Goal: Task Accomplishment & Management: Manage account settings

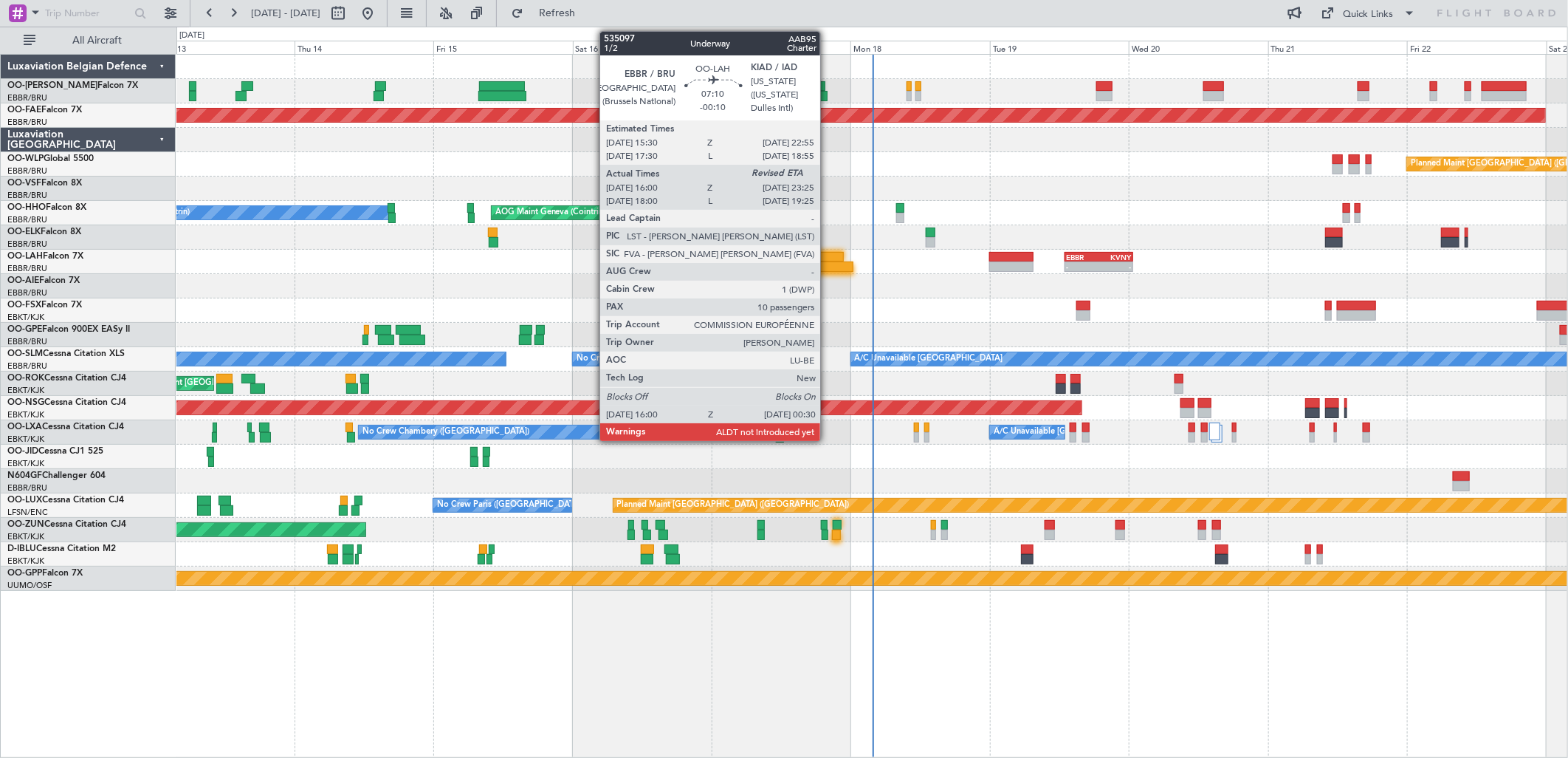
click at [828, 268] on div at bounding box center [828, 266] width 49 height 10
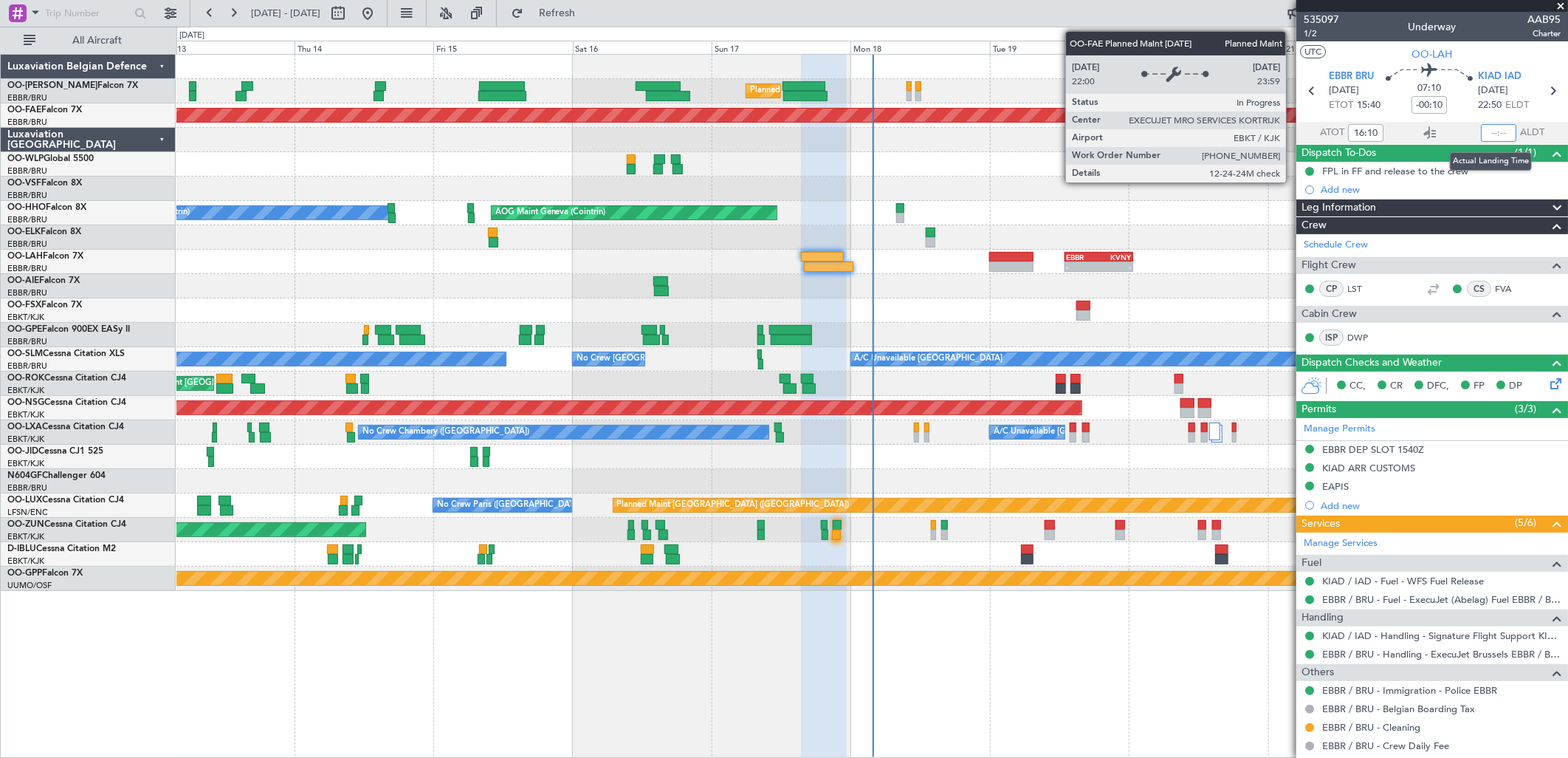
click at [1491, 130] on input "text" at bounding box center [1499, 133] width 35 height 18
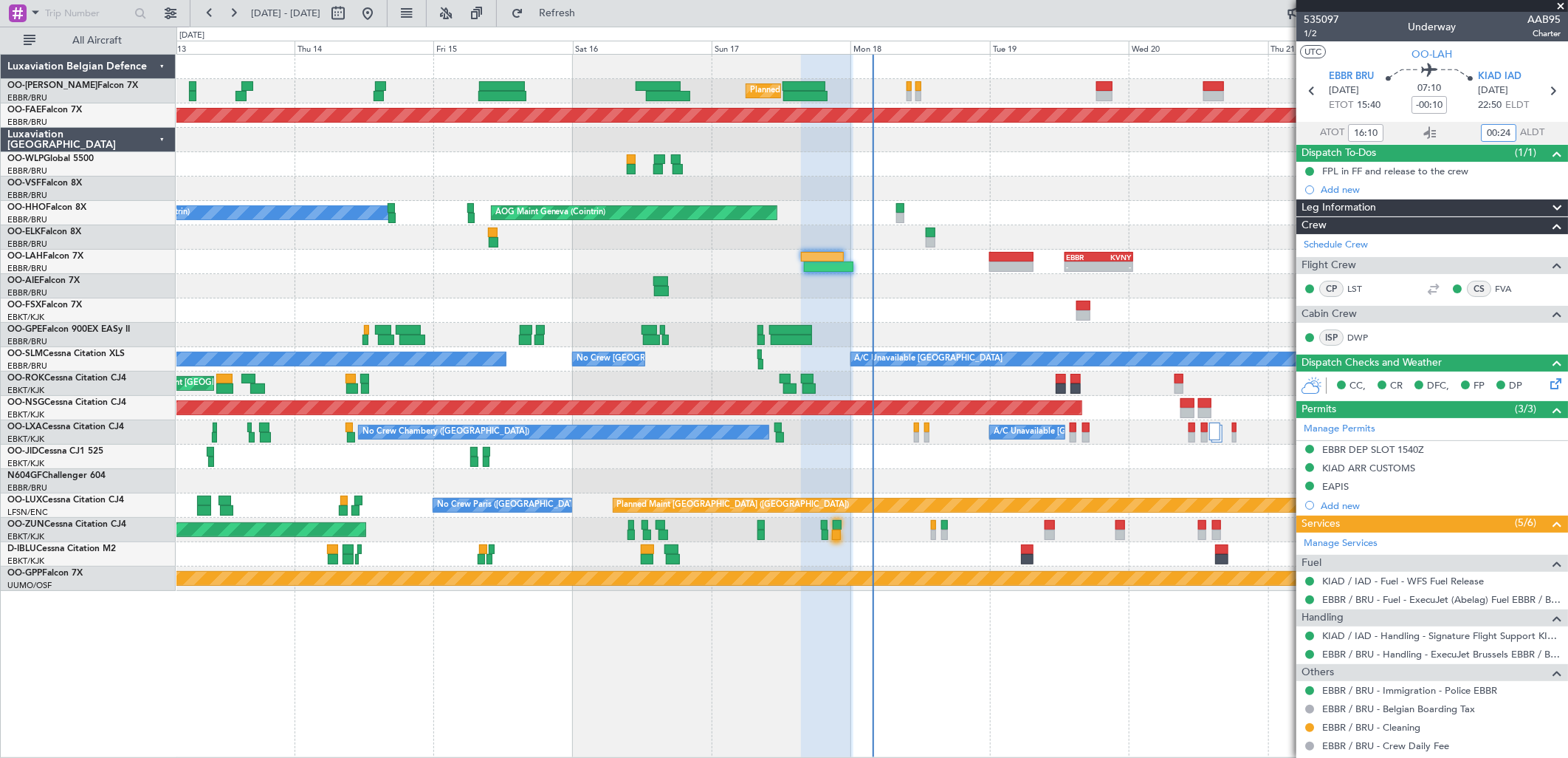
type input "00:24"
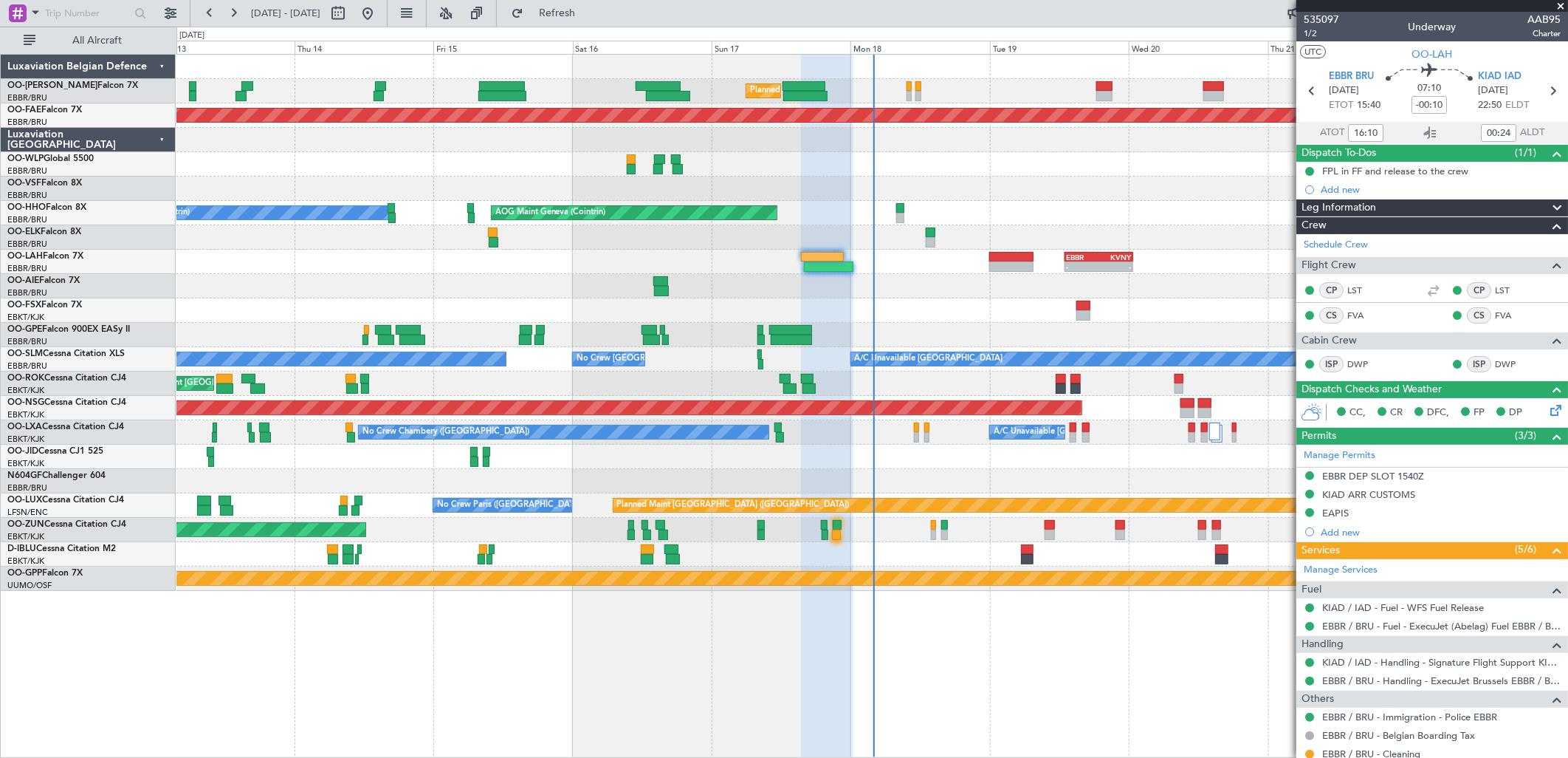
click at [1056, 530] on div "Unplanned Maint [GEOGRAPHIC_DATA] ([GEOGRAPHIC_DATA])" at bounding box center [872, 530] width 1391 height 24
click at [1056, 528] on div "Unplanned Maint [GEOGRAPHIC_DATA] ([GEOGRAPHIC_DATA])" at bounding box center [872, 530] width 1391 height 24
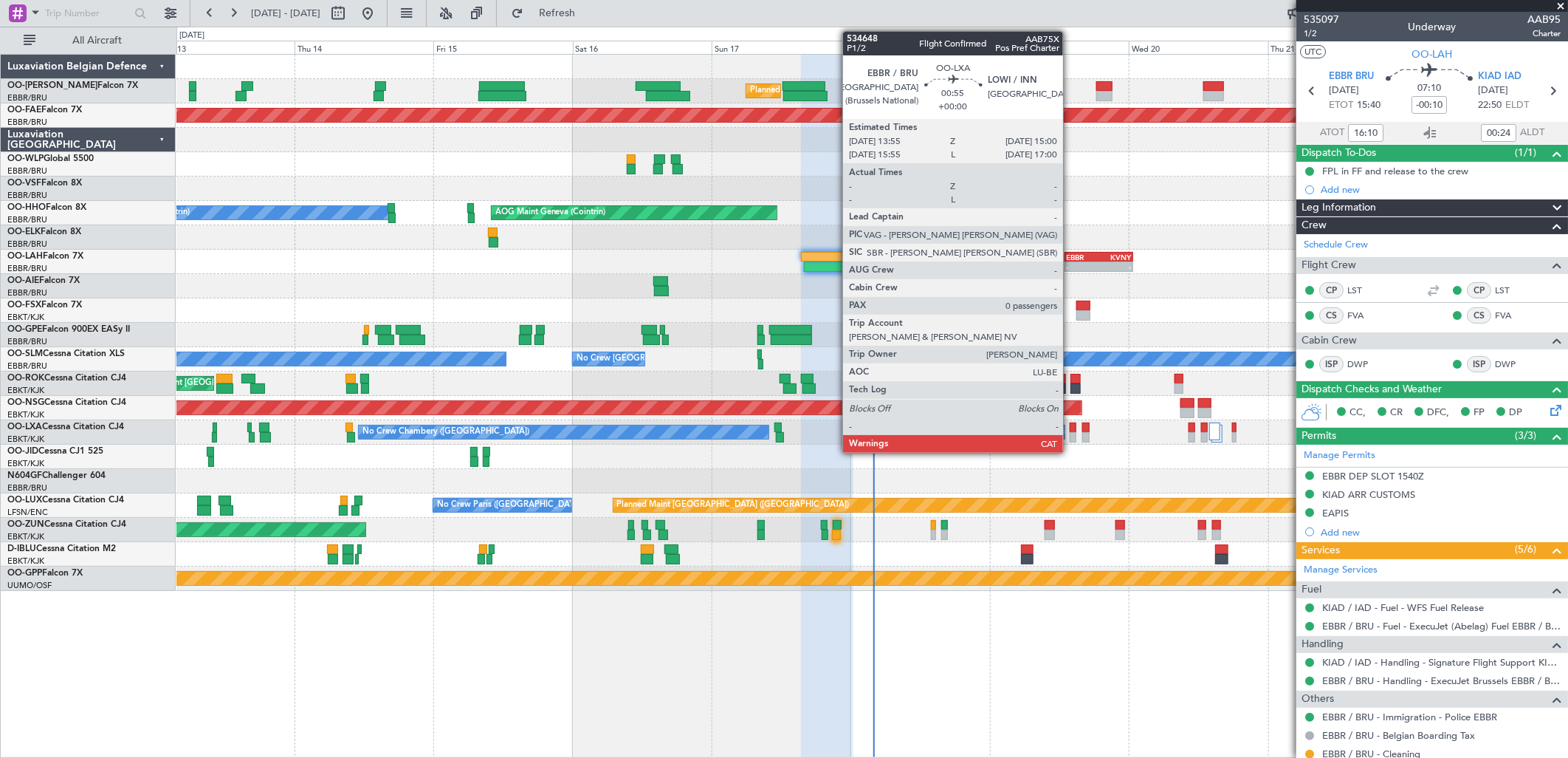
click at [1071, 432] on div at bounding box center [1073, 436] width 6 height 10
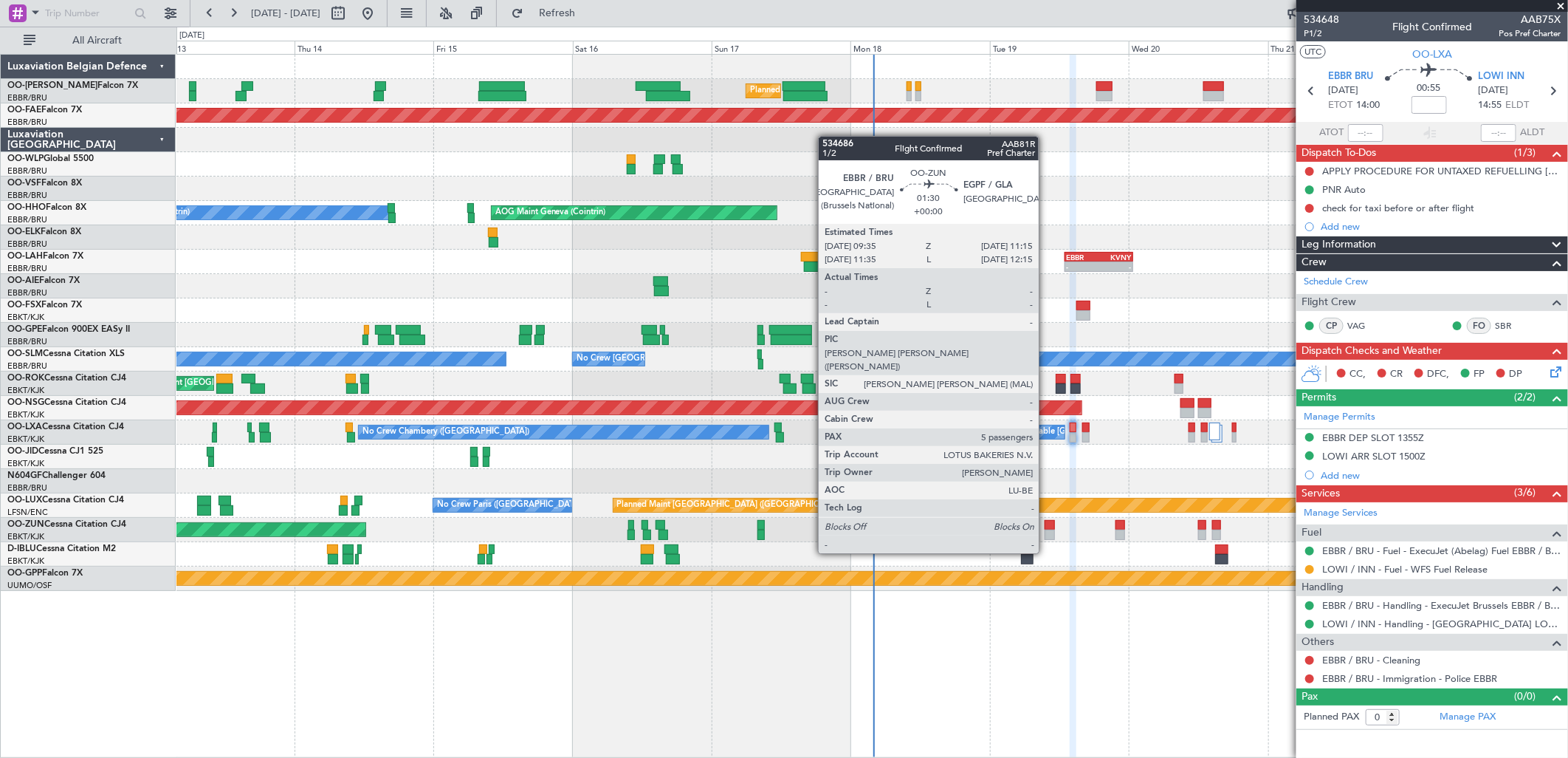
click at [1047, 526] on div at bounding box center [1049, 524] width 10 height 10
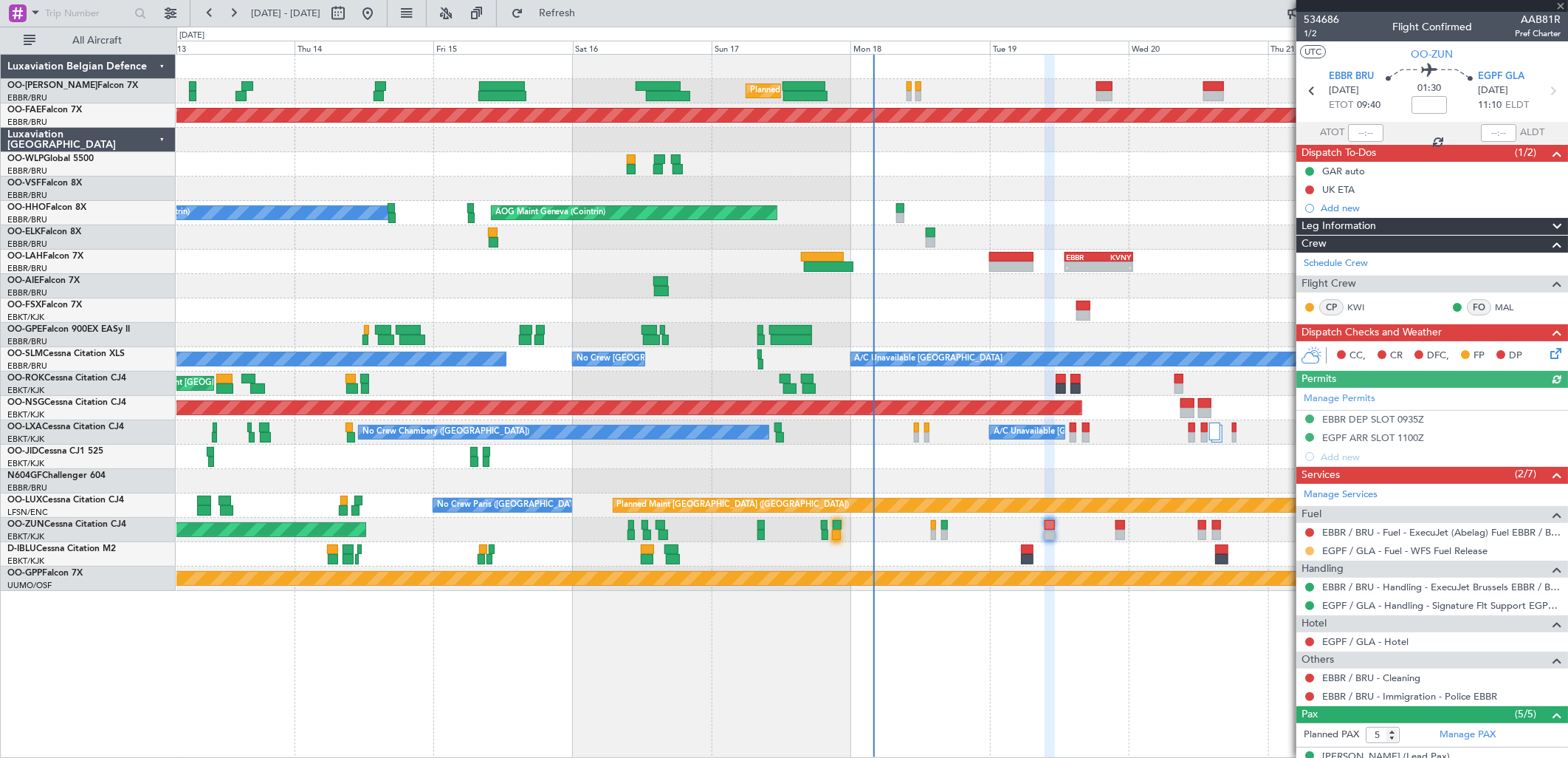
click at [1311, 552] on button at bounding box center [1310, 551] width 9 height 9
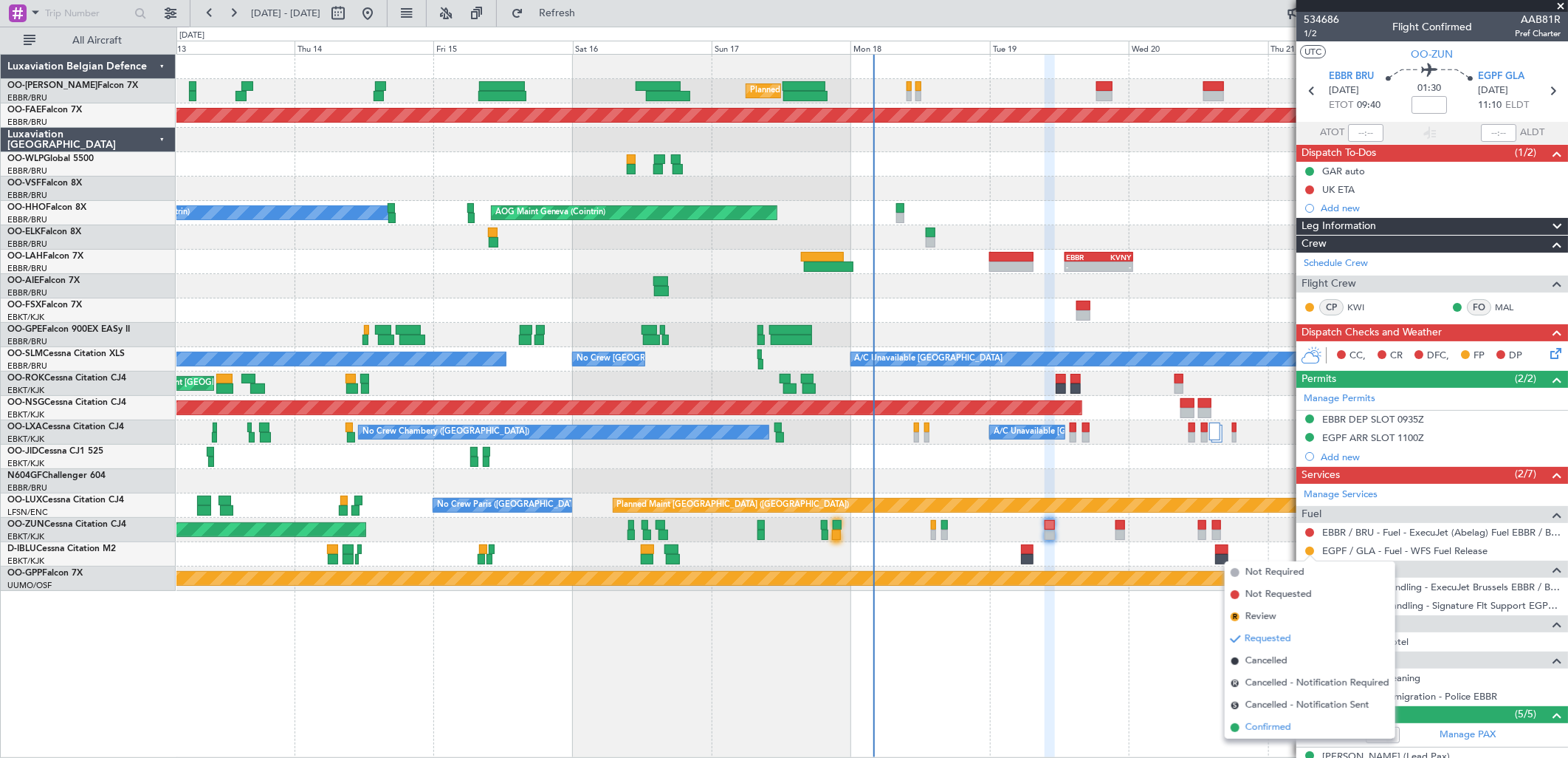
click at [1266, 734] on span "Confirmed" at bounding box center [1268, 727] width 45 height 15
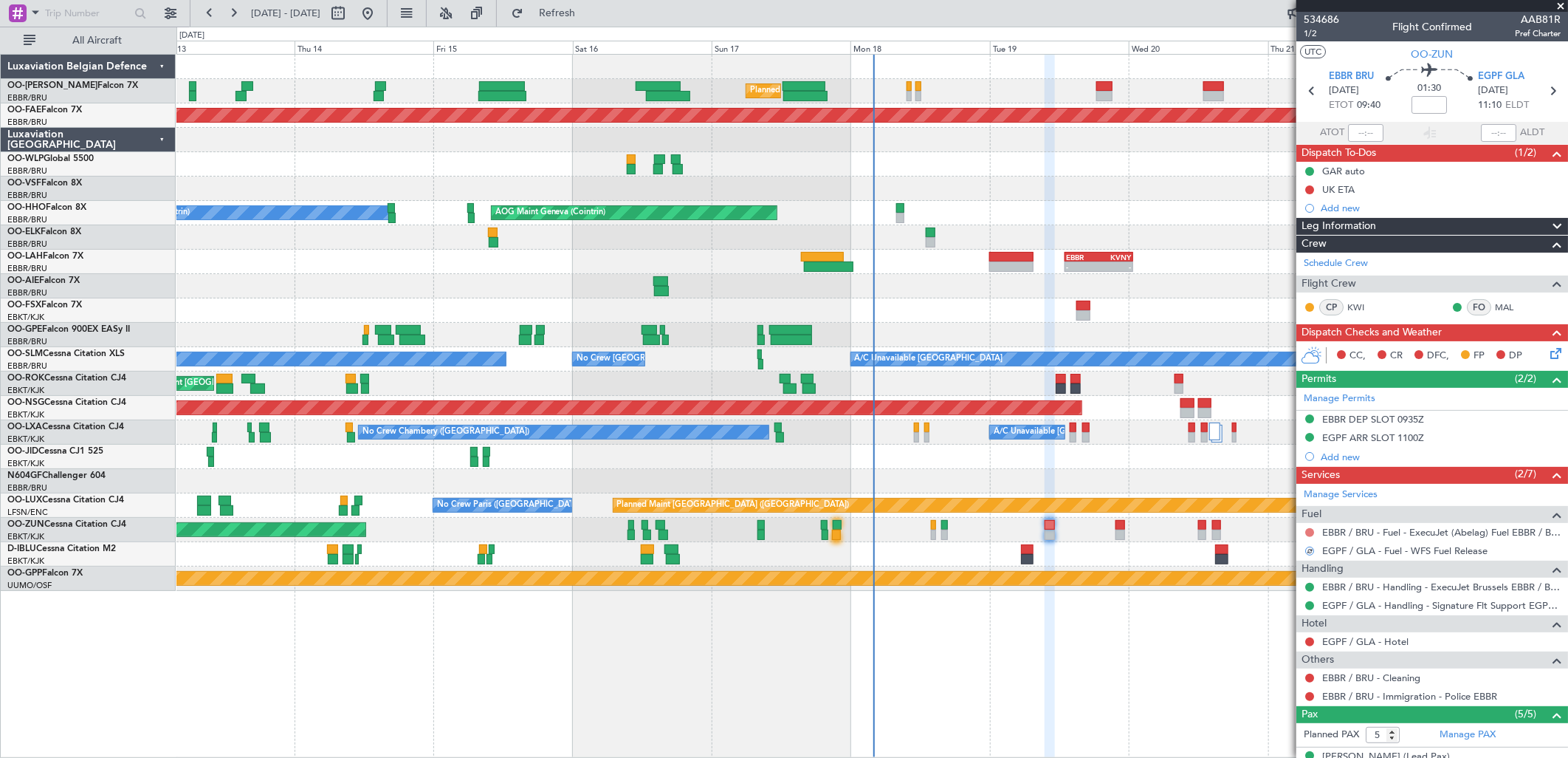
click at [1311, 529] on button at bounding box center [1310, 533] width 9 height 9
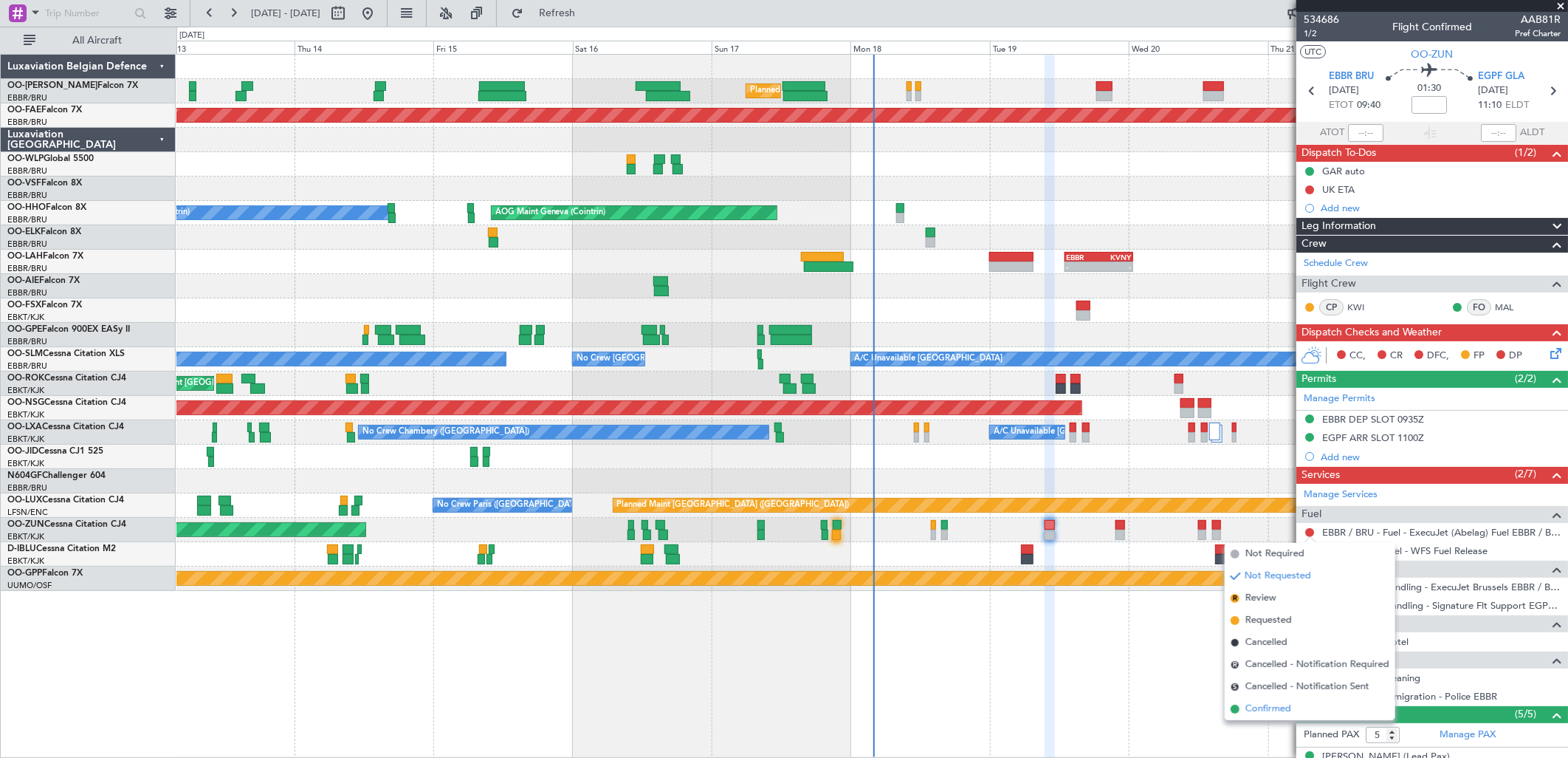
click at [1260, 706] on span "Confirmed" at bounding box center [1268, 709] width 45 height 15
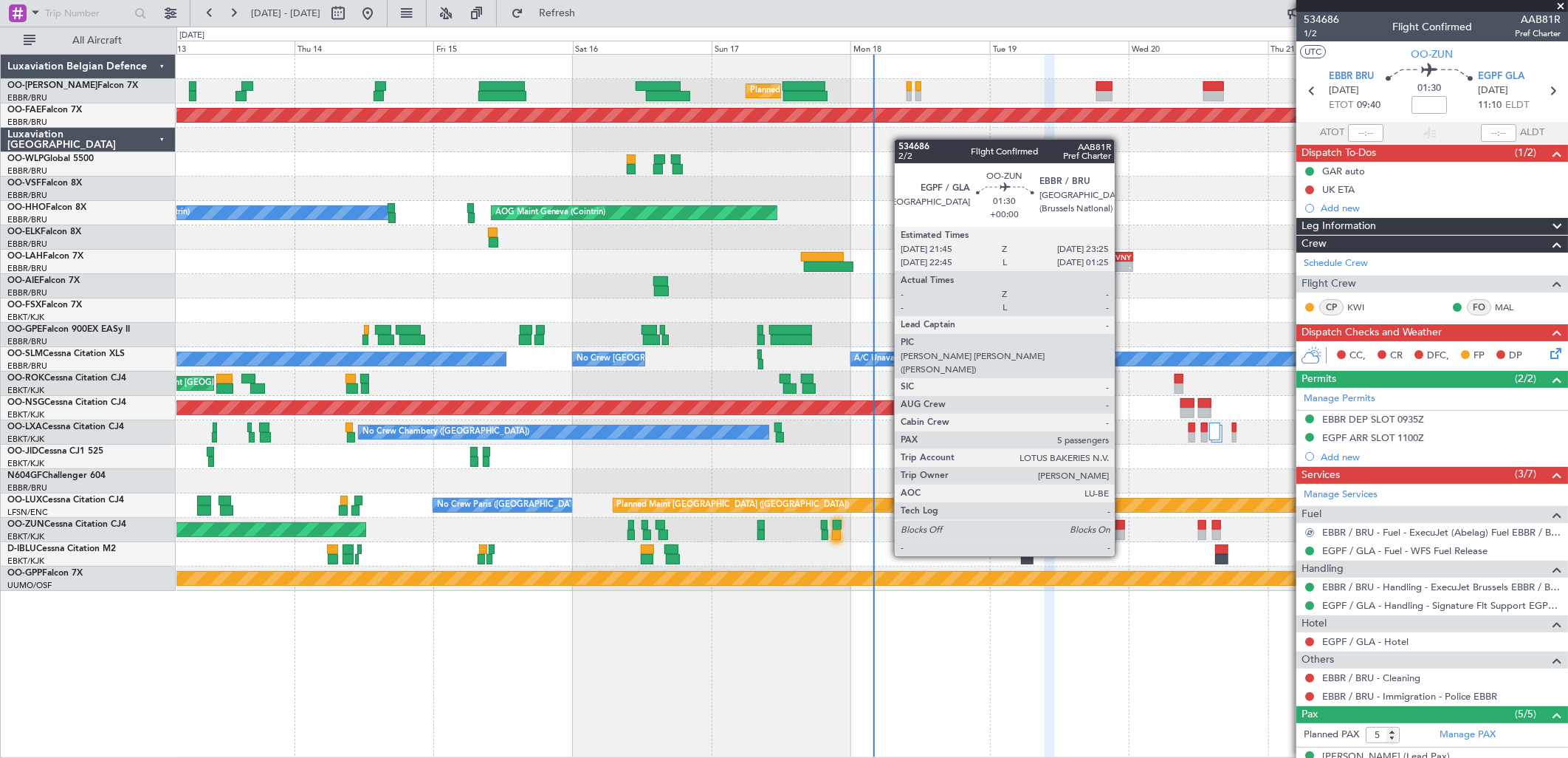
click at [1123, 530] on div at bounding box center [1121, 535] width 10 height 10
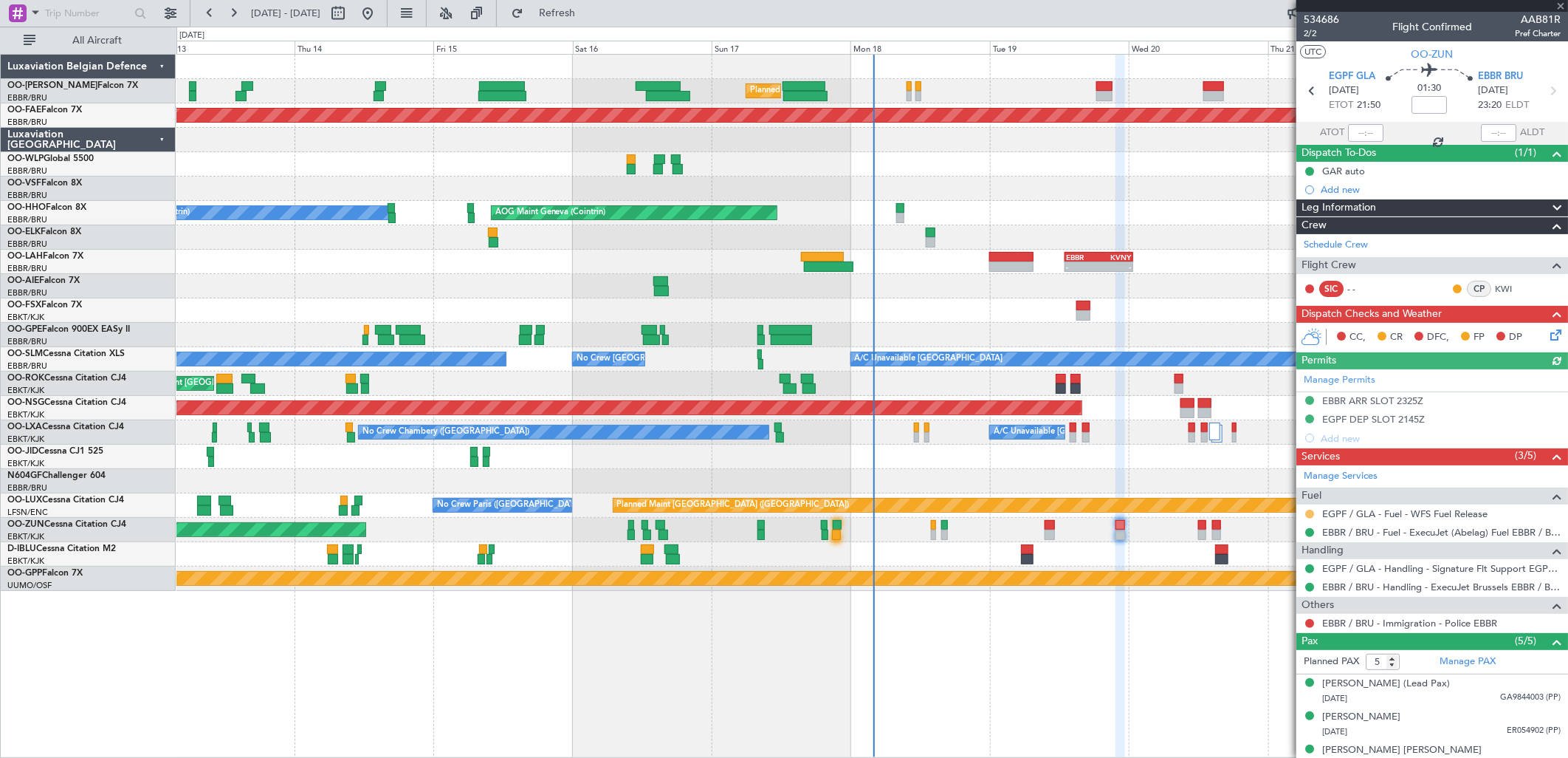
click at [1310, 513] on button at bounding box center [1310, 514] width 9 height 9
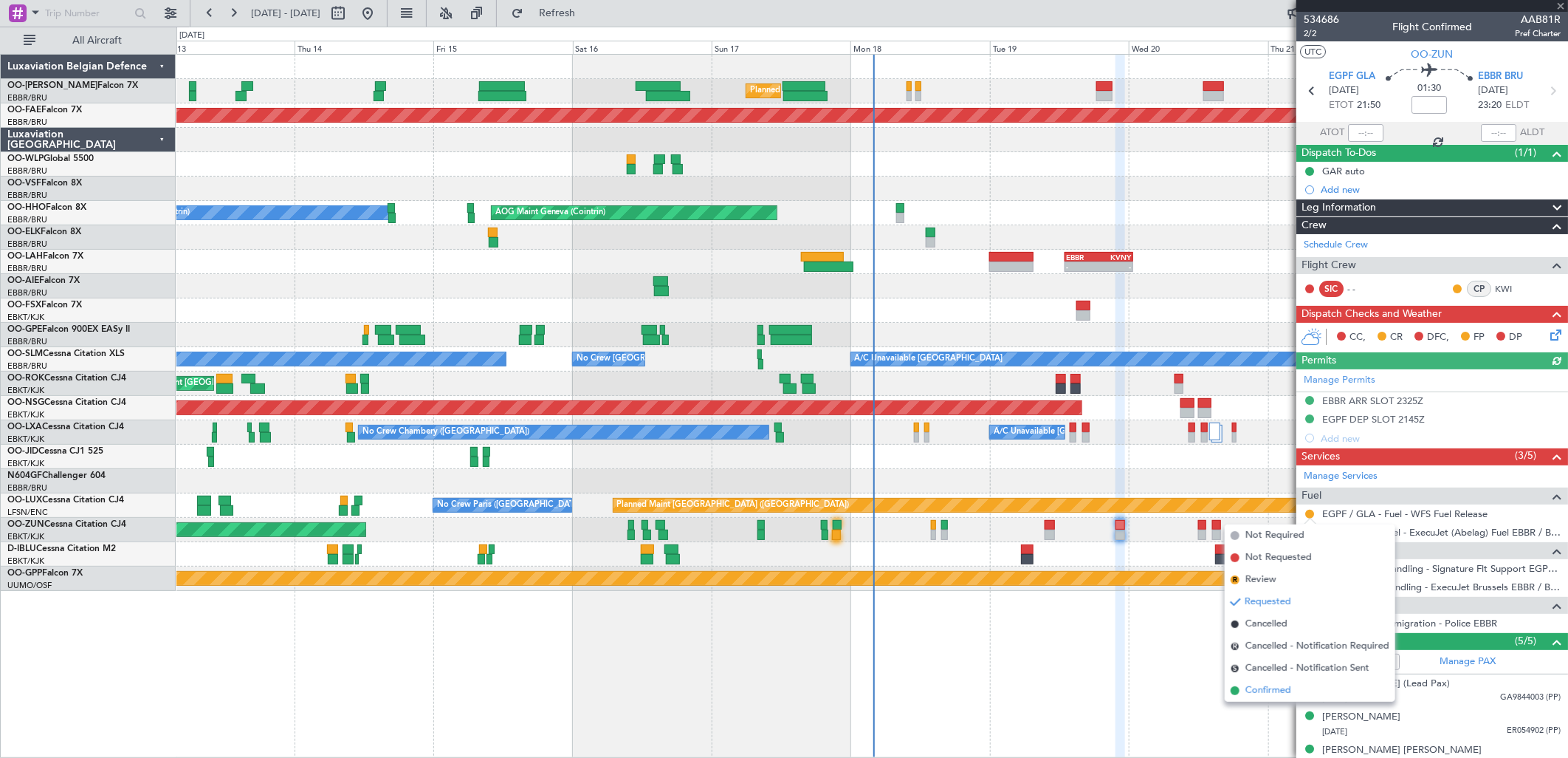
click at [1275, 685] on span "Confirmed" at bounding box center [1268, 690] width 45 height 15
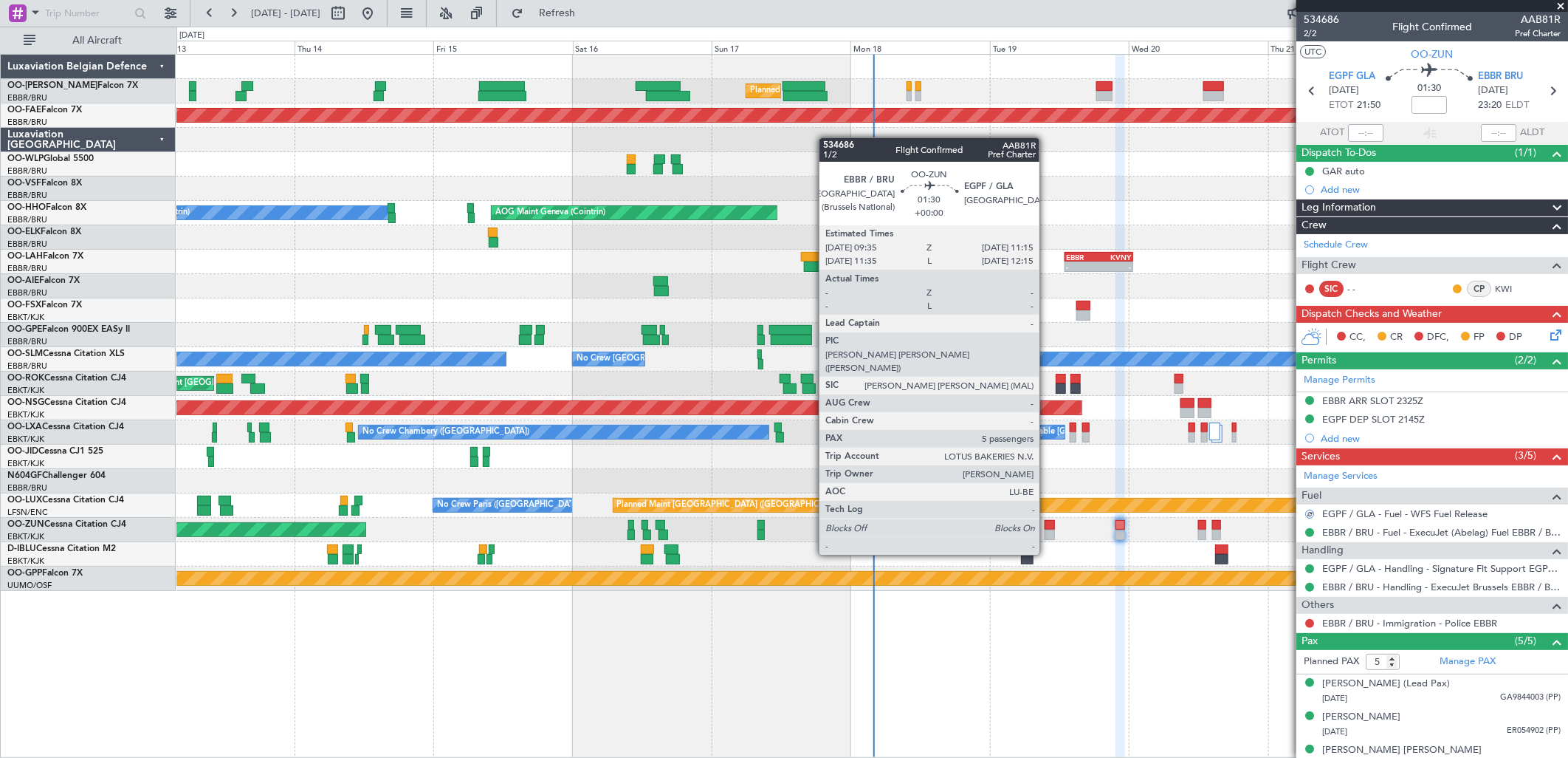
click at [1047, 528] on div at bounding box center [1049, 524] width 10 height 10
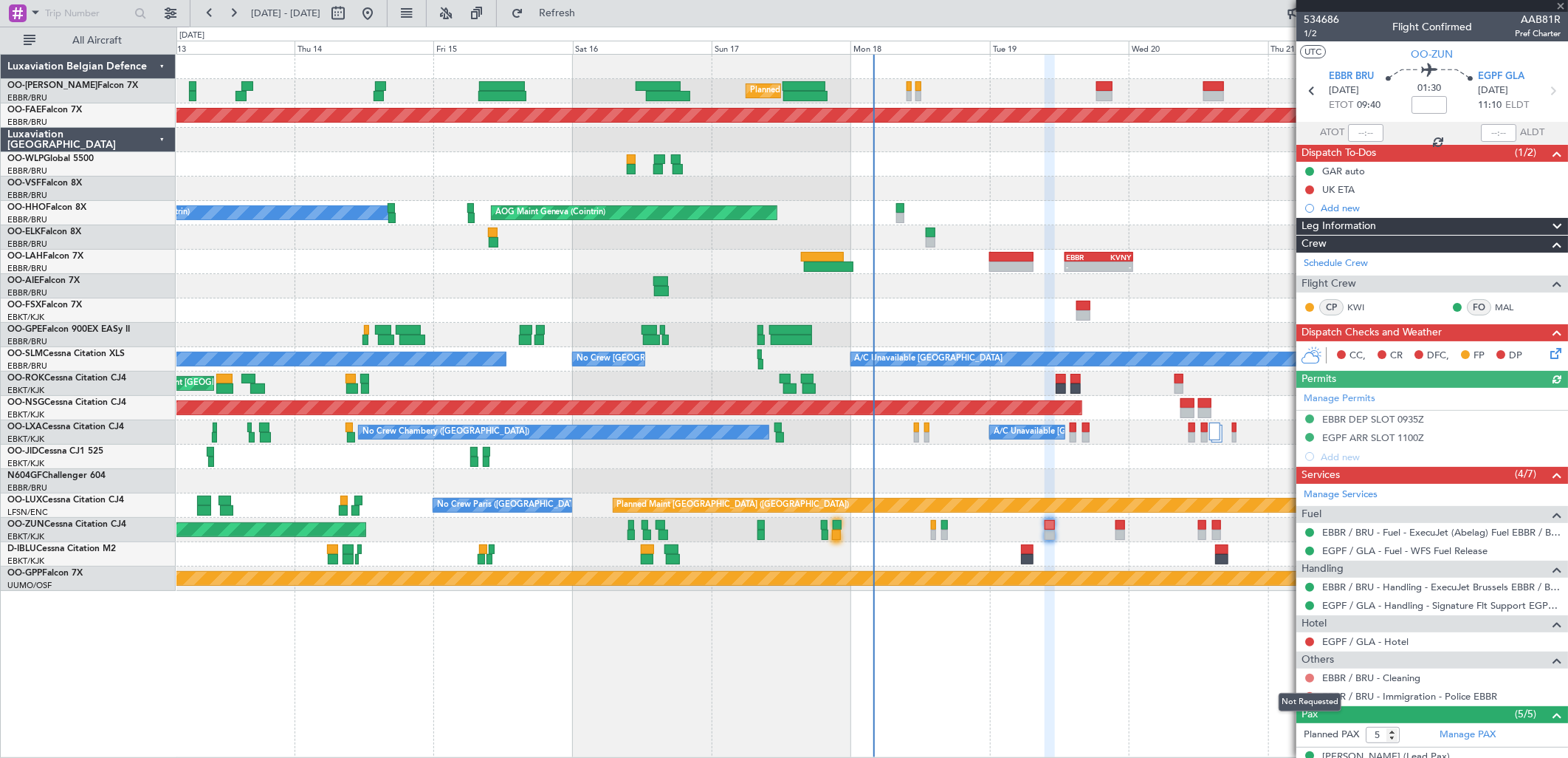
click at [1307, 676] on button at bounding box center [1310, 678] width 9 height 9
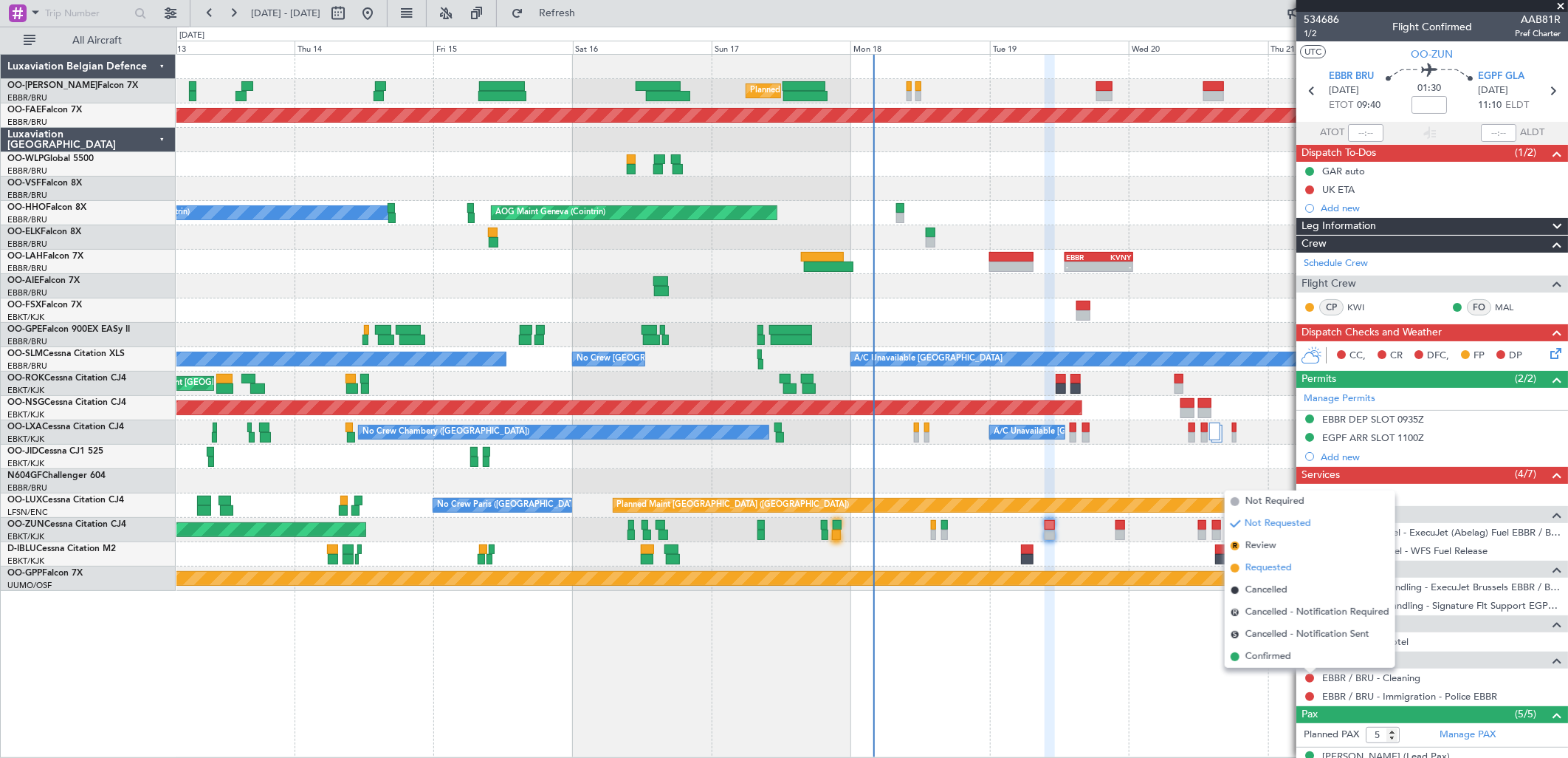
click at [1245, 559] on li "Requested" at bounding box center [1310, 568] width 170 height 22
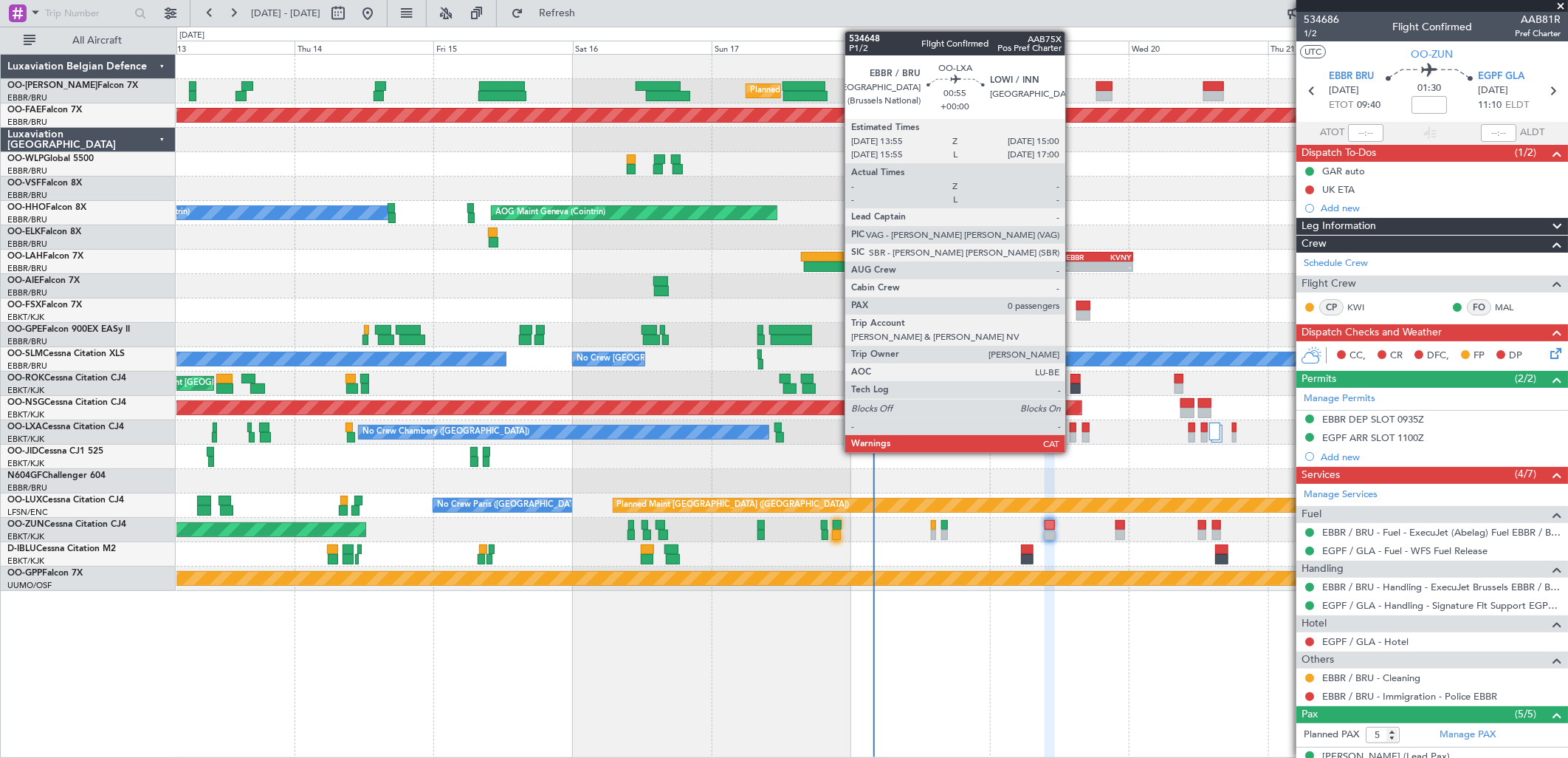
click at [1073, 432] on div at bounding box center [1073, 436] width 6 height 10
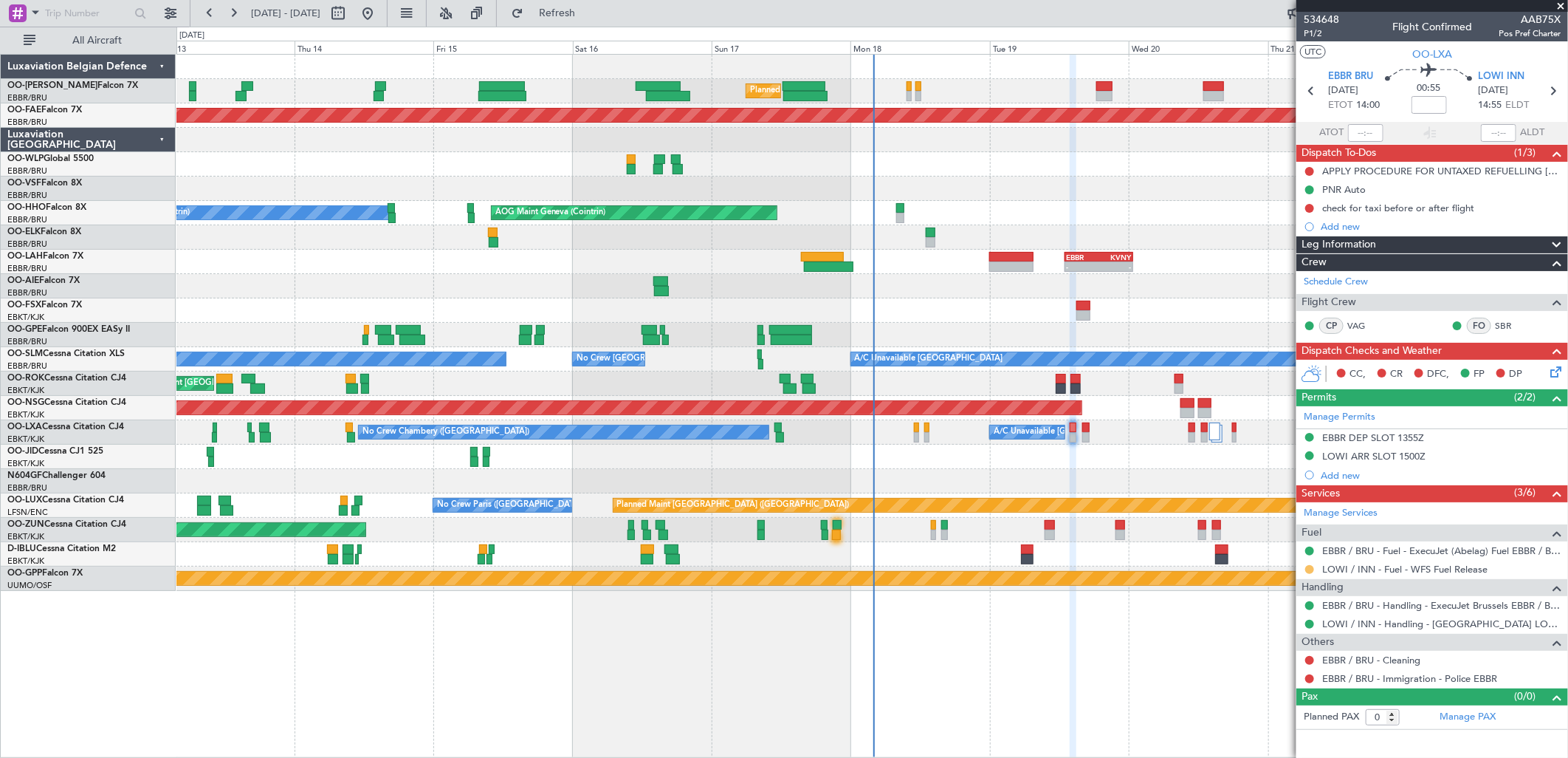
click at [1309, 565] on button at bounding box center [1310, 570] width 9 height 9
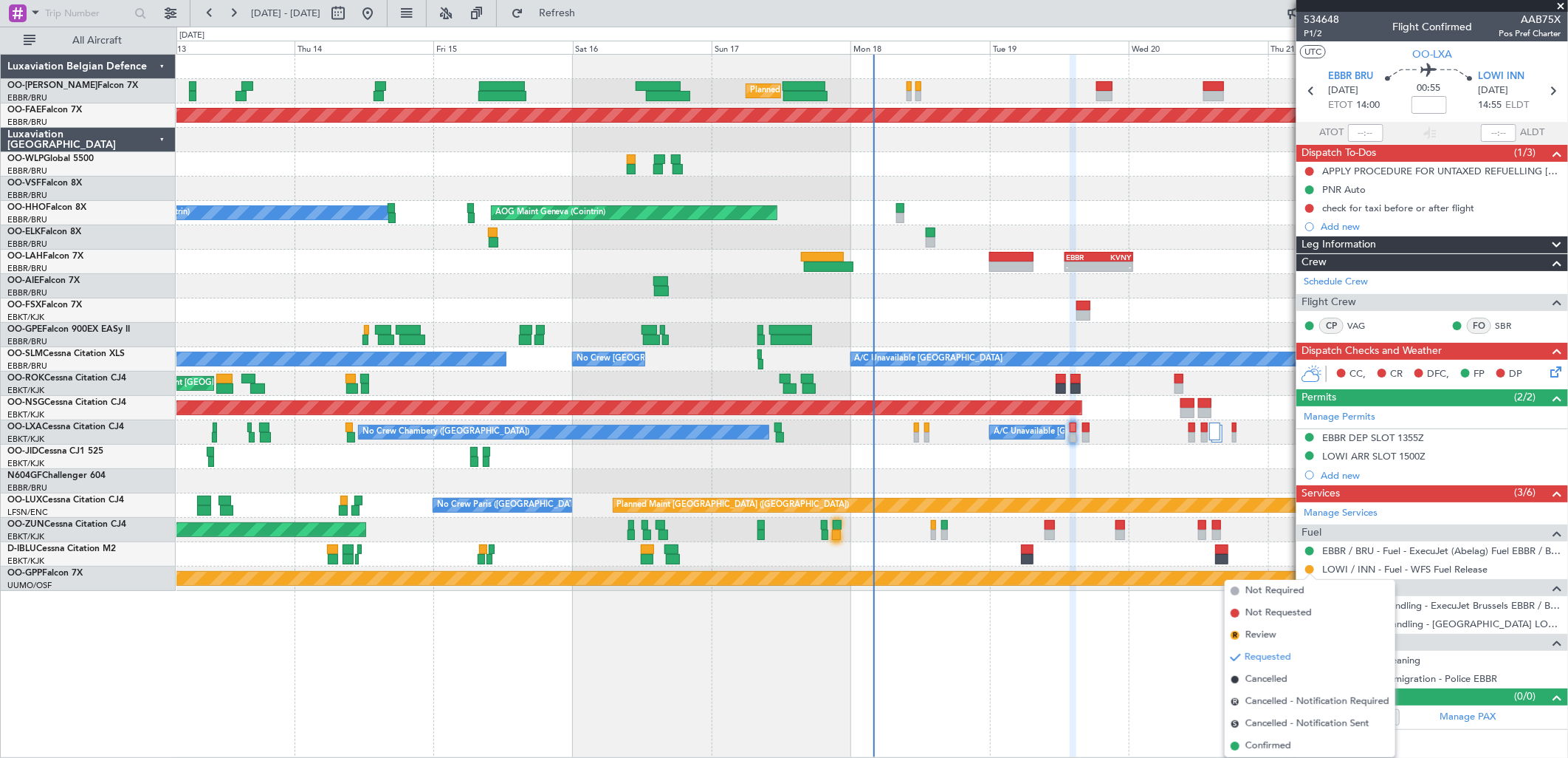
click at [1272, 749] on span "Confirmed" at bounding box center [1268, 746] width 45 height 15
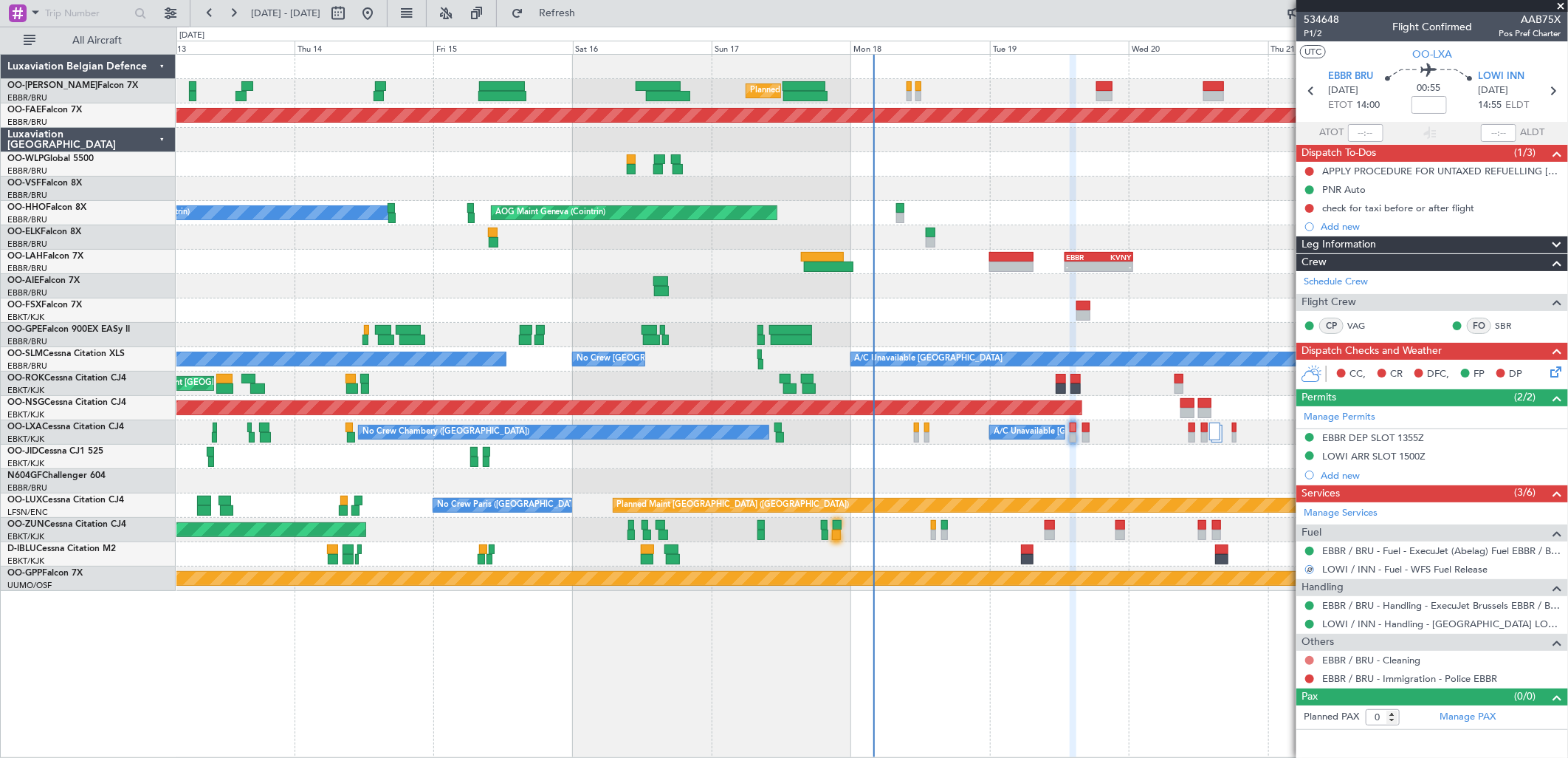
click at [1308, 661] on button at bounding box center [1310, 661] width 9 height 9
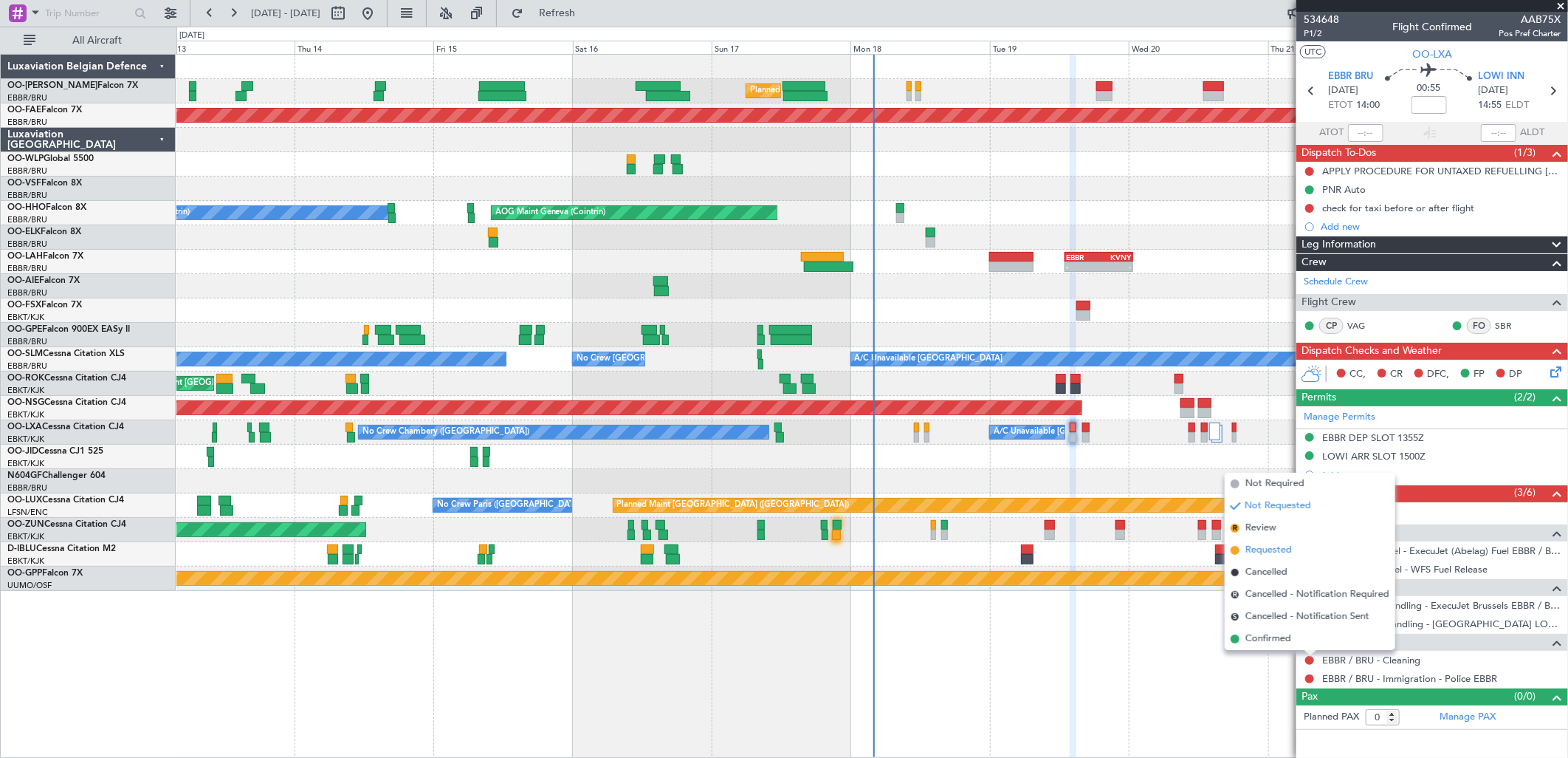
click at [1253, 540] on li "Requested" at bounding box center [1310, 550] width 170 height 22
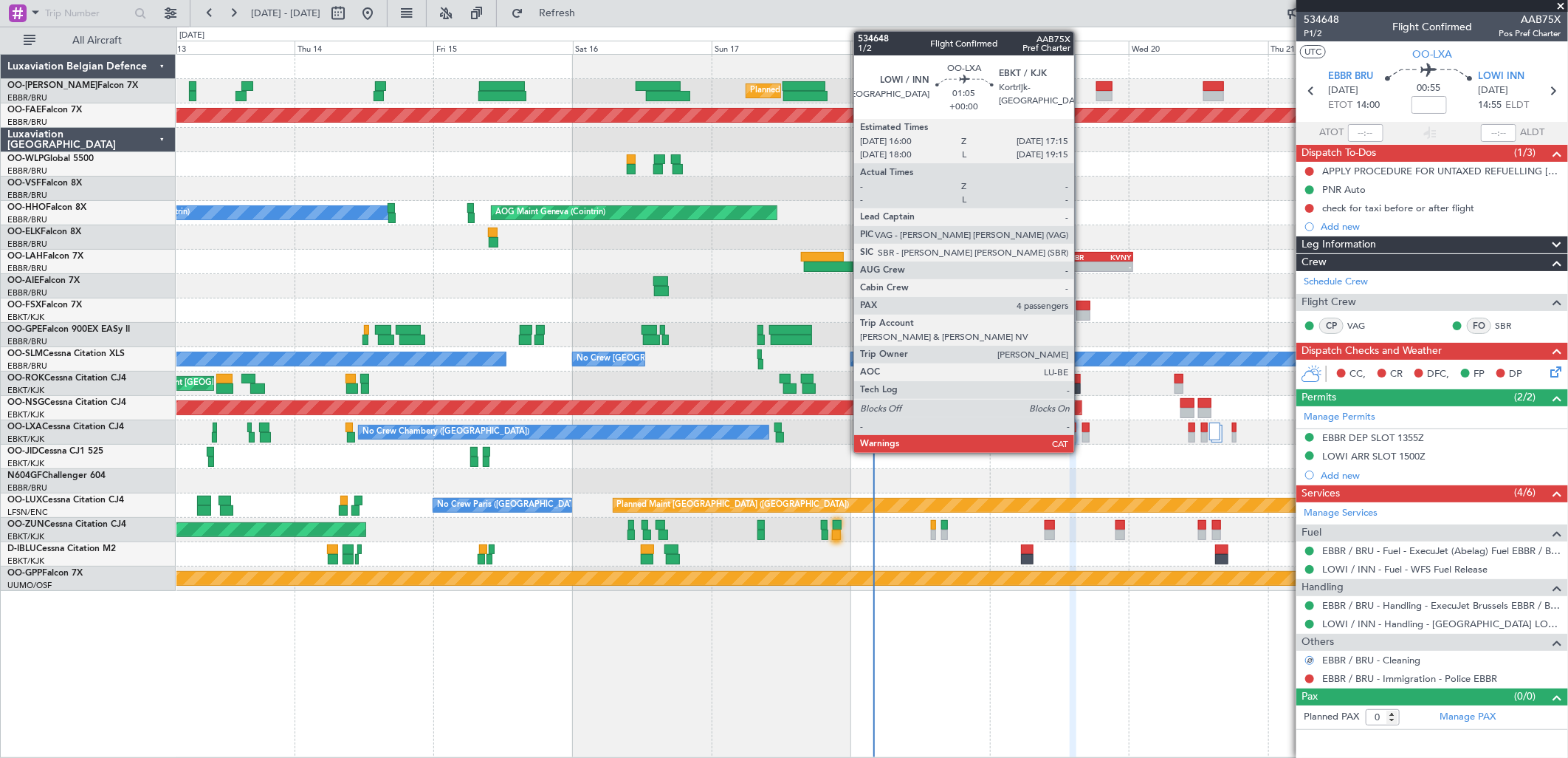
click at [1083, 432] on div at bounding box center [1086, 436] width 7 height 10
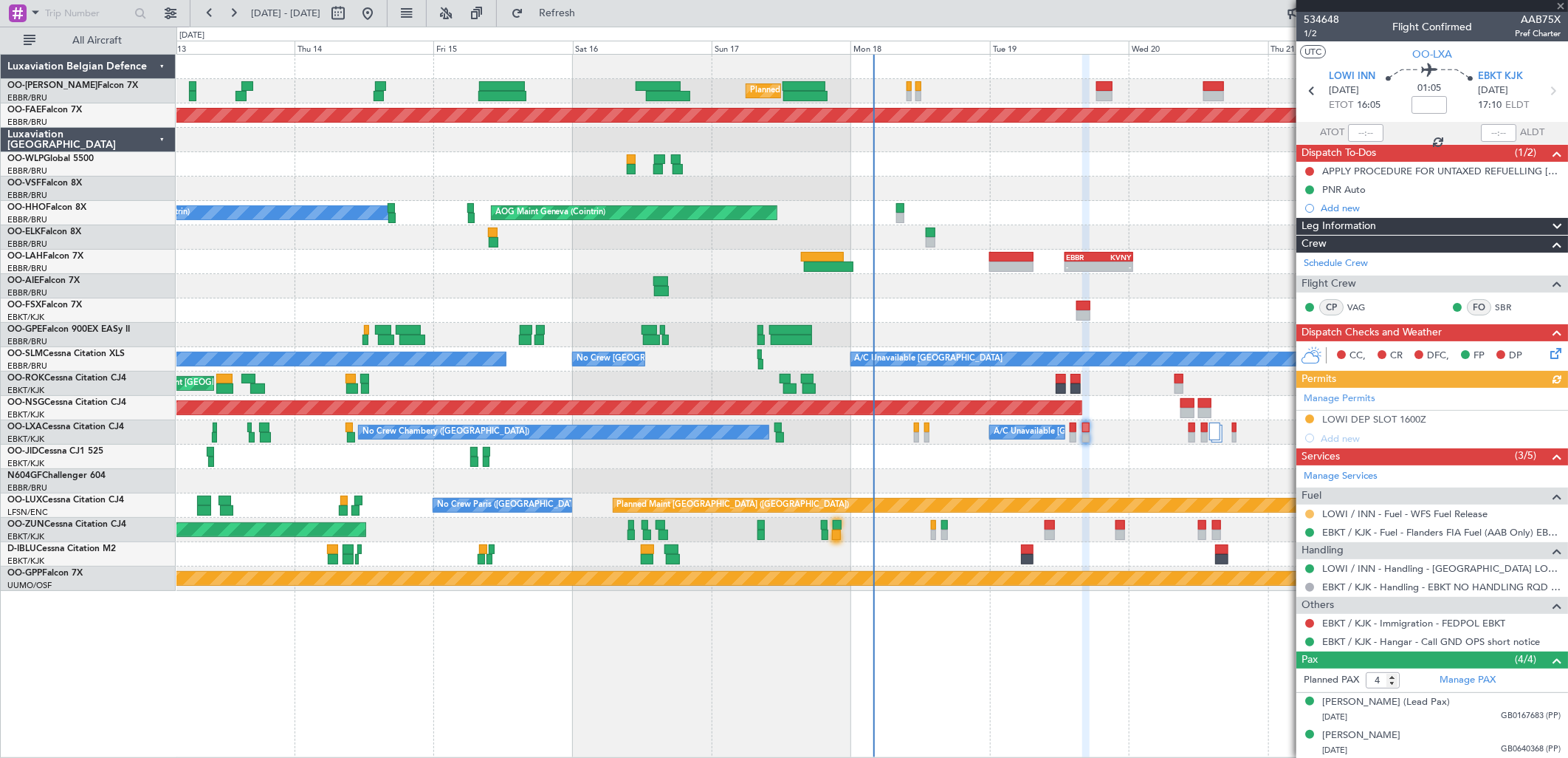
click at [1309, 512] on button at bounding box center [1310, 514] width 9 height 9
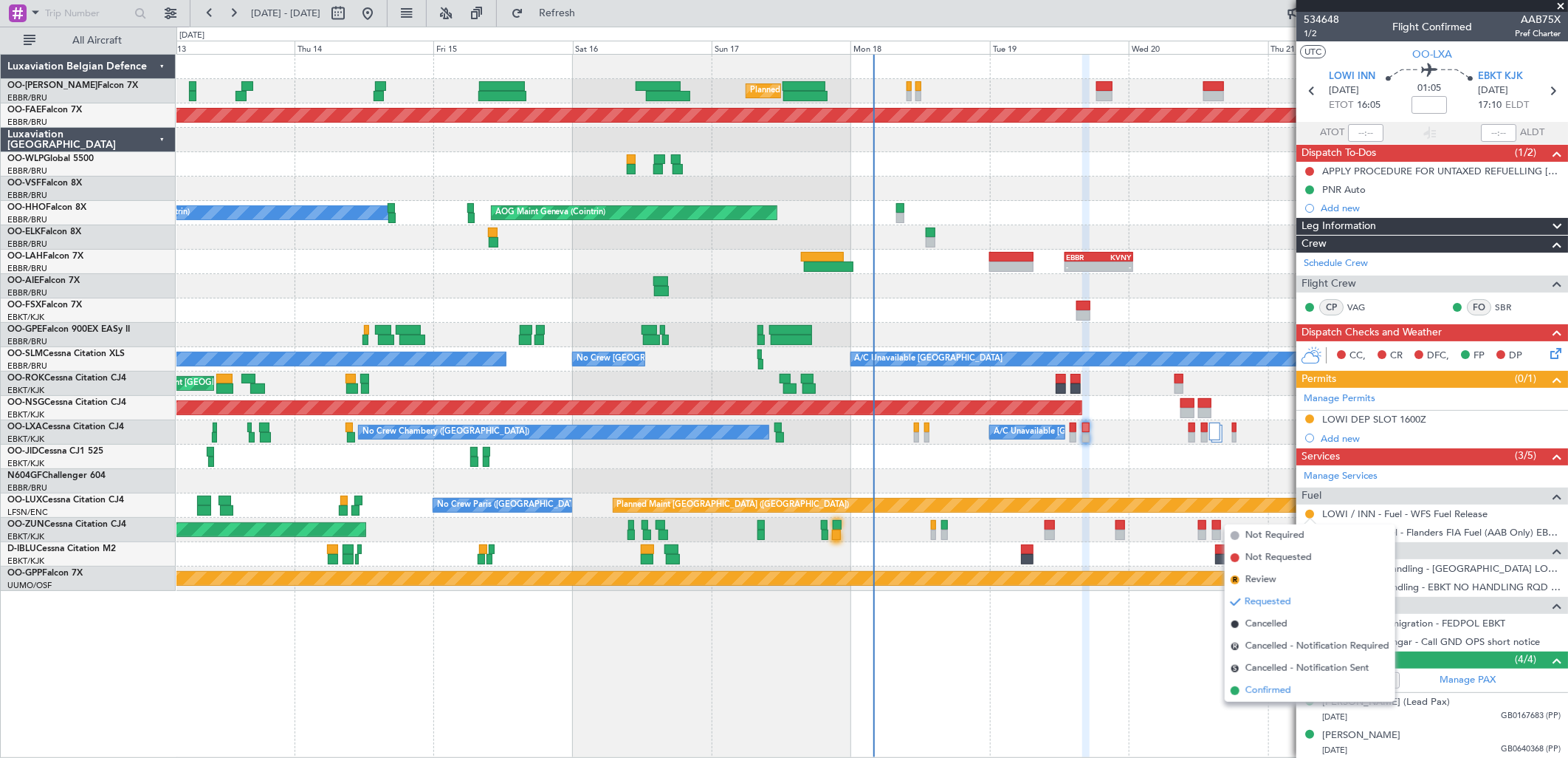
click at [1243, 687] on li "Confirmed" at bounding box center [1310, 690] width 170 height 22
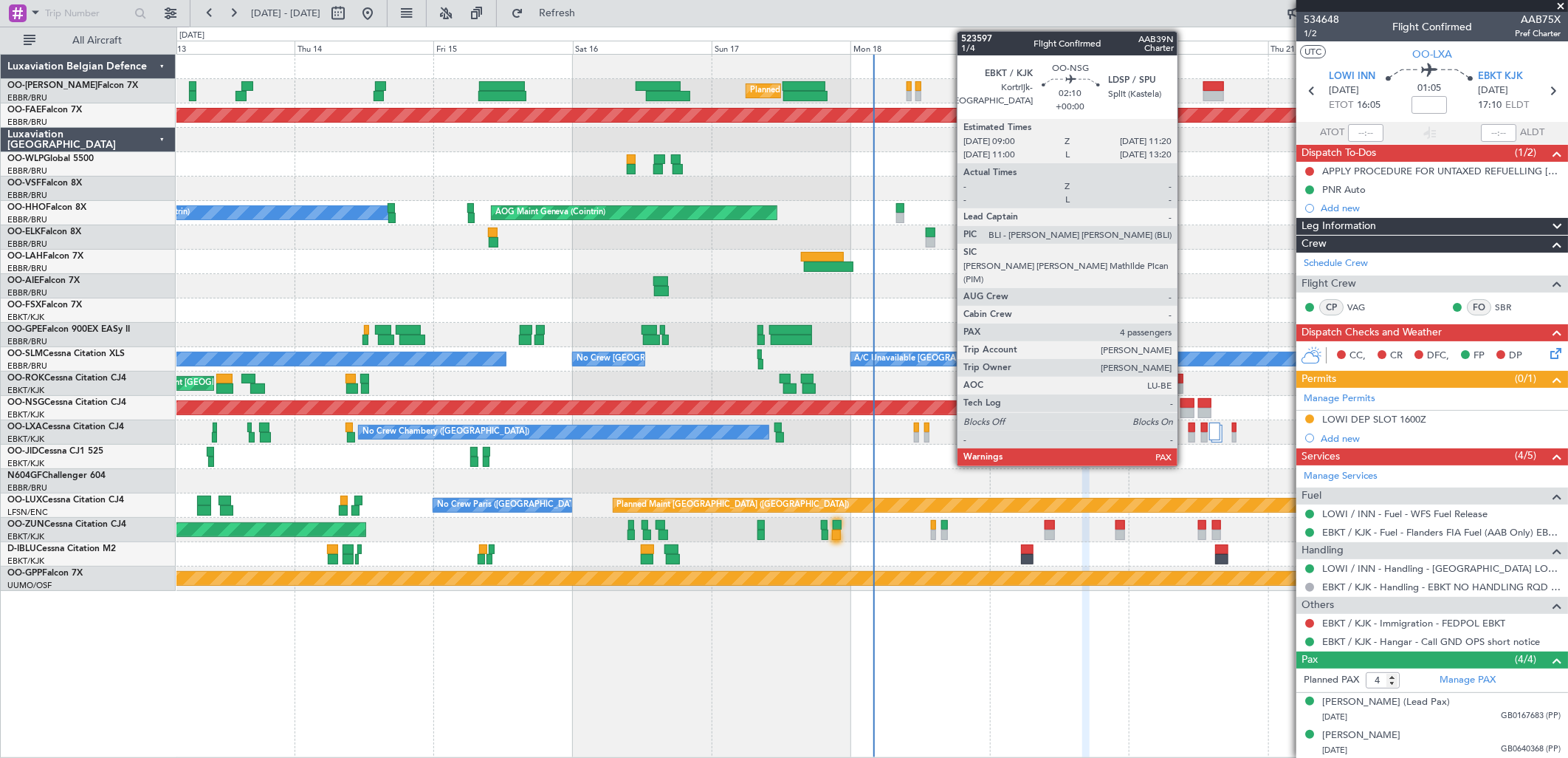
click at [1185, 406] on div at bounding box center [1187, 403] width 14 height 10
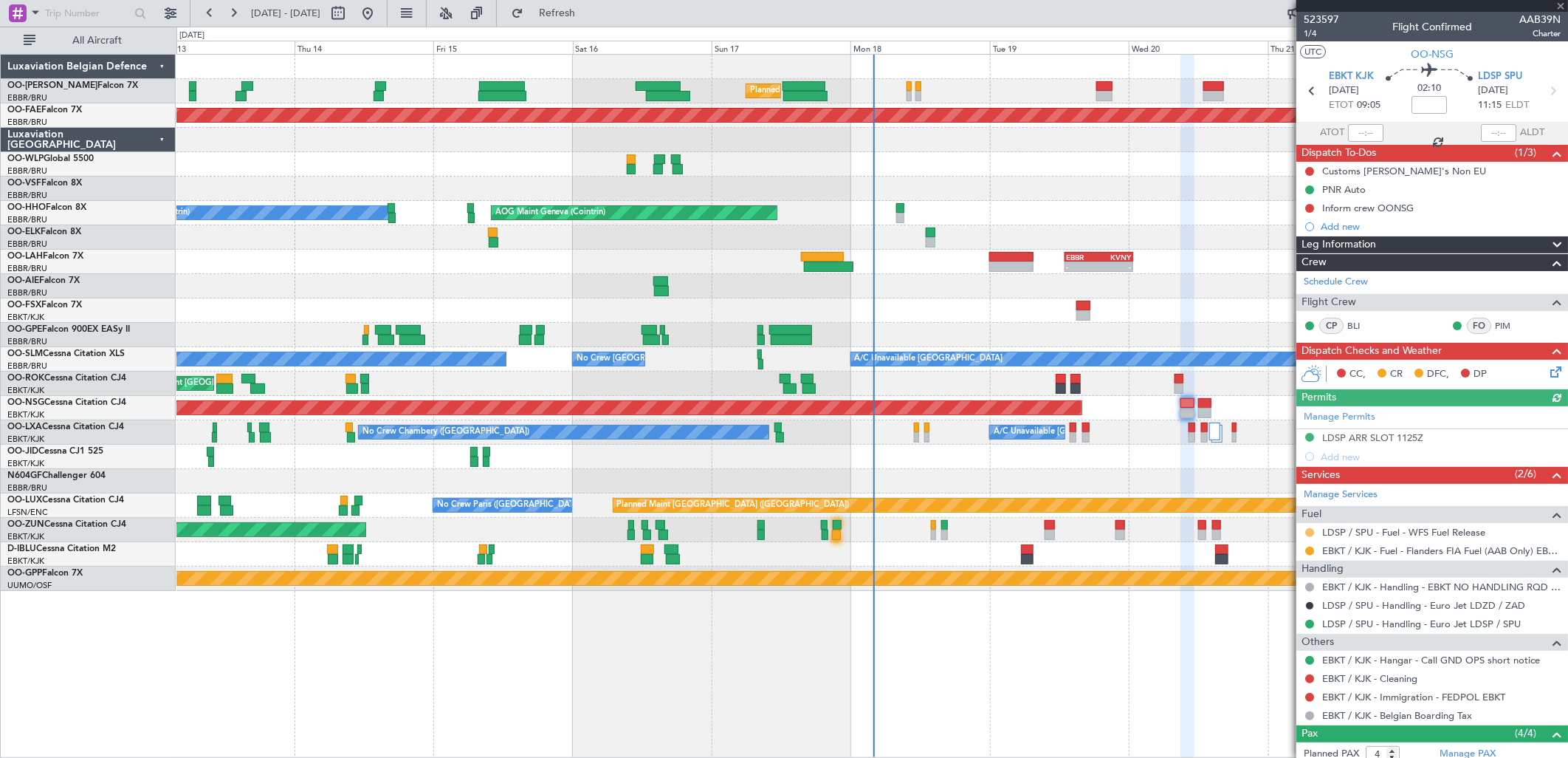
click at [1309, 534] on button at bounding box center [1310, 533] width 9 height 9
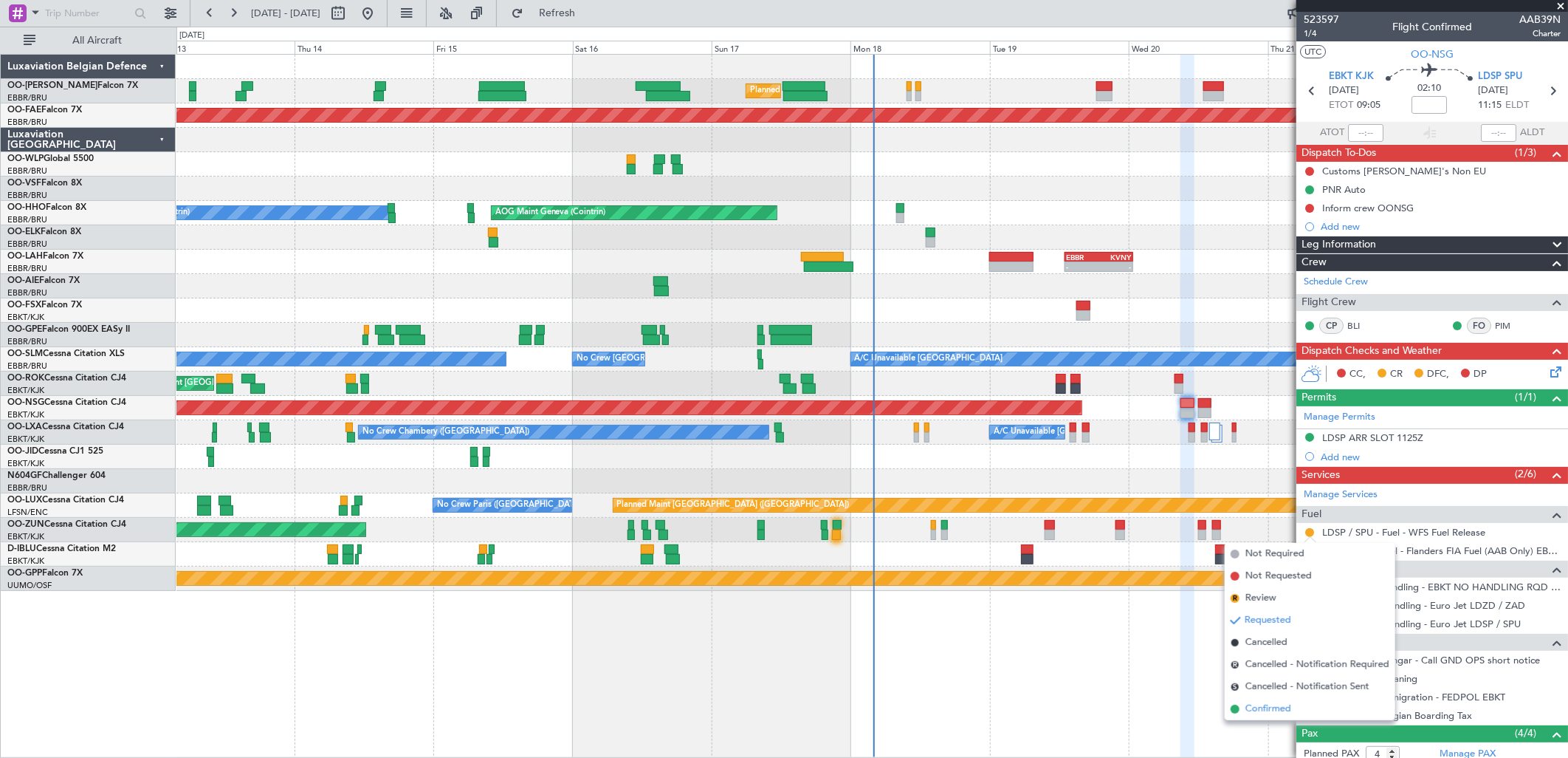
click at [1273, 716] on li "Confirmed" at bounding box center [1310, 709] width 170 height 22
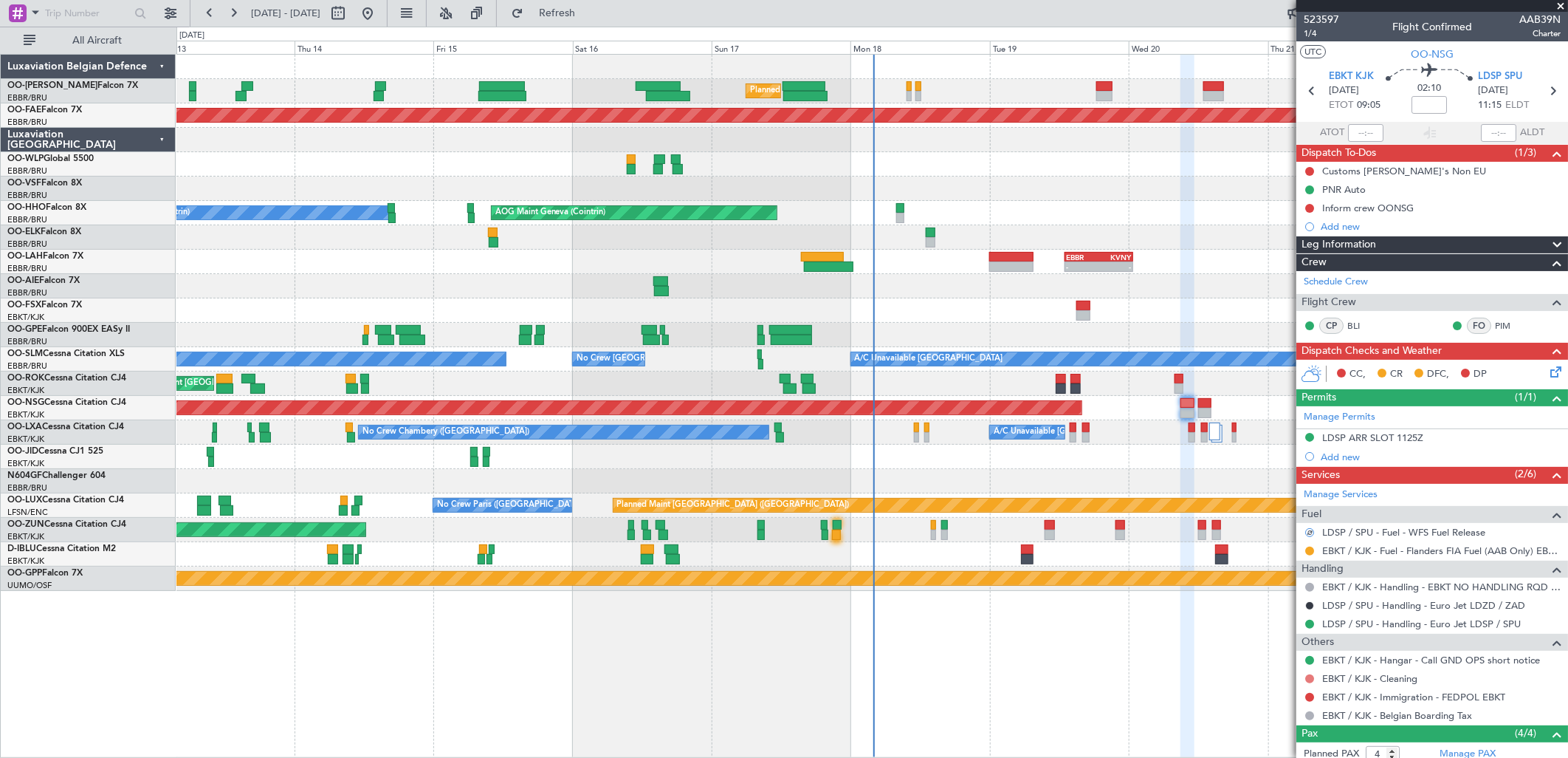
click at [1310, 678] on button at bounding box center [1310, 679] width 9 height 9
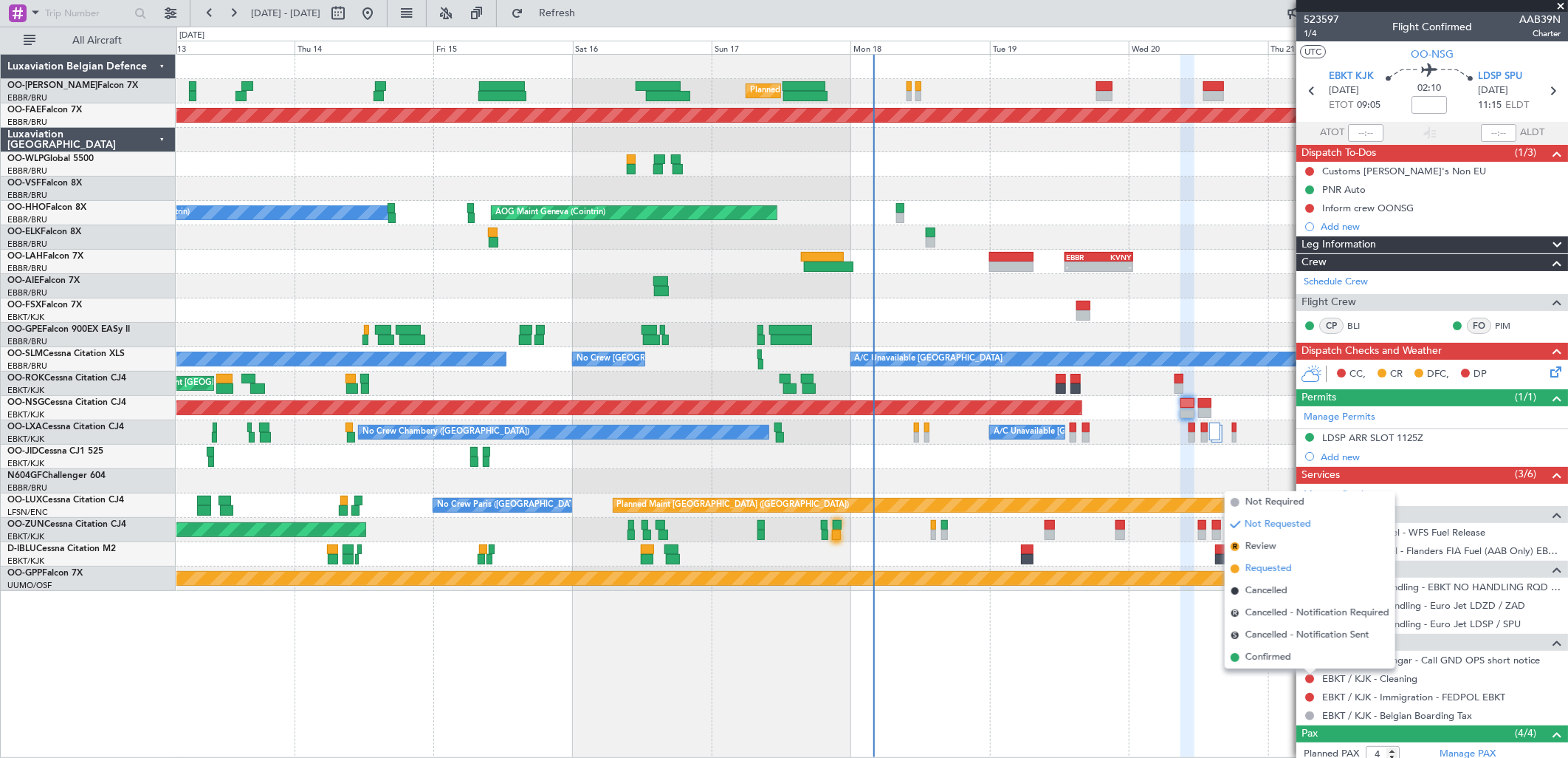
click at [1259, 566] on span "Requested" at bounding box center [1269, 569] width 46 height 15
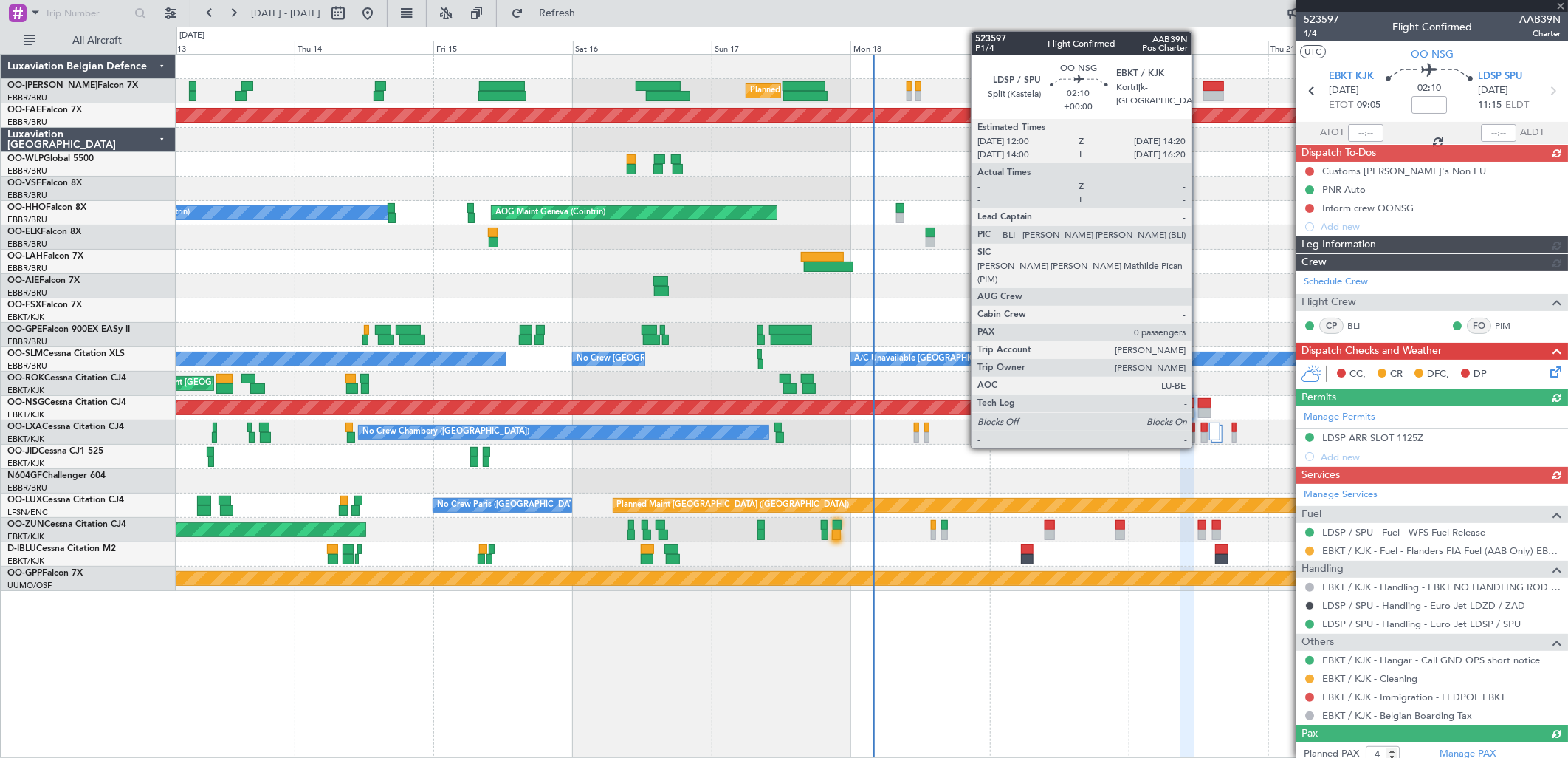
click at [1199, 410] on div at bounding box center [1205, 412] width 14 height 10
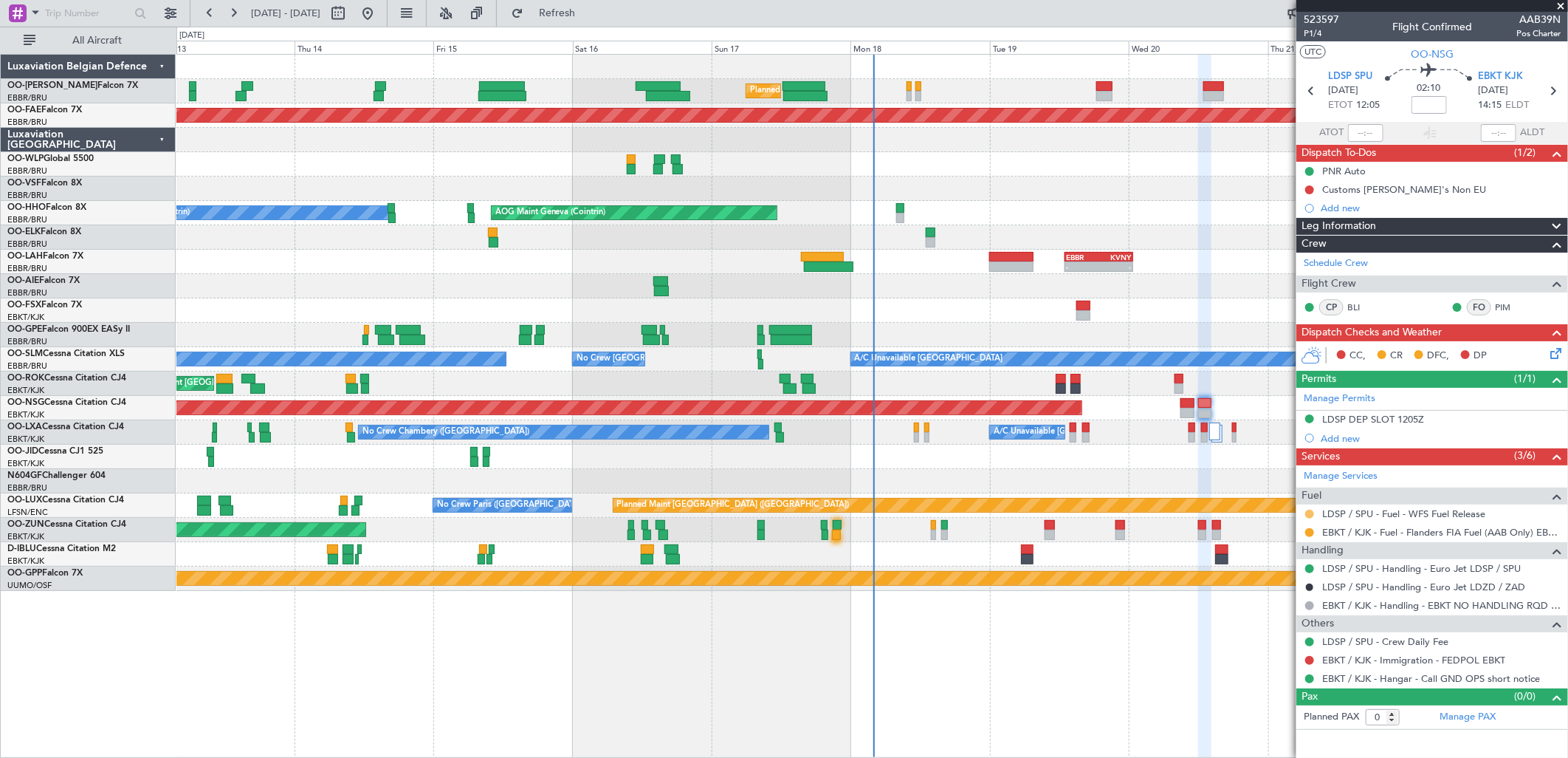
click at [1311, 512] on button at bounding box center [1310, 514] width 9 height 9
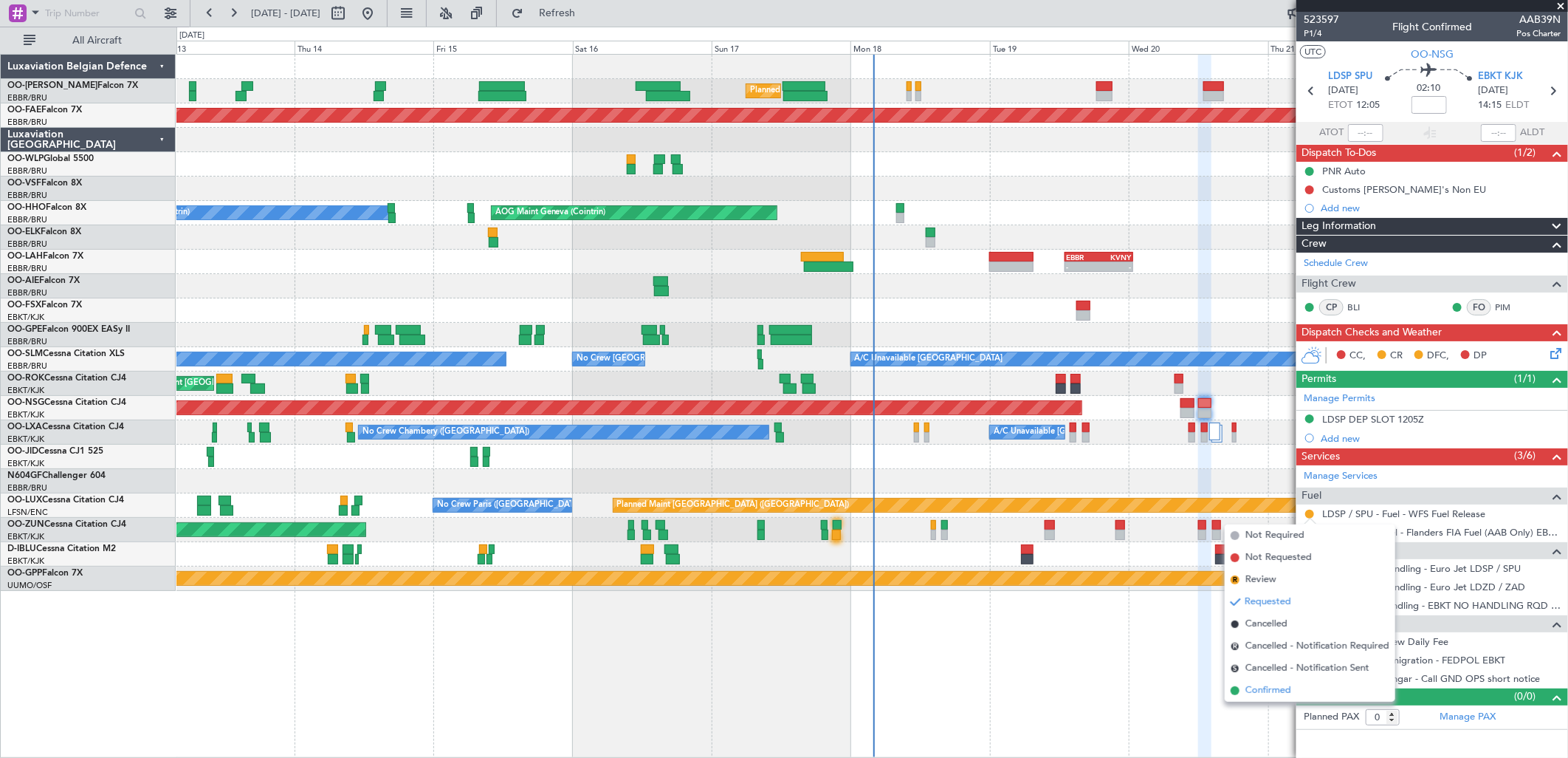
click at [1255, 695] on span "Confirmed" at bounding box center [1268, 690] width 45 height 15
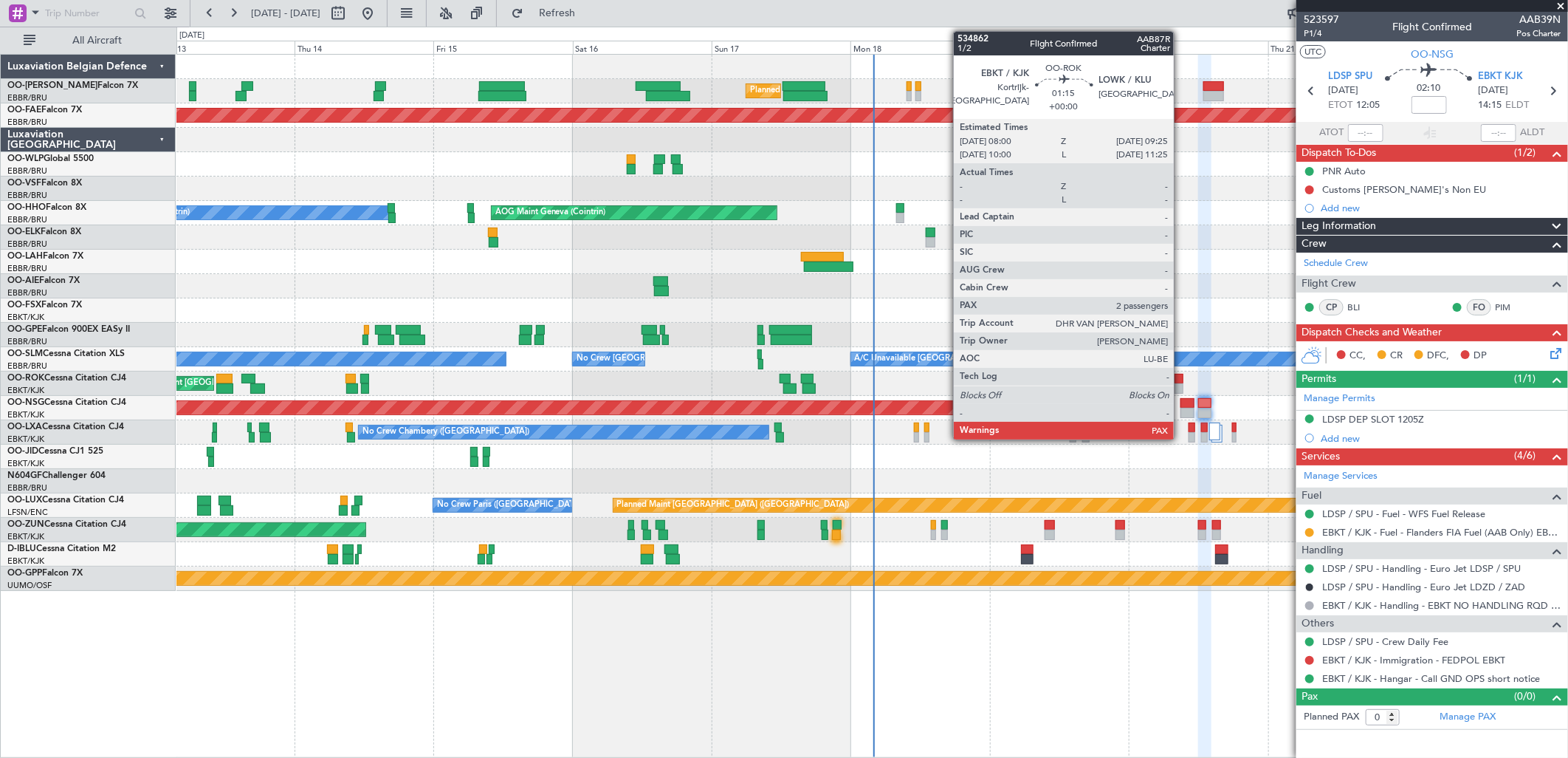
click at [1181, 384] on div at bounding box center [1179, 388] width 9 height 10
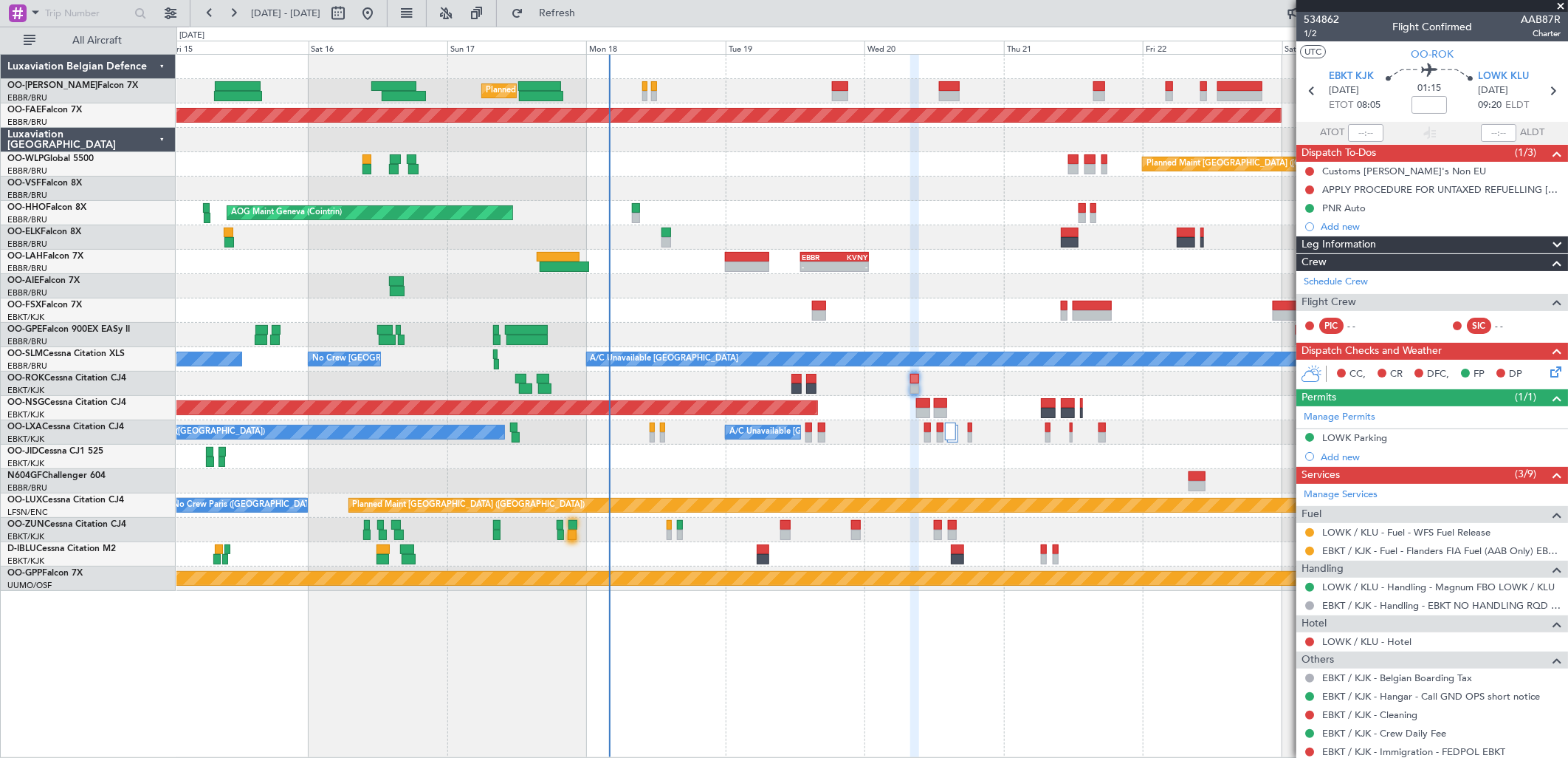
click at [942, 460] on div at bounding box center [872, 457] width 1391 height 24
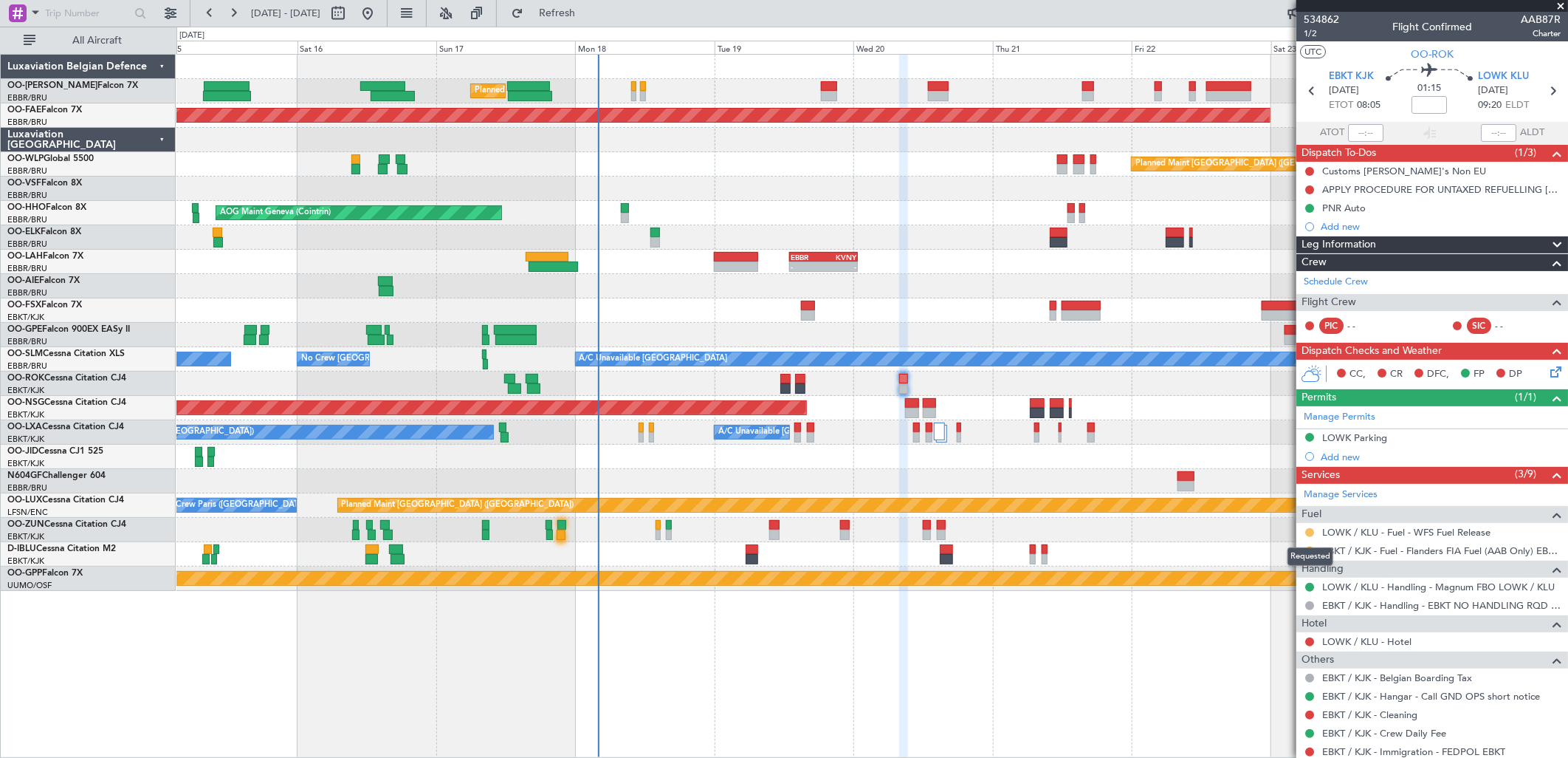
click at [1309, 534] on button at bounding box center [1310, 533] width 9 height 9
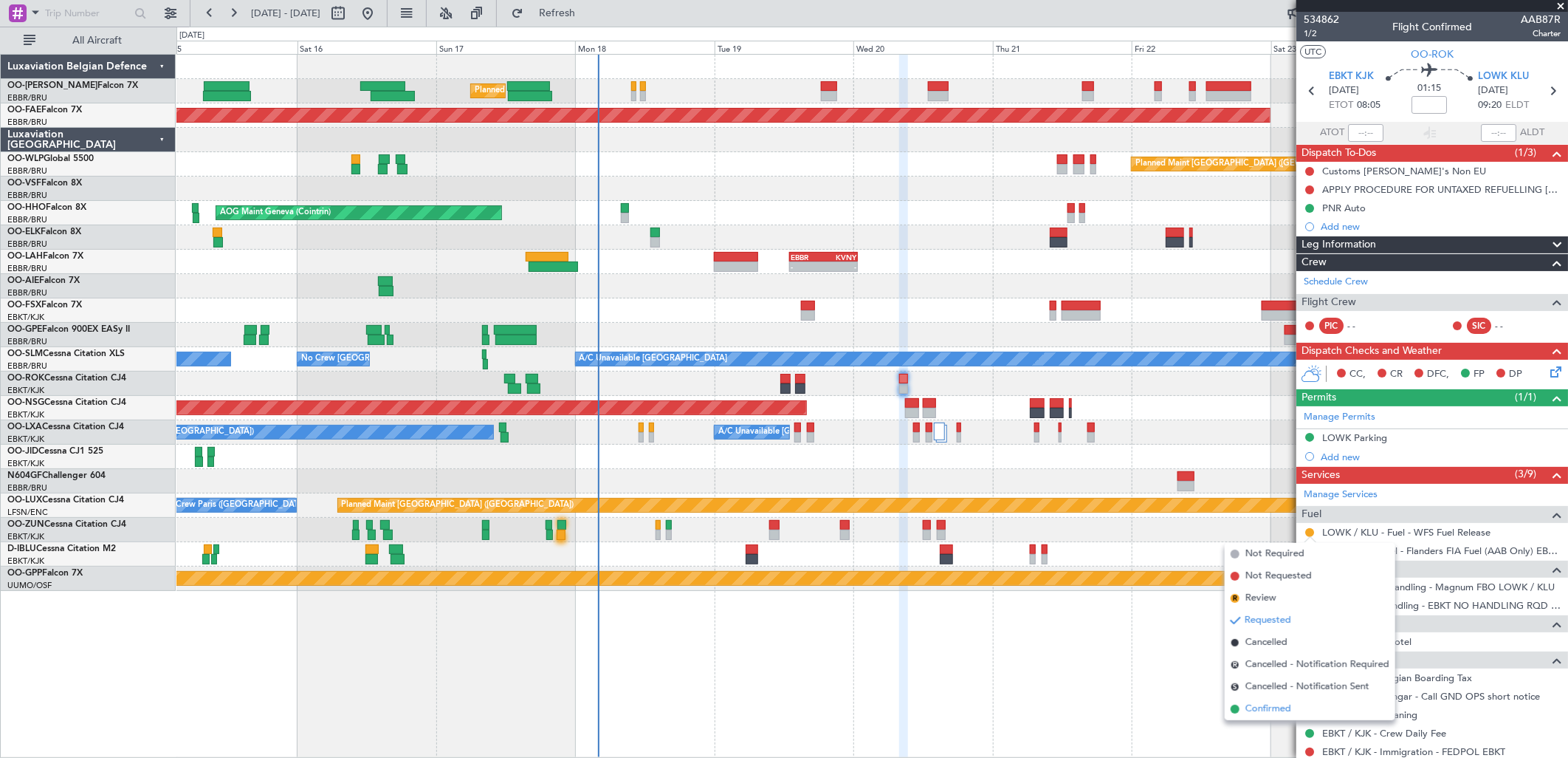
click at [1251, 715] on span "Confirmed" at bounding box center [1268, 709] width 45 height 15
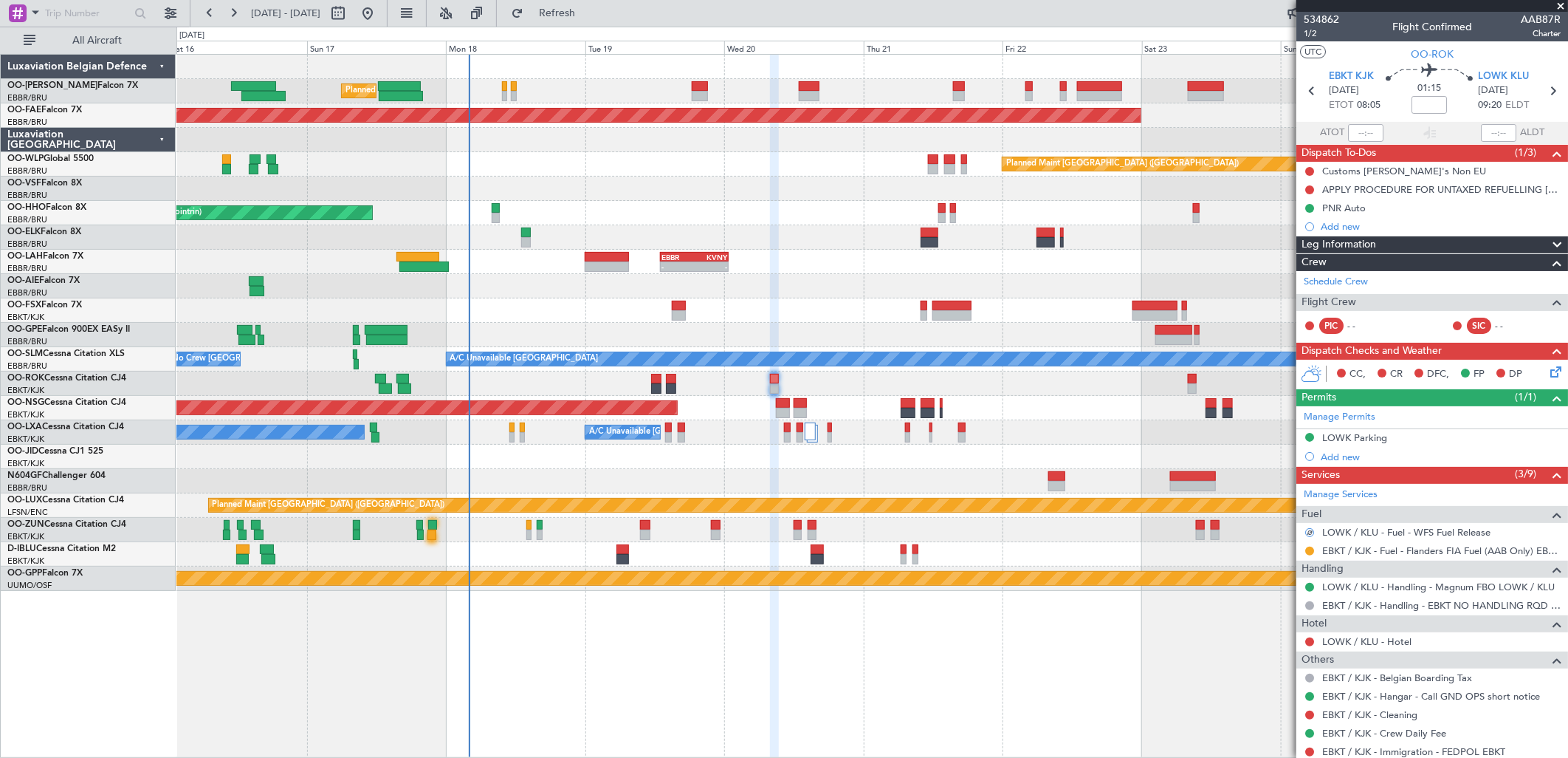
click at [907, 483] on div at bounding box center [872, 481] width 1391 height 24
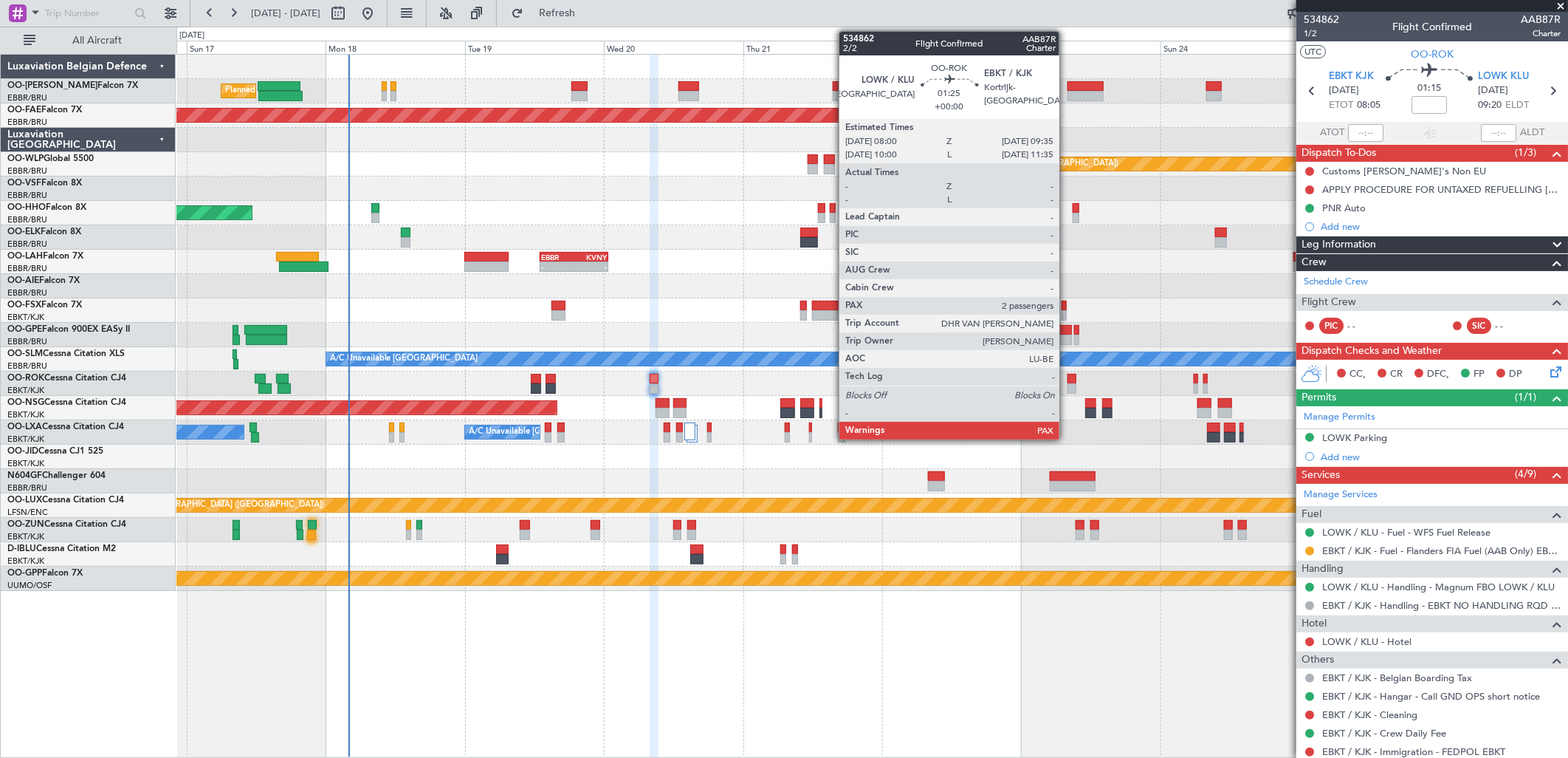
click at [1068, 379] on div at bounding box center [1073, 378] width 9 height 10
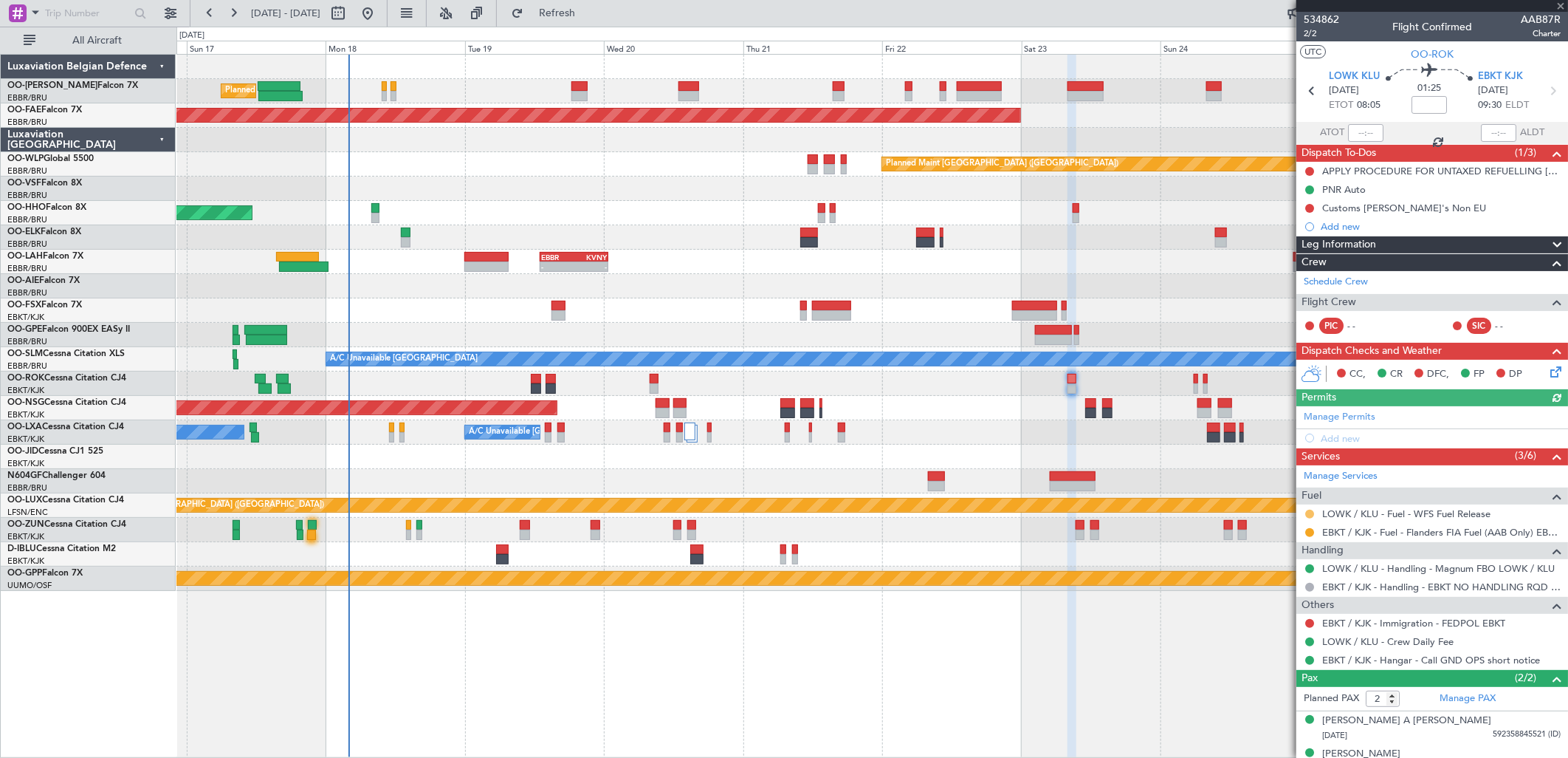
click at [1305, 514] on button at bounding box center [1310, 514] width 9 height 9
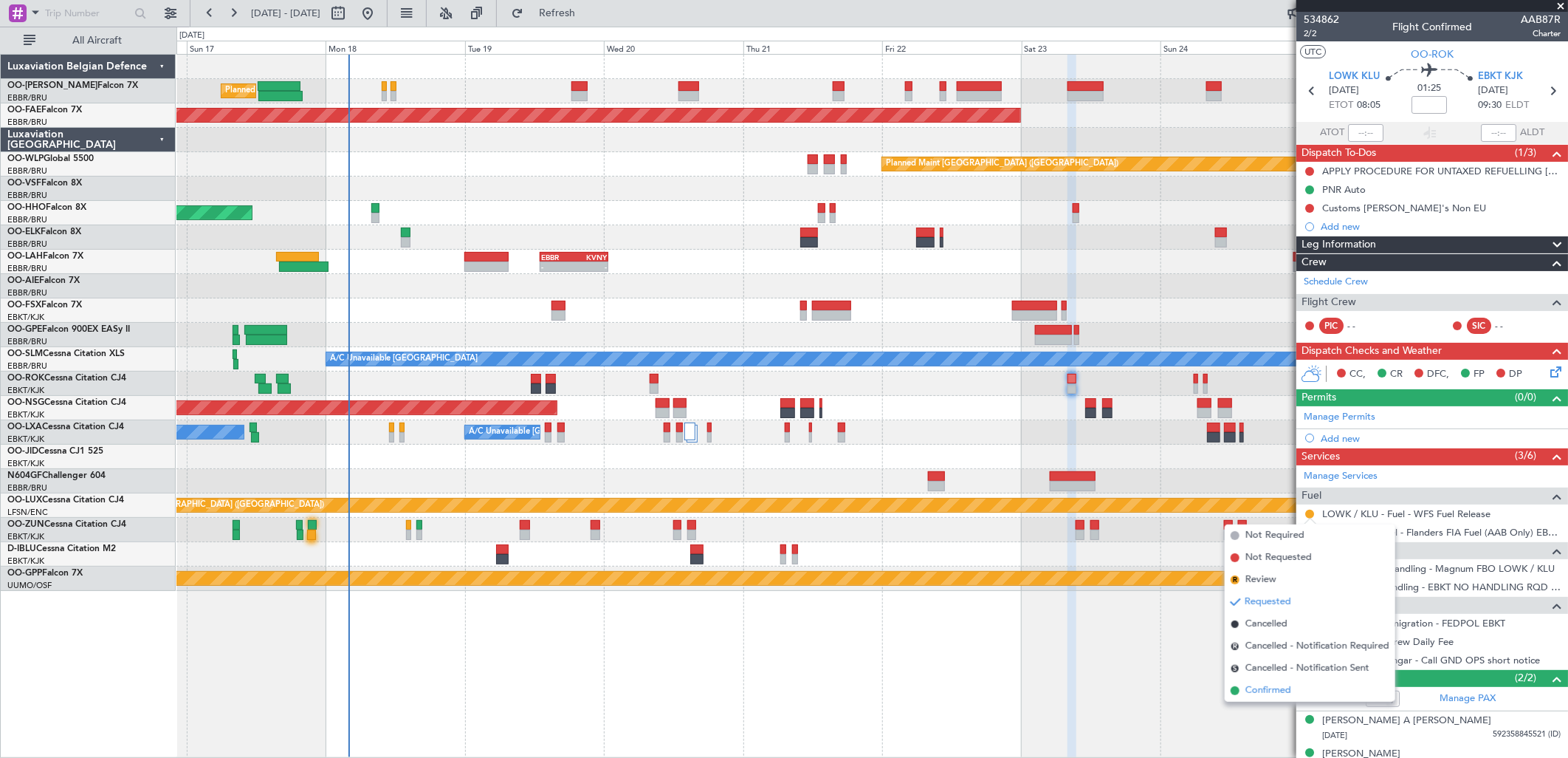
click at [1274, 693] on span "Confirmed" at bounding box center [1268, 690] width 45 height 15
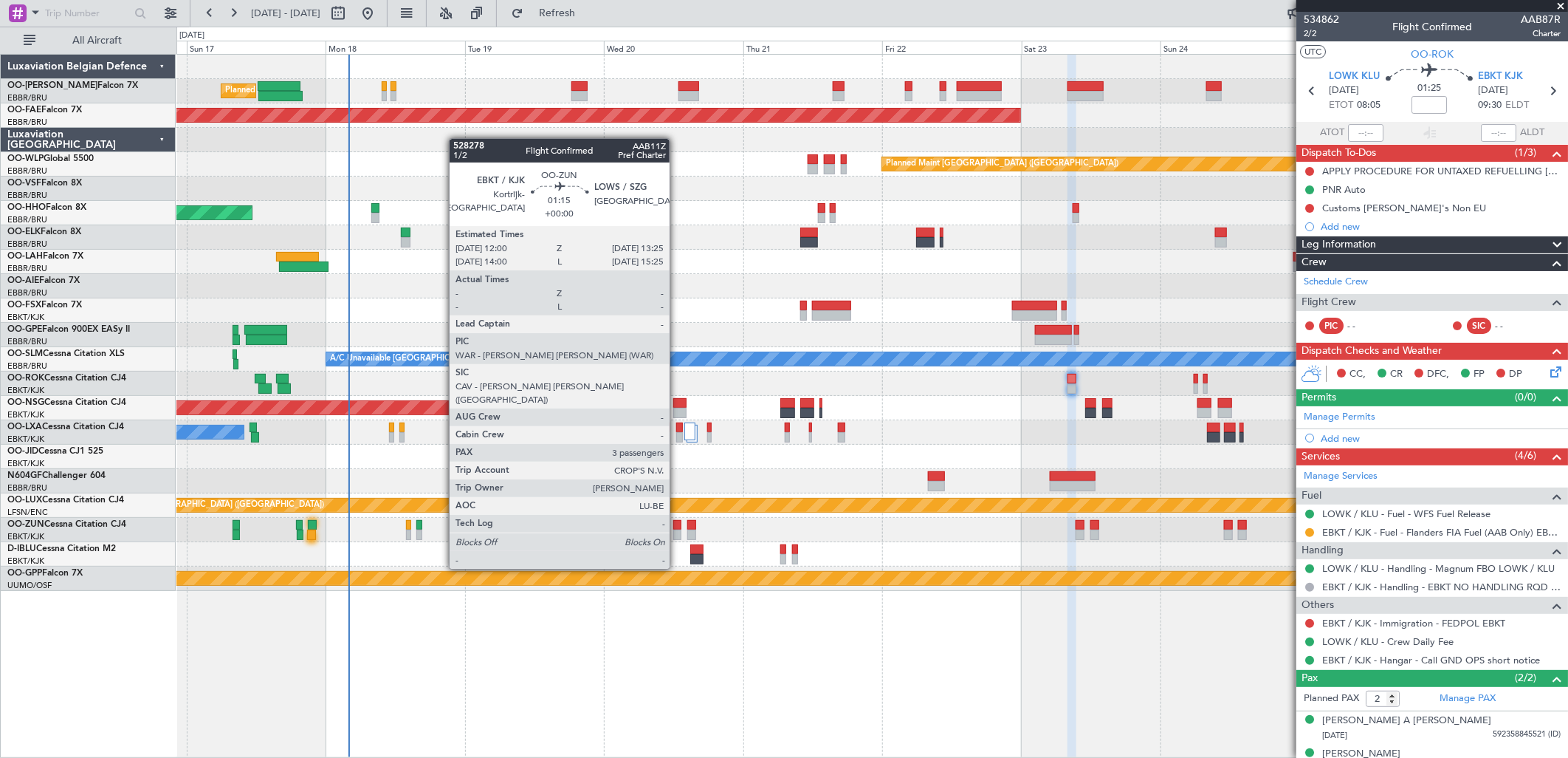
click at [677, 527] on div at bounding box center [678, 524] width 9 height 10
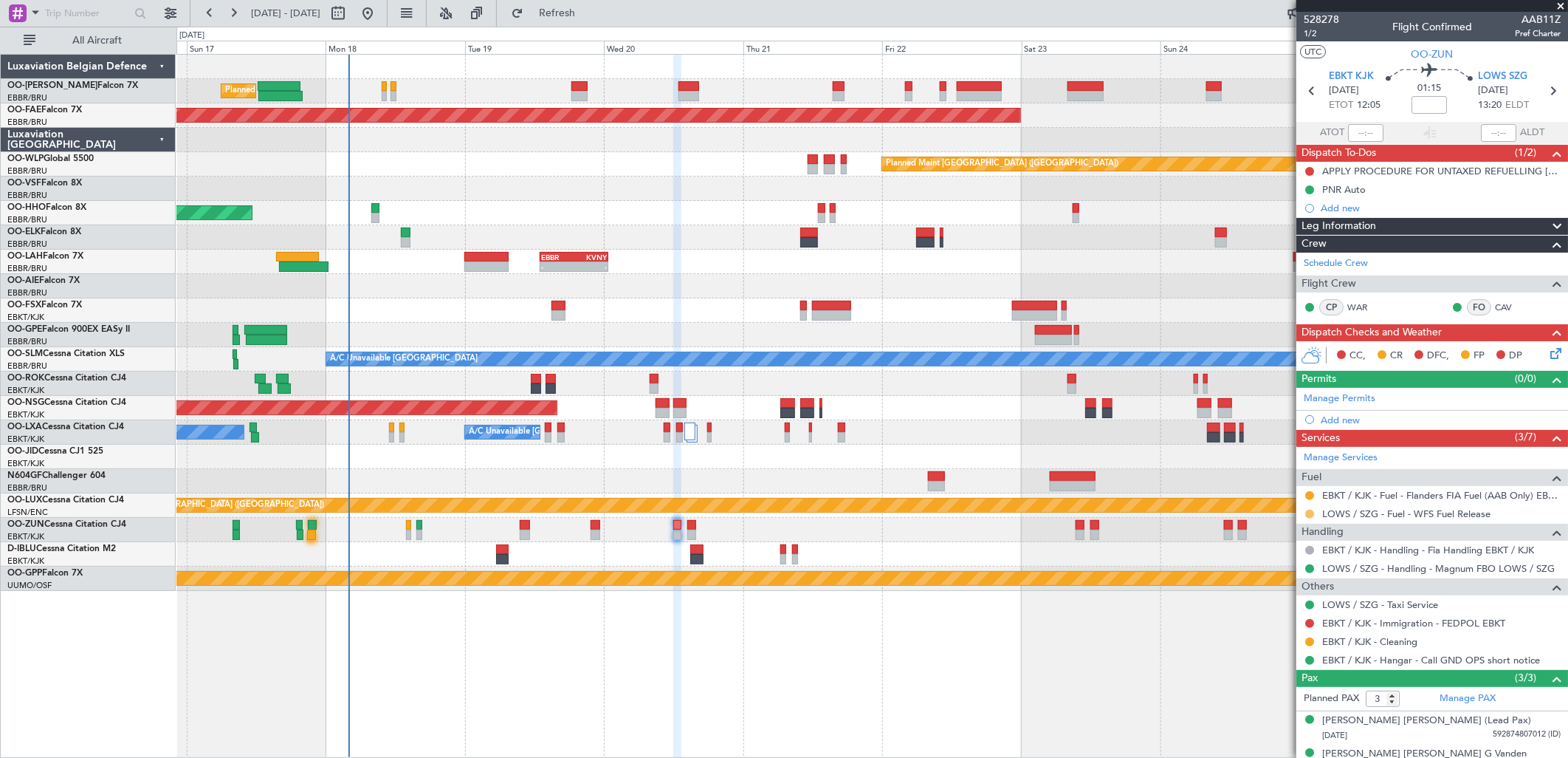
click at [1308, 512] on button at bounding box center [1310, 514] width 9 height 9
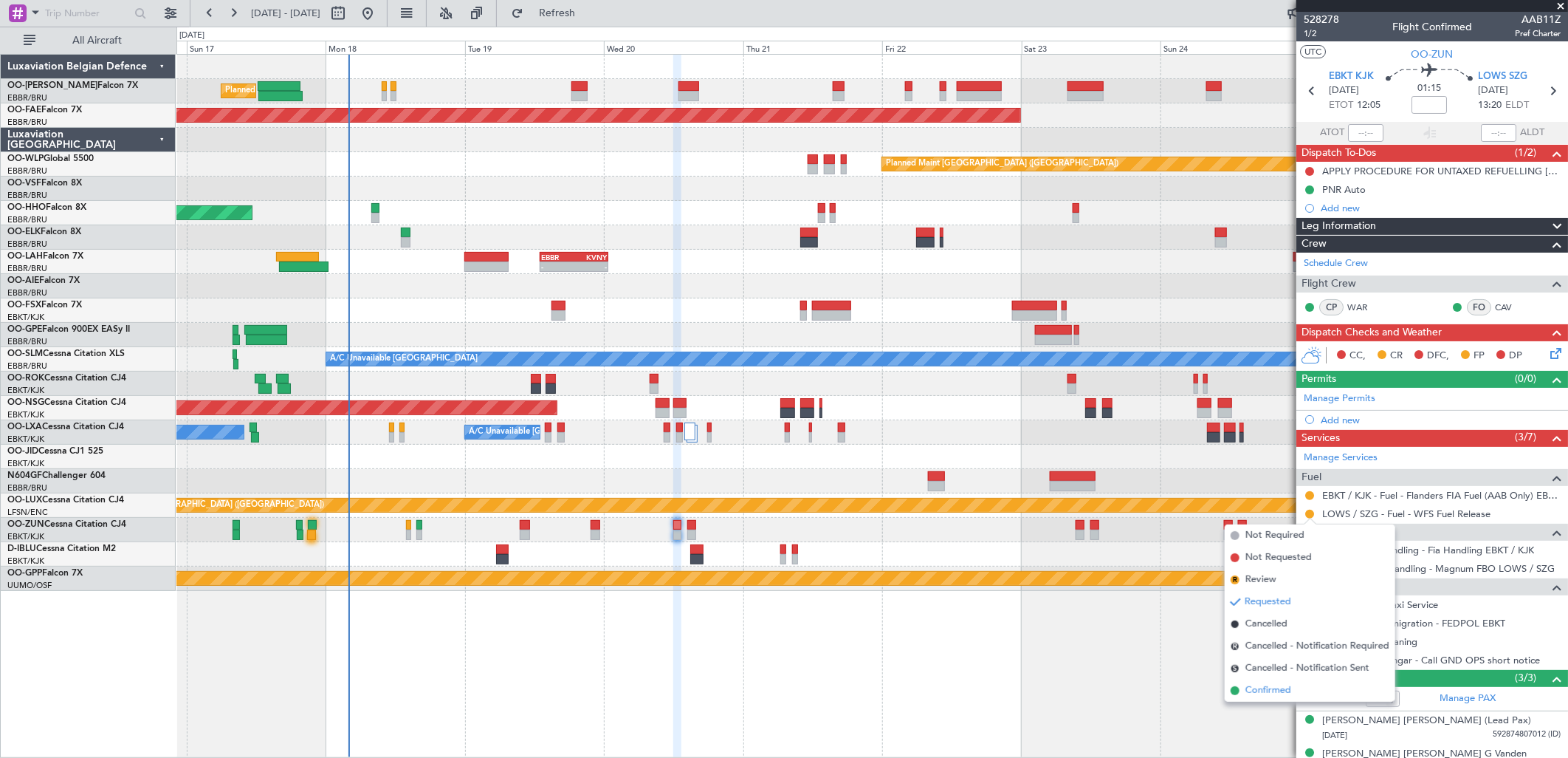
click at [1266, 695] on span "Confirmed" at bounding box center [1268, 690] width 45 height 15
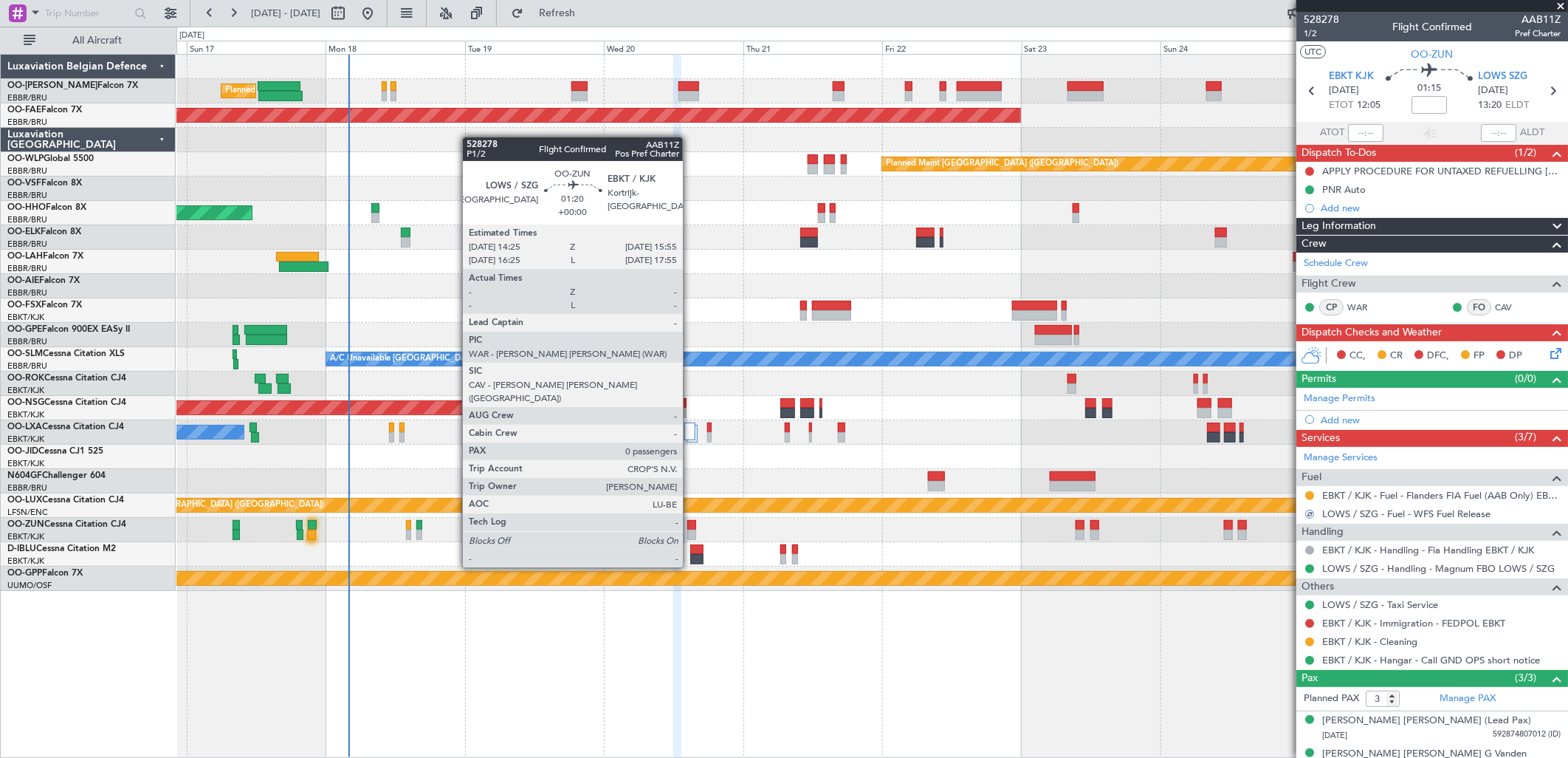
click at [690, 526] on div at bounding box center [692, 524] width 9 height 10
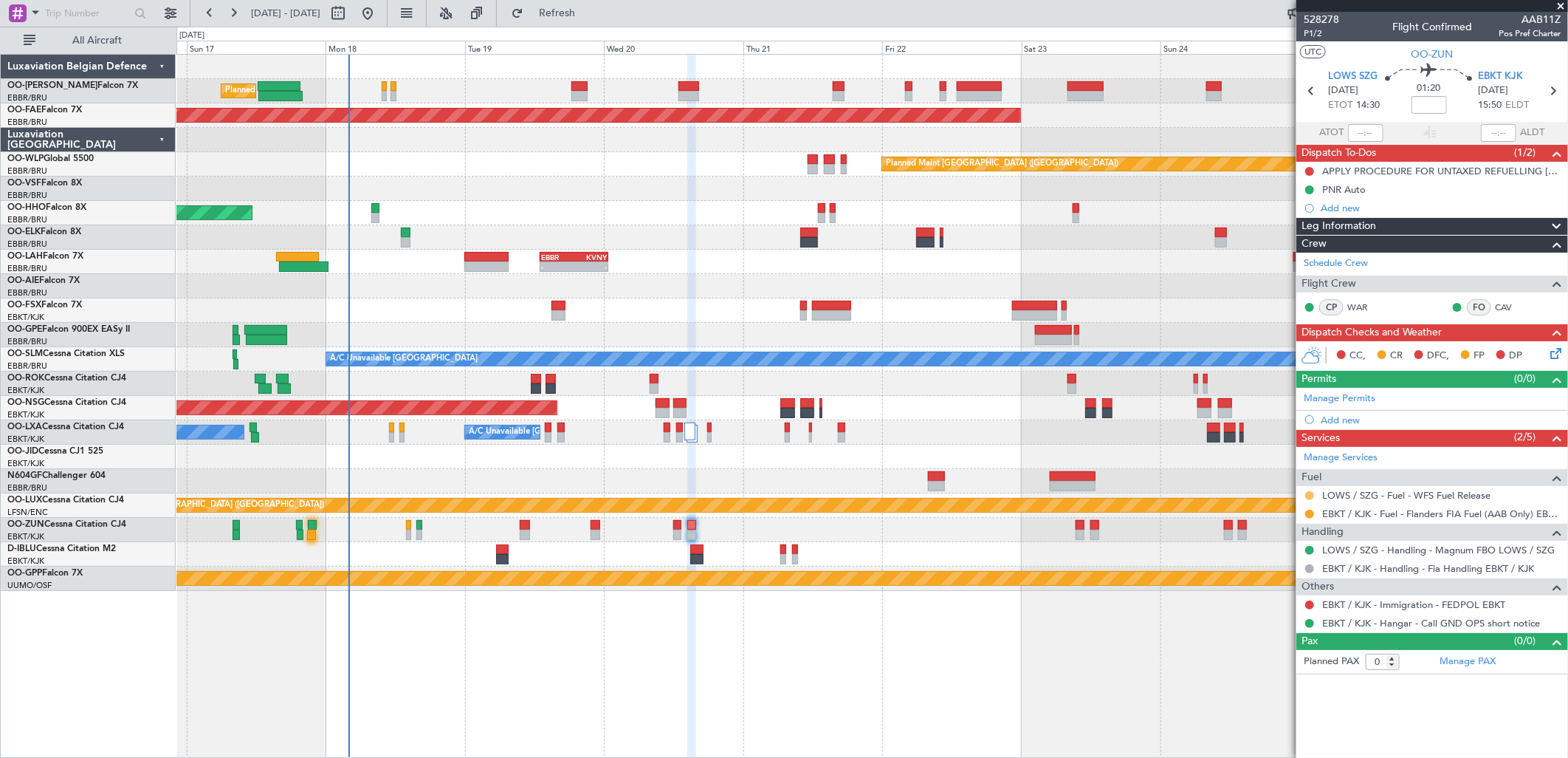
click at [1309, 491] on button at bounding box center [1310, 496] width 9 height 9
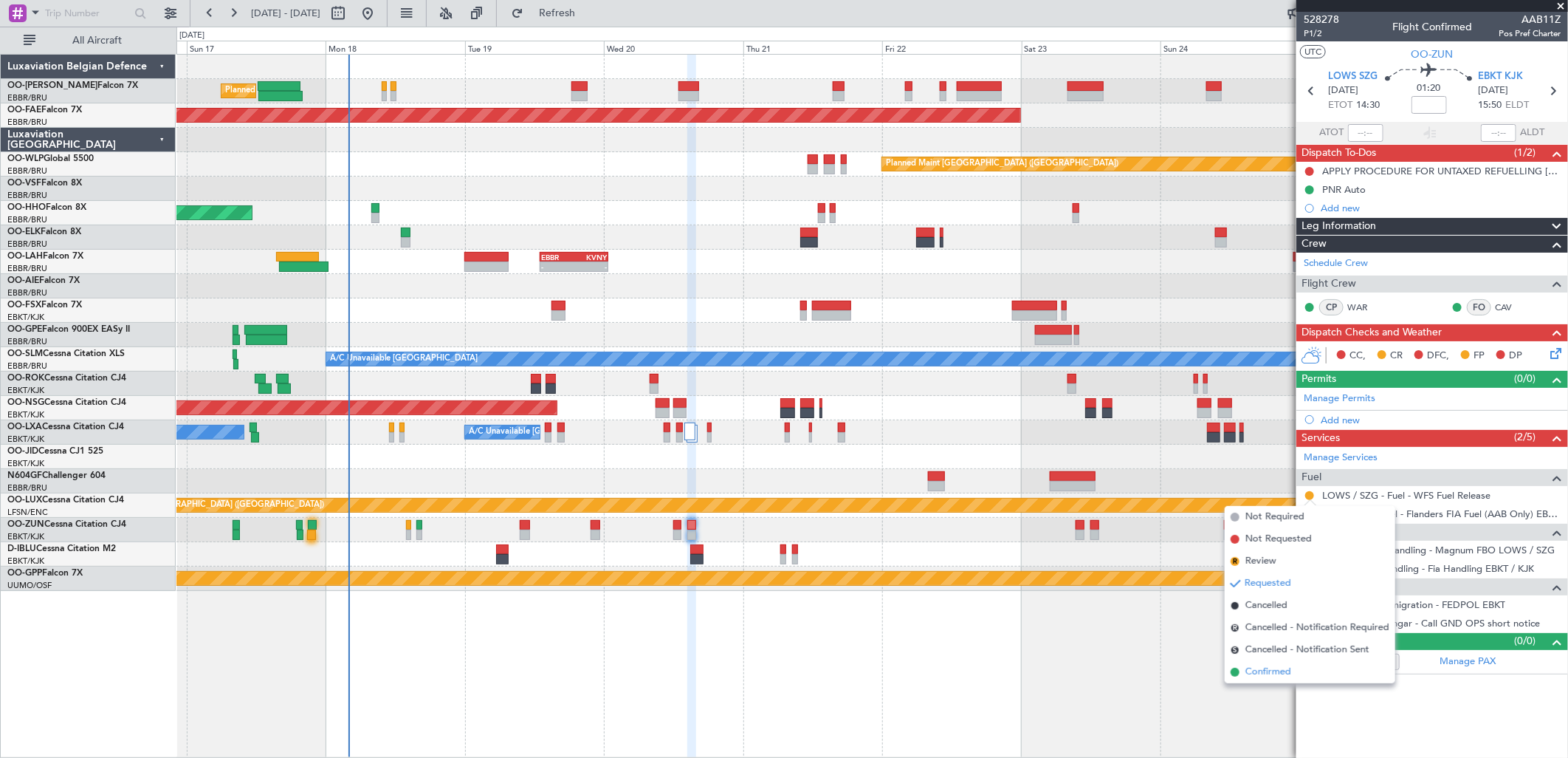
click at [1248, 676] on span "Confirmed" at bounding box center [1268, 672] width 45 height 15
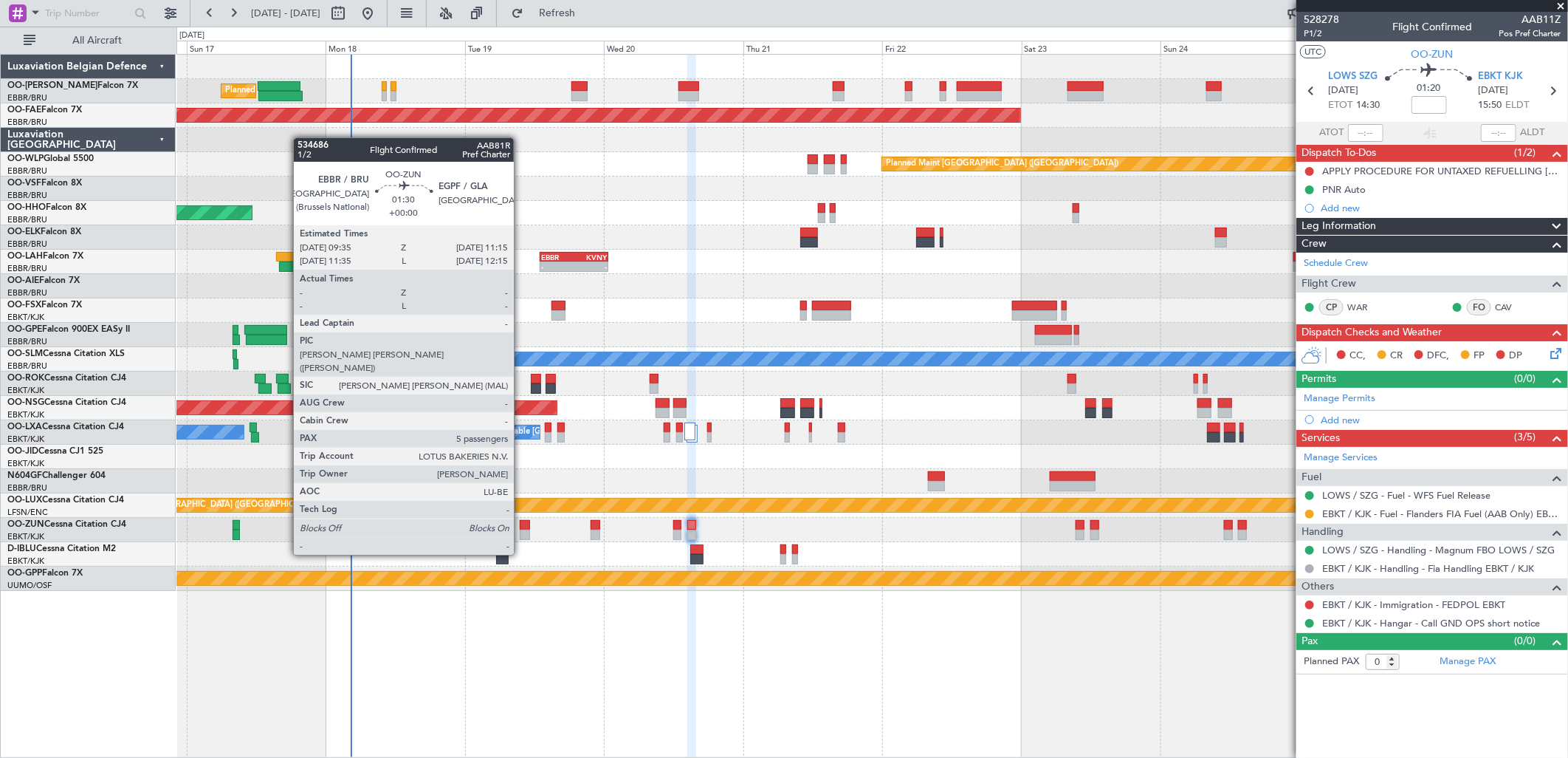
click at [521, 528] on div at bounding box center [524, 524] width 10 height 10
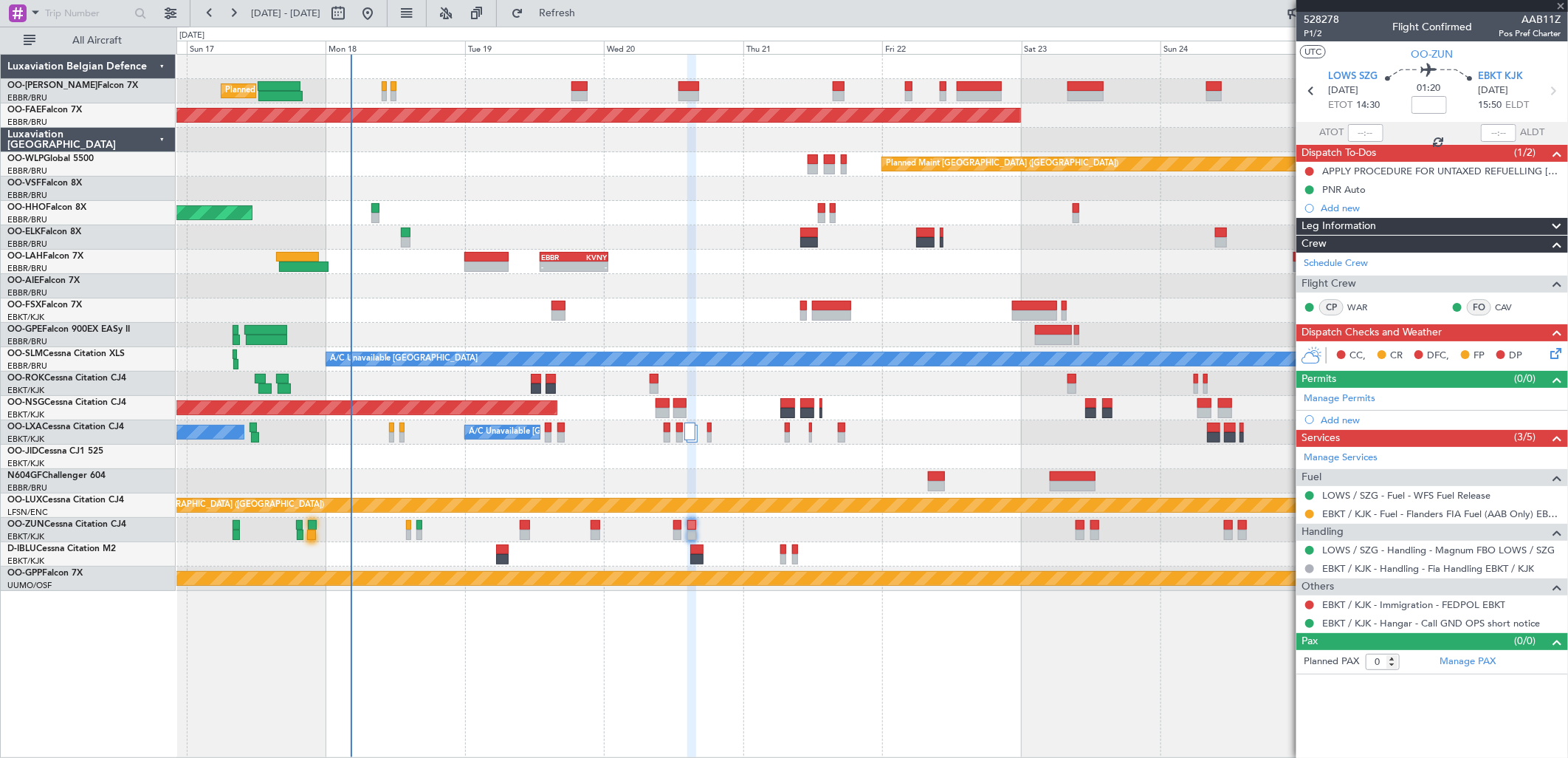
type input "5"
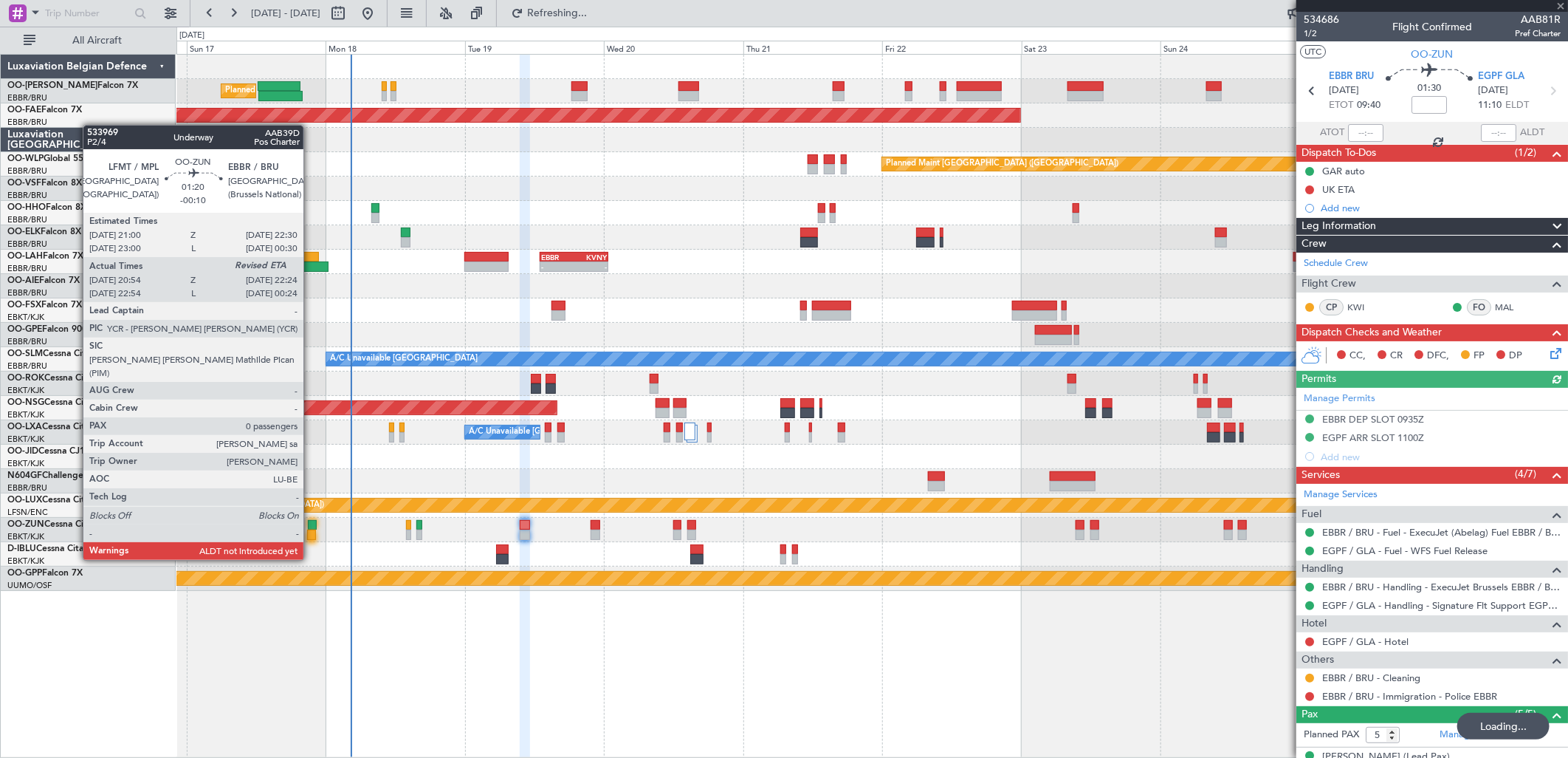
click at [311, 534] on div at bounding box center [312, 535] width 9 height 10
type input "-00:10"
type input "20:59"
type input "0"
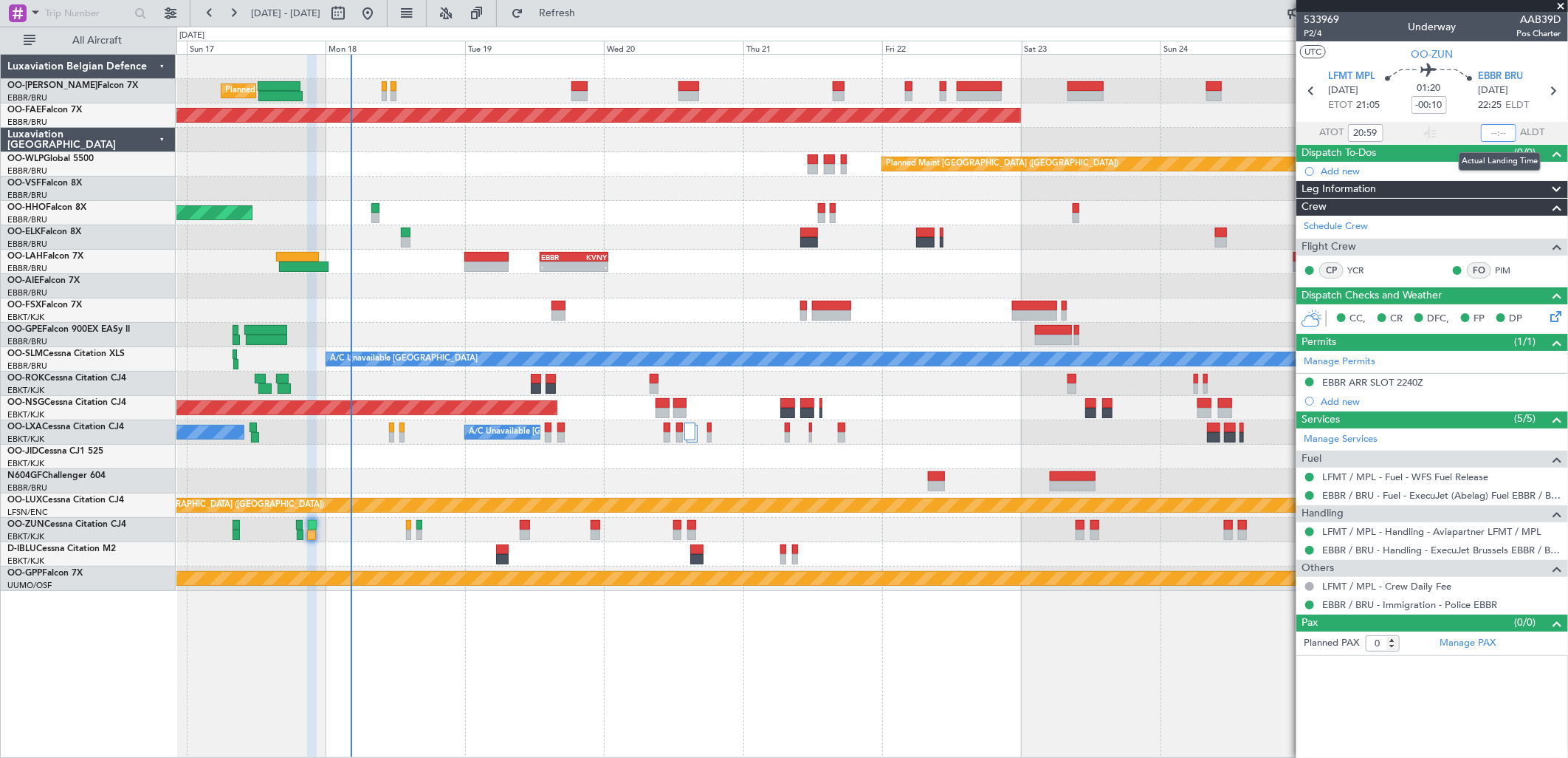
click at [1505, 133] on input "text" at bounding box center [1499, 133] width 35 height 18
type input "22:21"
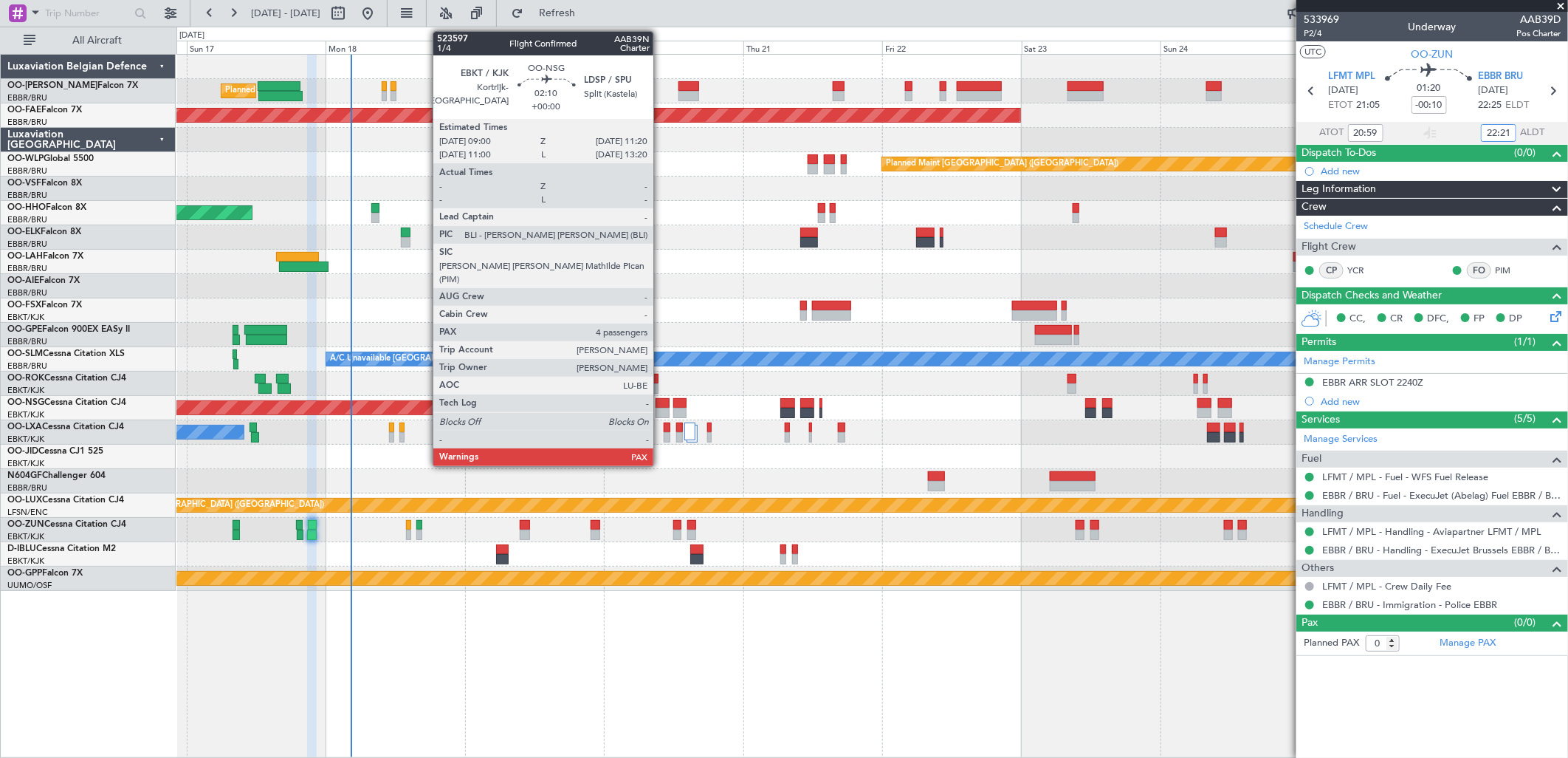
click at [660, 411] on div at bounding box center [662, 412] width 14 height 10
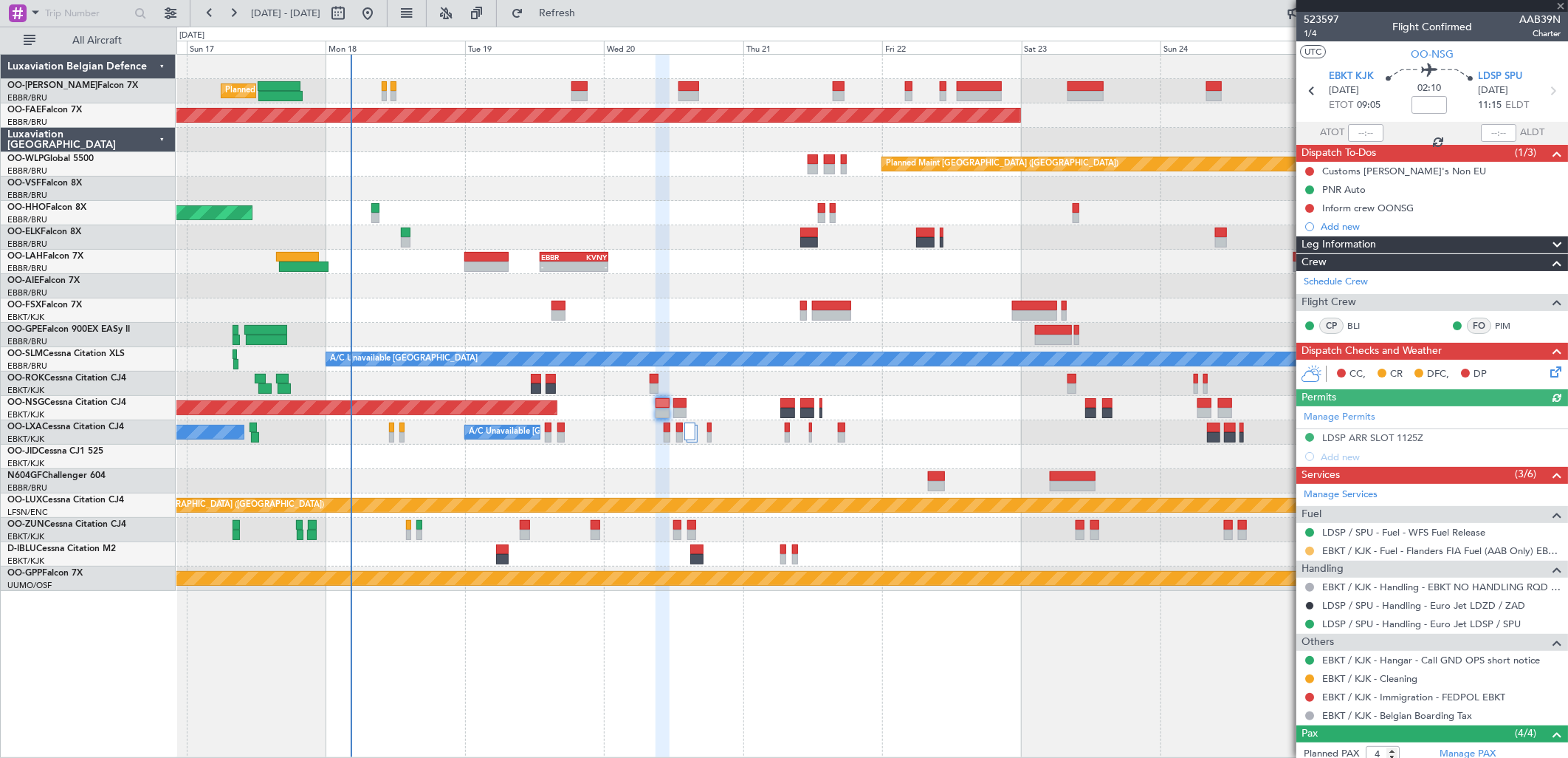
click at [1312, 550] on button at bounding box center [1310, 551] width 9 height 9
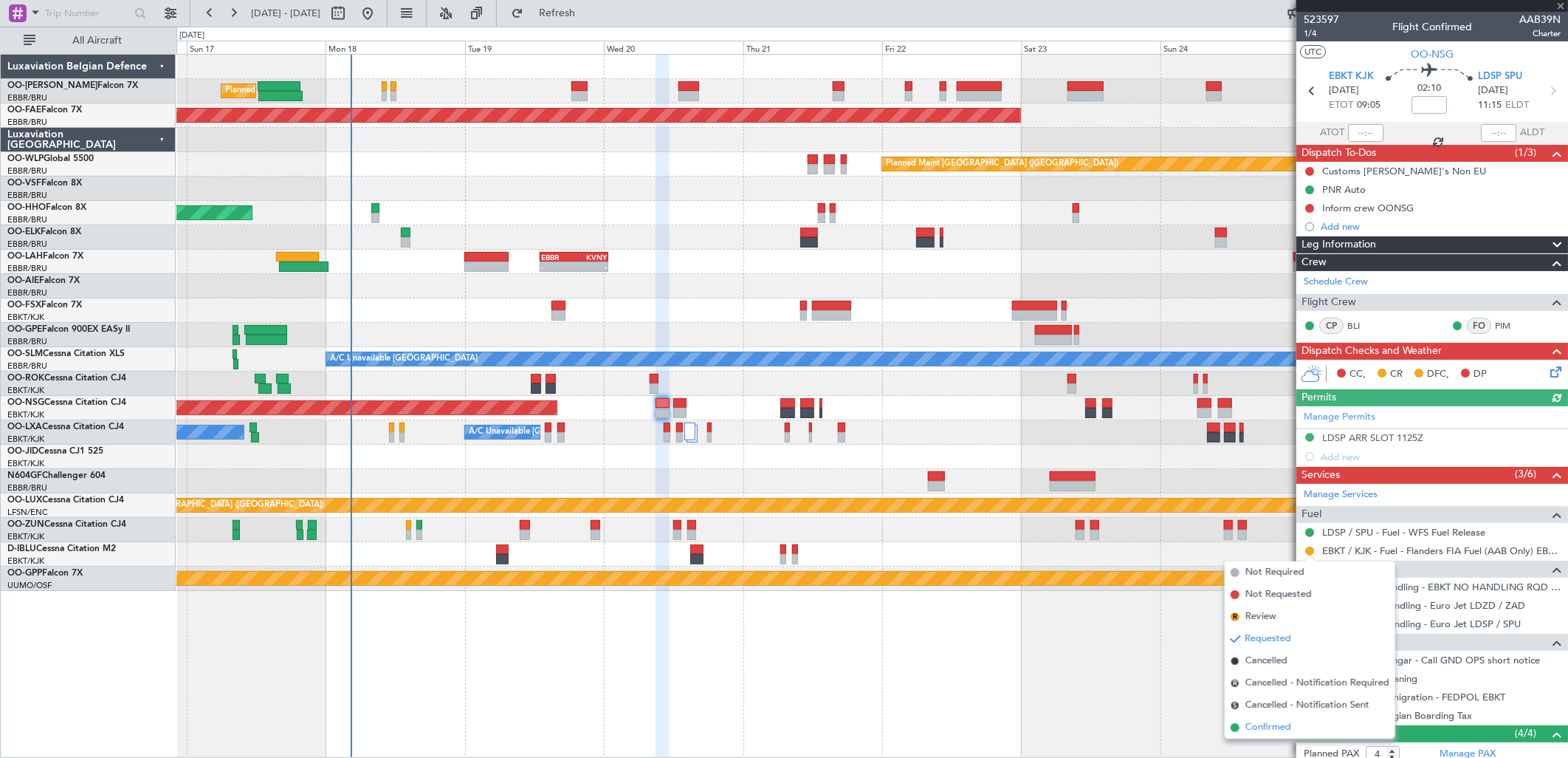
click at [1244, 723] on li "Confirmed" at bounding box center [1310, 727] width 170 height 22
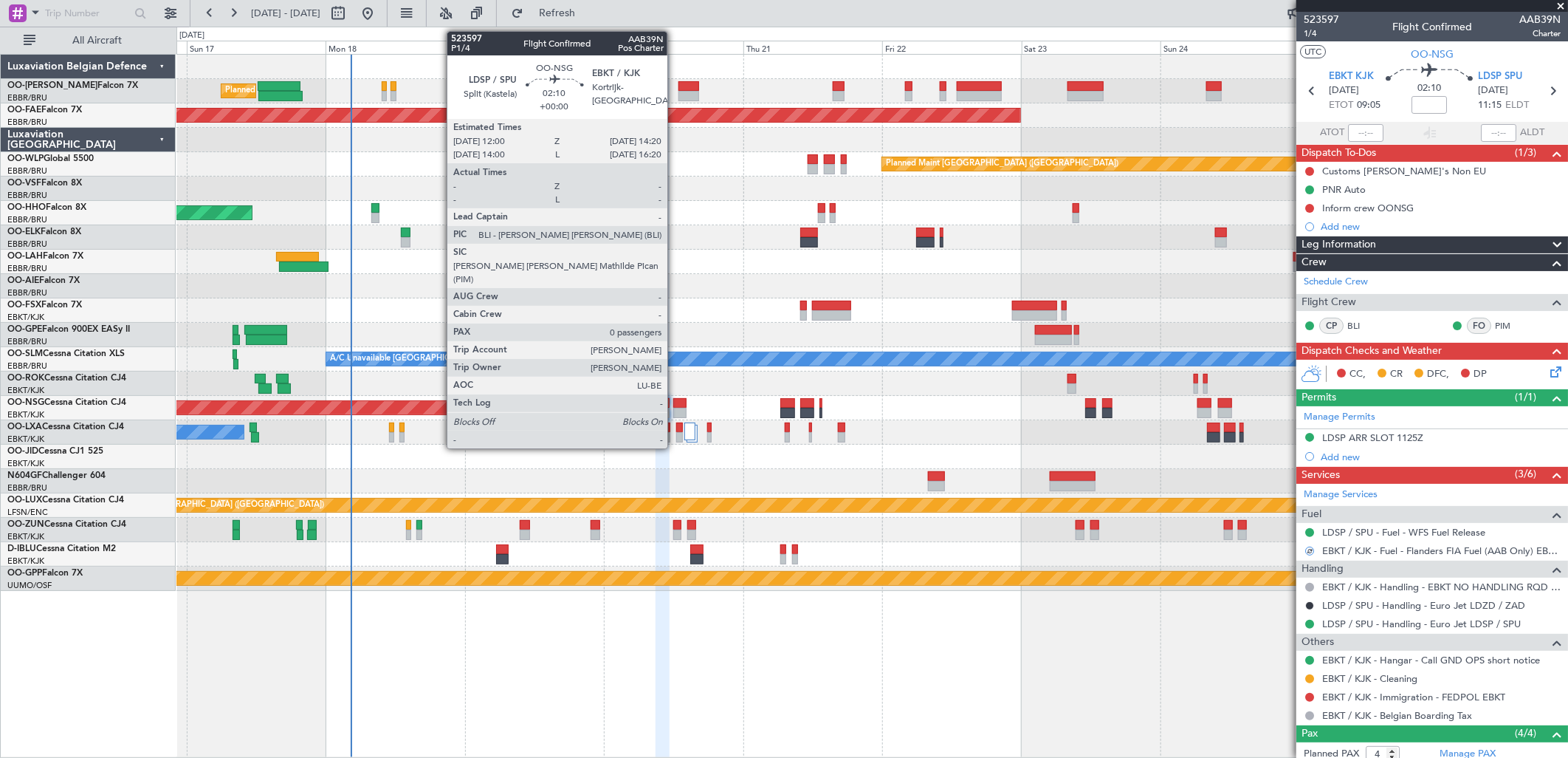
click at [675, 405] on div at bounding box center [680, 403] width 14 height 10
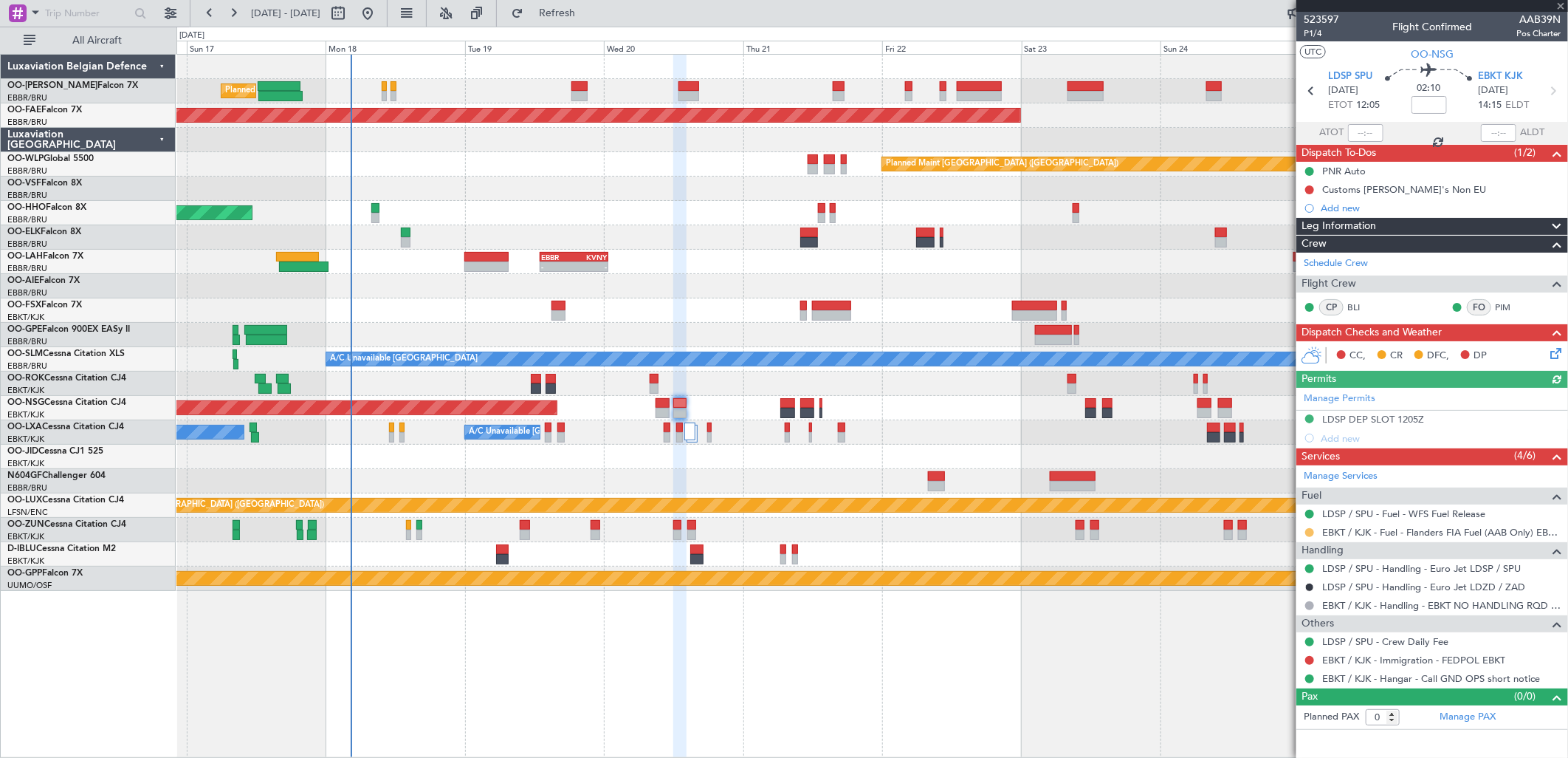
click at [1310, 532] on button at bounding box center [1310, 533] width 9 height 9
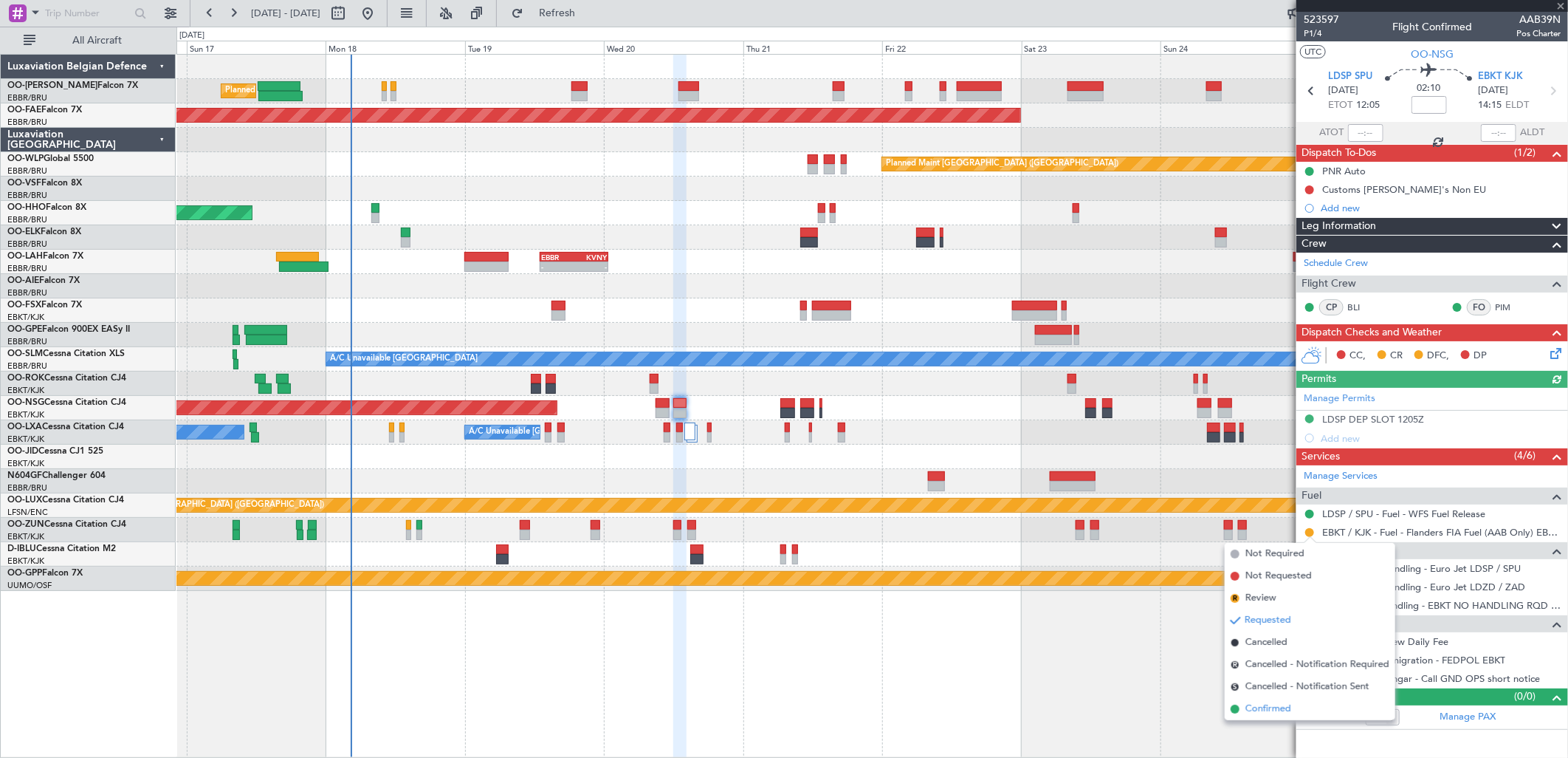
click at [1253, 704] on span "Confirmed" at bounding box center [1268, 709] width 45 height 15
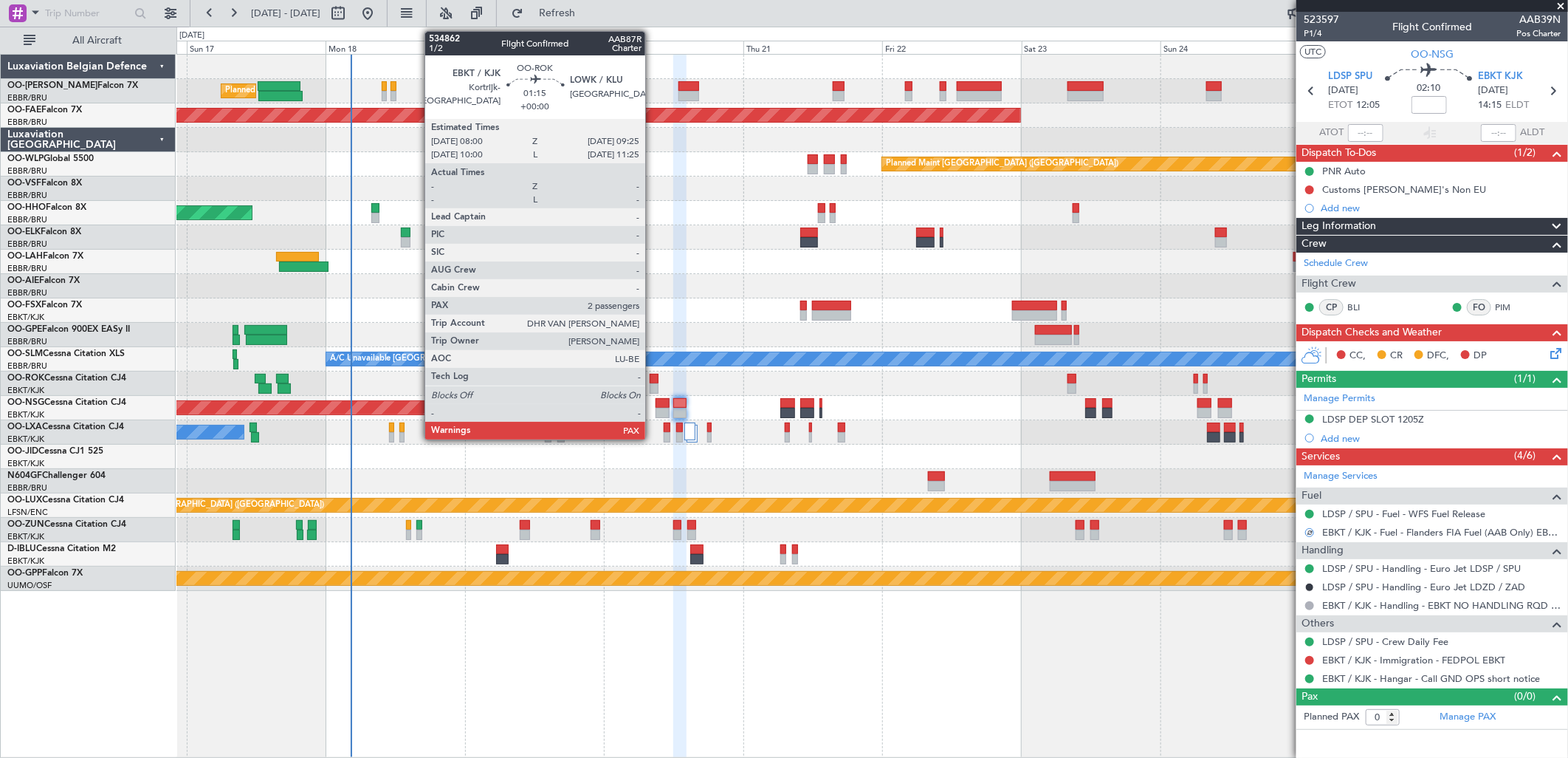
click at [653, 385] on div at bounding box center [654, 388] width 9 height 10
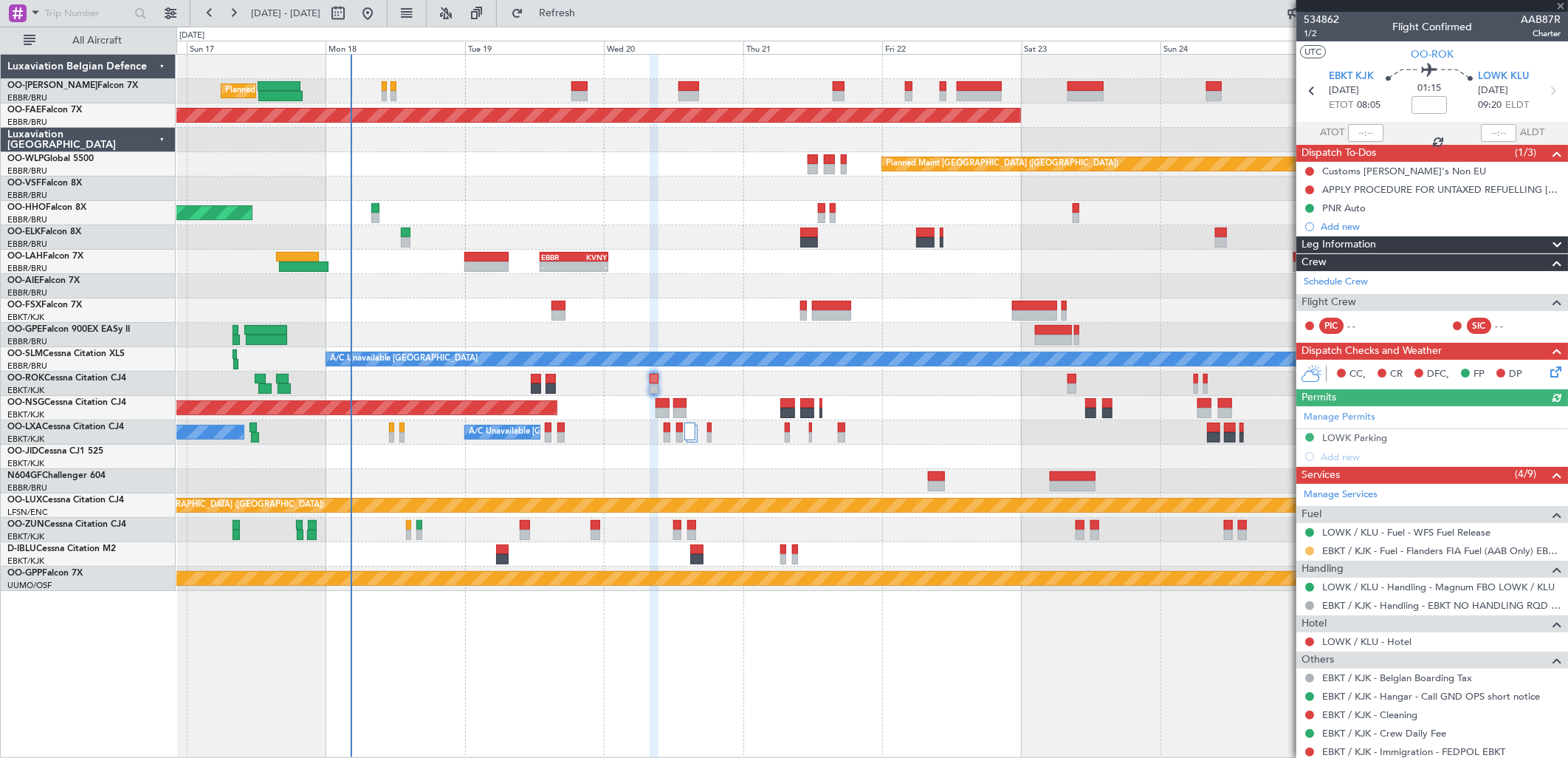
click at [1311, 551] on button at bounding box center [1310, 551] width 9 height 9
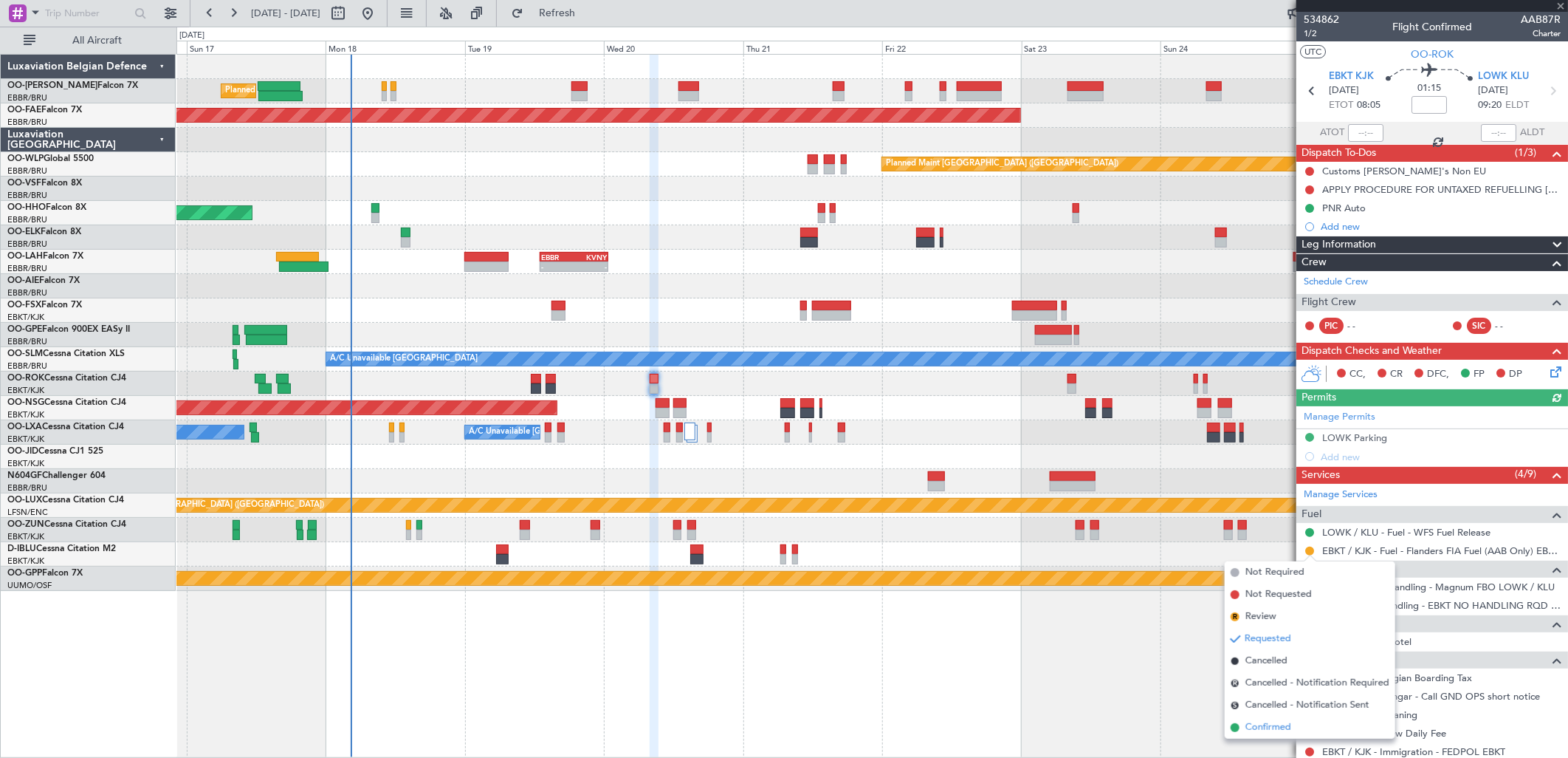
click at [1246, 721] on span "Confirmed" at bounding box center [1268, 727] width 45 height 15
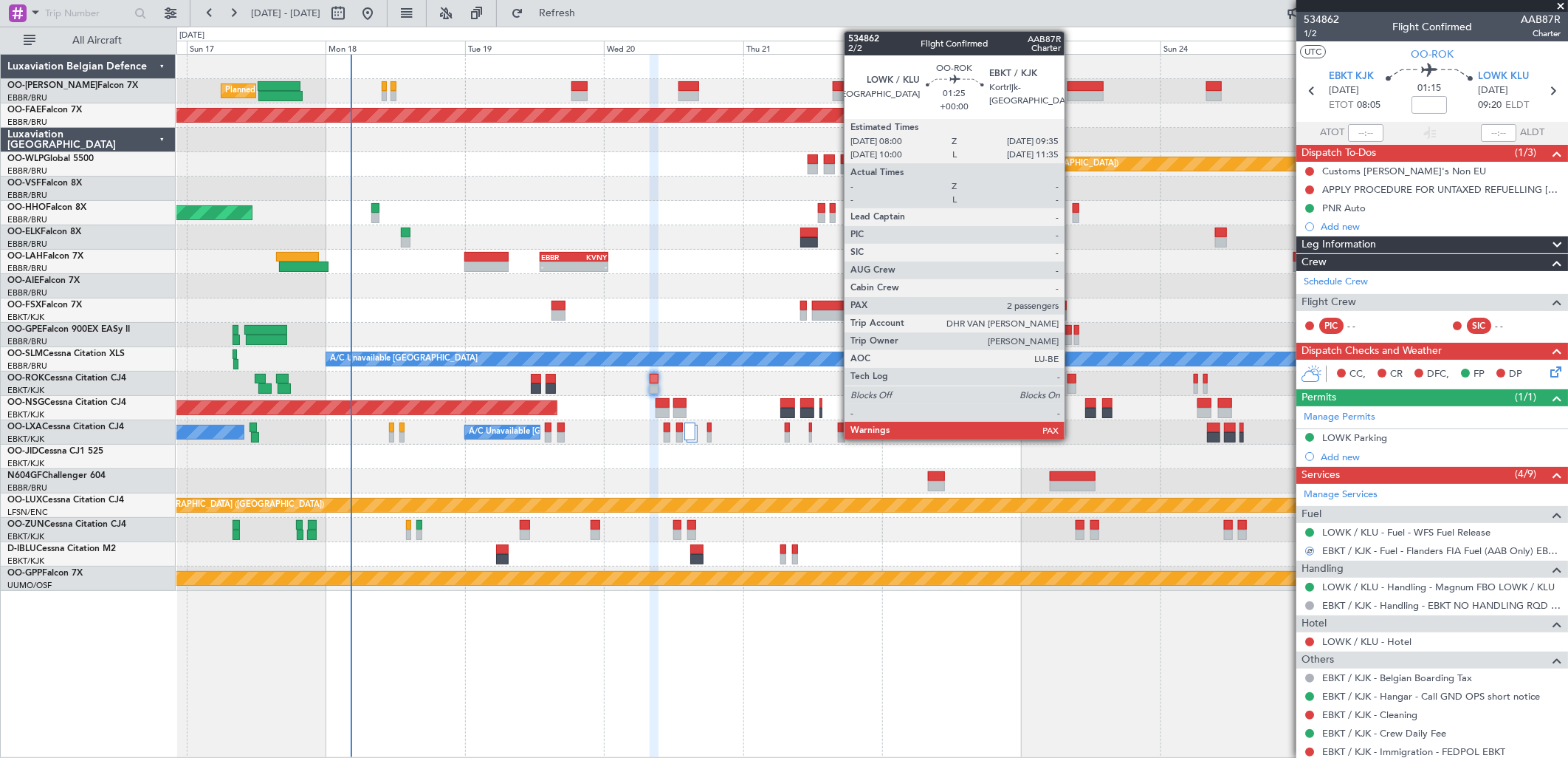
click at [1072, 374] on div at bounding box center [1073, 378] width 9 height 10
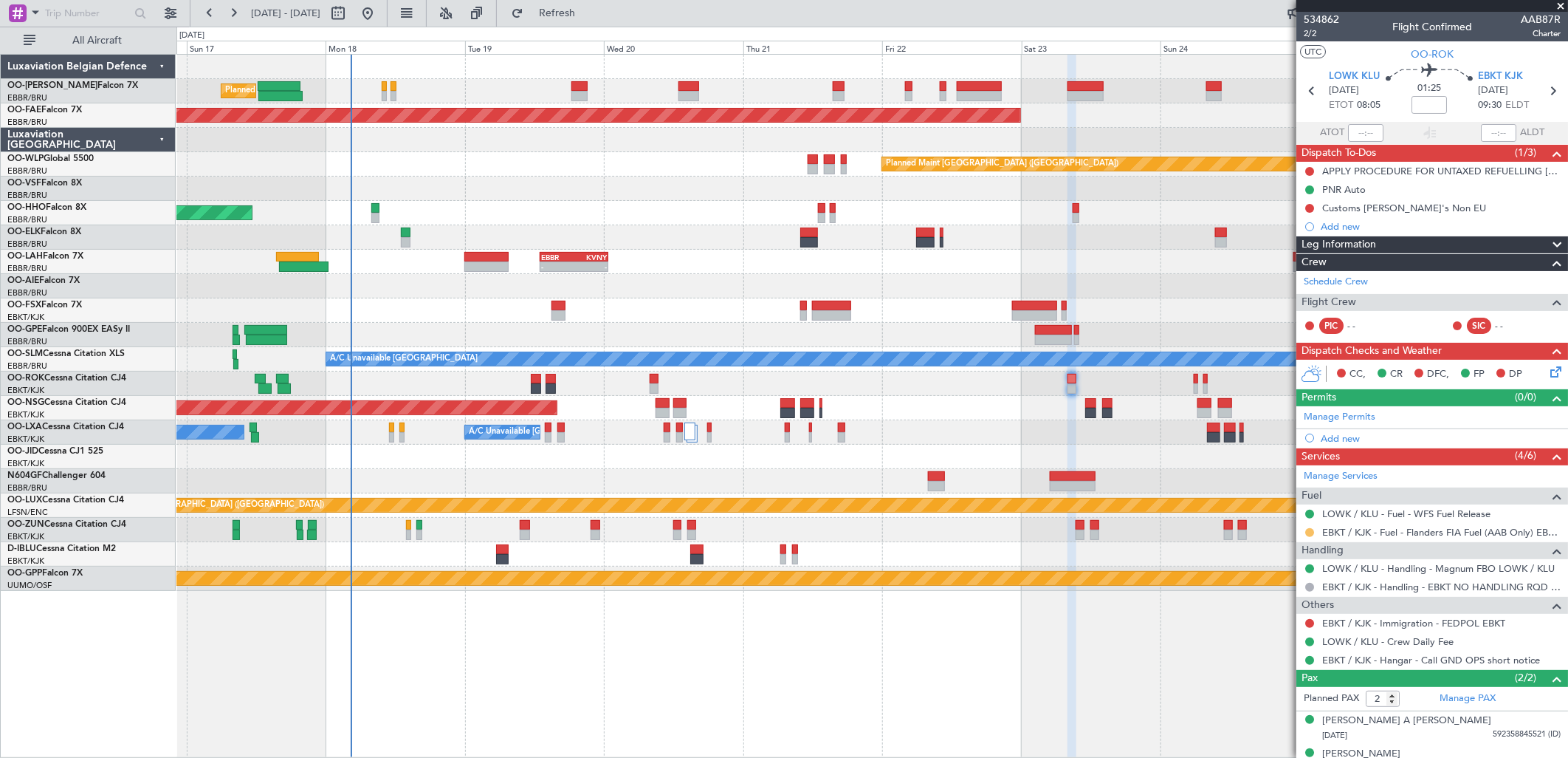
click at [1312, 534] on button at bounding box center [1310, 533] width 9 height 9
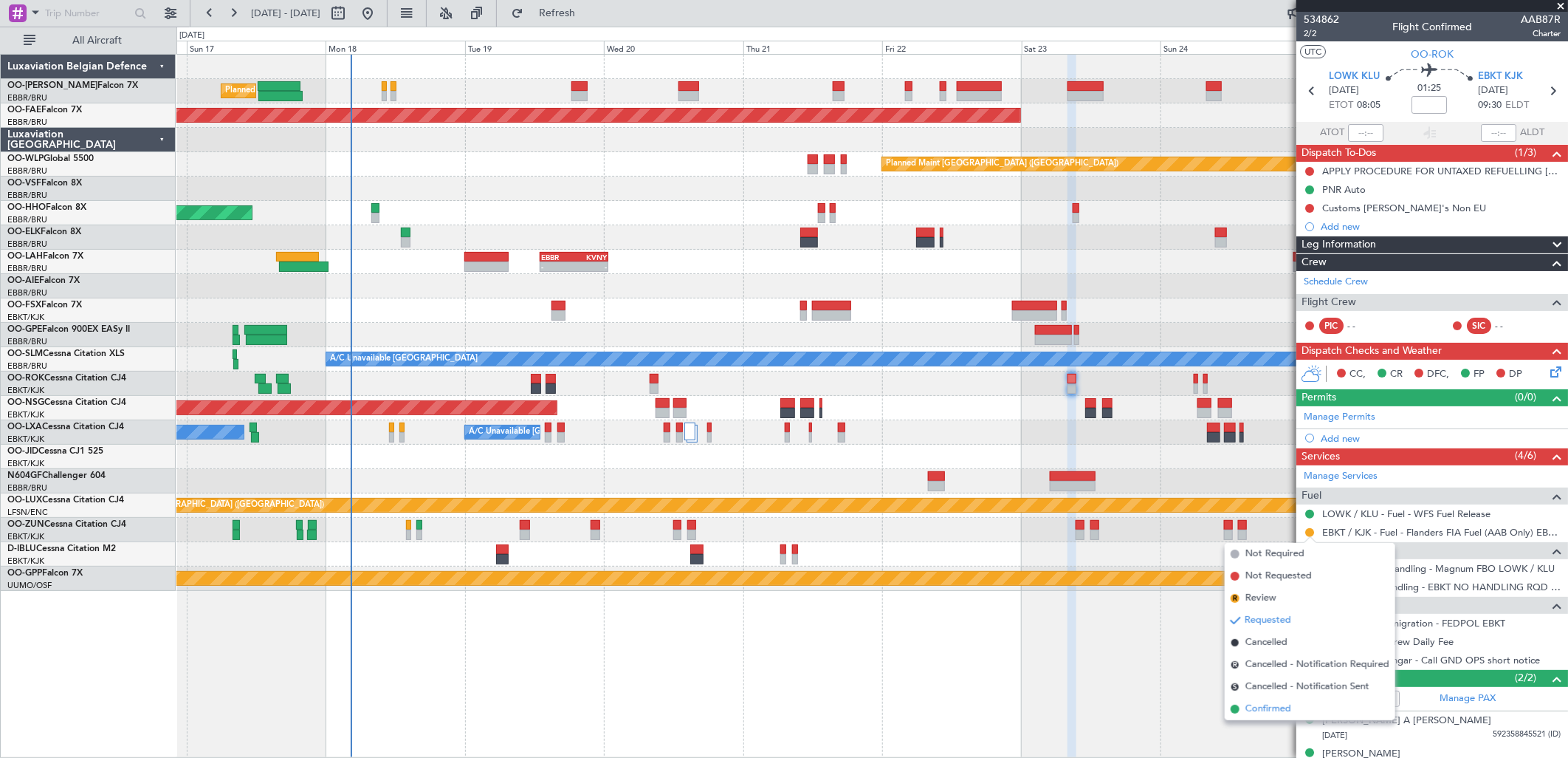
click at [1273, 707] on span "Confirmed" at bounding box center [1268, 709] width 45 height 15
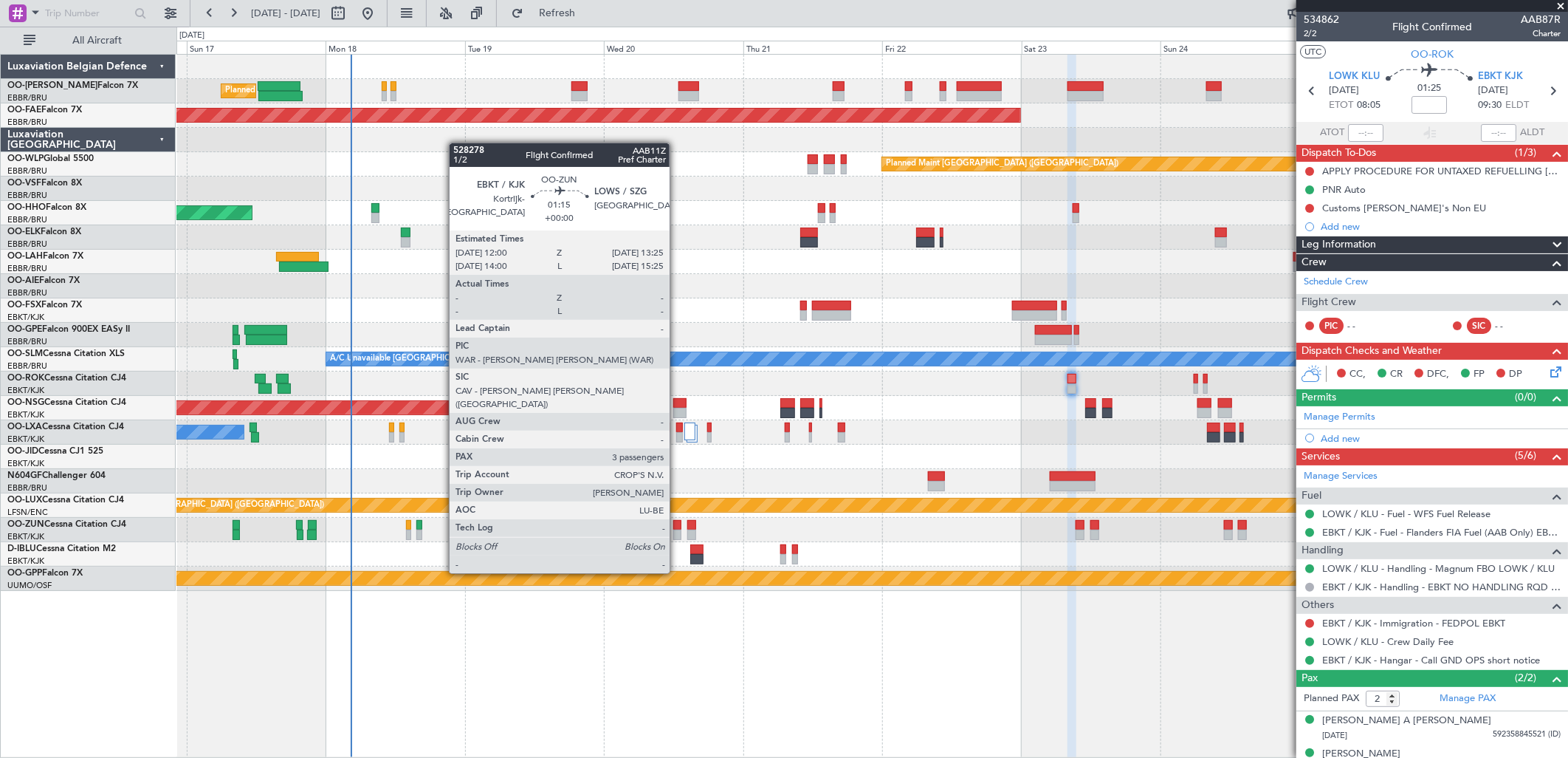
click at [677, 532] on div at bounding box center [678, 535] width 9 height 10
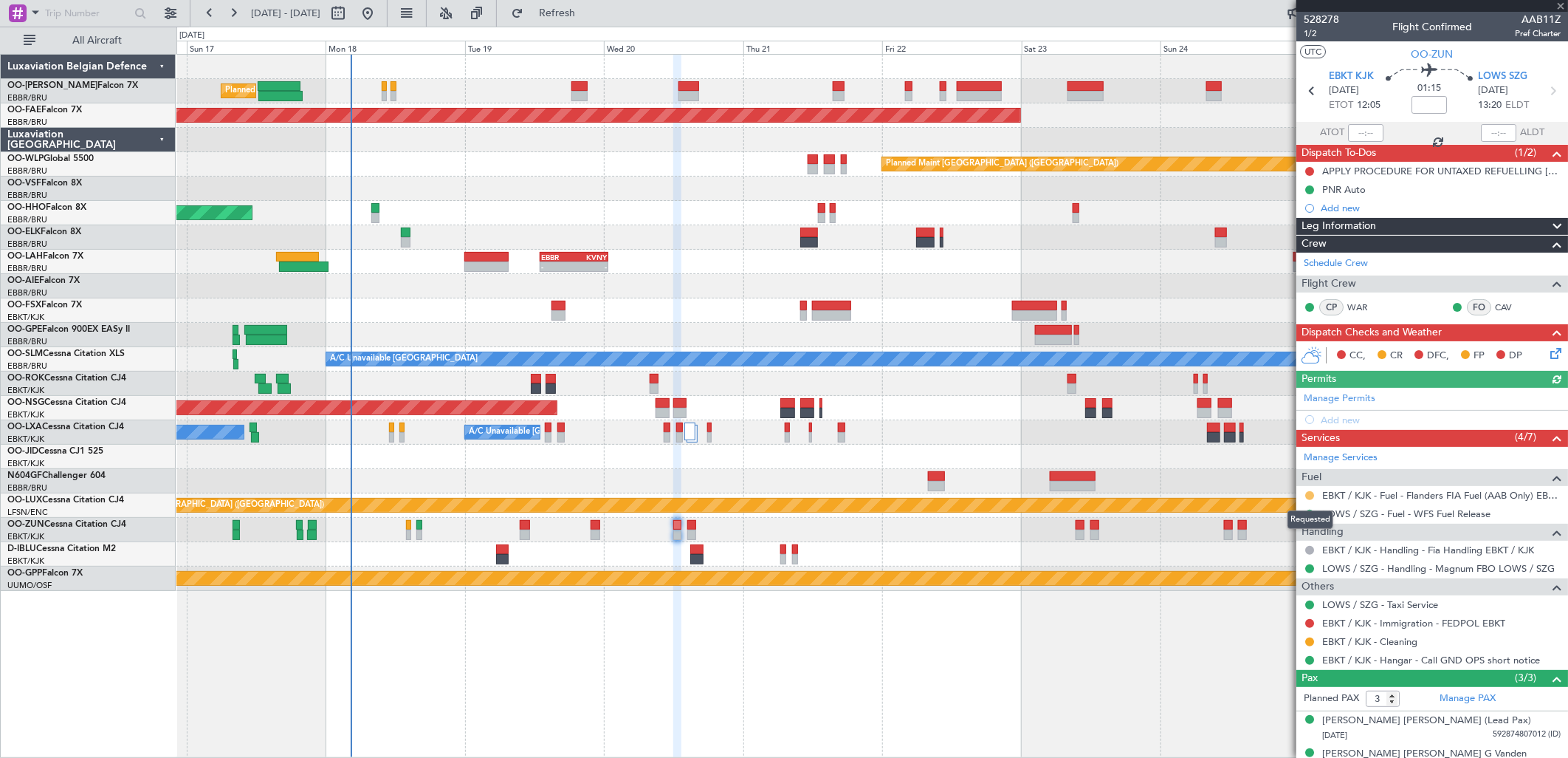
click at [1308, 495] on button at bounding box center [1310, 496] width 9 height 9
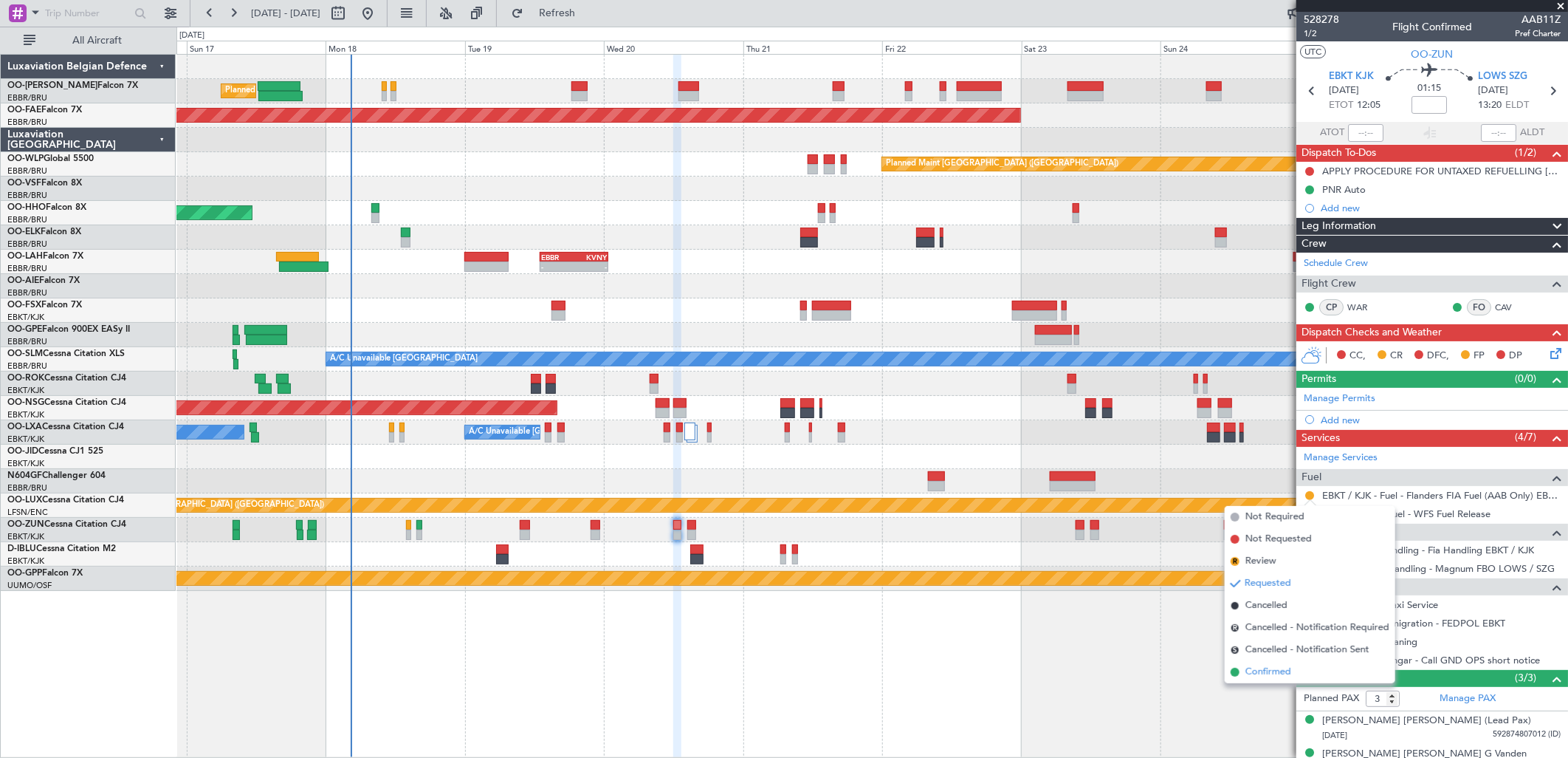
click at [1258, 668] on span "Confirmed" at bounding box center [1268, 672] width 45 height 15
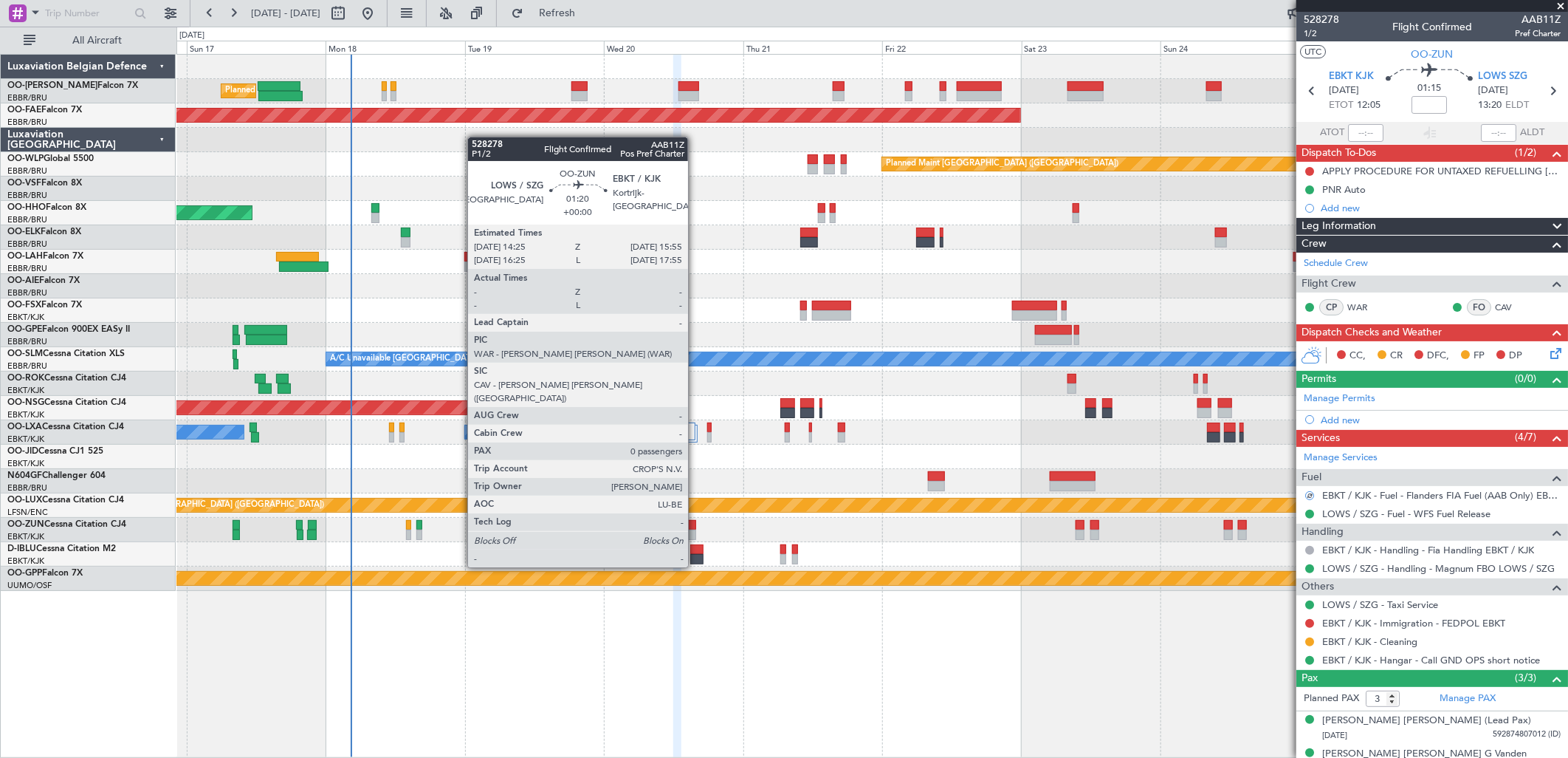
click at [696, 526] on div at bounding box center [692, 524] width 9 height 10
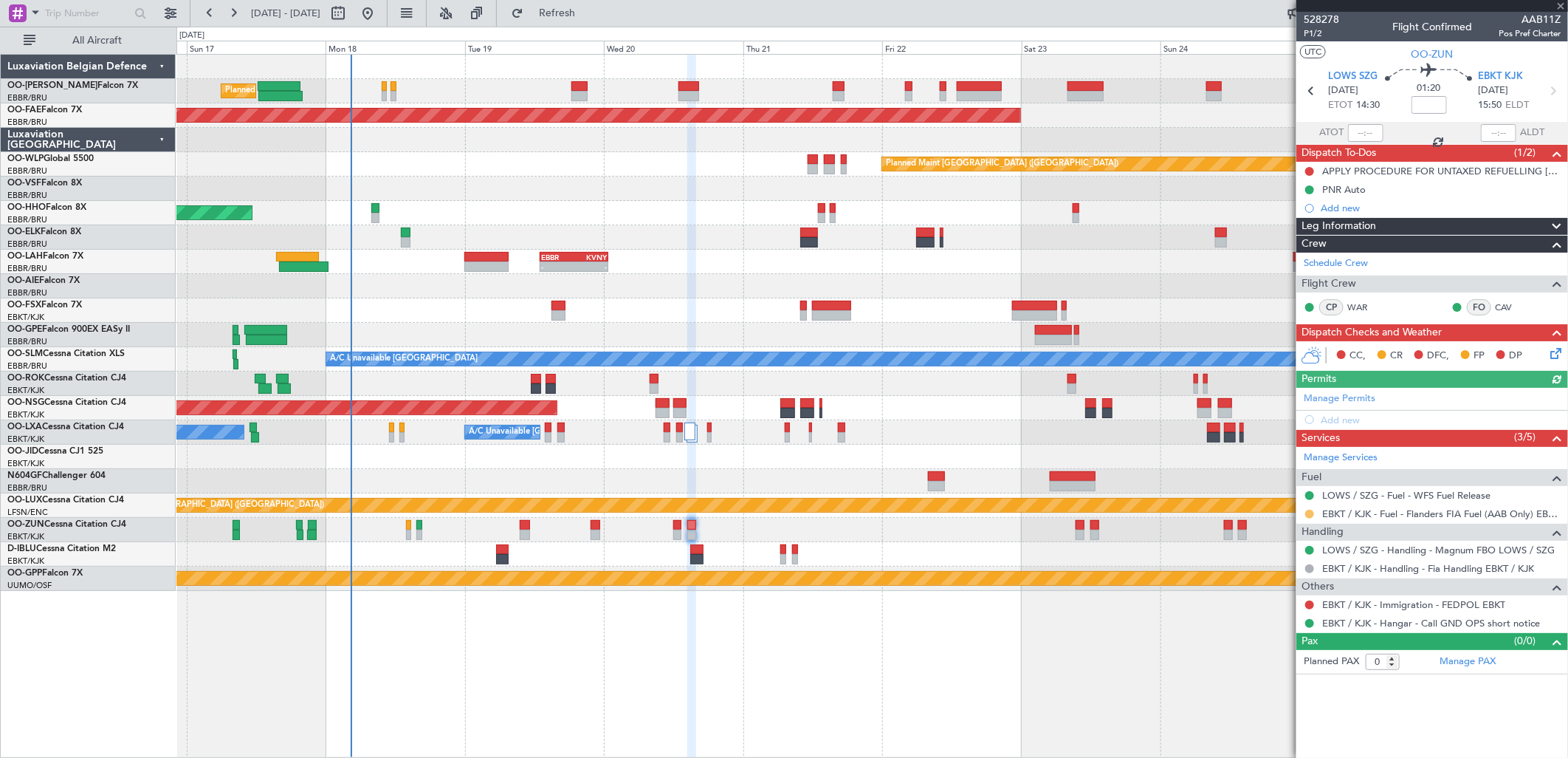
click at [1308, 514] on button at bounding box center [1310, 514] width 9 height 9
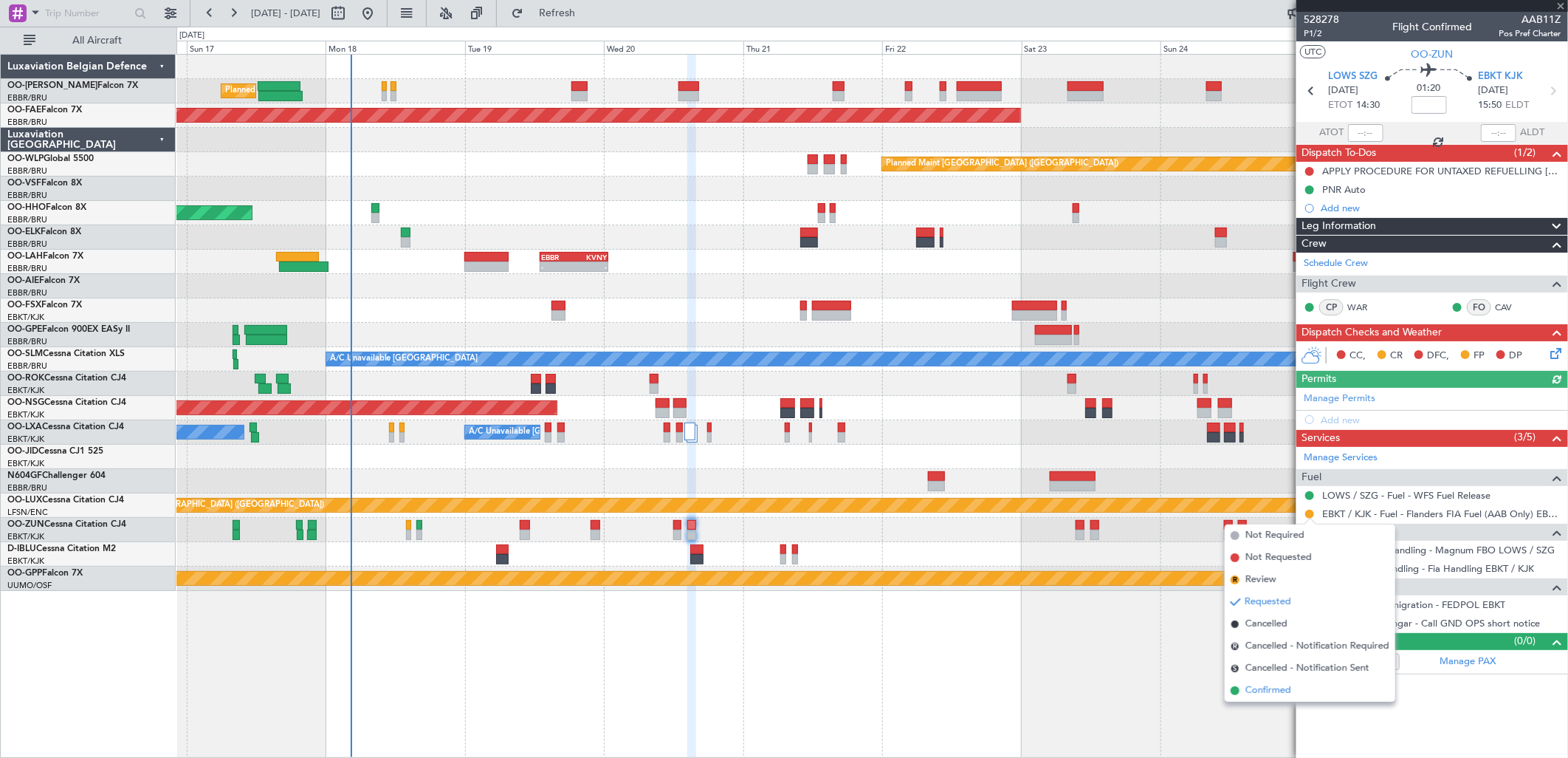
click at [1290, 686] on span "Confirmed" at bounding box center [1268, 690] width 45 height 15
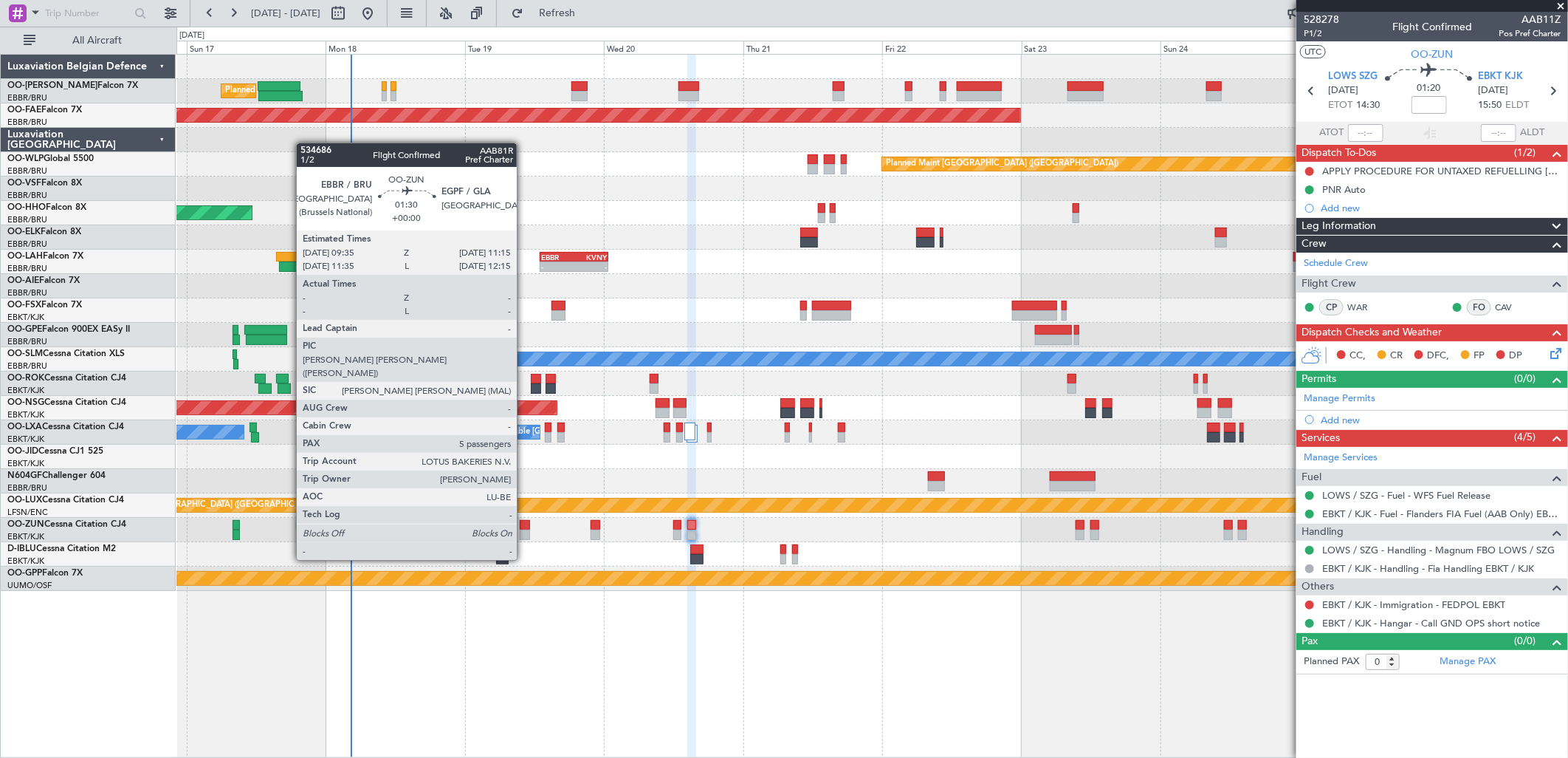
click at [524, 534] on div at bounding box center [524, 535] width 10 height 10
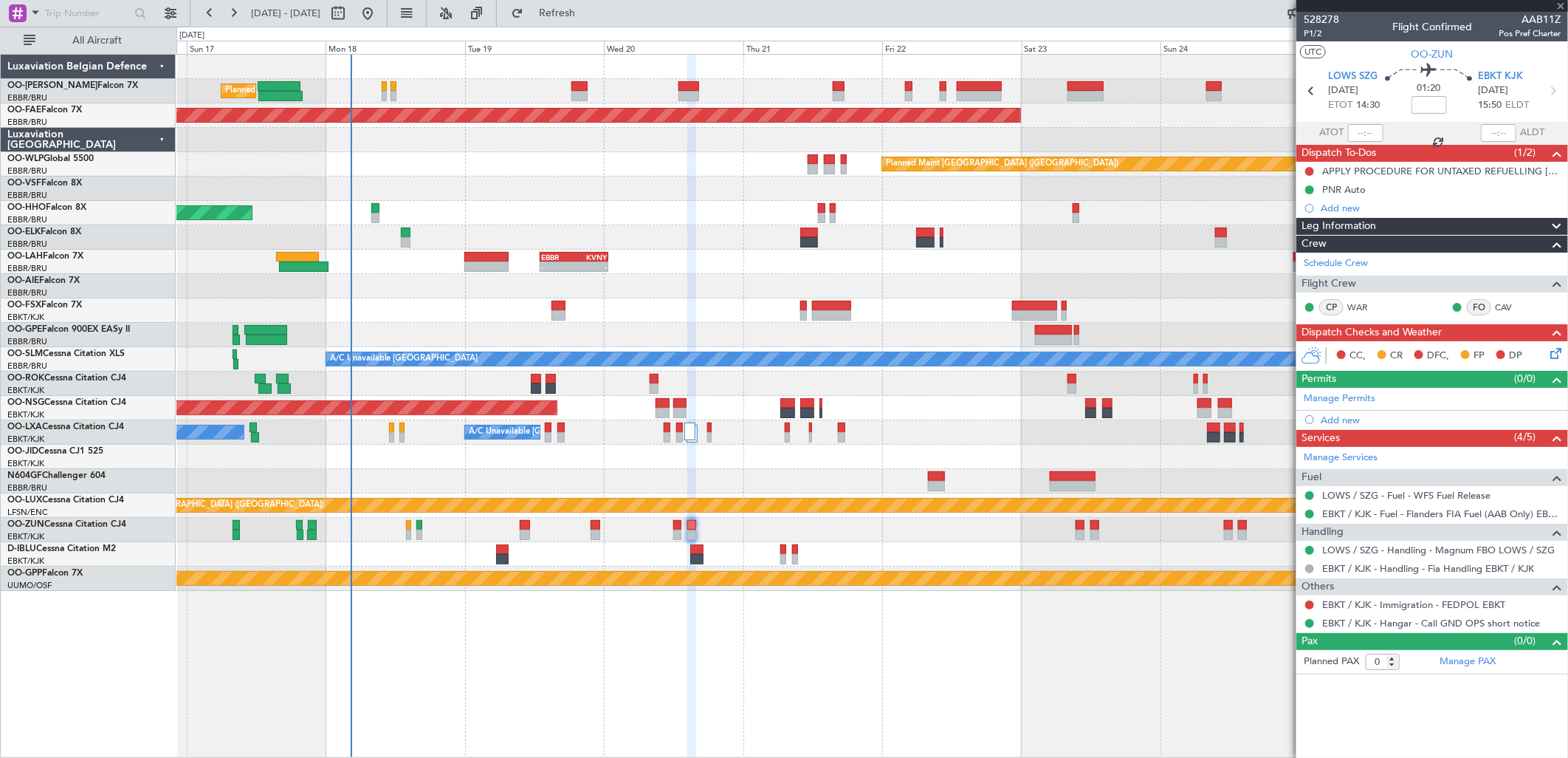
type input "5"
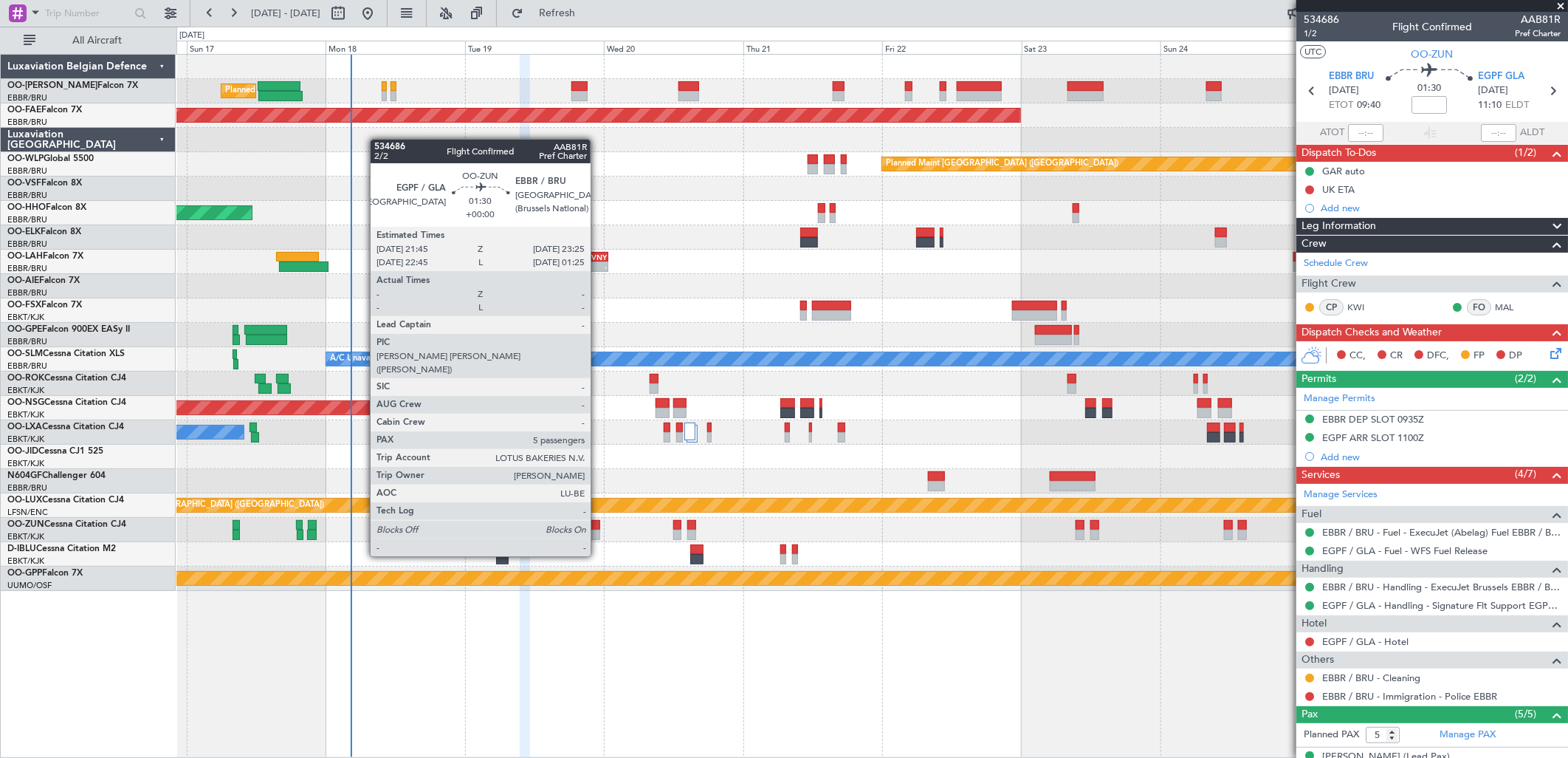
click at [598, 530] on div at bounding box center [596, 535] width 10 height 10
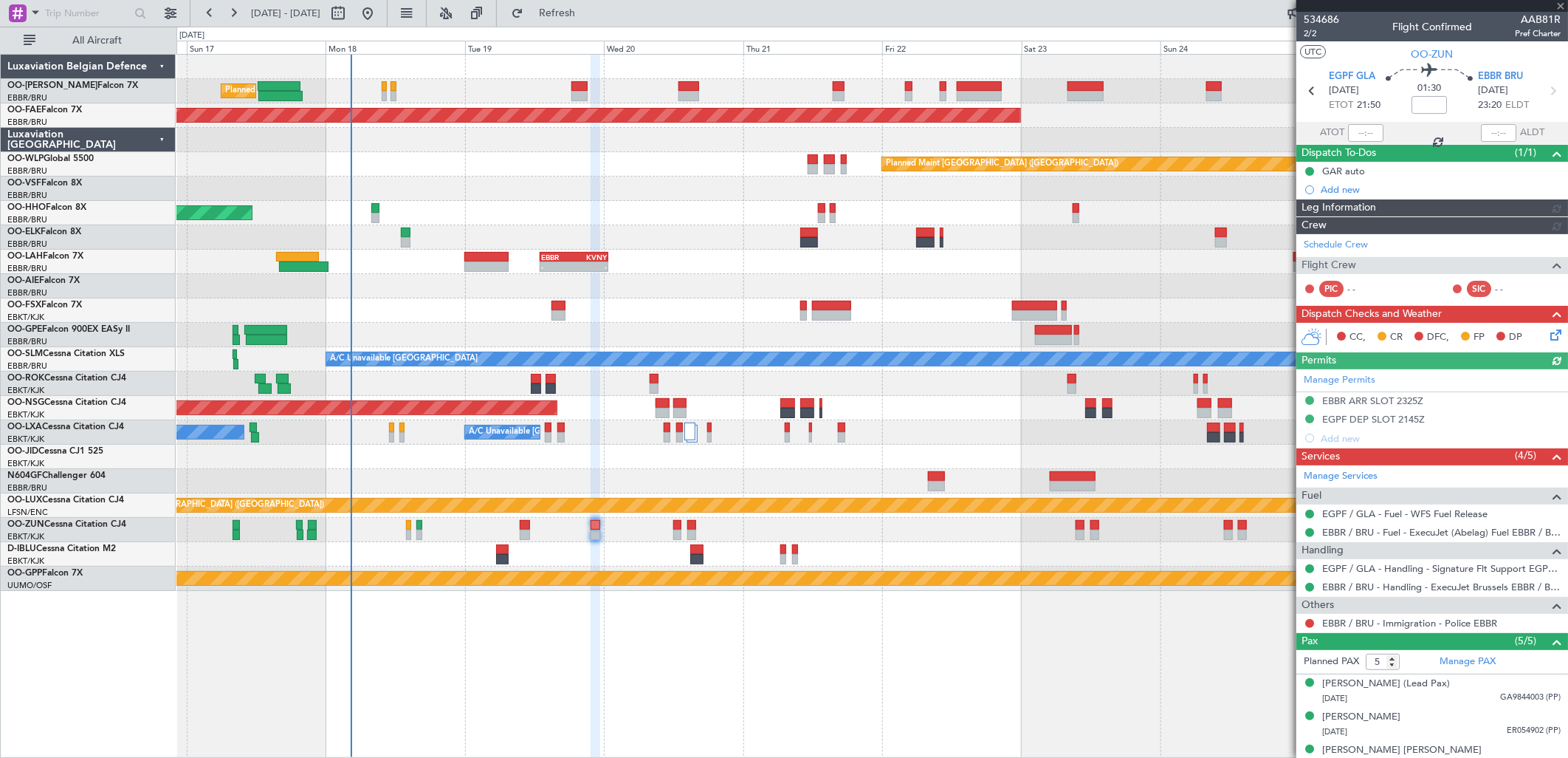
scroll to position [82, 0]
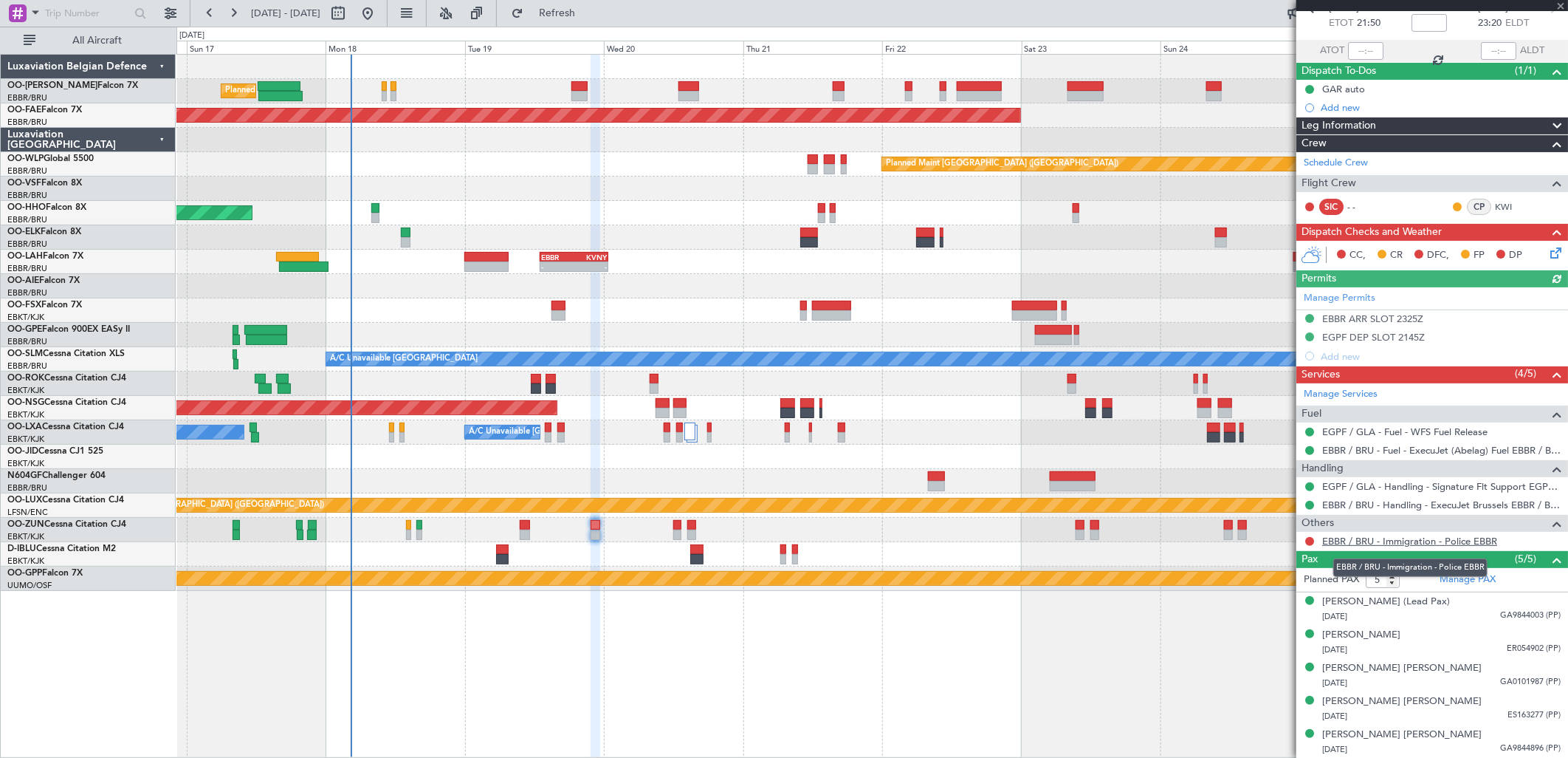
click at [1360, 544] on link "EBBR / BRU - Immigration - Police EBBR" at bounding box center [1410, 541] width 175 height 13
click at [549, 11] on fb-refresh-button "Refresh" at bounding box center [548, 13] width 104 height 27
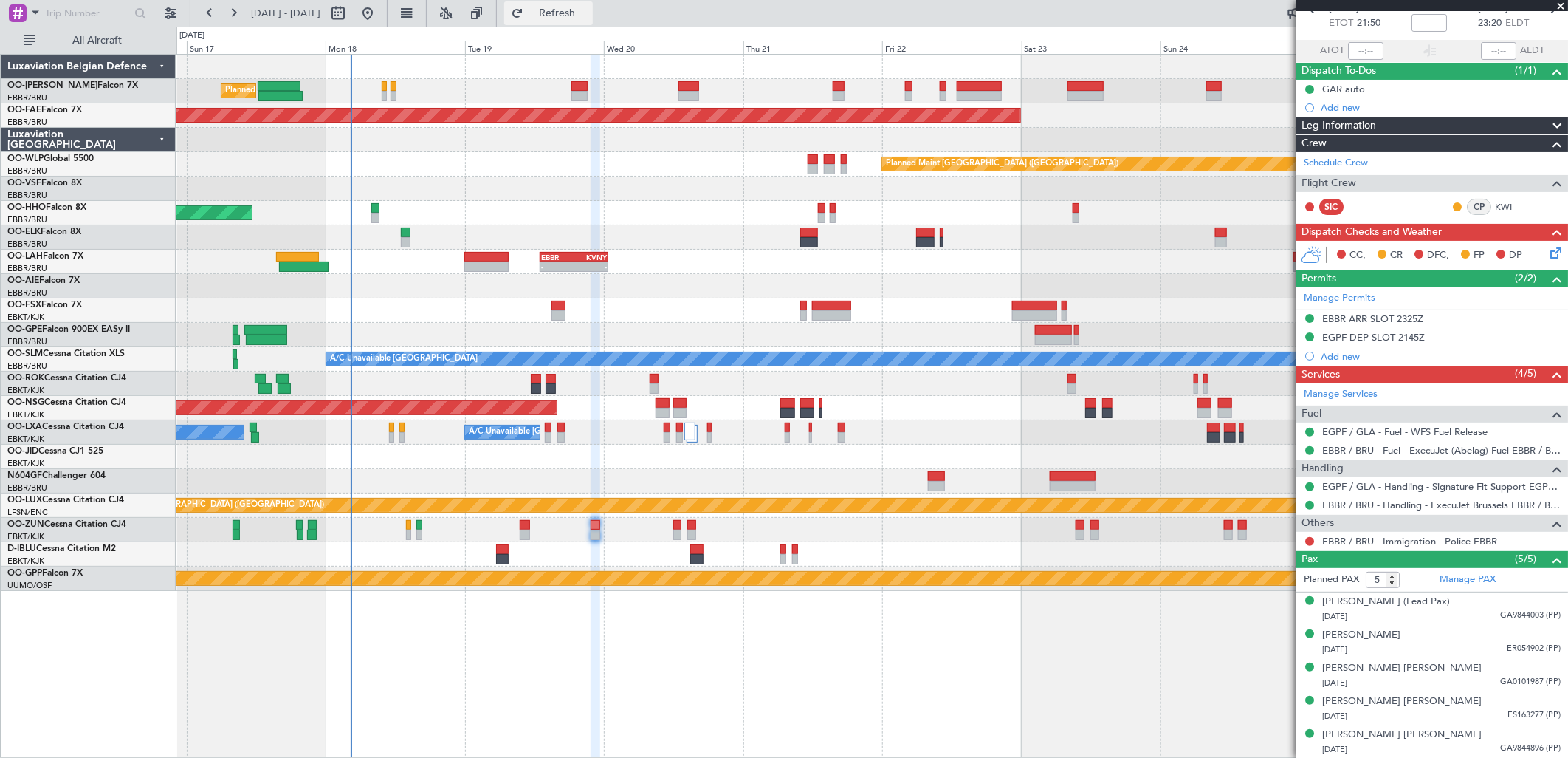
click at [574, 5] on button "Refresh" at bounding box center [548, 14] width 89 height 24
click at [593, 23] on button "Refresh" at bounding box center [548, 14] width 89 height 24
click at [581, 22] on button "Refresh" at bounding box center [548, 14] width 89 height 24
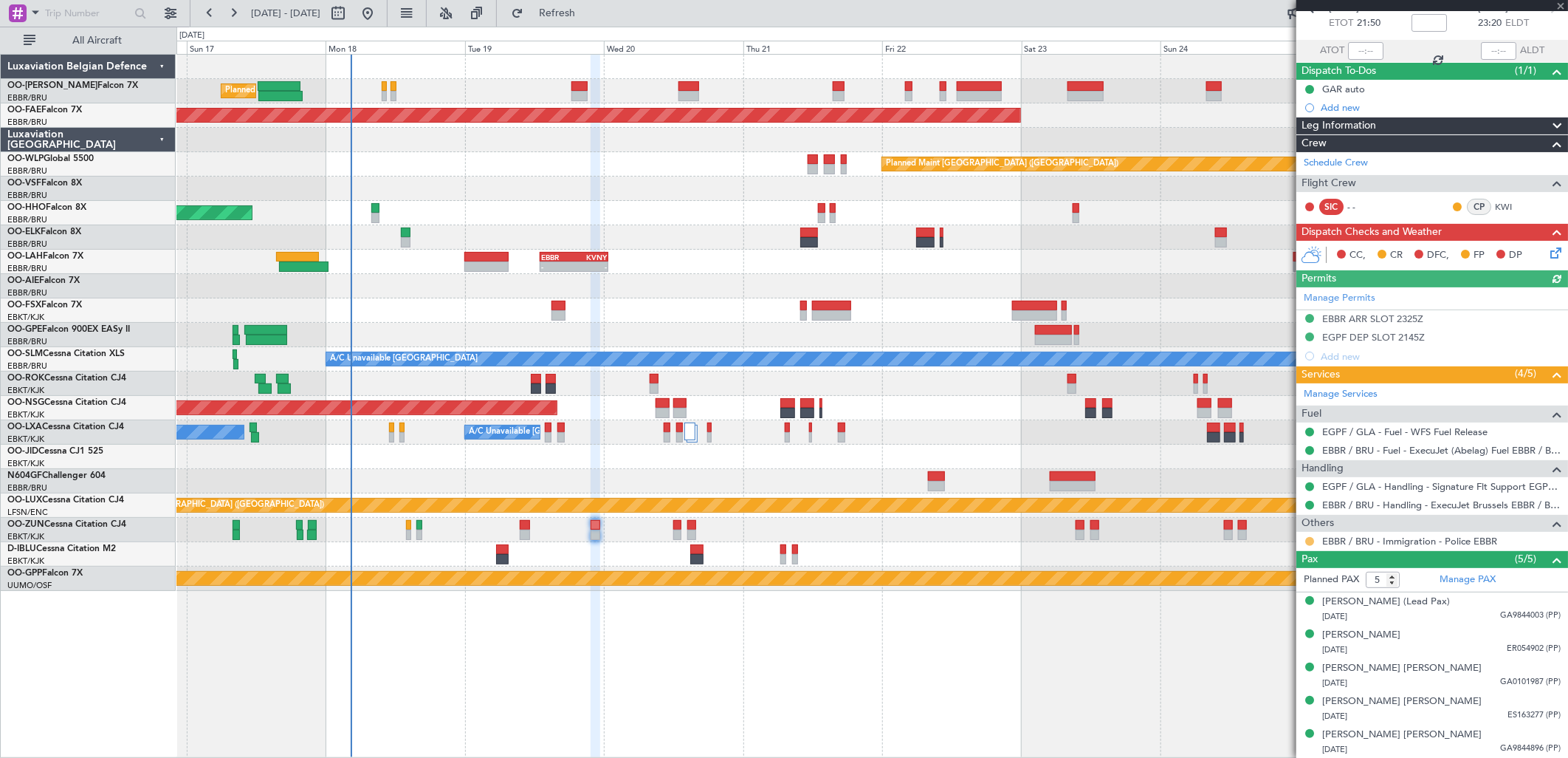
click at [1311, 540] on button at bounding box center [1310, 542] width 9 height 9
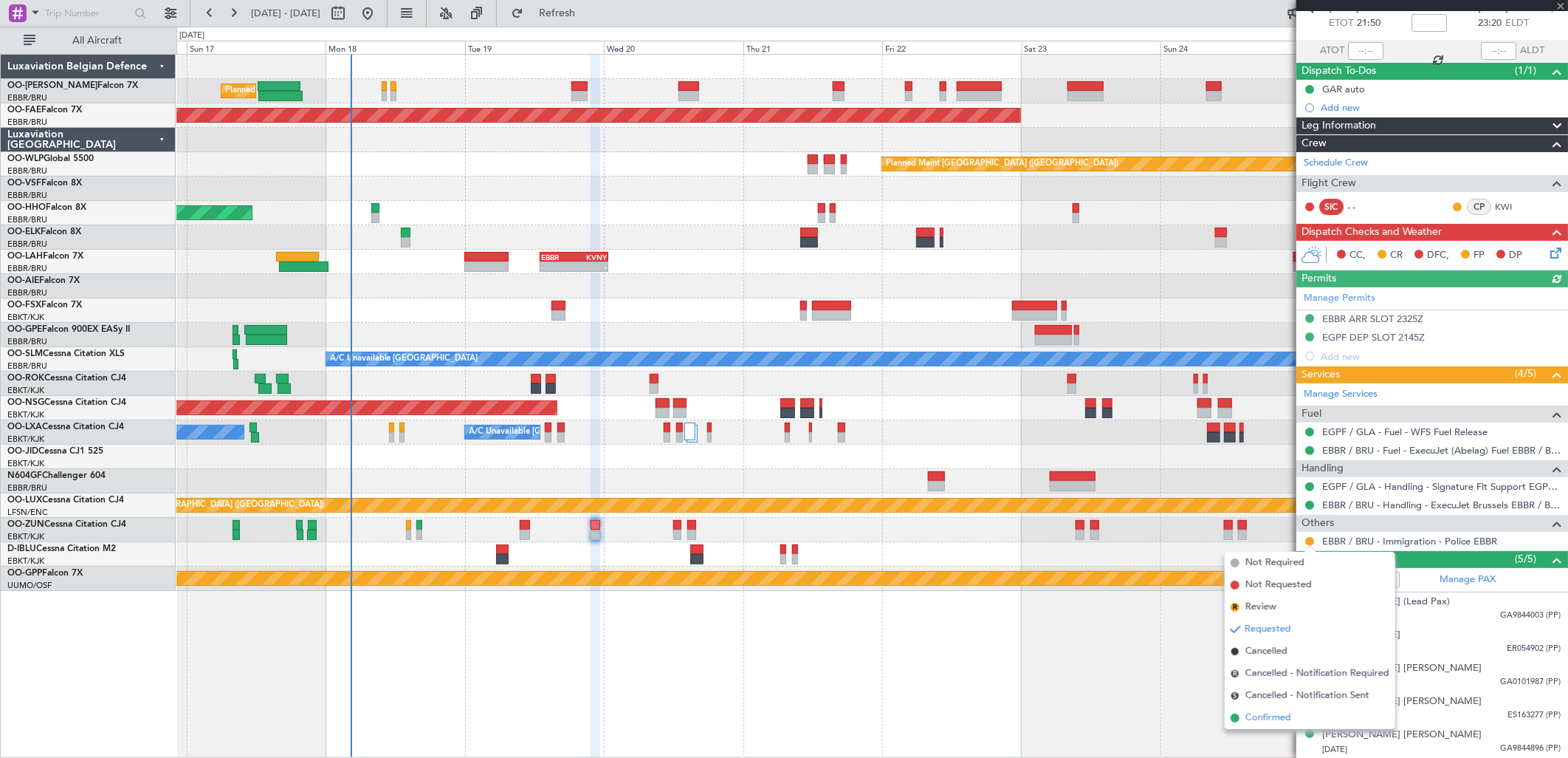
click at [1273, 720] on span "Confirmed" at bounding box center [1268, 718] width 45 height 15
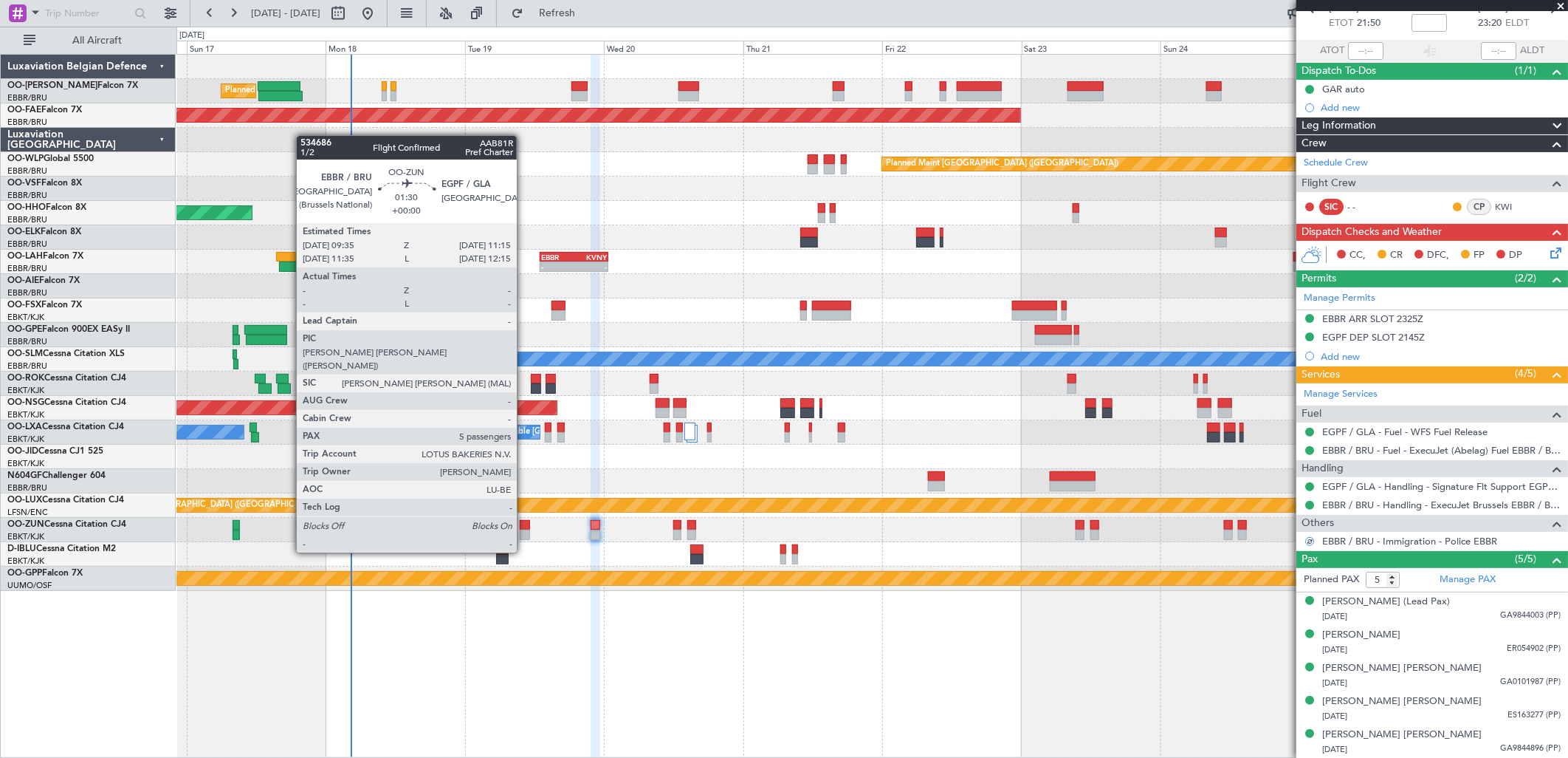
click at [524, 526] on div at bounding box center [524, 524] width 10 height 10
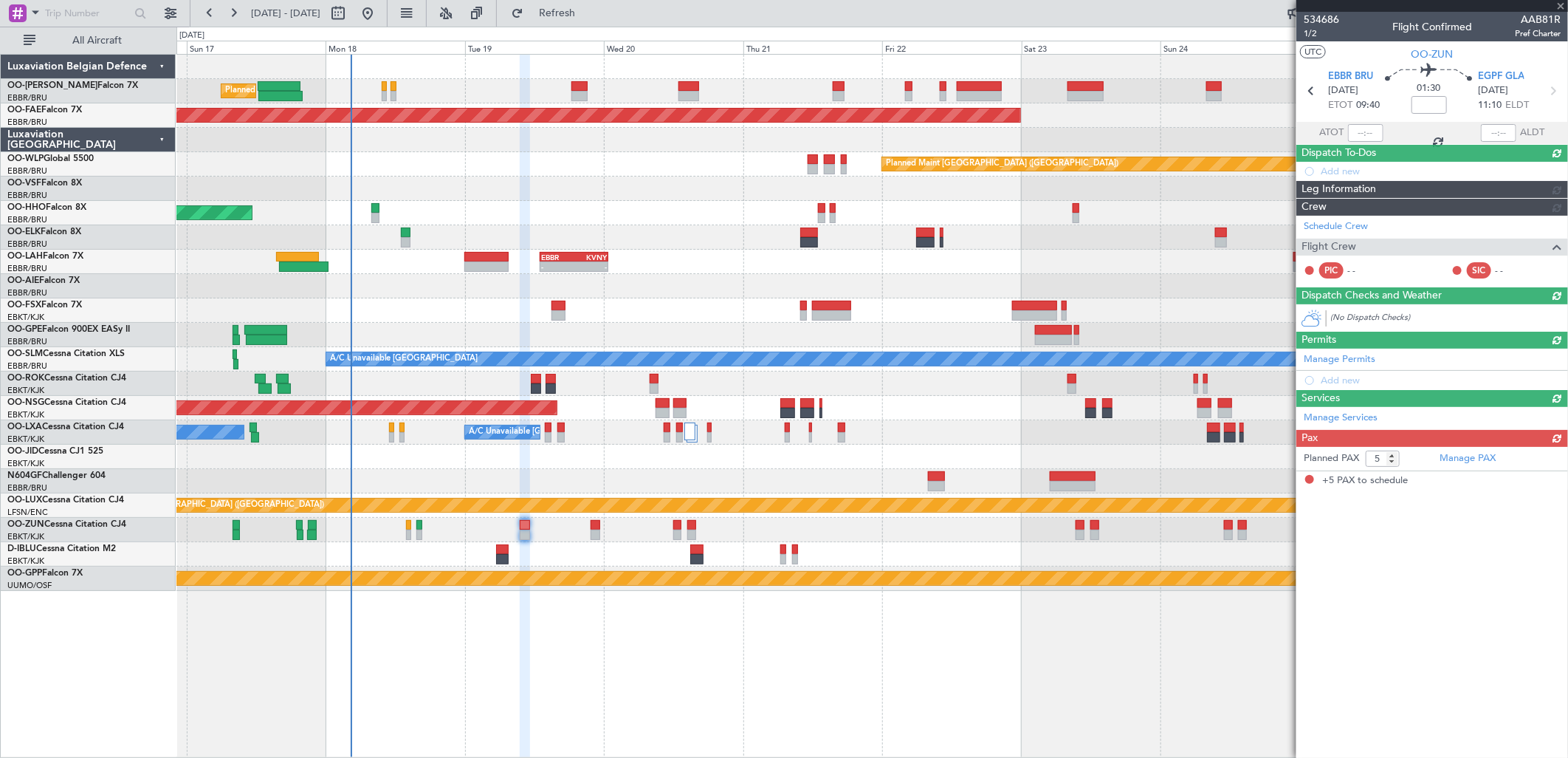
scroll to position [0, 0]
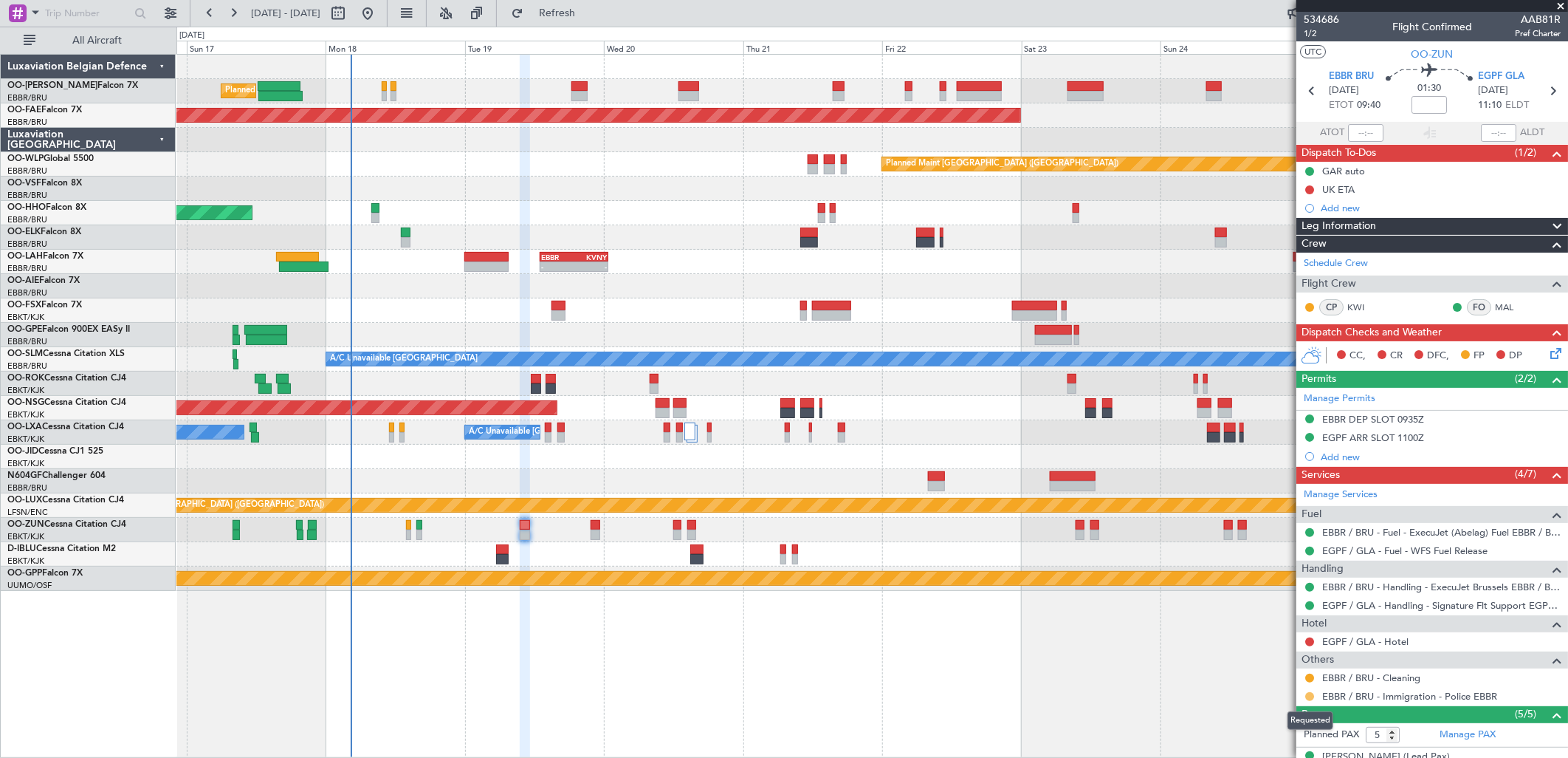
click at [1307, 697] on button at bounding box center [1310, 697] width 9 height 9
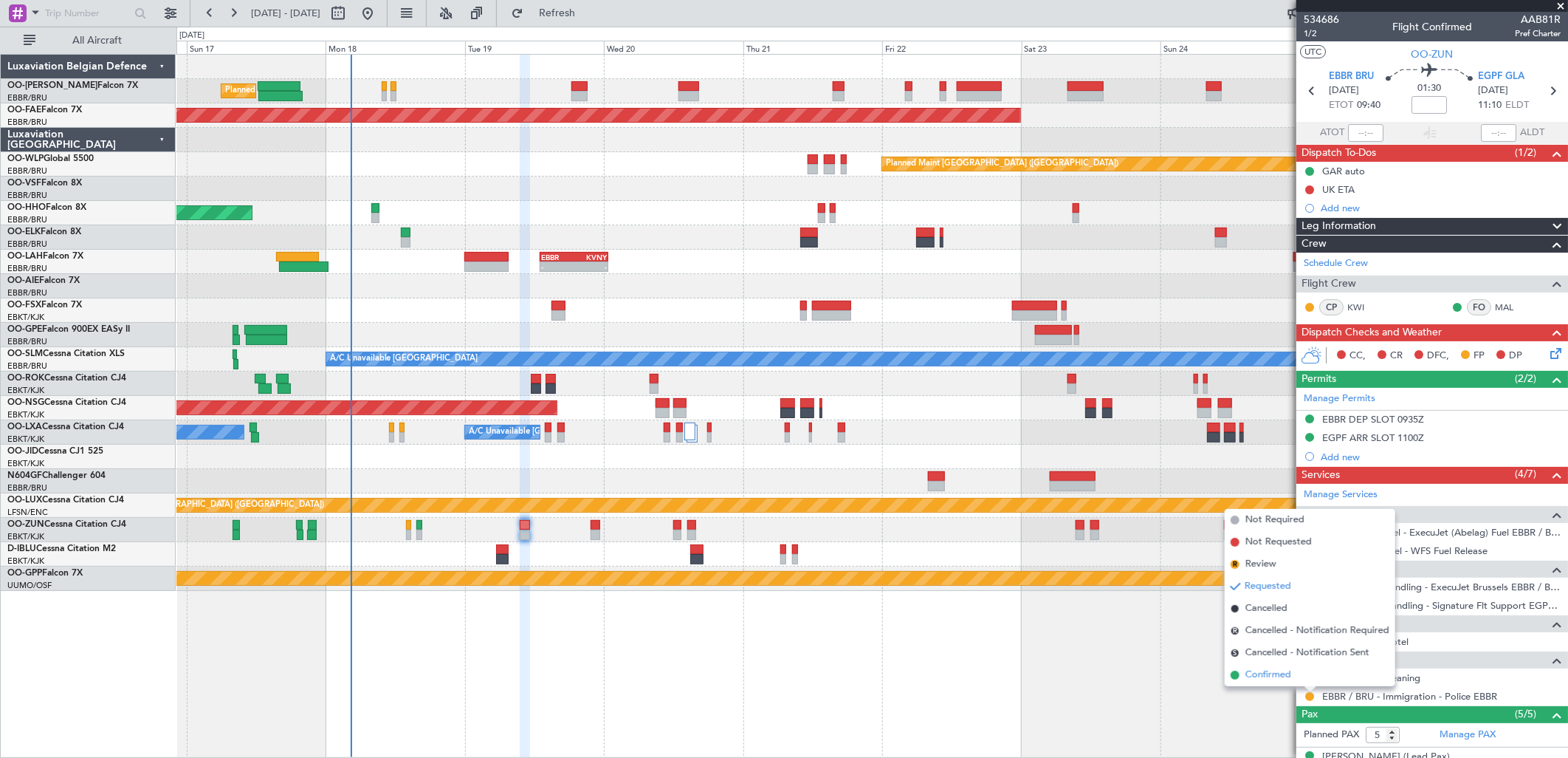
click at [1261, 671] on span "Confirmed" at bounding box center [1268, 676] width 45 height 15
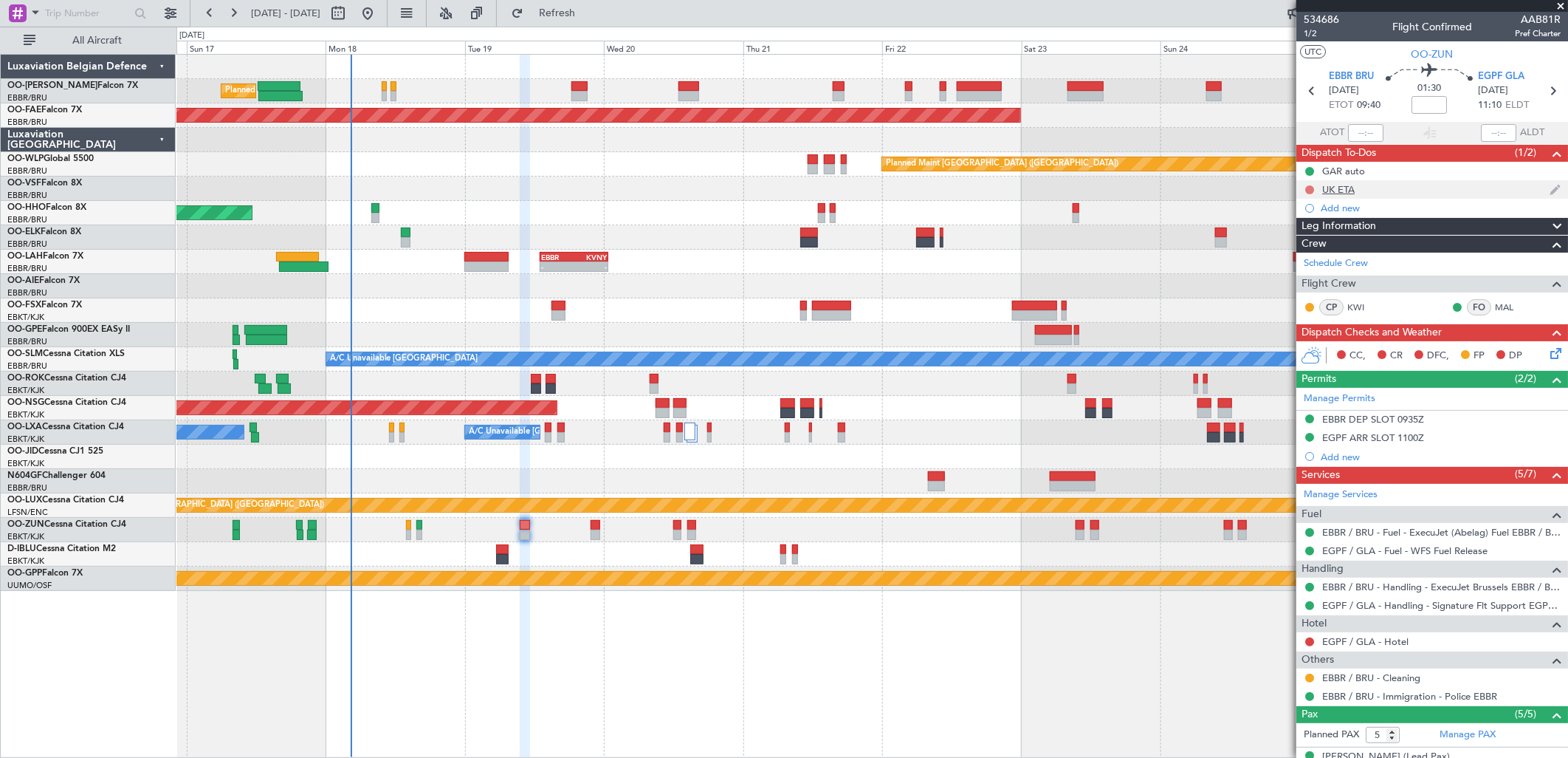
click at [1309, 186] on button at bounding box center [1310, 190] width 9 height 9
click at [1312, 253] on span "Completed" at bounding box center [1316, 255] width 49 height 15
click at [1551, 357] on icon at bounding box center [1553, 350] width 12 height 12
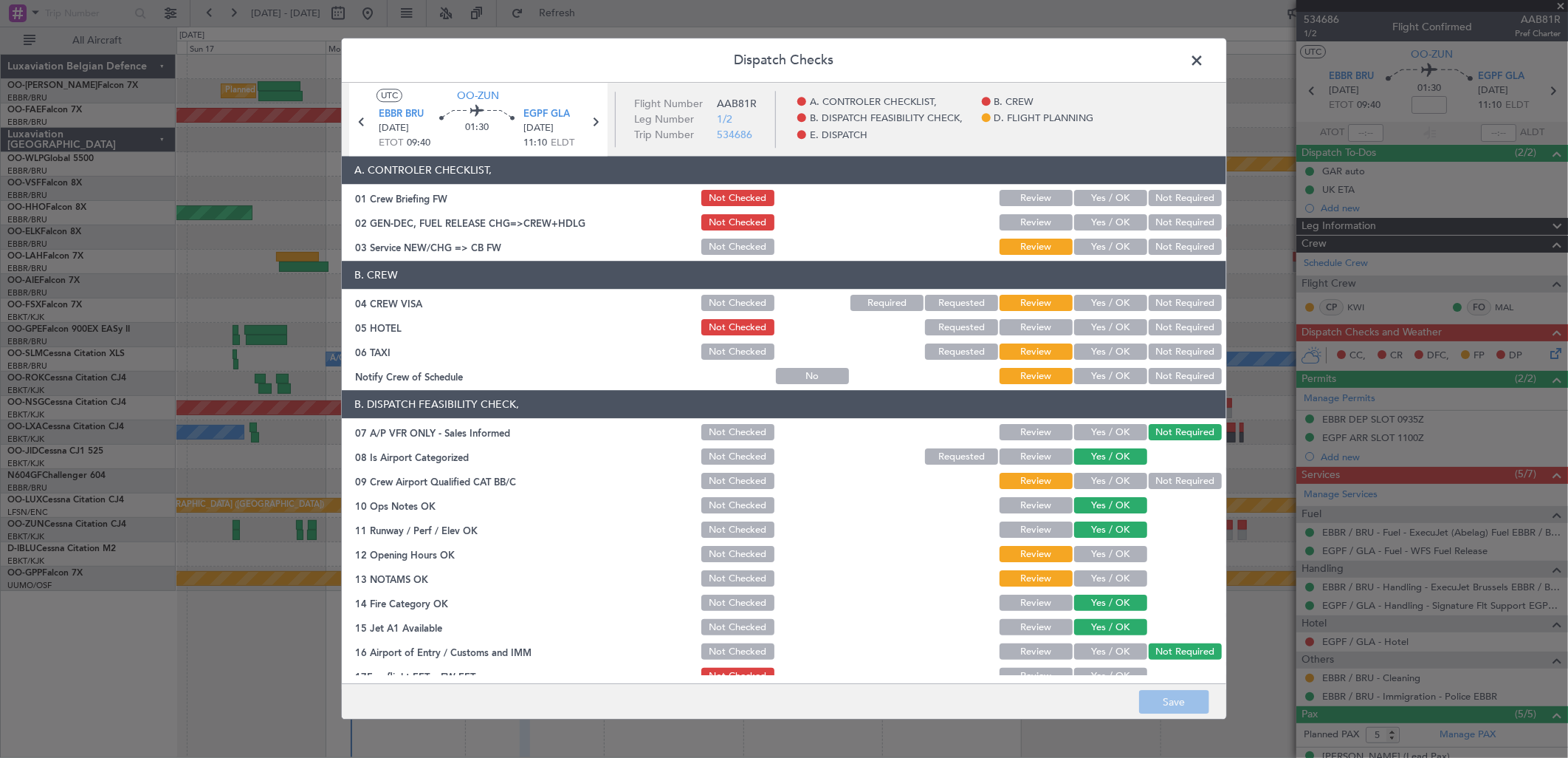
click at [1100, 246] on button "Yes / OK" at bounding box center [1110, 247] width 73 height 17
click at [1116, 299] on button "Yes / OK" at bounding box center [1110, 304] width 73 height 17
click at [1160, 328] on button "Not Required" at bounding box center [1185, 328] width 73 height 17
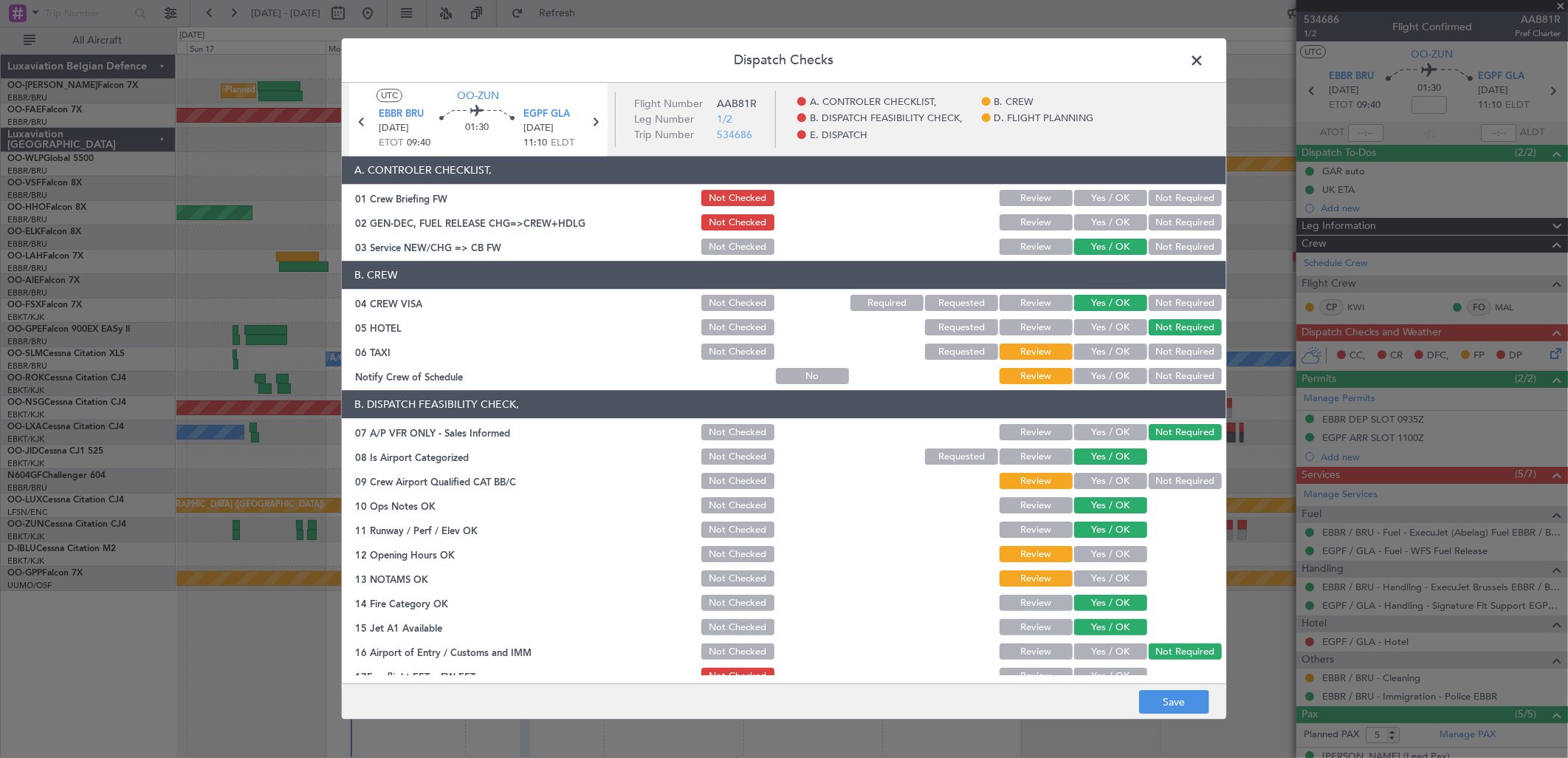
click at [1163, 347] on button "Not Required" at bounding box center [1185, 352] width 73 height 17
click at [734, 334] on button "Not Checked" at bounding box center [737, 328] width 73 height 17
click at [1098, 377] on button "Yes / OK" at bounding box center [1110, 377] width 73 height 17
click at [537, 111] on span "EGPF GLA" at bounding box center [546, 115] width 46 height 15
click at [1074, 477] on button "Yes / OK" at bounding box center [1110, 482] width 73 height 17
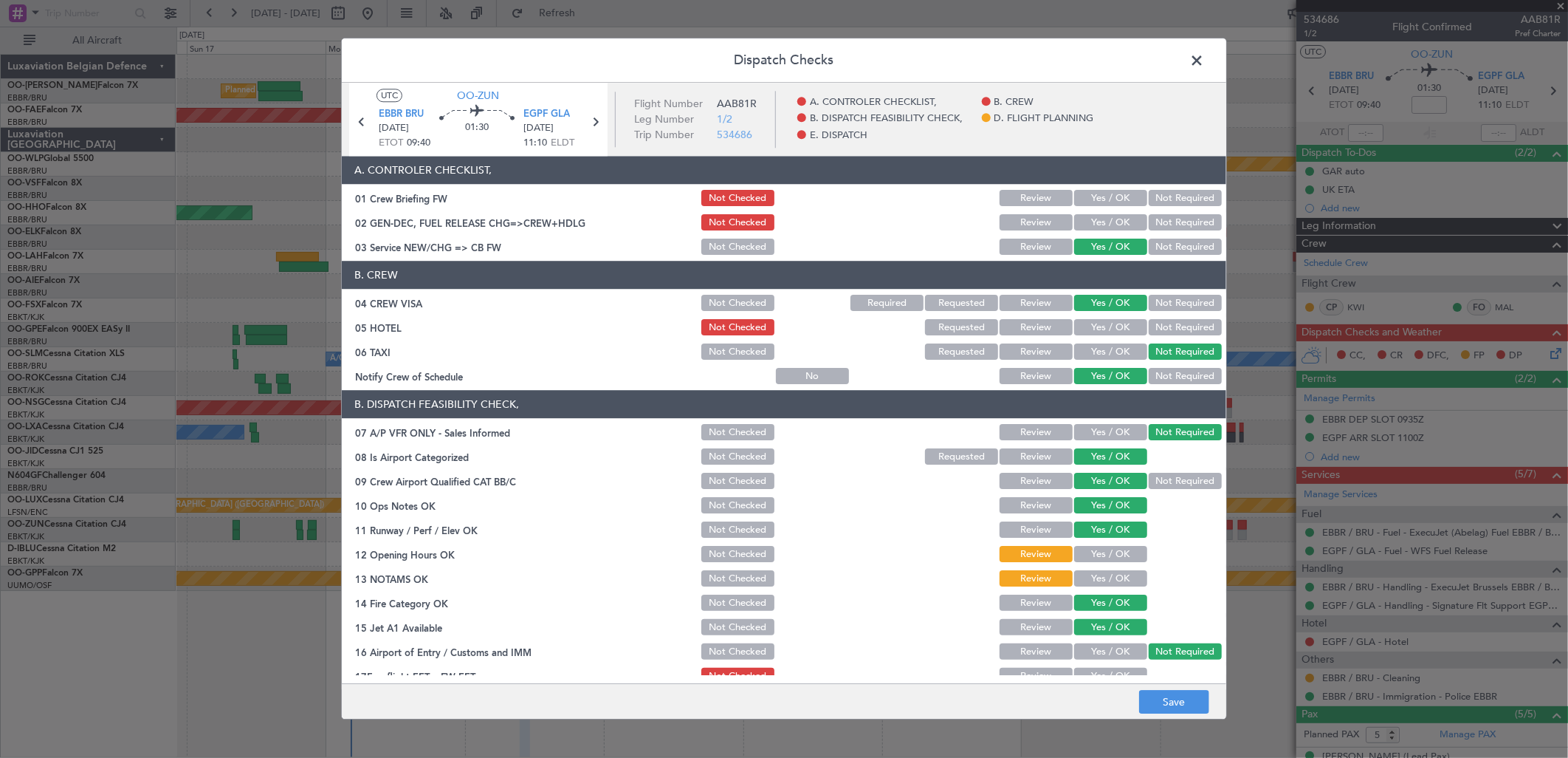
click at [1116, 550] on button "Yes / OK" at bounding box center [1110, 555] width 73 height 17
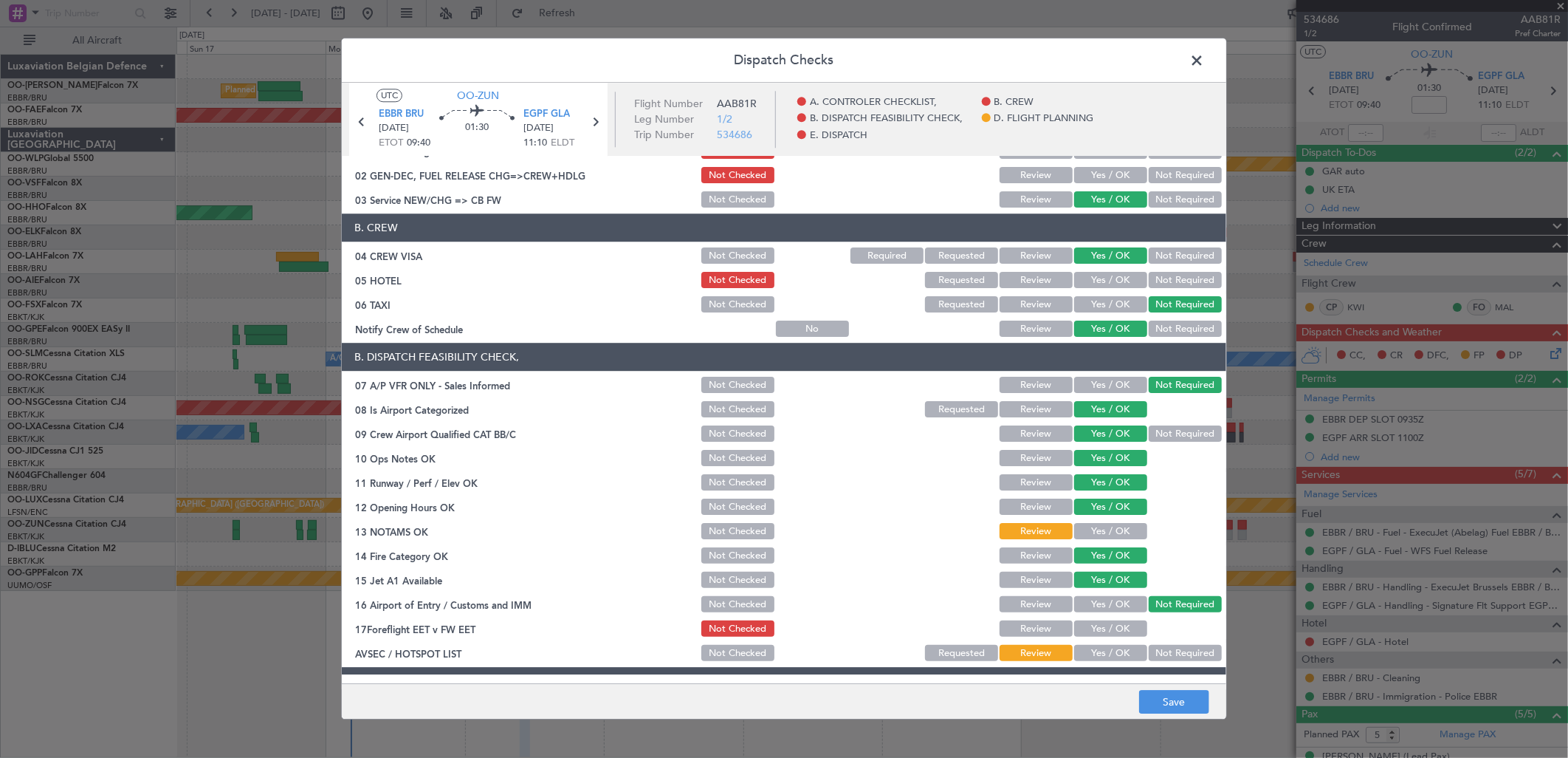
scroll to position [164, 0]
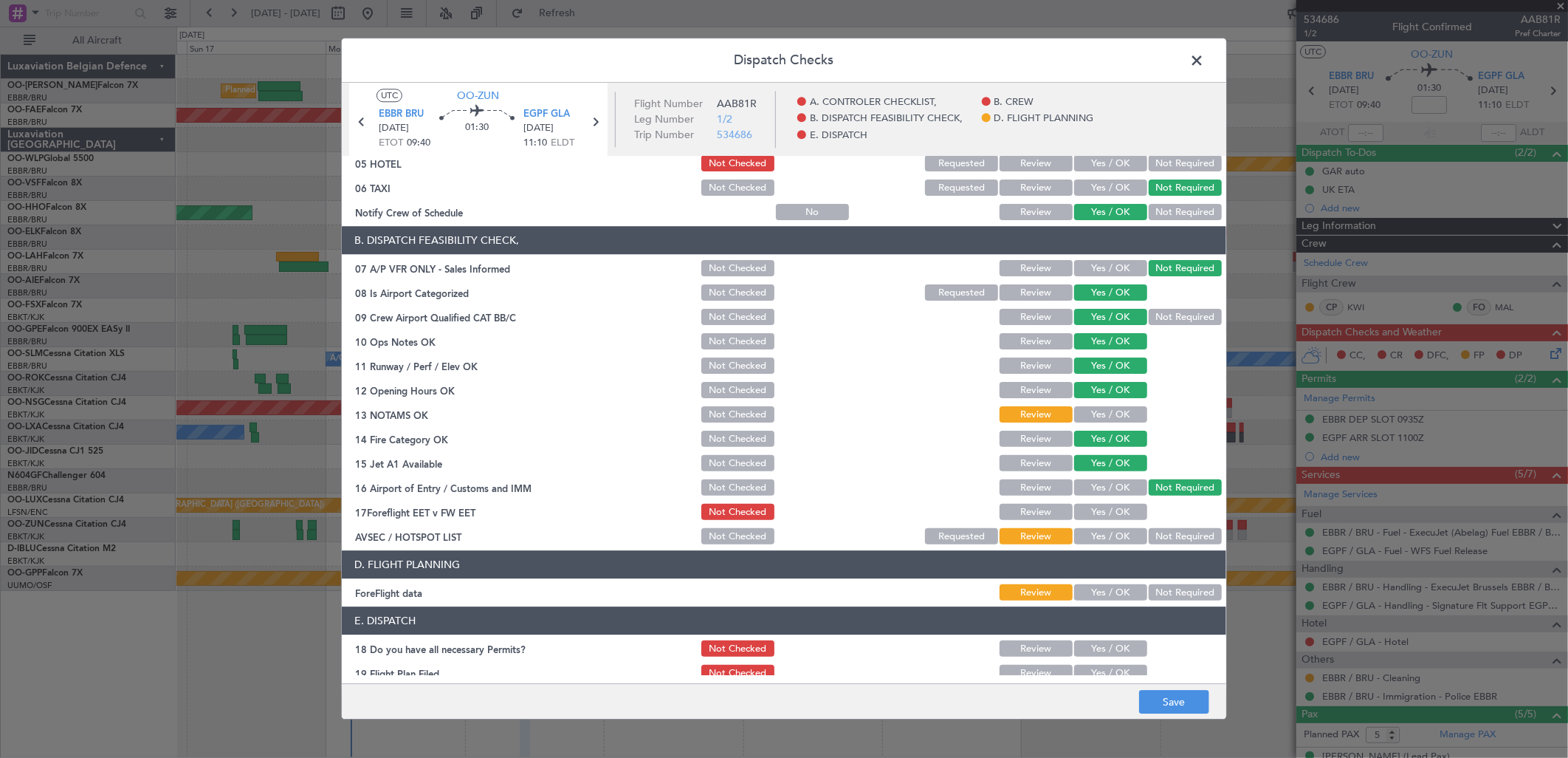
click at [1161, 539] on button "Not Required" at bounding box center [1185, 537] width 73 height 17
click at [1097, 423] on div "Yes / OK" at bounding box center [1109, 415] width 75 height 20
click at [1098, 417] on button "Yes / OK" at bounding box center [1110, 415] width 73 height 17
click at [1103, 512] on button "Yes / OK" at bounding box center [1110, 512] width 73 height 17
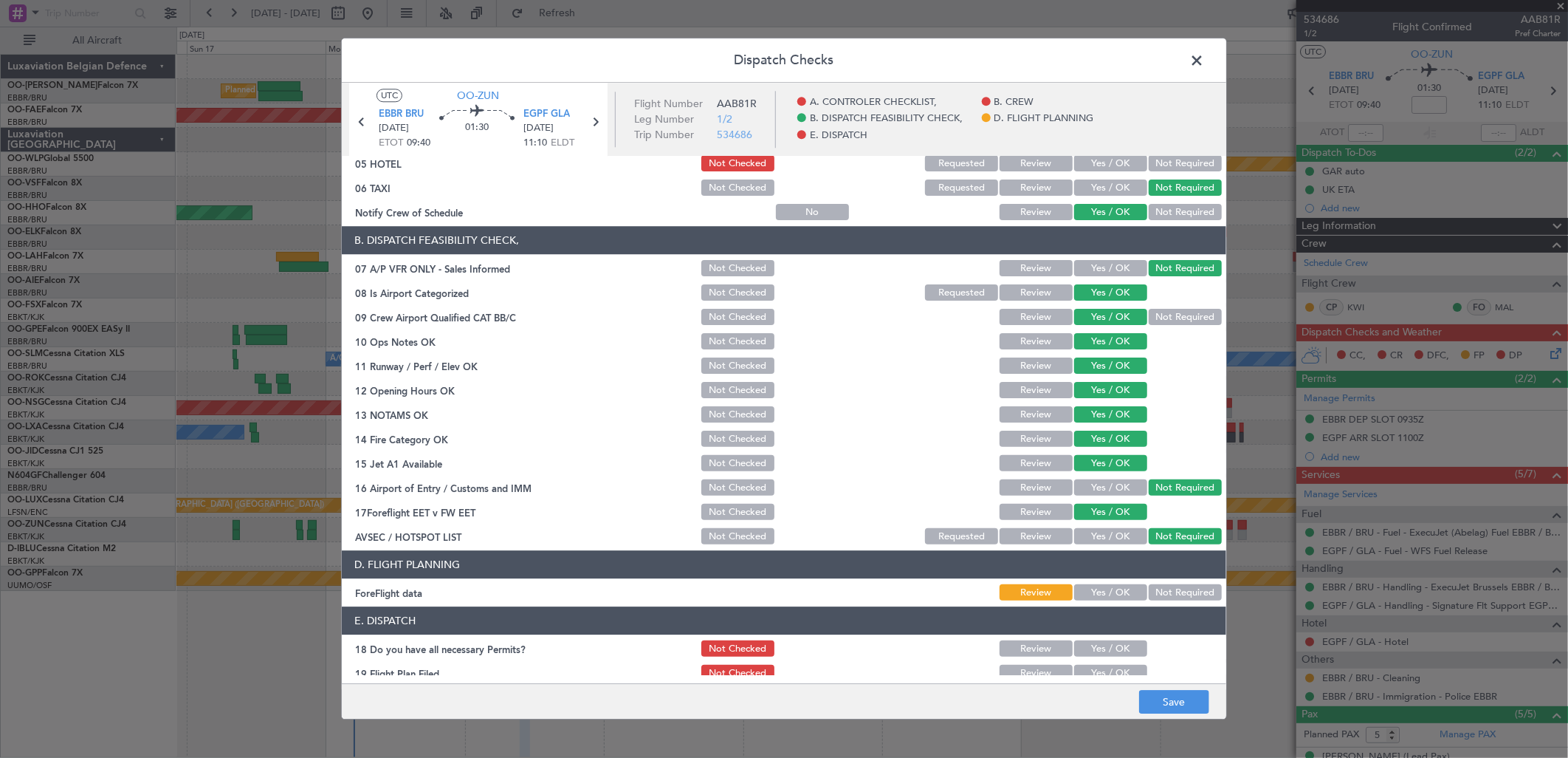
click at [1174, 583] on div "Not Required" at bounding box center [1184, 593] width 75 height 20
click at [1154, 593] on button "Not Required" at bounding box center [1185, 593] width 73 height 17
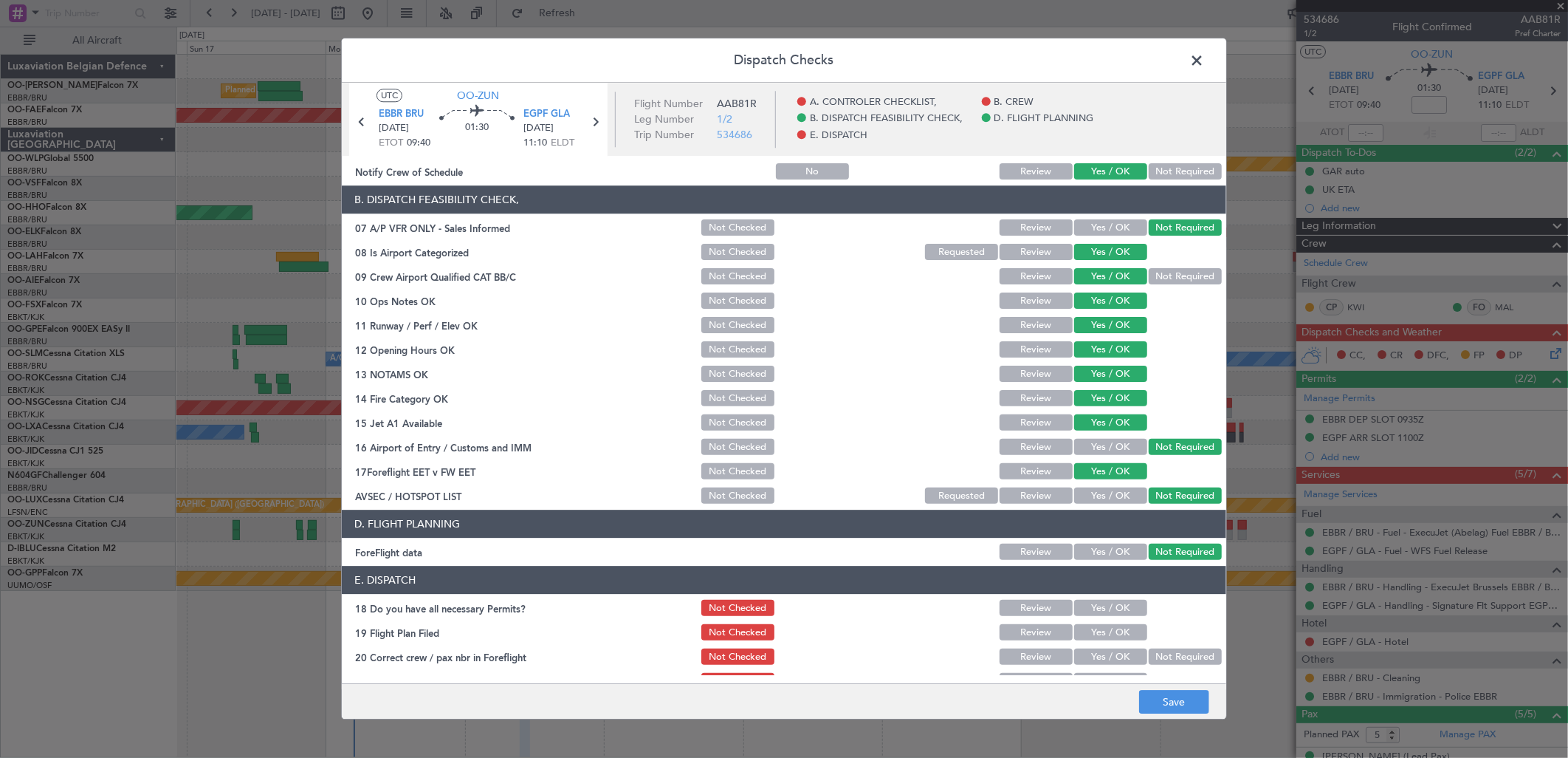
scroll to position [224, 0]
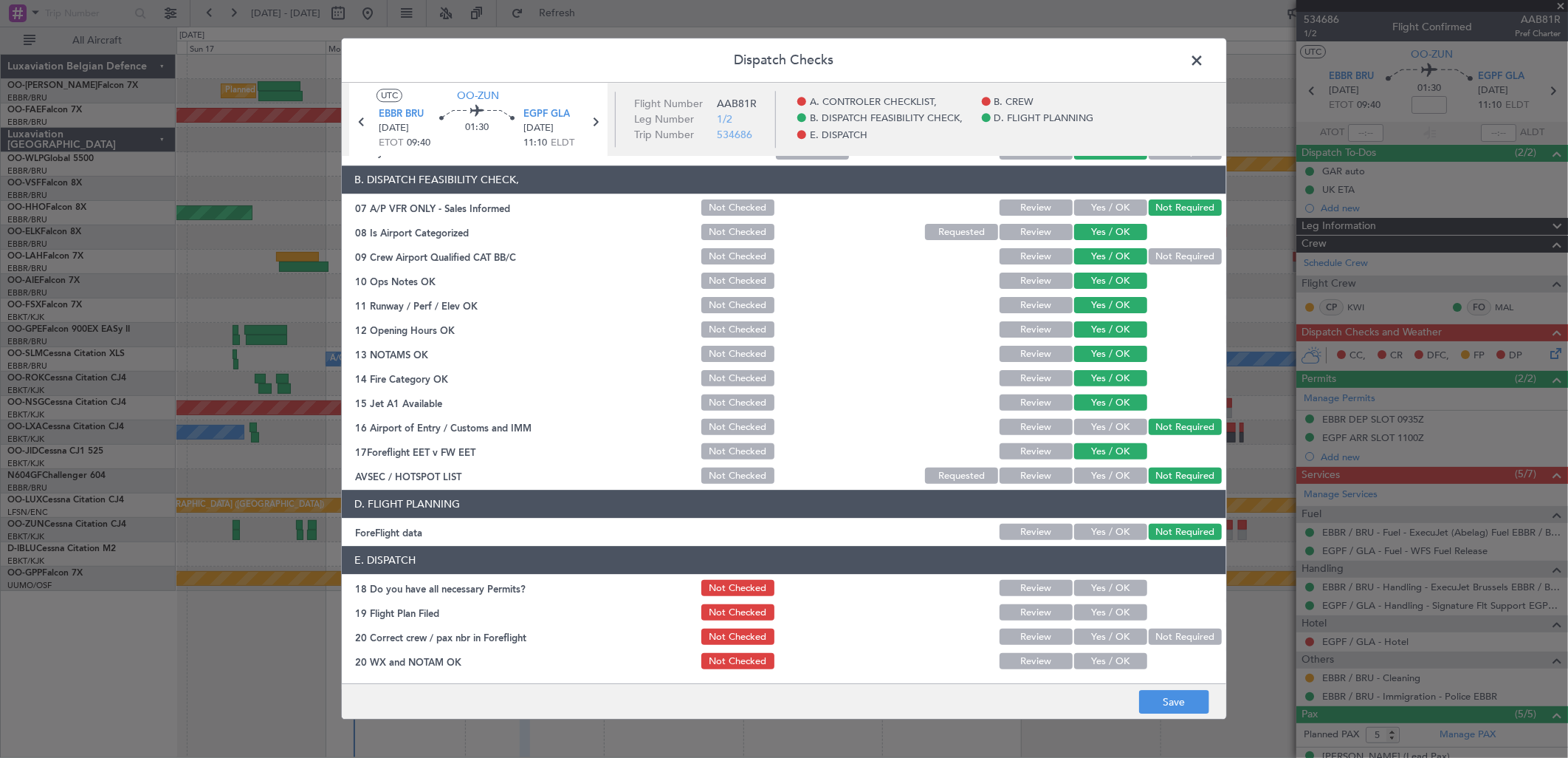
click at [1112, 660] on button "Yes / OK" at bounding box center [1110, 662] width 73 height 17
click at [1090, 633] on button "Yes / OK" at bounding box center [1110, 638] width 73 height 17
click at [1093, 591] on button "Yes / OK" at bounding box center [1110, 589] width 73 height 17
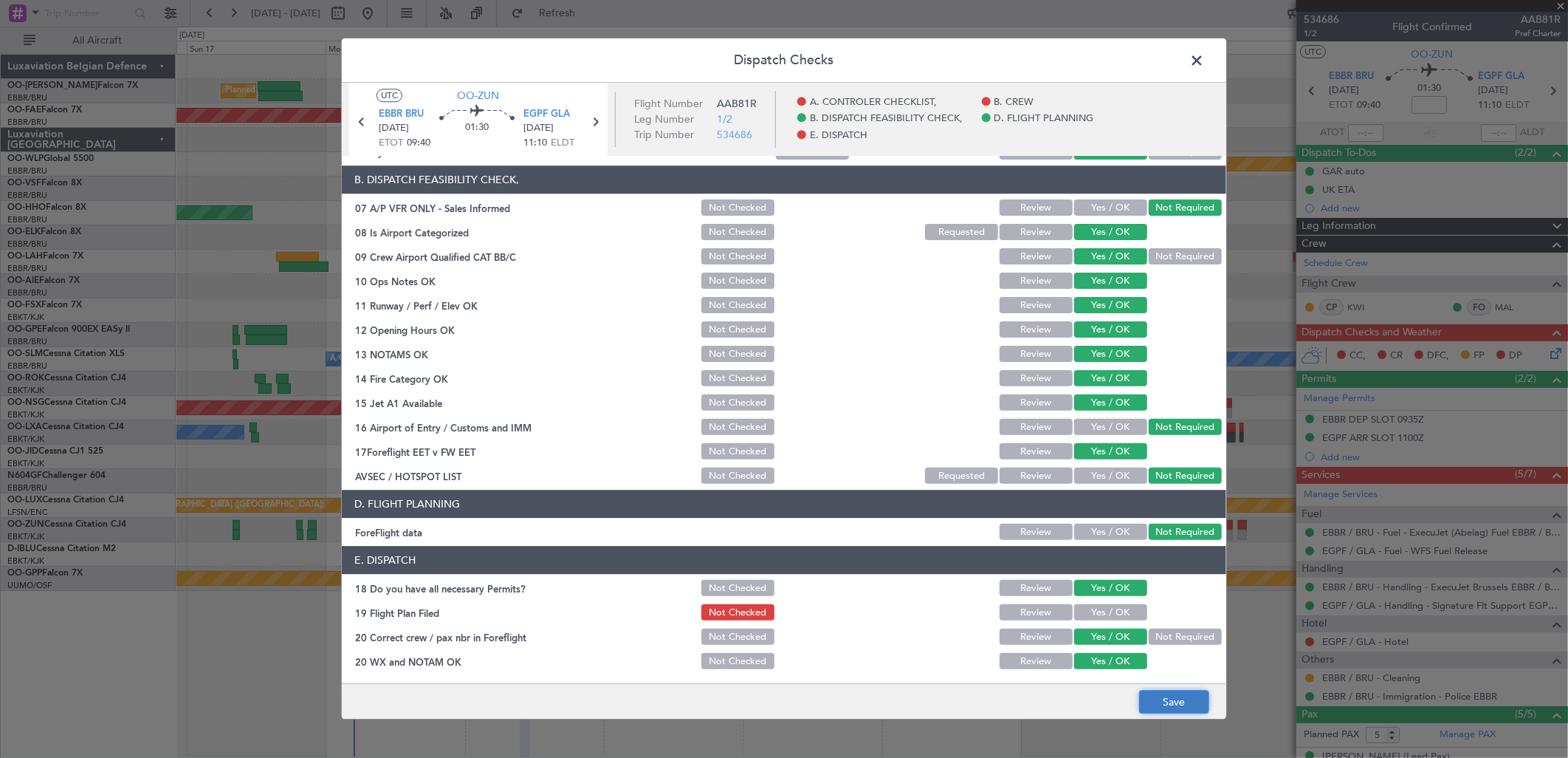
click at [1157, 698] on button "Save" at bounding box center [1174, 702] width 70 height 24
click at [1204, 57] on span at bounding box center [1204, 64] width 0 height 30
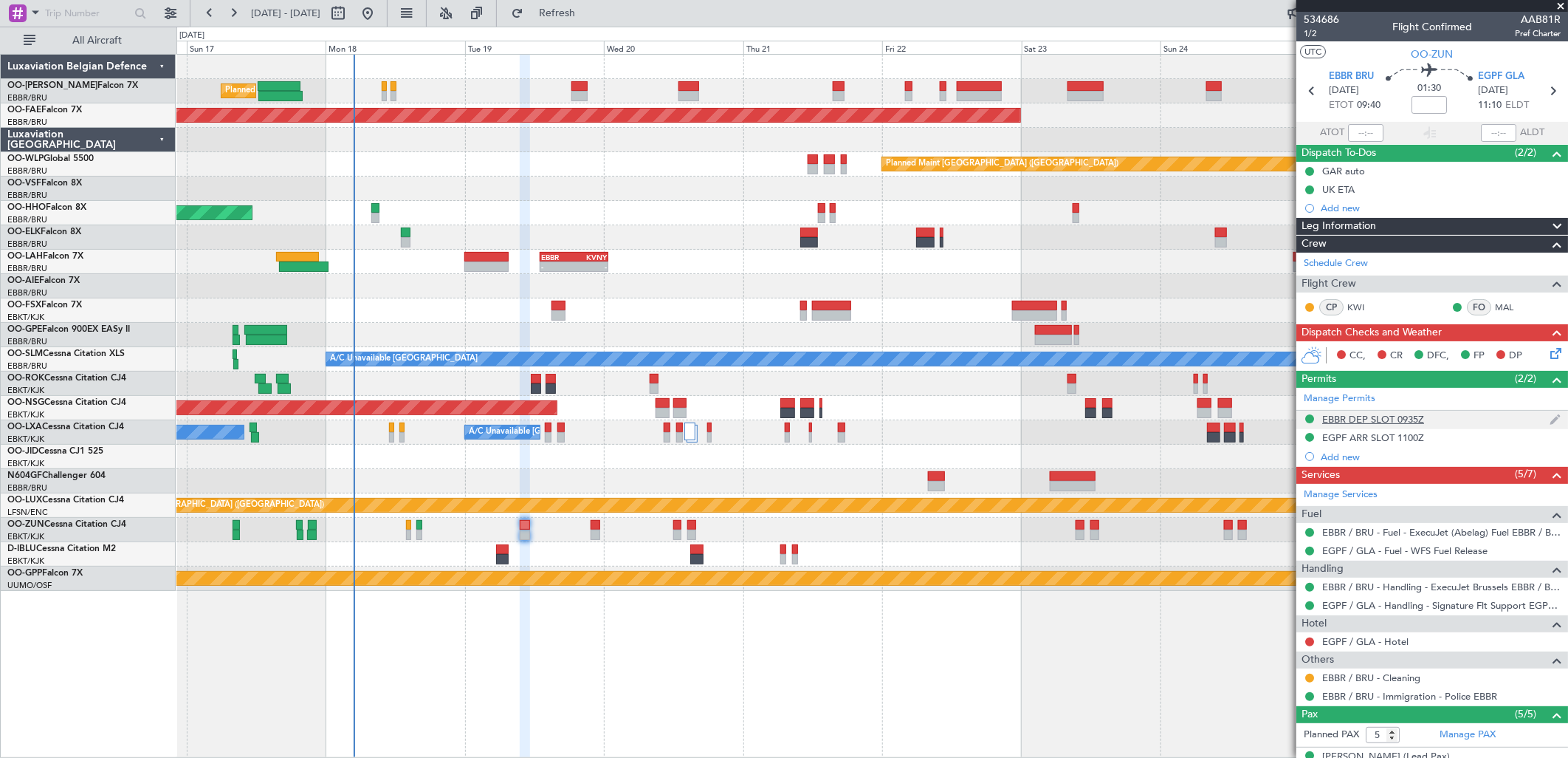
click at [1388, 411] on div "EBBR DEP SLOT 0935Z" at bounding box center [1432, 420] width 271 height 19
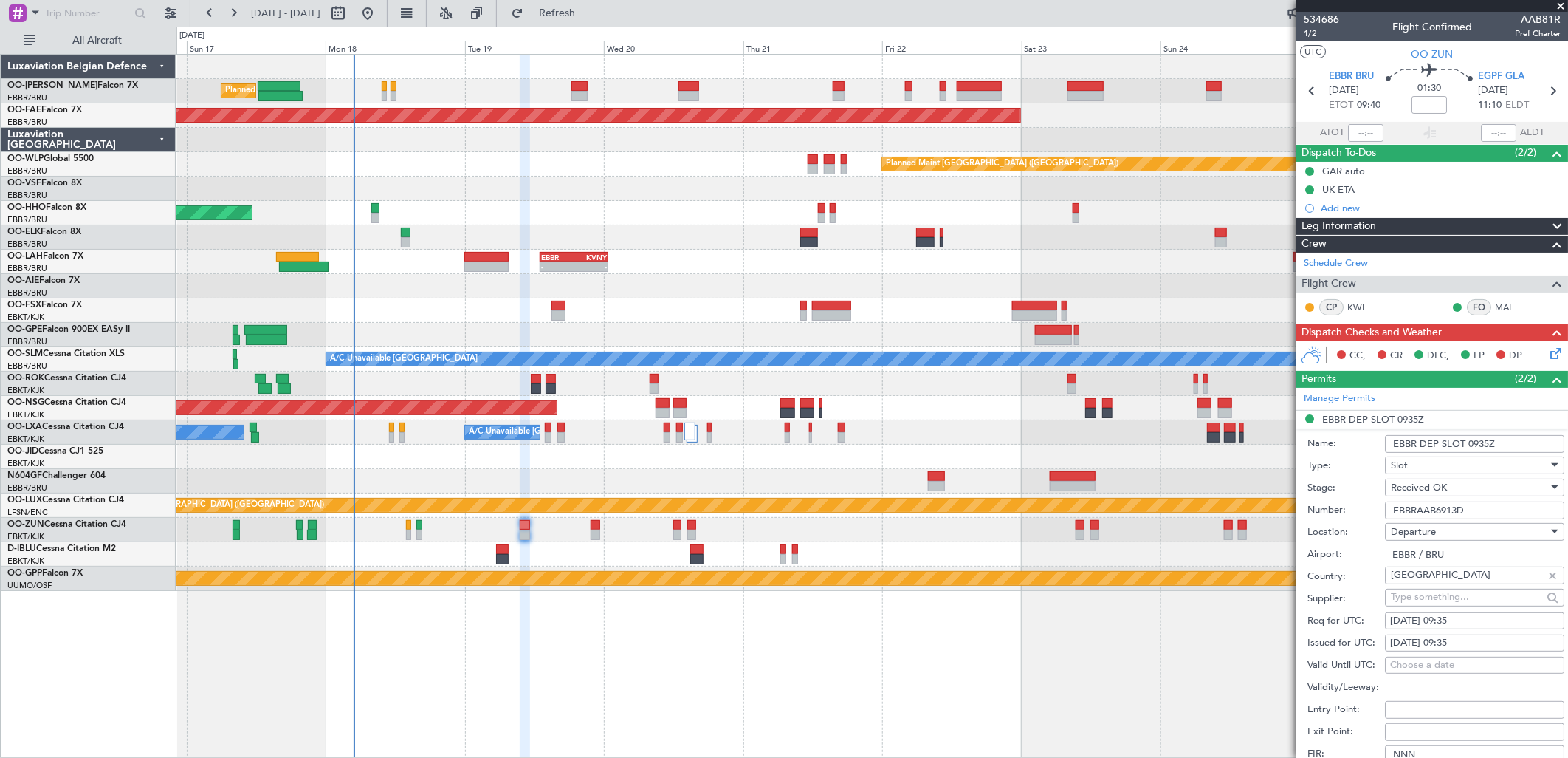
click at [1425, 507] on input "EBBRAAB6913D" at bounding box center [1474, 510] width 180 height 18
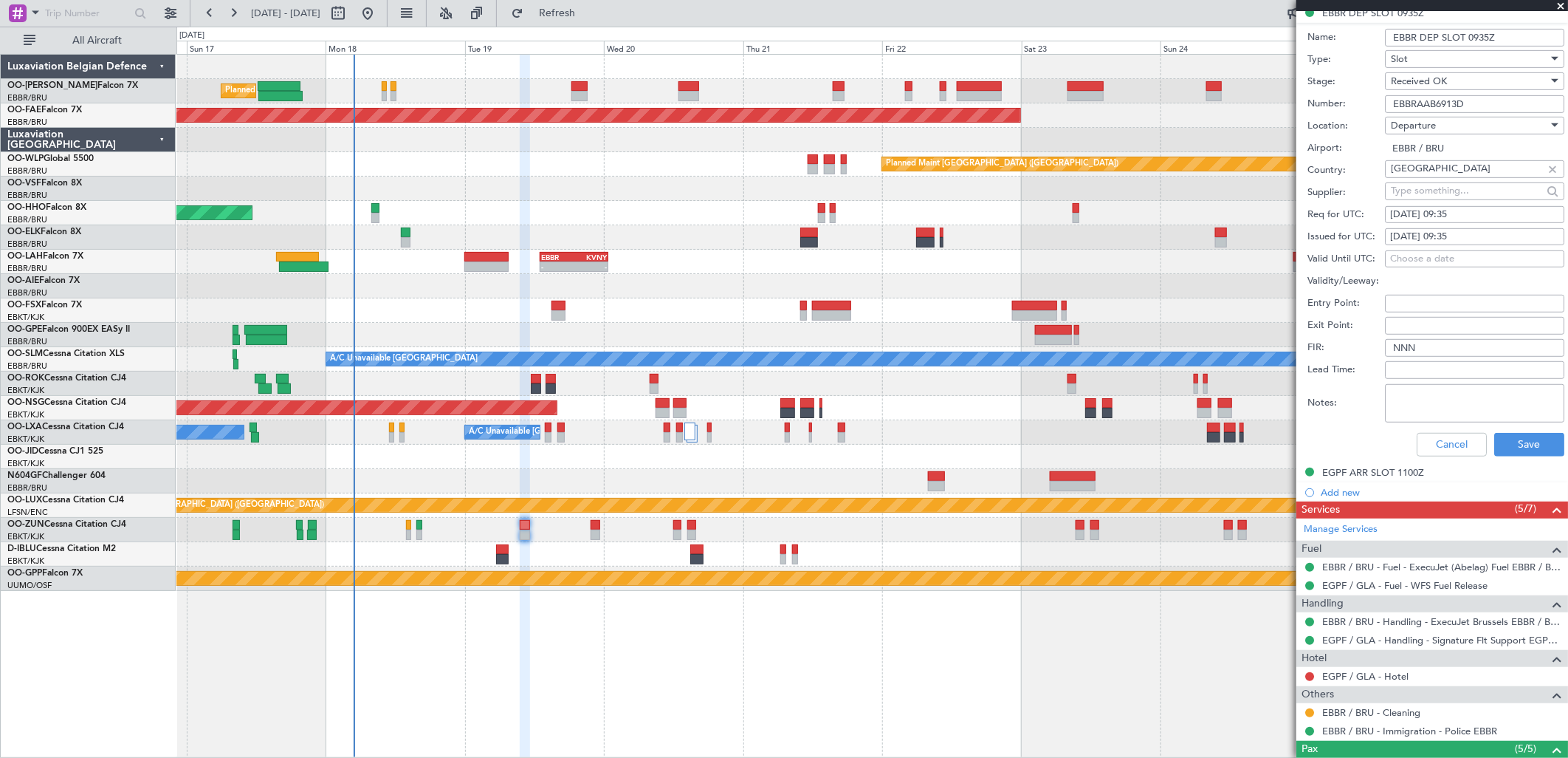
scroll to position [410, 0]
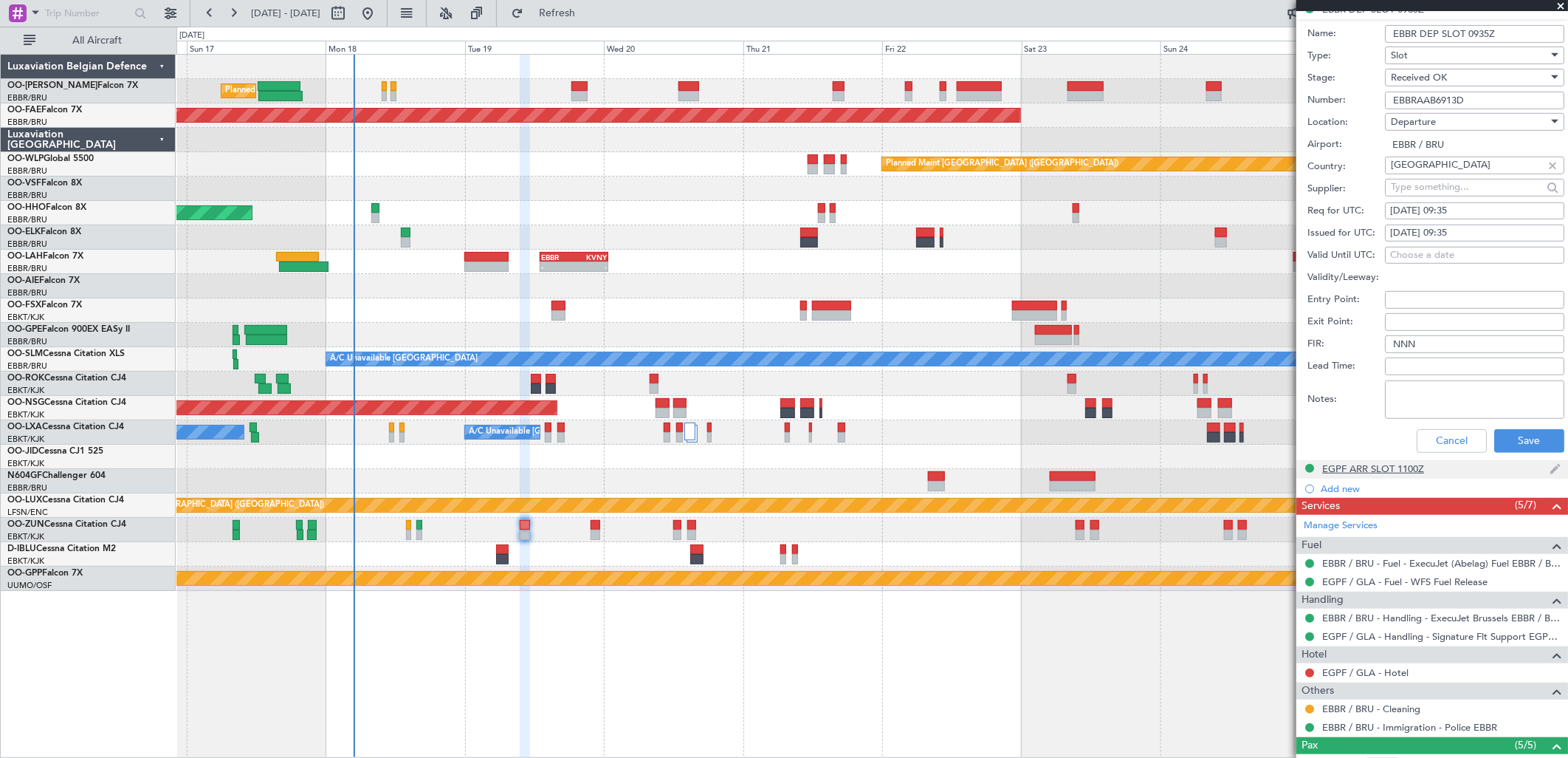
click at [1379, 462] on div "EGPF ARR SLOT 1100Z" at bounding box center [1374, 469] width 102 height 13
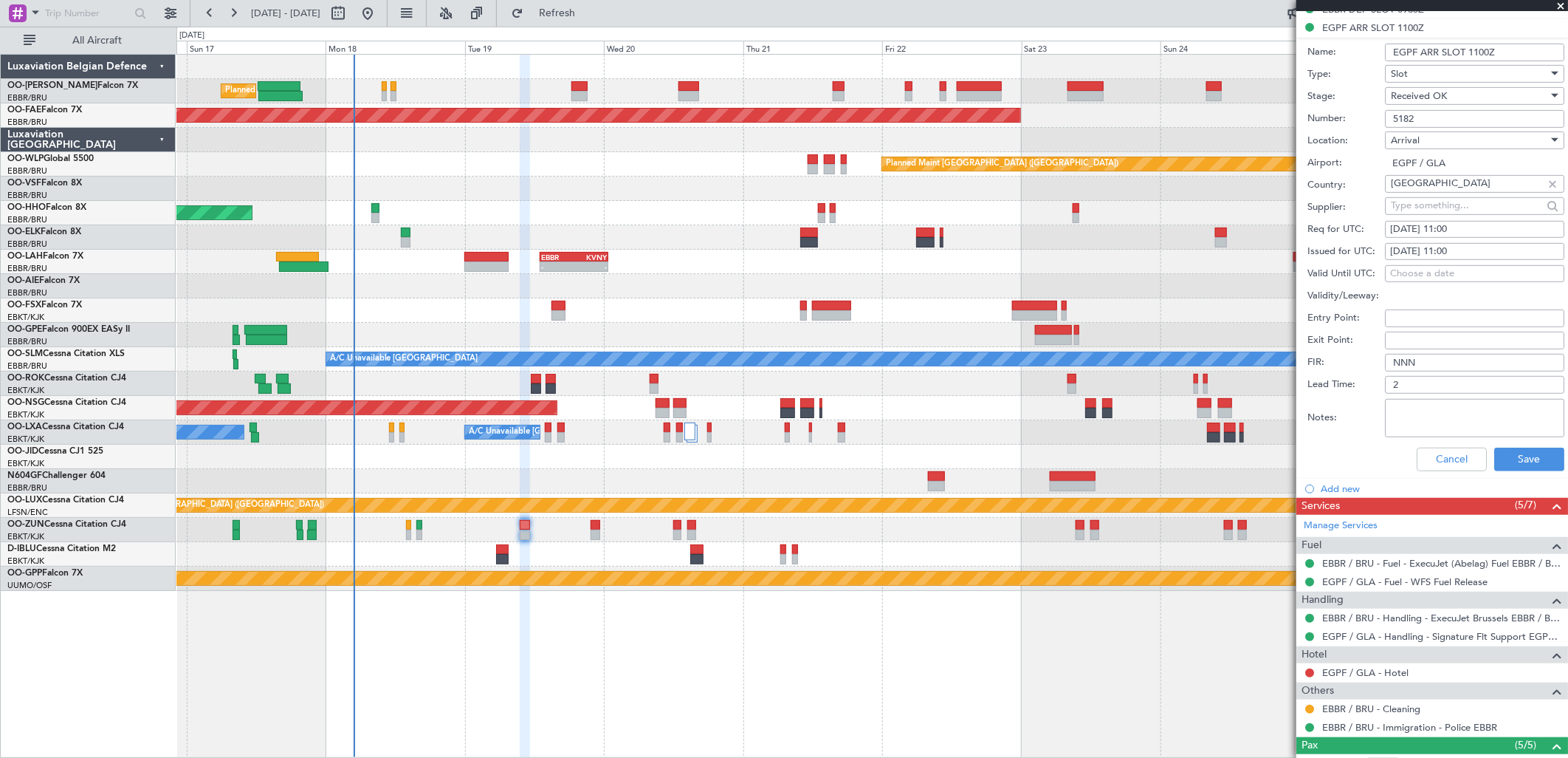
scroll to position [82, 0]
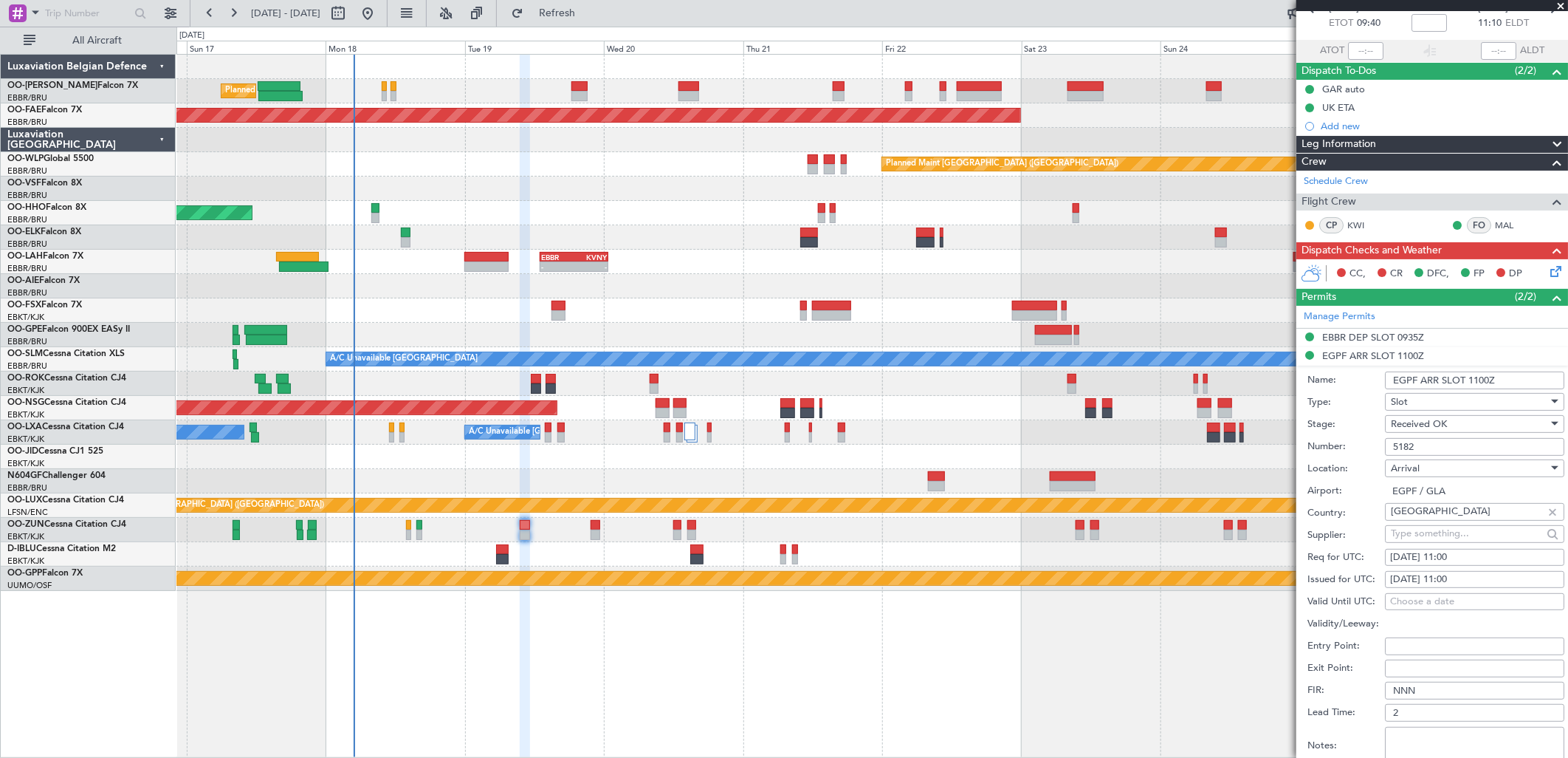
click at [1436, 442] on input "5182" at bounding box center [1474, 447] width 180 height 18
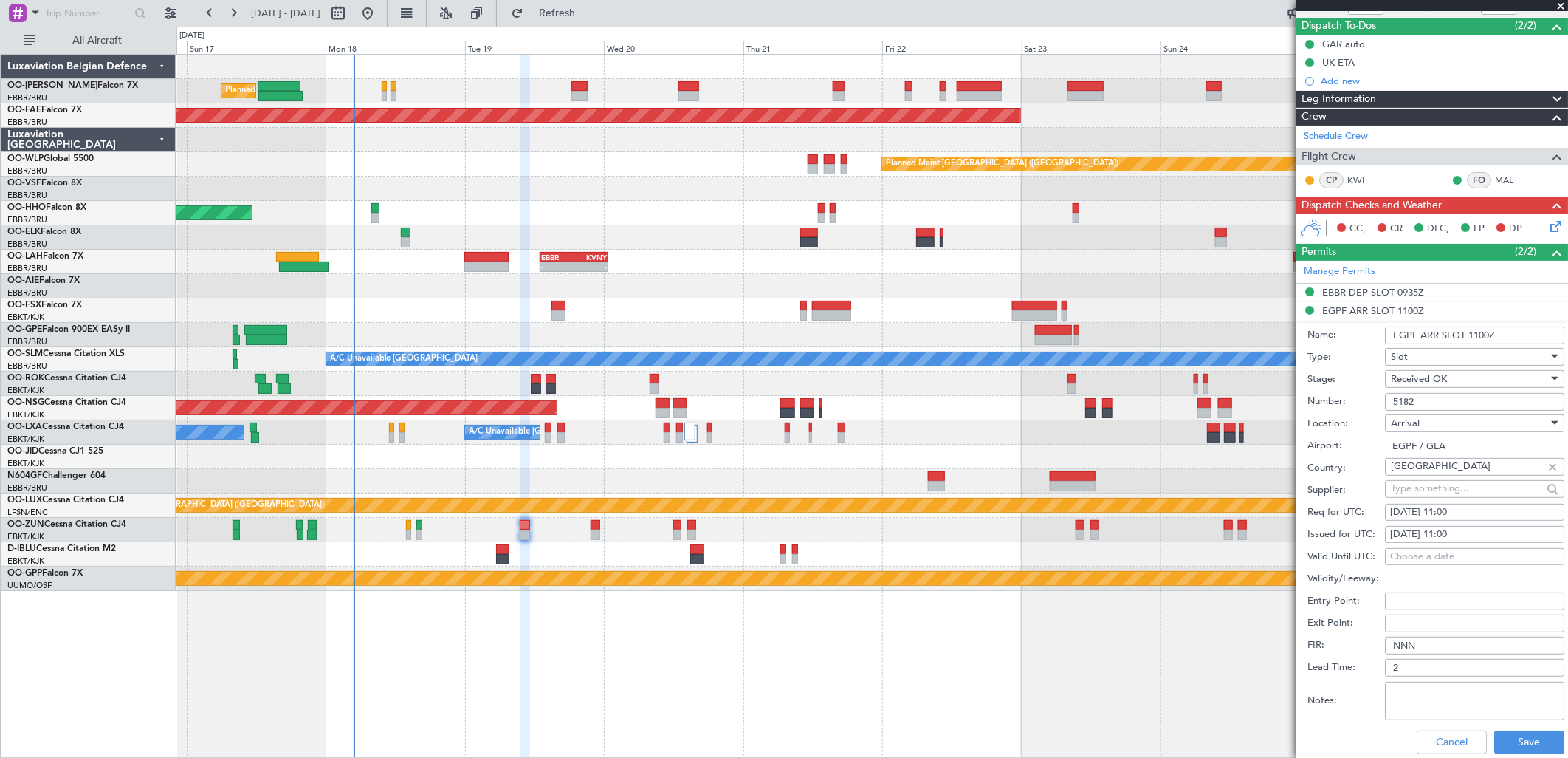
scroll to position [246, 0]
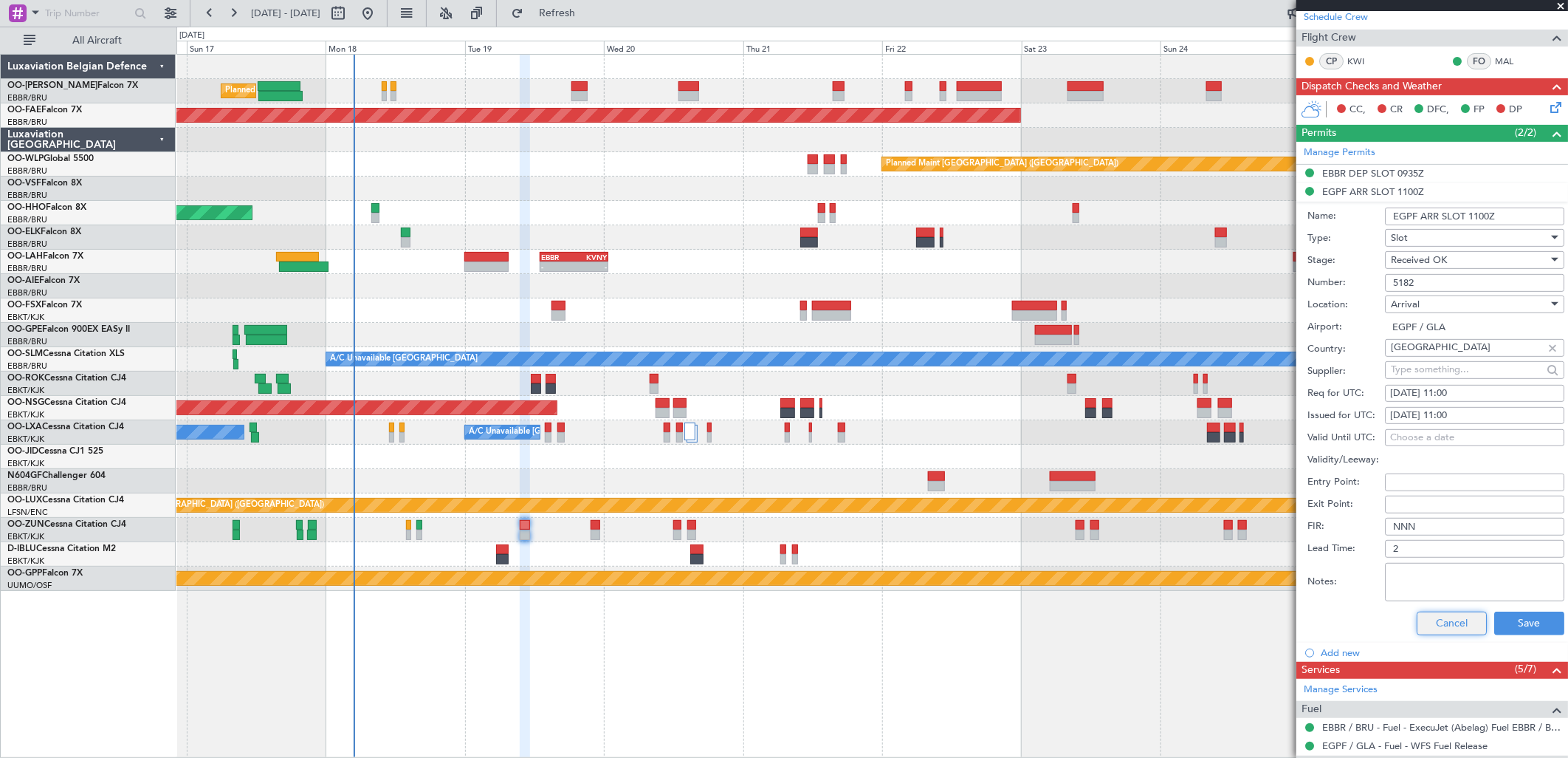
click at [1437, 622] on button "Cancel" at bounding box center [1452, 624] width 70 height 24
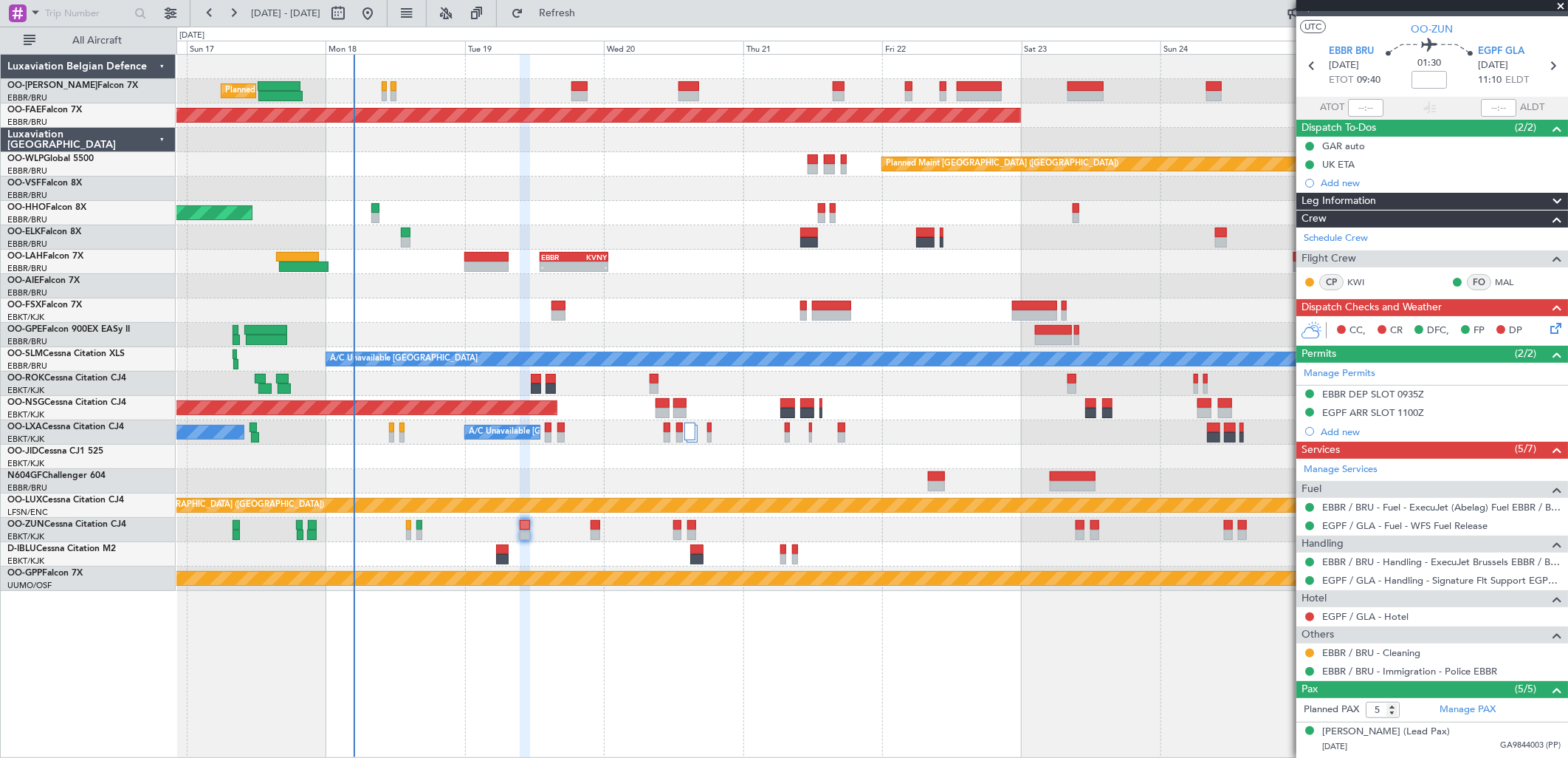
scroll to position [0, 0]
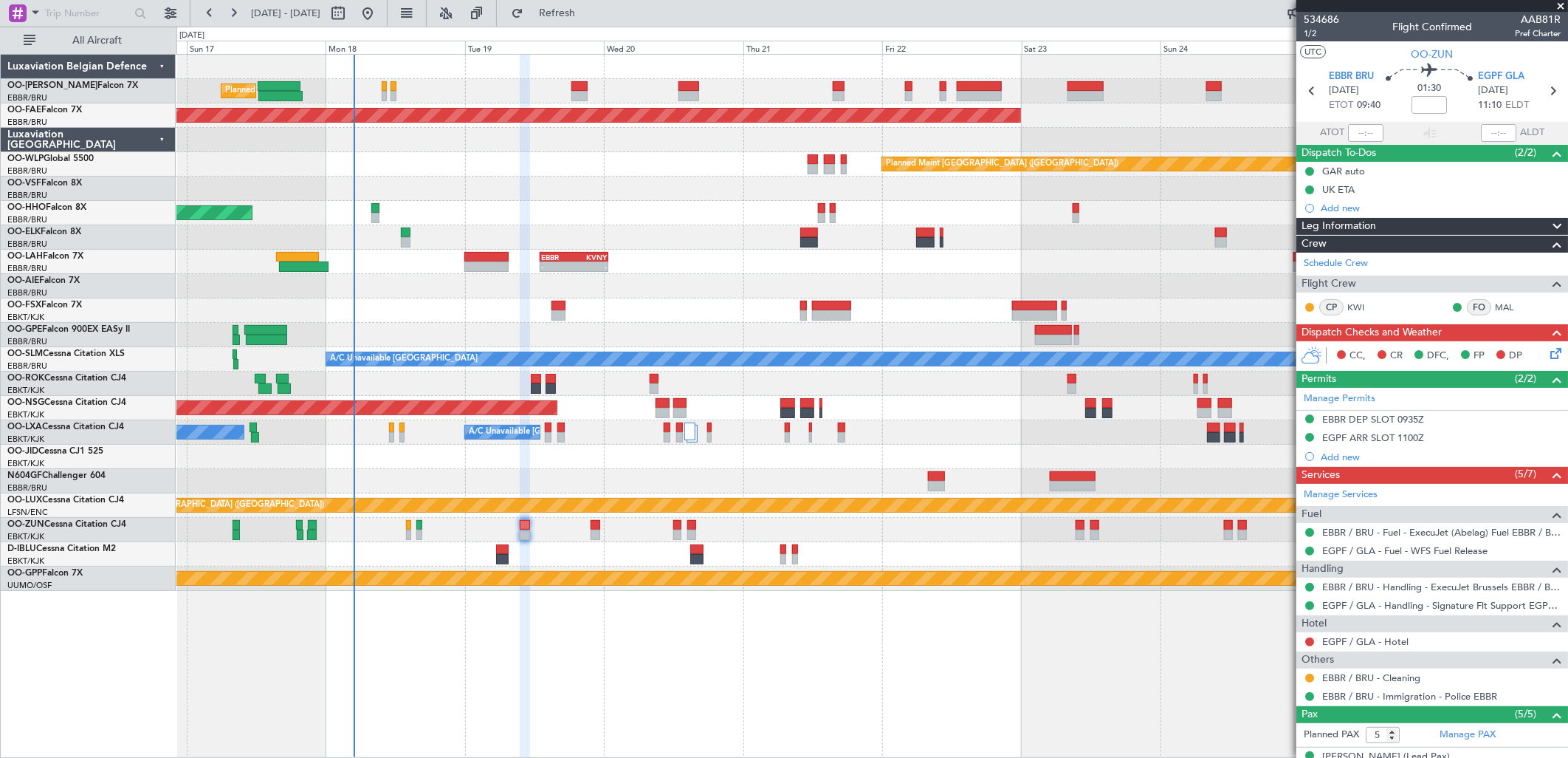
click at [1345, 466] on mat-tooltip-component "EGPF ARR SLOT 1100Z" at bounding box center [1374, 463] width 114 height 39
click at [1348, 450] on div "Add new" at bounding box center [1434, 457] width 227 height 13
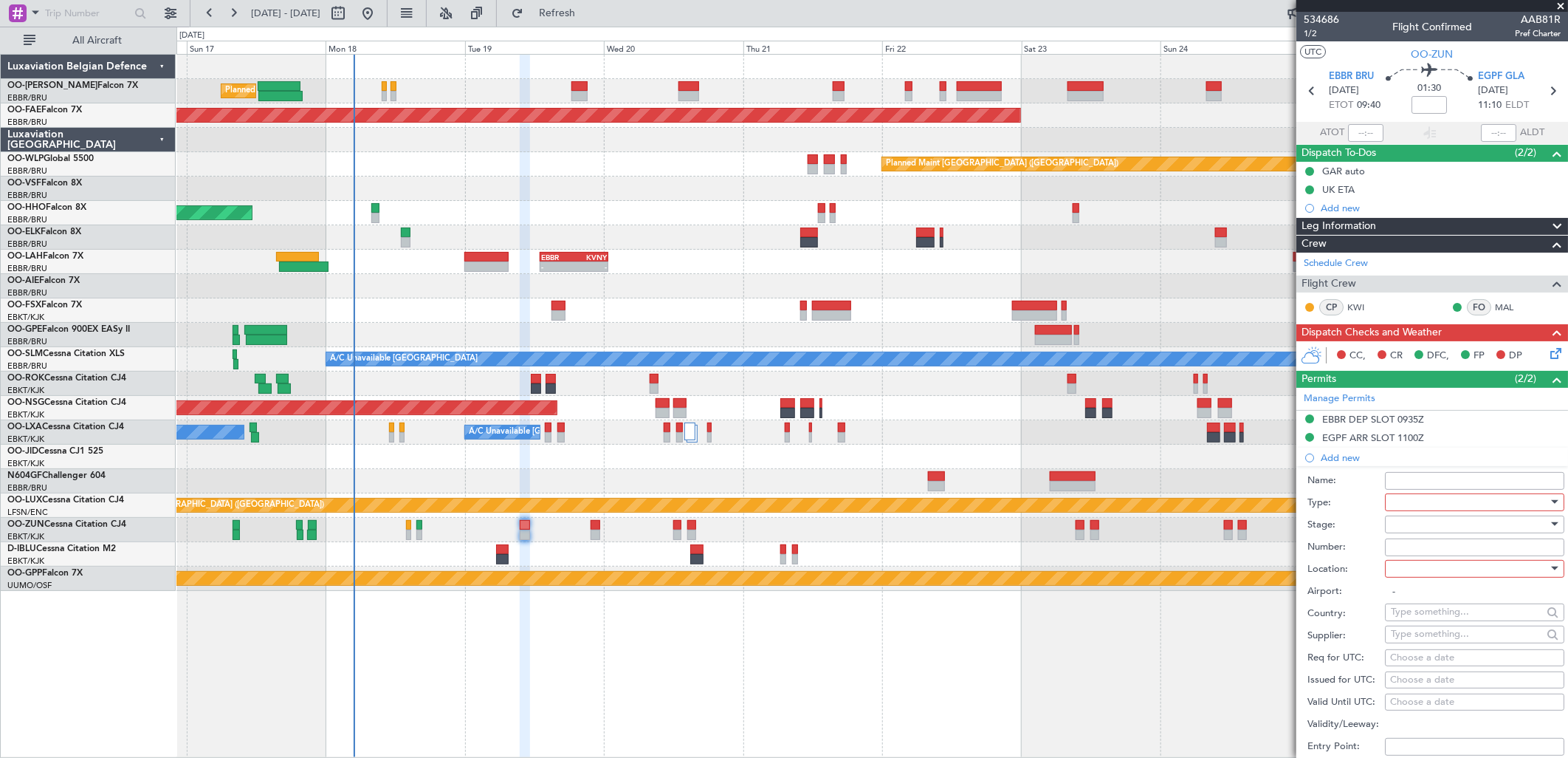
click at [1434, 504] on div at bounding box center [1470, 502] width 157 height 22
click at [1454, 559] on span "Permit To Proceed" at bounding box center [1469, 553] width 154 height 22
click at [1415, 530] on div at bounding box center [1470, 524] width 157 height 22
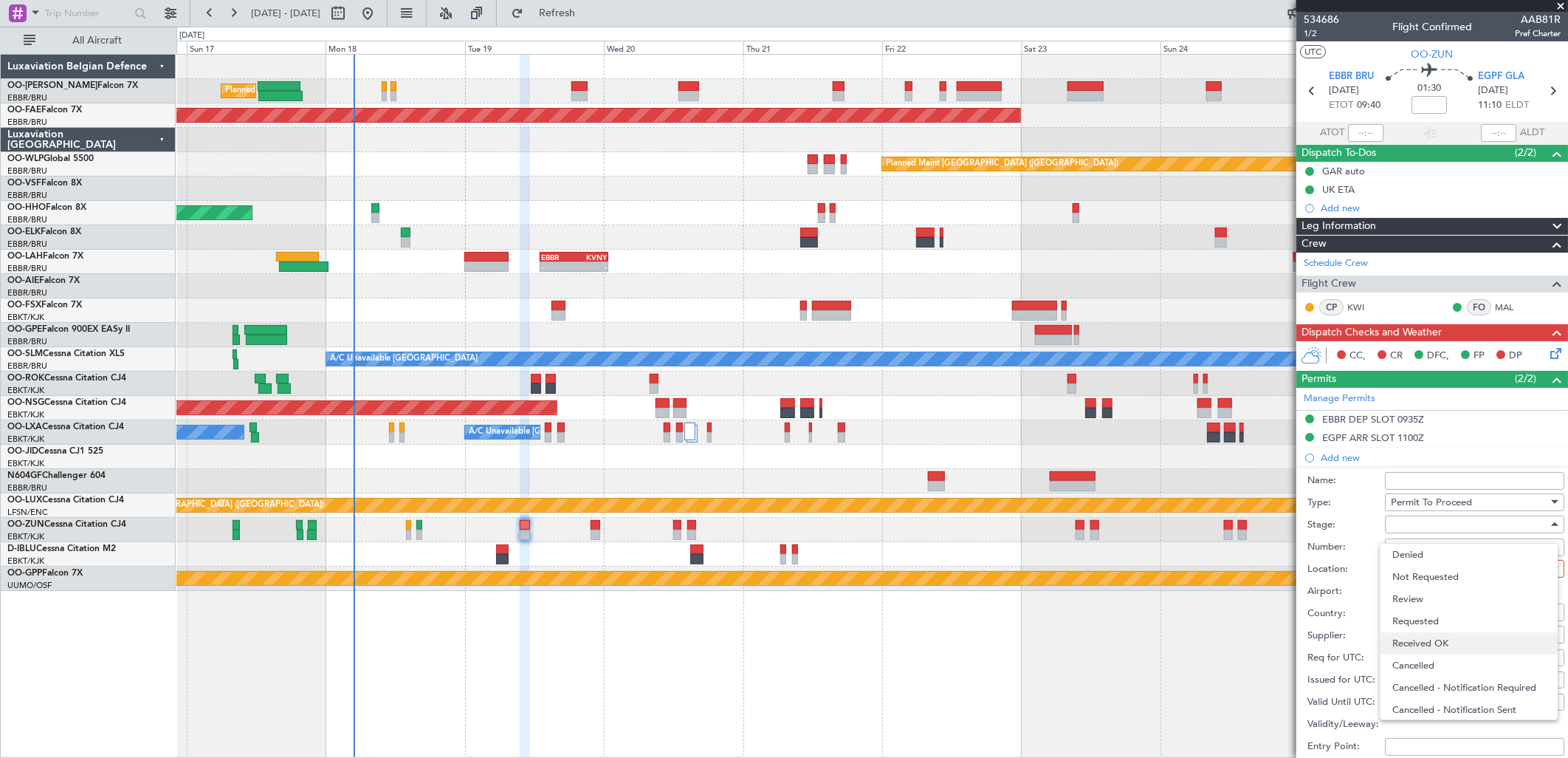
click at [1448, 640] on span "Received OK" at bounding box center [1469, 643] width 154 height 22
click at [1424, 541] on input "Number:" at bounding box center [1474, 547] width 180 height 18
paste input "BFOP-2024-30105V8"
type input "BFOP-2024-30105V8"
click at [1449, 563] on div at bounding box center [1470, 569] width 157 height 22
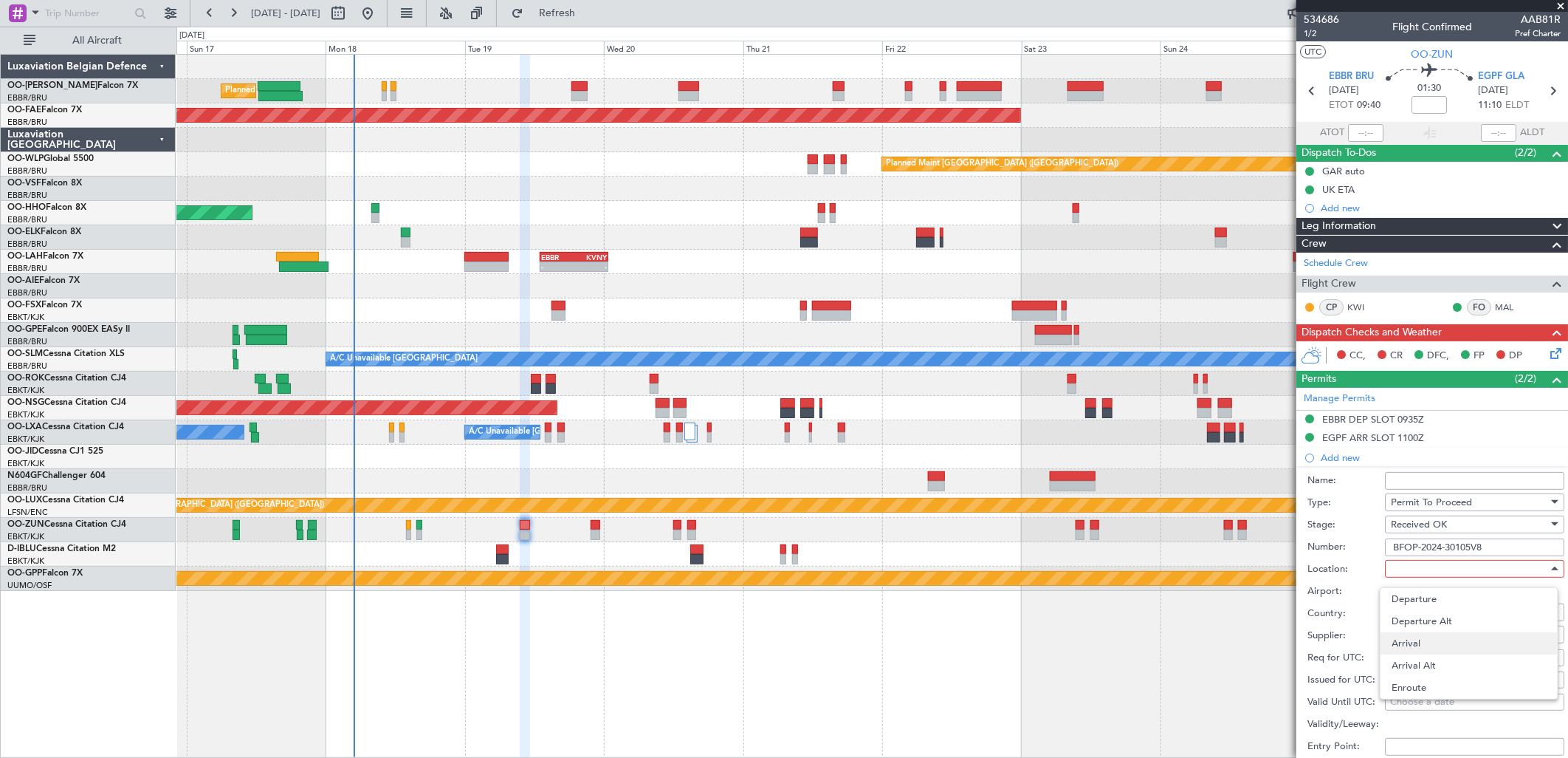
click at [1425, 647] on span "Arrival" at bounding box center [1469, 643] width 154 height 22
type input "EGPF / GLA"
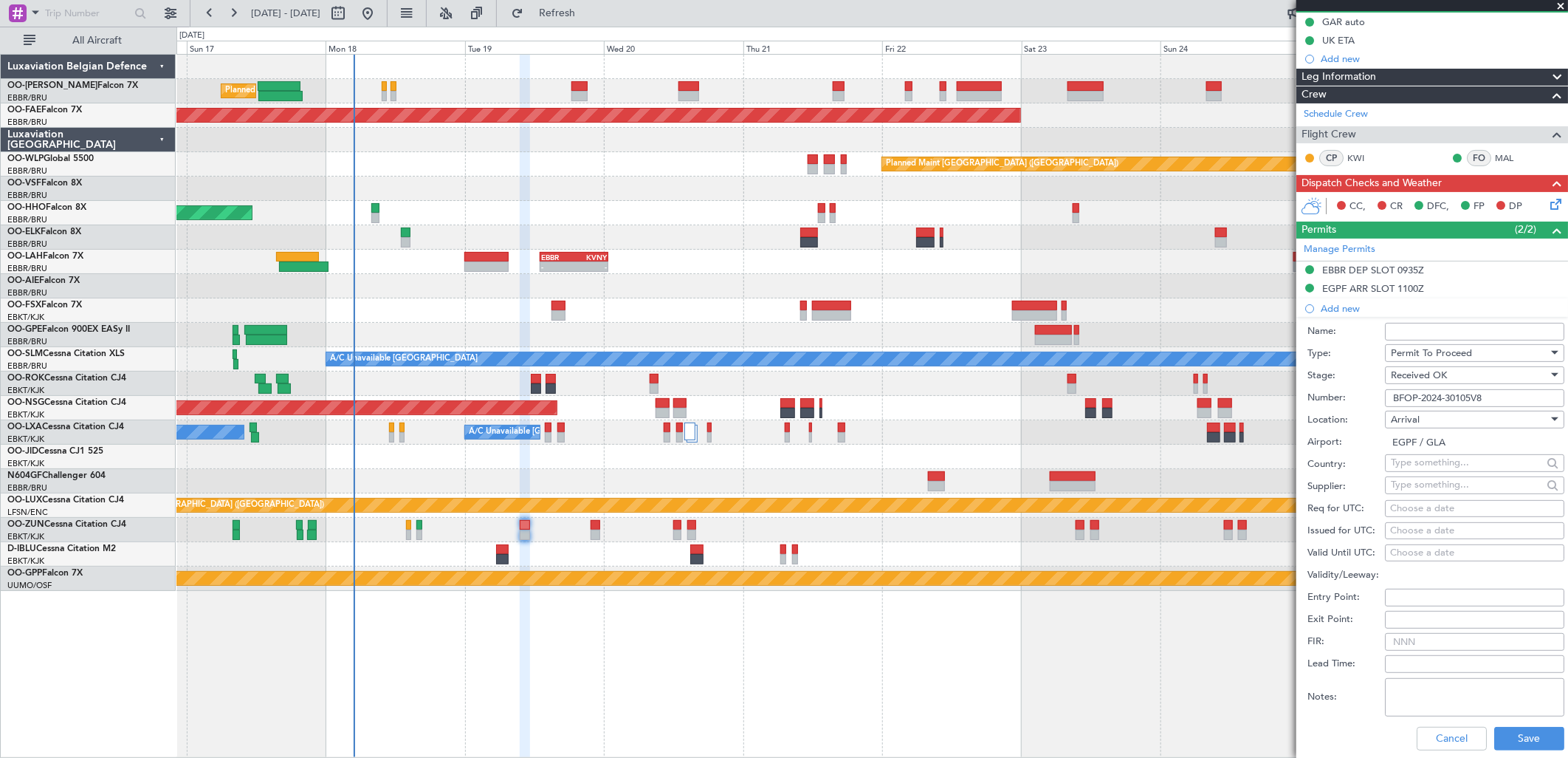
scroll to position [164, 0]
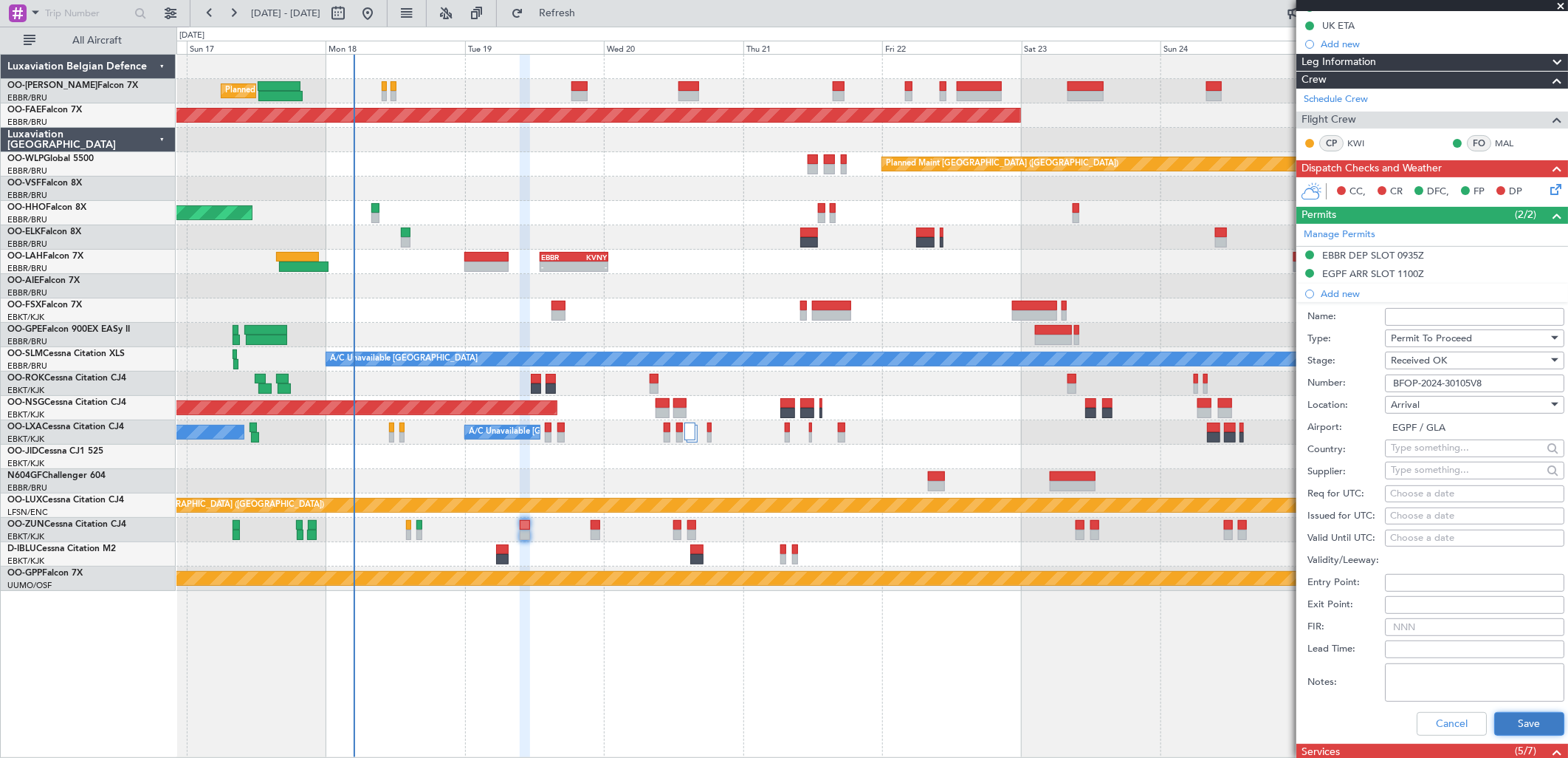
click at [1516, 719] on button "Save" at bounding box center [1529, 724] width 70 height 24
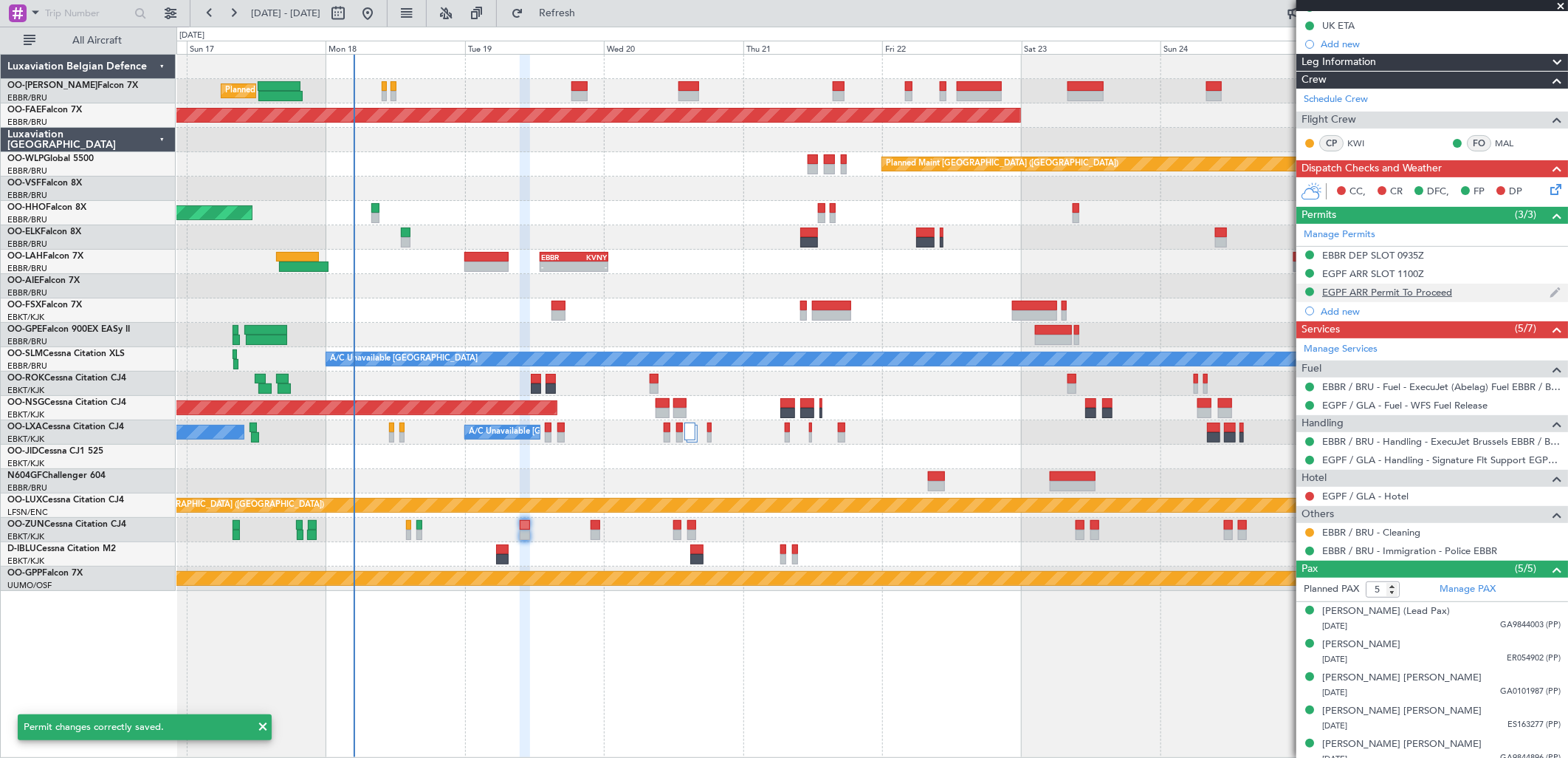
click at [1344, 293] on div "EGPF ARR Permit To Proceed" at bounding box center [1387, 292] width 130 height 13
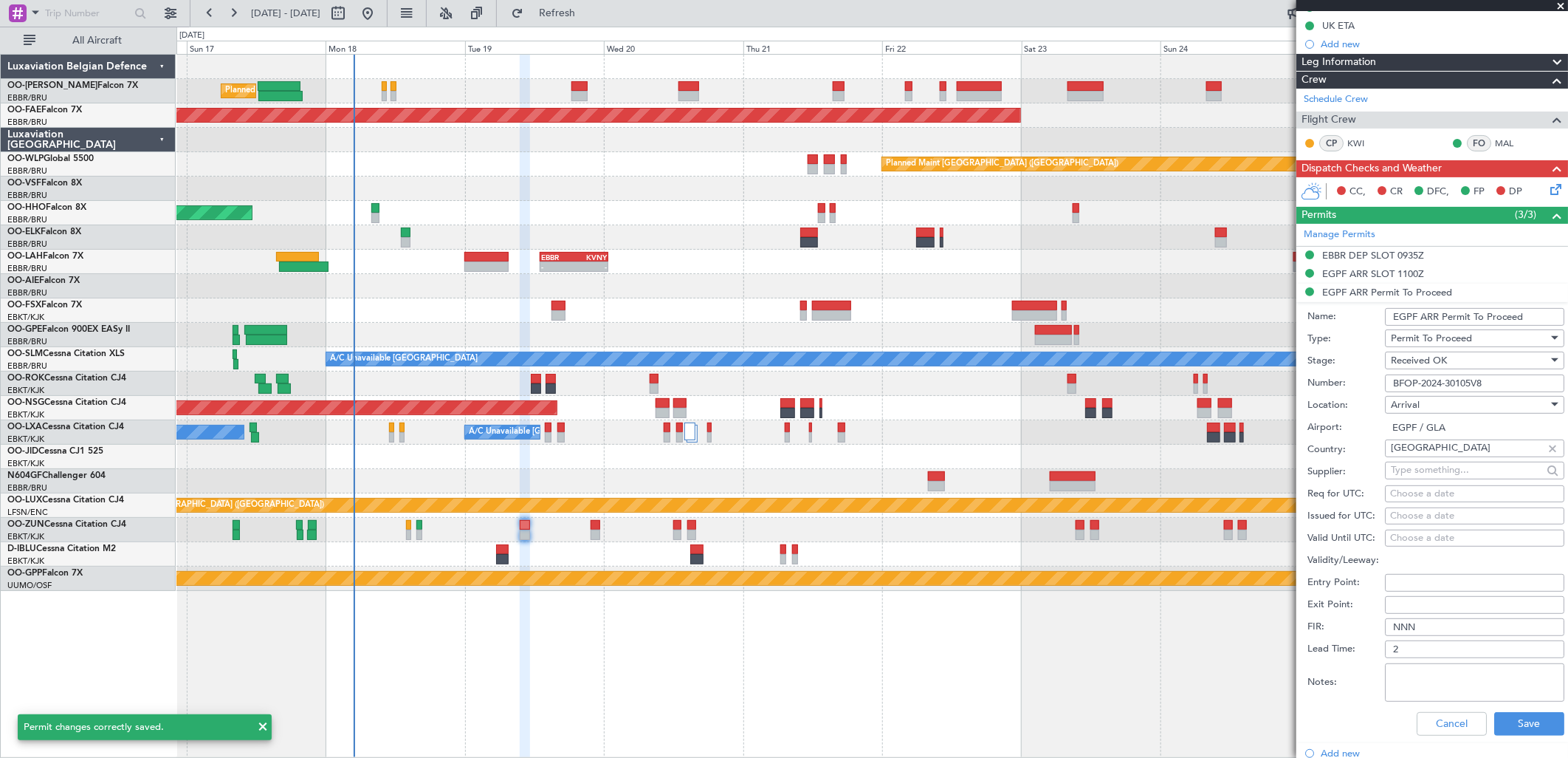
click at [1411, 316] on input "EGPF ARR Permit To Proceed" at bounding box center [1474, 316] width 180 height 18
type input "UK BLOCK PERMIT"
click at [1517, 714] on button "Save" at bounding box center [1529, 724] width 70 height 24
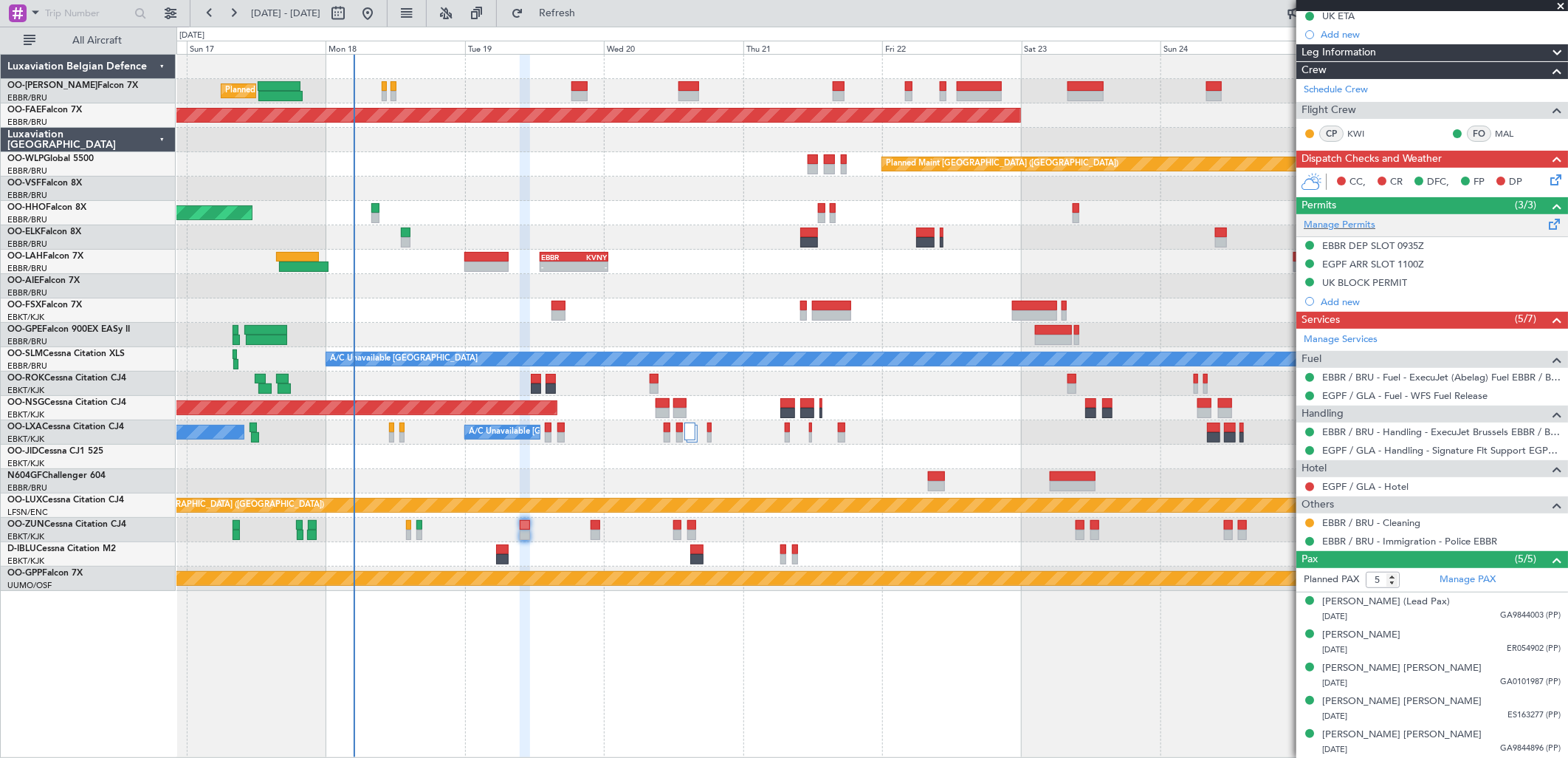
scroll to position [0, 0]
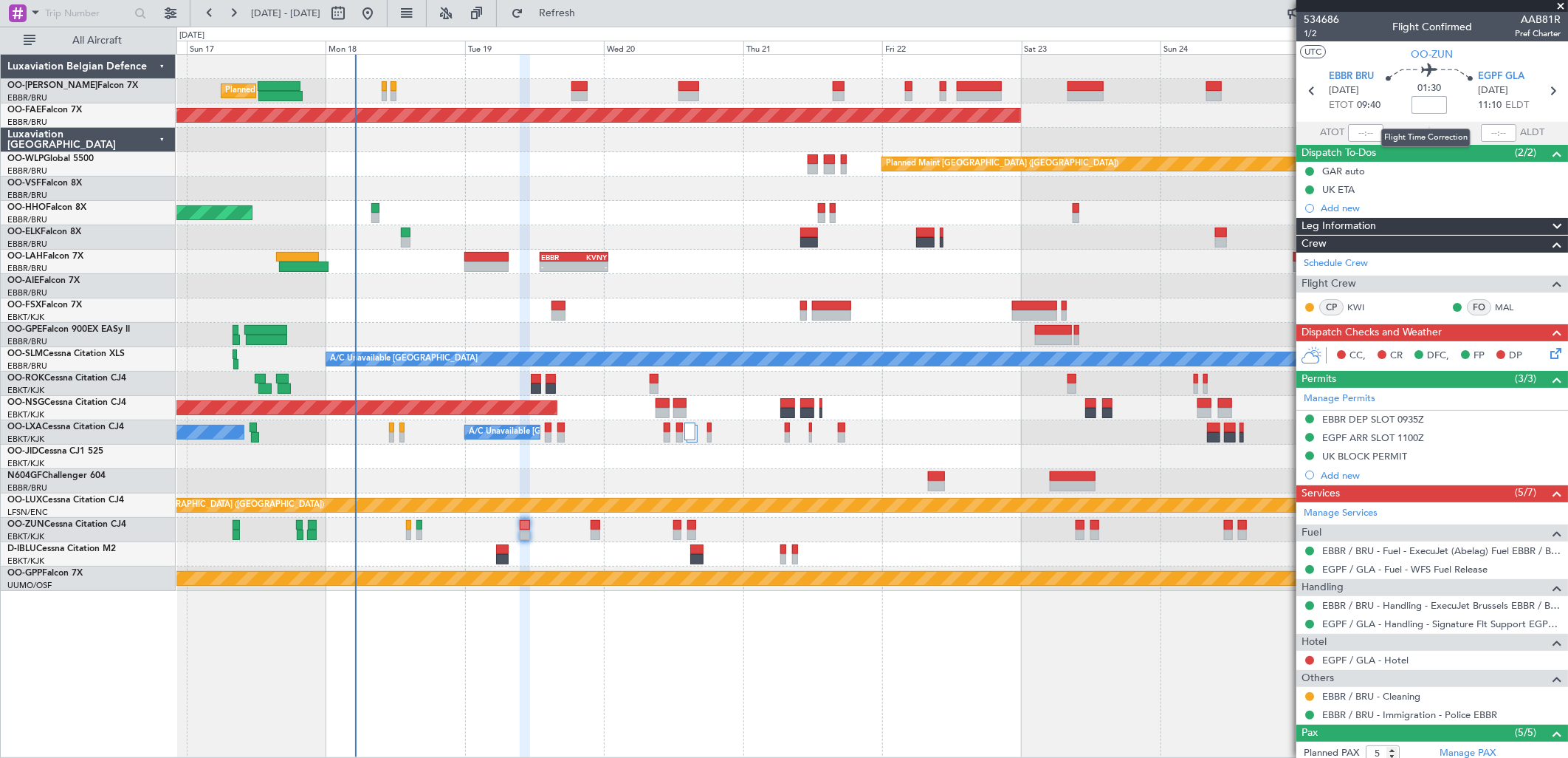
click at [1414, 98] on input at bounding box center [1429, 105] width 35 height 18
type input "-00:20"
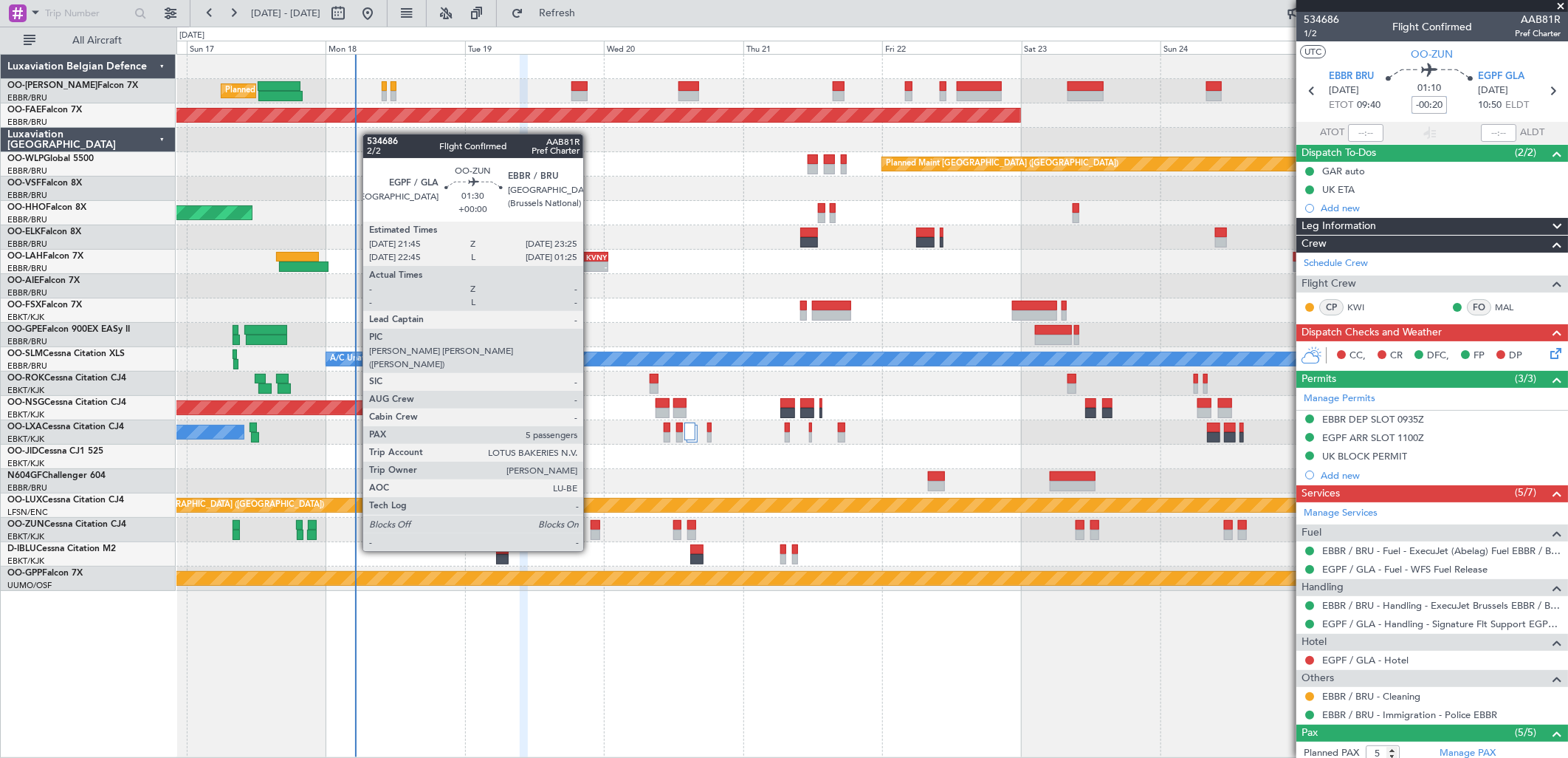
click at [591, 524] on div at bounding box center [596, 524] width 10 height 10
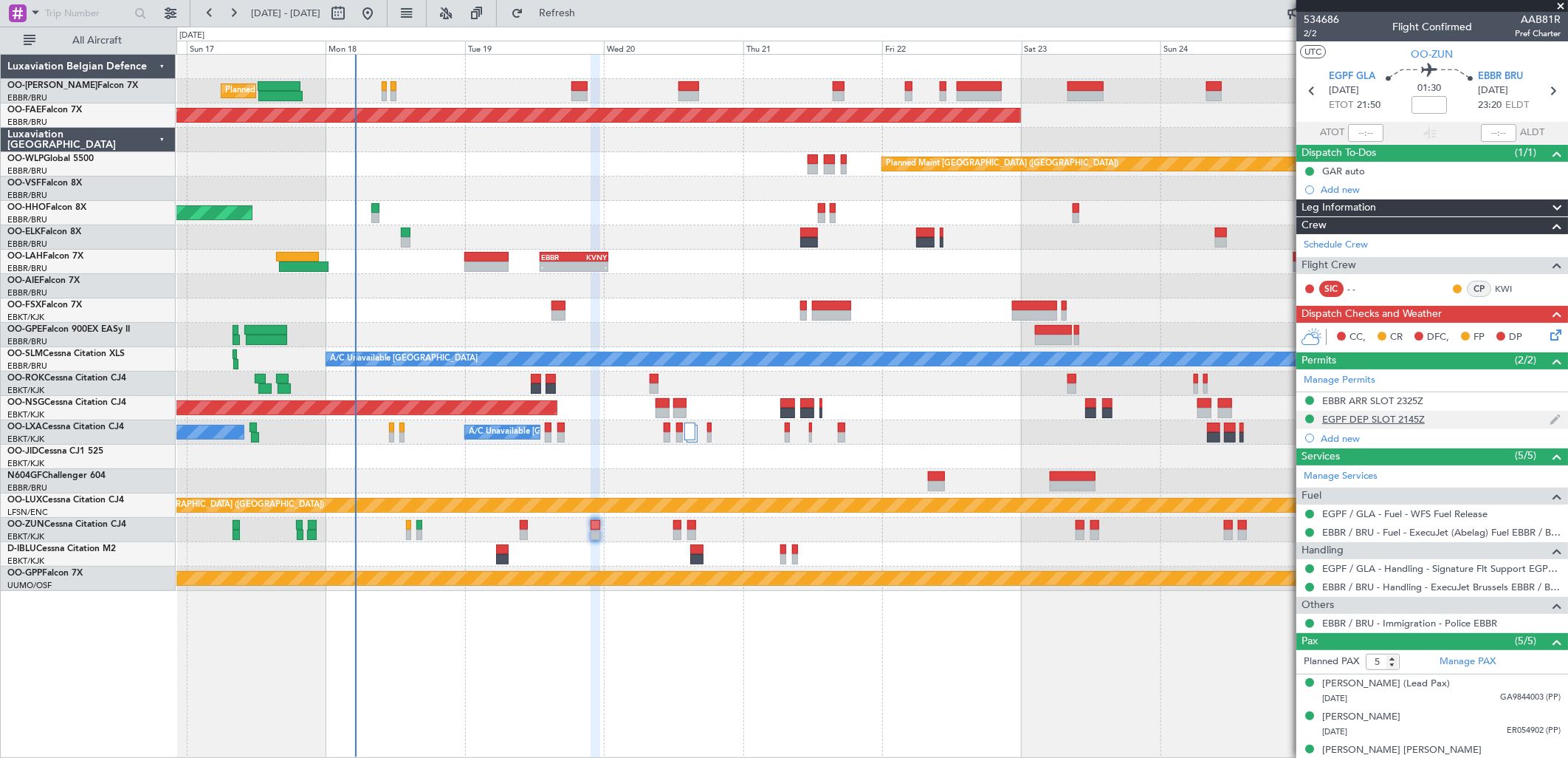
click at [1405, 417] on div "EGPF DEP SLOT 2145Z" at bounding box center [1374, 420] width 103 height 13
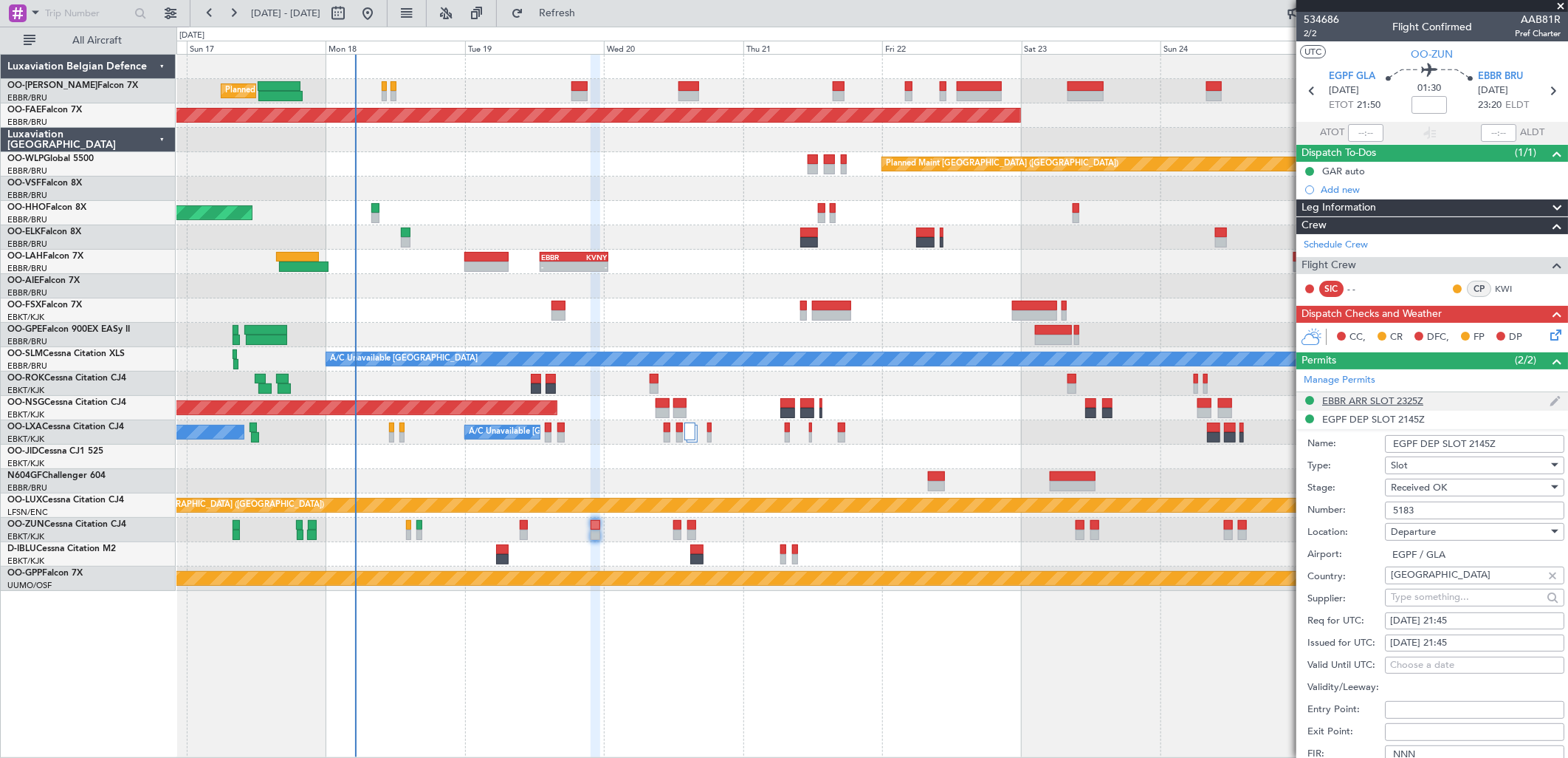
click at [1389, 401] on div "EBBR ARR SLOT 2325Z" at bounding box center [1373, 401] width 101 height 13
click at [1436, 487] on input "EBBRAAB7004A00" at bounding box center [1474, 491] width 180 height 18
click at [1548, 331] on icon at bounding box center [1553, 332] width 12 height 12
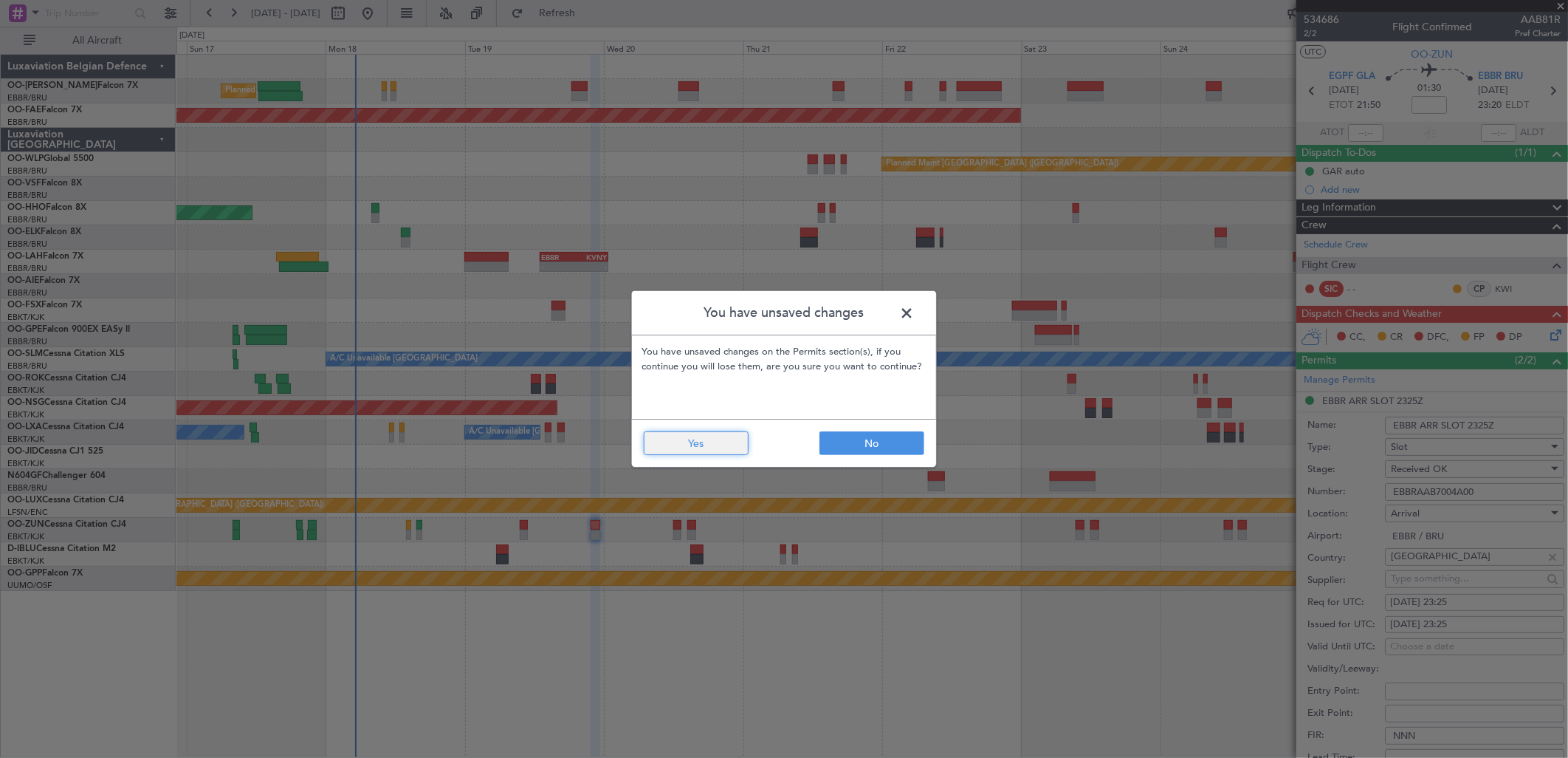
click at [701, 448] on button "Yes" at bounding box center [696, 444] width 105 height 24
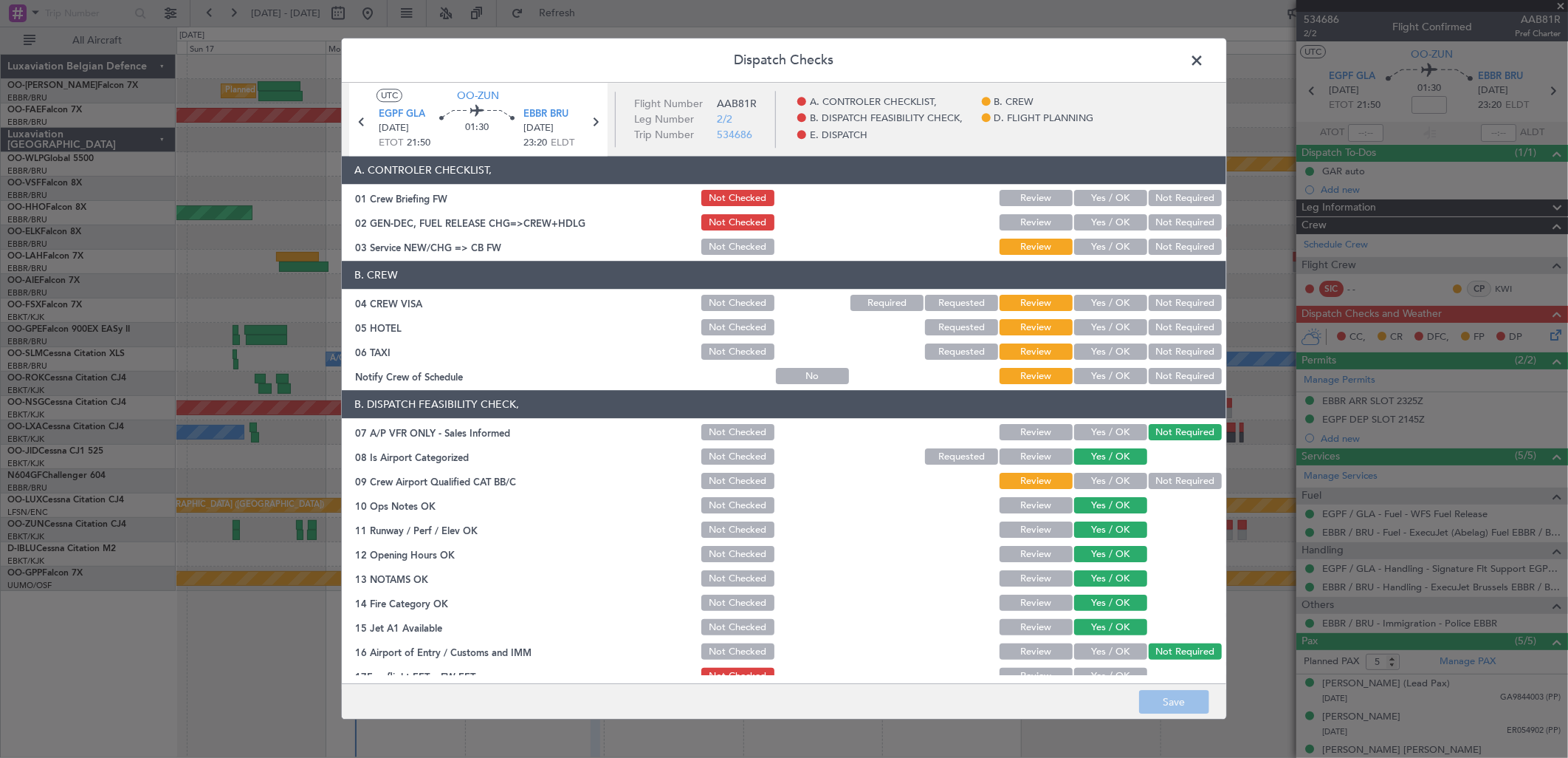
click at [1109, 246] on button "Yes / OK" at bounding box center [1110, 247] width 73 height 17
click at [1118, 292] on section "B. CREW 04 CREW VISA Not Checked Required Requested Review Yes / OK Not Require…" at bounding box center [784, 324] width 884 height 126
drag, startPoint x: 1118, startPoint y: 297, endPoint x: 1156, endPoint y: 322, distance: 45.5
click at [1118, 298] on button "Yes / OK" at bounding box center [1110, 304] width 73 height 17
drag, startPoint x: 1160, startPoint y: 325, endPoint x: 1165, endPoint y: 352, distance: 27.5
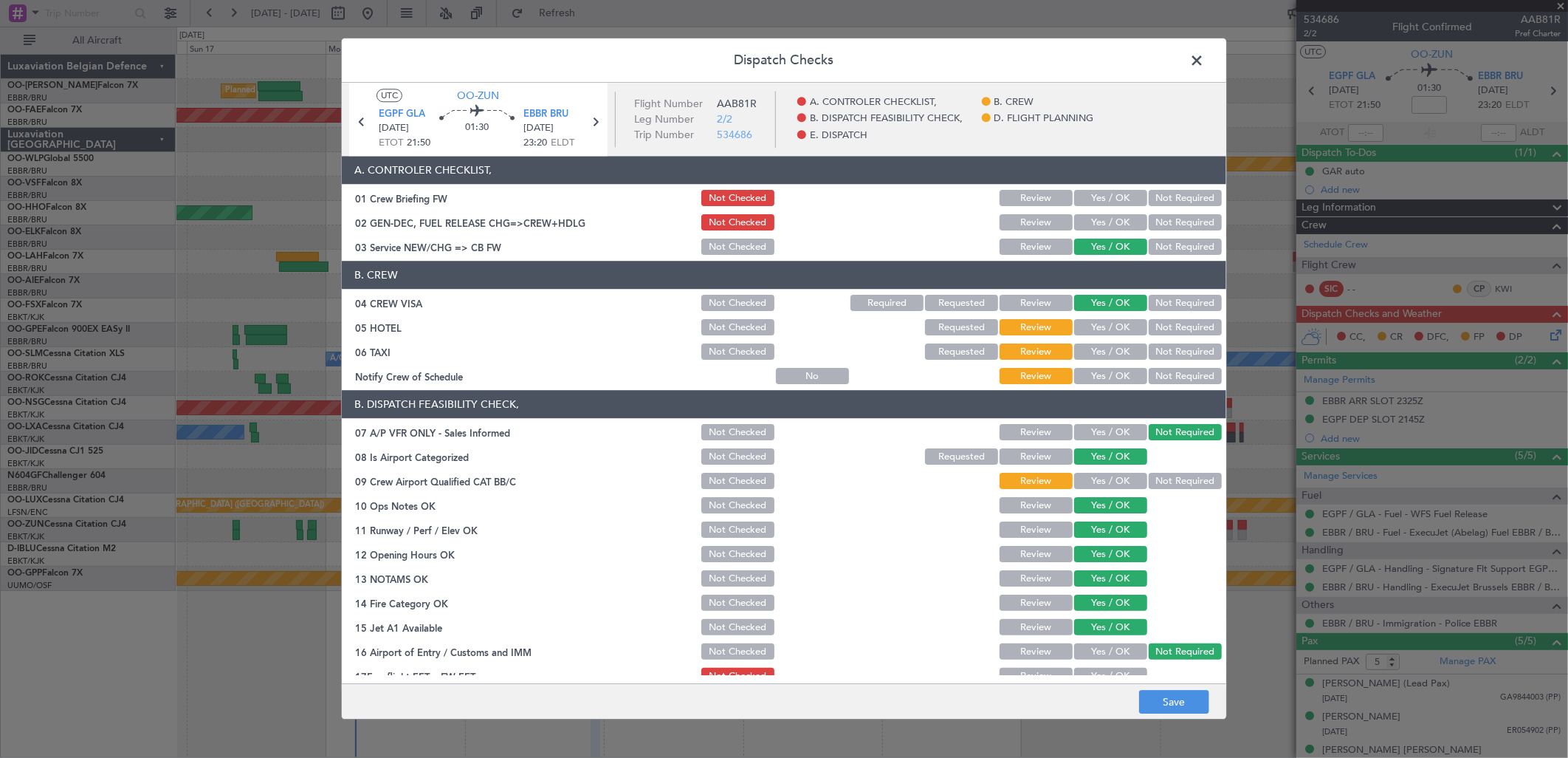
click at [1161, 330] on button "Not Required" at bounding box center [1185, 328] width 73 height 17
click at [1165, 352] on button "Not Required" at bounding box center [1185, 352] width 73 height 17
drag, startPoint x: 1117, startPoint y: 372, endPoint x: 1105, endPoint y: 458, distance: 86.8
click at [1117, 377] on button "Yes / OK" at bounding box center [1110, 377] width 73 height 17
click at [1097, 482] on button "Yes / OK" at bounding box center [1110, 482] width 73 height 17
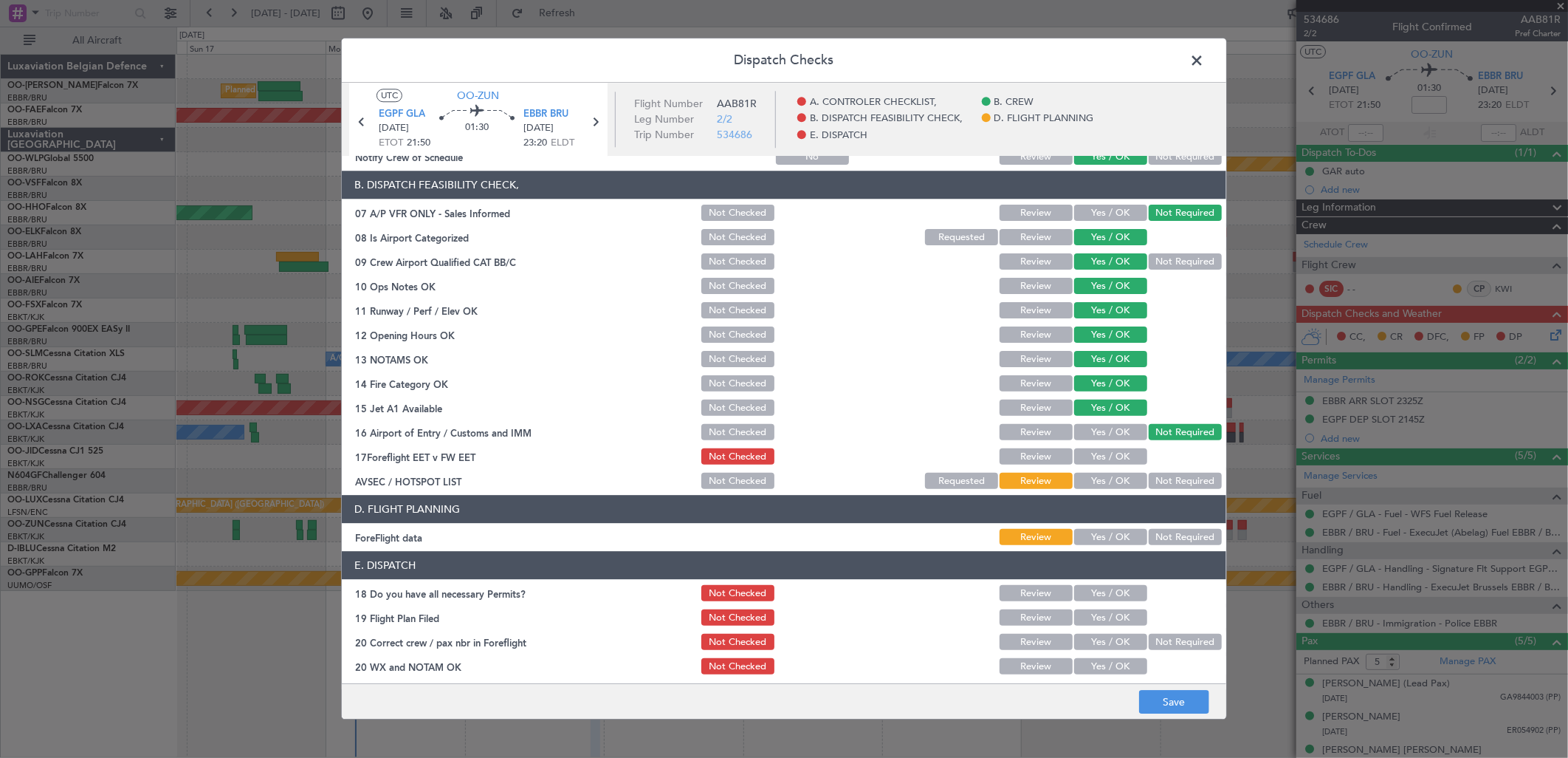
scroll to position [224, 0]
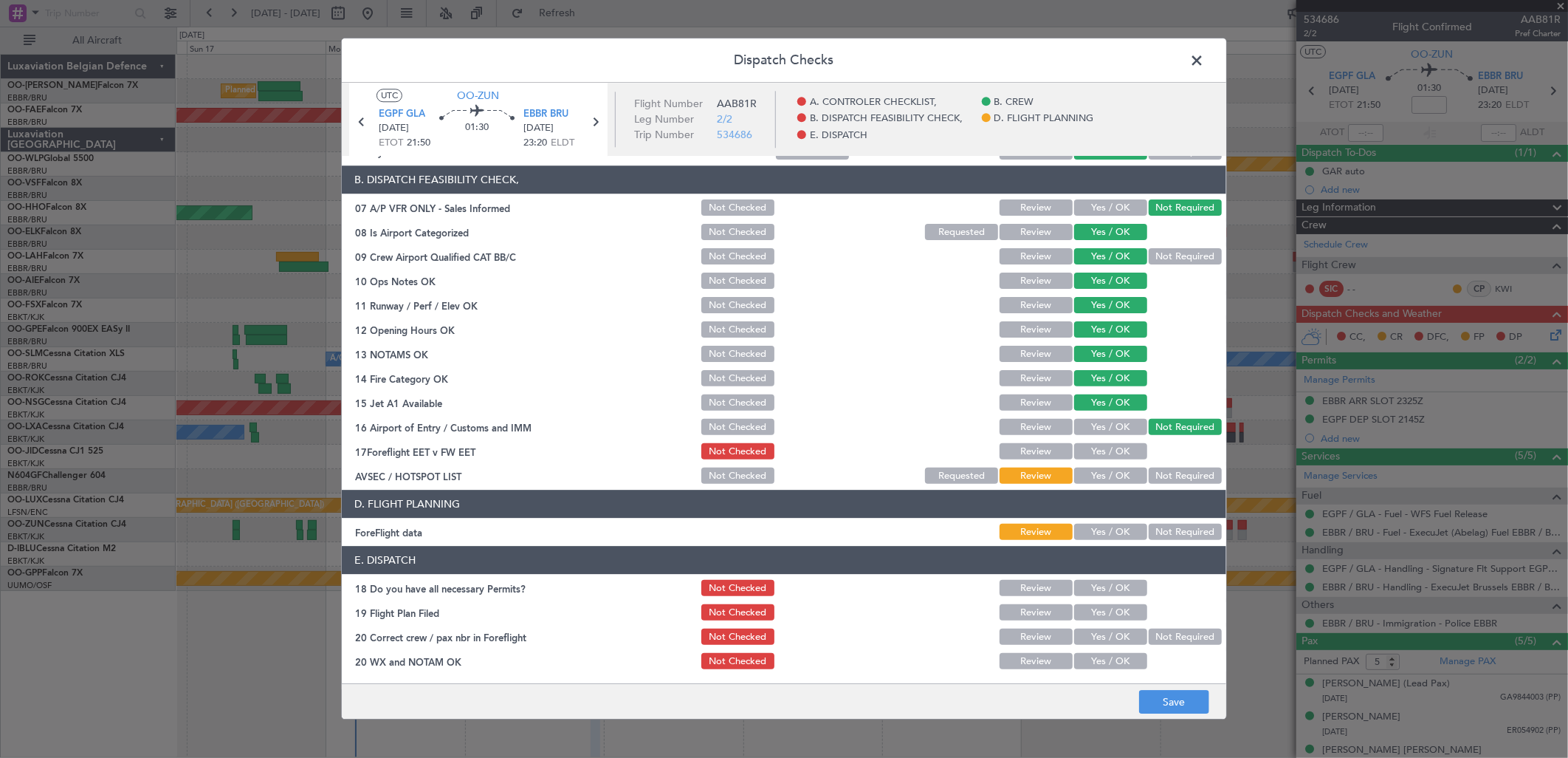
drag, startPoint x: 1091, startPoint y: 448, endPoint x: 1134, endPoint y: 461, distance: 44.9
click at [1091, 448] on button "Yes / OK" at bounding box center [1110, 452] width 73 height 17
click at [1178, 474] on button "Not Required" at bounding box center [1185, 476] width 73 height 17
drag, startPoint x: 1173, startPoint y: 545, endPoint x: 1168, endPoint y: 534, distance: 12.1
click at [1173, 542] on article "A. CONTROLER CHECKLIST, 01 Crew Briefing FW Not Checked Review Yes / OK Not Req…" at bounding box center [784, 415] width 884 height 518
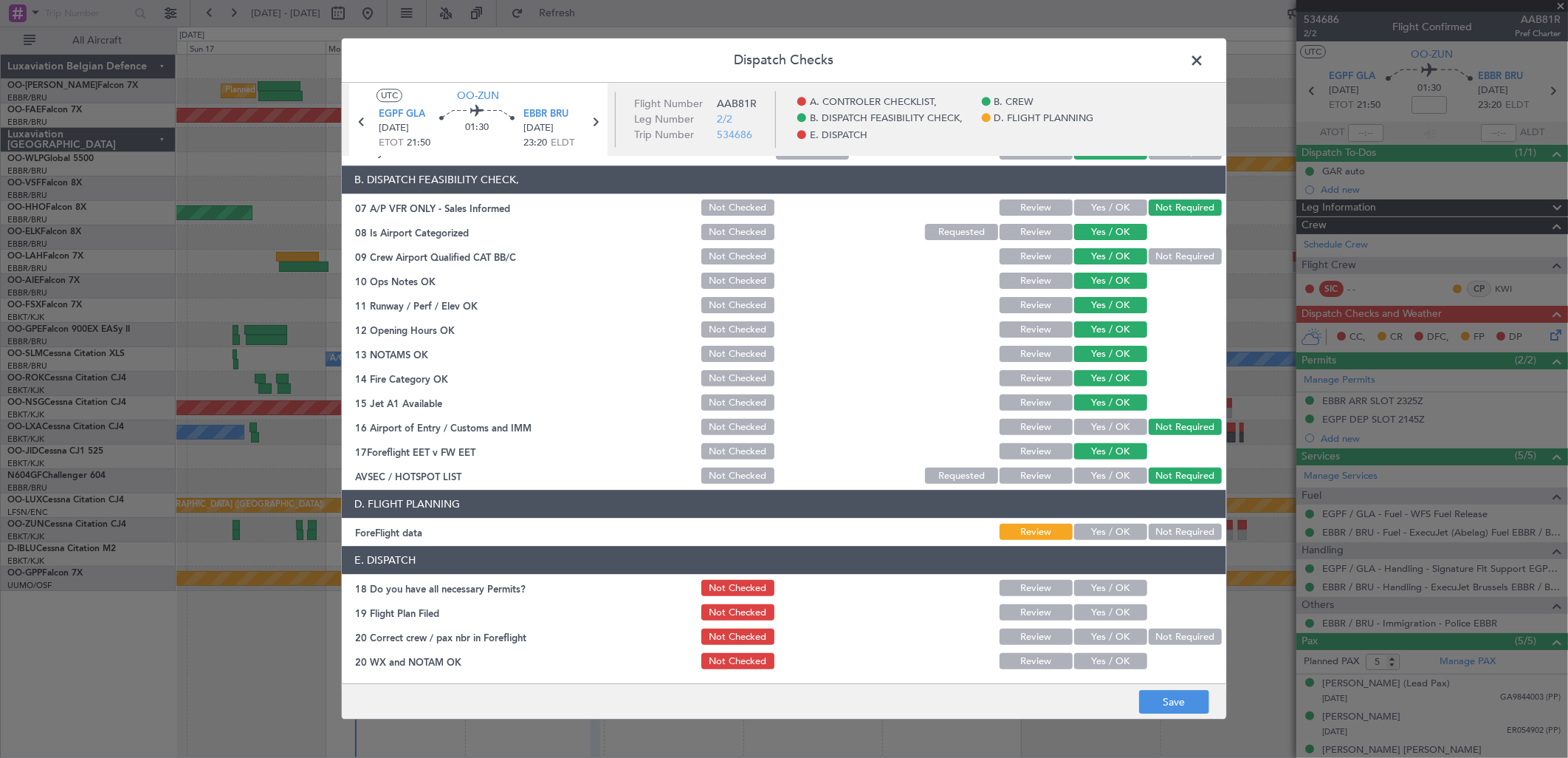
click at [1168, 534] on button "Not Required" at bounding box center [1185, 533] width 73 height 17
click at [1111, 581] on button "Yes / OK" at bounding box center [1110, 589] width 73 height 17
click at [1112, 606] on button "Yes / OK" at bounding box center [1110, 613] width 73 height 17
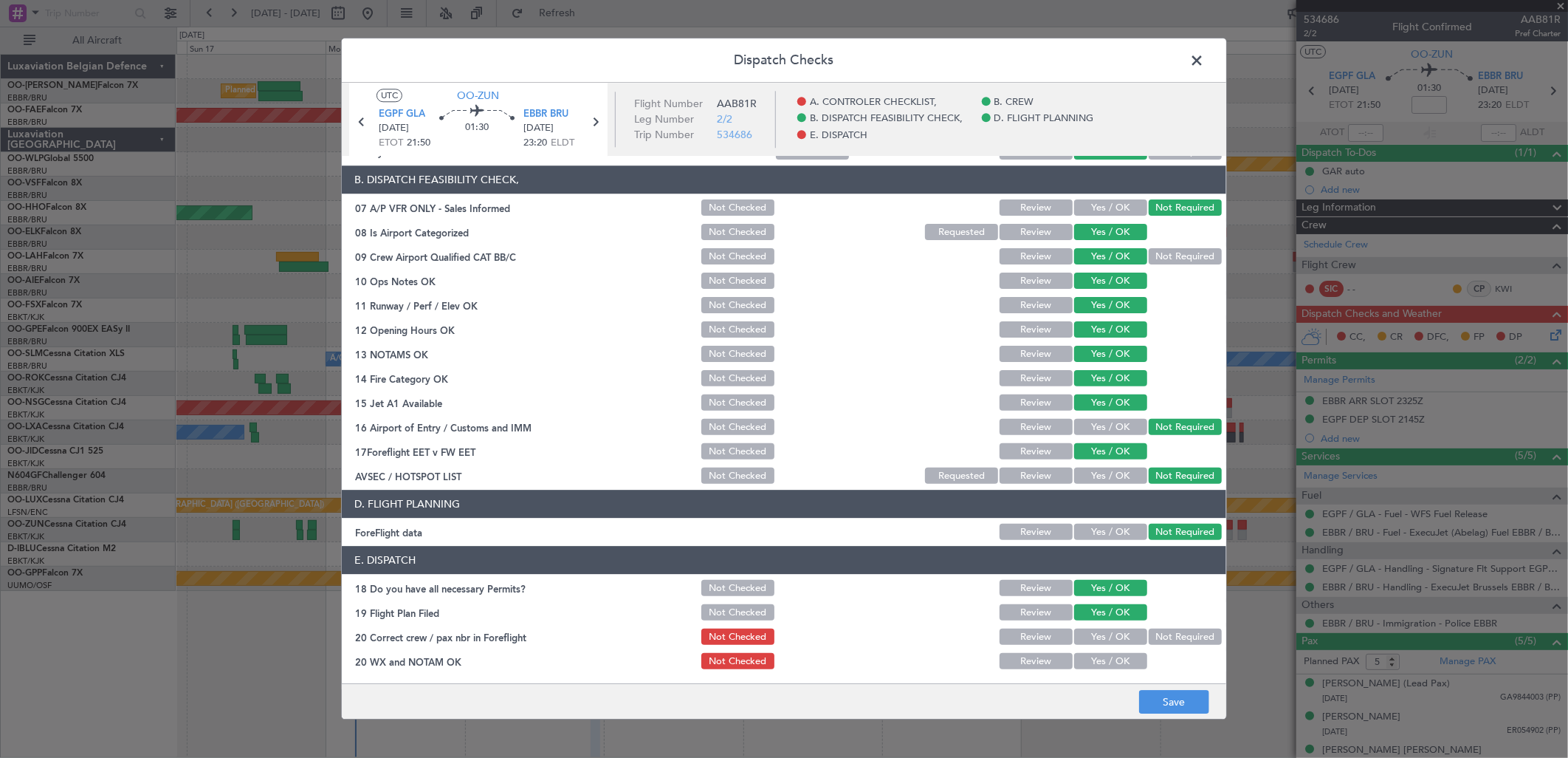
click at [1101, 633] on button "Yes / OK" at bounding box center [1110, 638] width 73 height 17
click at [1101, 653] on button "Yes / OK" at bounding box center [1110, 662] width 73 height 17
click at [1198, 699] on button "Save" at bounding box center [1174, 702] width 70 height 24
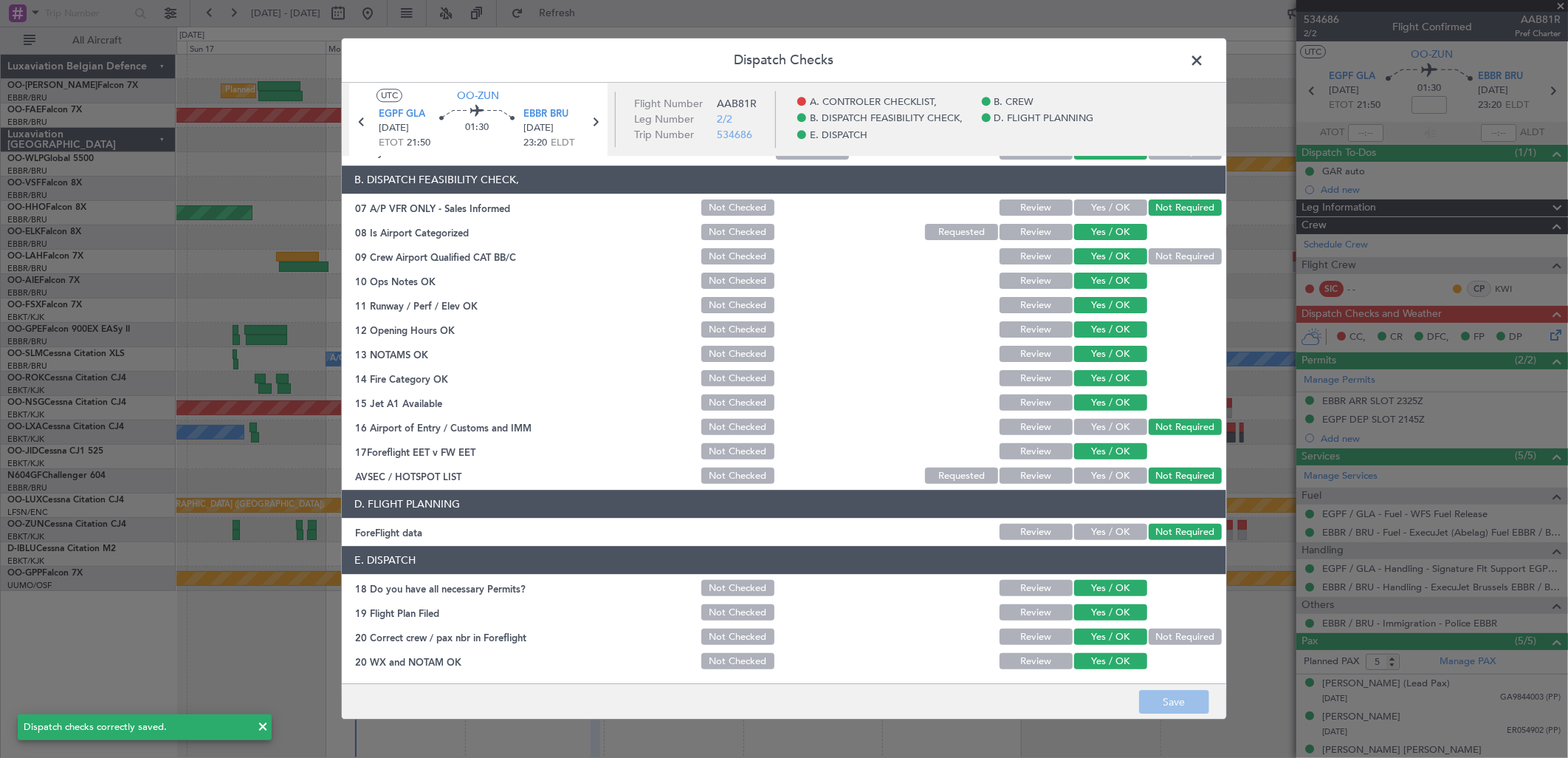
click at [1204, 60] on span at bounding box center [1204, 64] width 0 height 30
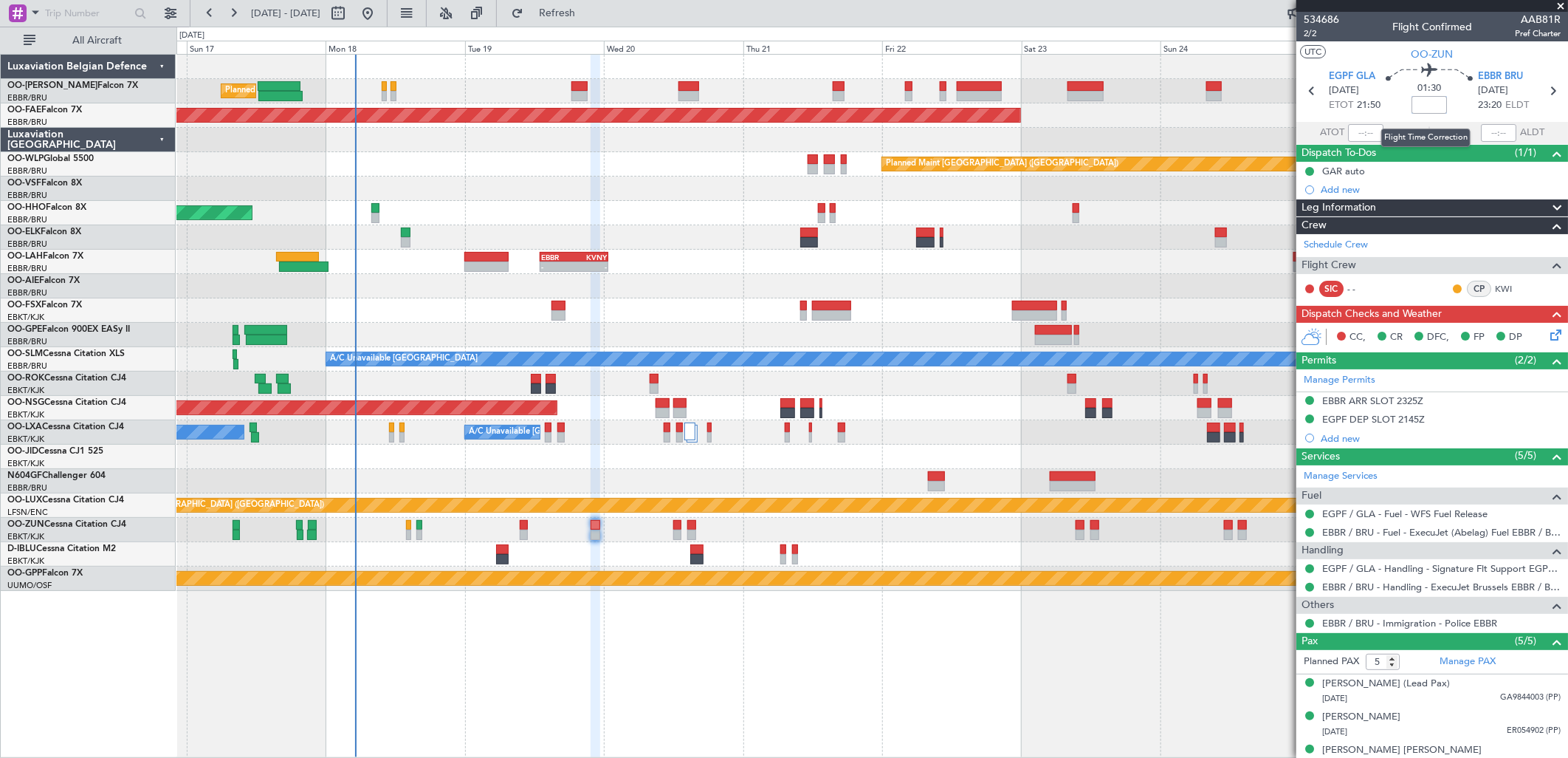
click at [1425, 106] on input at bounding box center [1429, 105] width 35 height 18
click at [1310, 31] on span "2/2" at bounding box center [1322, 33] width 35 height 13
click at [1326, 242] on link "Schedule Crew" at bounding box center [1336, 246] width 64 height 15
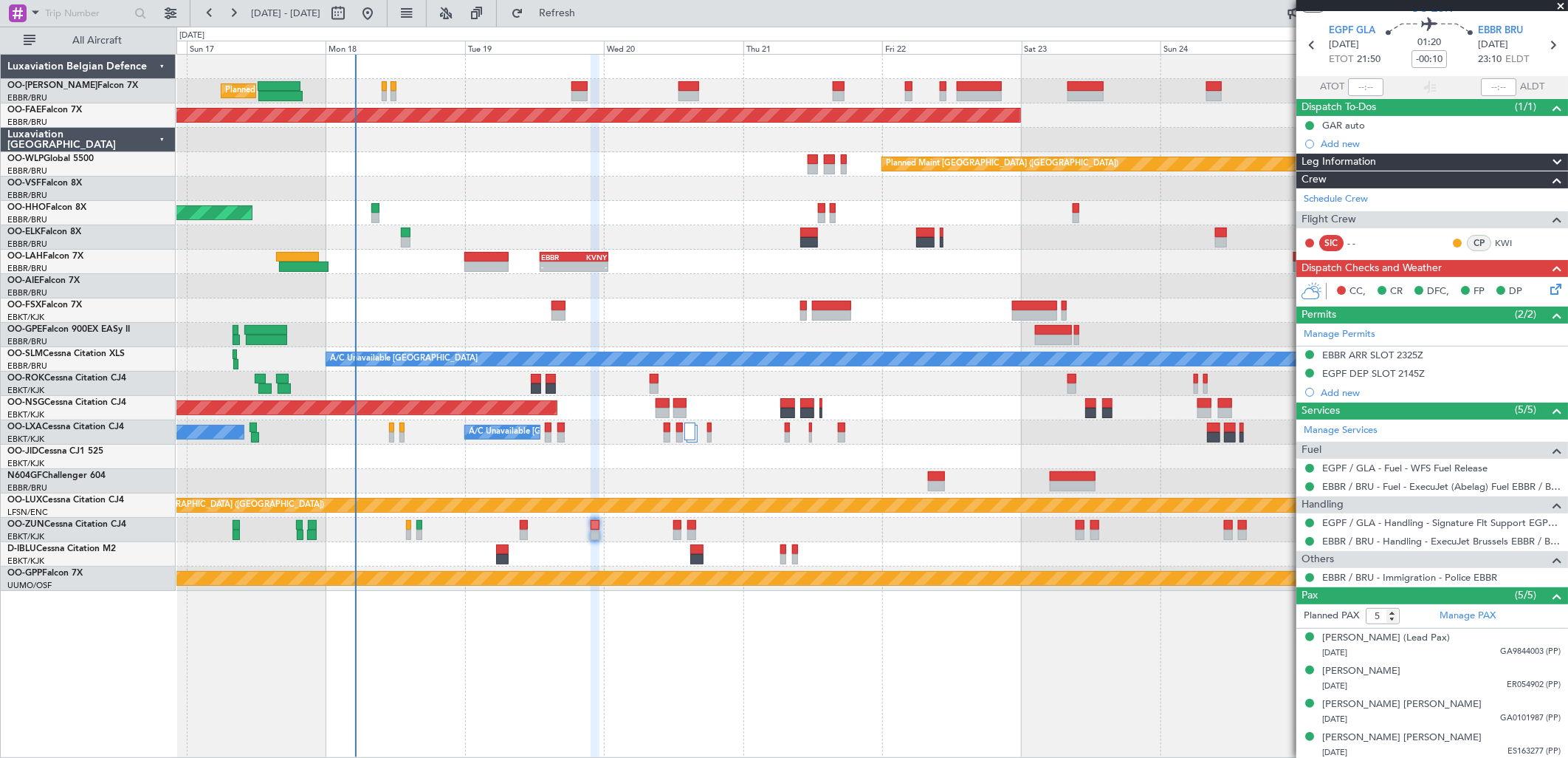
scroll to position [82, 0]
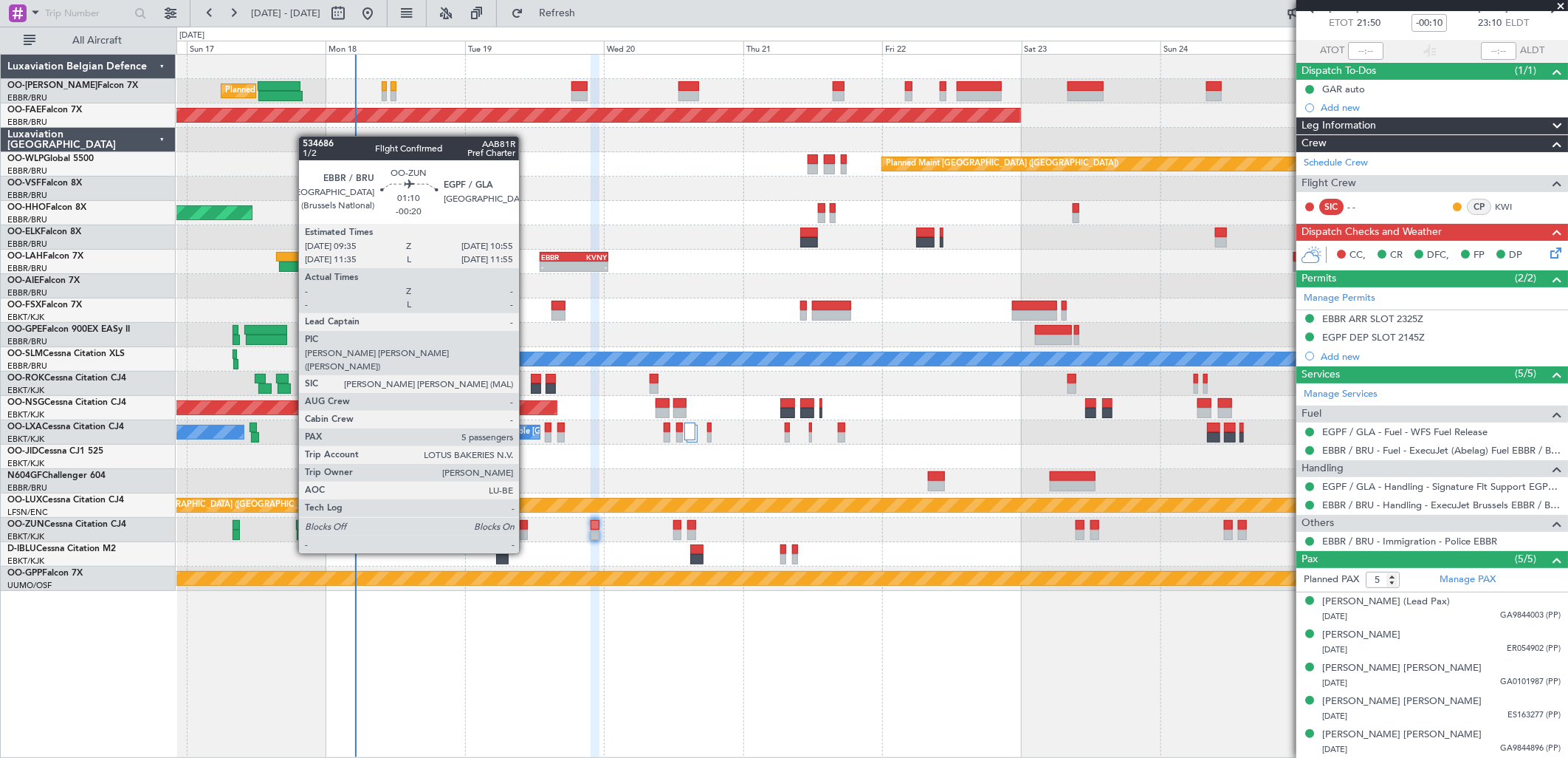
click at [526, 526] on div at bounding box center [523, 524] width 8 height 10
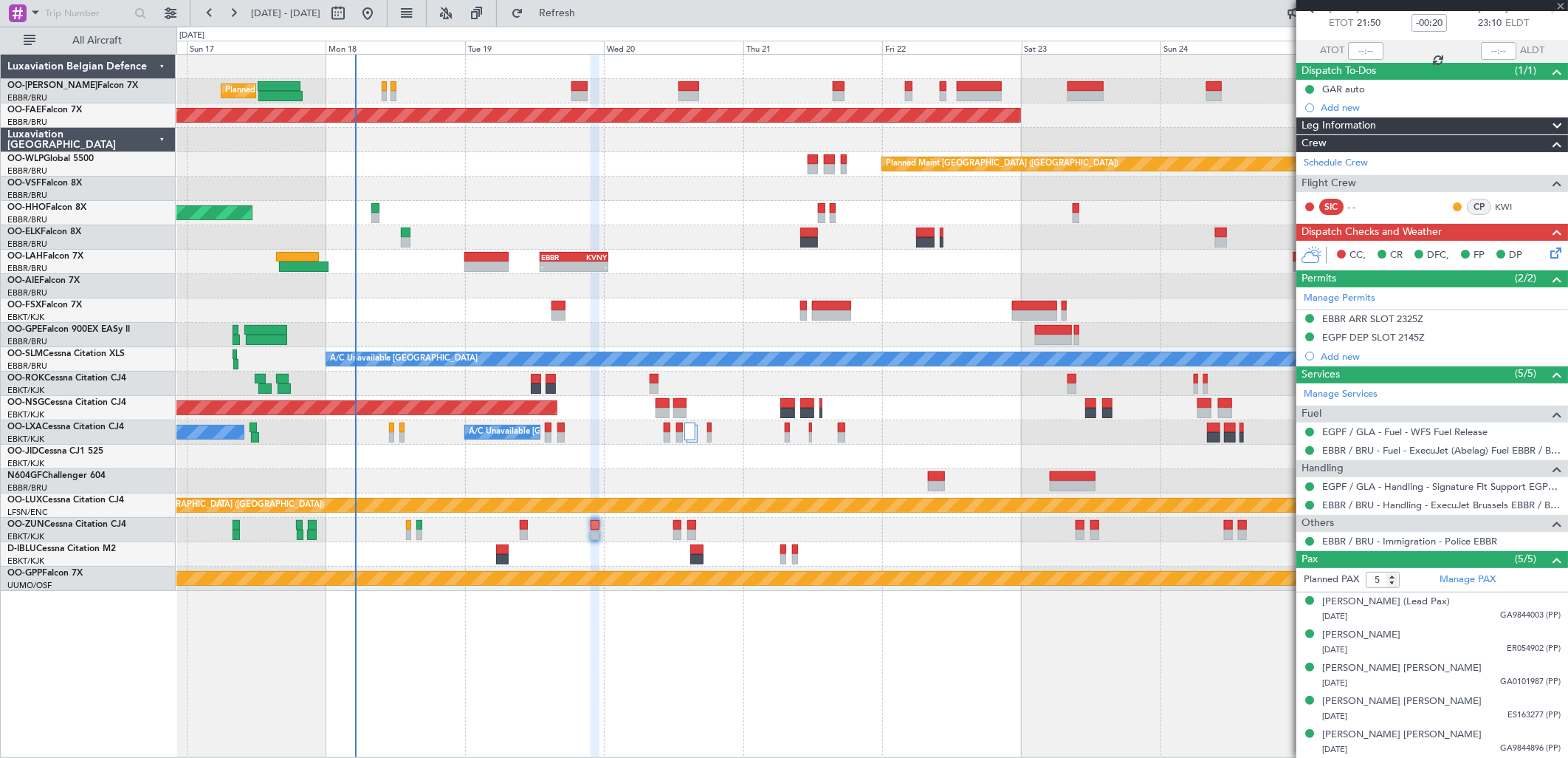
scroll to position [0, 0]
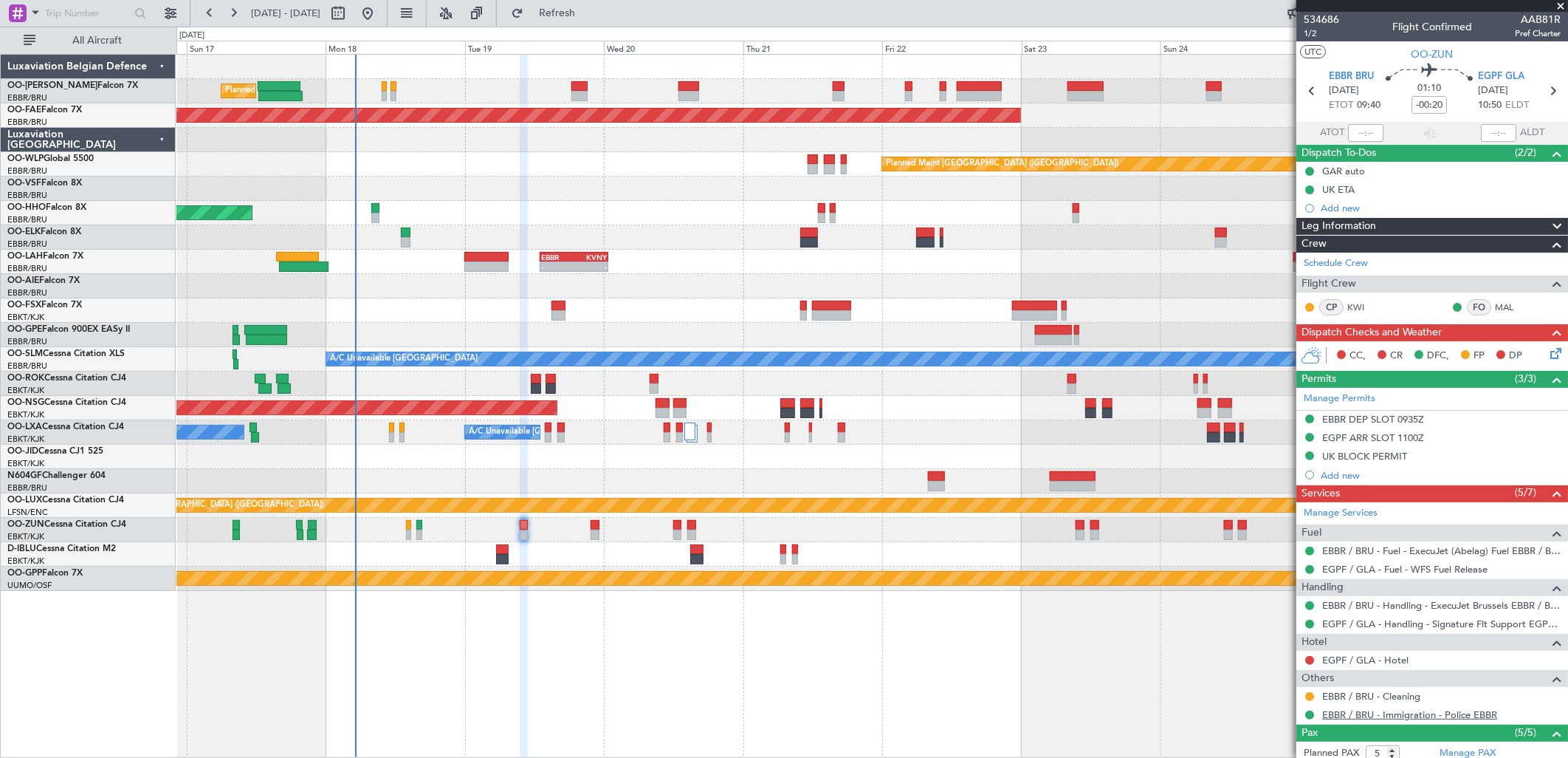
click at [1385, 719] on link "EBBR / BRU - Immigration - Police EBBR" at bounding box center [1410, 714] width 175 height 13
click at [588, 16] on span "Refresh" at bounding box center [557, 13] width 62 height 10
click at [588, 10] on span "Refresh" at bounding box center [557, 13] width 62 height 10
click at [1311, 716] on button at bounding box center [1310, 715] width 9 height 9
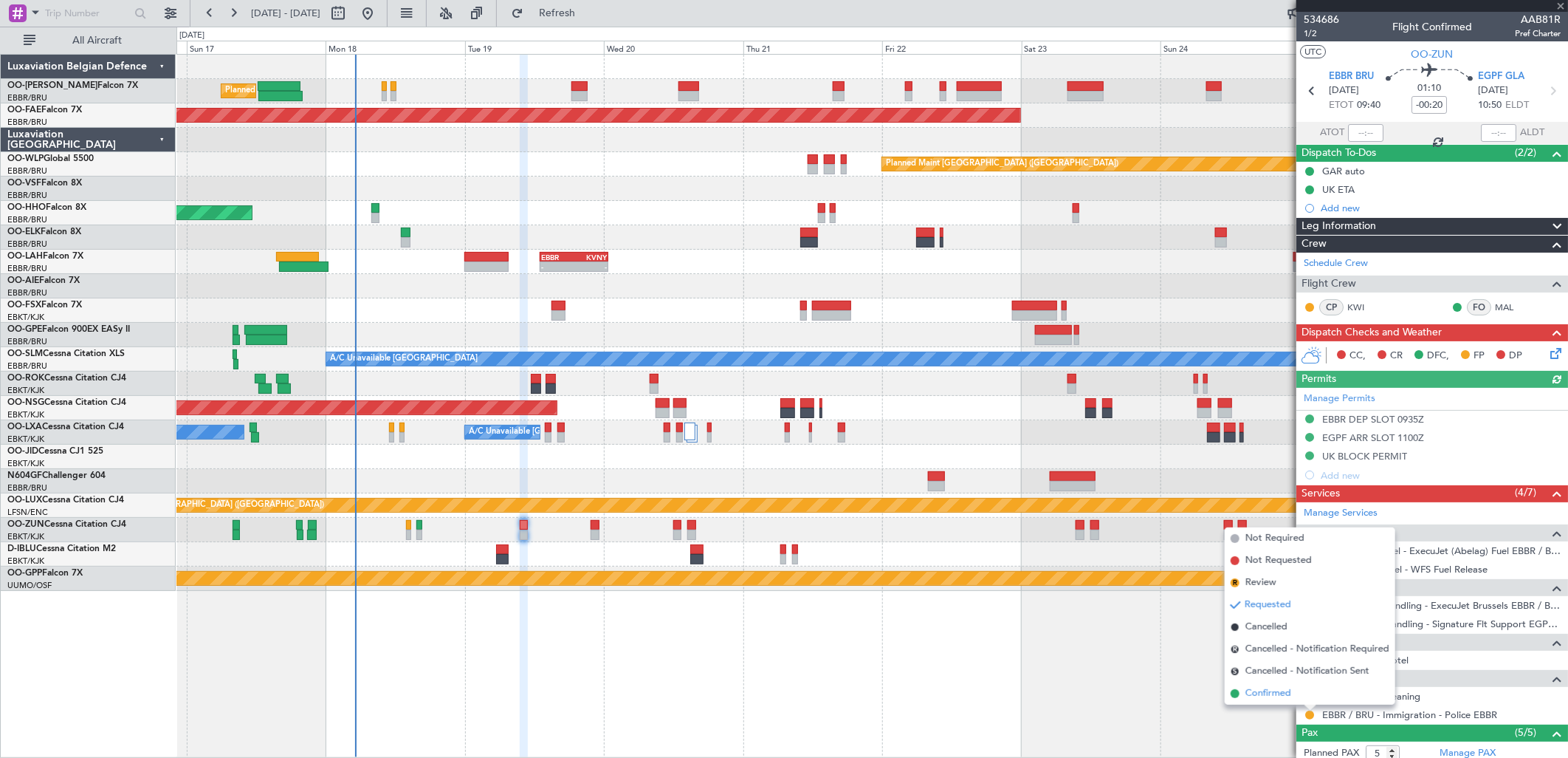
click at [1244, 688] on li "Confirmed" at bounding box center [1310, 694] width 170 height 22
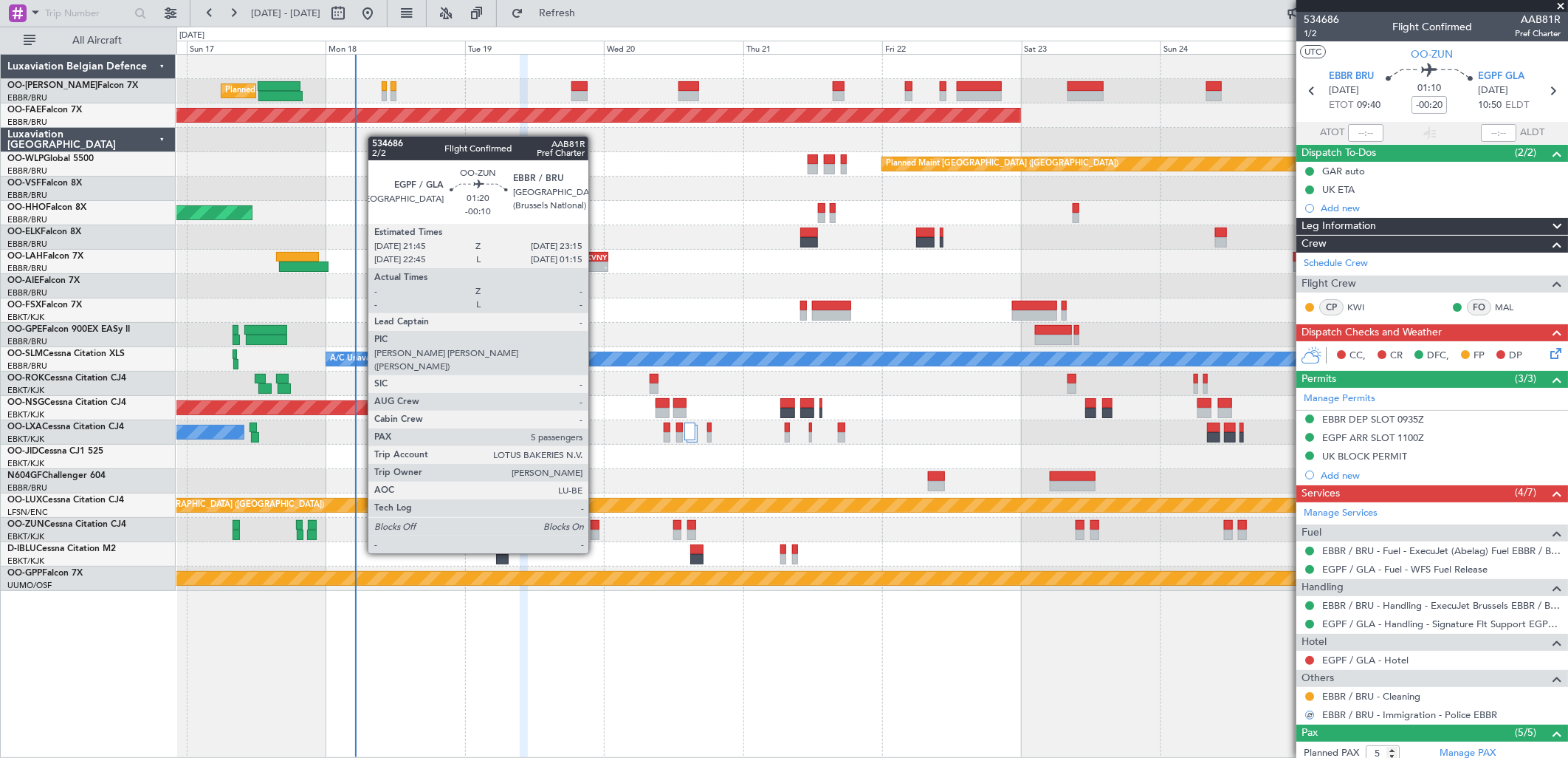
click at [596, 526] on div at bounding box center [596, 524] width 9 height 10
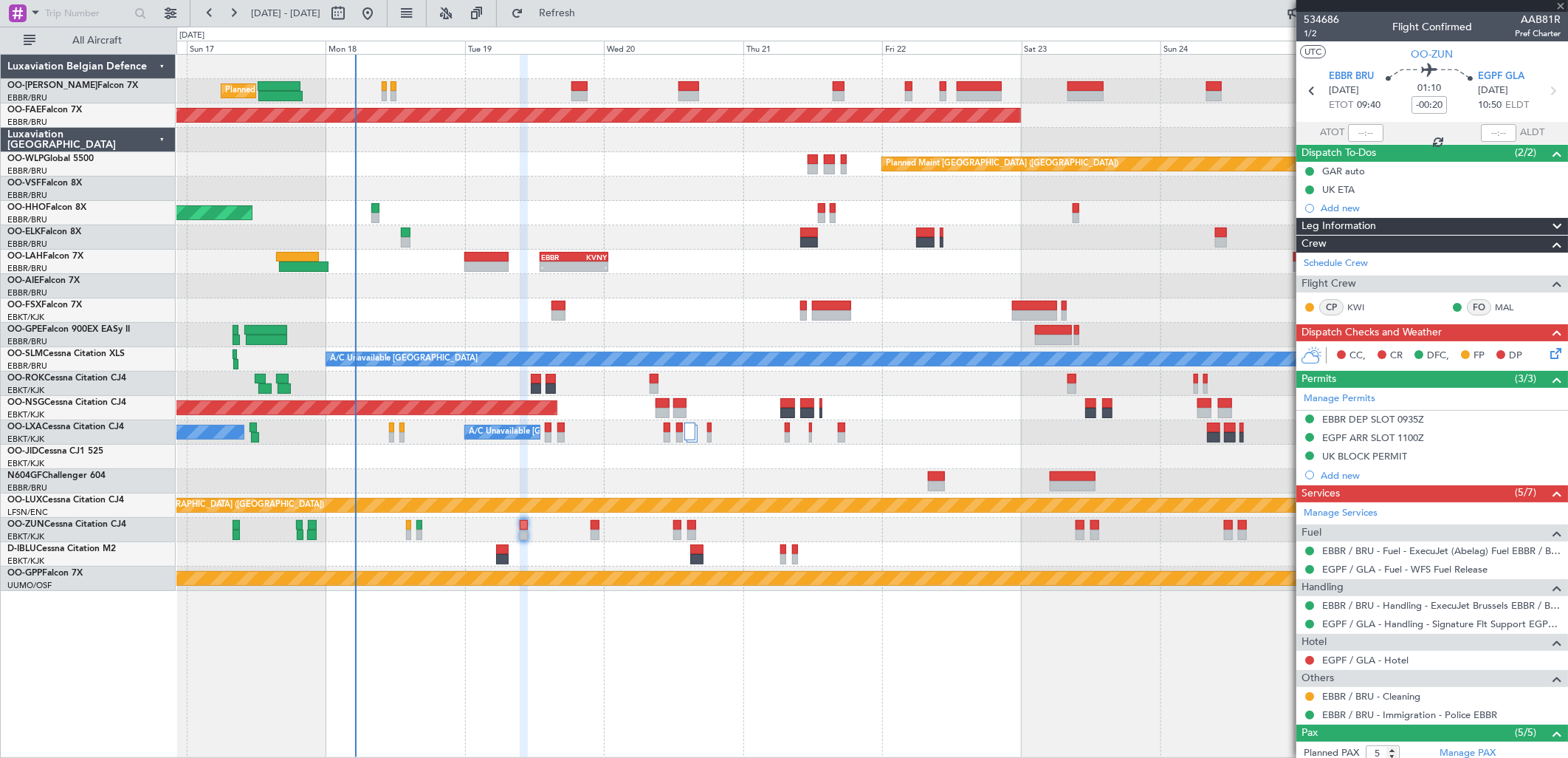
type input "-00:10"
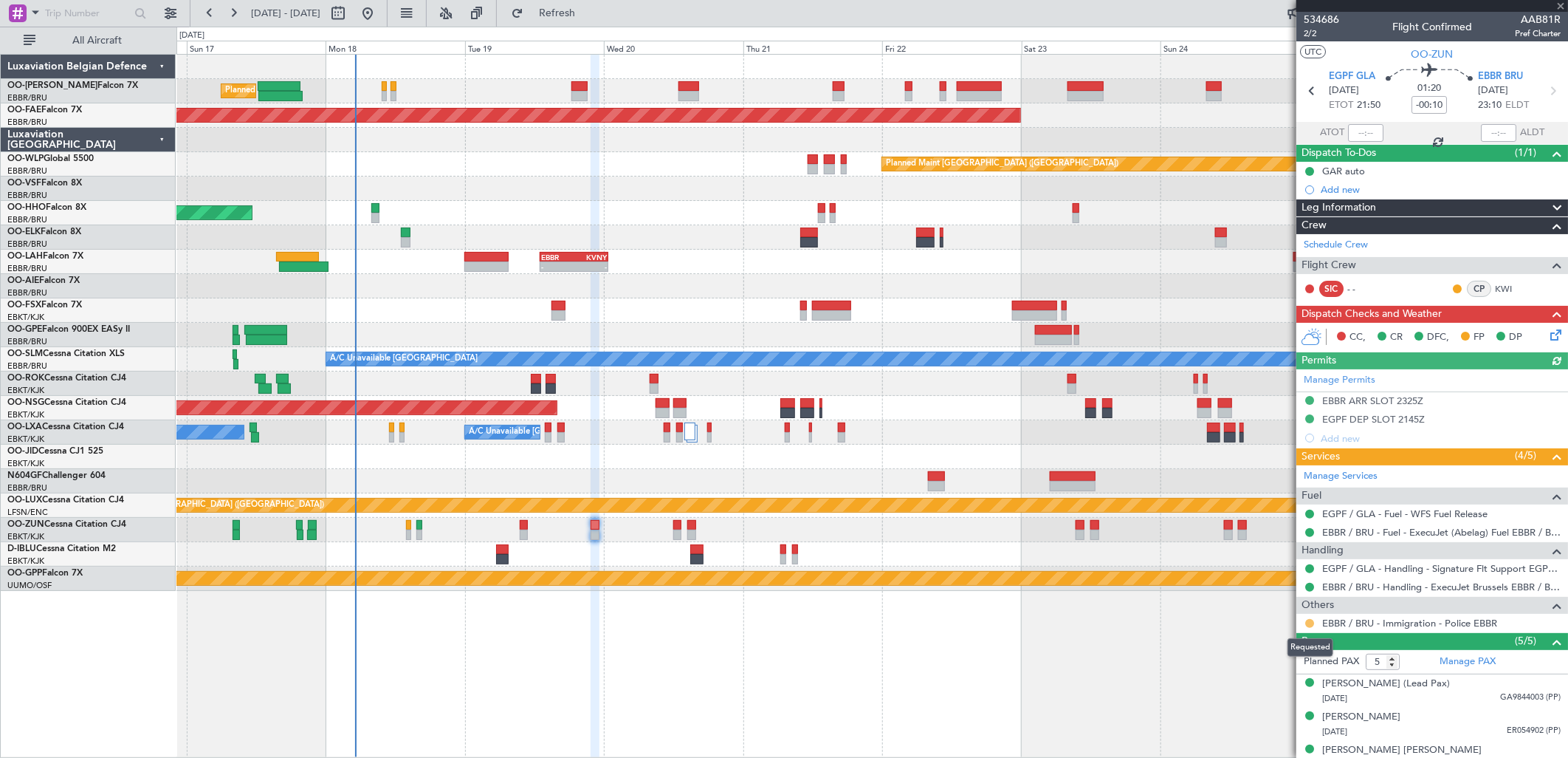
click at [1311, 626] on button at bounding box center [1310, 624] width 9 height 9
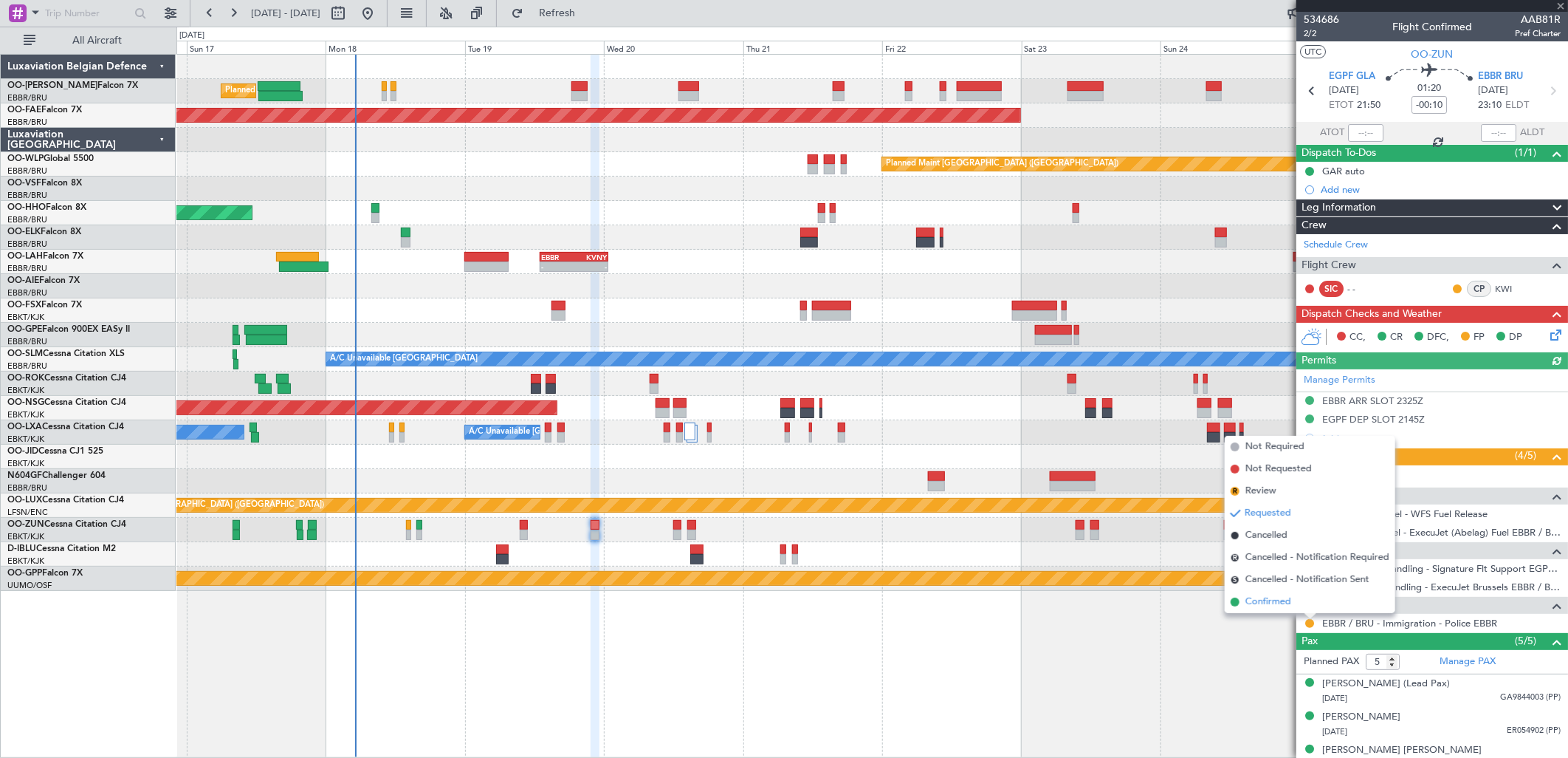
click at [1272, 604] on span "Confirmed" at bounding box center [1268, 602] width 45 height 15
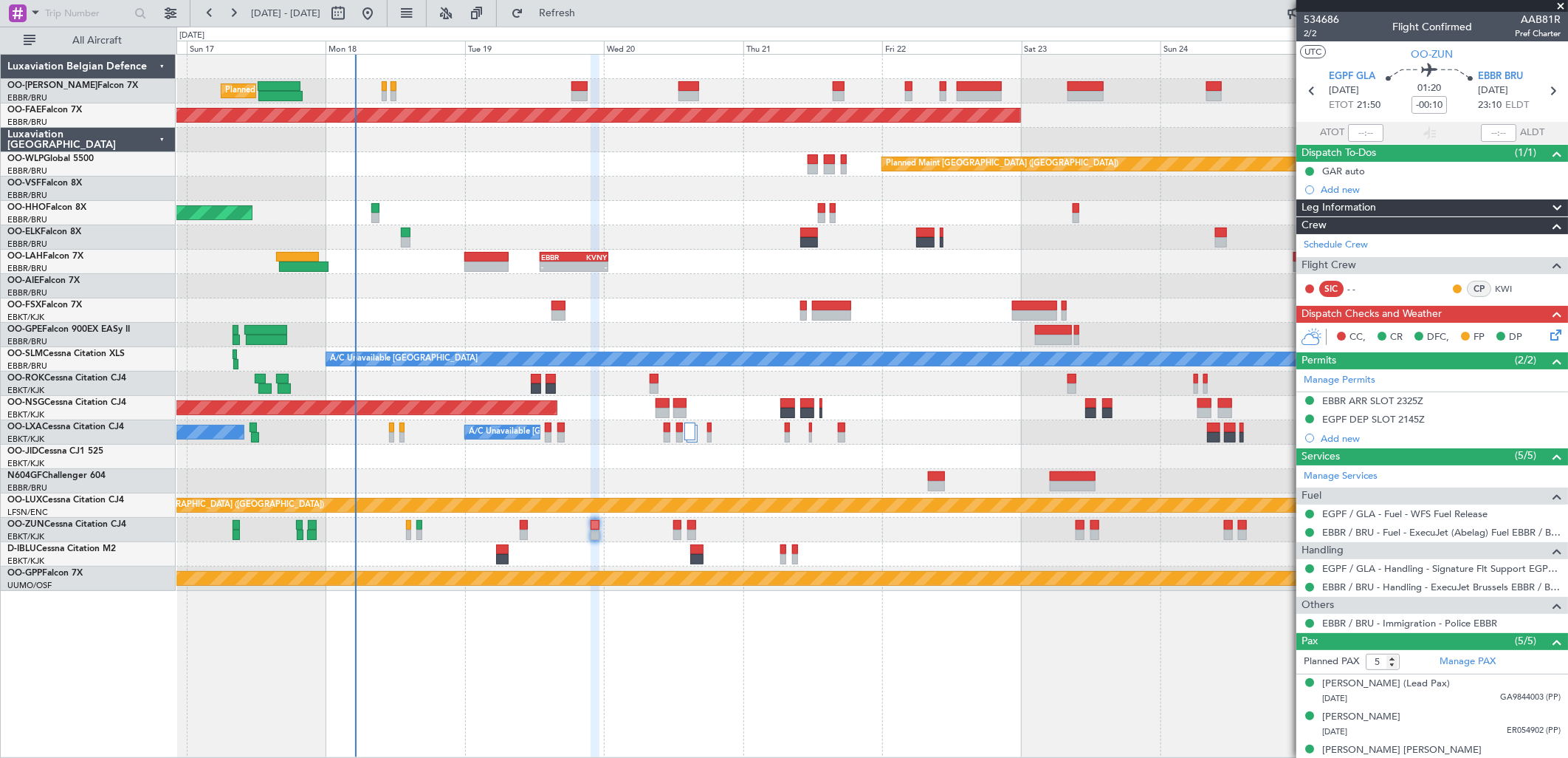
click at [1548, 336] on icon at bounding box center [1553, 332] width 12 height 12
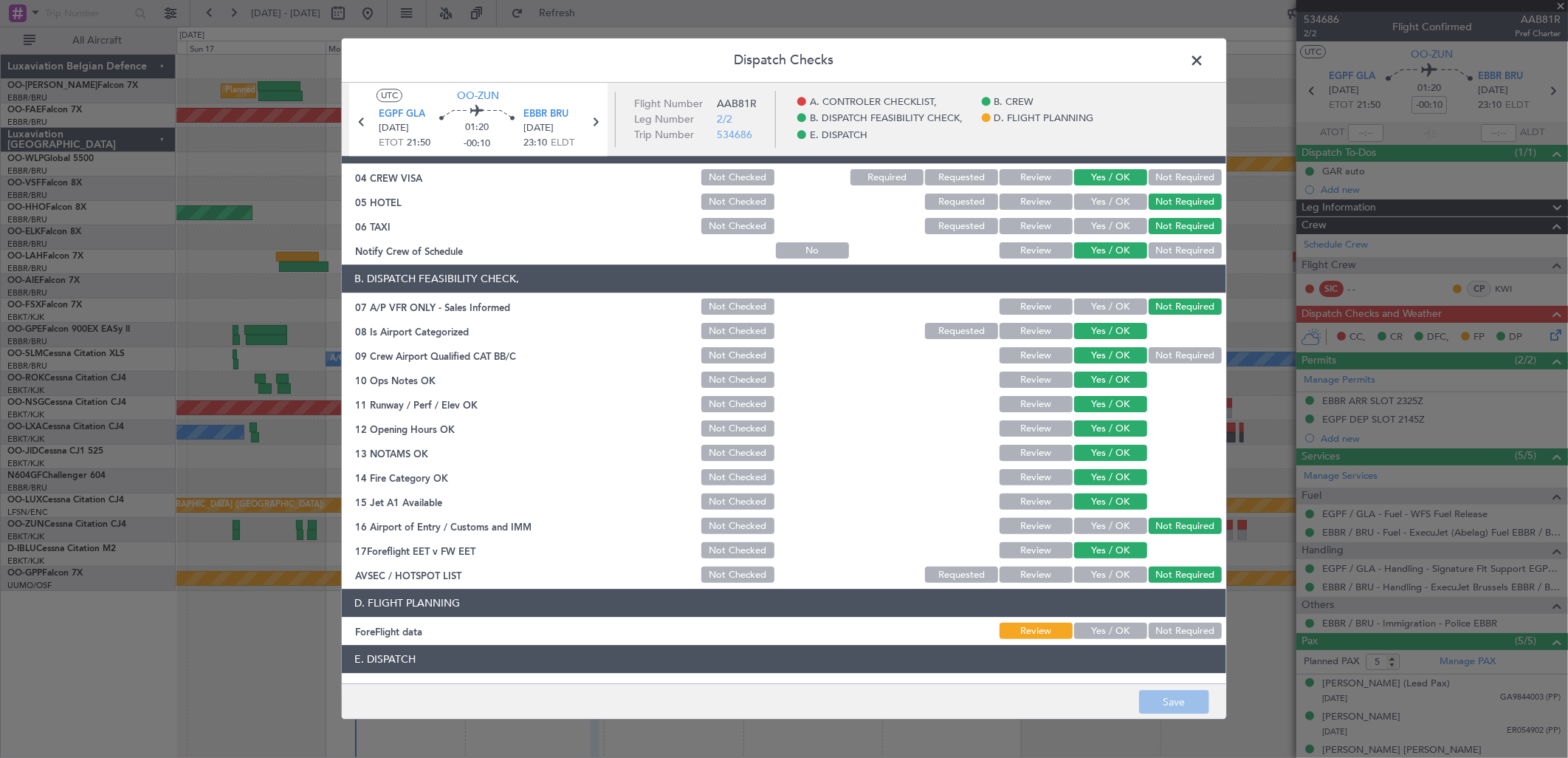
scroll to position [224, 0]
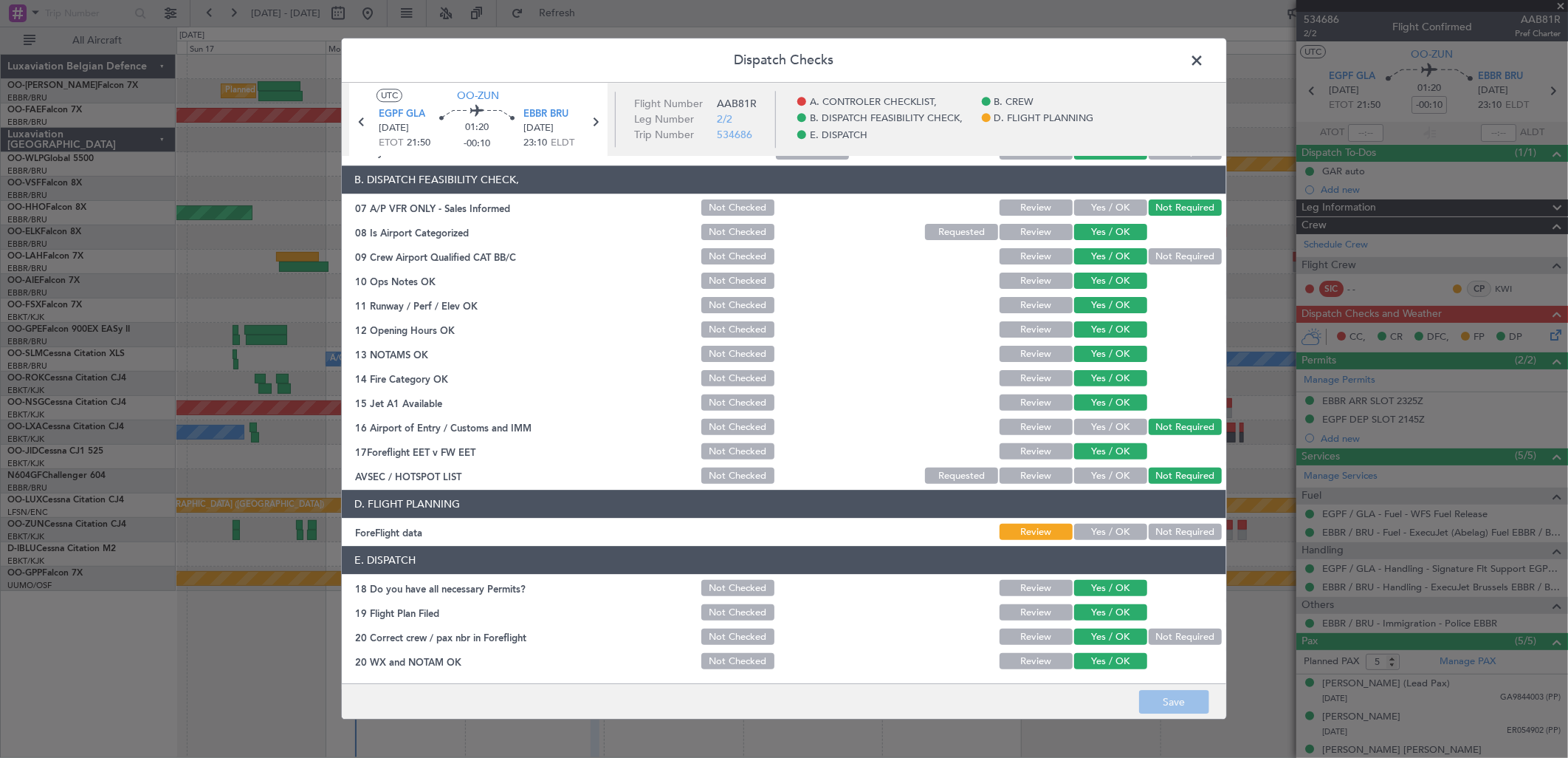
click at [1152, 530] on button "Not Required" at bounding box center [1185, 533] width 73 height 17
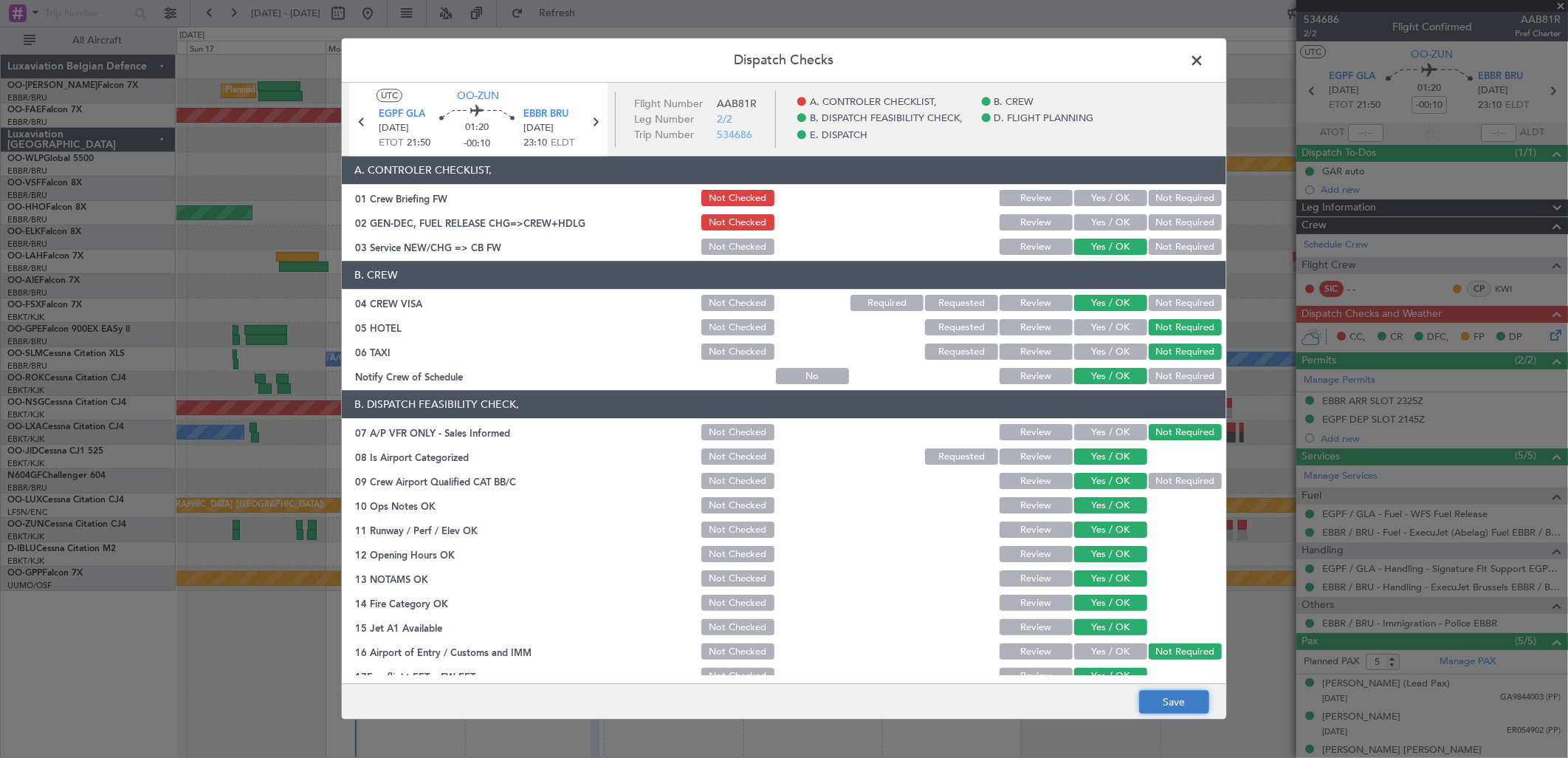
click at [1175, 700] on button "Save" at bounding box center [1174, 702] width 70 height 24
click at [1204, 57] on span at bounding box center [1204, 64] width 0 height 30
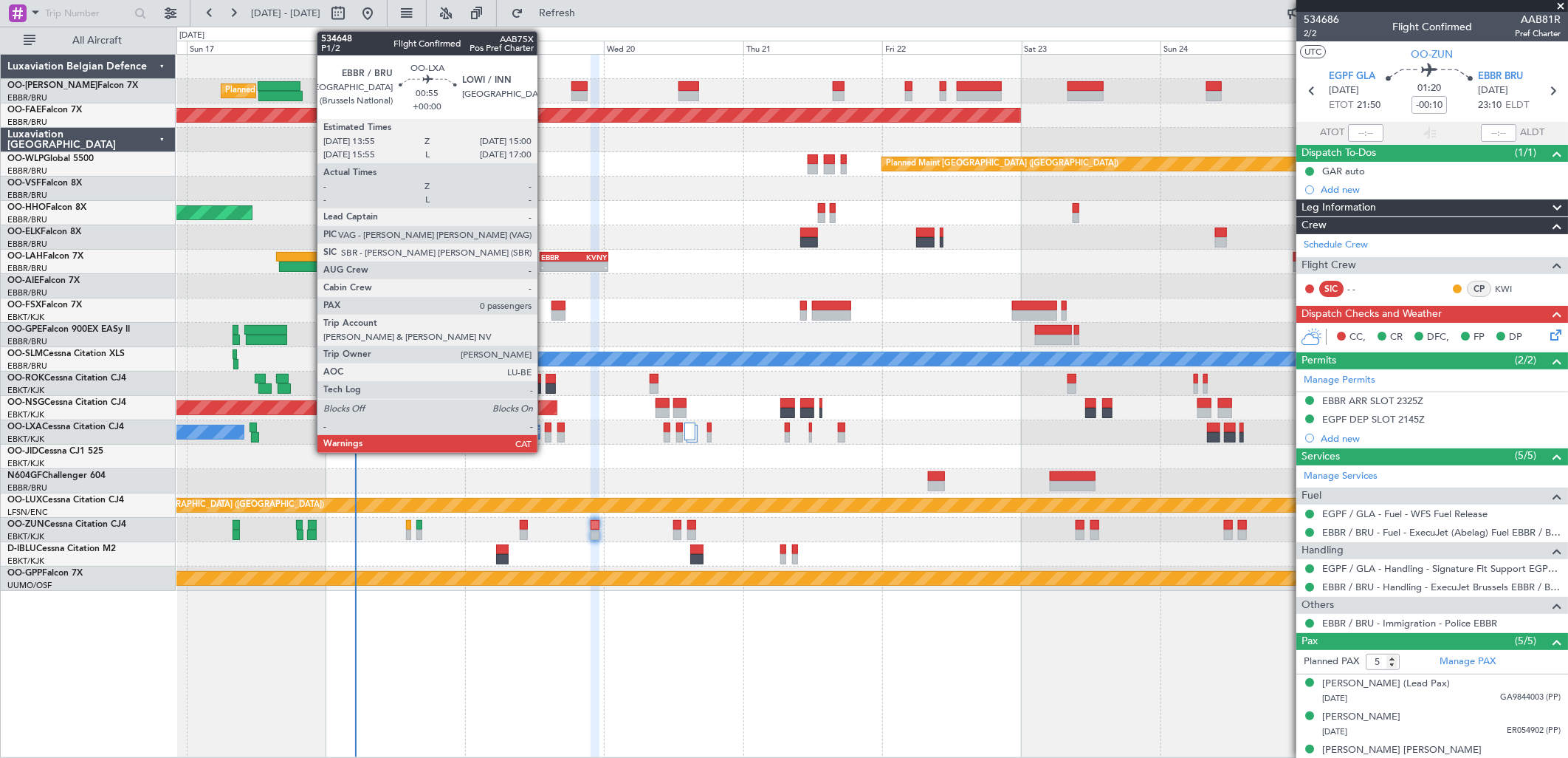
click at [545, 432] on div at bounding box center [547, 436] width 6 height 10
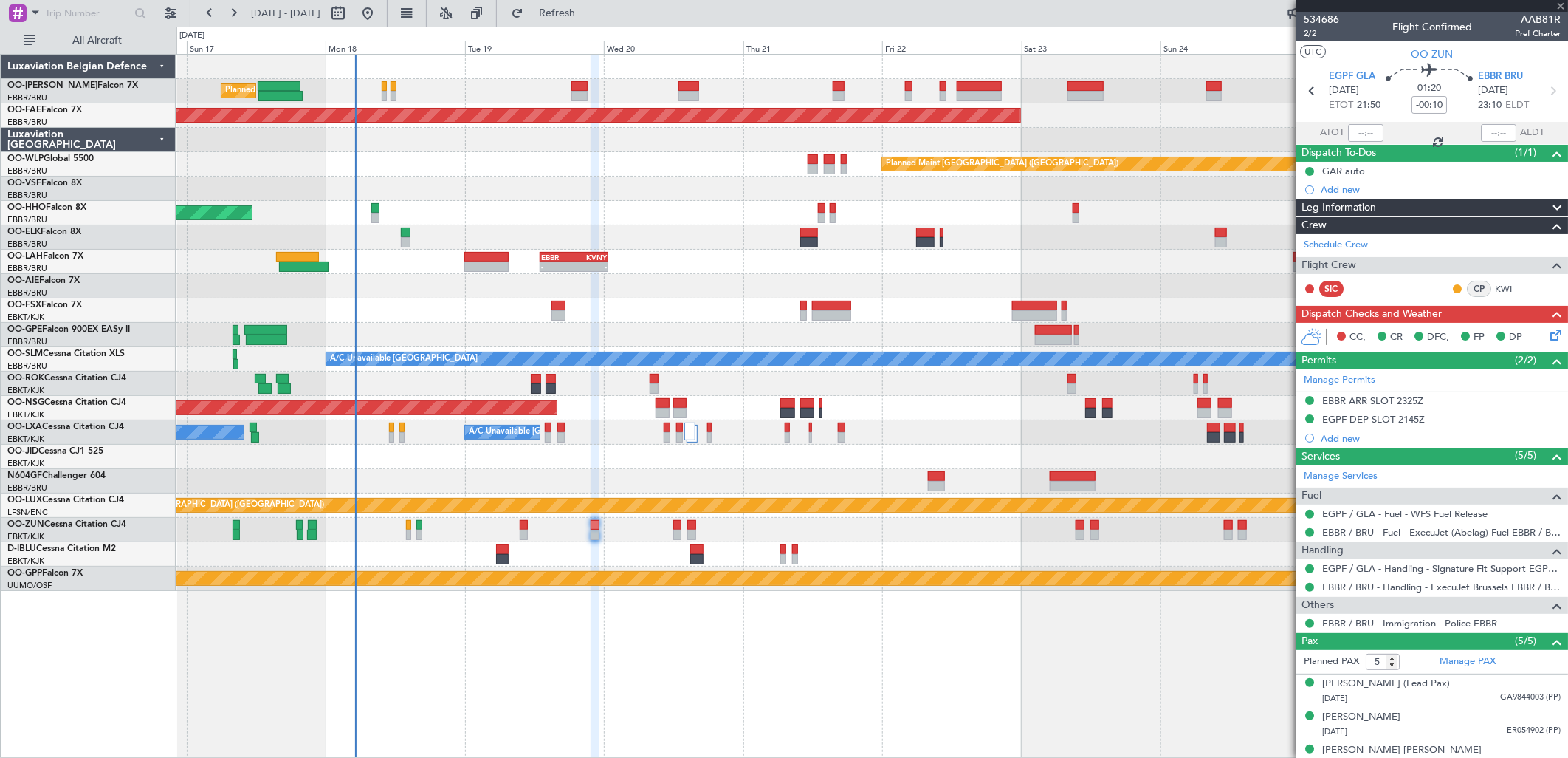
type input "0"
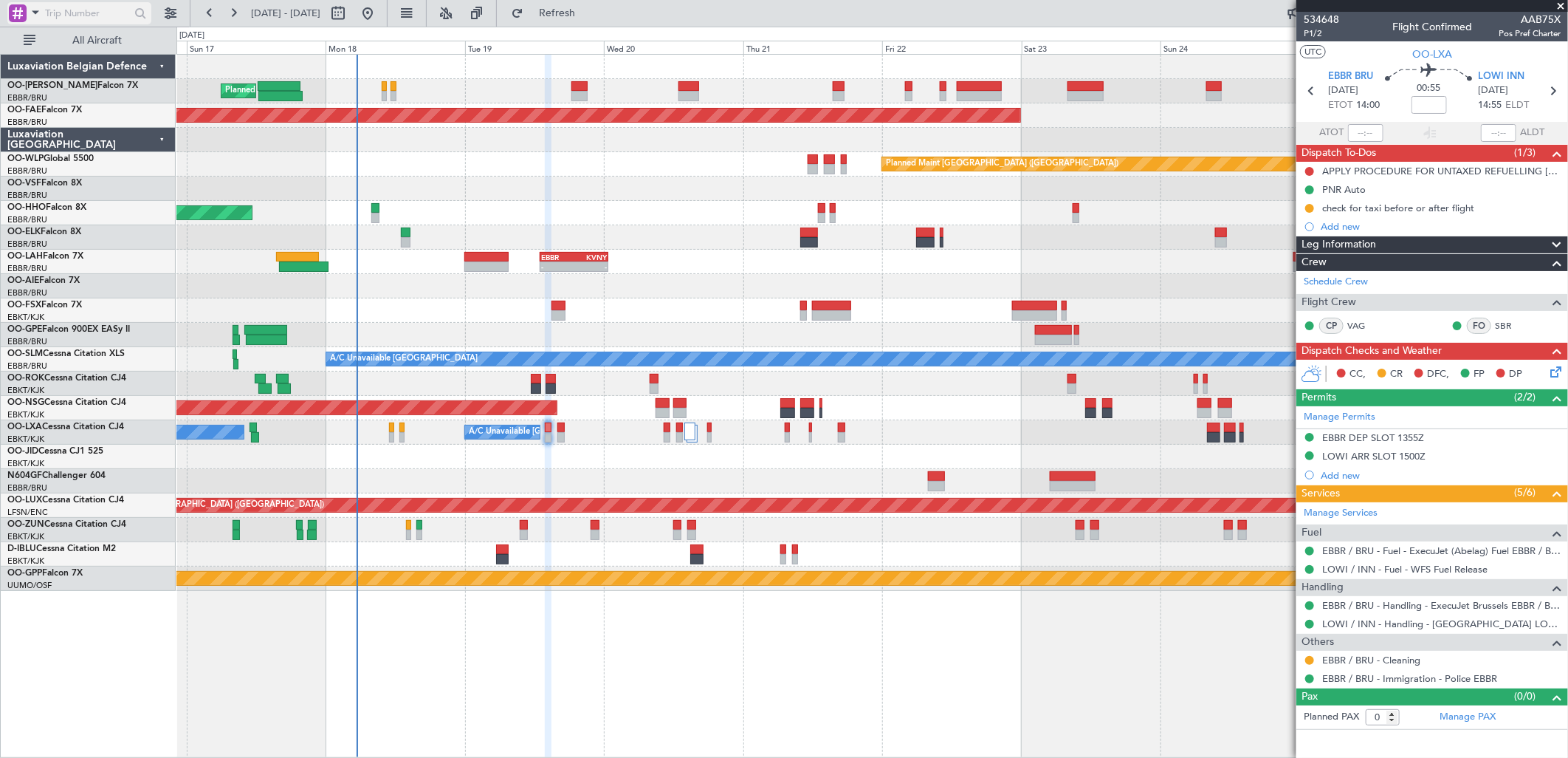
click at [34, 9] on span at bounding box center [35, 12] width 18 height 19
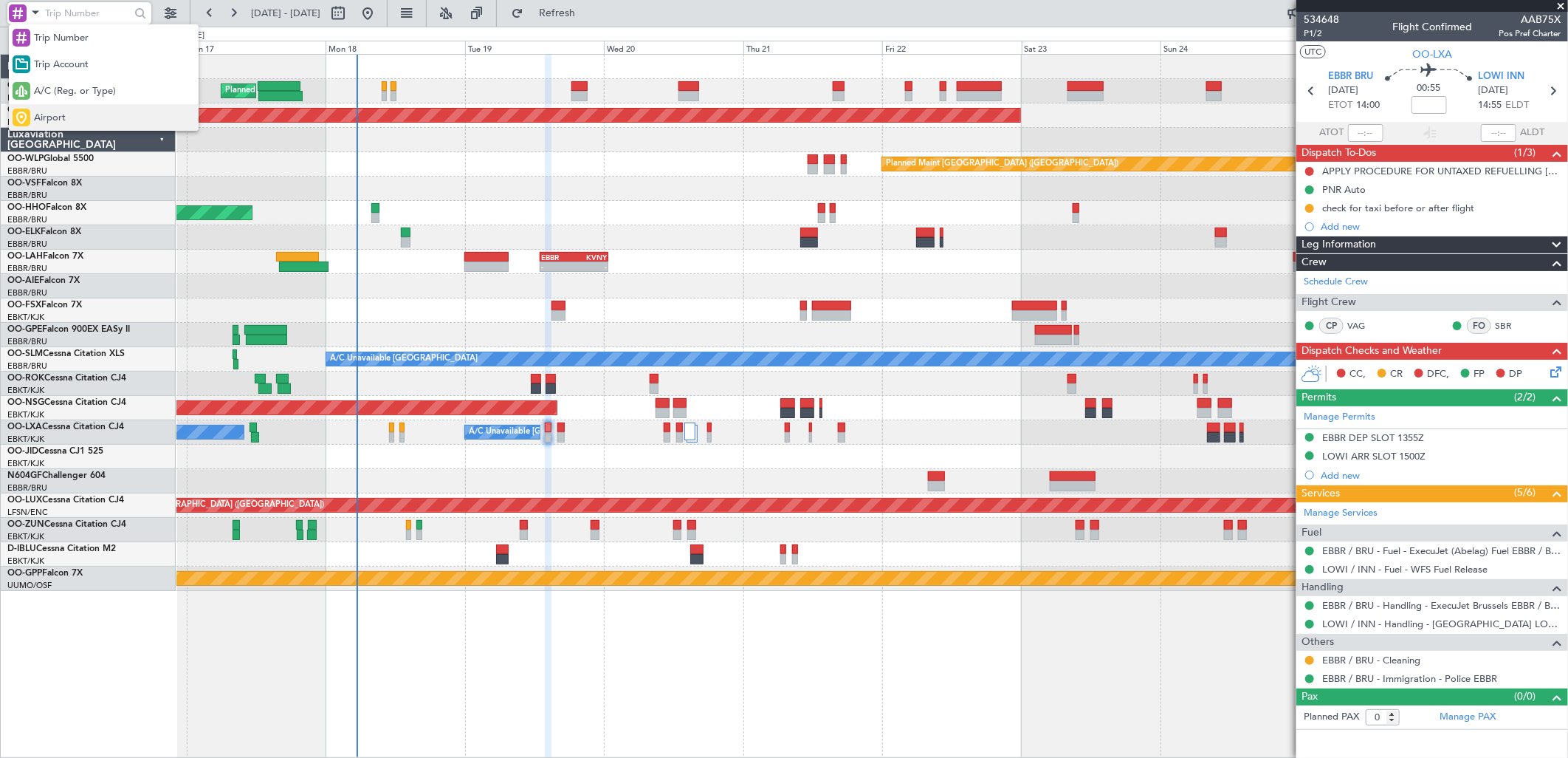
click at [55, 104] on div "Airport" at bounding box center [104, 117] width 190 height 27
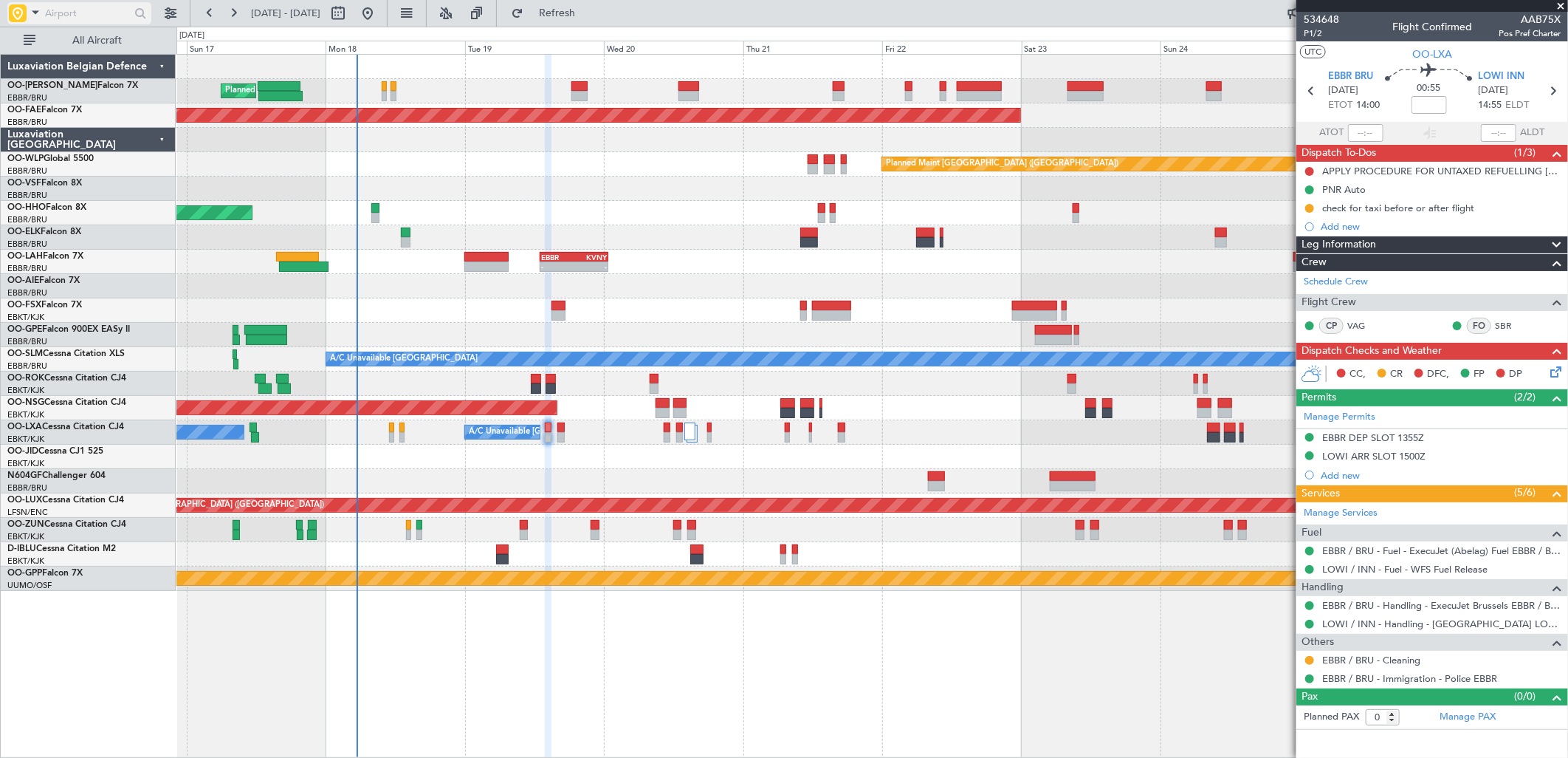
click at [106, 4] on input "text" at bounding box center [88, 13] width 85 height 22
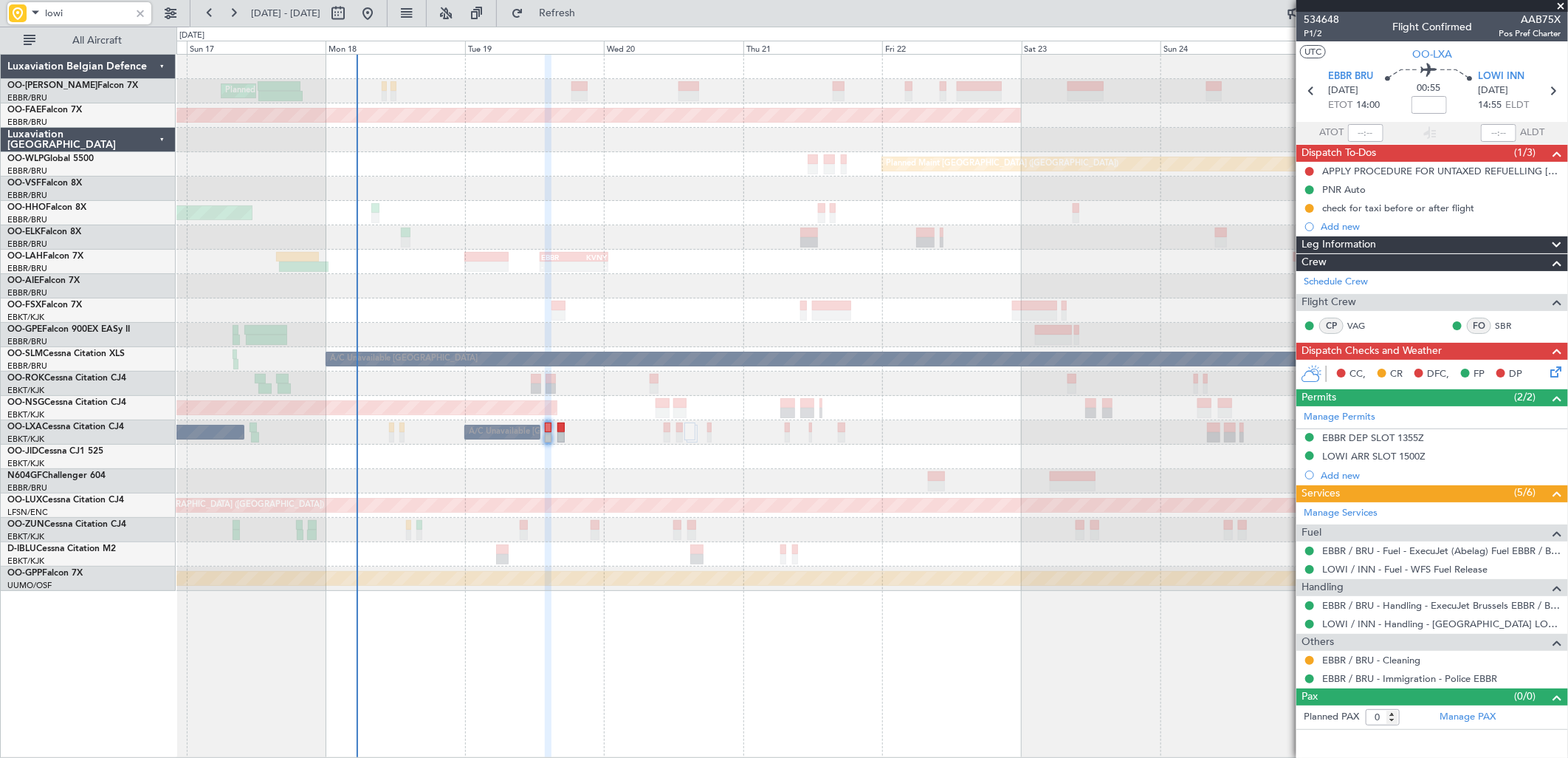
type input "lowi"
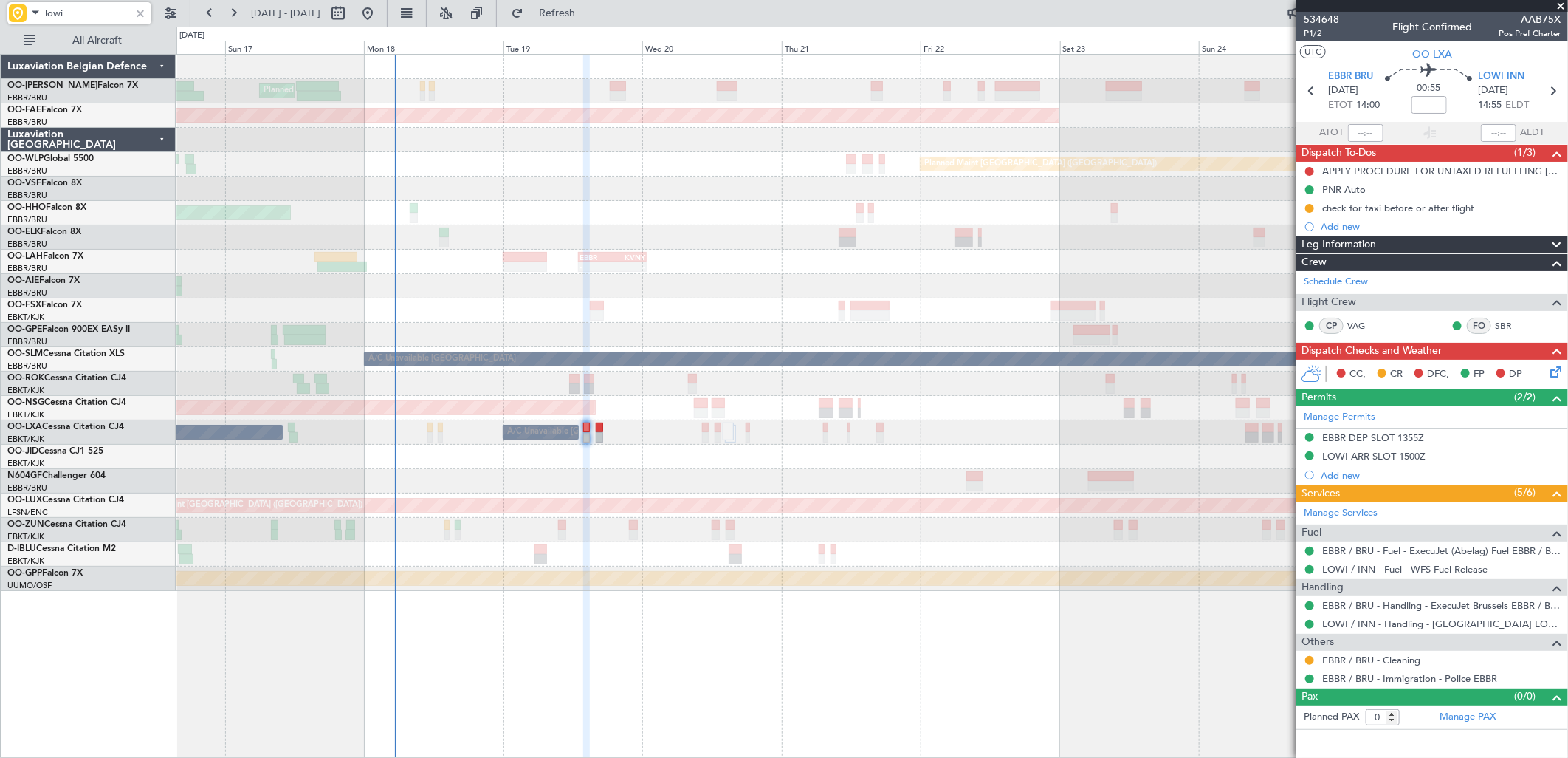
click at [1172, 242] on div "Planned Maint Brussels (Brussels National) Planned Maint Kortrijk-Wevelgem Plan…" at bounding box center [872, 322] width 1391 height 537
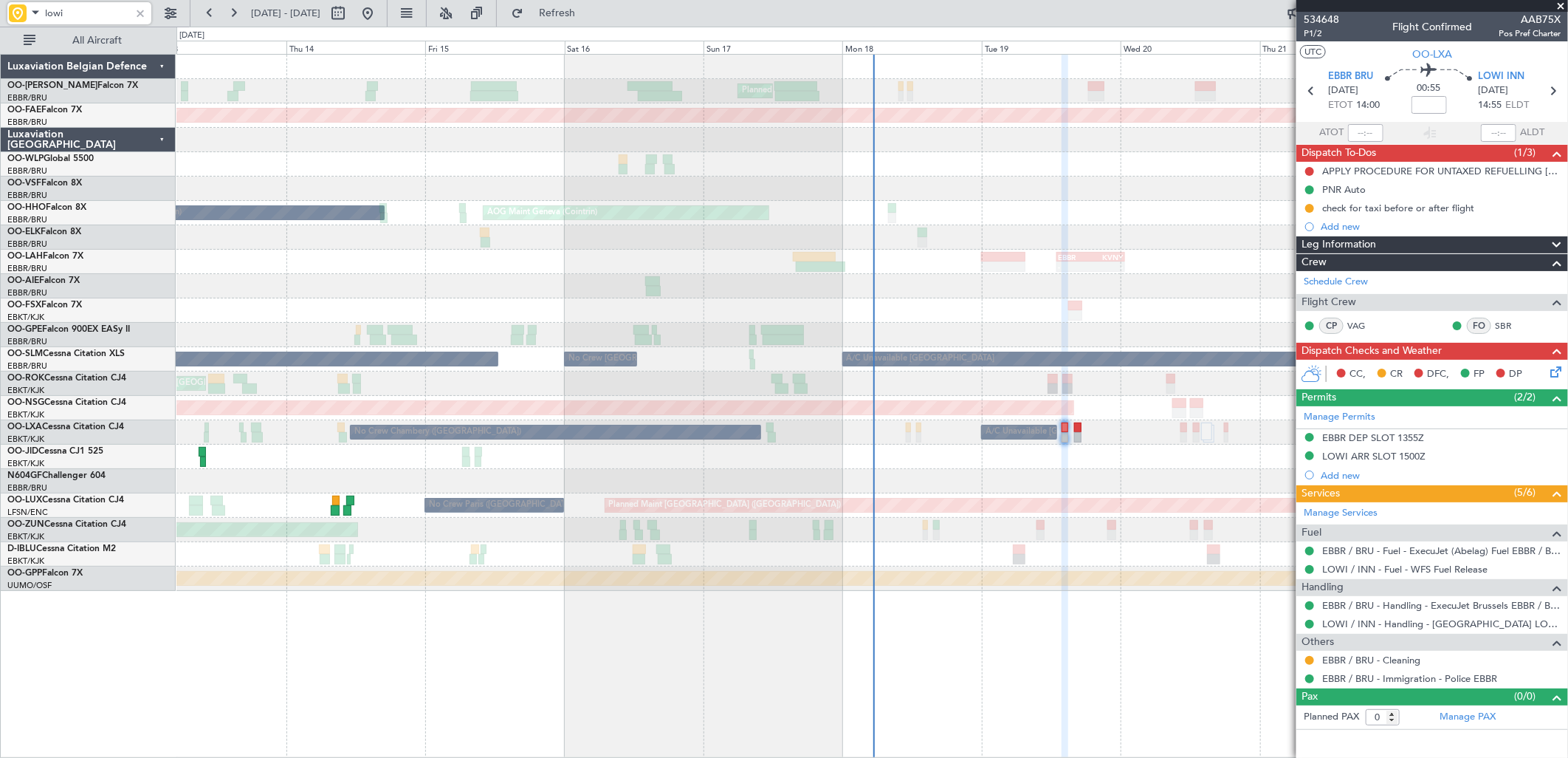
click at [542, 270] on div "- - EBBR 13:00 Z KVNY 00:45 Z" at bounding box center [872, 261] width 1391 height 24
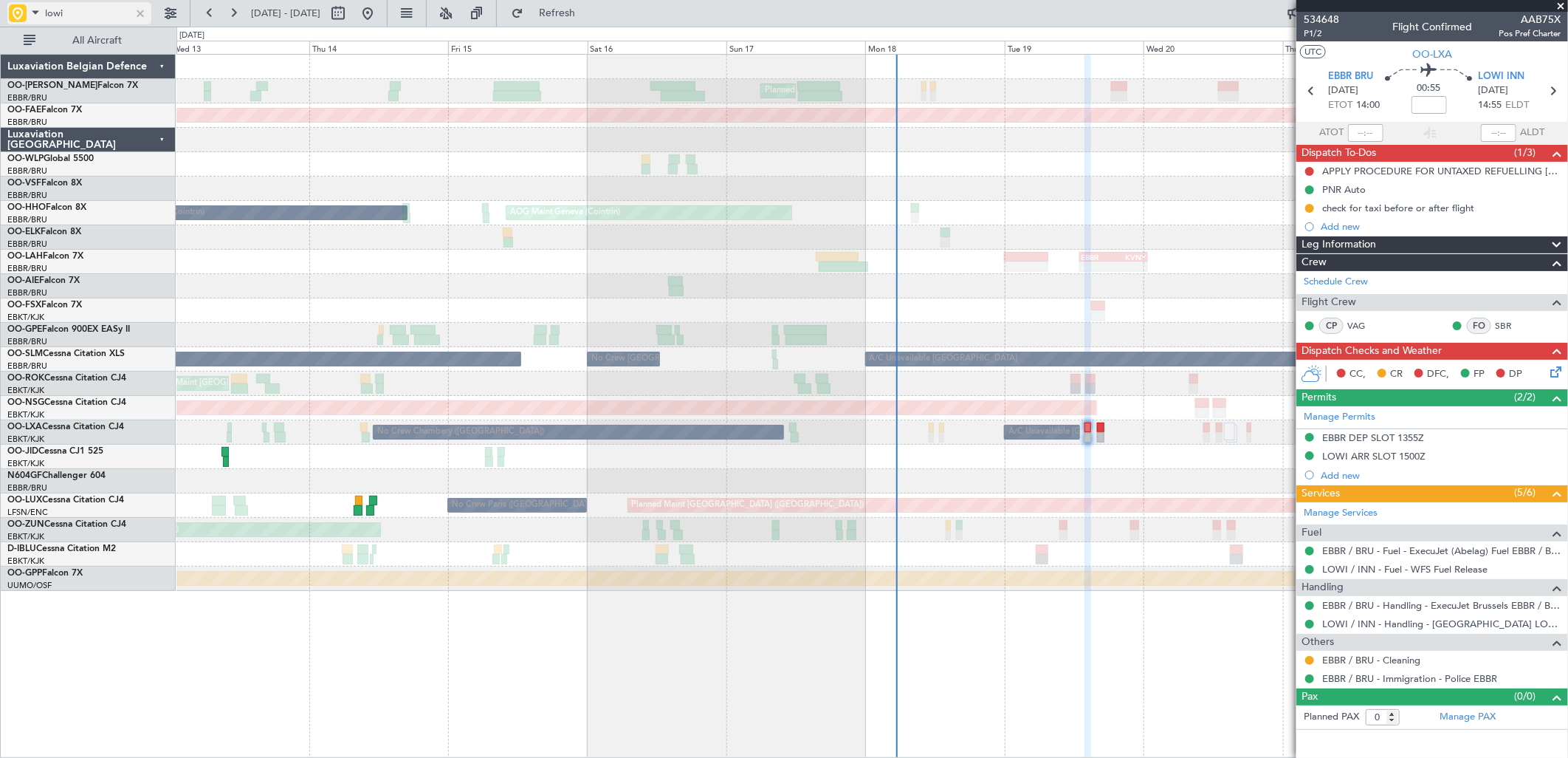
click at [134, 11] on div at bounding box center [141, 14] width 17 height 17
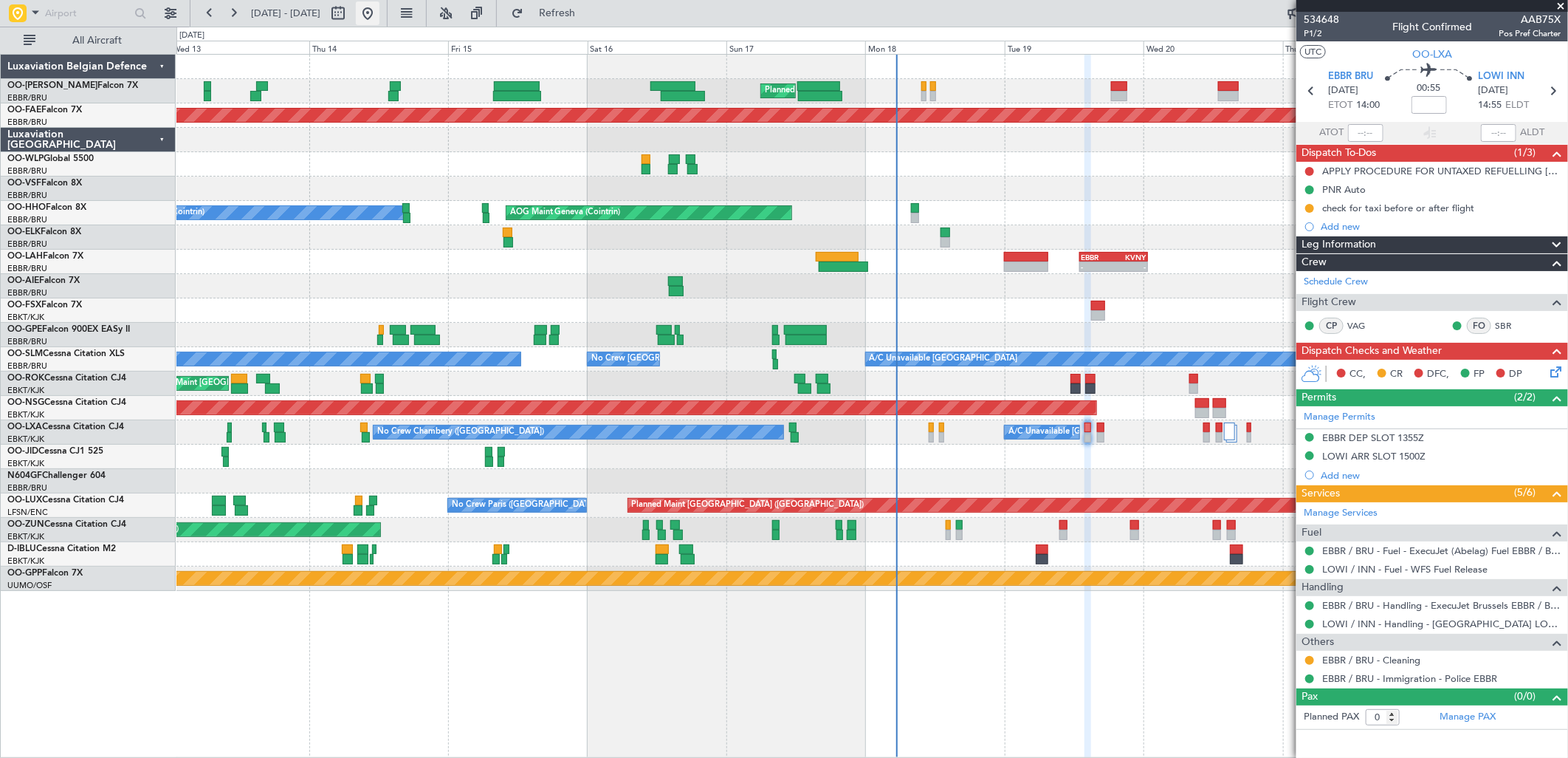
click at [380, 17] on button at bounding box center [368, 14] width 24 height 24
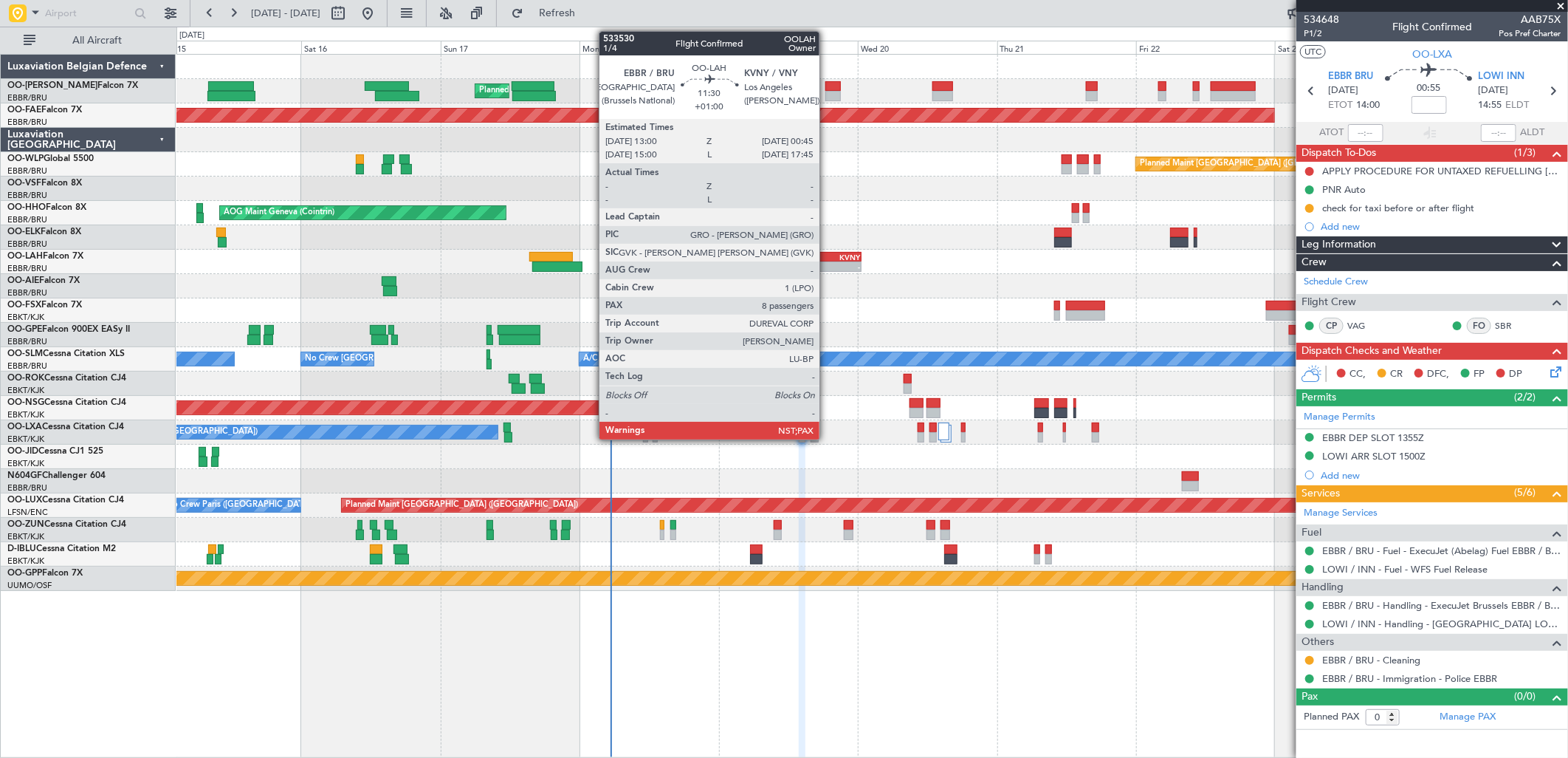
click at [827, 259] on div "EBBR" at bounding box center [811, 258] width 32 height 9
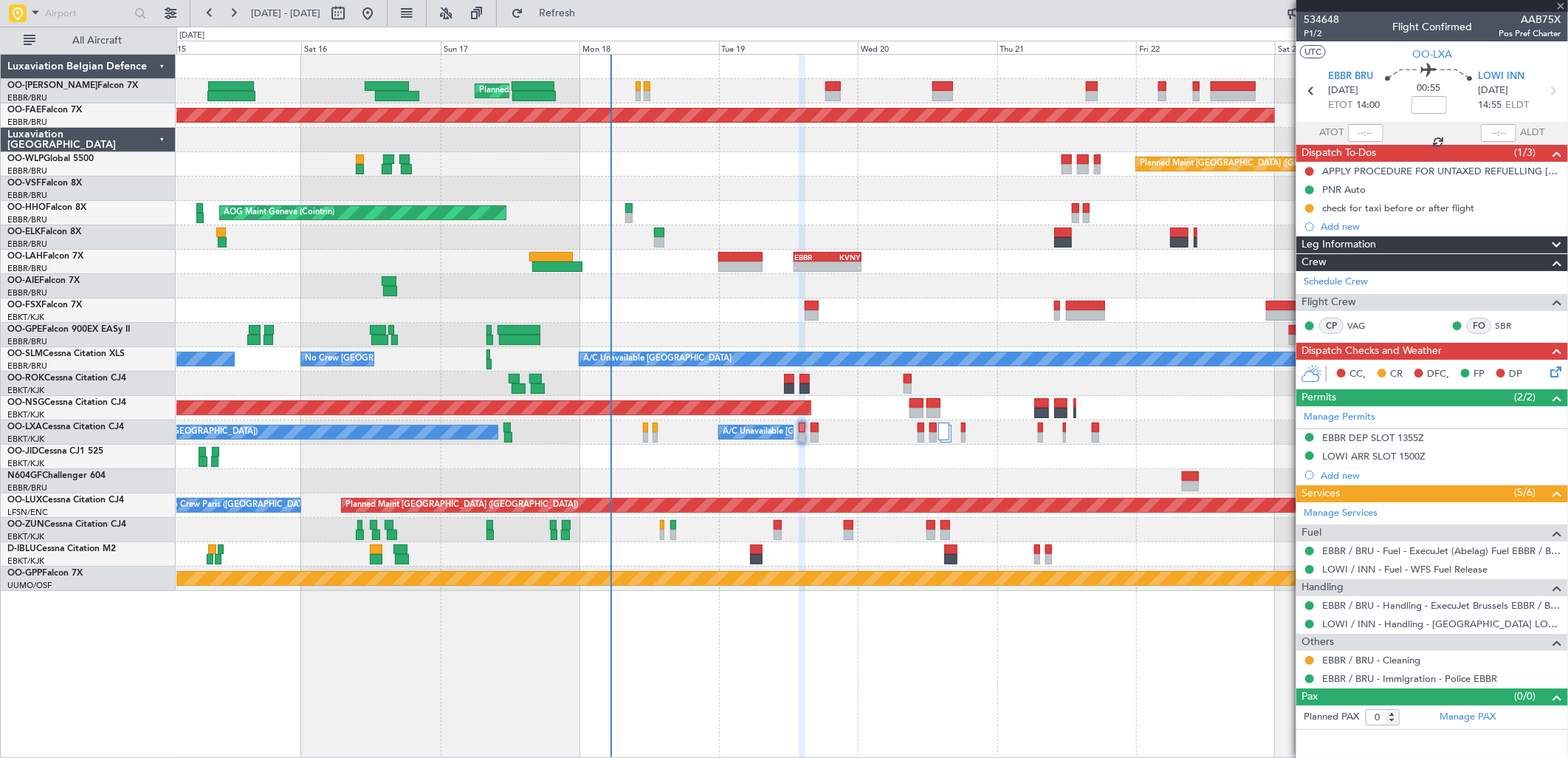
type input "+01:00"
type input "8"
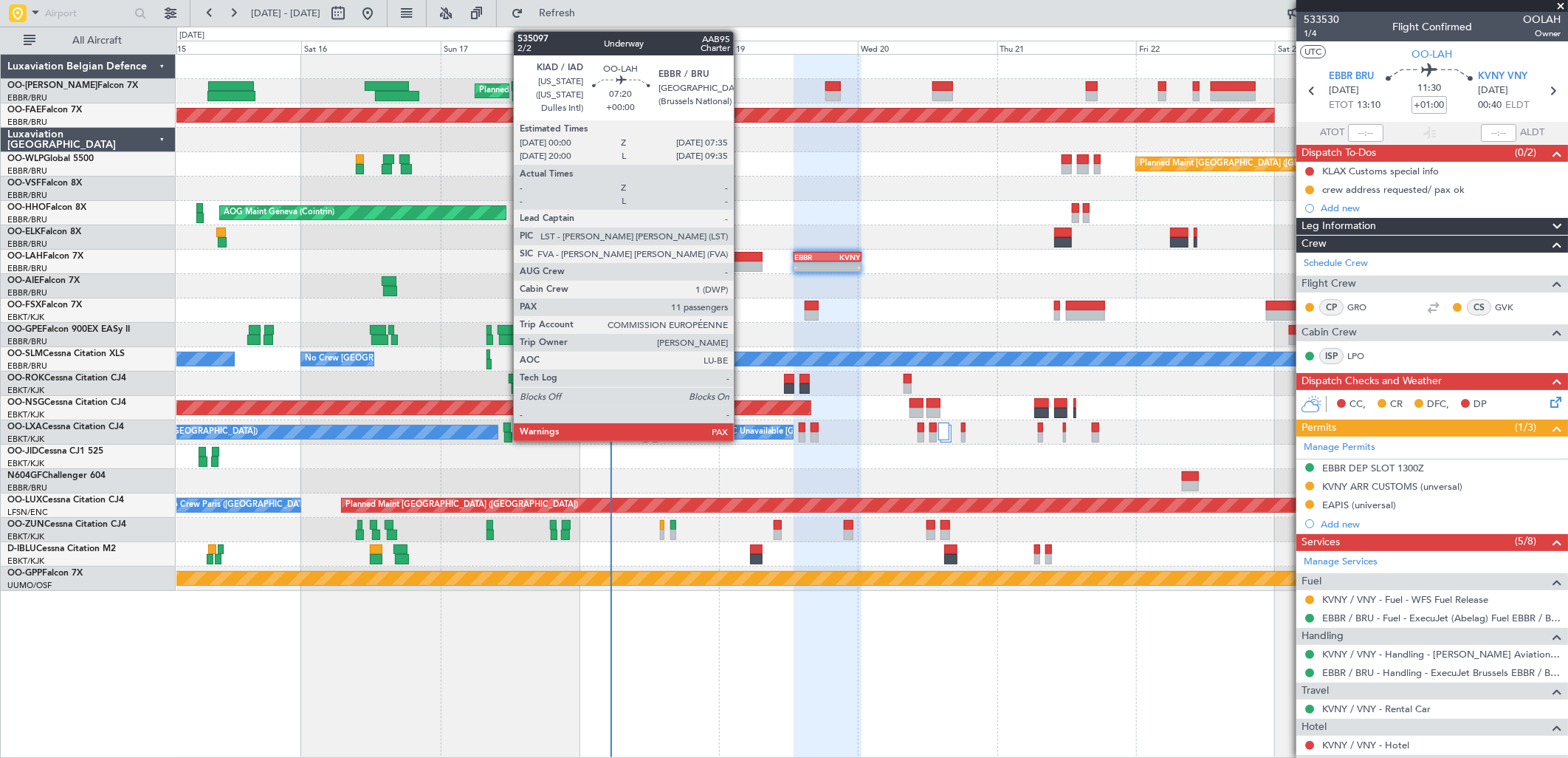
click at [741, 263] on div at bounding box center [741, 266] width 44 height 10
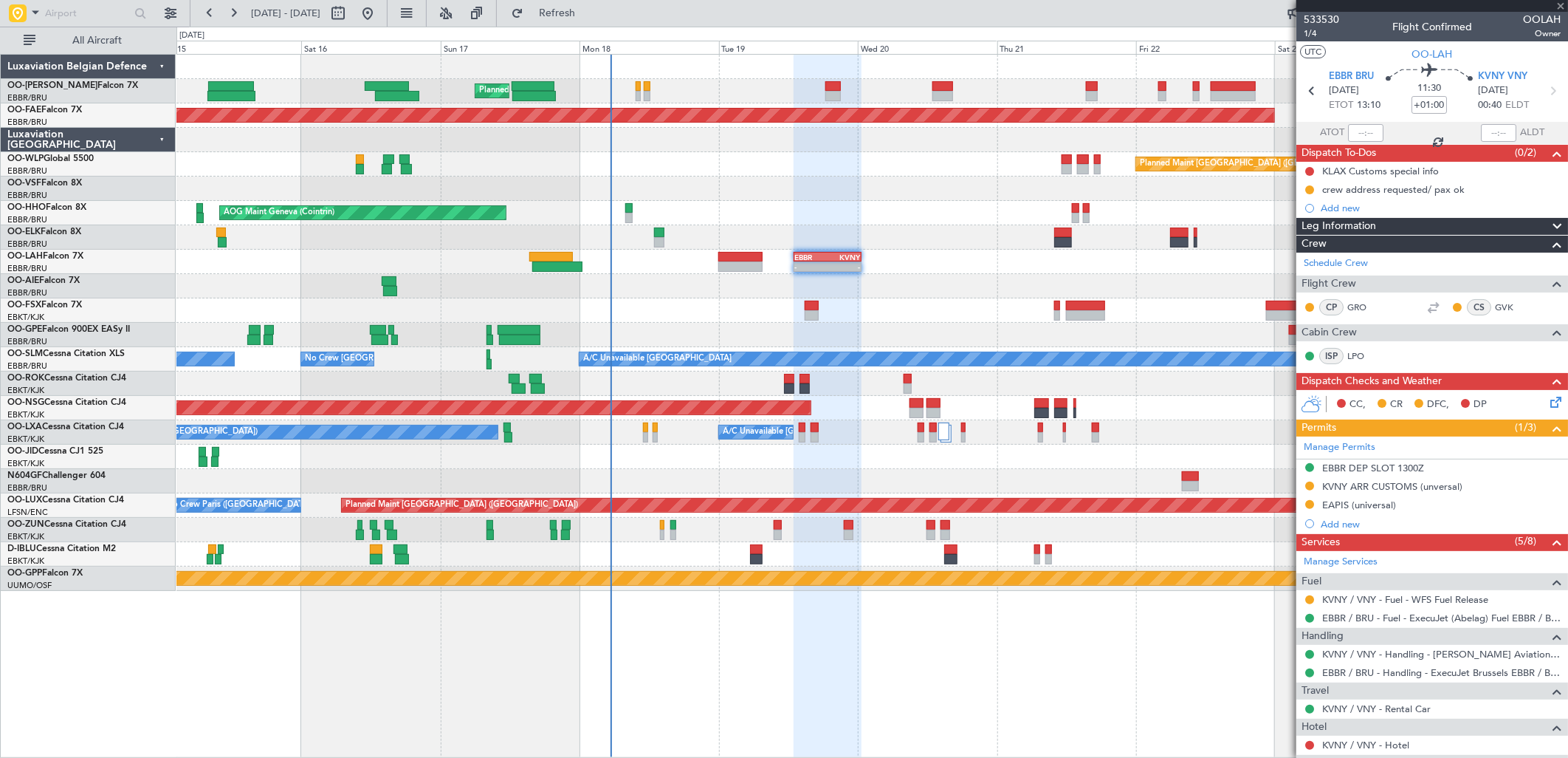
type input "11"
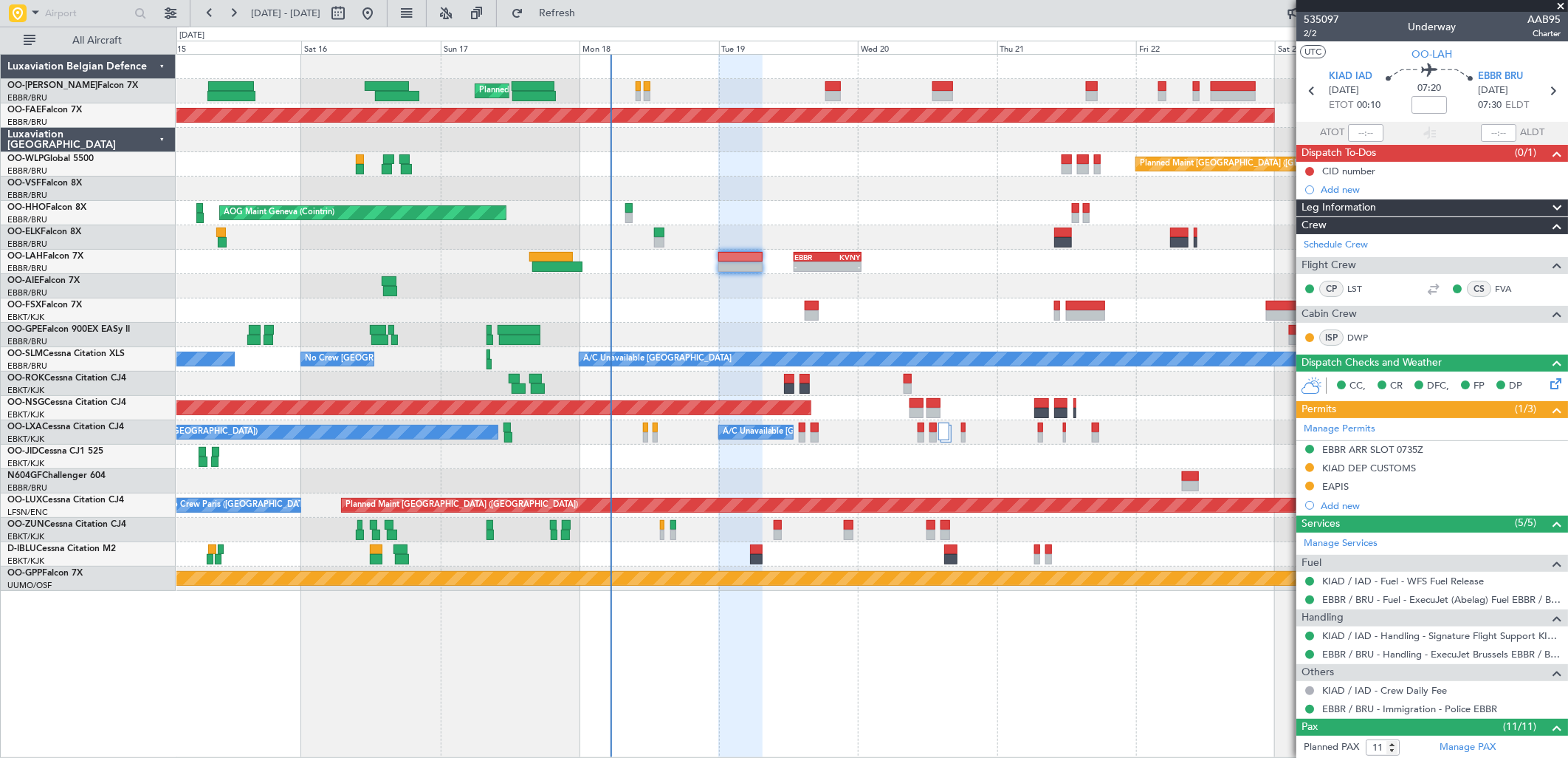
click at [836, 622] on div "Planned Maint Brussels (Brussels National) Planned Maint Kortrijk-Wevelgem Plan…" at bounding box center [872, 406] width 1392 height 704
click at [655, 321] on div at bounding box center [872, 310] width 1391 height 24
click at [779, 283] on div at bounding box center [872, 286] width 1391 height 24
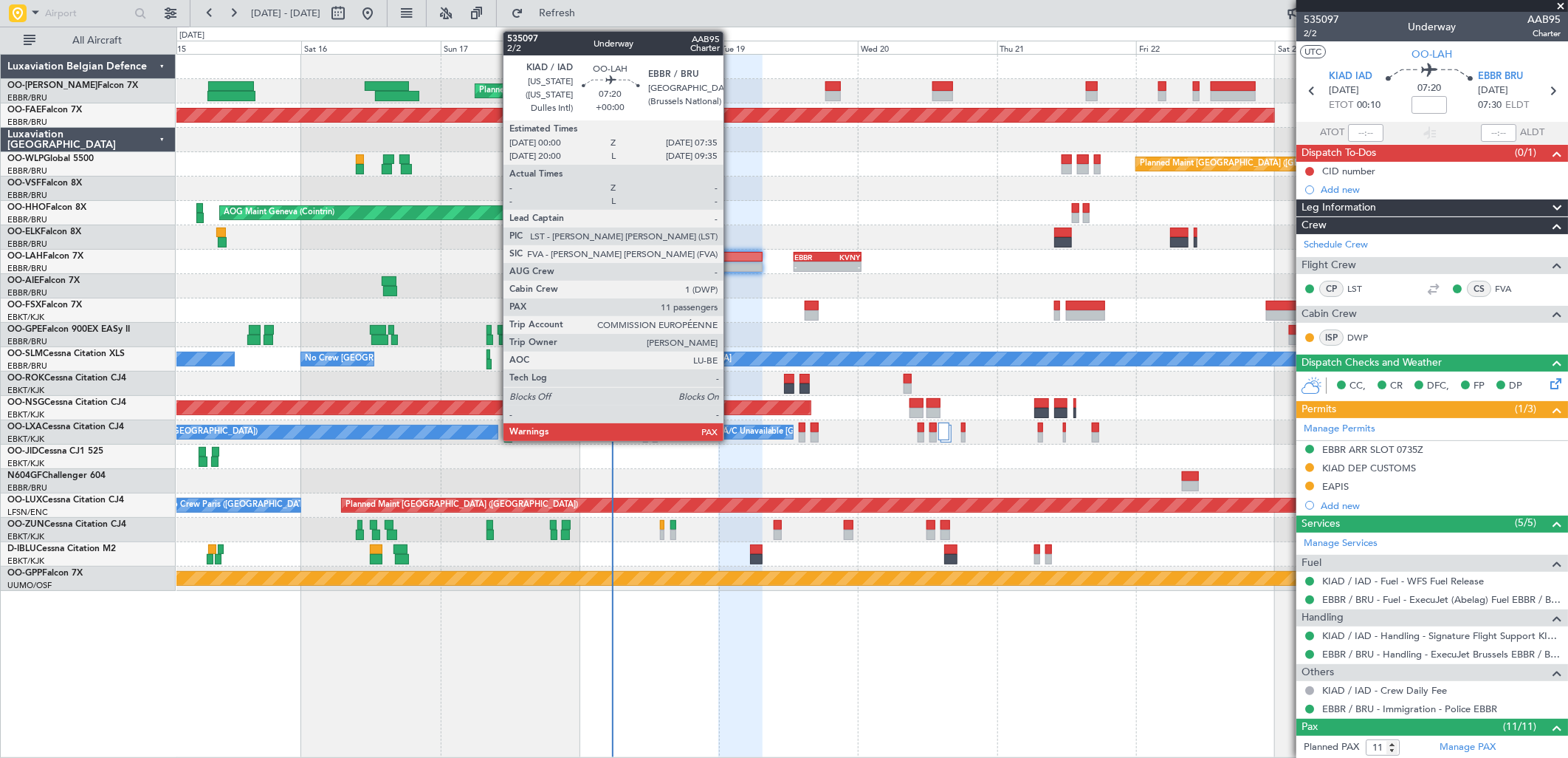
click at [731, 260] on div at bounding box center [741, 257] width 44 height 10
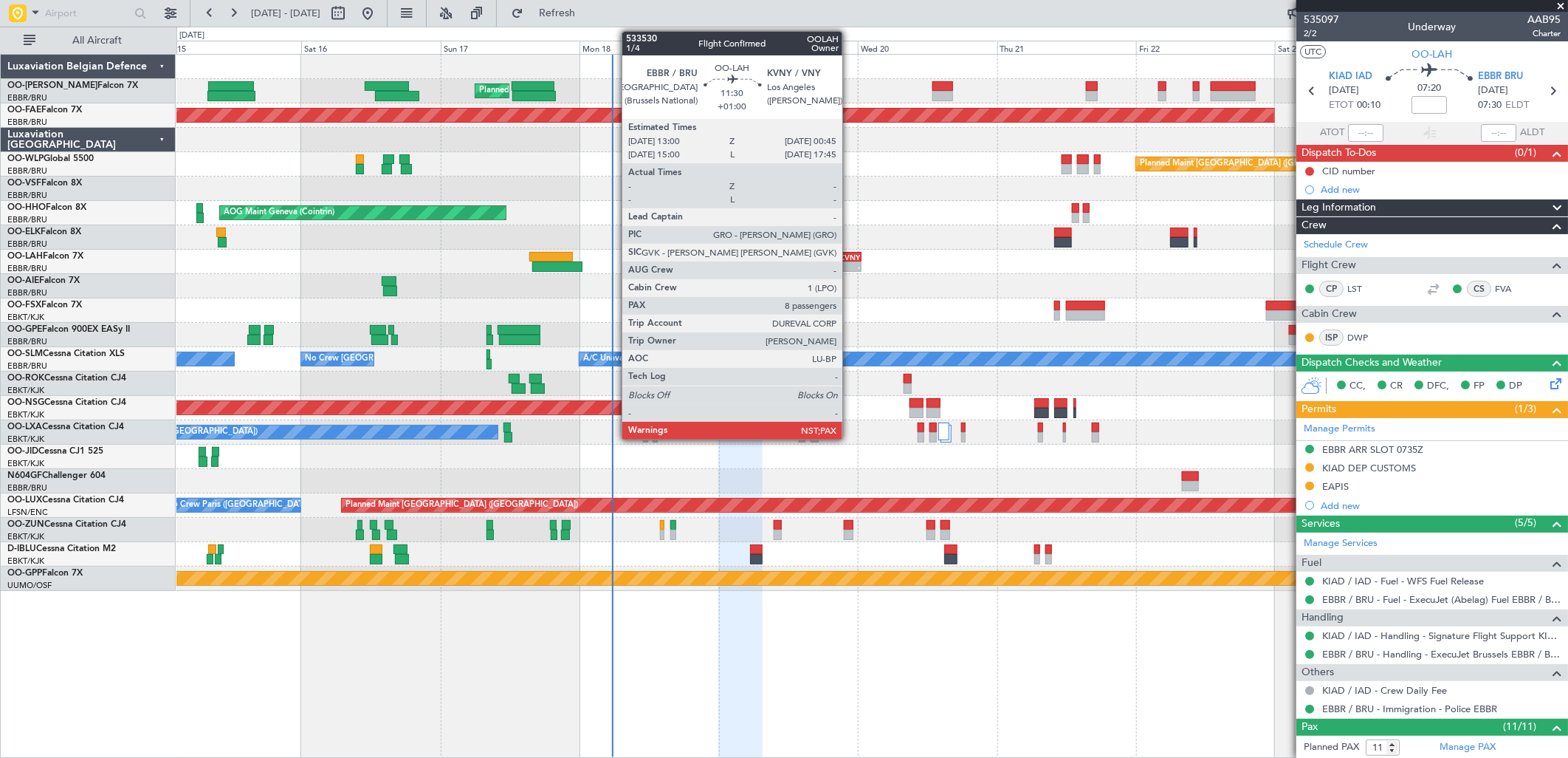
click at [849, 263] on div "-" at bounding box center [844, 267] width 32 height 9
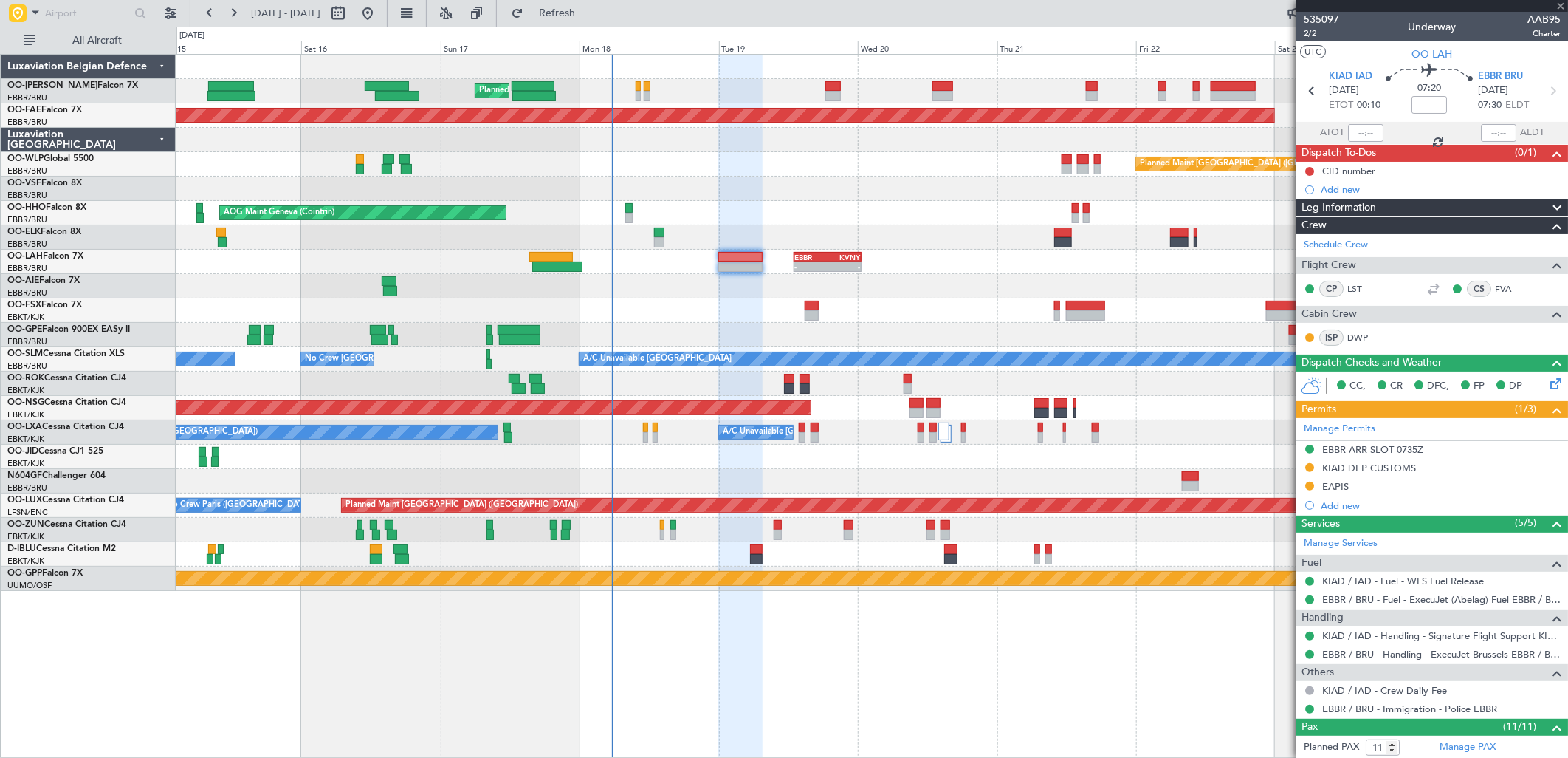
type input "+01:00"
type input "8"
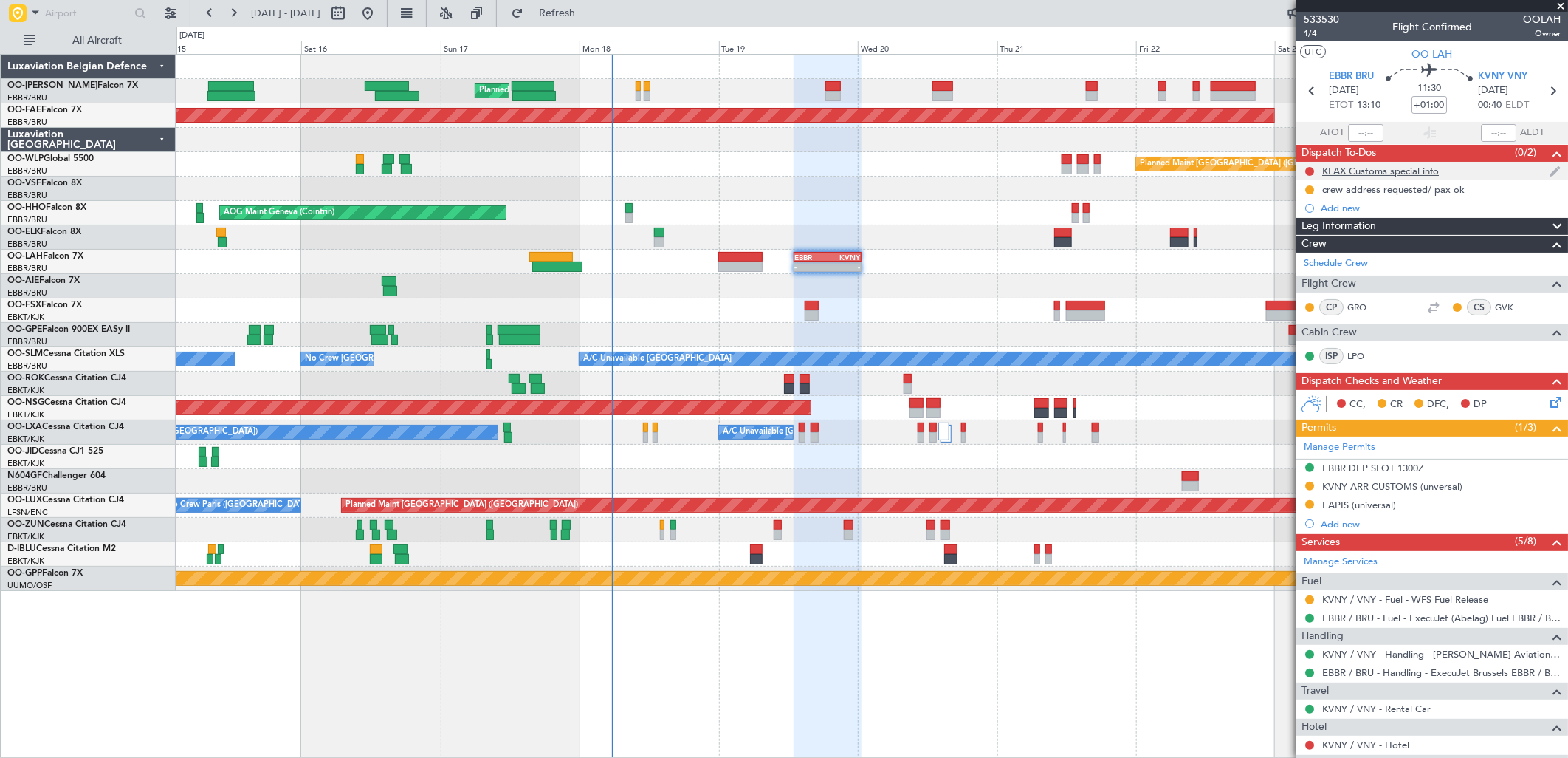
click at [1384, 165] on div "KLAX Customs special info" at bounding box center [1381, 171] width 117 height 13
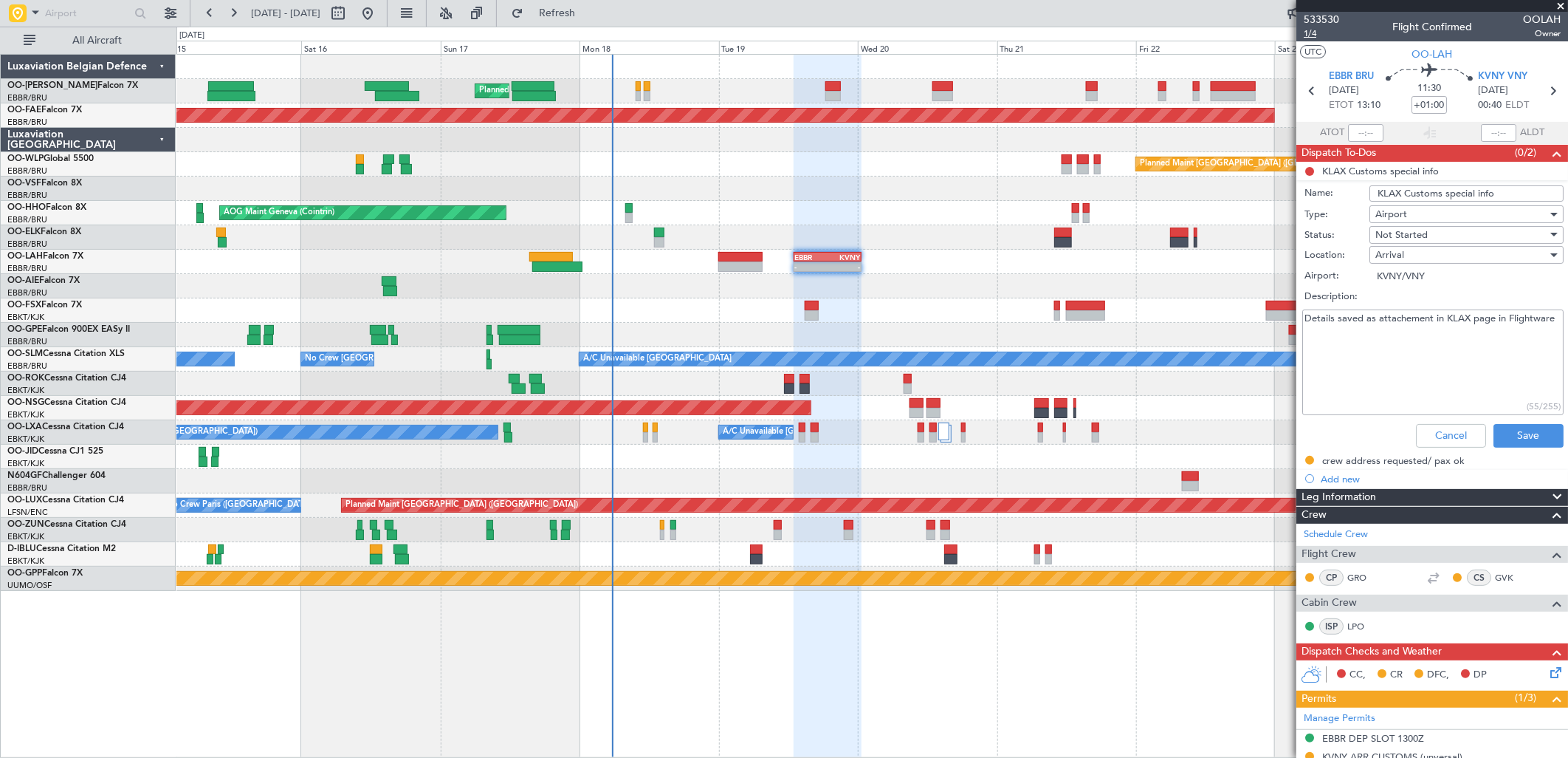
click at [1311, 35] on span "1/4" at bounding box center [1322, 33] width 35 height 13
click at [1422, 432] on button "Cancel" at bounding box center [1451, 436] width 70 height 24
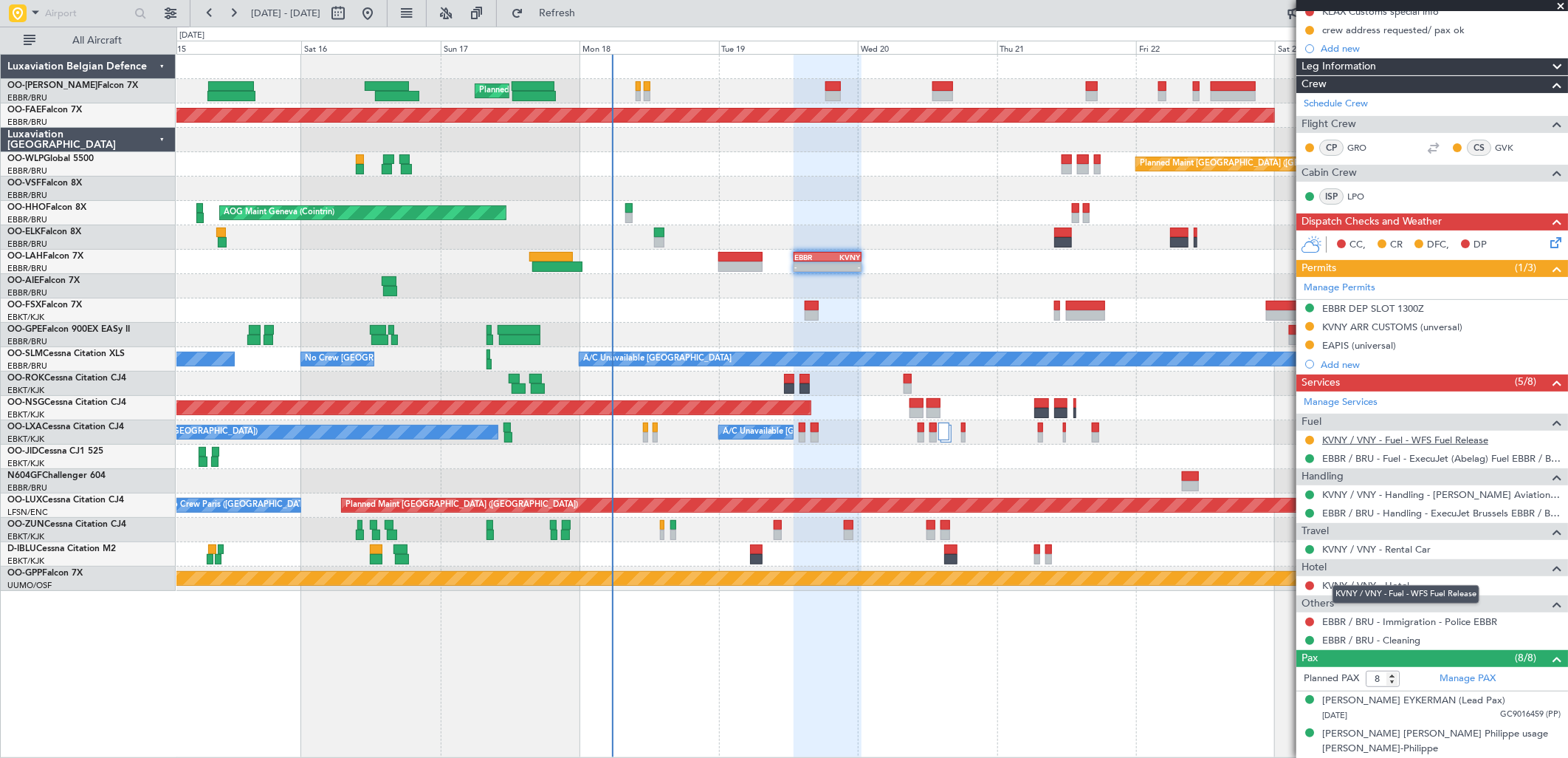
scroll to position [359, 0]
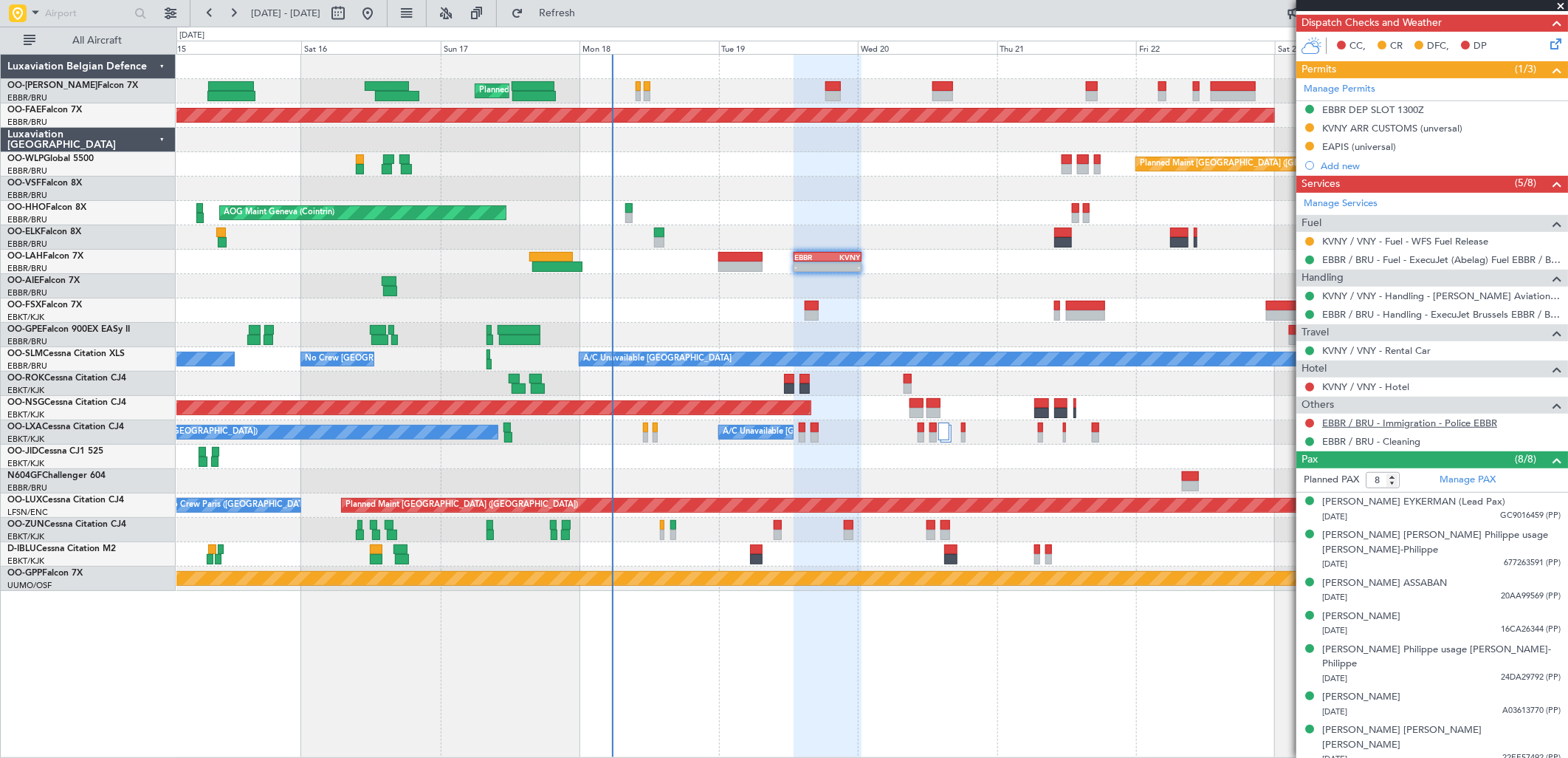
click at [1378, 423] on link "EBBR / BRU - Immigration - Police EBBR" at bounding box center [1410, 423] width 175 height 13
drag, startPoint x: 1311, startPoint y: 422, endPoint x: 1315, endPoint y: 436, distance: 14.6
click at [1311, 422] on button at bounding box center [1310, 423] width 9 height 9
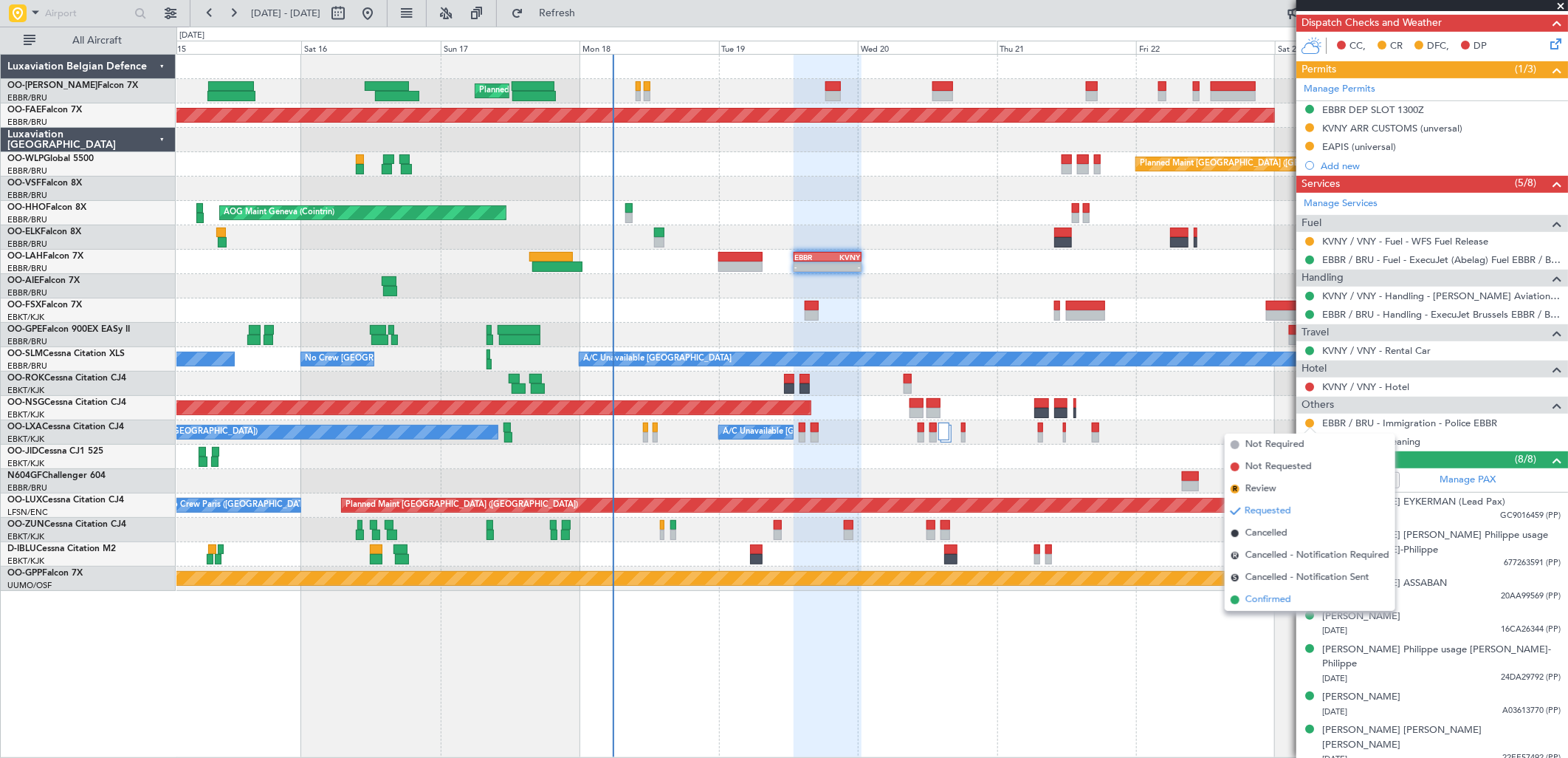
click at [1270, 599] on span "Confirmed" at bounding box center [1268, 600] width 45 height 15
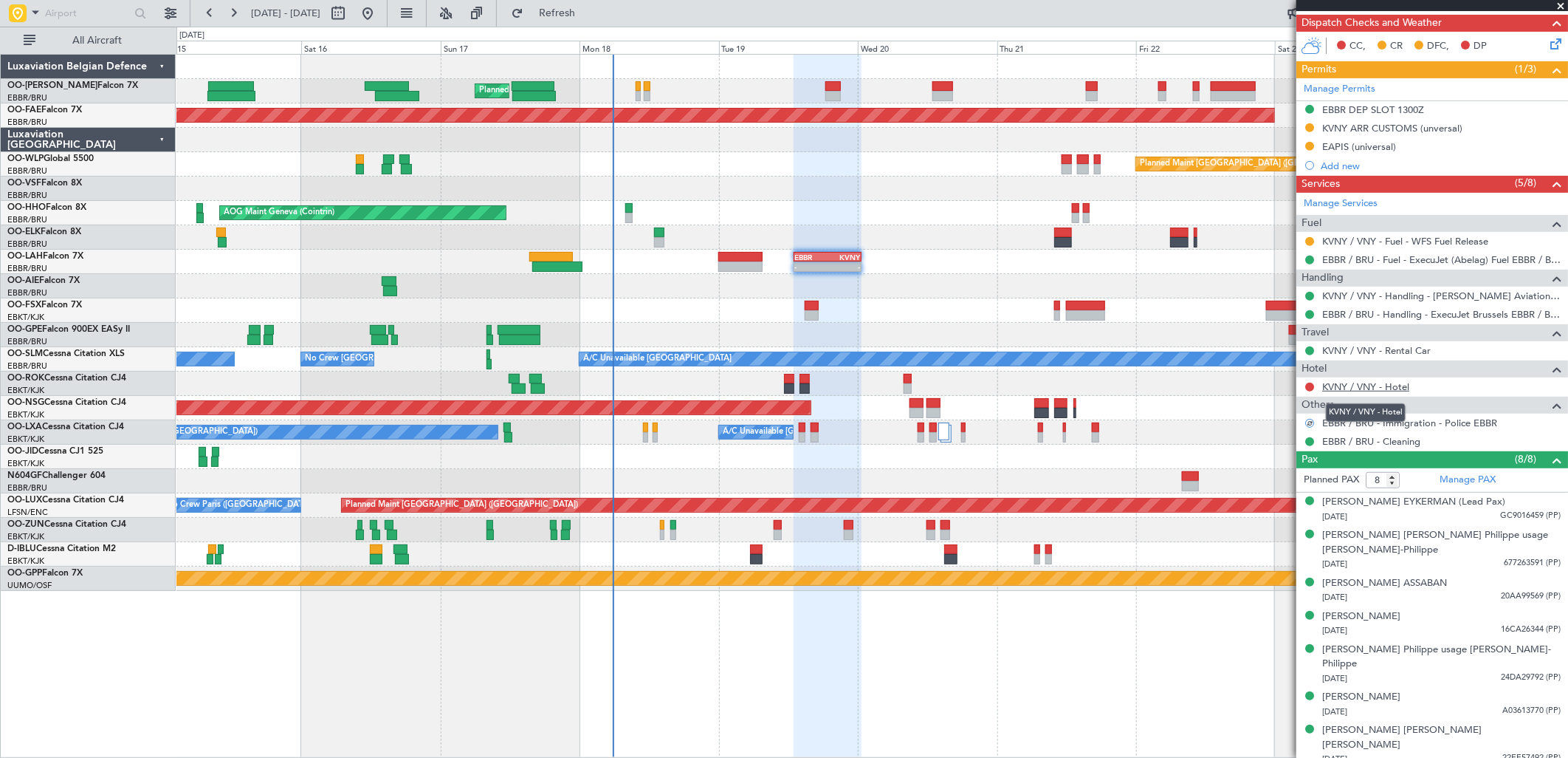
click at [1342, 386] on link "KVNY / VNY - Hotel" at bounding box center [1366, 387] width 87 height 13
click at [1366, 382] on link "KVNY / VNY - Hotel" at bounding box center [1366, 387] width 87 height 13
click at [1400, 390] on link "KVNY / VNY - Hotel" at bounding box center [1366, 387] width 87 height 13
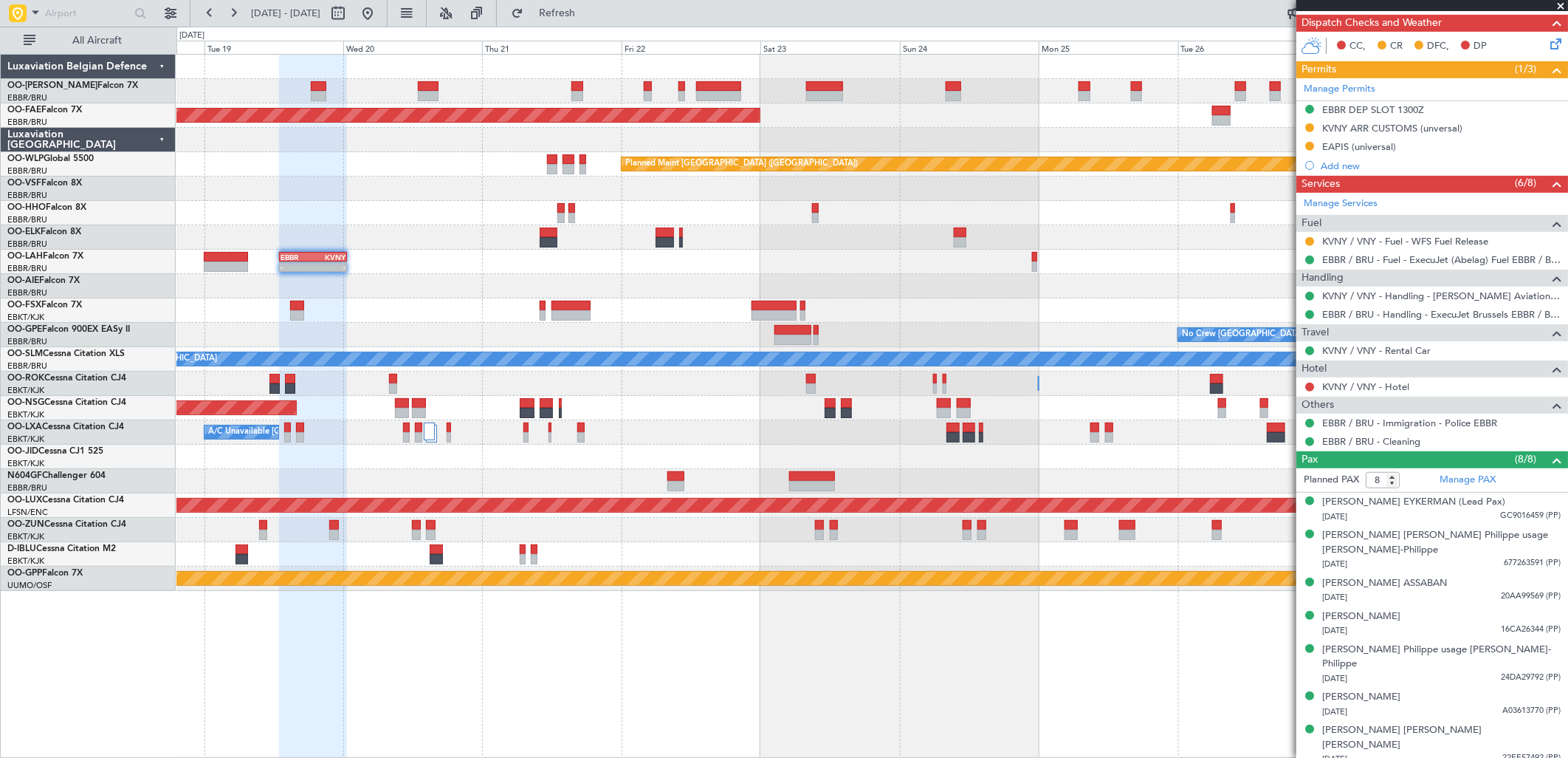
click at [451, 254] on div "- - EBBR 13:00 Z KVNY 00:45 Z" at bounding box center [872, 261] width 1391 height 24
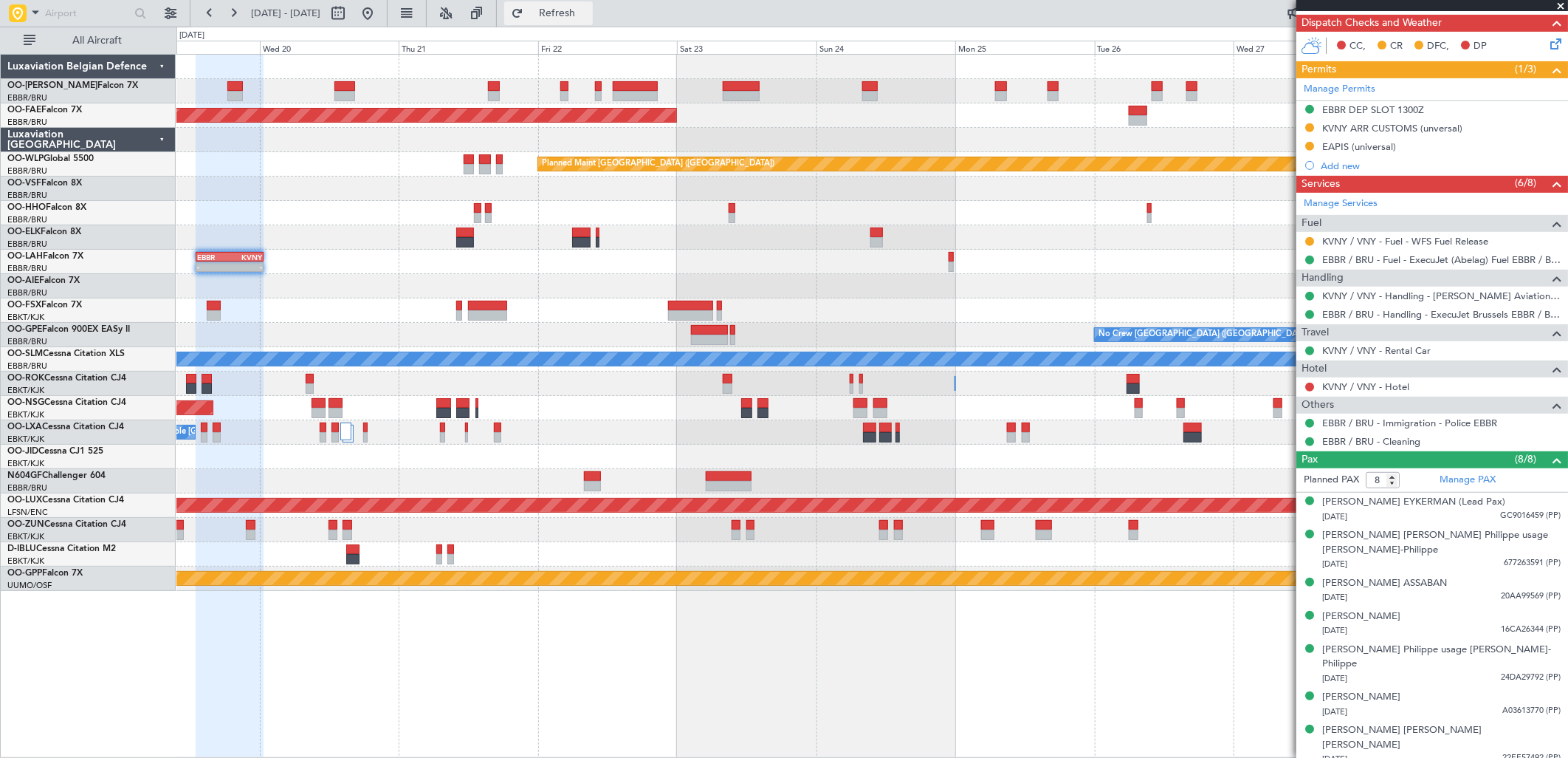
click at [588, 19] on span "Refresh" at bounding box center [557, 13] width 62 height 10
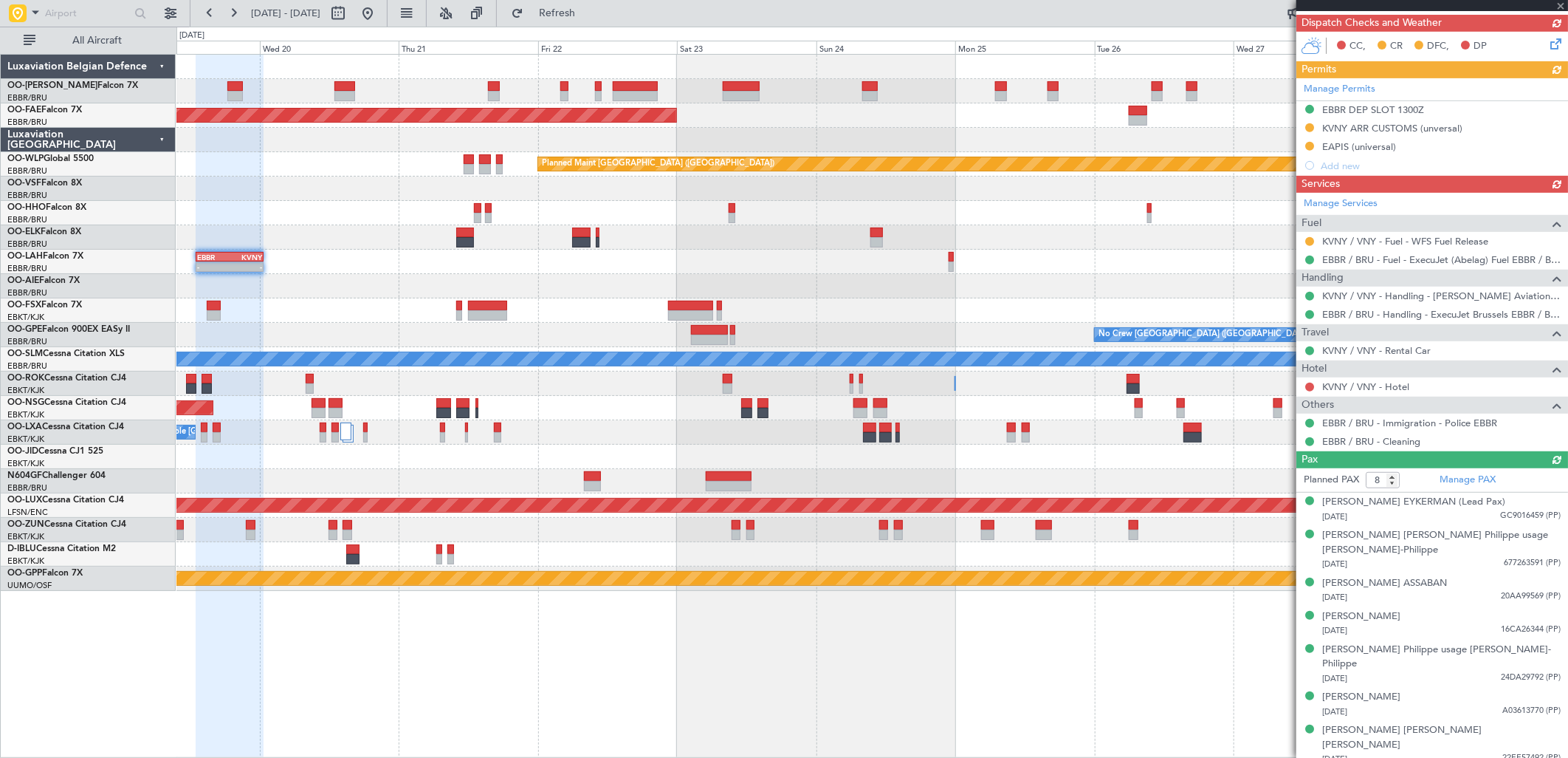
click at [1311, 391] on mat-tooltip-component "Not Requested" at bounding box center [1311, 411] width 83 height 39
click at [1311, 388] on button at bounding box center [1310, 387] width 9 height 9
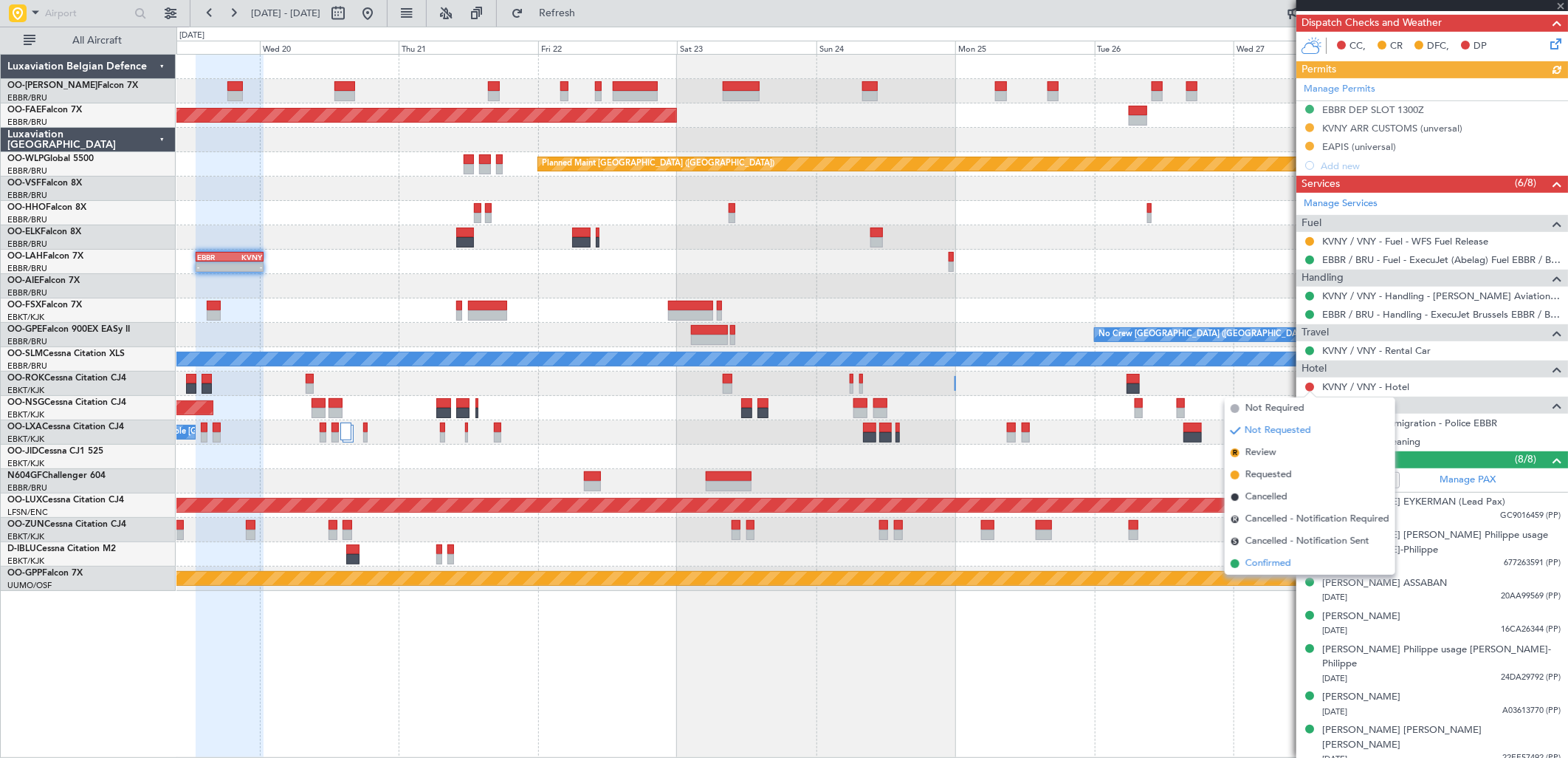
click at [1273, 558] on span "Confirmed" at bounding box center [1268, 563] width 45 height 15
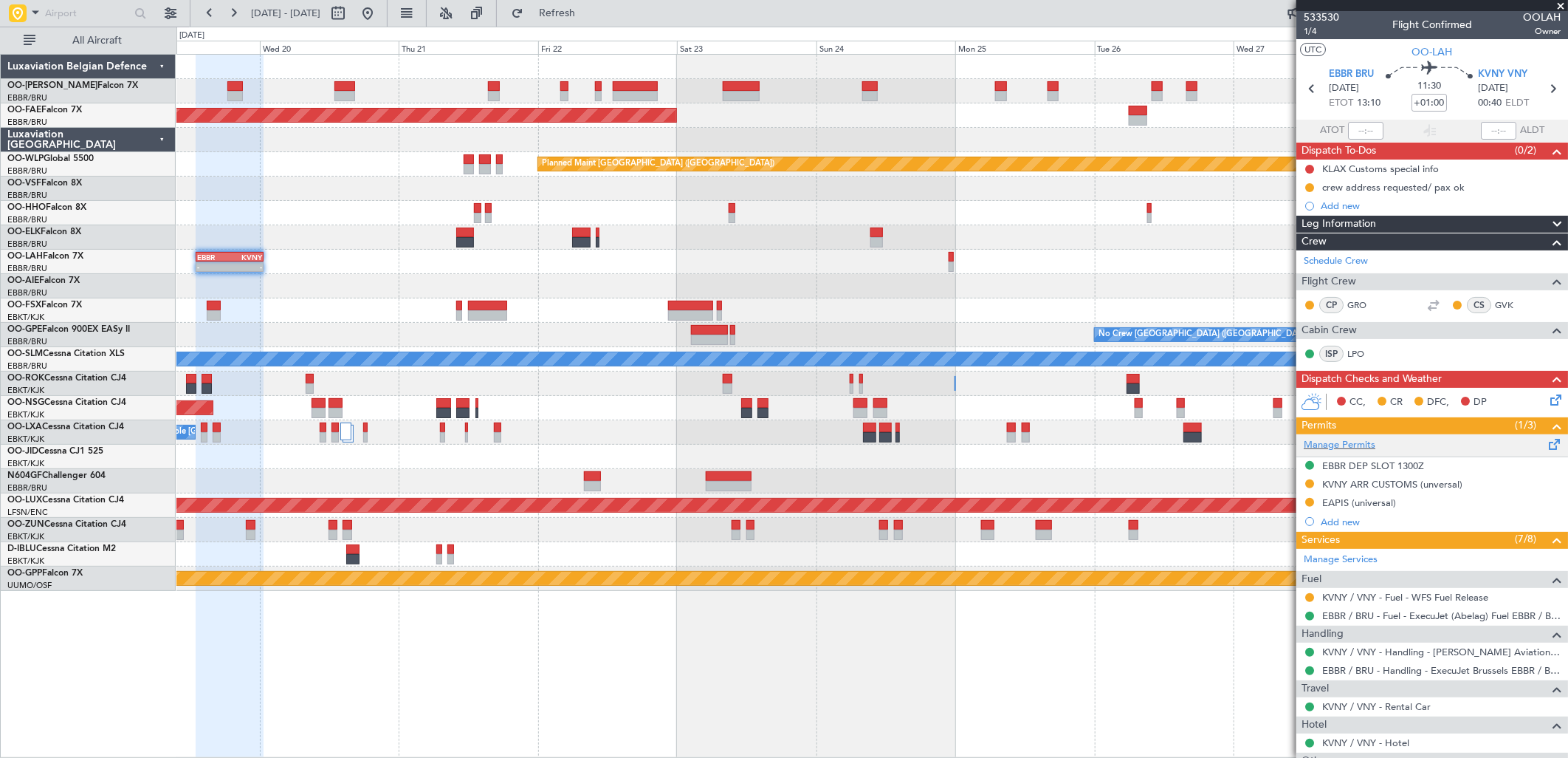
scroll to position [0, 0]
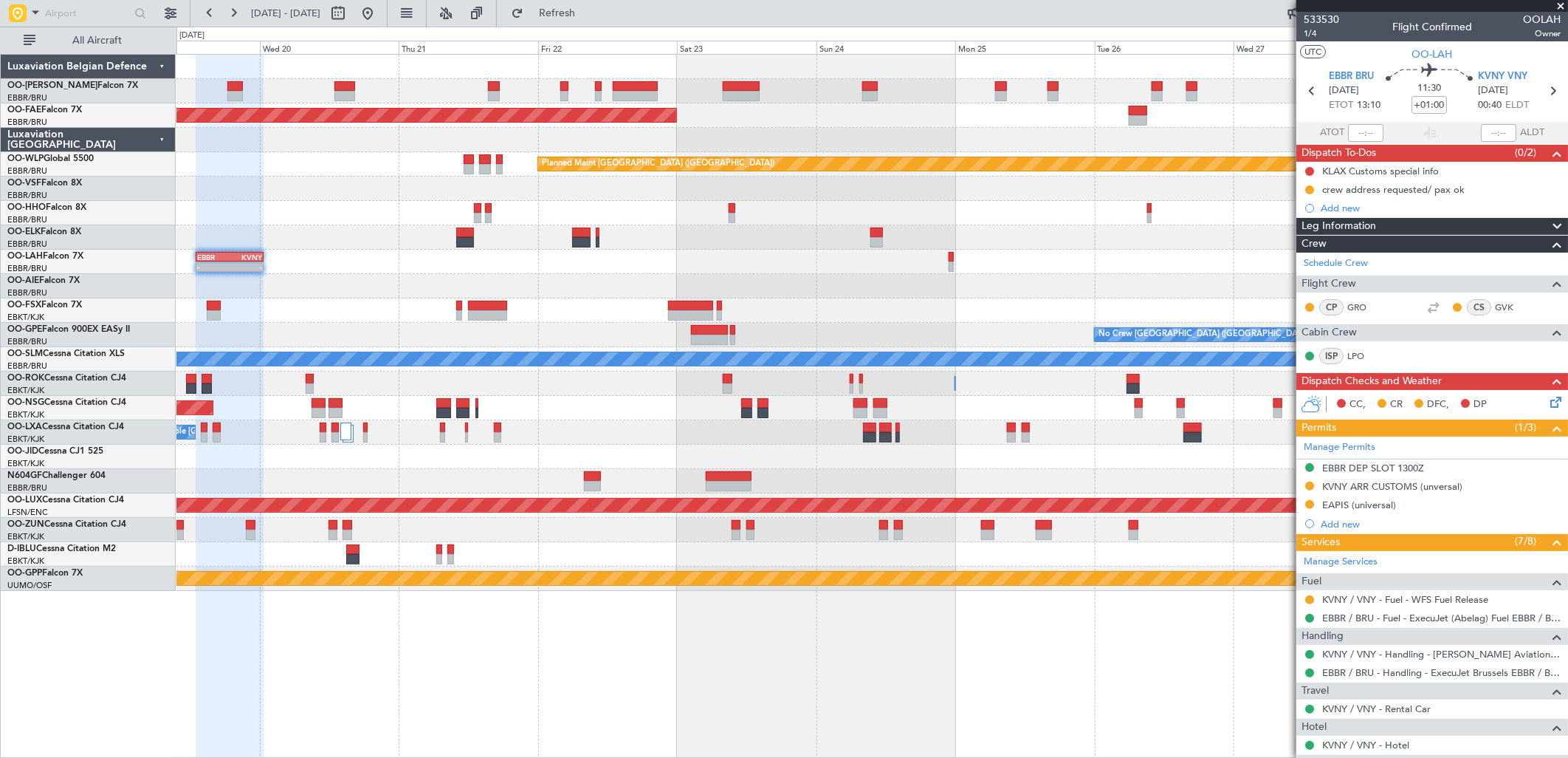
click at [1548, 406] on icon at bounding box center [1553, 399] width 12 height 12
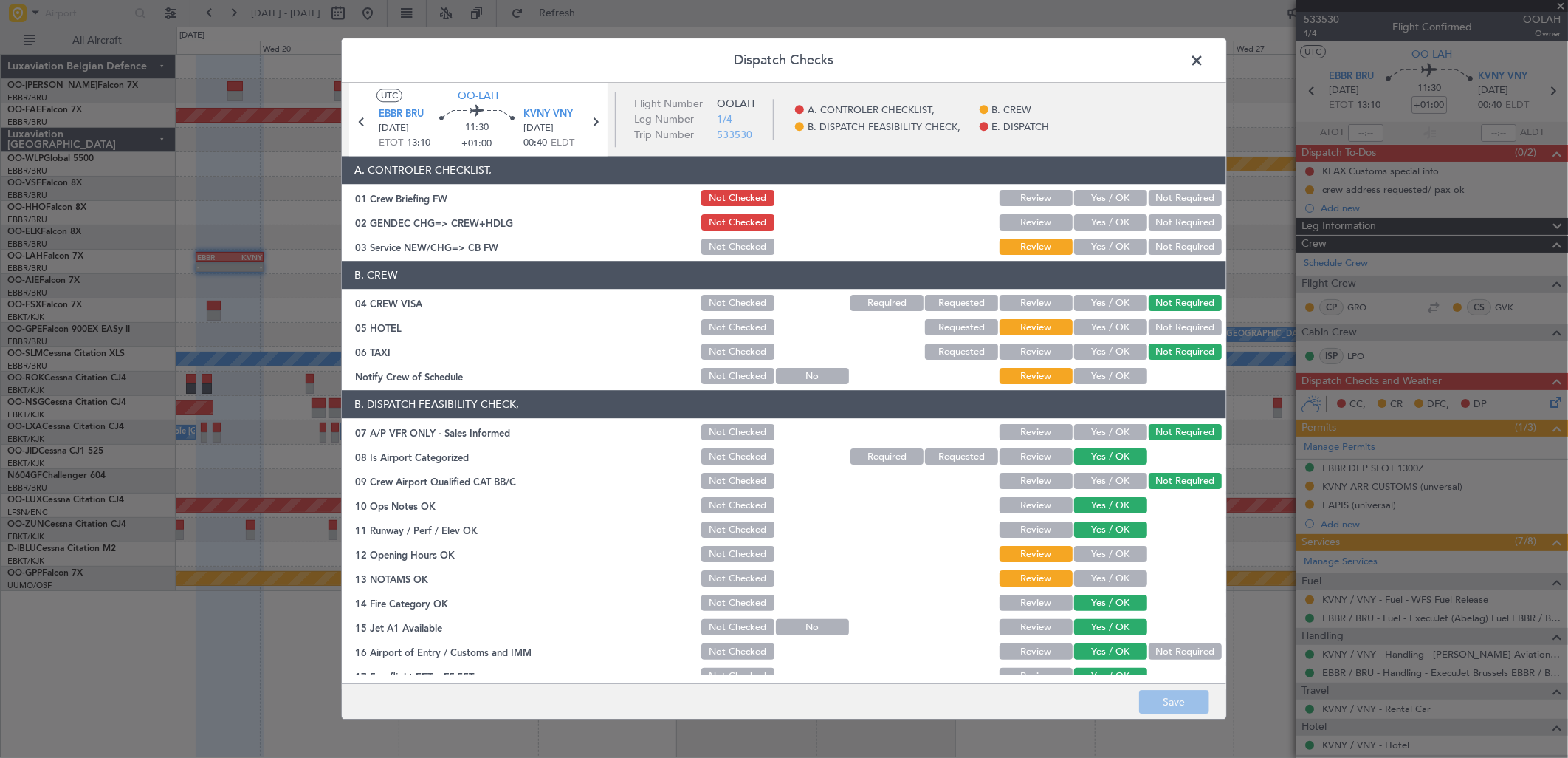
click at [1108, 248] on button "Yes / OK" at bounding box center [1110, 247] width 73 height 17
click at [1148, 322] on button "Not Required" at bounding box center [1185, 328] width 73 height 17
click at [1112, 373] on button "Yes / OK" at bounding box center [1110, 377] width 73 height 17
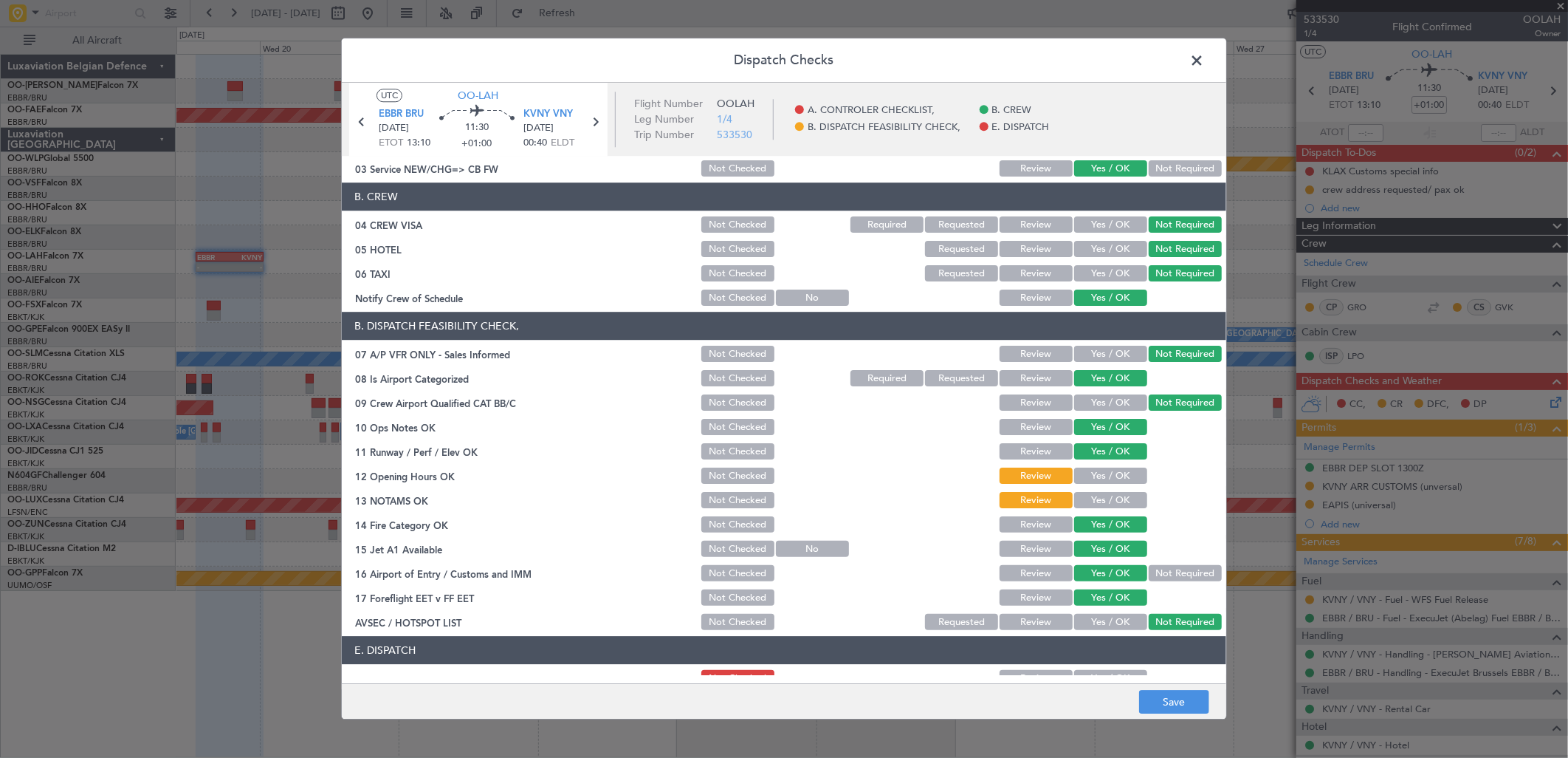
scroll to position [168, 0]
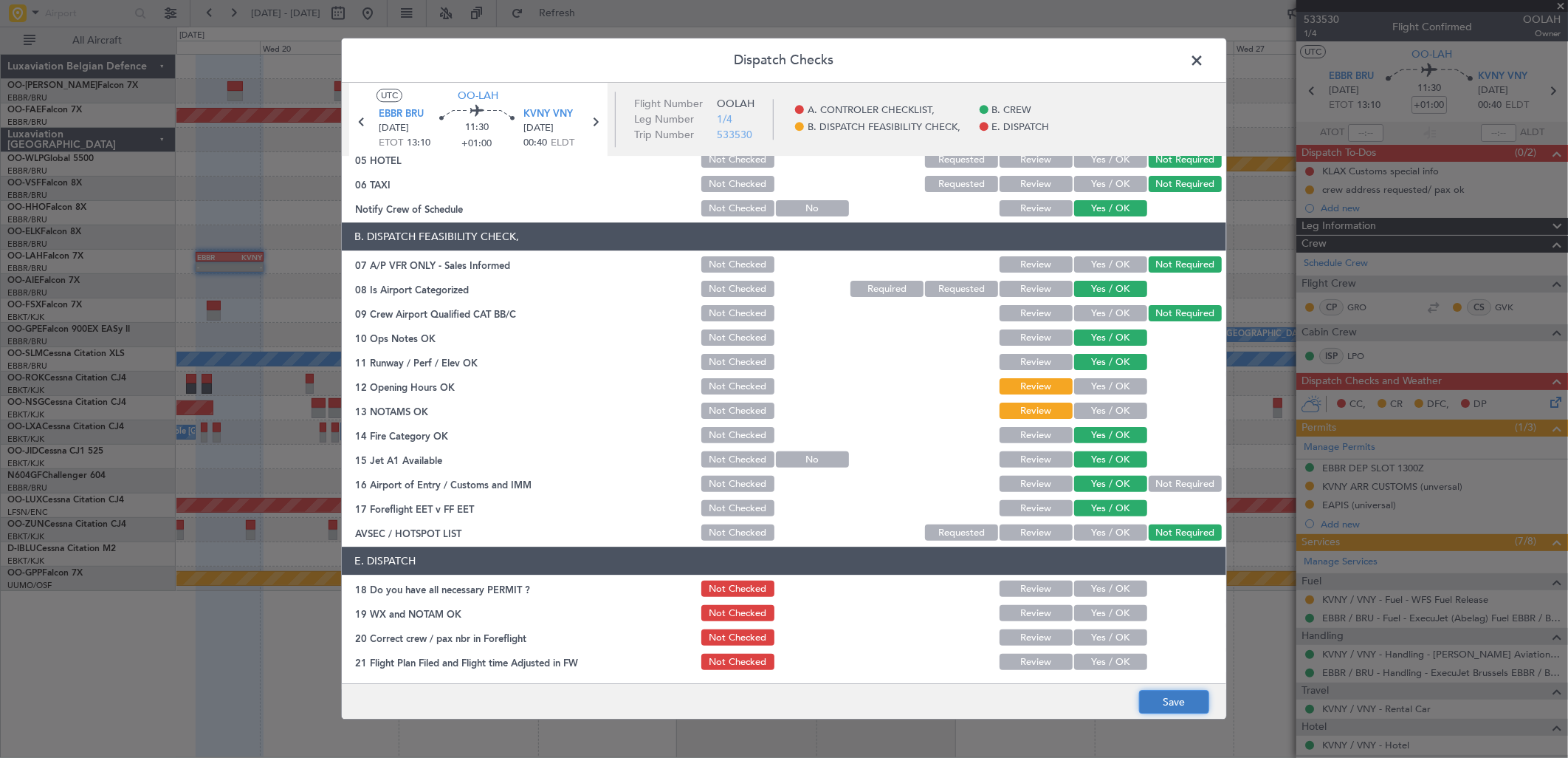
click at [1186, 706] on button "Save" at bounding box center [1174, 702] width 70 height 24
click at [1204, 60] on span at bounding box center [1204, 64] width 0 height 30
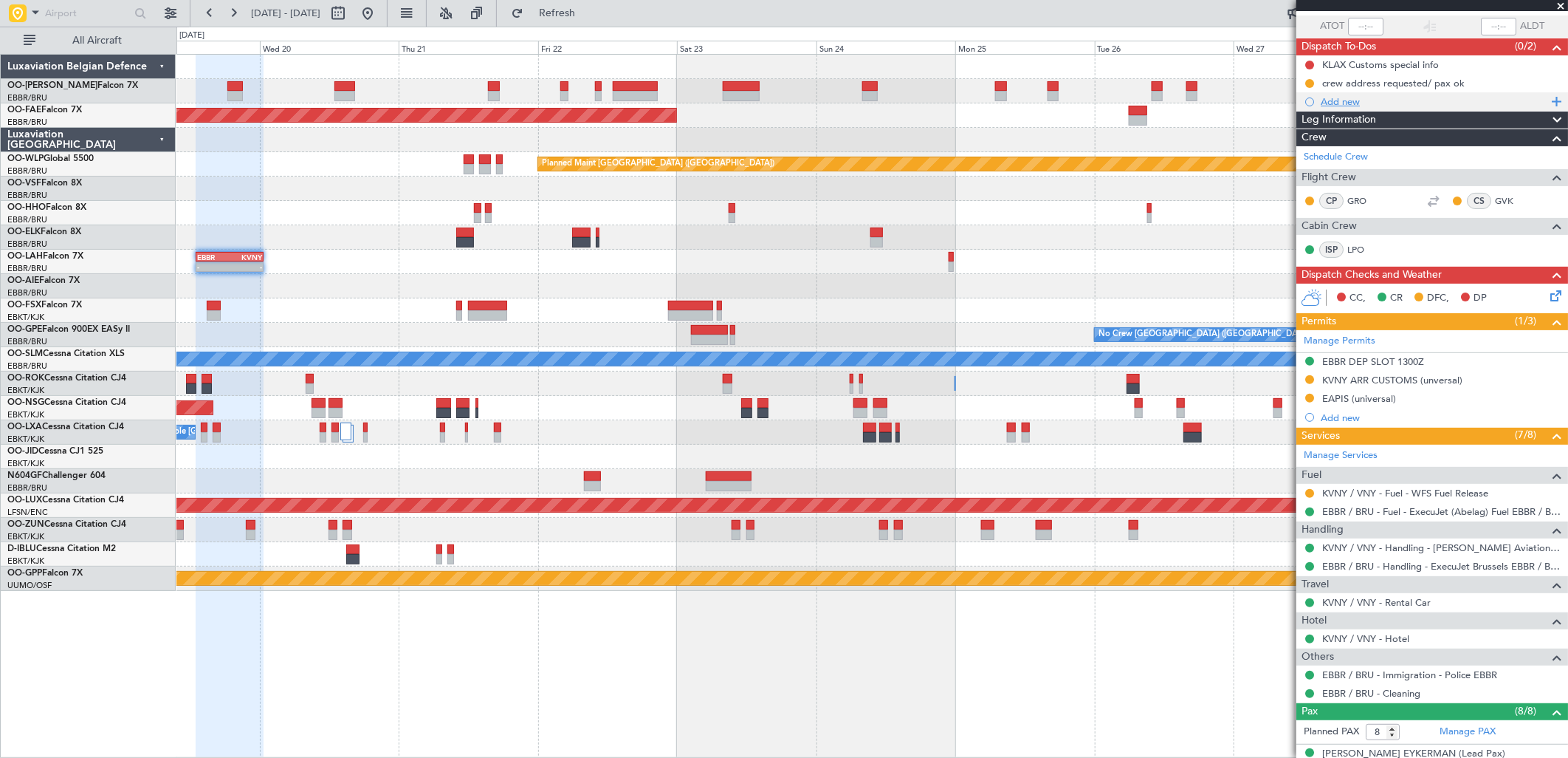
scroll to position [31, 0]
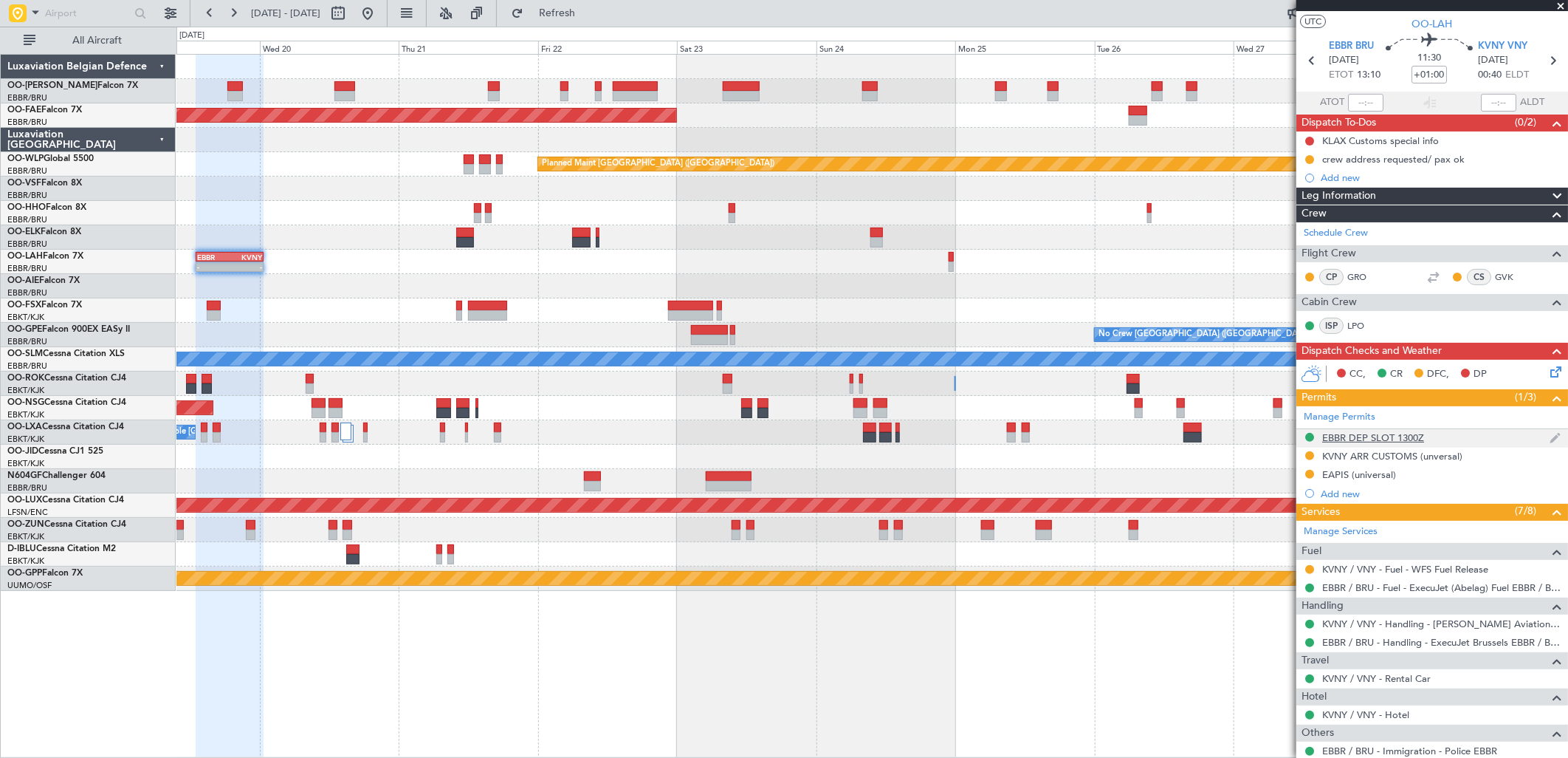
click at [1385, 436] on div "EBBR DEP SLOT 1300Z" at bounding box center [1374, 438] width 102 height 13
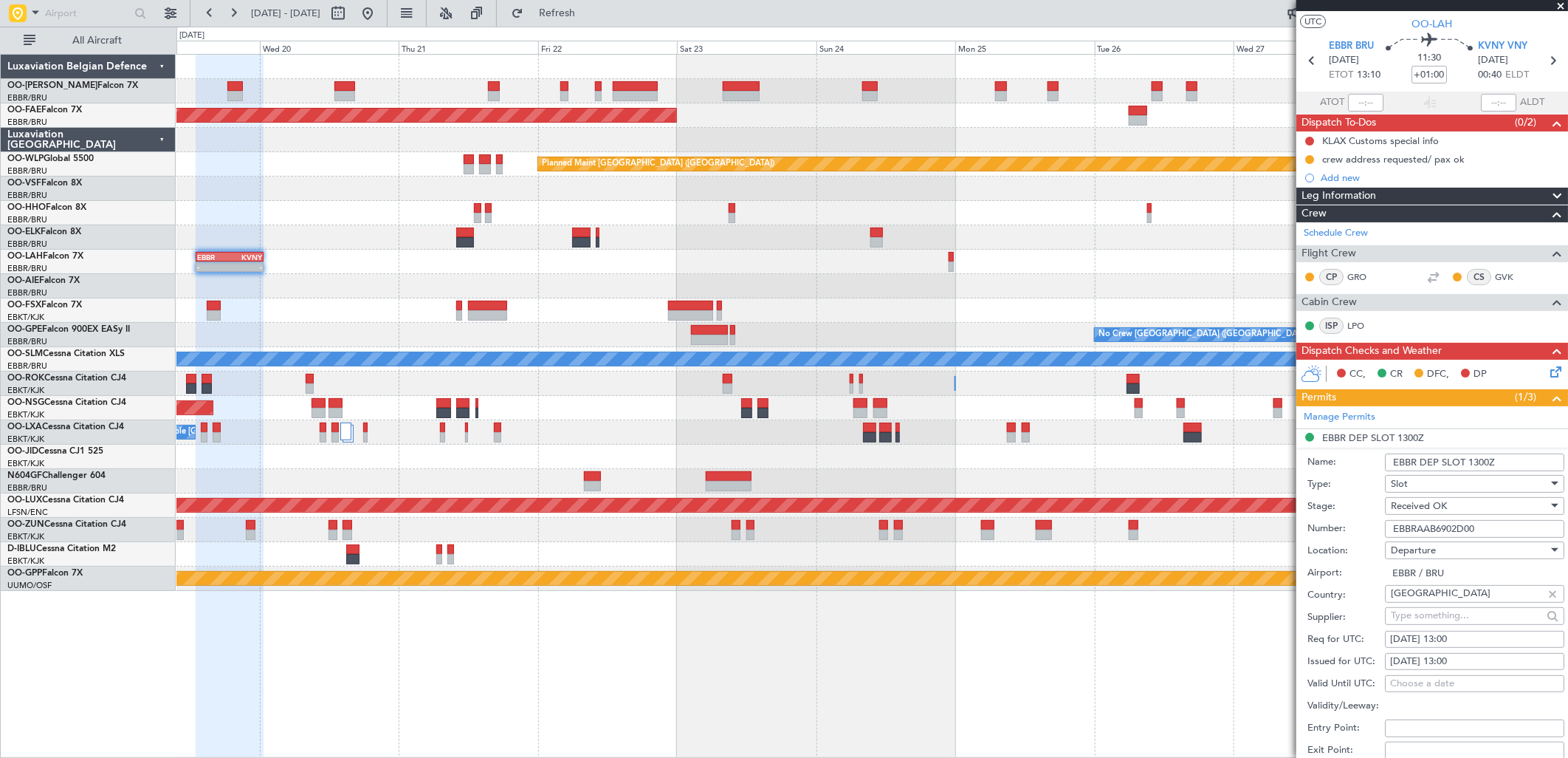
click at [1447, 524] on input "EBBRAAB6902D00" at bounding box center [1474, 528] width 180 height 18
click at [1143, 537] on div at bounding box center [872, 530] width 1391 height 24
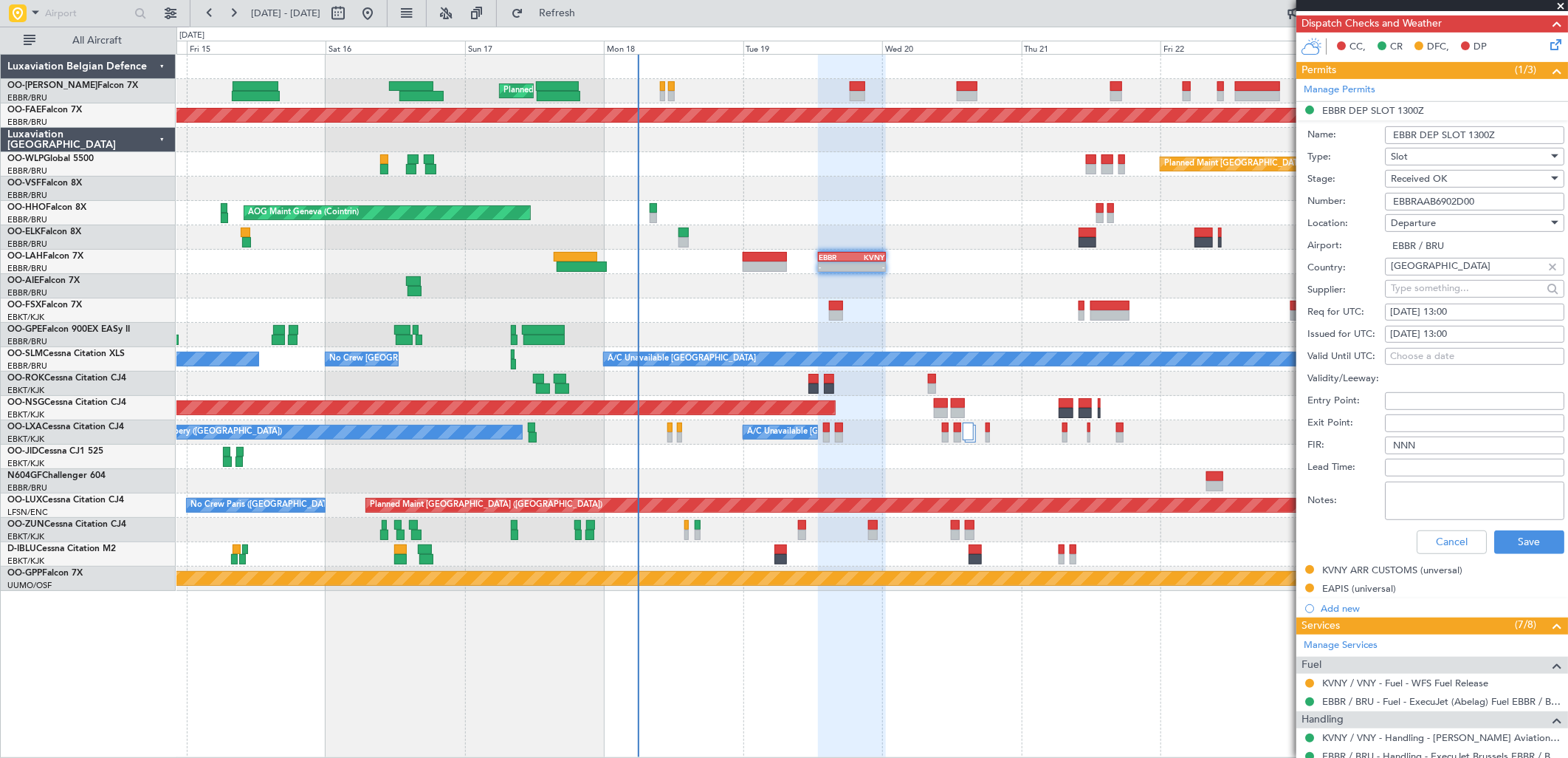
scroll to position [359, 0]
click at [1423, 537] on button "Cancel" at bounding box center [1452, 542] width 70 height 24
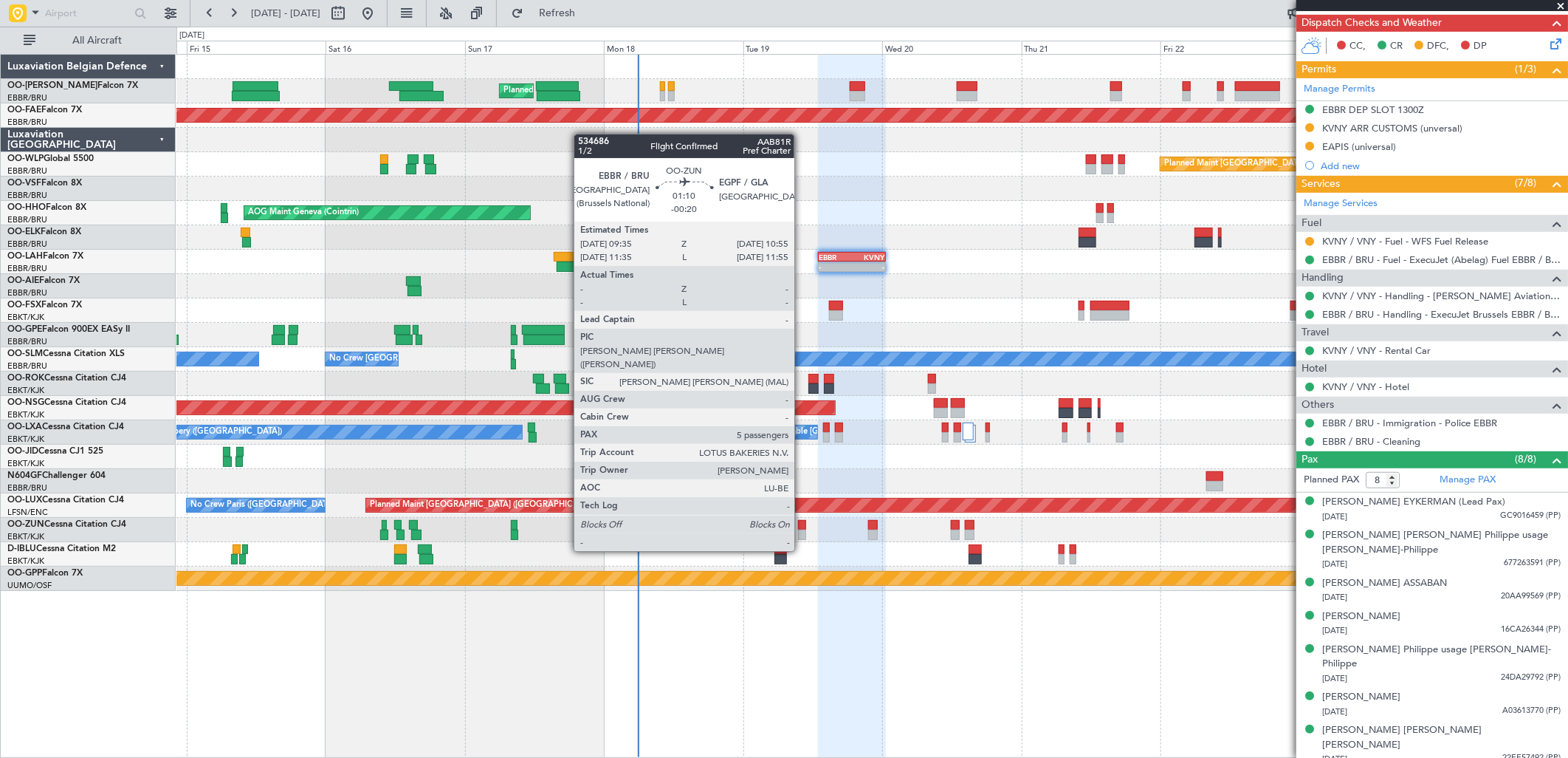
click at [802, 524] on div at bounding box center [802, 524] width 8 height 10
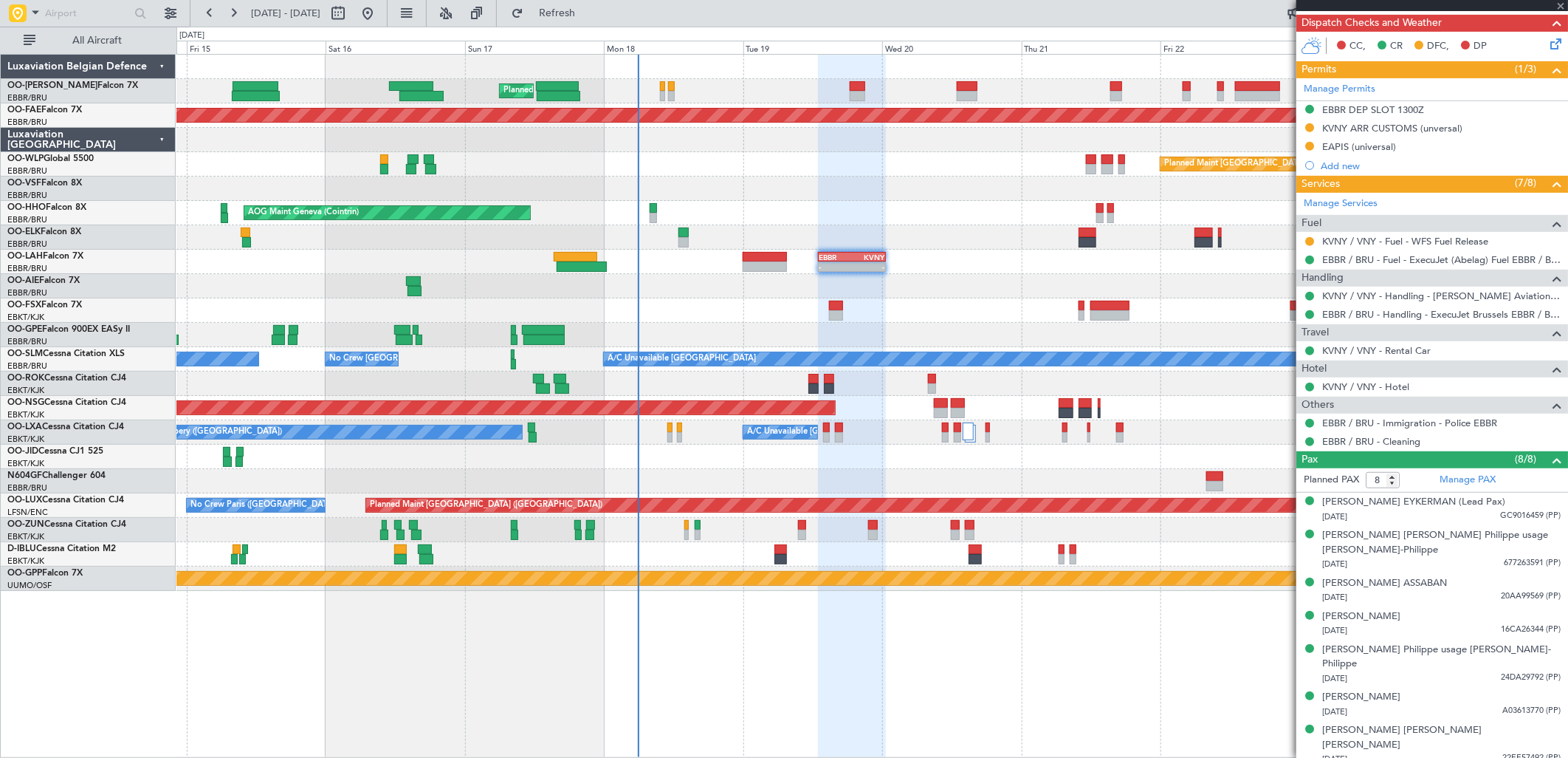
type input "-00:20"
type input "5"
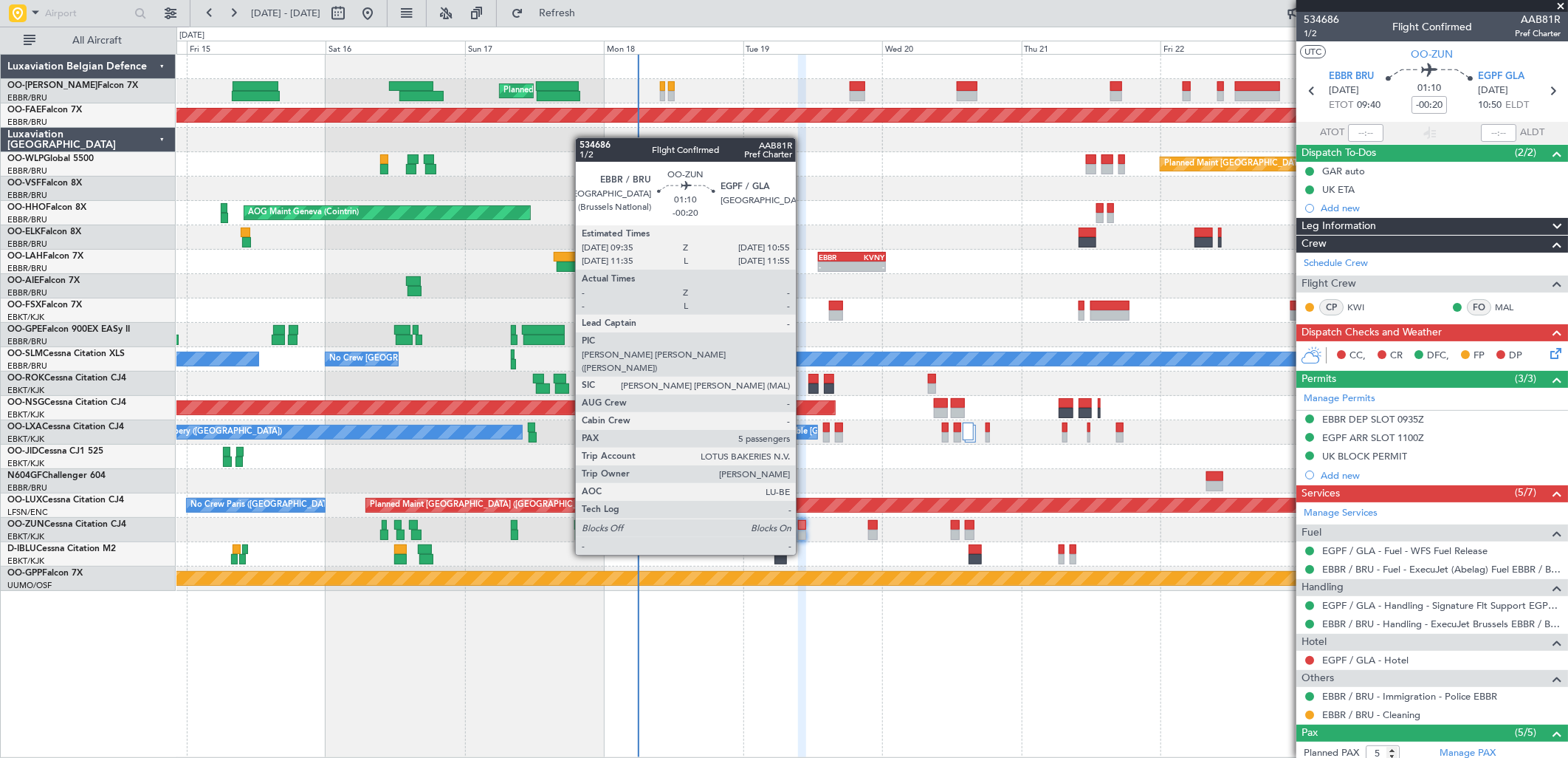
click at [803, 528] on div at bounding box center [802, 524] width 8 height 10
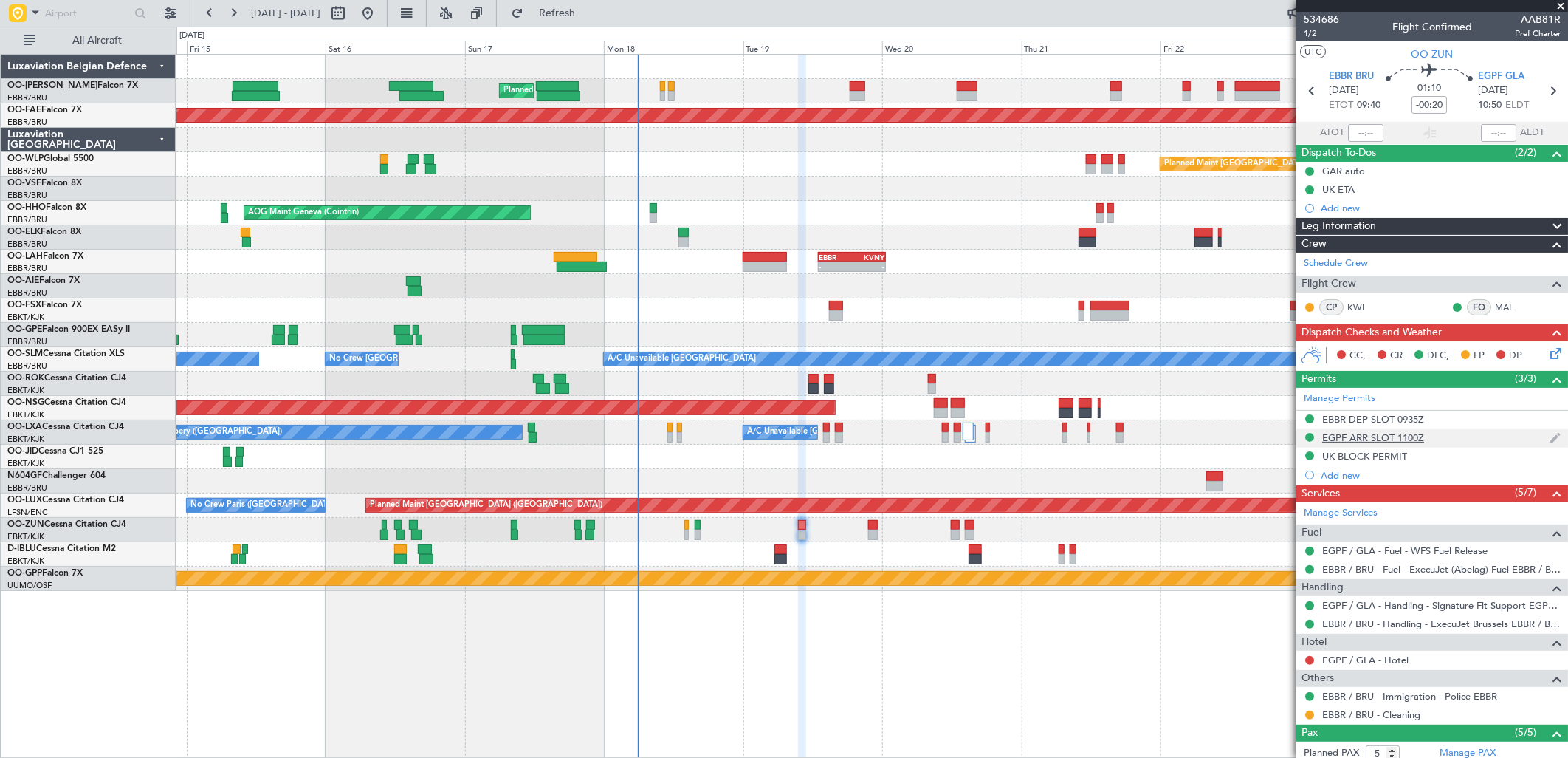
click at [1401, 439] on div "EGPF ARR SLOT 1100Z" at bounding box center [1374, 438] width 102 height 13
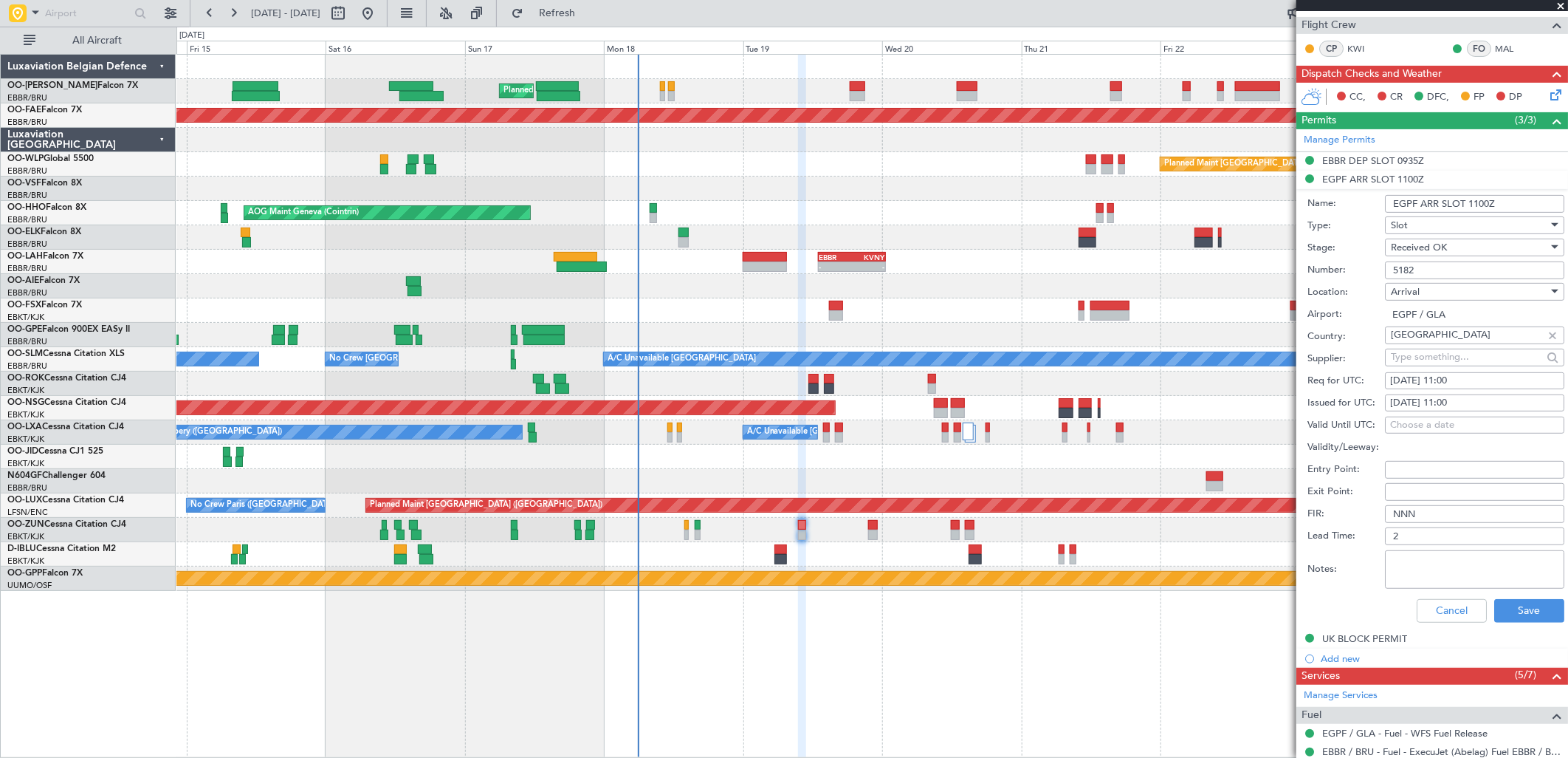
scroll to position [328, 0]
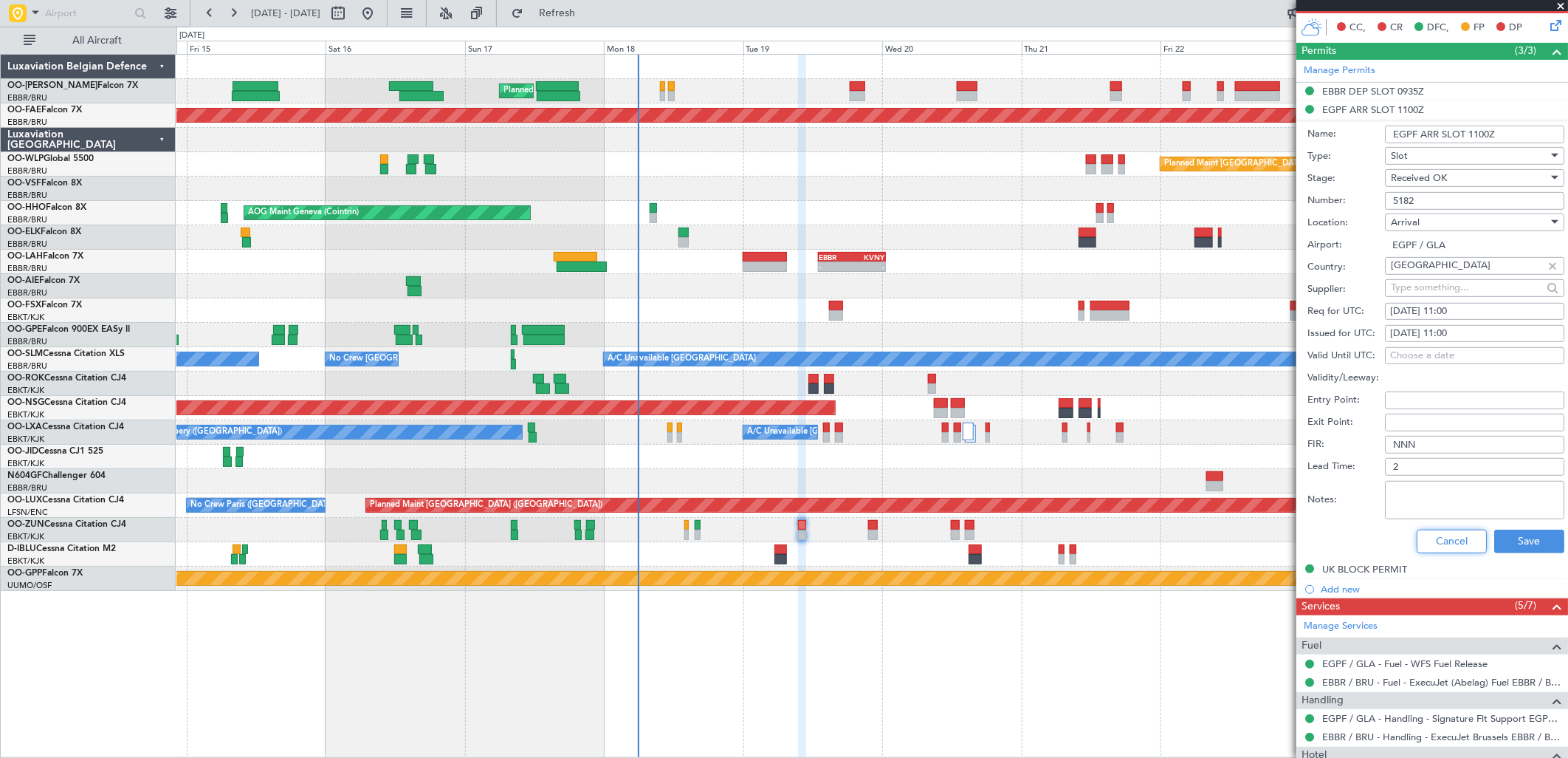
click at [1451, 545] on button "Cancel" at bounding box center [1452, 542] width 70 height 24
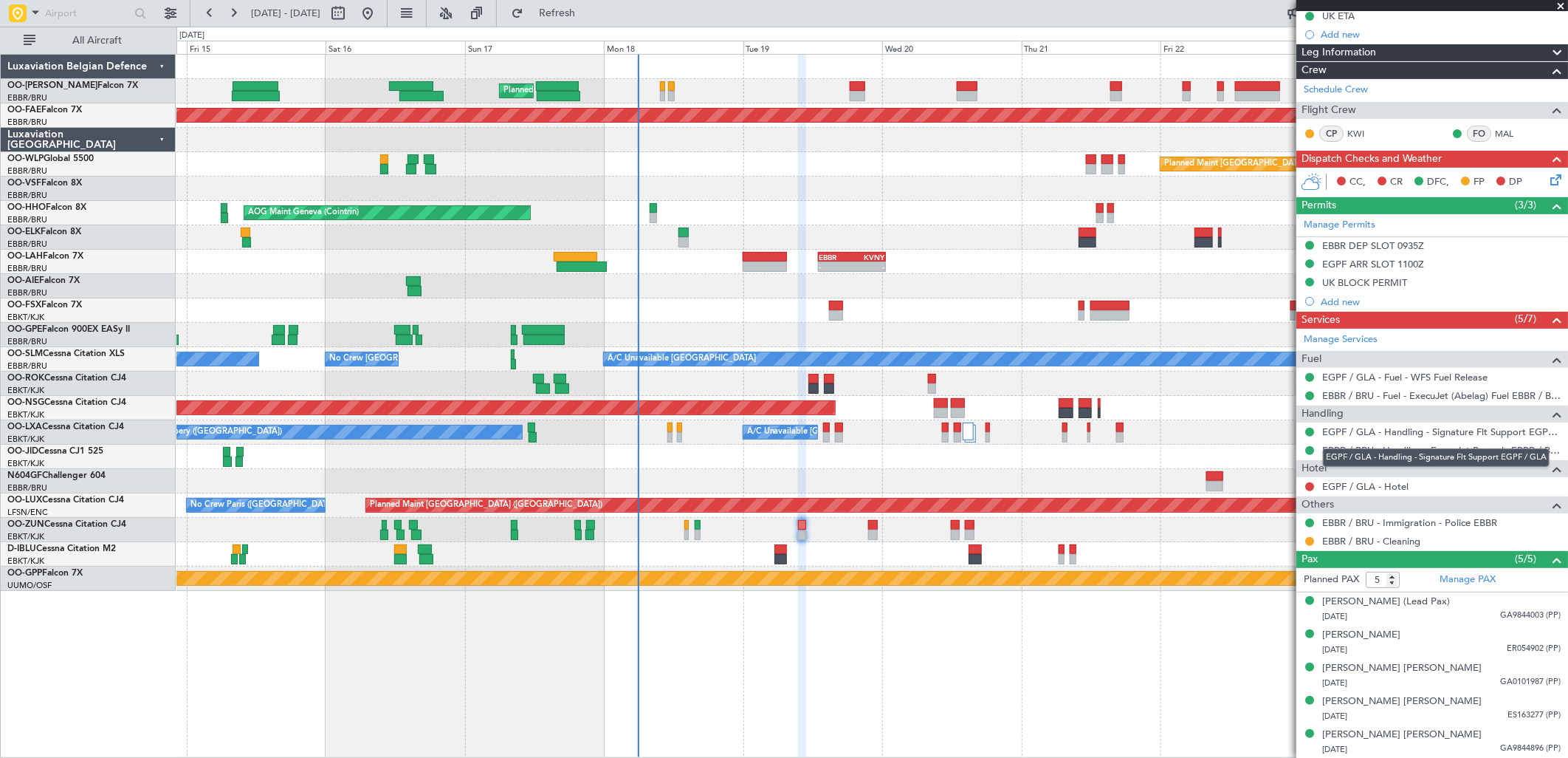
drag, startPoint x: 1407, startPoint y: 446, endPoint x: 1415, endPoint y: 441, distance: 9.4
click at [1407, 446] on mat-tooltip-component "EGPF / GLA - Handling - Signature Flt Support EGPF / GLA" at bounding box center [1436, 458] width 247 height 39
click at [1423, 432] on link "EGPF / GLA - Handling - Signature Flt Support EGPF / GLA" at bounding box center [1441, 432] width 238 height 13
click at [588, 19] on span "Refresh" at bounding box center [557, 13] width 62 height 10
click at [1404, 261] on div "EGPF ARR SLOT 1100Z" at bounding box center [1374, 264] width 102 height 13
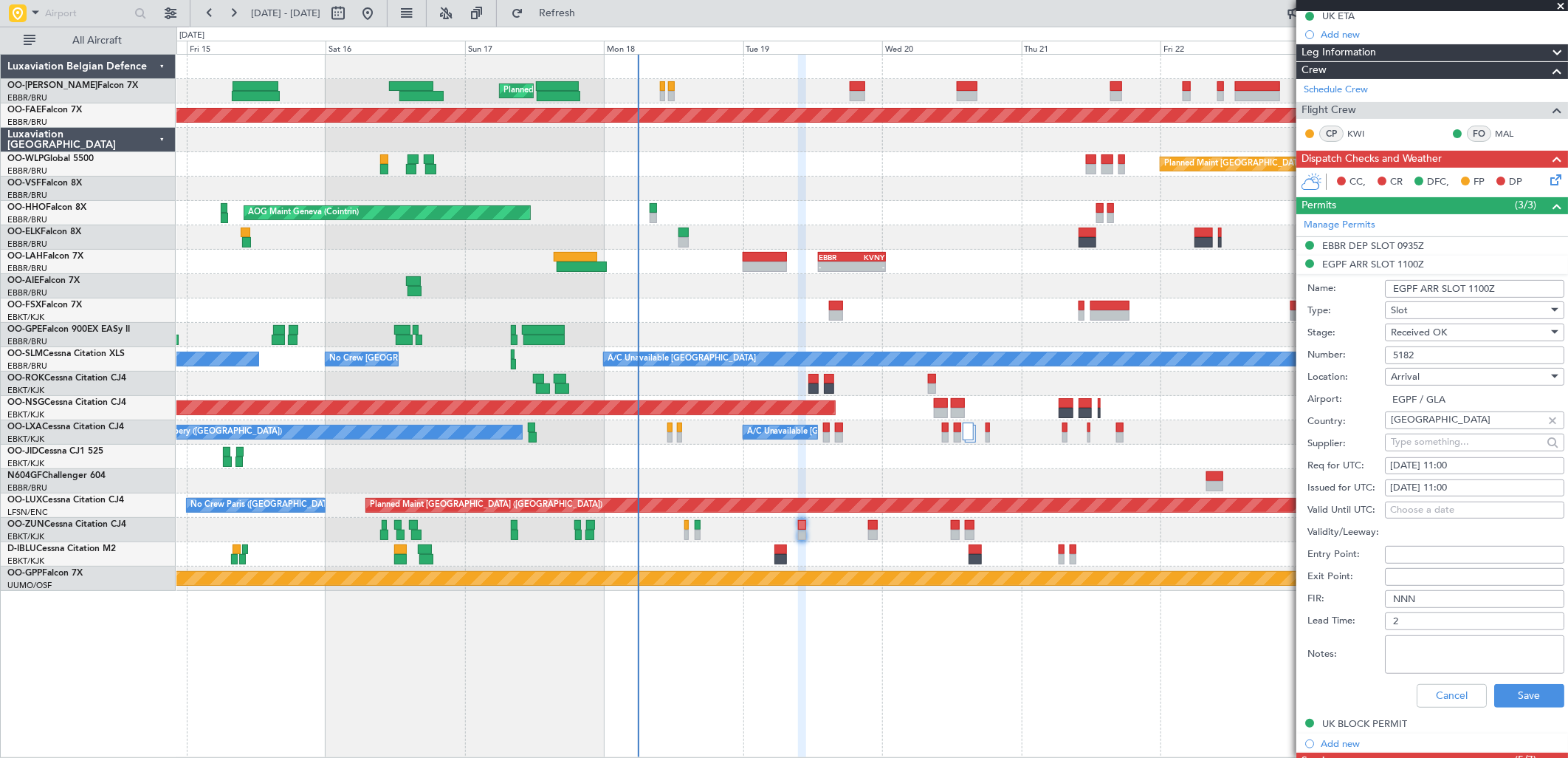
scroll to position [328, 0]
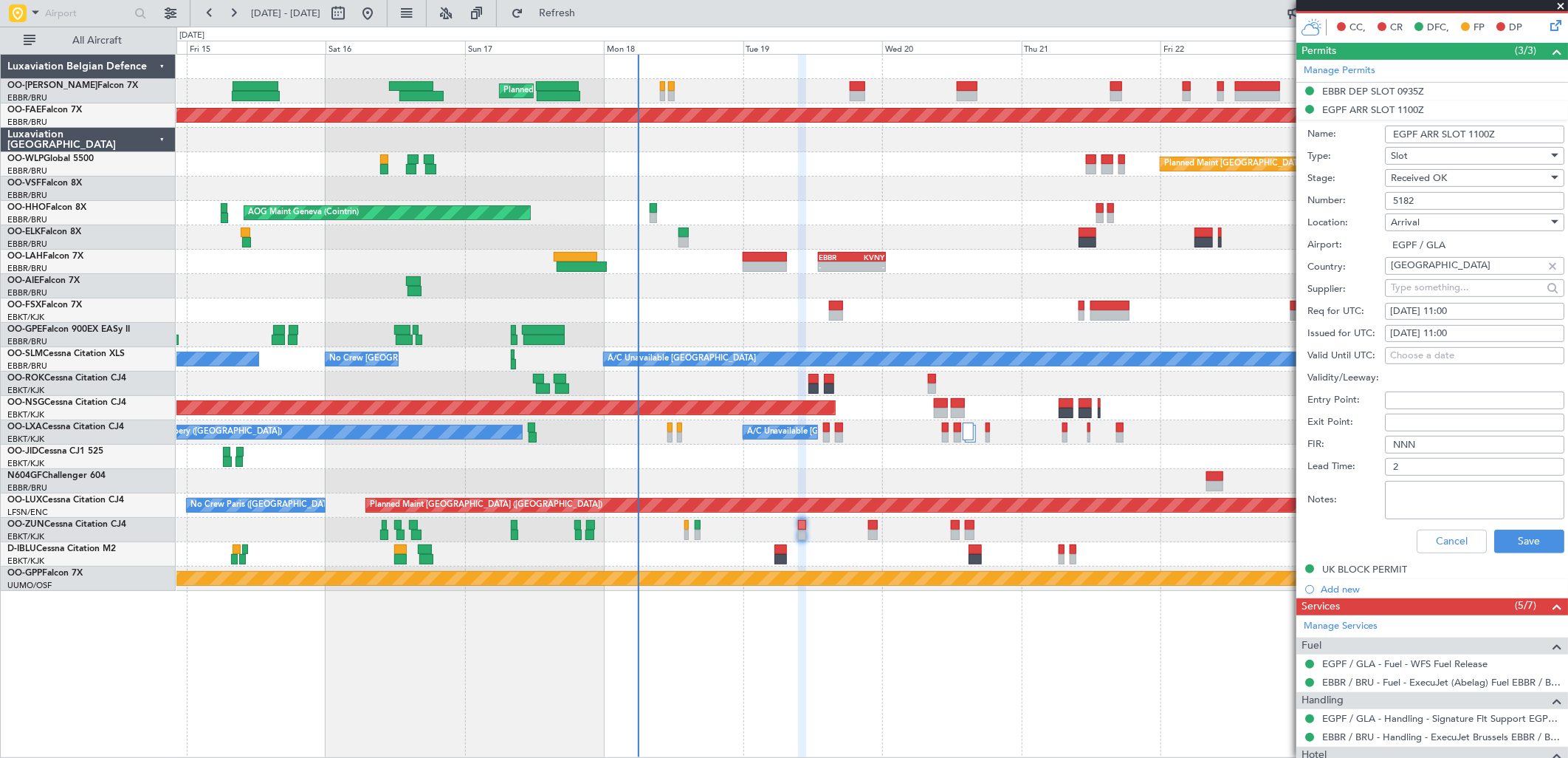
click at [1483, 311] on div "[DATE] 11:00" at bounding box center [1474, 311] width 169 height 15
select select "8"
select select "2025"
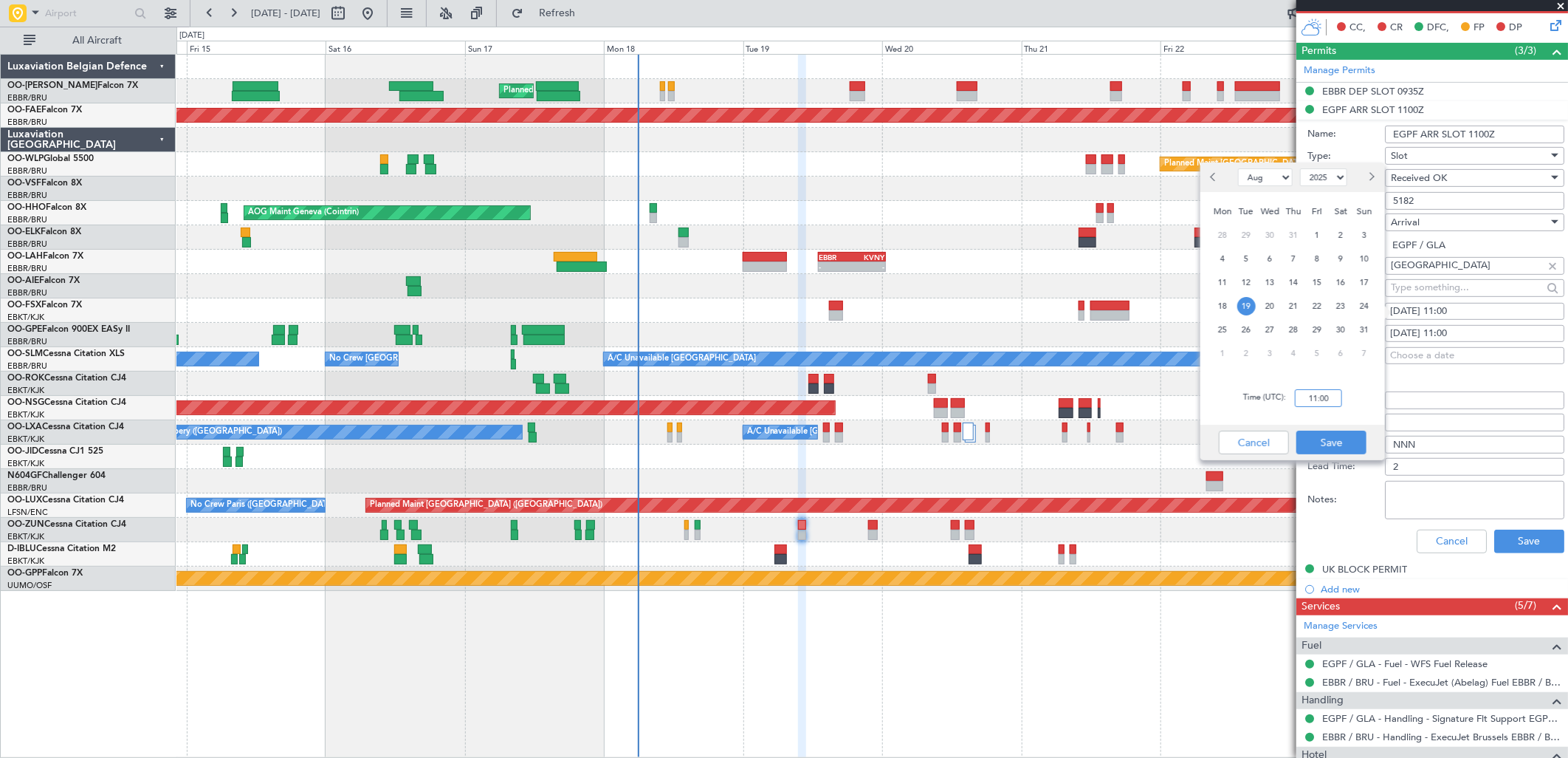
click at [1314, 401] on input "11:00" at bounding box center [1318, 398] width 47 height 18
click at [1361, 379] on div "Time (UTC): 1055" at bounding box center [1292, 398] width 184 height 53
type input "10:55"
click at [1336, 439] on button "Save" at bounding box center [1332, 443] width 70 height 24
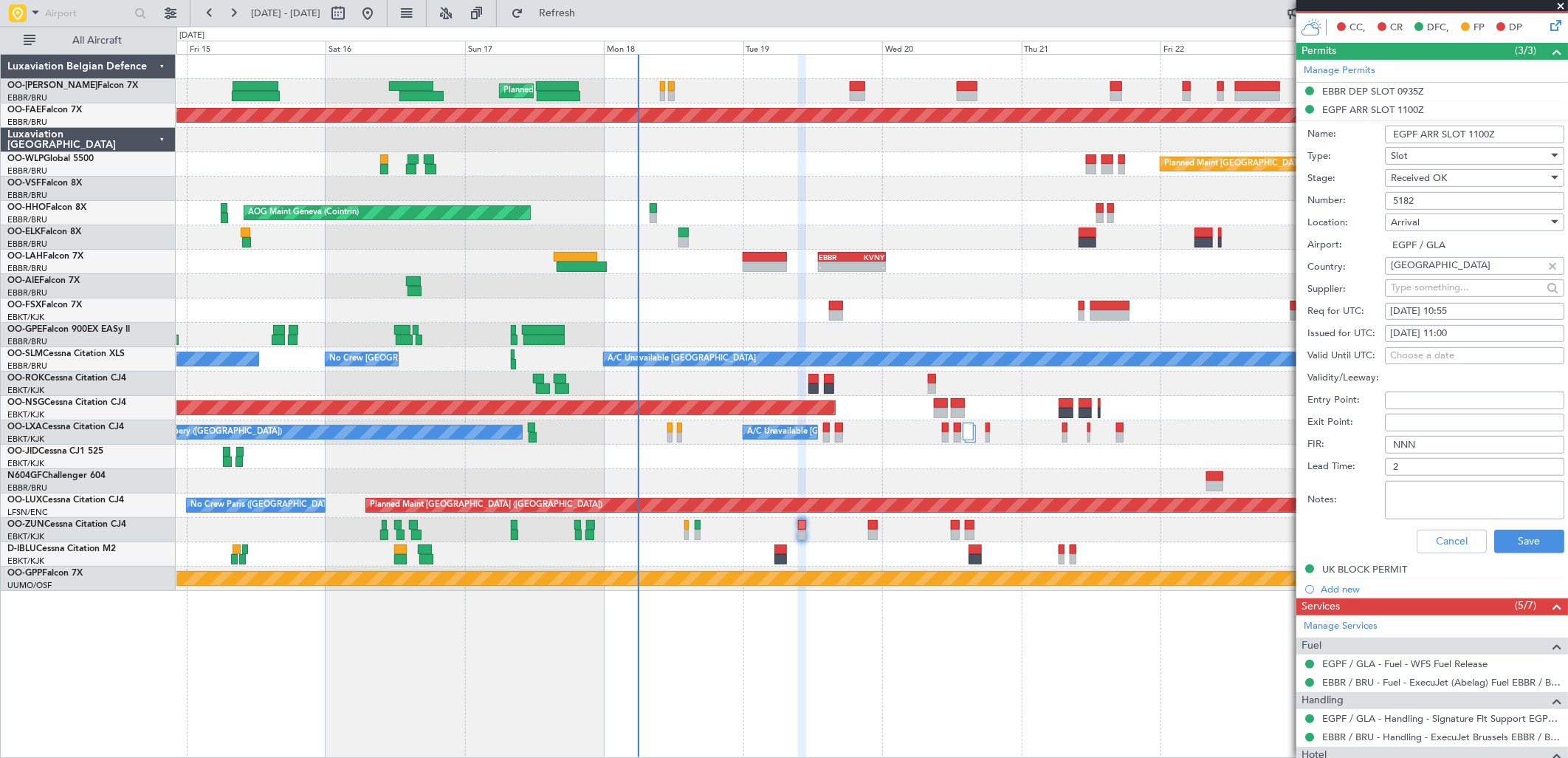
click at [1471, 327] on div "[DATE] 11:00" at bounding box center [1474, 334] width 169 height 15
select select "8"
select select "2025"
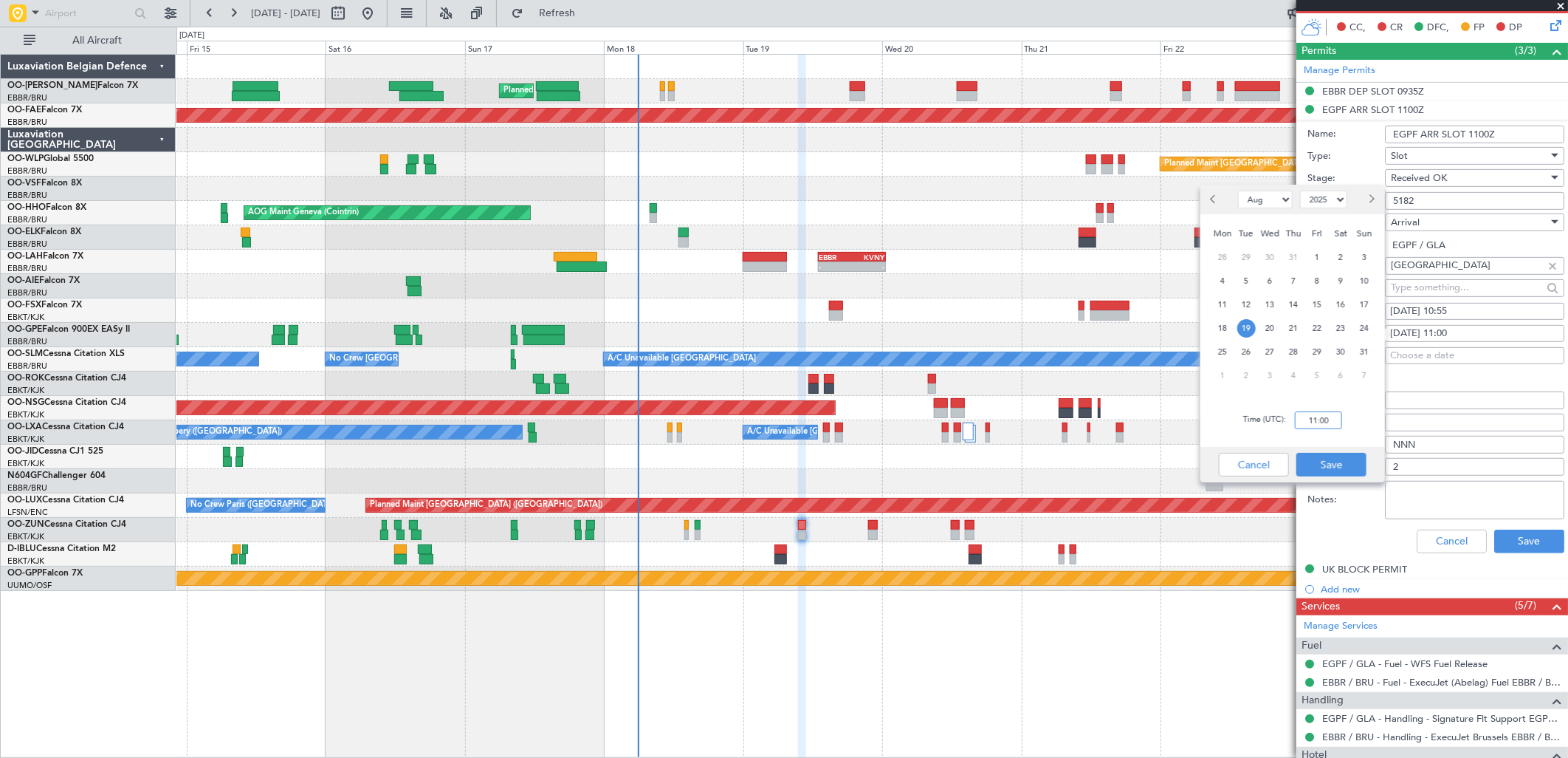
click at [1320, 423] on input "11:00" at bounding box center [1318, 420] width 47 height 18
click at [1354, 423] on div "Time (UTC): 1055" at bounding box center [1292, 420] width 184 height 53
type input "10:55"
click at [1322, 467] on button "Save" at bounding box center [1332, 465] width 70 height 24
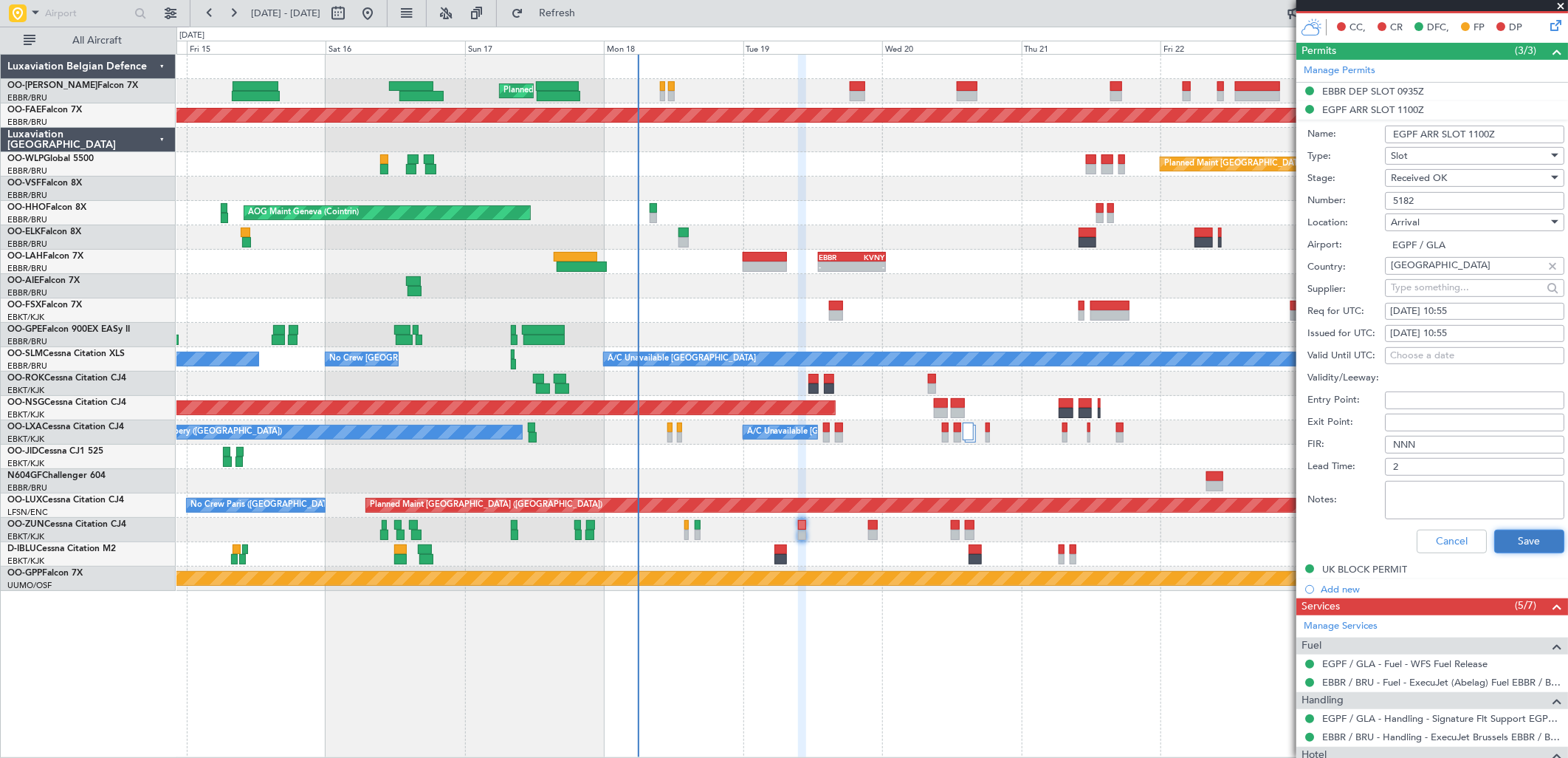
click at [1524, 539] on button "Save" at bounding box center [1529, 542] width 70 height 24
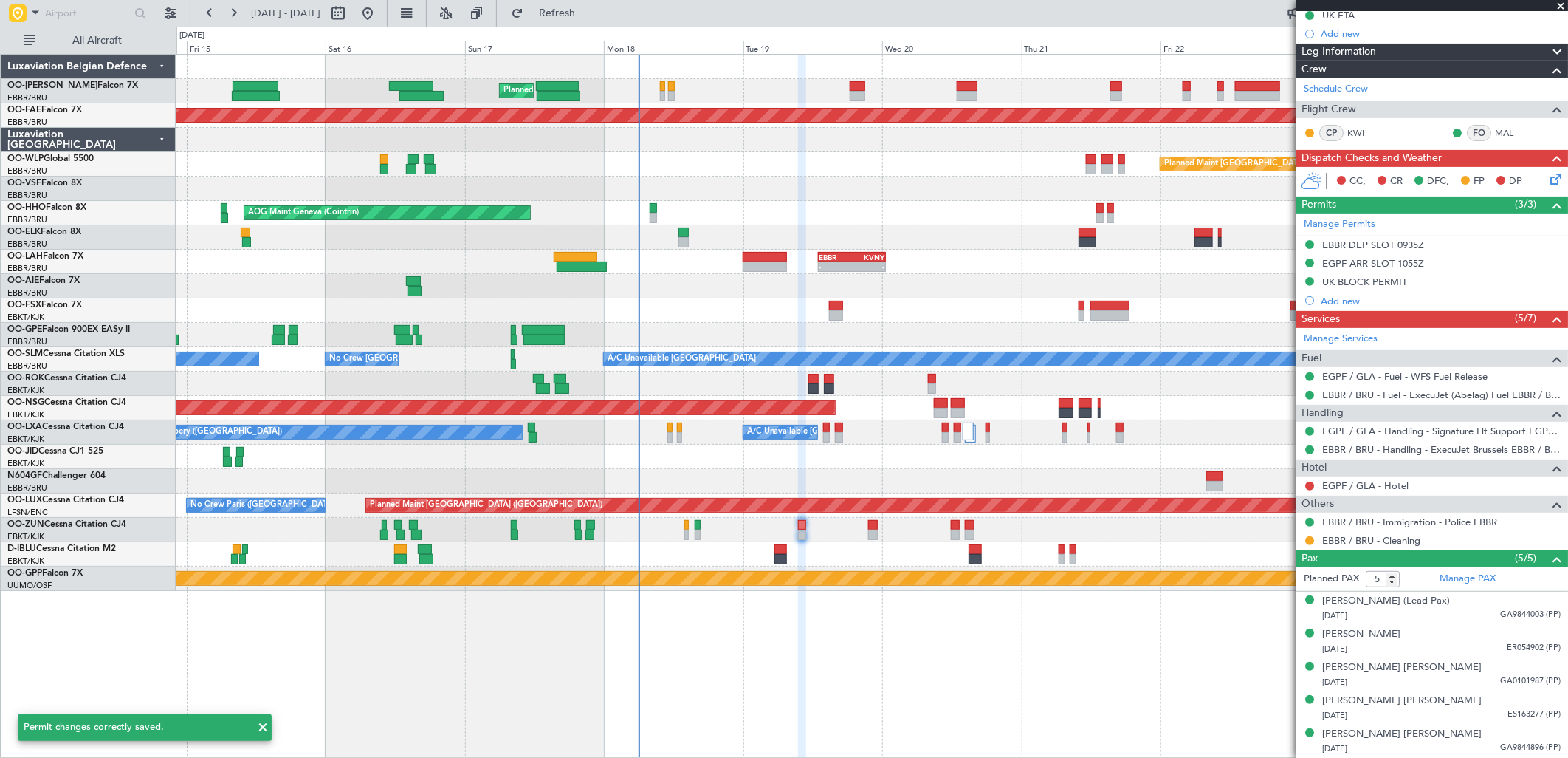
scroll to position [173, 0]
click at [1312, 267] on div at bounding box center [1310, 263] width 12 height 12
click at [1305, 262] on button at bounding box center [1310, 264] width 9 height 9
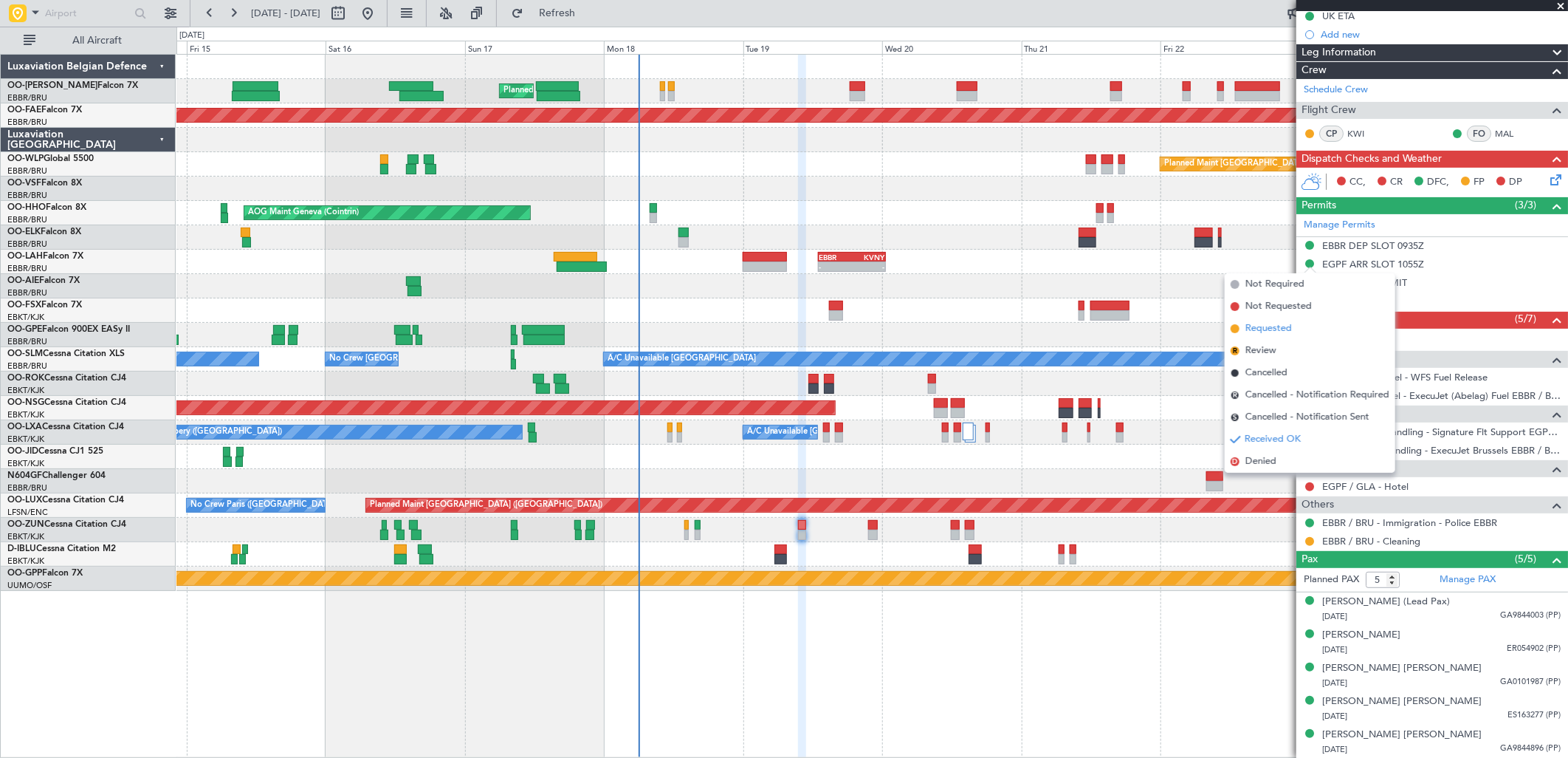
click at [1285, 328] on span "Requested" at bounding box center [1269, 329] width 46 height 15
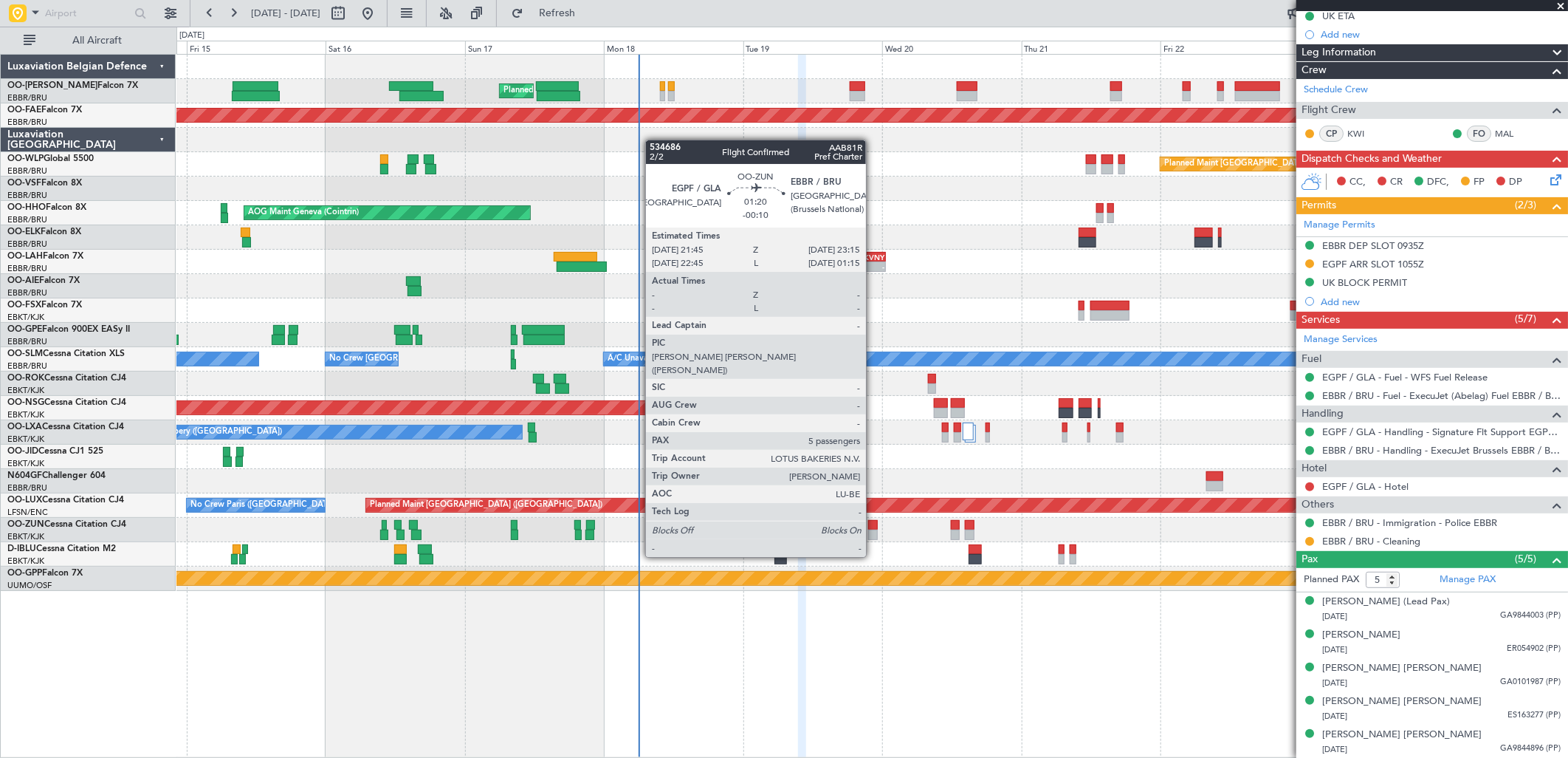
click at [873, 530] on div at bounding box center [872, 535] width 9 height 10
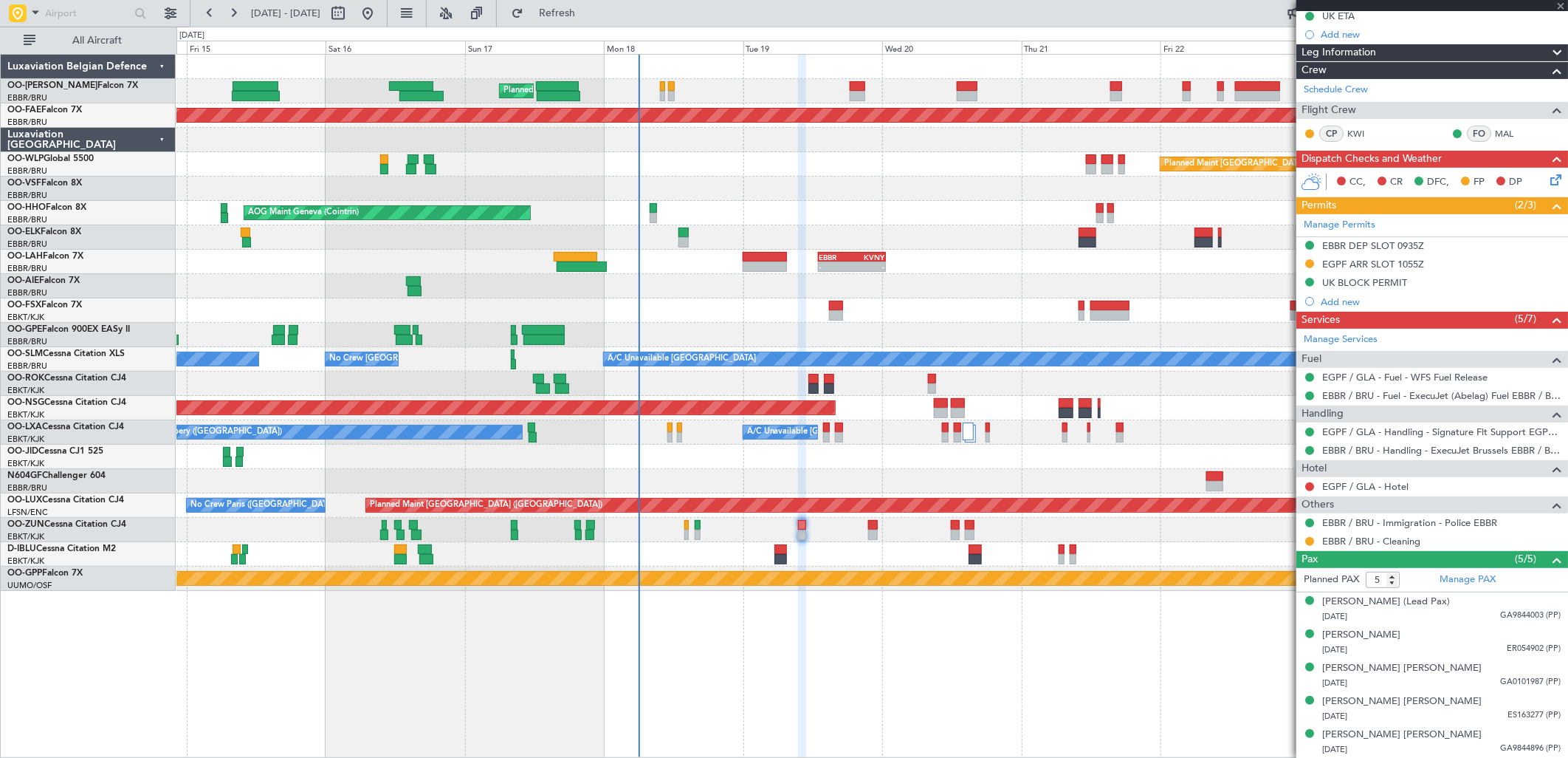
type input "-00:10"
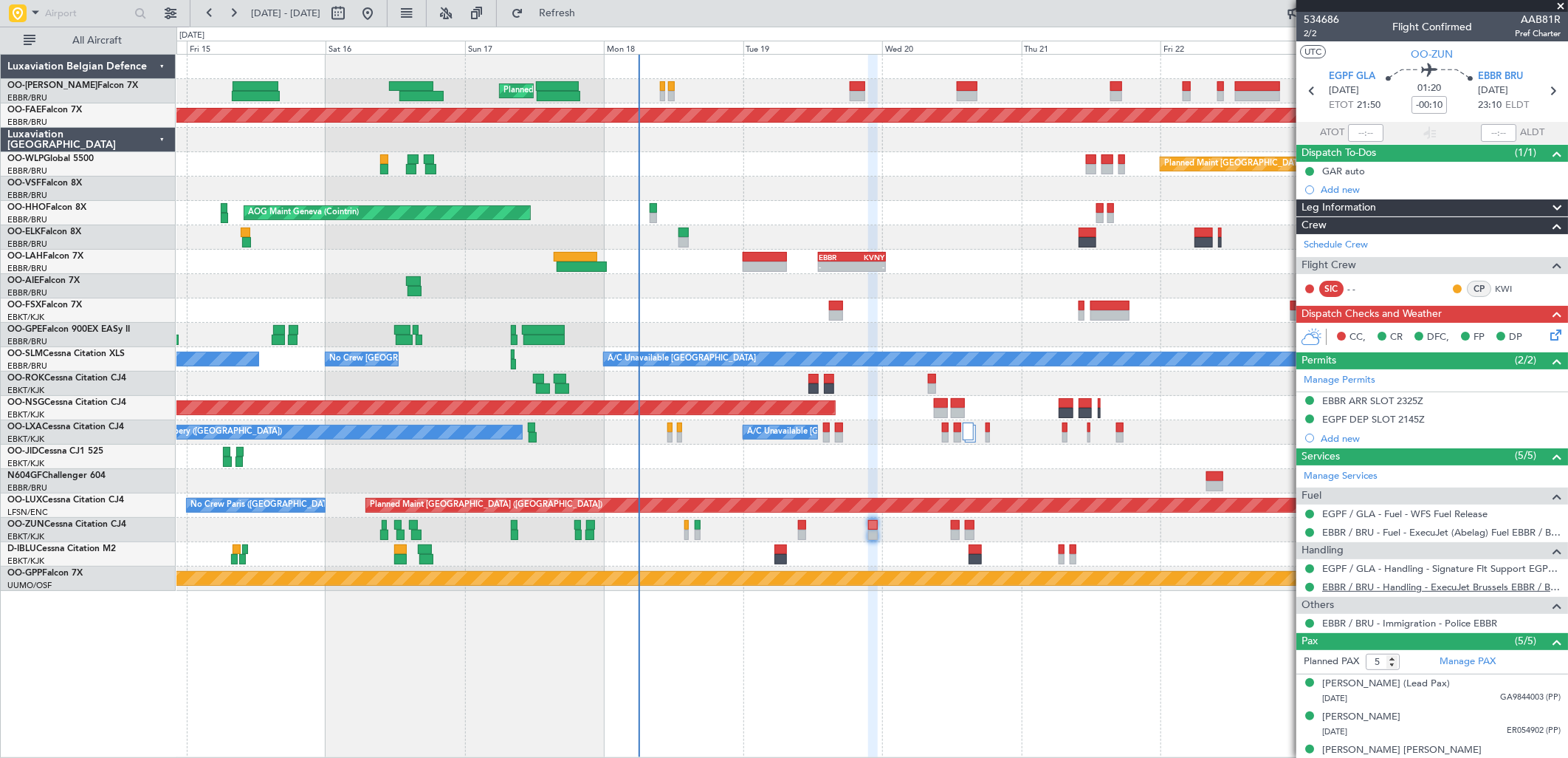
click at [1381, 587] on link "EBBR / BRU - Handling - ExecuJet Brussels EBBR / BRU" at bounding box center [1441, 587] width 238 height 13
click at [1407, 396] on div "EBBR ARR SLOT 2325Z" at bounding box center [1373, 401] width 101 height 13
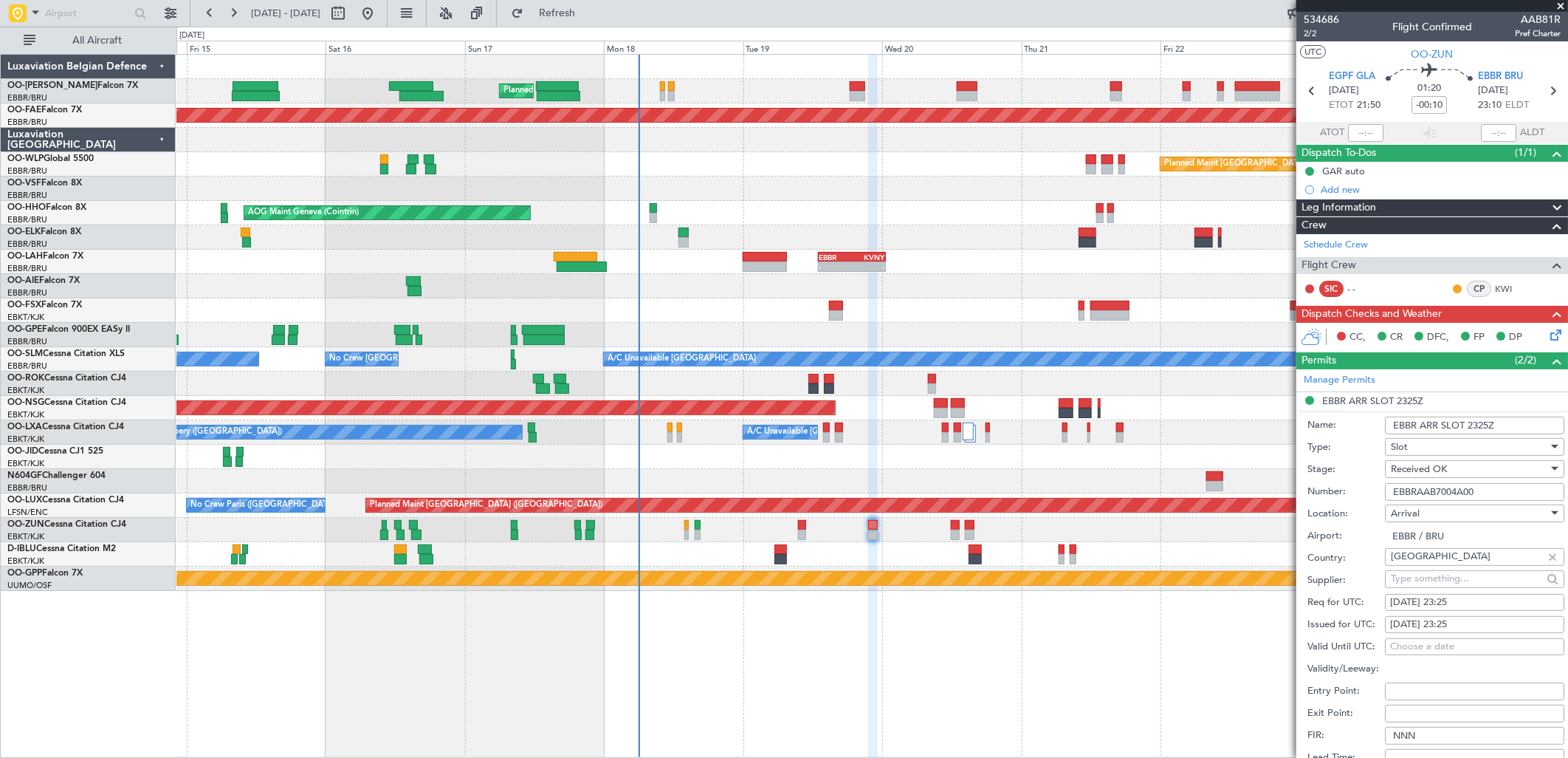
drag, startPoint x: 1485, startPoint y: 602, endPoint x: 1460, endPoint y: 604, distance: 25.1
click at [1485, 601] on div "19/08/2025 23:25" at bounding box center [1474, 603] width 169 height 15
select select "8"
select select "2025"
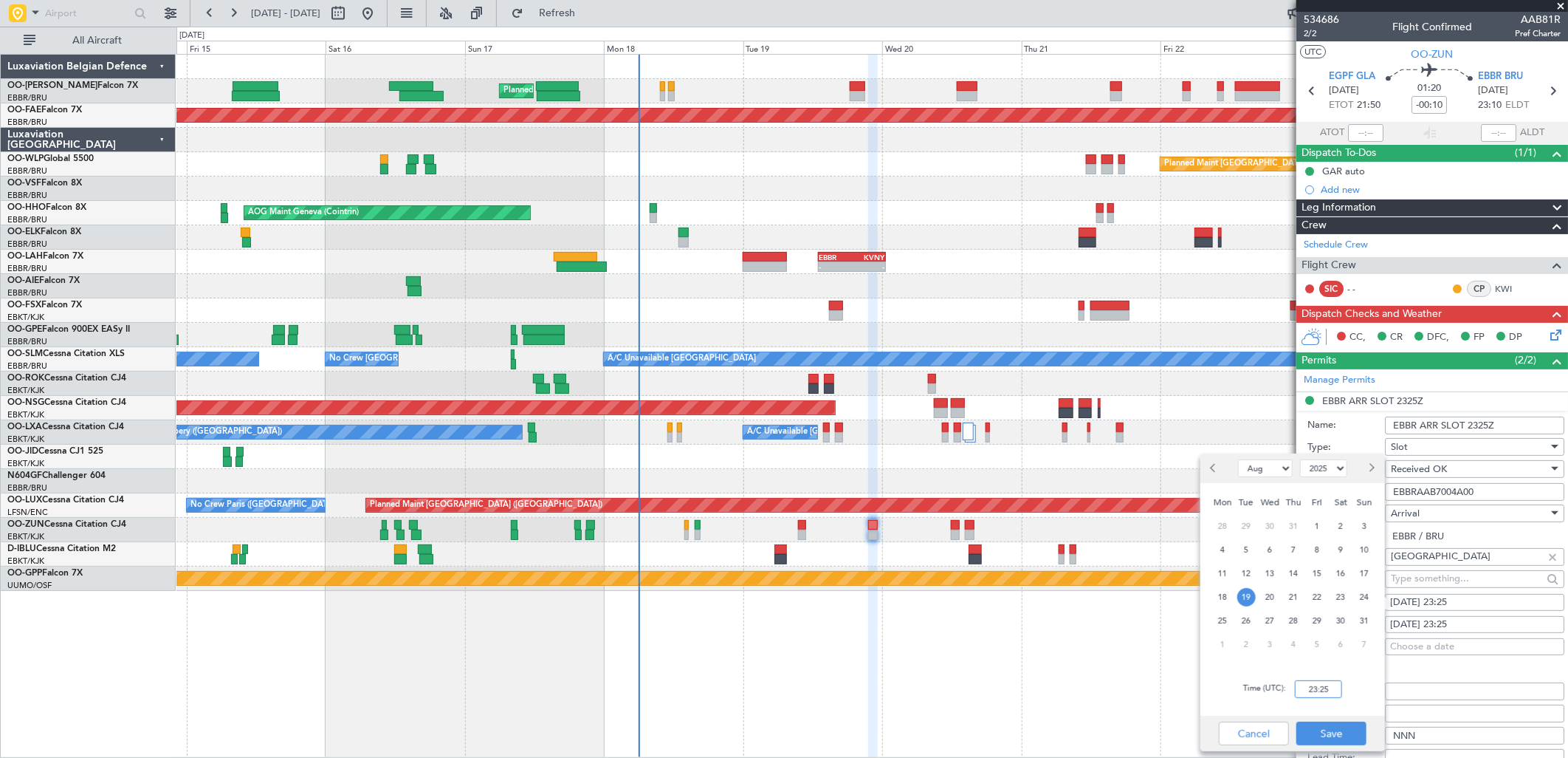
click at [1323, 691] on input "23:25" at bounding box center [1318, 689] width 47 height 18
click at [1367, 676] on div "Time (UTC): 2315" at bounding box center [1292, 689] width 184 height 53
type input "23:15"
click at [1341, 740] on button "Save" at bounding box center [1332, 734] width 70 height 24
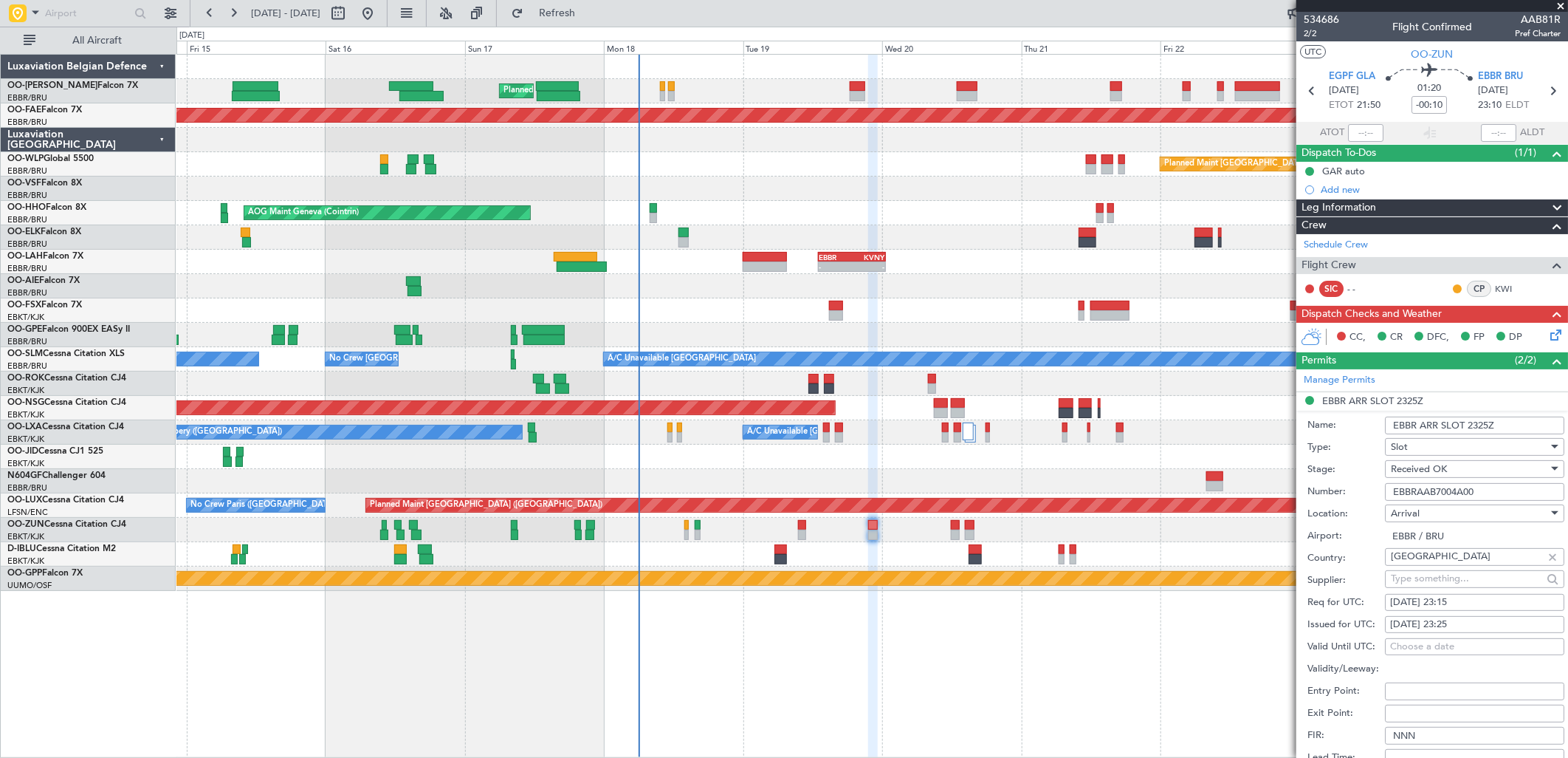
click at [1446, 619] on div "19/08/2025 23:25" at bounding box center [1474, 625] width 169 height 15
select select "8"
select select "2025"
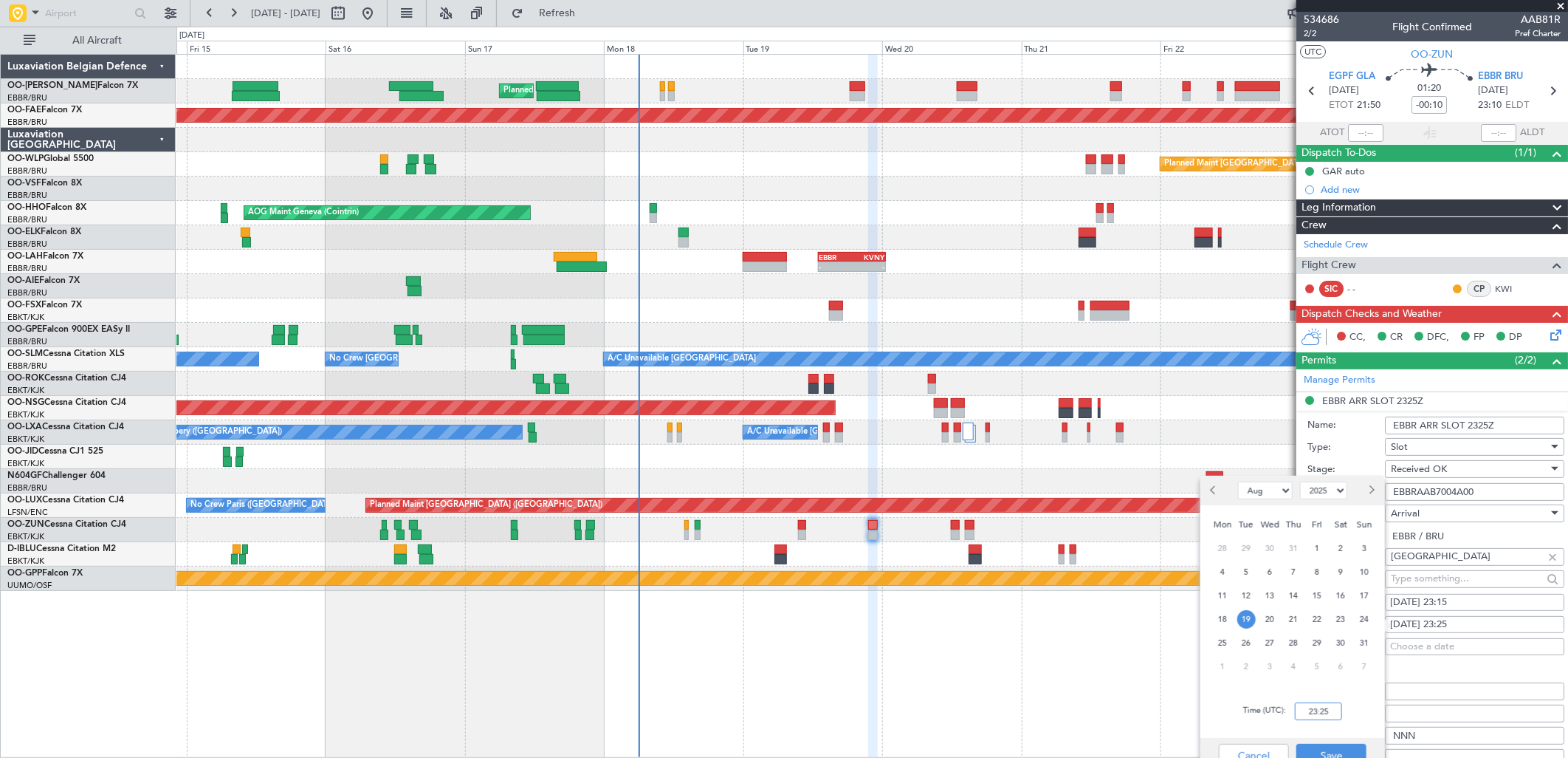
click at [1311, 718] on input "23:25" at bounding box center [1318, 711] width 47 height 18
click at [1357, 704] on div "Time (UTC): 2315" at bounding box center [1292, 711] width 184 height 53
type input "23:15"
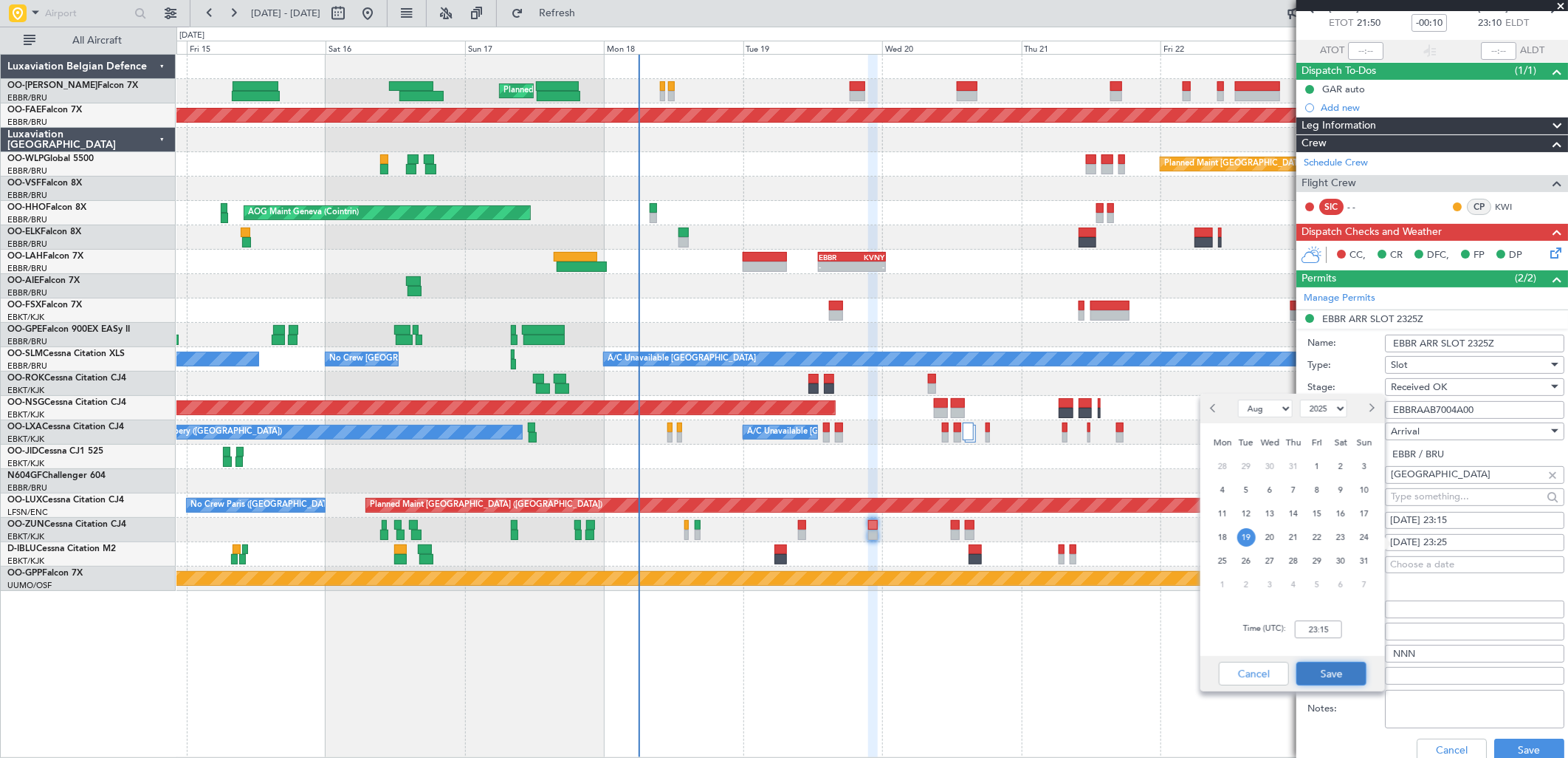
click at [1345, 678] on button "Save" at bounding box center [1332, 674] width 70 height 24
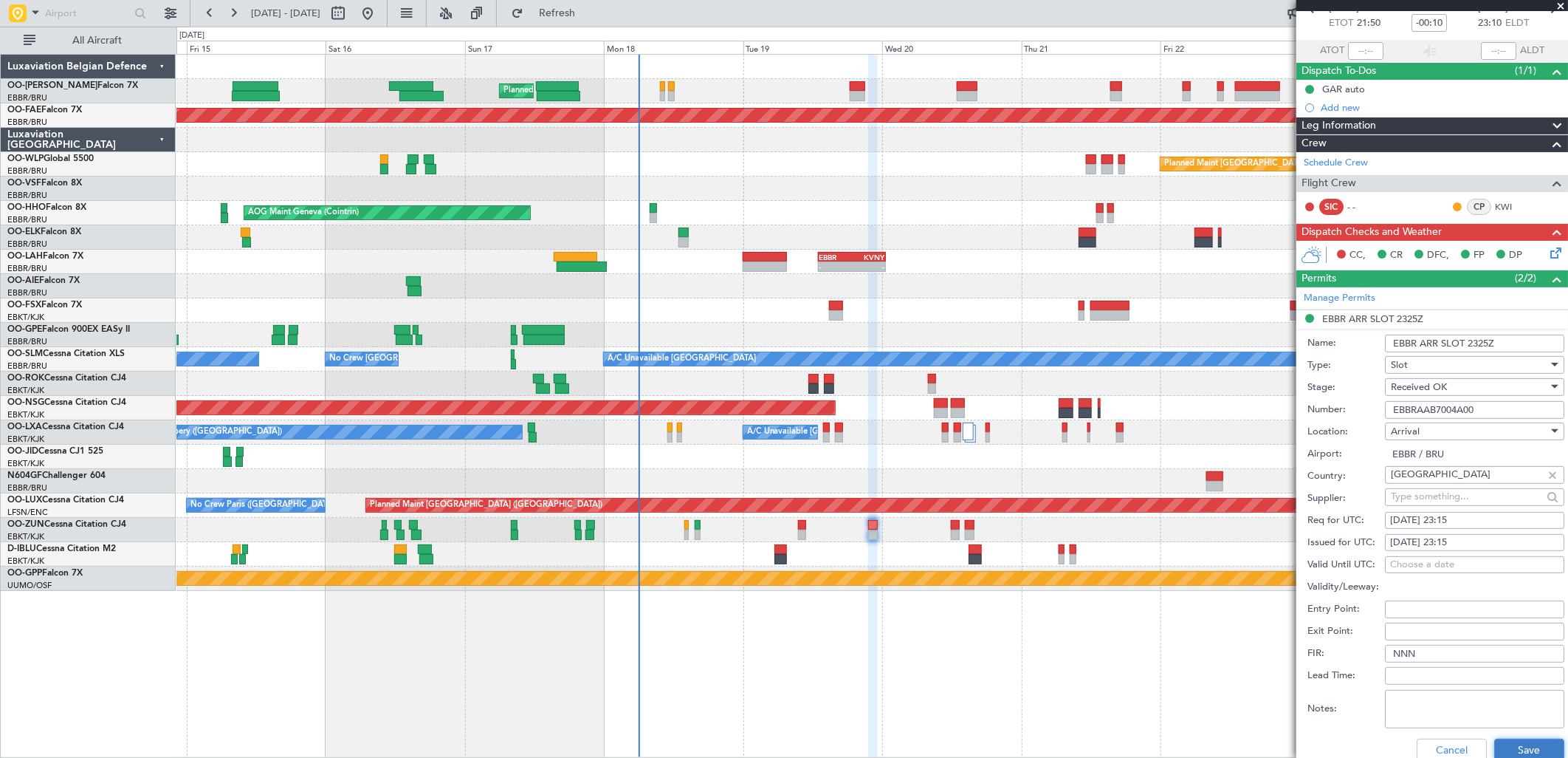
click at [1531, 749] on button "Save" at bounding box center [1529, 751] width 70 height 24
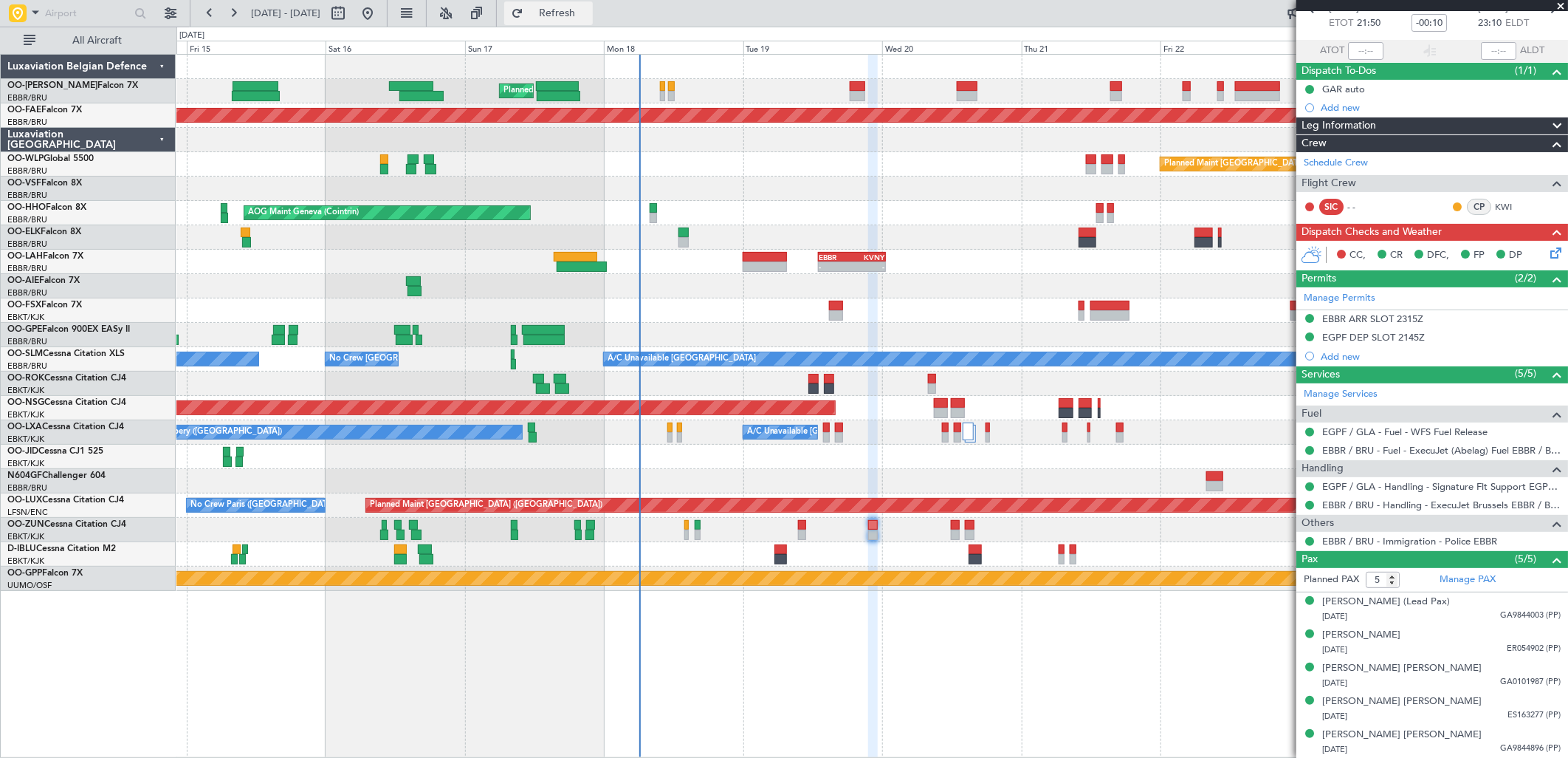
click at [554, 17] on button "Refresh" at bounding box center [548, 14] width 89 height 24
click at [1548, 253] on icon at bounding box center [1553, 250] width 12 height 12
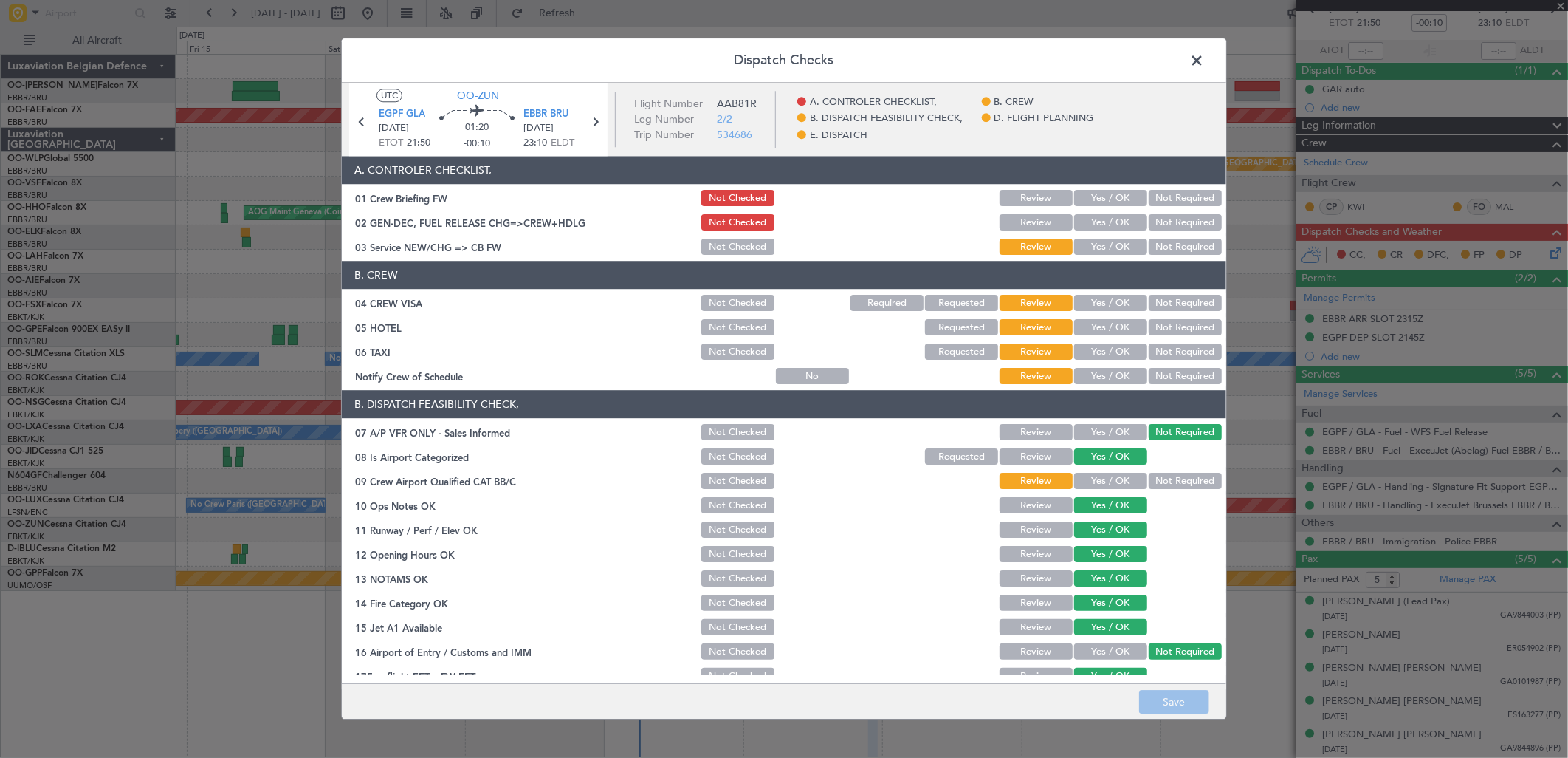
click at [1091, 241] on button "Yes / OK" at bounding box center [1110, 247] width 73 height 17
click at [1109, 298] on button "Yes / OK" at bounding box center [1110, 304] width 73 height 17
drag, startPoint x: 1148, startPoint y: 314, endPoint x: 1162, endPoint y: 331, distance: 22.0
click at [1153, 322] on section "B. CREW 04 CREW VISA Not Checked Required Requested Review Yes / OK Not Require…" at bounding box center [784, 324] width 884 height 126
click at [1162, 331] on button "Not Required" at bounding box center [1185, 328] width 73 height 17
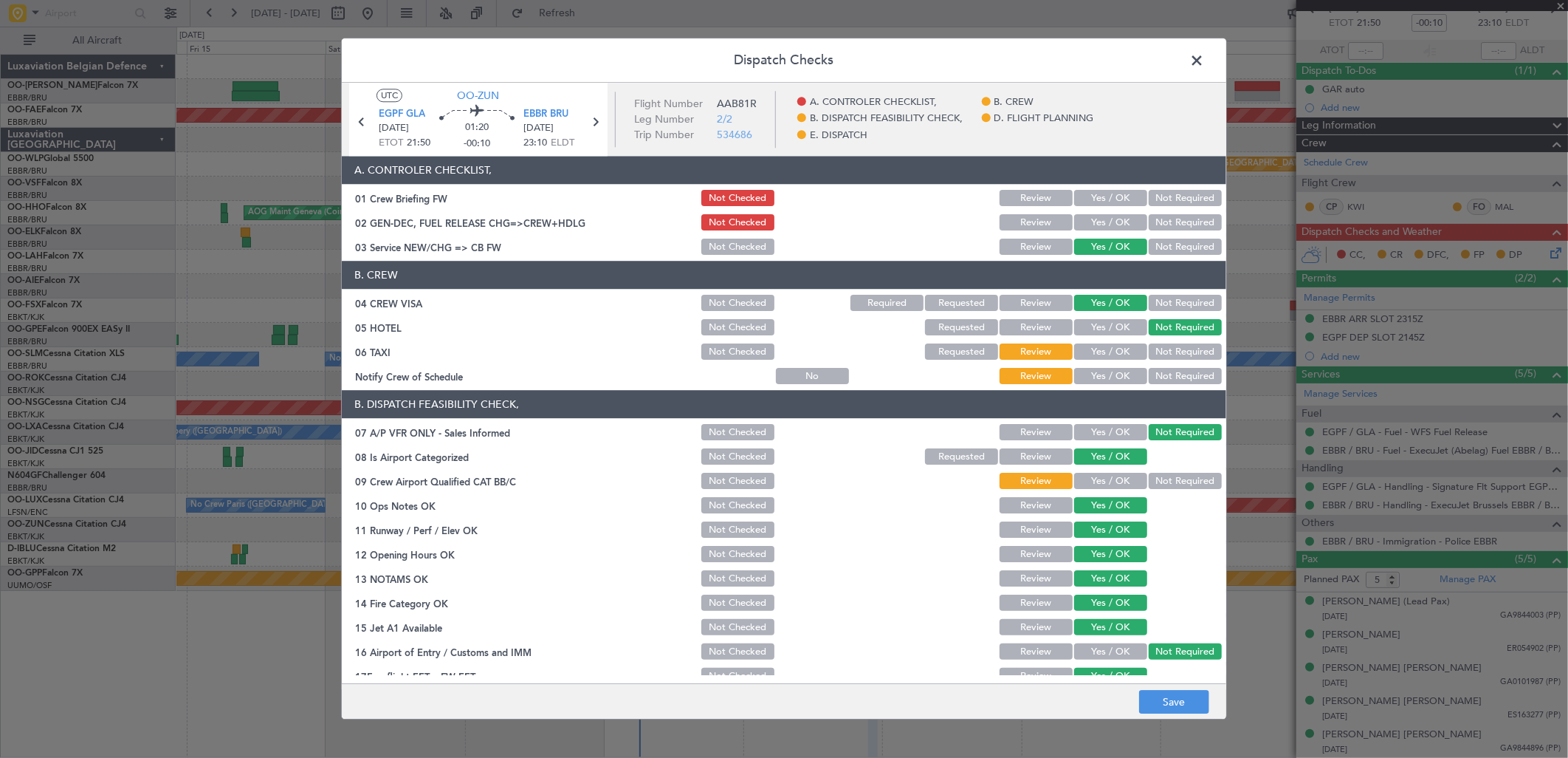
click at [1165, 347] on button "Not Required" at bounding box center [1185, 352] width 73 height 17
drag, startPoint x: 1130, startPoint y: 371, endPoint x: 1096, endPoint y: 461, distance: 96.2
click at [1125, 378] on button "Yes / OK" at bounding box center [1110, 377] width 73 height 17
click at [1089, 480] on button "Yes / OK" at bounding box center [1110, 482] width 73 height 17
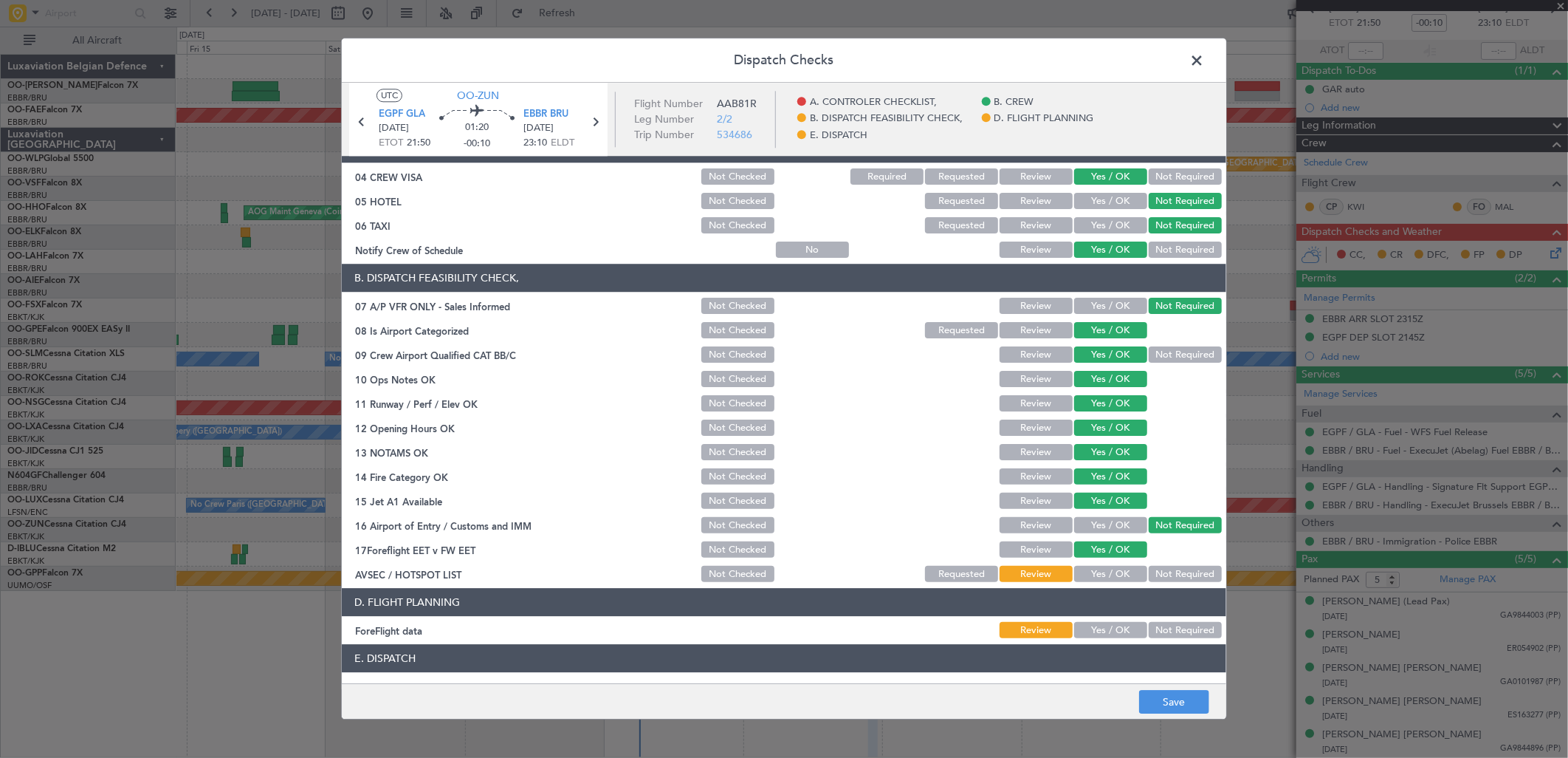
scroll to position [224, 0]
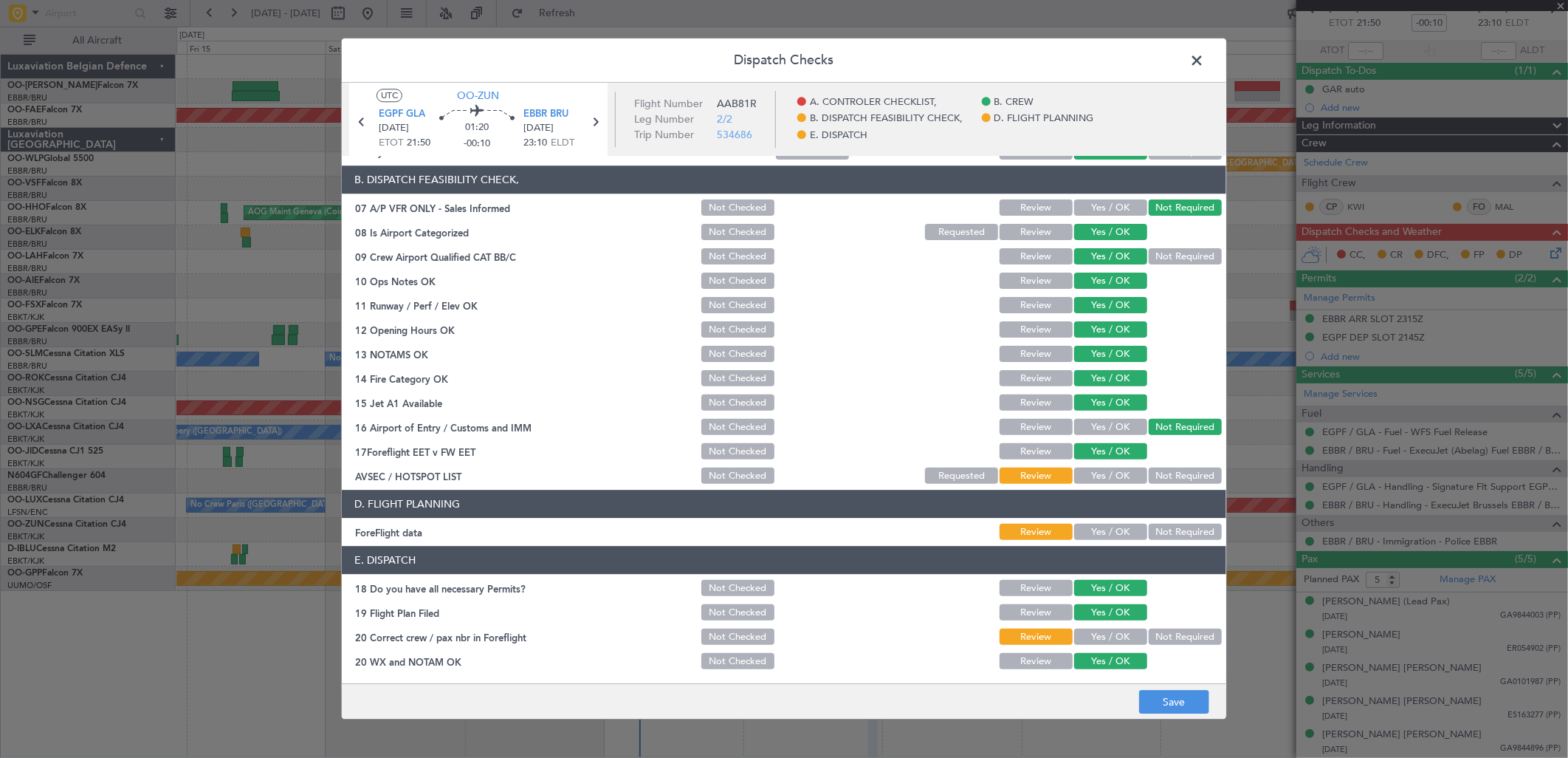
click at [1180, 477] on button "Not Required" at bounding box center [1185, 476] width 73 height 17
click at [1157, 532] on button "Not Required" at bounding box center [1185, 533] width 73 height 17
click at [1102, 629] on button "Yes / OK" at bounding box center [1110, 638] width 73 height 17
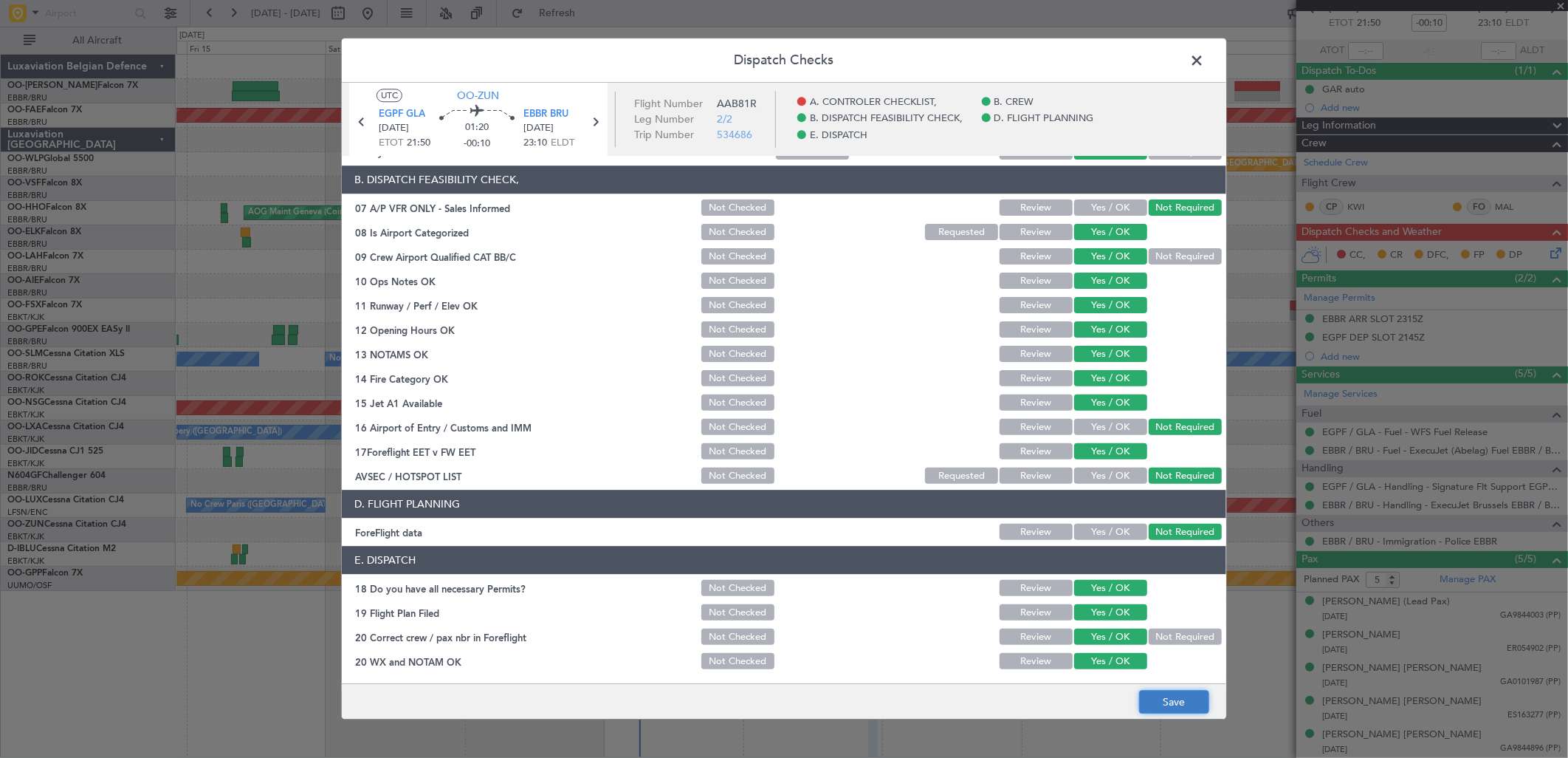
click at [1172, 709] on button "Save" at bounding box center [1174, 702] width 70 height 24
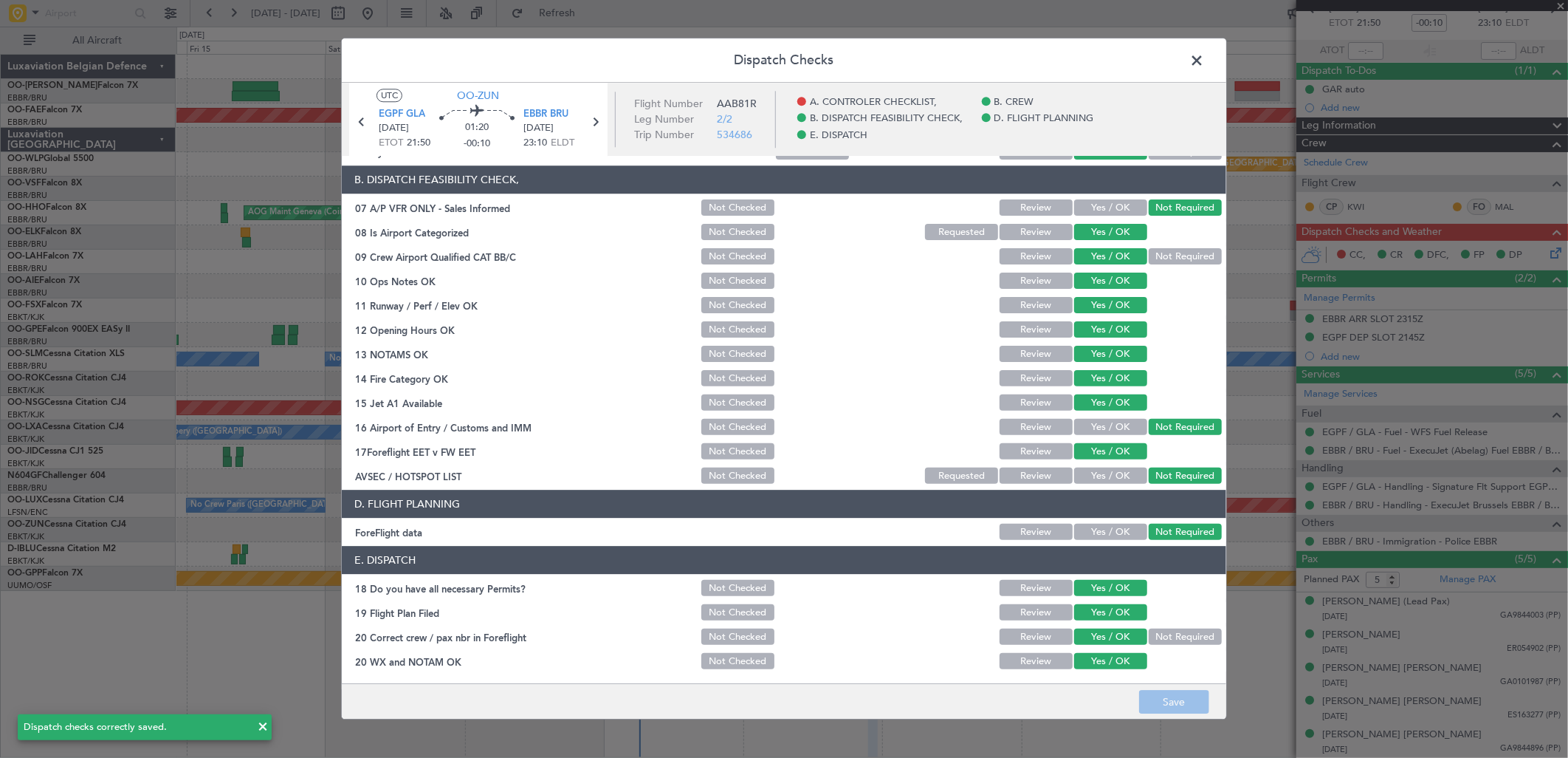
click at [1204, 59] on span at bounding box center [1204, 64] width 0 height 30
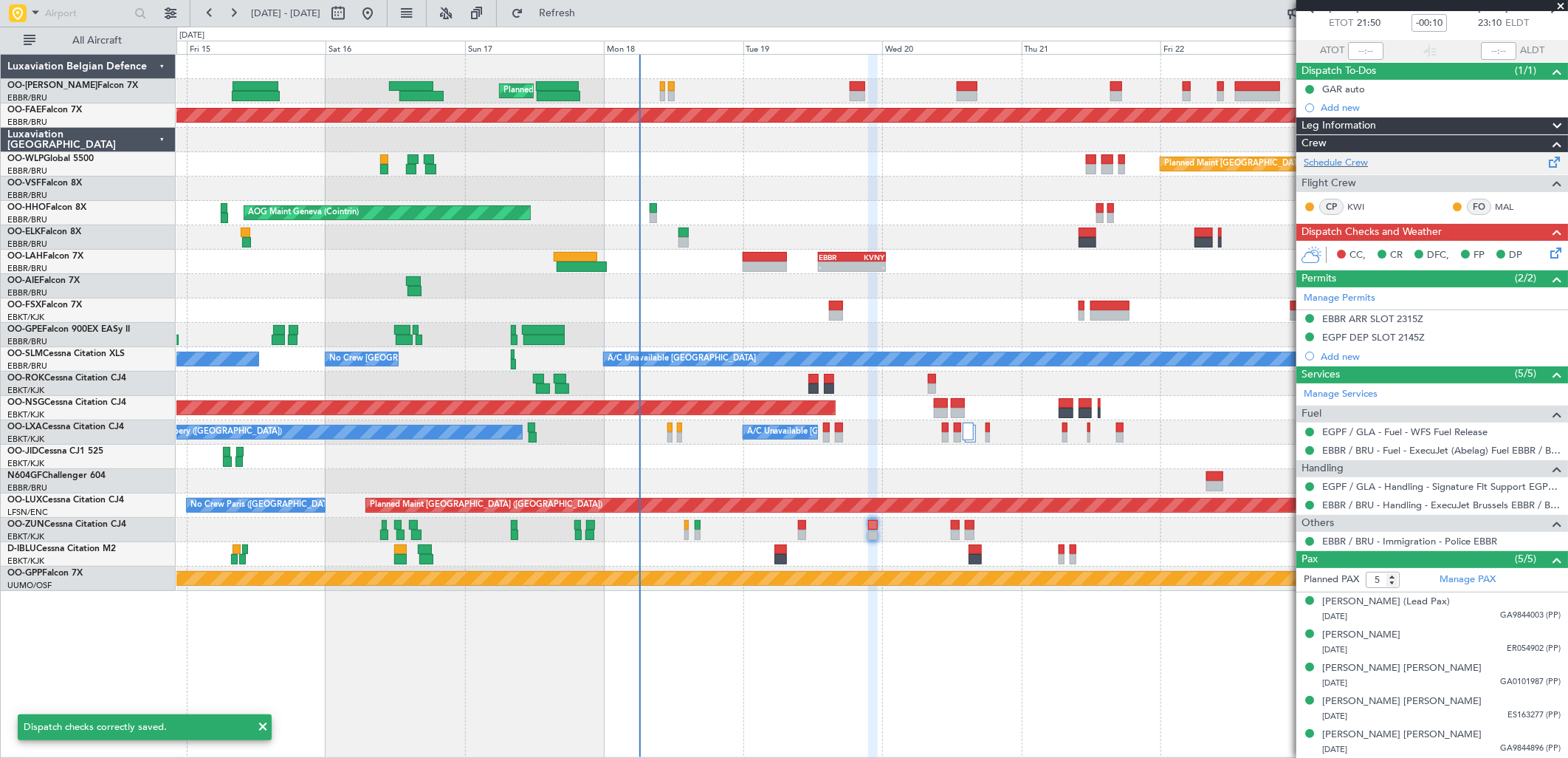
scroll to position [0, 0]
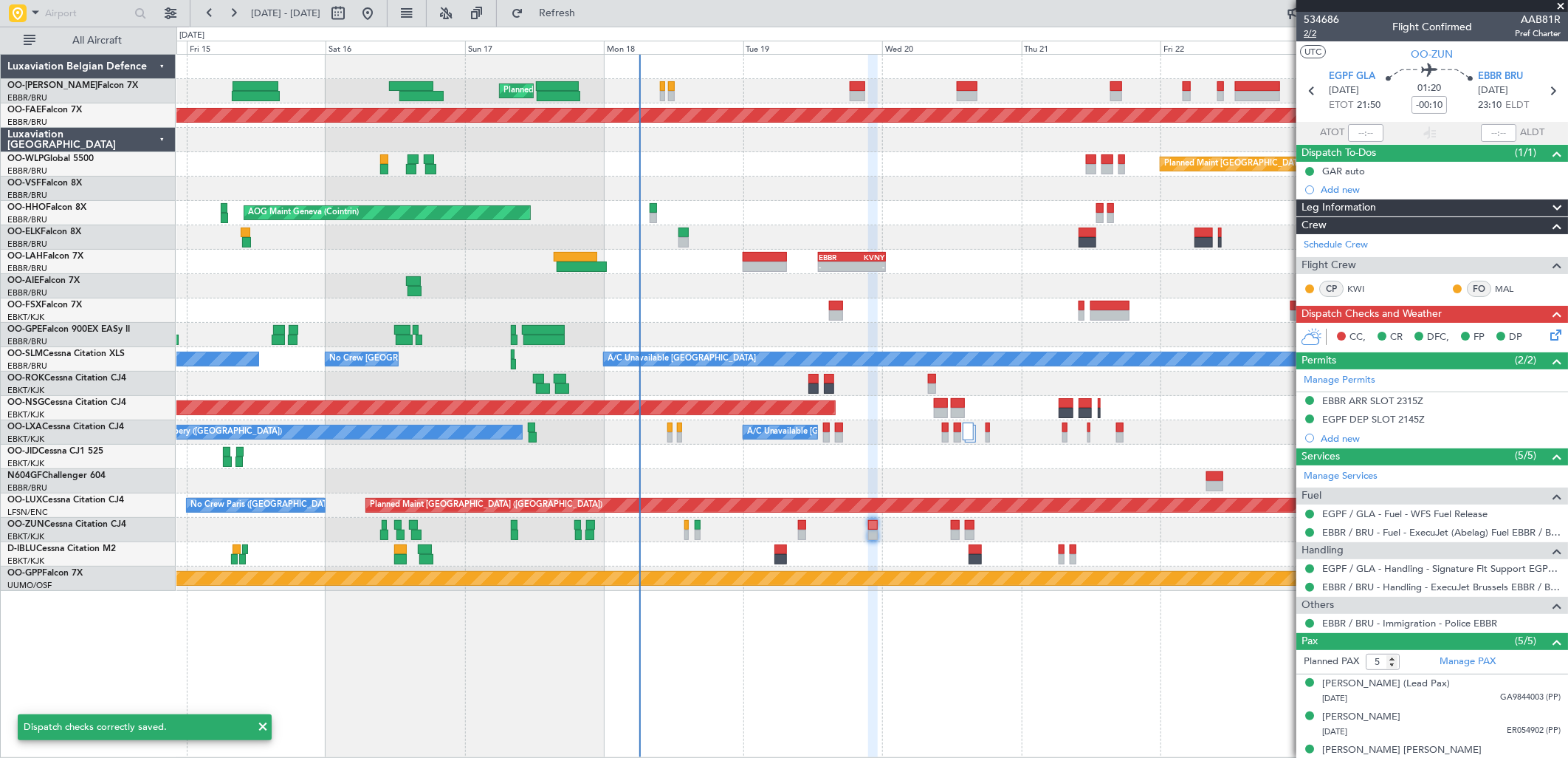
click at [1311, 31] on span "2/2" at bounding box center [1322, 33] width 35 height 13
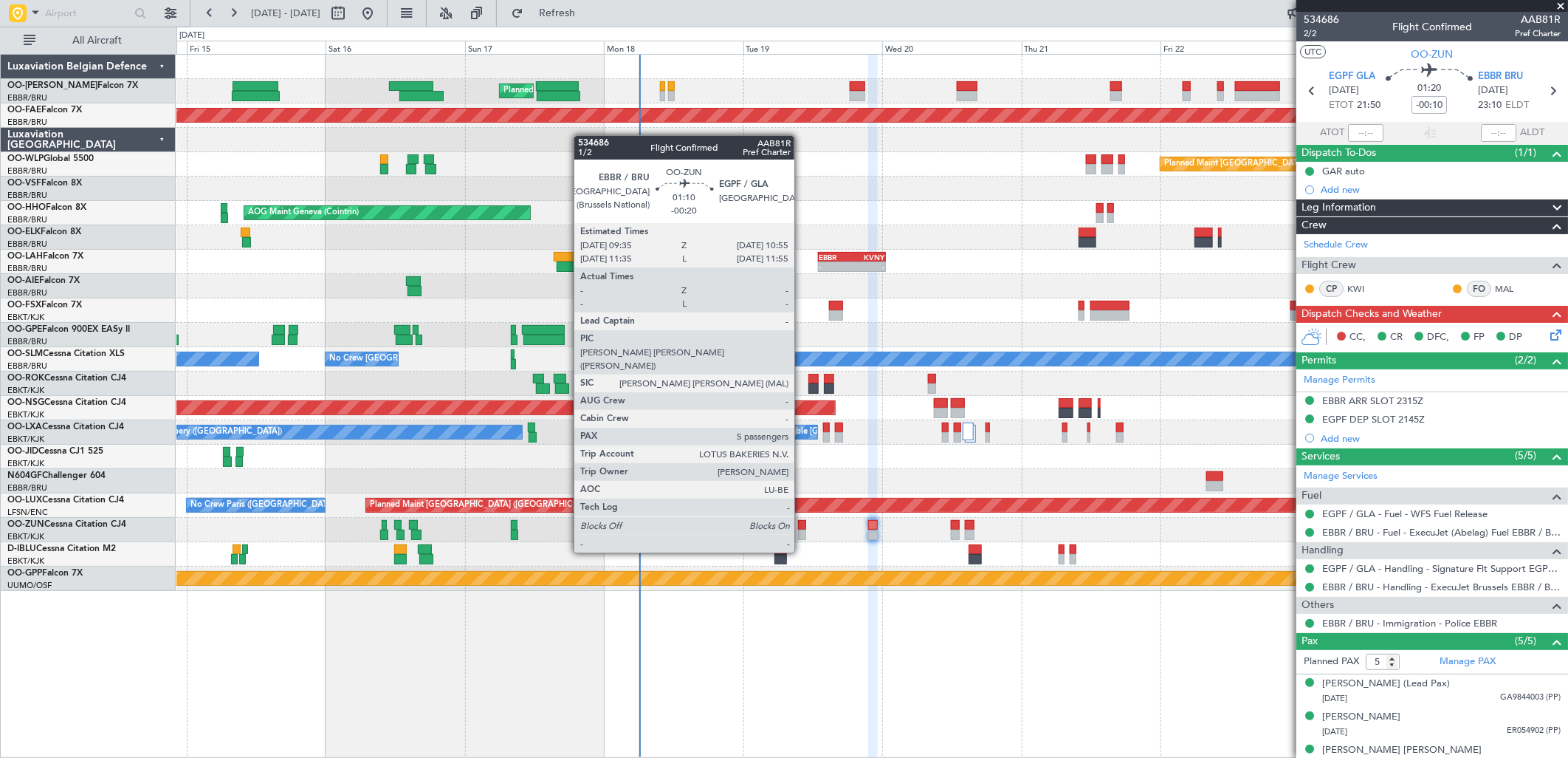
click at [802, 526] on div at bounding box center [802, 524] width 8 height 10
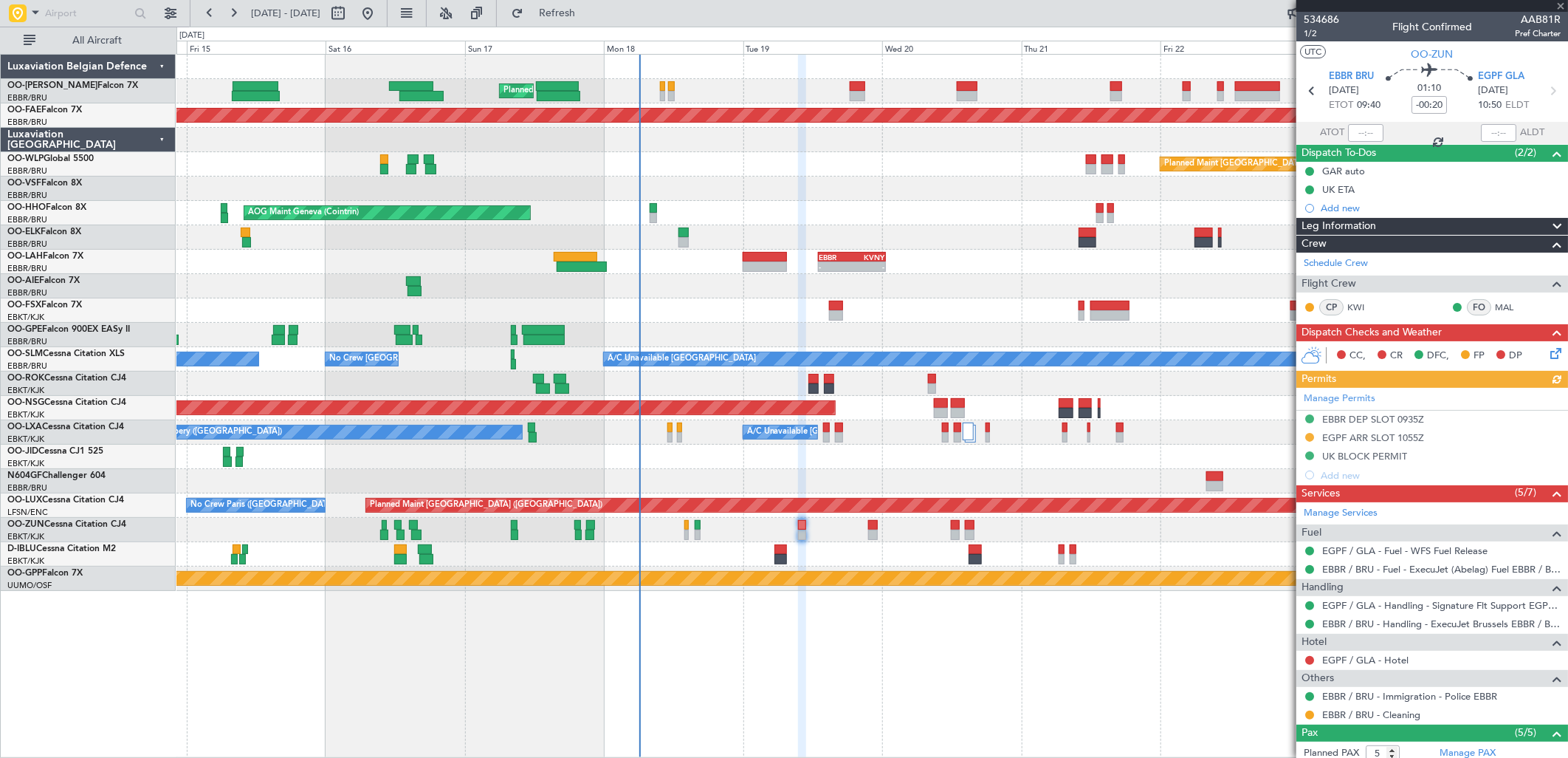
click at [1311, 437] on button at bounding box center [1310, 437] width 9 height 9
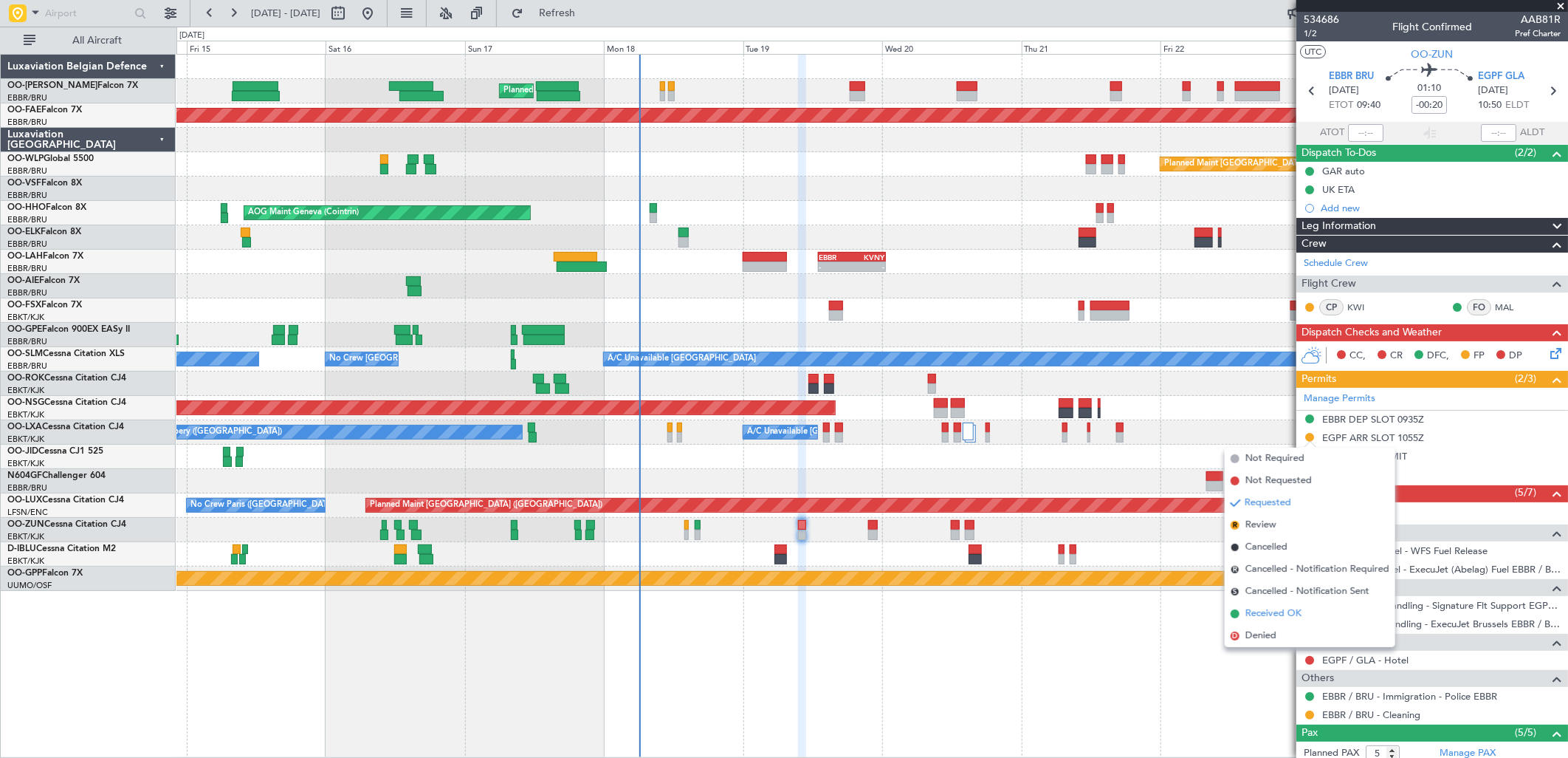
click at [1263, 612] on span "Received OK" at bounding box center [1273, 613] width 56 height 15
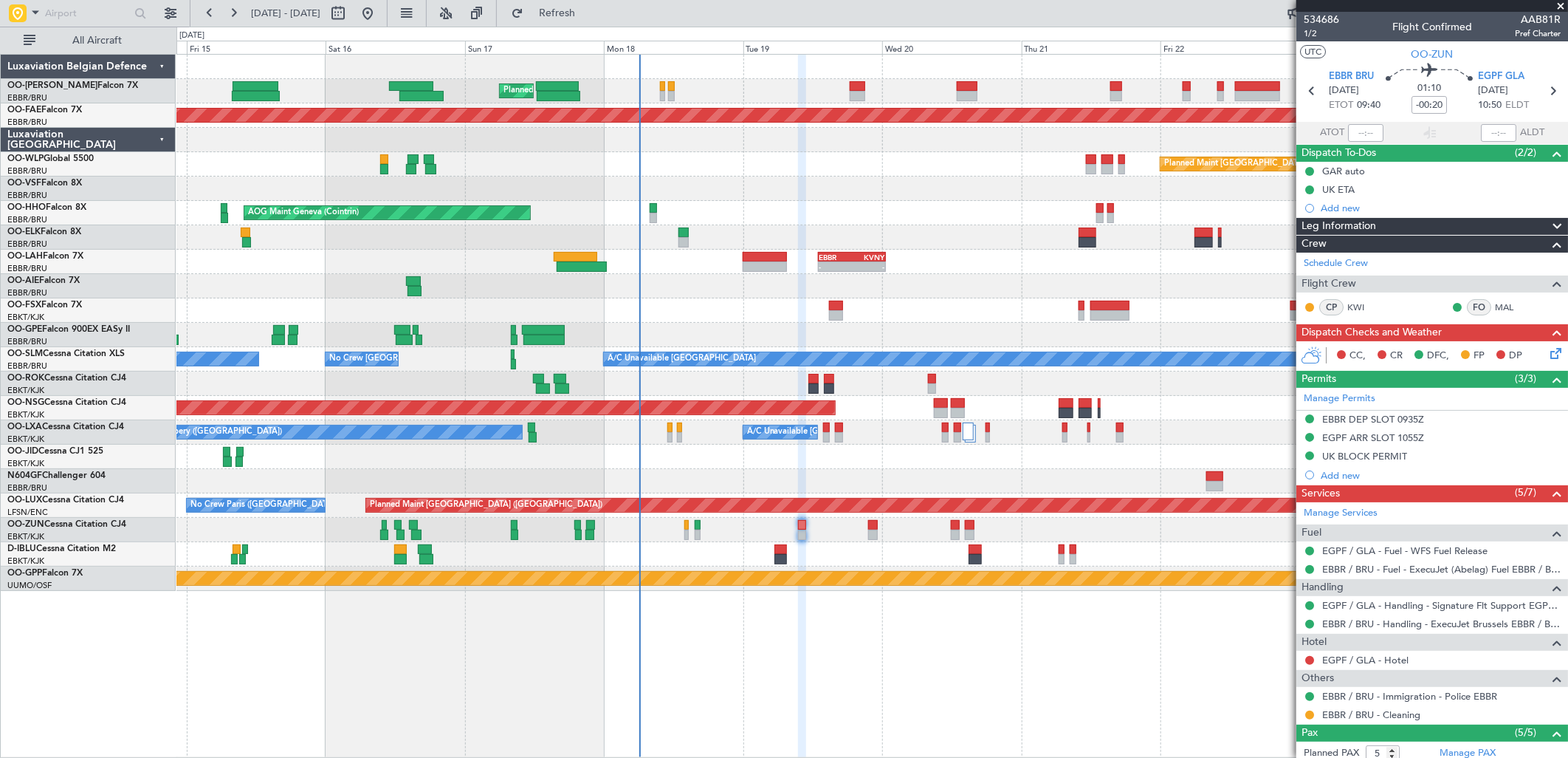
click at [1548, 355] on icon at bounding box center [1553, 350] width 12 height 12
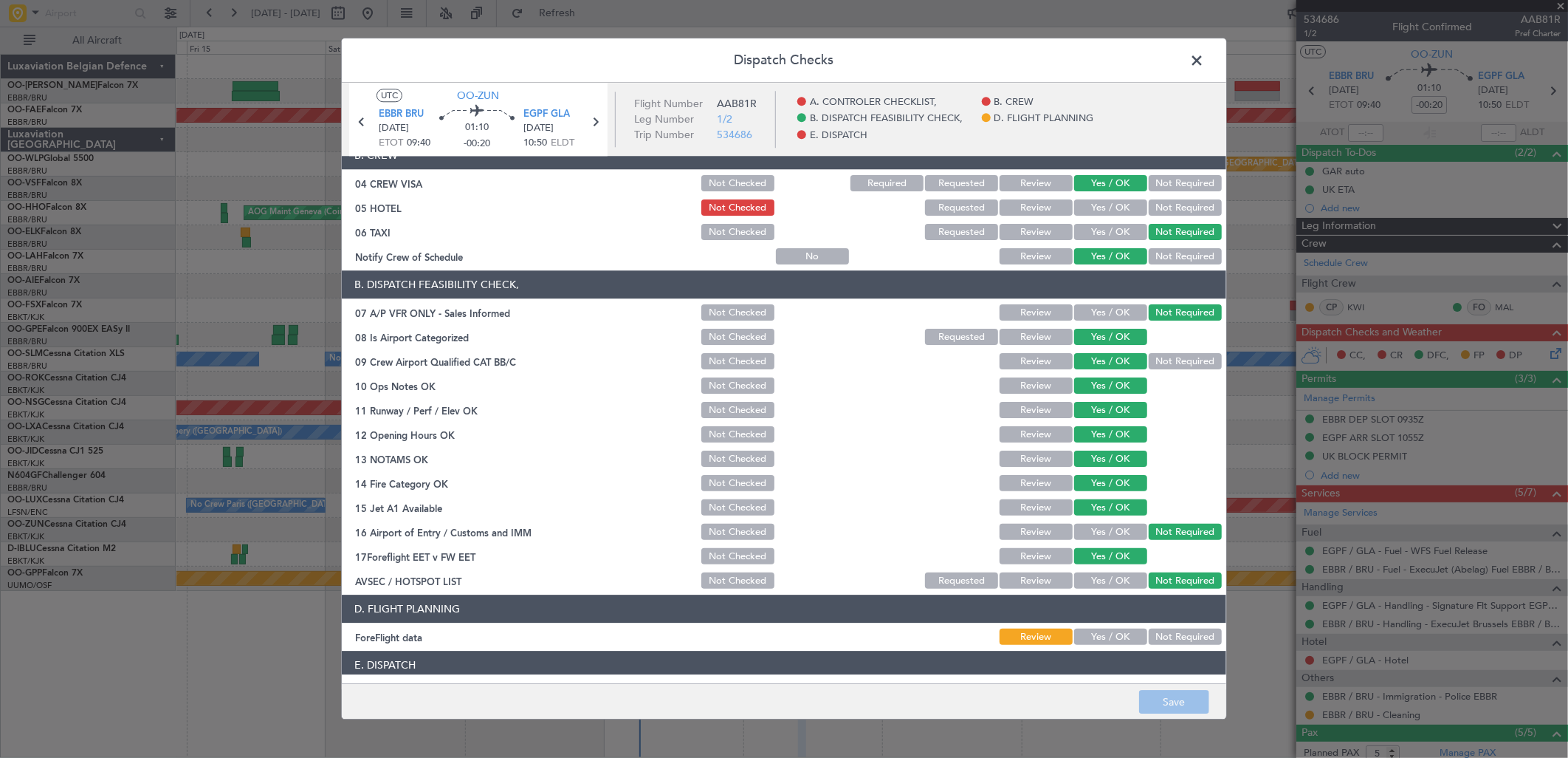
scroll to position [224, 0]
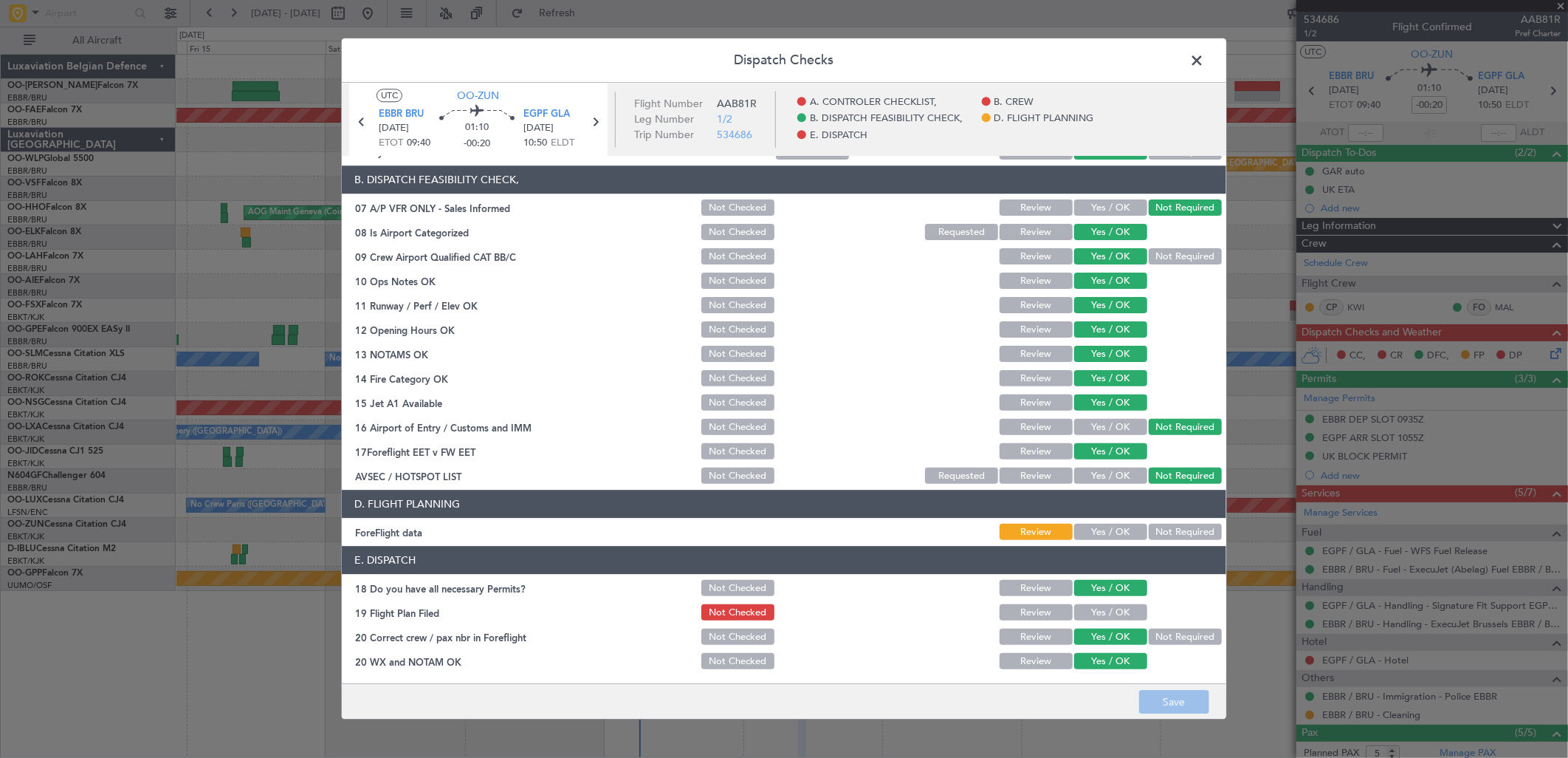
click at [1173, 520] on section "D. FLIGHT PLANNING ForeFlight data Review Yes / OK Not Required" at bounding box center [784, 516] width 884 height 53
click at [1178, 536] on button "Not Required" at bounding box center [1185, 533] width 73 height 17
click at [1086, 610] on button "Yes / OK" at bounding box center [1110, 613] width 73 height 17
click at [1163, 711] on button "Save" at bounding box center [1174, 702] width 70 height 24
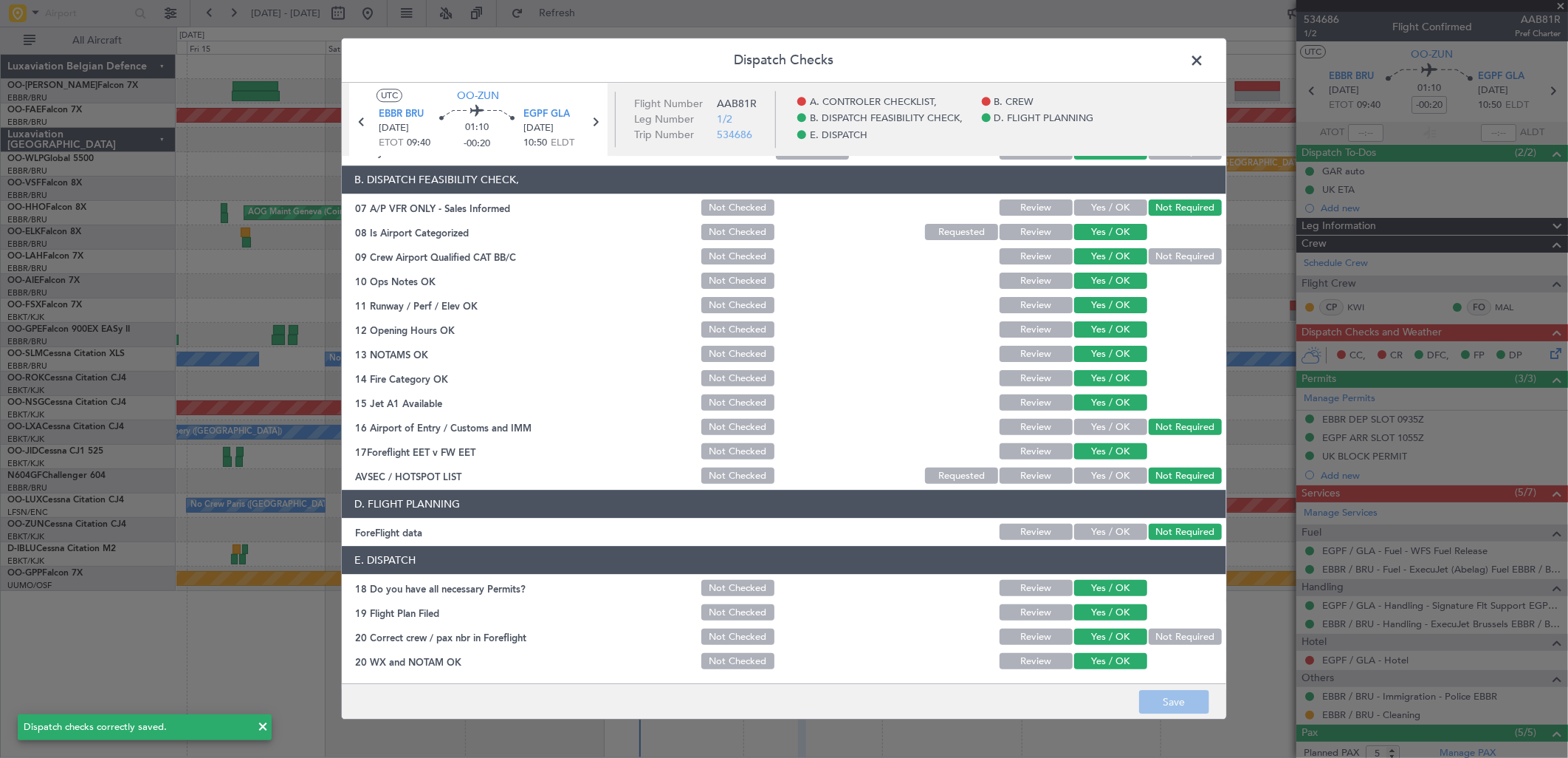
scroll to position [0, 0]
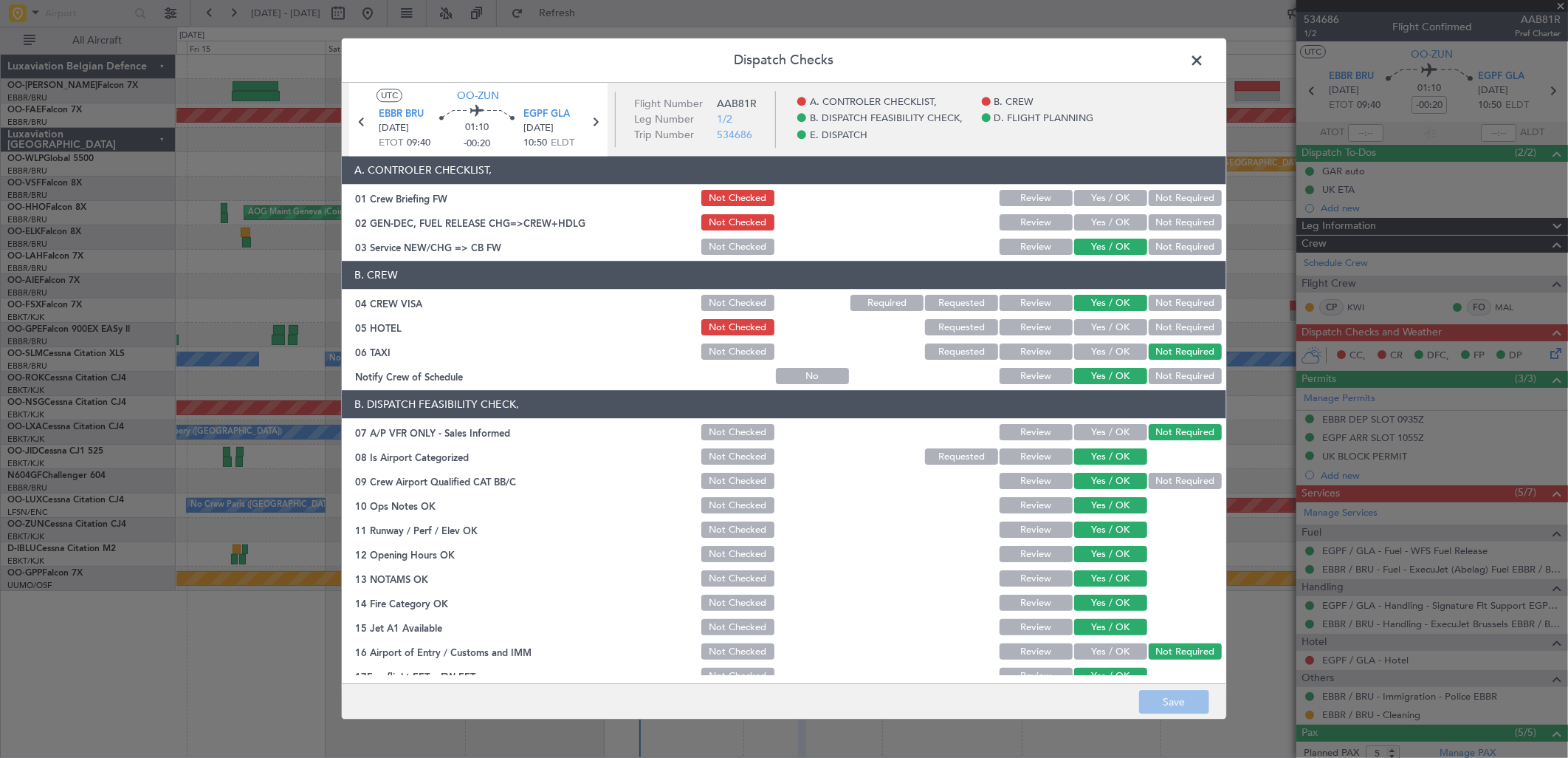
click at [1204, 55] on span at bounding box center [1204, 64] width 0 height 30
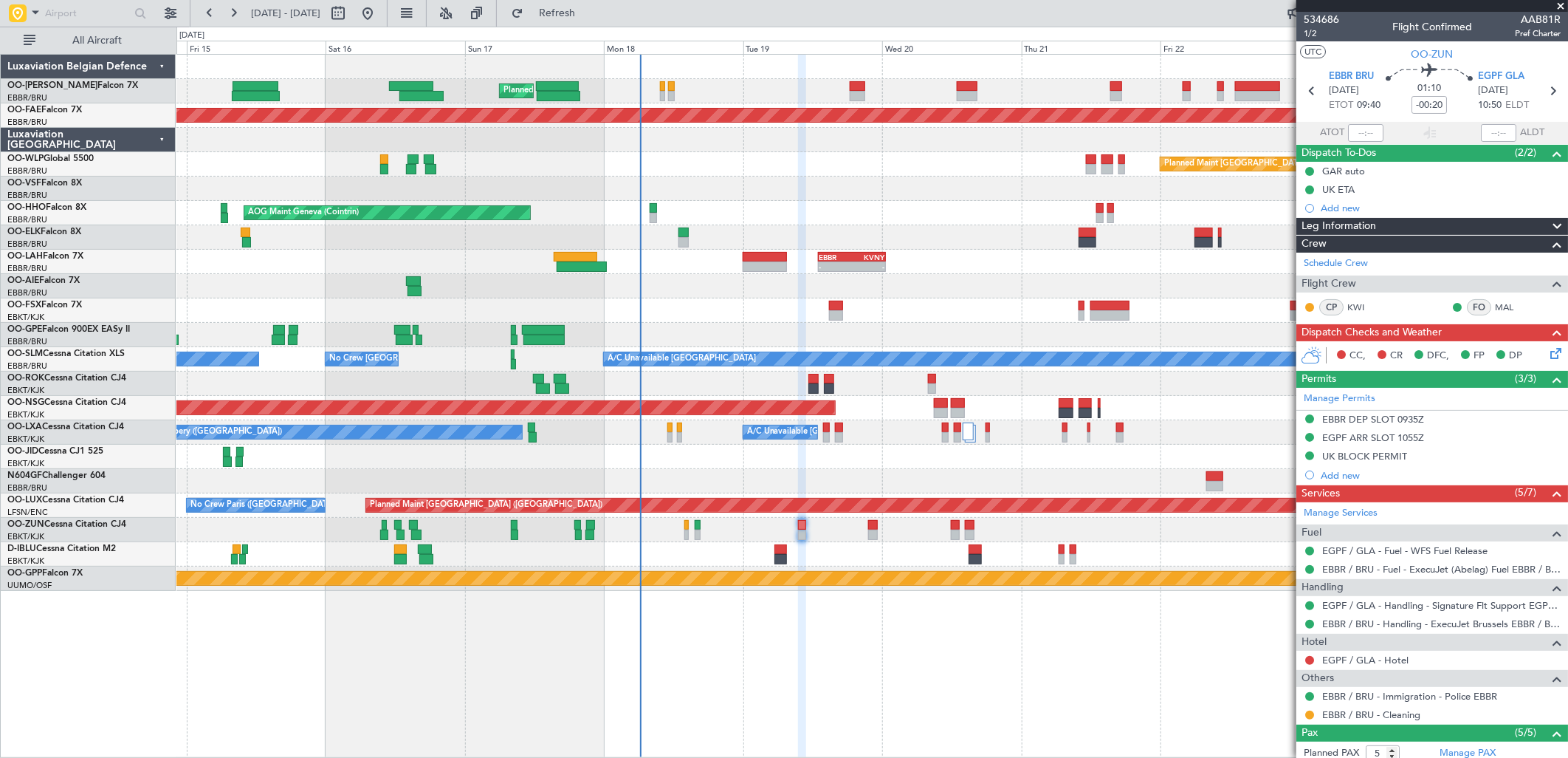
click at [1548, 355] on icon at bounding box center [1553, 350] width 12 height 12
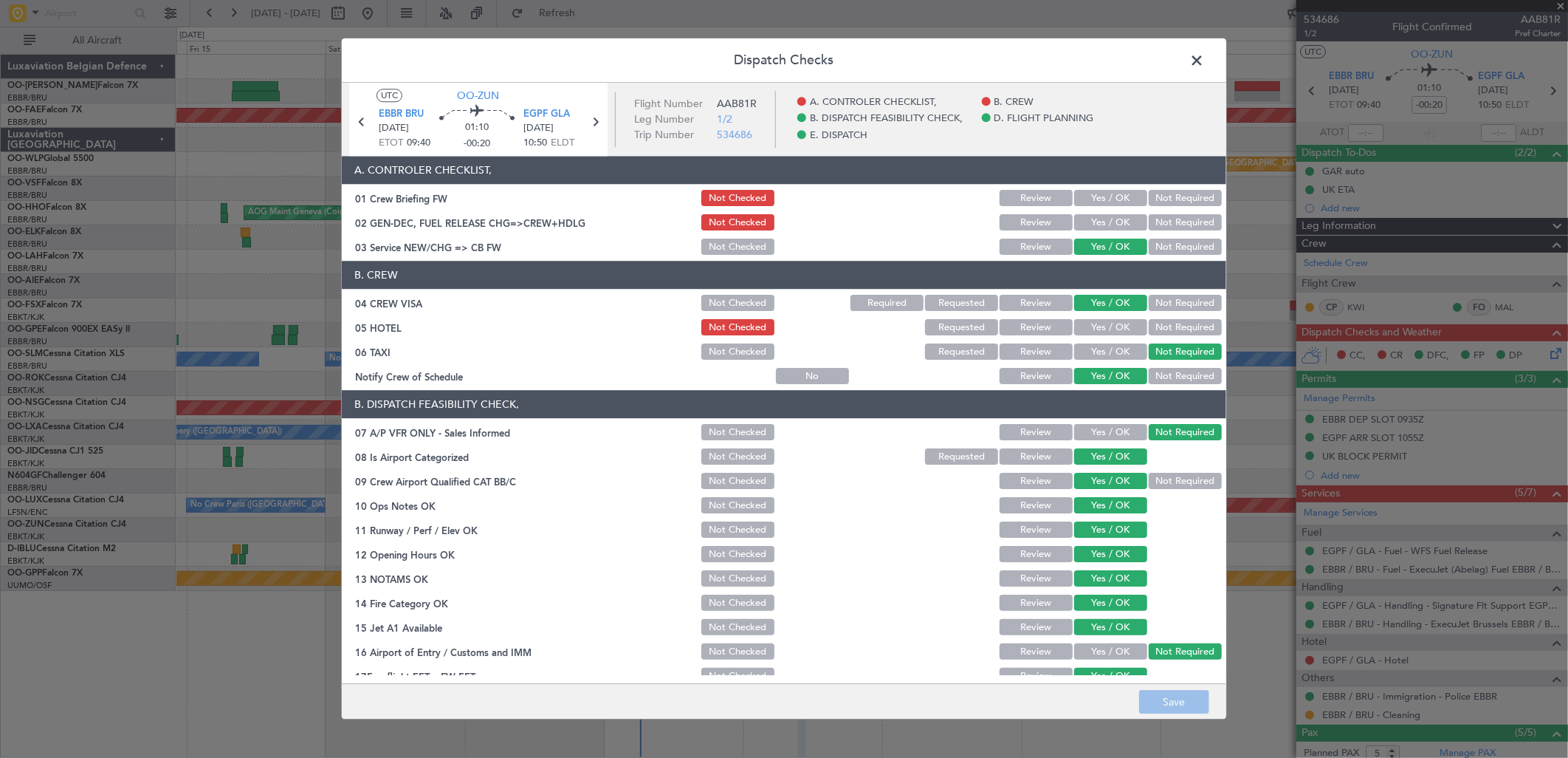
click at [1108, 234] on section "A. CONTROLER CHECKLIST, 01 Crew Briefing FW Not Checked Review Yes / OK Not Req…" at bounding box center [784, 207] width 884 height 101
click at [1102, 206] on button "Yes / OK" at bounding box center [1110, 199] width 73 height 17
click at [1106, 217] on button "Yes / OK" at bounding box center [1110, 223] width 73 height 17
click at [1198, 707] on button "Save" at bounding box center [1174, 702] width 70 height 24
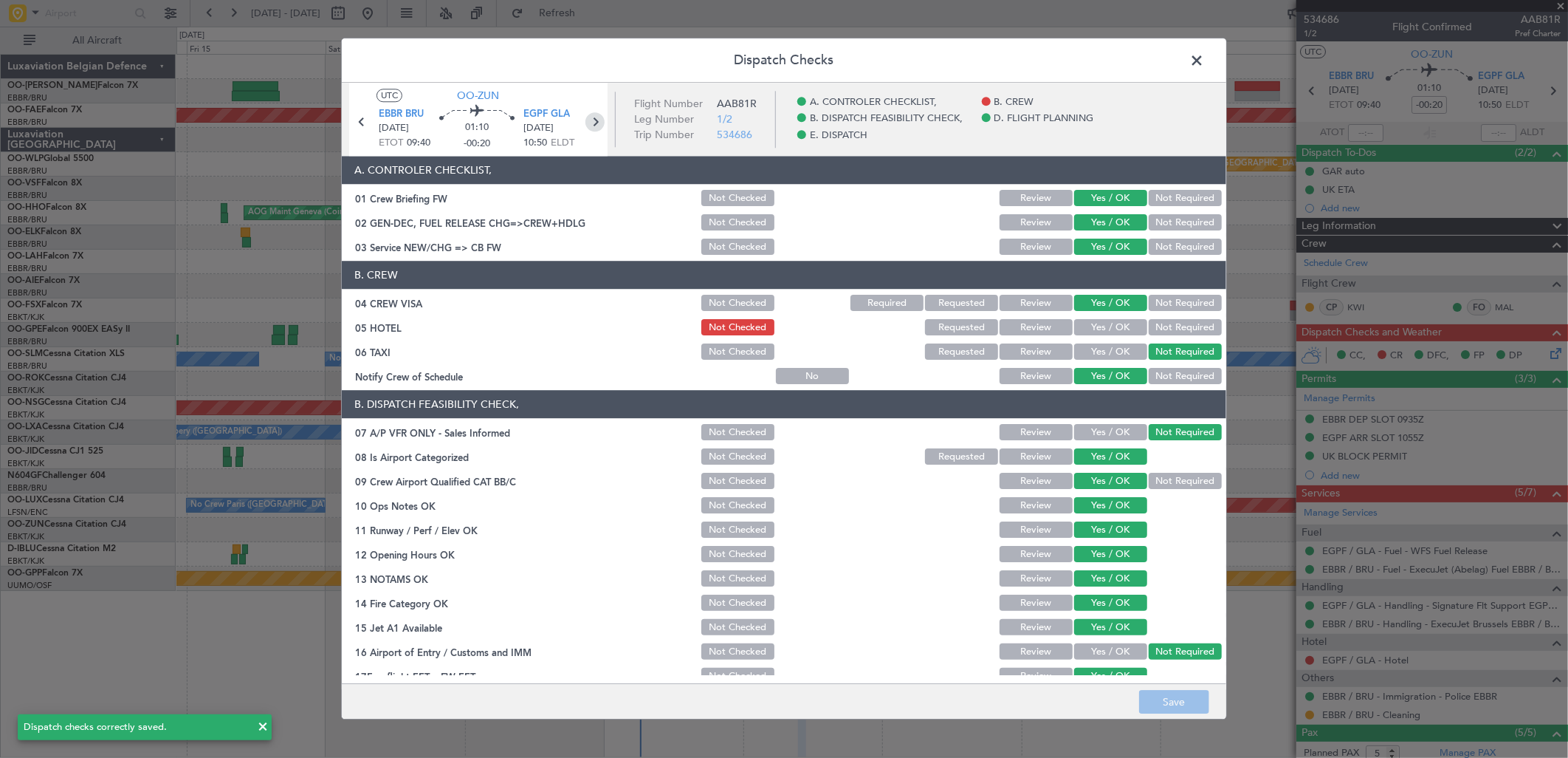
click at [600, 122] on icon at bounding box center [595, 121] width 19 height 19
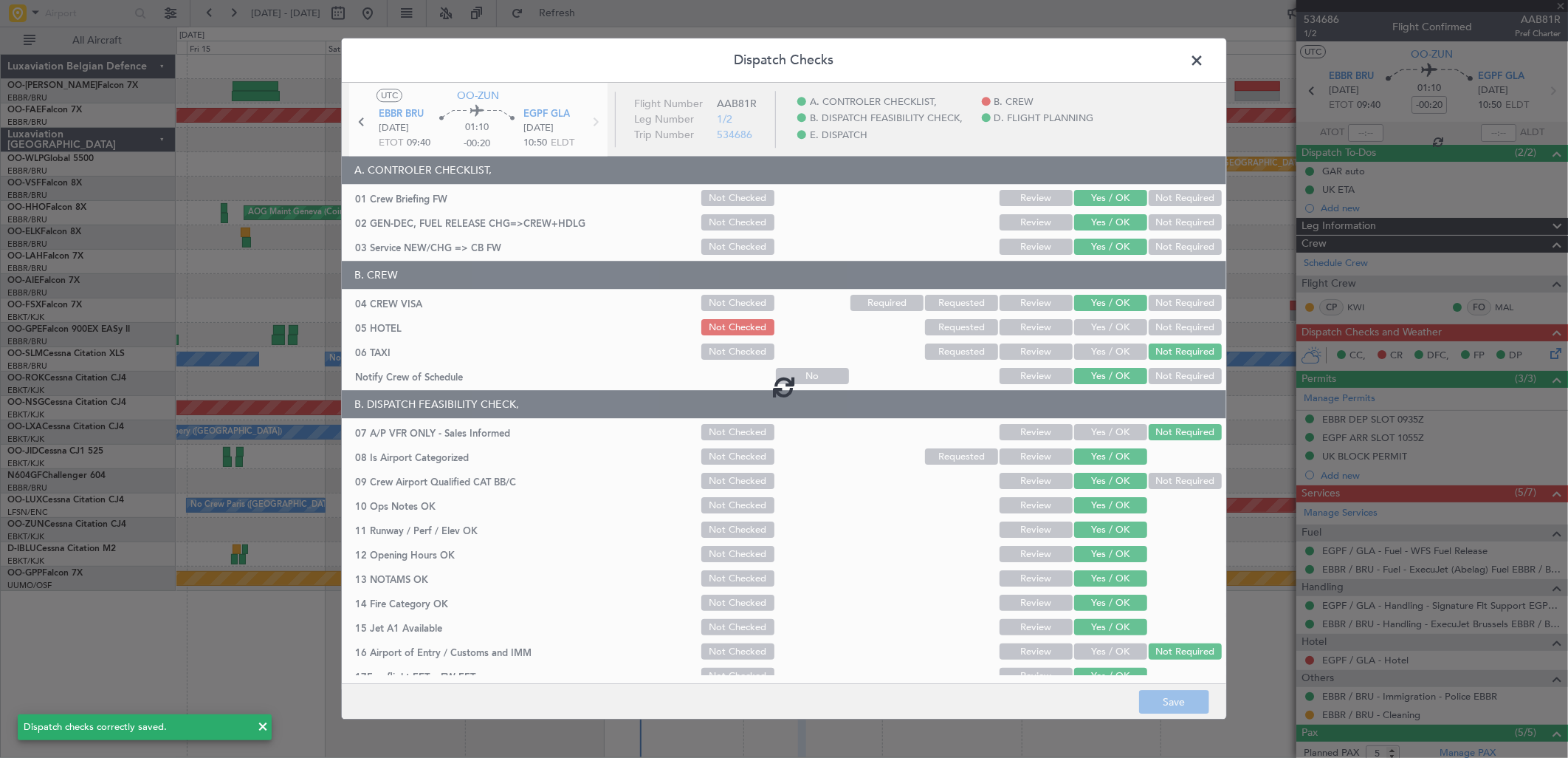
type input "-00:10"
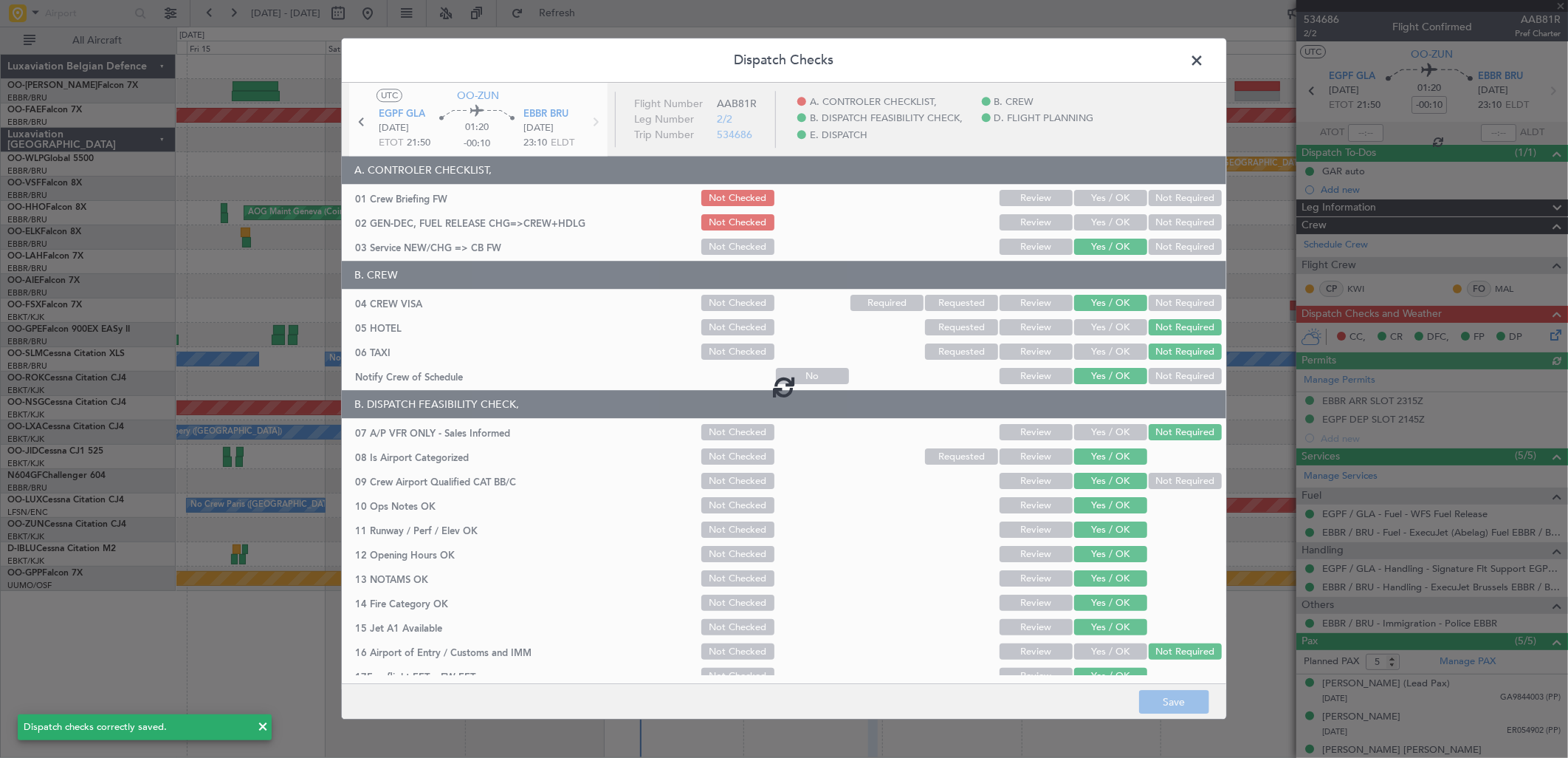
click at [1094, 196] on div at bounding box center [784, 385] width 884 height 606
click at [1095, 202] on div at bounding box center [784, 385] width 884 height 606
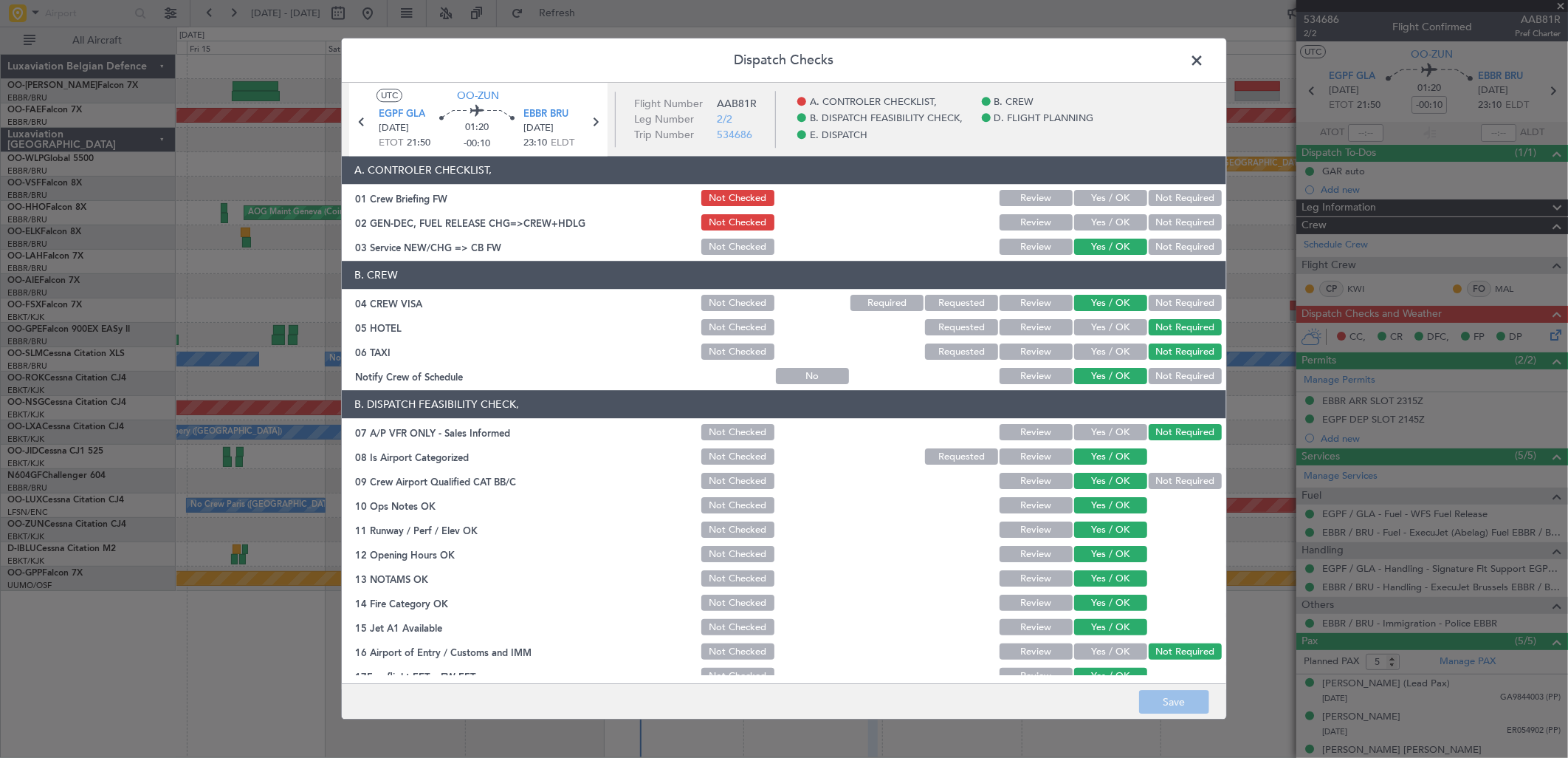
click at [1095, 202] on button "Yes / OK" at bounding box center [1110, 199] width 73 height 17
click at [1097, 228] on button "Yes / OK" at bounding box center [1110, 223] width 73 height 17
click at [1167, 713] on button "Save" at bounding box center [1174, 702] width 70 height 24
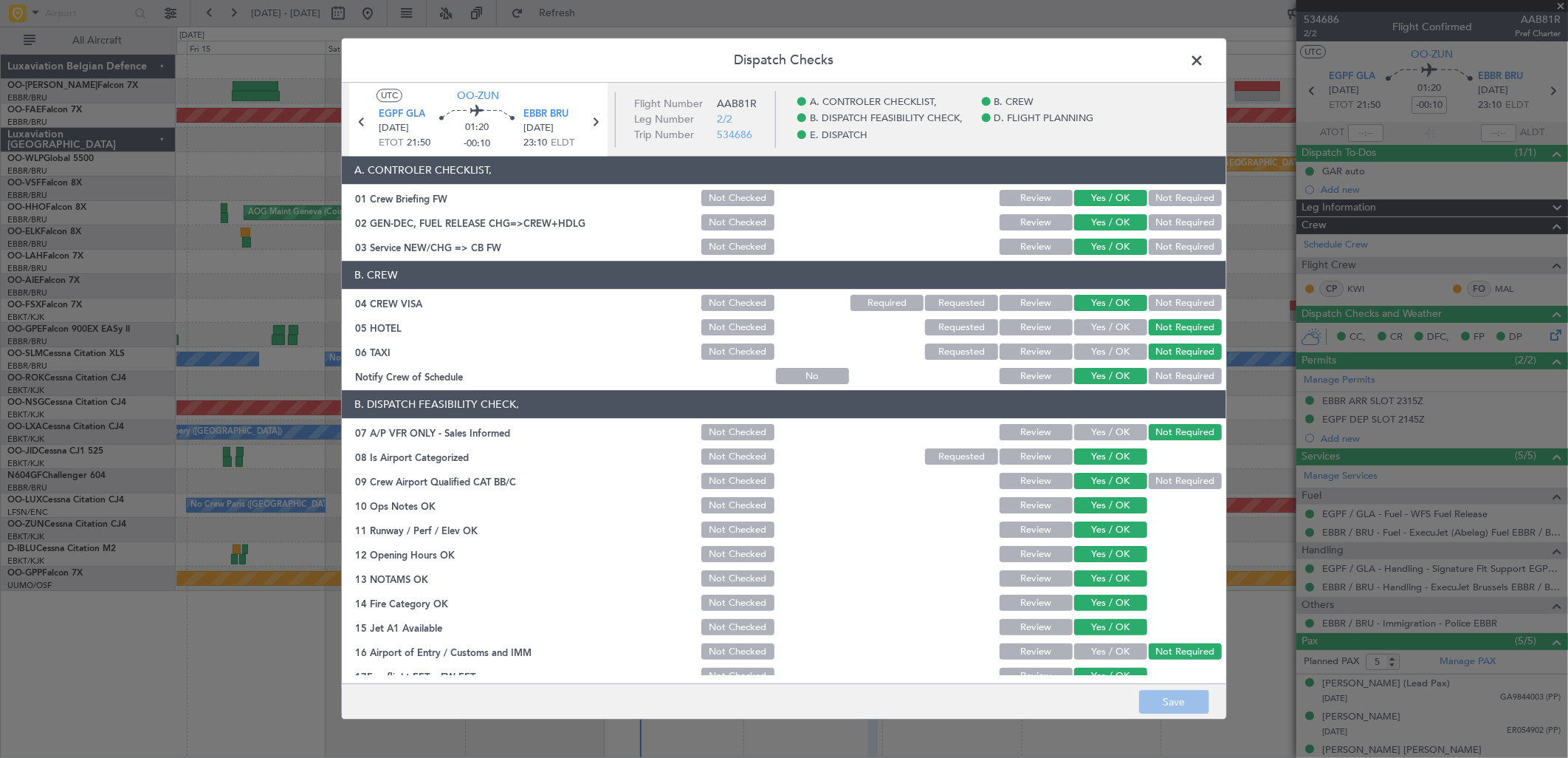
click at [1204, 56] on span at bounding box center [1204, 64] width 0 height 30
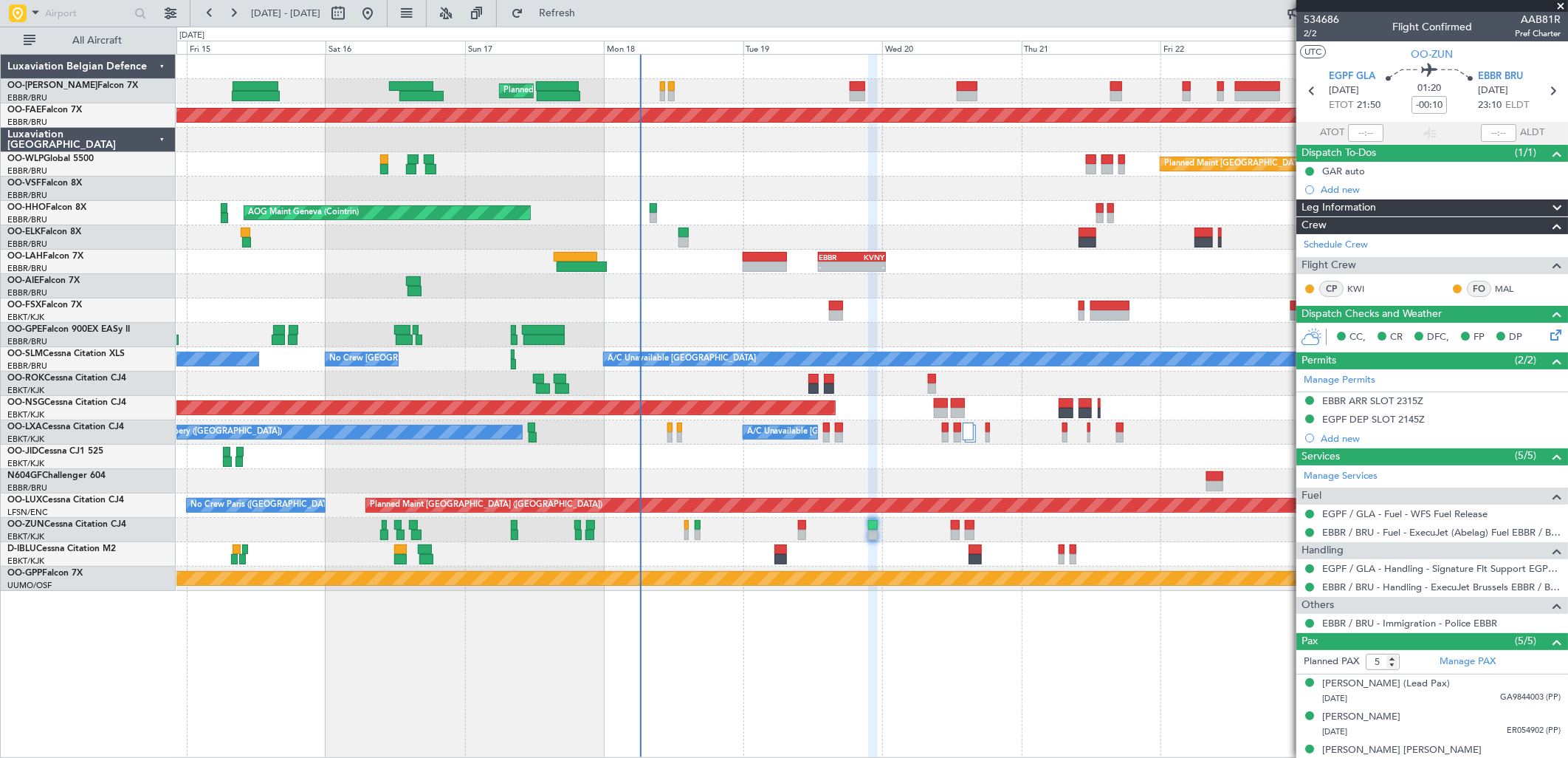
click at [909, 263] on div "- - EBBR 13:00 Z KVNY 00:45 Z" at bounding box center [872, 261] width 1391 height 24
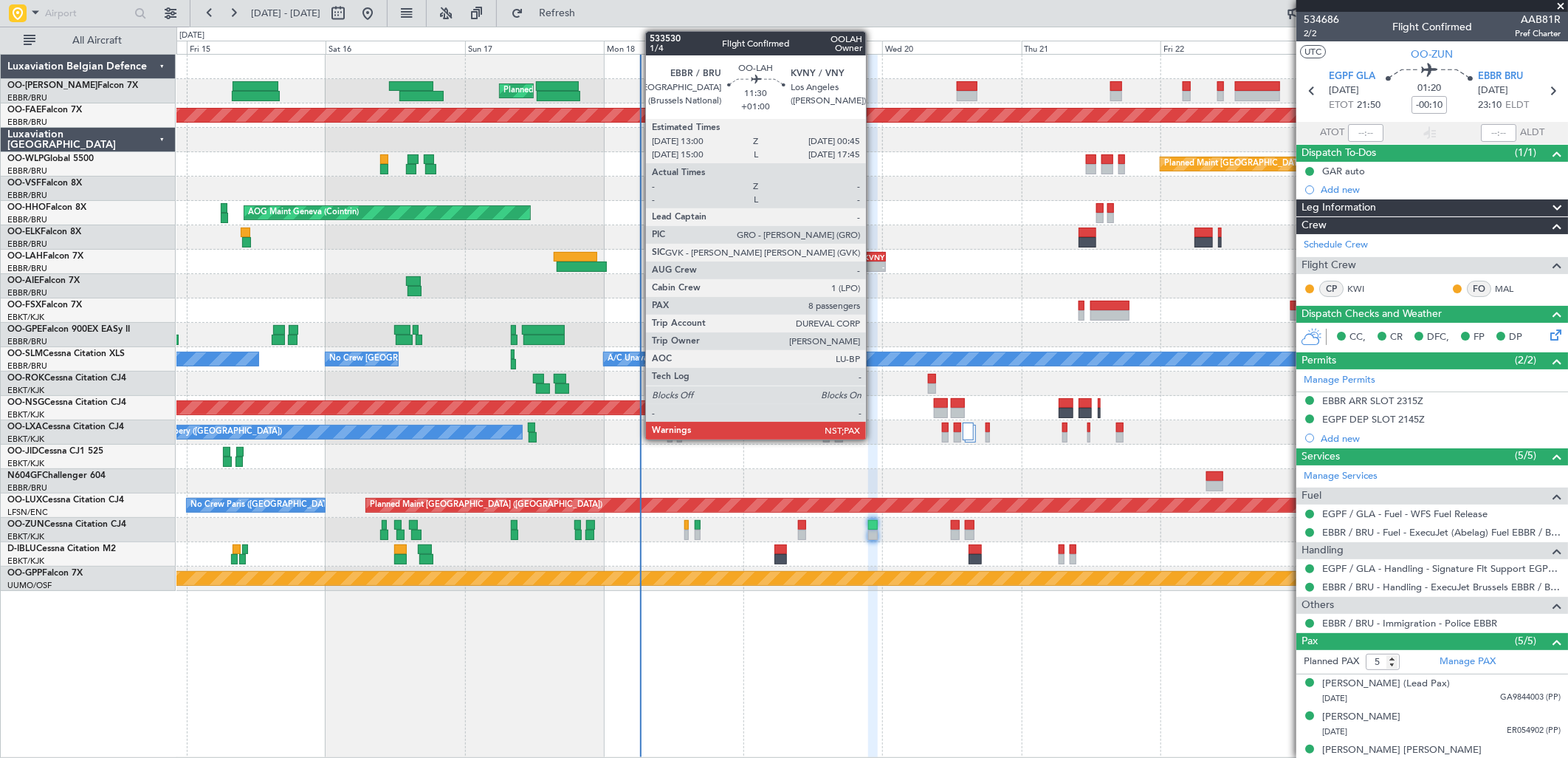
click at [873, 262] on div "-" at bounding box center [868, 267] width 32 height 9
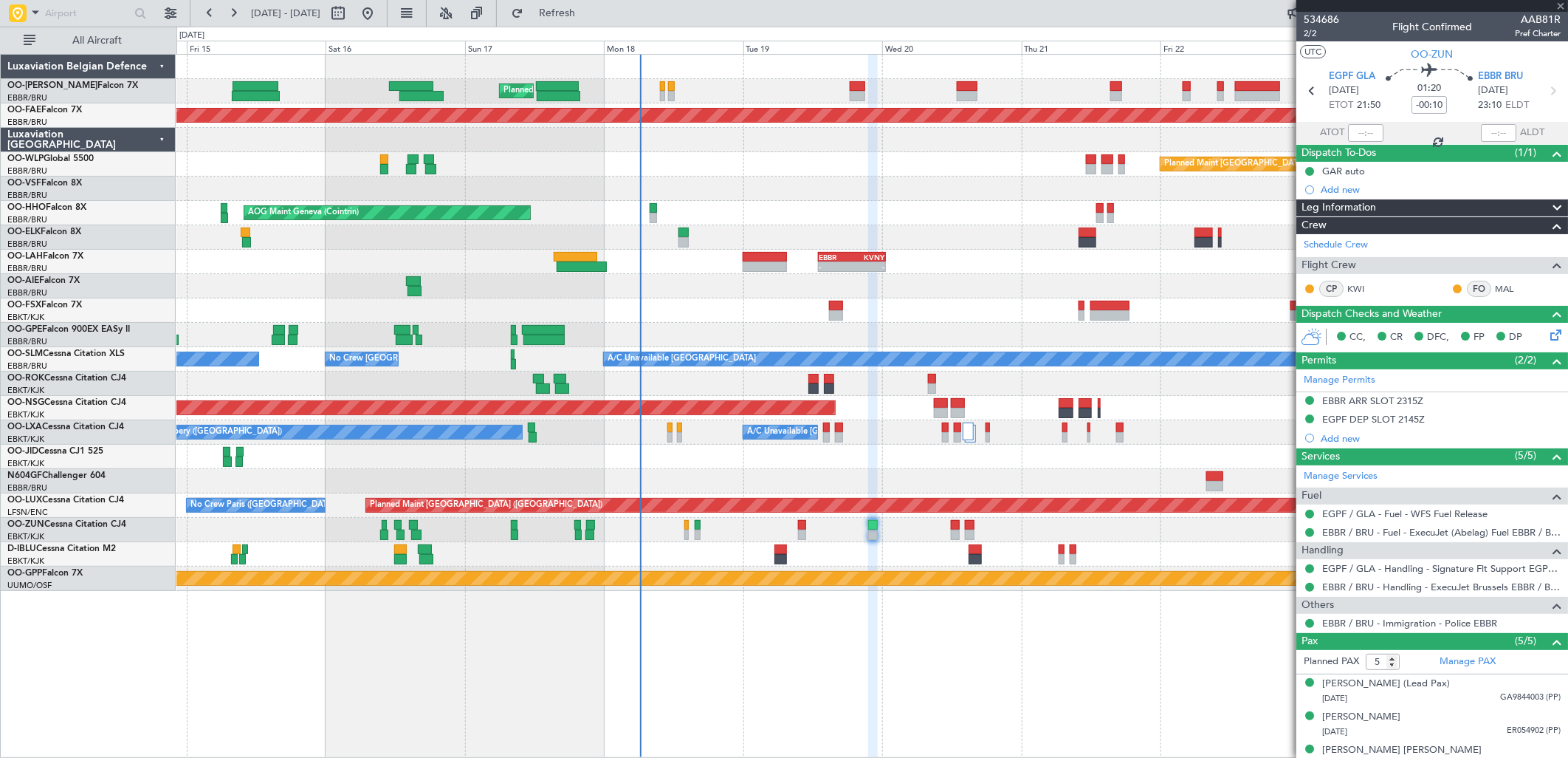
type input "+01:00"
type input "8"
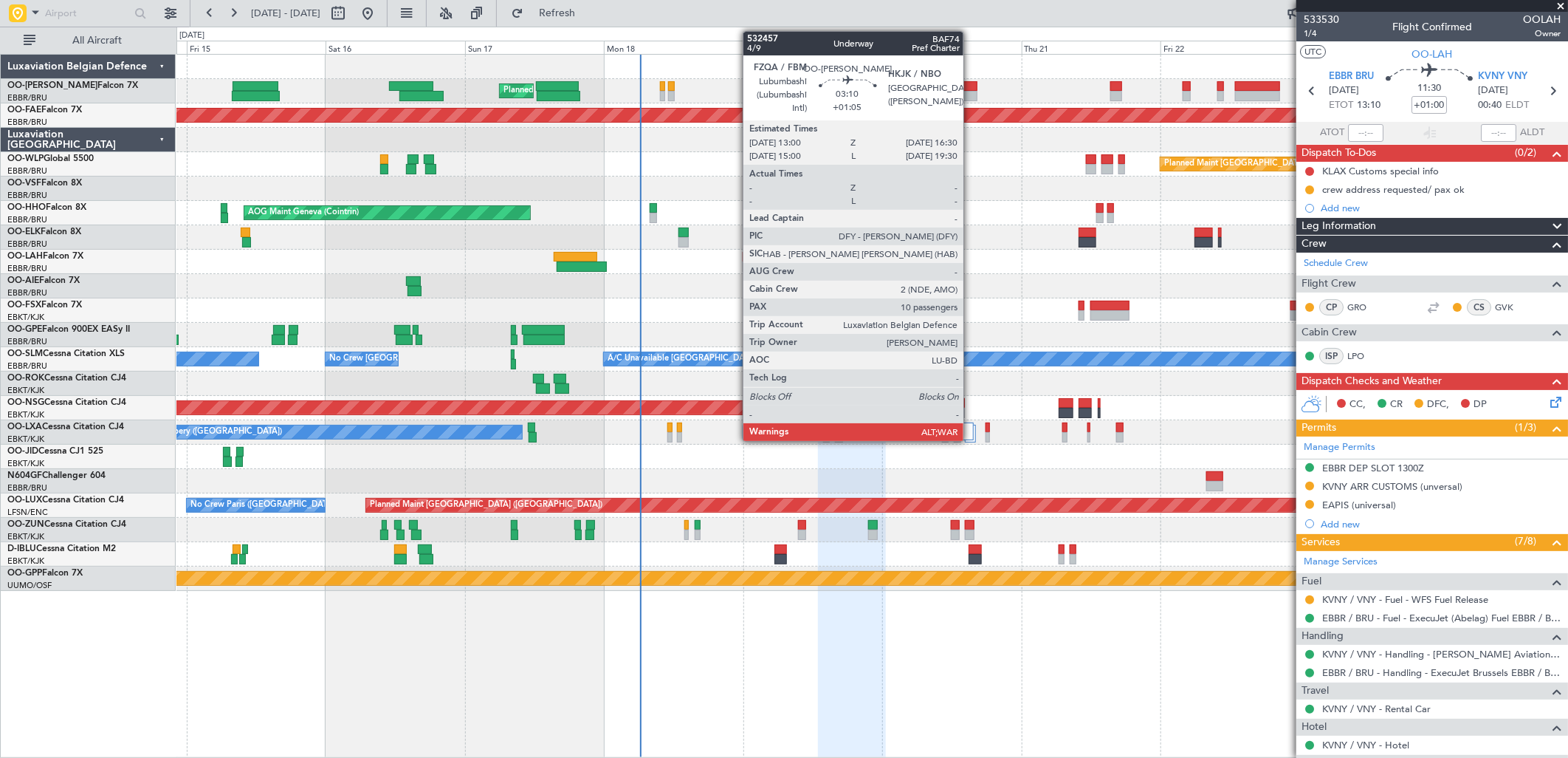
click at [971, 85] on div at bounding box center [967, 86] width 20 height 10
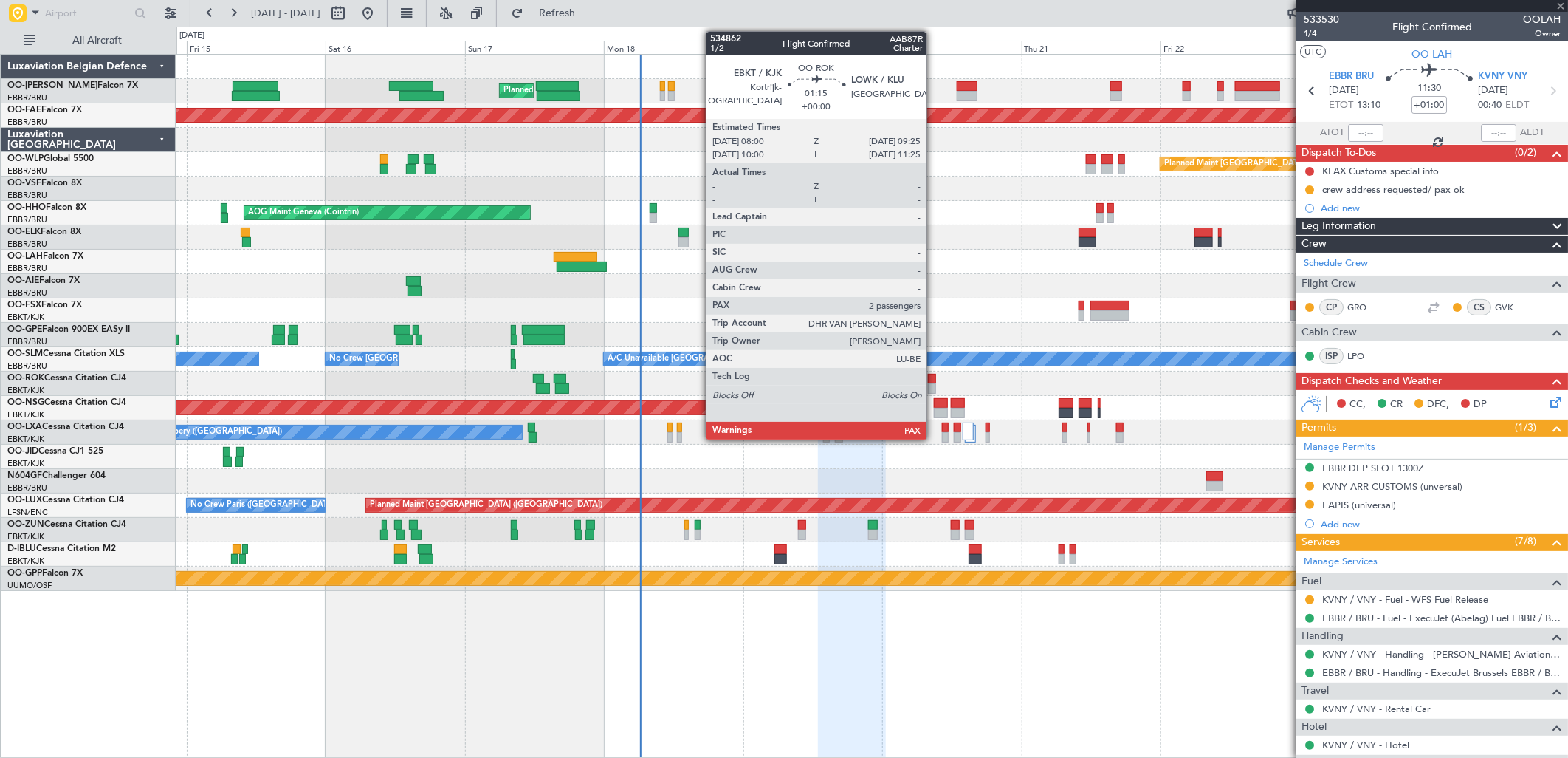
type input "+01:05"
type input "10"
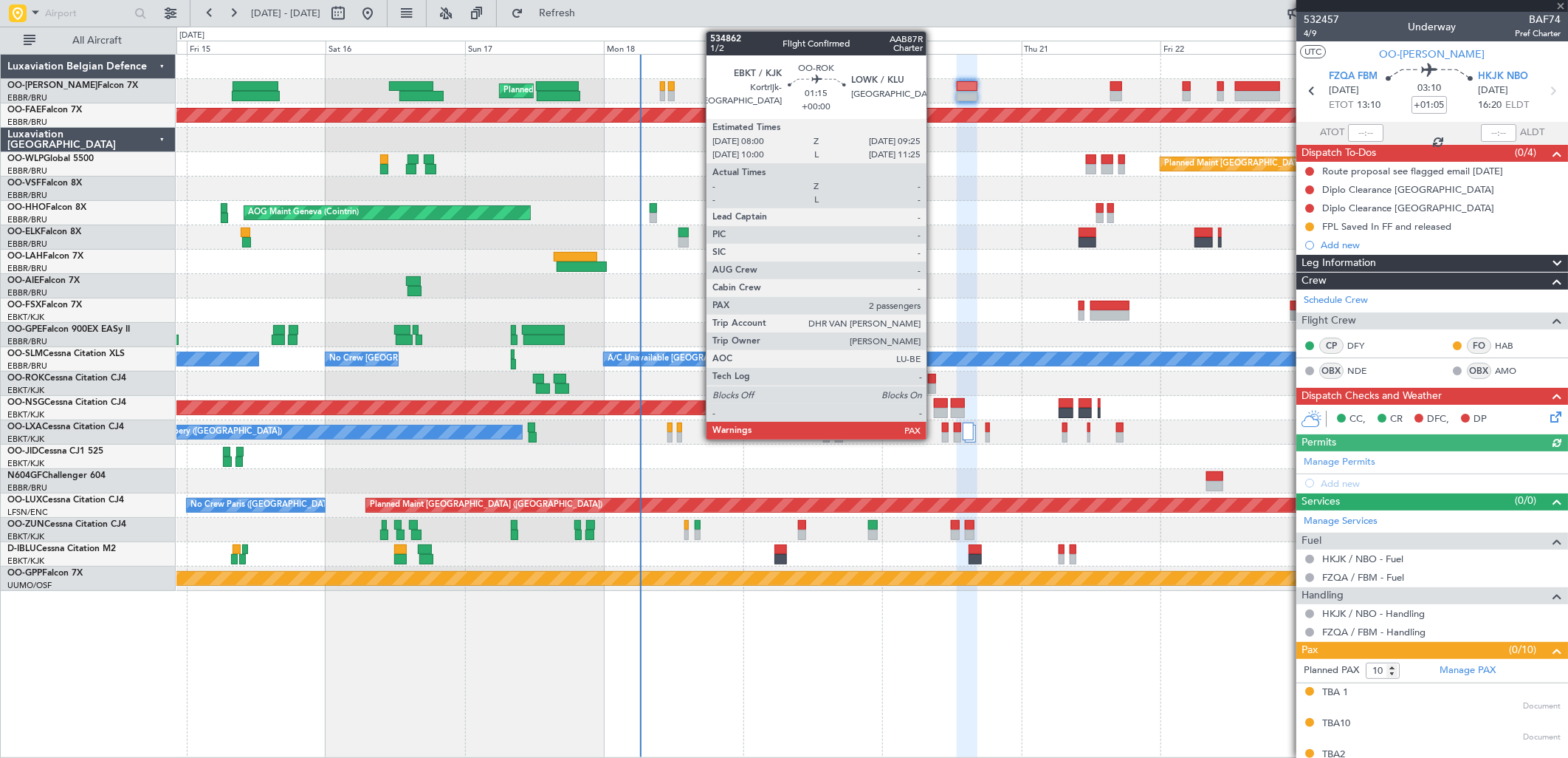
click at [934, 384] on div at bounding box center [933, 388] width 9 height 10
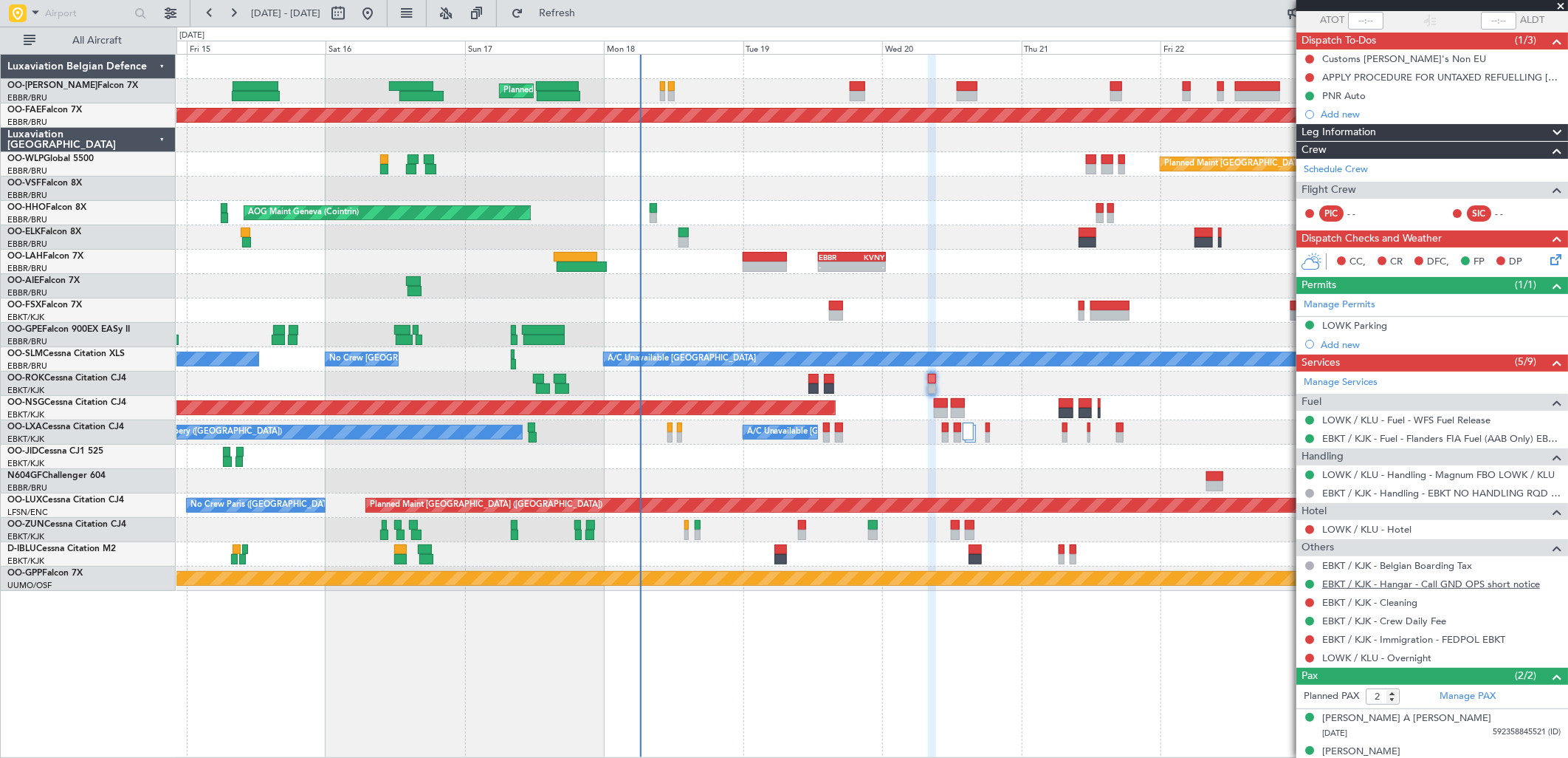
scroll to position [130, 0]
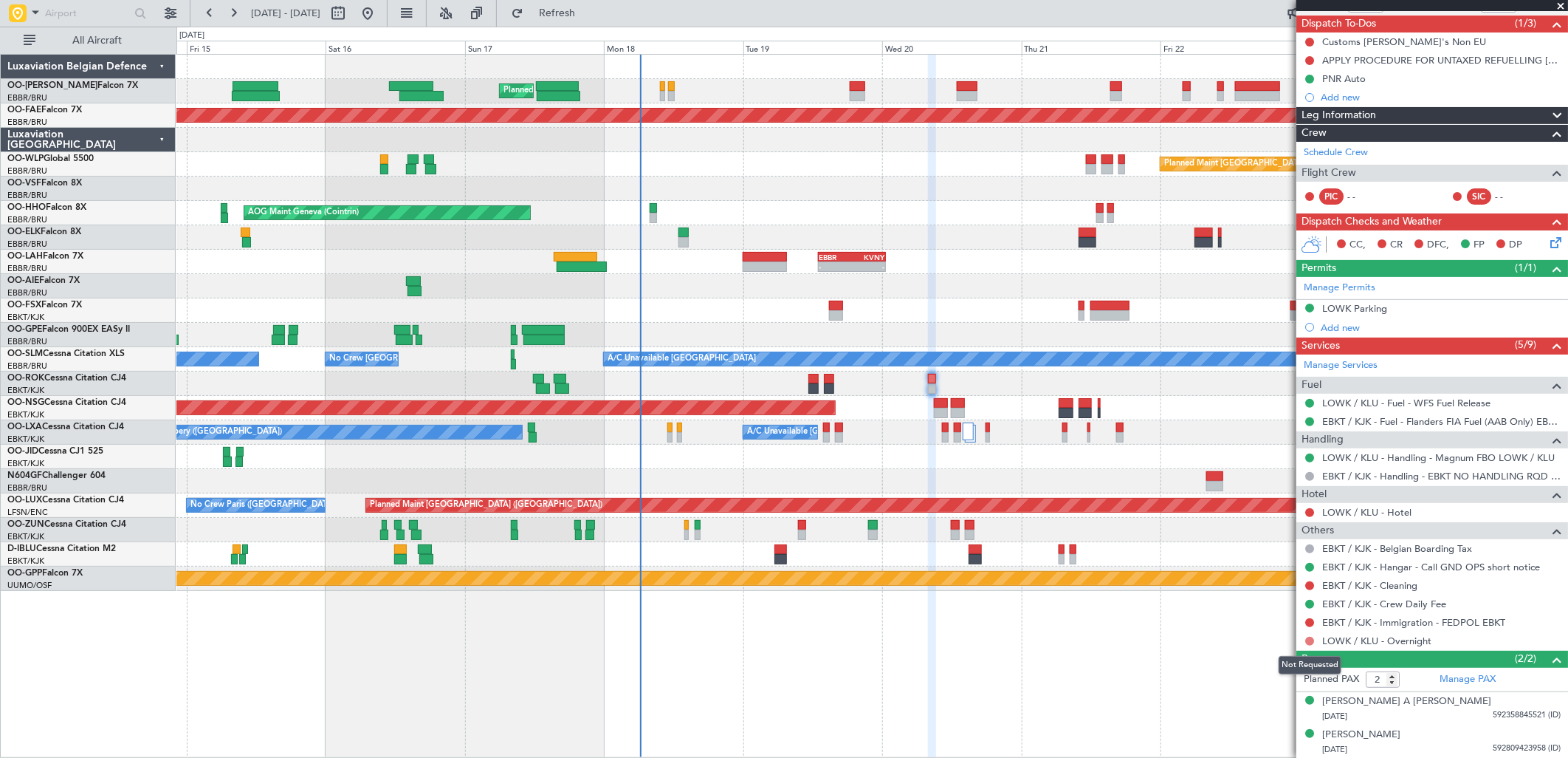
click at [1310, 639] on button at bounding box center [1310, 641] width 9 height 9
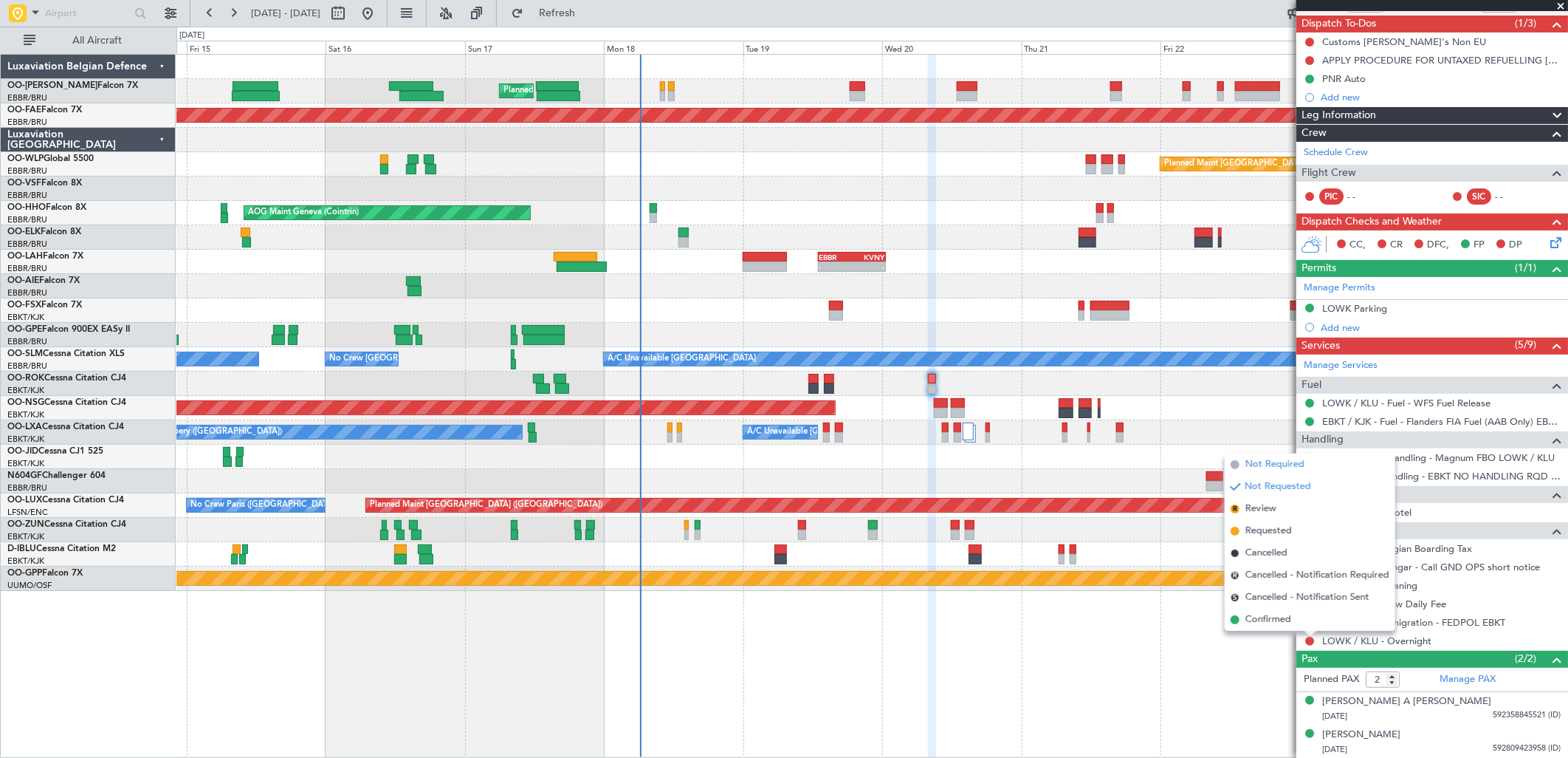
click at [1294, 463] on span "Not Required" at bounding box center [1275, 464] width 59 height 15
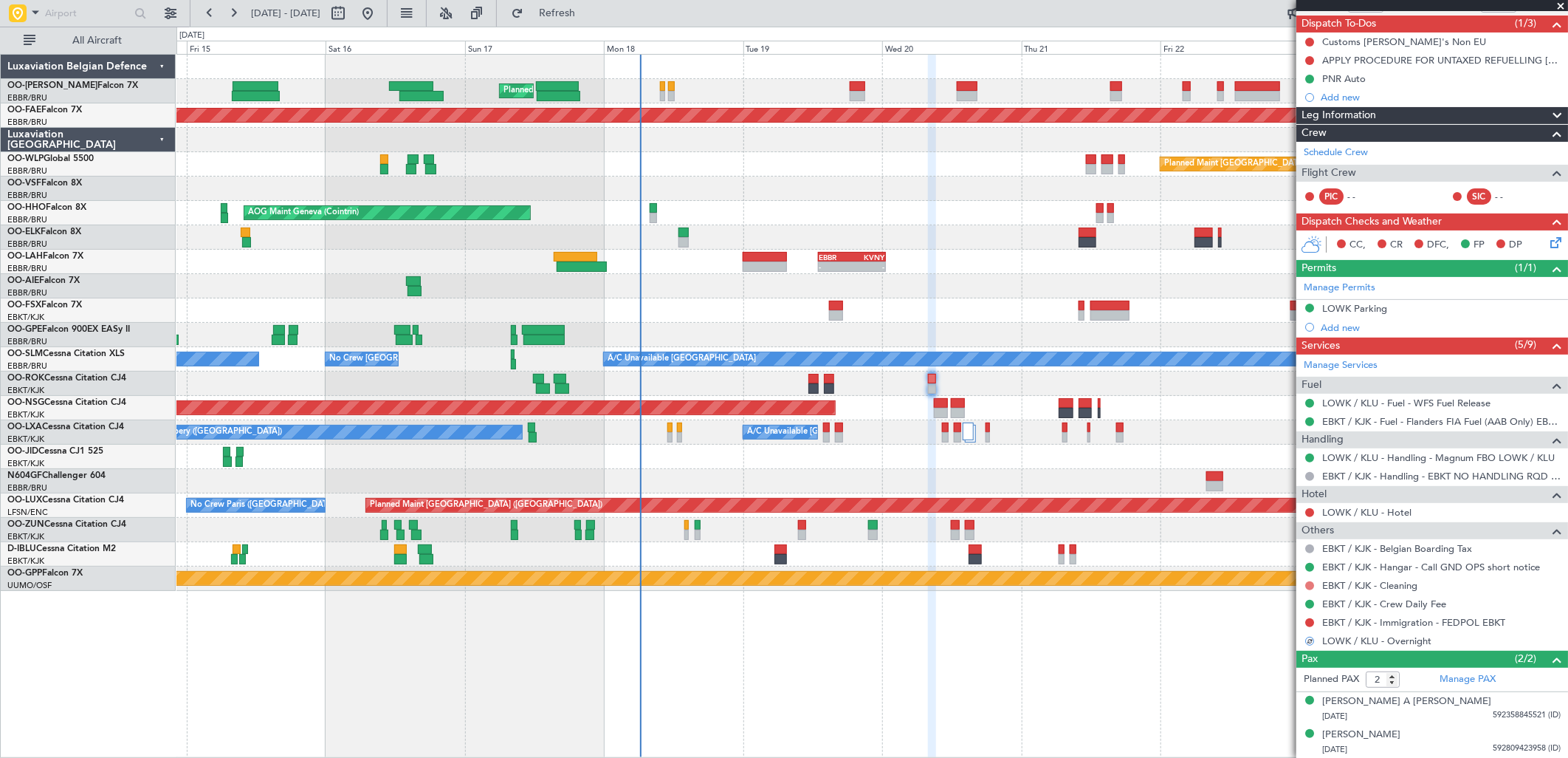
click at [1308, 581] on button at bounding box center [1310, 586] width 9 height 9
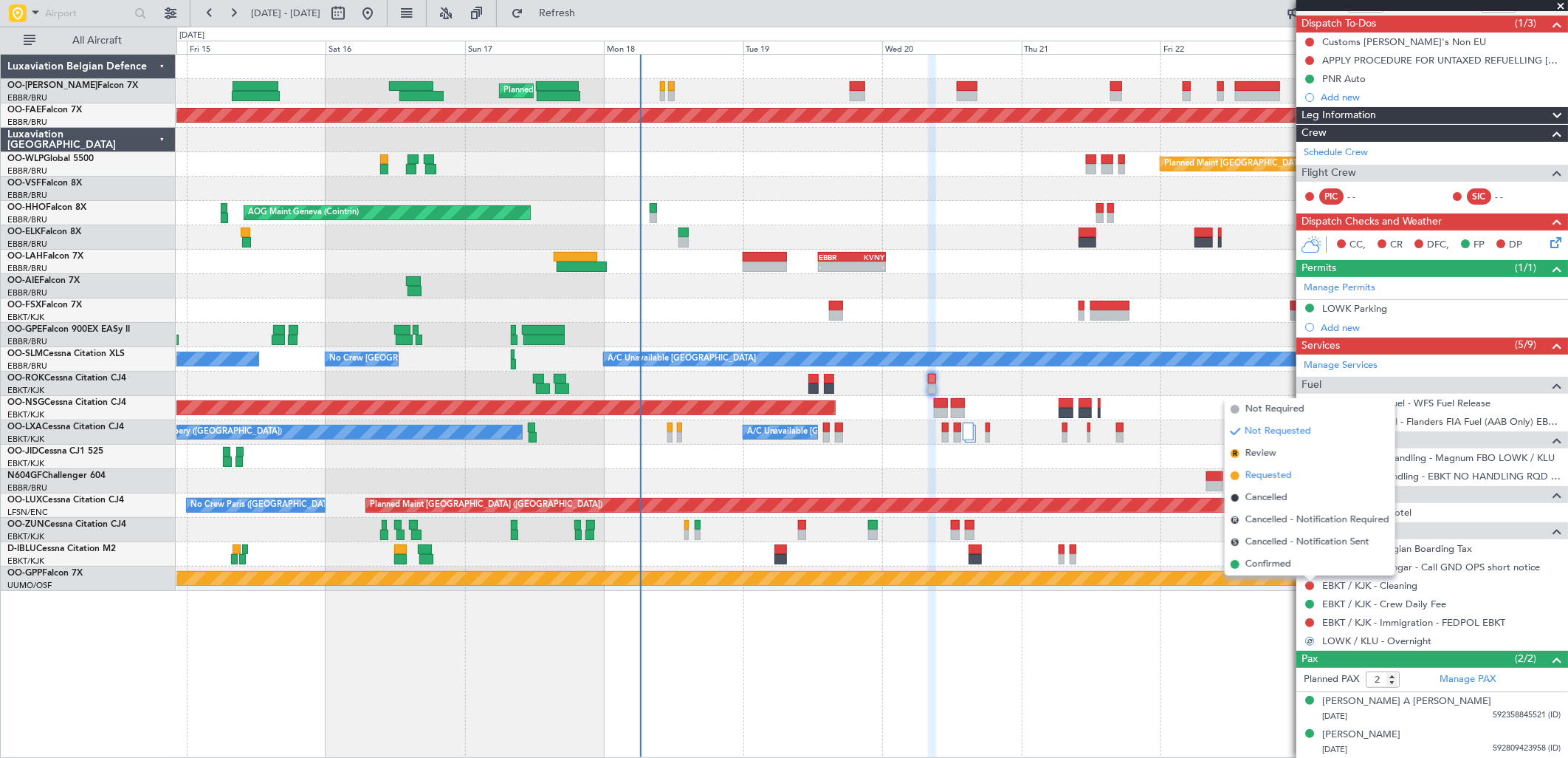
click at [1282, 475] on span "Requested" at bounding box center [1269, 475] width 46 height 15
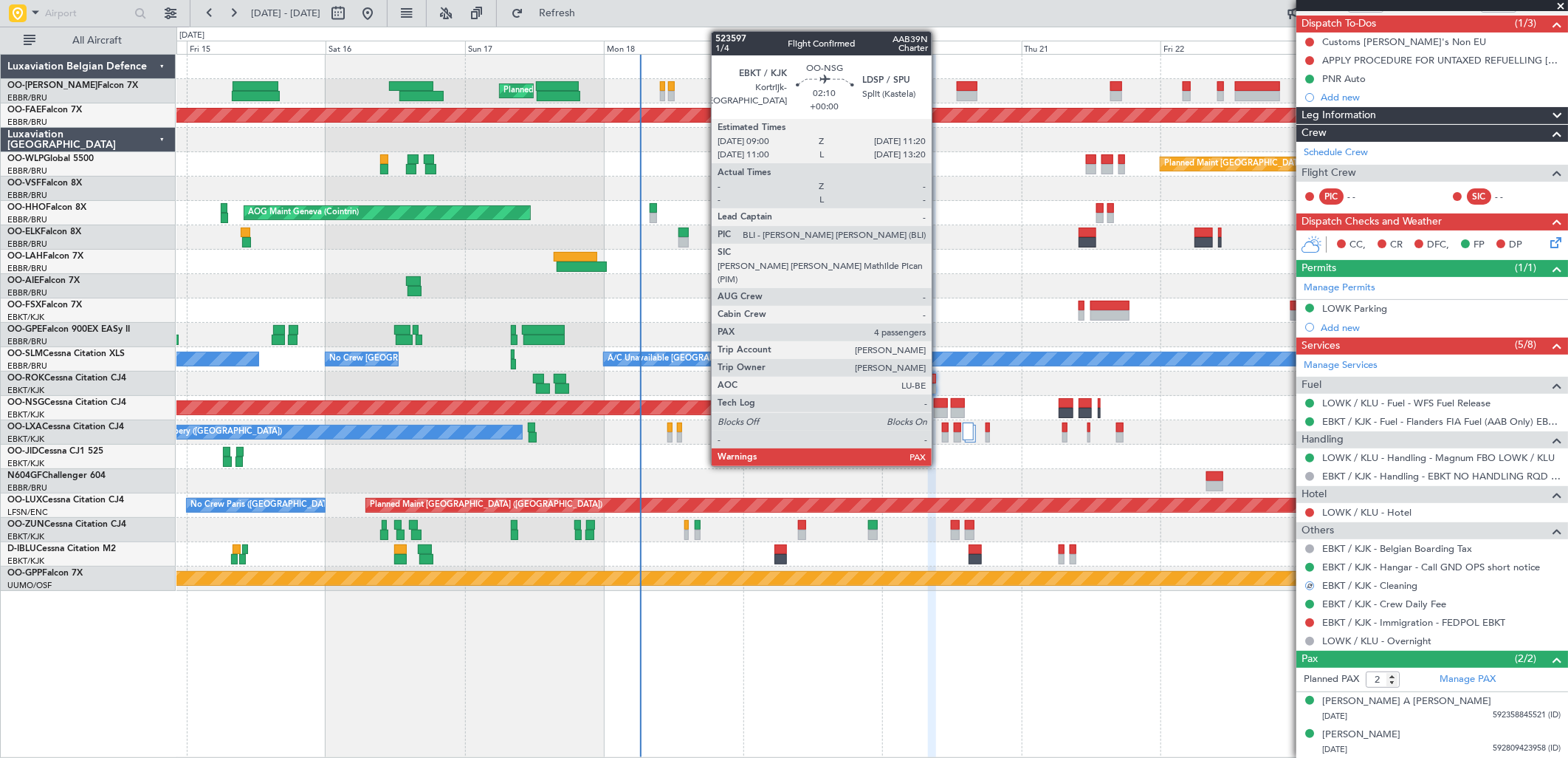
click at [939, 401] on div at bounding box center [940, 403] width 14 height 10
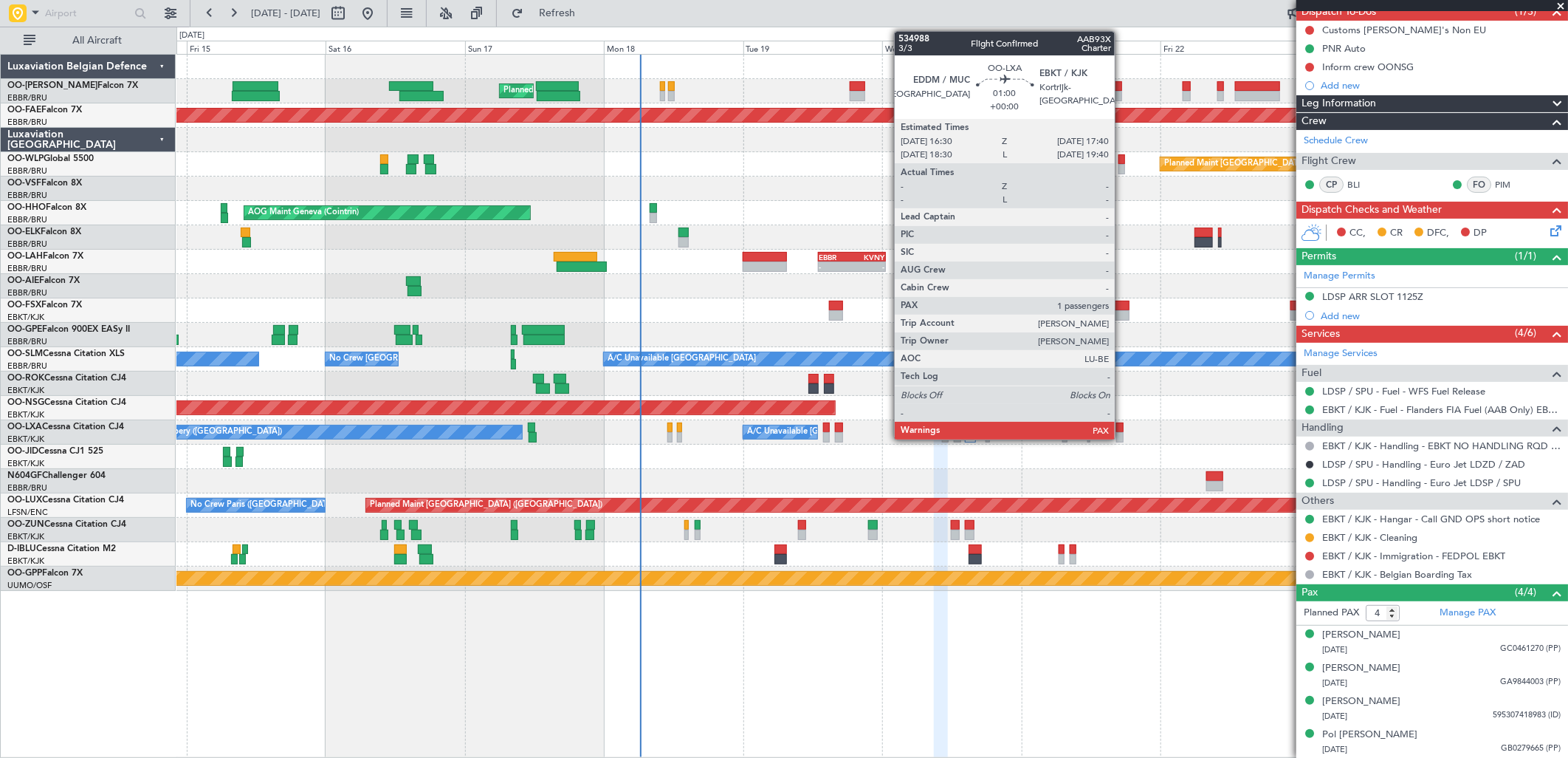
scroll to position [60, 0]
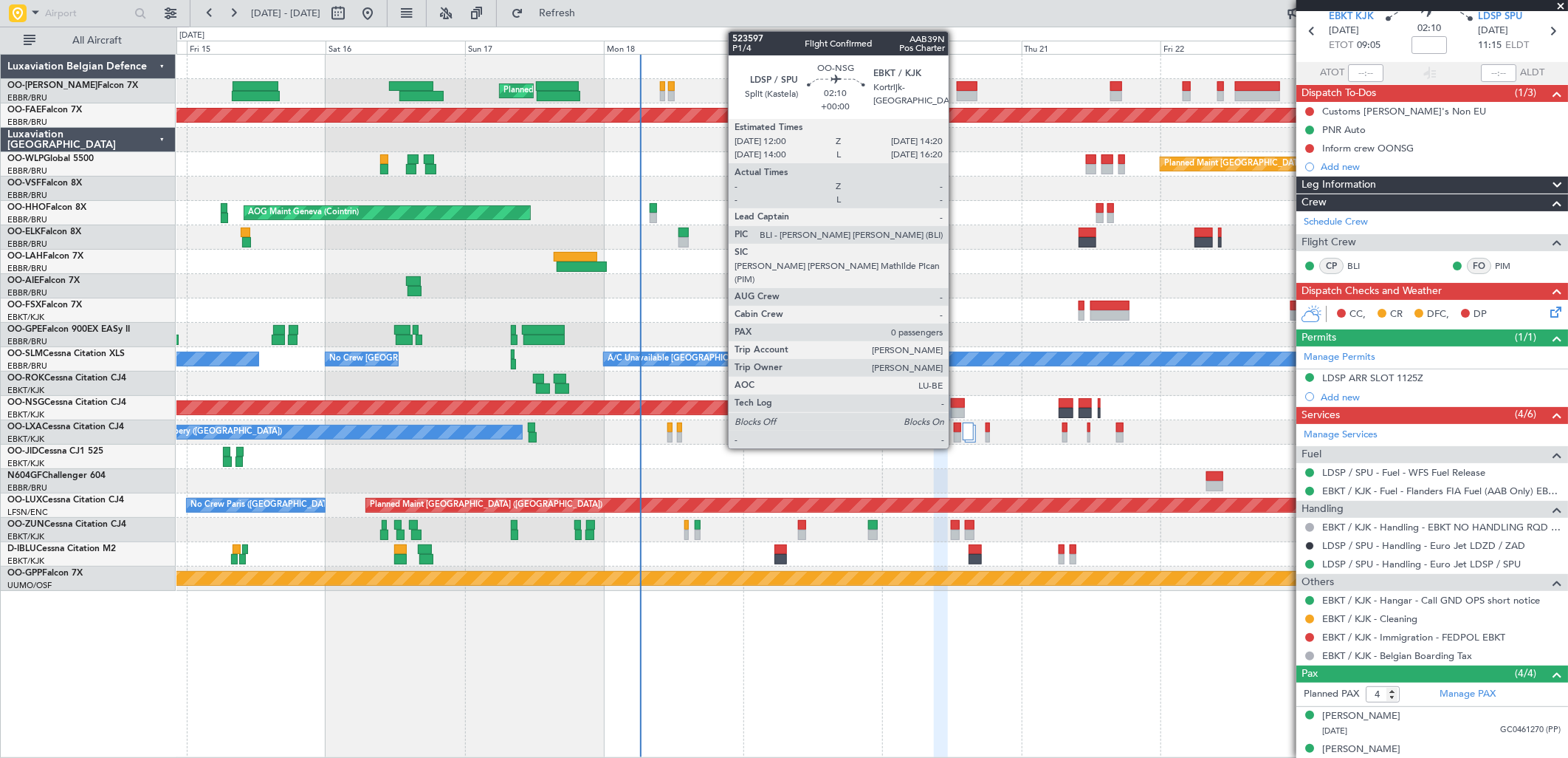
click at [956, 405] on div at bounding box center [958, 403] width 14 height 10
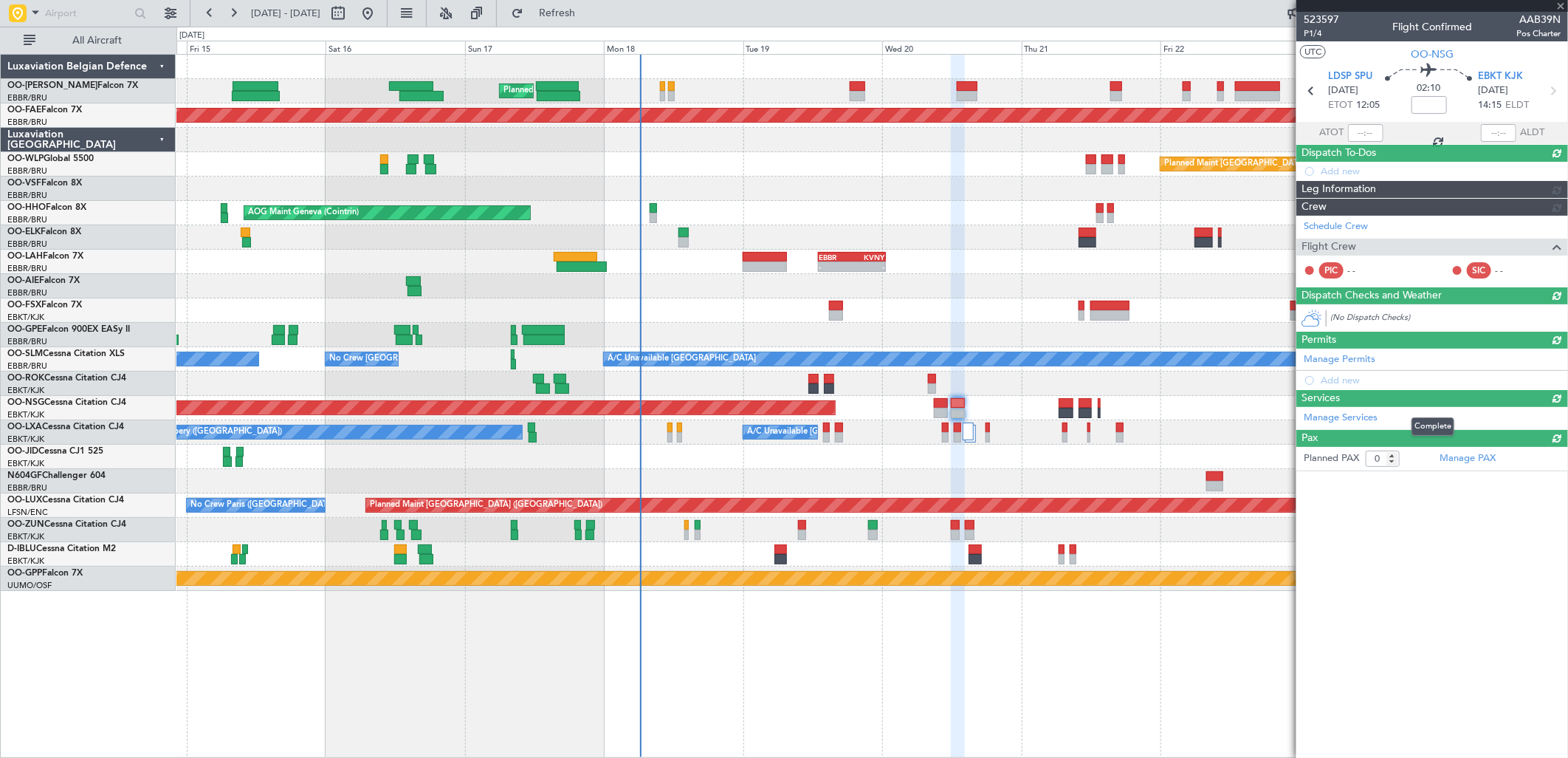
scroll to position [0, 0]
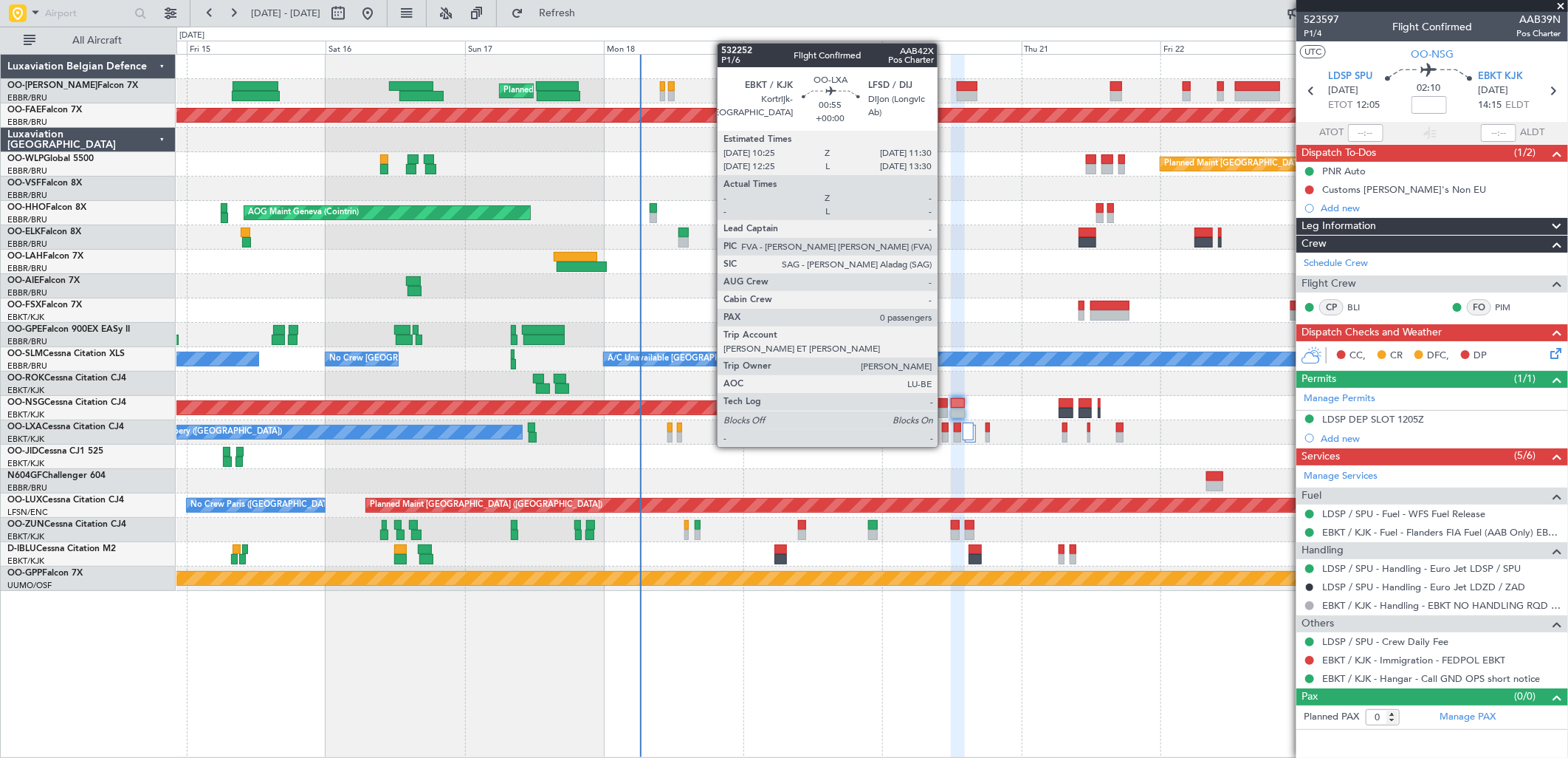
click at [945, 432] on div at bounding box center [945, 436] width 6 height 10
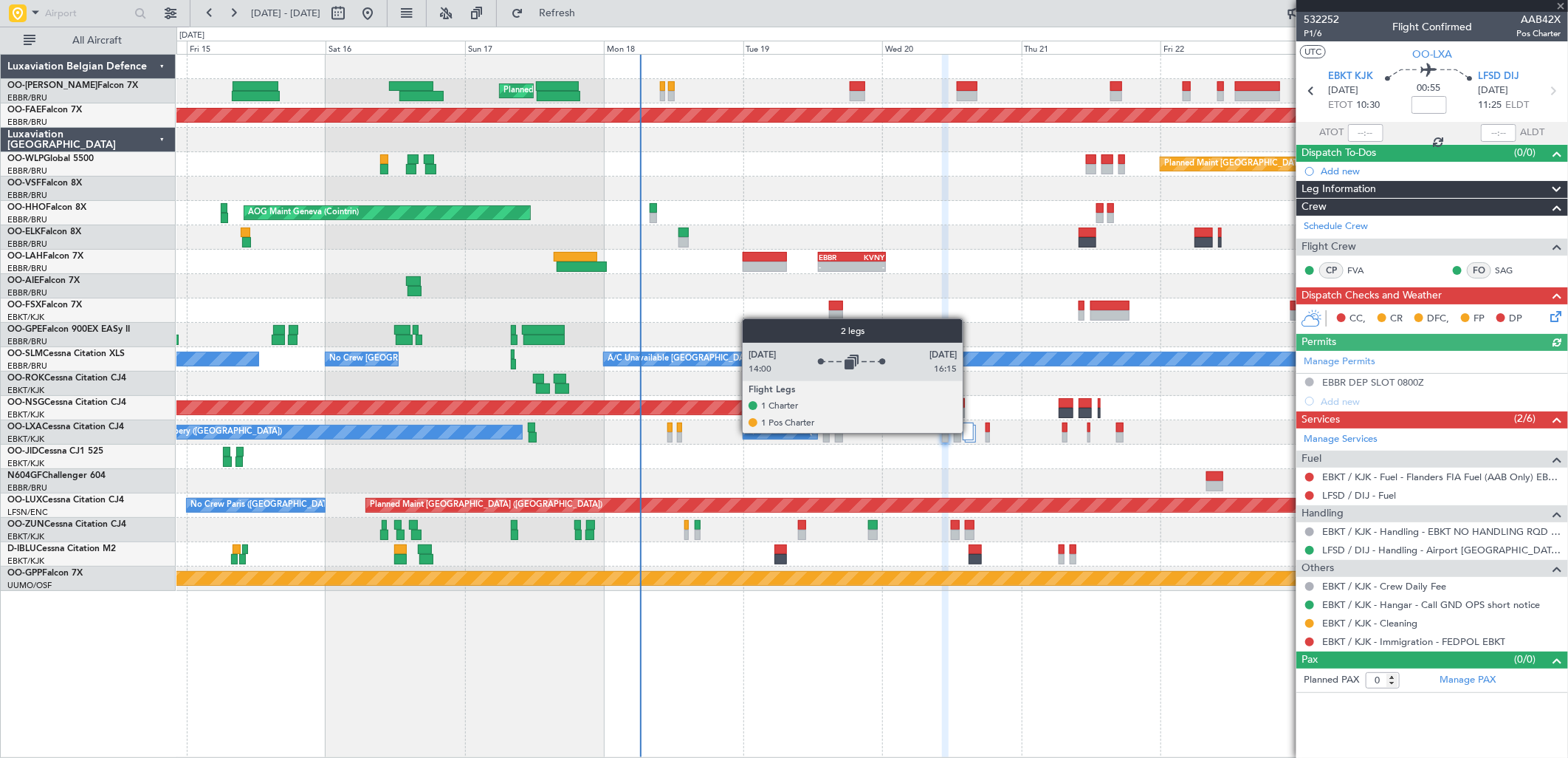
click at [970, 433] on div at bounding box center [968, 431] width 11 height 18
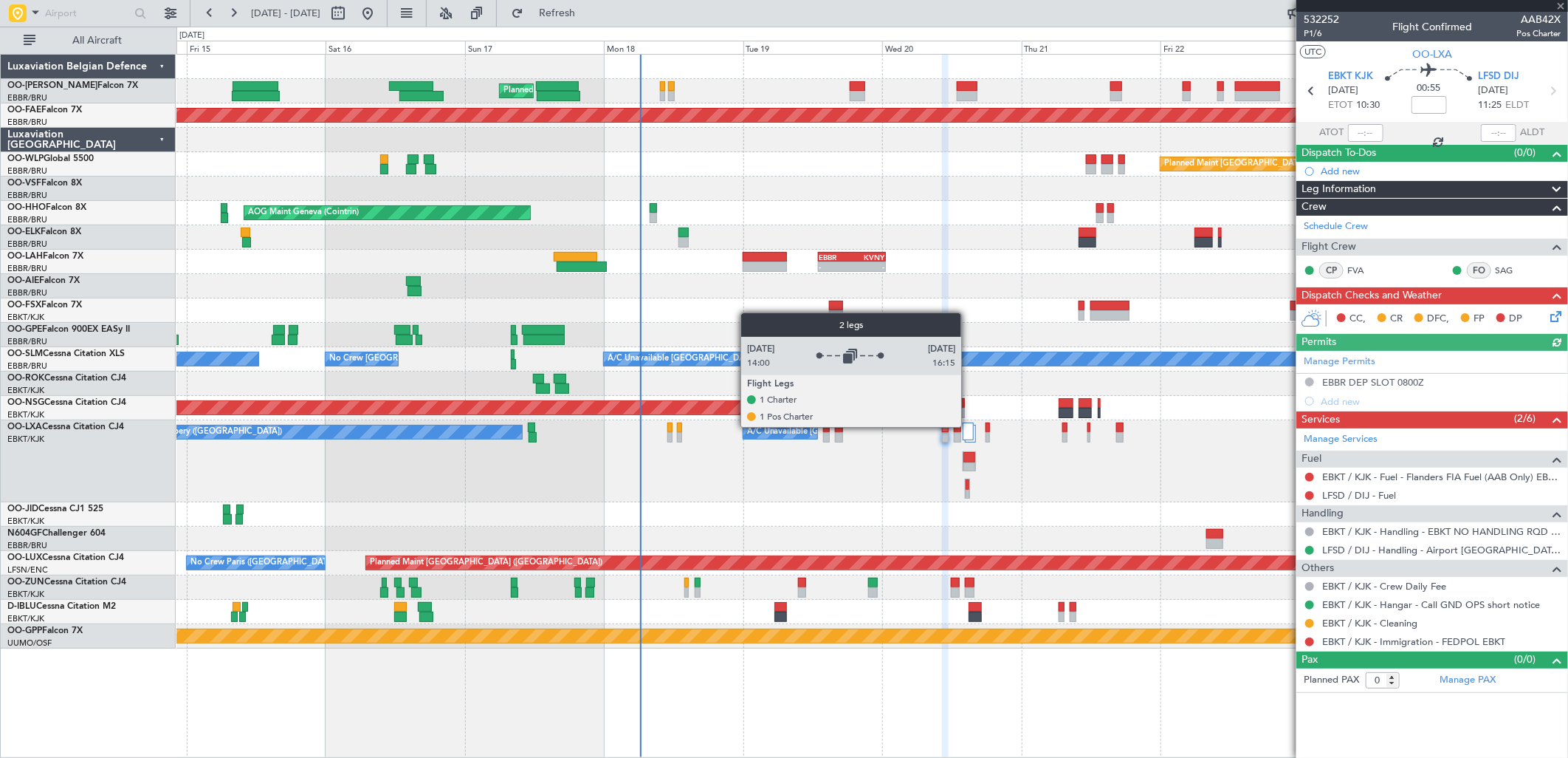
click at [969, 427] on div at bounding box center [968, 431] width 11 height 18
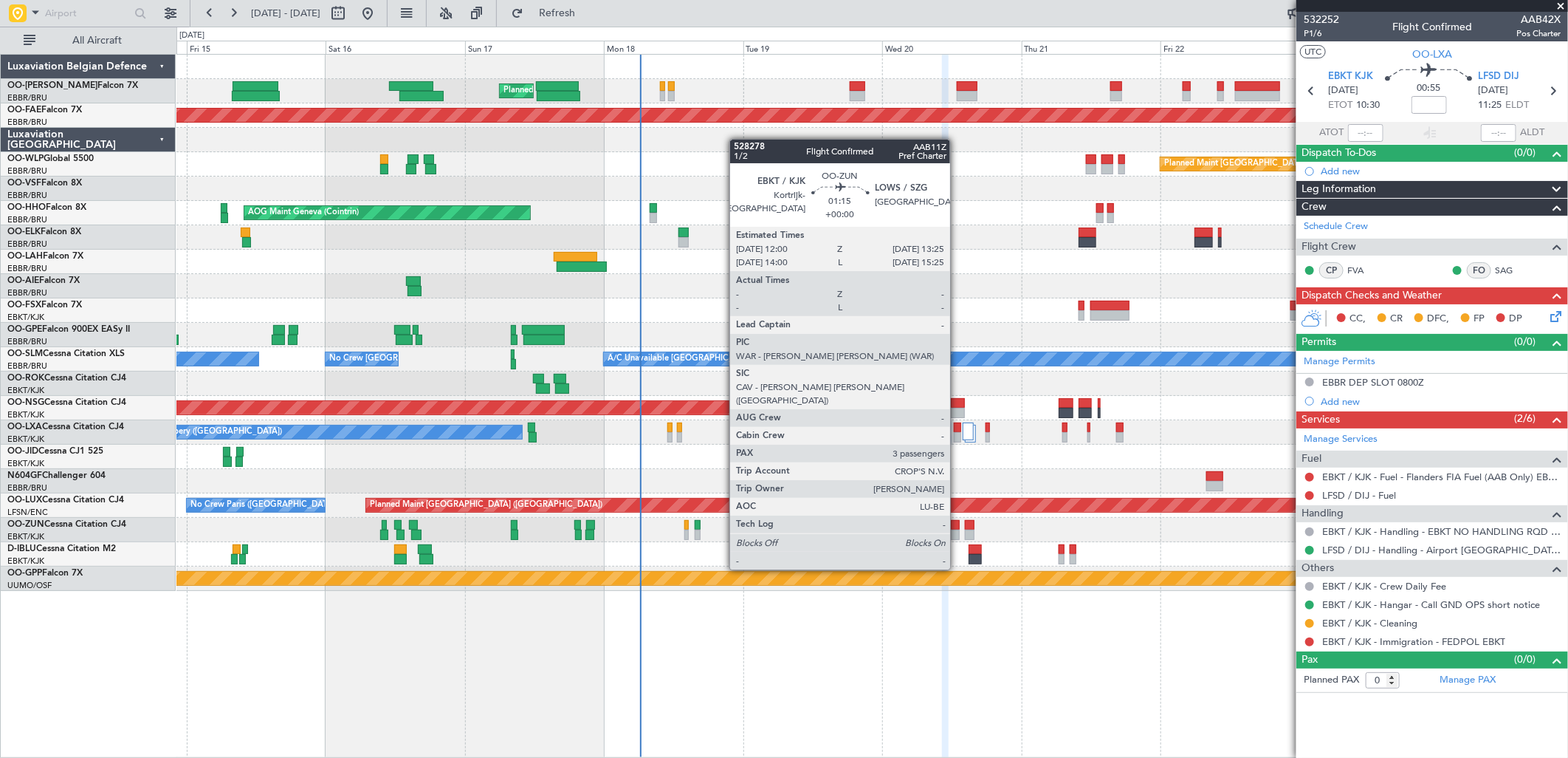
click at [958, 532] on div at bounding box center [956, 535] width 9 height 10
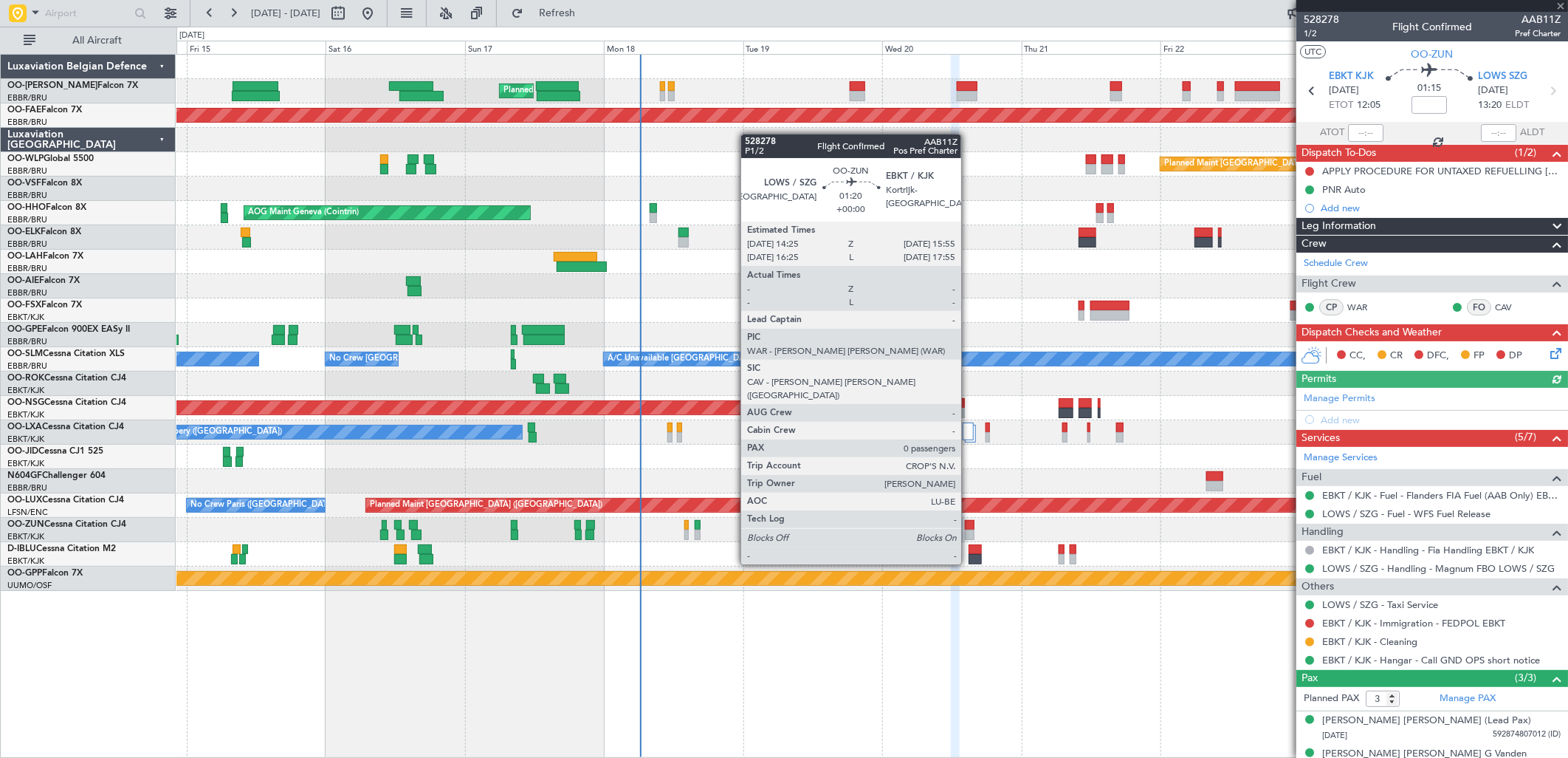
click at [969, 523] on div at bounding box center [970, 524] width 9 height 10
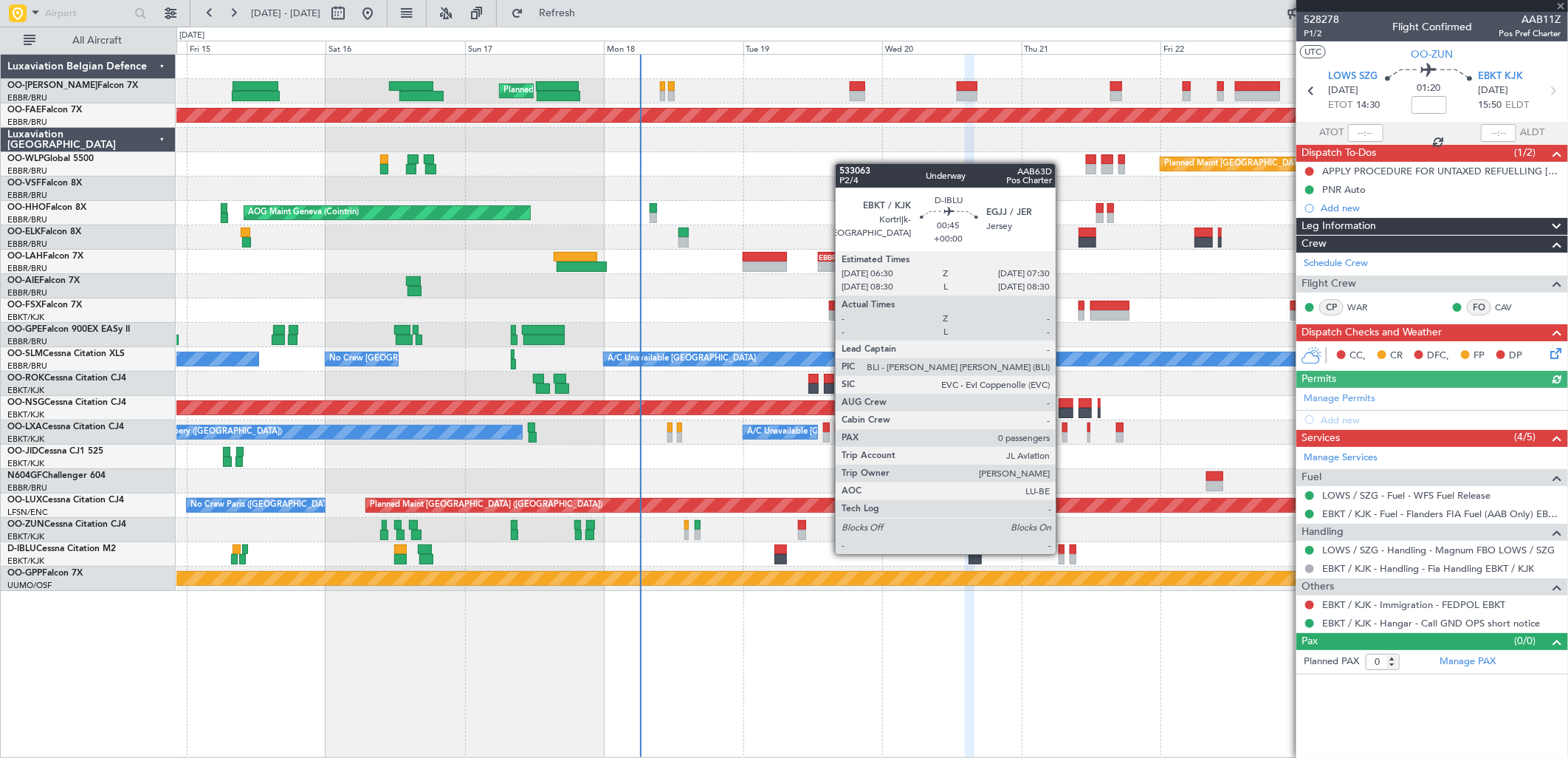
click at [1063, 554] on div at bounding box center [1061, 559] width 6 height 10
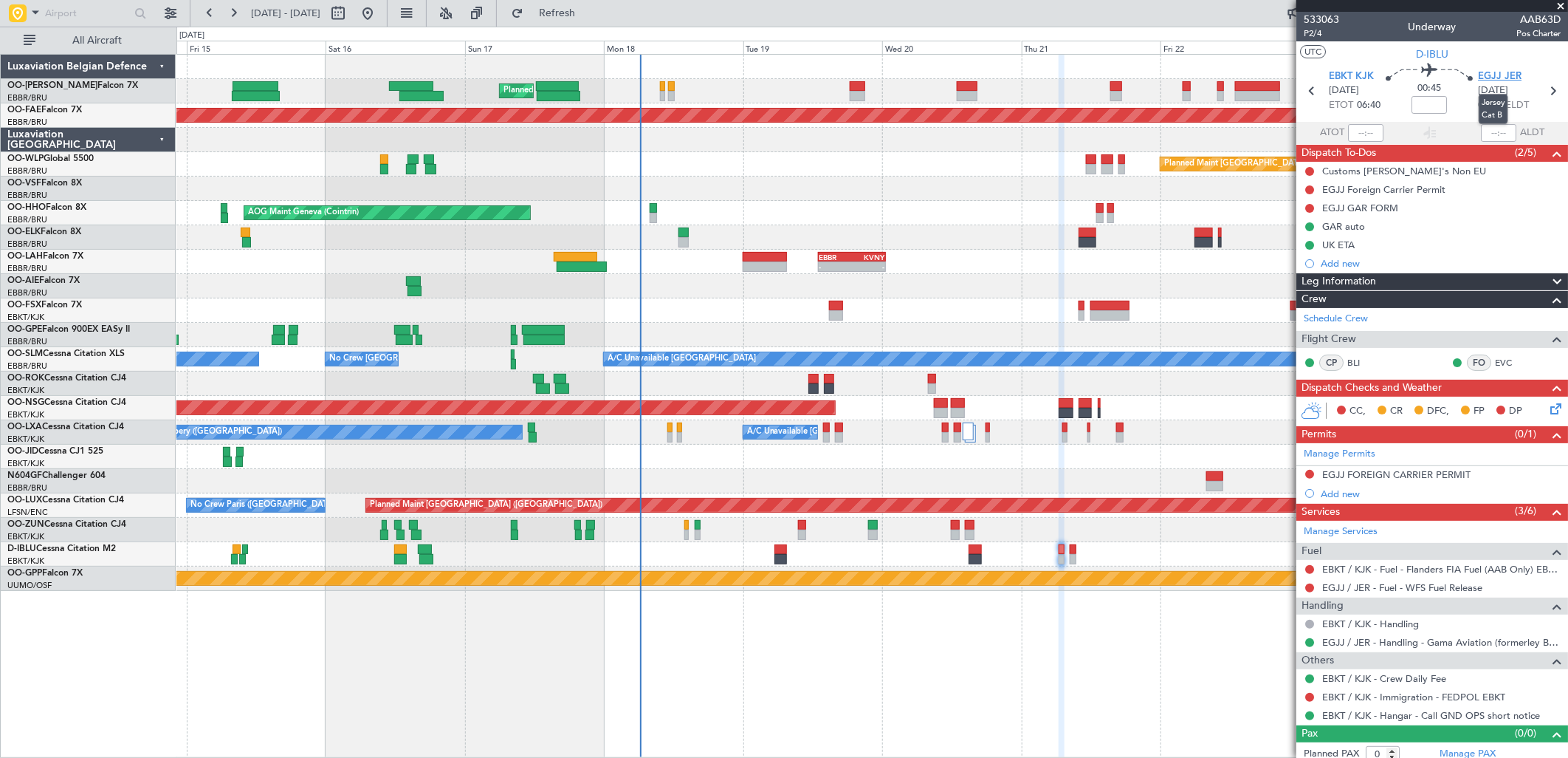
click at [1512, 74] on span "EGJJ JER" at bounding box center [1499, 77] width 44 height 15
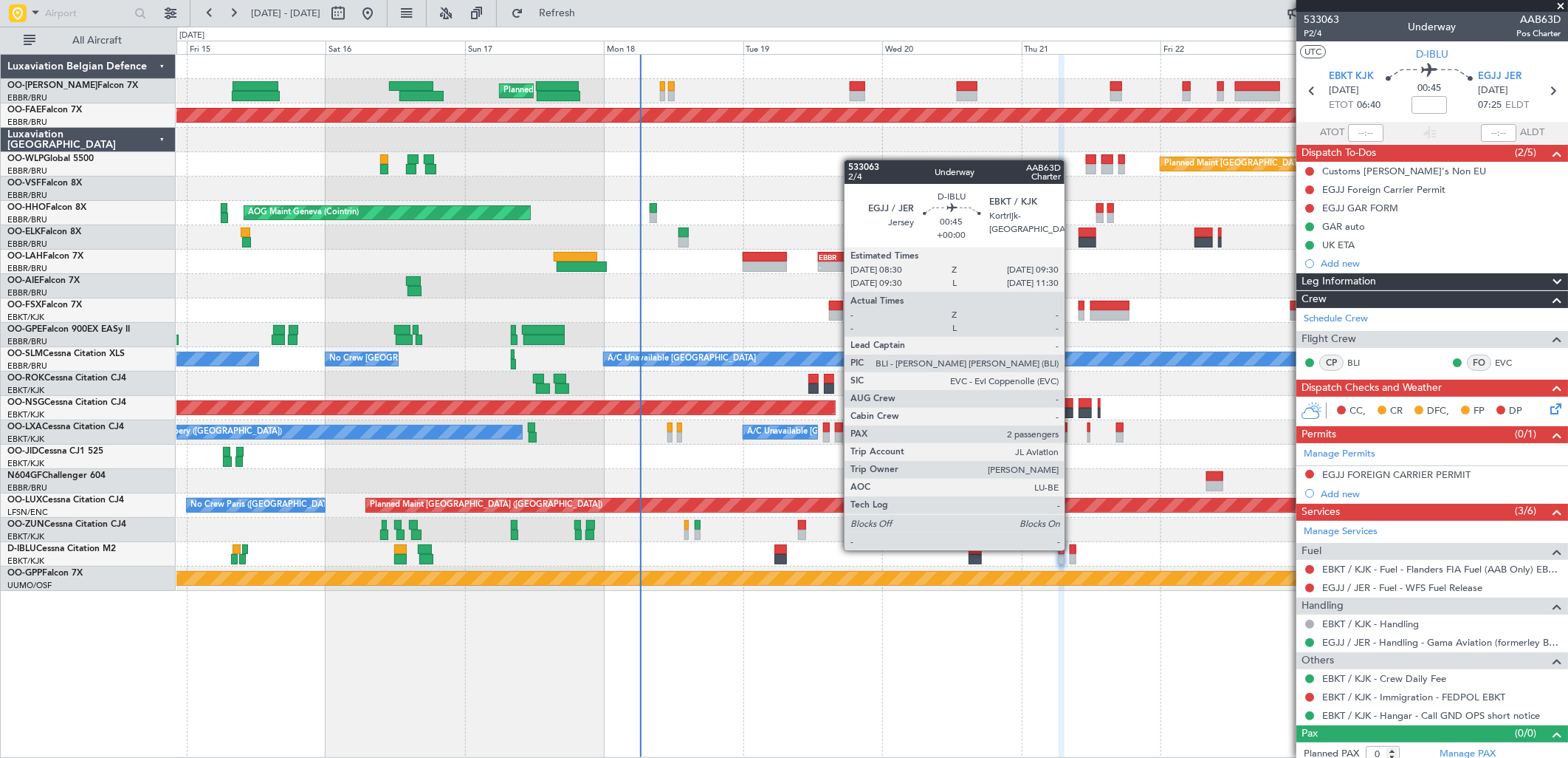
click at [1072, 549] on div at bounding box center [1073, 550] width 6 height 10
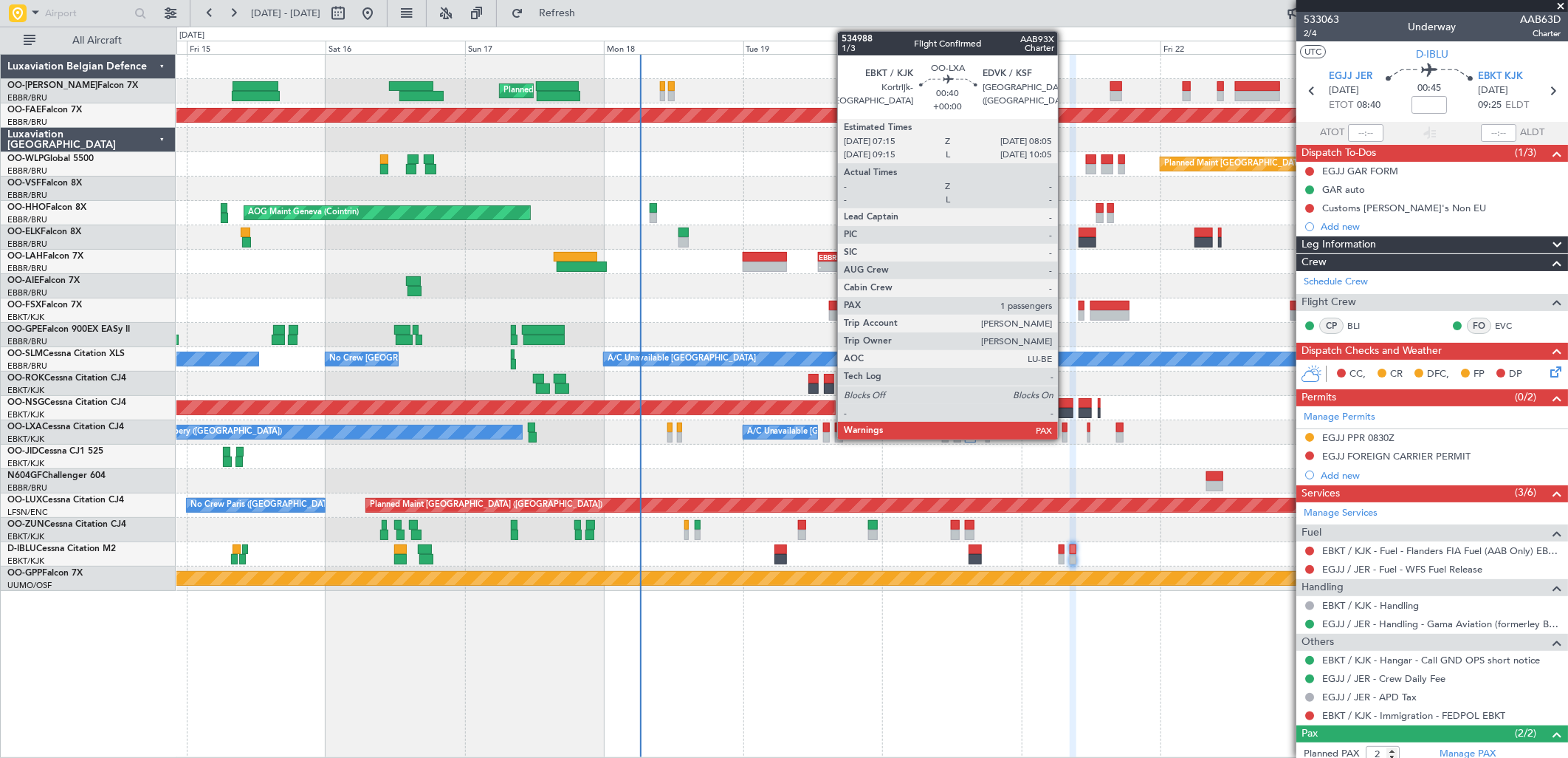
click at [1065, 430] on div at bounding box center [1065, 427] width 6 height 10
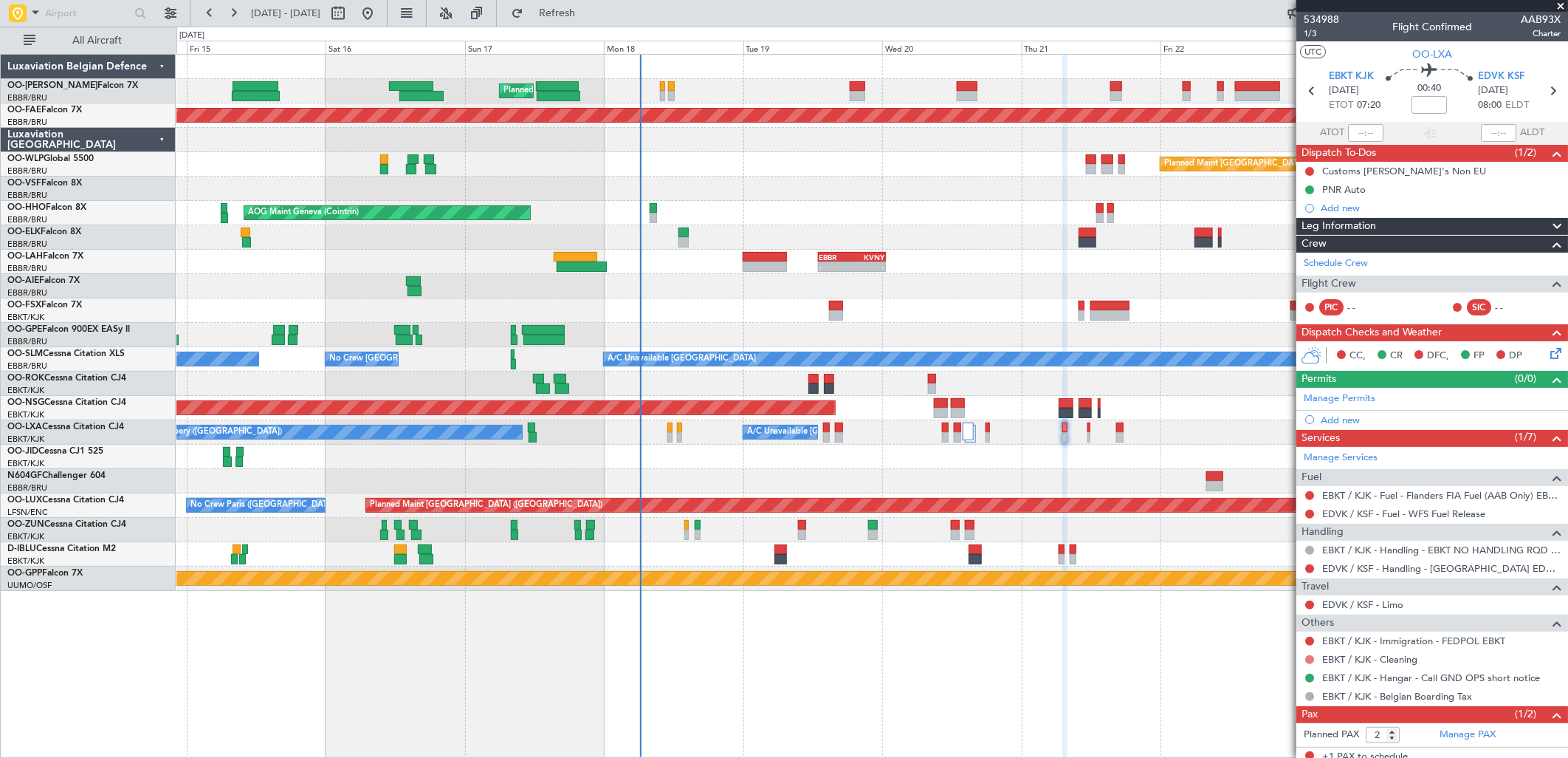
click at [1308, 657] on button at bounding box center [1310, 660] width 9 height 9
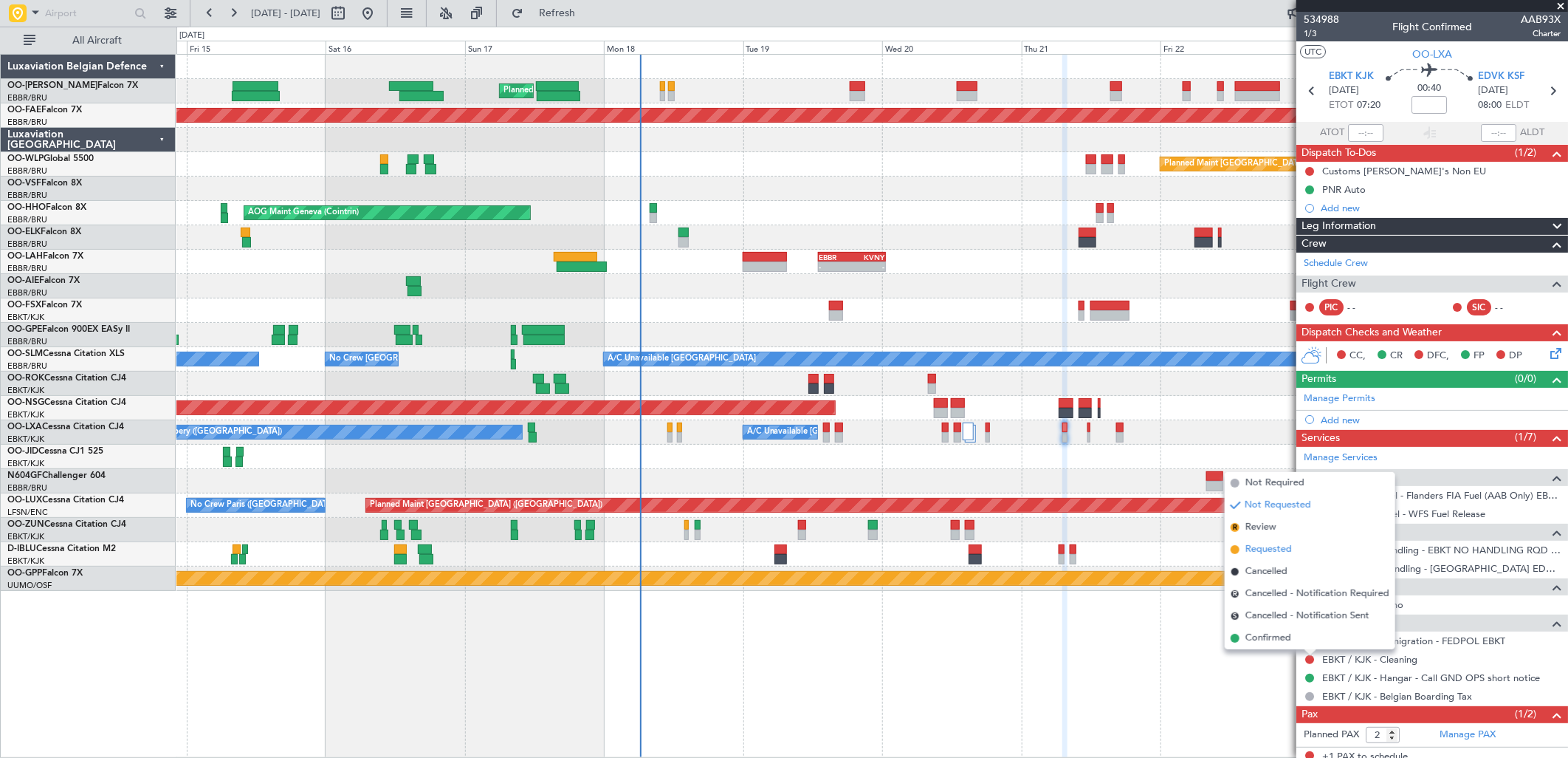
click at [1269, 542] on span "Requested" at bounding box center [1269, 550] width 46 height 15
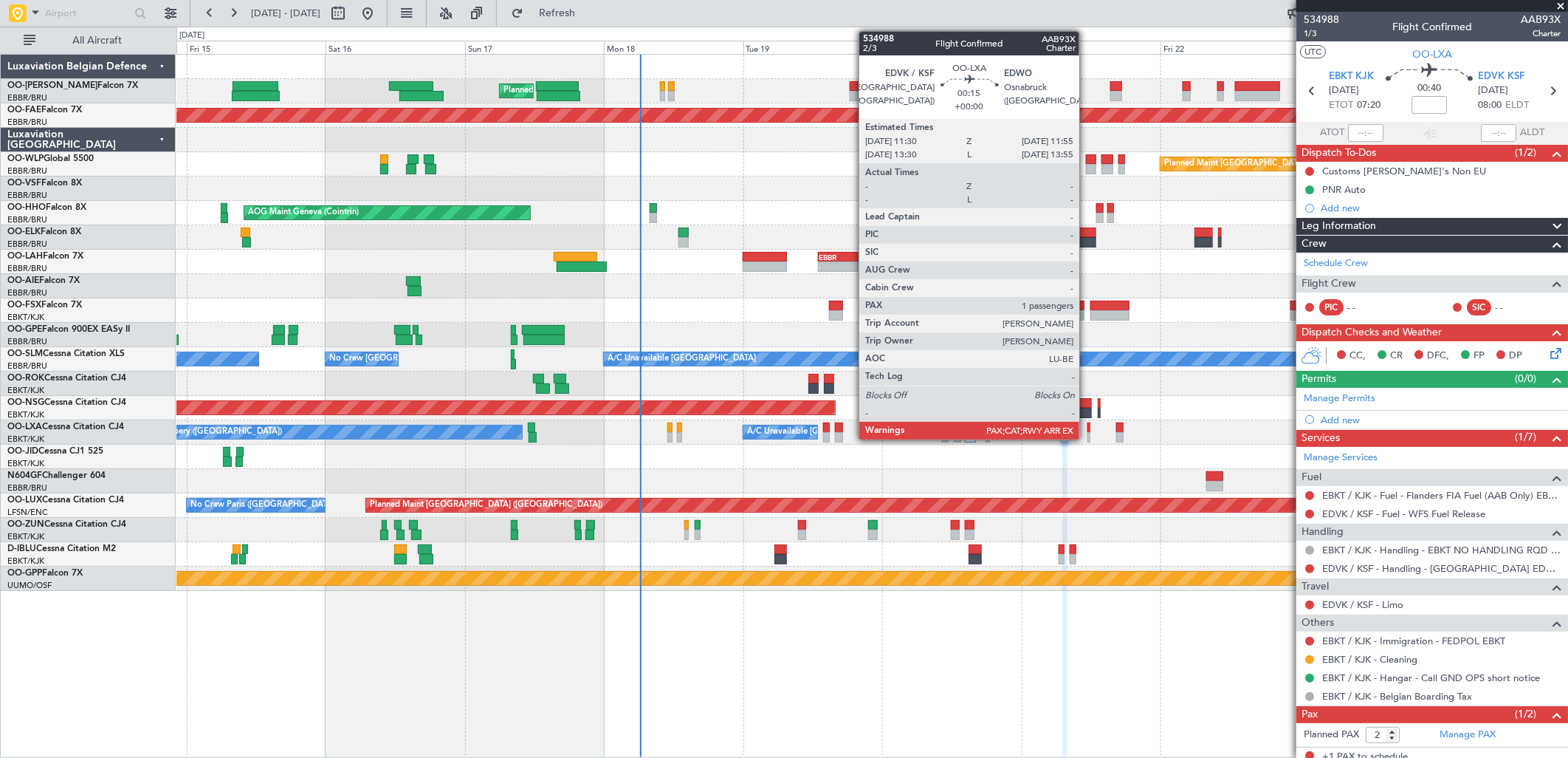
click at [1087, 427] on div at bounding box center [1088, 427] width 3 height 10
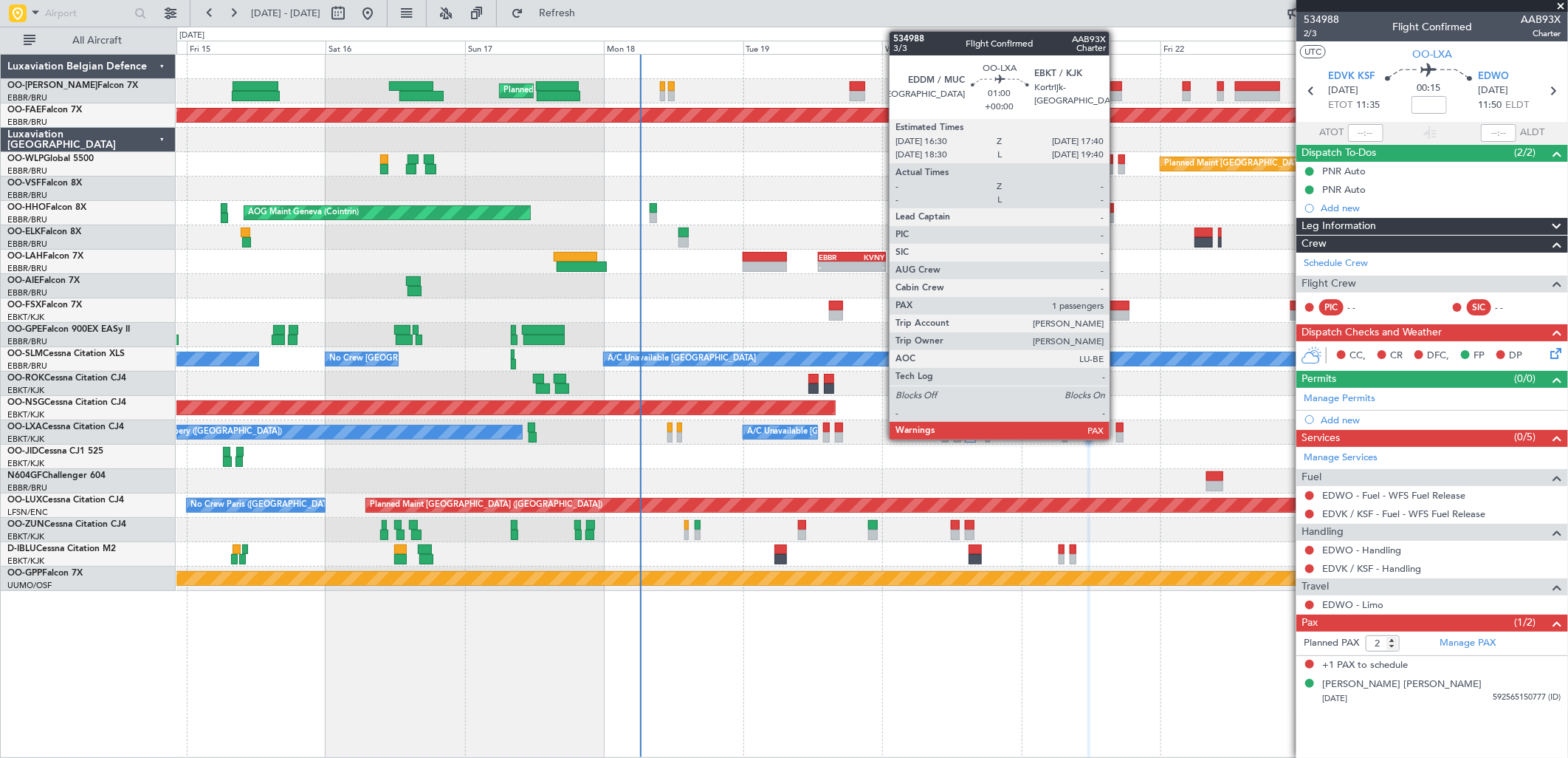
click at [1117, 429] on div at bounding box center [1120, 427] width 7 height 10
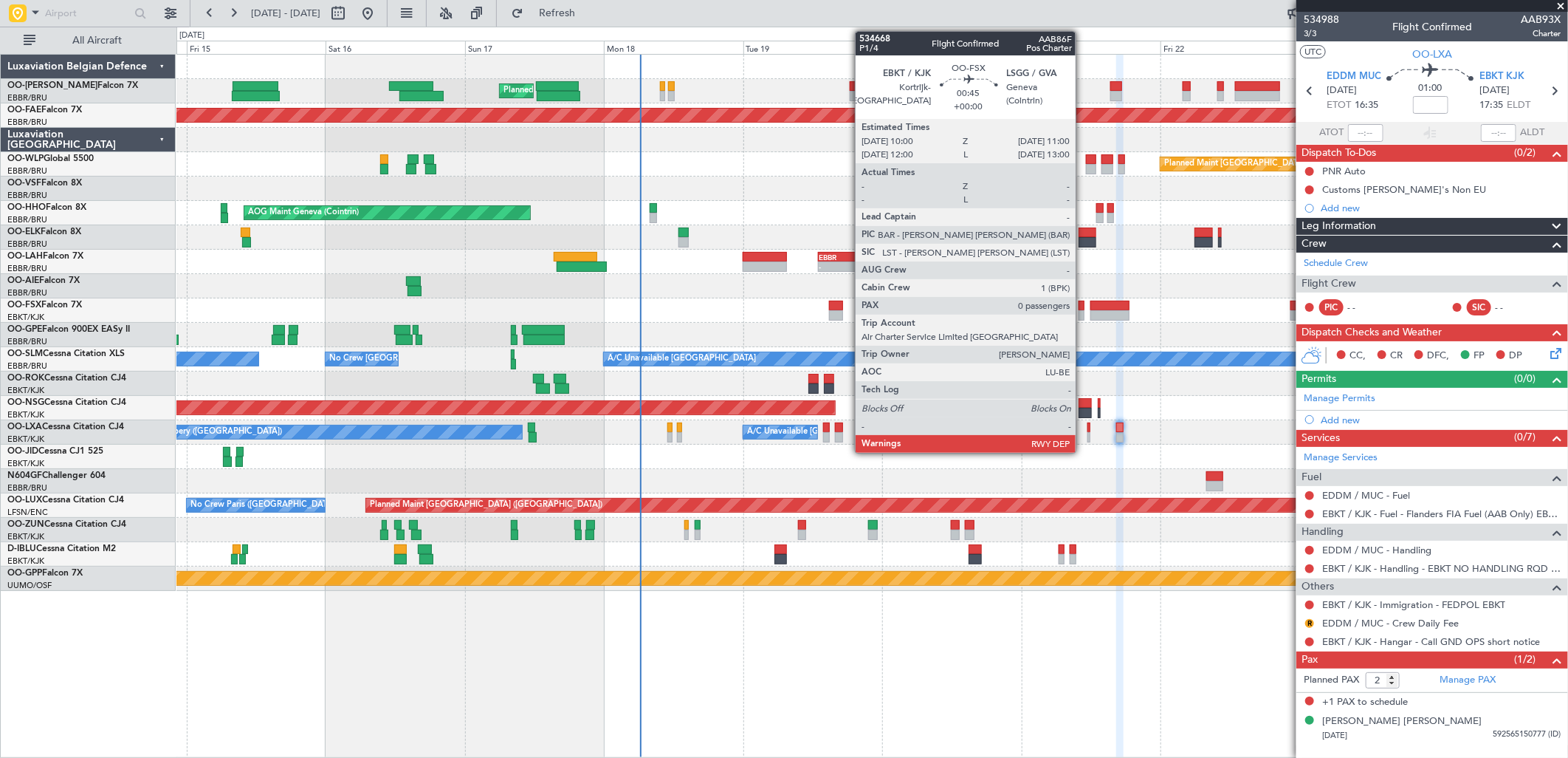
click at [1083, 311] on div at bounding box center [1082, 315] width 6 height 10
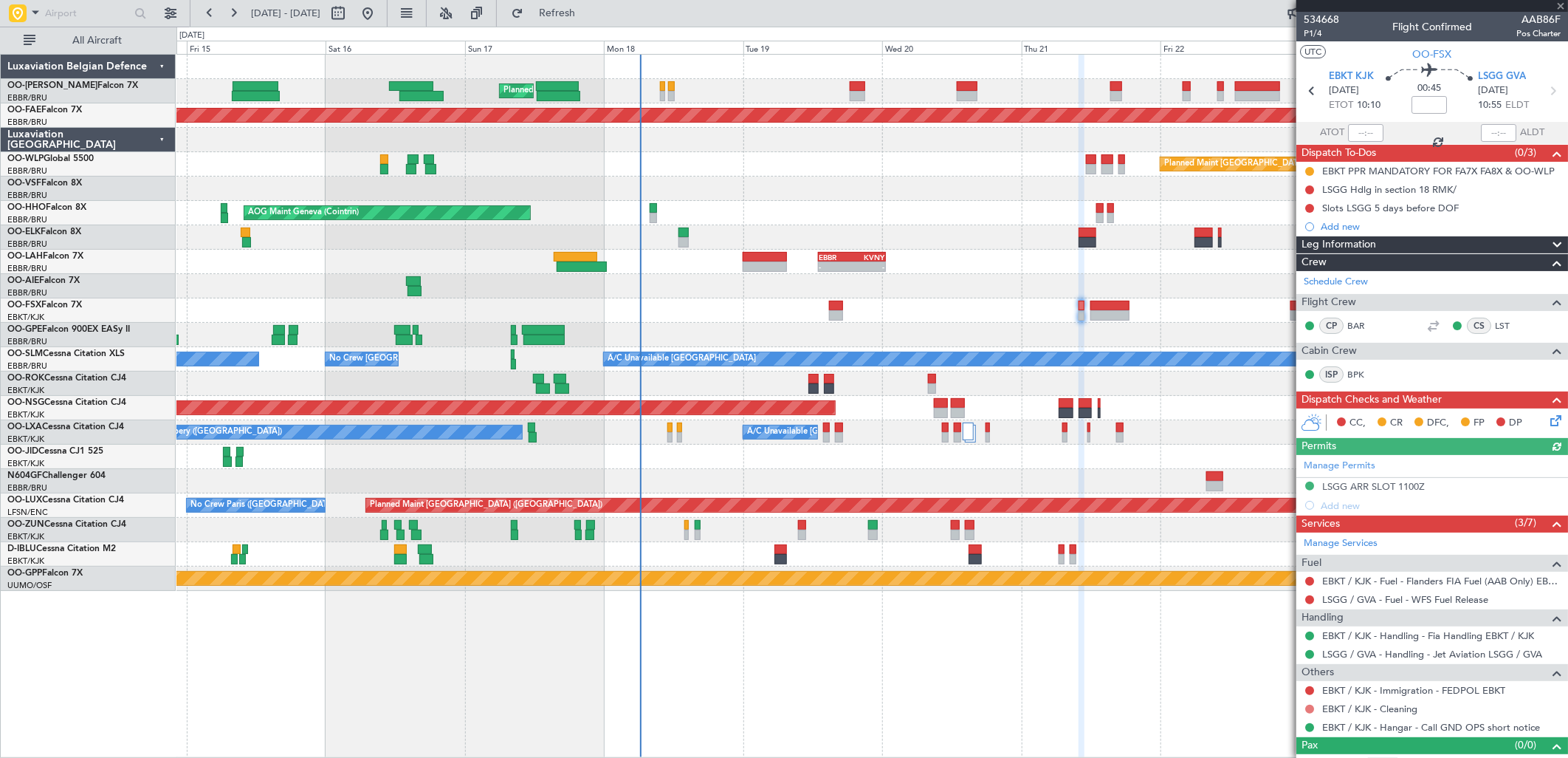
click at [1311, 709] on button at bounding box center [1310, 709] width 9 height 9
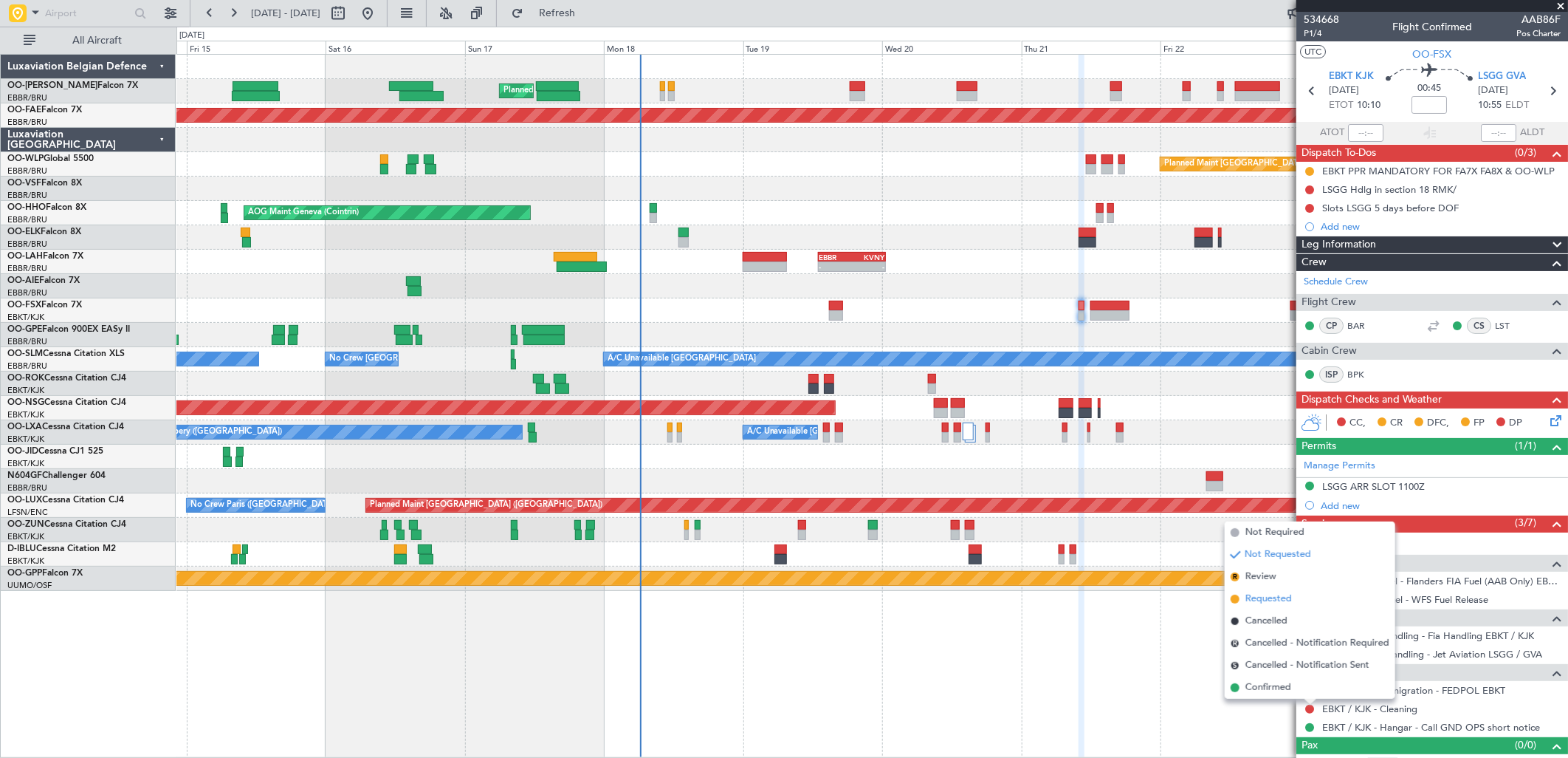
click at [1253, 599] on span "Requested" at bounding box center [1269, 600] width 46 height 15
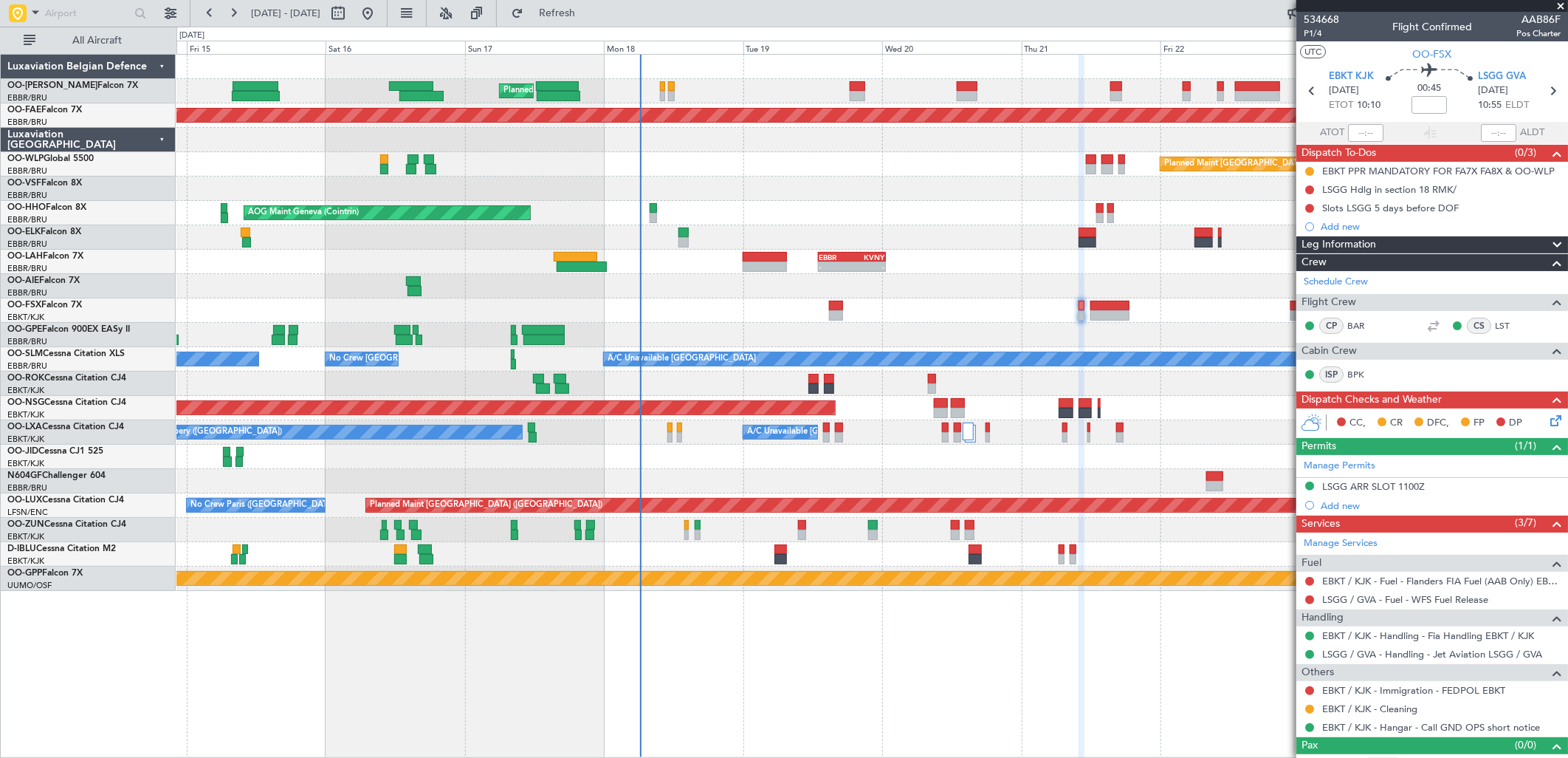
click at [1548, 423] on icon at bounding box center [1553, 418] width 12 height 12
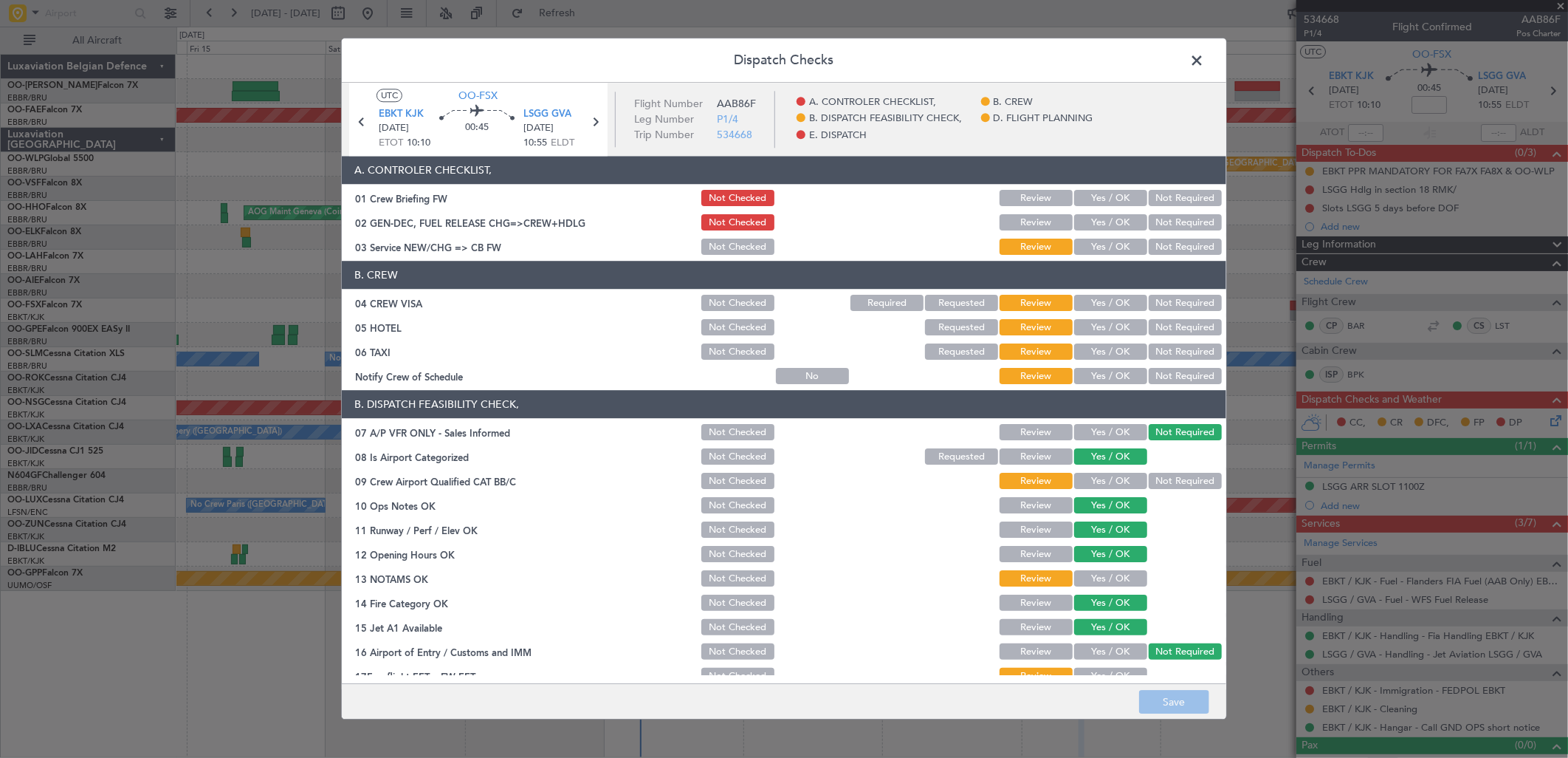
click at [1204, 54] on span at bounding box center [1204, 64] width 0 height 30
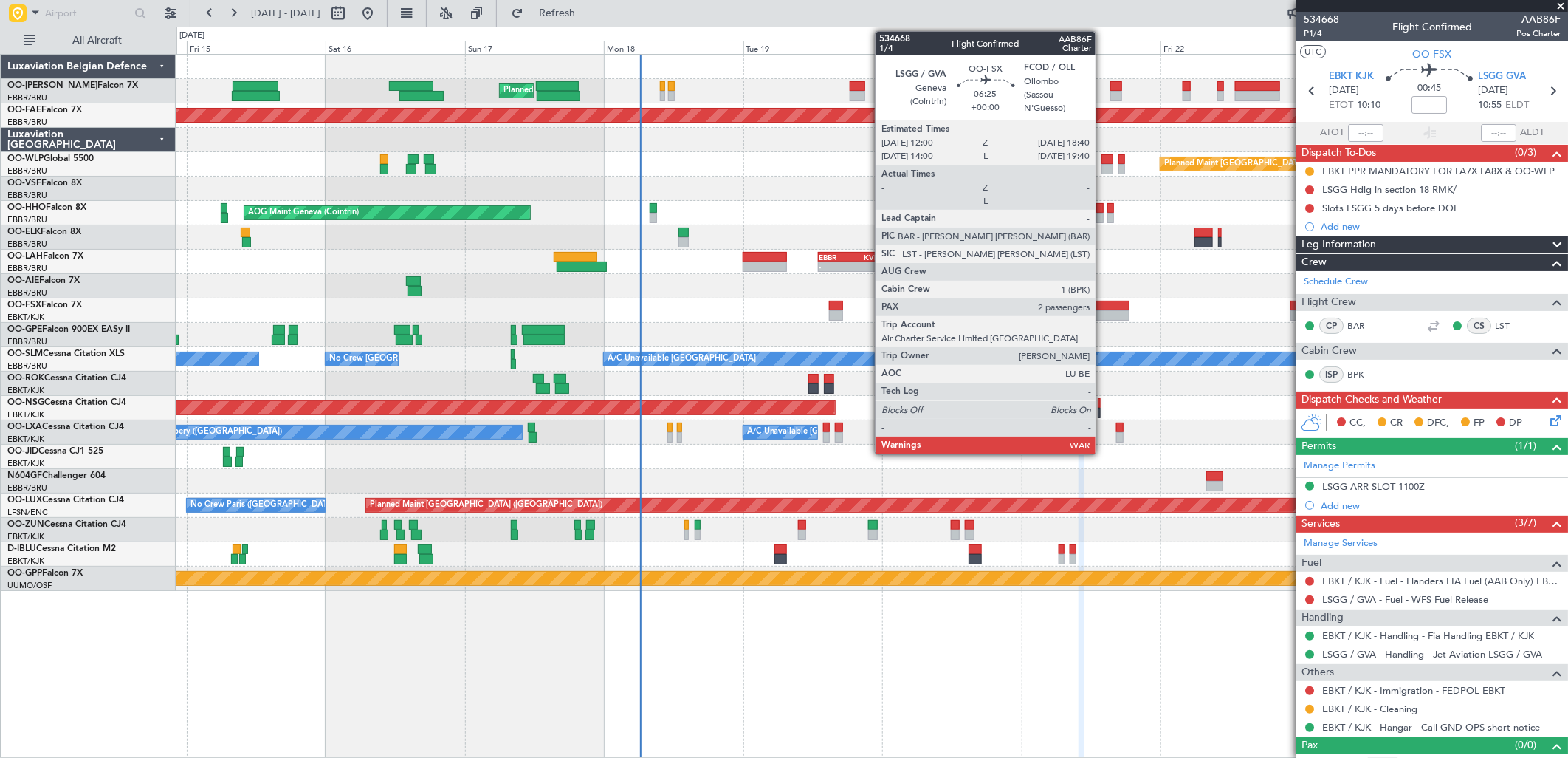
click at [1104, 303] on div at bounding box center [1110, 305] width 39 height 10
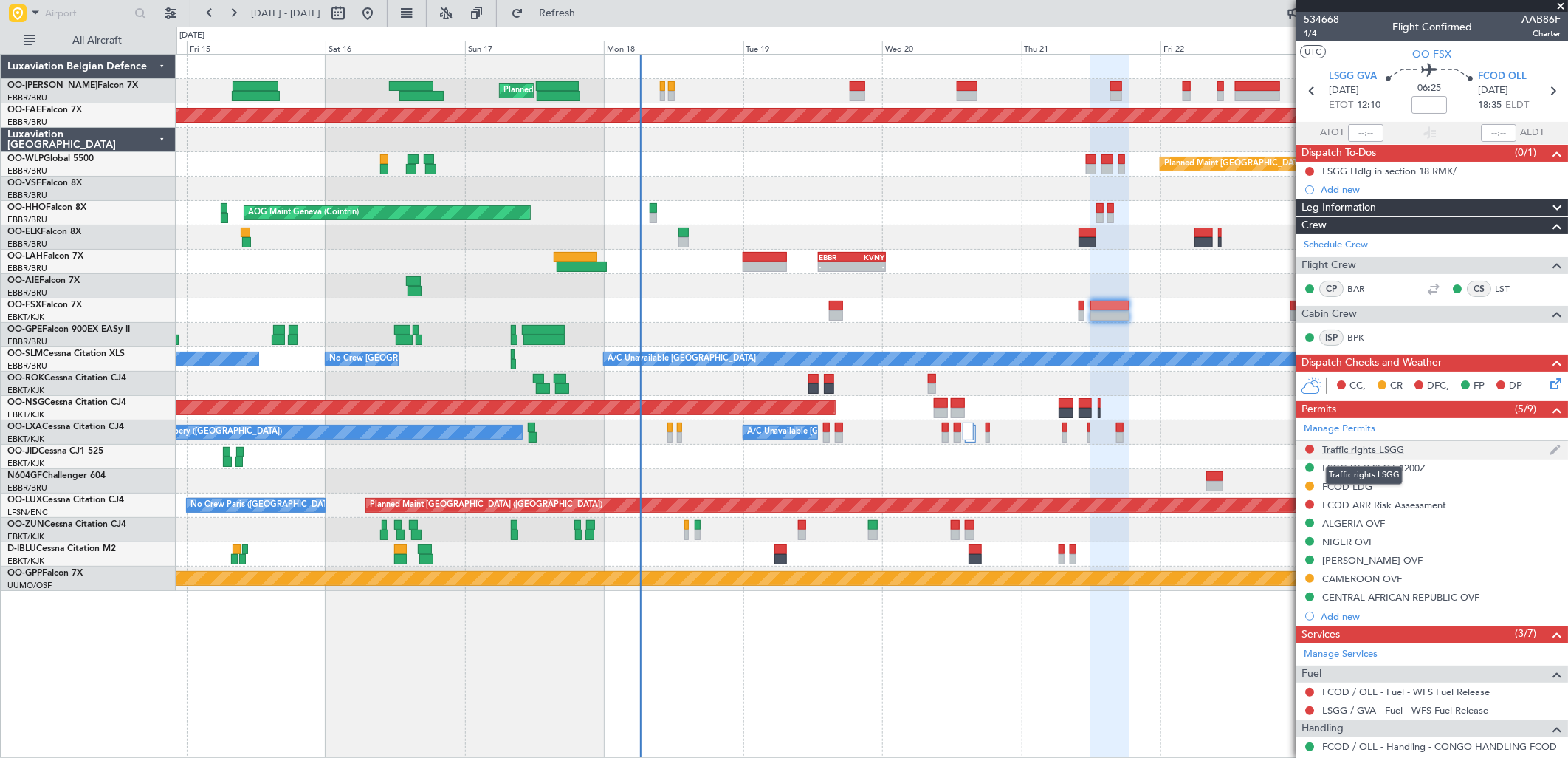
click at [1367, 445] on div "Traffic rights LSGG" at bounding box center [1363, 449] width 82 height 13
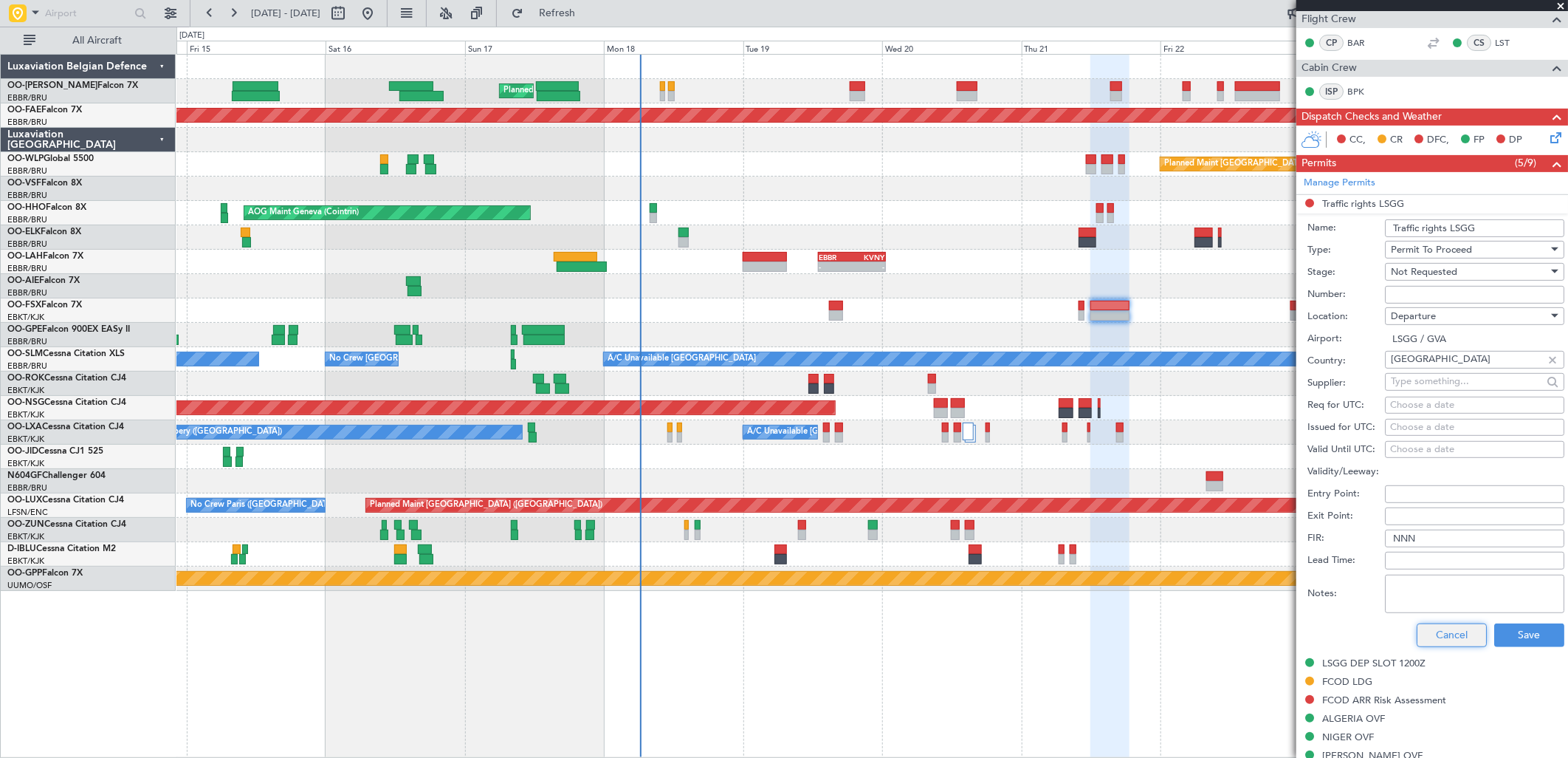
click at [1440, 637] on button "Cancel" at bounding box center [1452, 636] width 70 height 24
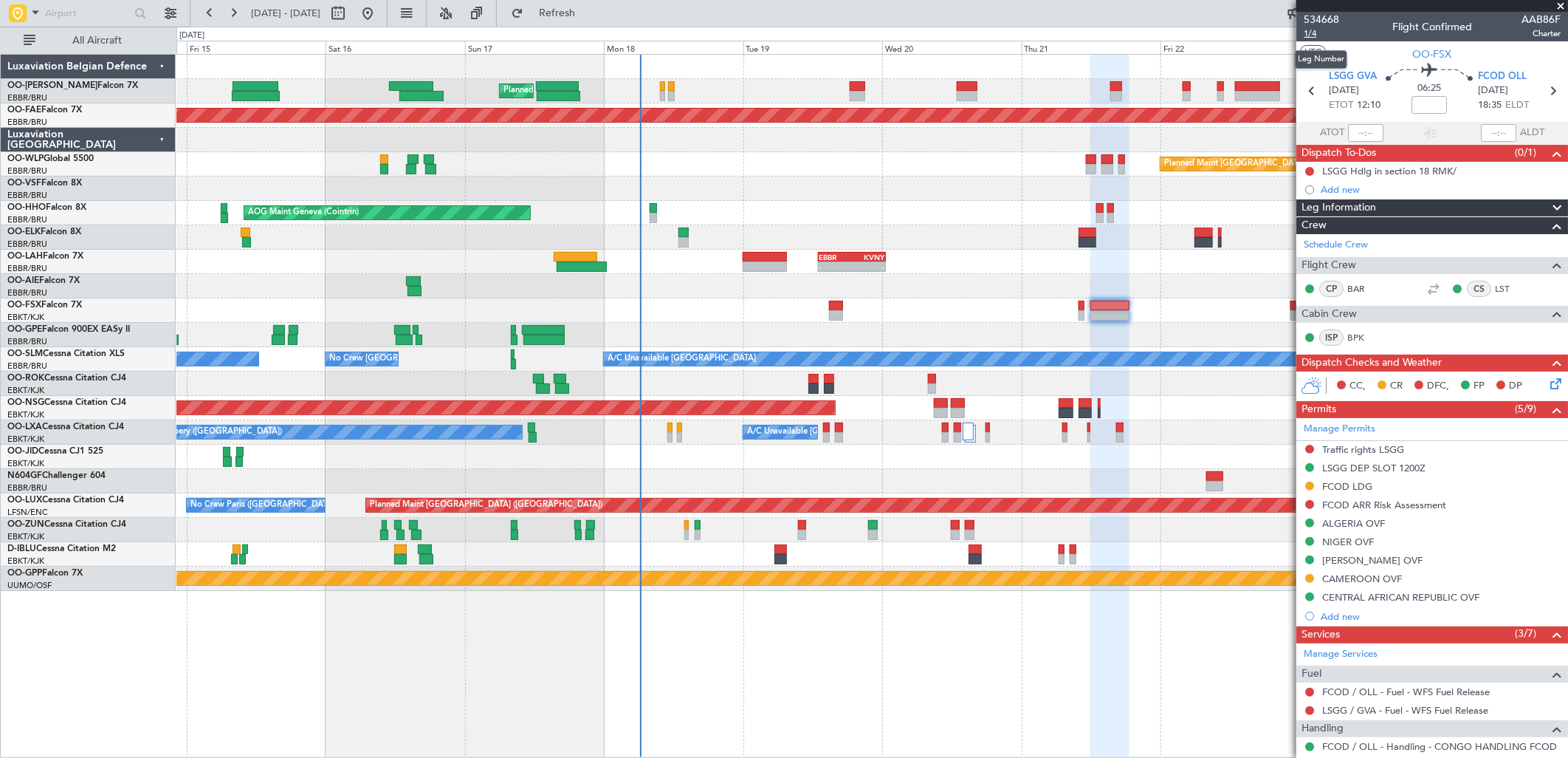
click at [1312, 27] on span "1/4" at bounding box center [1322, 33] width 35 height 13
click at [1492, 78] on span "FCOD OLL" at bounding box center [1502, 77] width 49 height 15
click at [1341, 76] on span "LSGG GVA" at bounding box center [1353, 77] width 48 height 15
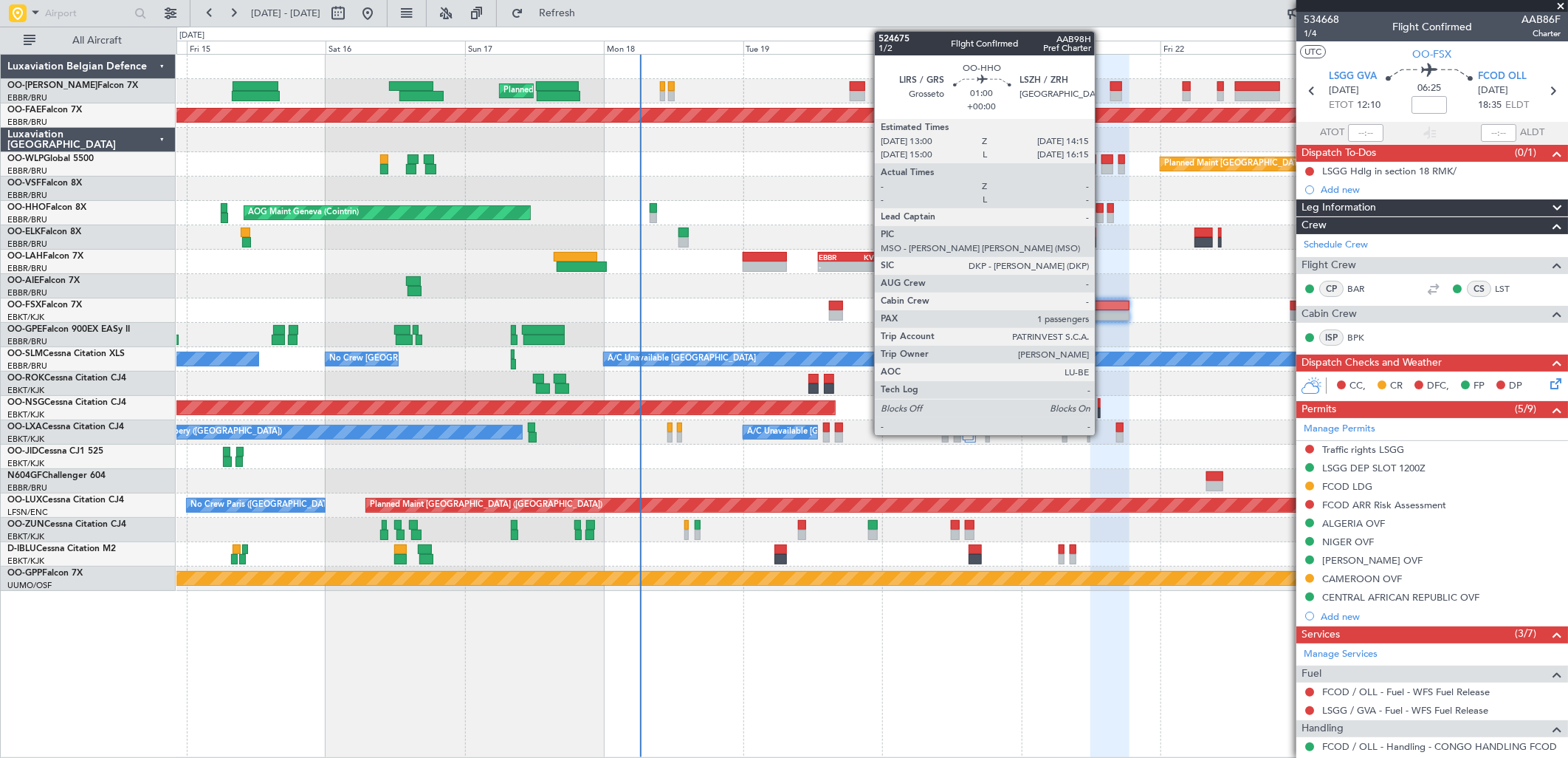
click at [1102, 218] on div at bounding box center [1100, 218] width 7 height 10
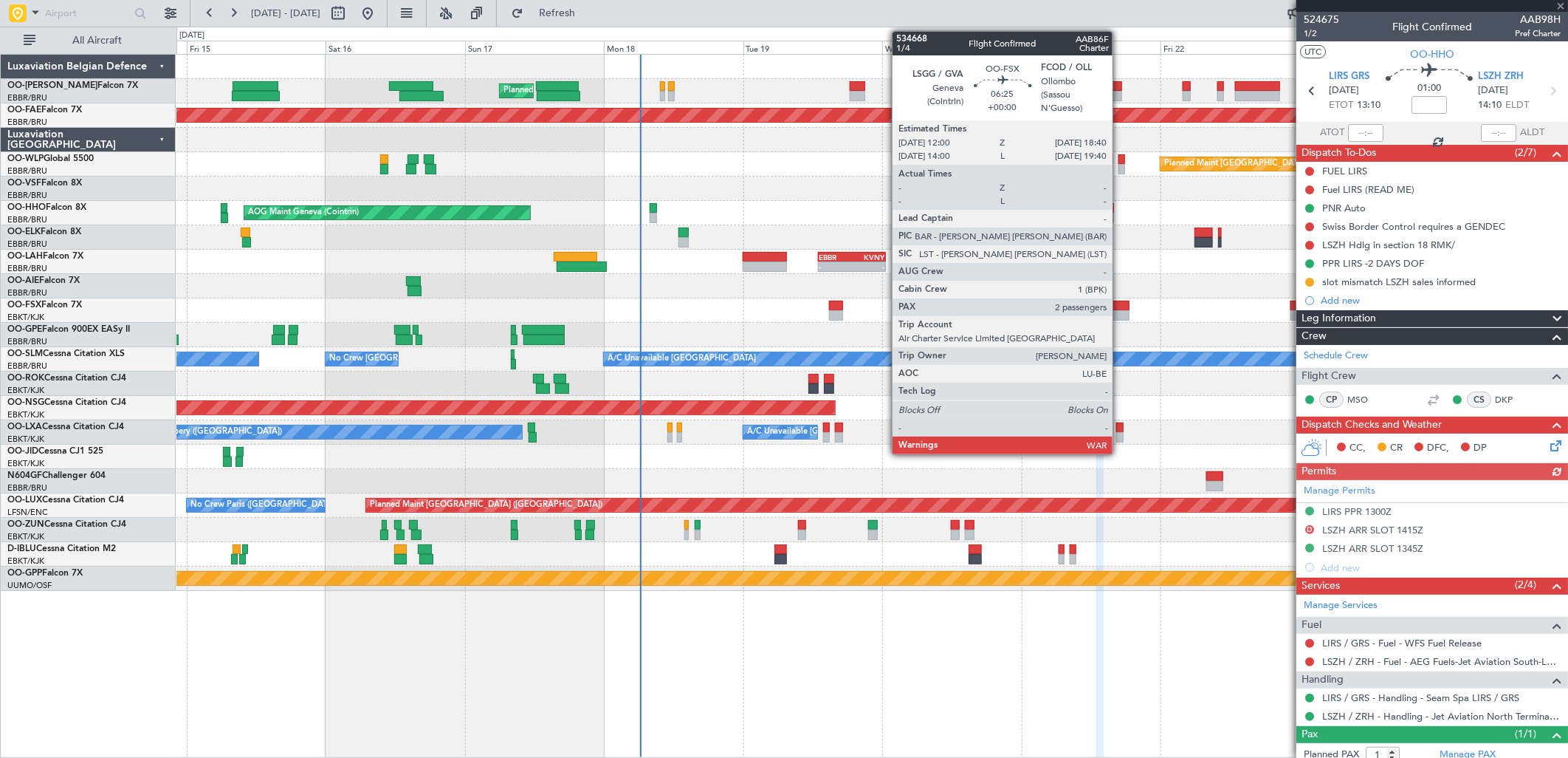
click at [1120, 314] on div at bounding box center [1110, 315] width 39 height 10
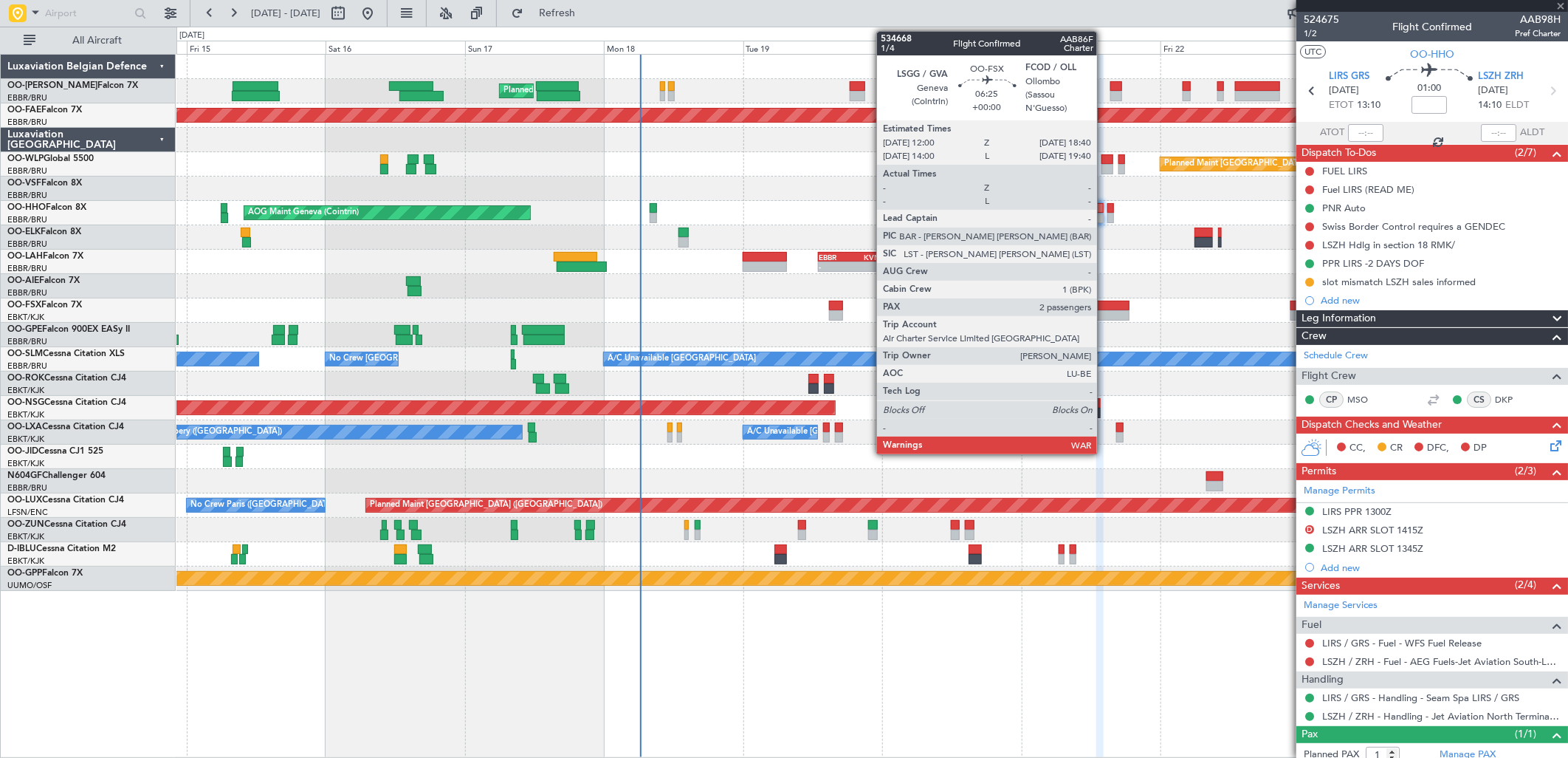
type input "2"
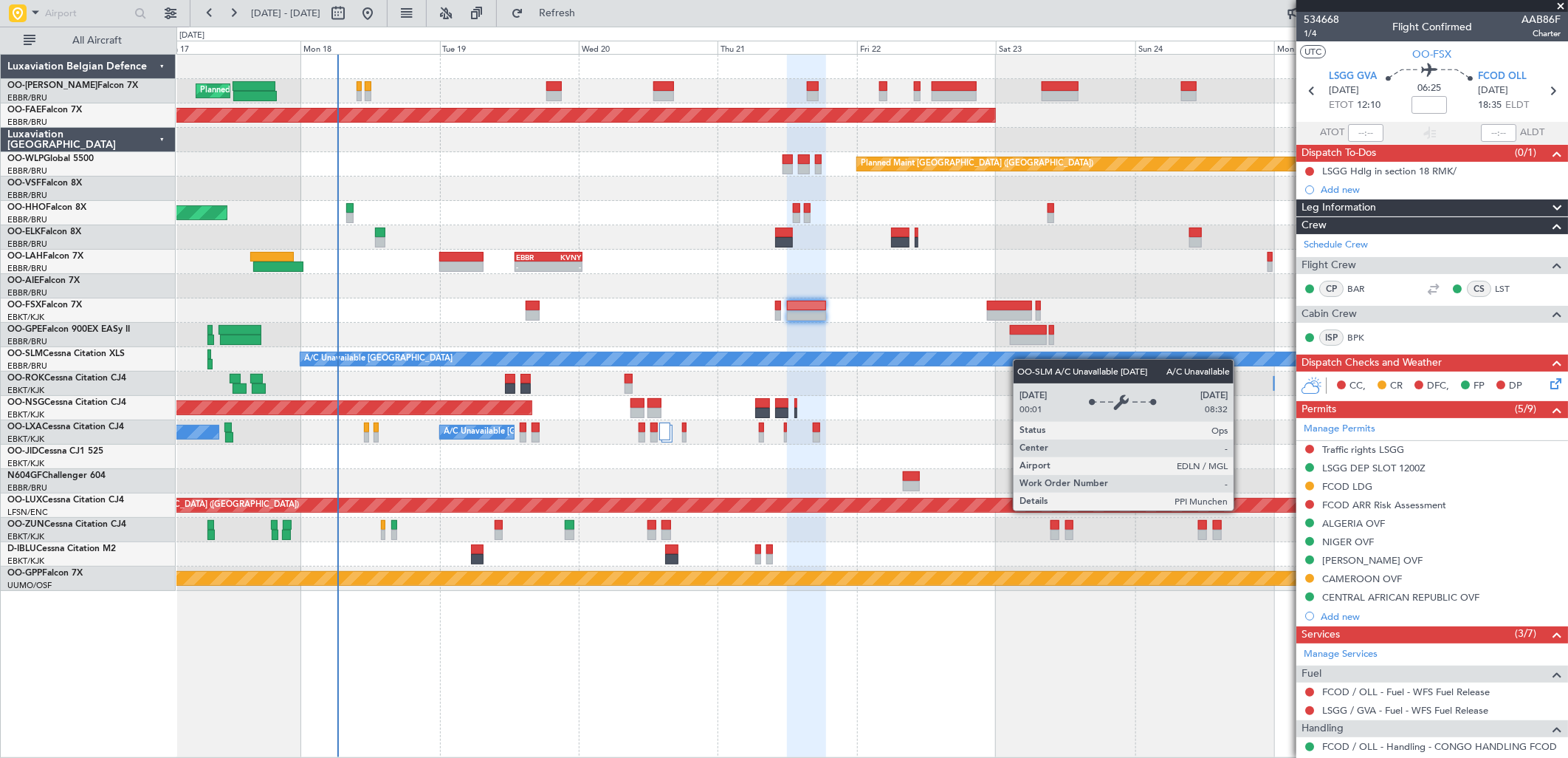
click at [919, 363] on div "Planned Maint Brussels (Brussels National) Planned Maint Brussels (Brussels Nat…" at bounding box center [872, 322] width 1391 height 537
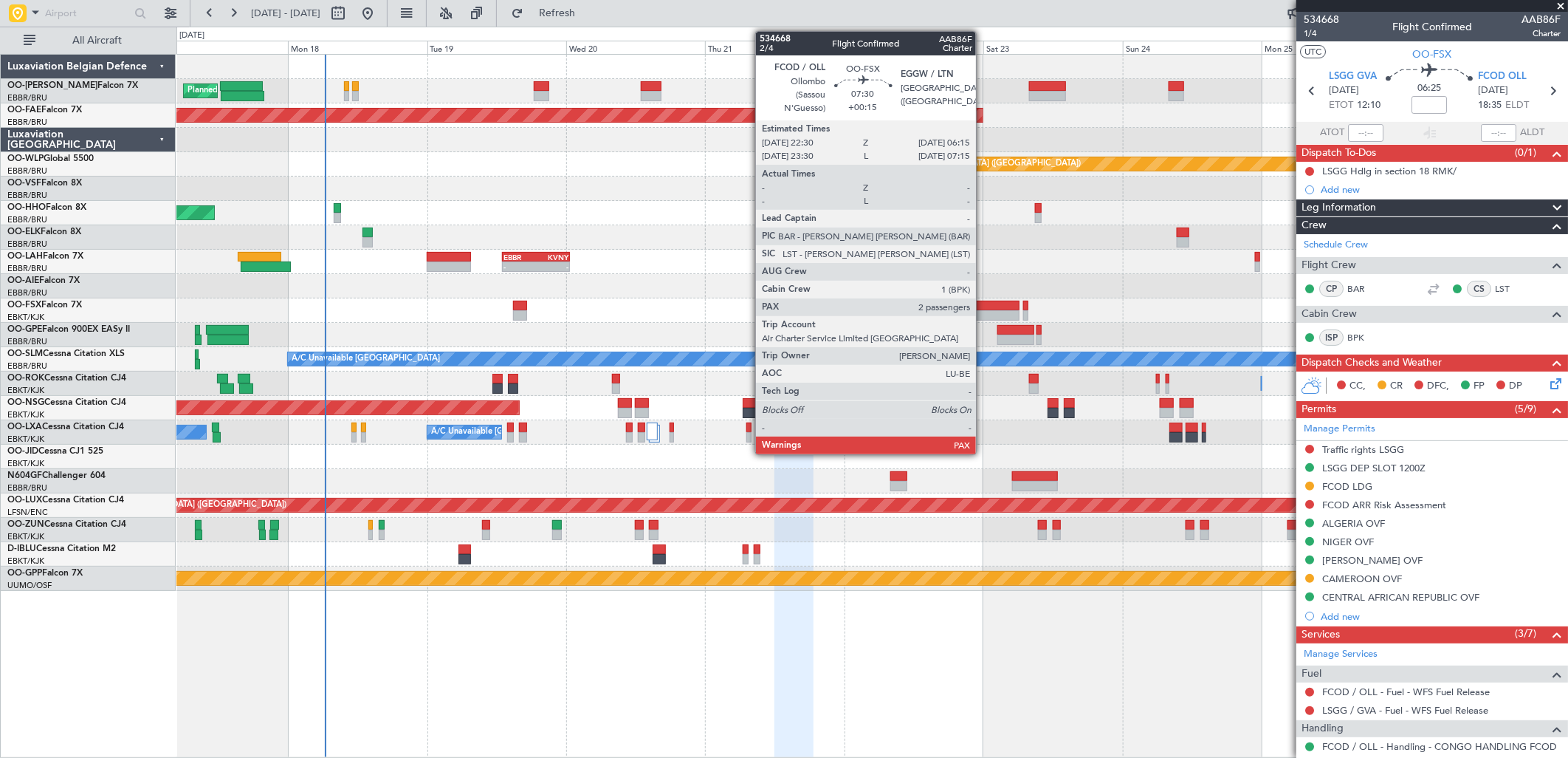
click at [984, 311] on div at bounding box center [997, 315] width 45 height 10
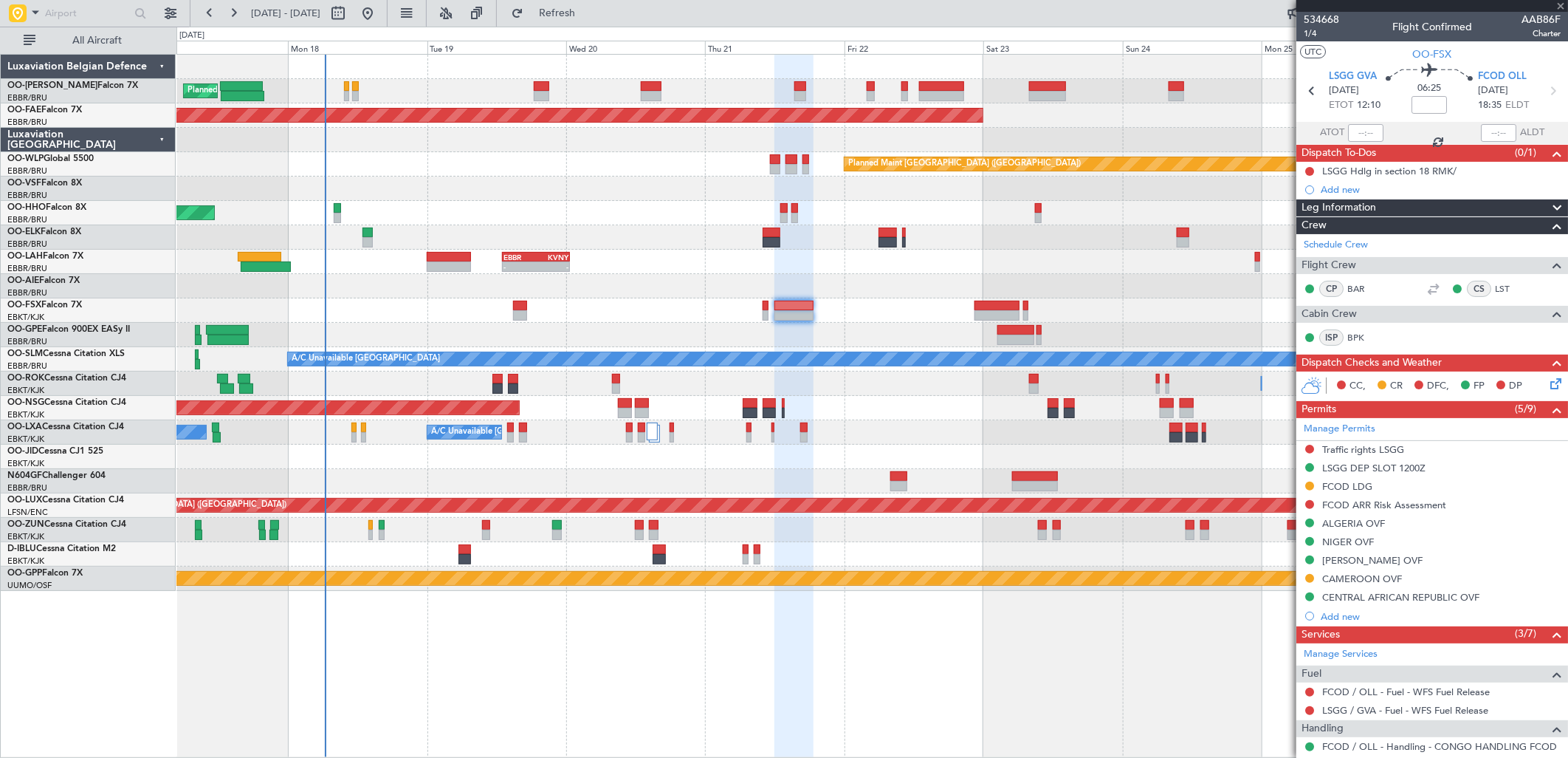
type input "+00:15"
type input "4"
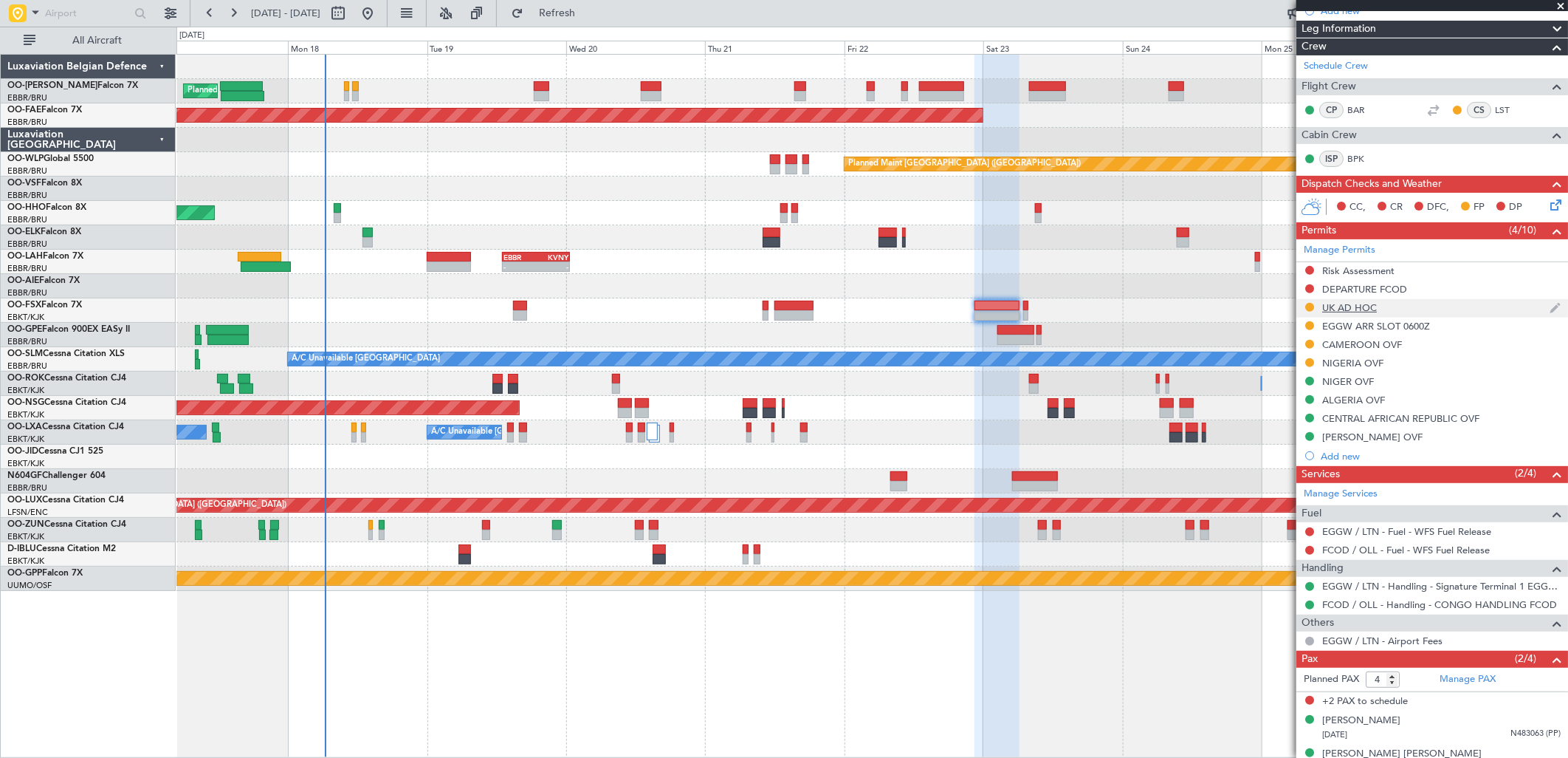
scroll to position [217, 0]
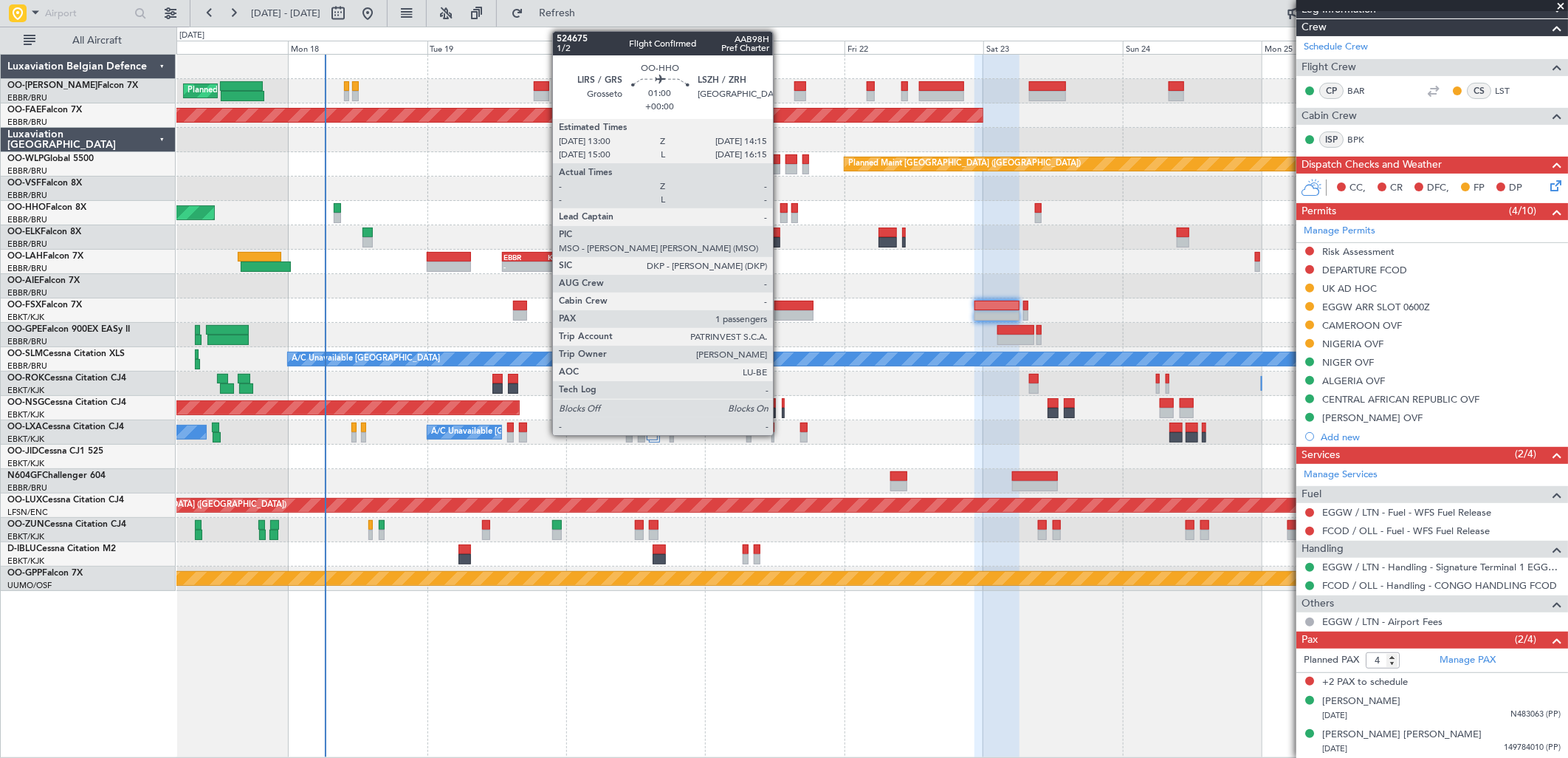
click at [781, 213] on div at bounding box center [784, 218] width 7 height 10
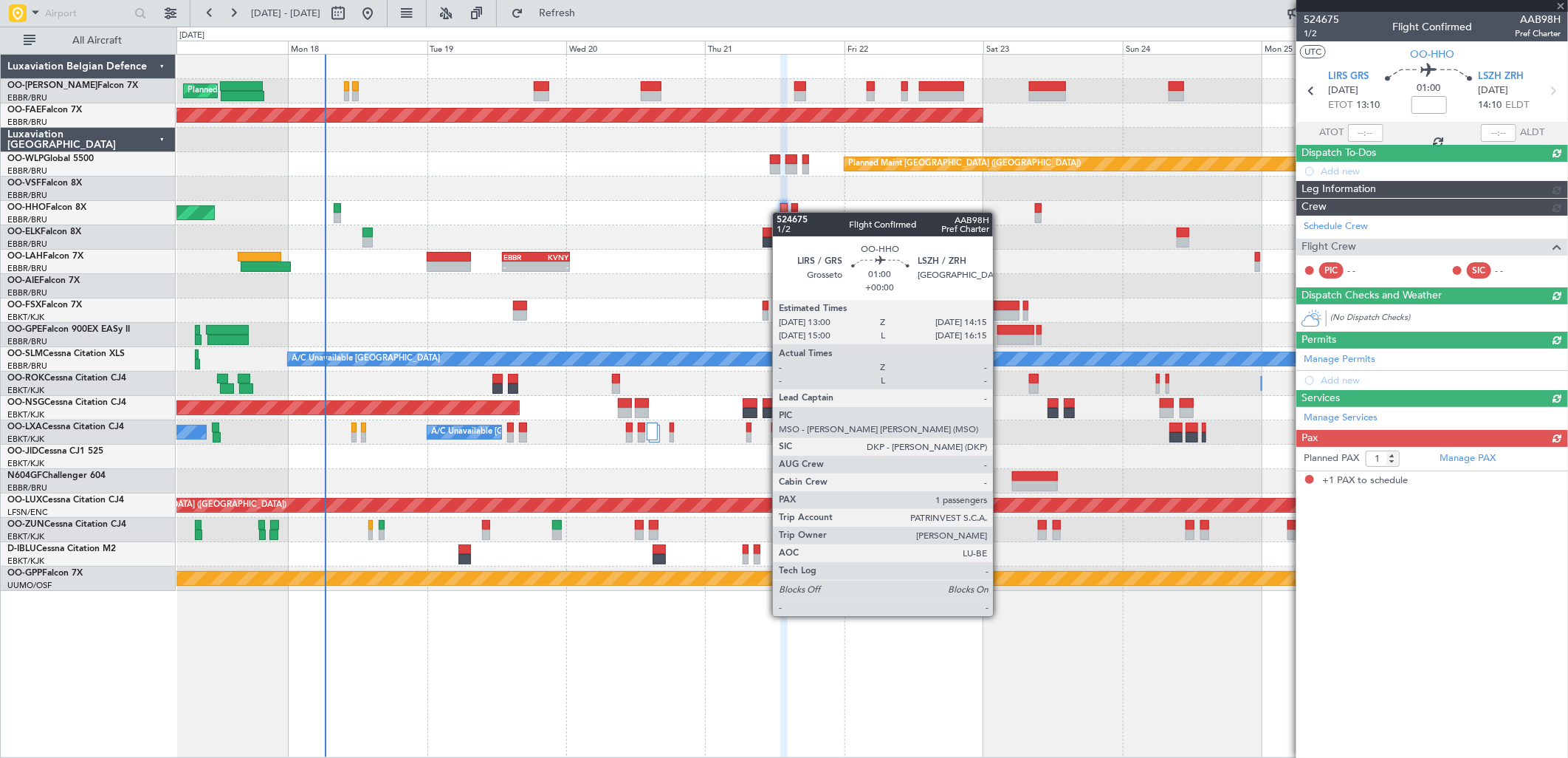
scroll to position [0, 0]
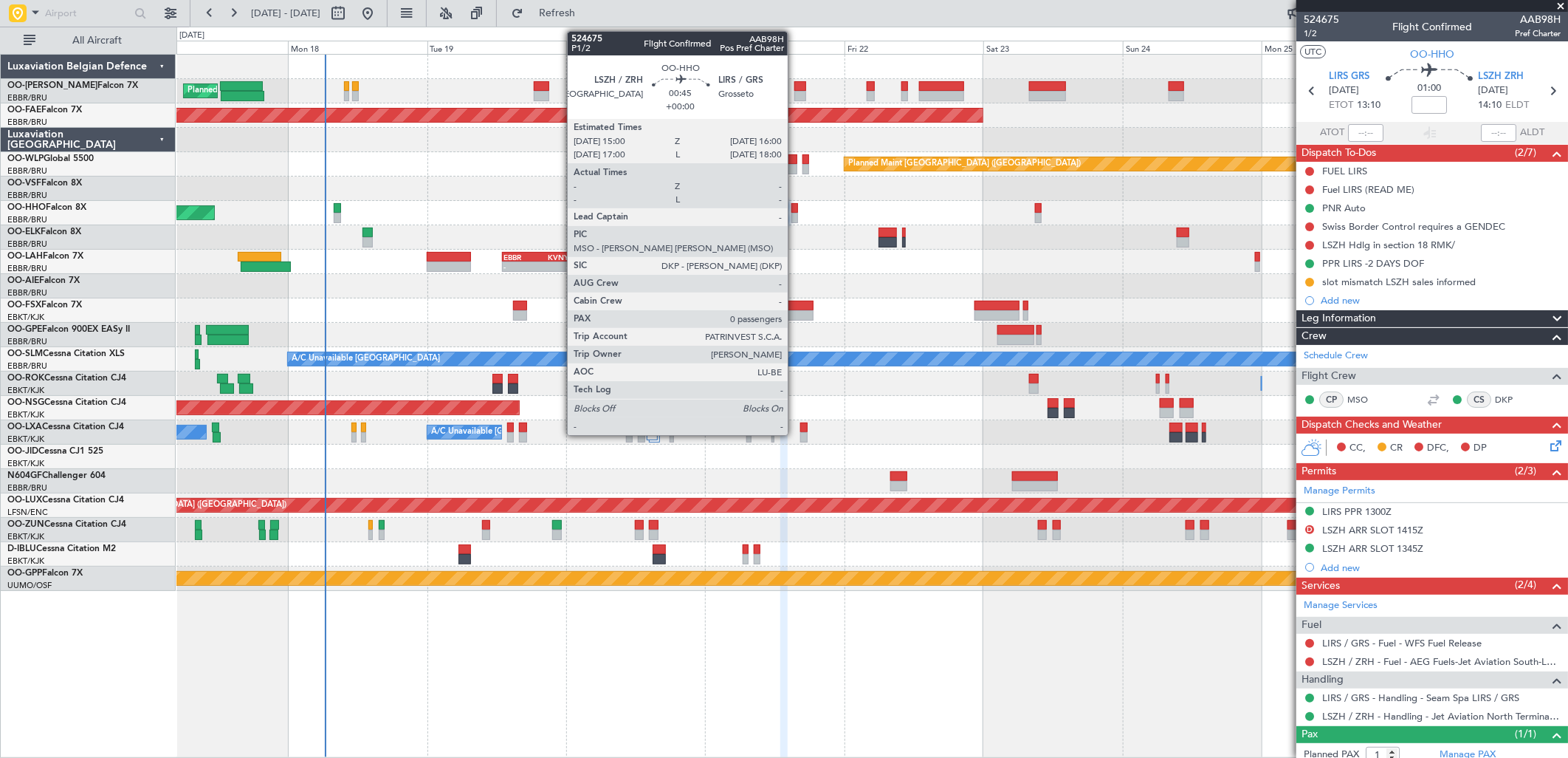
click at [796, 210] on div at bounding box center [795, 208] width 6 height 10
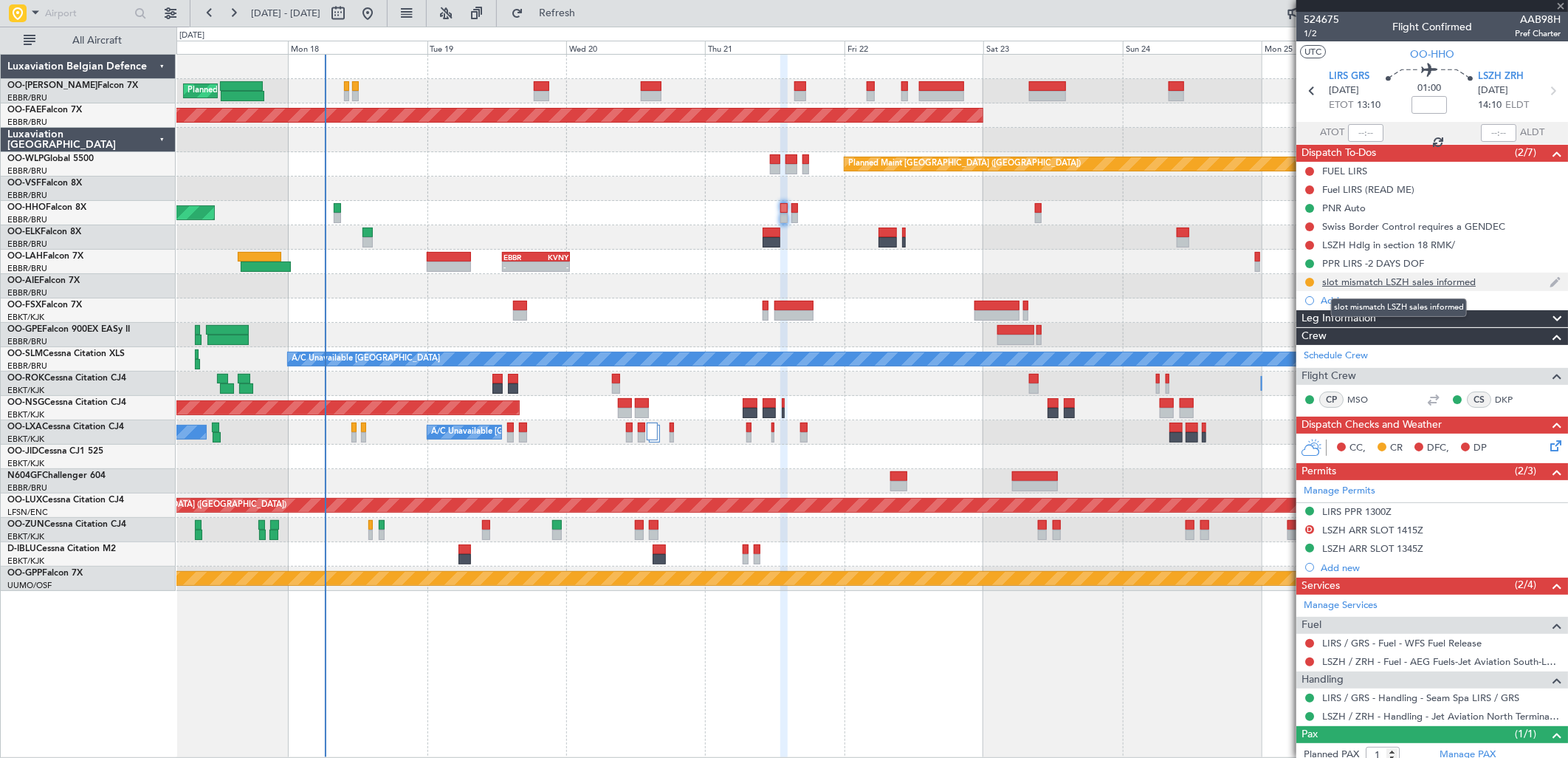
type input "0"
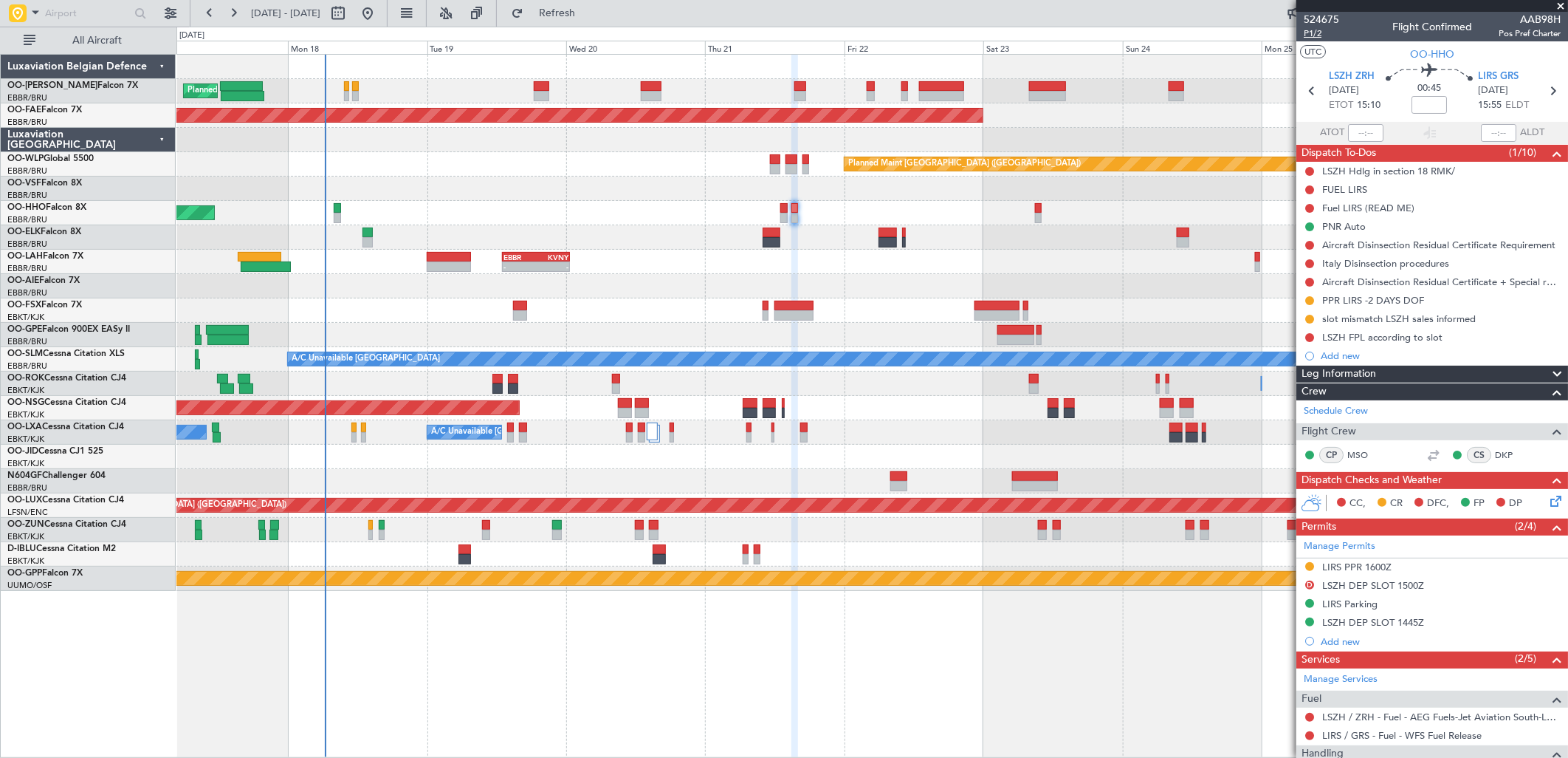
click at [1314, 32] on span "P1/2" at bounding box center [1322, 33] width 35 height 13
click at [588, 8] on span "Refresh" at bounding box center [557, 13] width 62 height 10
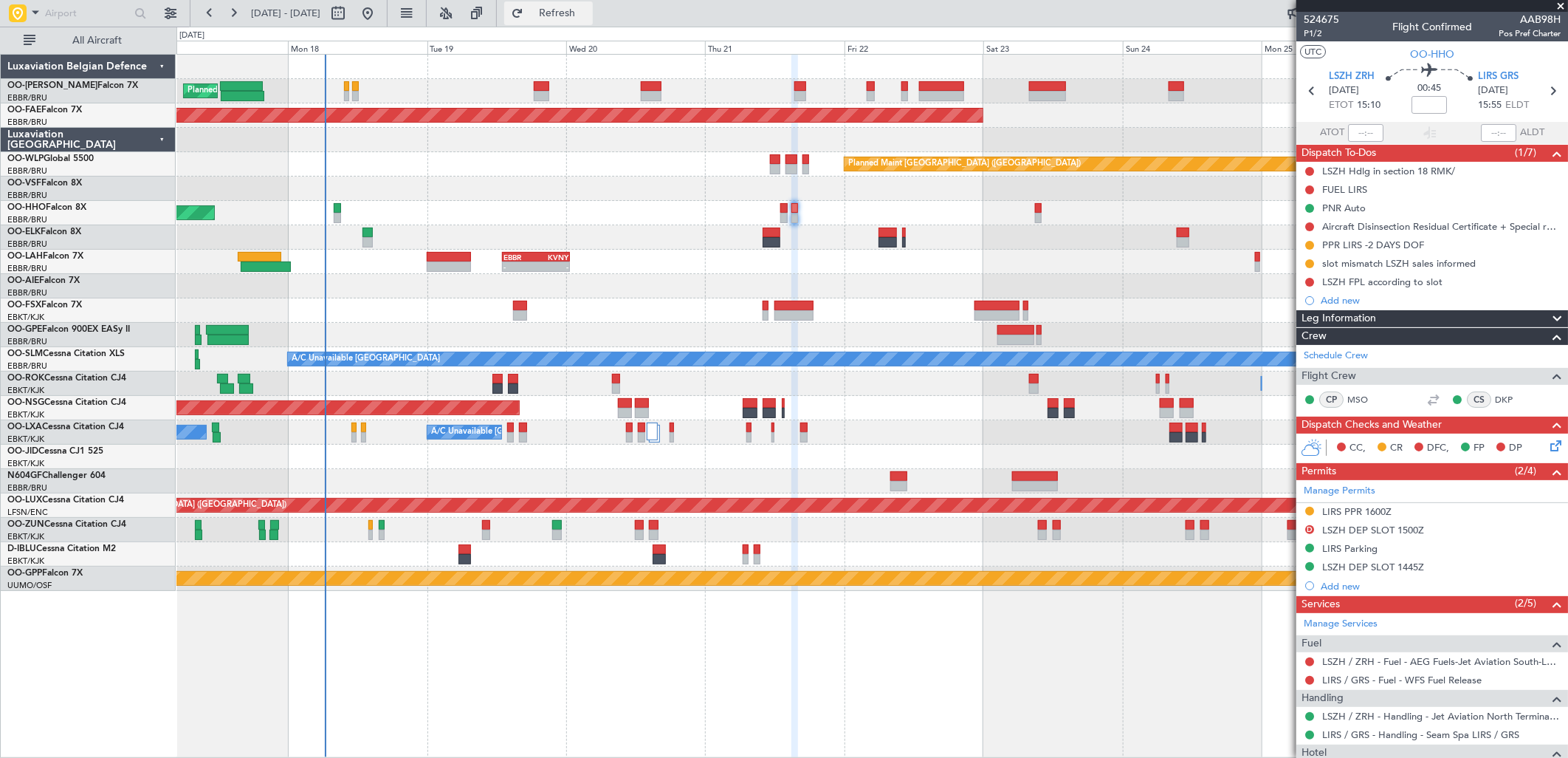
click at [588, 8] on span "Refresh" at bounding box center [557, 13] width 62 height 10
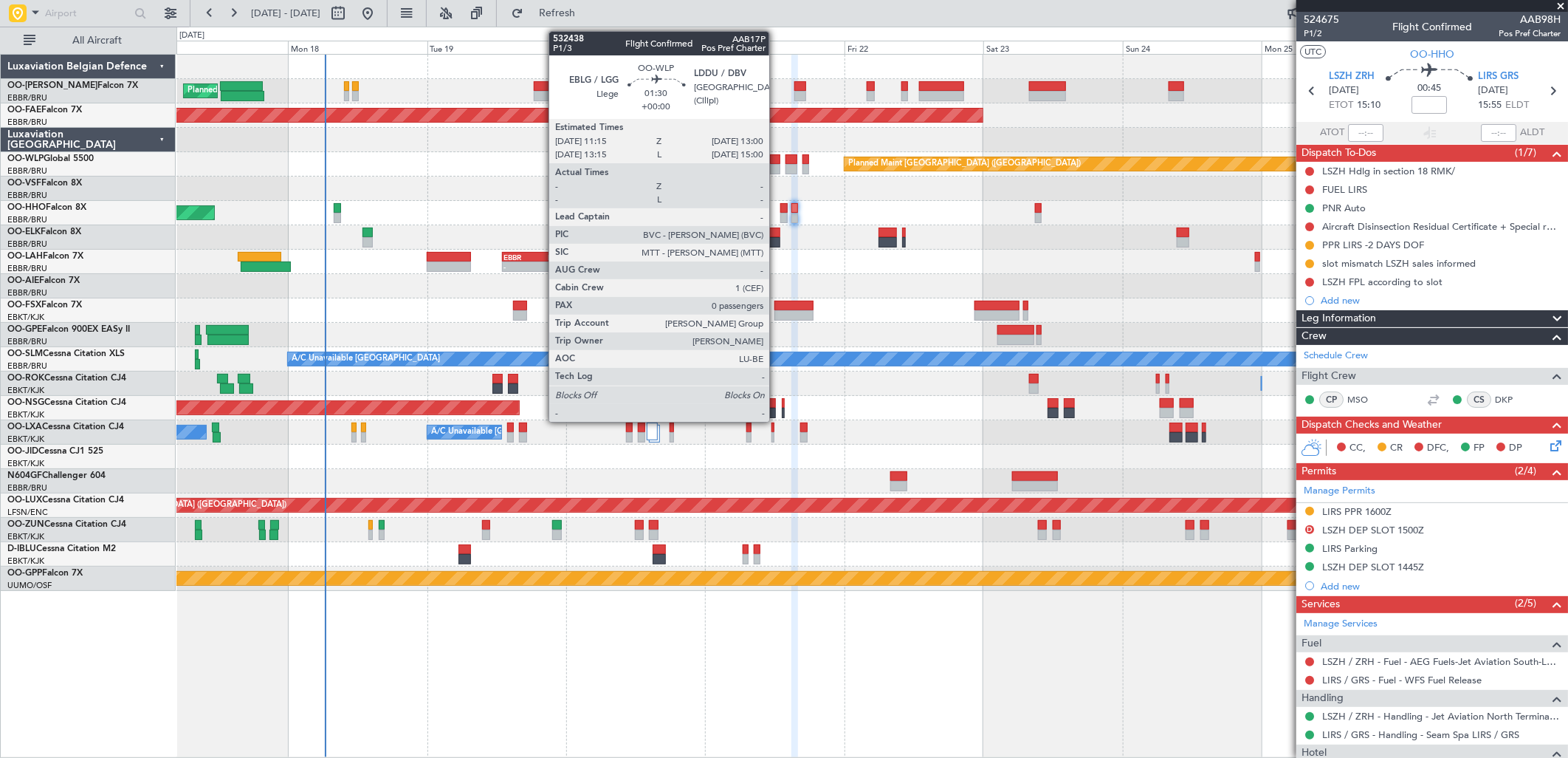
click at [777, 168] on div at bounding box center [774, 169] width 10 height 10
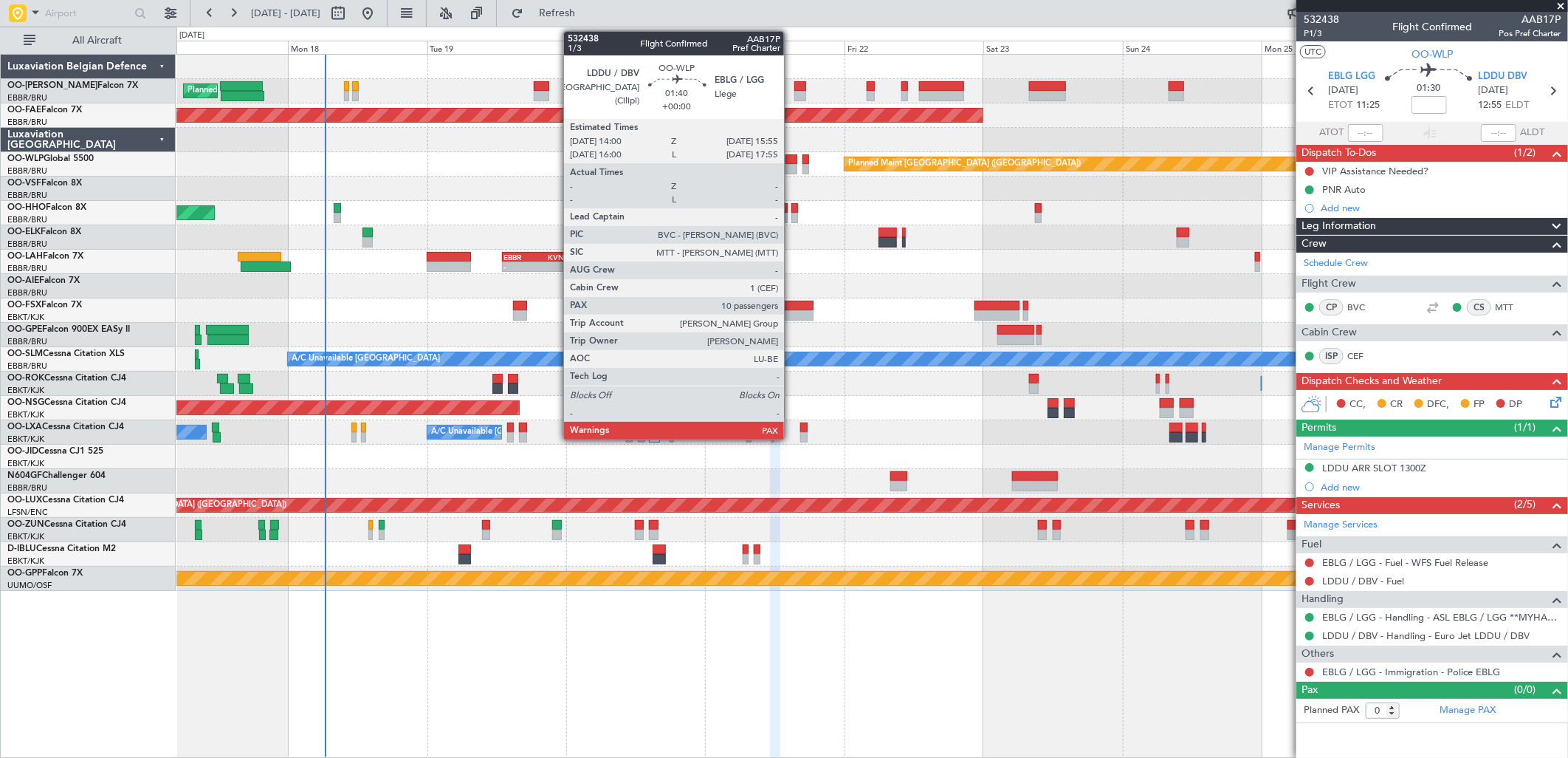
click at [790, 158] on div at bounding box center [791, 159] width 12 height 10
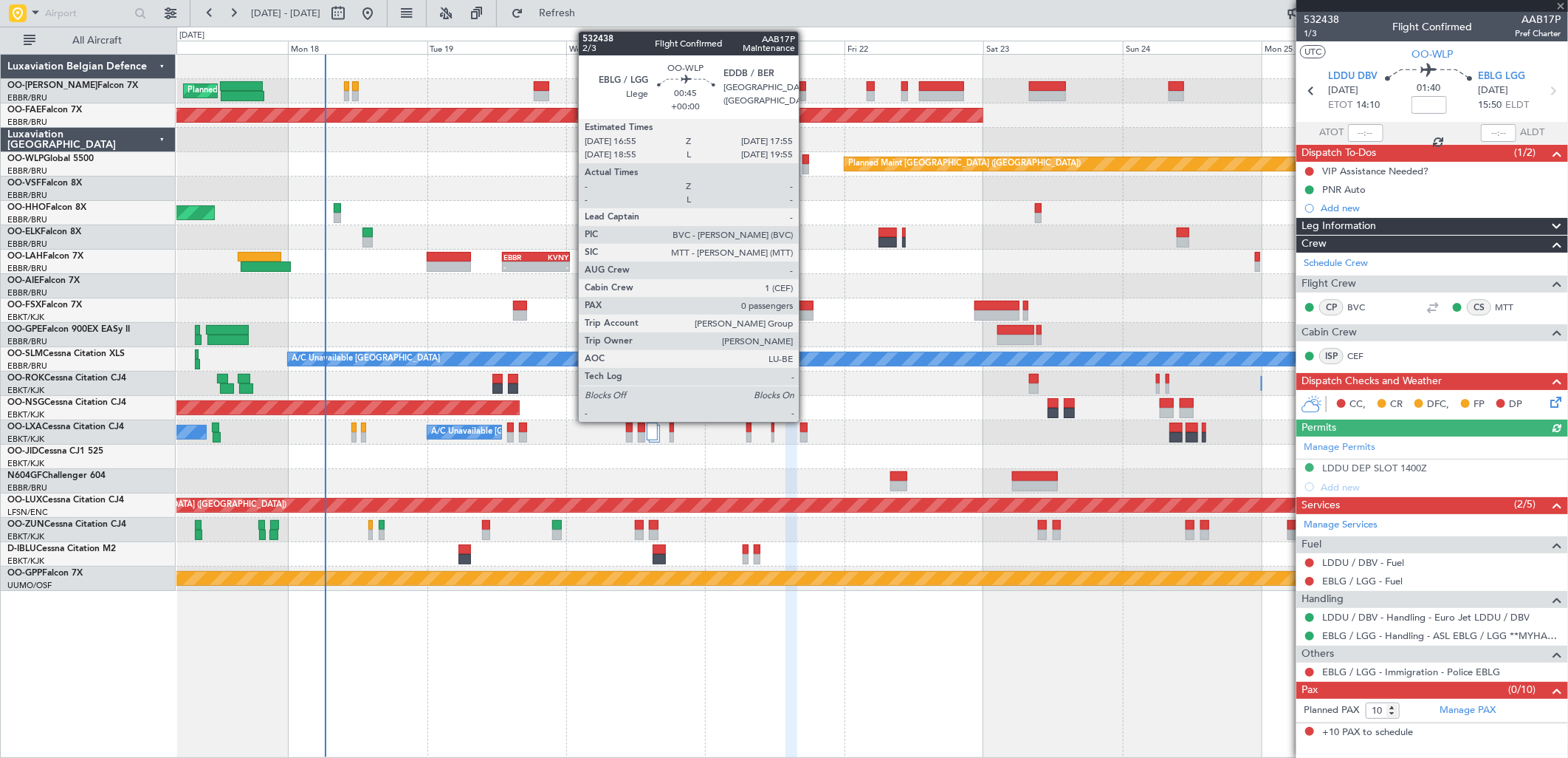
click at [806, 165] on div at bounding box center [806, 169] width 6 height 10
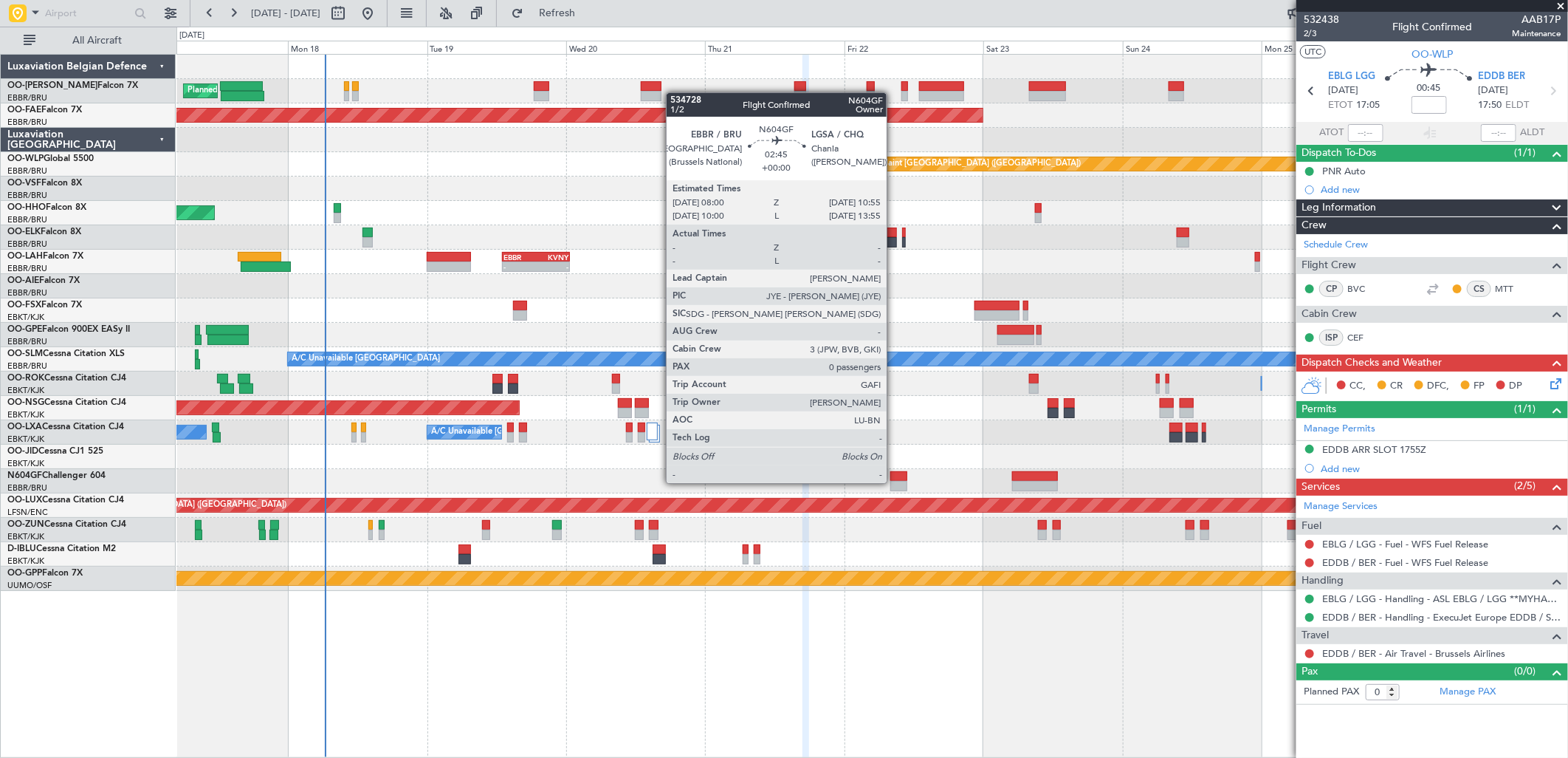
click at [894, 483] on div at bounding box center [898, 486] width 17 height 10
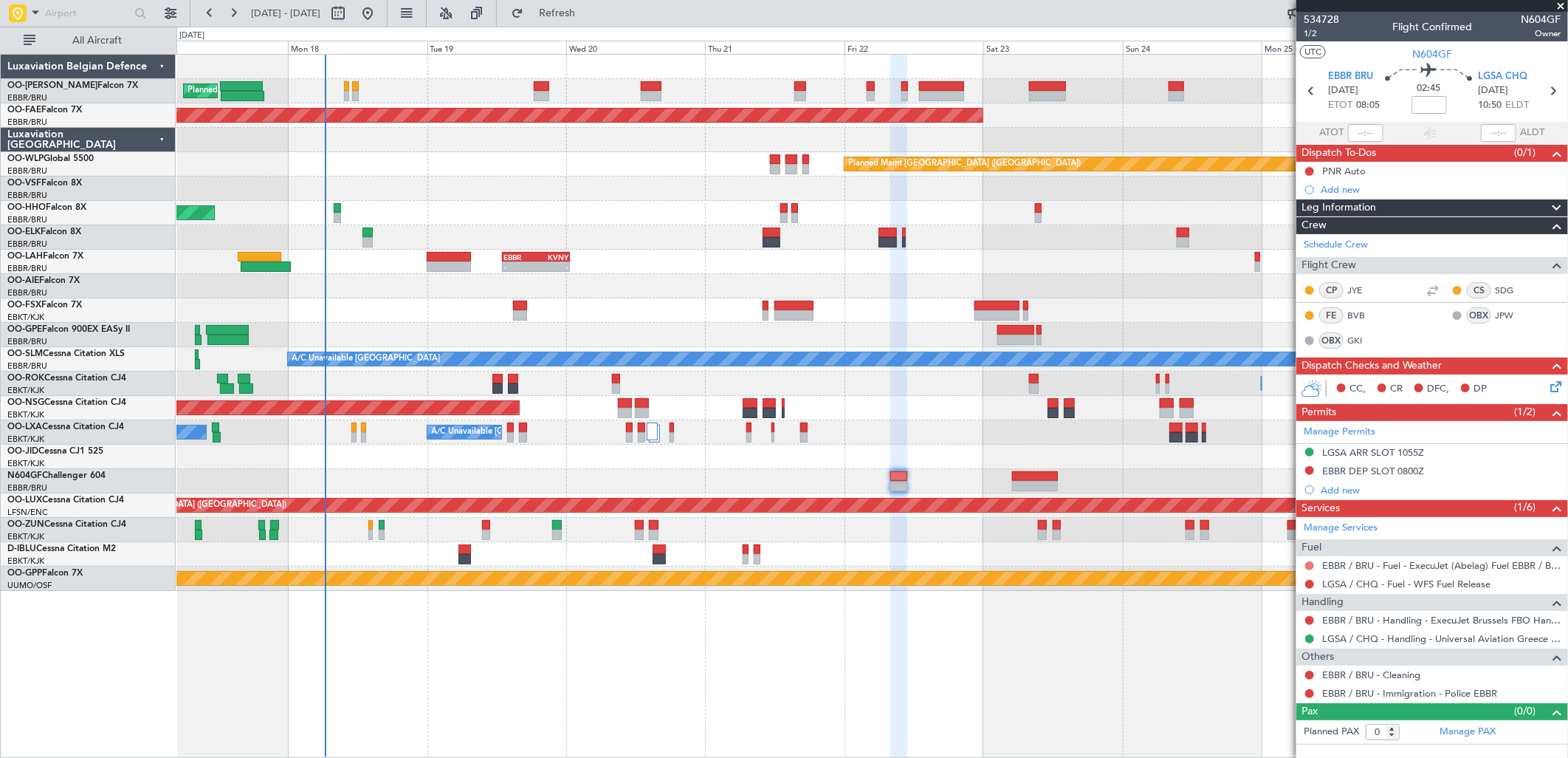
click at [1309, 566] on button at bounding box center [1310, 566] width 9 height 9
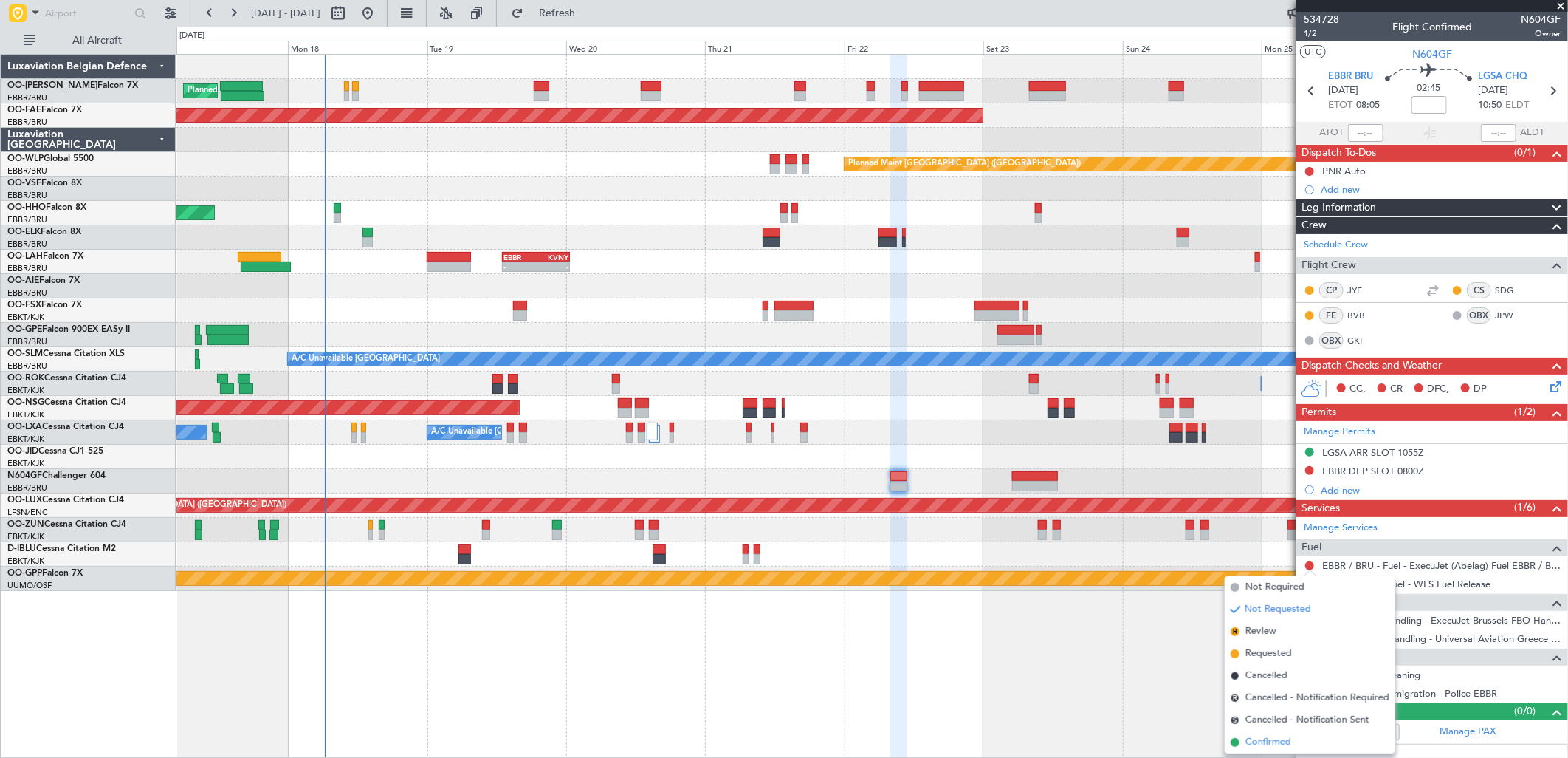
click at [1264, 741] on span "Confirmed" at bounding box center [1268, 742] width 45 height 15
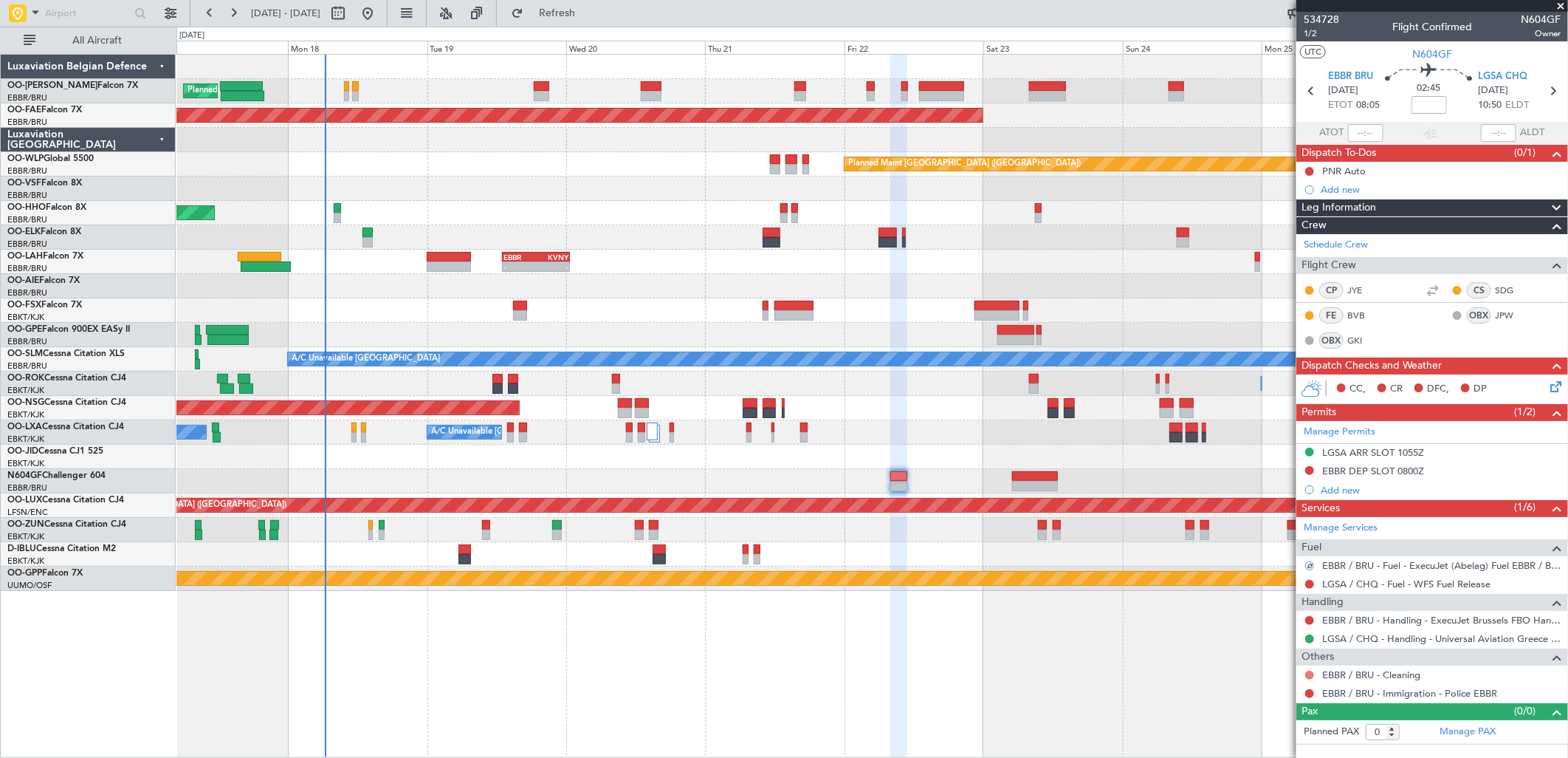
click at [1312, 676] on button at bounding box center [1310, 676] width 9 height 9
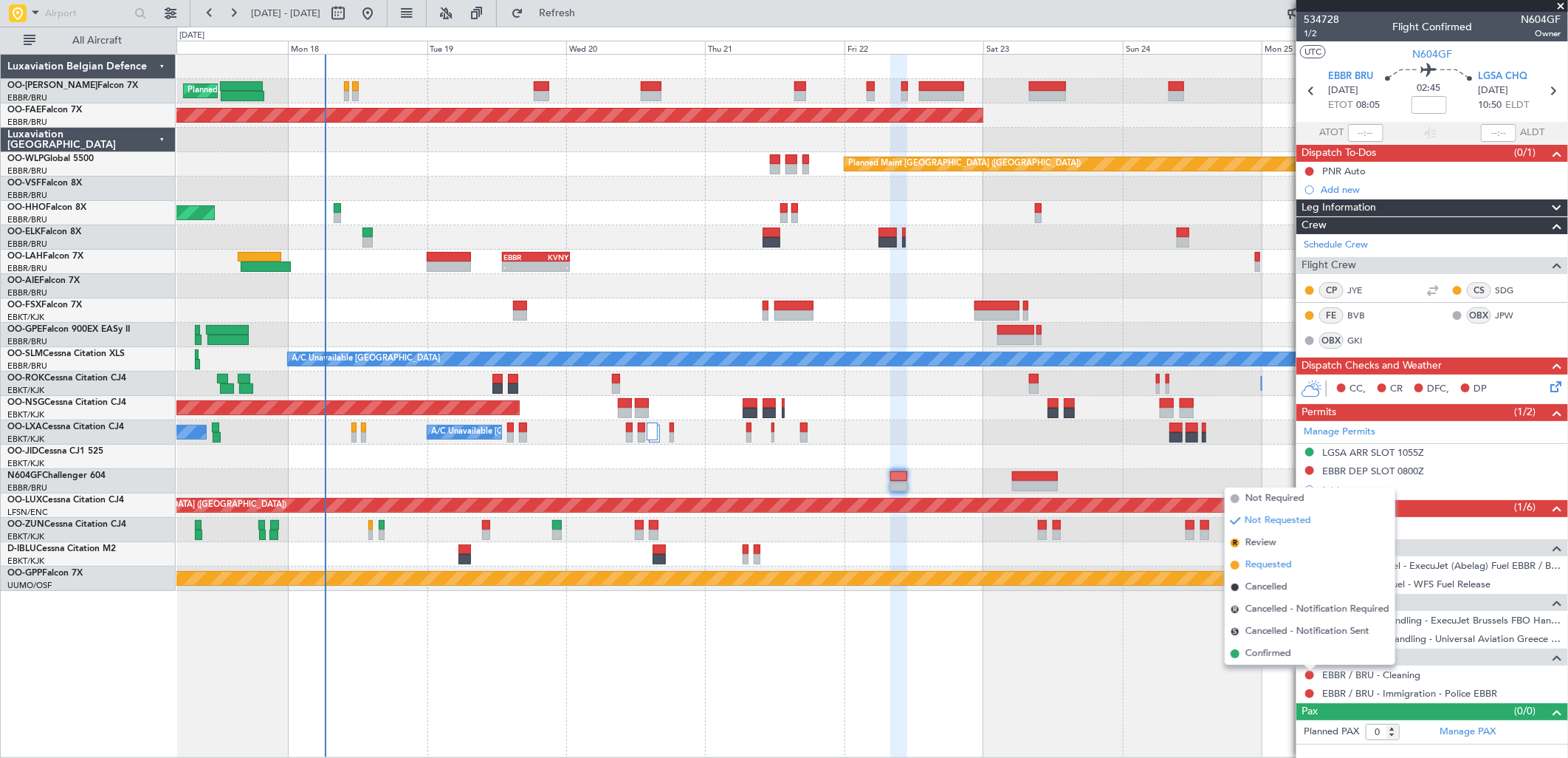
click at [1255, 566] on span "Requested" at bounding box center [1269, 565] width 46 height 15
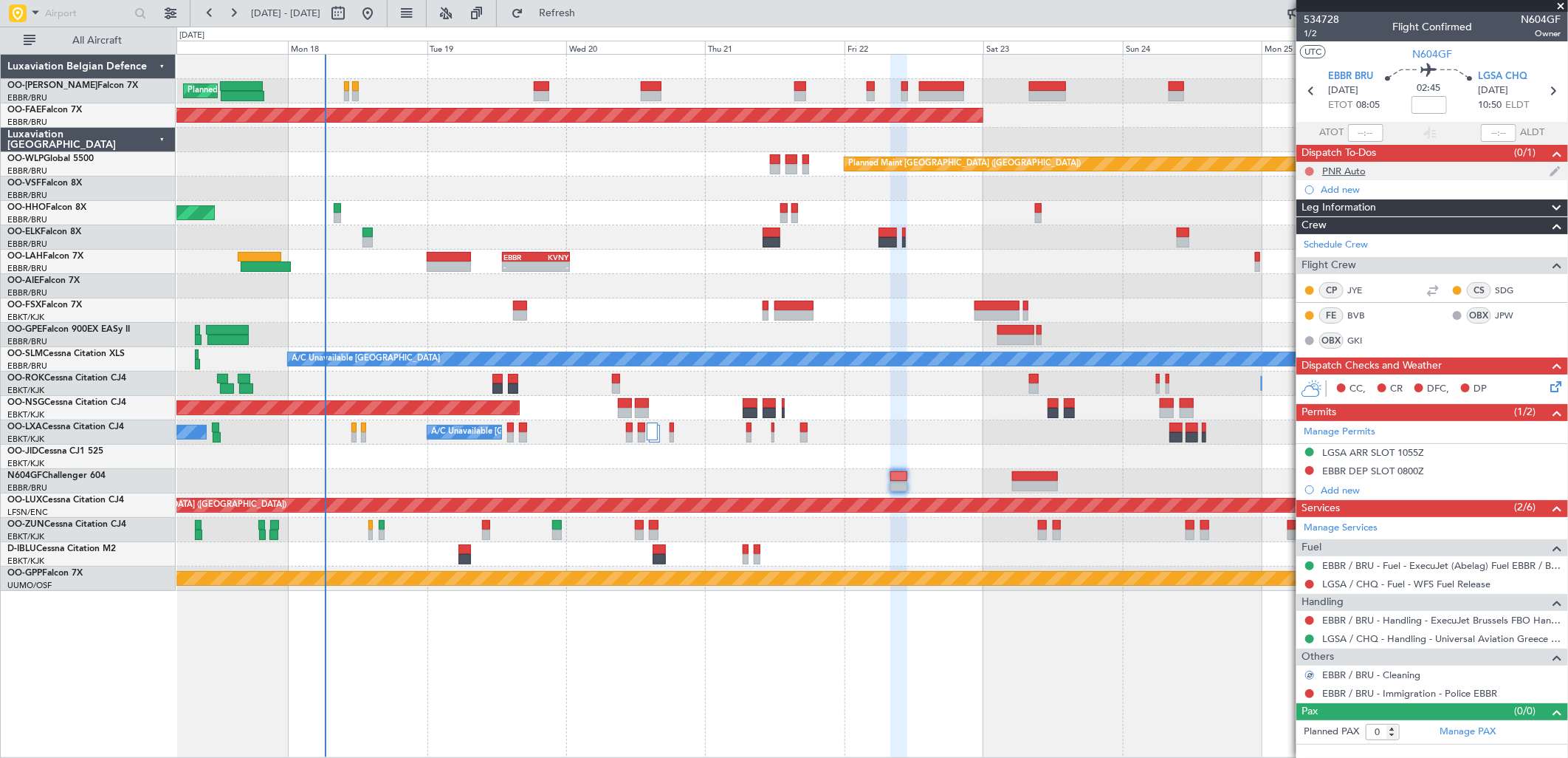
click at [1308, 169] on button at bounding box center [1310, 171] width 9 height 9
click at [1312, 238] on span "Completed" at bounding box center [1316, 236] width 49 height 15
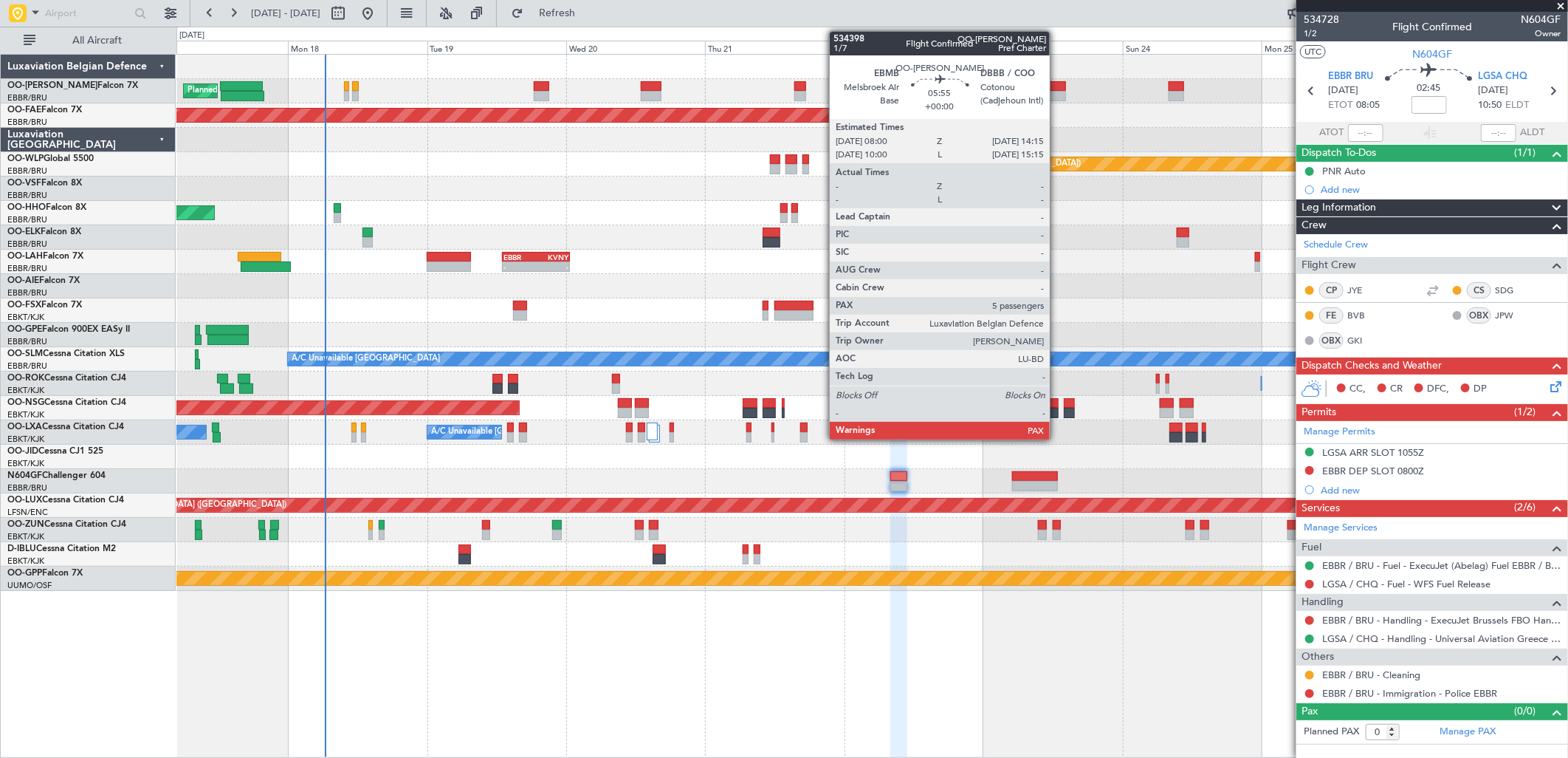
click at [1058, 84] on div at bounding box center [1047, 86] width 37 height 10
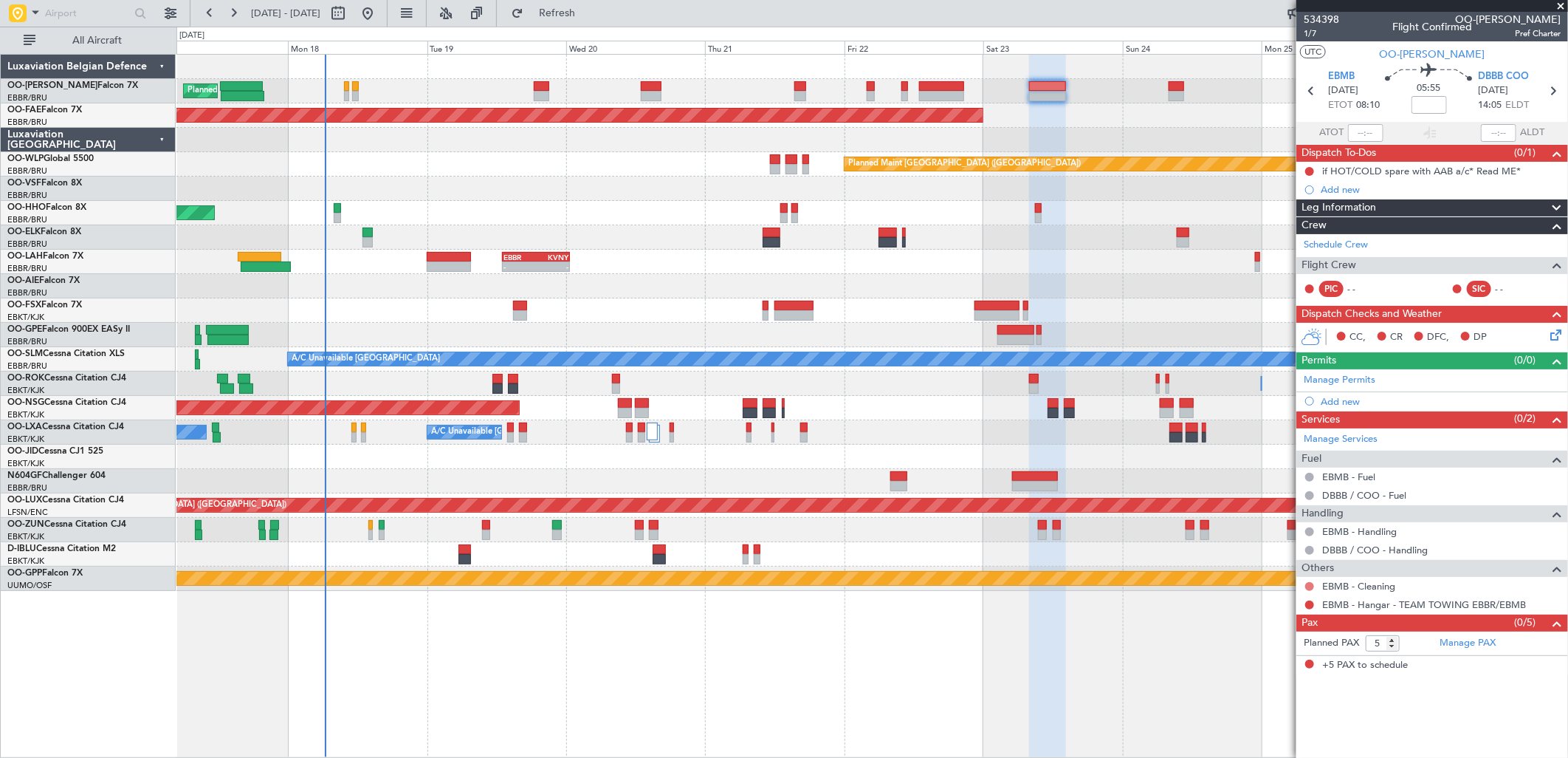
click at [1312, 586] on button at bounding box center [1310, 587] width 9 height 9
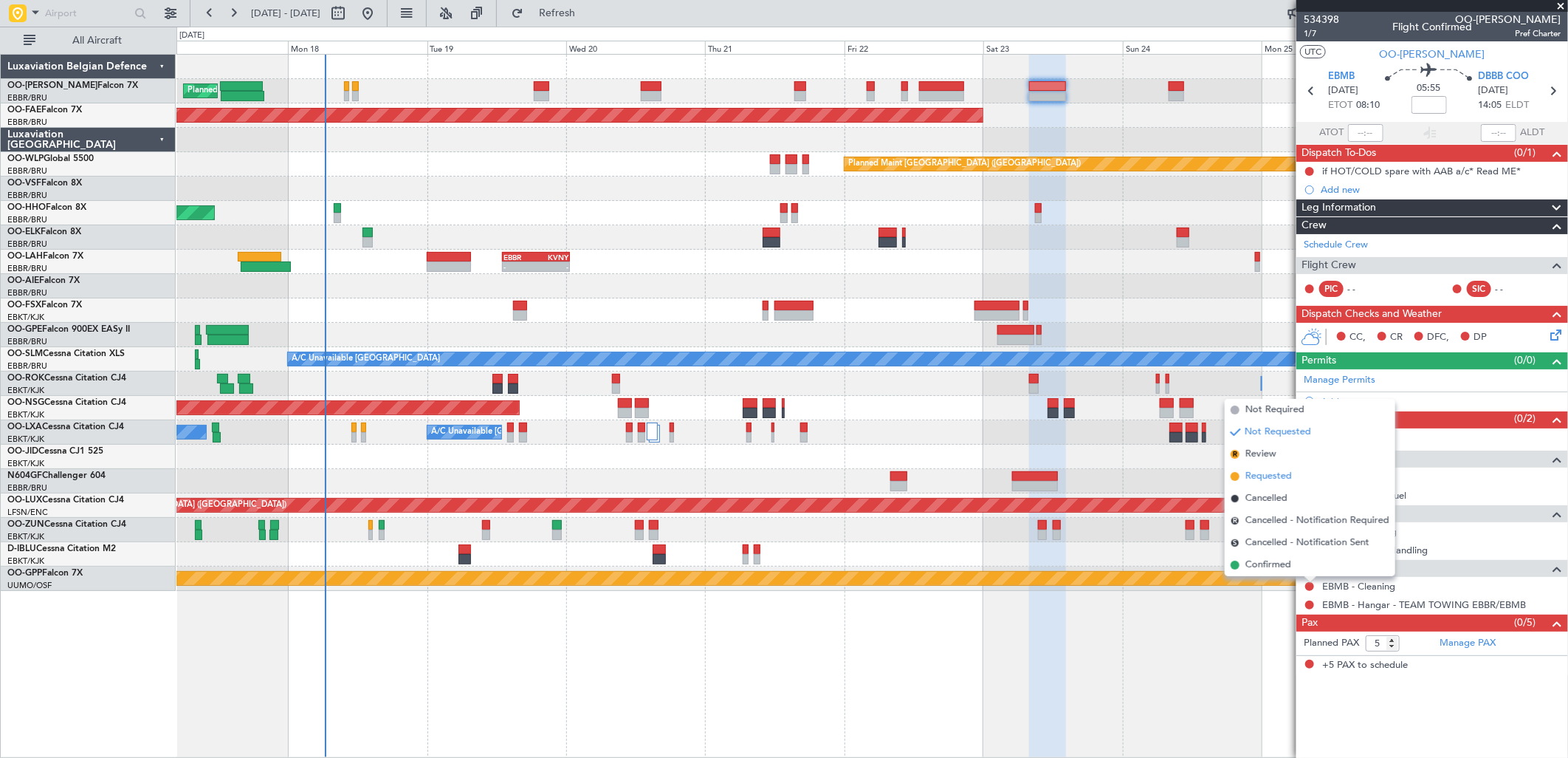
click at [1259, 475] on span "Requested" at bounding box center [1269, 476] width 46 height 15
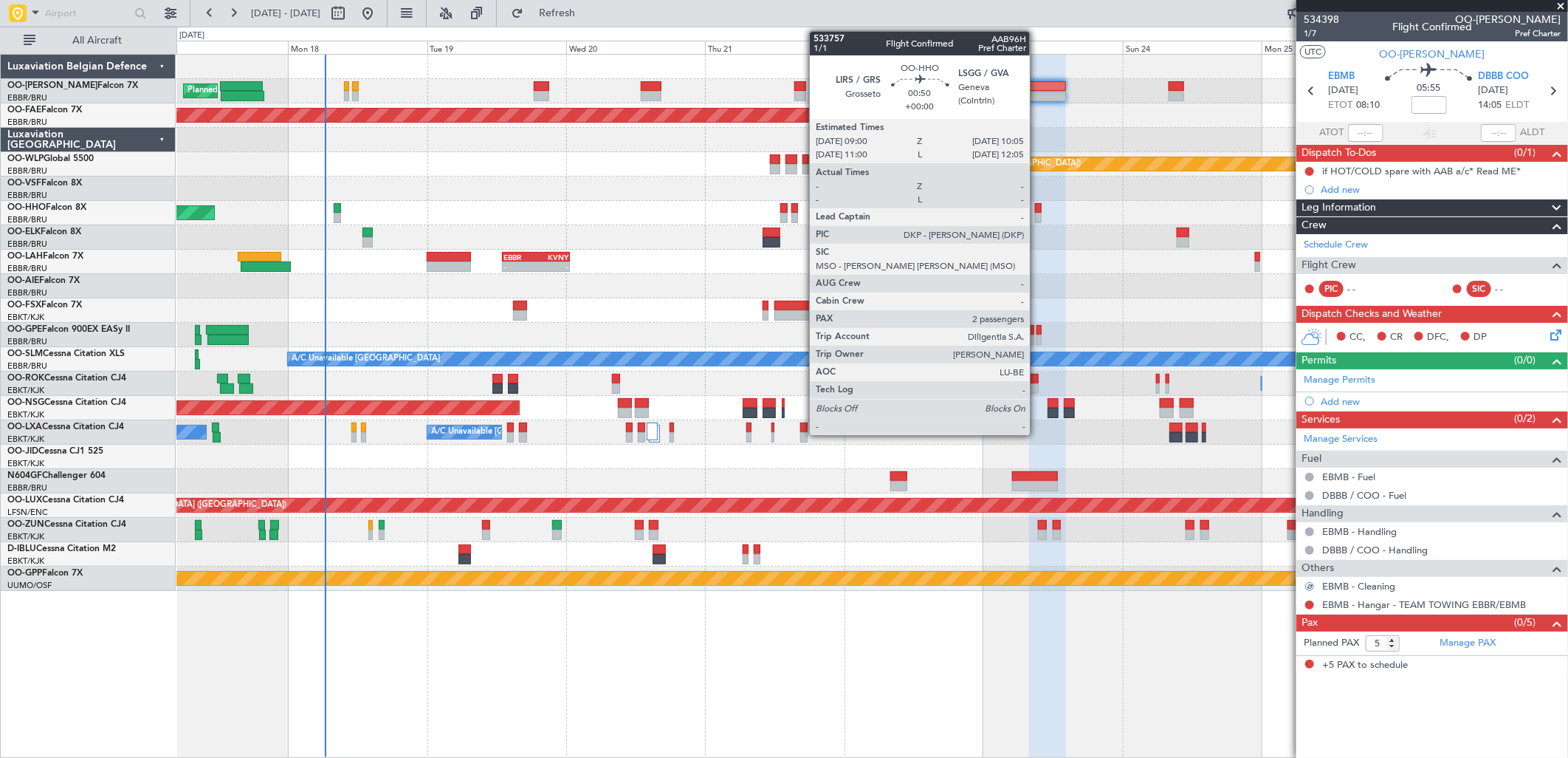
click at [1037, 207] on div at bounding box center [1038, 208] width 6 height 10
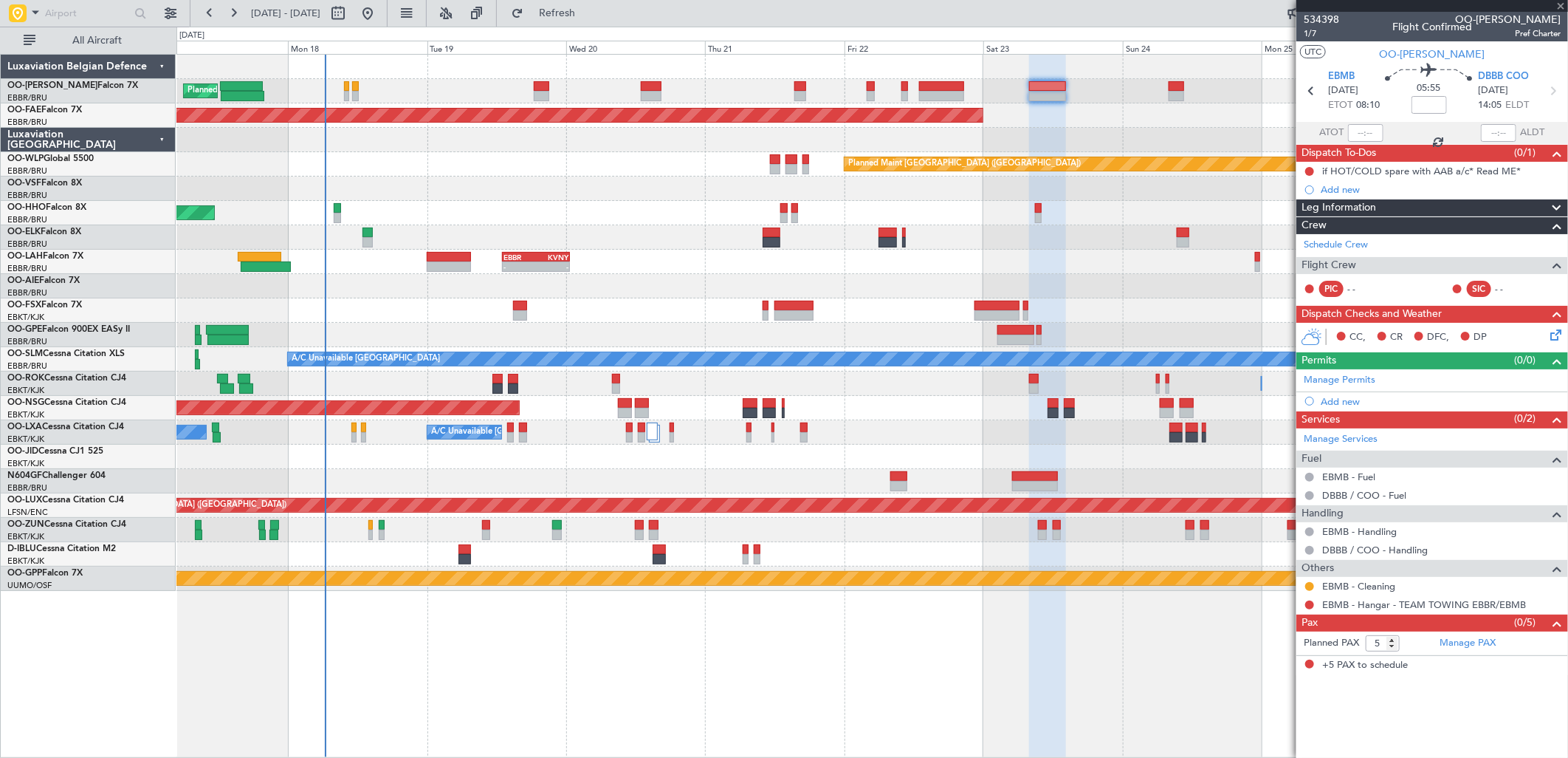
type input "2"
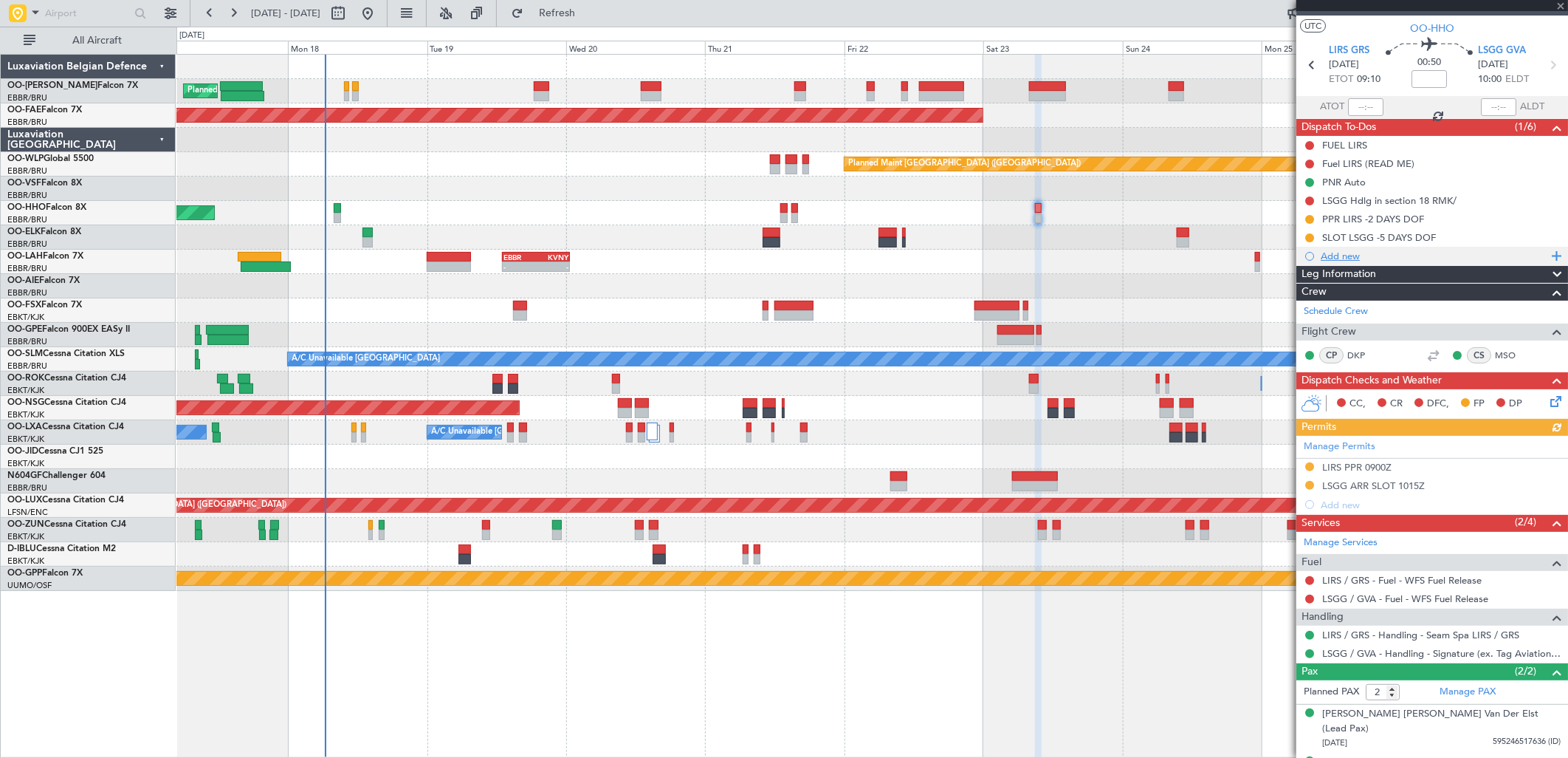
scroll to position [38, 0]
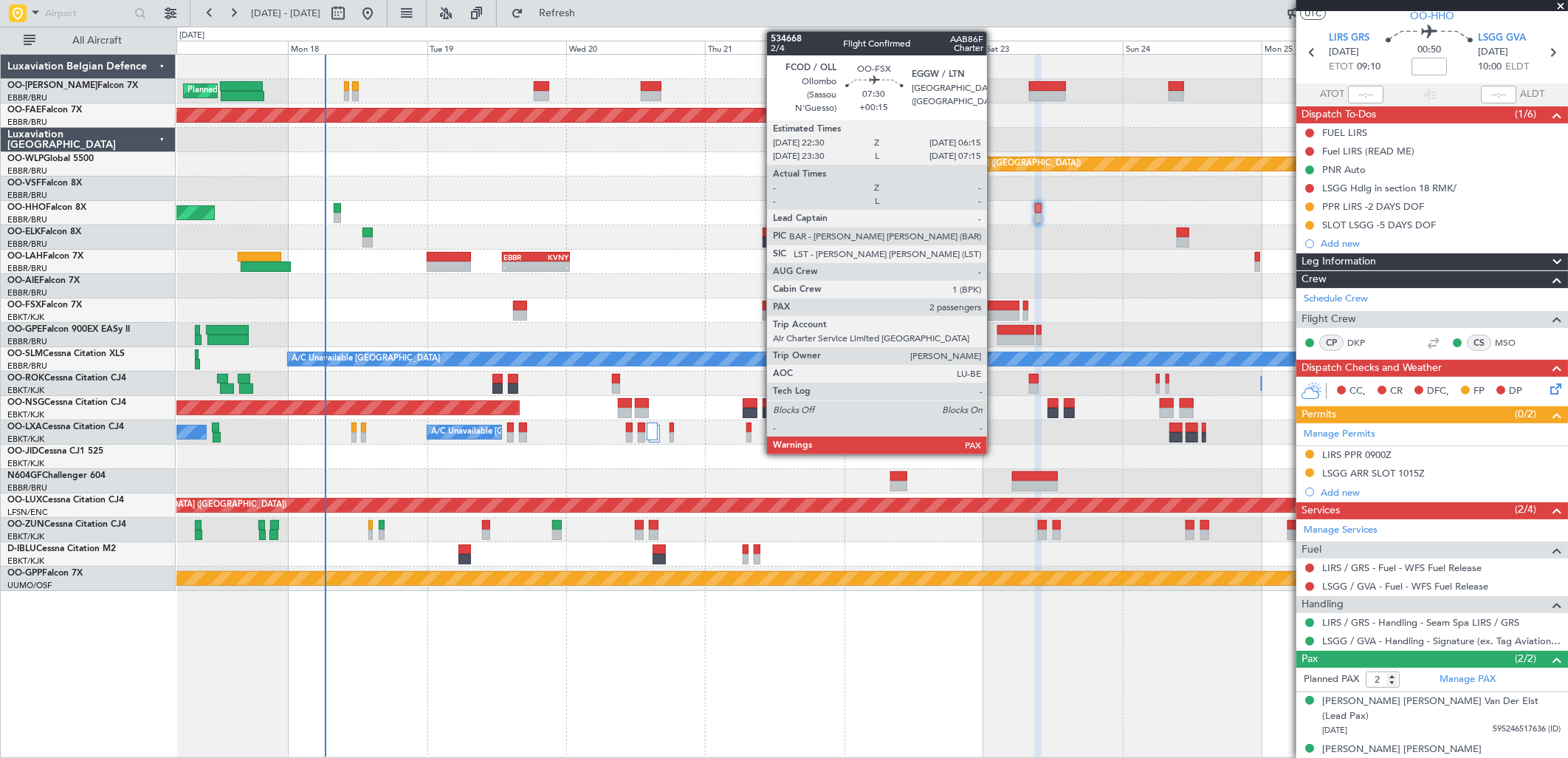
click at [995, 313] on div at bounding box center [997, 315] width 45 height 10
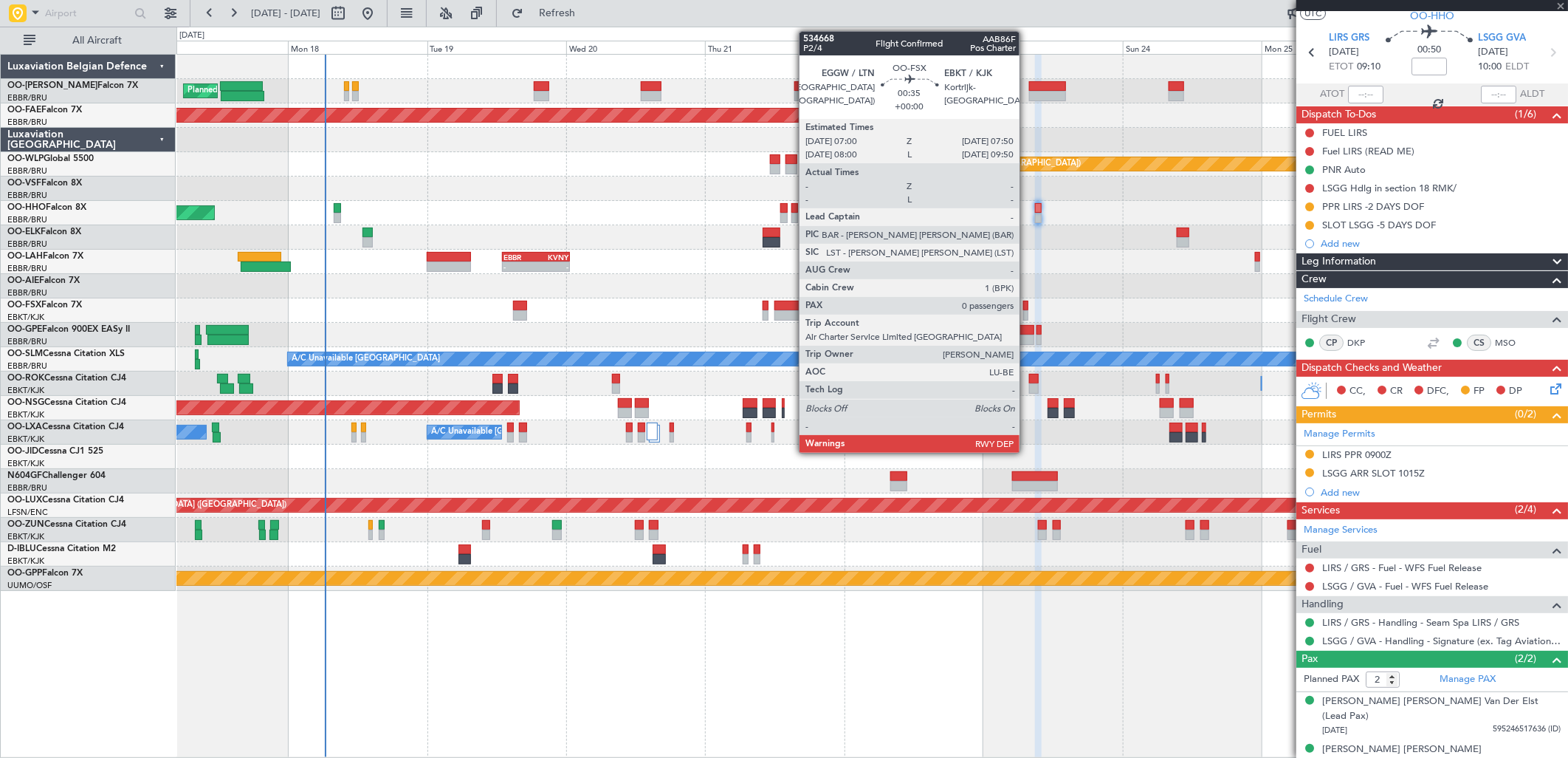
type input "+00:15"
type input "4"
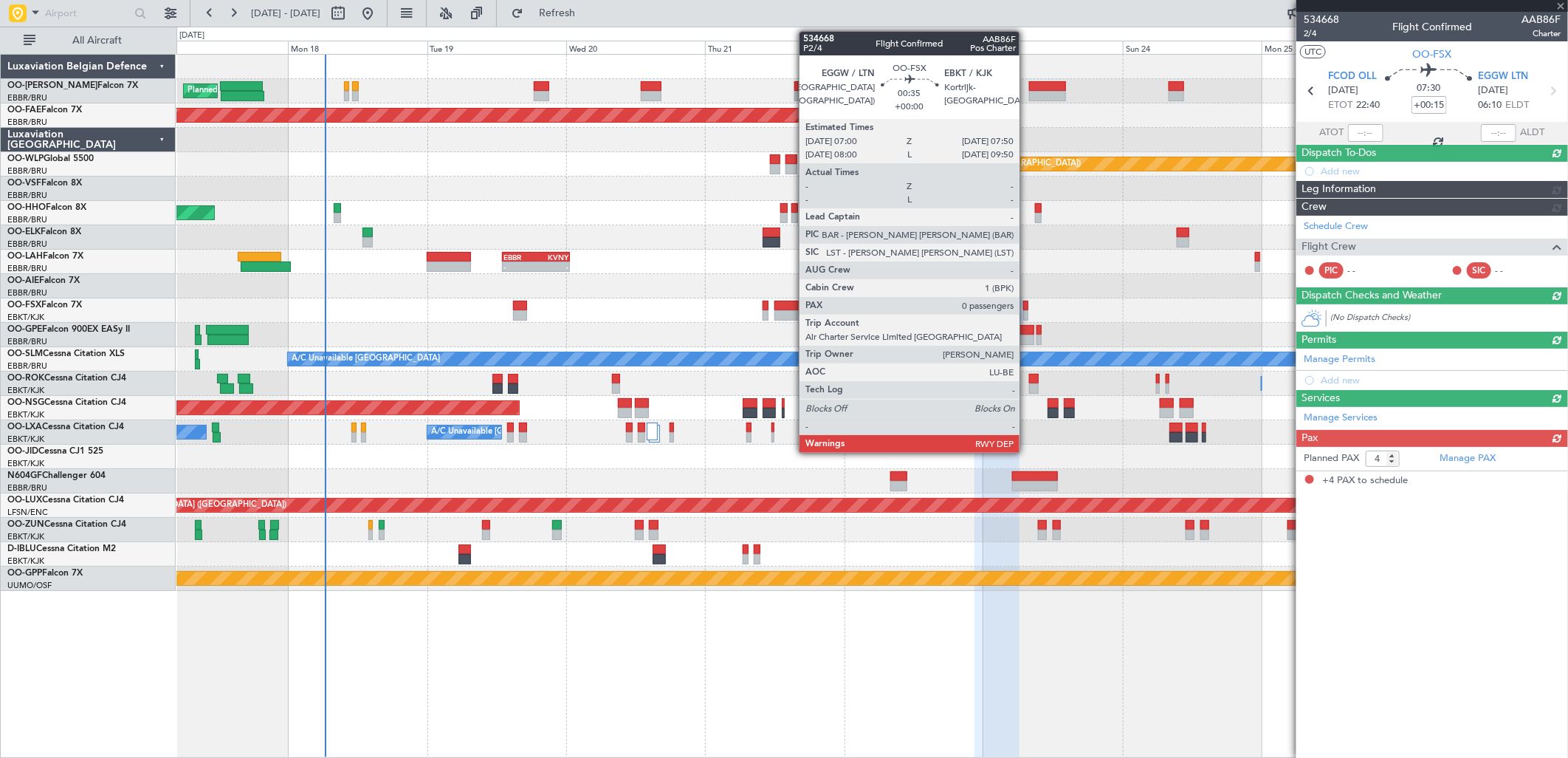
scroll to position [0, 0]
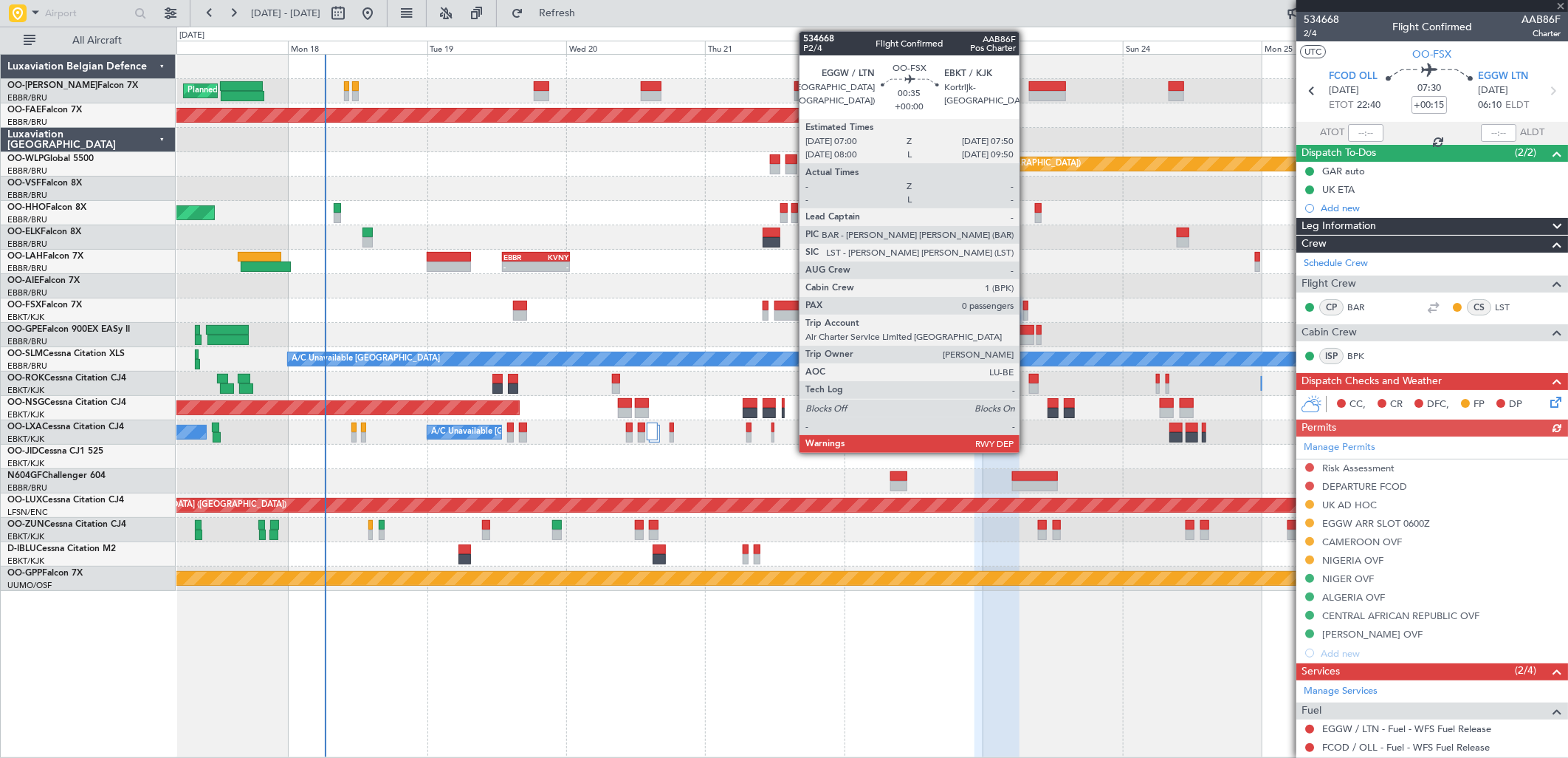
click at [1027, 308] on div at bounding box center [1026, 305] width 6 height 10
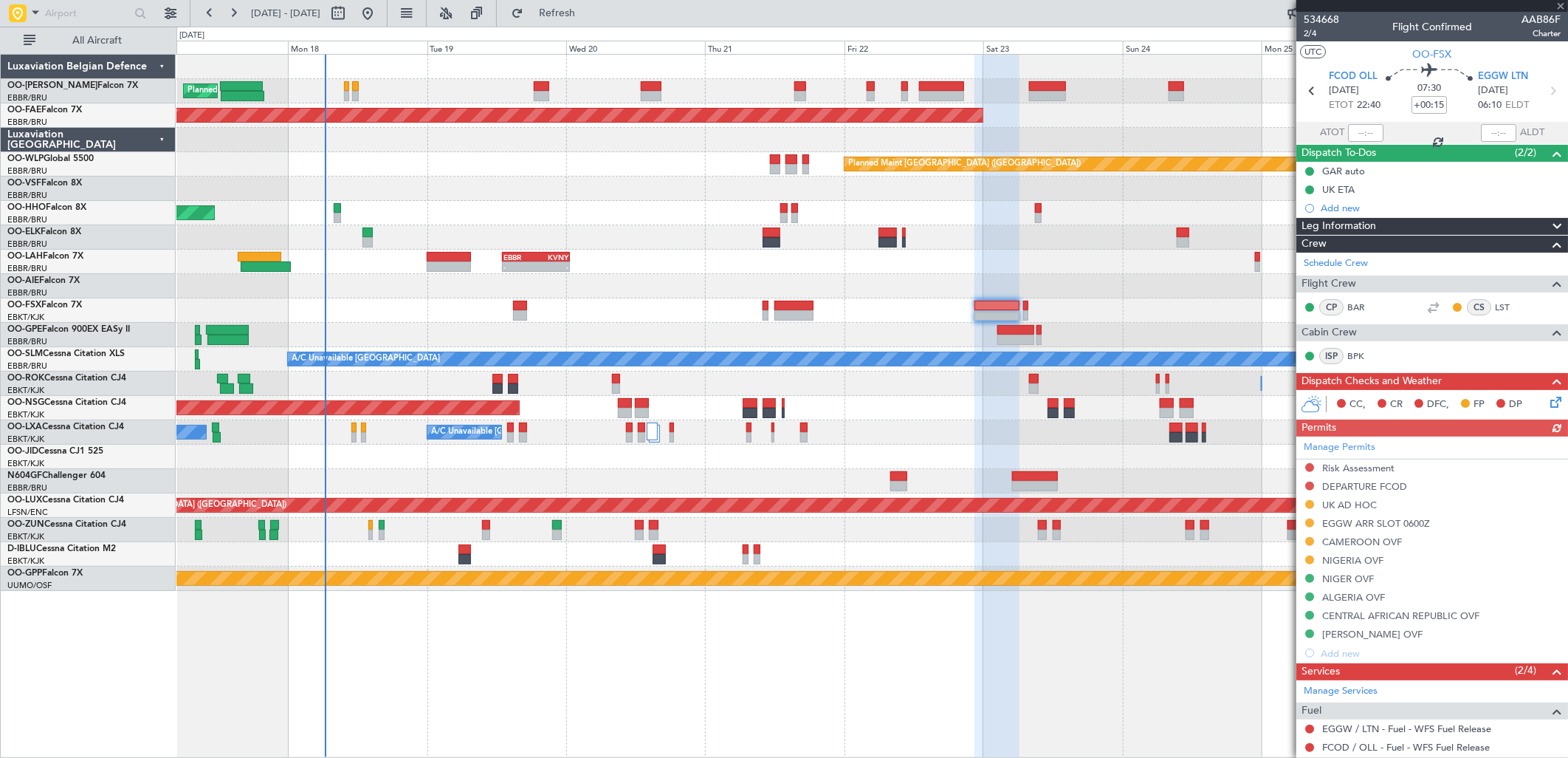
type input "0"
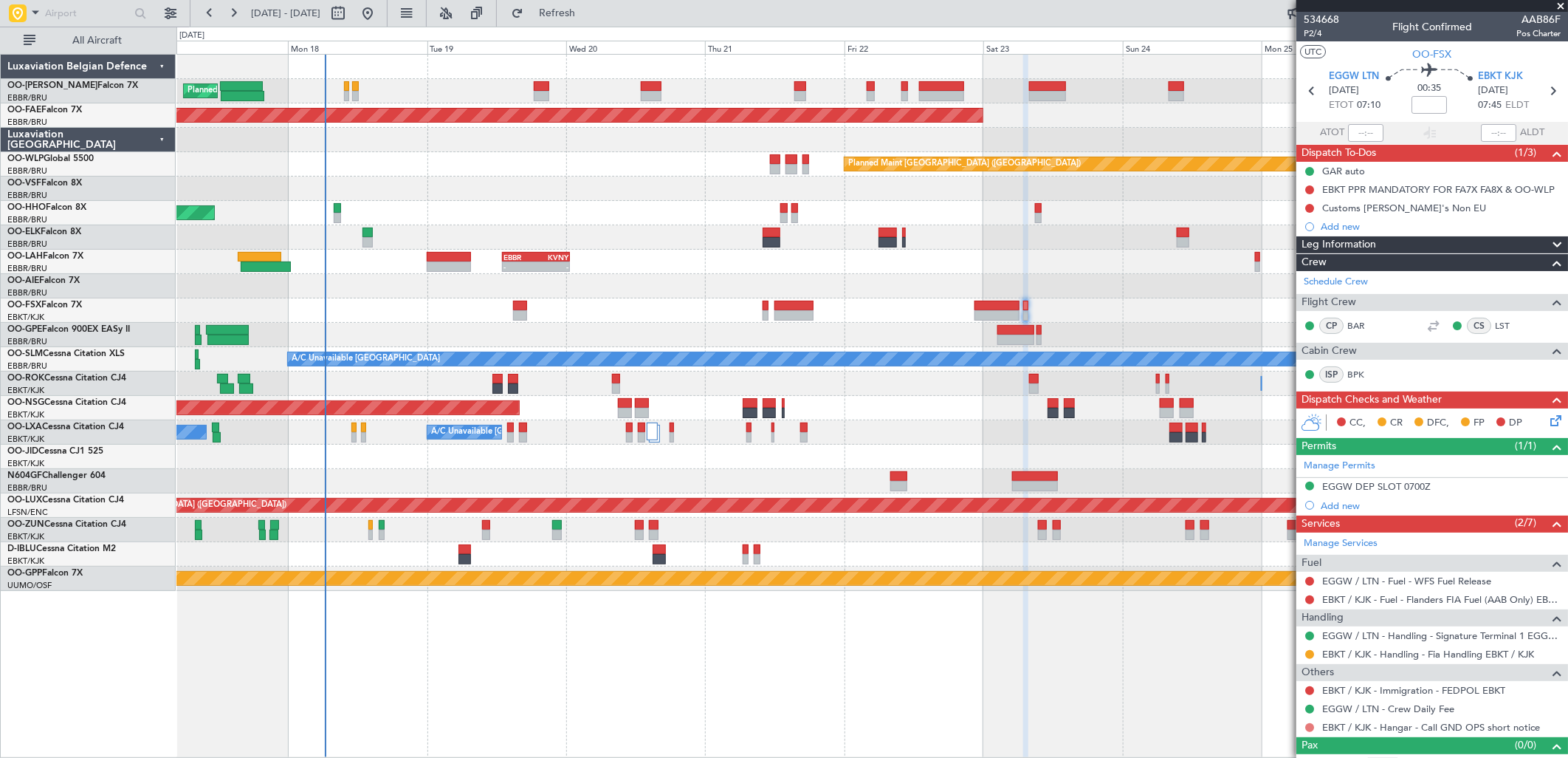
click at [1309, 726] on button at bounding box center [1310, 727] width 9 height 9
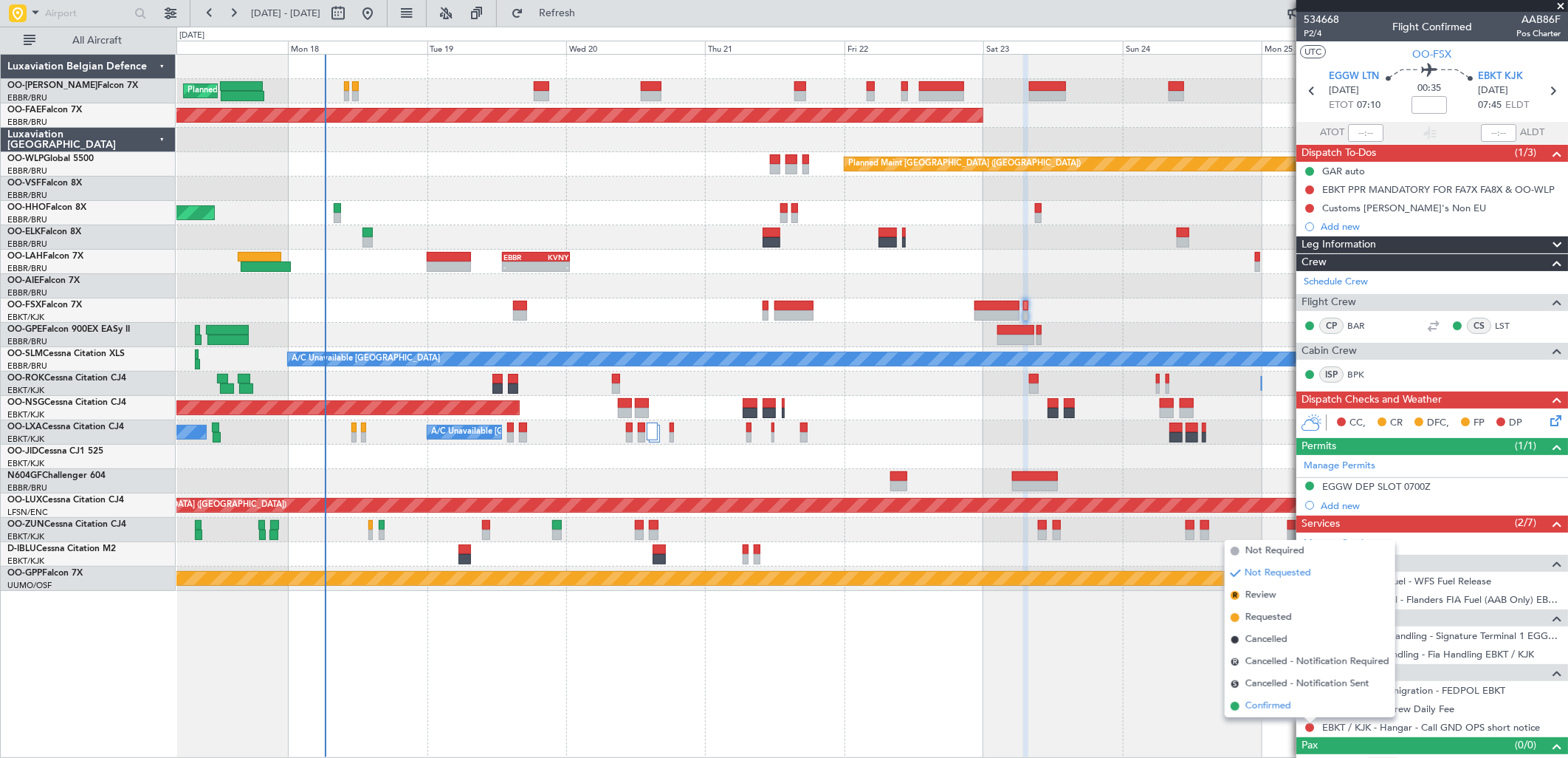
click at [1265, 711] on span "Confirmed" at bounding box center [1268, 706] width 45 height 15
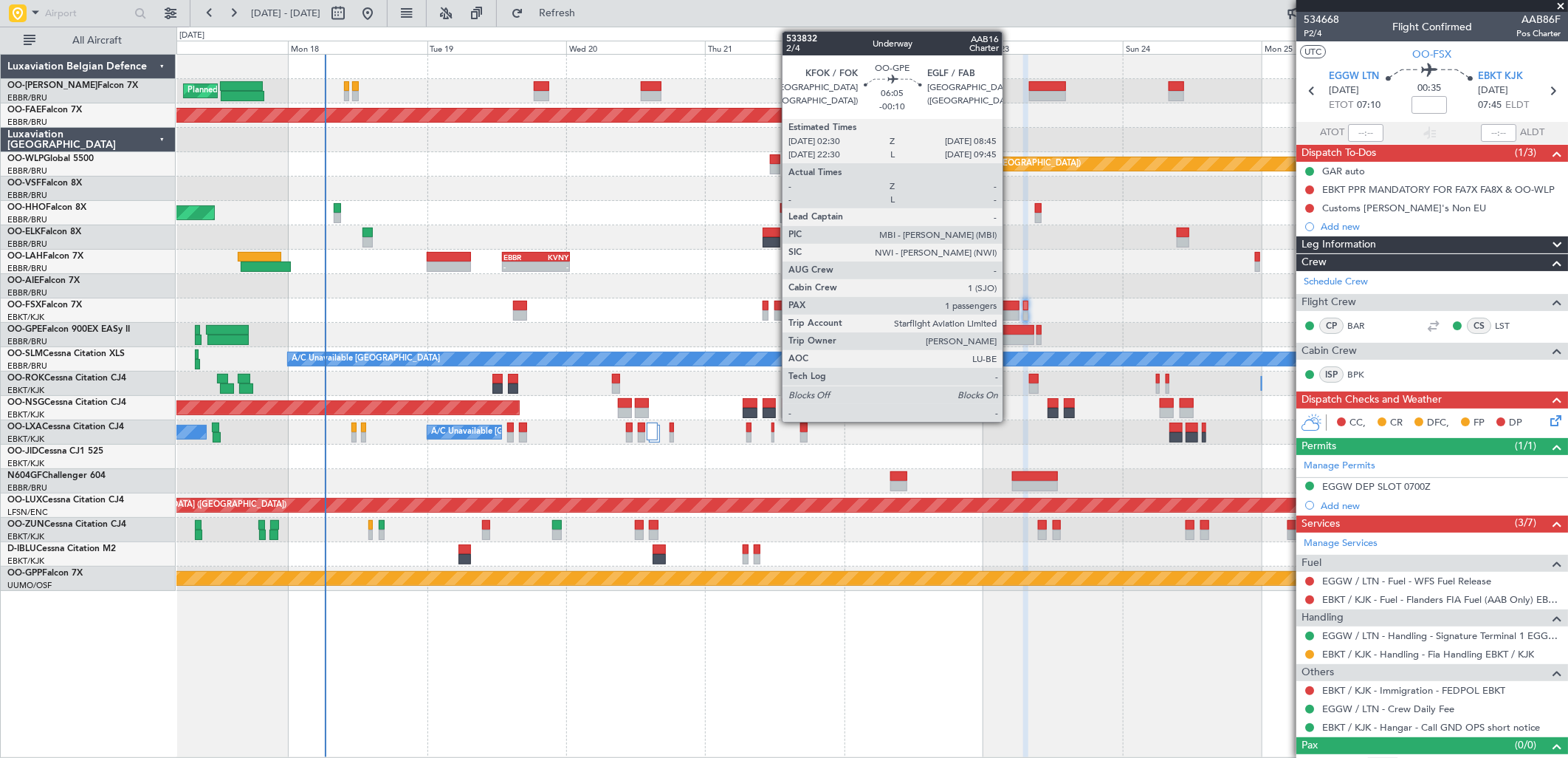
click at [1010, 329] on div at bounding box center [1016, 330] width 37 height 10
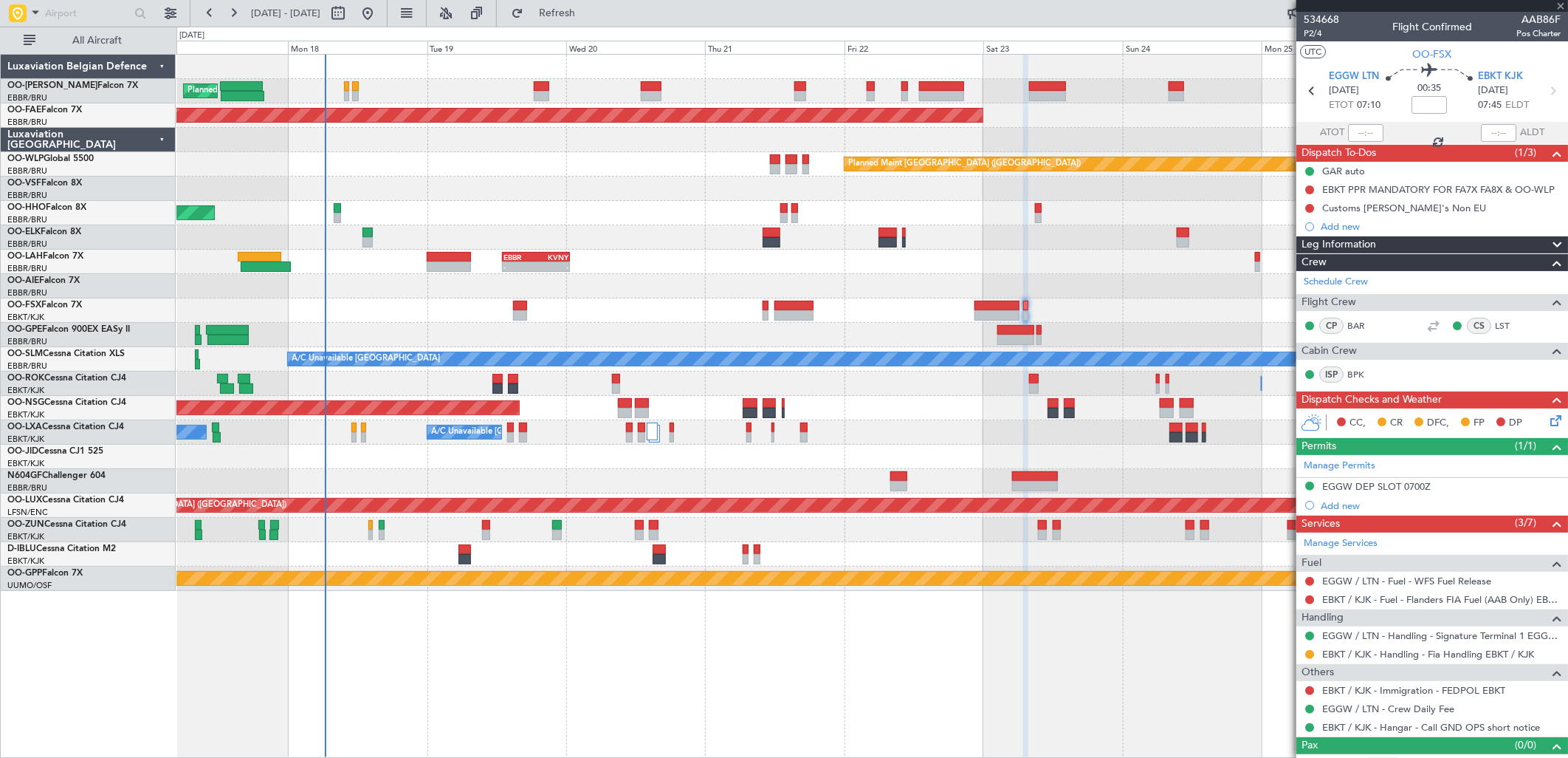
type input "-00:10"
type input "1"
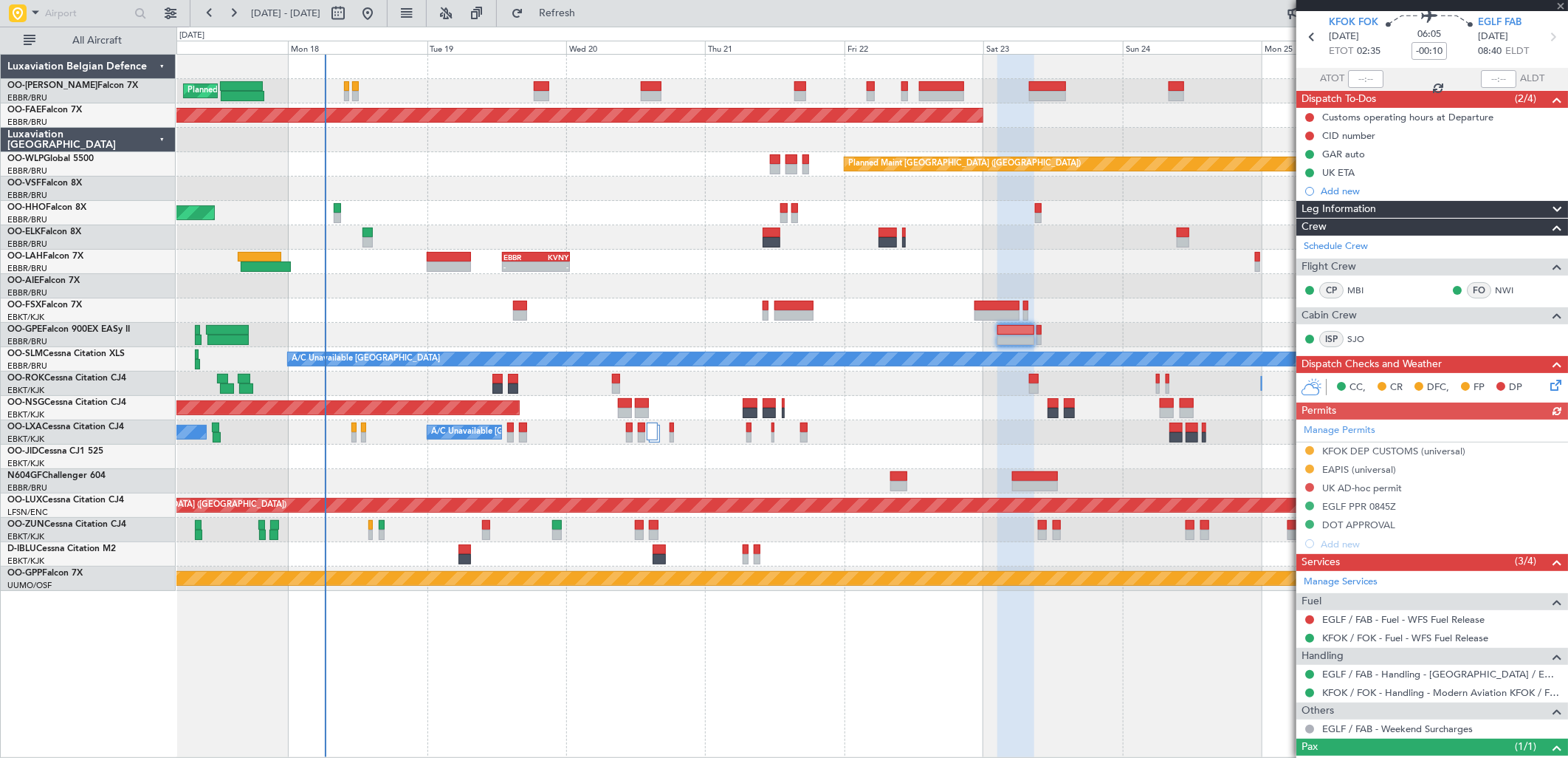
scroll to position [108, 0]
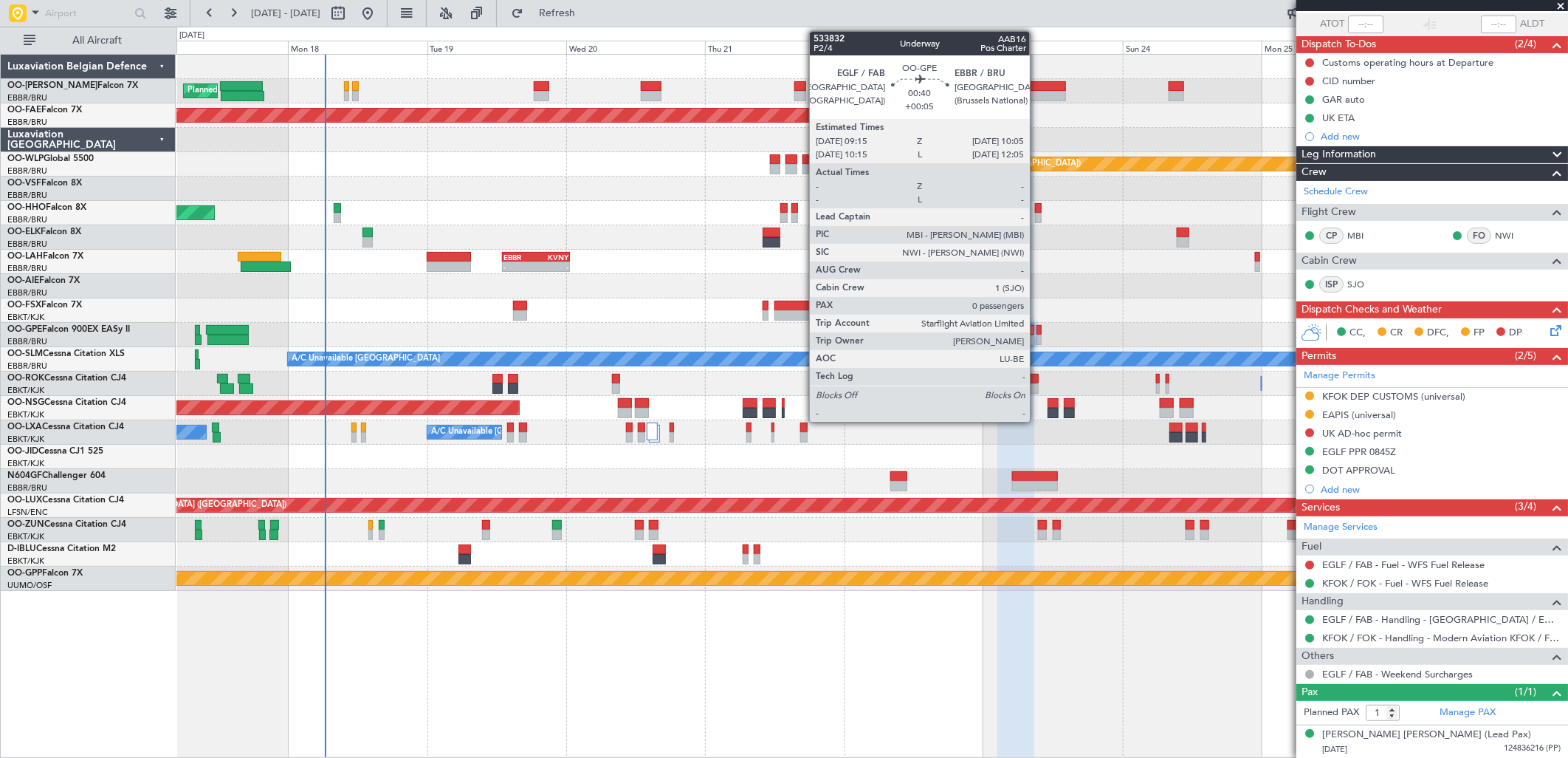
click at [1037, 333] on div at bounding box center [1039, 330] width 6 height 10
type input "+00:05"
type input "0"
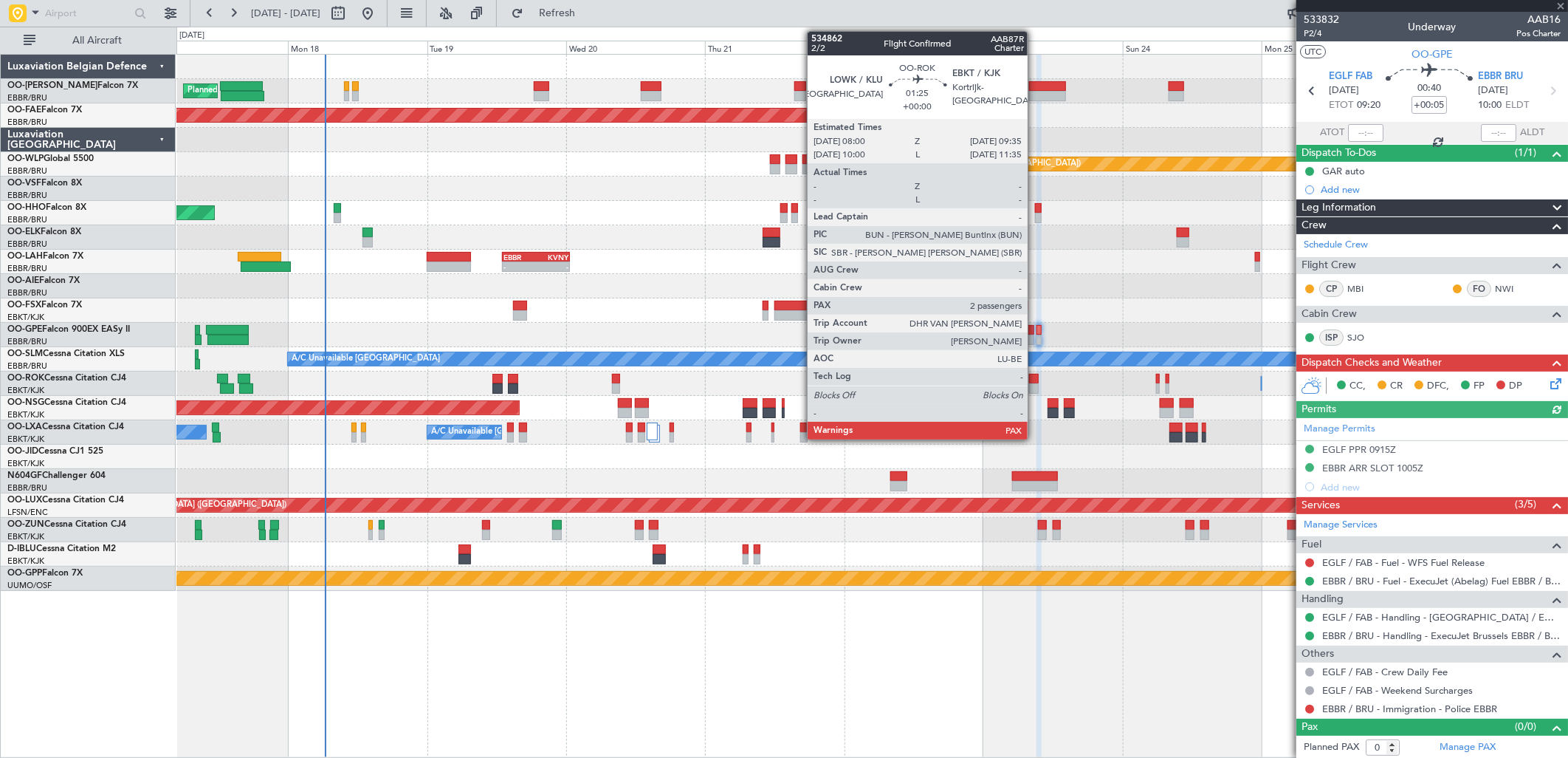
click at [1035, 381] on div at bounding box center [1034, 378] width 9 height 10
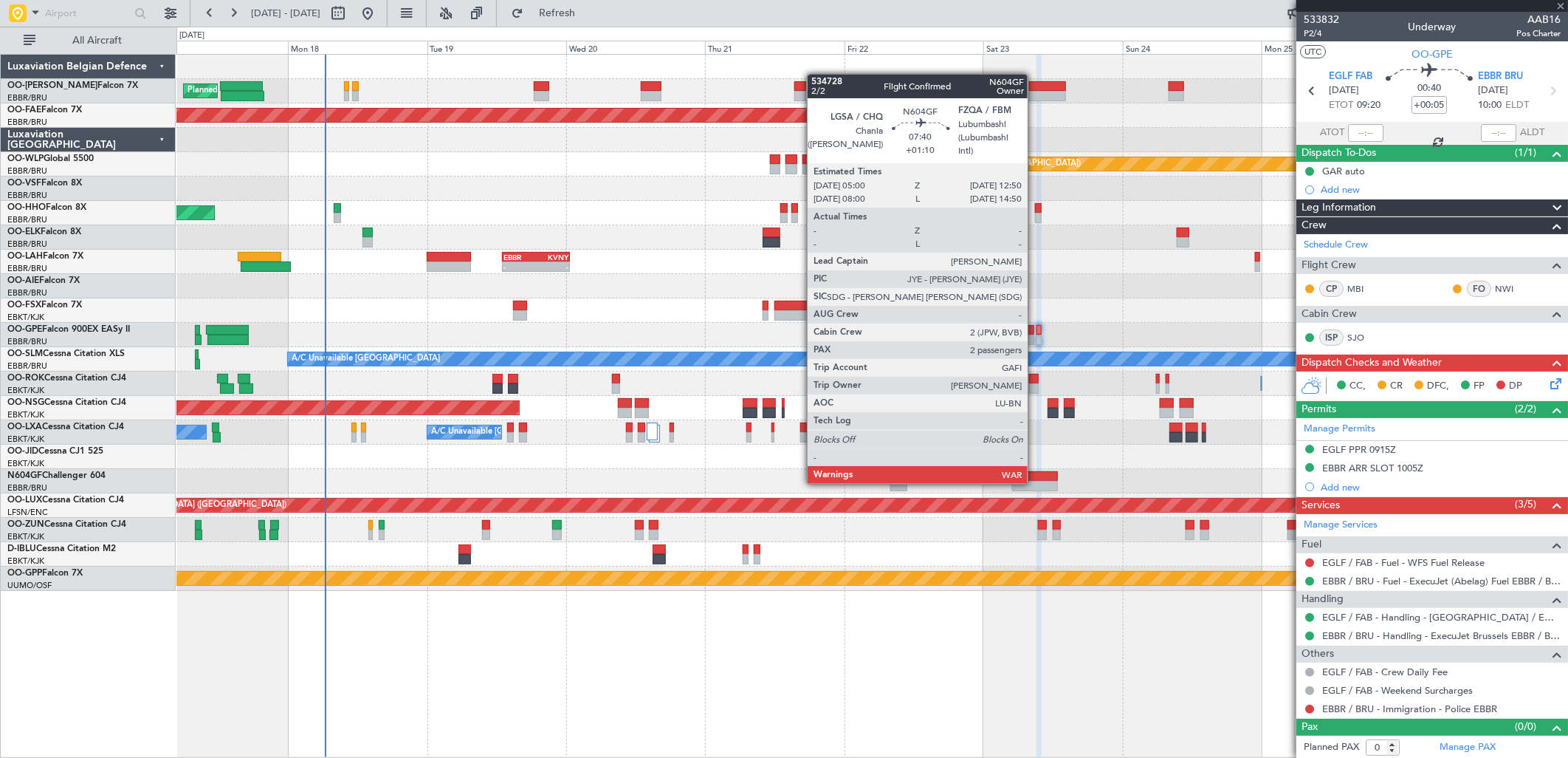
type input "2"
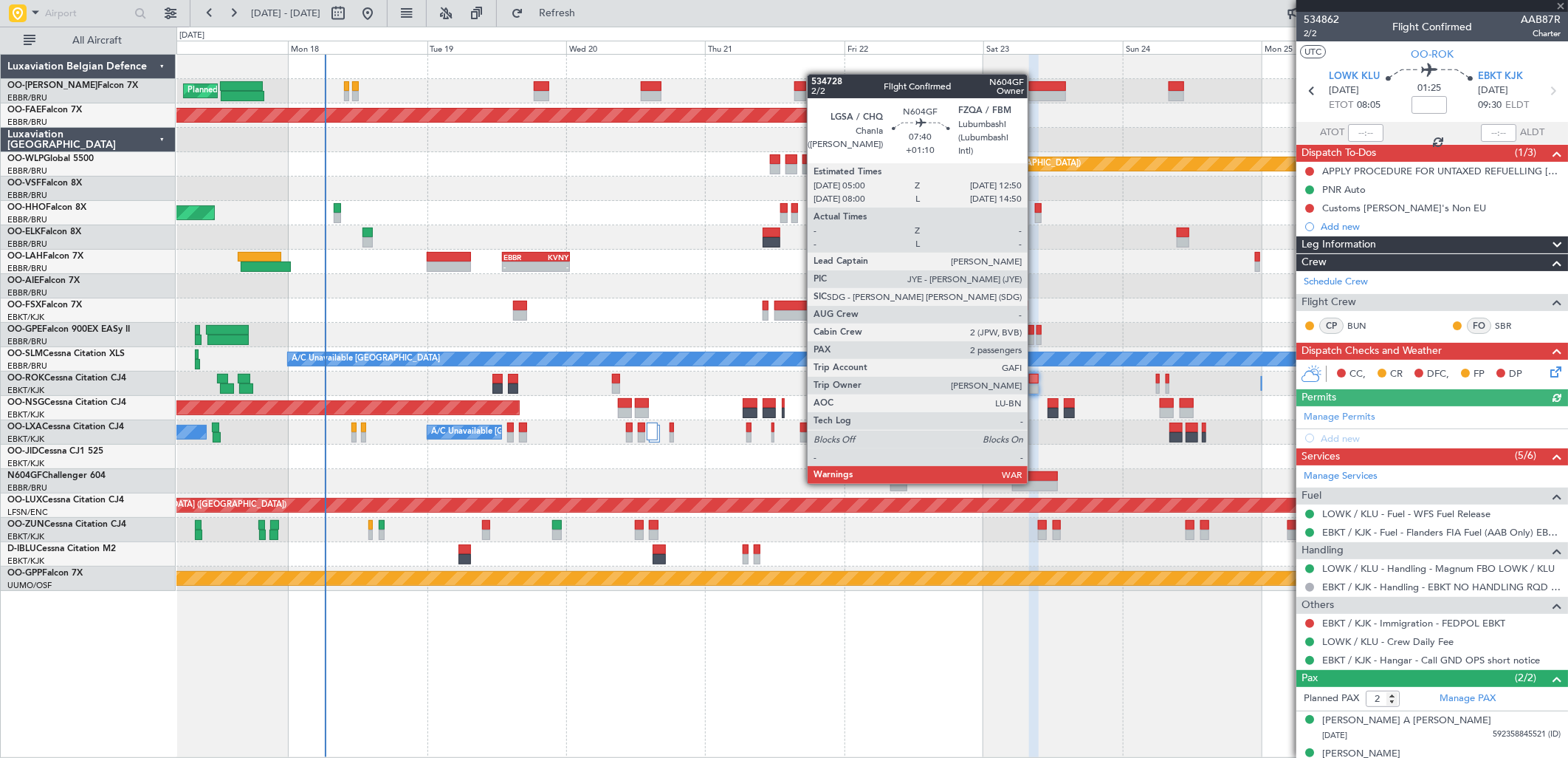
click at [1035, 483] on div at bounding box center [1035, 486] width 45 height 10
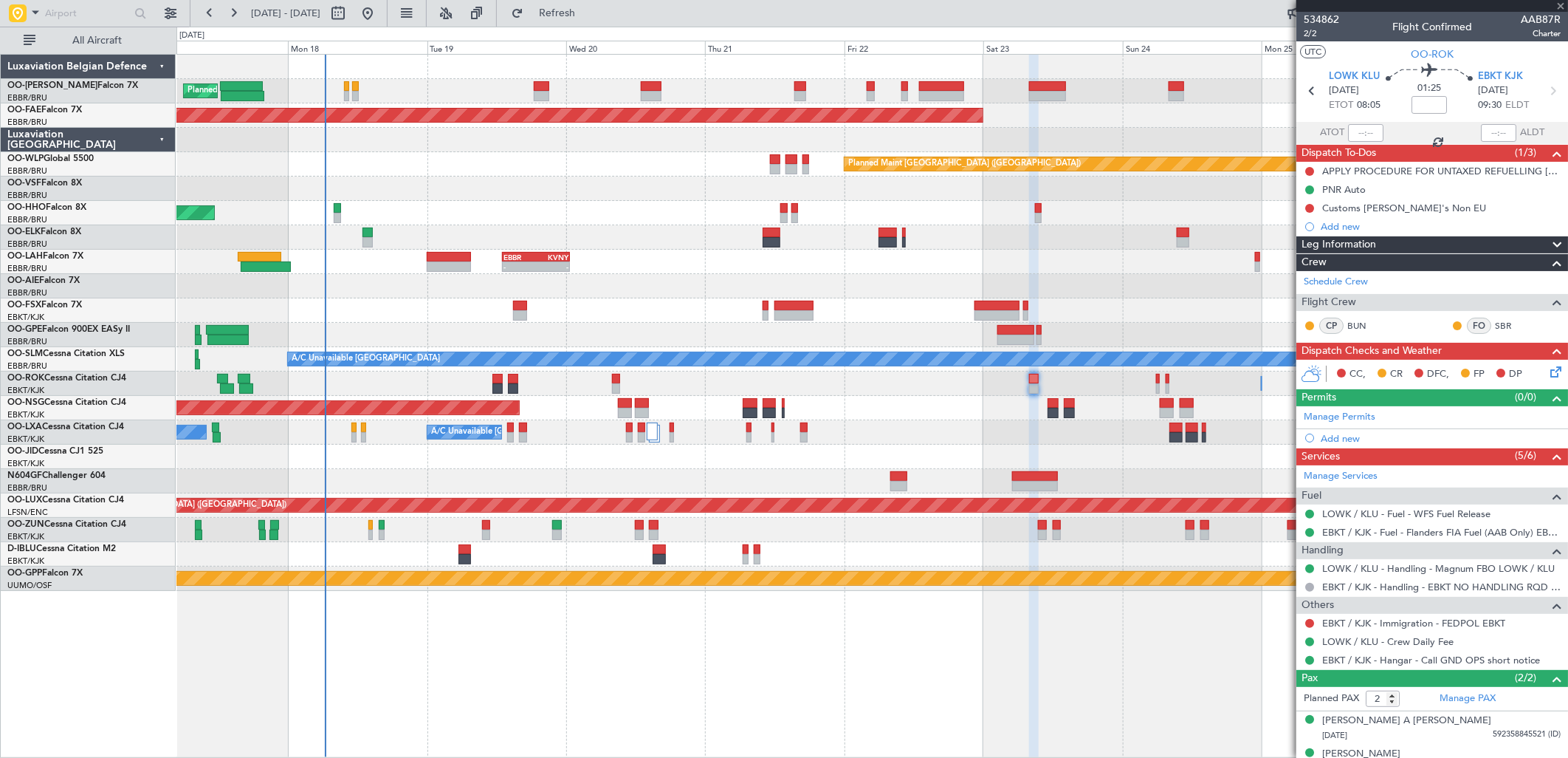
type input "+01:10"
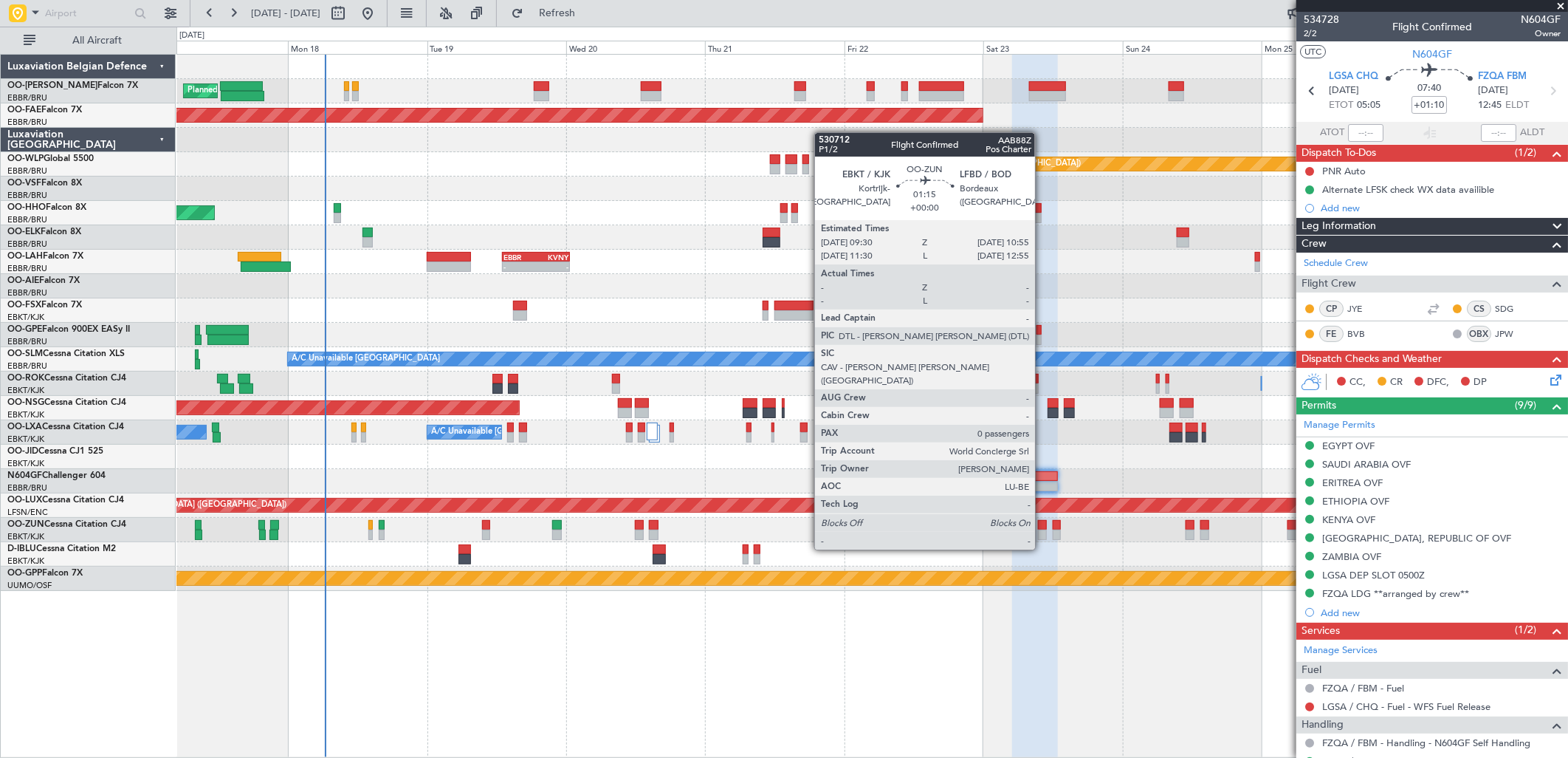
click at [1041, 525] on div at bounding box center [1043, 524] width 9 height 10
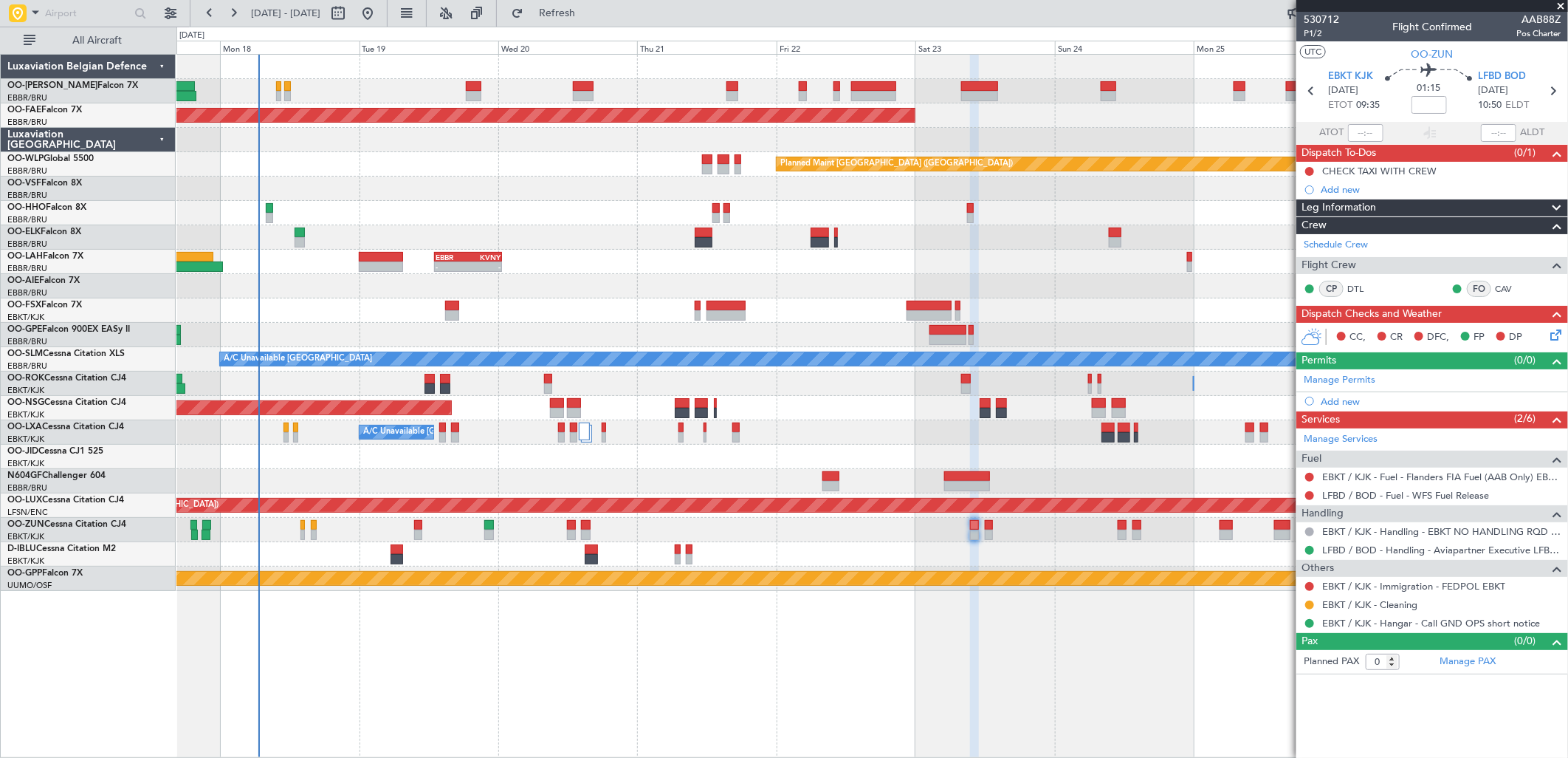
click at [1017, 453] on div at bounding box center [872, 457] width 1391 height 24
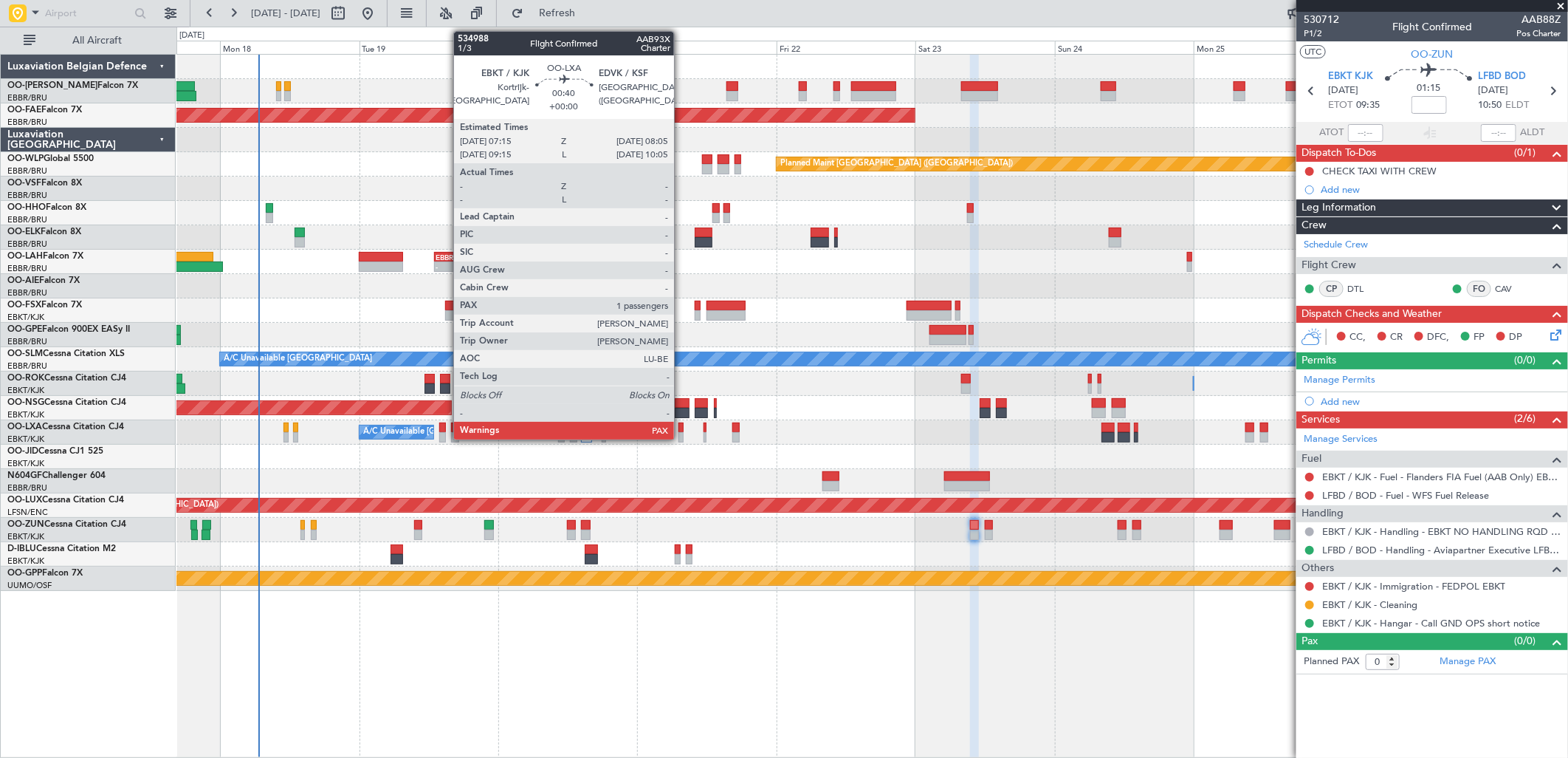
click at [682, 427] on div at bounding box center [682, 427] width 6 height 10
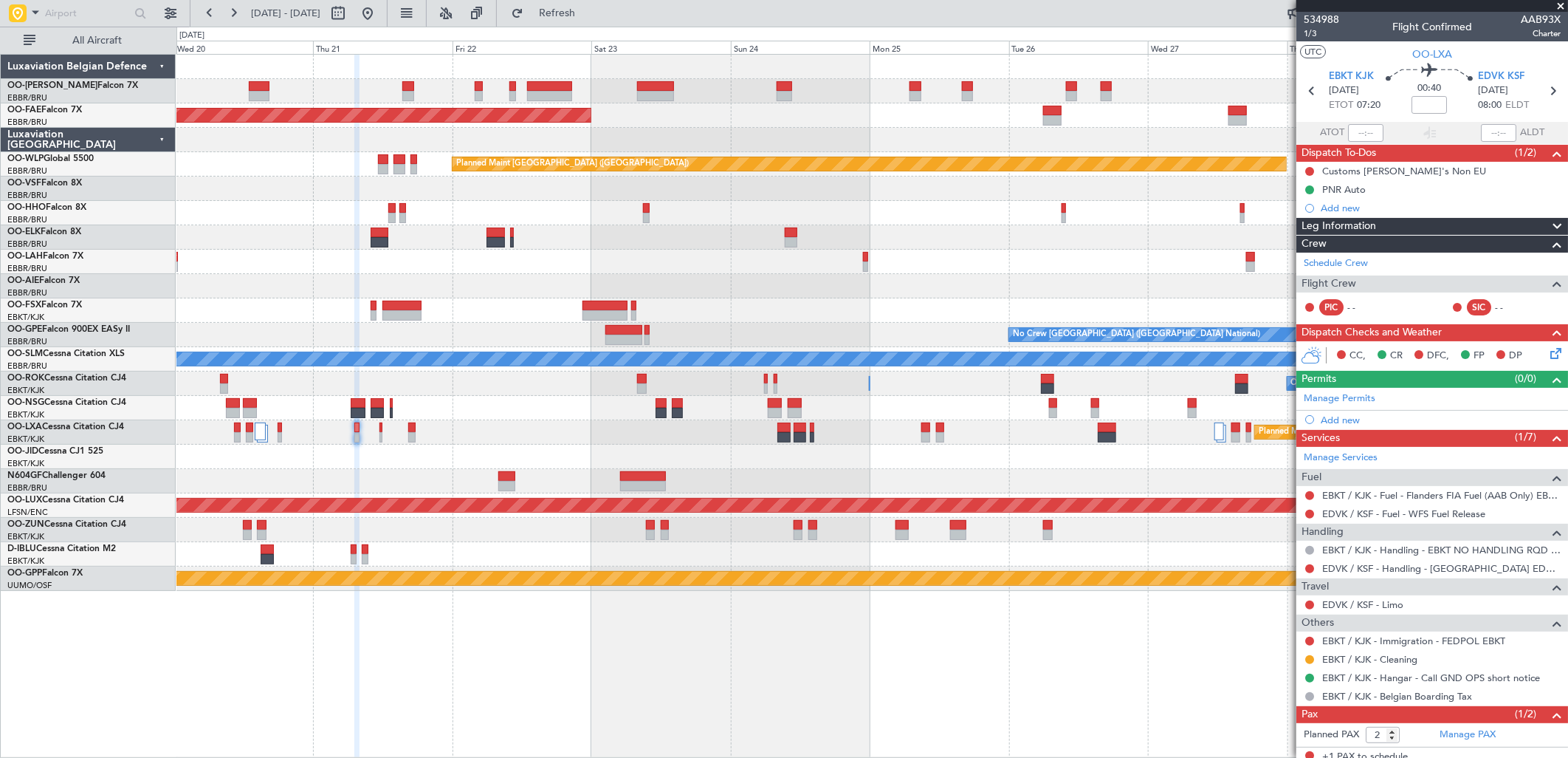
click at [542, 259] on div "- - EBBR 13:00 Z KVNY 00:45 Z Planned Maint Alton-st Louis (St Louis Regl)" at bounding box center [872, 261] width 1391 height 24
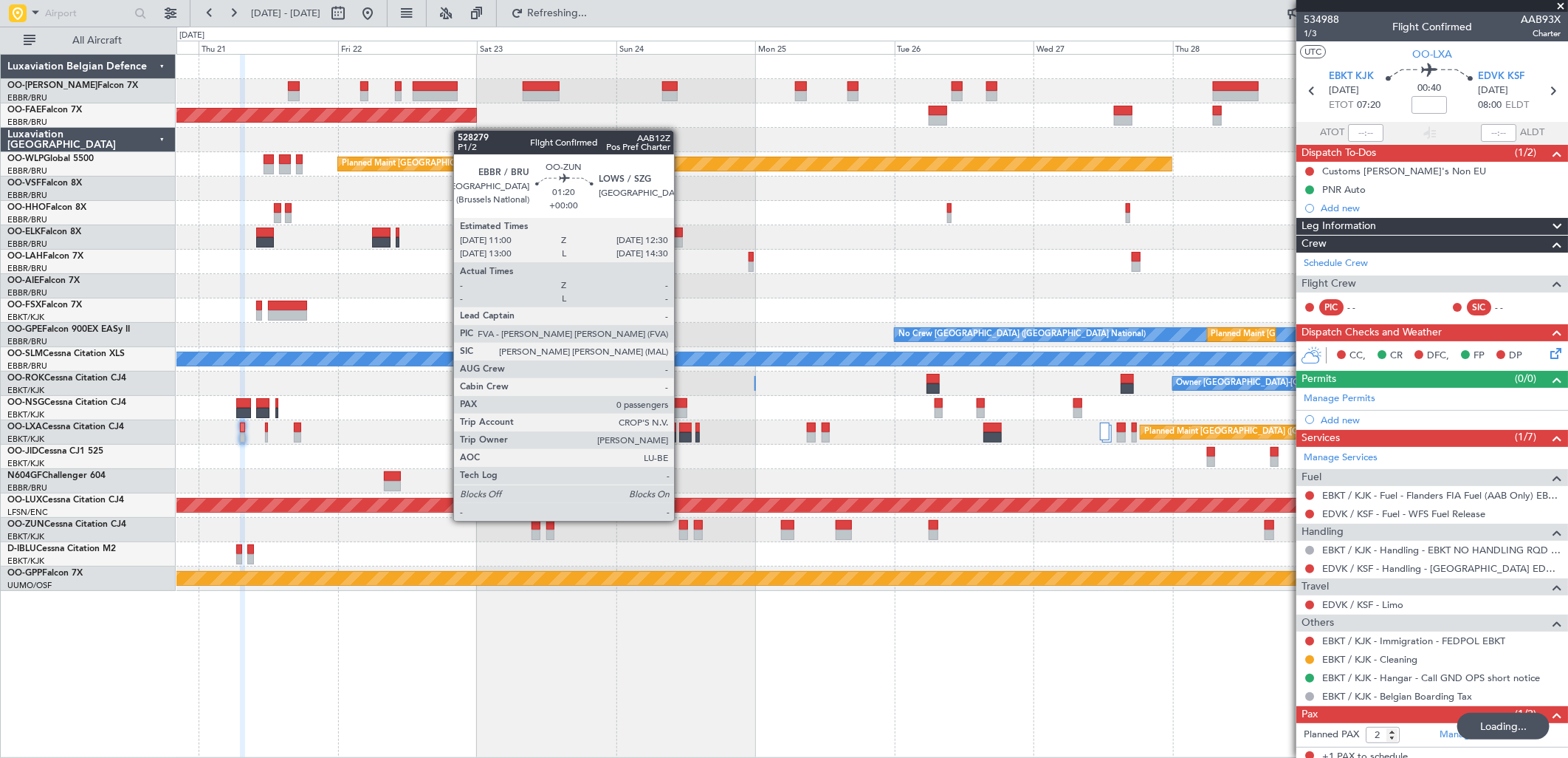
click at [682, 521] on div at bounding box center [684, 524] width 9 height 10
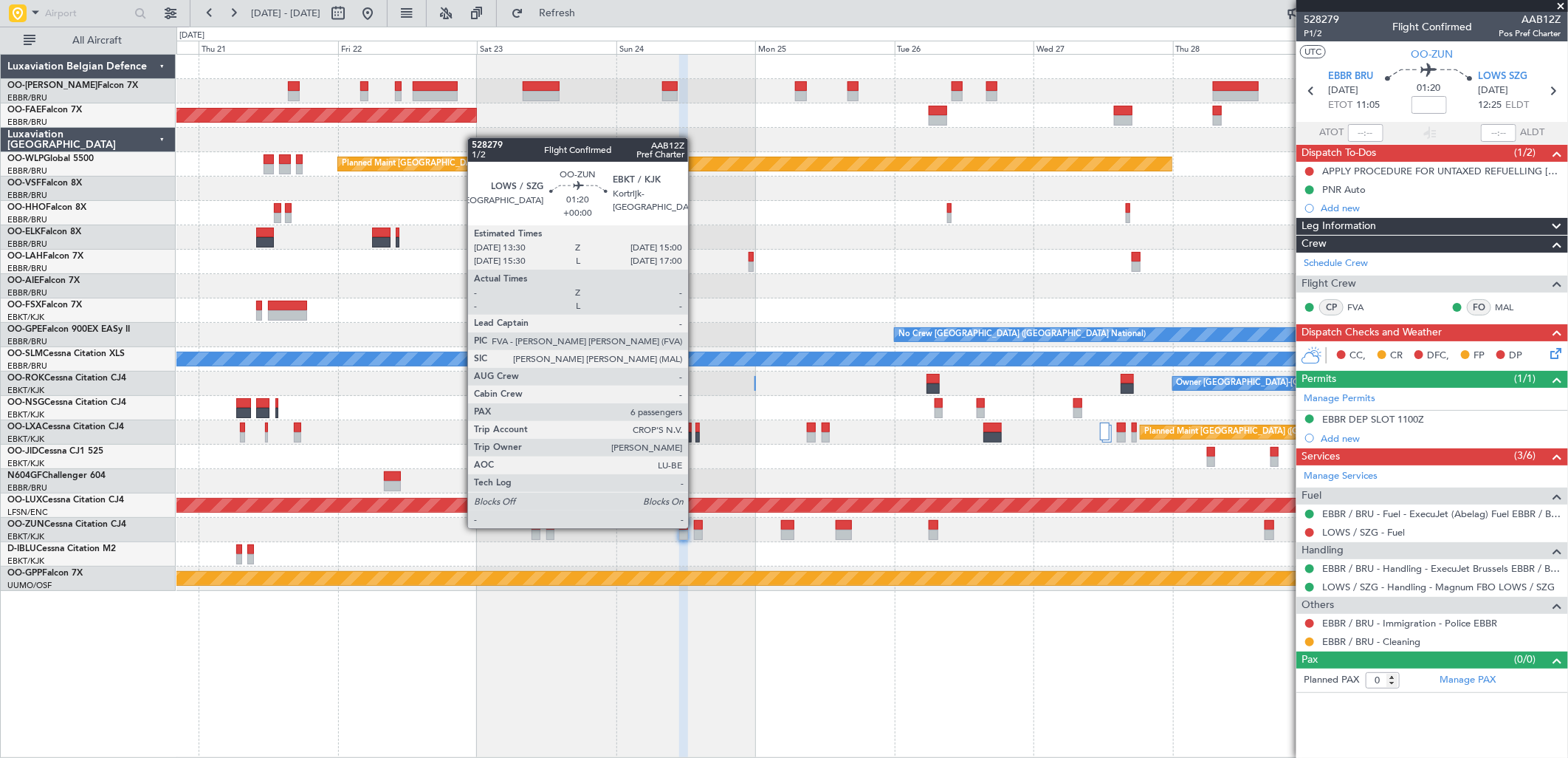
click at [696, 526] on div at bounding box center [698, 524] width 9 height 10
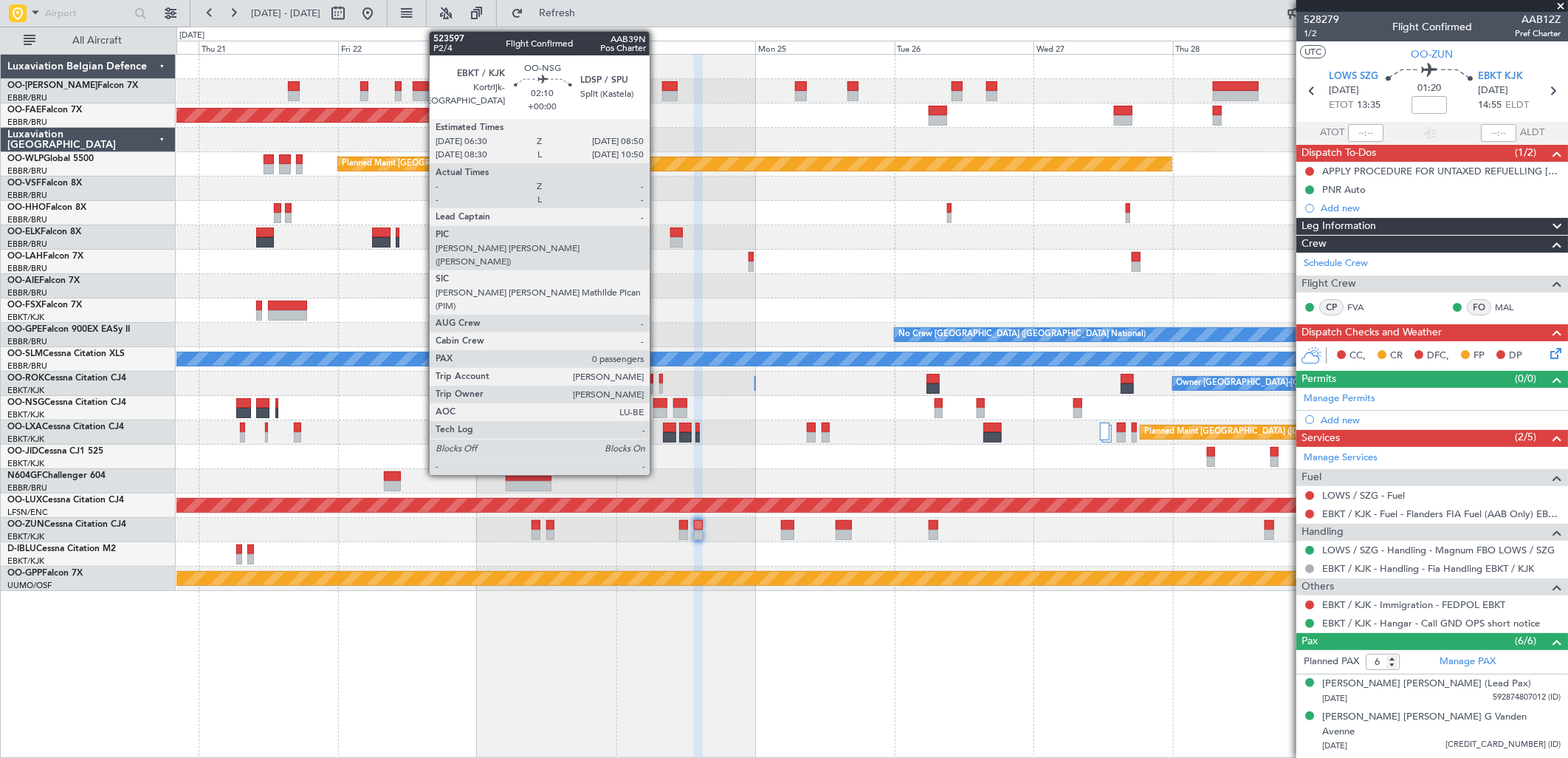
click at [657, 398] on div at bounding box center [659, 403] width 14 height 10
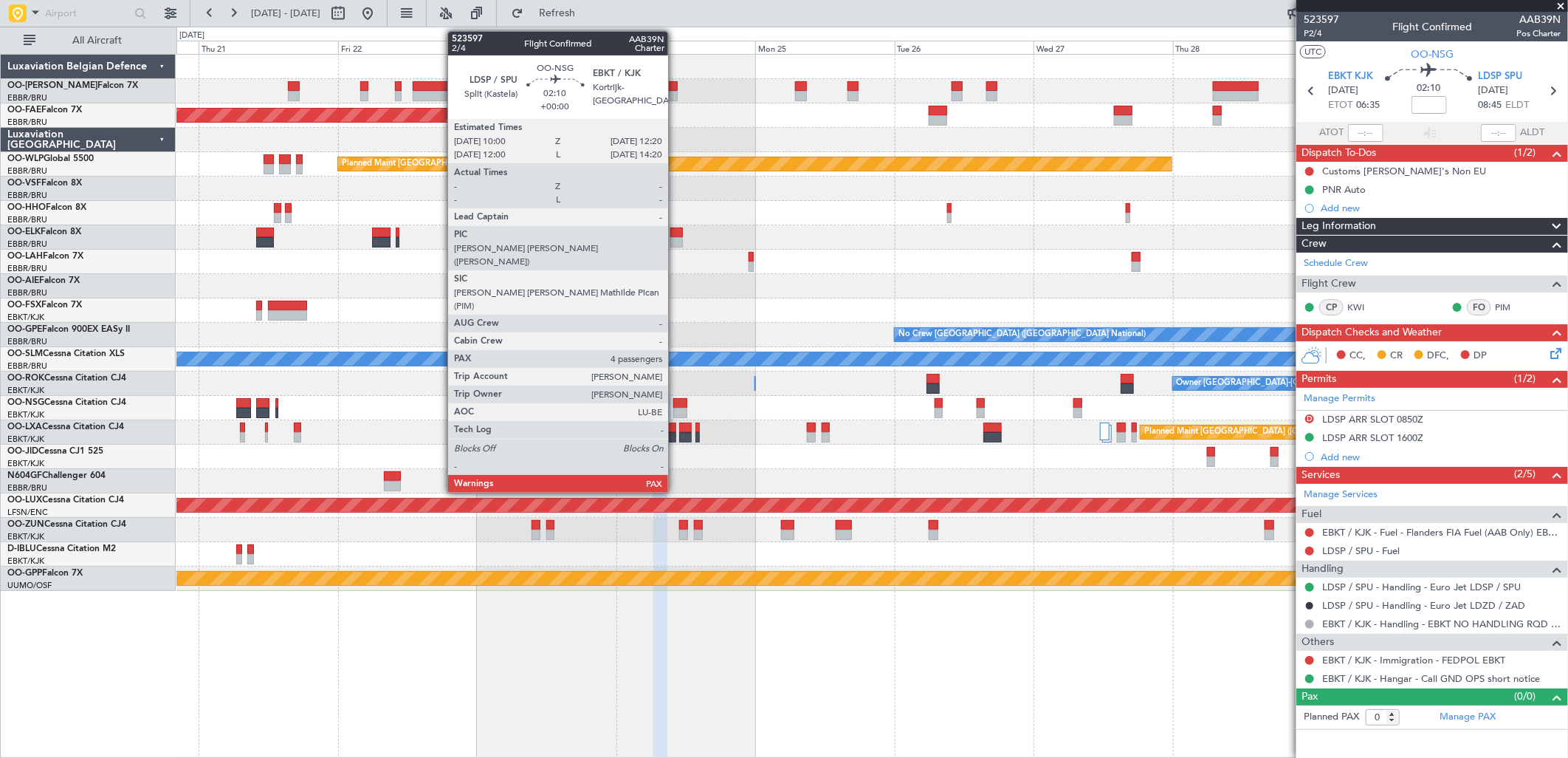
click at [675, 399] on div at bounding box center [680, 403] width 14 height 10
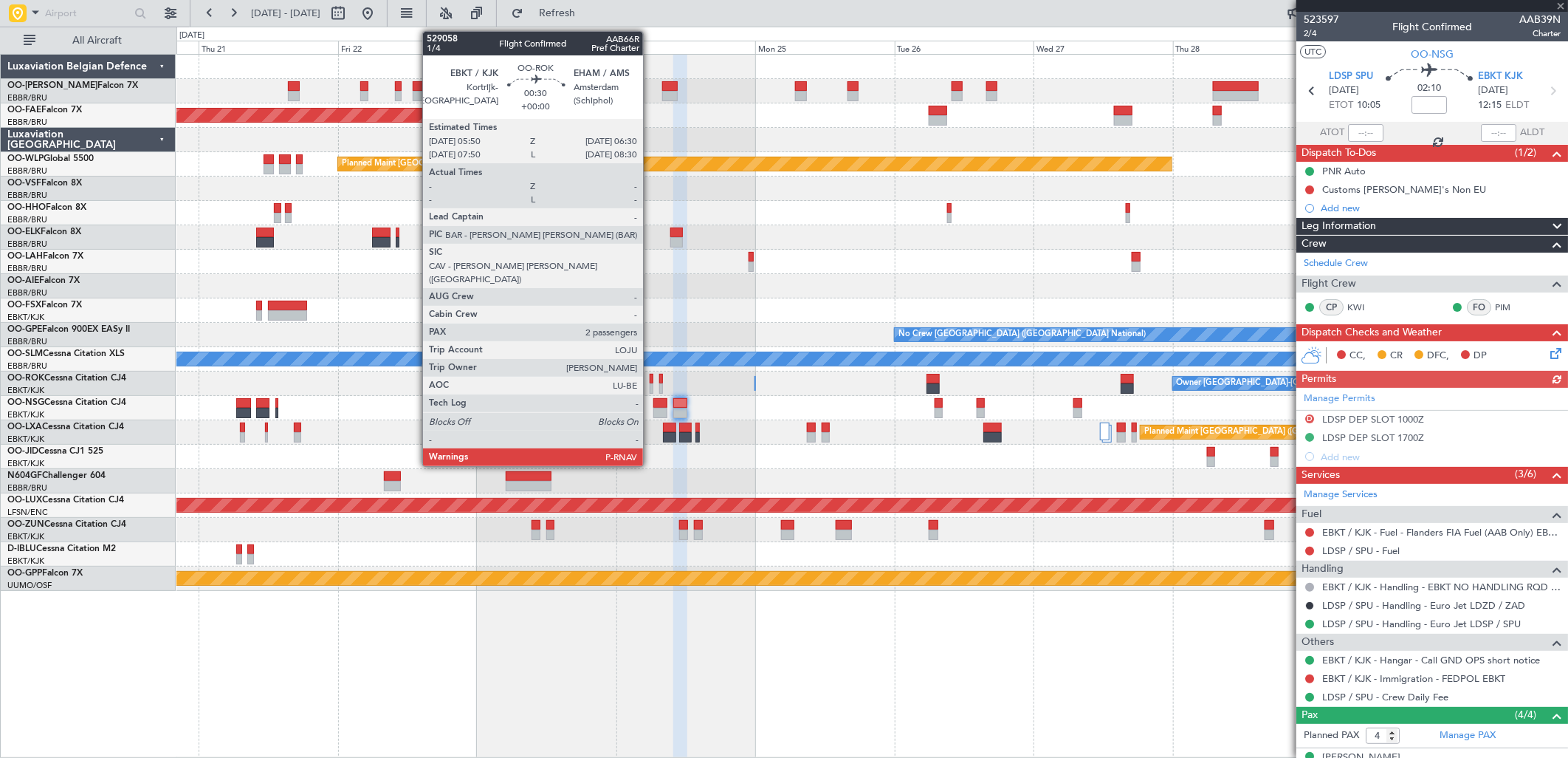
click at [650, 381] on div at bounding box center [651, 378] width 5 height 10
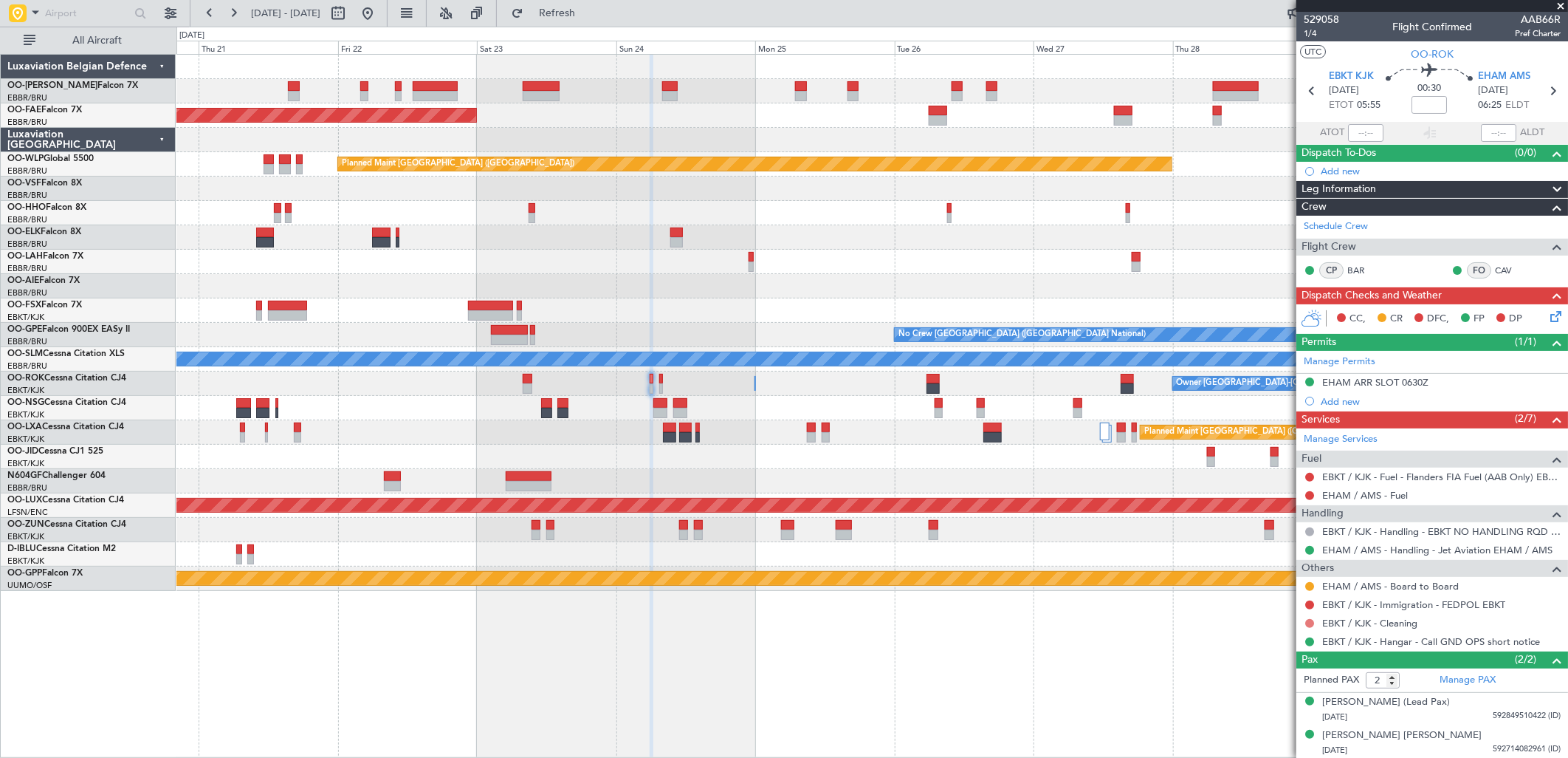
click at [1311, 625] on button at bounding box center [1310, 624] width 9 height 9
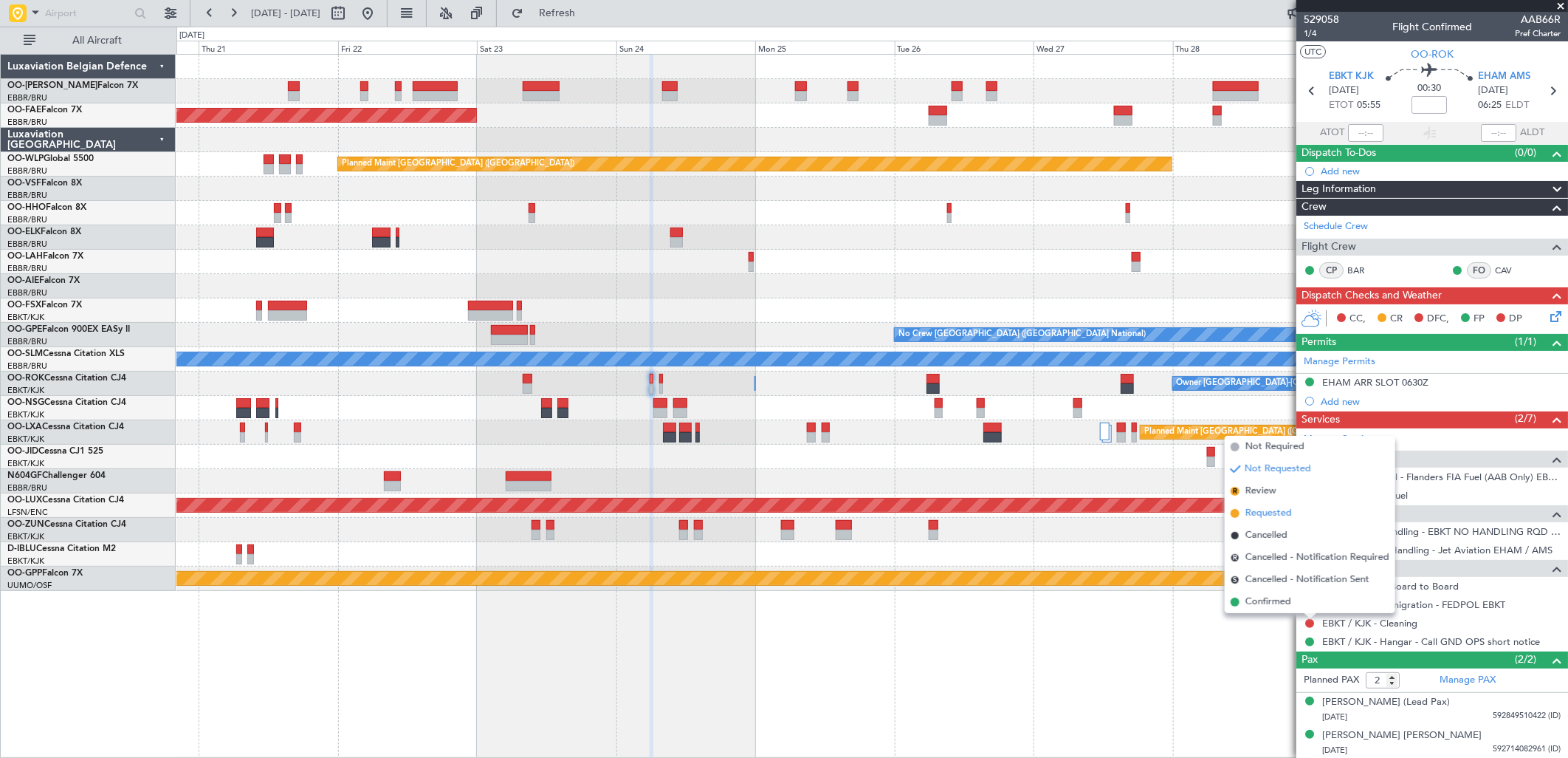
click at [1272, 512] on span "Requested" at bounding box center [1269, 513] width 46 height 15
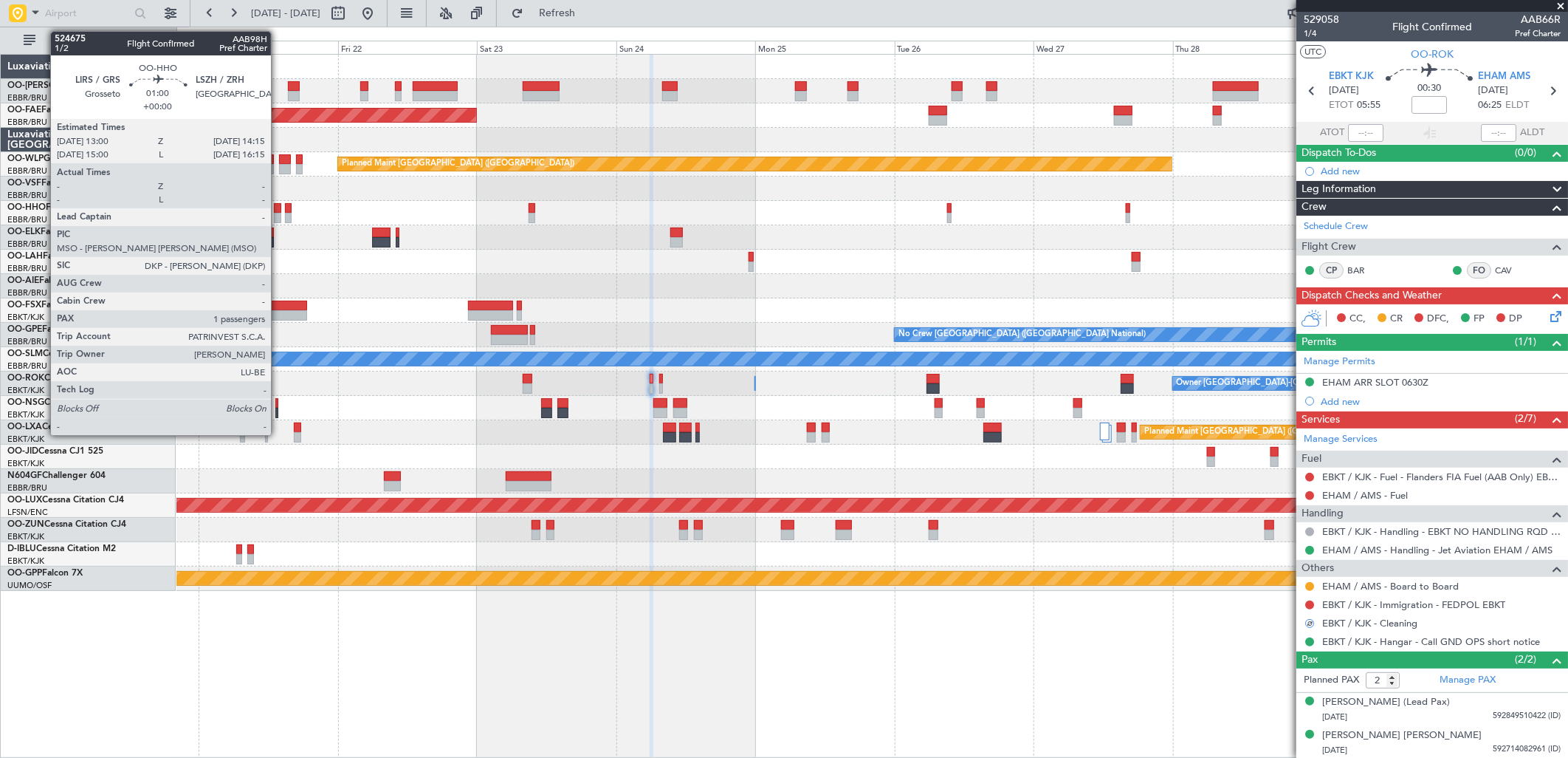
click at [279, 208] on div at bounding box center [278, 208] width 7 height 10
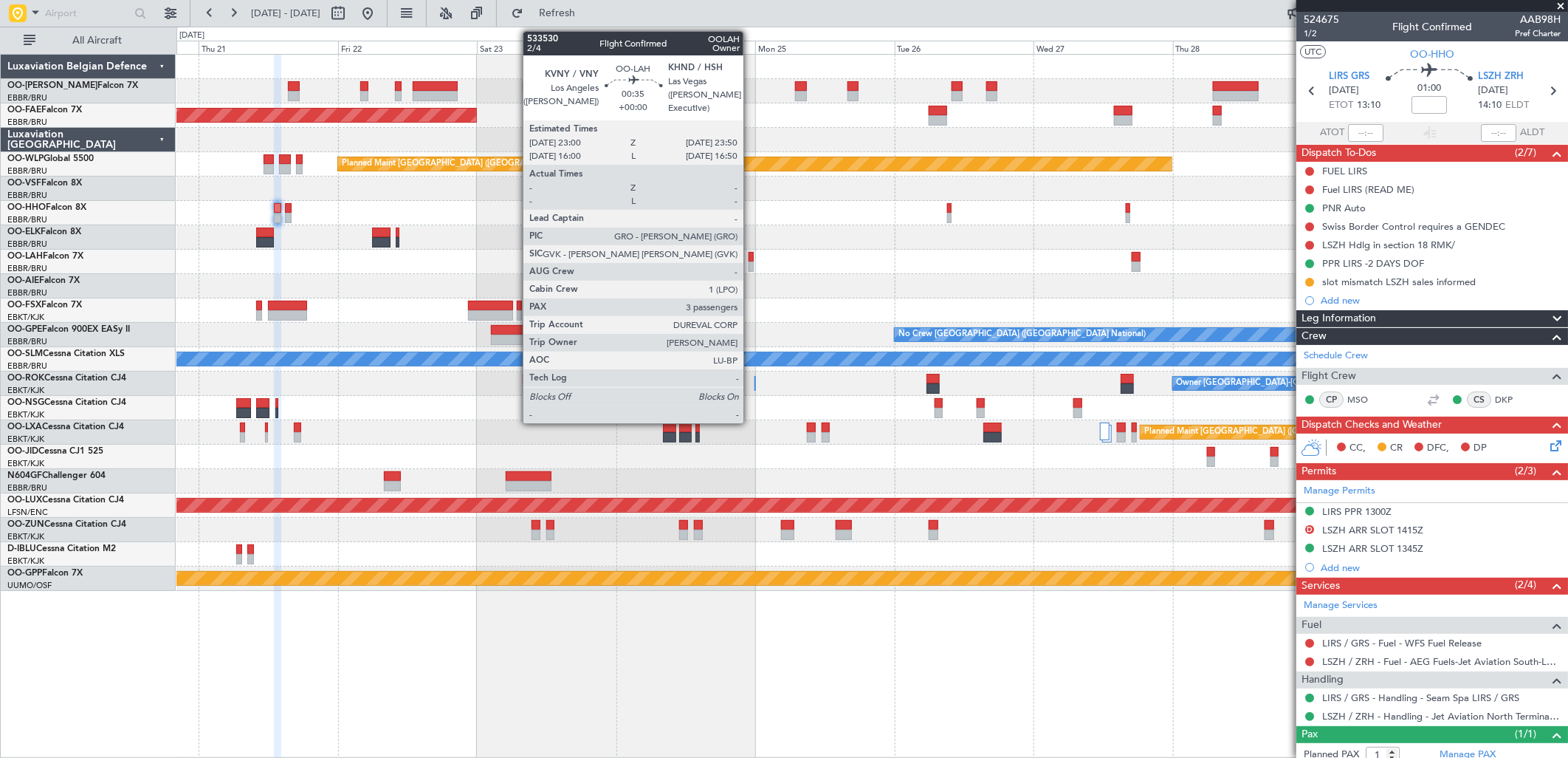
click at [751, 259] on div at bounding box center [751, 257] width 6 height 10
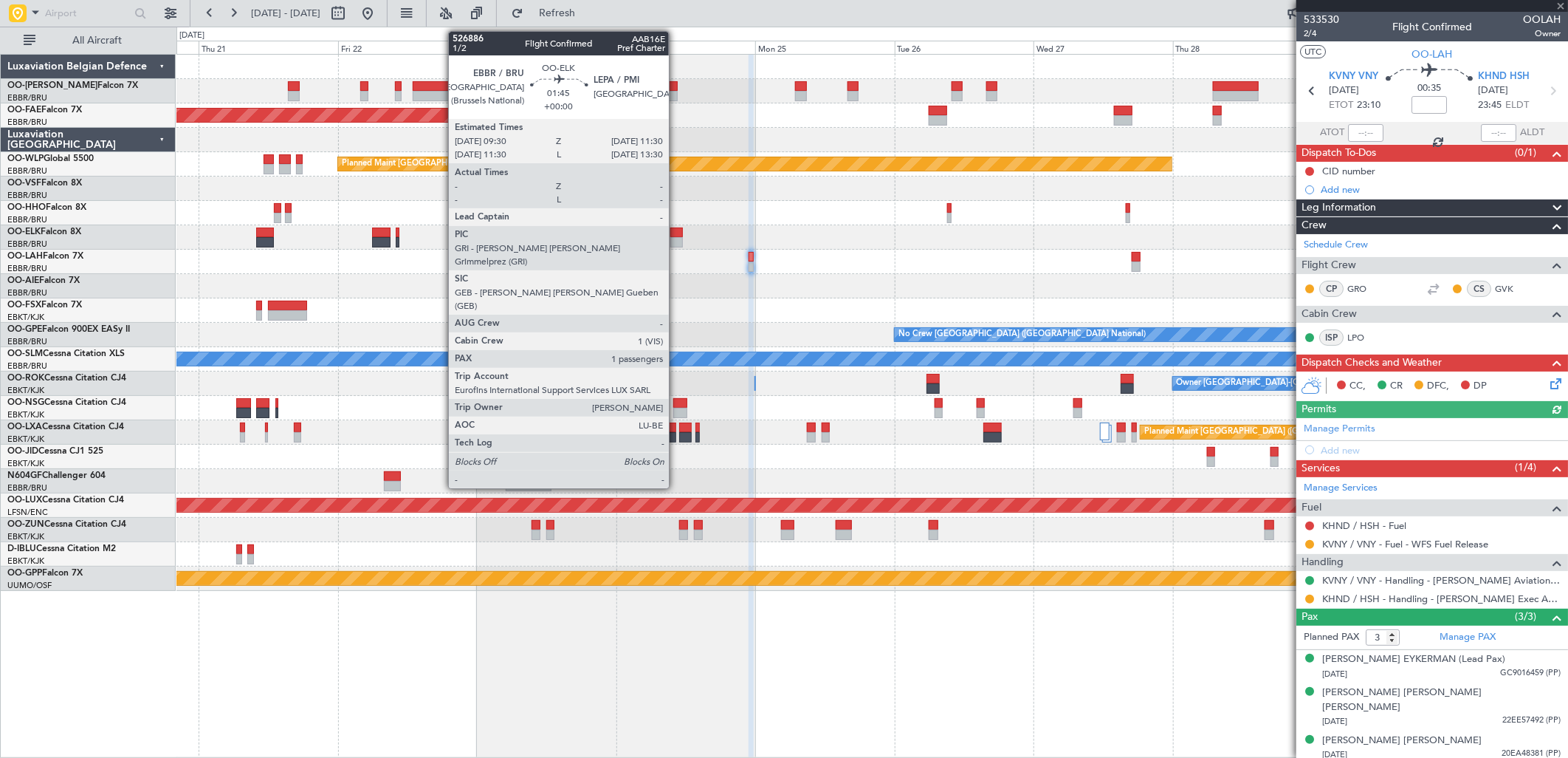
click at [676, 237] on div at bounding box center [676, 242] width 12 height 10
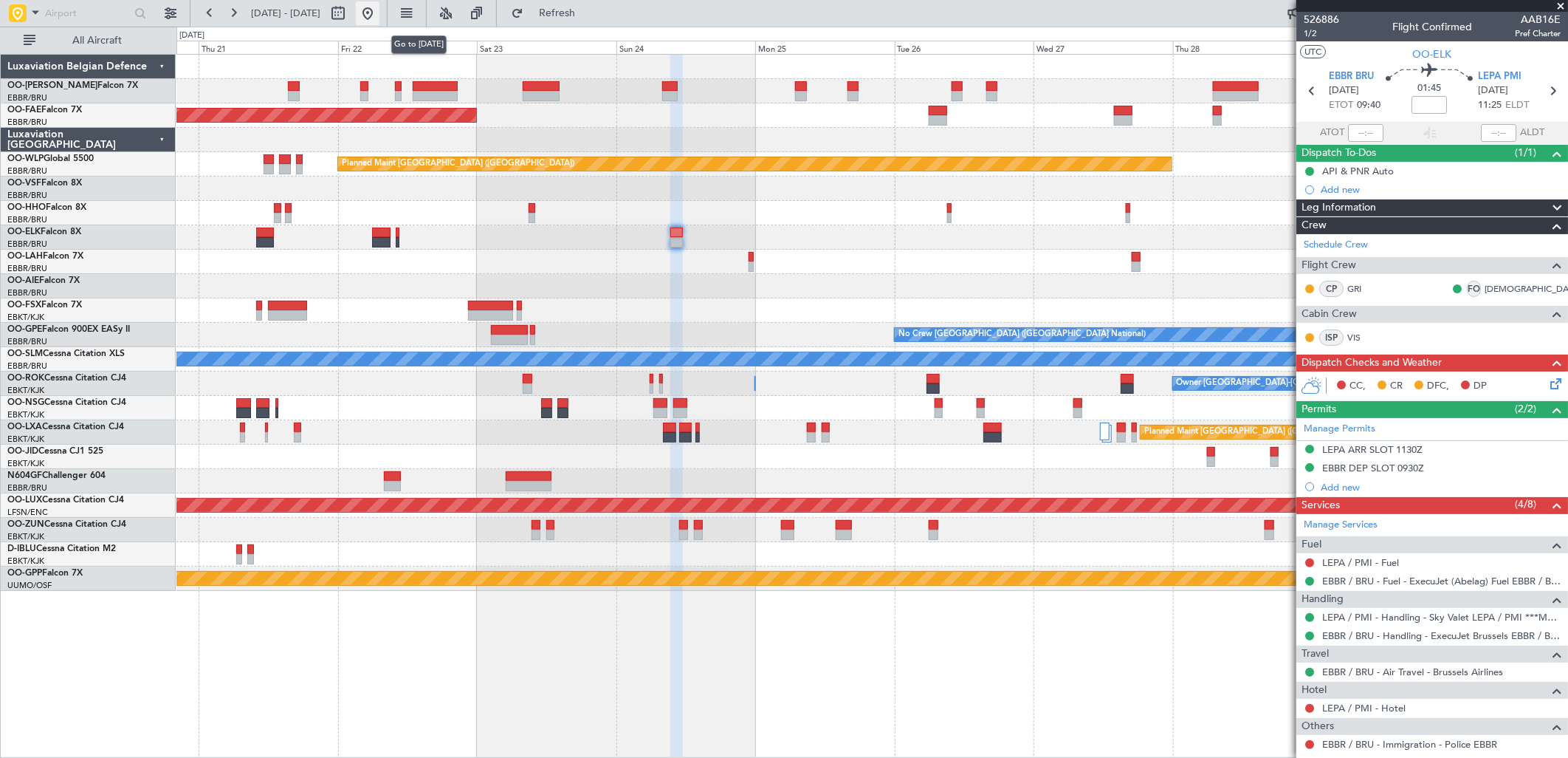
click at [380, 15] on button at bounding box center [368, 14] width 24 height 24
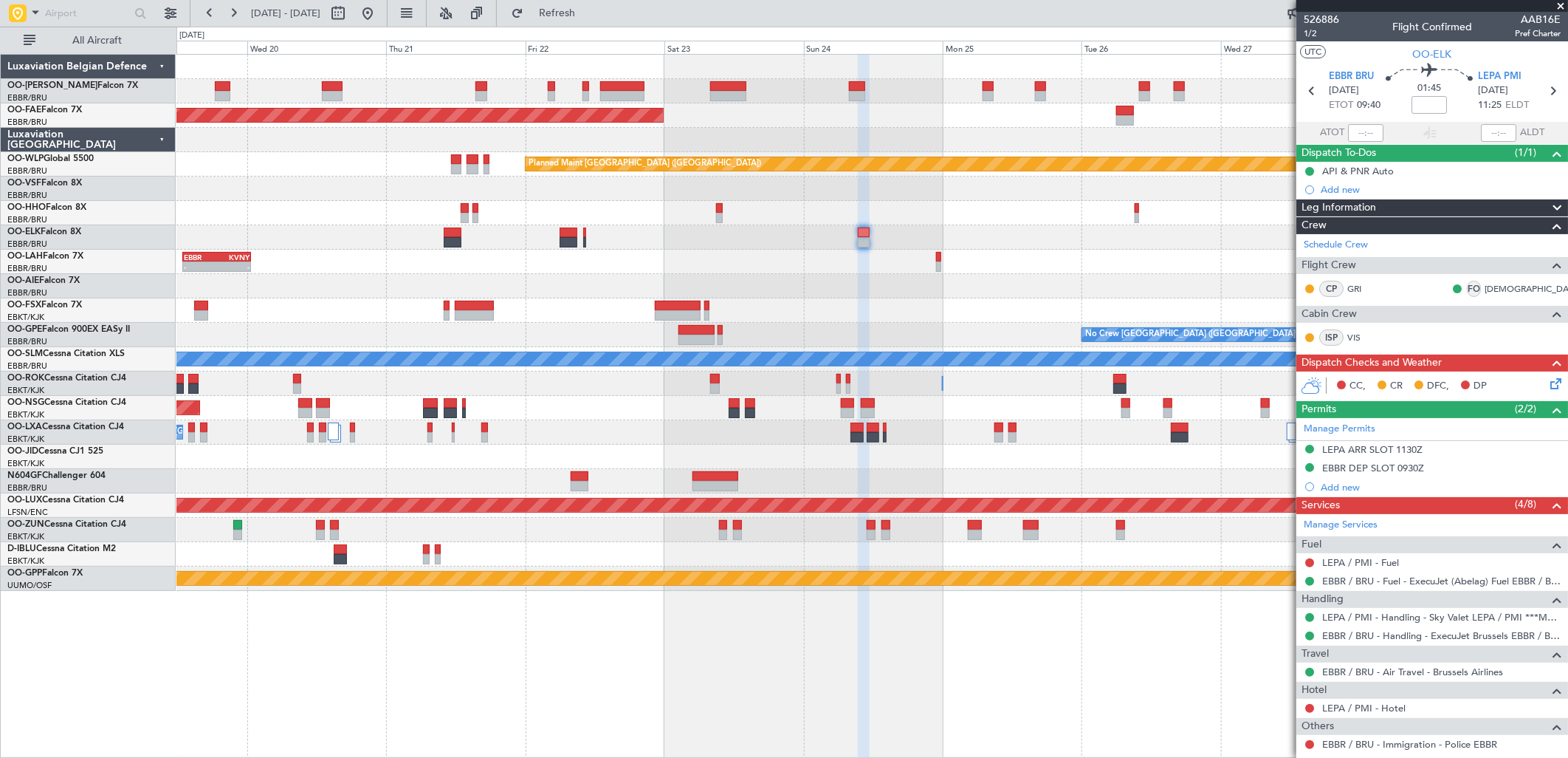
click at [843, 326] on div "Planned Maint Brussels (Brussels National) Planned Maint Brussels (Brussels Nat…" at bounding box center [872, 322] width 1391 height 537
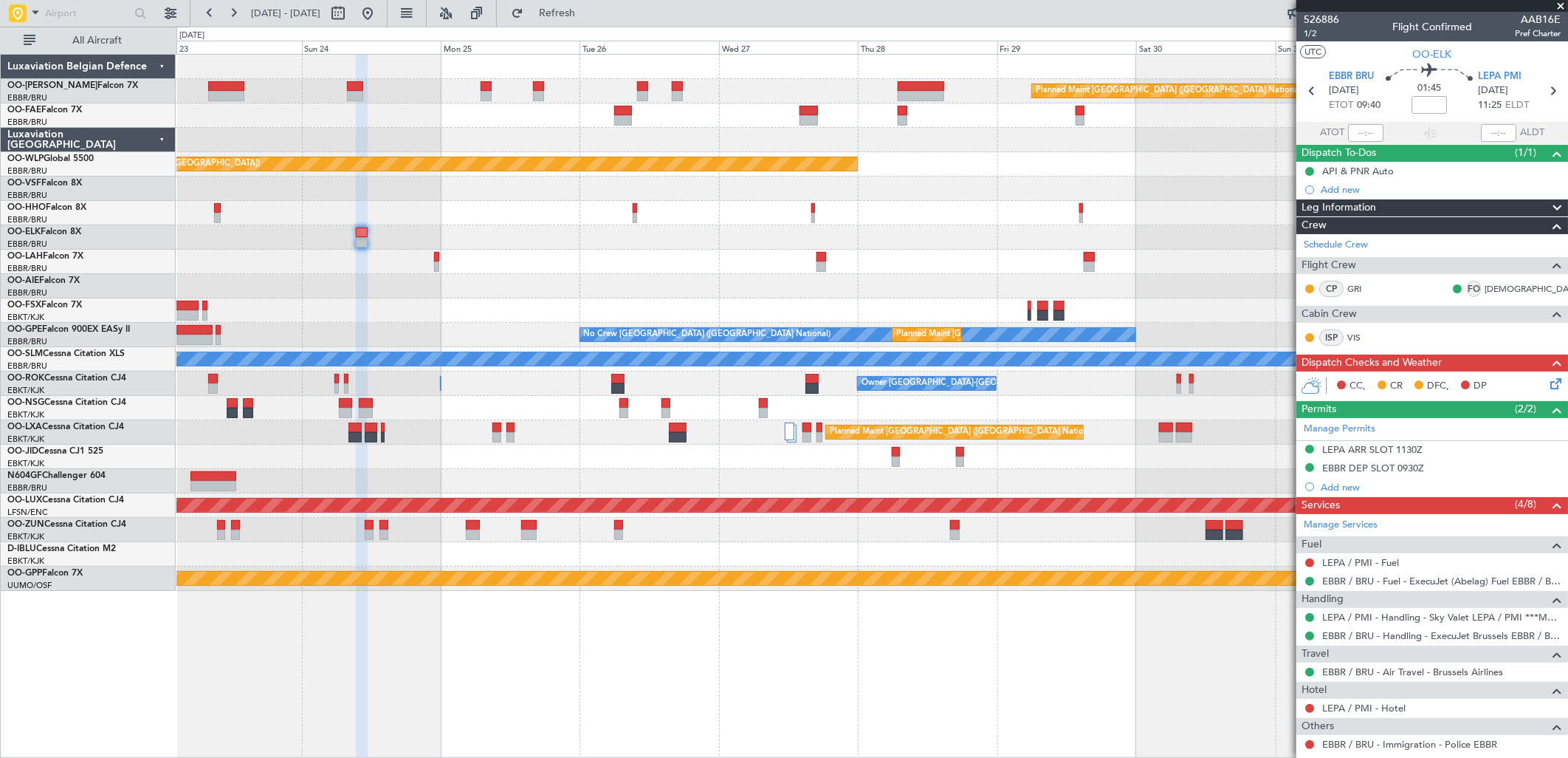
click at [770, 310] on div "Planned Maint Brussels (Brussels National) Owner Melsbroek Air Base Owner Melsb…" at bounding box center [872, 322] width 1391 height 537
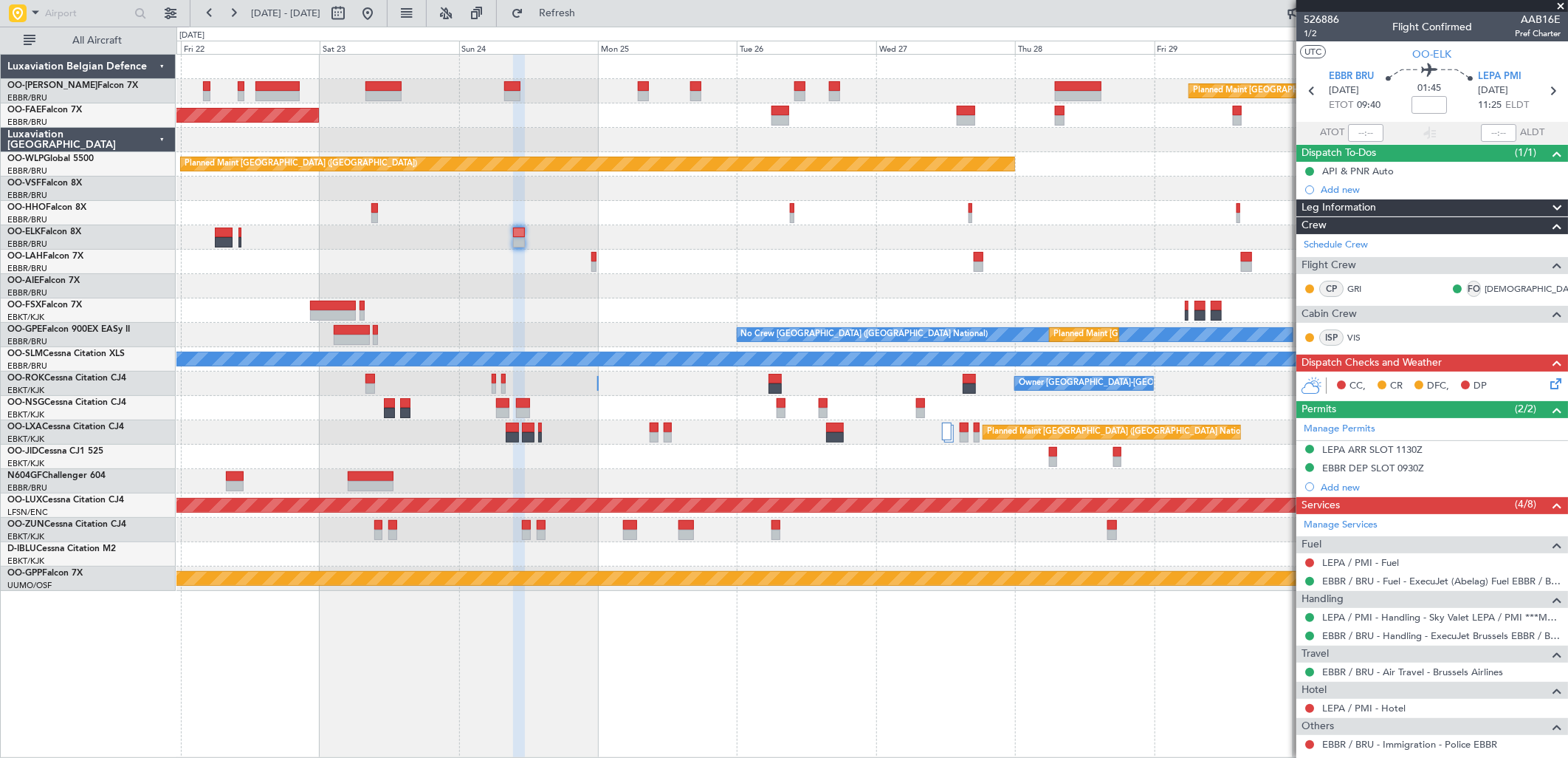
click at [929, 260] on div "Planned Maint Brussels (Brussels National) Planned Maint Kortrijk-Wevelgem Plan…" at bounding box center [872, 322] width 1391 height 537
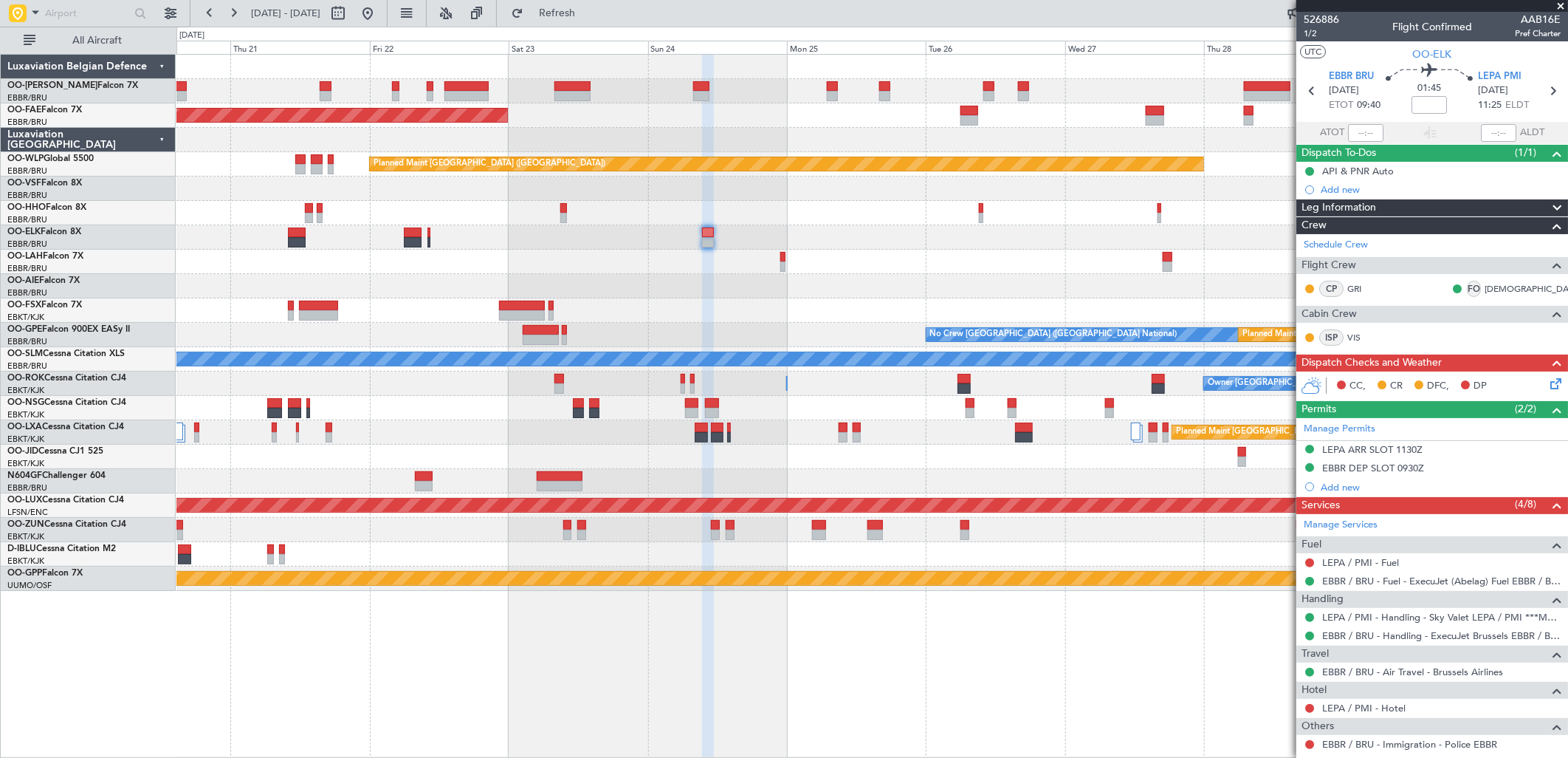
click at [547, 300] on div "Planned Maint Brussels (Brussels National) Planned Maint Kortrijk-Wevelgem Plan…" at bounding box center [872, 322] width 1391 height 537
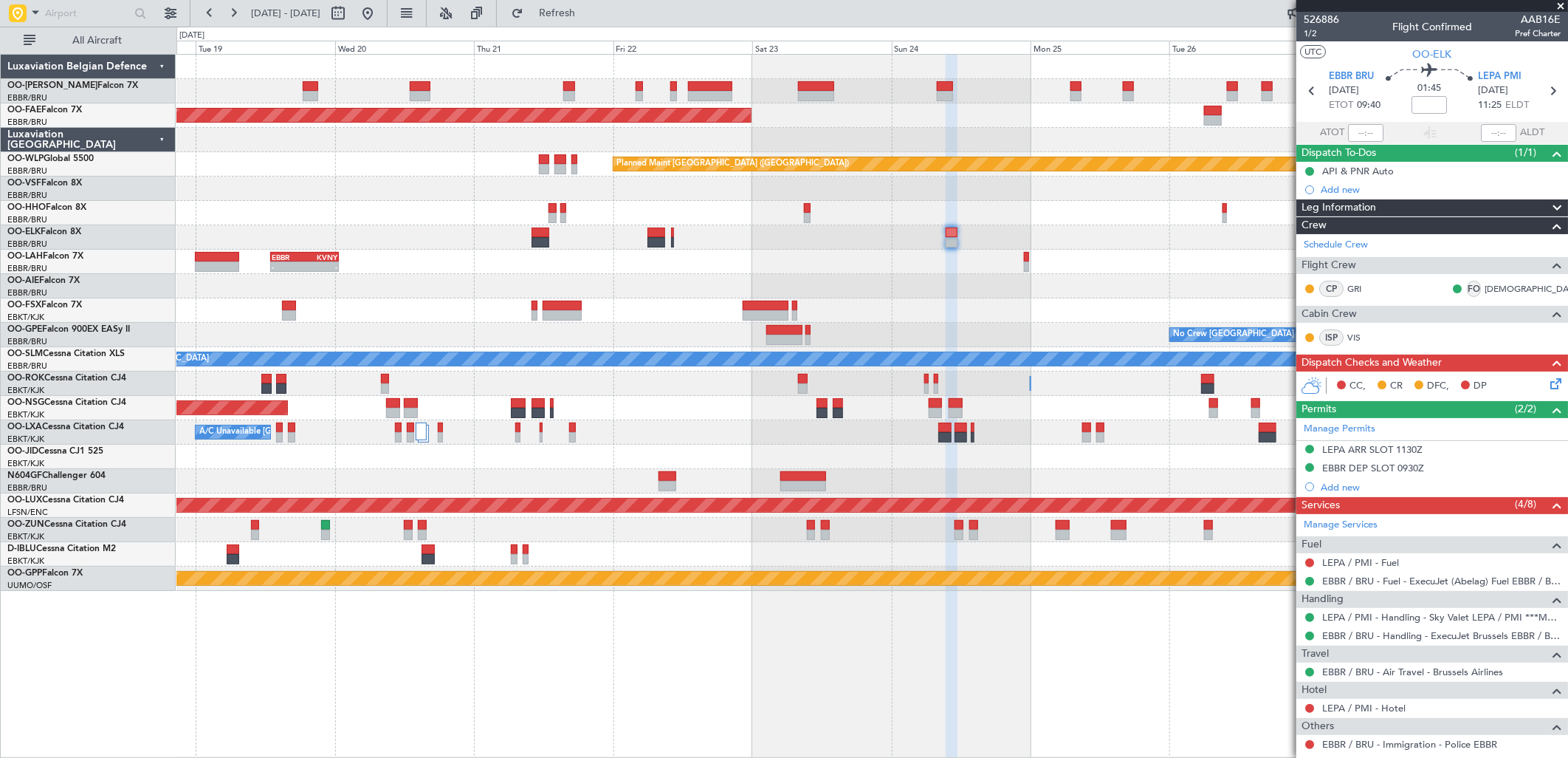
click at [708, 274] on div at bounding box center [872, 286] width 1391 height 24
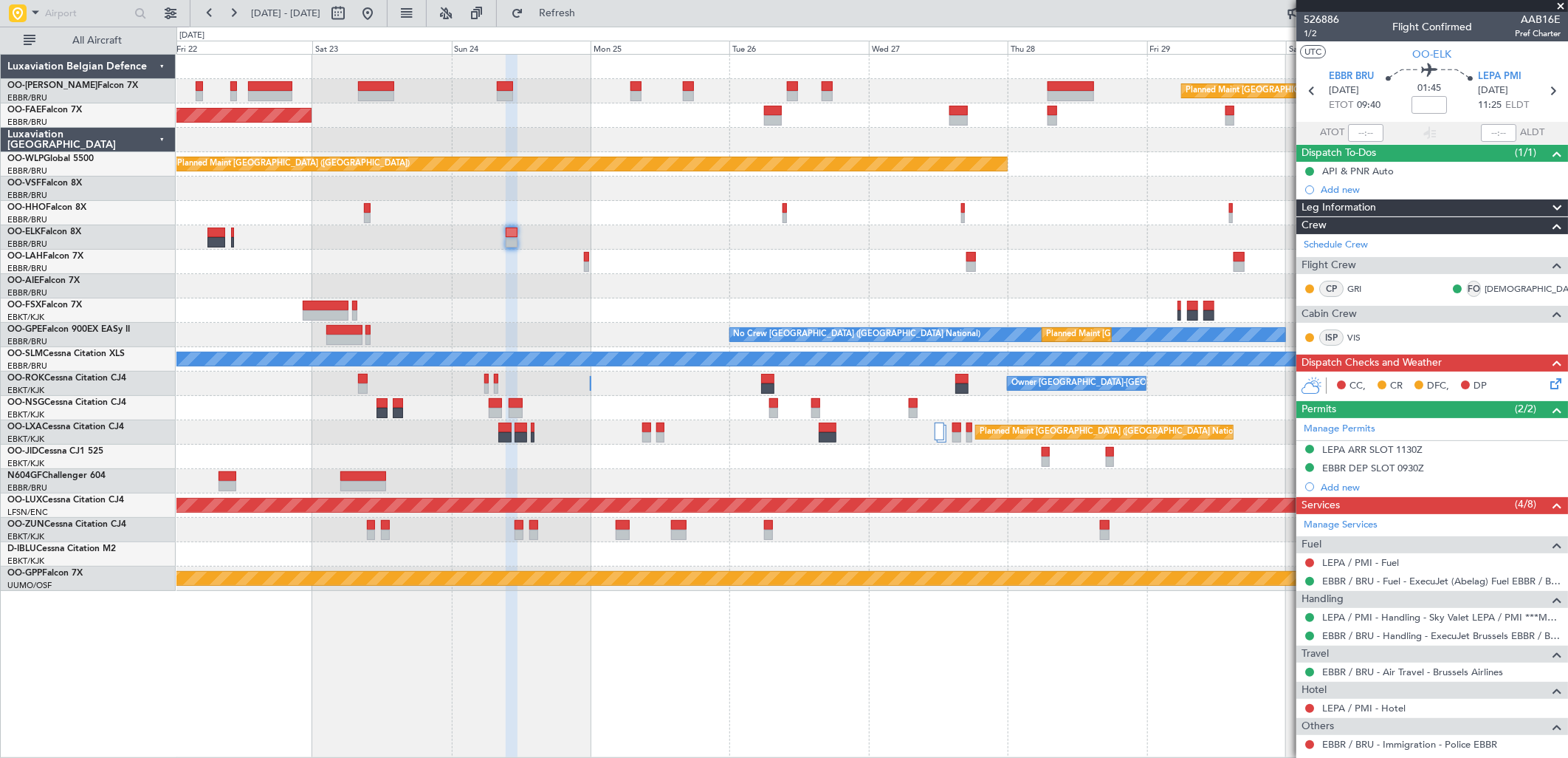
click at [248, 338] on div "Planned Maint Brussels (Brussels National) Planned Maint Kortrijk-Wevelgem Plan…" at bounding box center [872, 322] width 1391 height 537
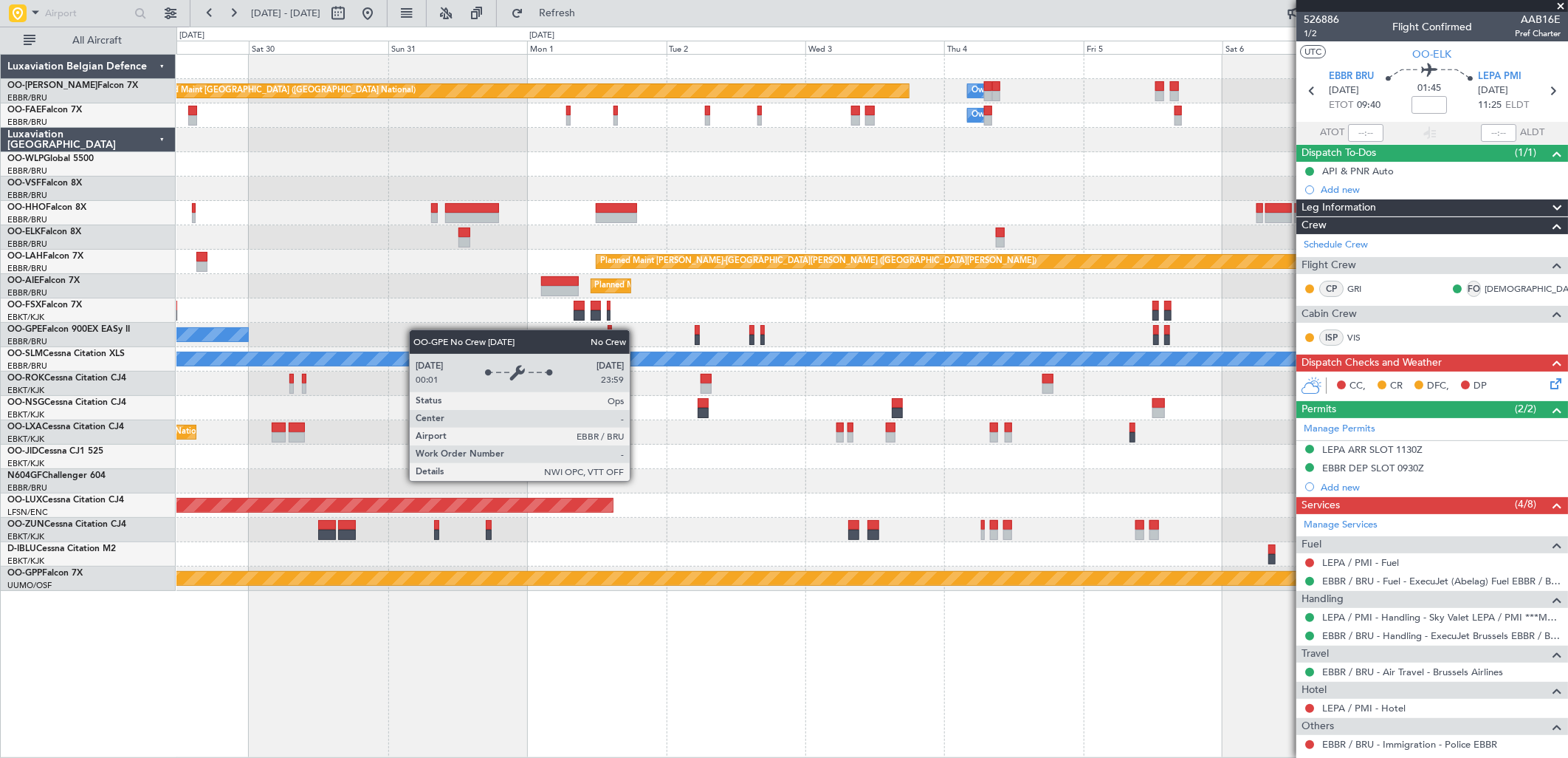
click at [209, 335] on div "Planned Maint Brussels (Brussels National) Owner Melsbroek Air Base Owner Melsb…" at bounding box center [872, 322] width 1391 height 537
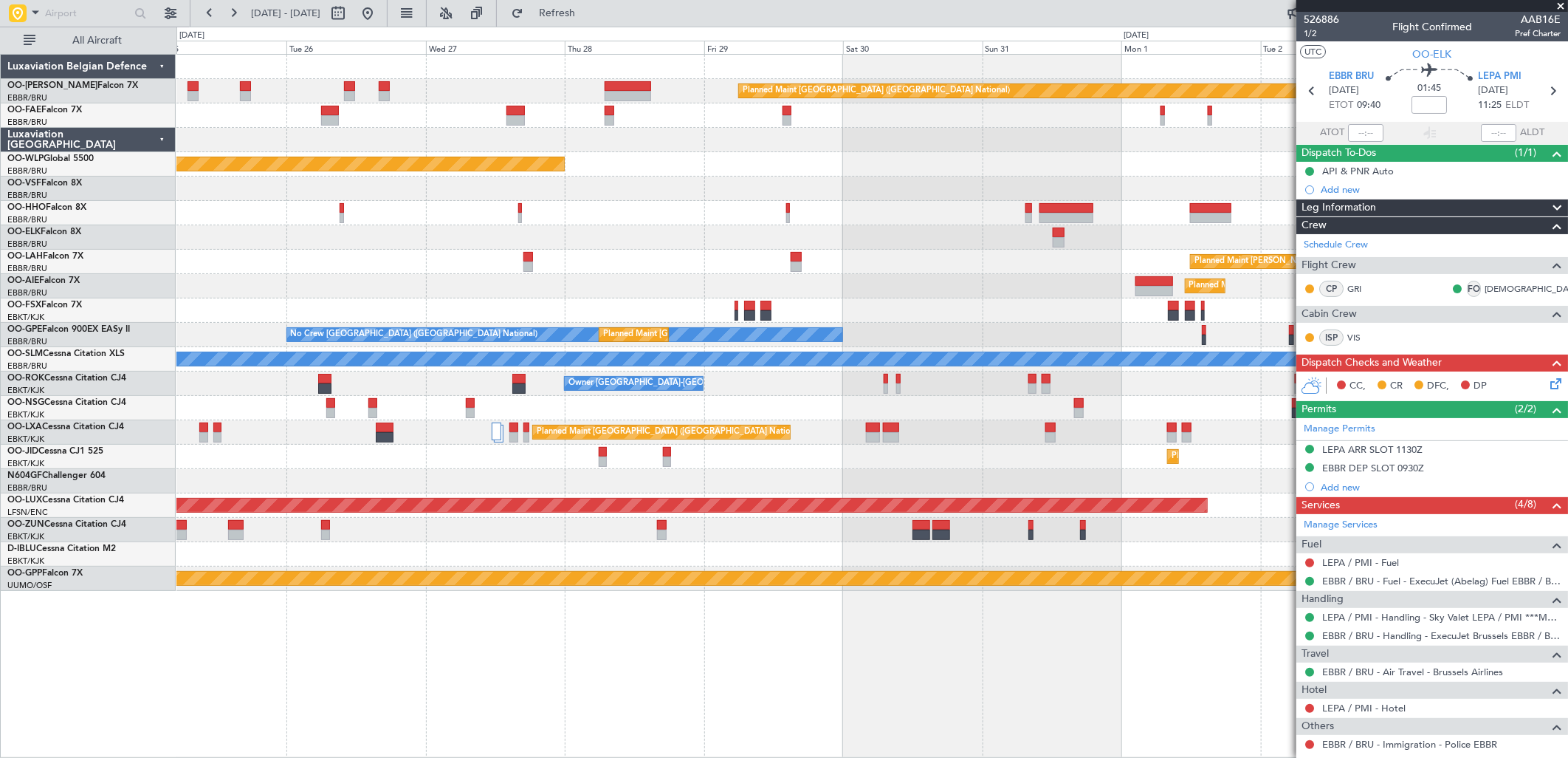
click at [957, 261] on div "Planned Maint Alton-st Louis (St Louis Regl)" at bounding box center [872, 261] width 1391 height 24
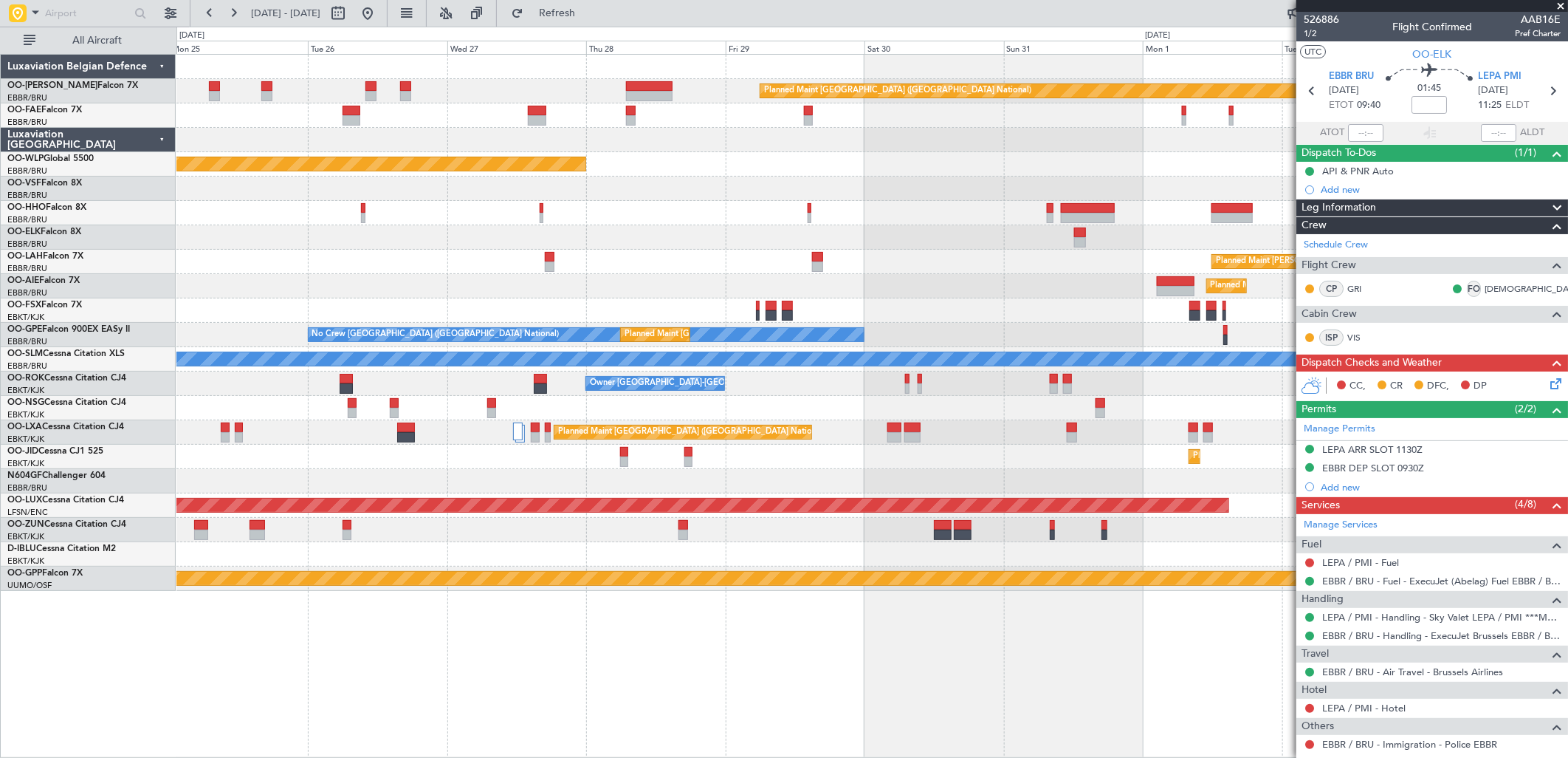
click at [875, 264] on div "Planned Maint Alton-st Louis (St Louis Regl)" at bounding box center [872, 261] width 1391 height 24
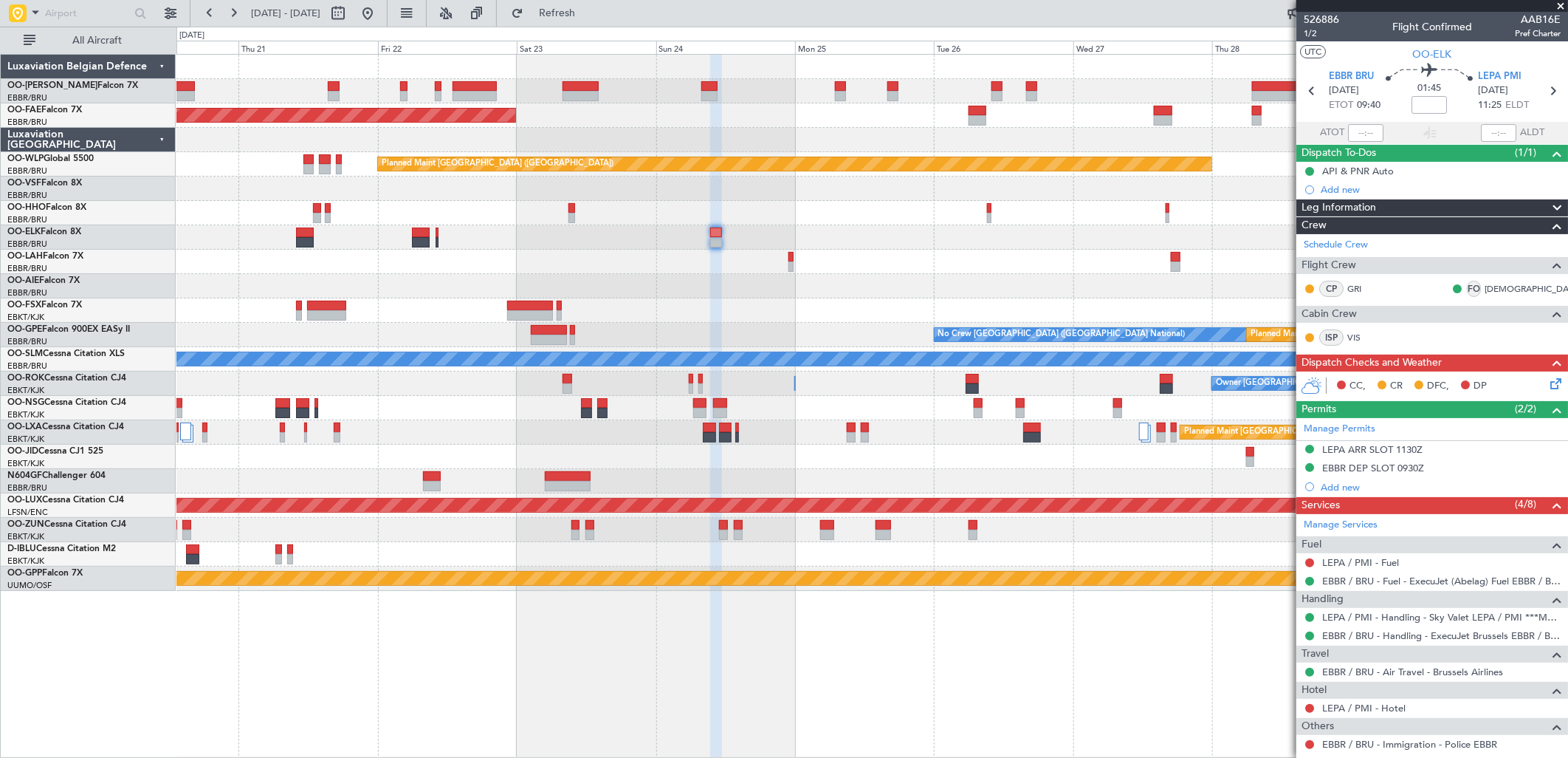
click at [919, 246] on div at bounding box center [872, 237] width 1391 height 24
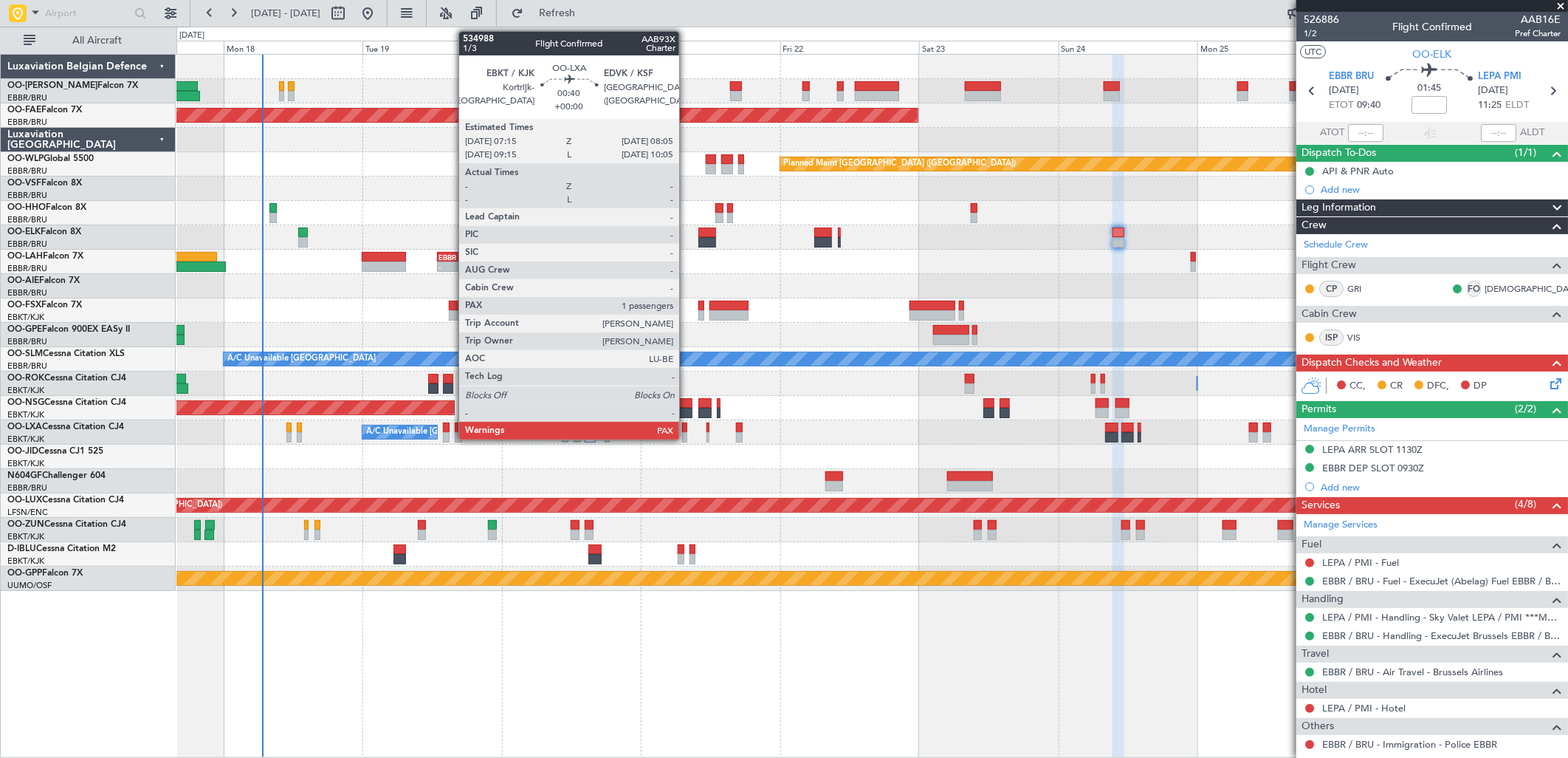
click at [686, 432] on div at bounding box center [685, 436] width 6 height 10
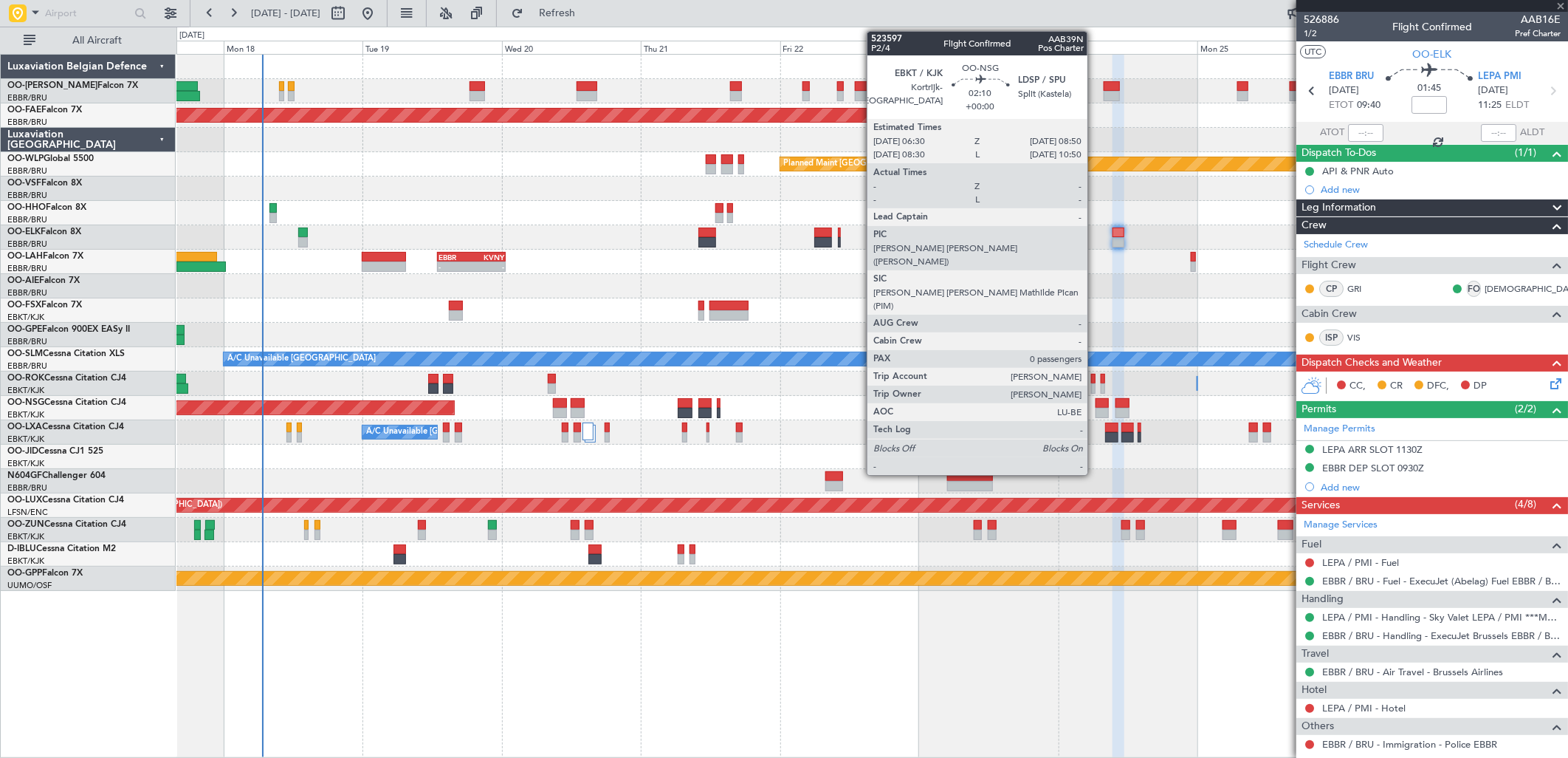
type input "2"
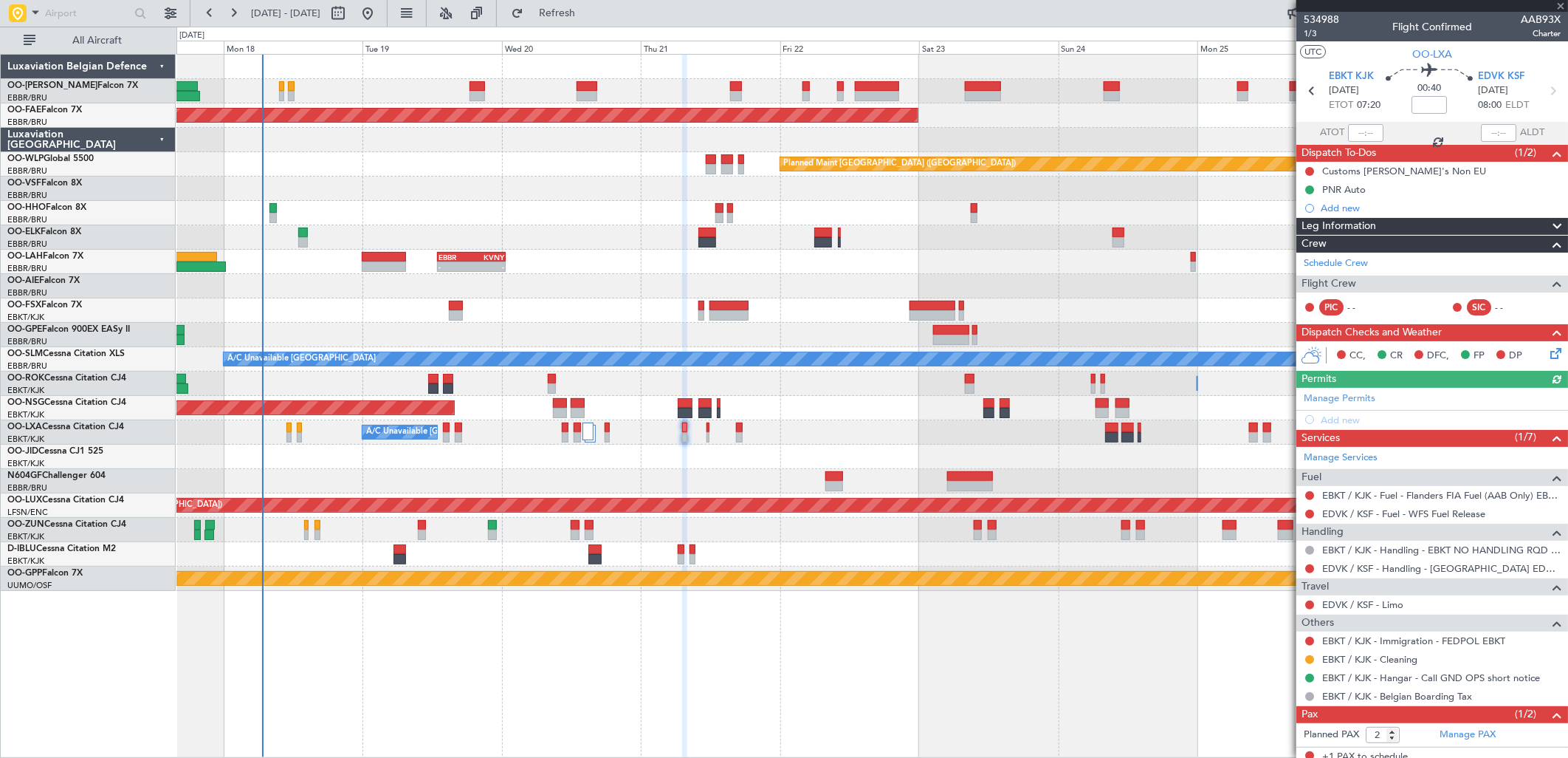
click at [1548, 351] on icon at bounding box center [1553, 350] width 12 height 12
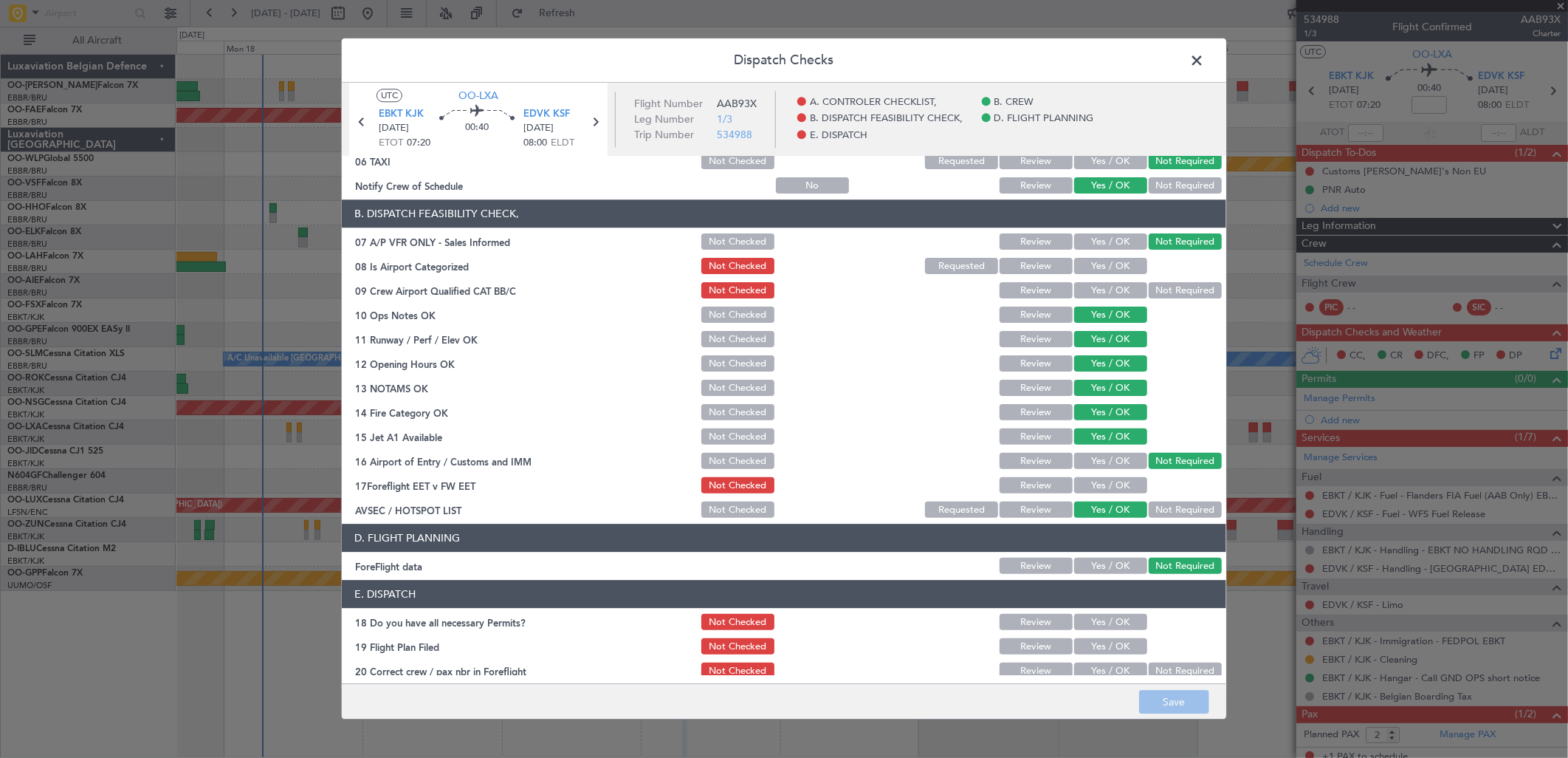
scroll to position [224, 0]
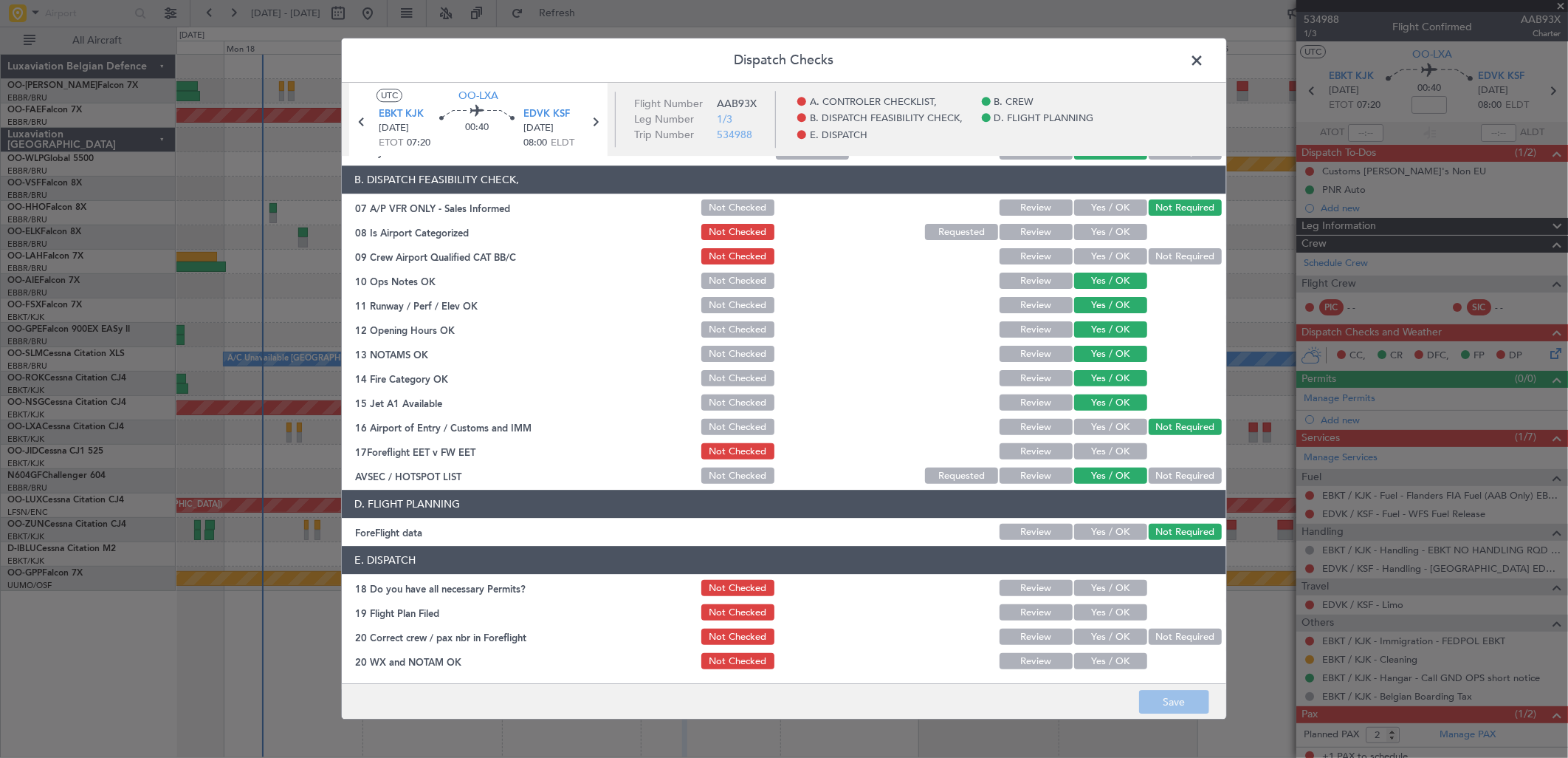
click at [1204, 57] on span at bounding box center [1204, 64] width 0 height 30
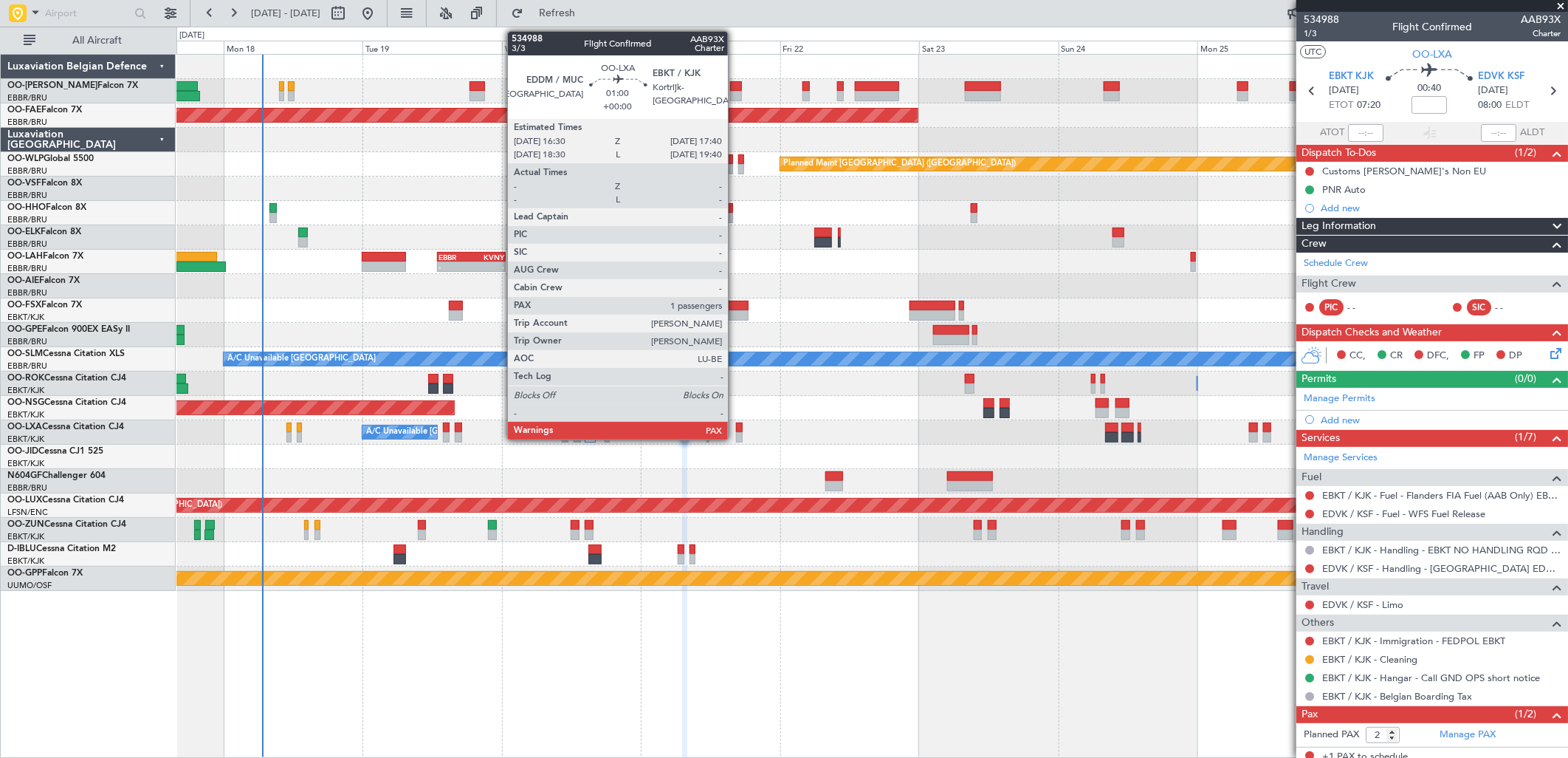
click at [736, 428] on div at bounding box center [740, 427] width 7 height 10
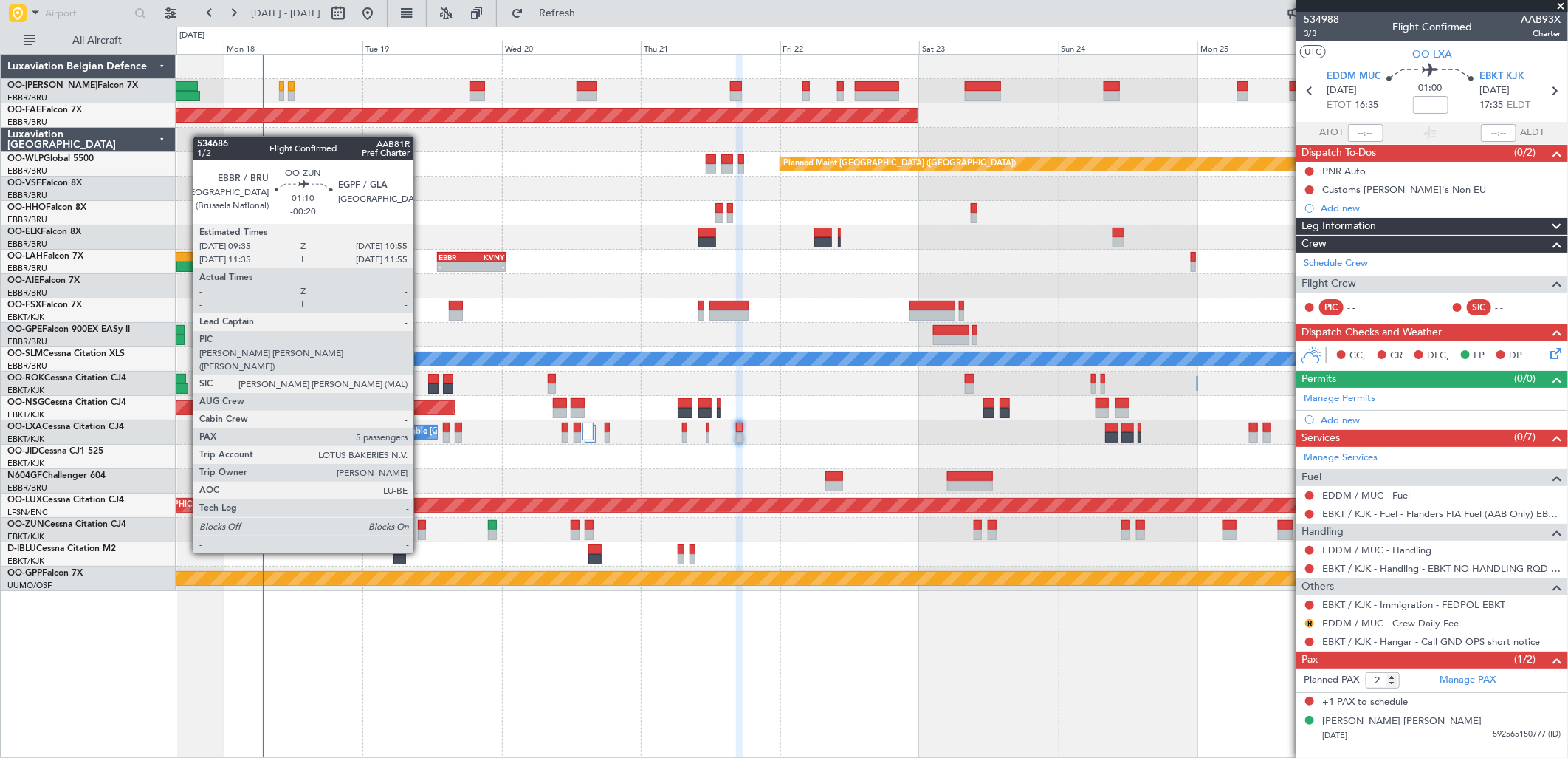
click at [420, 526] on div at bounding box center [421, 524] width 8 height 10
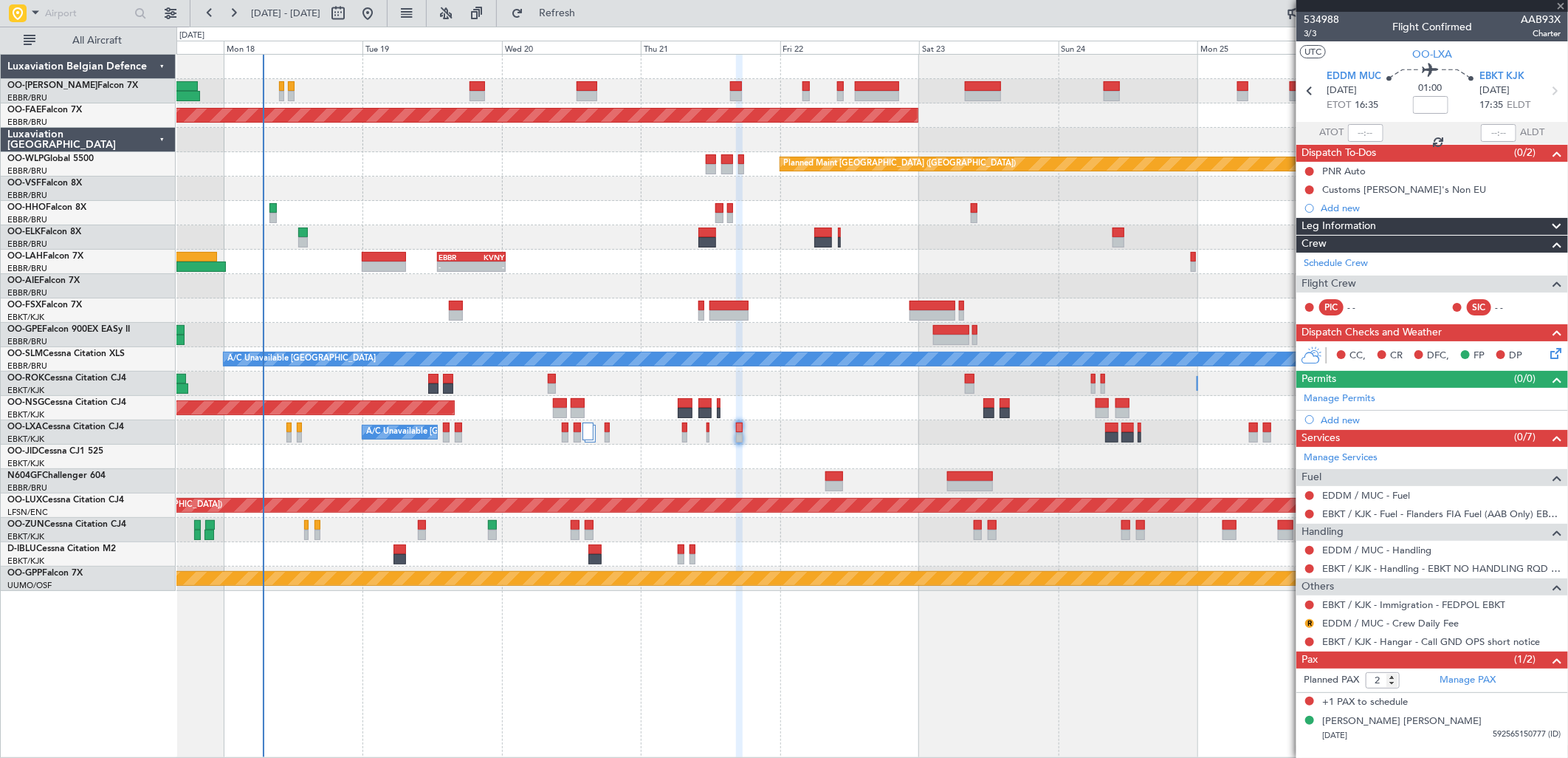
type input "-00:20"
type input "5"
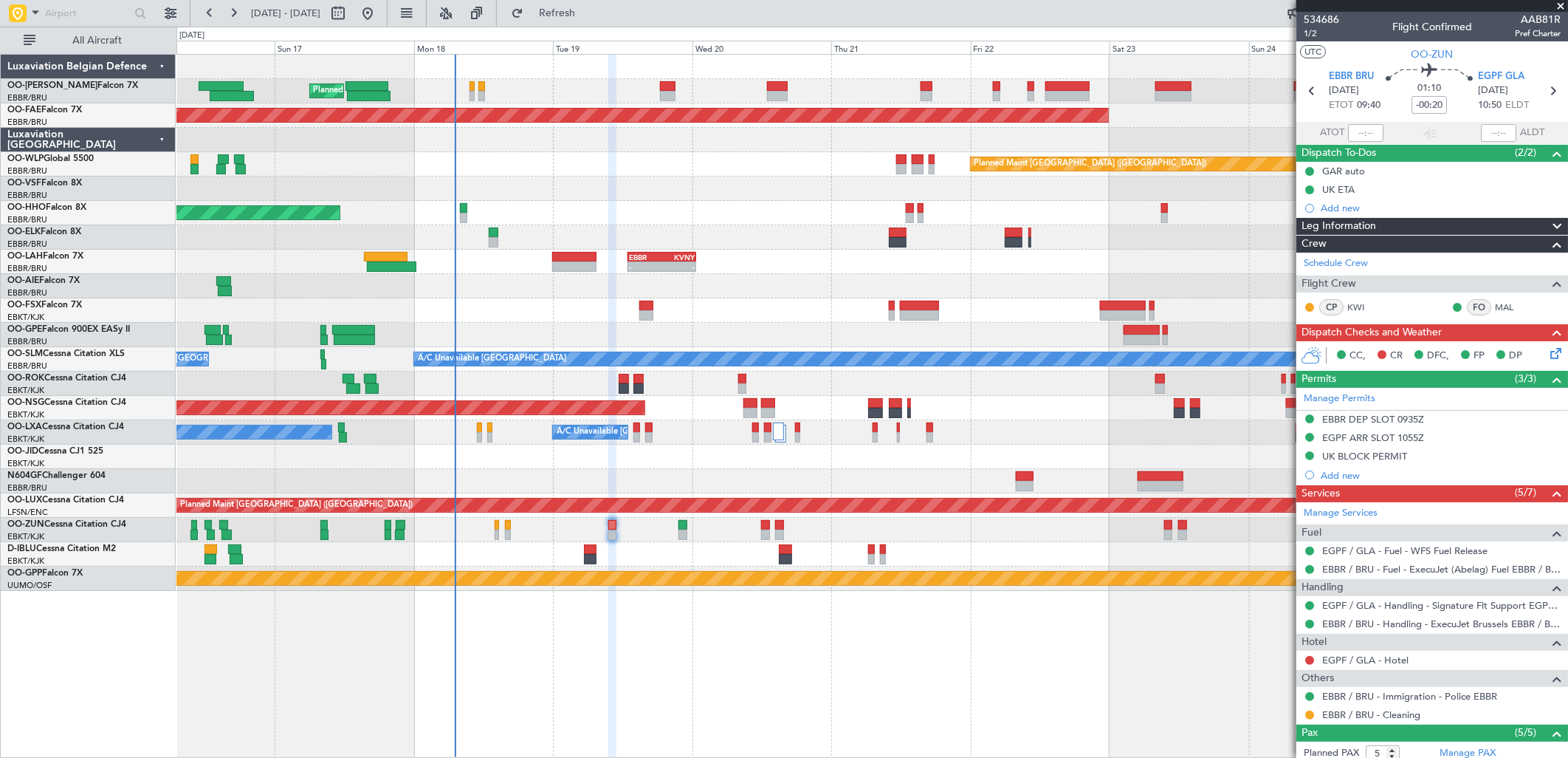
click at [1022, 395] on div "Planned Maint Brussels (Brussels National) Planned Maint Kortrijk-Wevelgem Plan…" at bounding box center [872, 322] width 1391 height 537
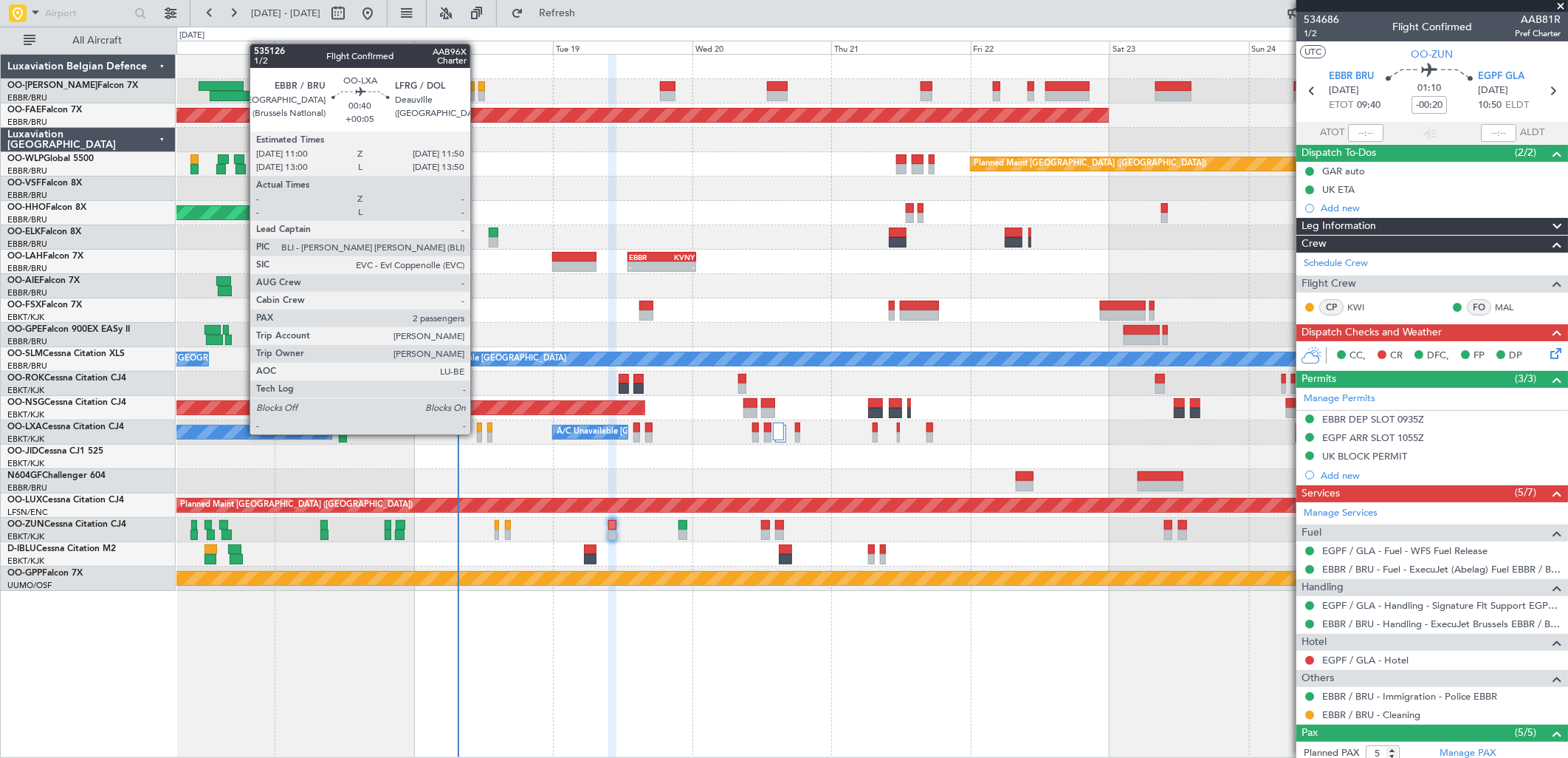
click at [478, 435] on div at bounding box center [480, 436] width 6 height 10
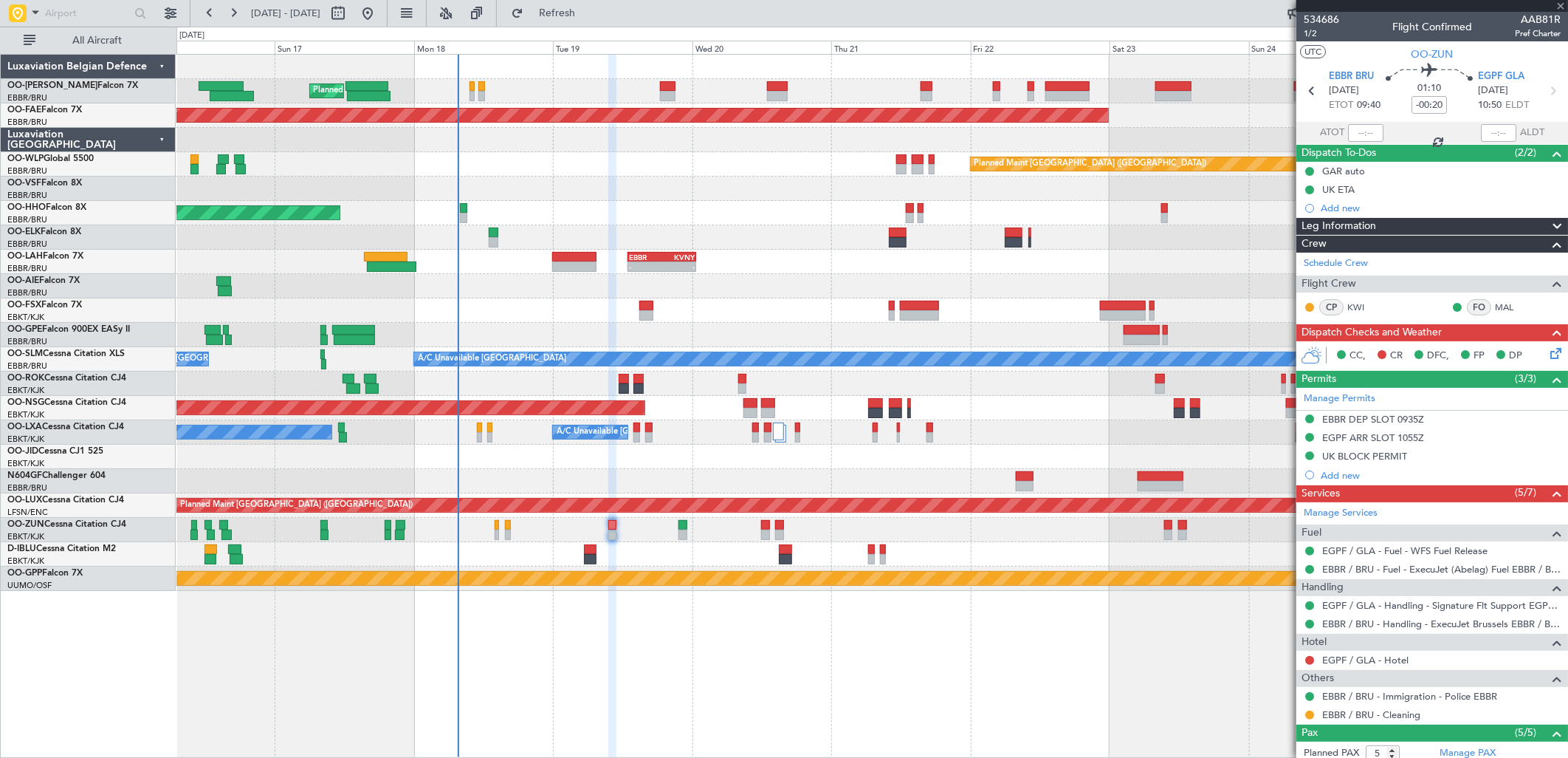
type input "+00:05"
type input "2"
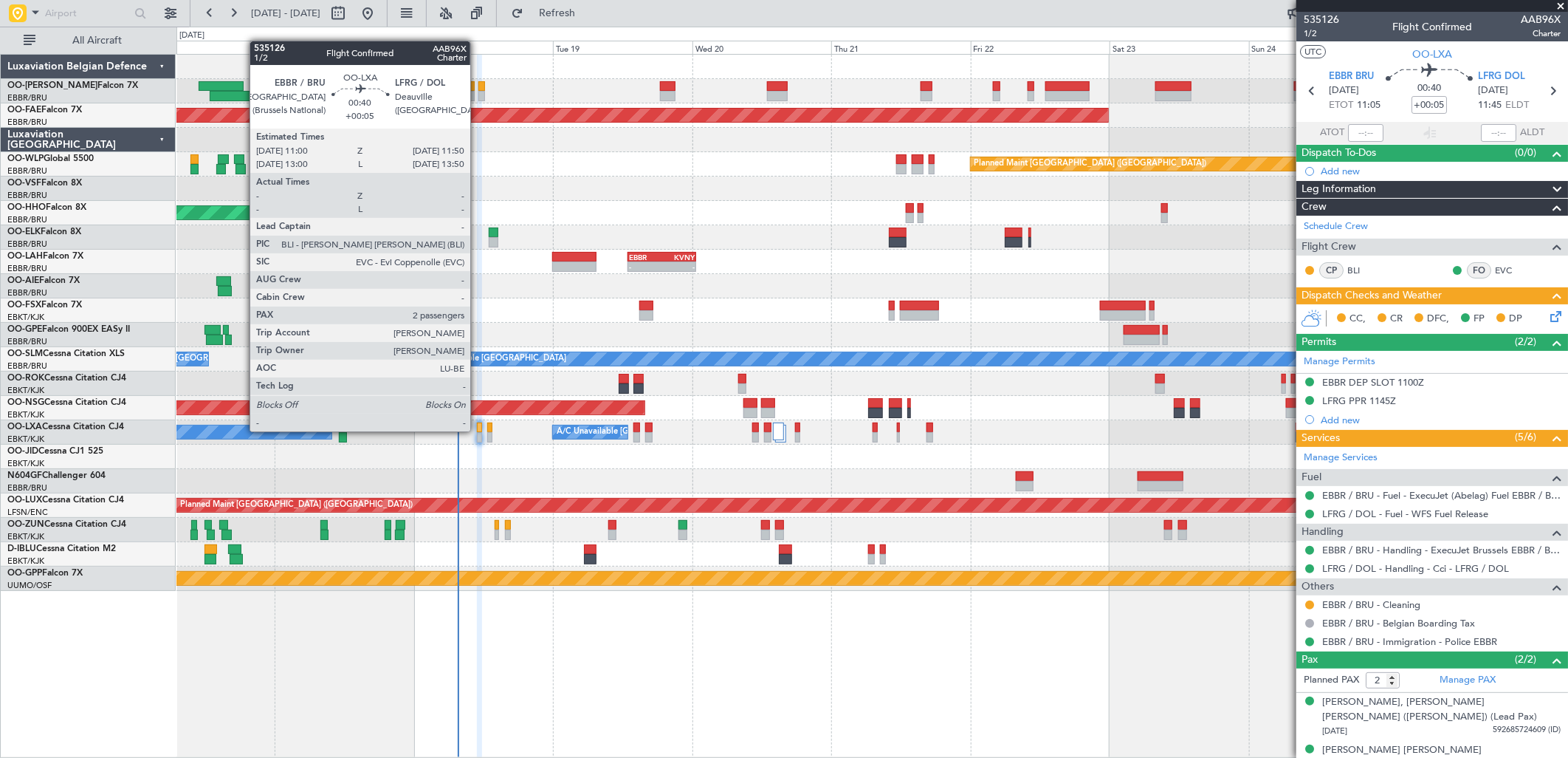
click at [478, 432] on div at bounding box center [480, 427] width 6 height 10
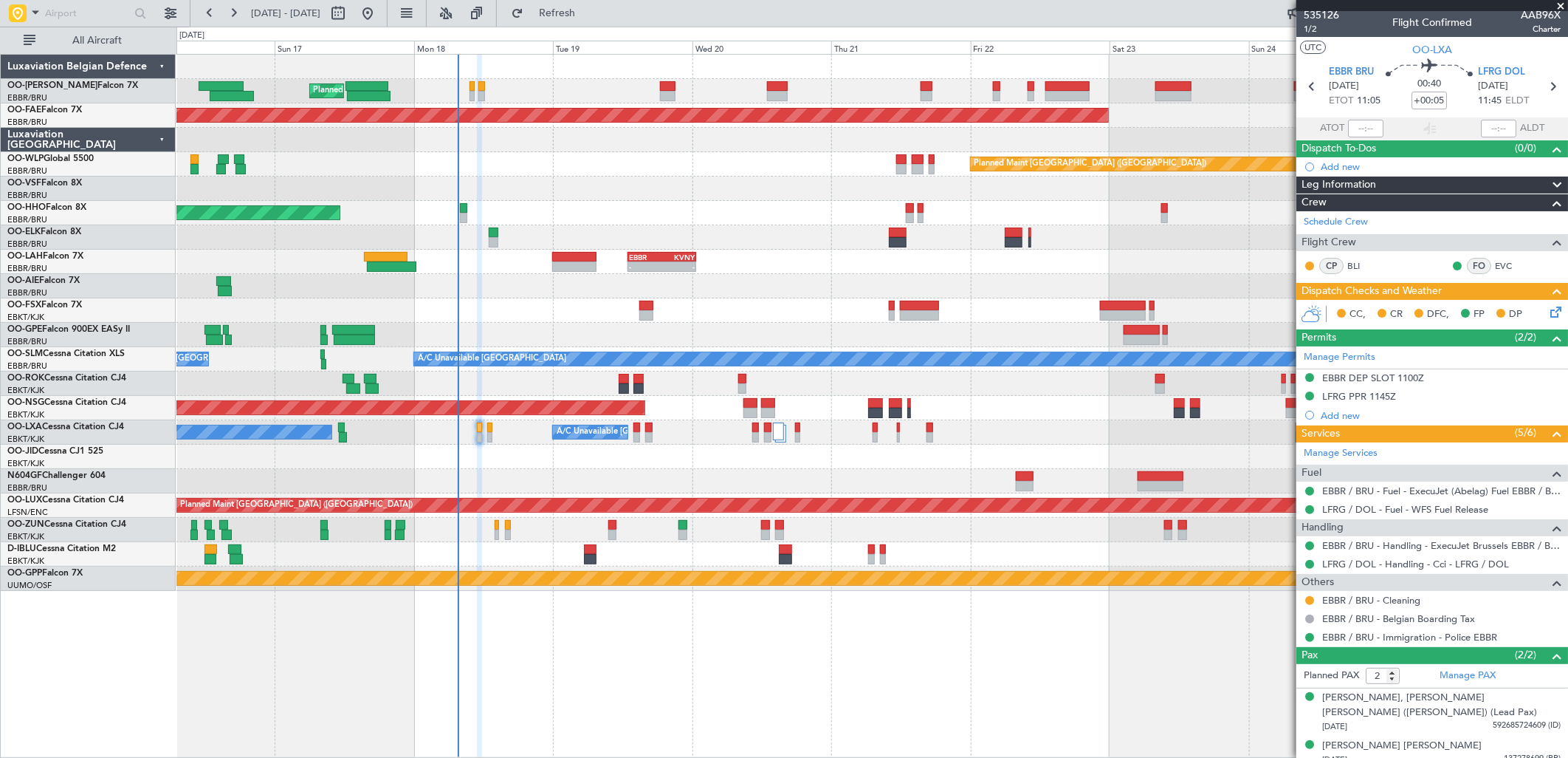
scroll to position [16, 0]
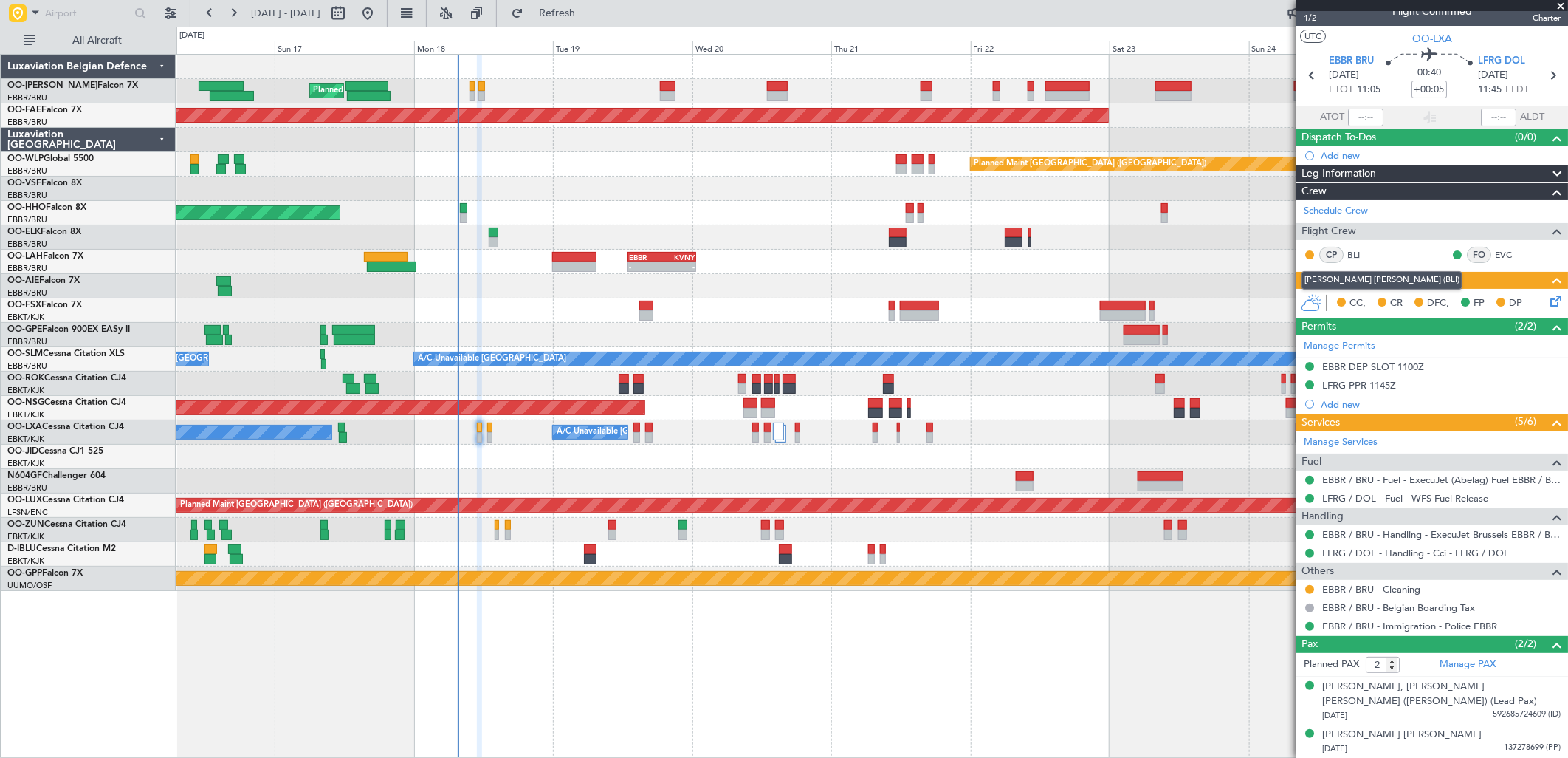
click at [1363, 254] on link "BLI" at bounding box center [1364, 255] width 33 height 13
click at [1354, 249] on link "BLI" at bounding box center [1364, 255] width 33 height 13
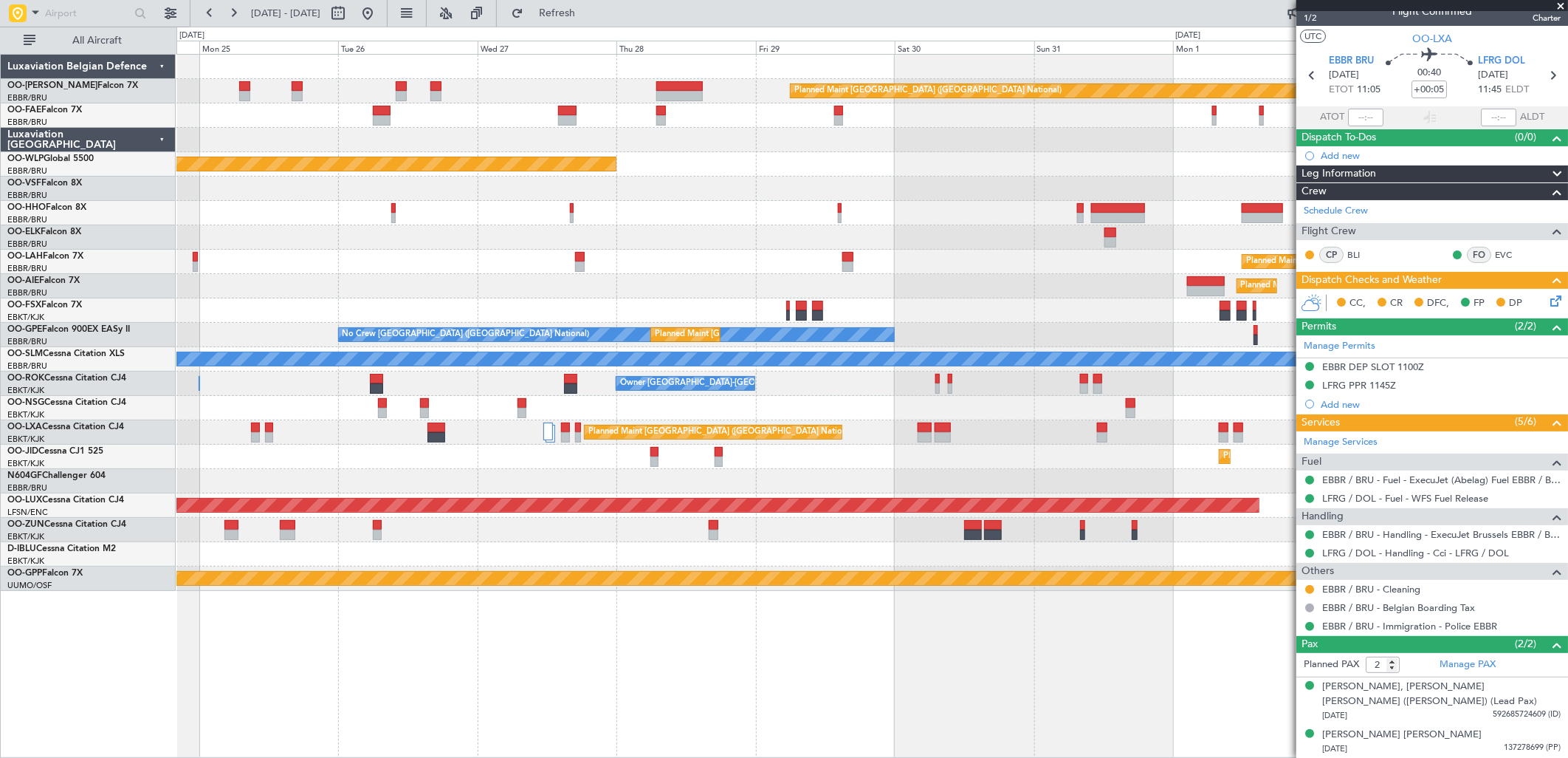
click at [0, 591] on html "[DATE] - [DATE] Refresh Quick Links All Aircraft Planned Maint [GEOGRAPHIC_DATA…" at bounding box center [784, 379] width 1568 height 758
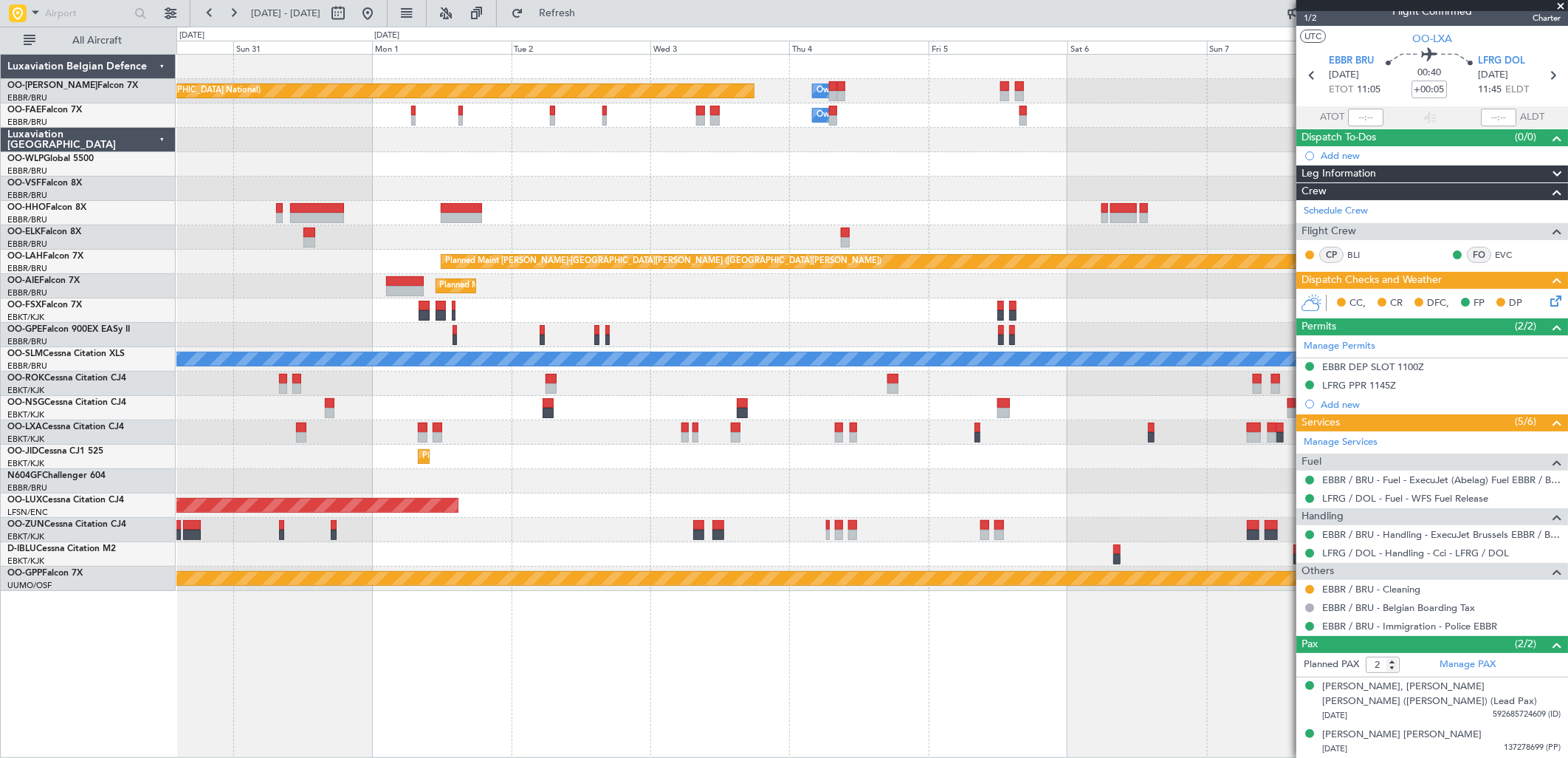
click at [146, 520] on div "Planned Maint [GEOGRAPHIC_DATA] ([GEOGRAPHIC_DATA] National) Owner [GEOGRAPHIC_…" at bounding box center [784, 392] width 1568 height 731
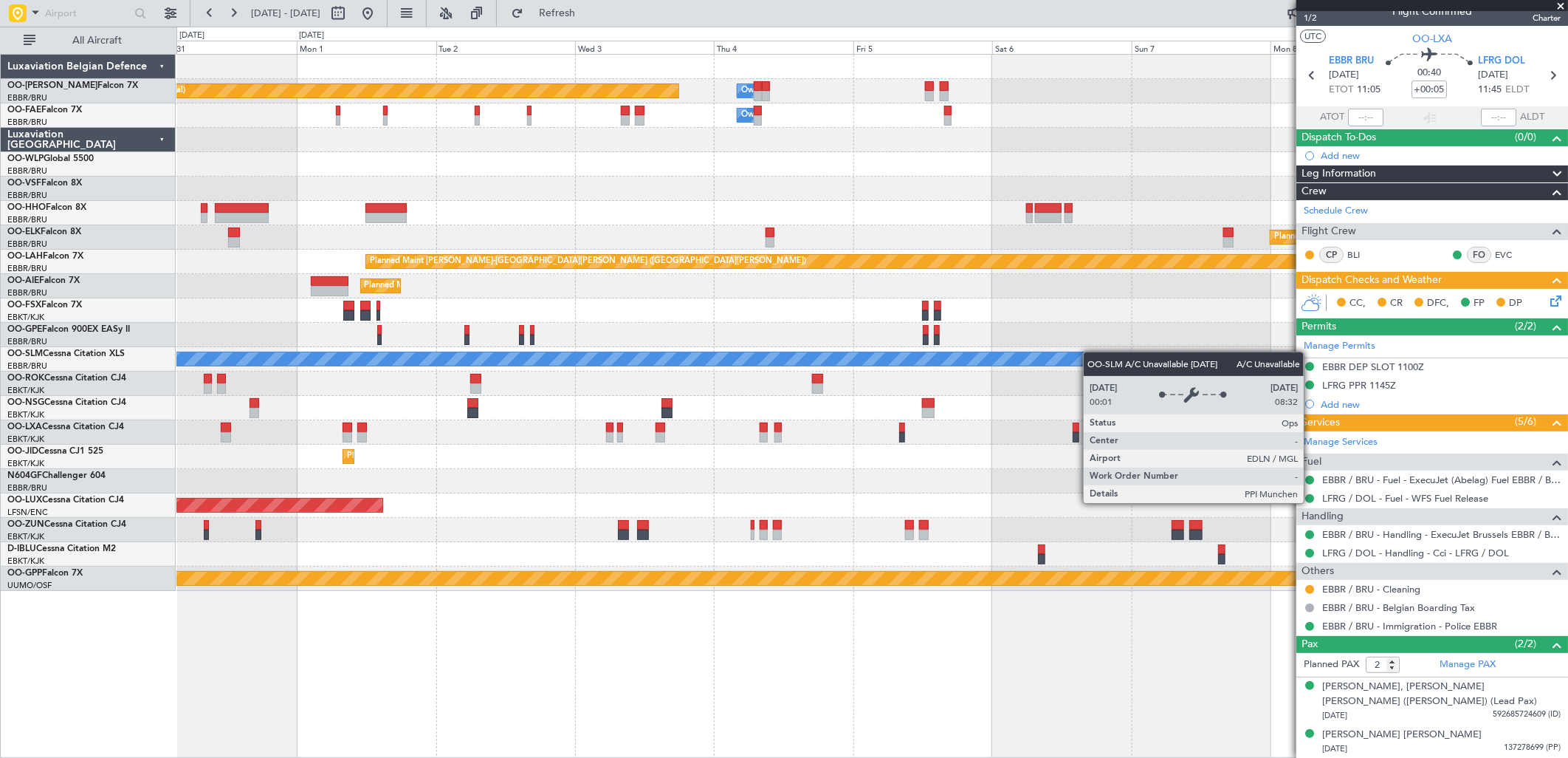
click at [25, 483] on div "Planned Maint [GEOGRAPHIC_DATA] ([GEOGRAPHIC_DATA] National) Owner [GEOGRAPHIC_…" at bounding box center [784, 392] width 1568 height 731
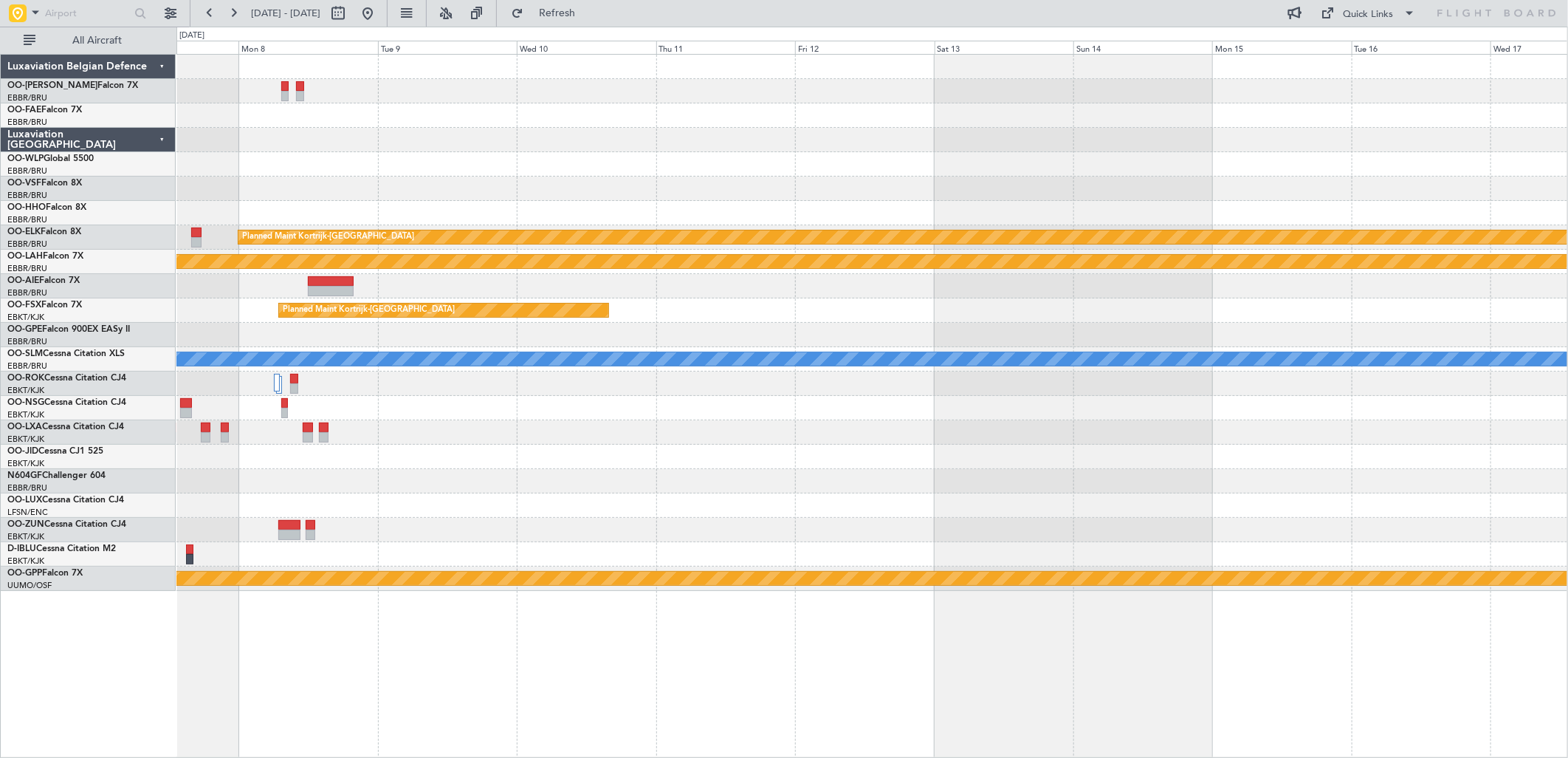
scroll to position [0, 0]
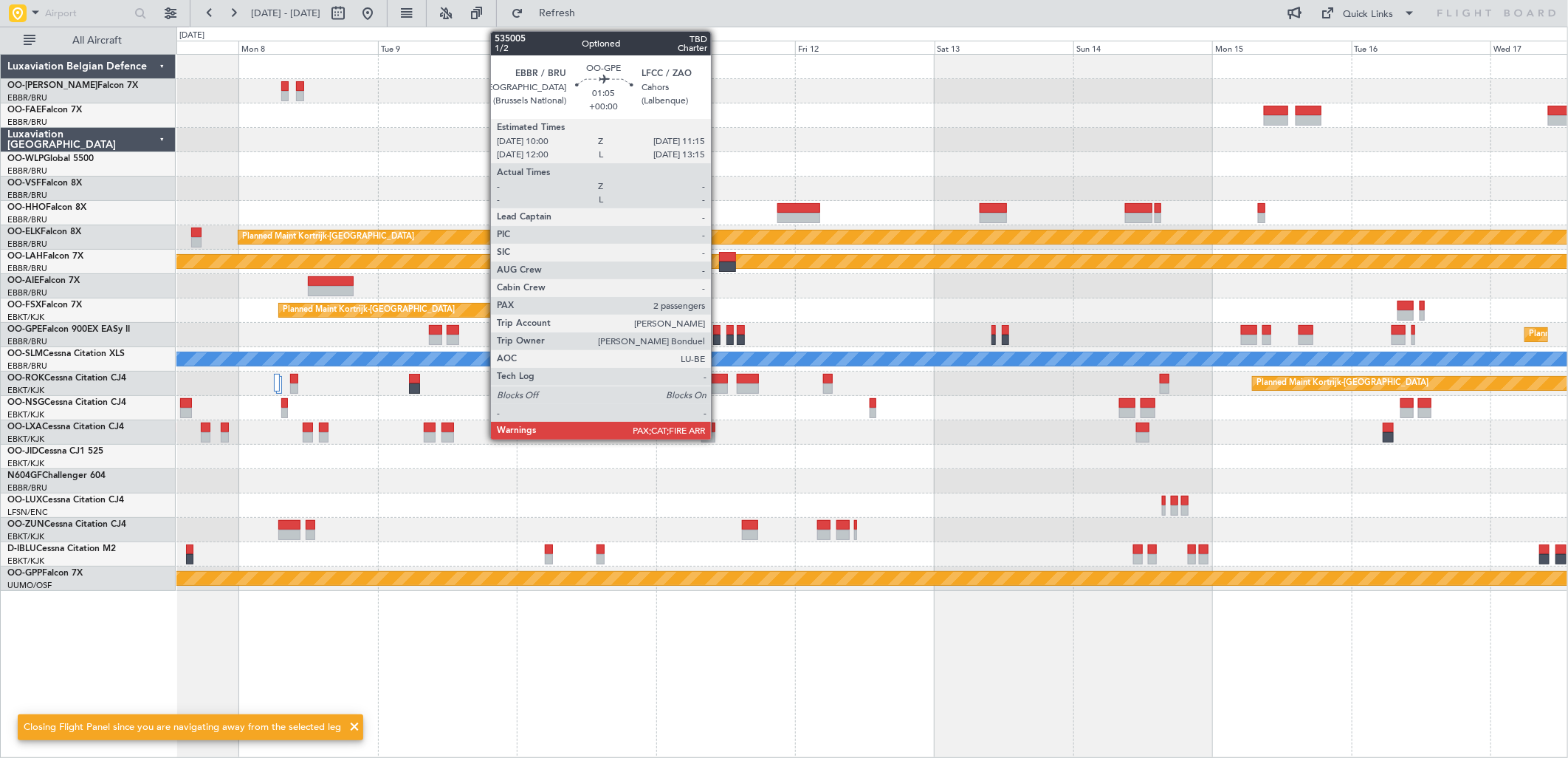
click at [719, 335] on div at bounding box center [717, 339] width 7 height 10
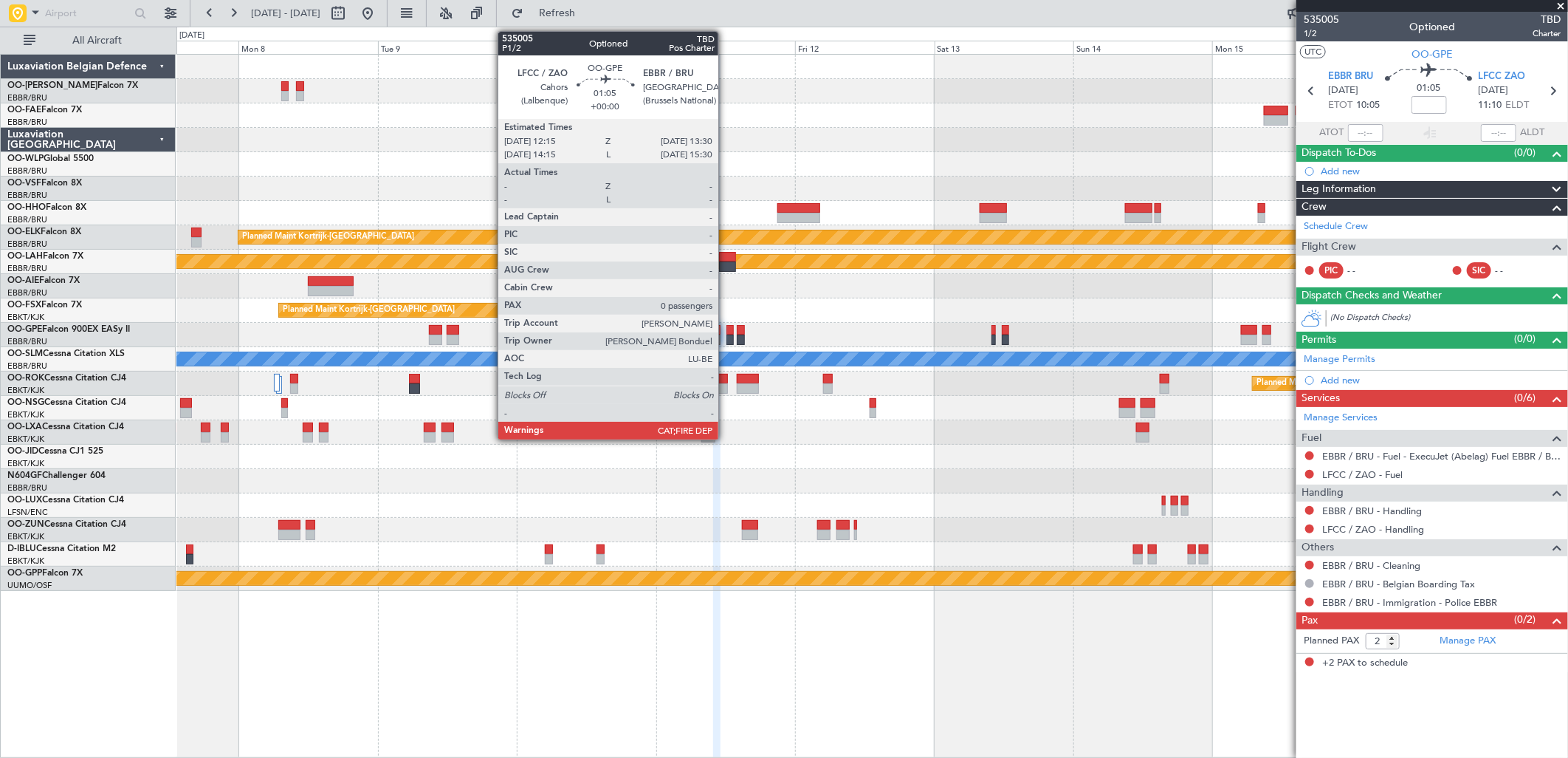
click at [726, 333] on div at bounding box center [730, 330] width 7 height 10
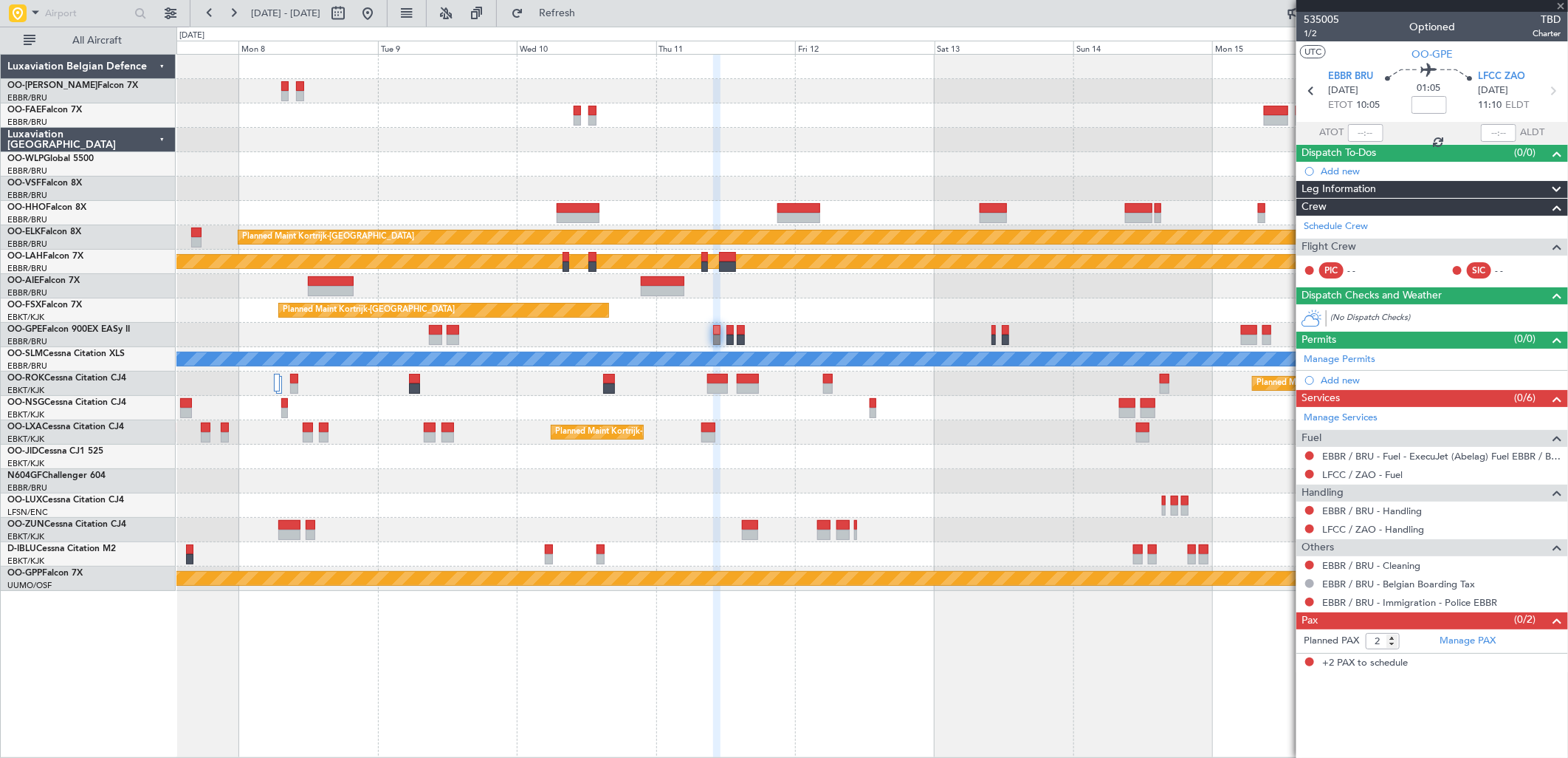
type input "0"
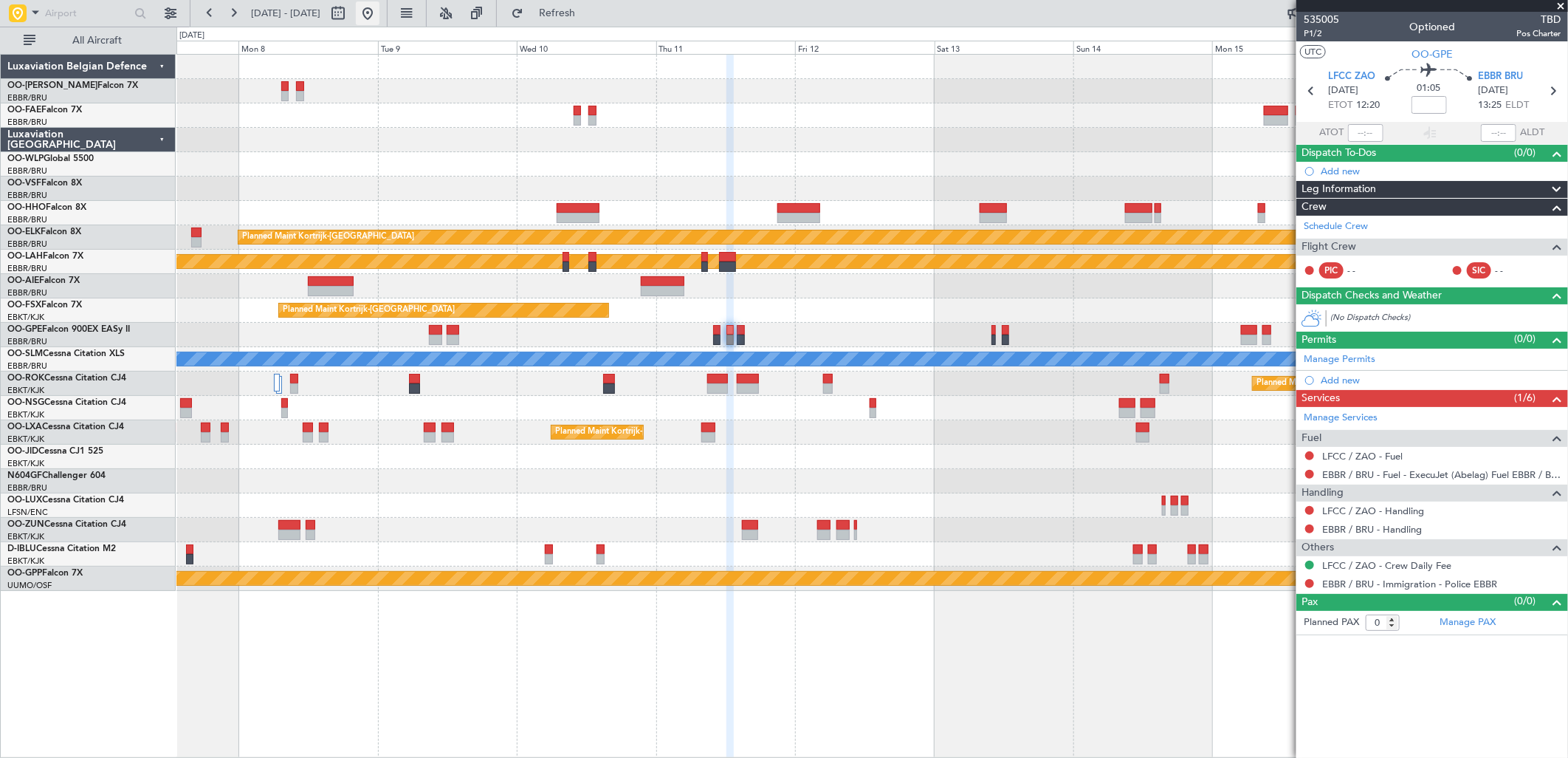
click at [380, 16] on button at bounding box center [368, 14] width 24 height 24
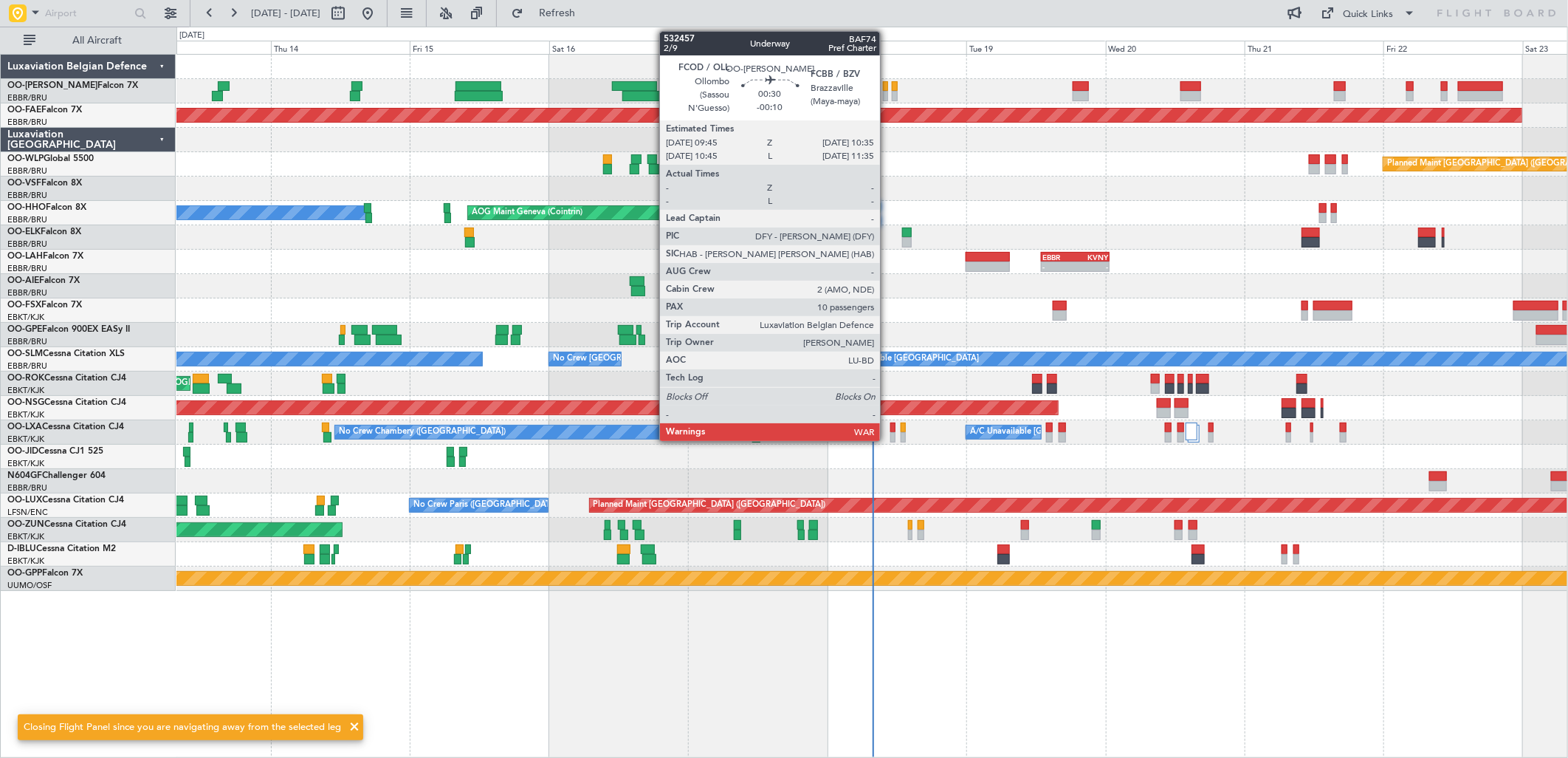
click at [887, 91] on div at bounding box center [885, 95] width 6 height 10
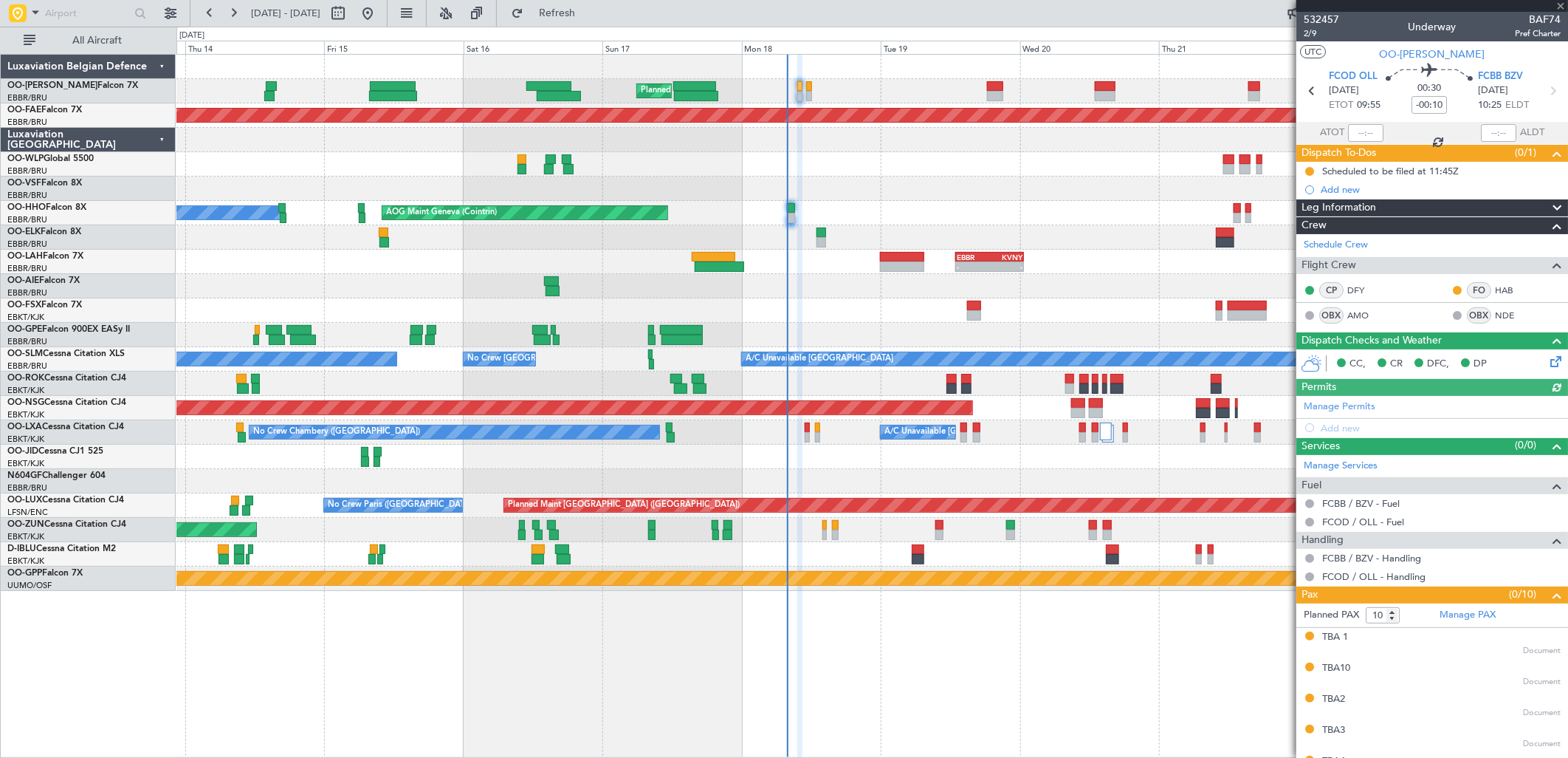
click at [844, 141] on div at bounding box center [872, 140] width 1391 height 24
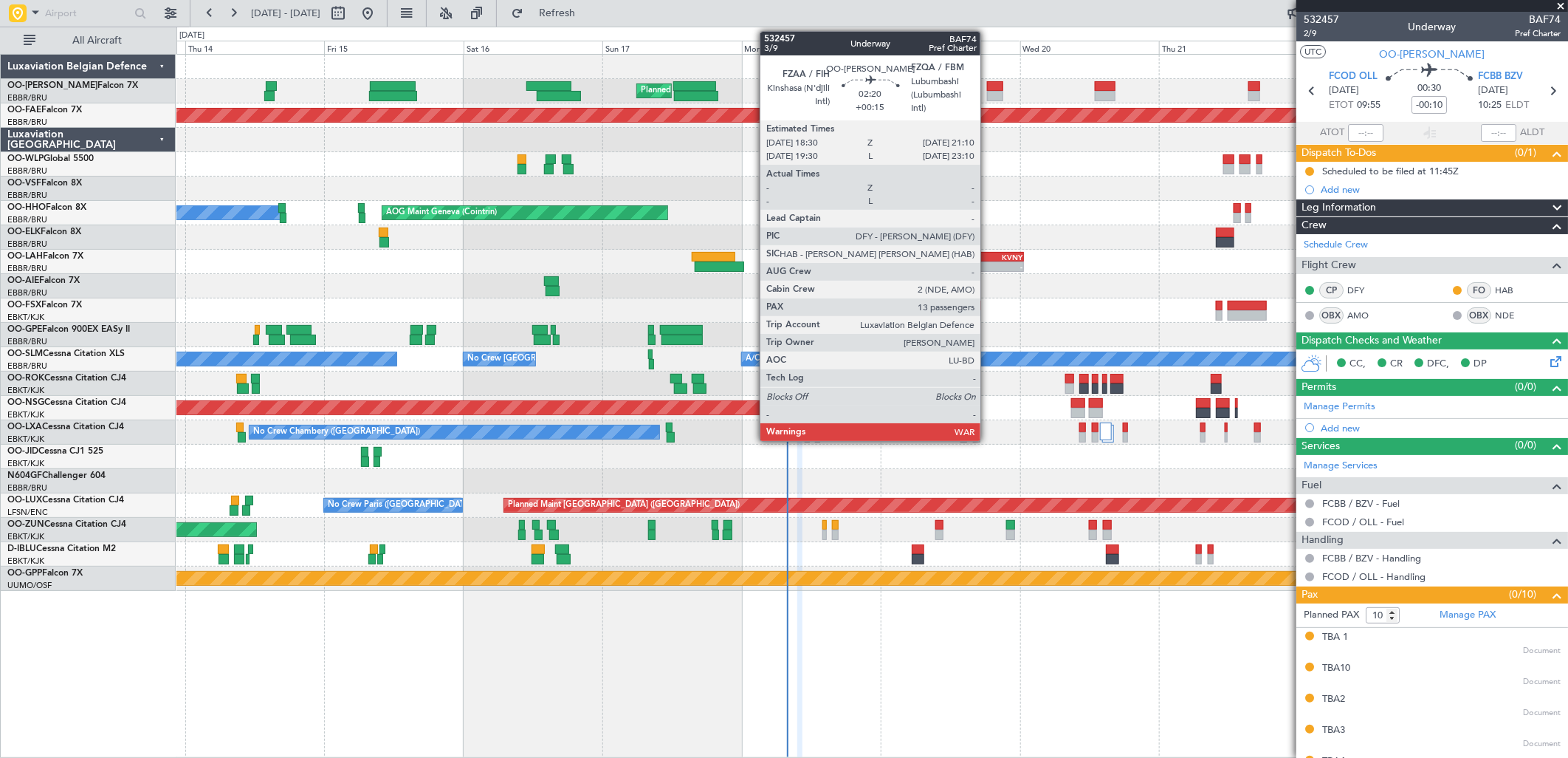
click at [988, 92] on div at bounding box center [995, 95] width 16 height 10
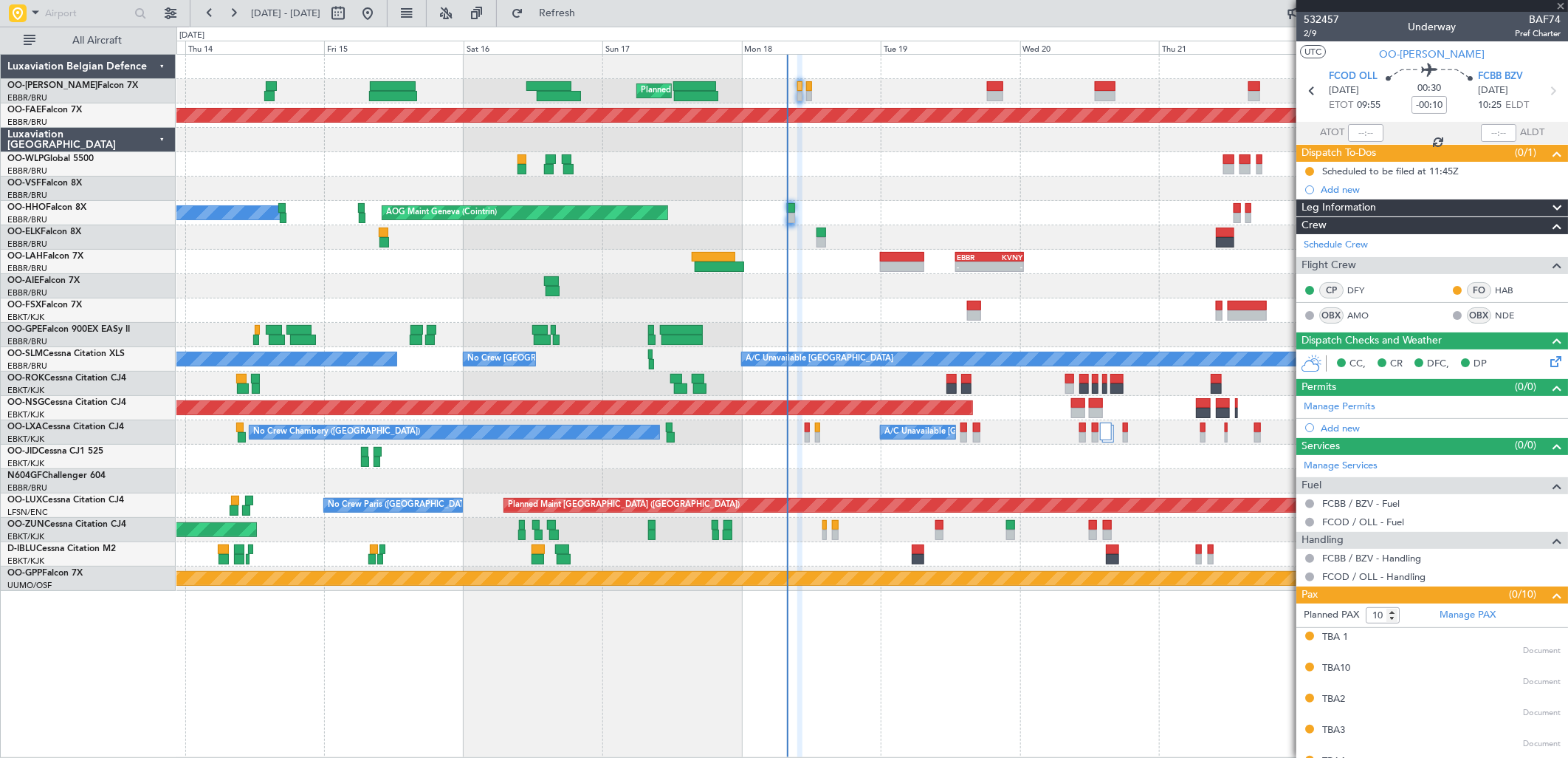
click at [803, 174] on div "Planned Maint [GEOGRAPHIC_DATA] ([GEOGRAPHIC_DATA])" at bounding box center [872, 164] width 1391 height 24
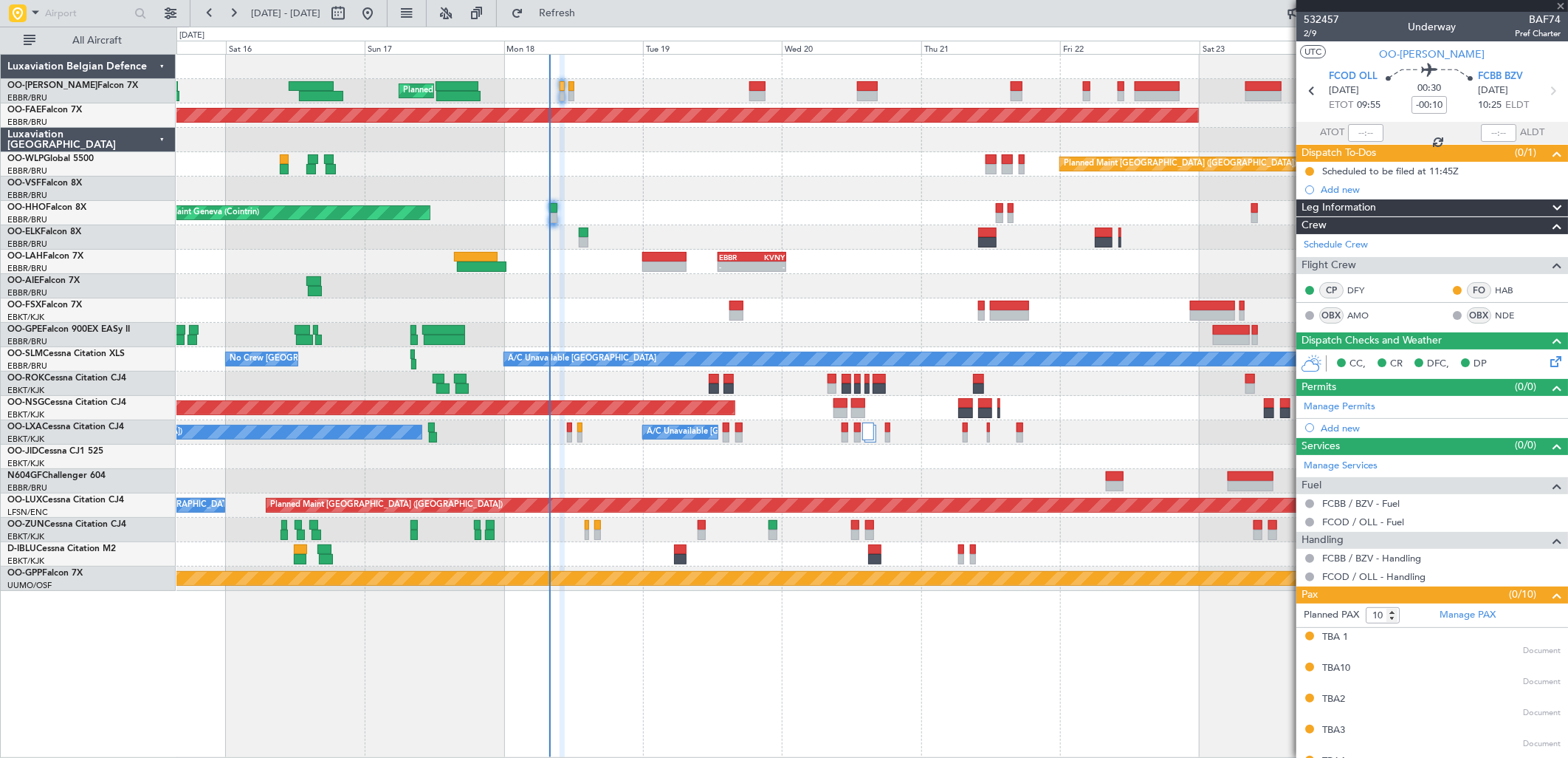
type input "+00:15"
type input "13"
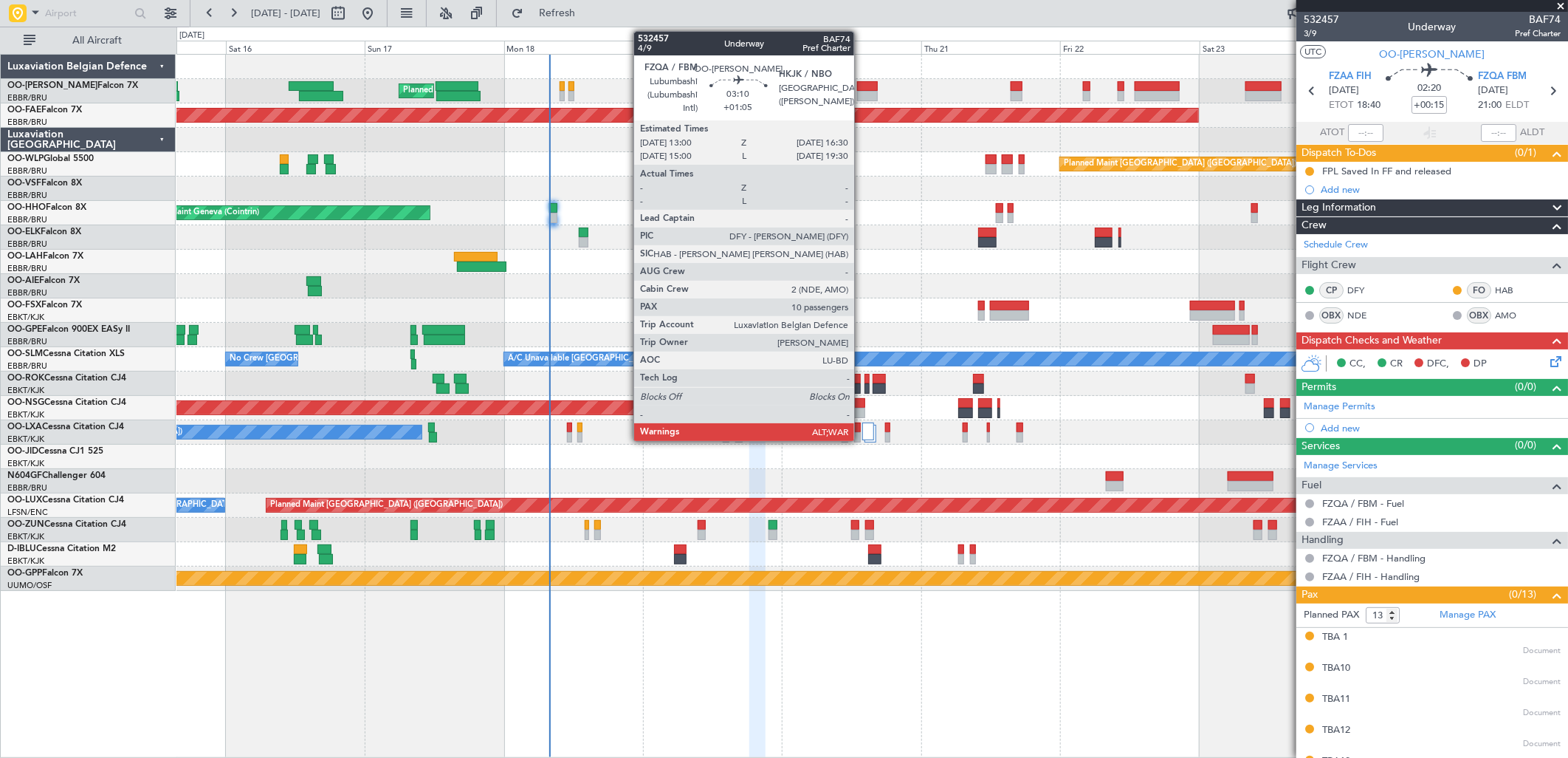
click at [861, 97] on div at bounding box center [867, 95] width 20 height 10
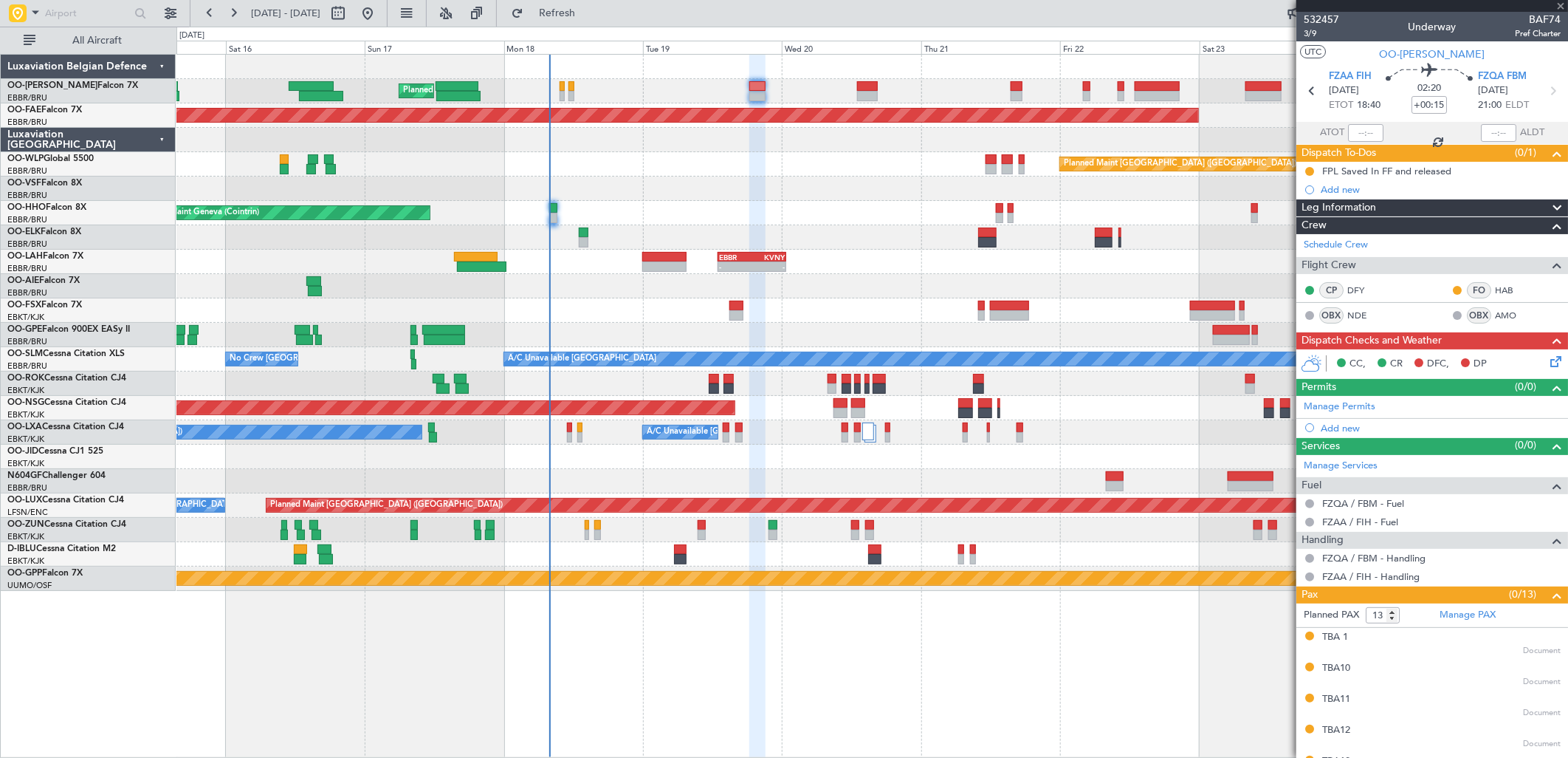
type input "+01:05"
type input "10"
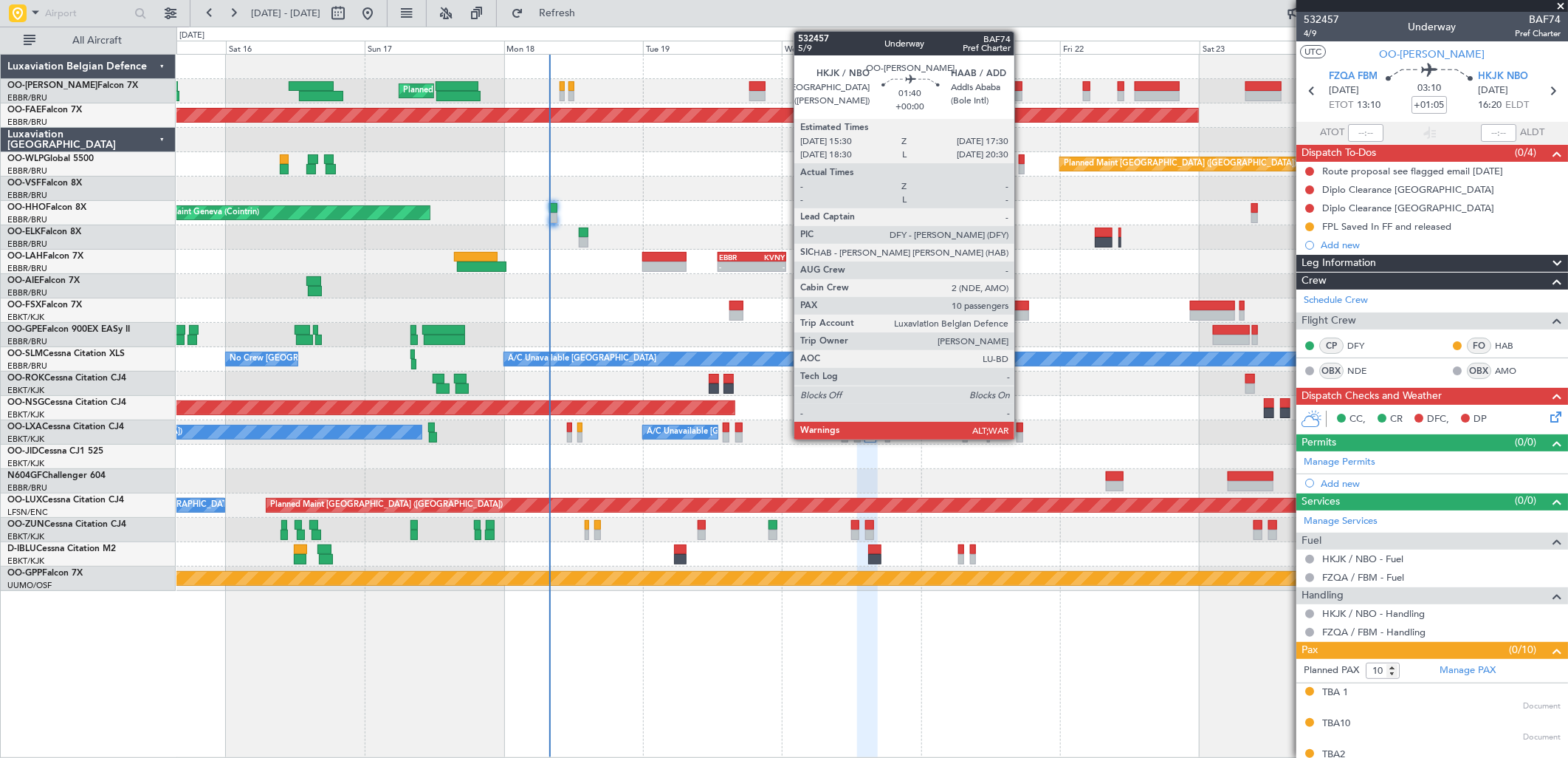
click at [1022, 91] on div at bounding box center [1016, 95] width 12 height 10
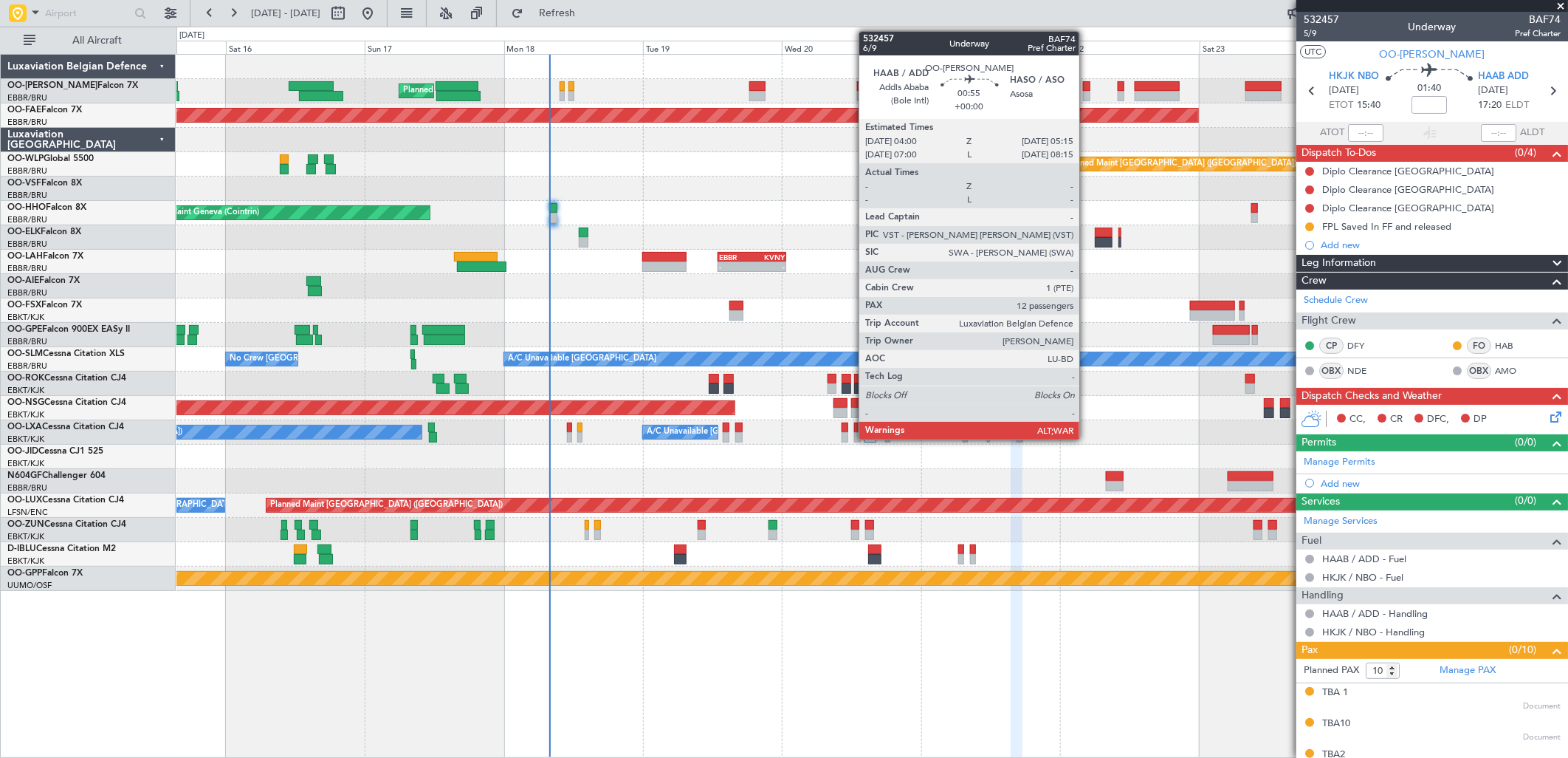
click at [1086, 96] on div at bounding box center [1086, 95] width 7 height 10
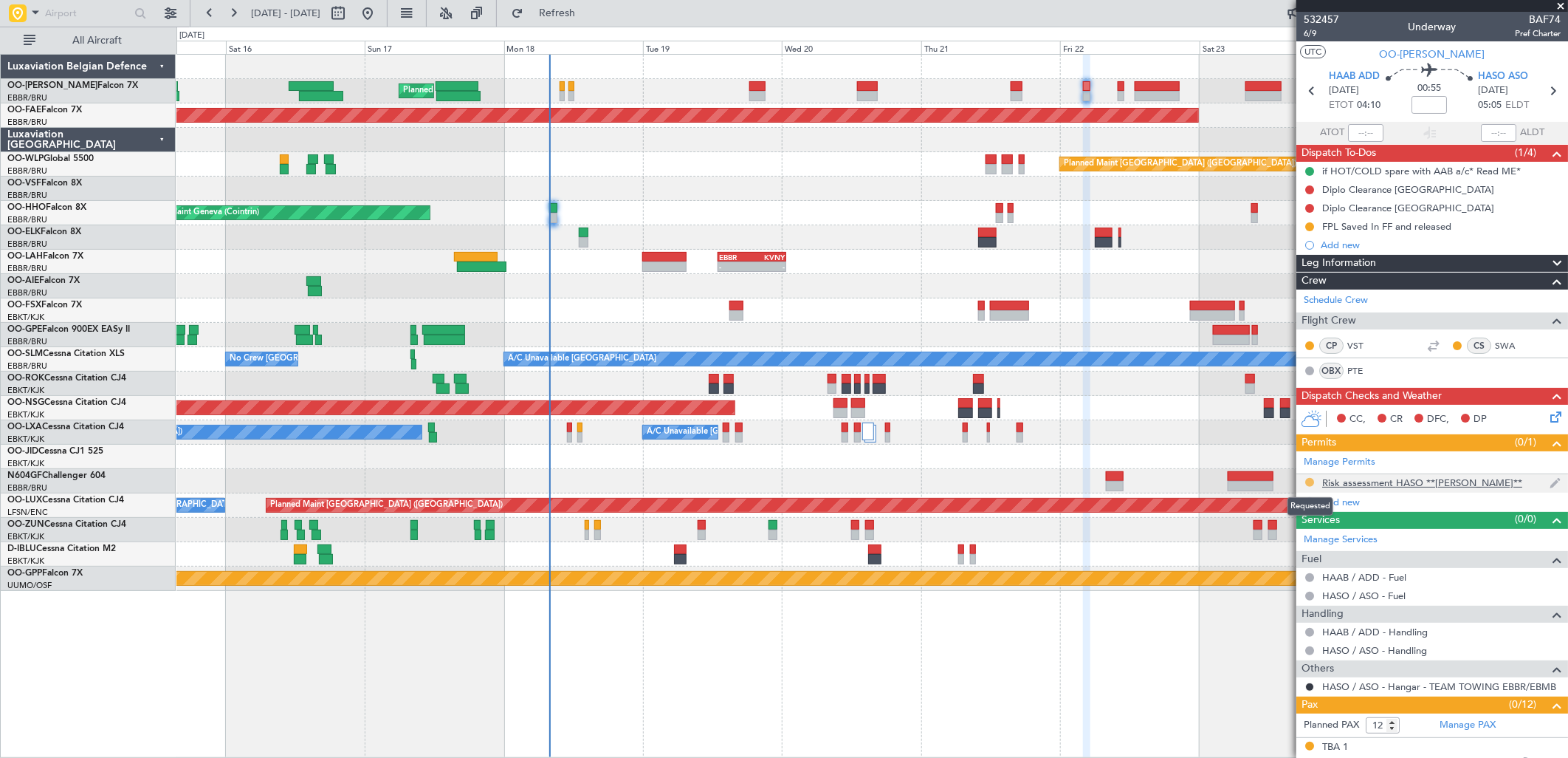
click at [1312, 483] on button at bounding box center [1310, 483] width 9 height 9
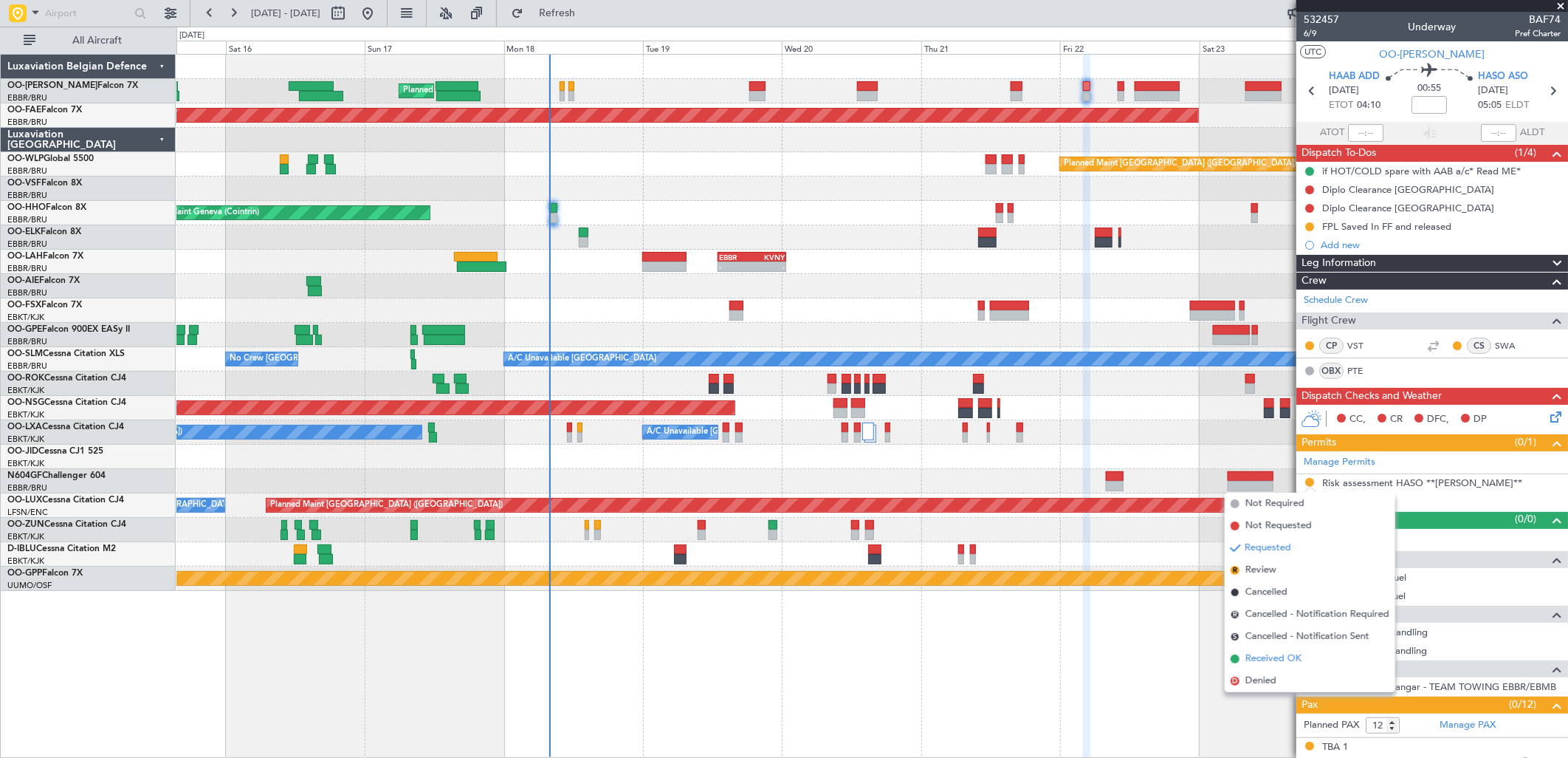
click at [1279, 654] on span "Received OK" at bounding box center [1273, 659] width 56 height 15
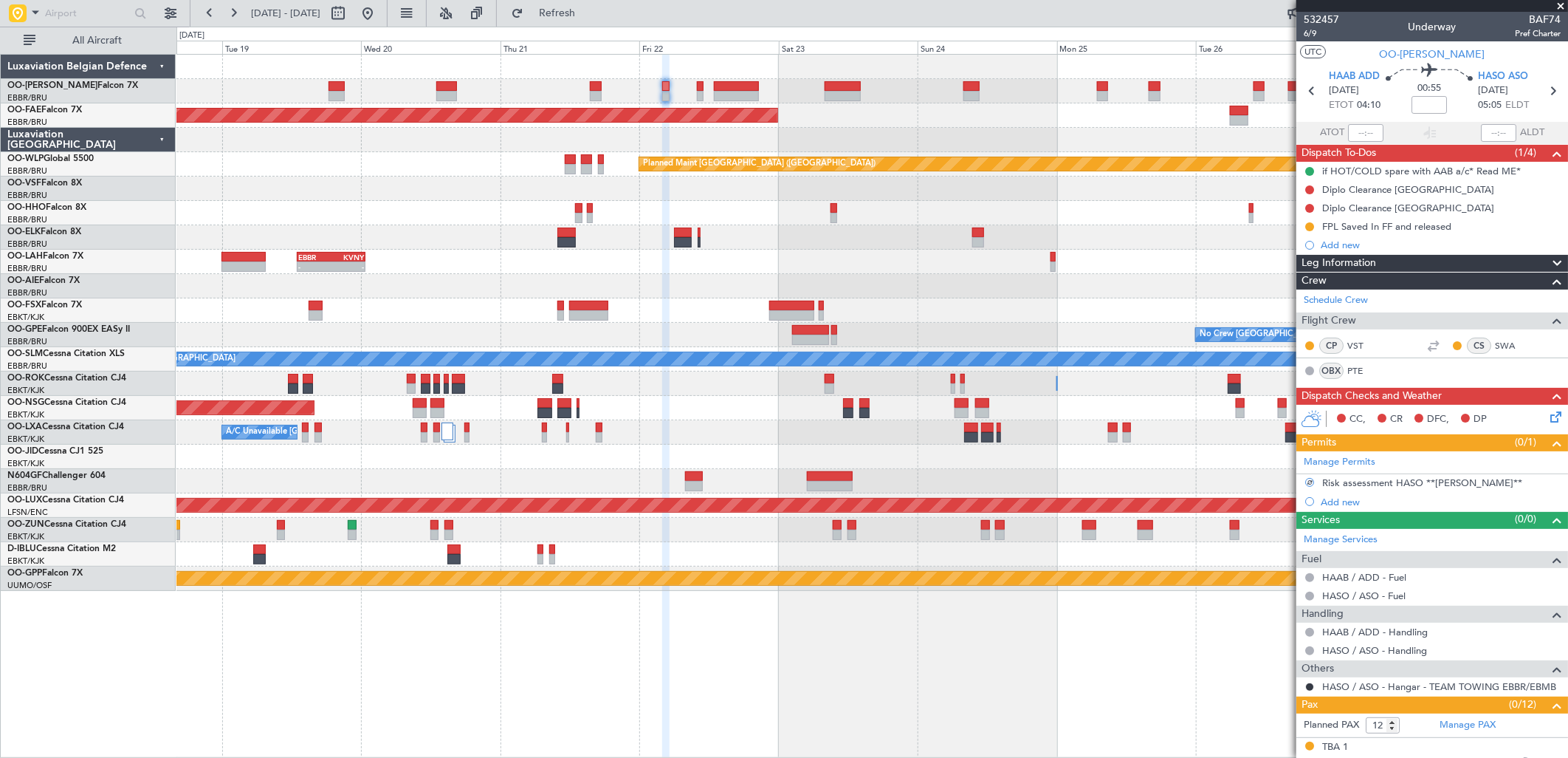
click at [668, 337] on div "Planned Maint [GEOGRAPHIC_DATA] ([GEOGRAPHIC_DATA] National) Planned Maint [GEO…" at bounding box center [872, 322] width 1391 height 537
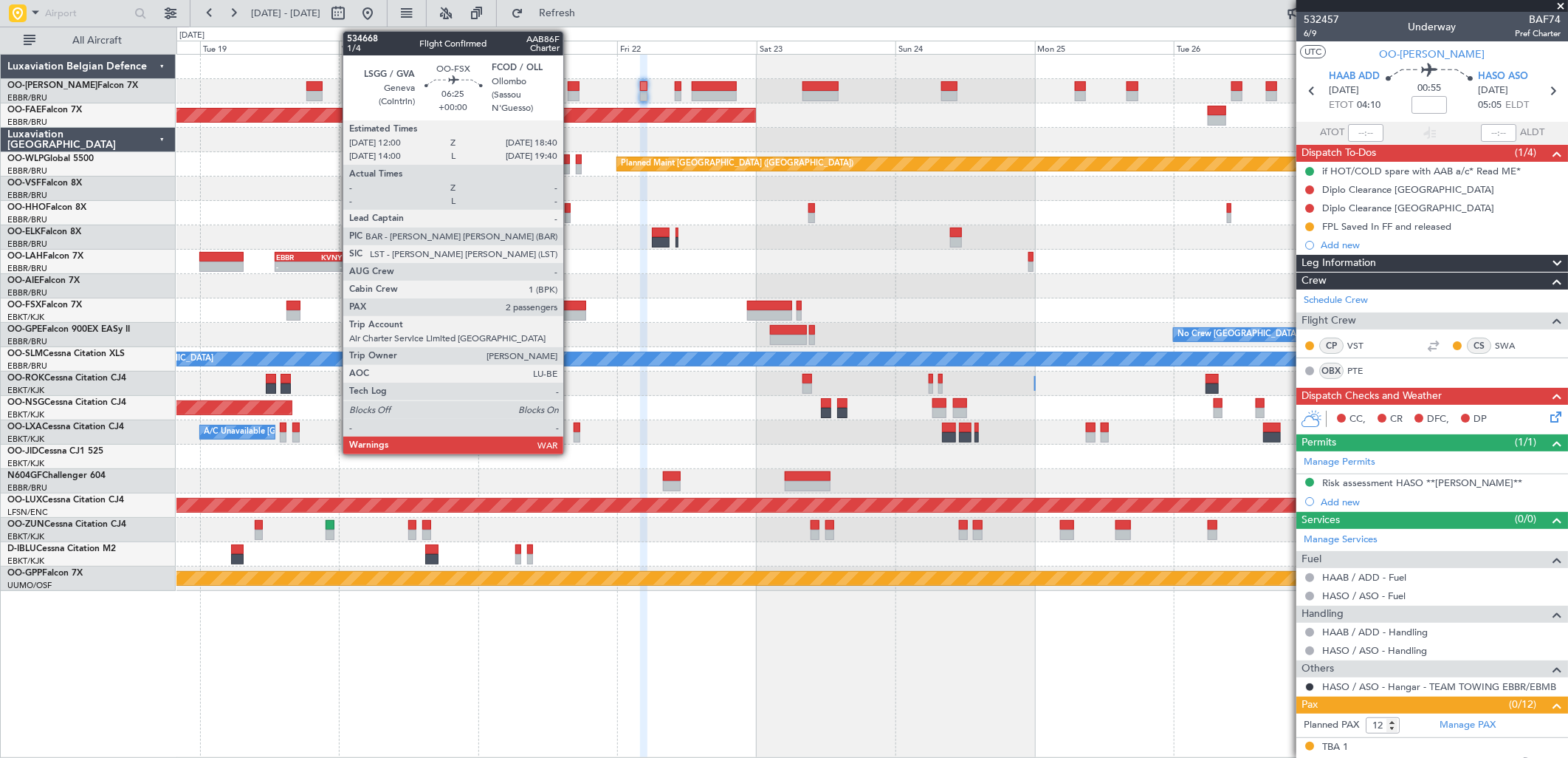
click at [571, 305] on div at bounding box center [567, 305] width 39 height 10
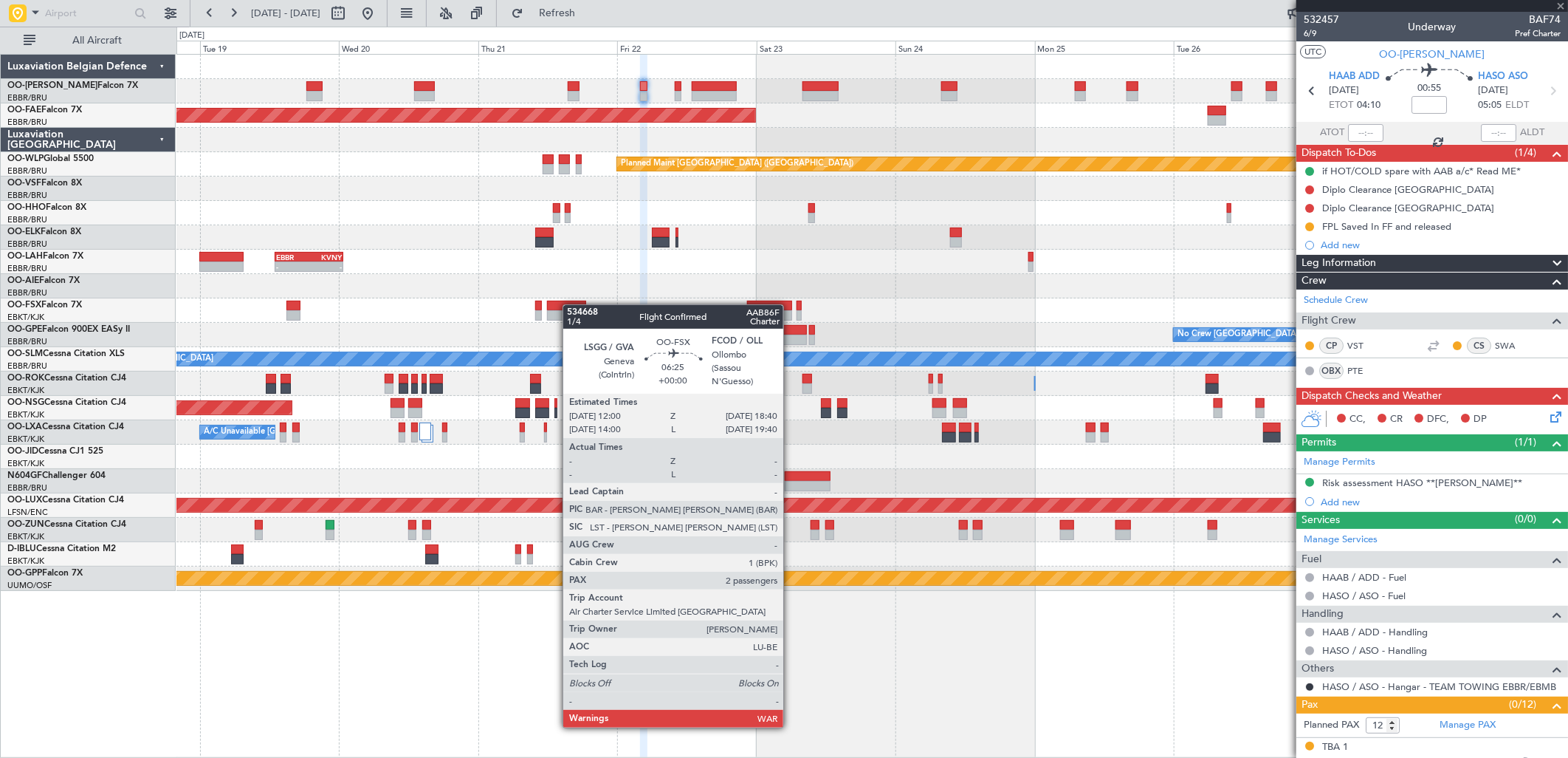
type input "2"
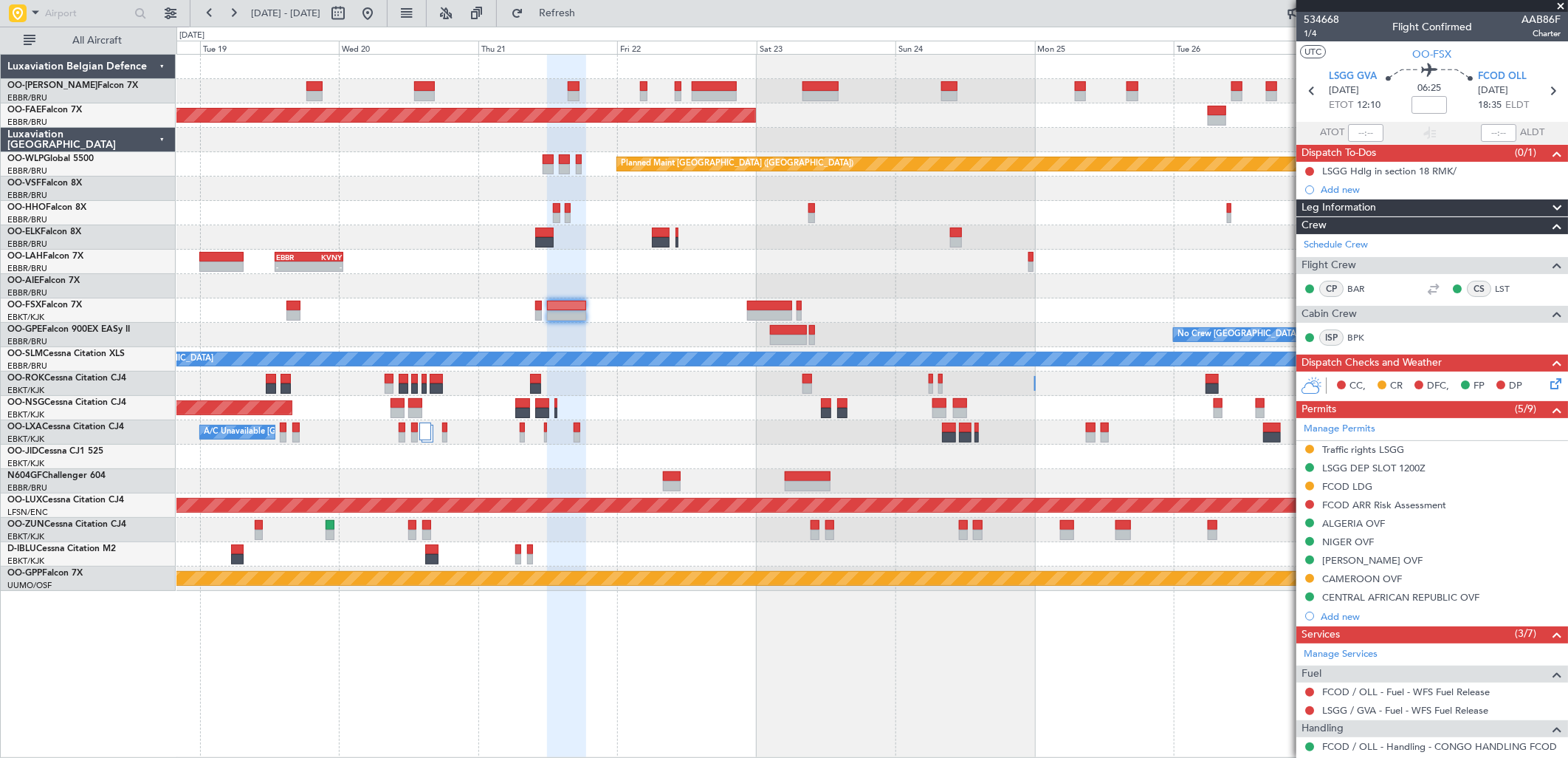
click at [994, 148] on div "Planned Maint [GEOGRAPHIC_DATA] ([GEOGRAPHIC_DATA] National) Planned Maint [GEO…" at bounding box center [872, 322] width 1391 height 537
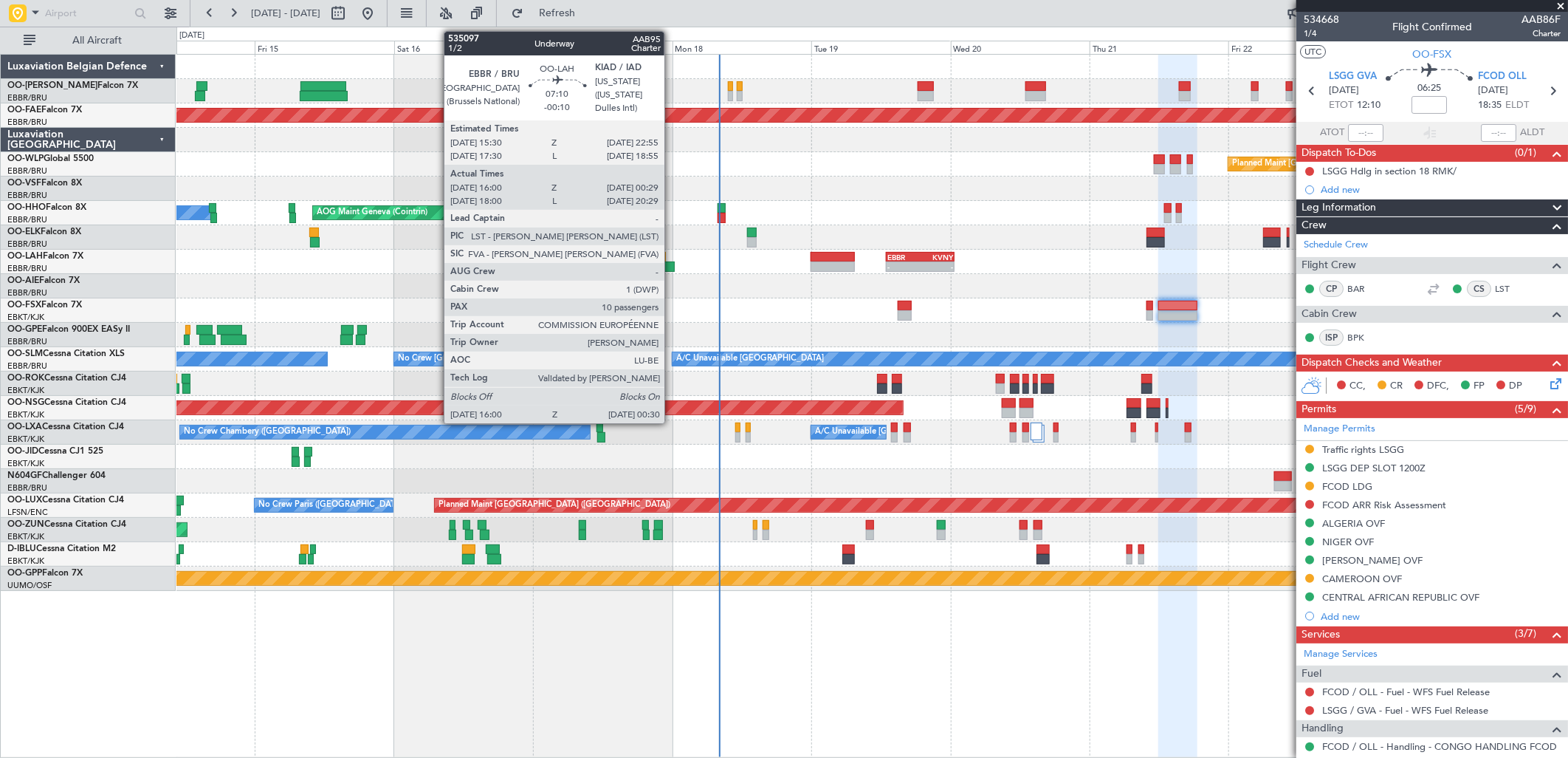
click at [671, 269] on div at bounding box center [649, 266] width 49 height 10
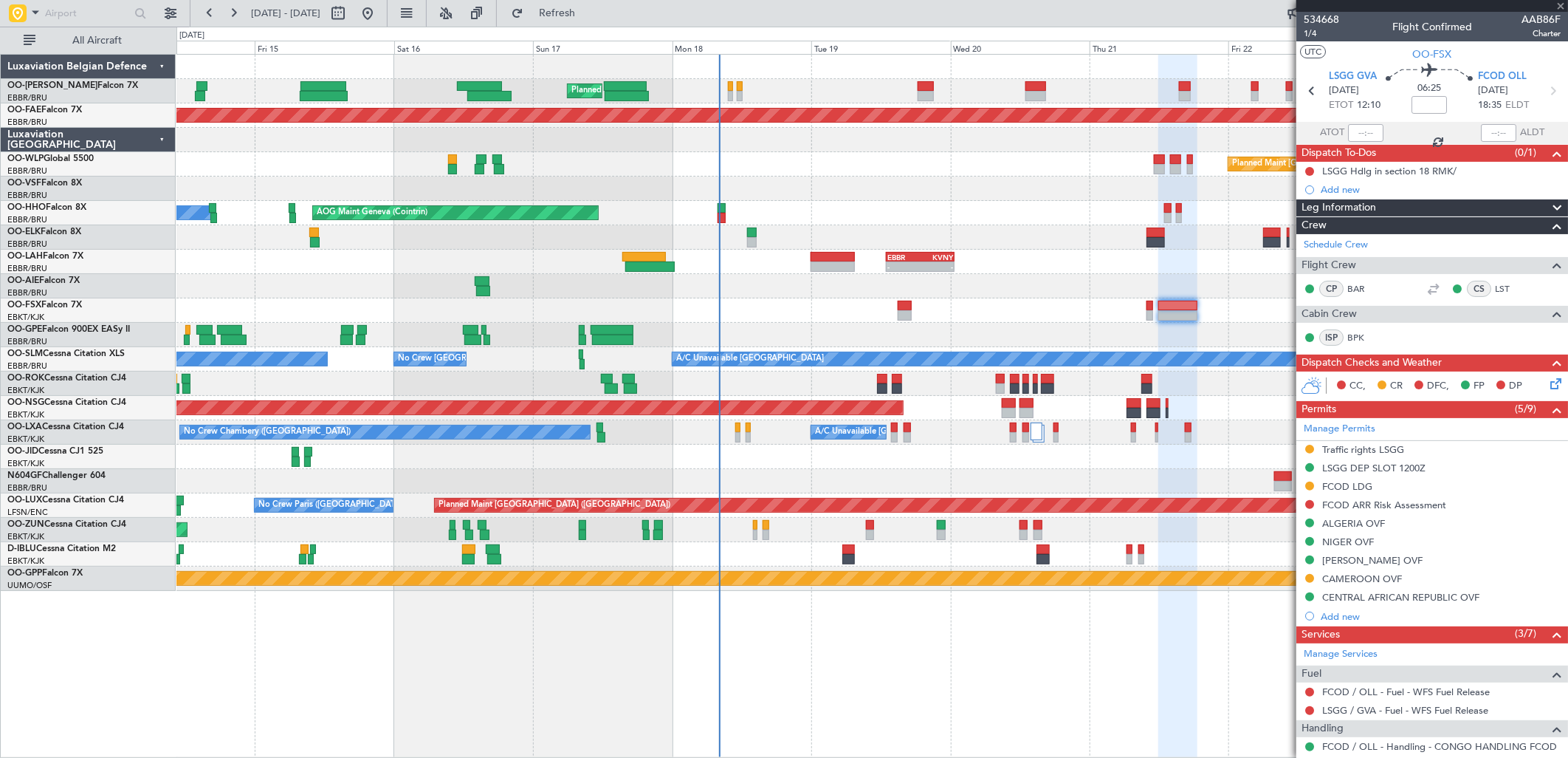
type input "-00:10"
type input "16:10"
type input "00:24"
type input "10"
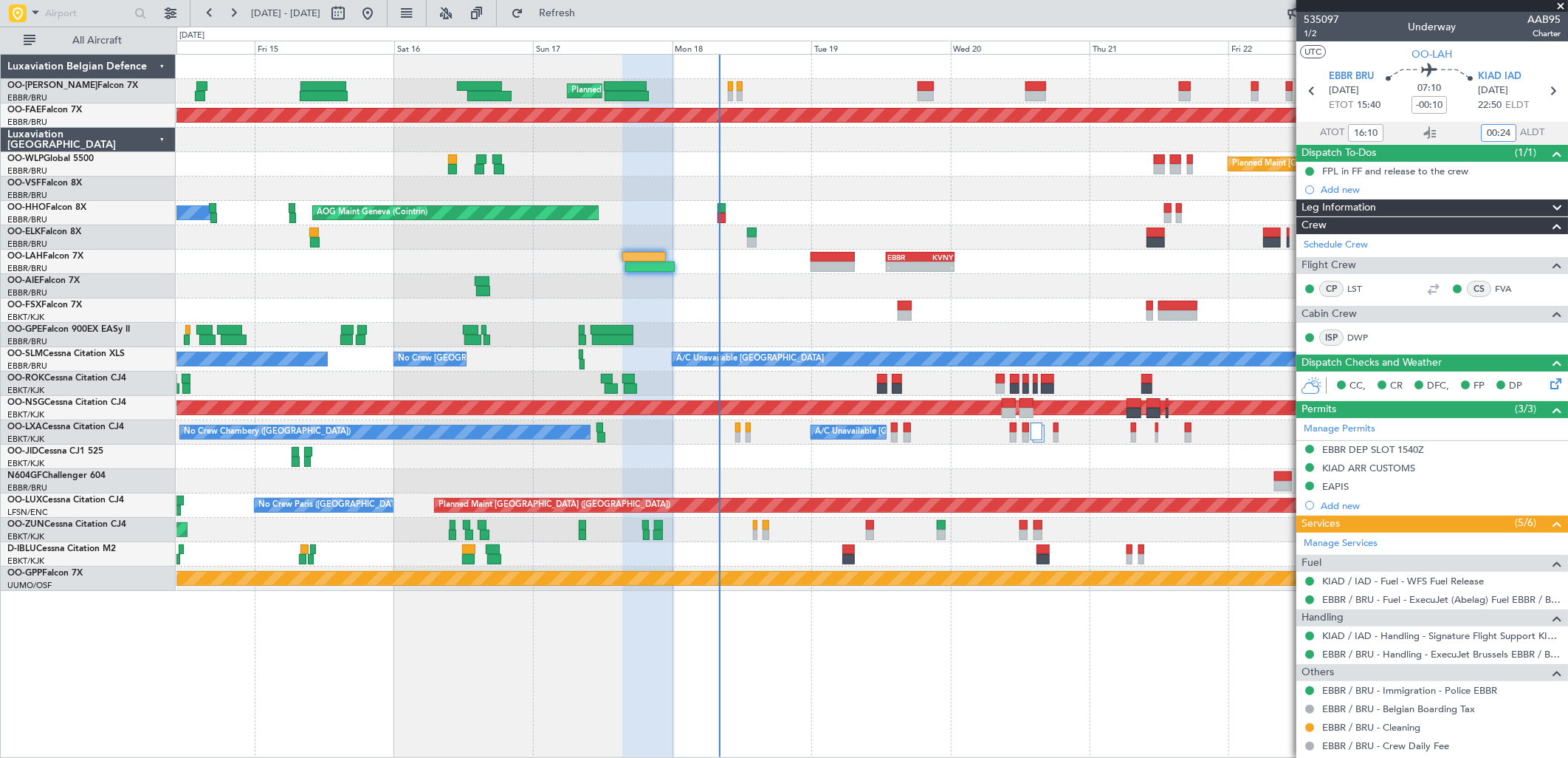
click at [1493, 137] on input "00:24" at bounding box center [1499, 133] width 35 height 18
click at [1326, 31] on span "1/2" at bounding box center [1322, 33] width 35 height 13
click at [593, 24] on button "Refresh" at bounding box center [548, 14] width 89 height 24
click at [1366, 133] on div at bounding box center [1366, 133] width 35 height 18
click at [1366, 133] on input "text" at bounding box center [1366, 133] width 35 height 18
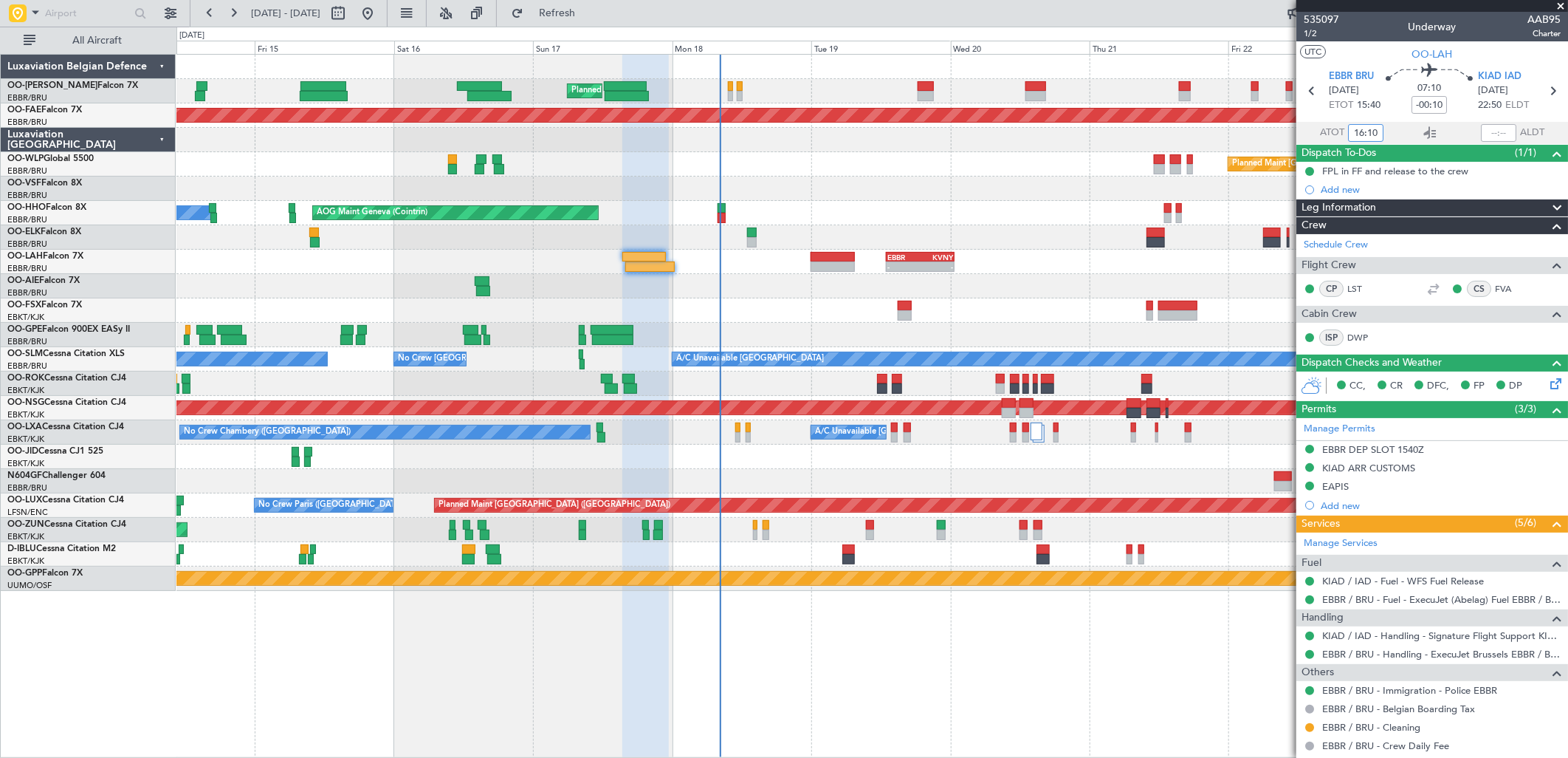
type input "16:10"
click at [1481, 136] on input "text" at bounding box center [1499, 133] width 35 height 18
type input "23:42"
click at [731, 209] on div "AOG Maint Geneva (Cointrin) A/C Unavailable Geneva (Cointrin)" at bounding box center [872, 213] width 1391 height 24
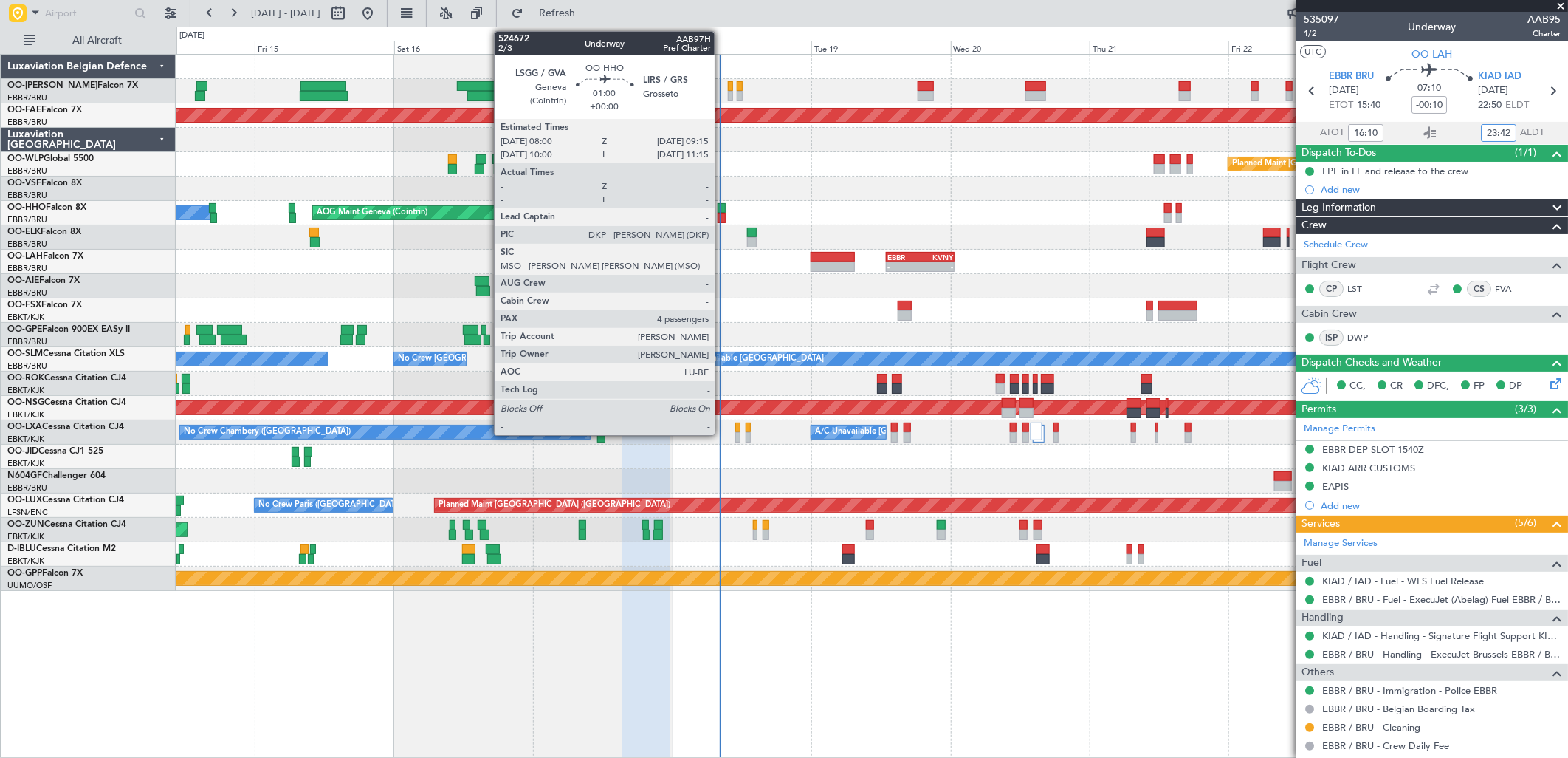
click at [722, 209] on div at bounding box center [721, 208] width 7 height 10
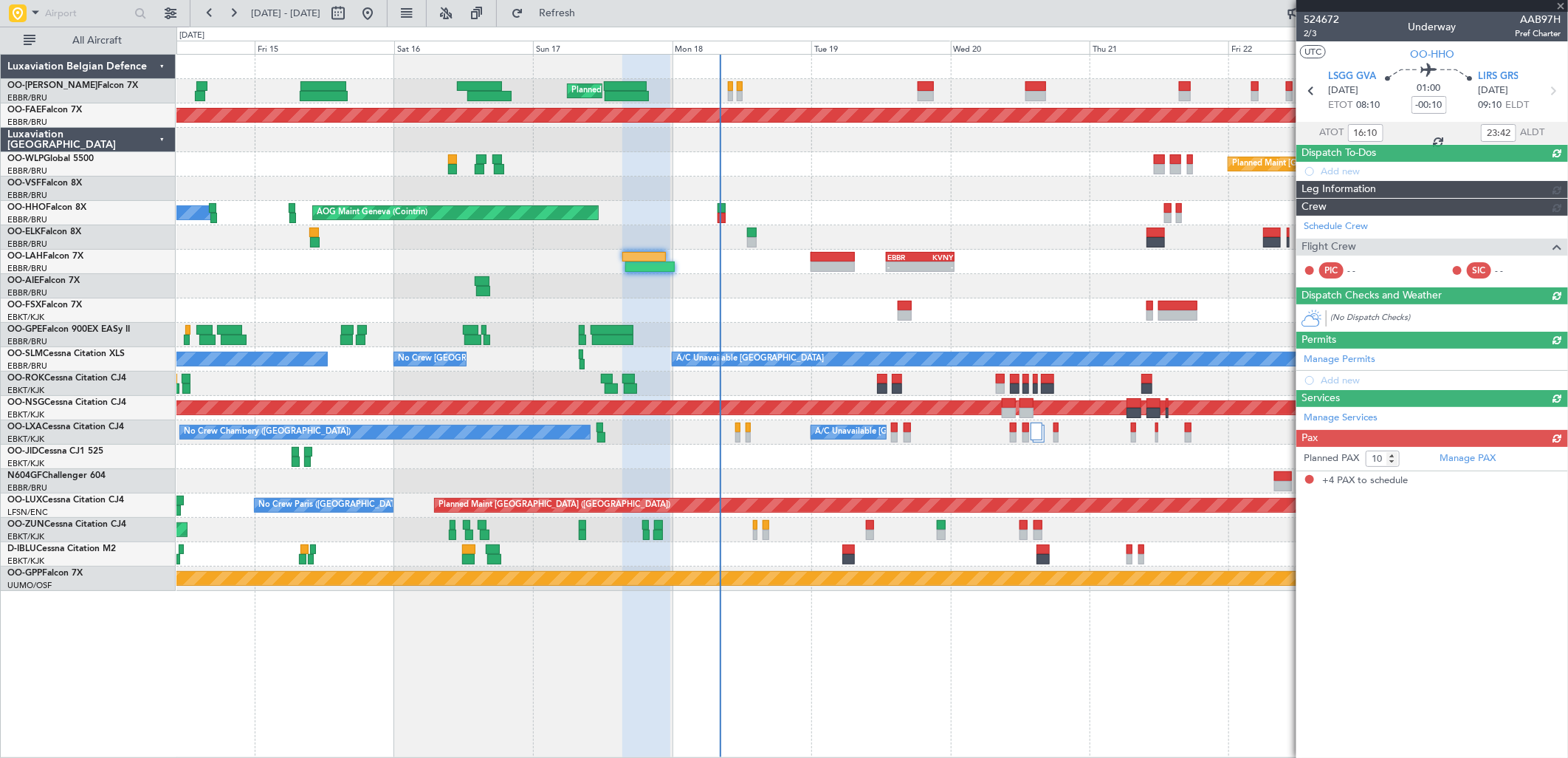
type input "4"
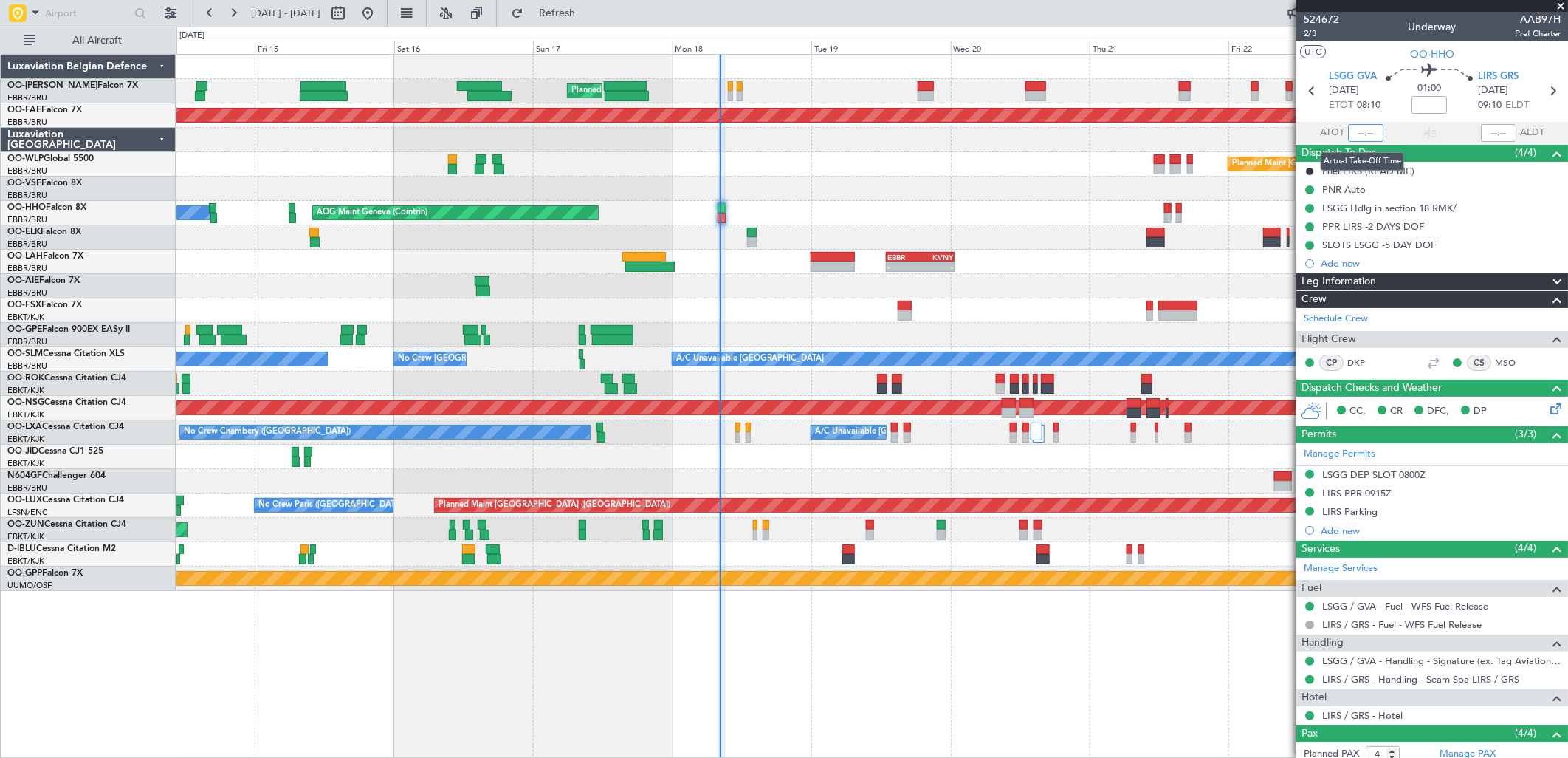
click at [1369, 136] on input "text" at bounding box center [1366, 133] width 35 height 18
click at [1391, 105] on div "01:00" at bounding box center [1429, 91] width 97 height 55
type input "08:12"
click at [904, 221] on div "AOG Maint Geneva (Cointrin) A/C Unavailable Geneva (Cointrin)" at bounding box center [872, 213] width 1391 height 24
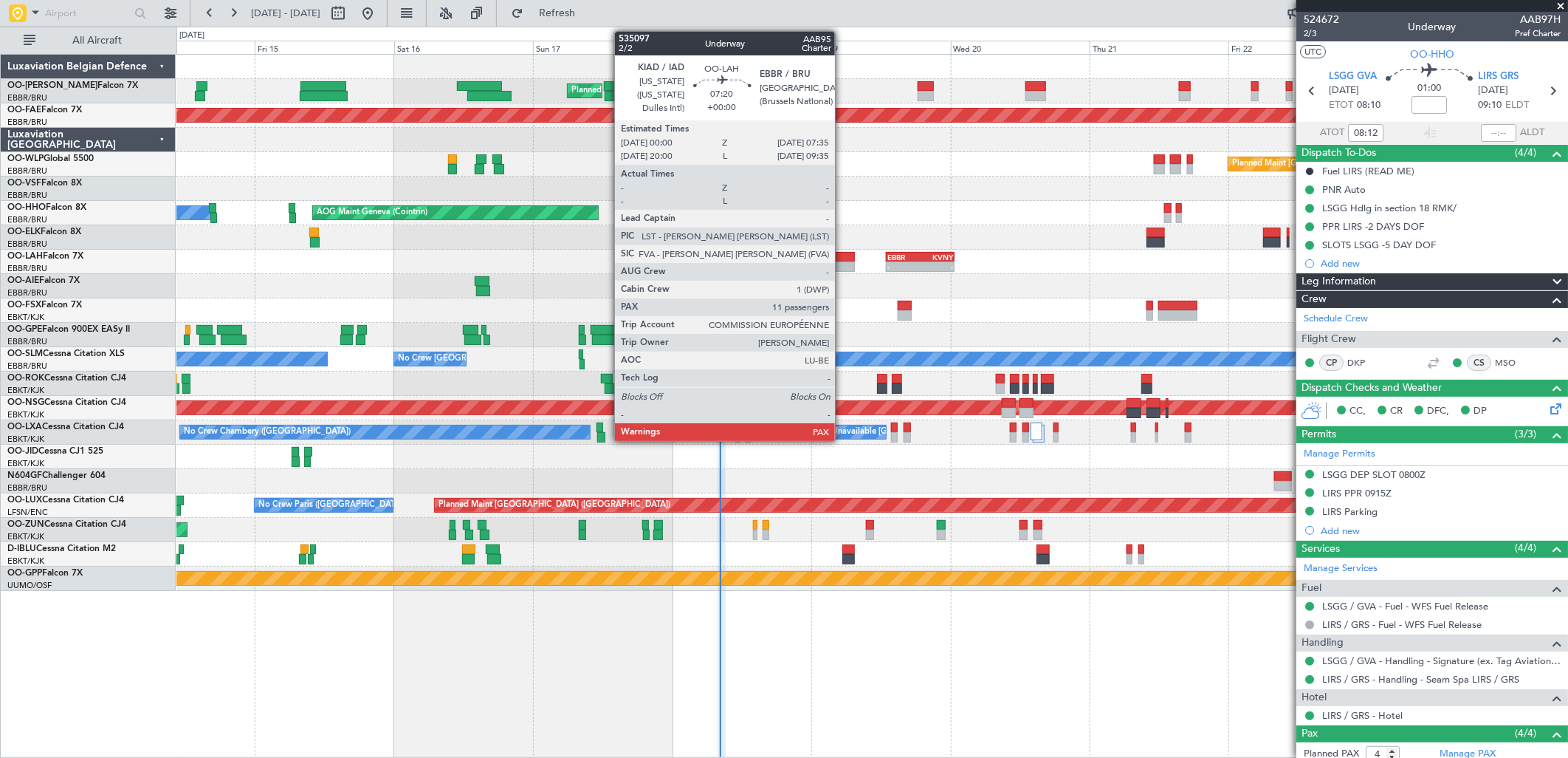
click at [843, 271] on div at bounding box center [833, 266] width 44 height 10
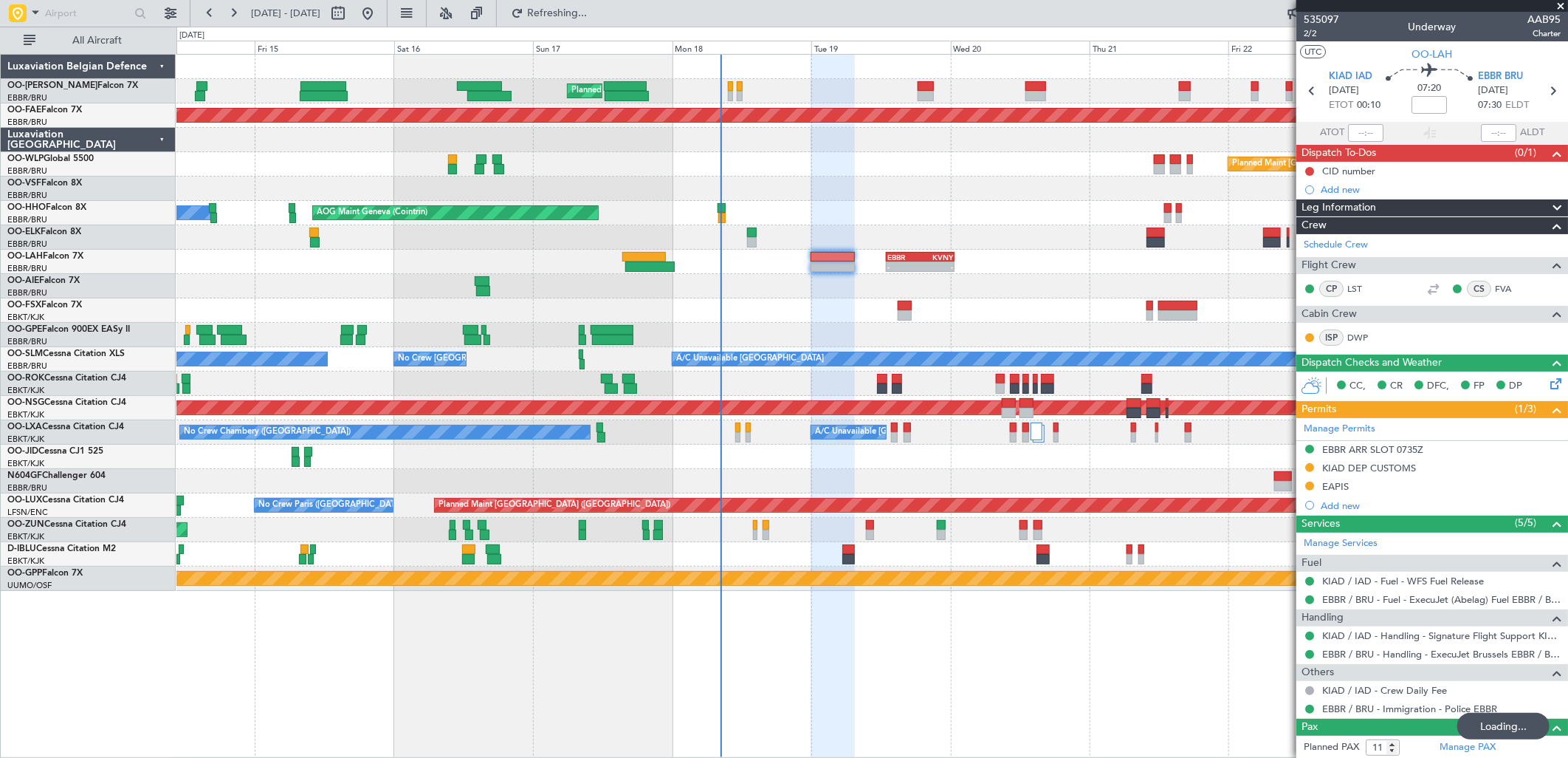
type input "10"
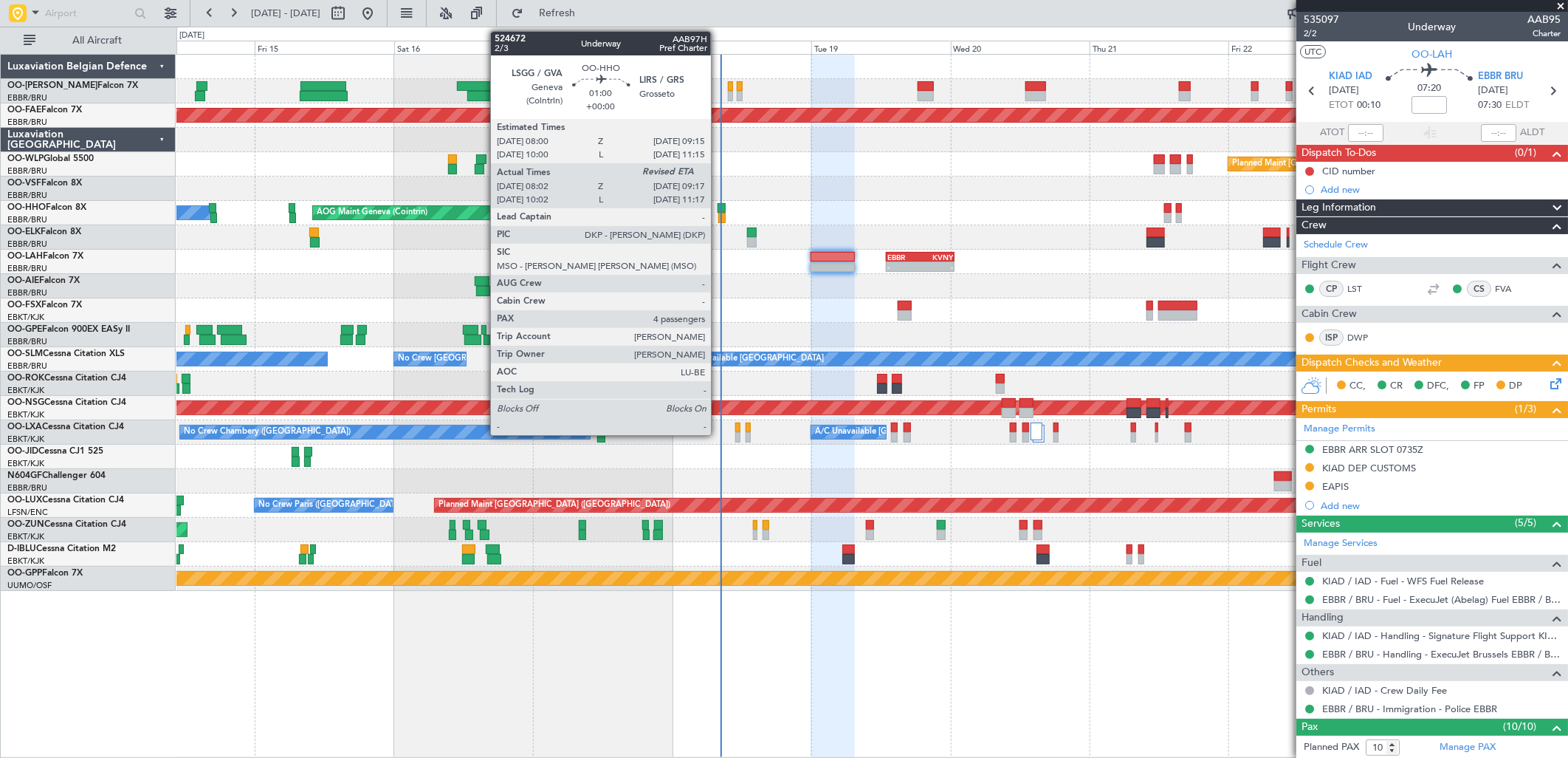
click at [719, 207] on div at bounding box center [721, 208] width 7 height 10
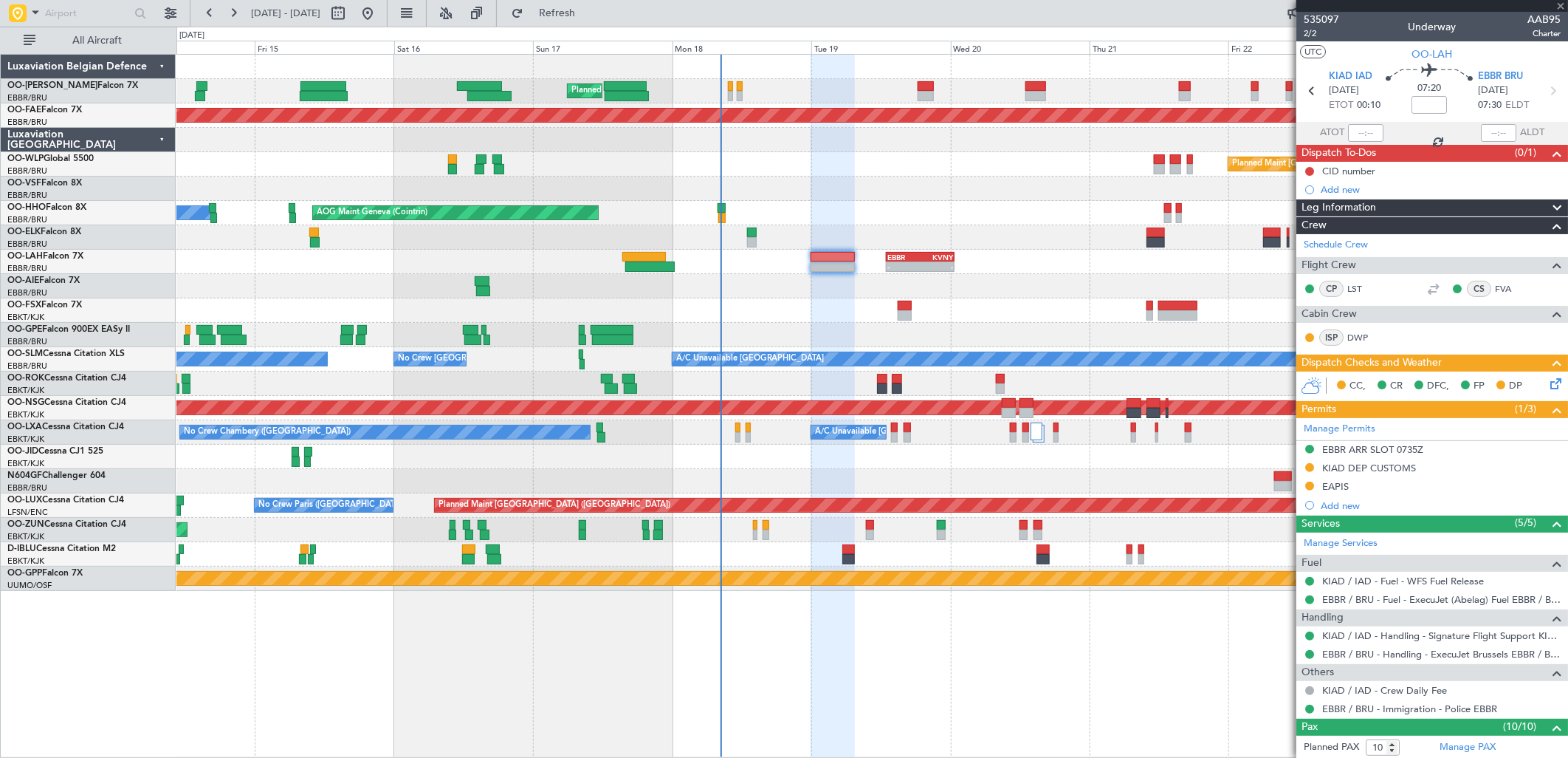
type input "08:12"
type input "4"
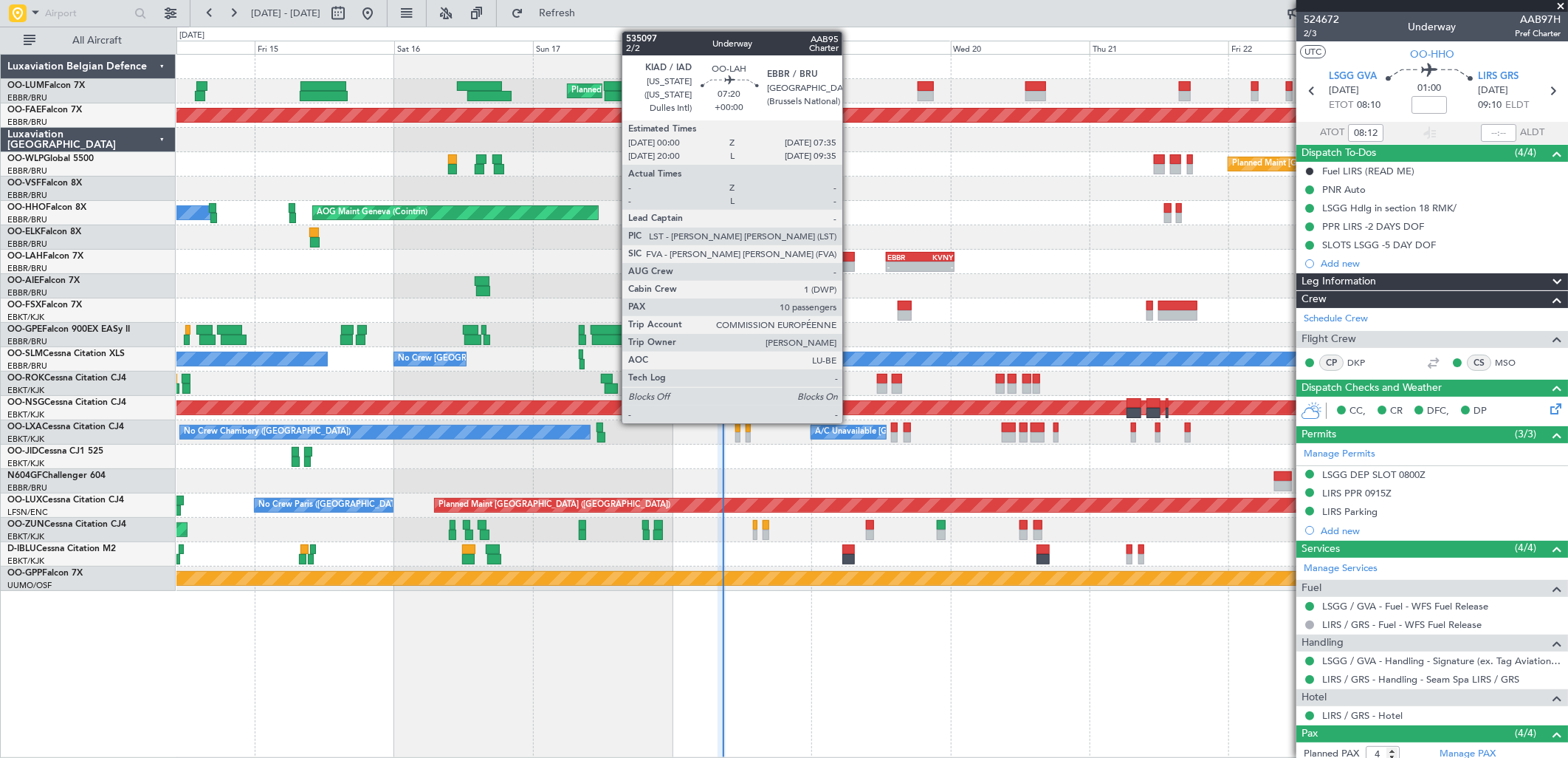
click at [850, 263] on div at bounding box center [833, 266] width 44 height 10
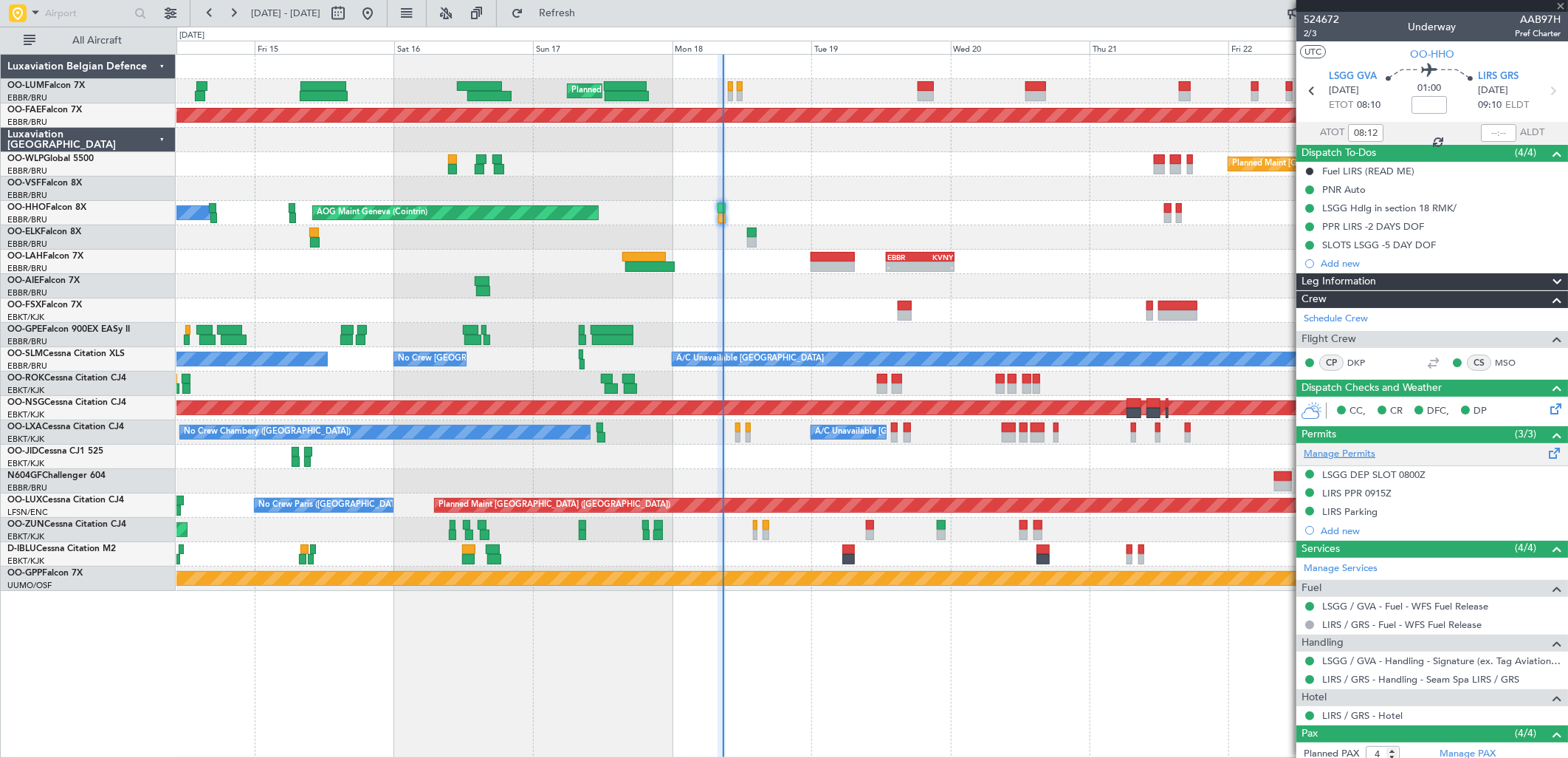
type input "10"
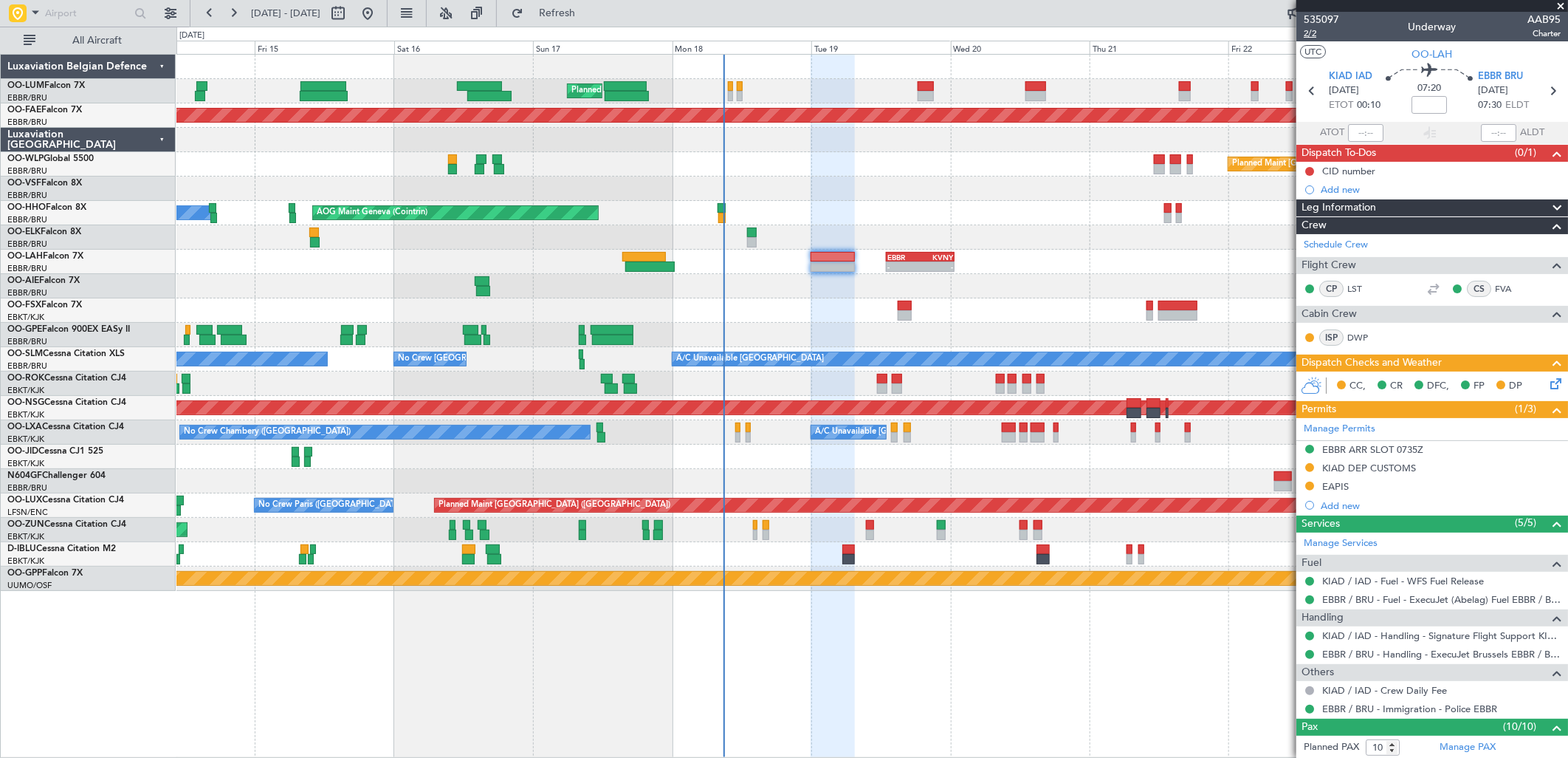
click at [1322, 30] on span "2/2" at bounding box center [1322, 33] width 35 height 13
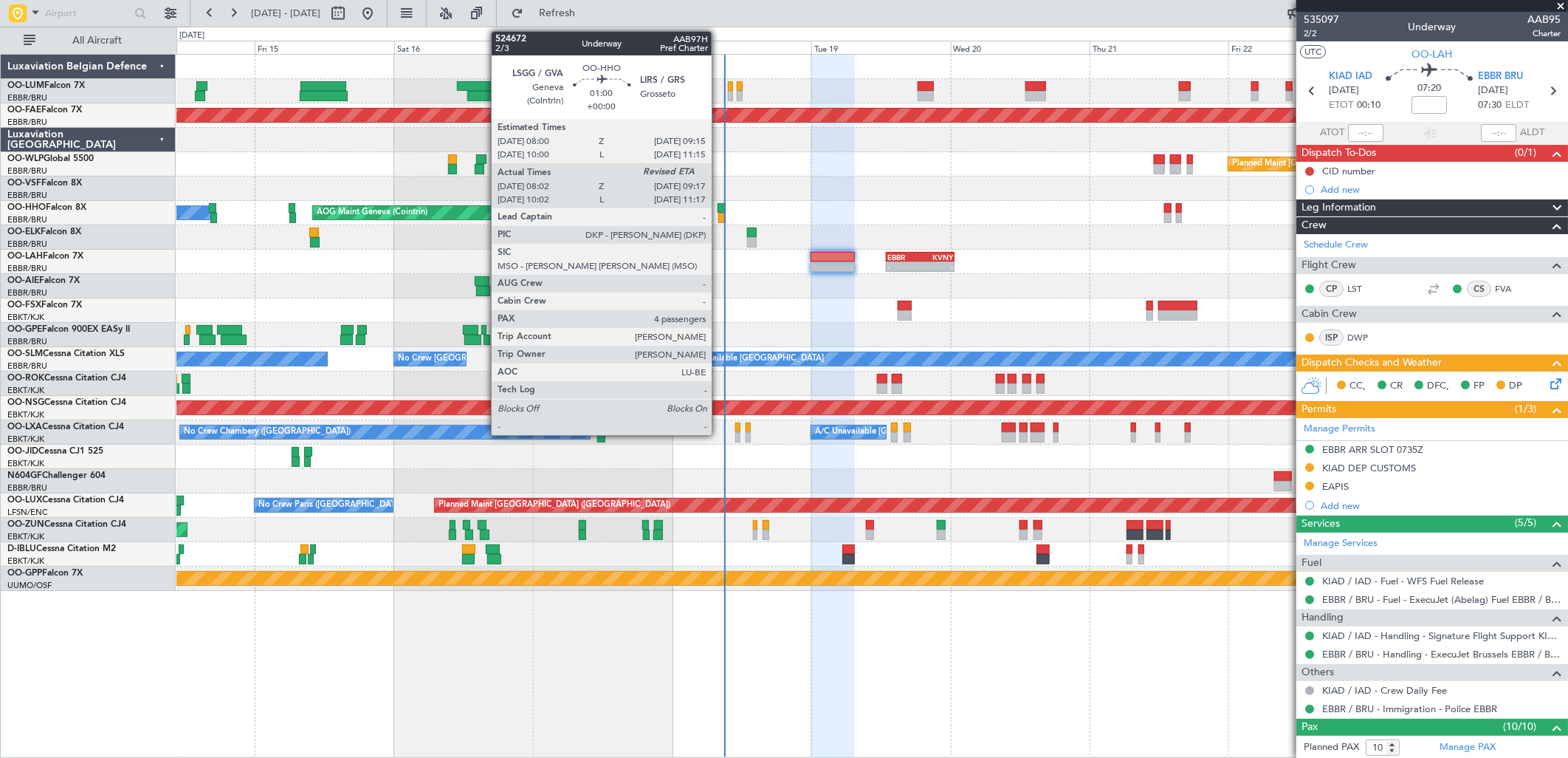
click at [719, 211] on div at bounding box center [721, 208] width 7 height 10
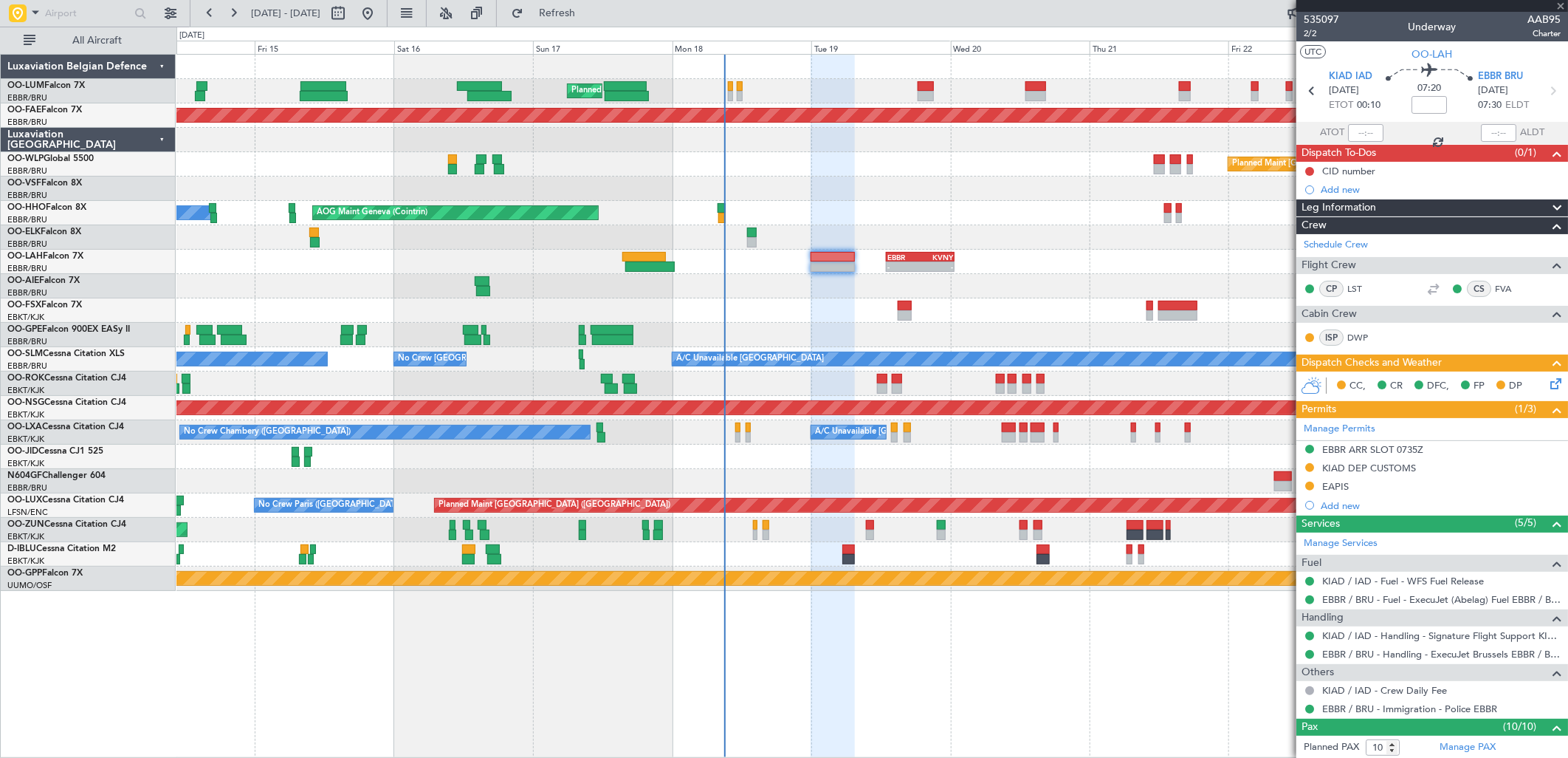
type input "08:12"
type input "4"
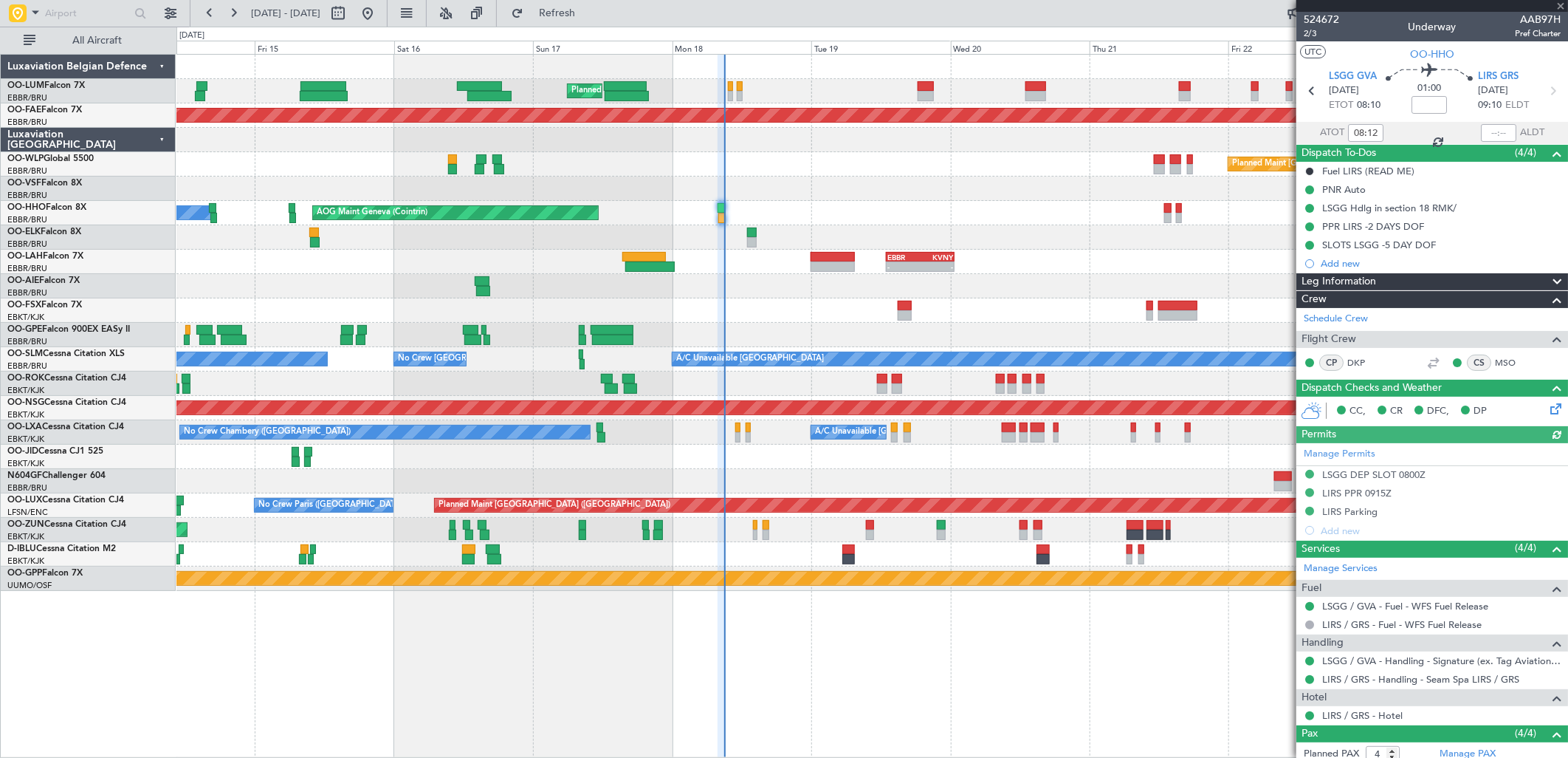
click at [1490, 134] on div at bounding box center [1499, 133] width 35 height 18
click at [1496, 137] on input "text" at bounding box center [1499, 133] width 35 height 18
type input "09:02"
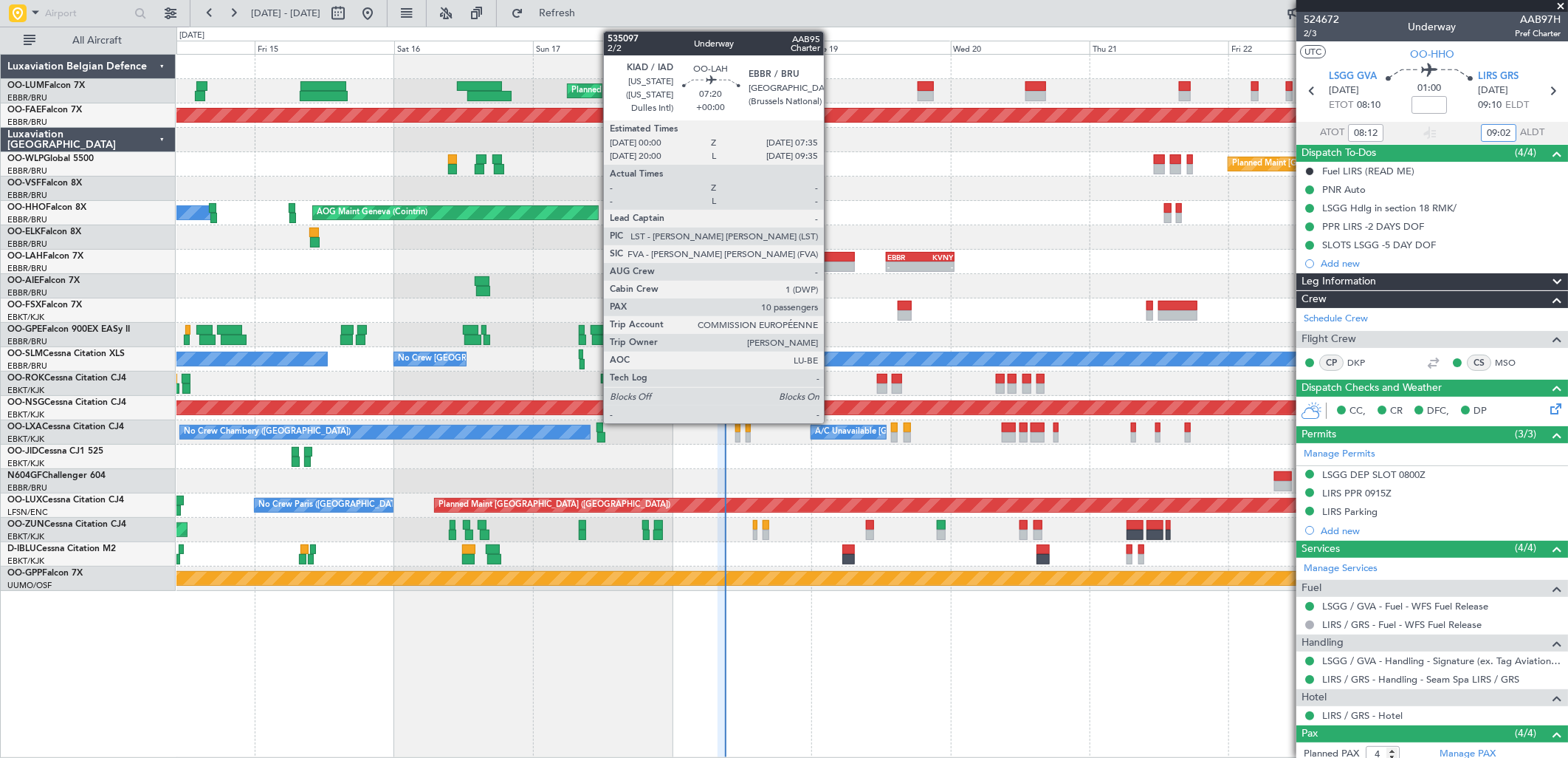
click at [832, 264] on div at bounding box center [833, 266] width 44 height 10
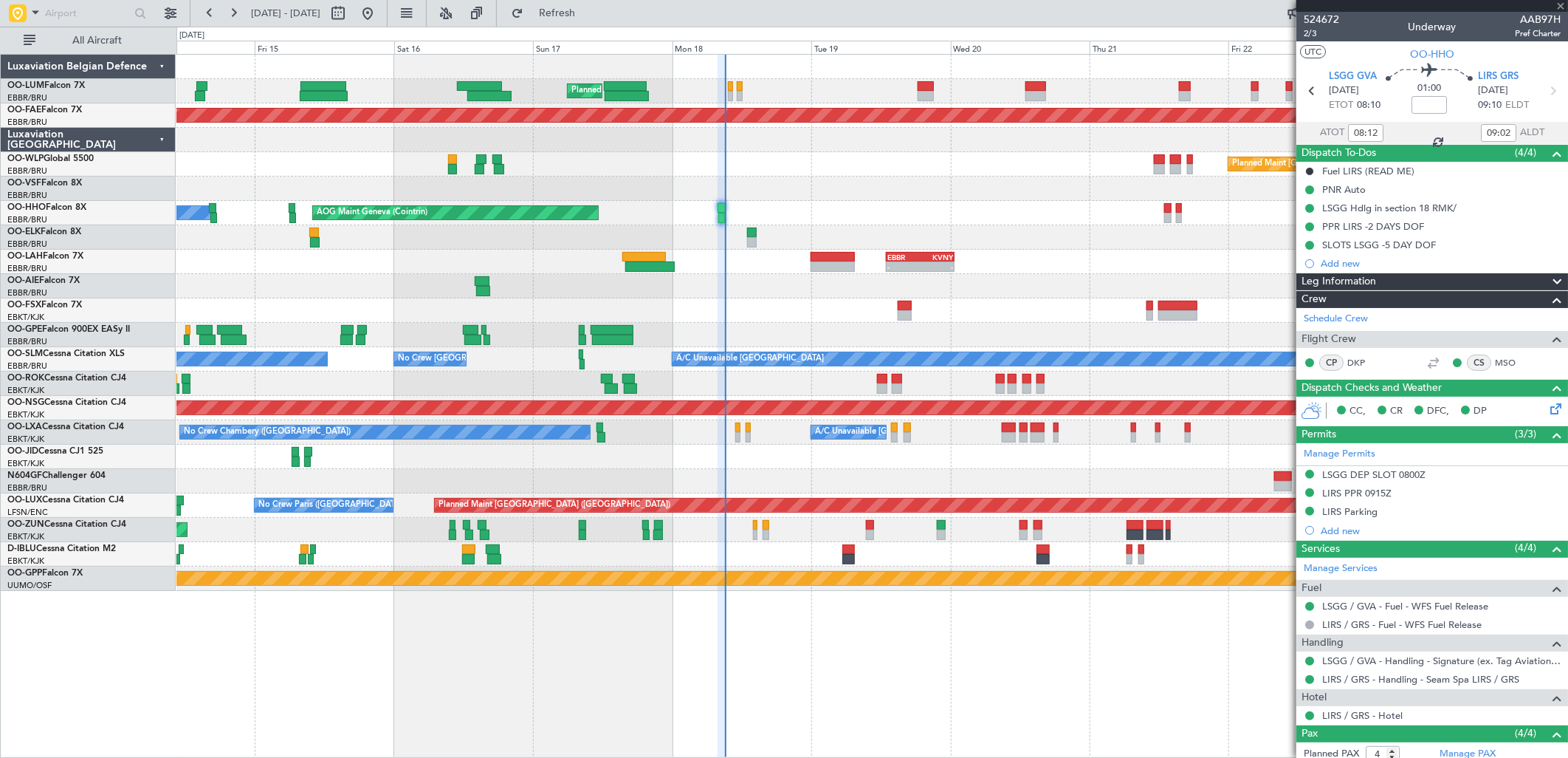
type input "10"
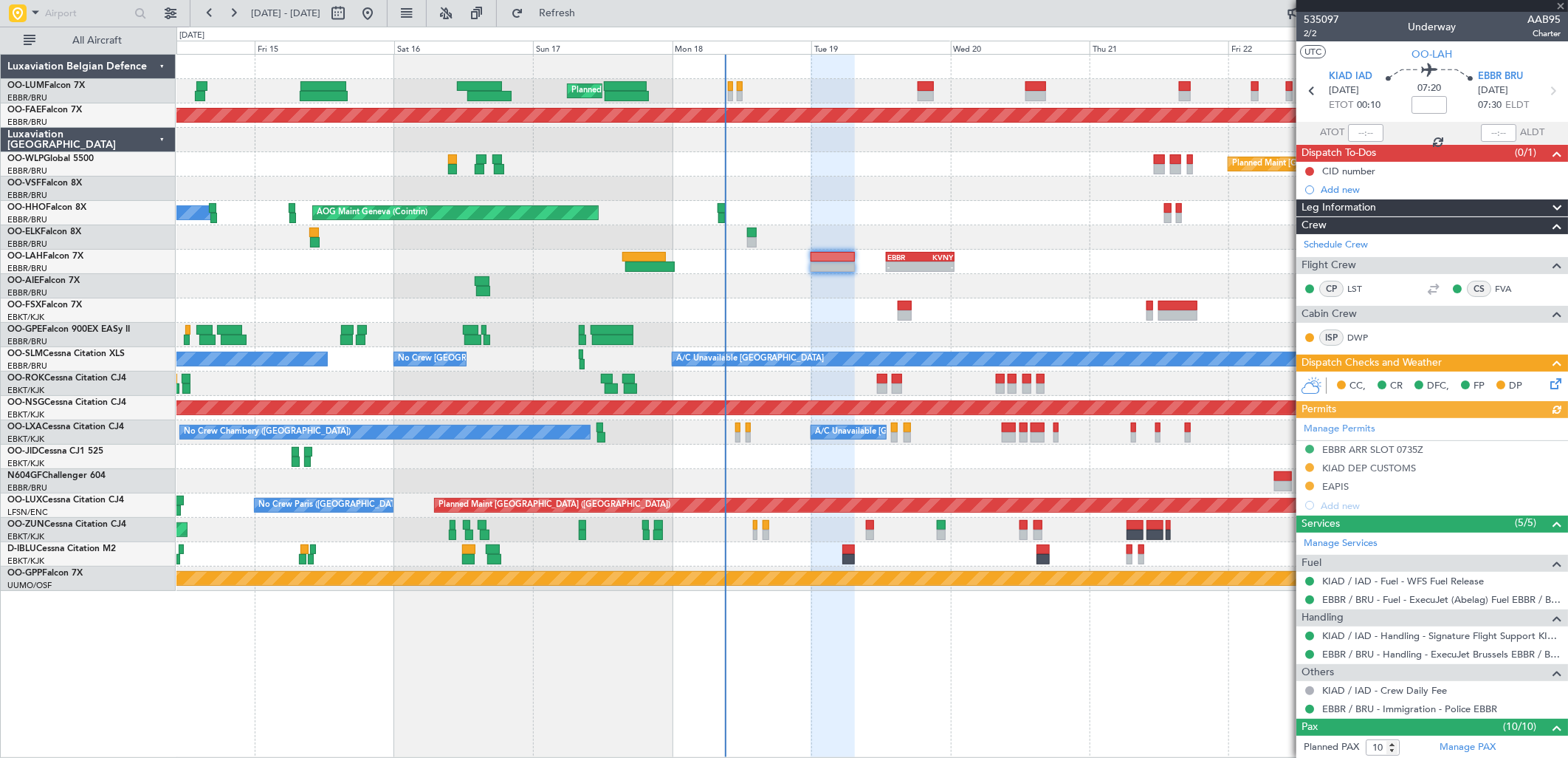
click at [1548, 378] on icon at bounding box center [1553, 381] width 12 height 12
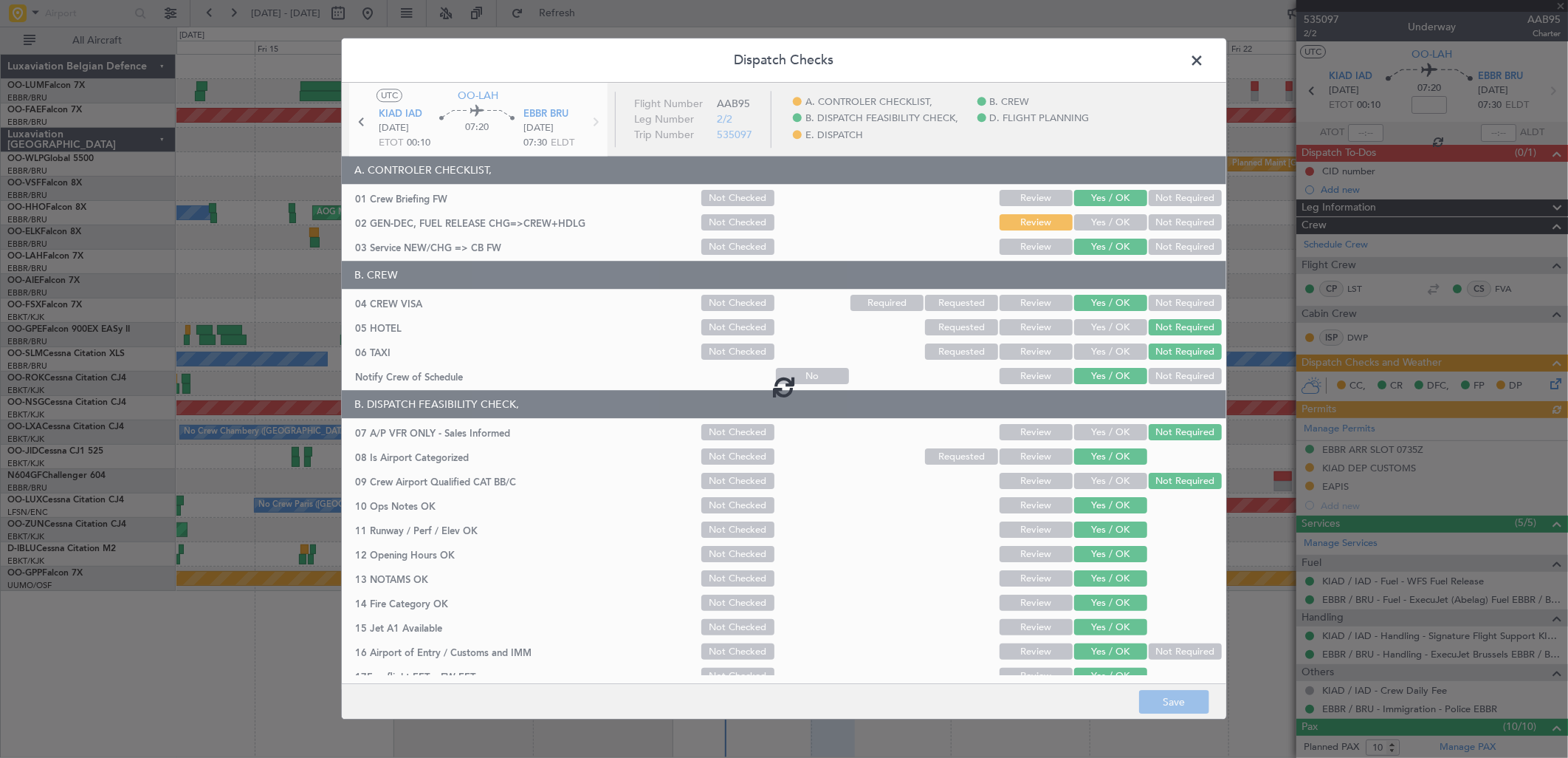
click at [1093, 224] on div at bounding box center [784, 385] width 884 height 606
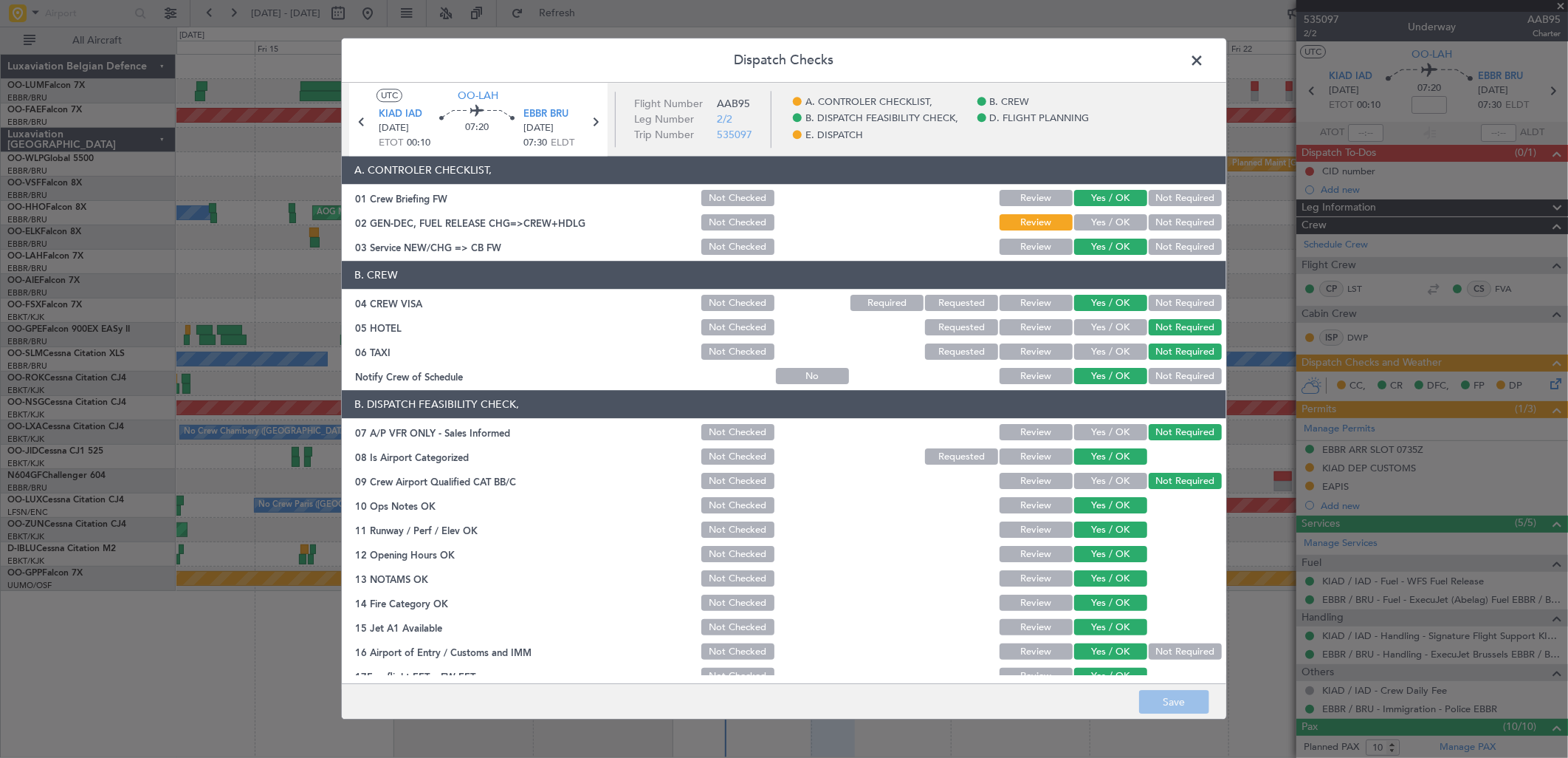
drag, startPoint x: 1096, startPoint y: 223, endPoint x: 1108, endPoint y: 357, distance: 134.5
click at [1097, 223] on button "Yes / OK" at bounding box center [1110, 223] width 73 height 17
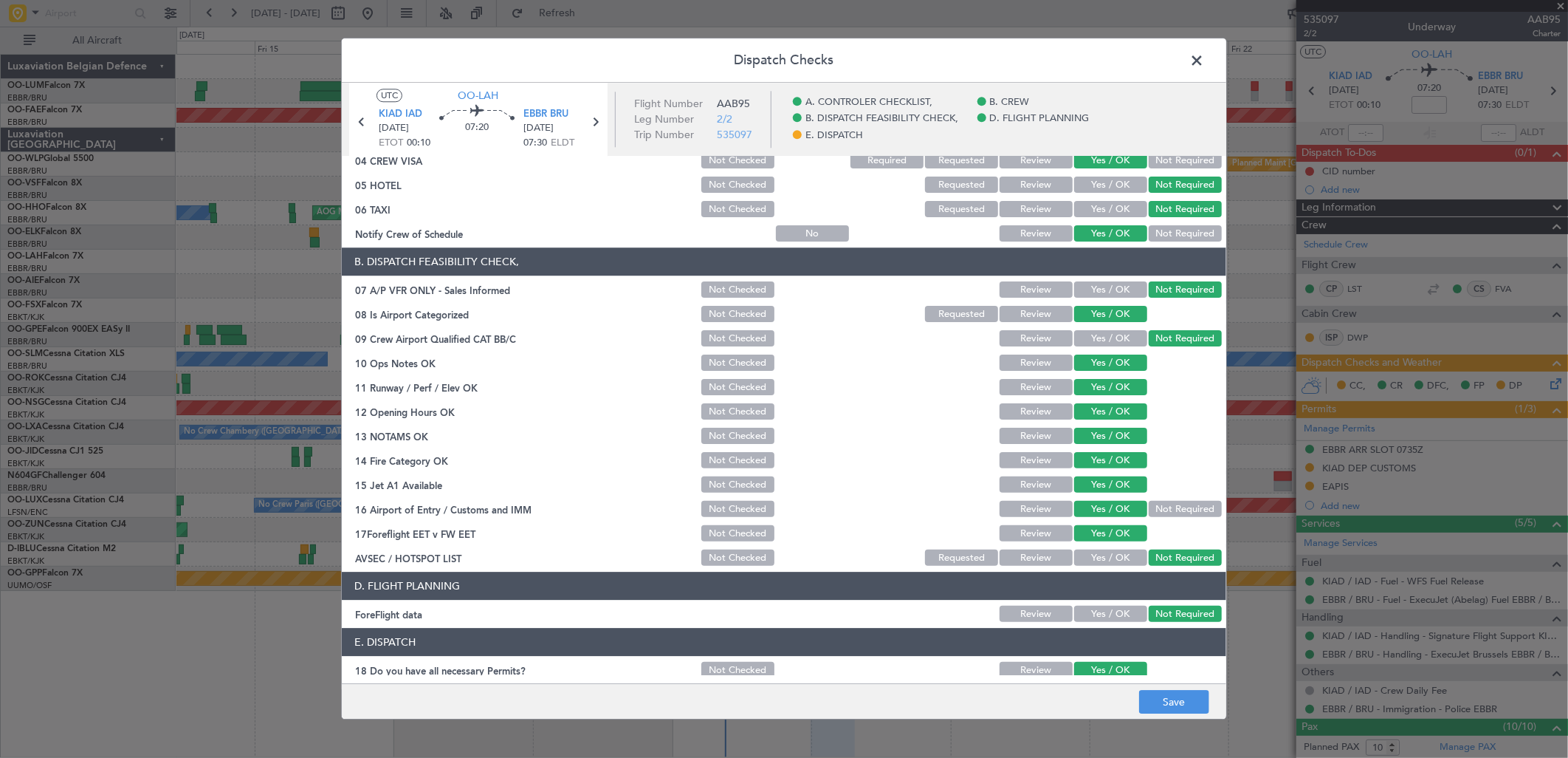
scroll to position [224, 0]
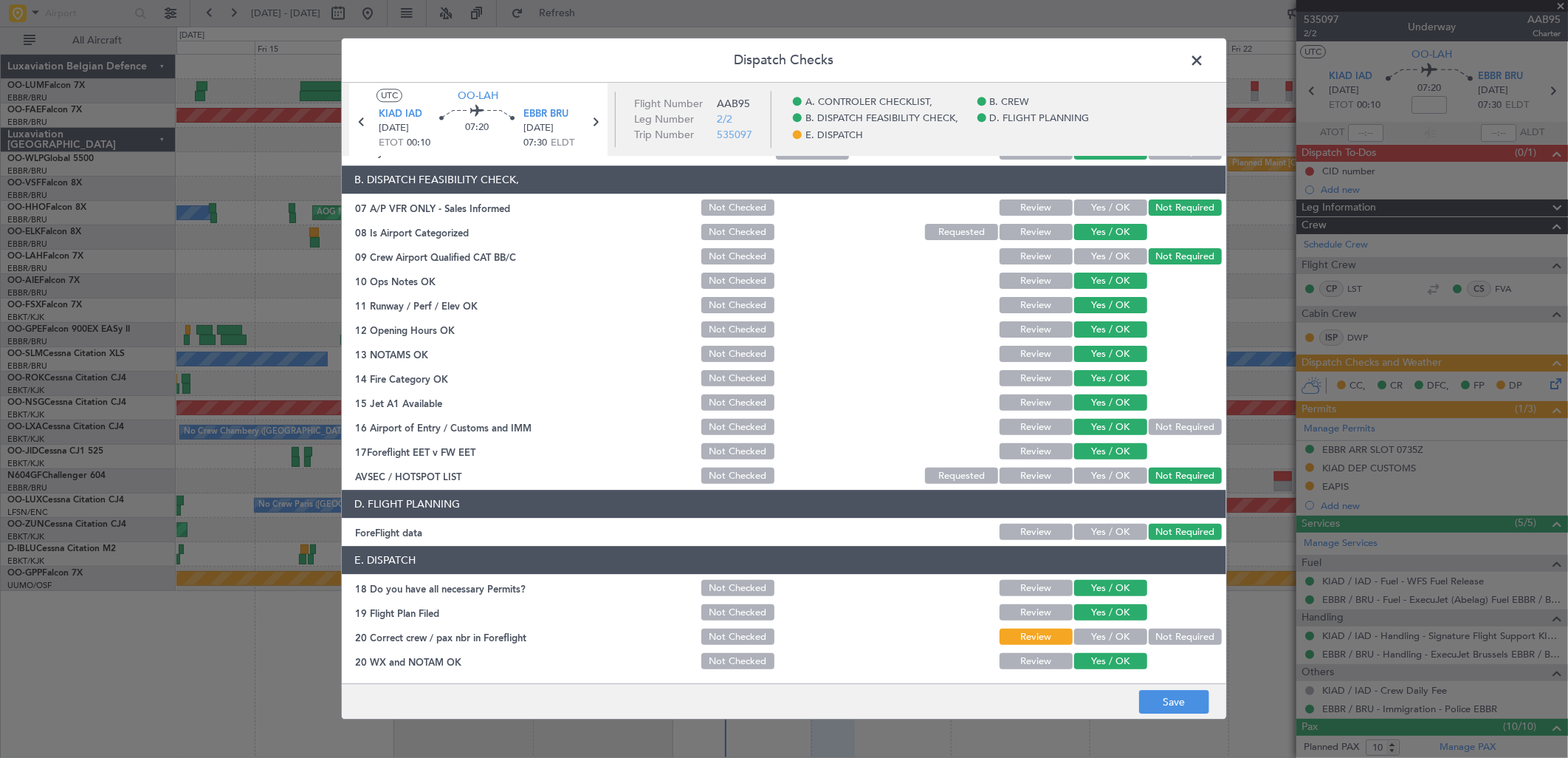
click at [1101, 629] on button "Yes / OK" at bounding box center [1110, 638] width 73 height 17
click at [1188, 708] on button "Save" at bounding box center [1174, 702] width 70 height 24
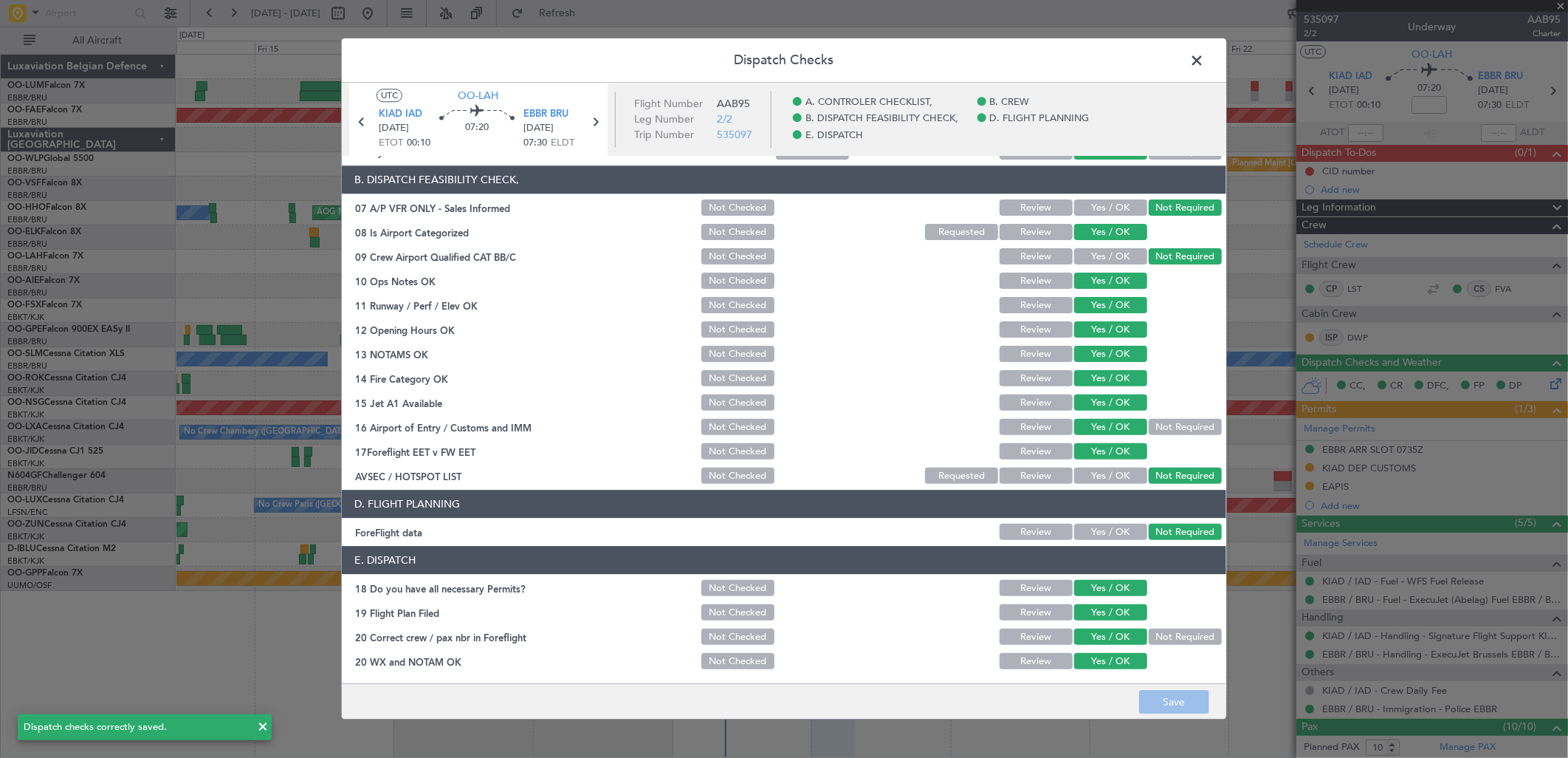
click at [1204, 61] on span at bounding box center [1204, 64] width 0 height 30
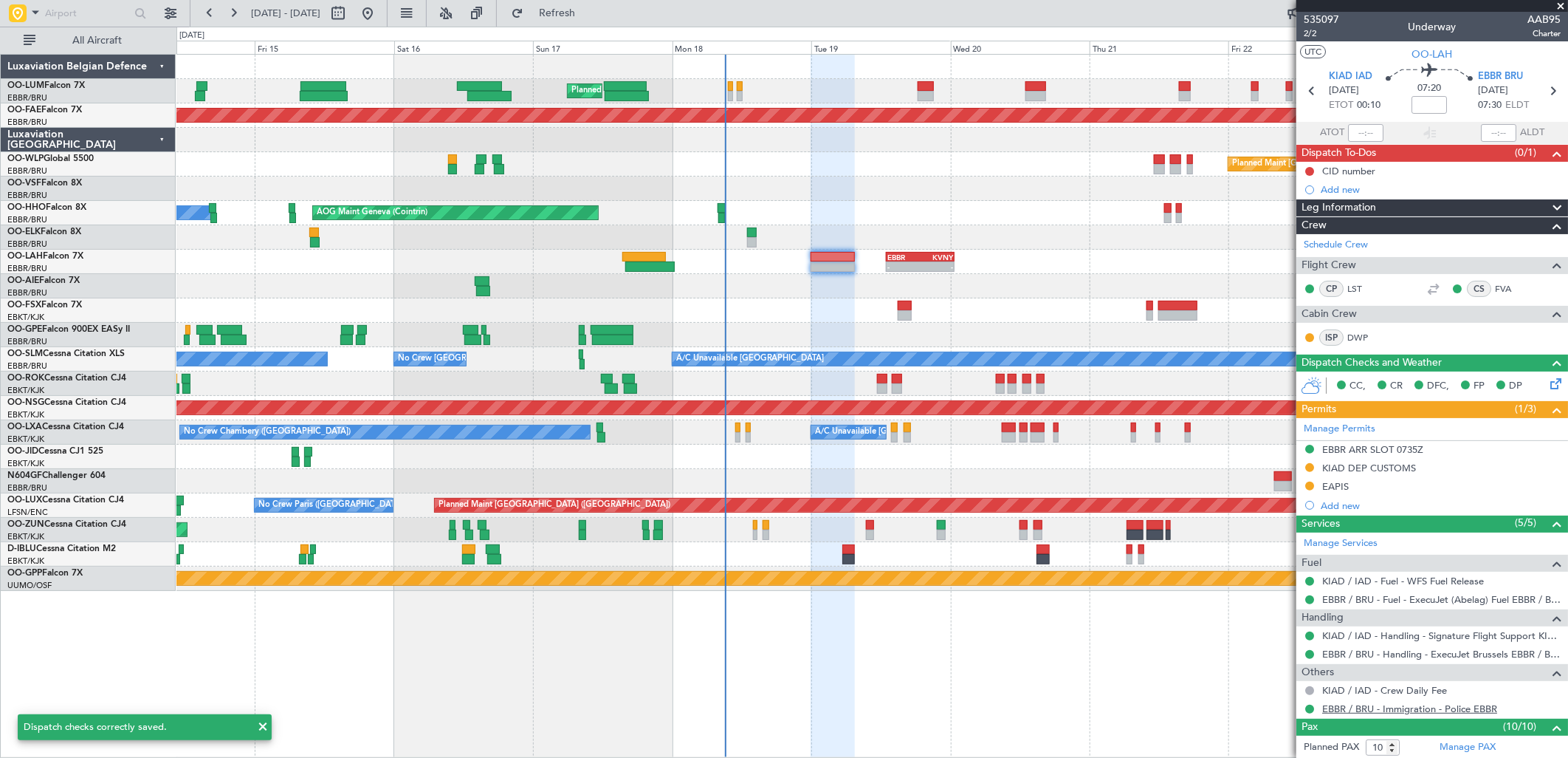
click at [1391, 708] on link "EBBR / BRU - Immigration - Police EBBR" at bounding box center [1410, 709] width 175 height 13
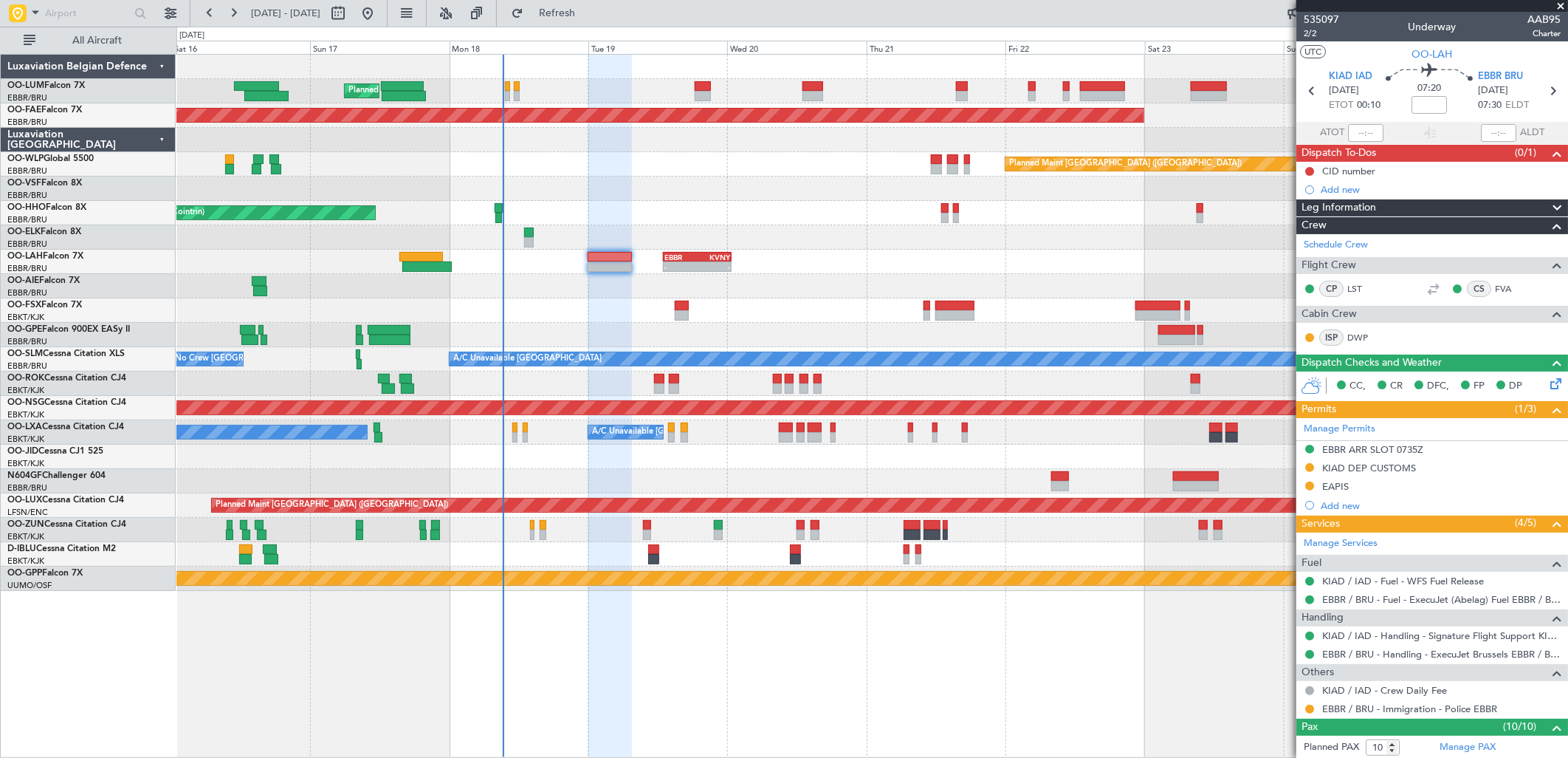
click at [790, 199] on div at bounding box center [872, 189] width 1391 height 24
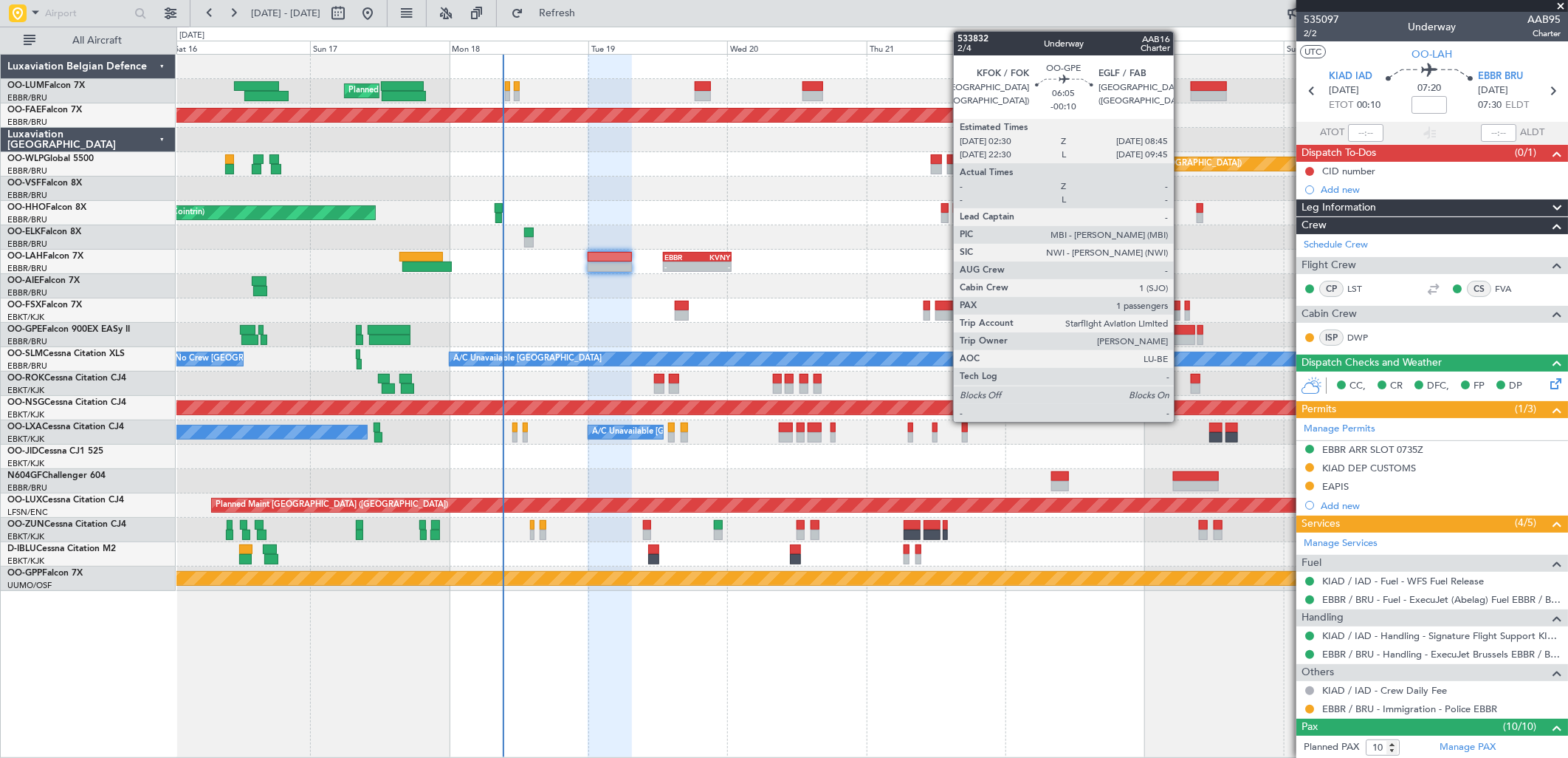
click at [1181, 336] on div at bounding box center [1177, 339] width 37 height 10
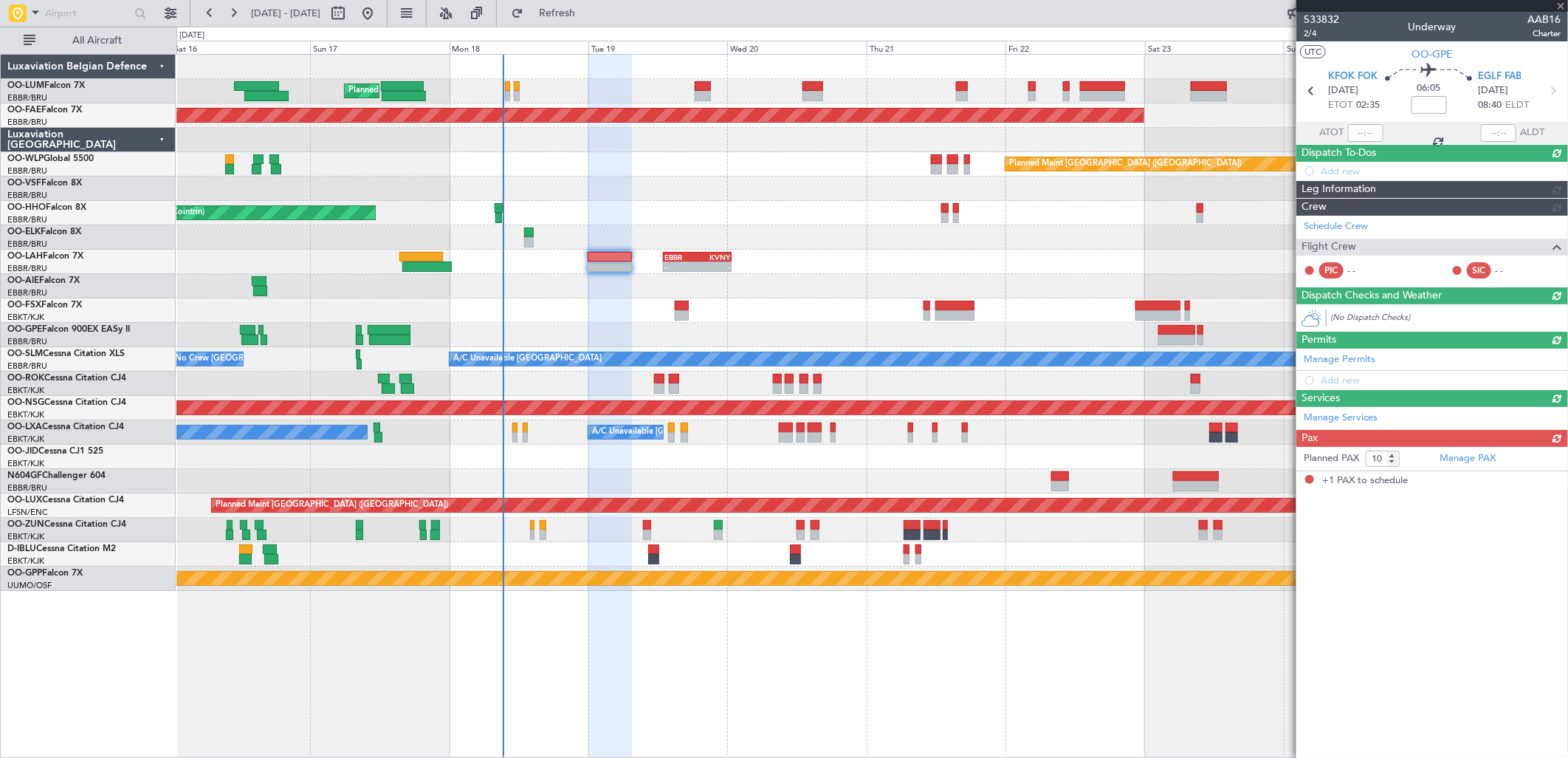
type input "-00:10"
type input "1"
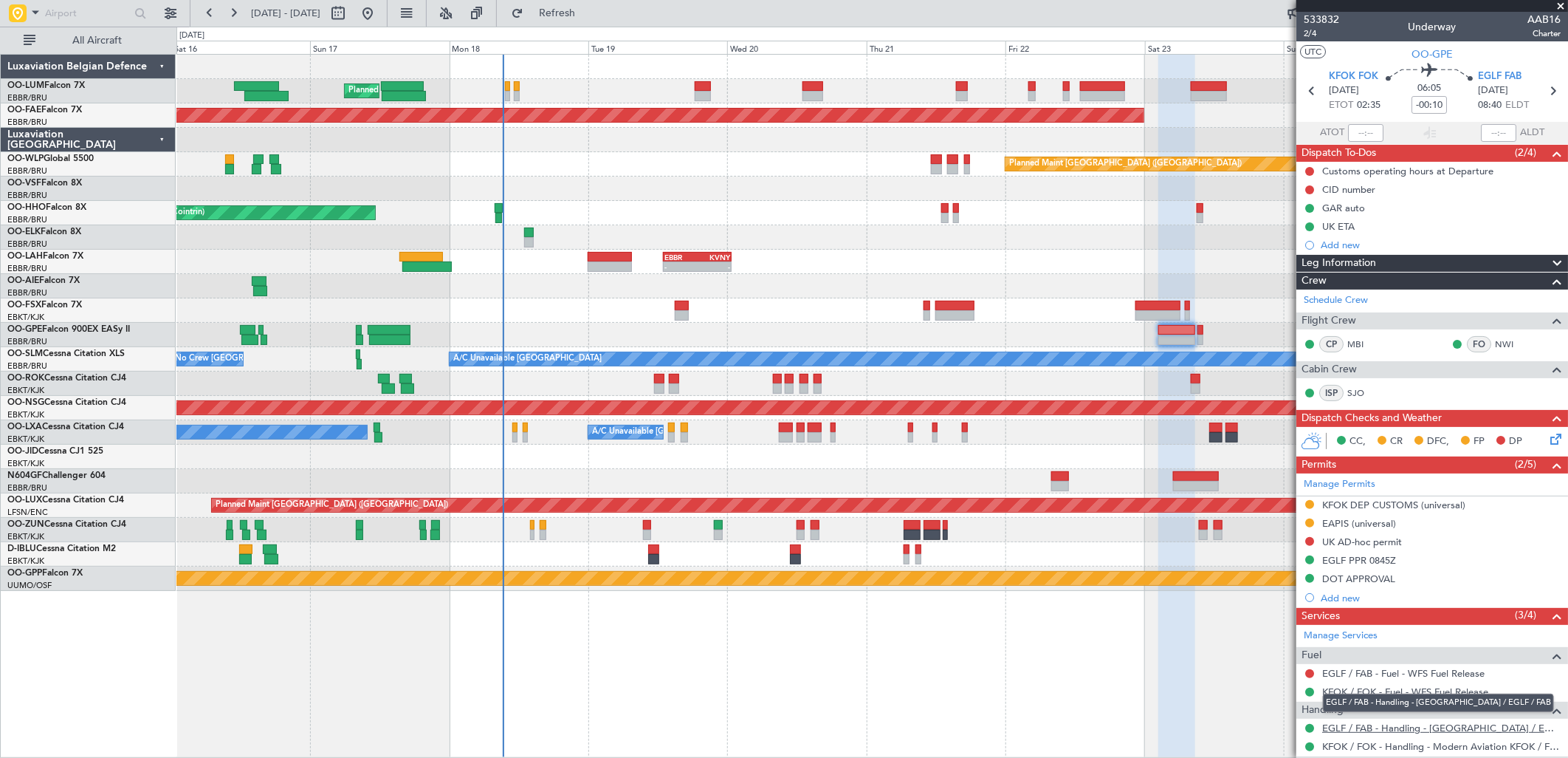
click at [1400, 729] on link "EGLF / FAB - Handling - [GEOGRAPHIC_DATA] / EGLF / FAB" at bounding box center [1441, 728] width 238 height 13
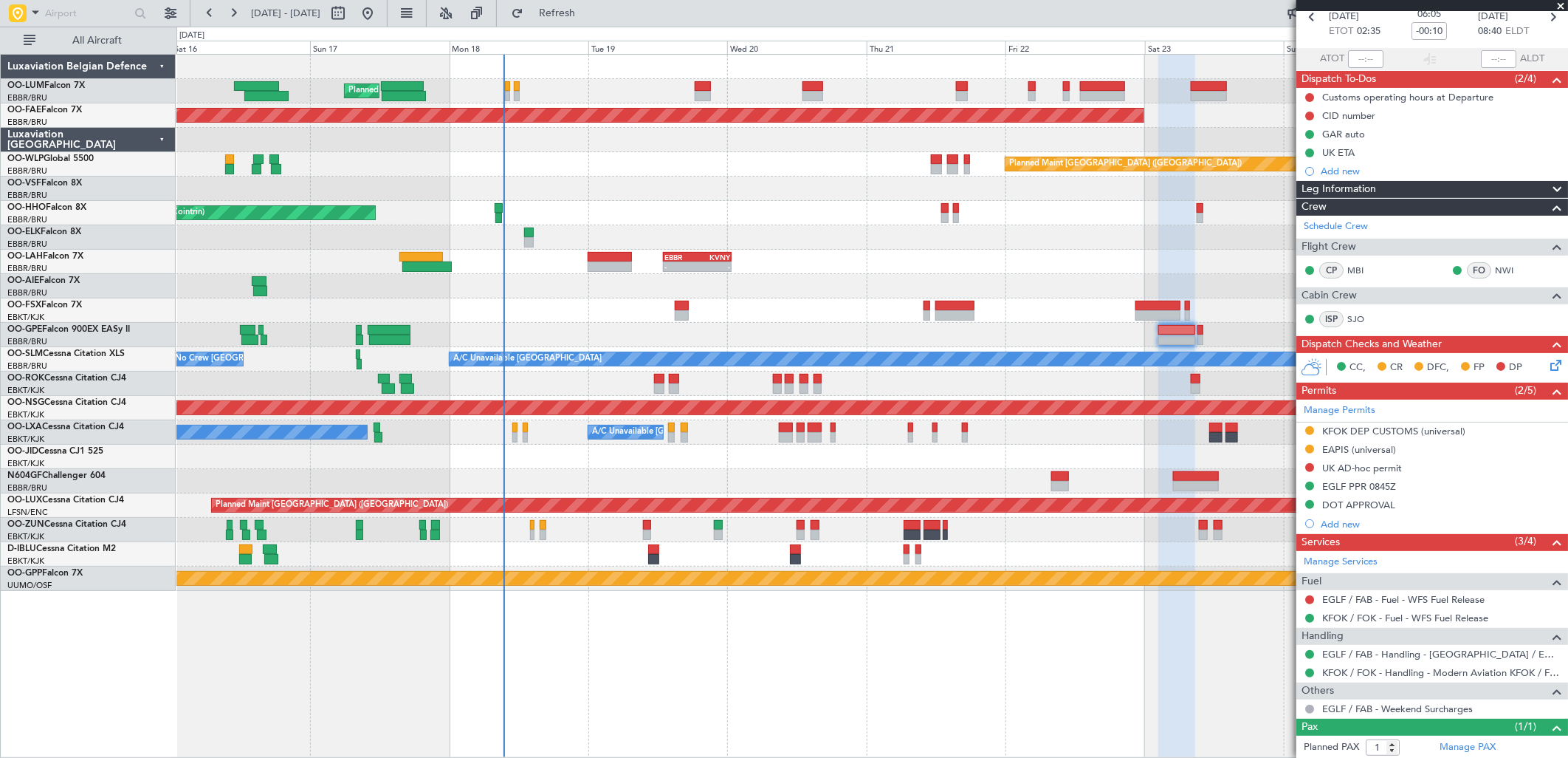
scroll to position [108, 0]
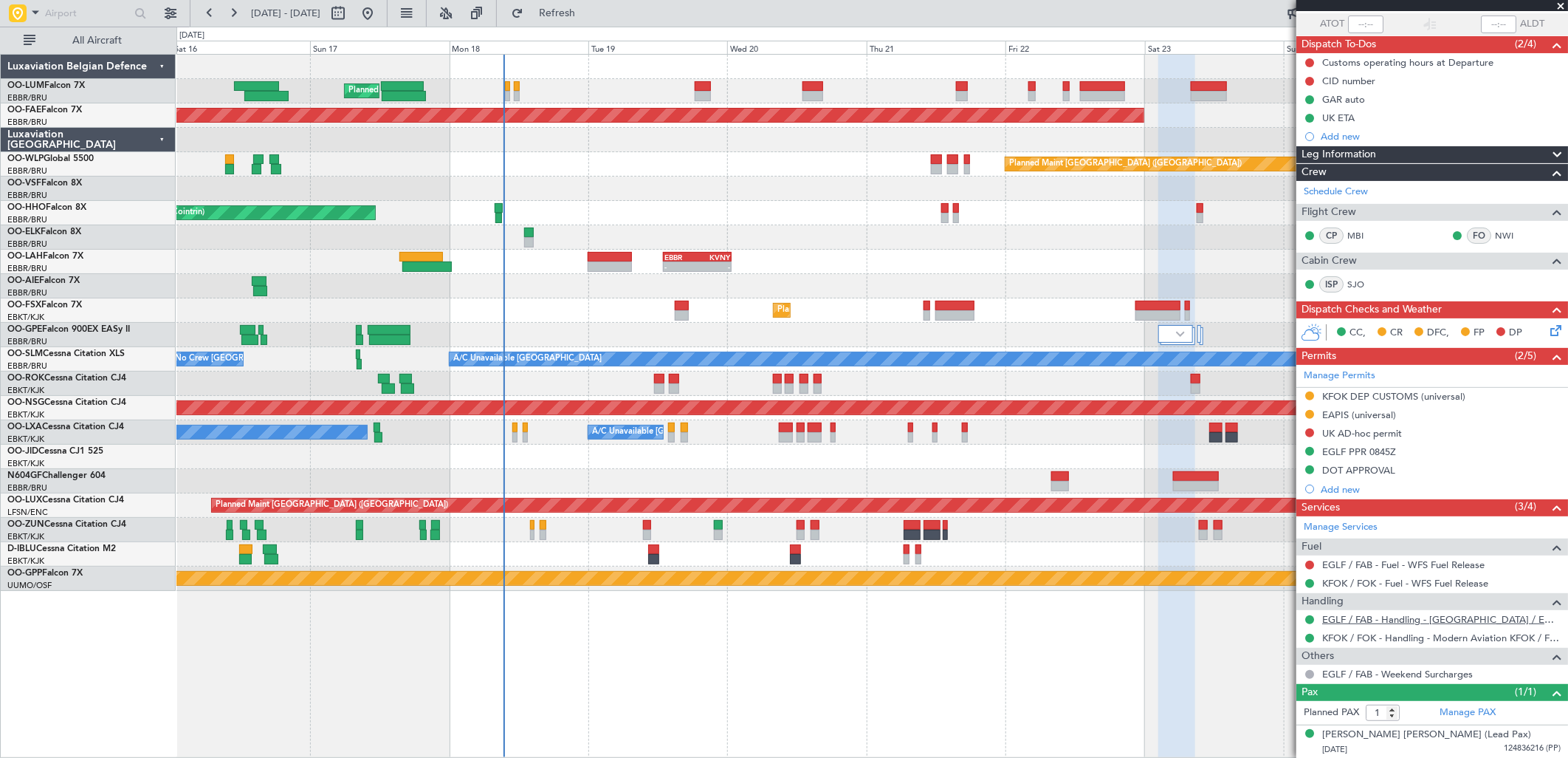
click at [1369, 621] on link "EGLF / FAB - Handling - [GEOGRAPHIC_DATA] / EGLF / FAB" at bounding box center [1441, 620] width 238 height 13
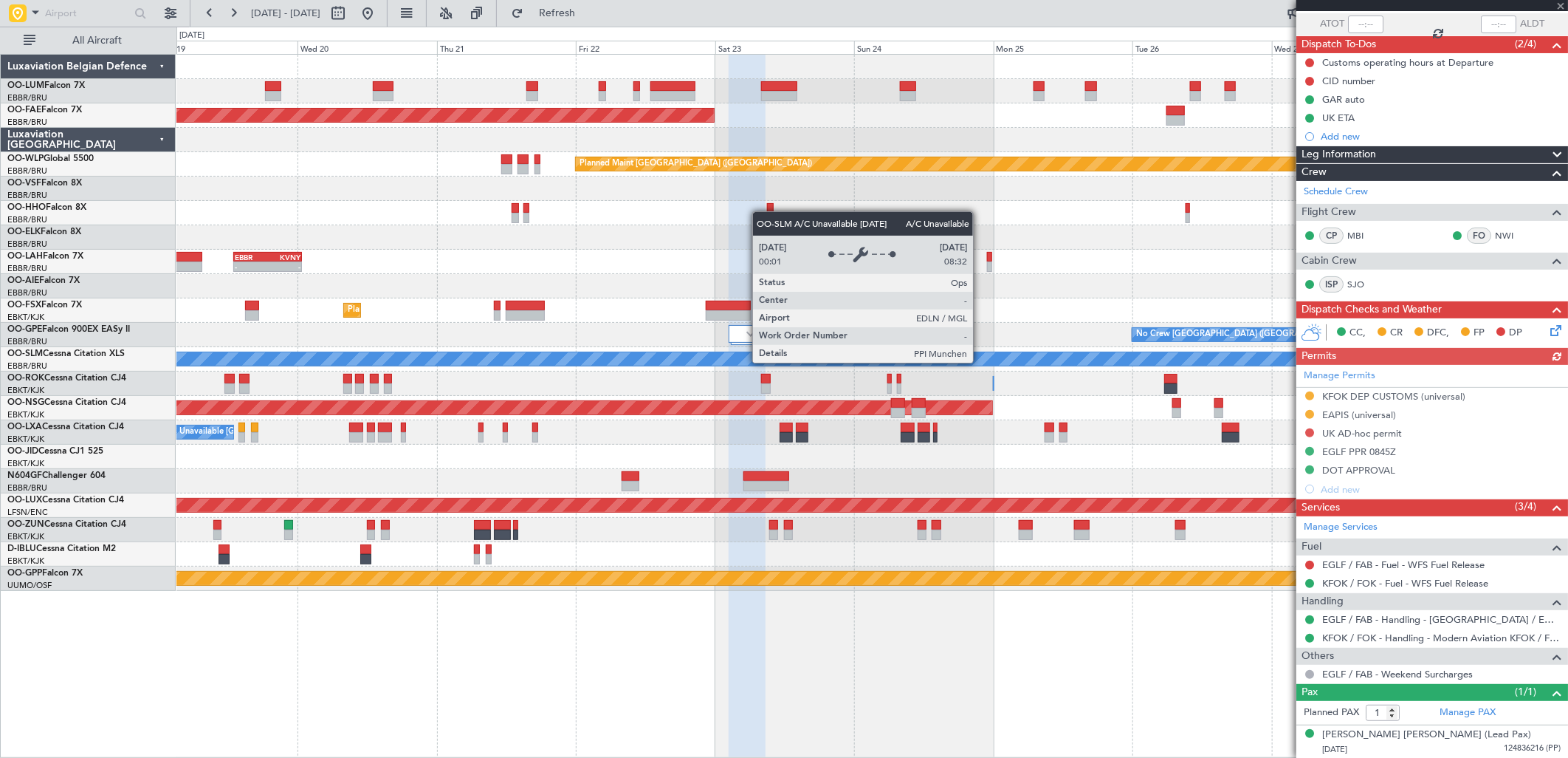
click at [254, 360] on div "A/C Unavailable [GEOGRAPHIC_DATA]" at bounding box center [1488, 359] width 2937 height 13
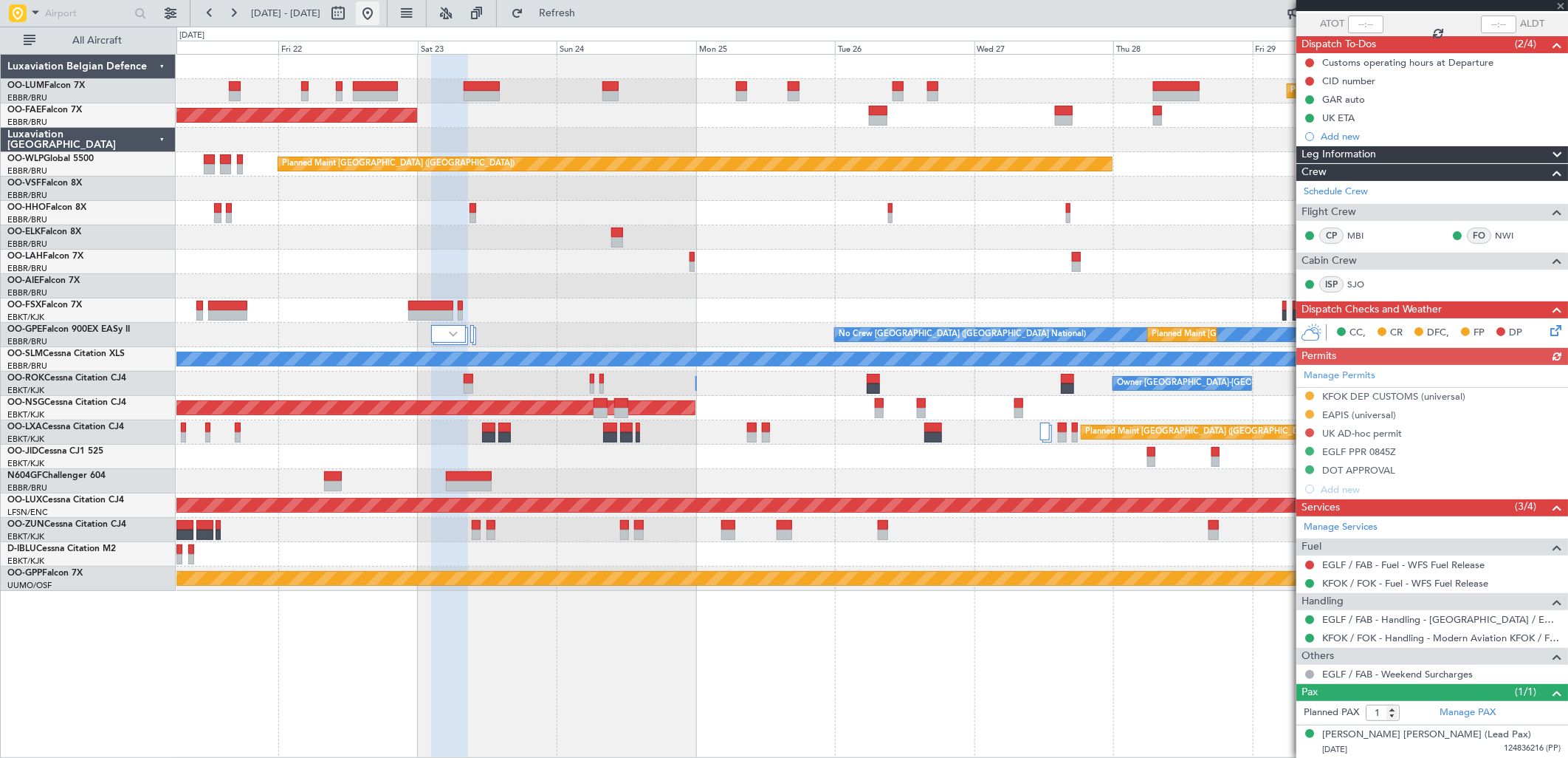
click at [380, 19] on button at bounding box center [368, 14] width 24 height 24
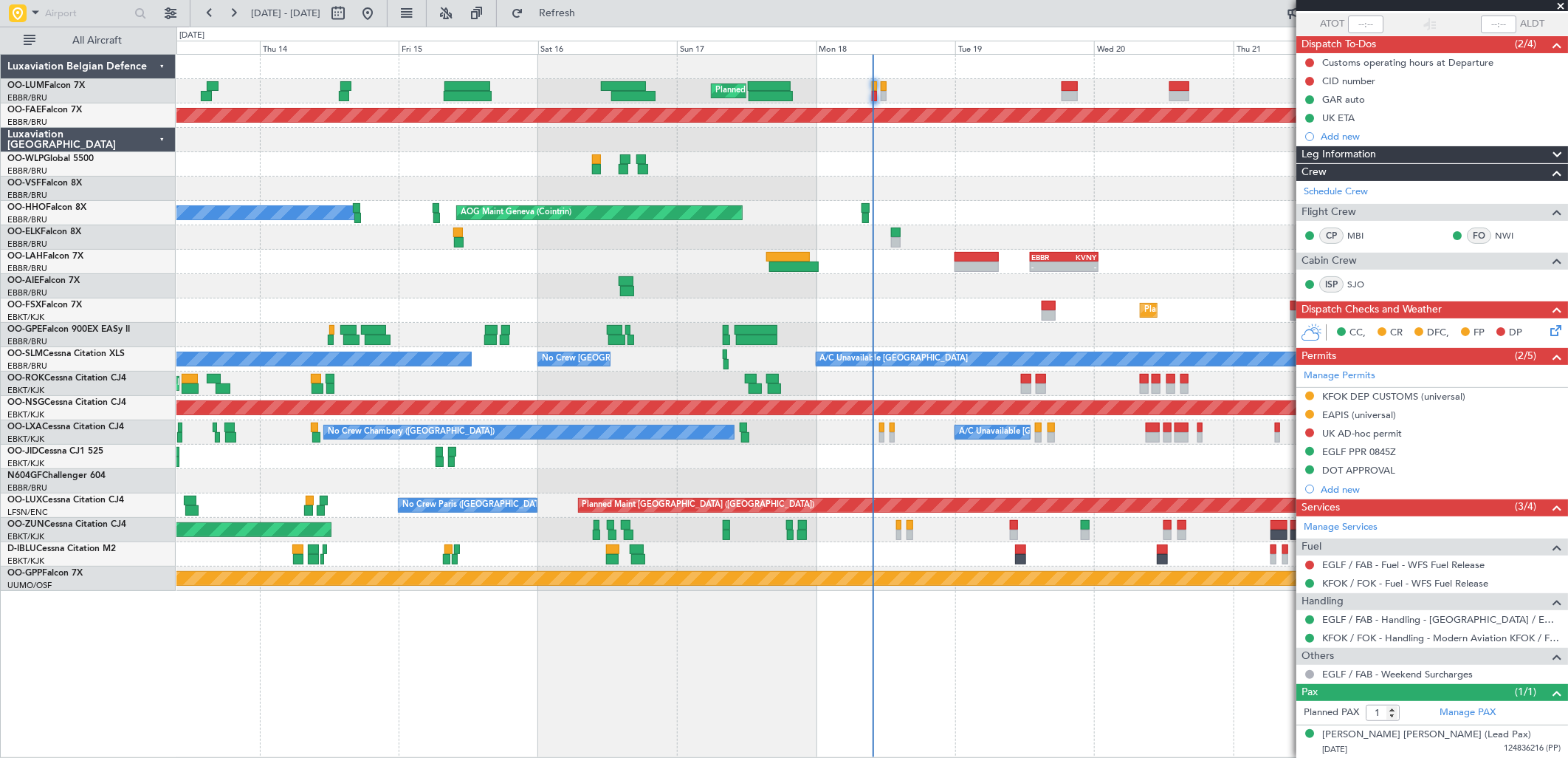
click at [311, 292] on div "Planned Maint Brussels (Brussels National) Planned Maint Kortrijk-Wevelgem Plan…" at bounding box center [872, 322] width 1391 height 537
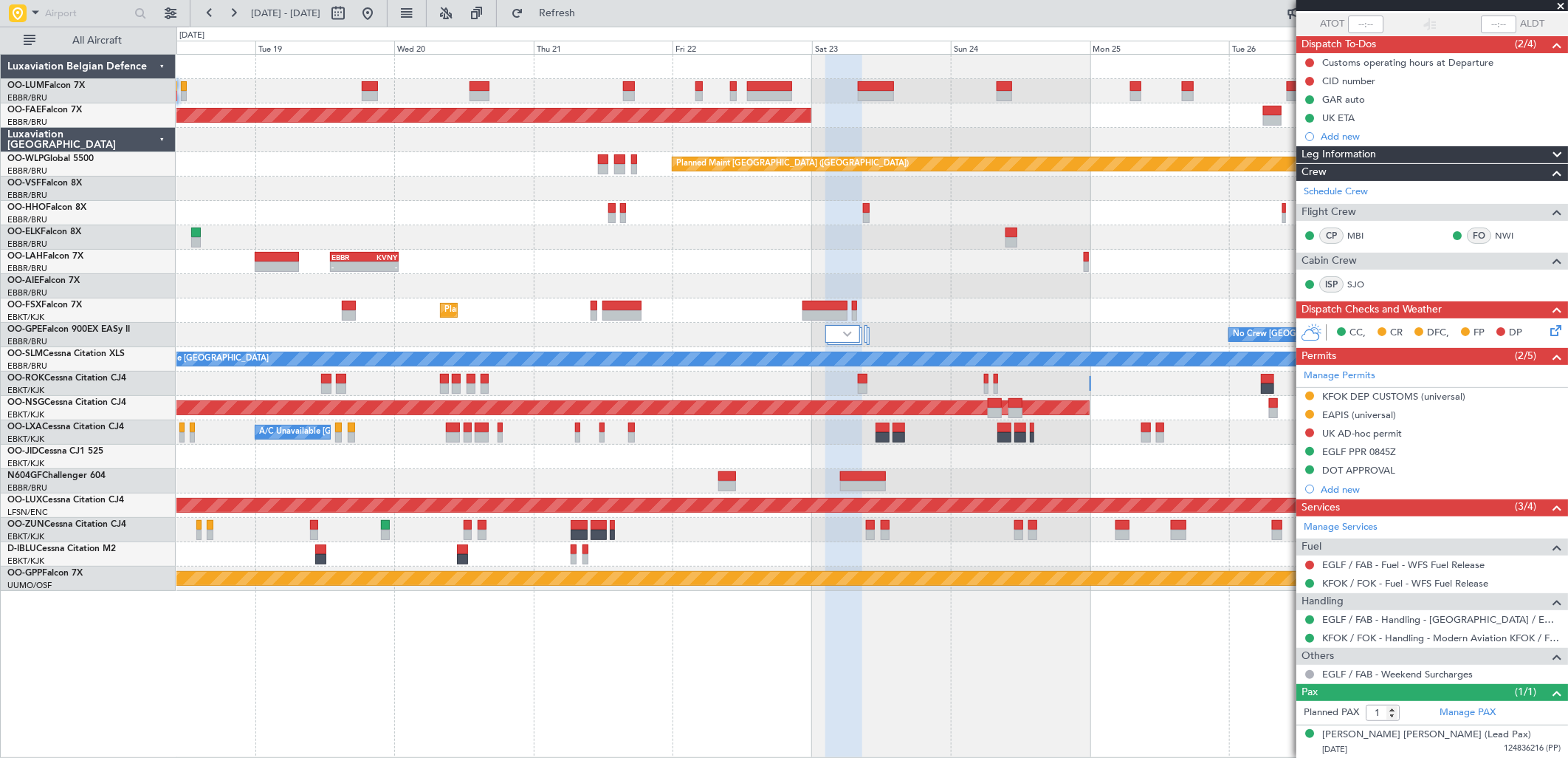
click at [300, 323] on div "Planned Maint Brussels (Brussels National) Planned Maint Brussels (Brussels Nat…" at bounding box center [872, 322] width 1391 height 537
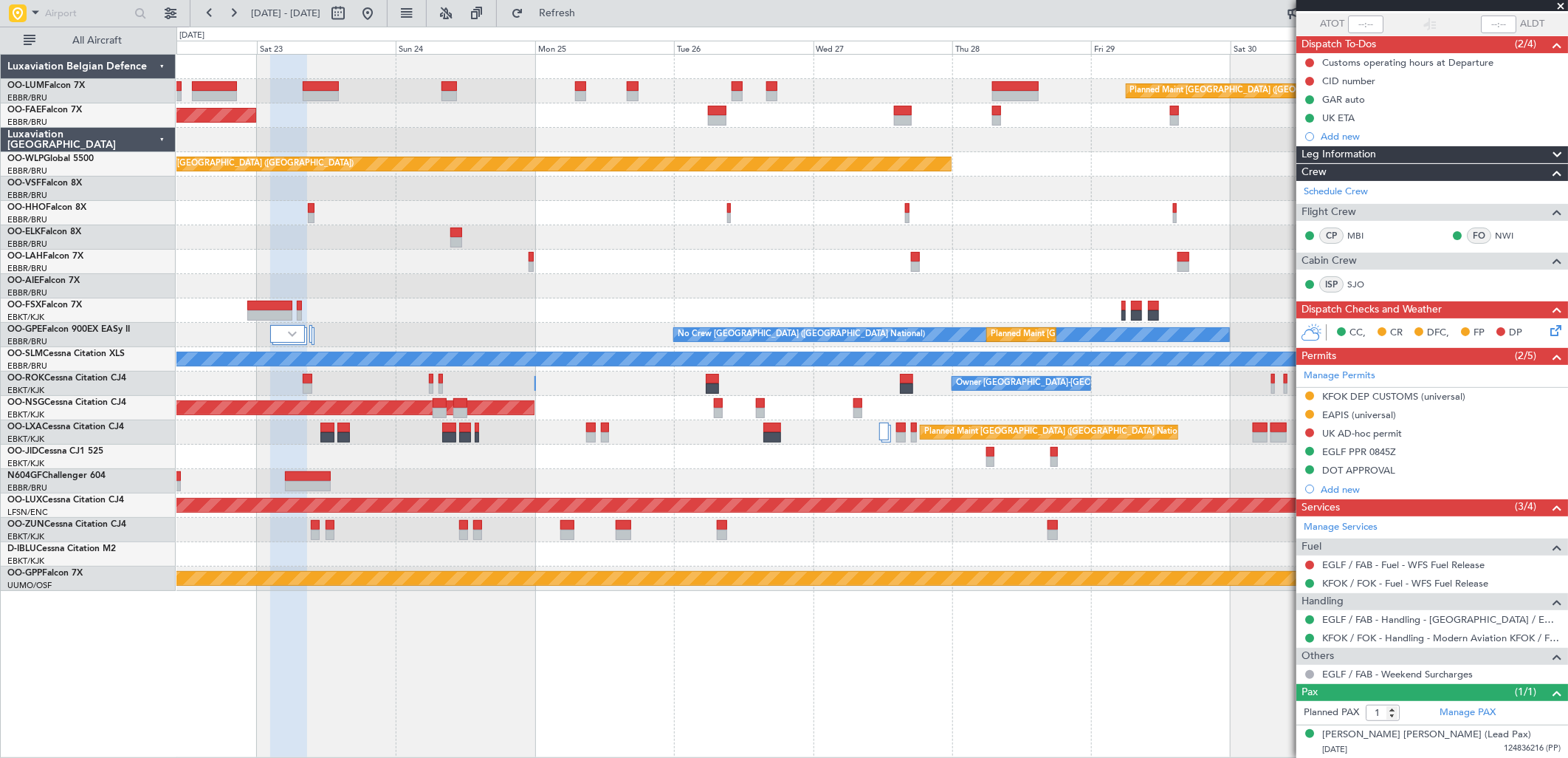
click at [200, 359] on div "A/C Unavailable [GEOGRAPHIC_DATA]" at bounding box center [872, 360] width 1391 height 24
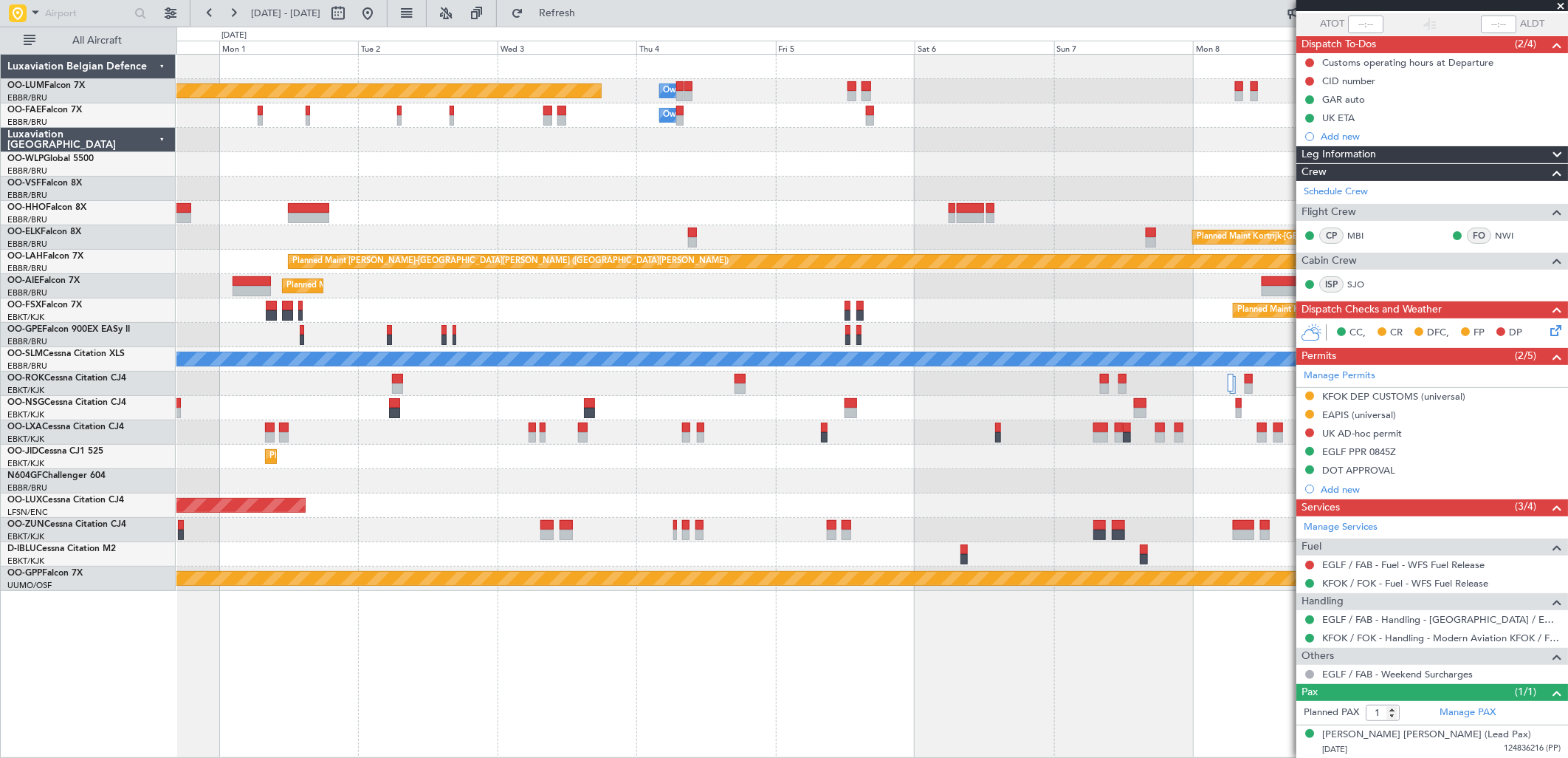
click at [340, 367] on div "Planned Maint Brussels (Brussels National) Owner Melsbroek Air Base Owner Melsb…" at bounding box center [872, 322] width 1391 height 537
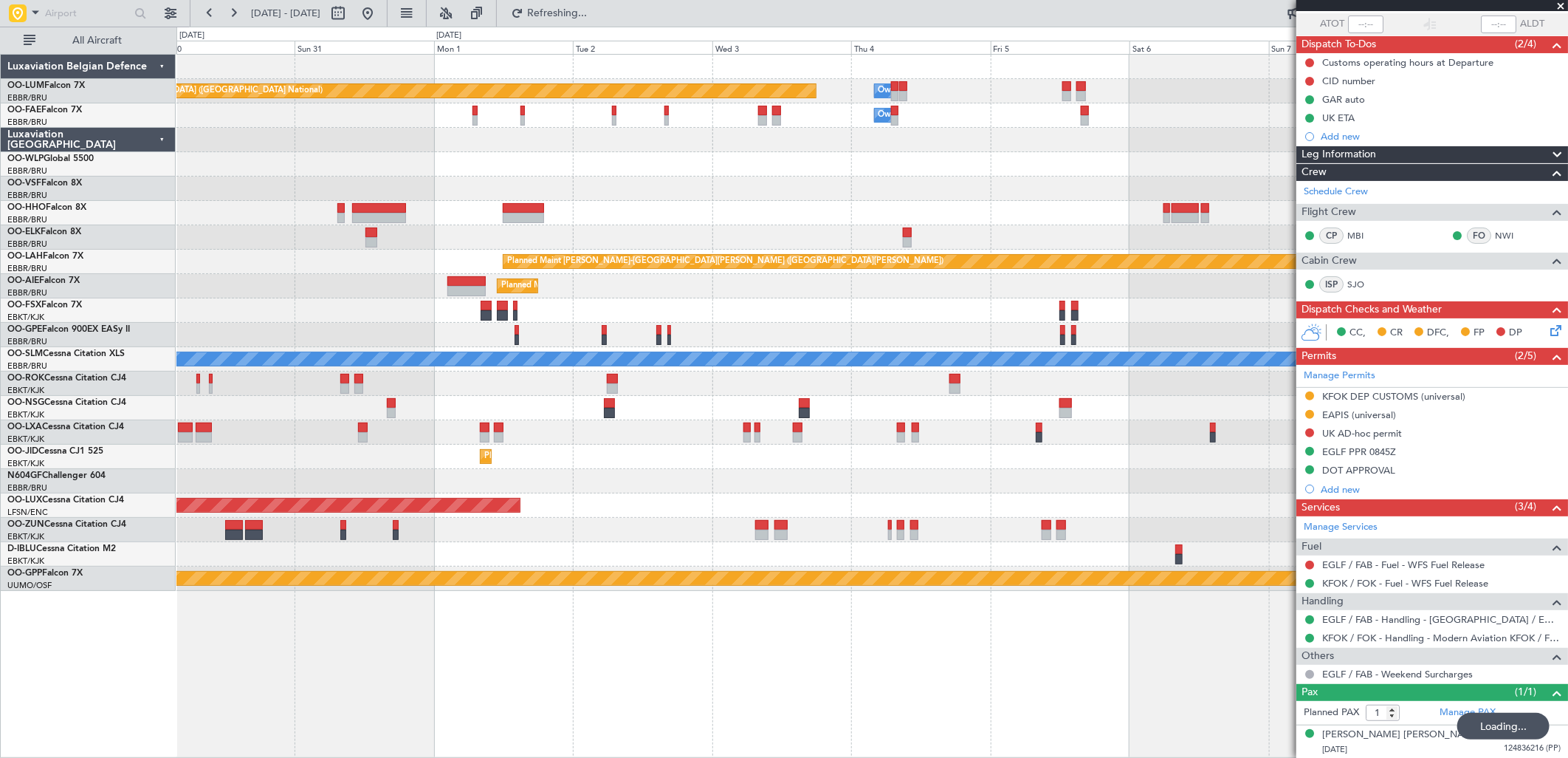
click at [879, 319] on div "Planned Maint Kortrijk-[GEOGRAPHIC_DATA]" at bounding box center [872, 310] width 1391 height 24
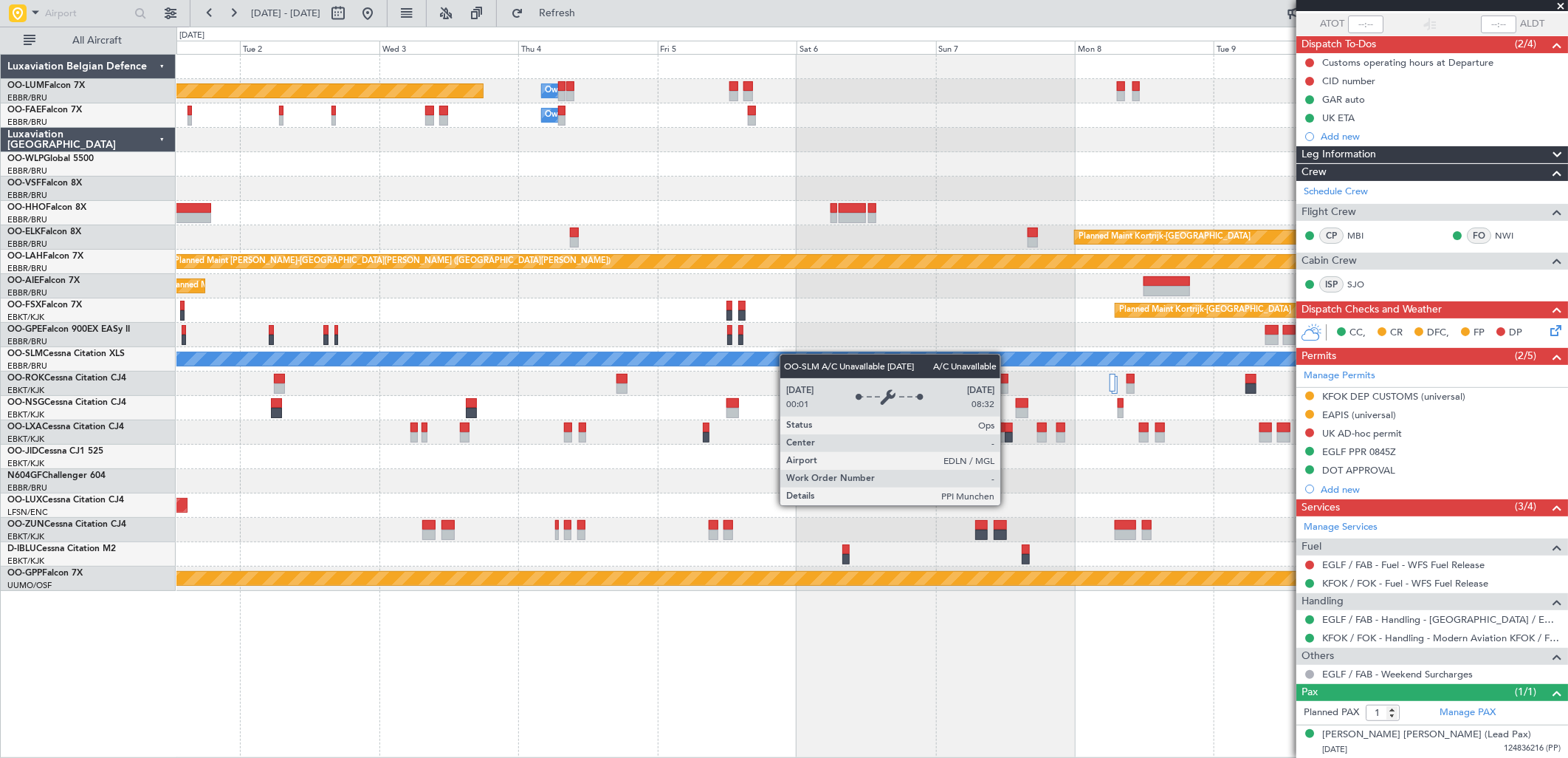
click at [355, 388] on div "Planned Maint Brussels (Brussels National) Owner Melsbroek Air Base Owner Melsb…" at bounding box center [872, 322] width 1391 height 537
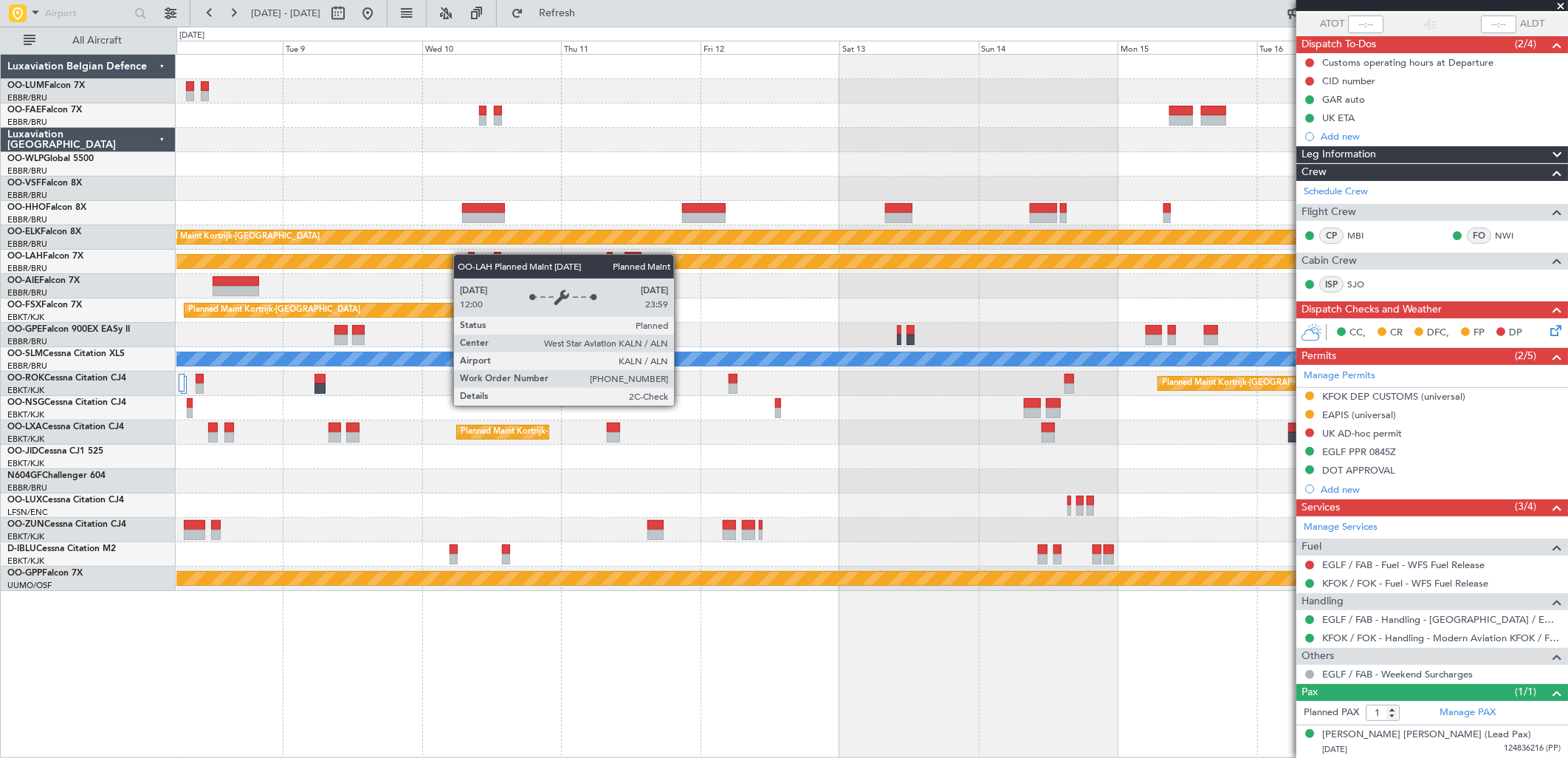
click at [336, 273] on div "Planned Maint Kortrijk-Wevelgem Planned Maint Alton-st Louis (St Louis Regl) Pl…" at bounding box center [872, 322] width 1391 height 537
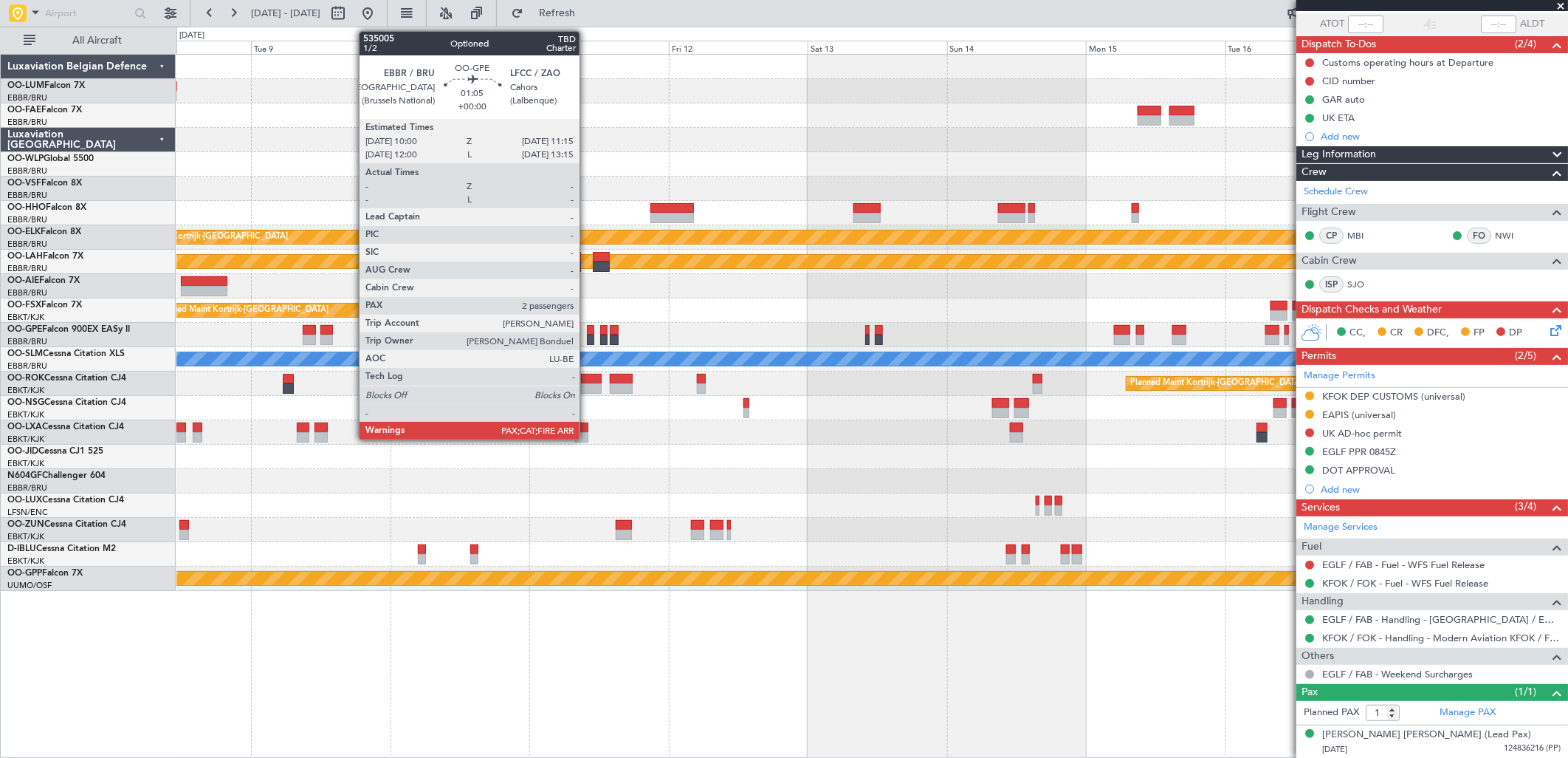
click at [587, 333] on div at bounding box center [591, 330] width 7 height 10
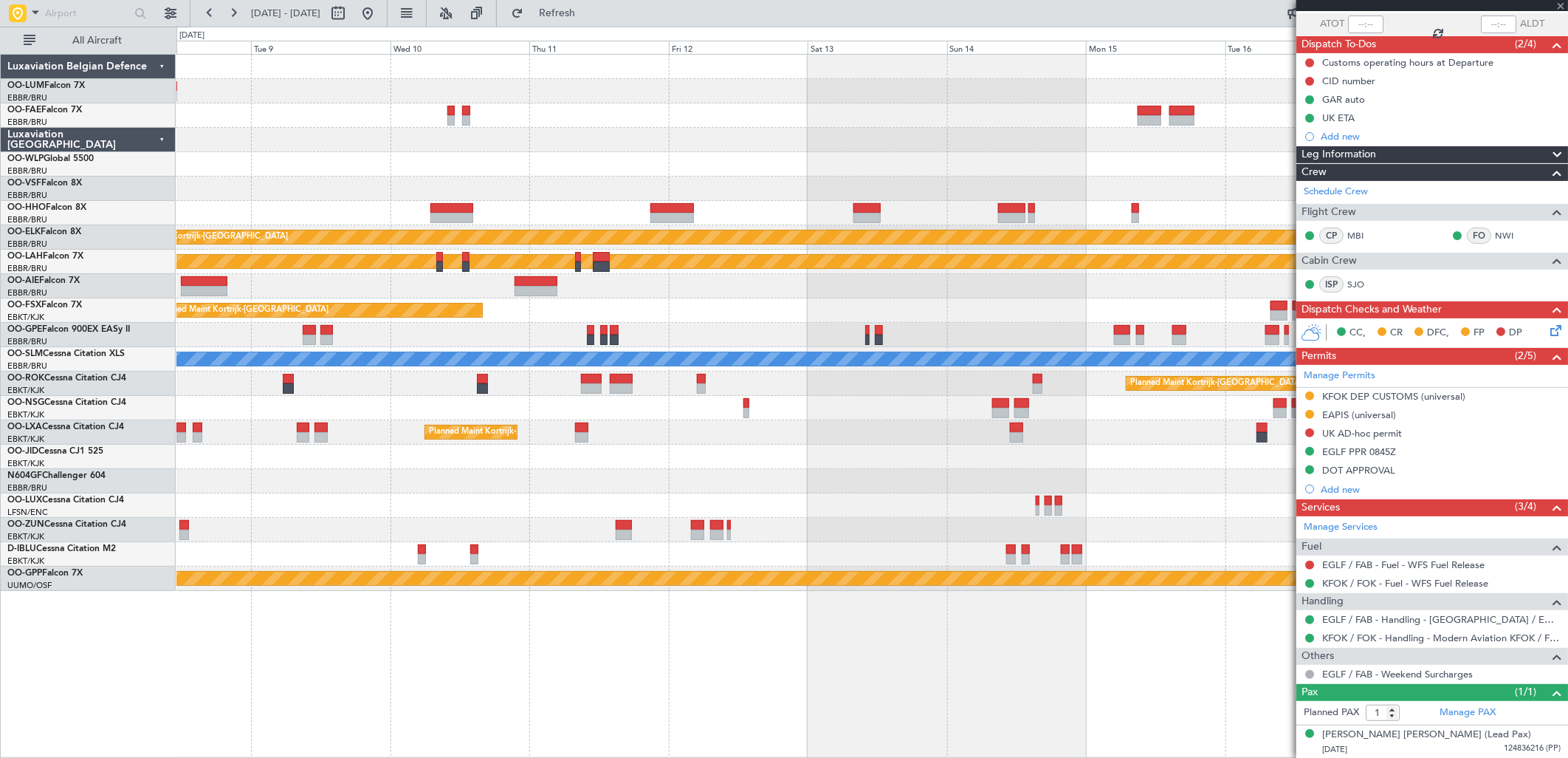
type input "2"
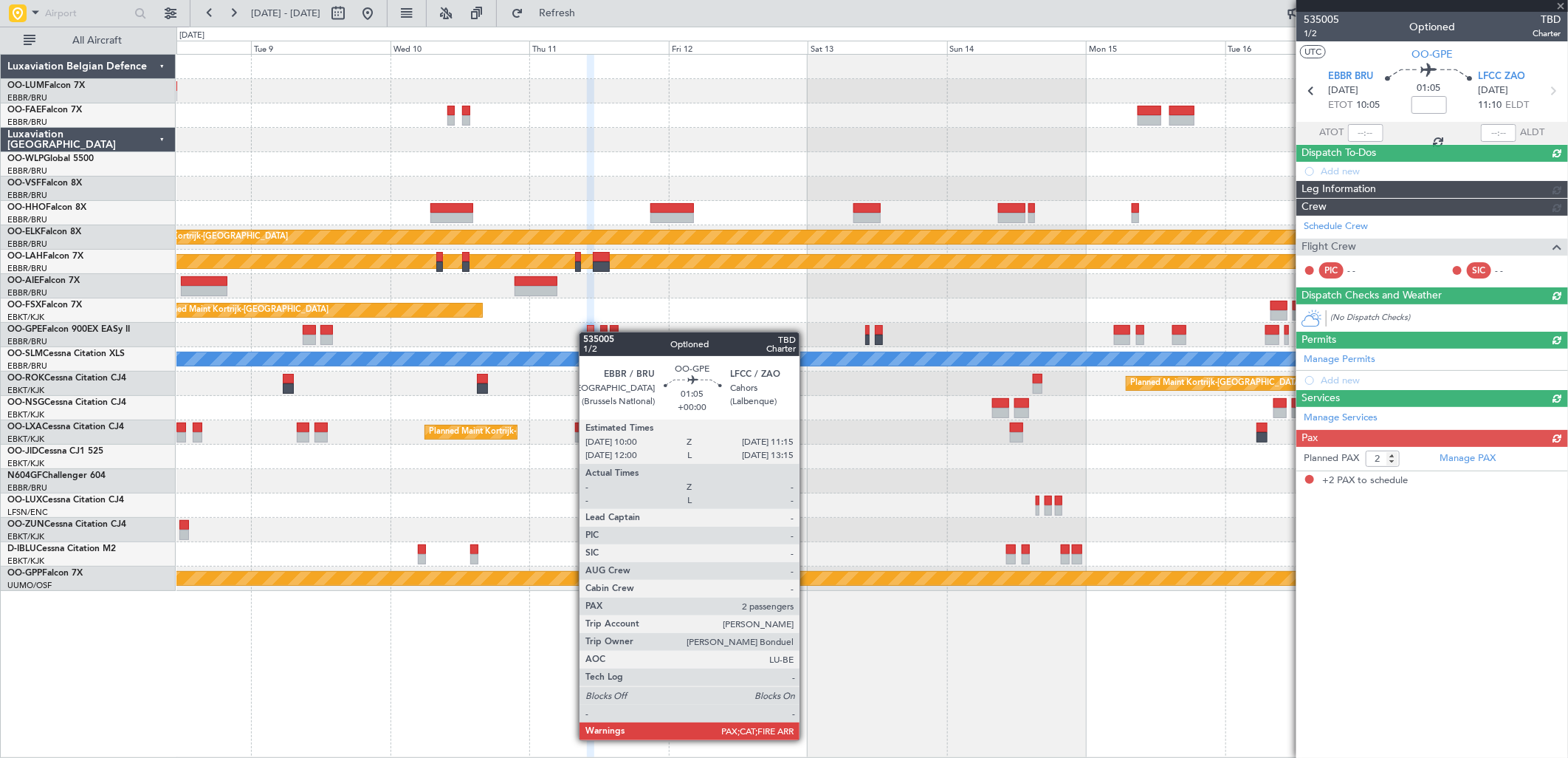
scroll to position [0, 0]
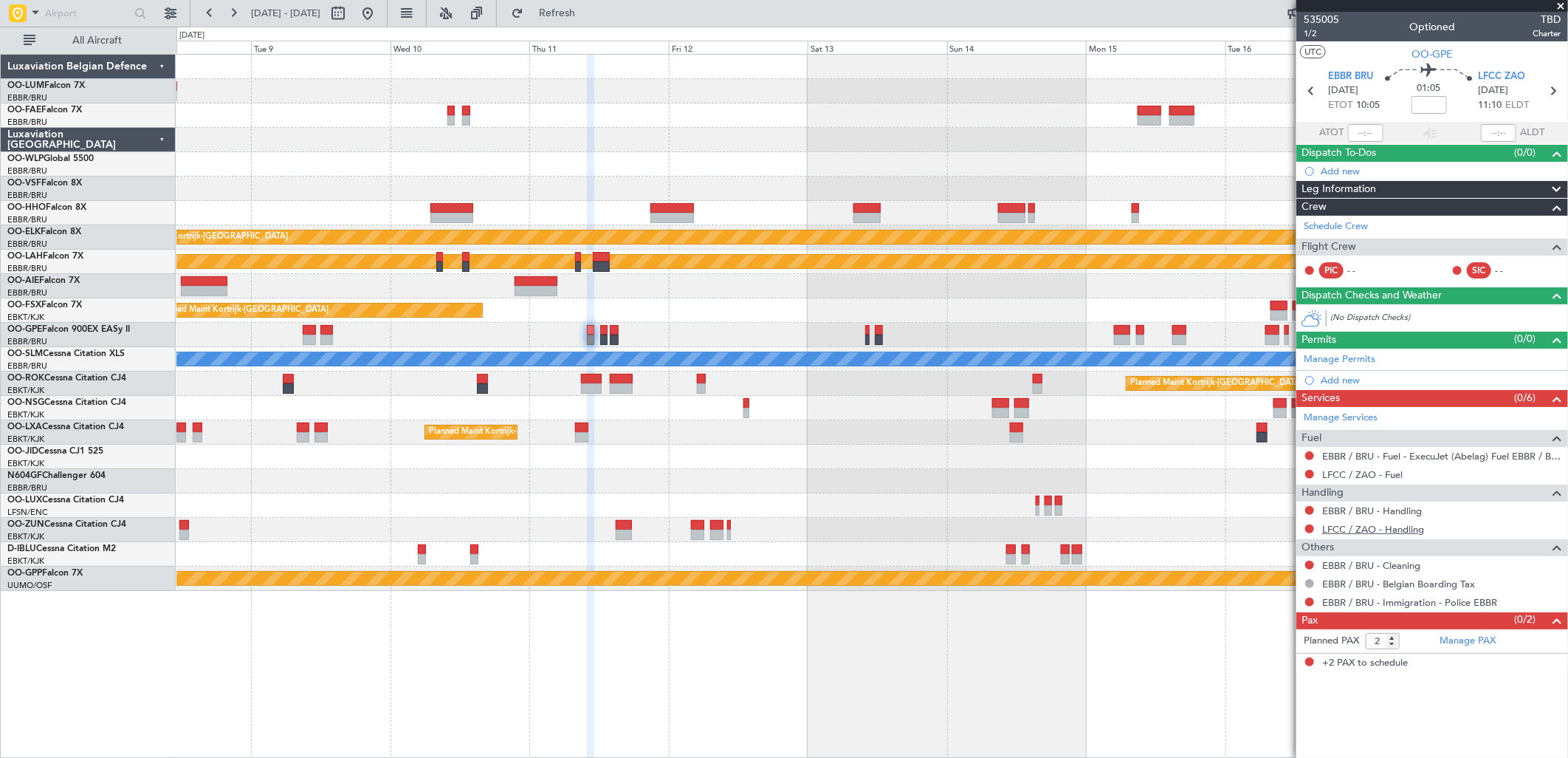
click at [1362, 526] on link "LFCC / ZAO - Handling" at bounding box center [1374, 529] width 102 height 13
click at [1359, 523] on link "LFCC / ZAO - Handling" at bounding box center [1374, 529] width 102 height 13
click at [380, 19] on button at bounding box center [368, 14] width 24 height 24
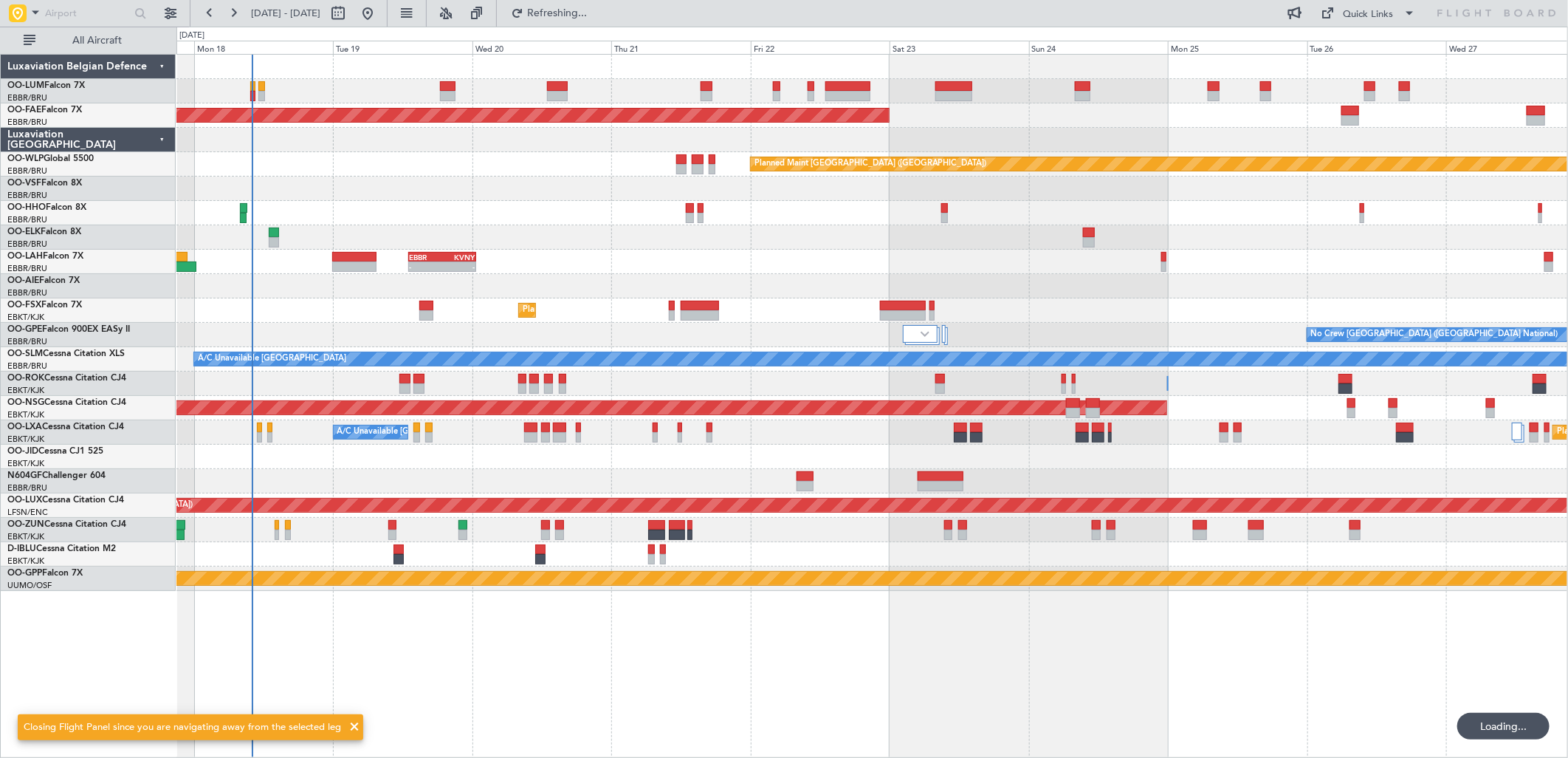
click at [581, 305] on div "Planned Maint Brussels (Brussels National) Planned Maint Brussels (Brussels Nat…" at bounding box center [872, 322] width 1391 height 537
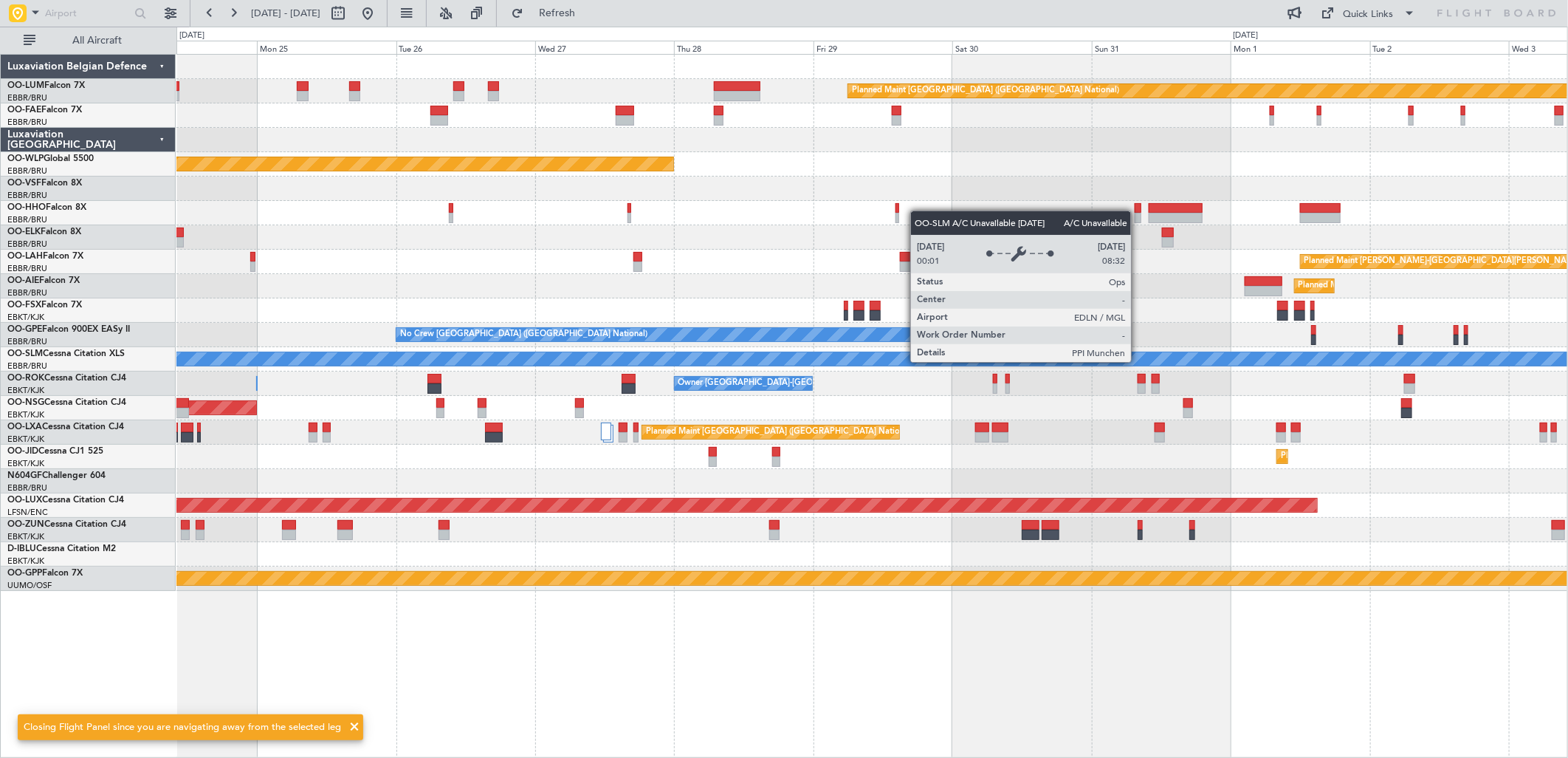
click at [344, 362] on div "A/C Unavailable [GEOGRAPHIC_DATA]" at bounding box center [1120, 359] width 3673 height 13
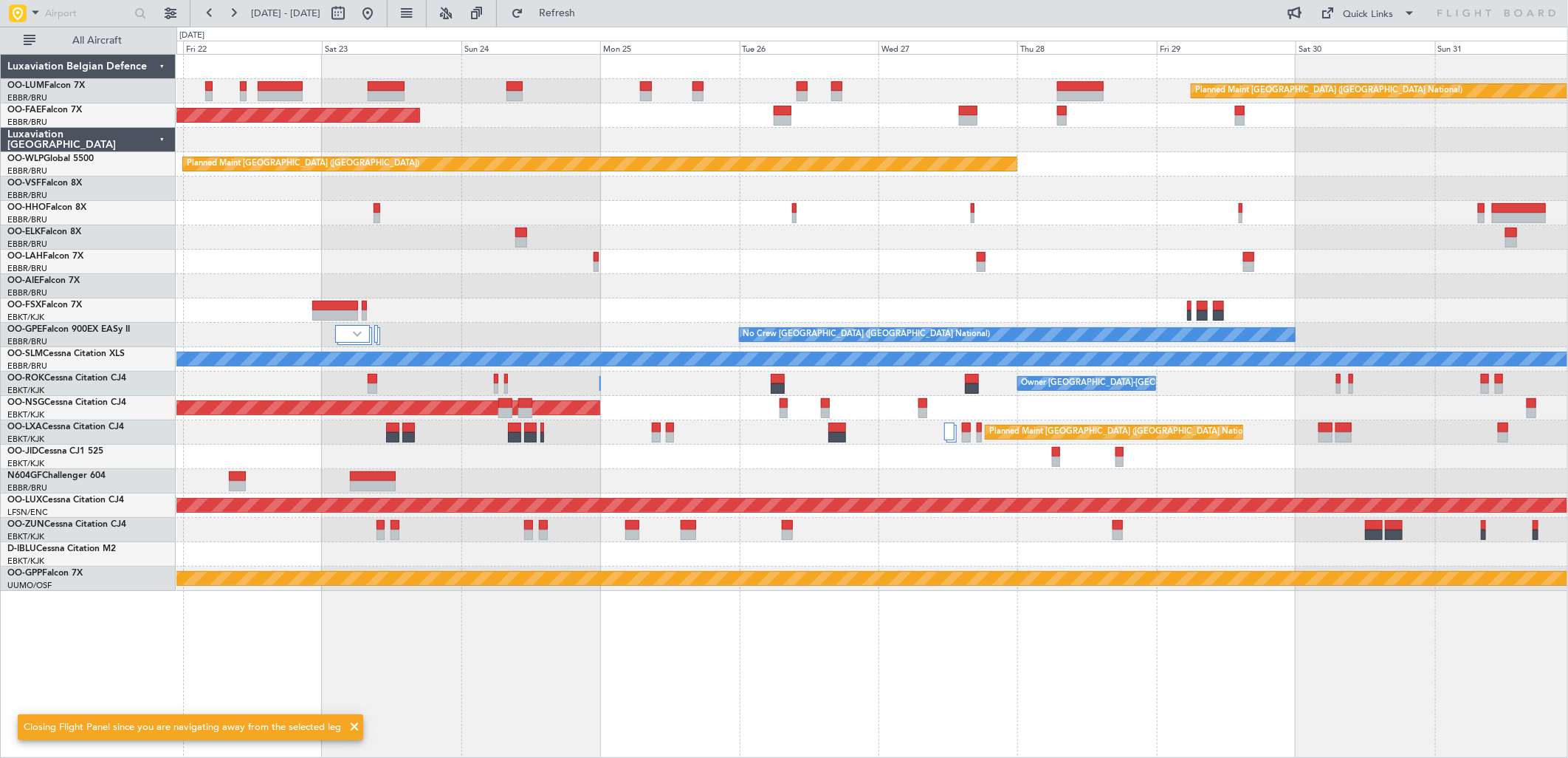
click at [1428, 296] on div "Planned Maint Brussels (Brussels National) Planned Maint Kortrijk-Wevelgem Plan…" at bounding box center [872, 322] width 1391 height 537
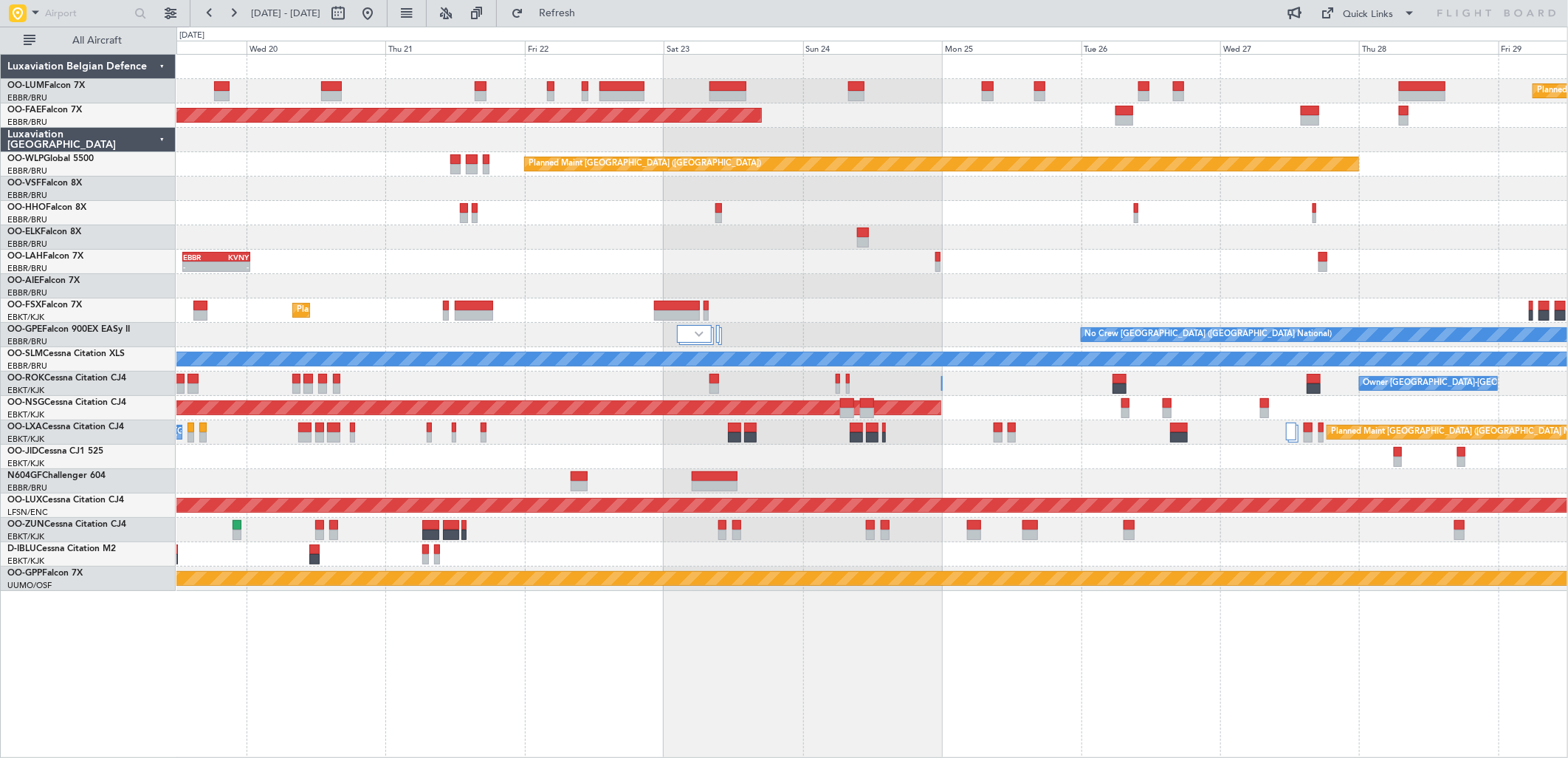
click at [760, 234] on div at bounding box center [872, 237] width 1391 height 24
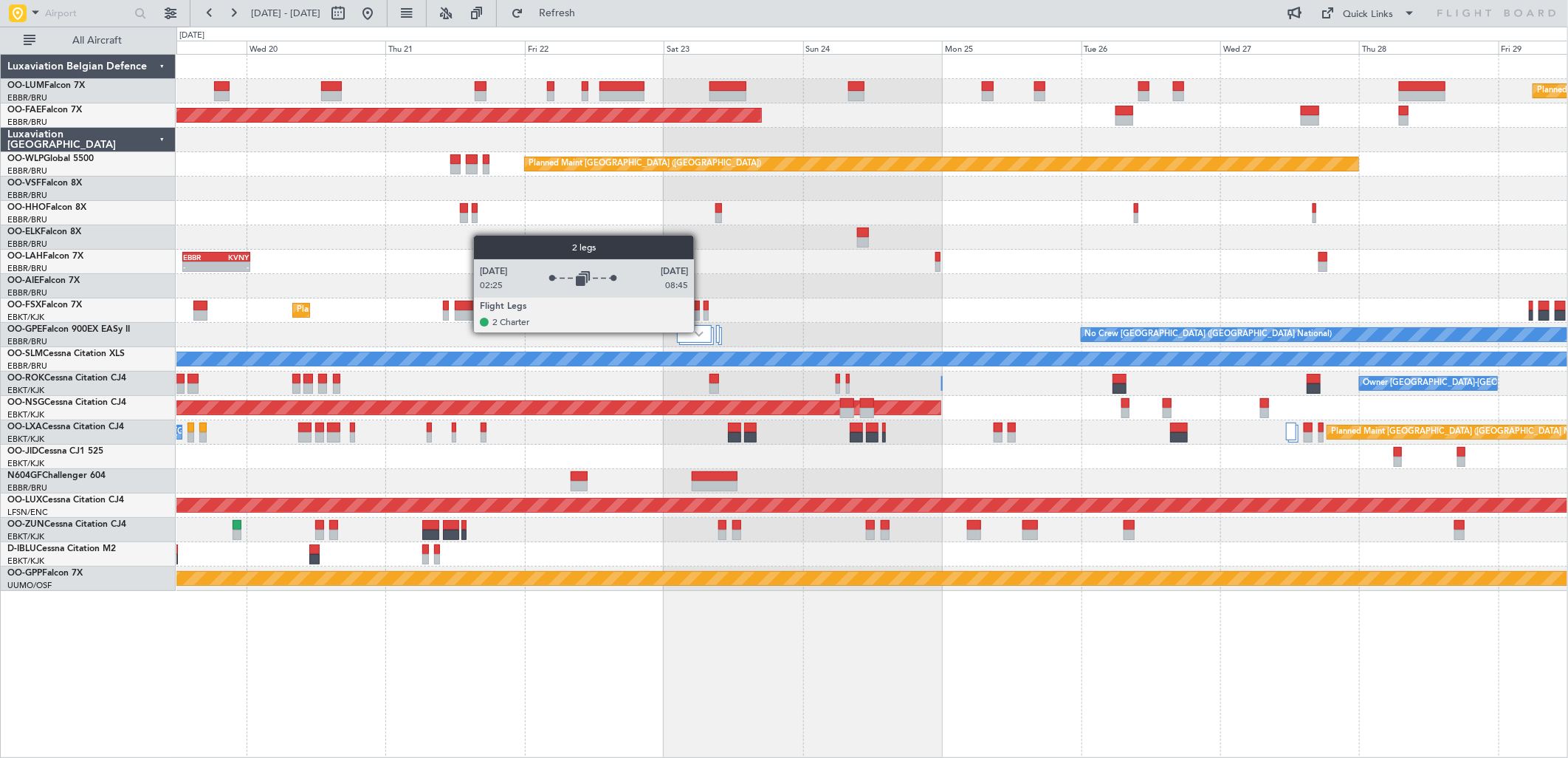
click at [701, 333] on img at bounding box center [699, 334] width 9 height 6
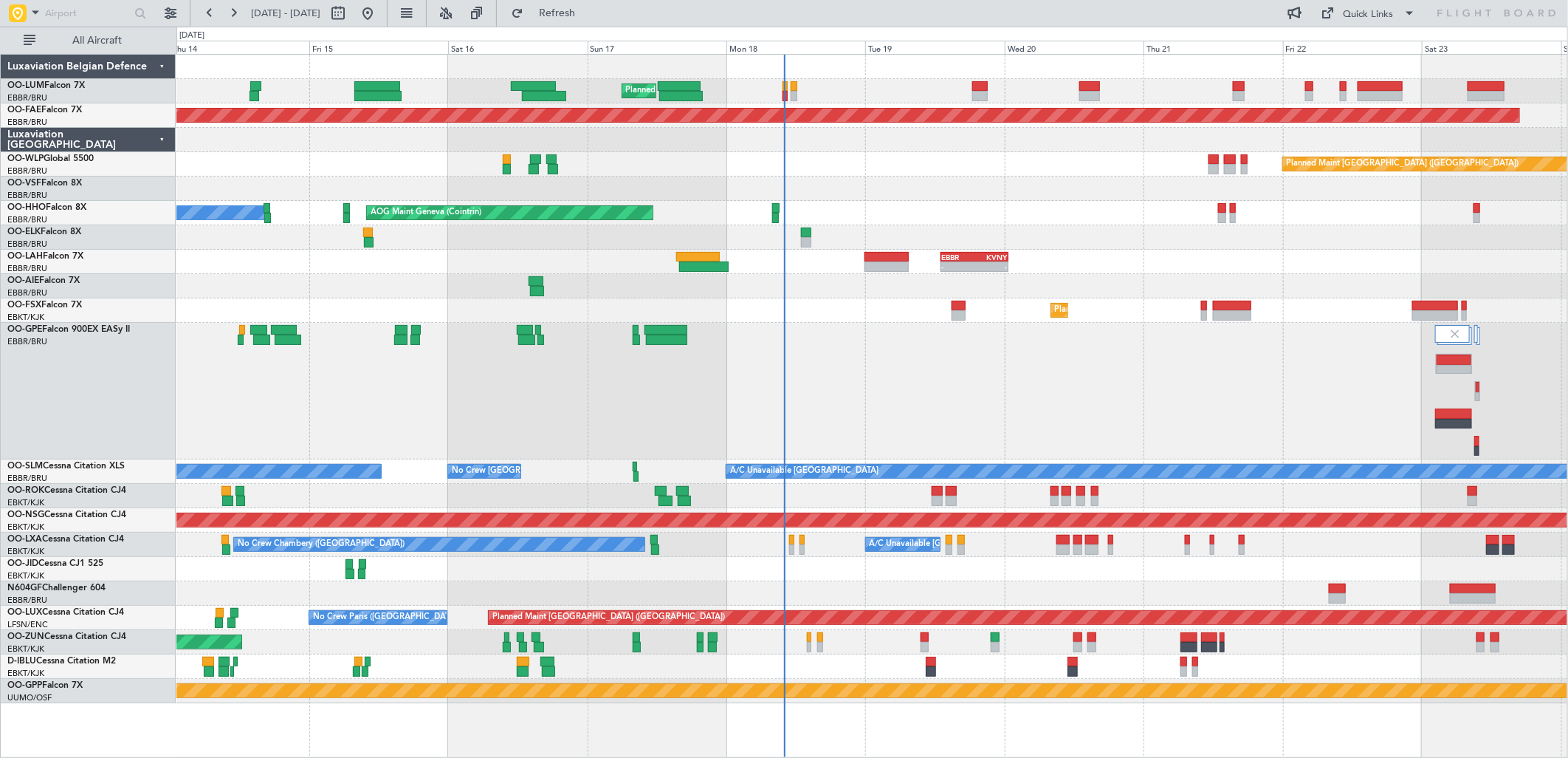
click at [1364, 356] on div "No Crew Brussels (Brussels National) No Crew Brussels (Brussels National)" at bounding box center [872, 390] width 1391 height 136
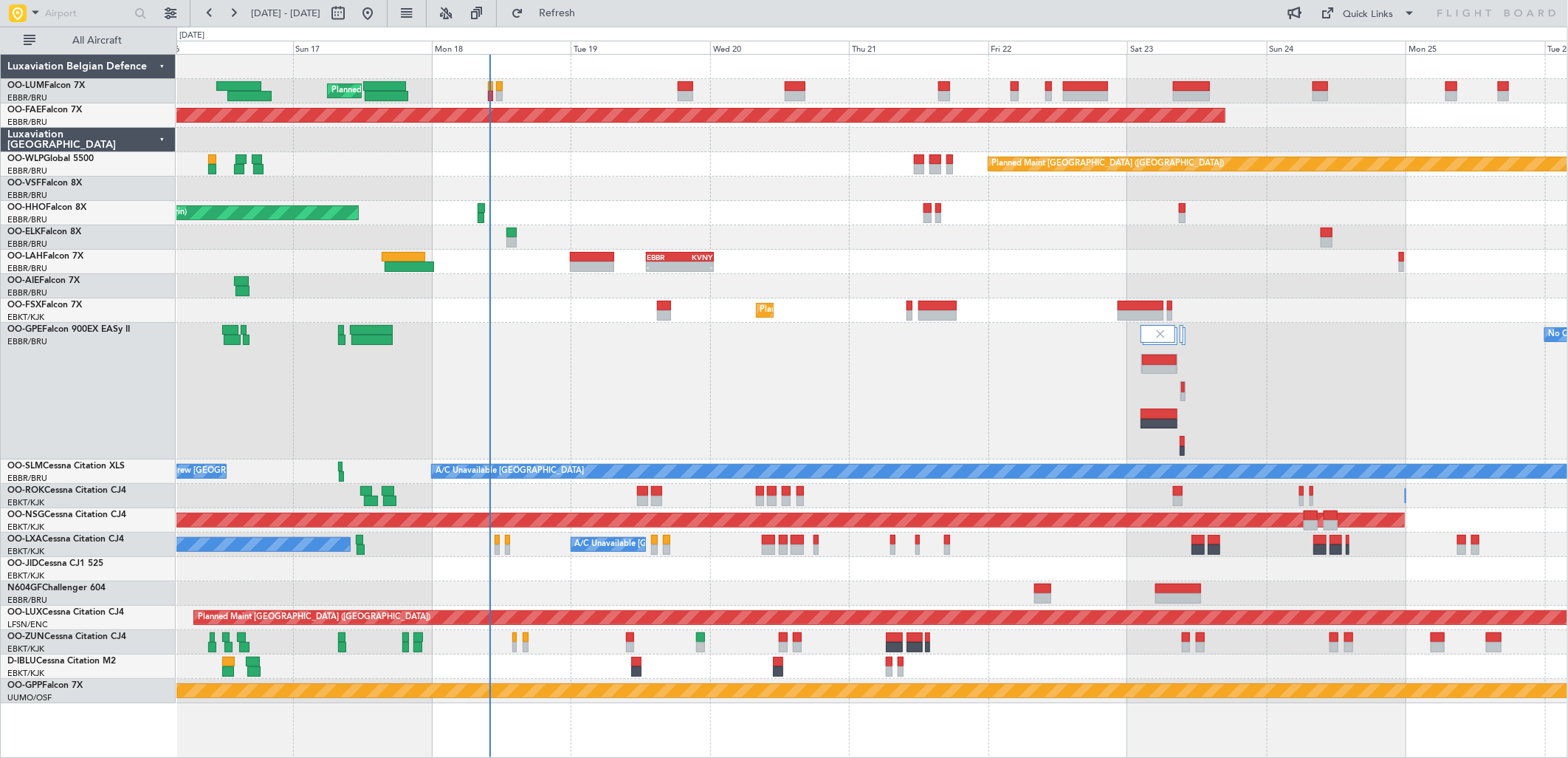
click at [914, 406] on div "No Crew [GEOGRAPHIC_DATA] ([GEOGRAPHIC_DATA] National) Planned Maint [GEOGRAPHI…" at bounding box center [872, 390] width 1391 height 136
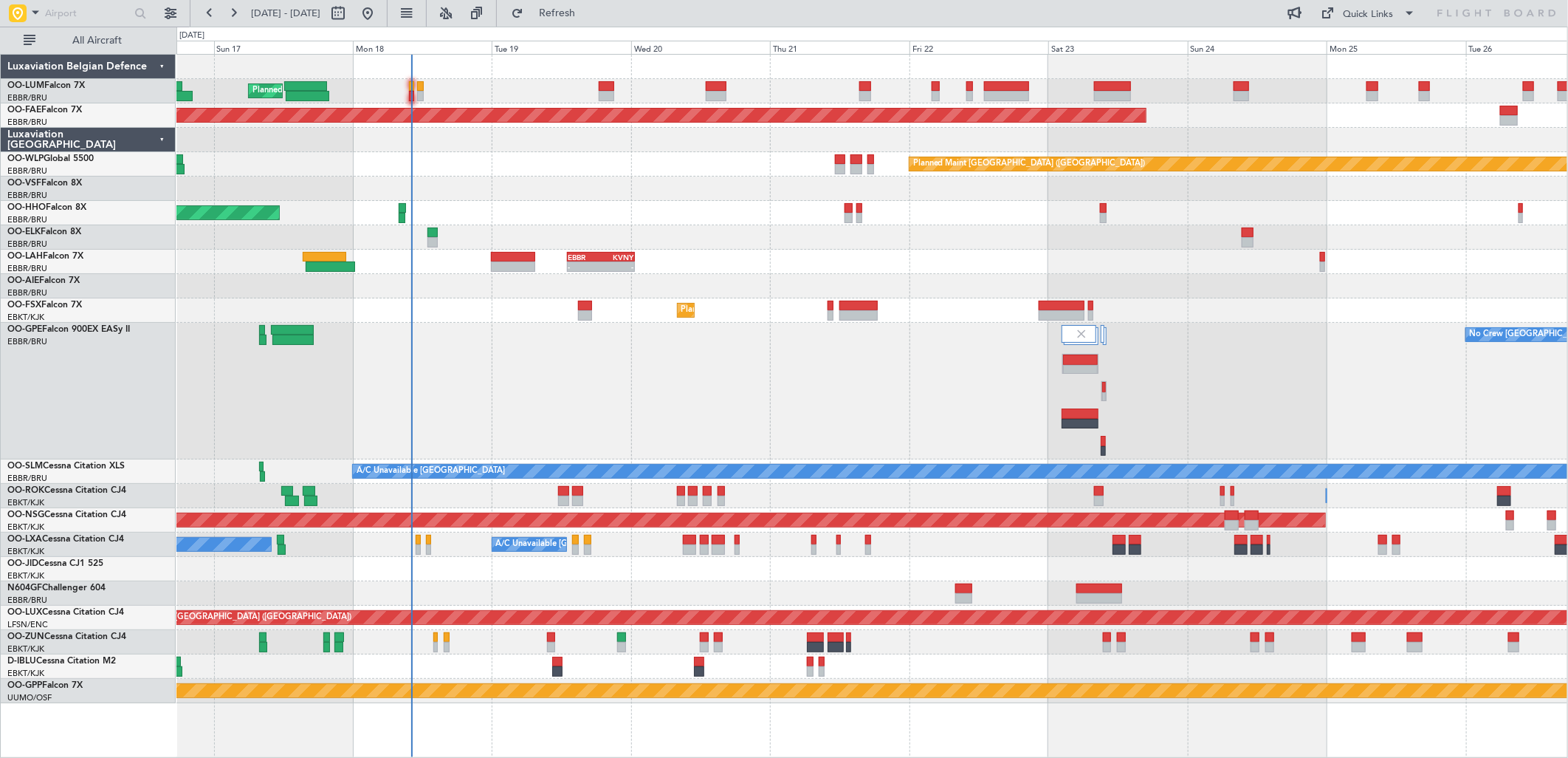
click at [1521, 274] on div at bounding box center [872, 286] width 1391 height 24
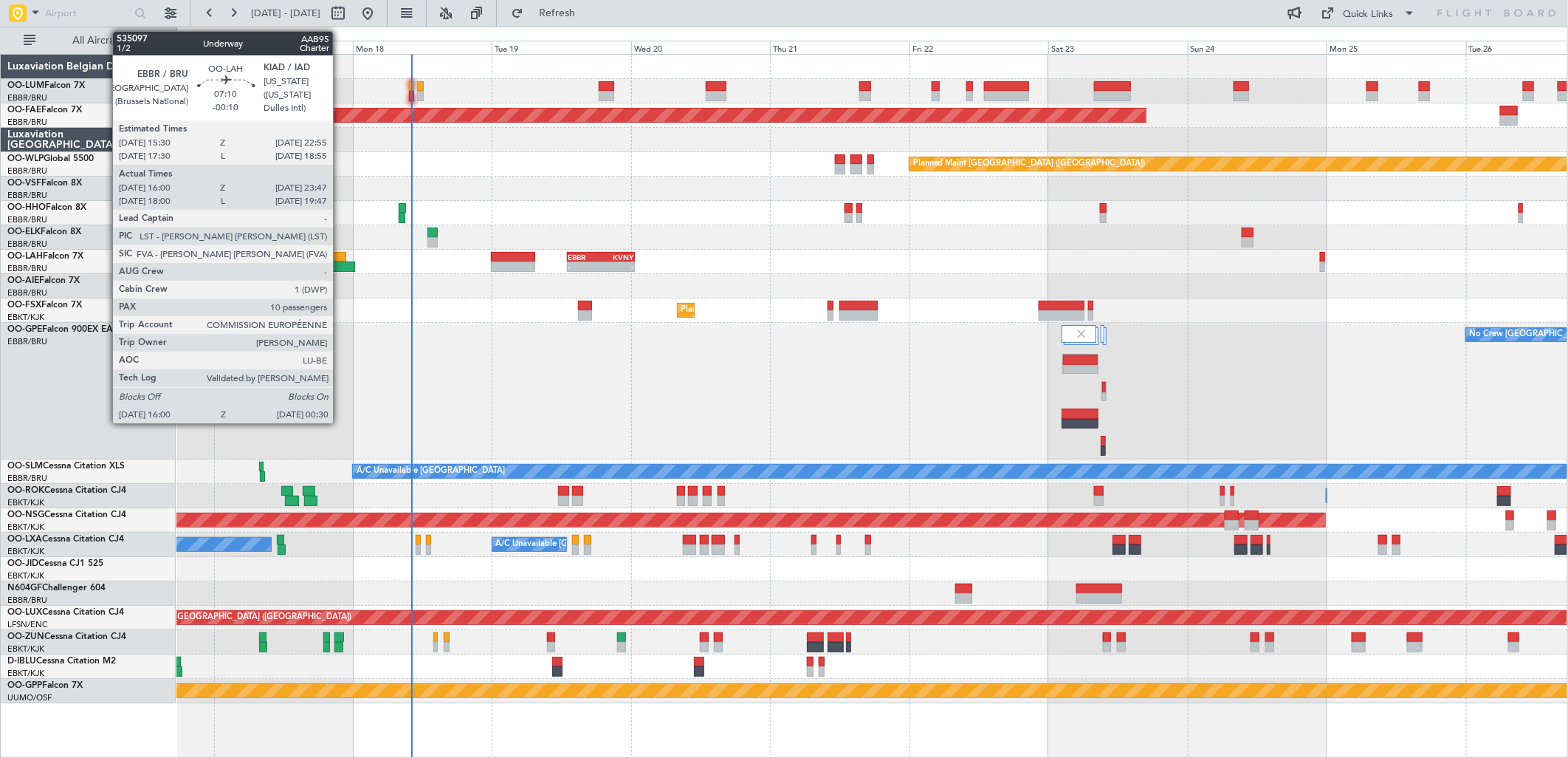
click at [340, 267] on div at bounding box center [330, 266] width 49 height 10
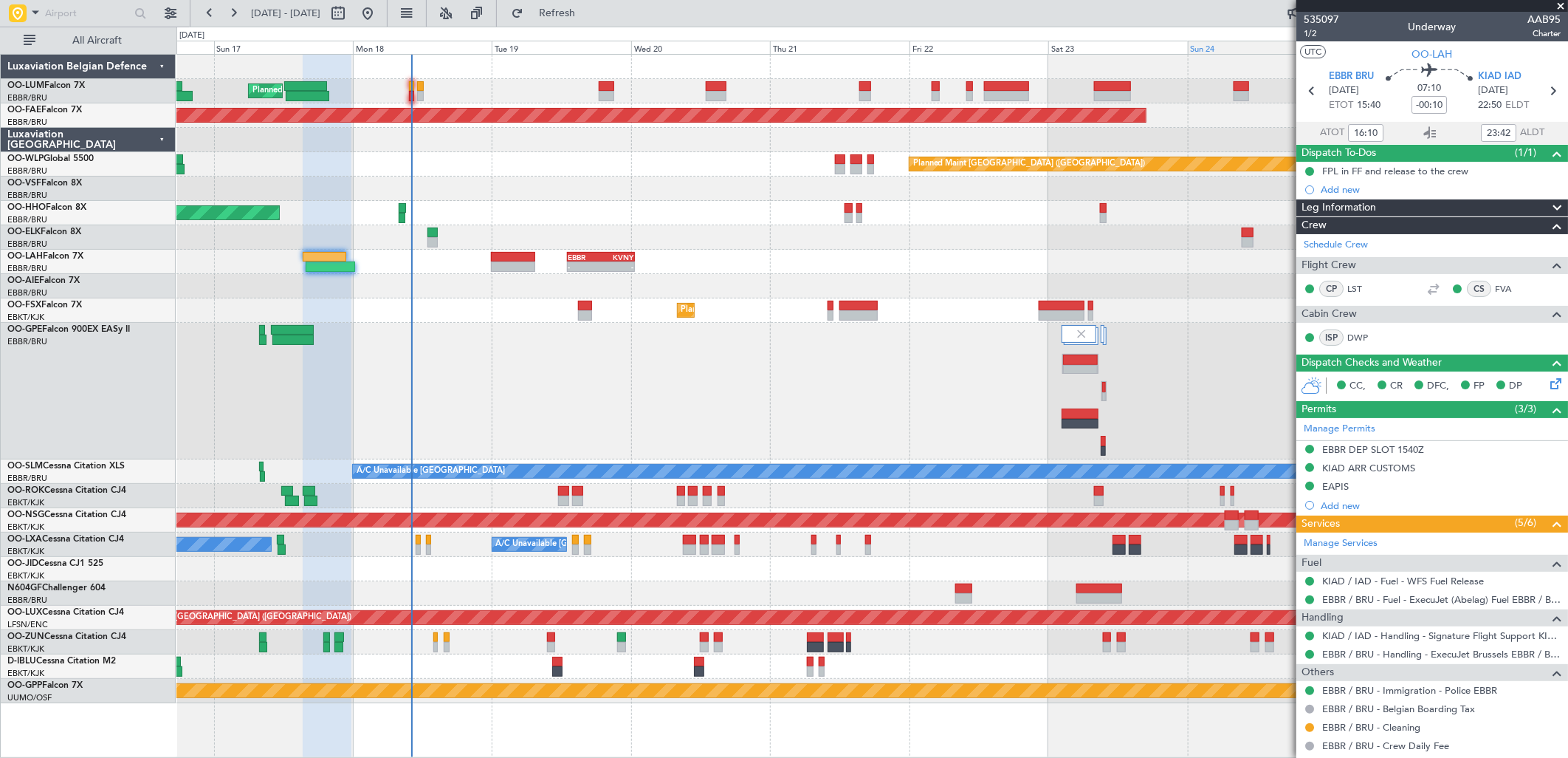
type input "18:10"
type input "19:42"
type input "16:10"
click at [1304, 34] on span "1/2" at bounding box center [1322, 33] width 35 height 13
click at [1487, 136] on input "23:42" at bounding box center [1499, 133] width 35 height 18
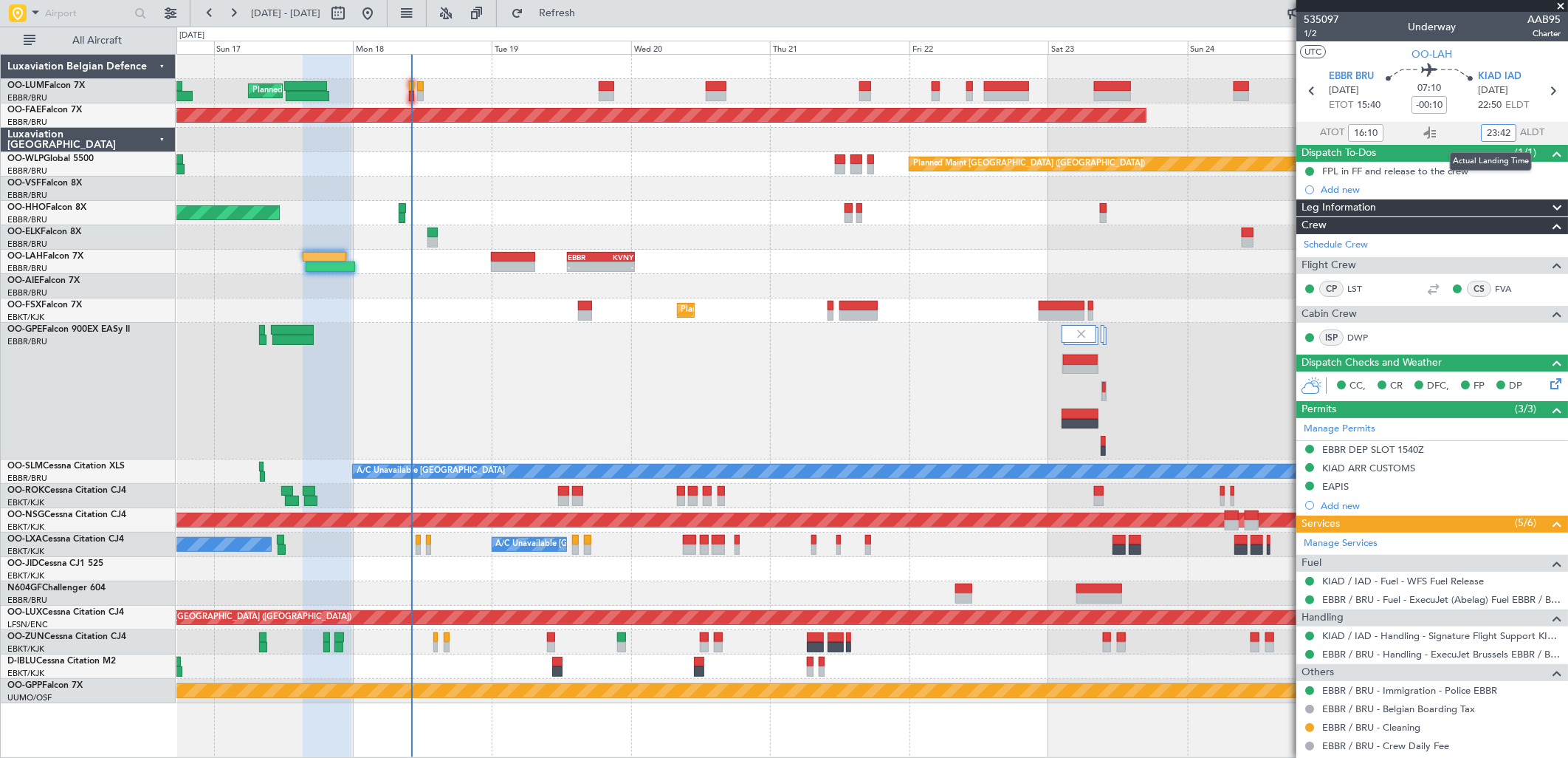
click at [1487, 136] on input "23:42" at bounding box center [1499, 133] width 35 height 18
type input "00:24"
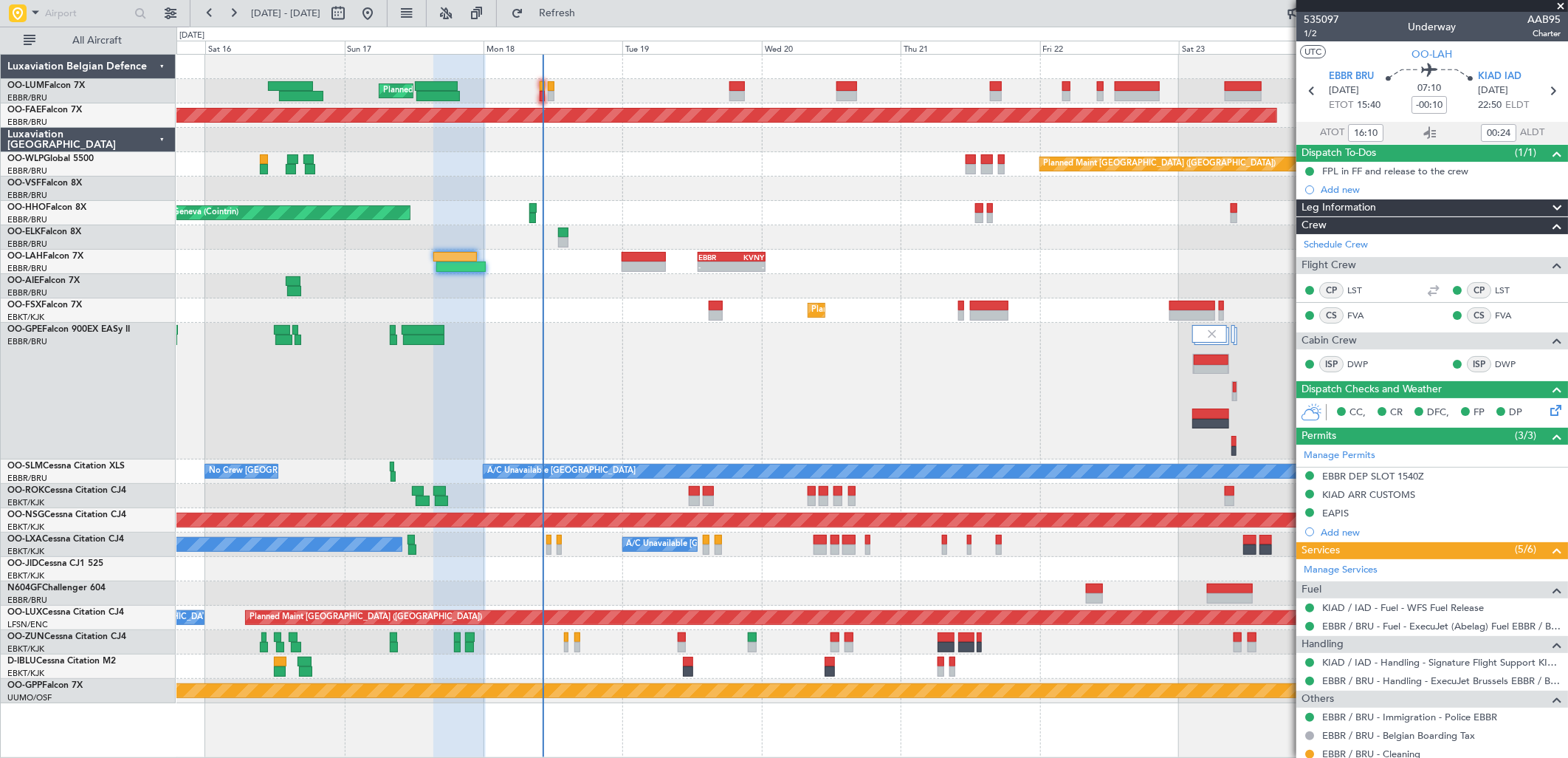
click at [571, 166] on div "Planned Maint [GEOGRAPHIC_DATA] ([GEOGRAPHIC_DATA])" at bounding box center [872, 164] width 1391 height 24
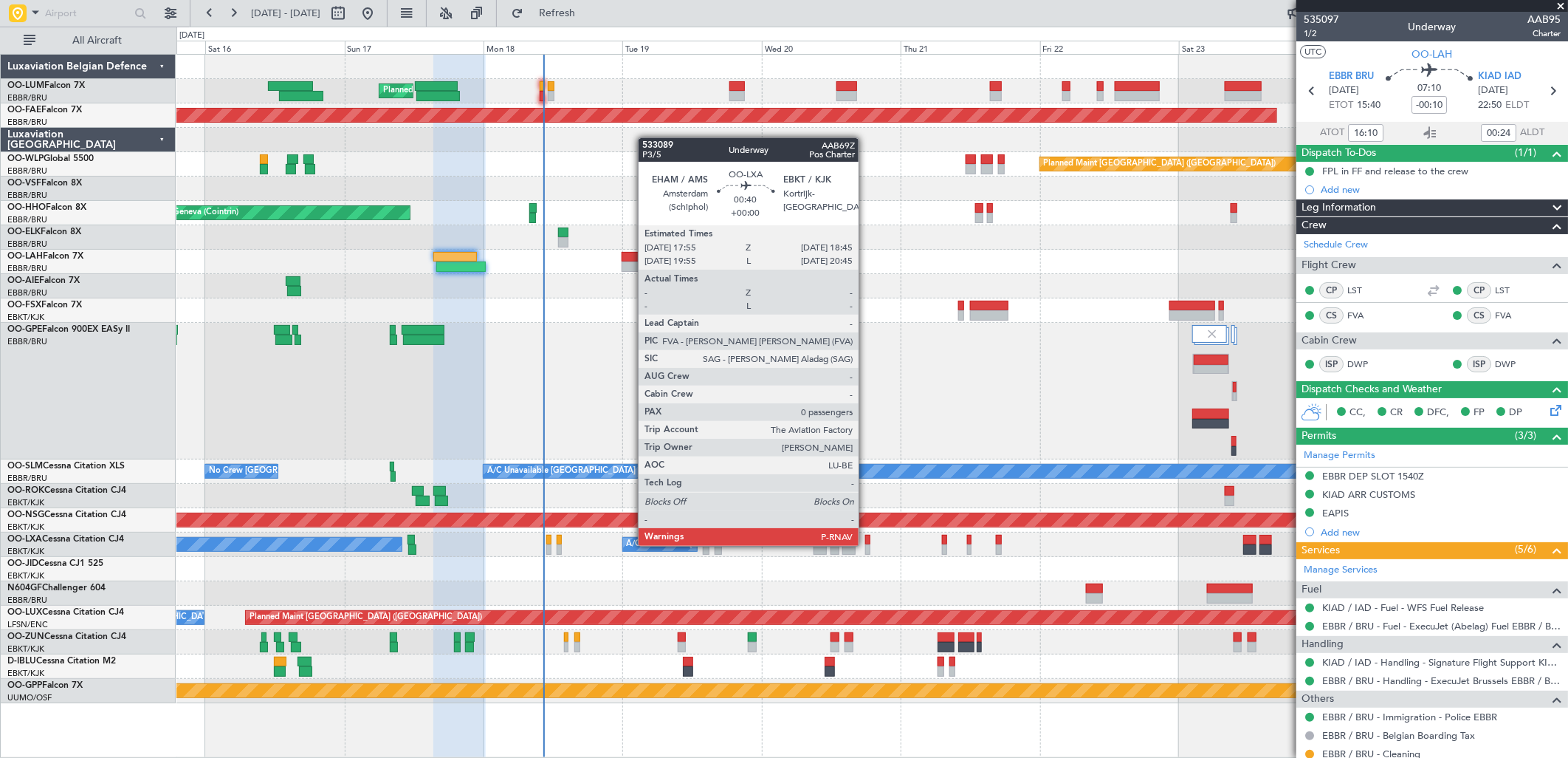
click at [866, 545] on div at bounding box center [868, 550] width 6 height 10
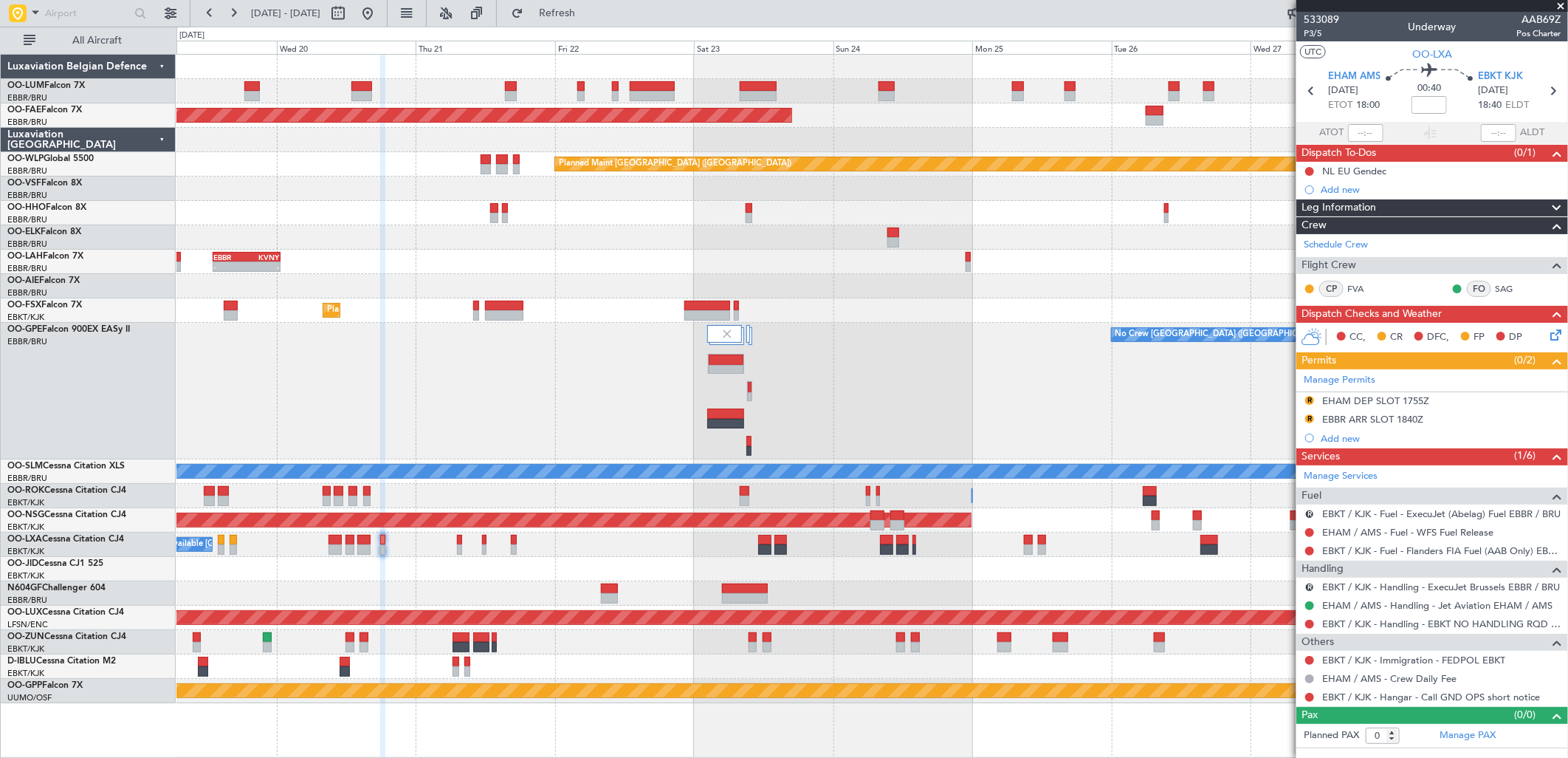
click at [588, 380] on div "Planned Maint [GEOGRAPHIC_DATA] ([GEOGRAPHIC_DATA] National) Planned Maint [GEO…" at bounding box center [872, 379] width 1391 height 649
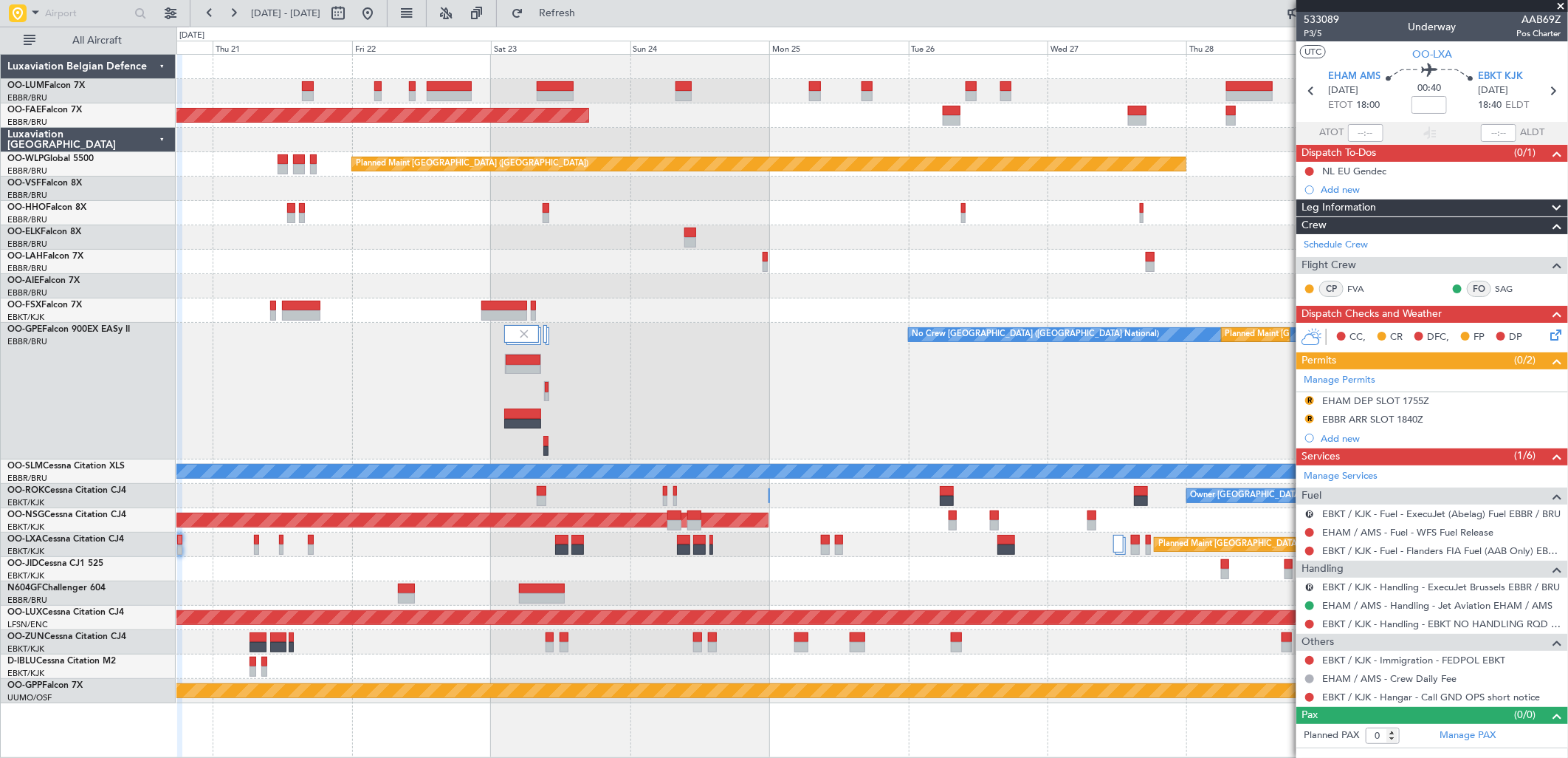
click at [844, 347] on div "No Crew [GEOGRAPHIC_DATA] ([GEOGRAPHIC_DATA] National) Planned Maint [GEOGRAPHI…" at bounding box center [872, 390] width 1391 height 136
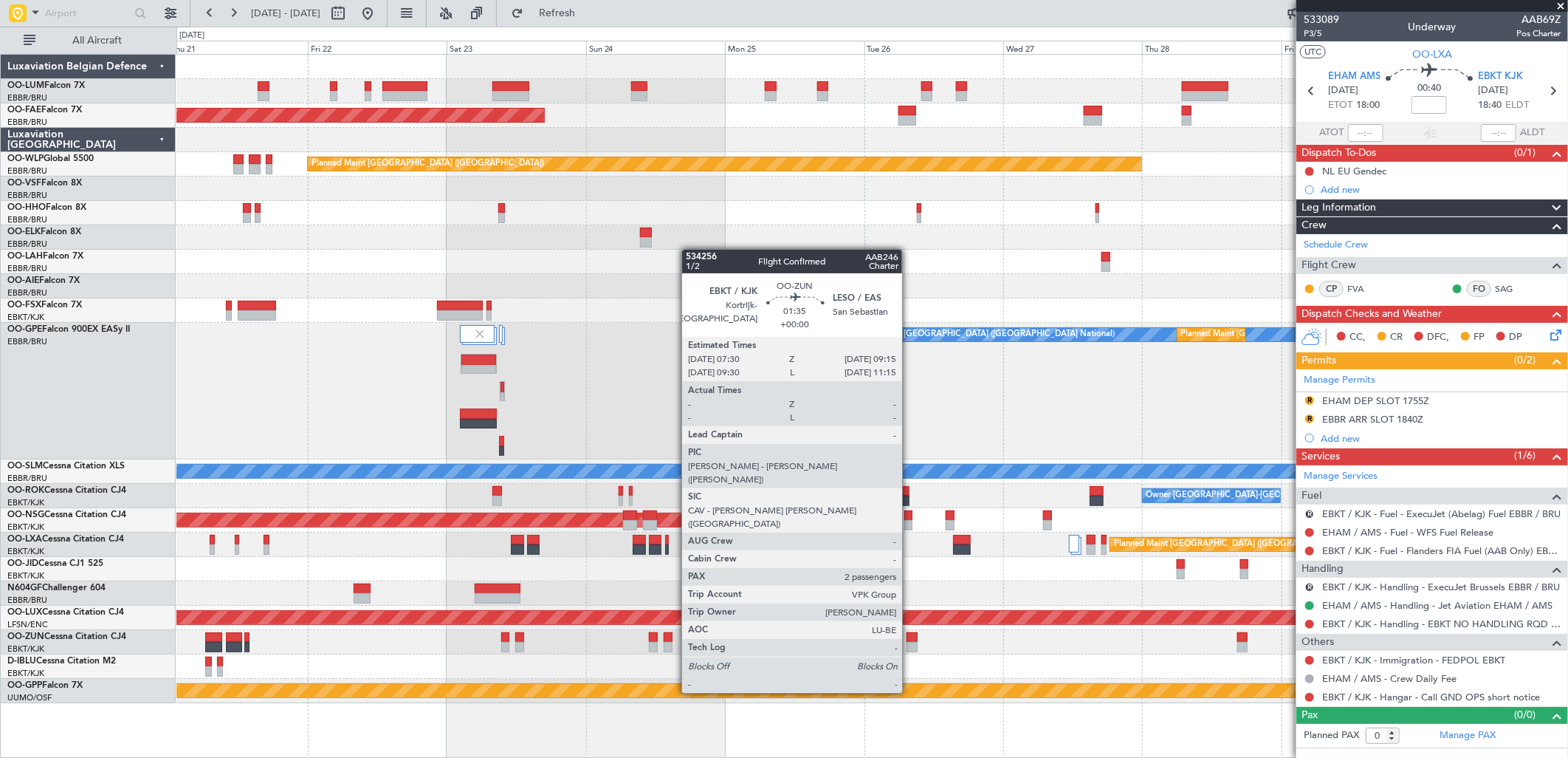
click at [909, 638] on div at bounding box center [911, 637] width 10 height 10
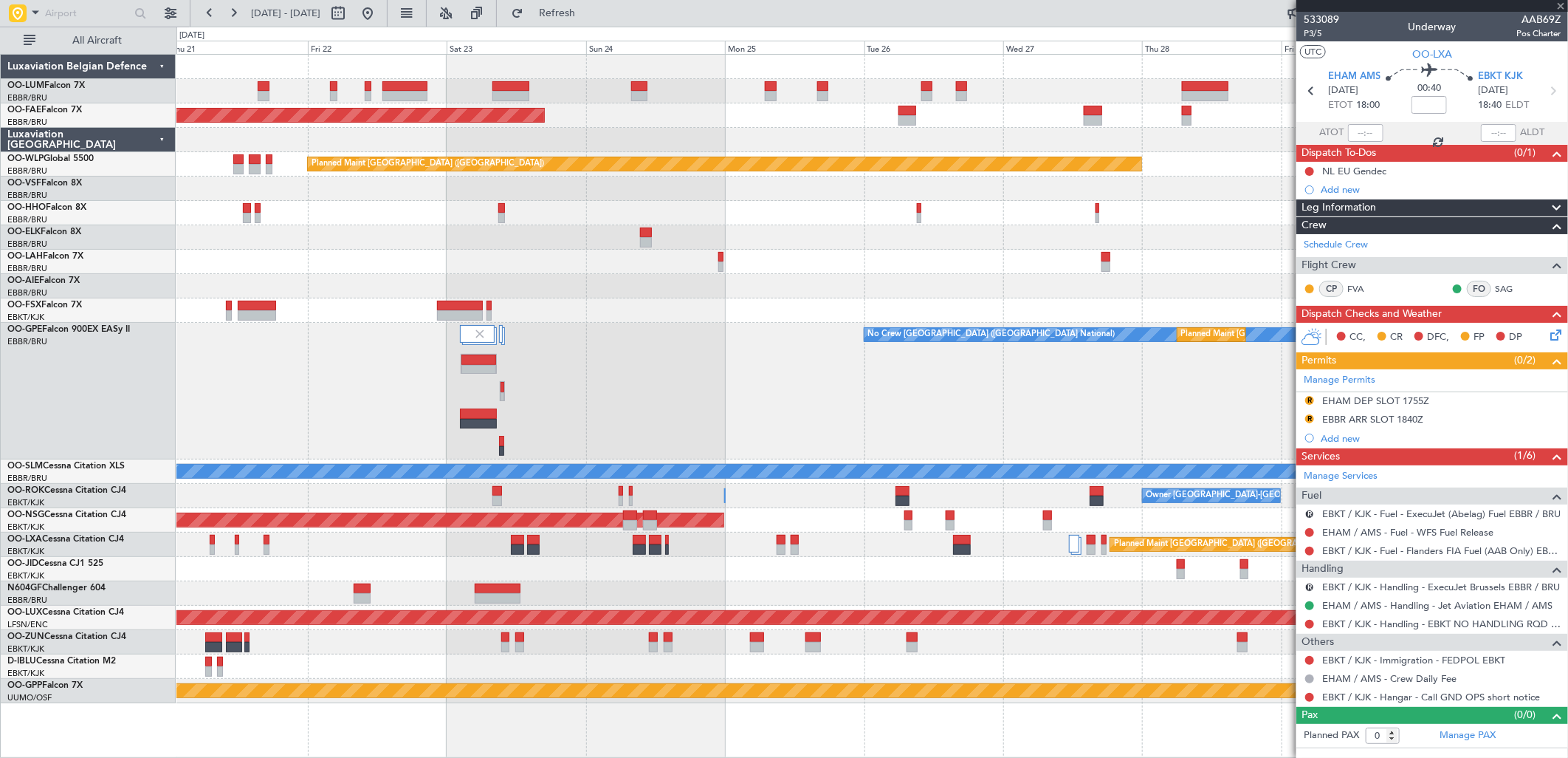
type input "2"
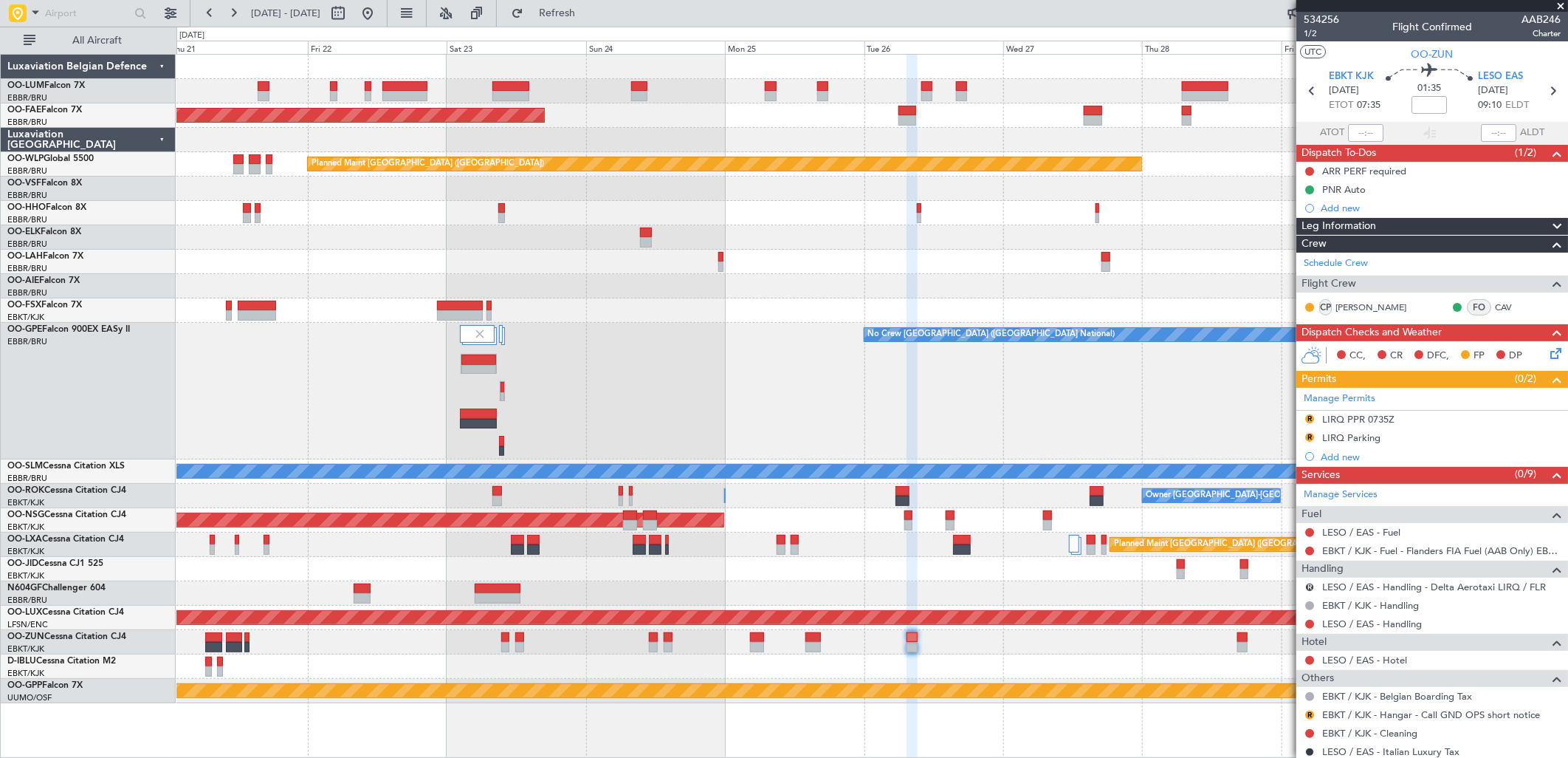
click at [388, 9] on fb-range-datepicker "[DATE] - [DATE]" at bounding box center [289, 13] width 198 height 27
click at [380, 11] on button at bounding box center [368, 14] width 24 height 24
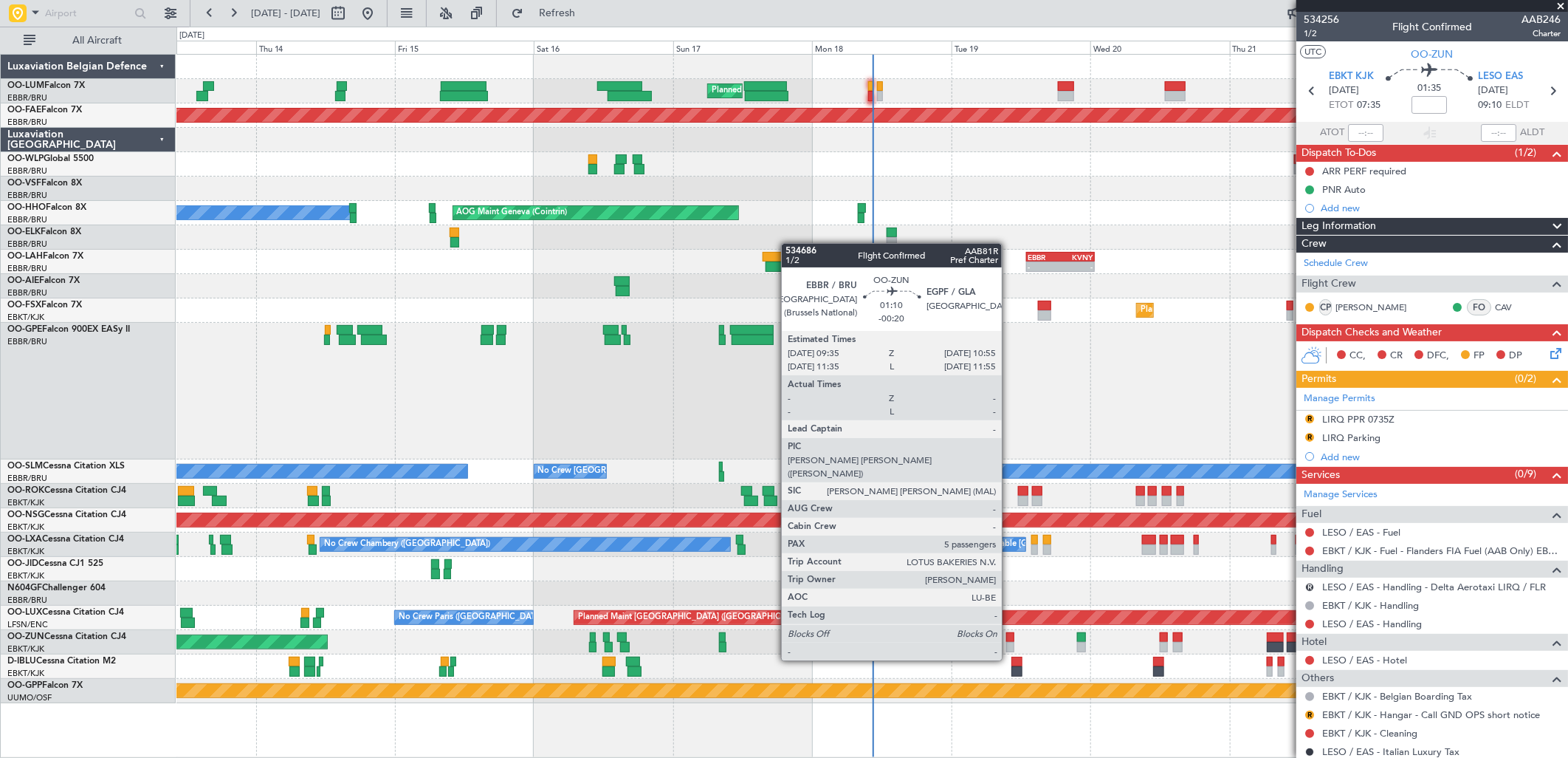
click at [1010, 634] on div at bounding box center [1010, 637] width 8 height 10
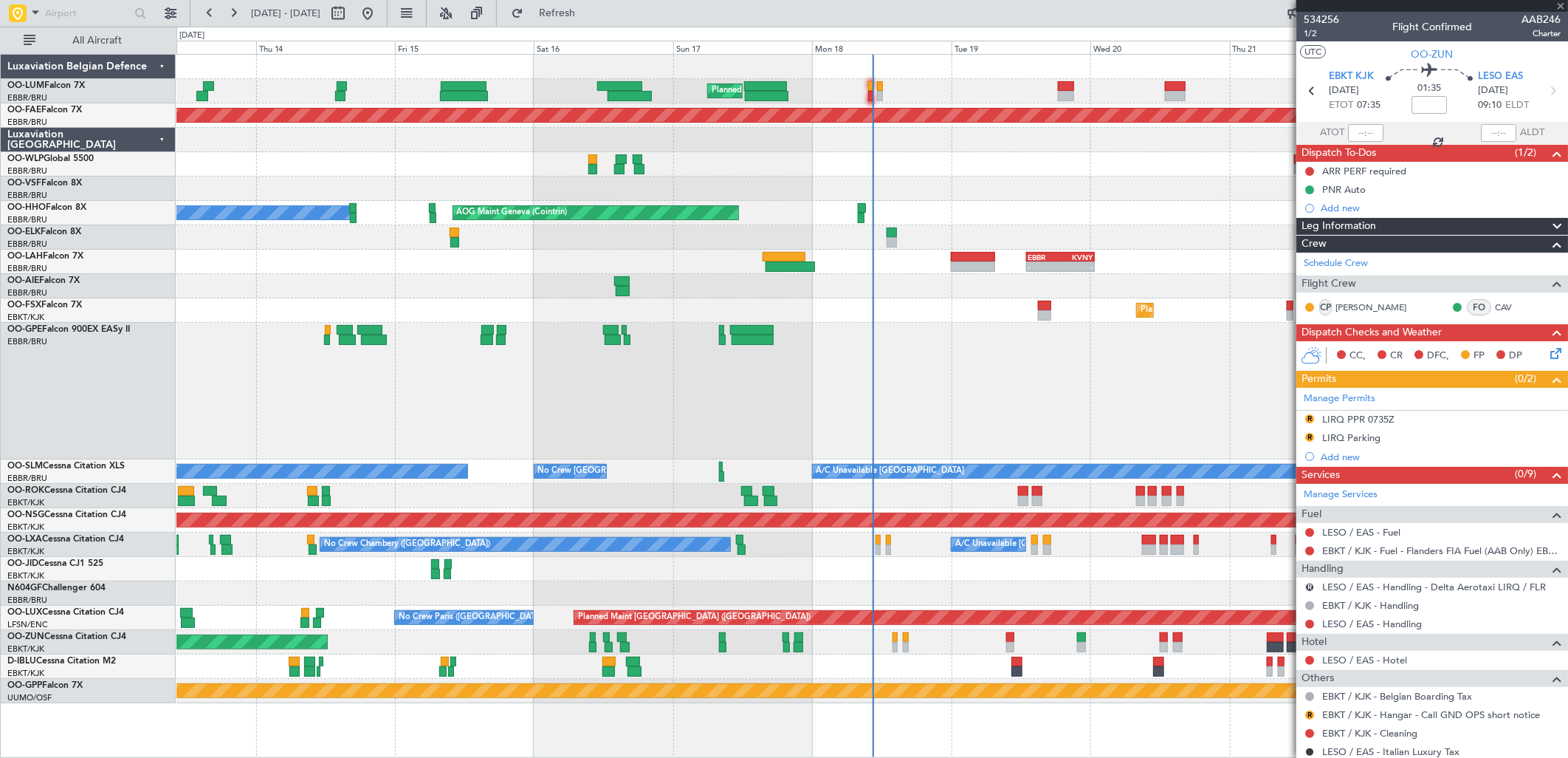
type input "-00:20"
type input "5"
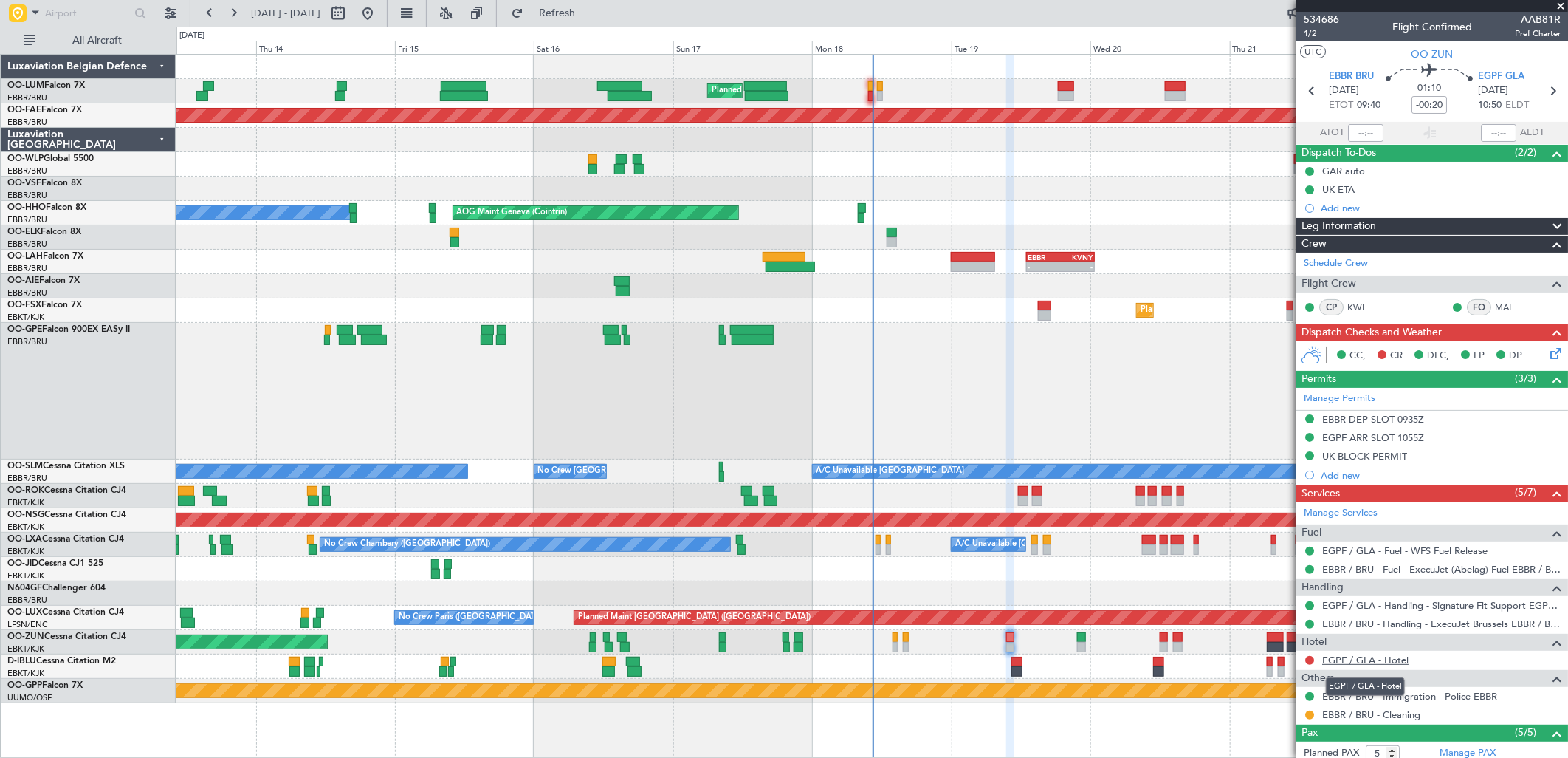
click at [1376, 663] on link "EGPF / GLA - Hotel" at bounding box center [1365, 660] width 86 height 13
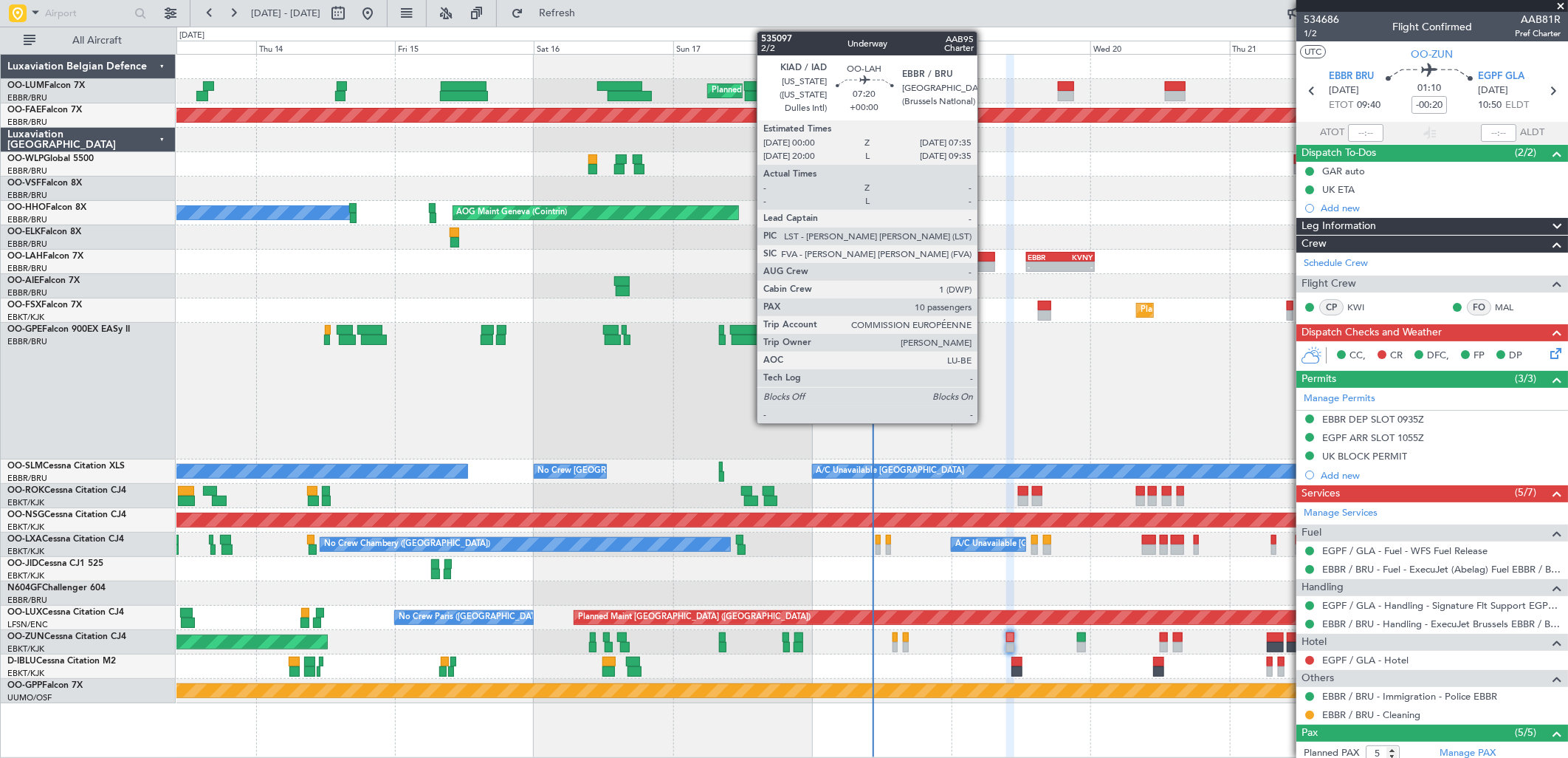
click at [981, 257] on div at bounding box center [973, 257] width 44 height 10
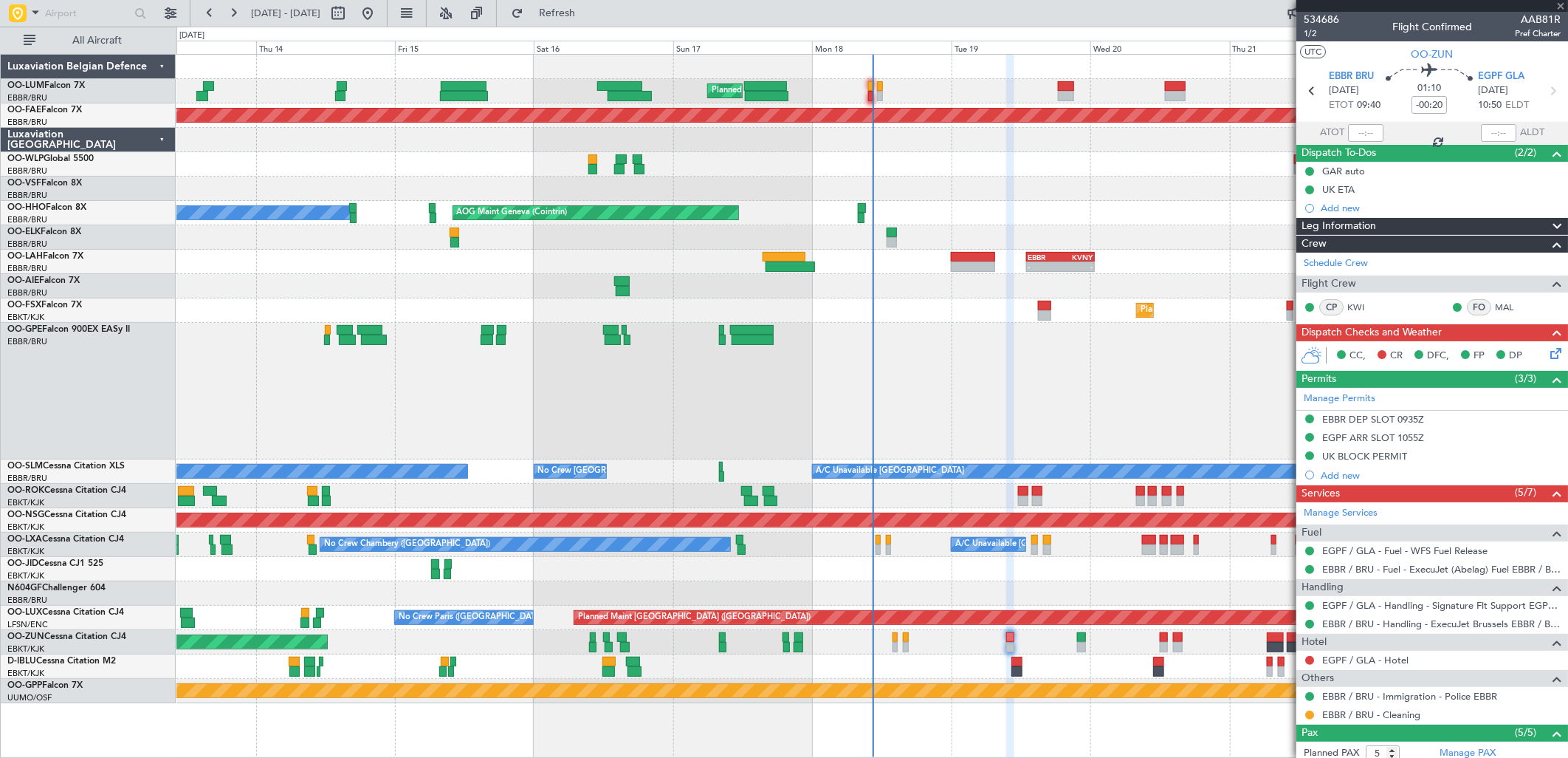
type input "10"
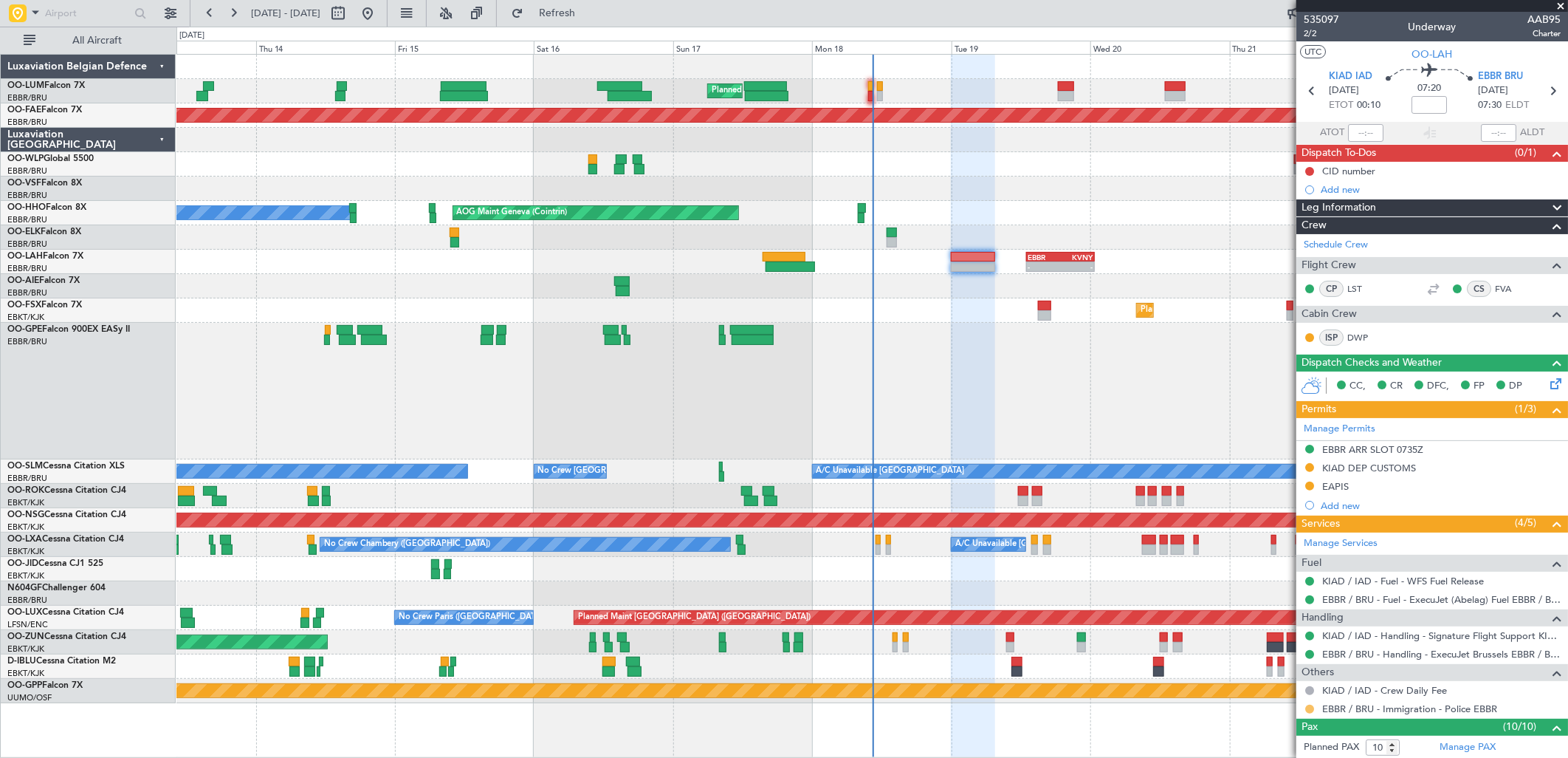
click at [1309, 711] on button at bounding box center [1310, 709] width 9 height 9
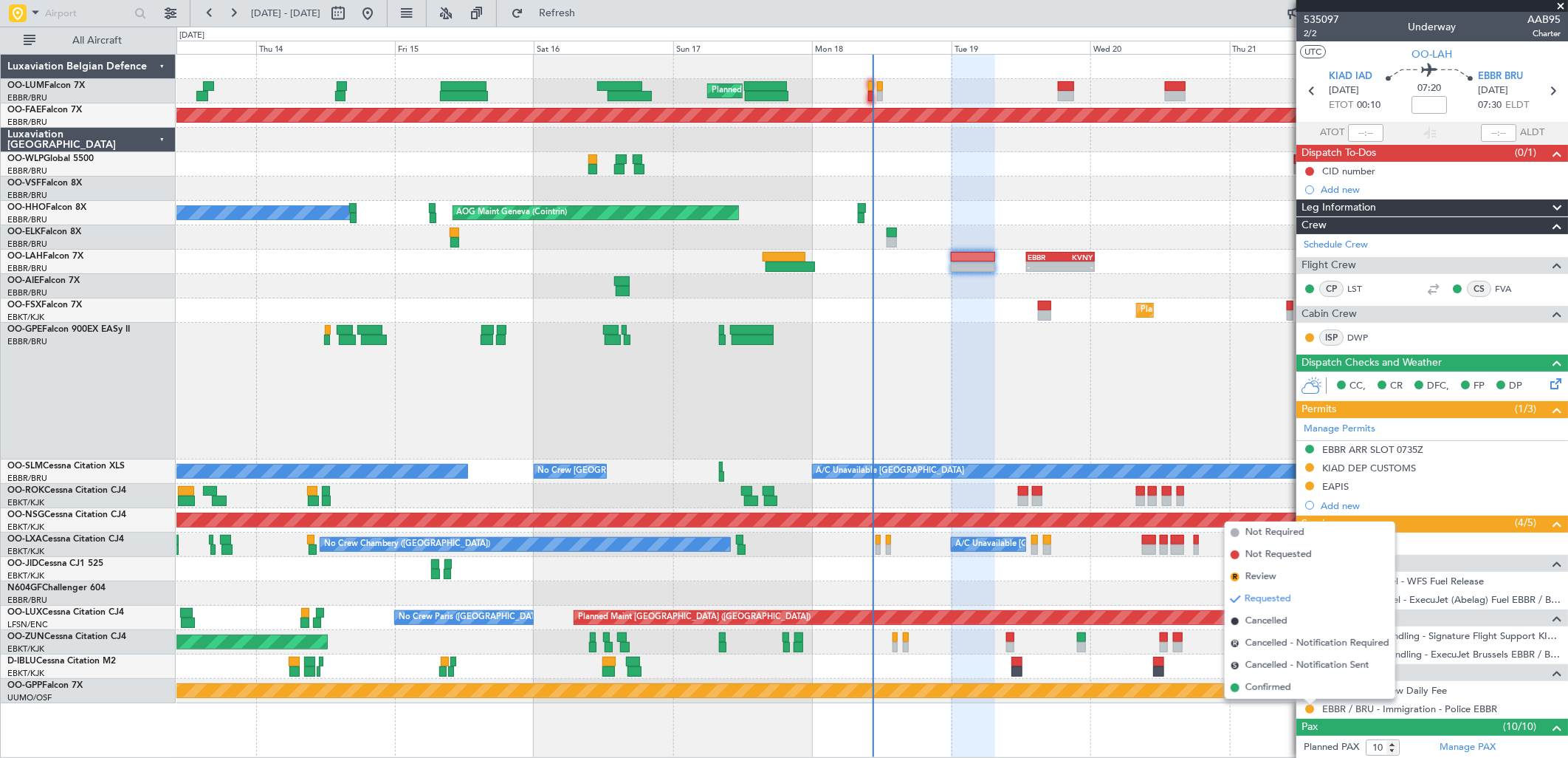
click at [1281, 696] on li "Confirmed" at bounding box center [1310, 688] width 170 height 22
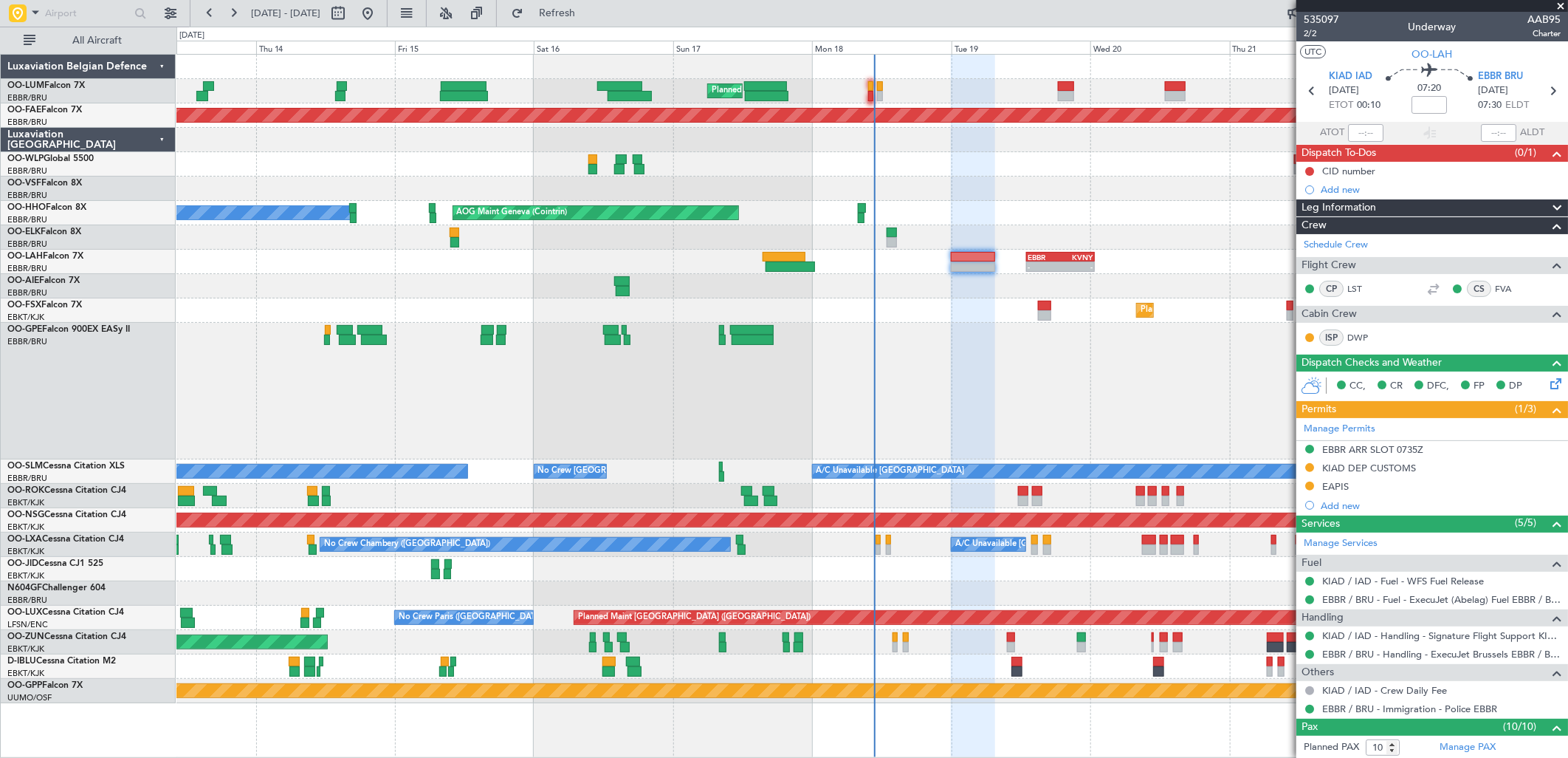
click at [108, 438] on div "Planned Maint [GEOGRAPHIC_DATA] ([GEOGRAPHIC_DATA] National) Planned Maint [GEO…" at bounding box center [784, 392] width 1568 height 731
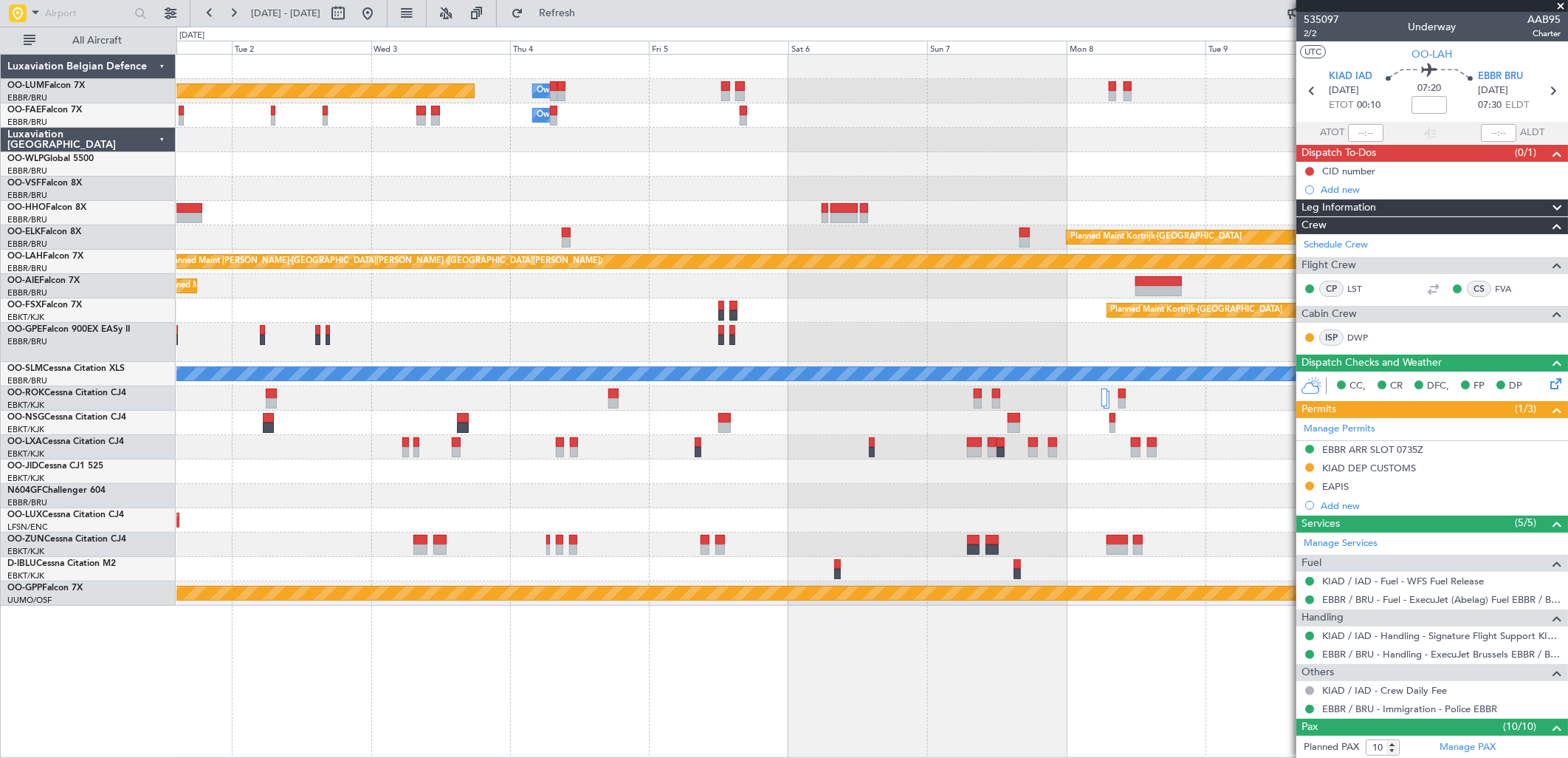
click at [54, 453] on div "Planned Maint [GEOGRAPHIC_DATA] ([GEOGRAPHIC_DATA] National) Owner [GEOGRAPHIC_…" at bounding box center [784, 392] width 1568 height 731
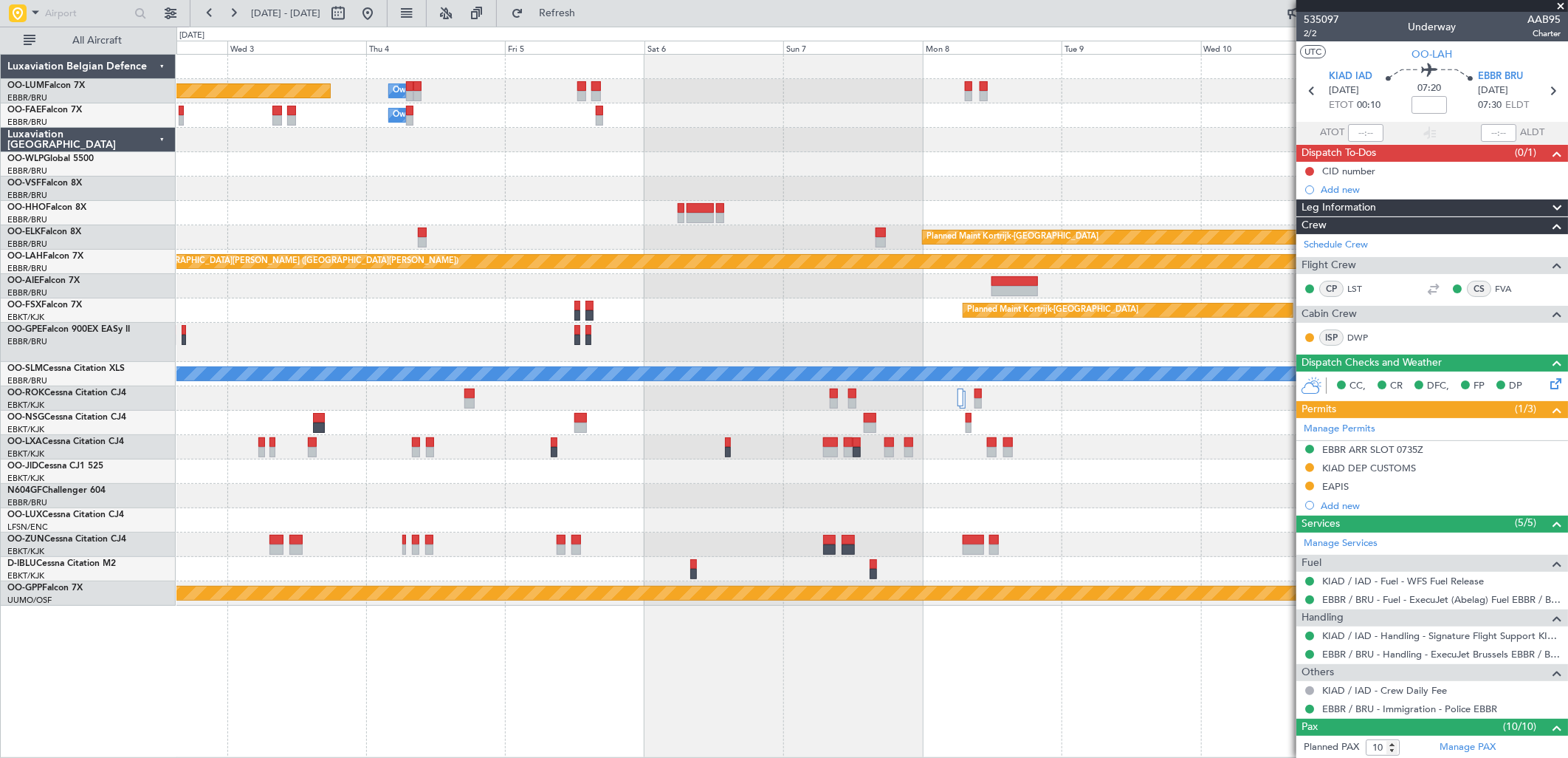
click at [259, 453] on div "Planned Maint [GEOGRAPHIC_DATA] ([GEOGRAPHIC_DATA] National) Owner [GEOGRAPHIC_…" at bounding box center [872, 330] width 1391 height 551
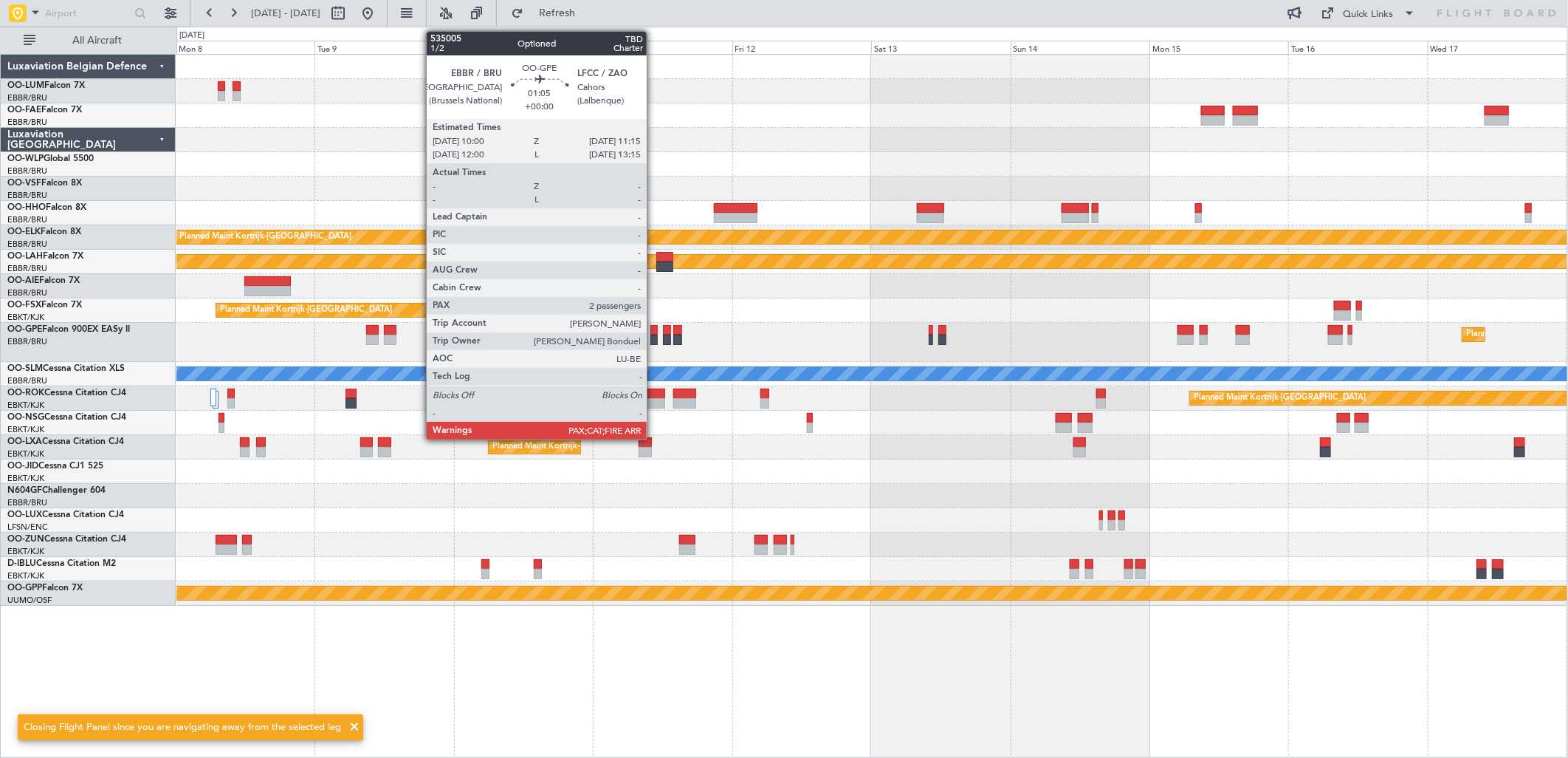
click at [654, 335] on div at bounding box center [654, 339] width 7 height 10
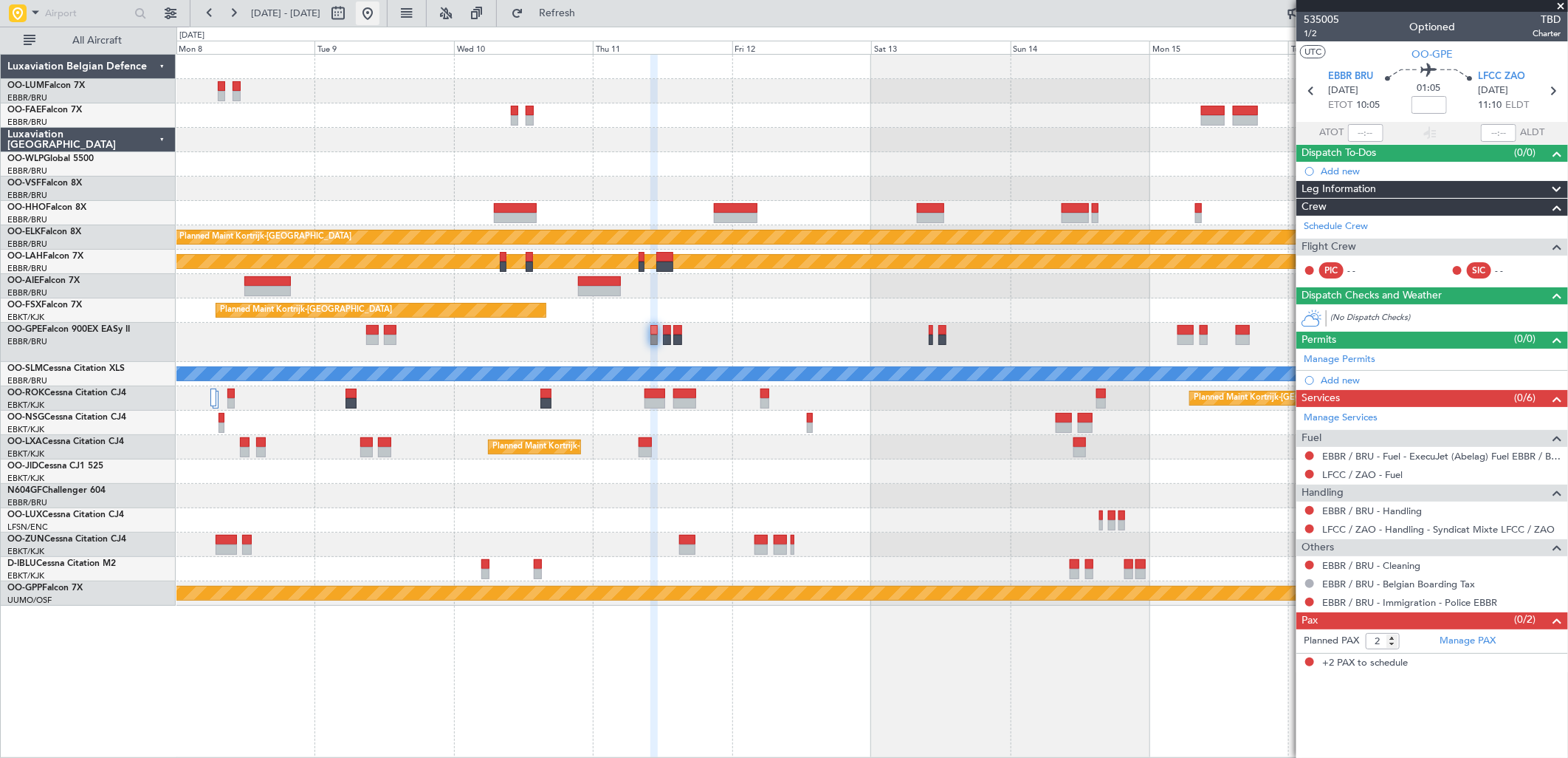
click at [380, 7] on button at bounding box center [368, 14] width 24 height 24
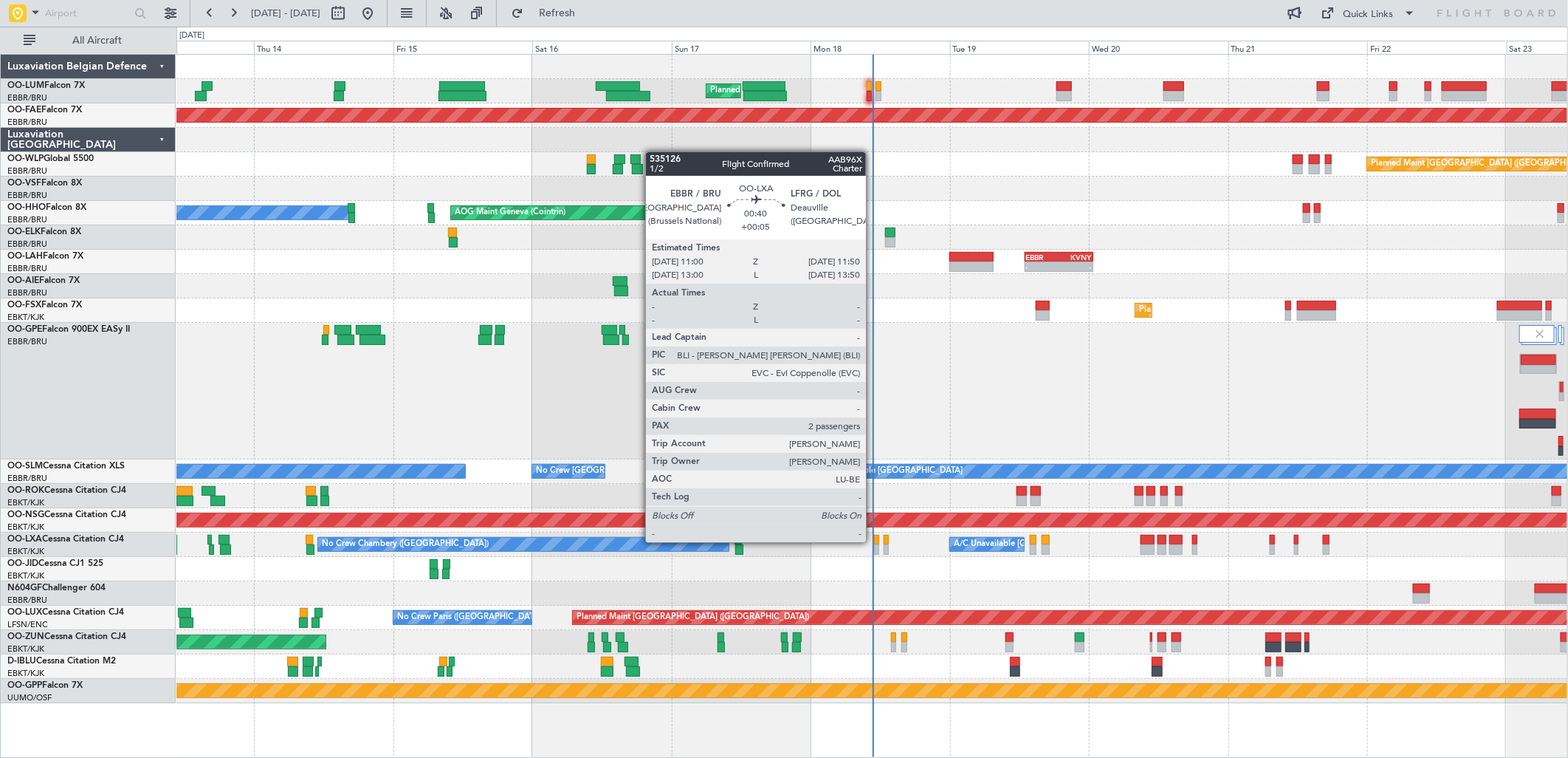
click at [874, 542] on div at bounding box center [877, 539] width 6 height 10
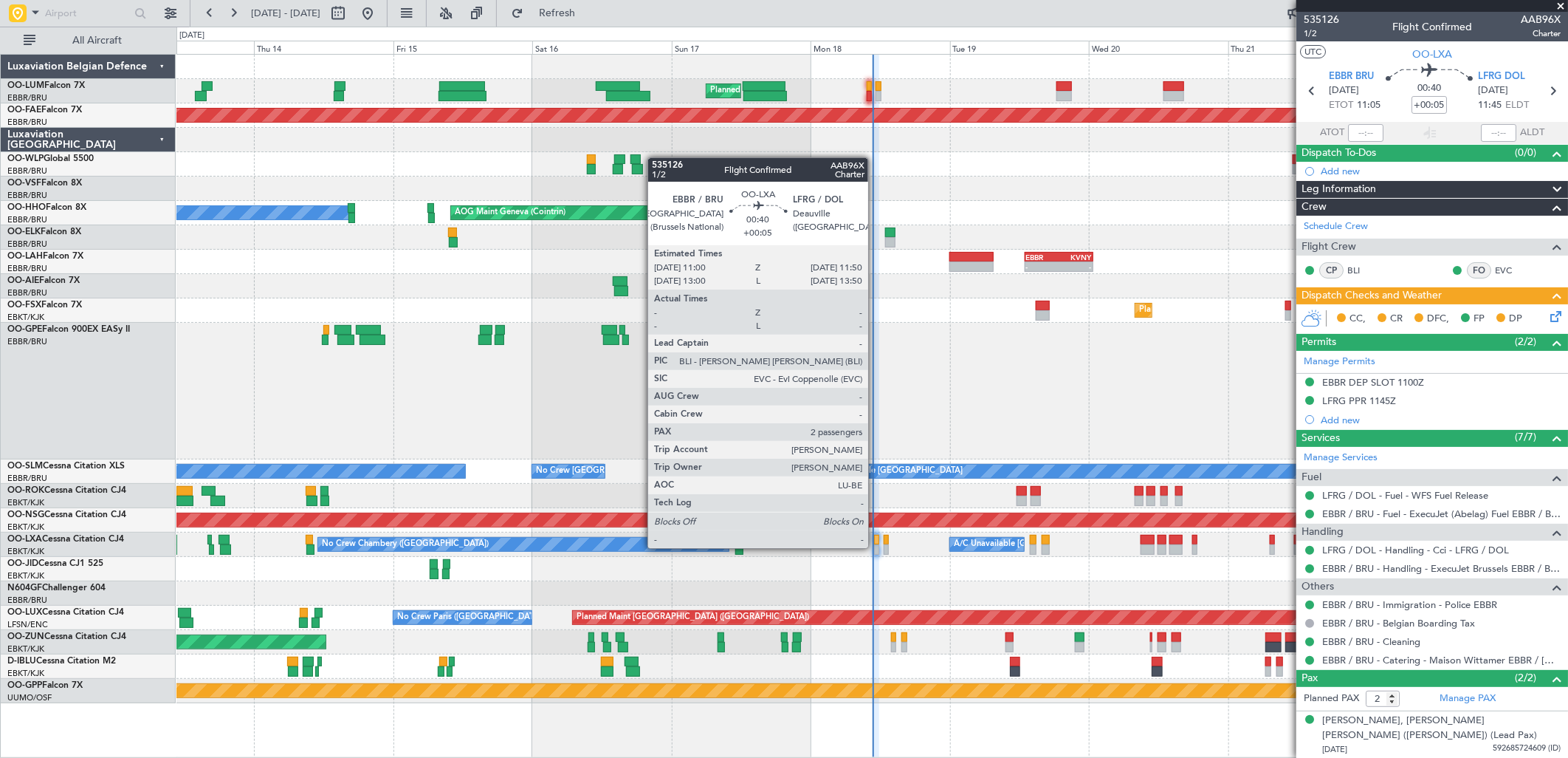
click at [875, 548] on div at bounding box center [877, 550] width 6 height 10
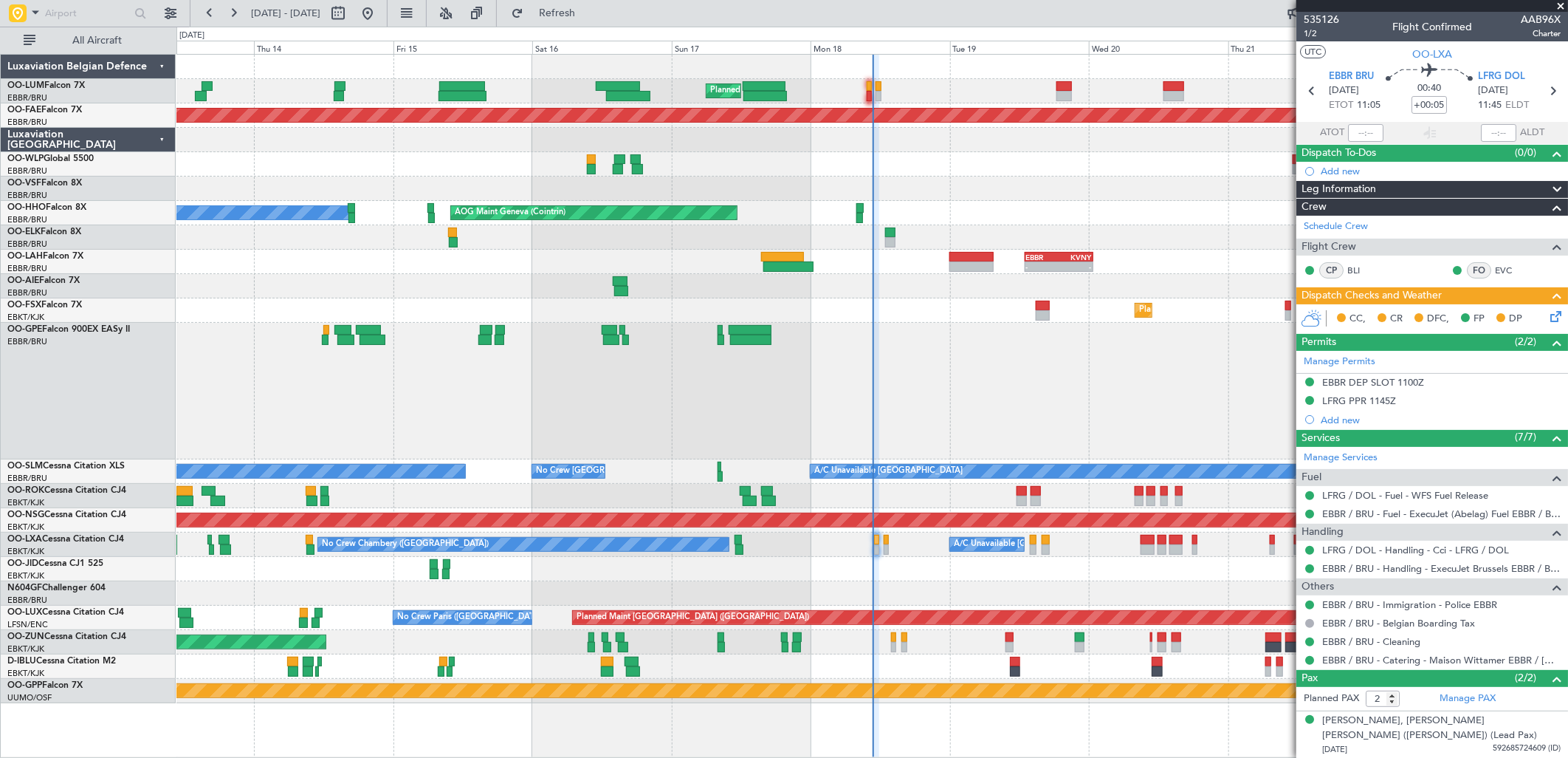
click at [1378, 541] on div "LFRG / DOL - Handling - Cci - LFRG / DOL" at bounding box center [1432, 550] width 271 height 19
click at [1385, 550] on link "LFRG / DOL - Handling - Cci - LFRG / DOL" at bounding box center [1416, 550] width 187 height 13
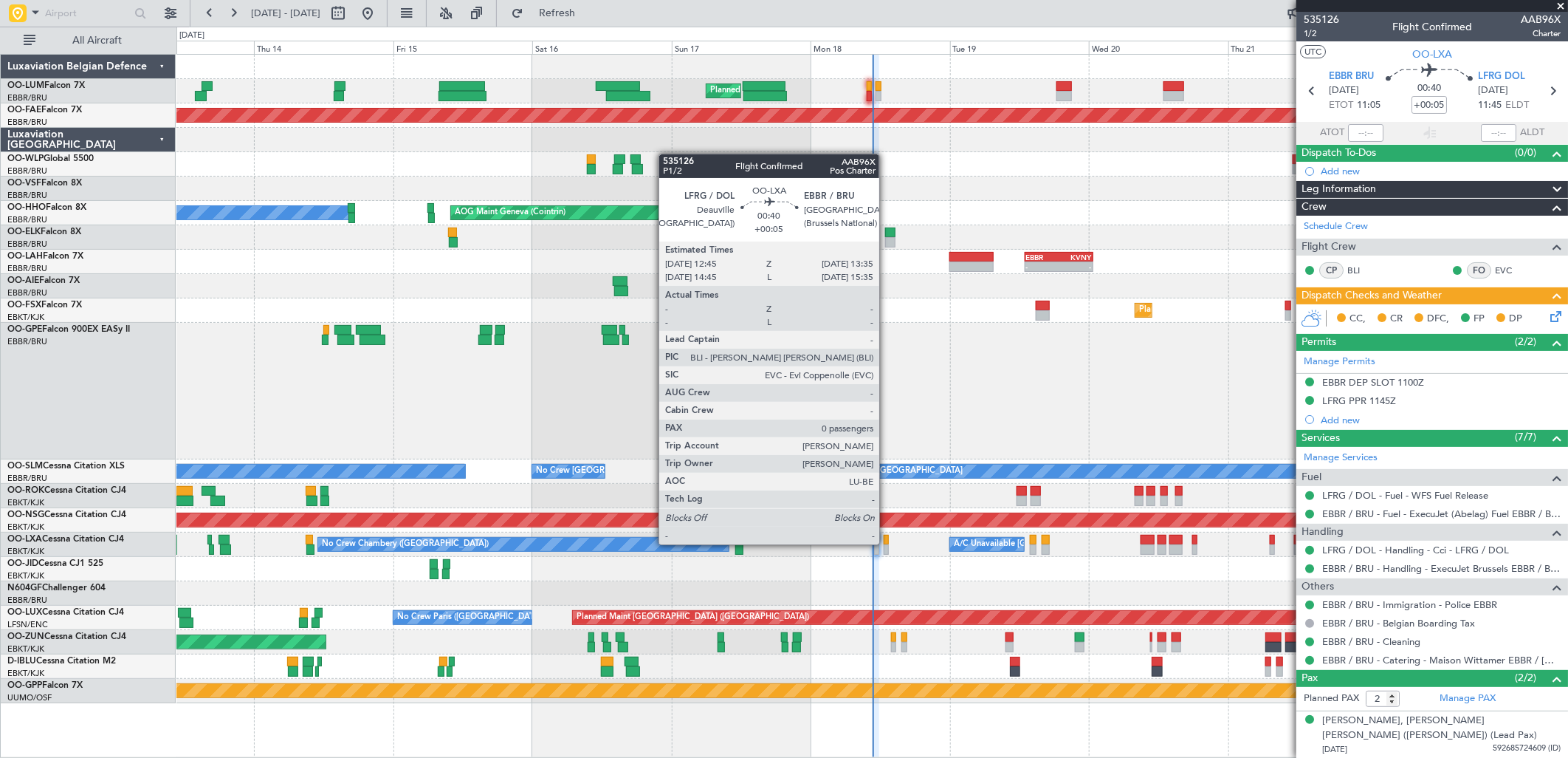
click at [886, 545] on div at bounding box center [886, 550] width 6 height 10
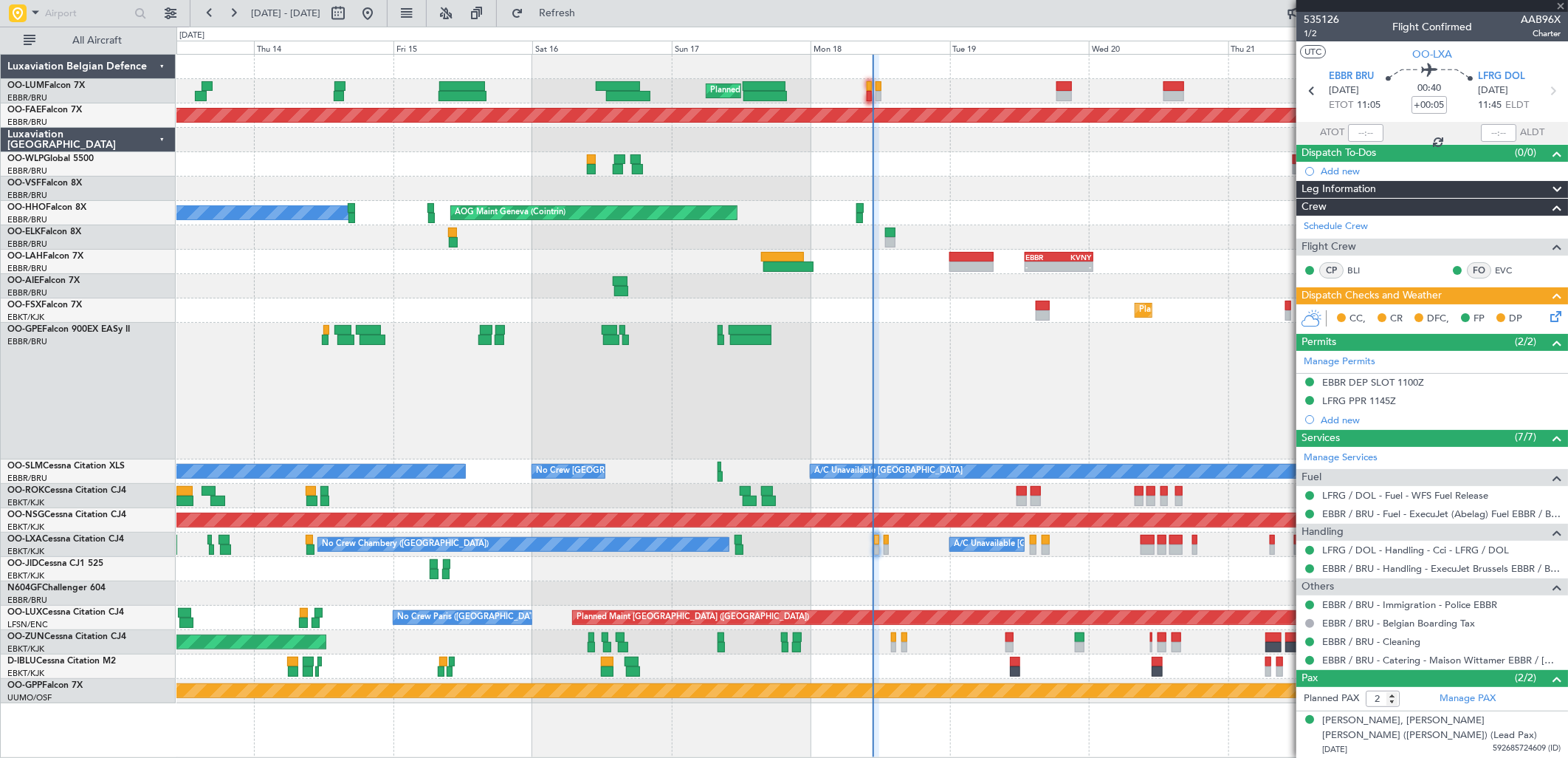
type input "0"
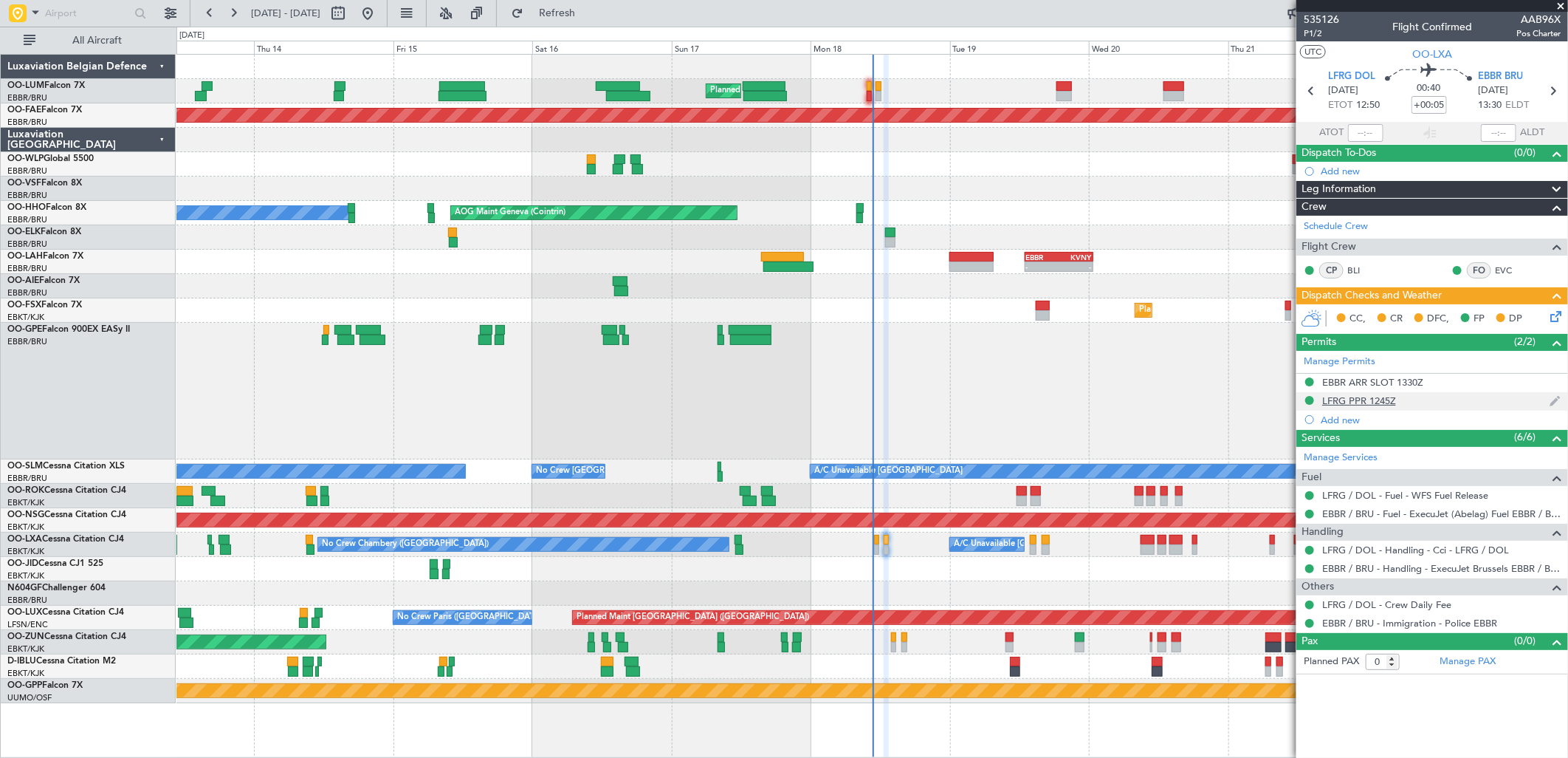
click at [1370, 395] on div "LFRG PPR 1245Z" at bounding box center [1360, 401] width 74 height 13
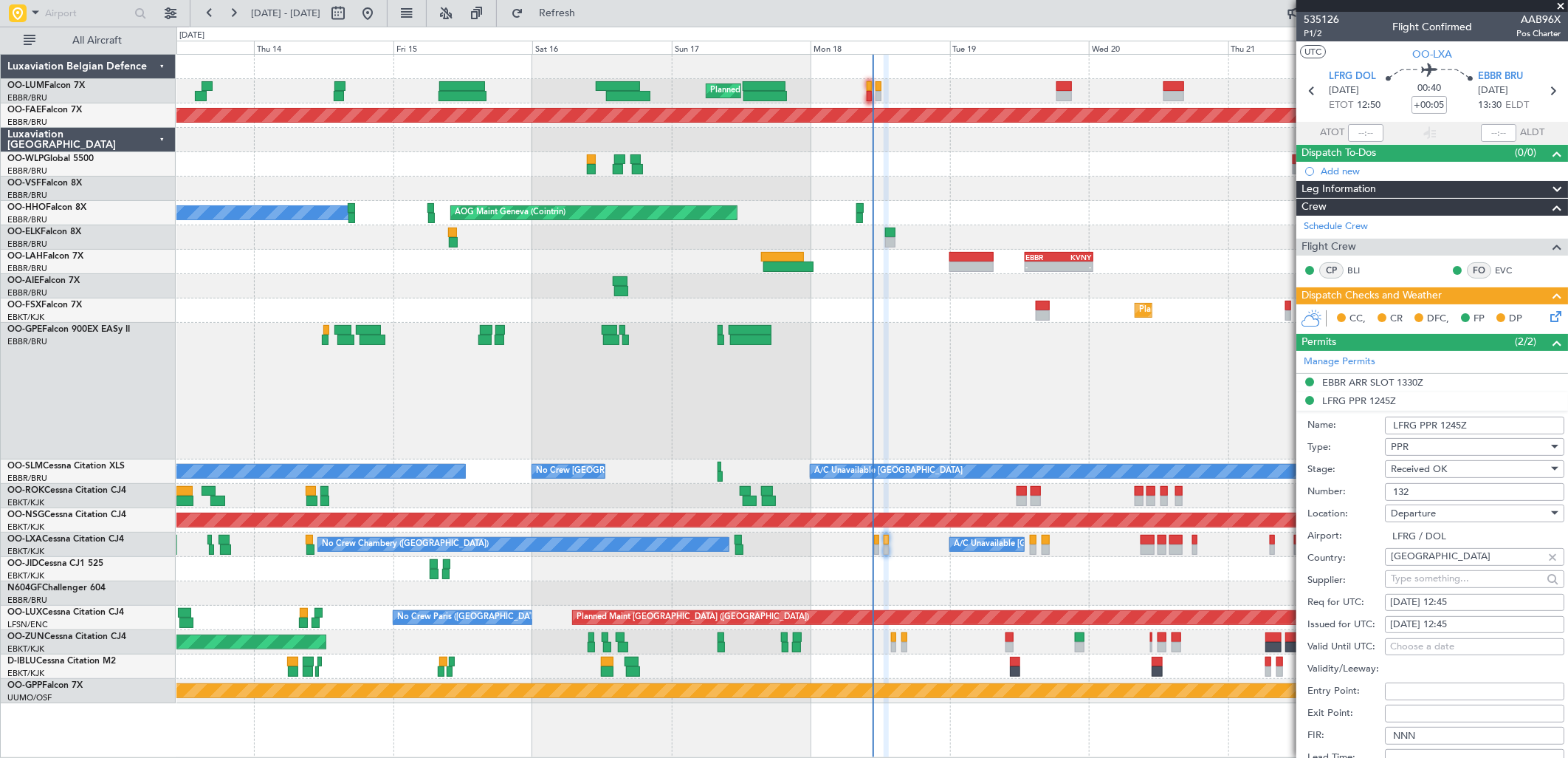
click at [1549, 320] on icon at bounding box center [1553, 313] width 12 height 12
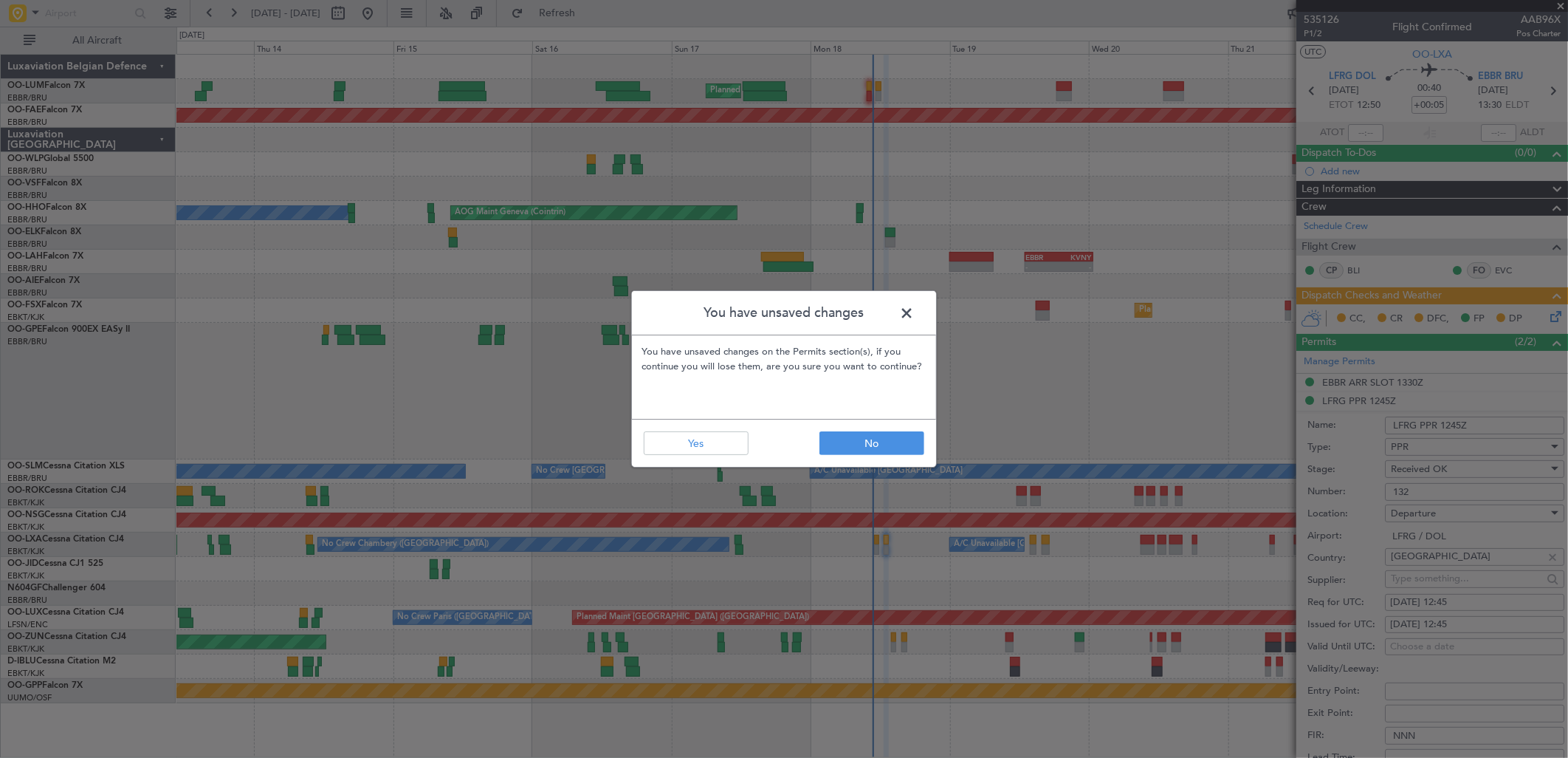
click at [1445, 453] on div "You have unsaved changes You have unsaved changes on the Permits section(s), if…" at bounding box center [784, 379] width 1568 height 758
click at [1510, 385] on div "You have unsaved changes You have unsaved changes on the Permits section(s), if…" at bounding box center [784, 379] width 1568 height 758
click at [843, 451] on button "No" at bounding box center [872, 444] width 105 height 24
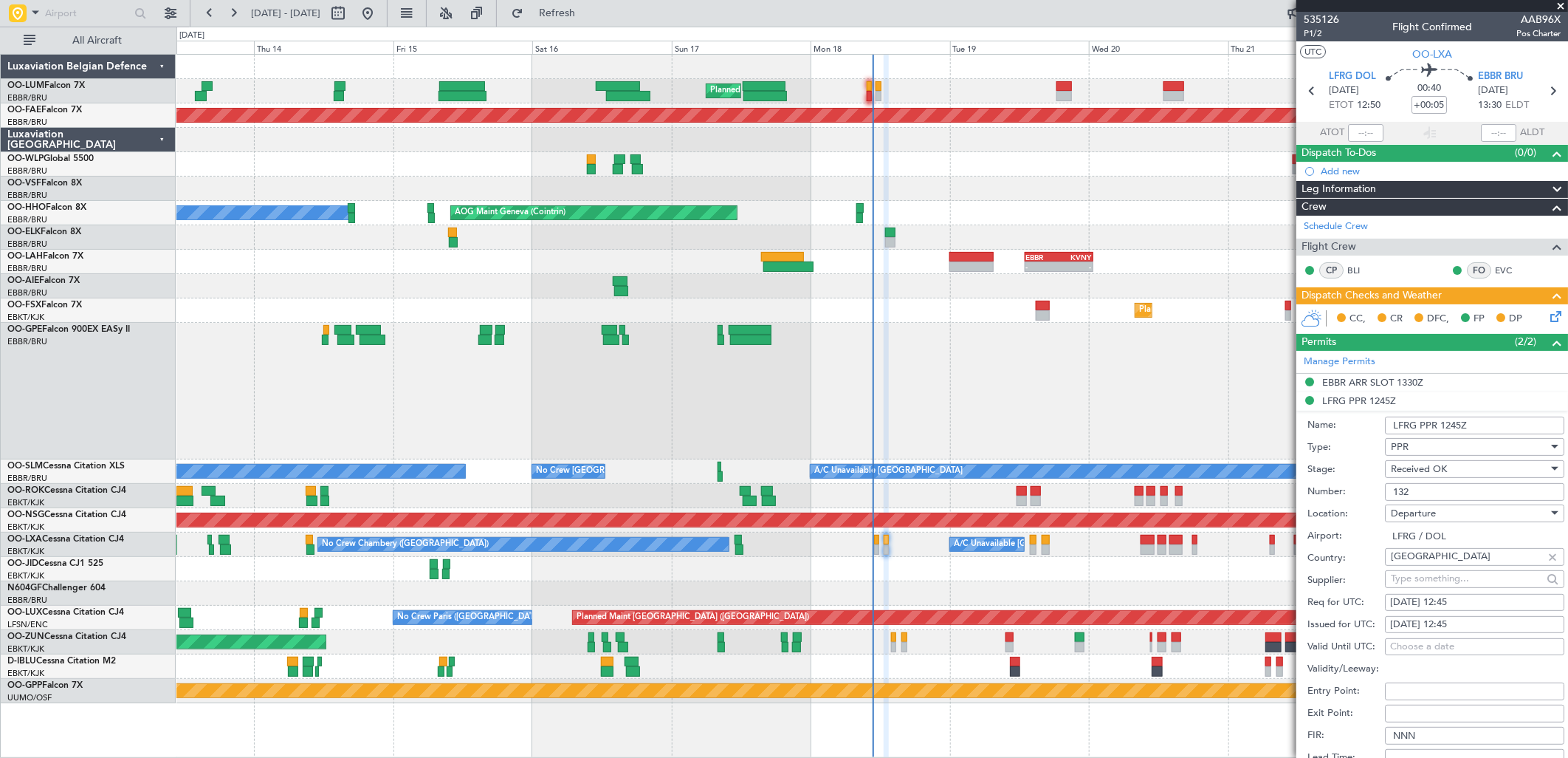
click at [1492, 621] on div "[DATE] 12:45" at bounding box center [1474, 625] width 169 height 15
select select "8"
select select "2025"
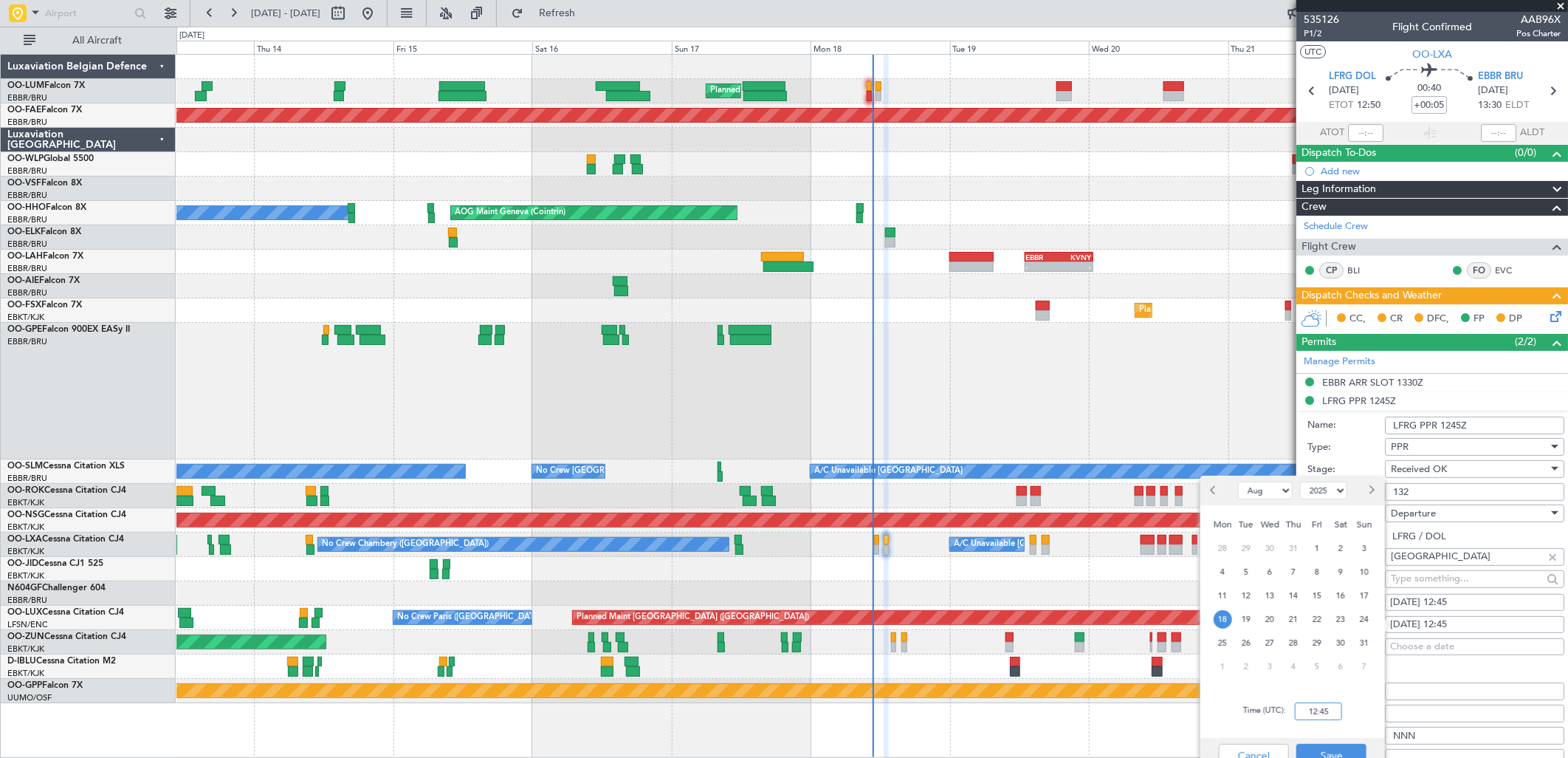
click at [1317, 709] on input "12:45" at bounding box center [1318, 711] width 47 height 18
type input "1210"
click at [1356, 670] on span "7" at bounding box center [1365, 666] width 19 height 19
select select "9"
type input "12:10"
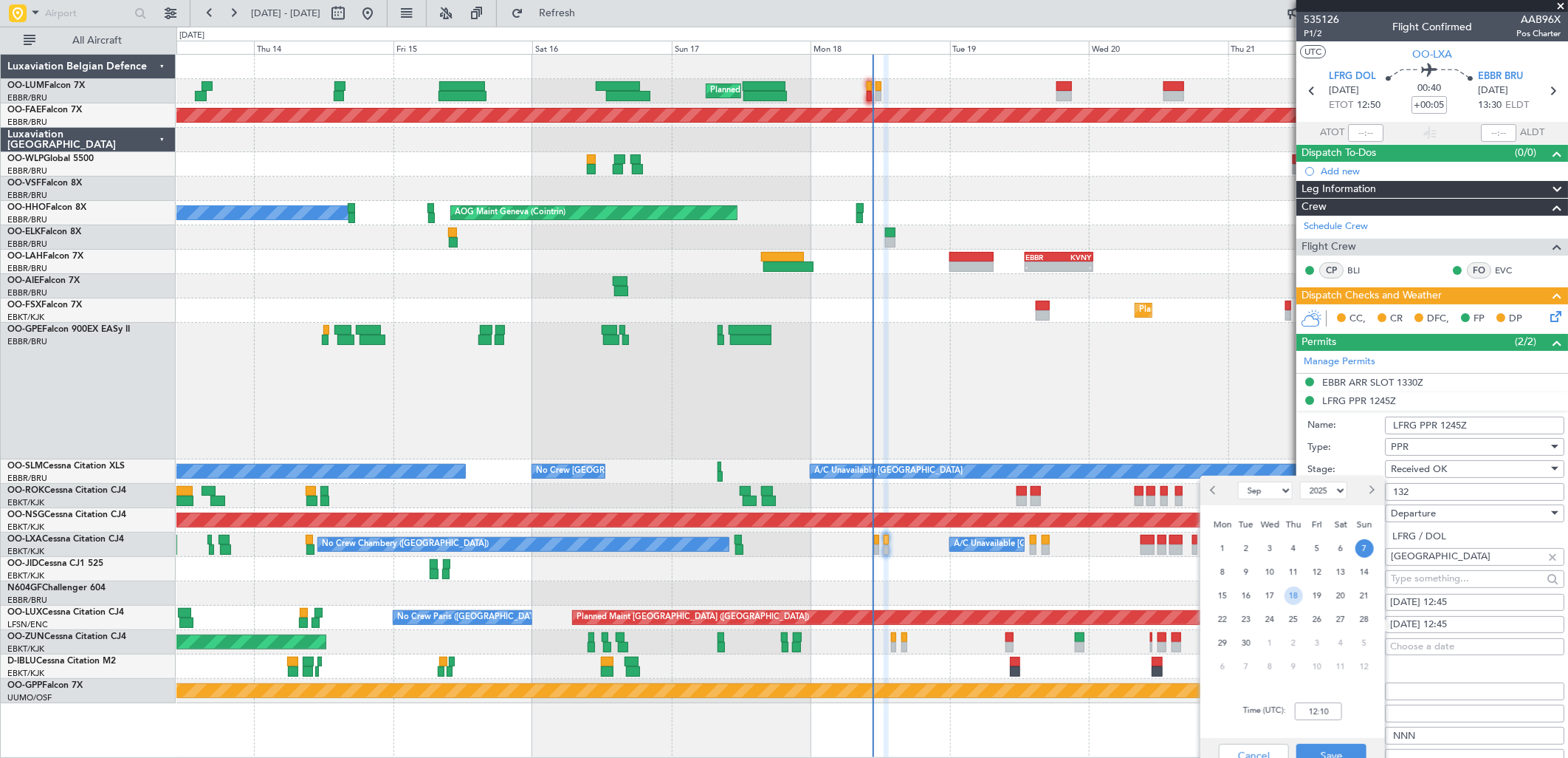
click at [1295, 599] on span "18" at bounding box center [1294, 596] width 19 height 19
click at [1219, 476] on div "Jan Feb Mar Apr May Jun Jul Aug Sep Oct Nov Dec 2015 2016 2017 2018 2019 2020 2…" at bounding box center [1292, 490] width 184 height 30
click at [1220, 484] on button "Previous month" at bounding box center [1215, 491] width 17 height 24
select select "8"
click at [1226, 617] on span "18" at bounding box center [1223, 619] width 19 height 19
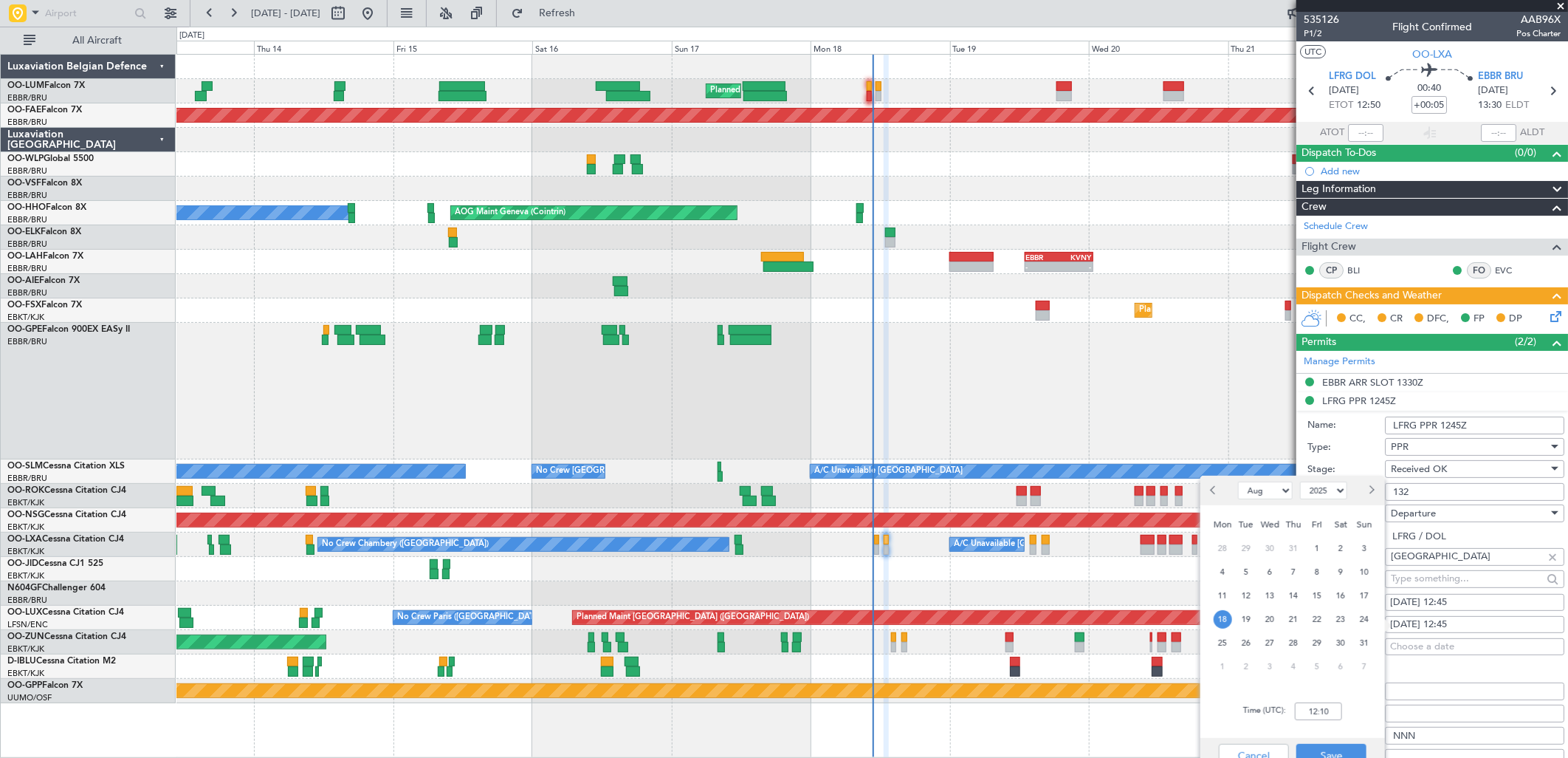
click at [1221, 614] on span "18" at bounding box center [1223, 619] width 19 height 19
click at [1336, 738] on div "Cancel Save" at bounding box center [1292, 755] width 184 height 35
click at [1337, 745] on button "Save" at bounding box center [1332, 756] width 70 height 24
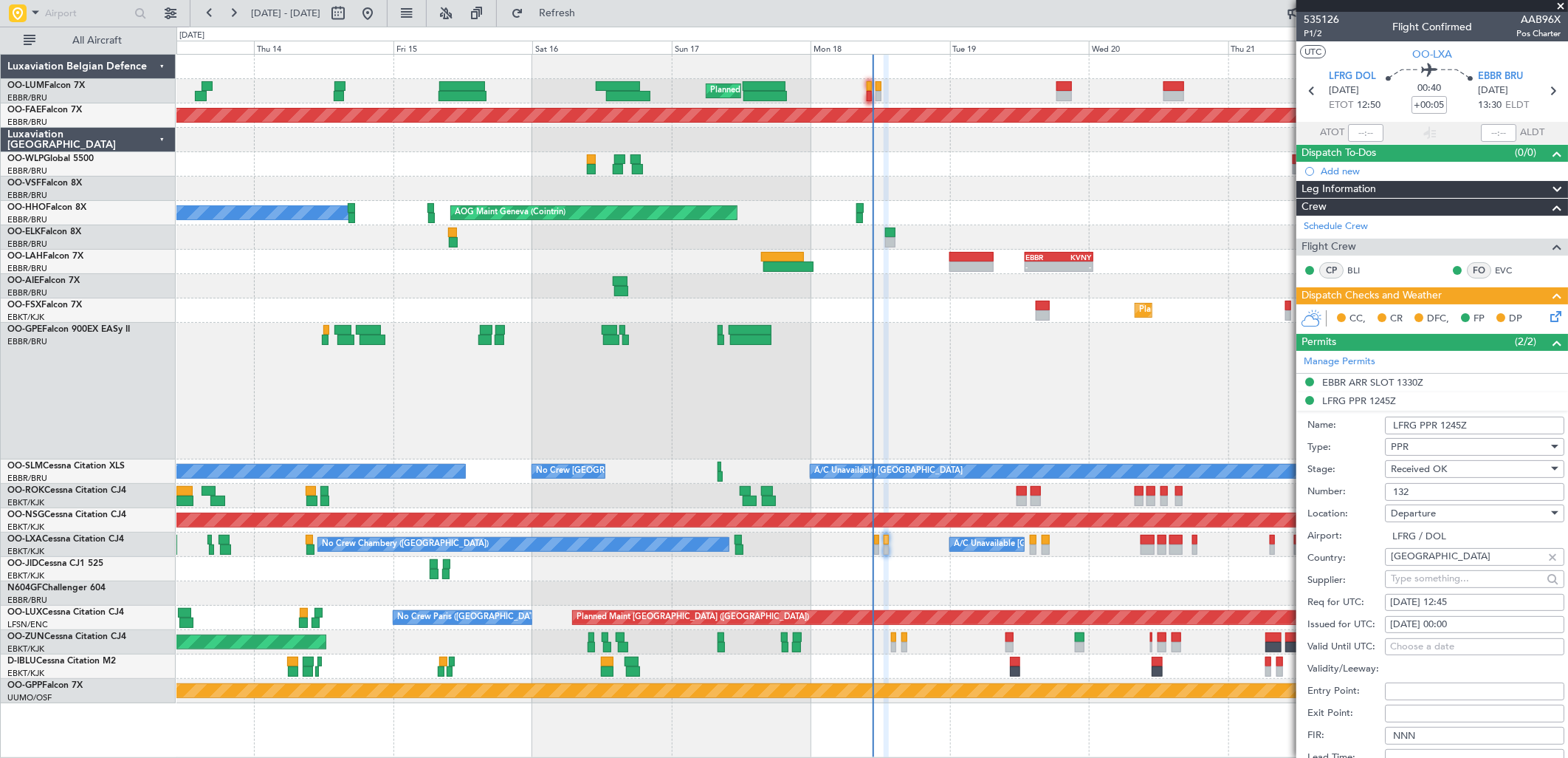
click at [1445, 623] on div "18/08/2025 00:00" at bounding box center [1474, 625] width 169 height 15
select select "8"
select select "2025"
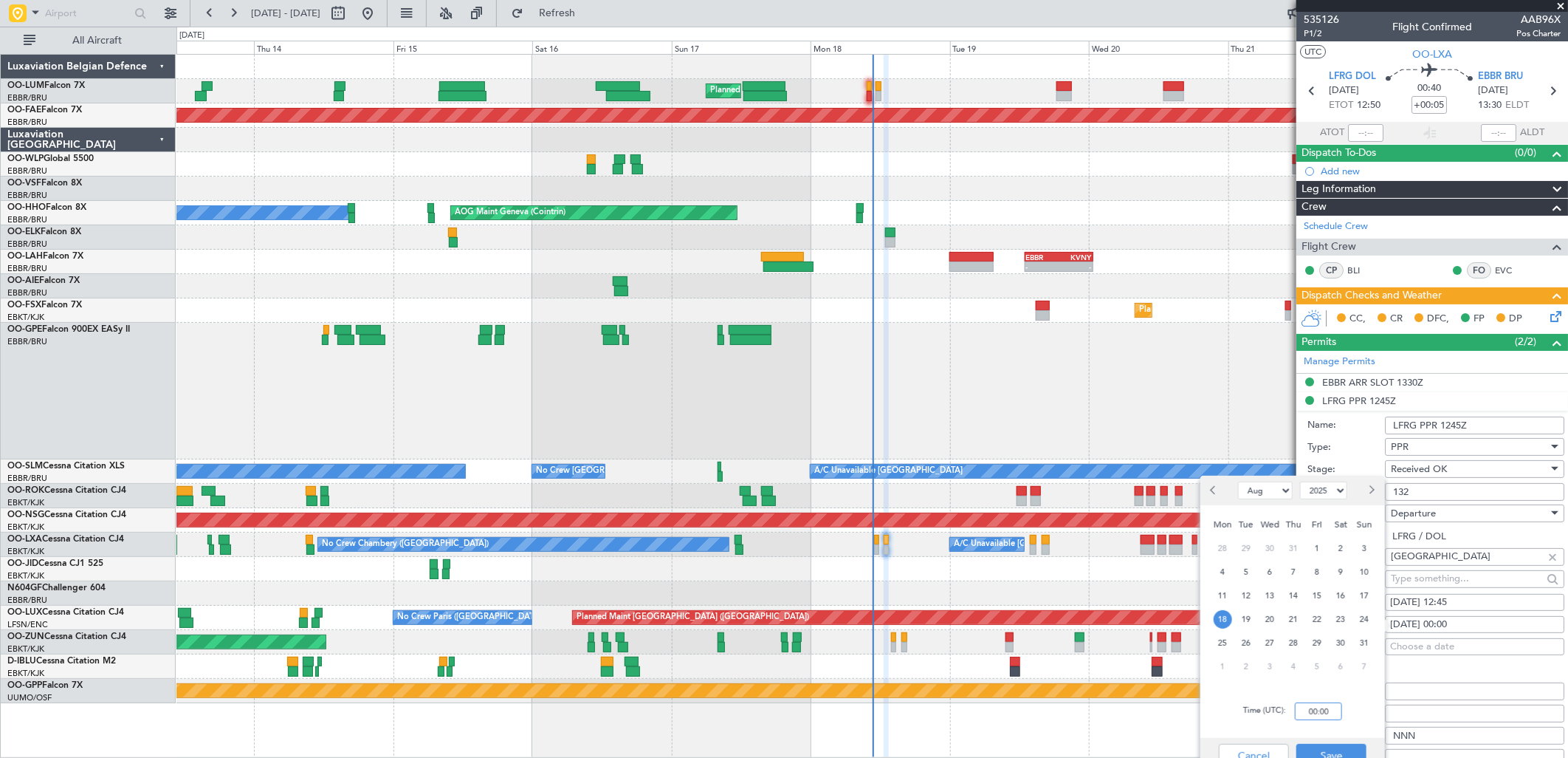
click at [1324, 714] on input "00:00" at bounding box center [1318, 711] width 47 height 18
click at [1349, 697] on div "Time (UTC): 1210" at bounding box center [1292, 711] width 184 height 53
type input "12:10"
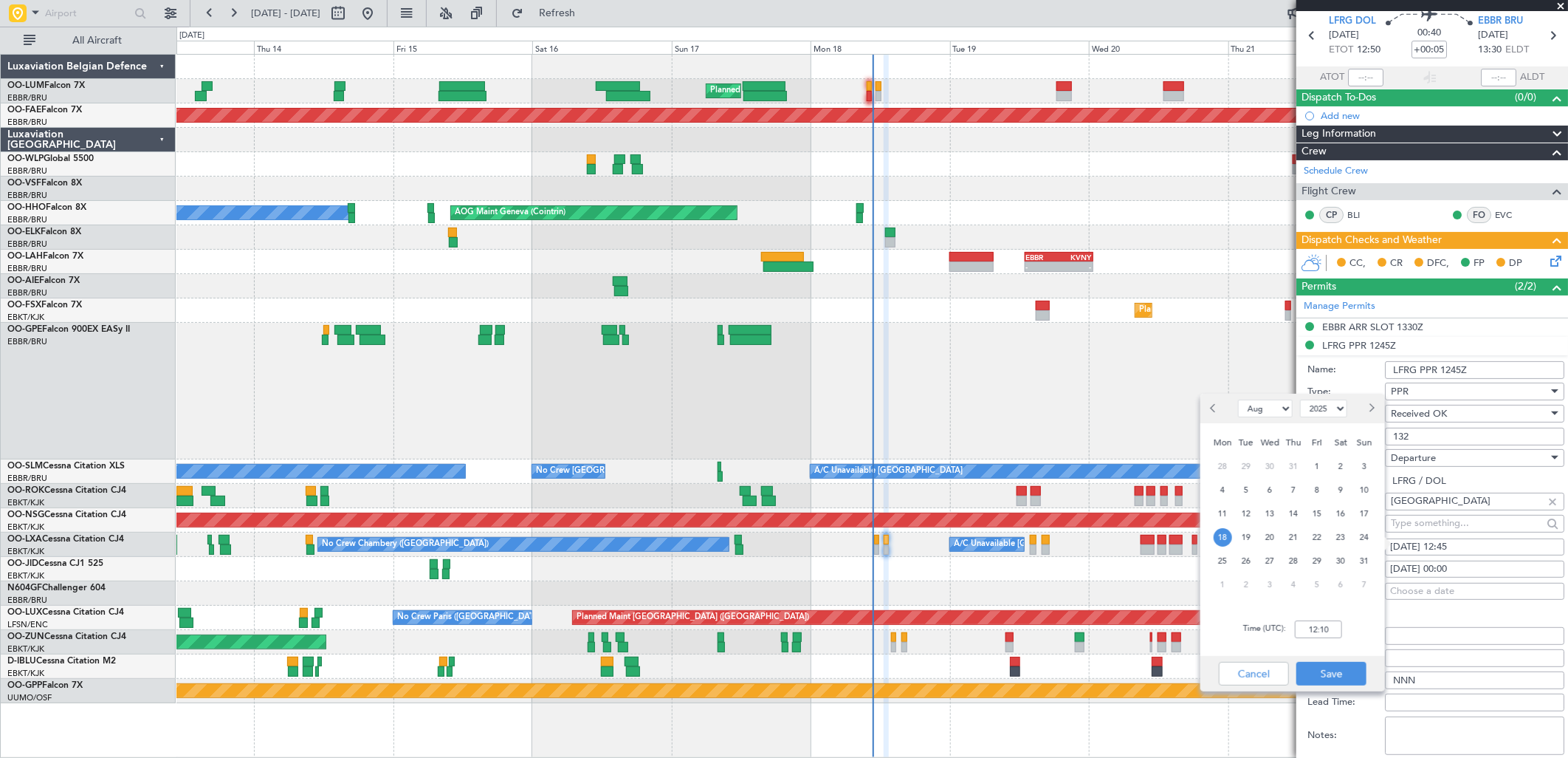
scroll to position [82, 0]
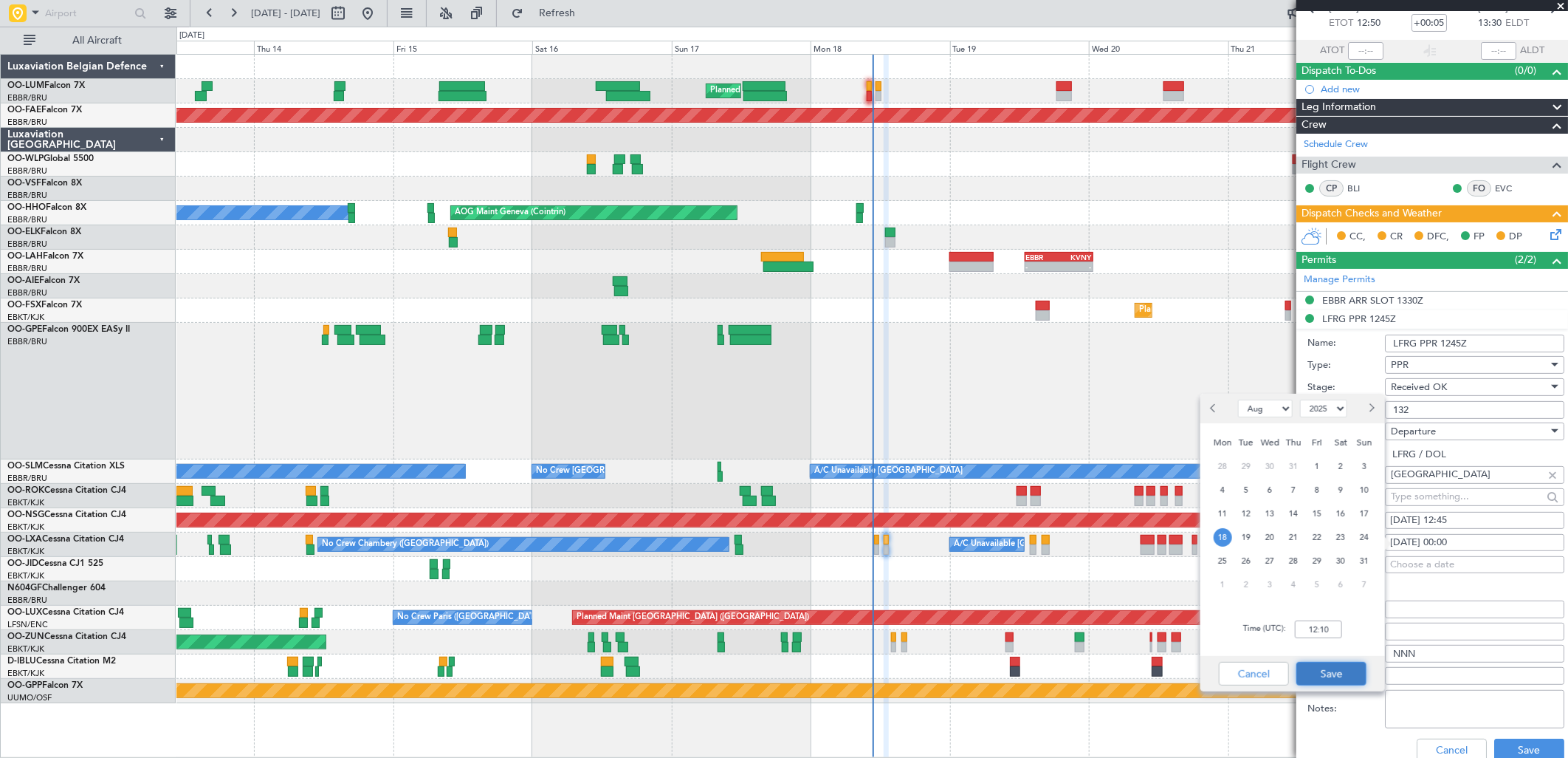
click at [1338, 680] on button "Save" at bounding box center [1332, 674] width 70 height 24
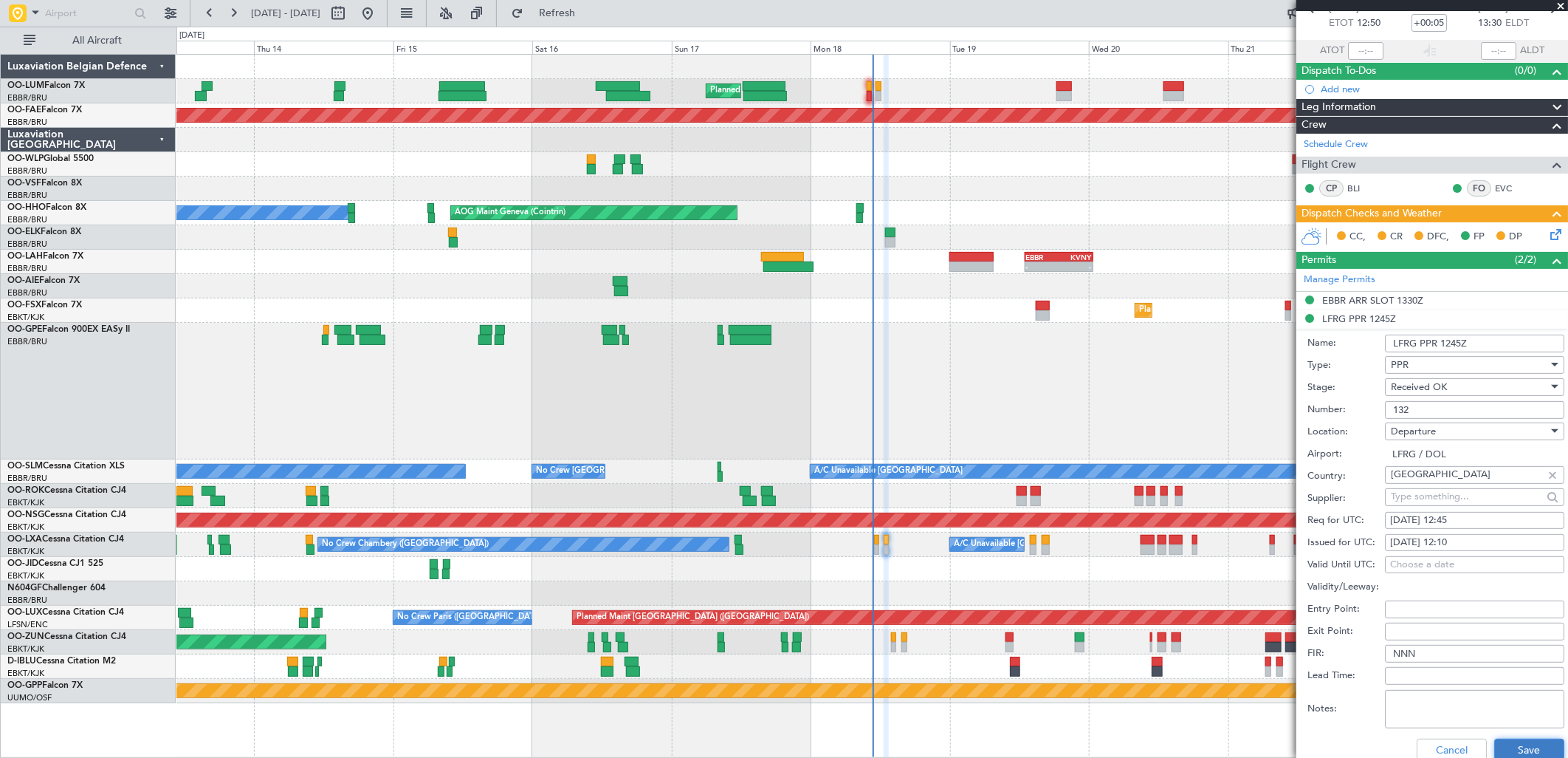
click at [1501, 751] on button "Save" at bounding box center [1529, 751] width 70 height 24
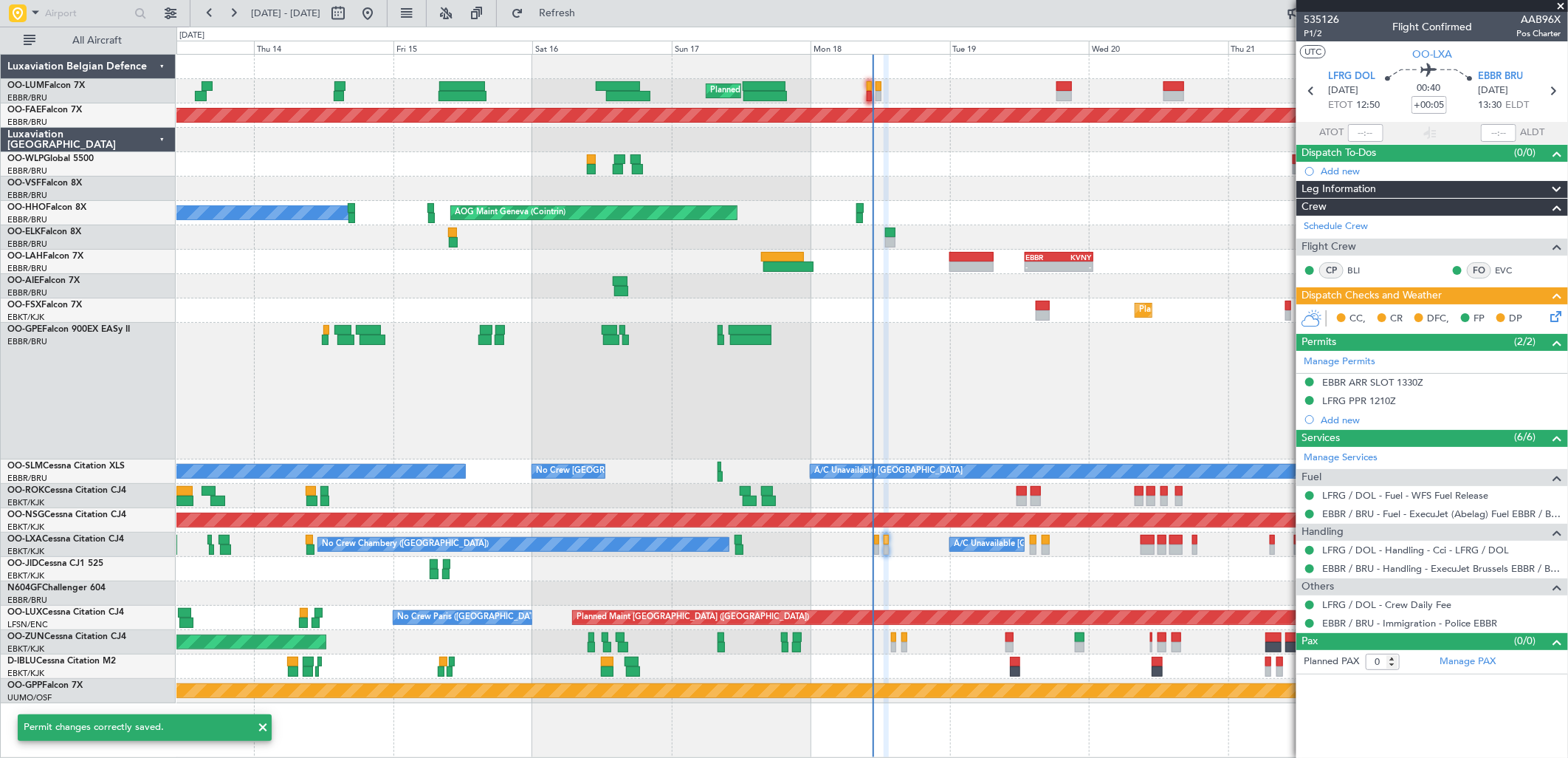
scroll to position [0, 0]
click at [1309, 401] on button at bounding box center [1310, 400] width 9 height 9
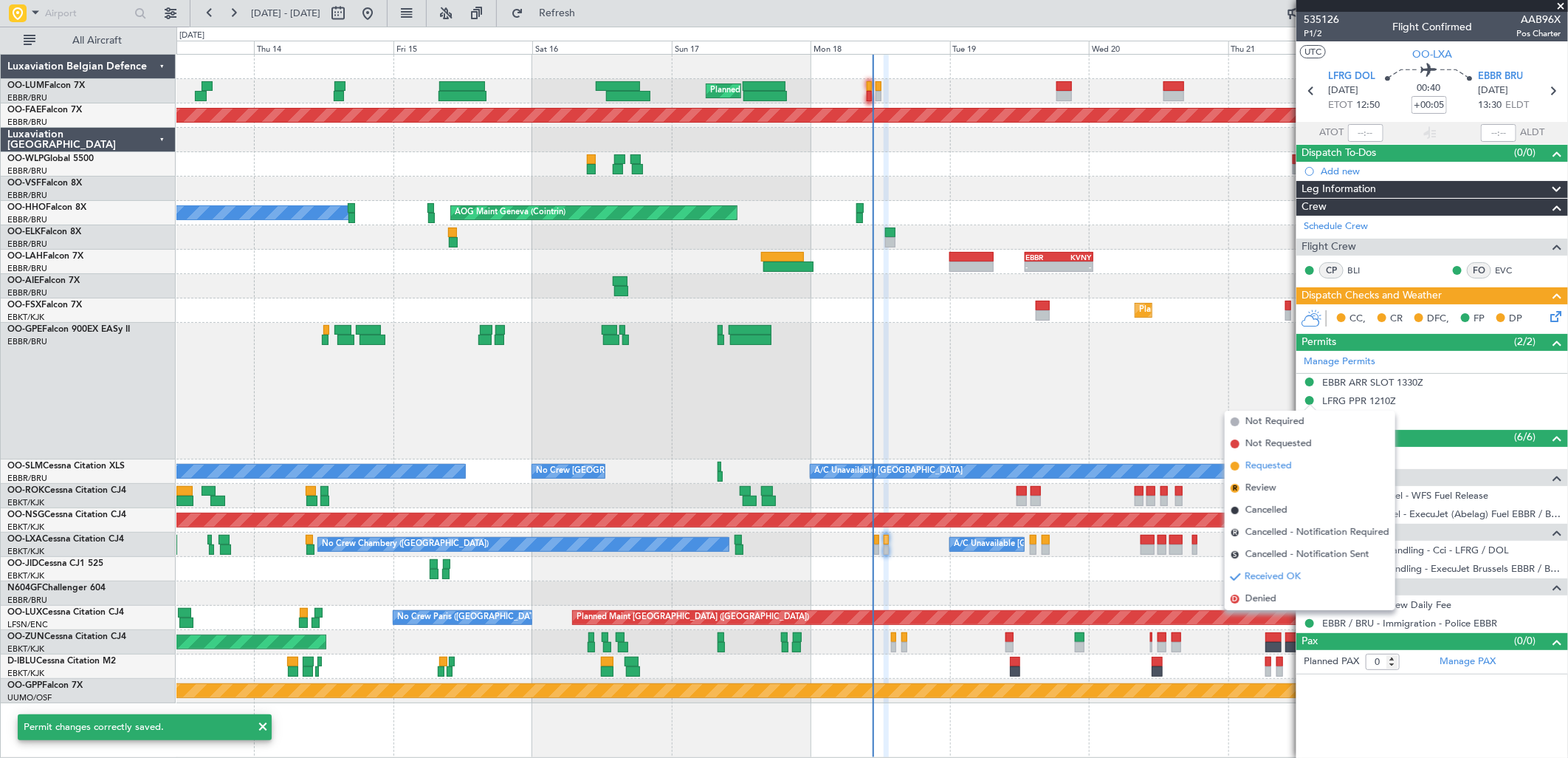
click at [1286, 461] on span "Requested" at bounding box center [1269, 466] width 46 height 15
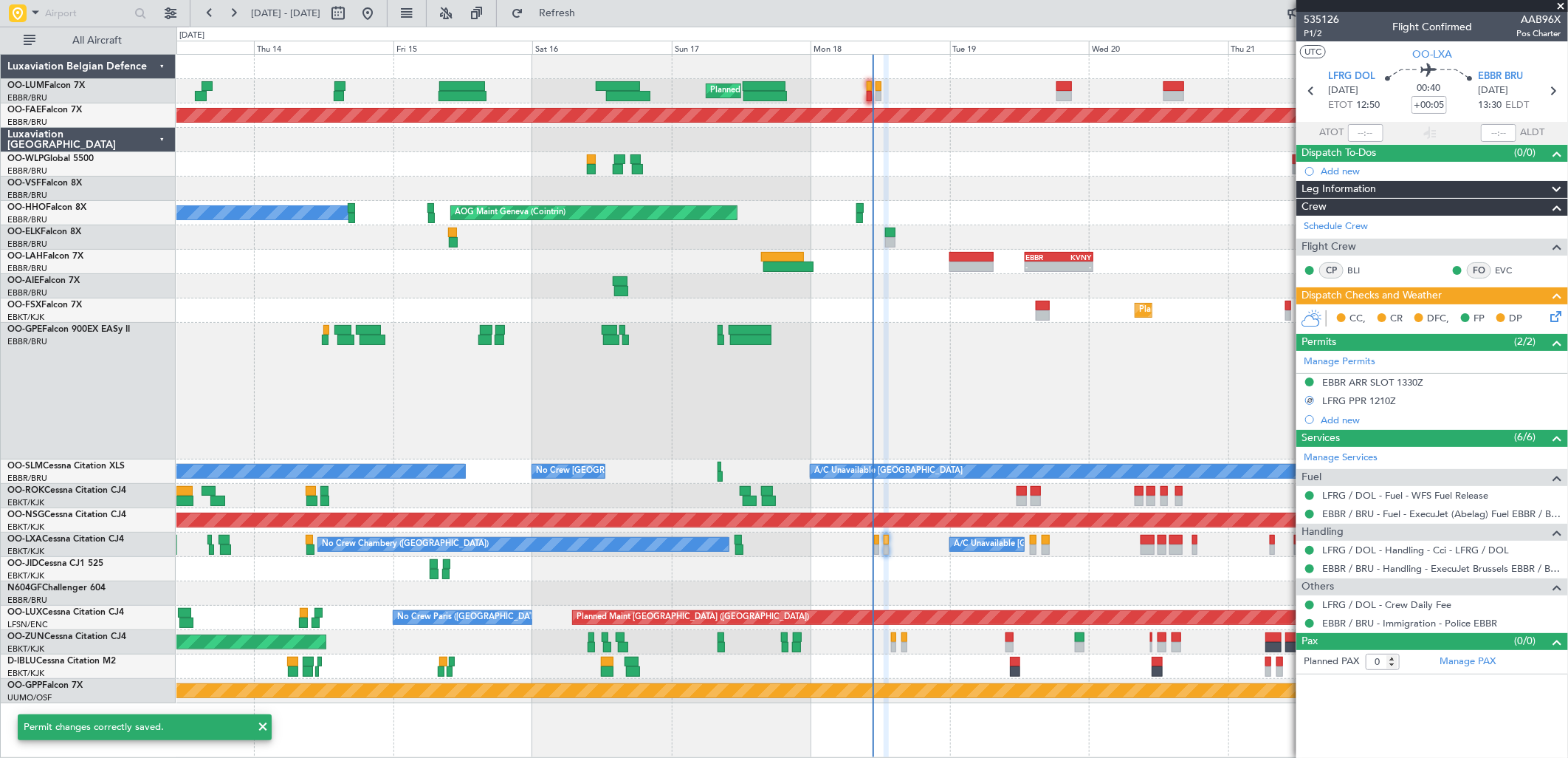
click at [1556, 318] on icon at bounding box center [1553, 313] width 12 height 12
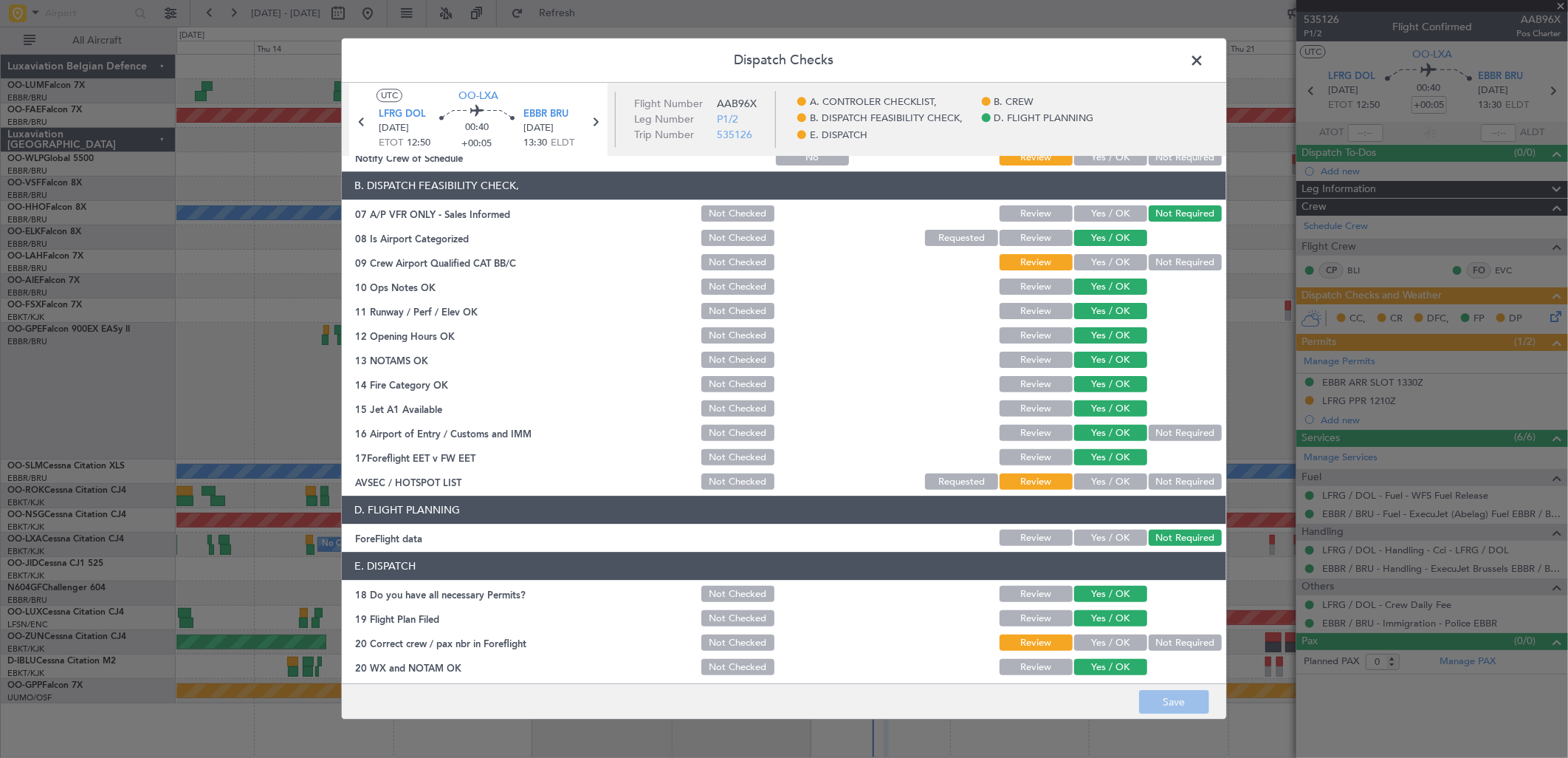
scroll to position [224, 0]
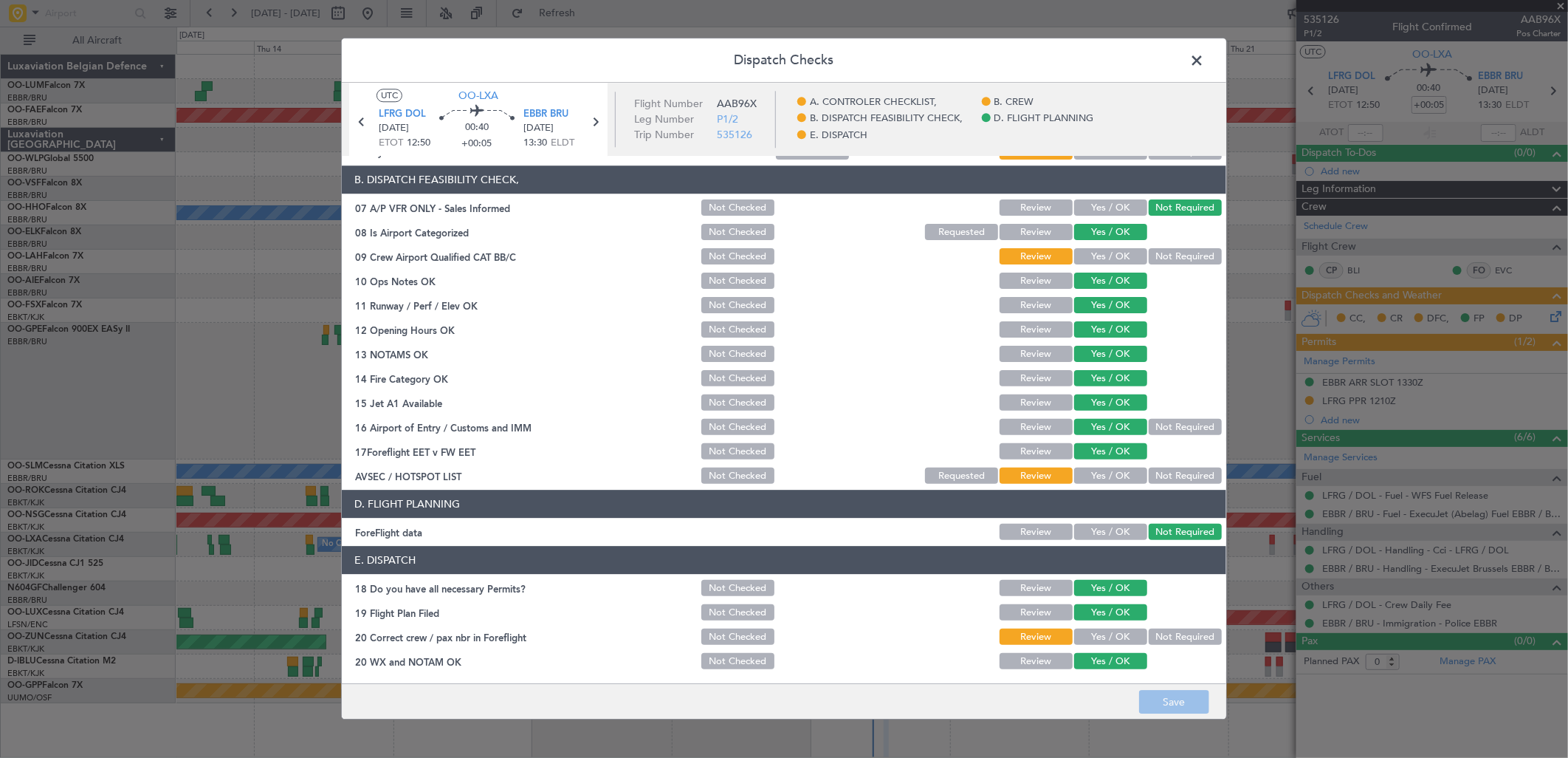
click at [1101, 627] on div "Yes / OK" at bounding box center [1109, 638] width 75 height 20
click at [1101, 630] on button "Yes / OK" at bounding box center [1110, 638] width 73 height 17
click at [1175, 466] on div "Not Required" at bounding box center [1184, 476] width 75 height 20
click at [1171, 469] on button "Not Required" at bounding box center [1185, 476] width 73 height 17
click at [1080, 259] on button "Yes / OK" at bounding box center [1110, 258] width 73 height 17
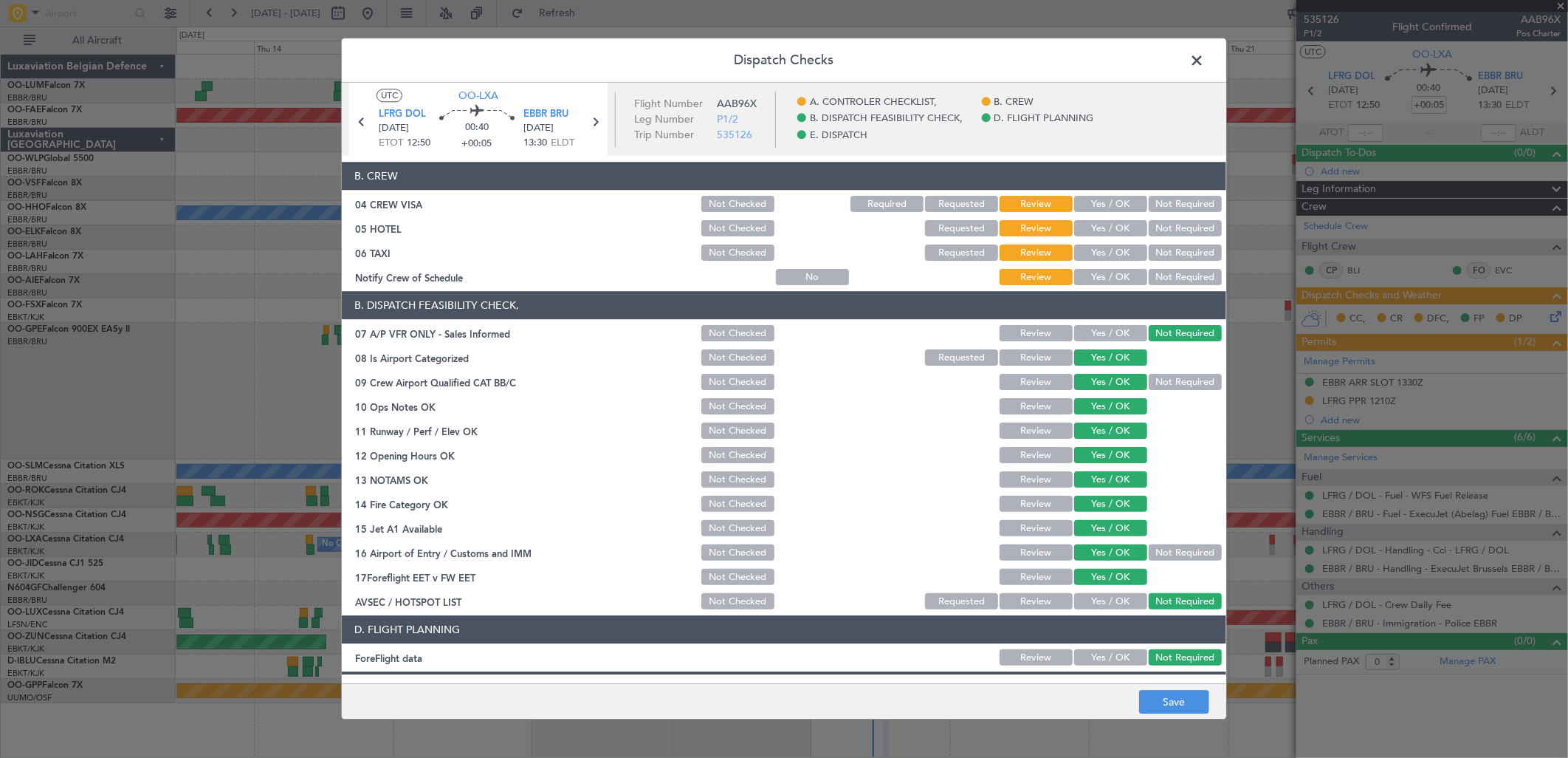
scroll to position [0, 0]
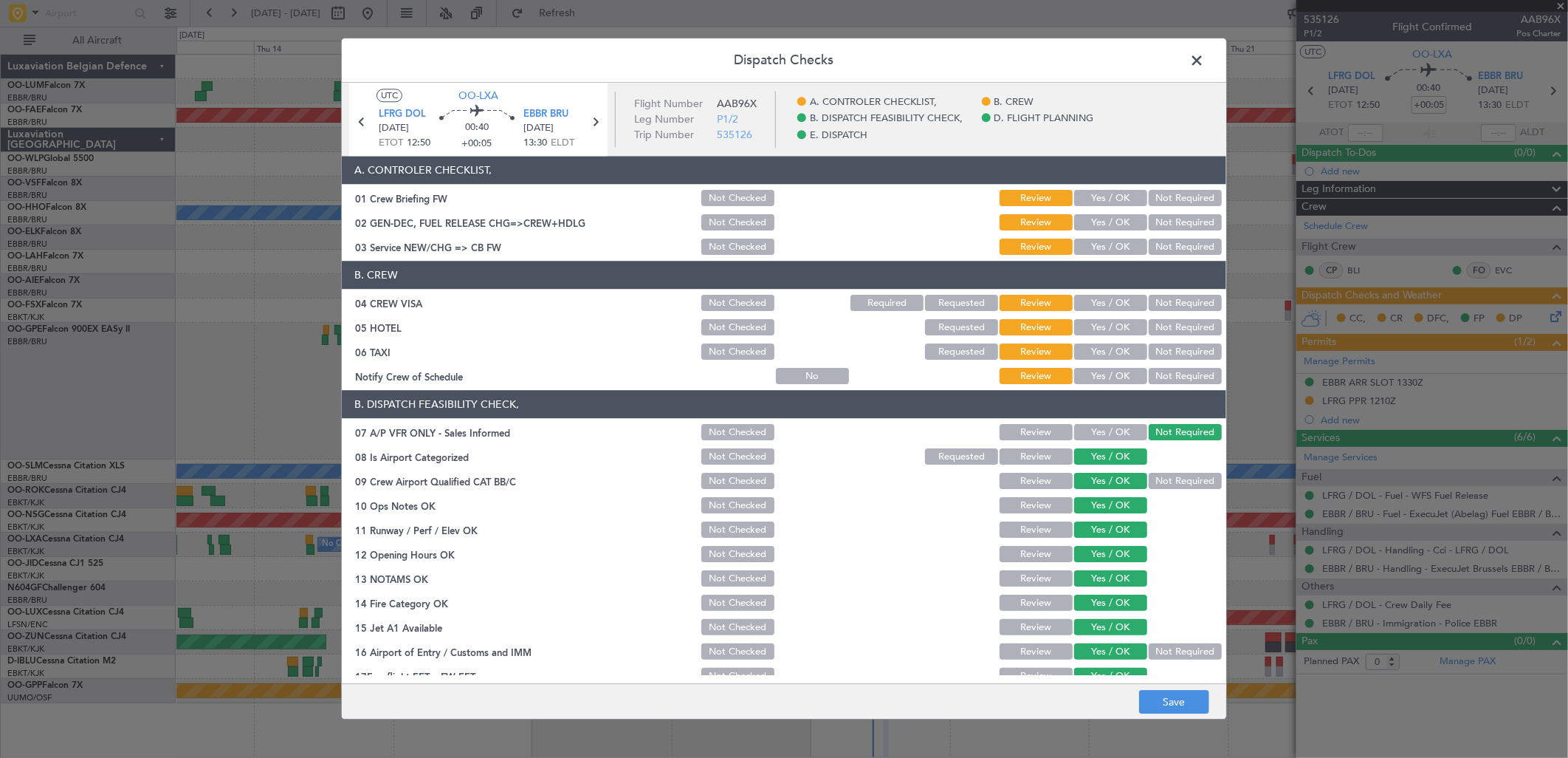
click at [1163, 379] on button "Not Required" at bounding box center [1185, 377] width 73 height 17
click at [1163, 362] on section "B. CREW 04 CREW VISA Not Checked Required Requested Review Yes / OK Not Require…" at bounding box center [784, 324] width 884 height 126
click at [1158, 351] on button "Not Required" at bounding box center [1185, 352] width 73 height 17
click at [1160, 333] on button "Not Required" at bounding box center [1185, 328] width 73 height 17
click at [1158, 299] on button "Not Required" at bounding box center [1185, 304] width 73 height 17
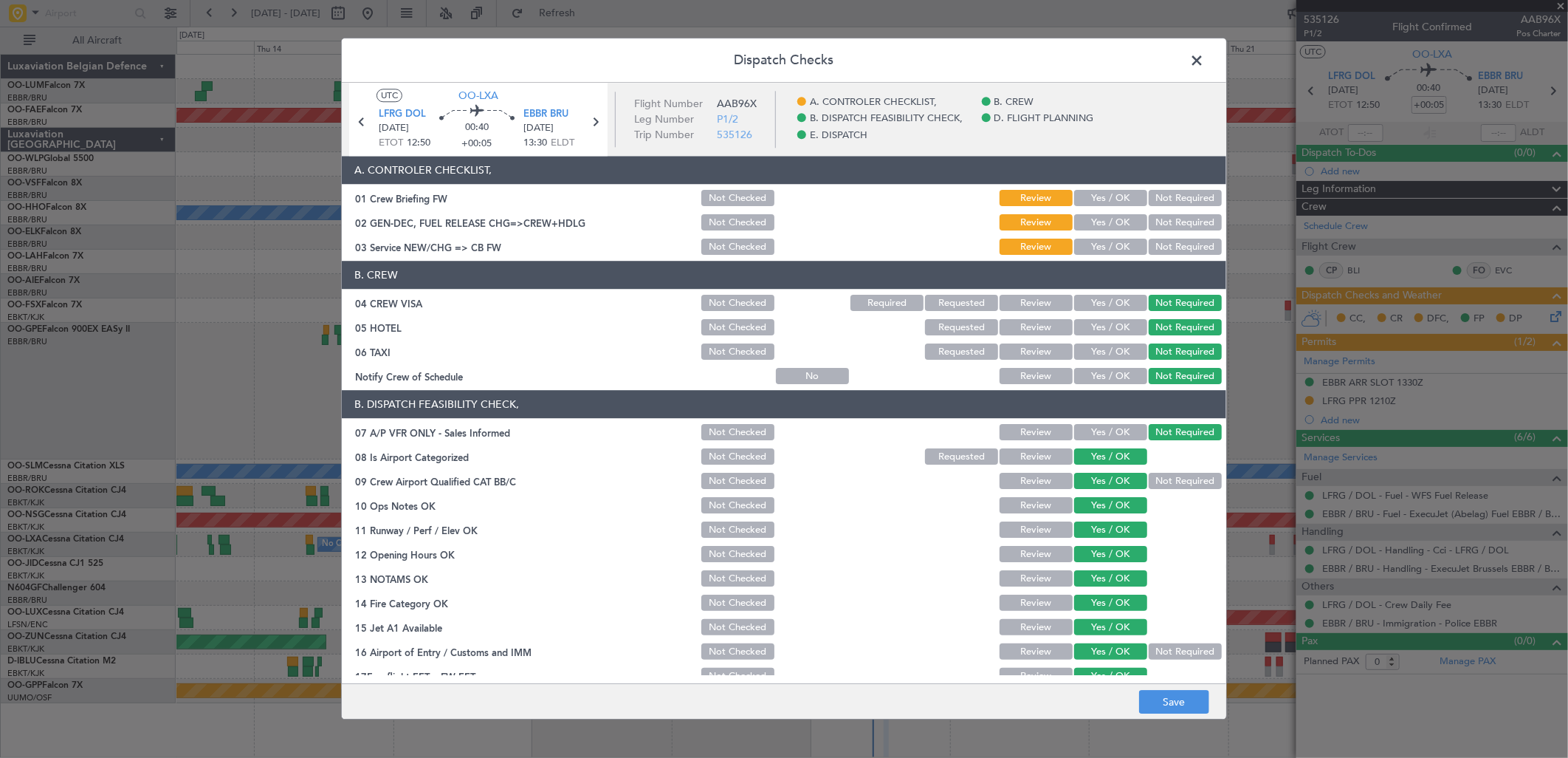
click at [1108, 367] on div "Yes / OK" at bounding box center [1109, 376] width 75 height 20
click at [1105, 387] on article "A. CONTROLER CHECKLIST, 01 Crew Briefing FW Not Checked Review Yes / OK Not Req…" at bounding box center [784, 415] width 884 height 518
drag, startPoint x: 1110, startPoint y: 378, endPoint x: 1098, endPoint y: 308, distance: 71.0
click at [1110, 377] on button "Yes / OK" at bounding box center [1110, 377] width 73 height 17
click at [1098, 251] on button "Yes / OK" at bounding box center [1110, 247] width 73 height 17
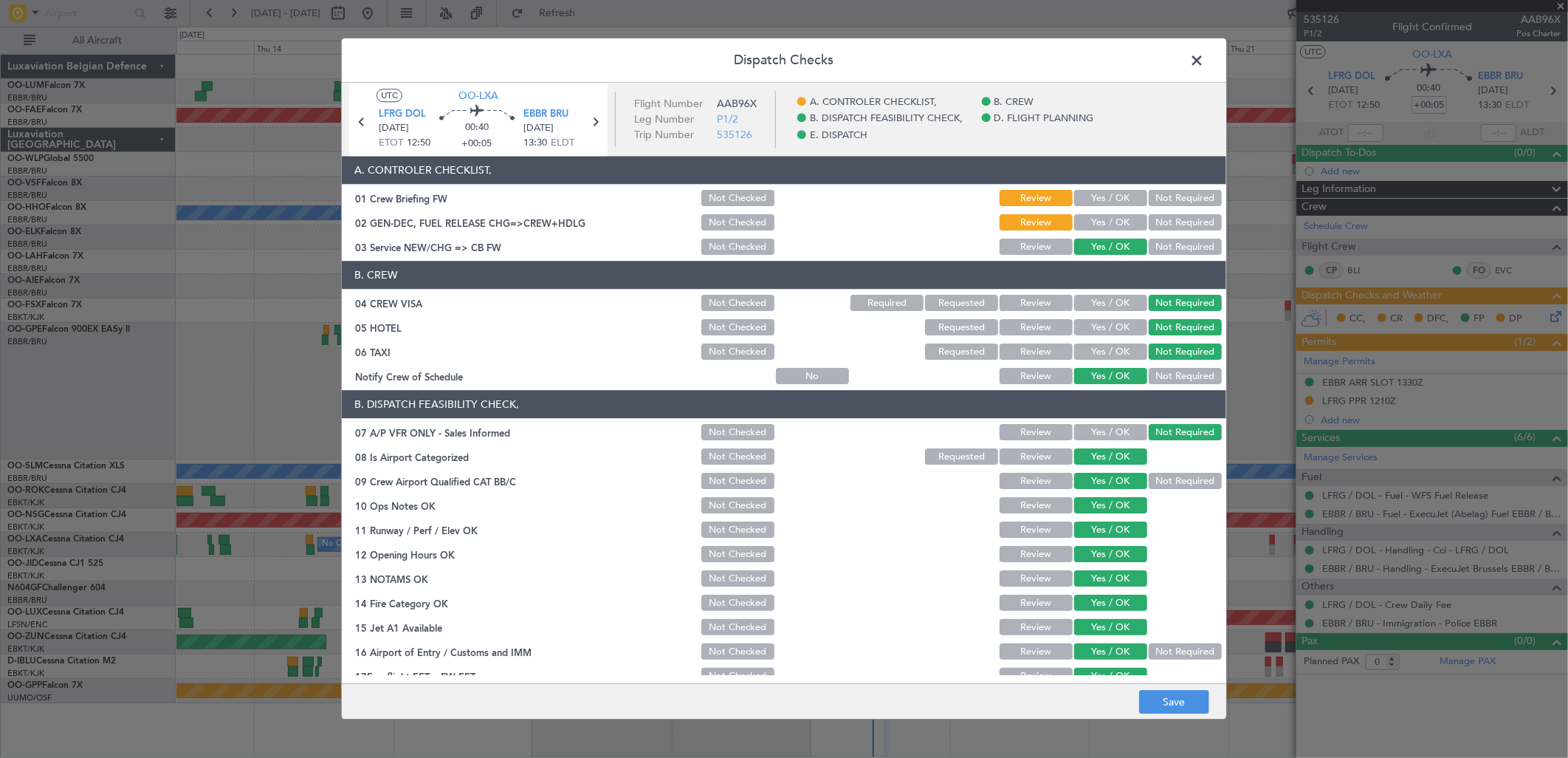
click at [1101, 231] on button "Yes / OK" at bounding box center [1110, 223] width 73 height 17
click at [1097, 201] on button "Yes / OK" at bounding box center [1110, 199] width 73 height 17
click at [1174, 707] on button "Save" at bounding box center [1174, 702] width 70 height 24
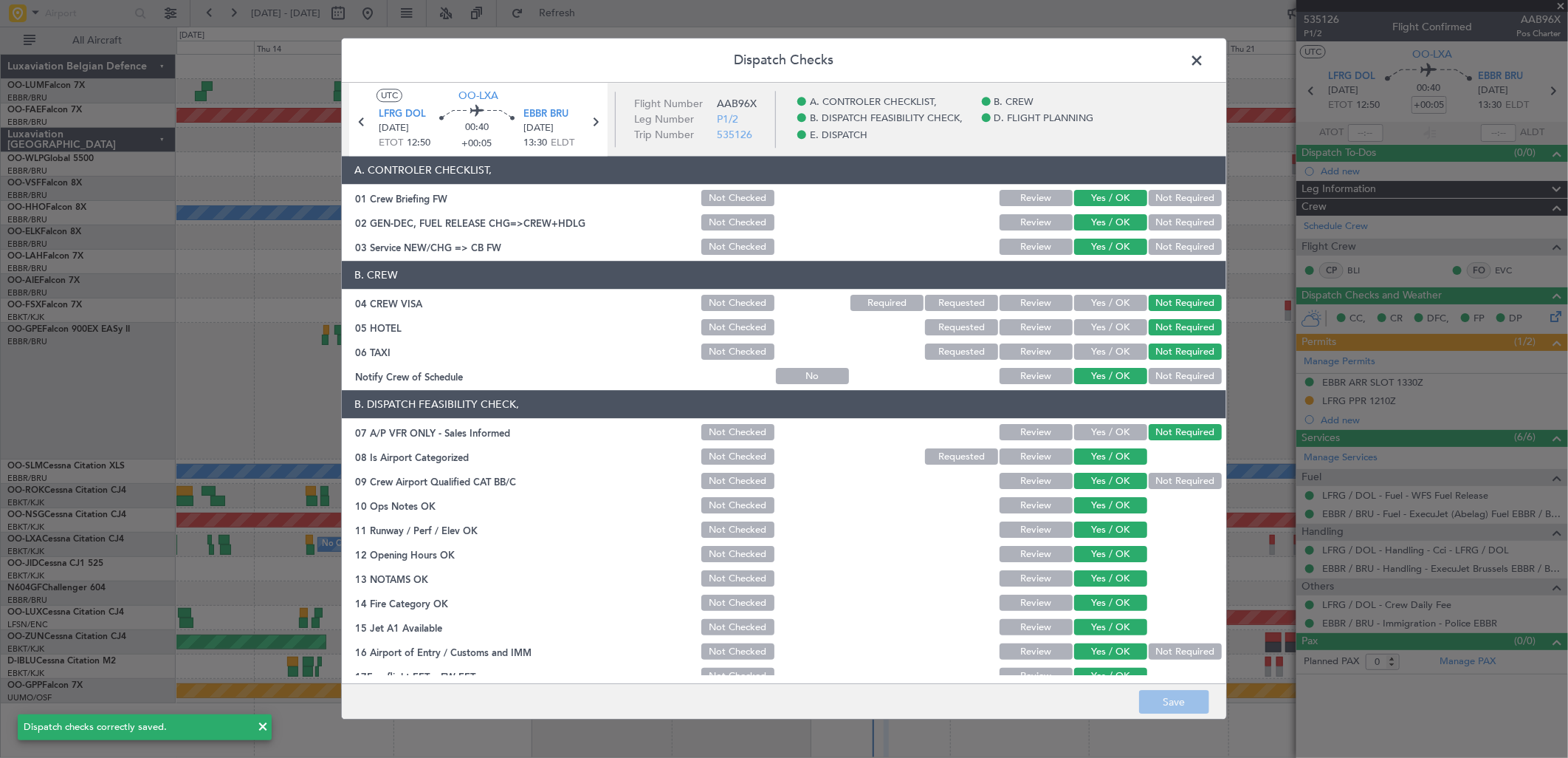
click at [1204, 62] on span at bounding box center [1204, 64] width 0 height 30
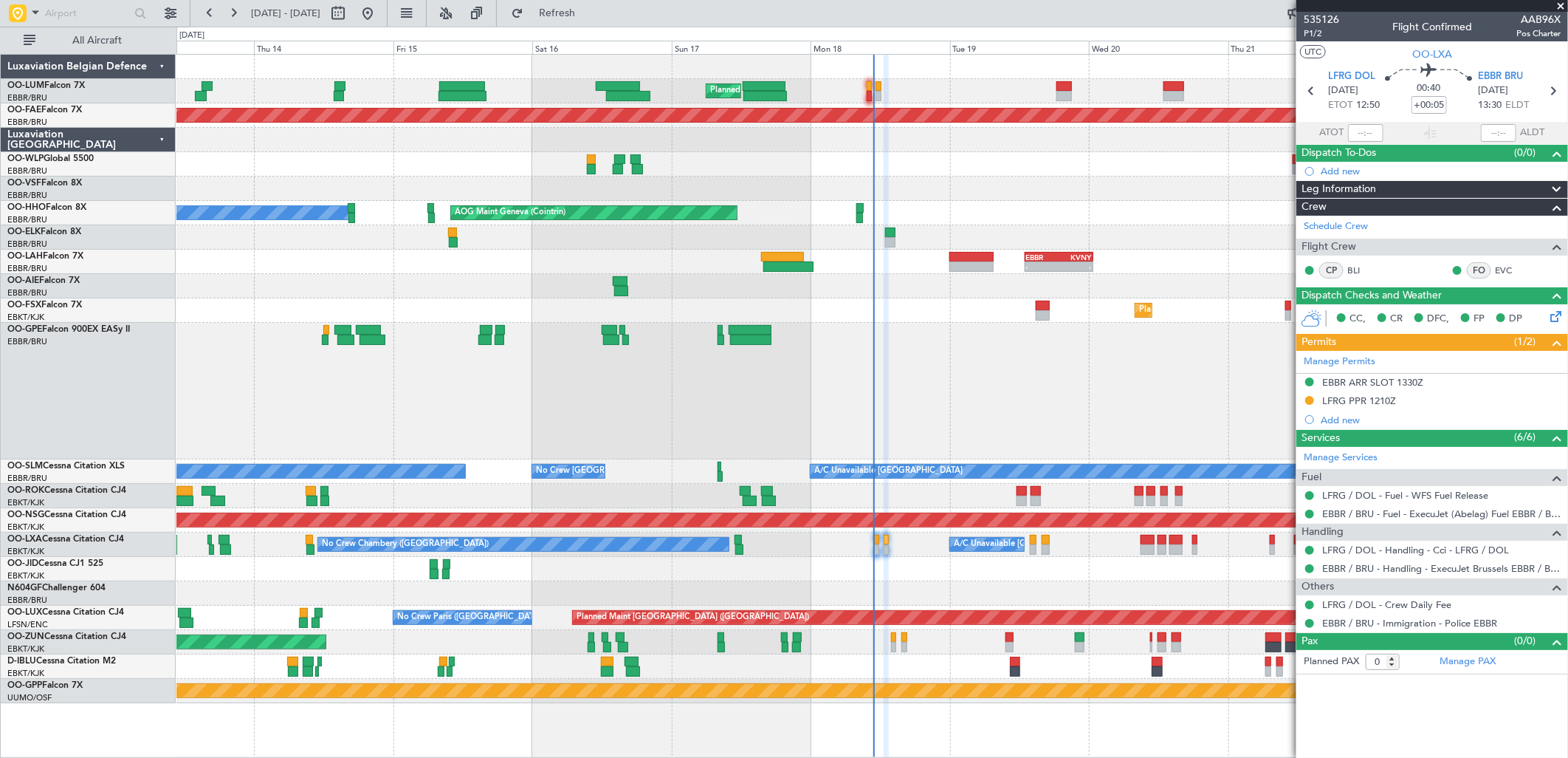
click at [480, 388] on div "No Crew [GEOGRAPHIC_DATA] ([GEOGRAPHIC_DATA] National)" at bounding box center [872, 390] width 1391 height 136
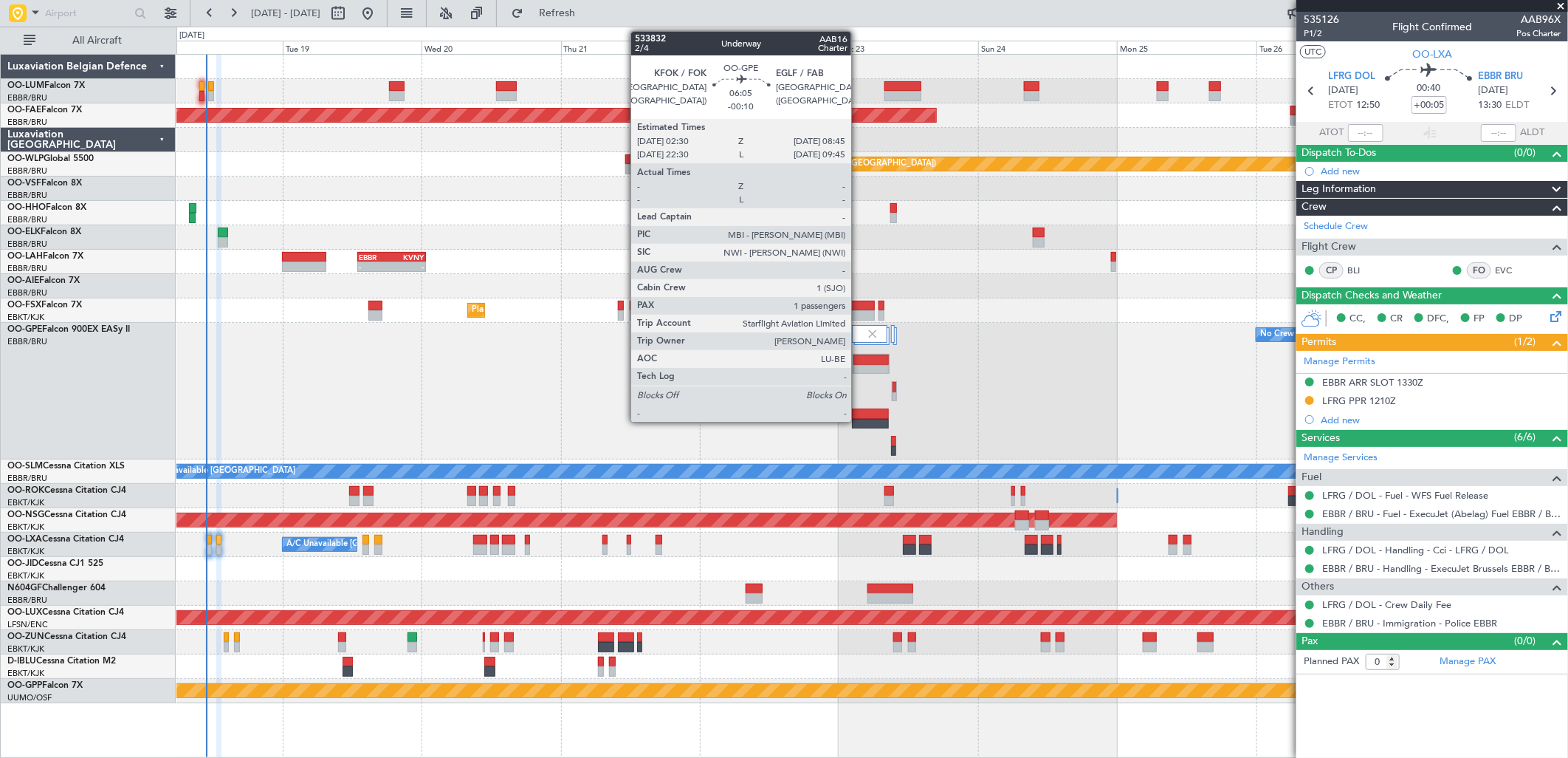
click at [859, 355] on div at bounding box center [872, 360] width 35 height 10
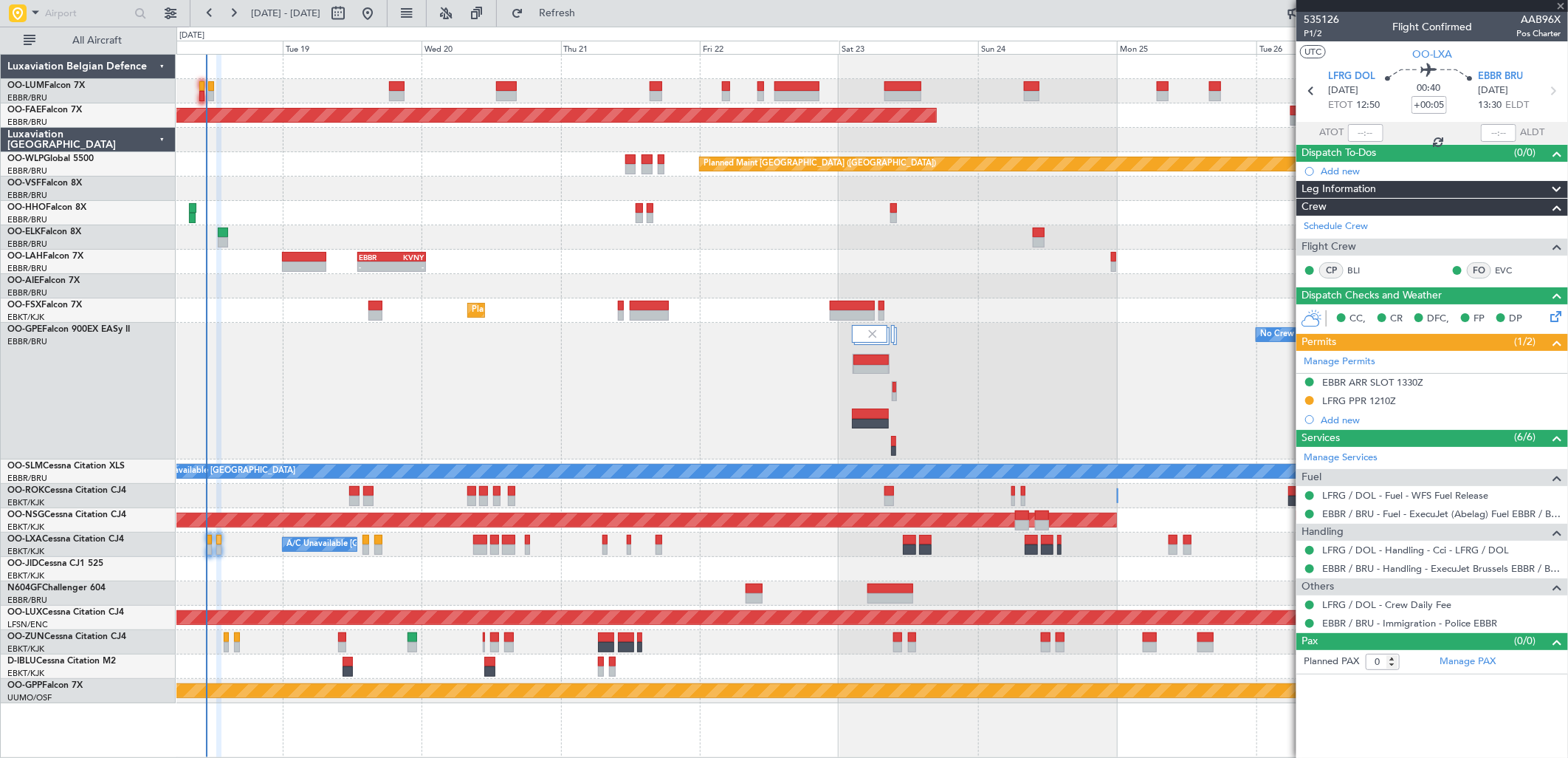
type input "-00:10"
type input "1"
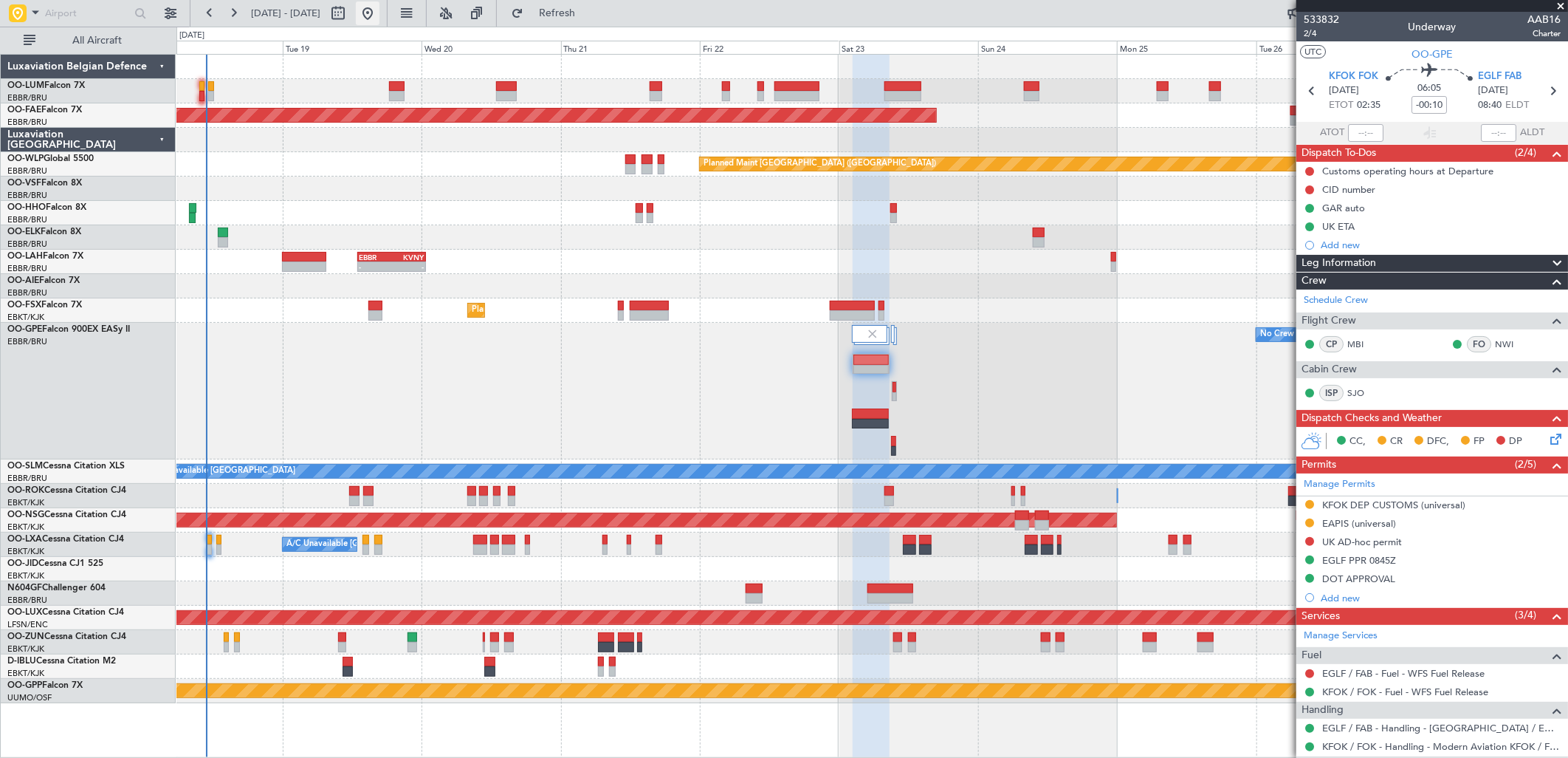
click at [380, 10] on button at bounding box center [368, 14] width 24 height 24
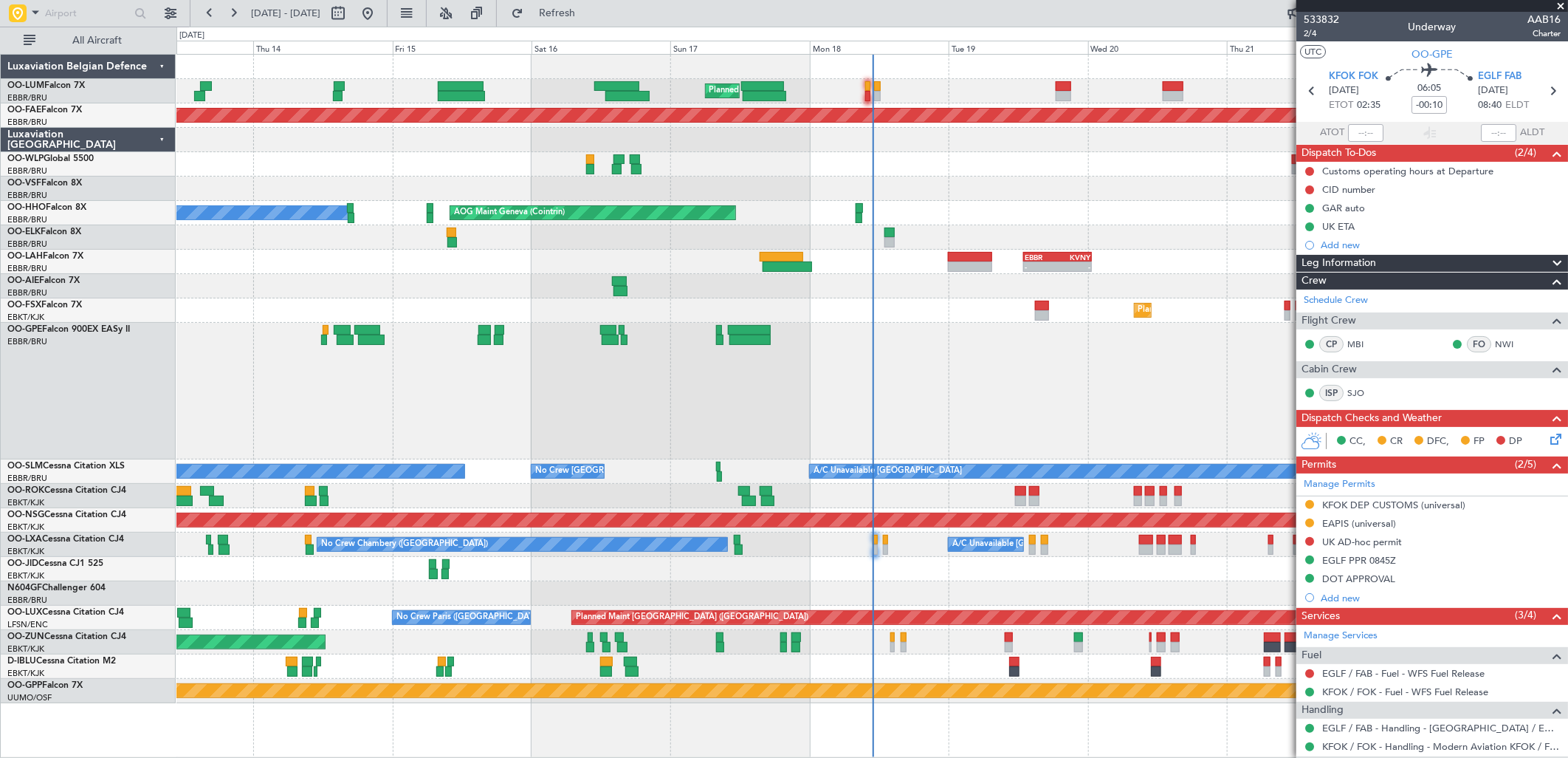
click at [384, 675] on div "Planned Maint Brussels (Brussels National) Planned Maint Kortrijk-Wevelgem Plan…" at bounding box center [872, 379] width 1391 height 649
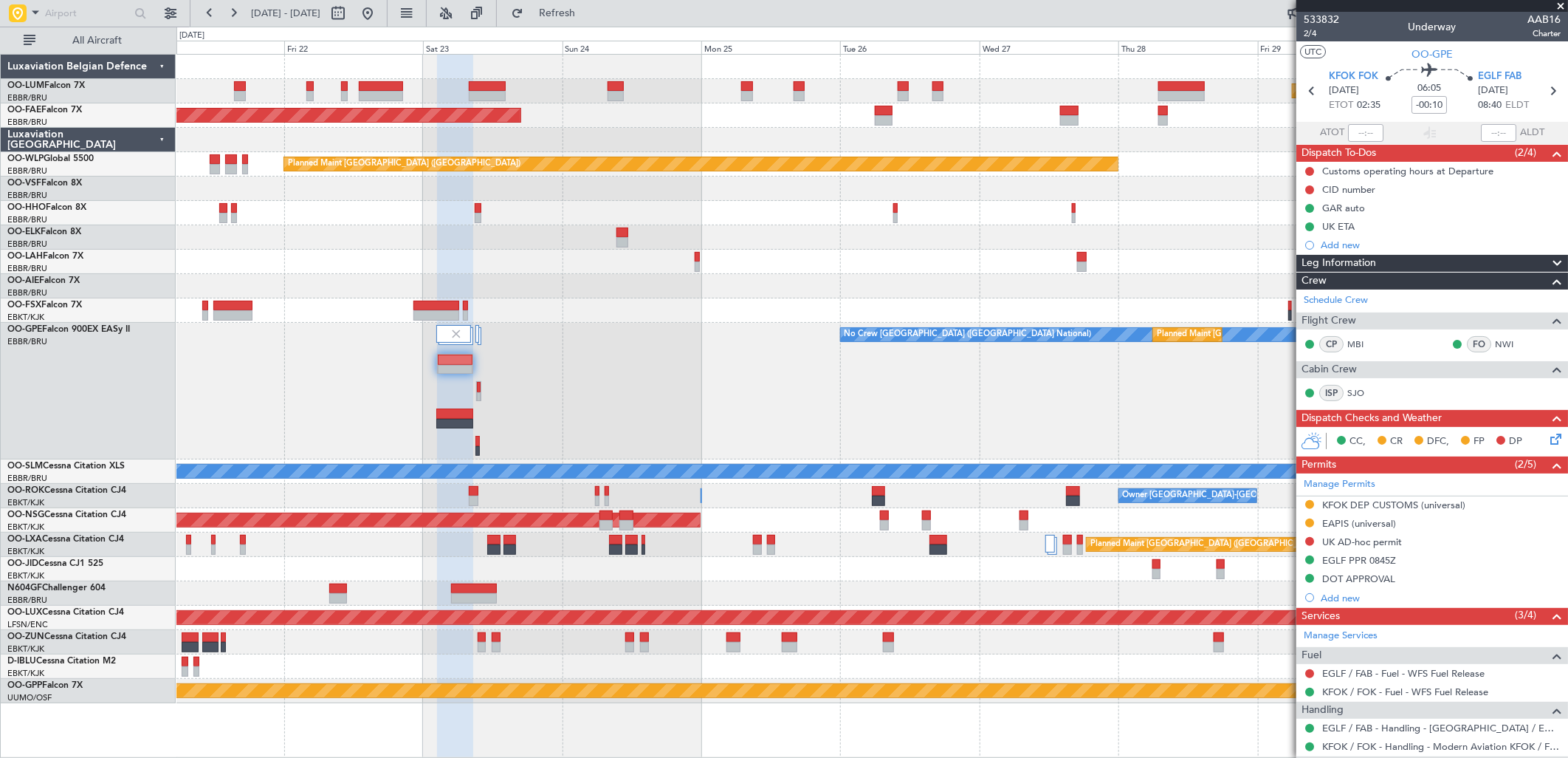
click at [614, 608] on div "Planned Maint Brussels (Brussels National) Planned Maint Kortrijk-Wevelgem Plan…" at bounding box center [872, 379] width 1391 height 649
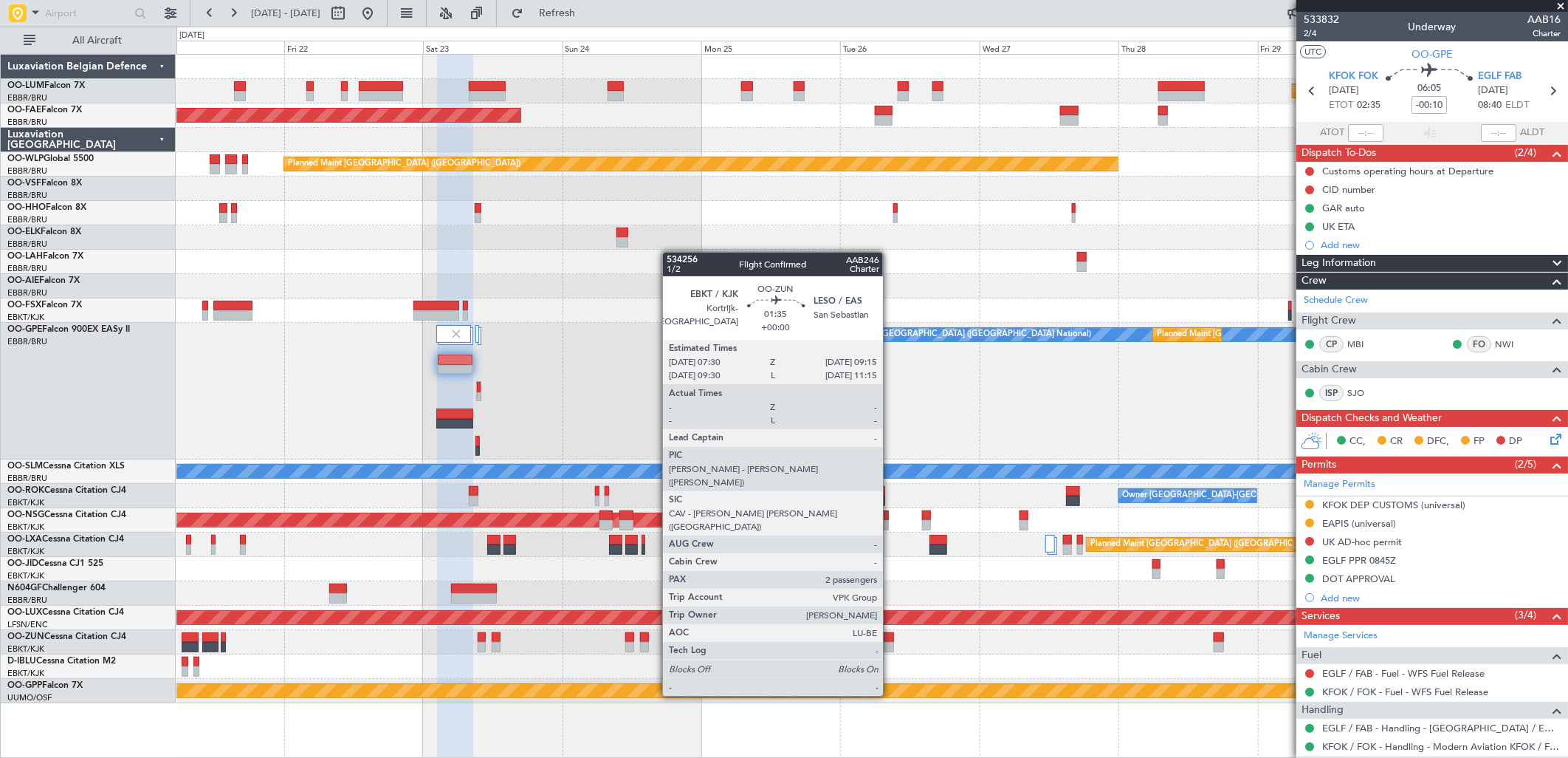
click at [890, 642] on div at bounding box center [887, 647] width 10 height 10
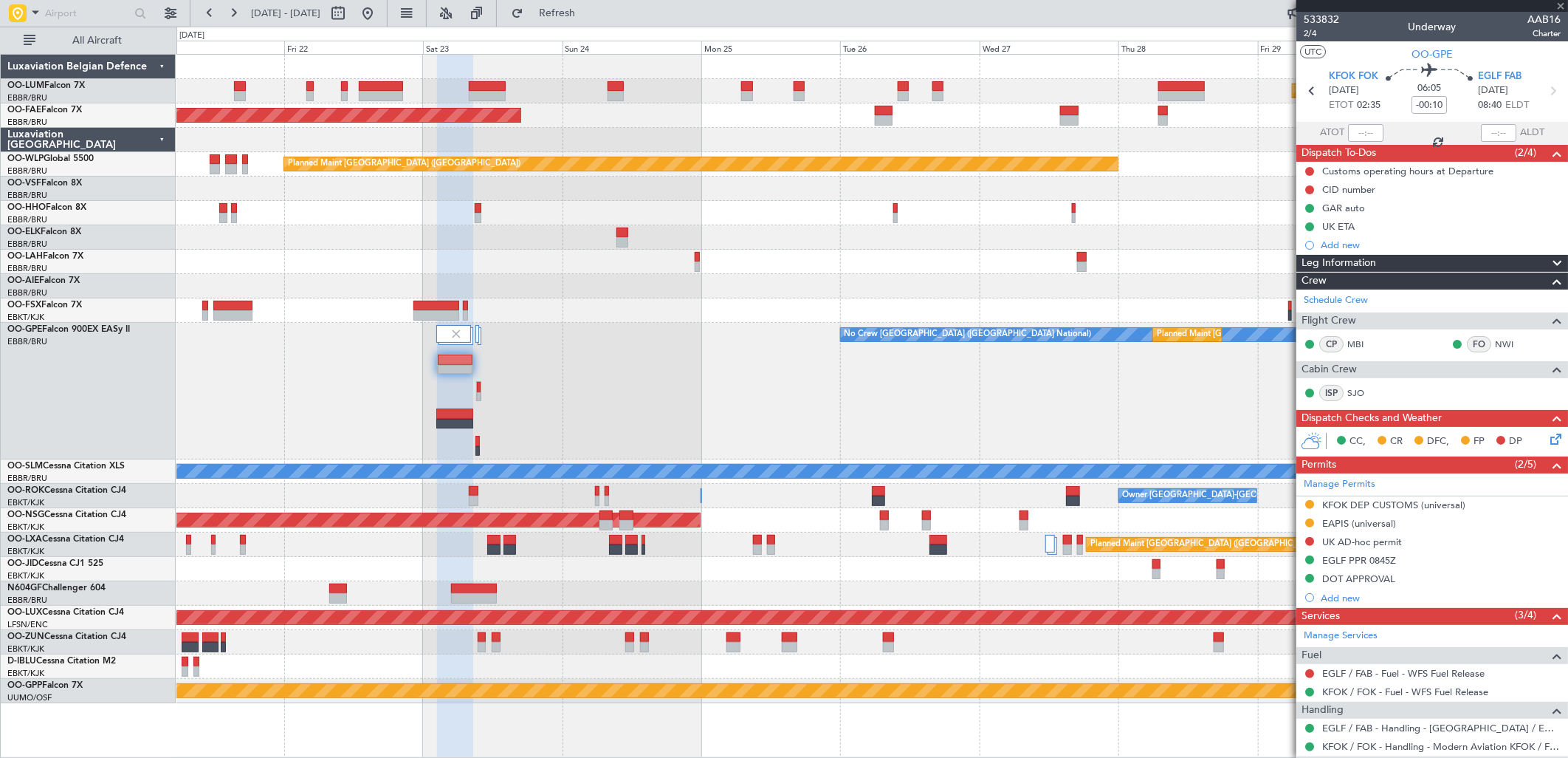
type input "2"
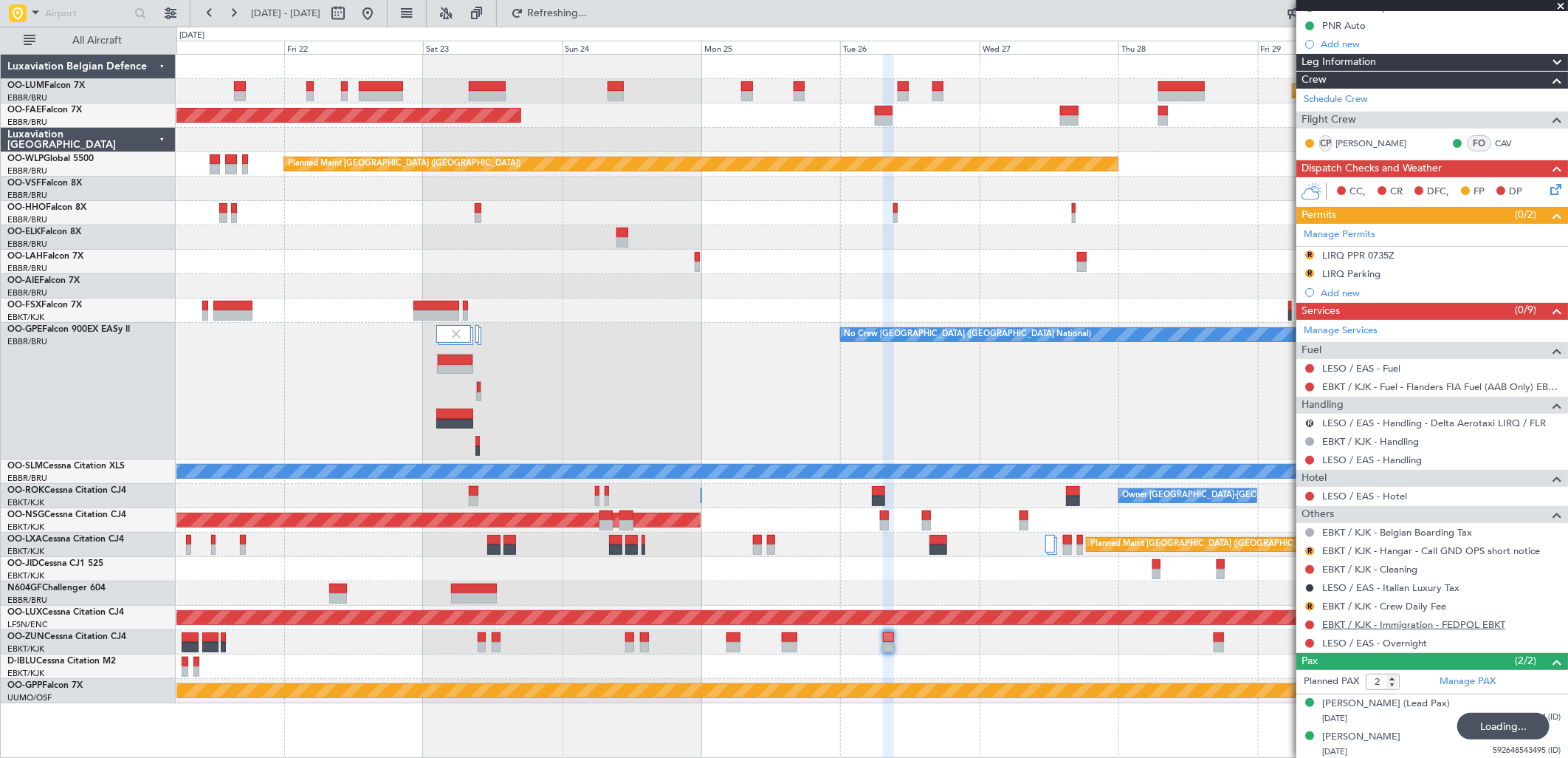
scroll to position [166, 0]
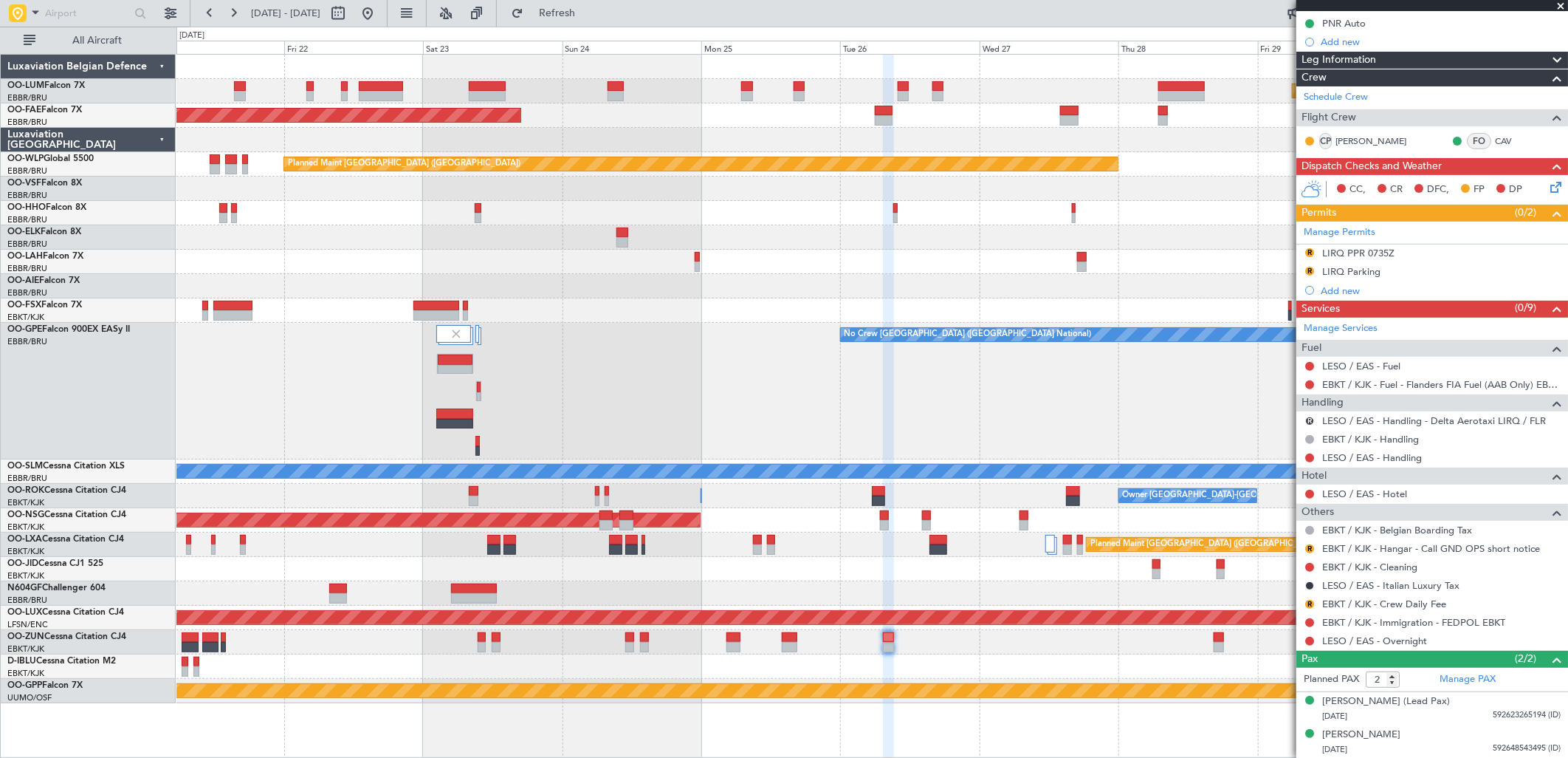
click at [1549, 187] on icon at bounding box center [1553, 184] width 12 height 12
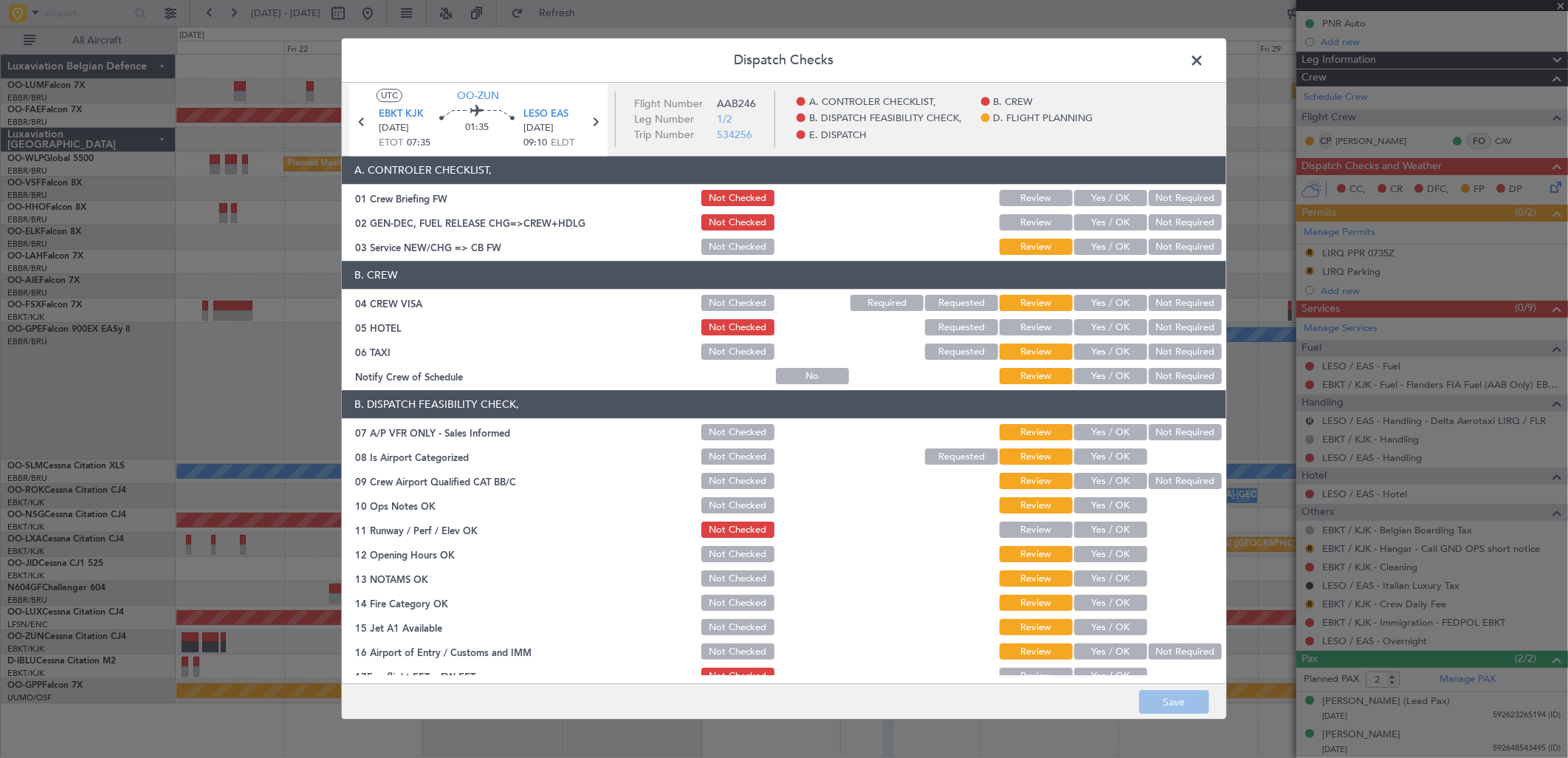
click at [1117, 246] on button "Yes / OK" at bounding box center [1110, 247] width 73 height 17
click at [1169, 299] on button "Not Required" at bounding box center [1185, 304] width 73 height 17
click at [1157, 351] on button "Not Required" at bounding box center [1185, 352] width 73 height 17
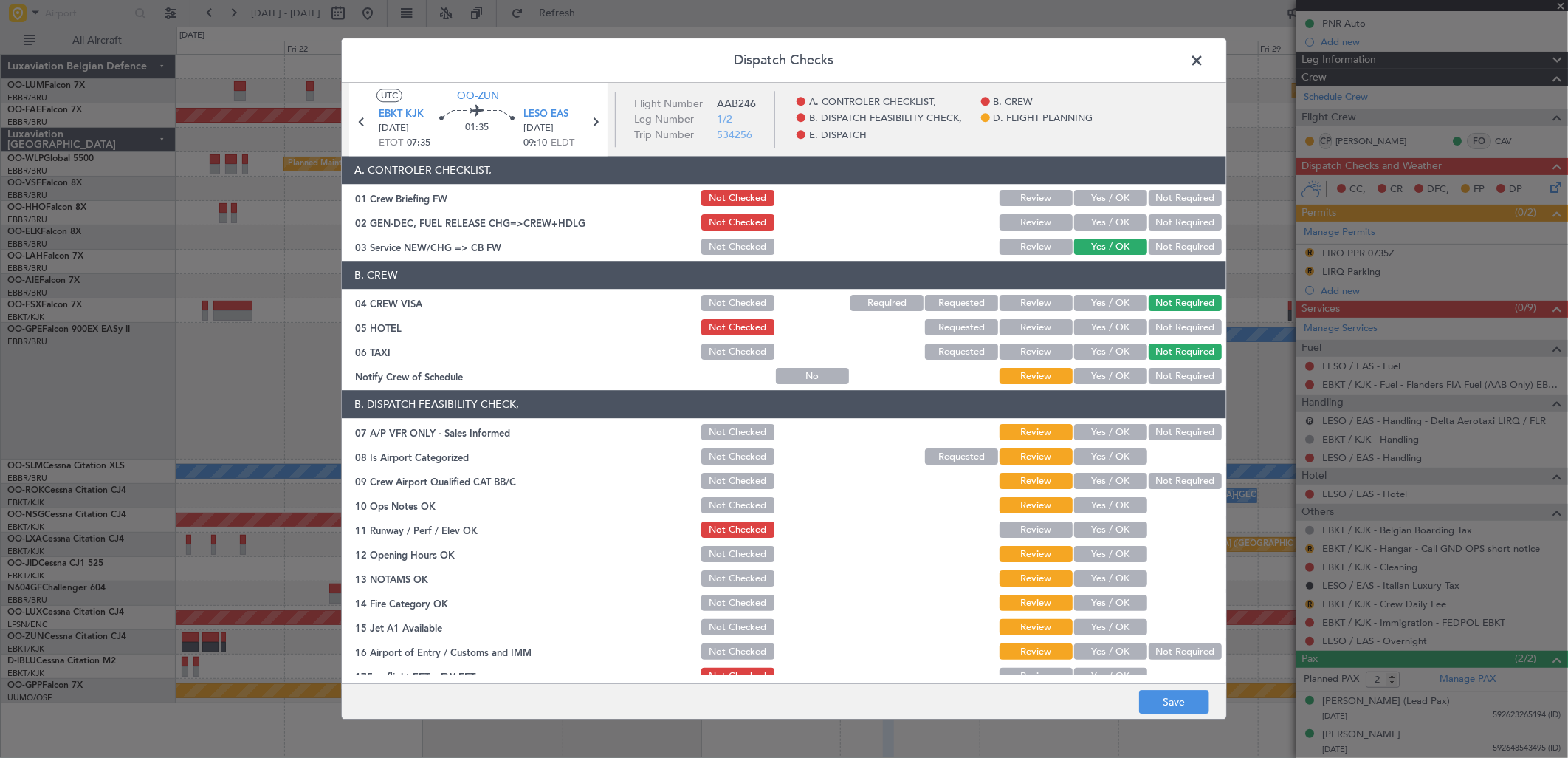
click at [1121, 375] on button "Yes / OK" at bounding box center [1110, 377] width 73 height 17
click at [1165, 432] on button "Not Required" at bounding box center [1185, 433] width 73 height 17
click at [558, 111] on span "LESO EAS" at bounding box center [546, 115] width 45 height 15
click at [1110, 453] on button "Yes / OK" at bounding box center [1110, 458] width 73 height 17
click at [1105, 476] on button "Yes / OK" at bounding box center [1110, 482] width 73 height 17
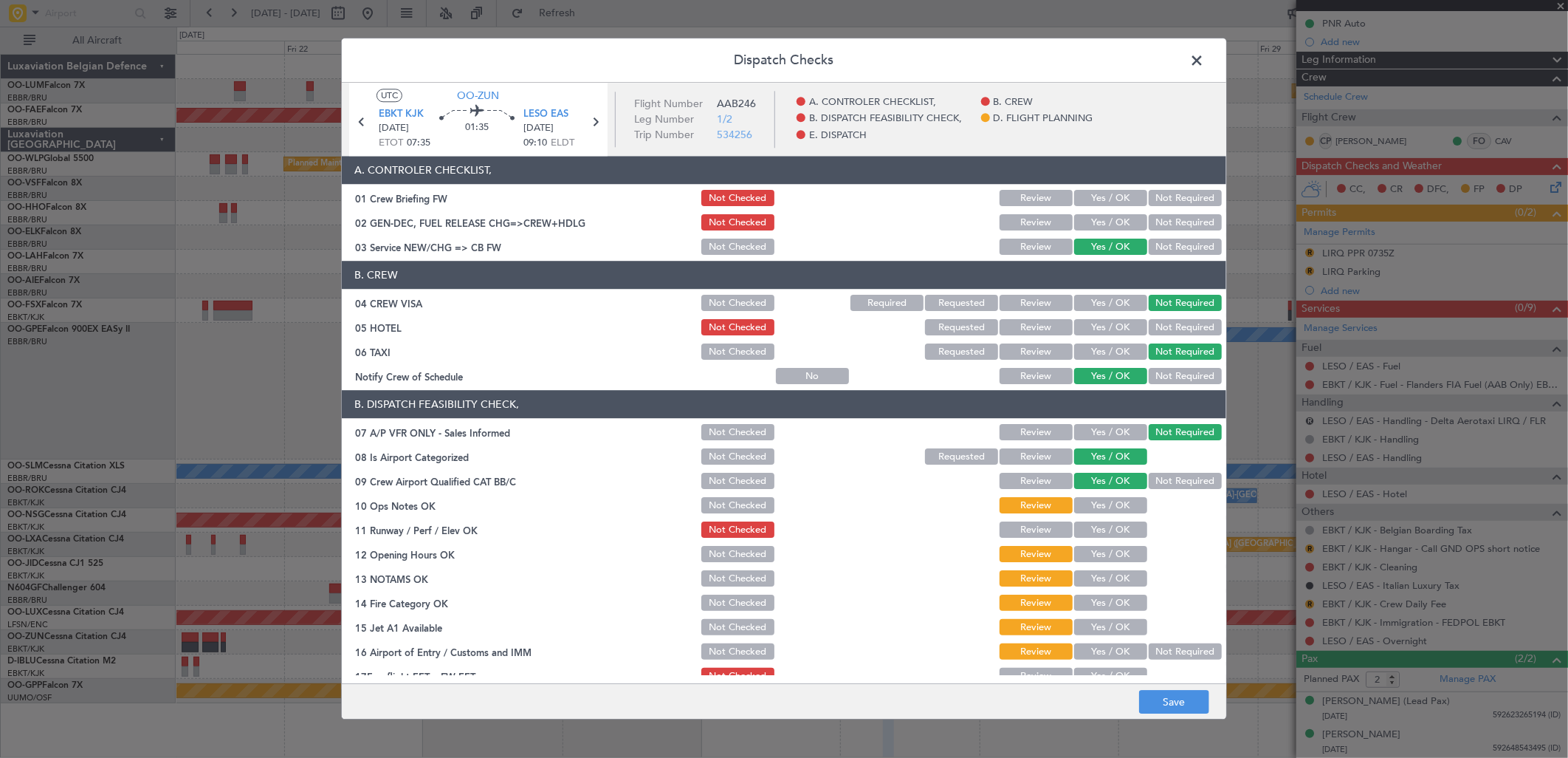
click at [1115, 506] on button "Yes / OK" at bounding box center [1110, 506] width 73 height 17
click at [1218, 57] on header "Dispatch Checks" at bounding box center [784, 60] width 884 height 44
click at [1167, 698] on button "Save" at bounding box center [1174, 702] width 70 height 24
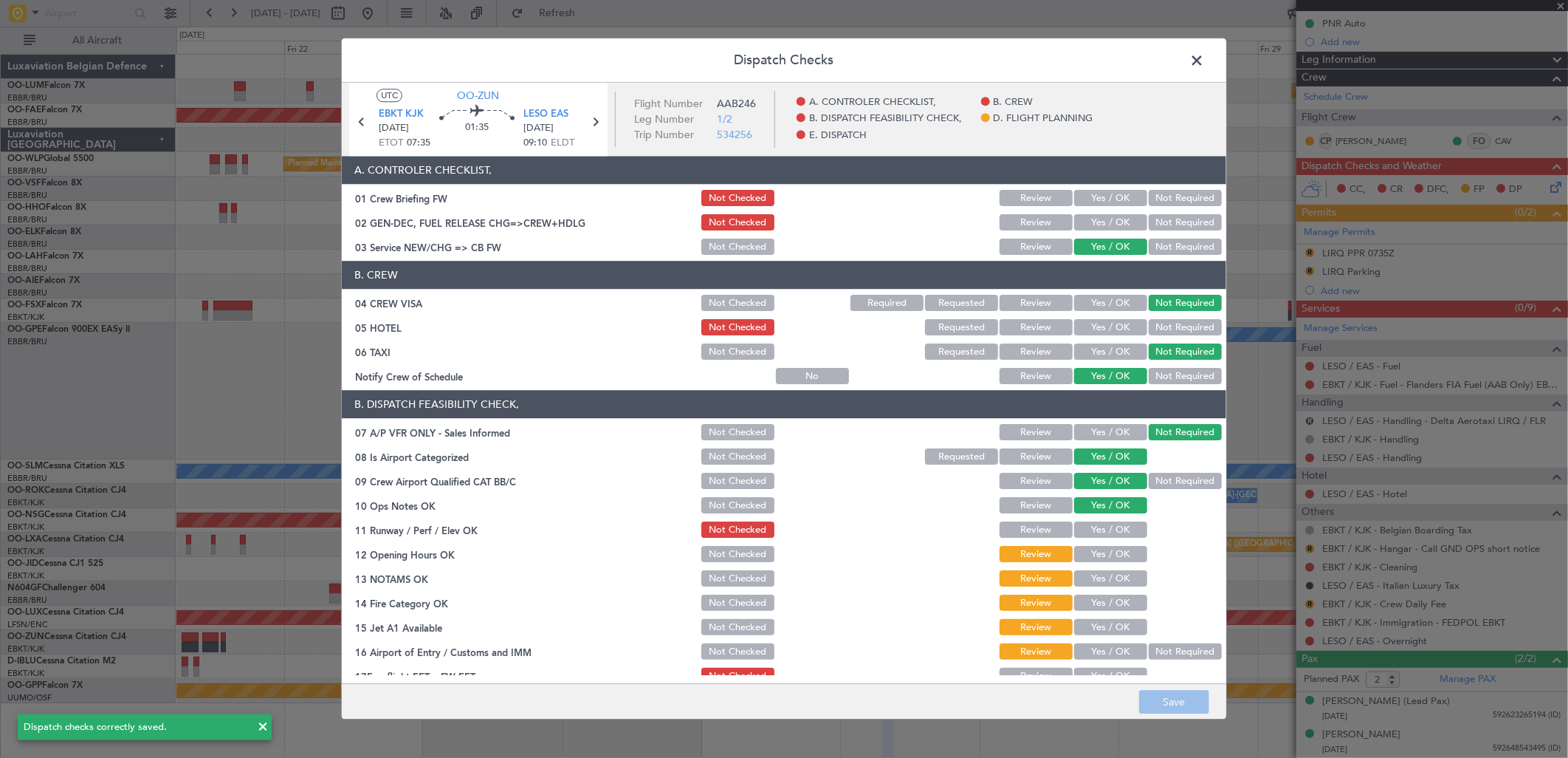
click at [1204, 60] on span at bounding box center [1204, 64] width 0 height 30
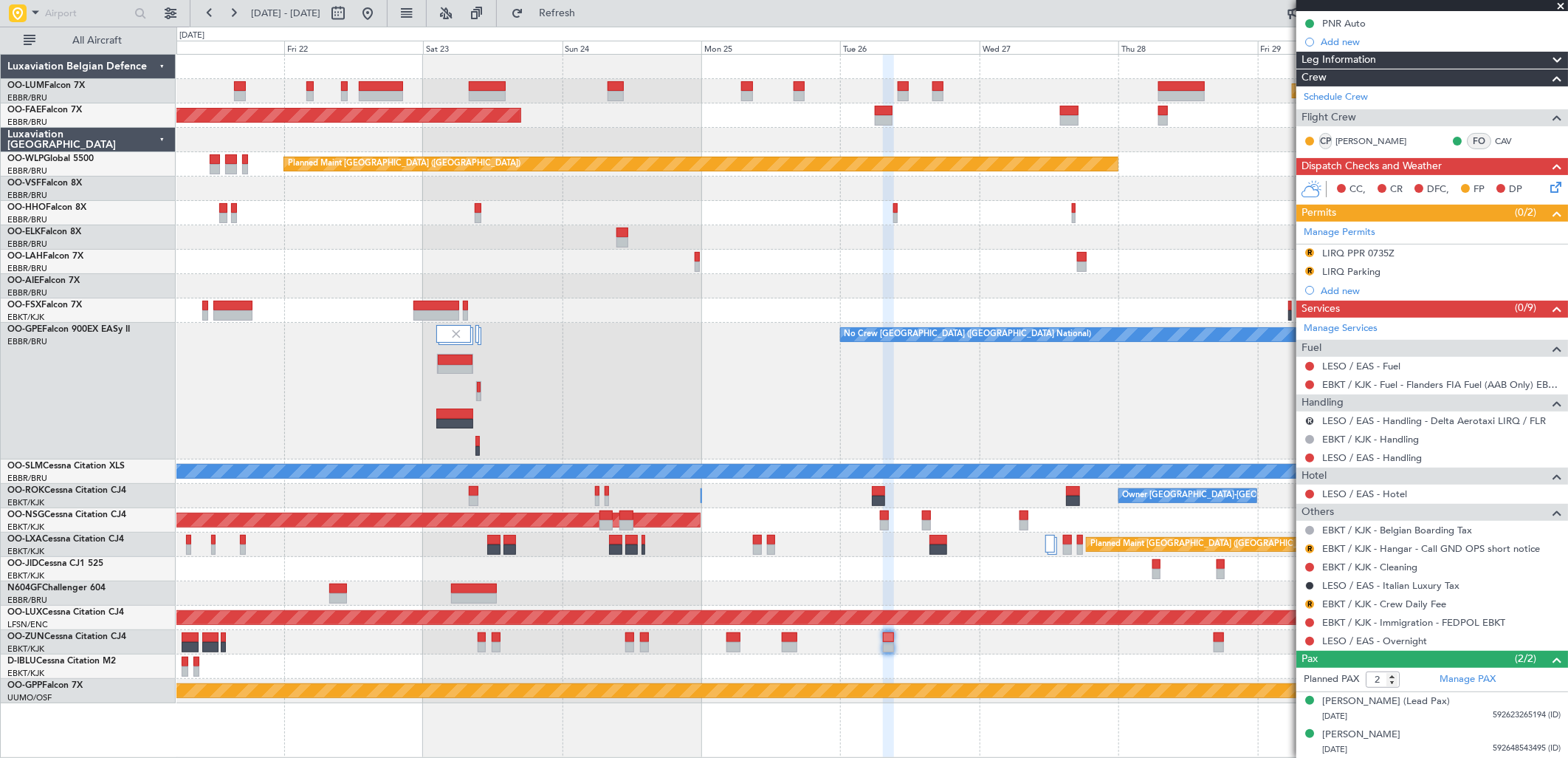
click at [1548, 186] on icon at bounding box center [1553, 184] width 12 height 12
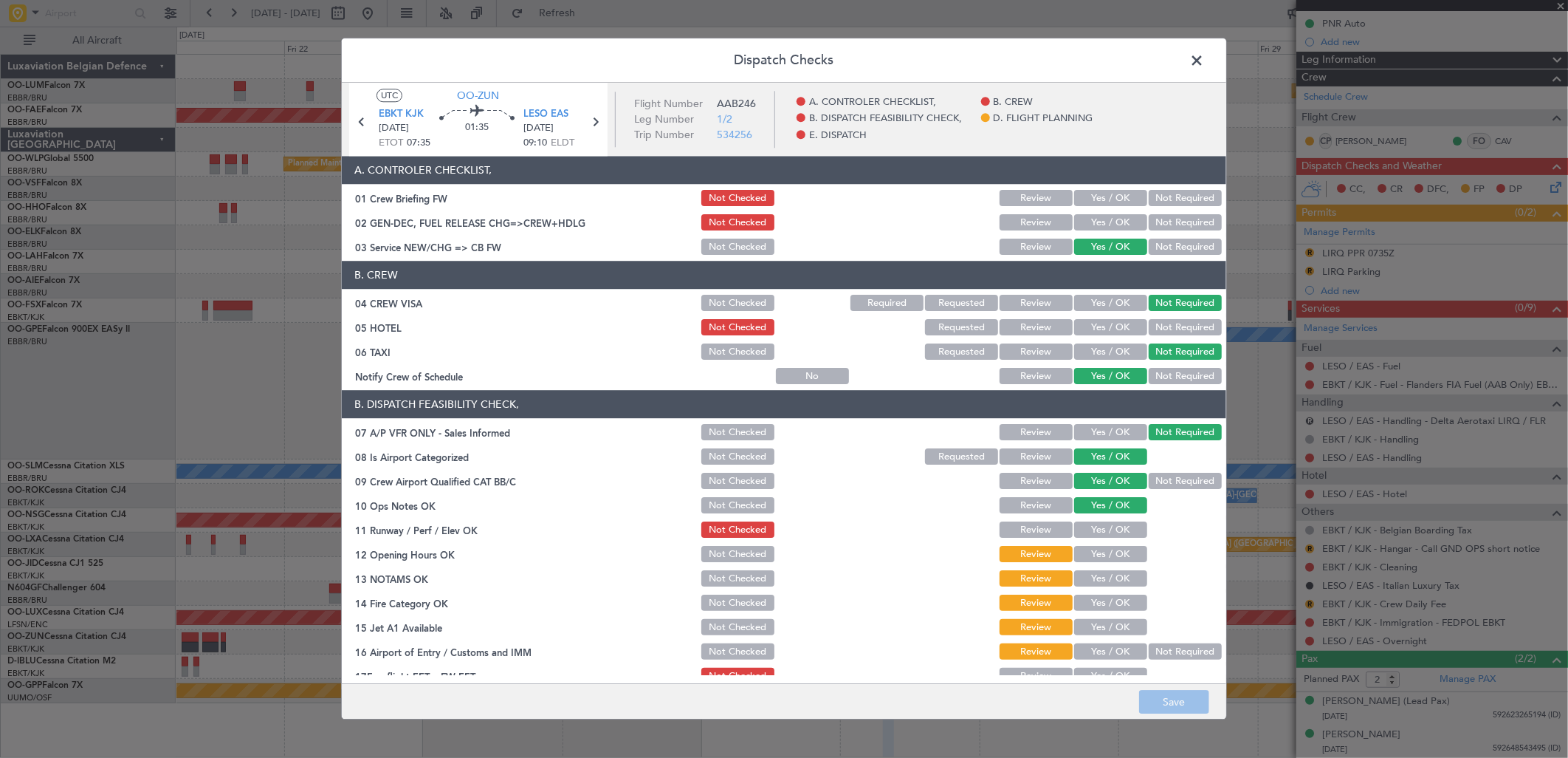
click at [1076, 528] on button "Yes / OK" at bounding box center [1110, 531] width 73 height 17
click at [1102, 630] on button "Yes / OK" at bounding box center [1110, 628] width 73 height 17
click at [1098, 647] on button "Yes / OK" at bounding box center [1110, 652] width 73 height 17
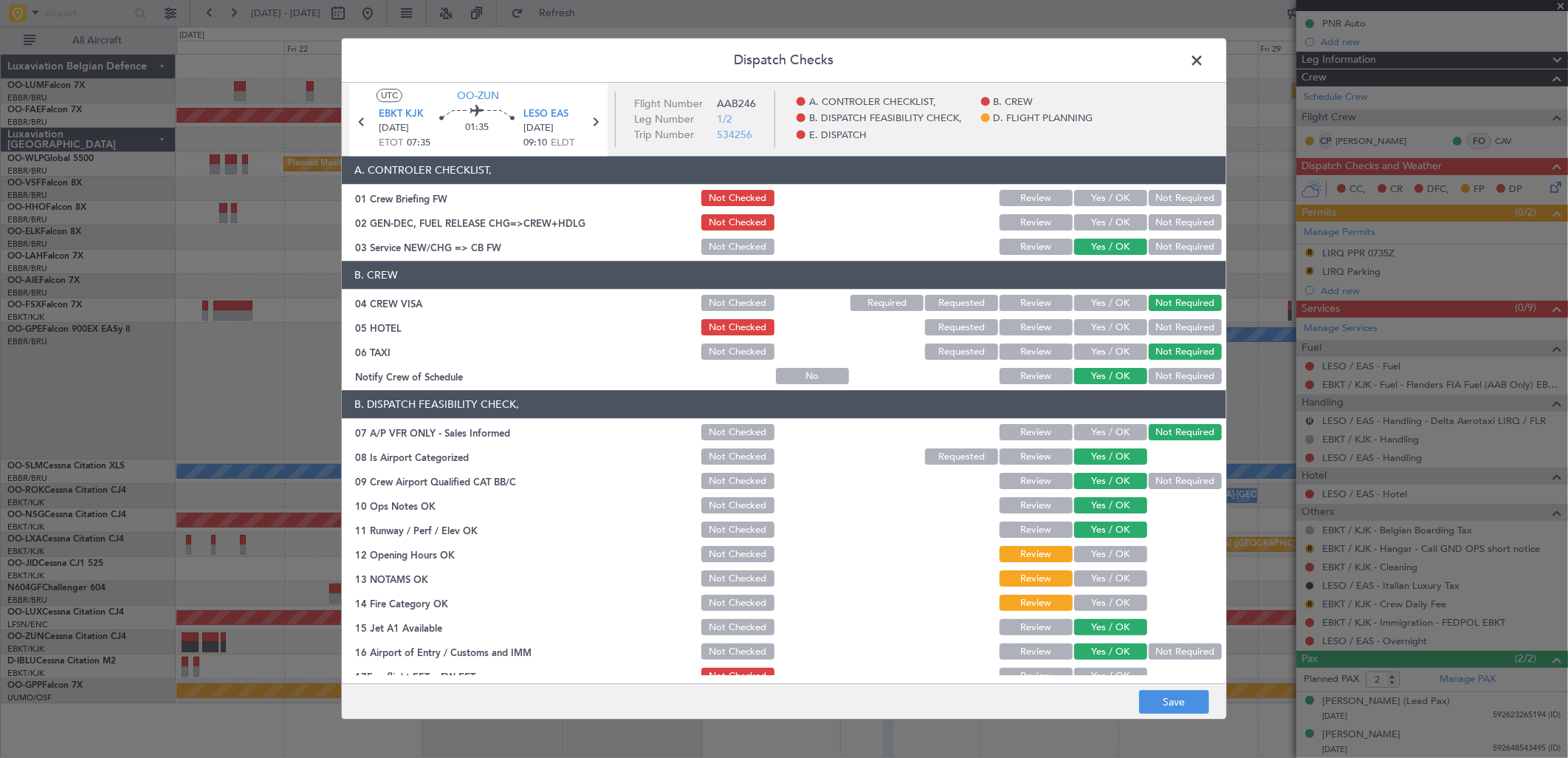
click at [1086, 602] on button "Yes / OK" at bounding box center [1110, 604] width 73 height 17
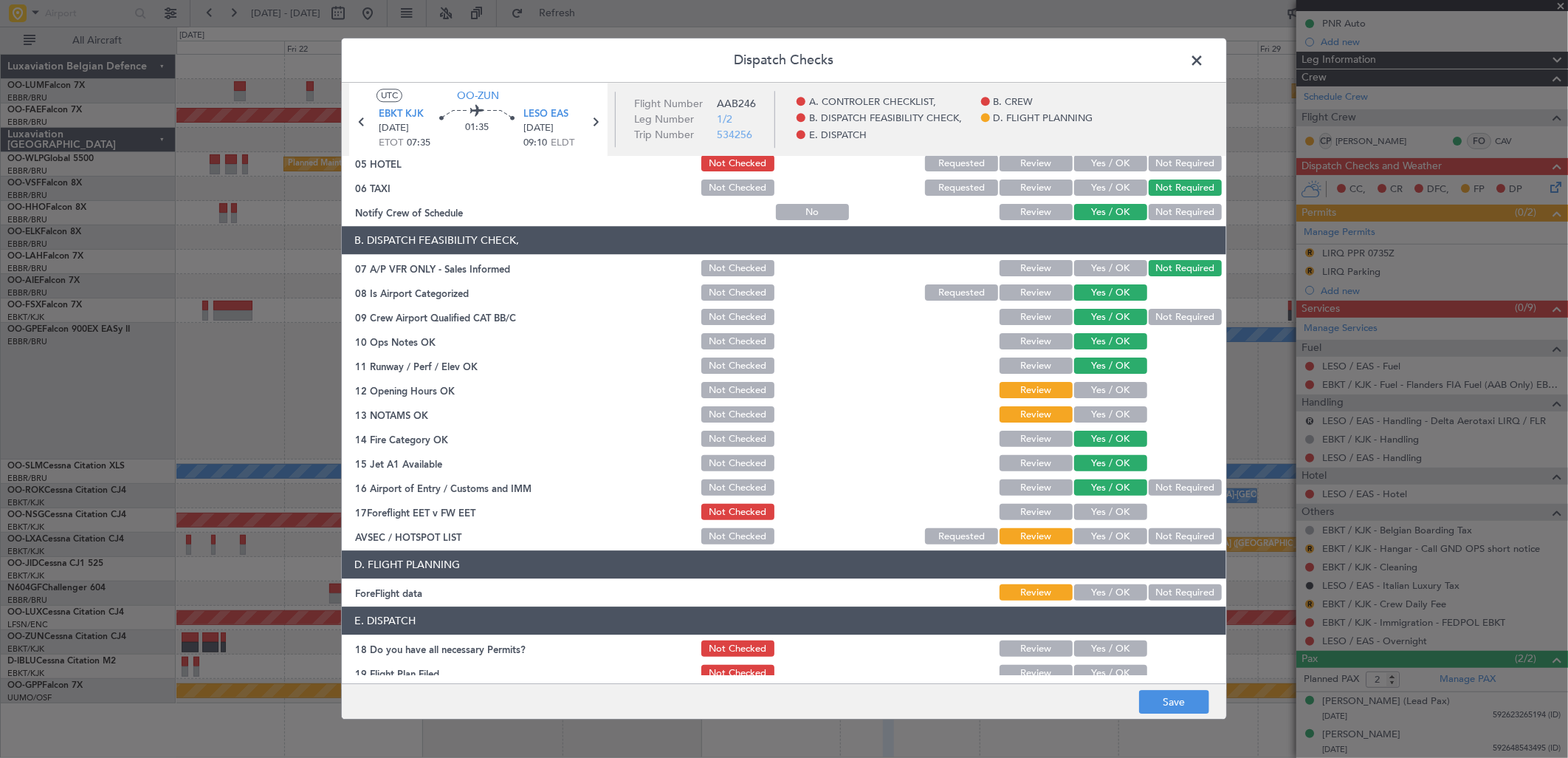
click at [1152, 535] on button "Not Required" at bounding box center [1185, 537] width 73 height 17
click at [1162, 595] on button "Not Required" at bounding box center [1185, 593] width 73 height 17
click at [1185, 707] on button "Save" at bounding box center [1174, 702] width 70 height 24
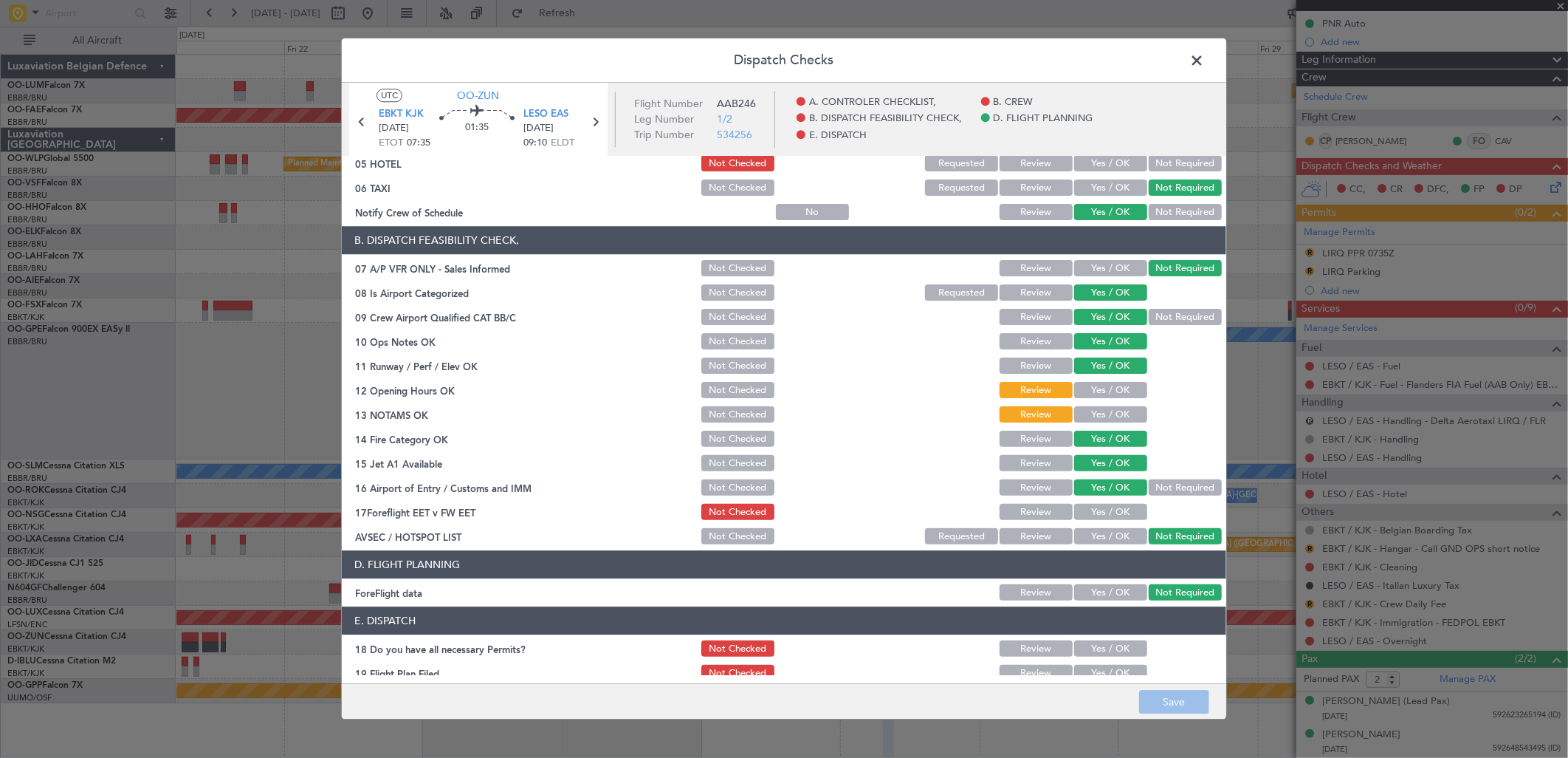
click at [1090, 419] on button "Yes / OK" at bounding box center [1110, 415] width 73 height 17
drag, startPoint x: 1105, startPoint y: 385, endPoint x: 1106, endPoint y: 395, distance: 10.0
click at [1105, 385] on button "Yes / OK" at bounding box center [1110, 391] width 73 height 17
click at [1185, 708] on button "Save" at bounding box center [1174, 702] width 70 height 24
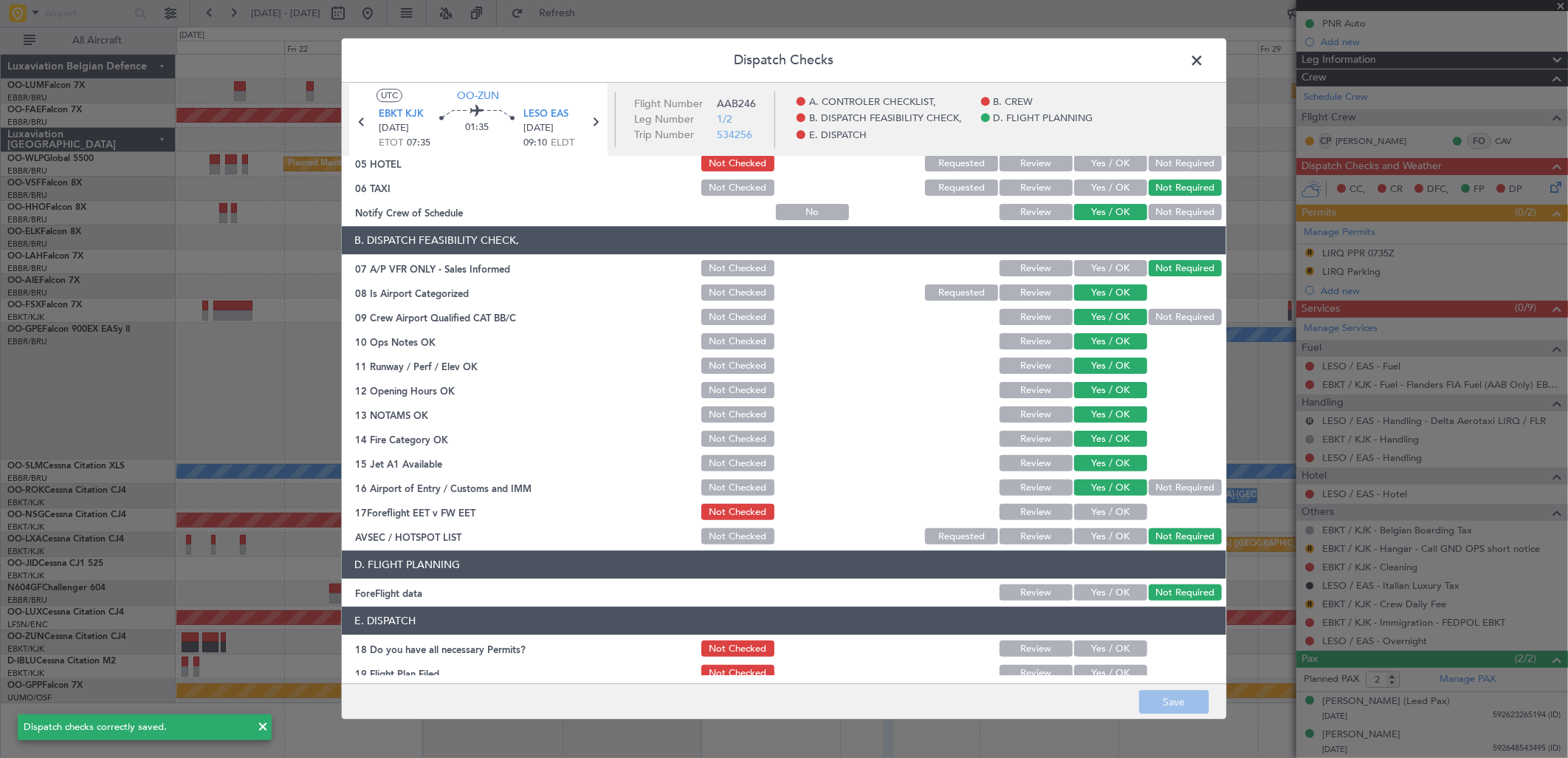
click at [1204, 54] on span at bounding box center [1204, 64] width 0 height 30
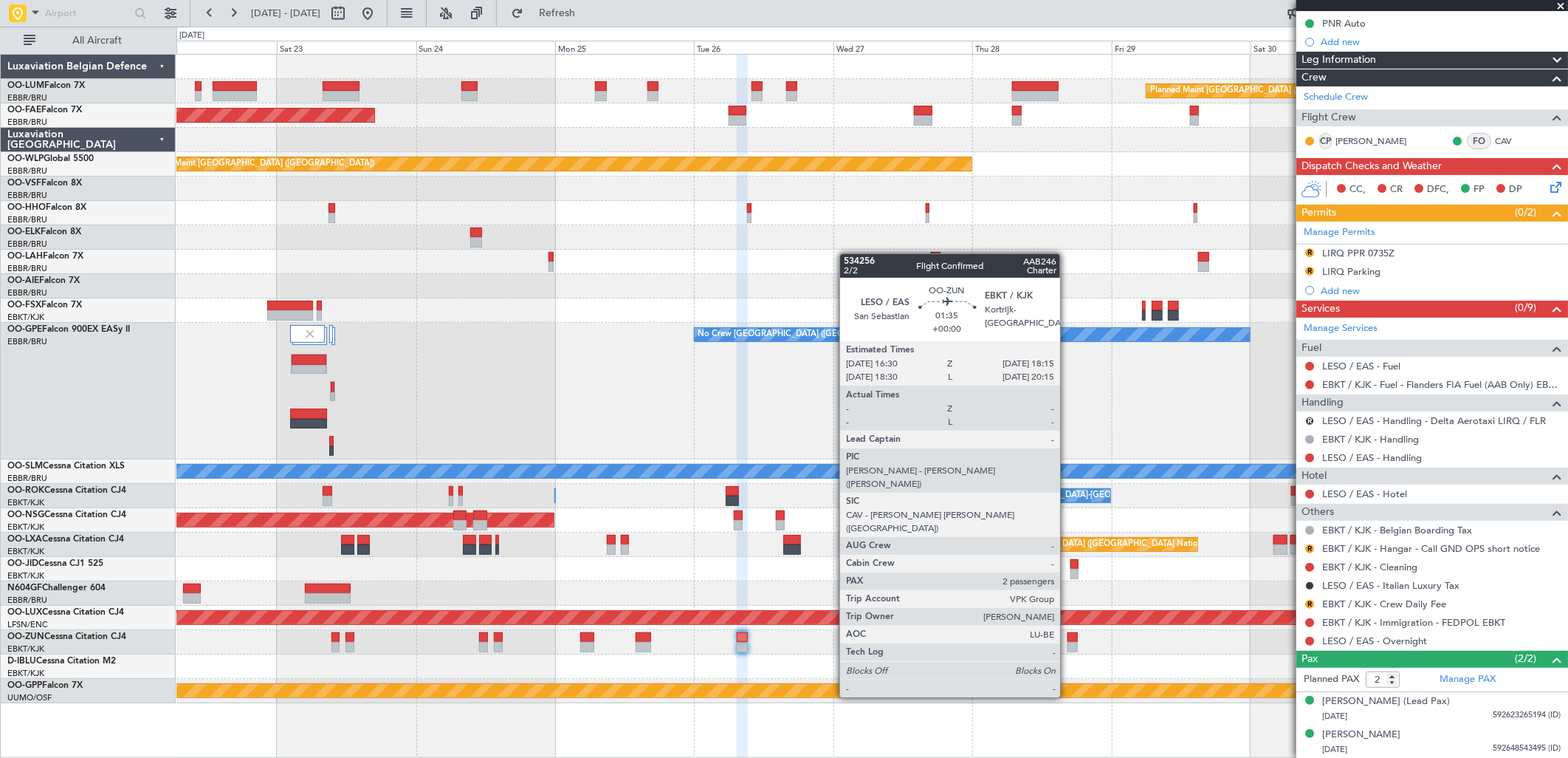
click at [1068, 643] on div at bounding box center [1073, 647] width 10 height 10
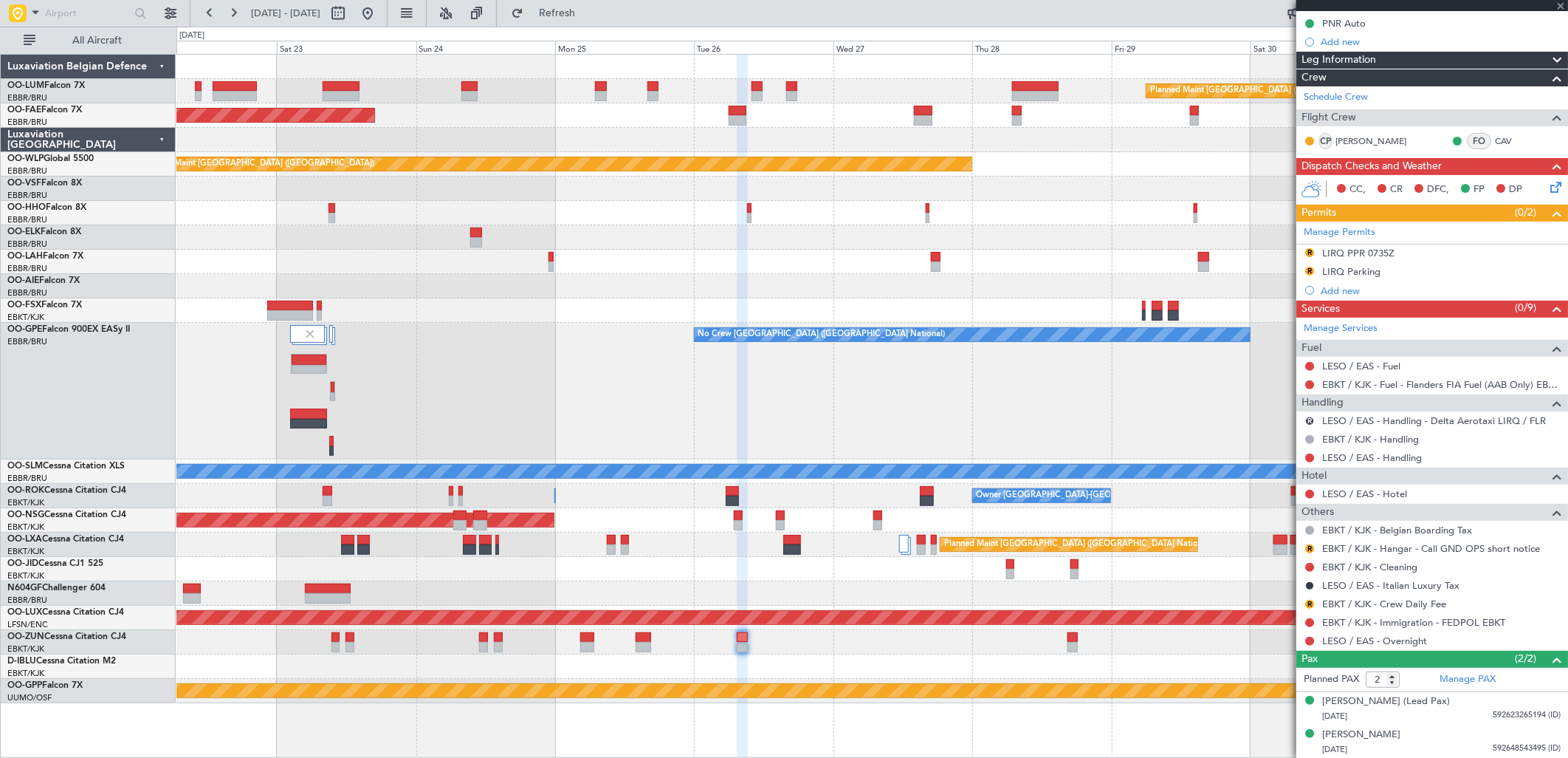
scroll to position [0, 0]
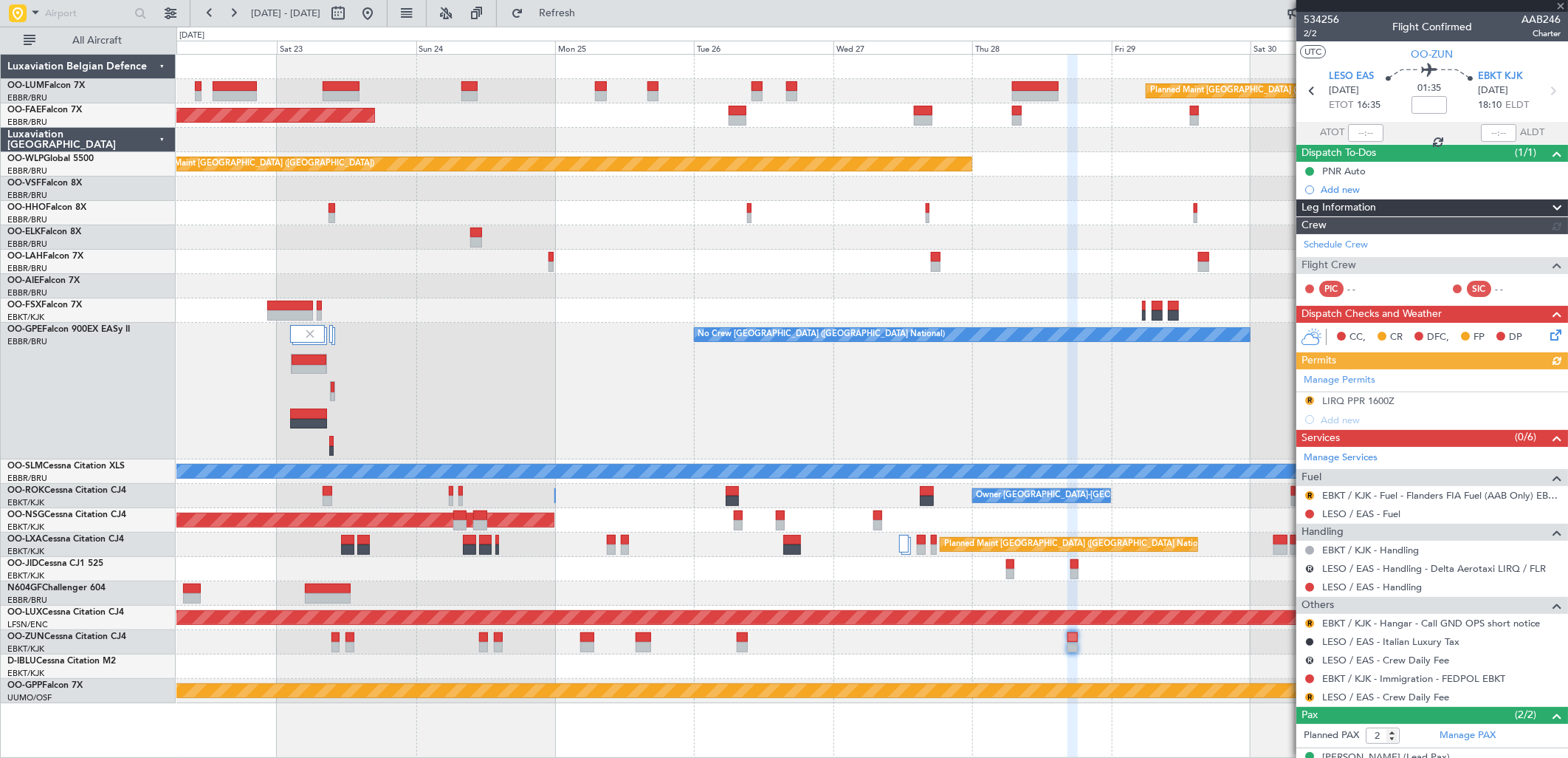
click at [1548, 331] on icon at bounding box center [1553, 332] width 12 height 12
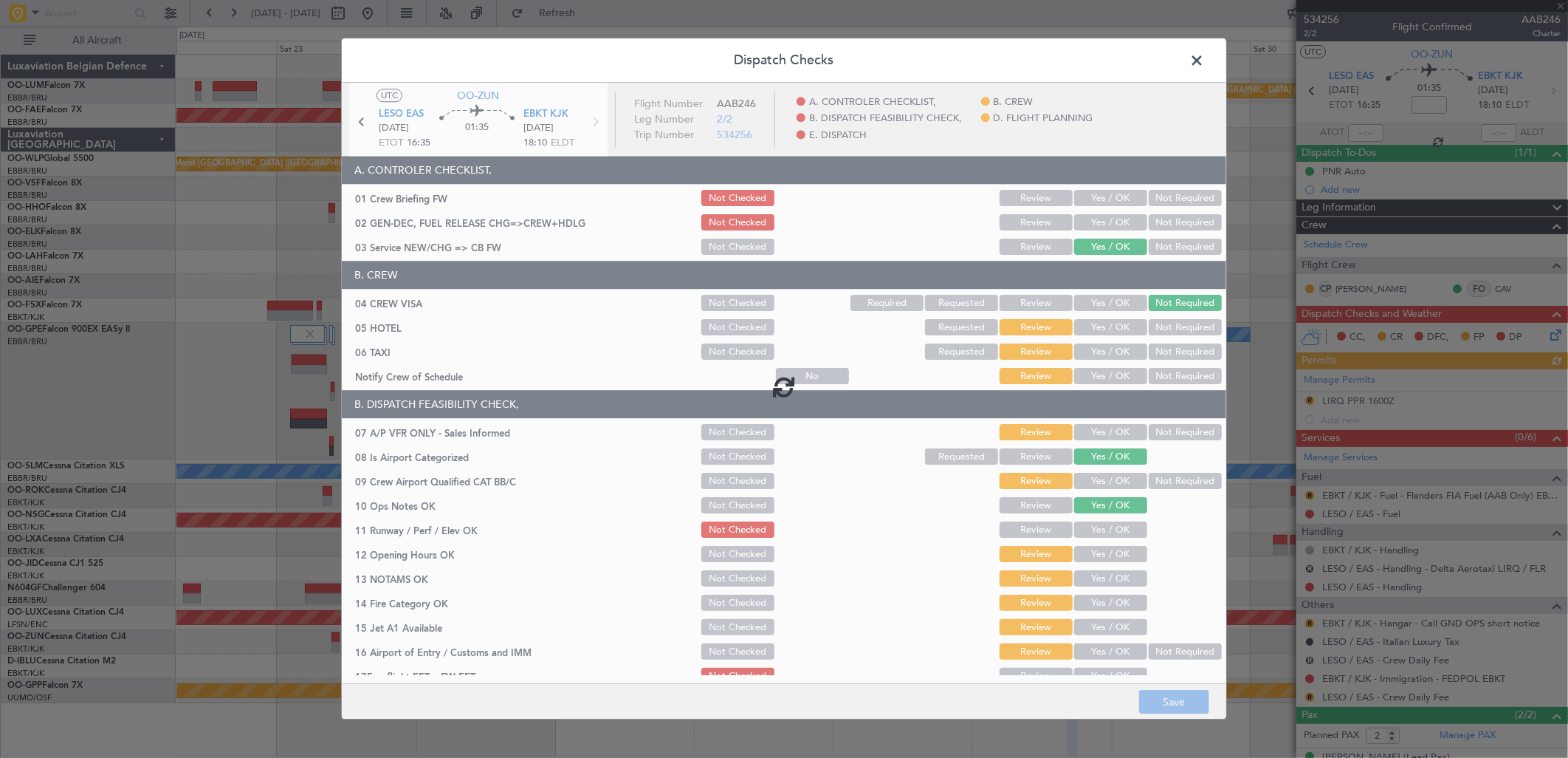
click at [1164, 334] on div at bounding box center [784, 385] width 884 height 606
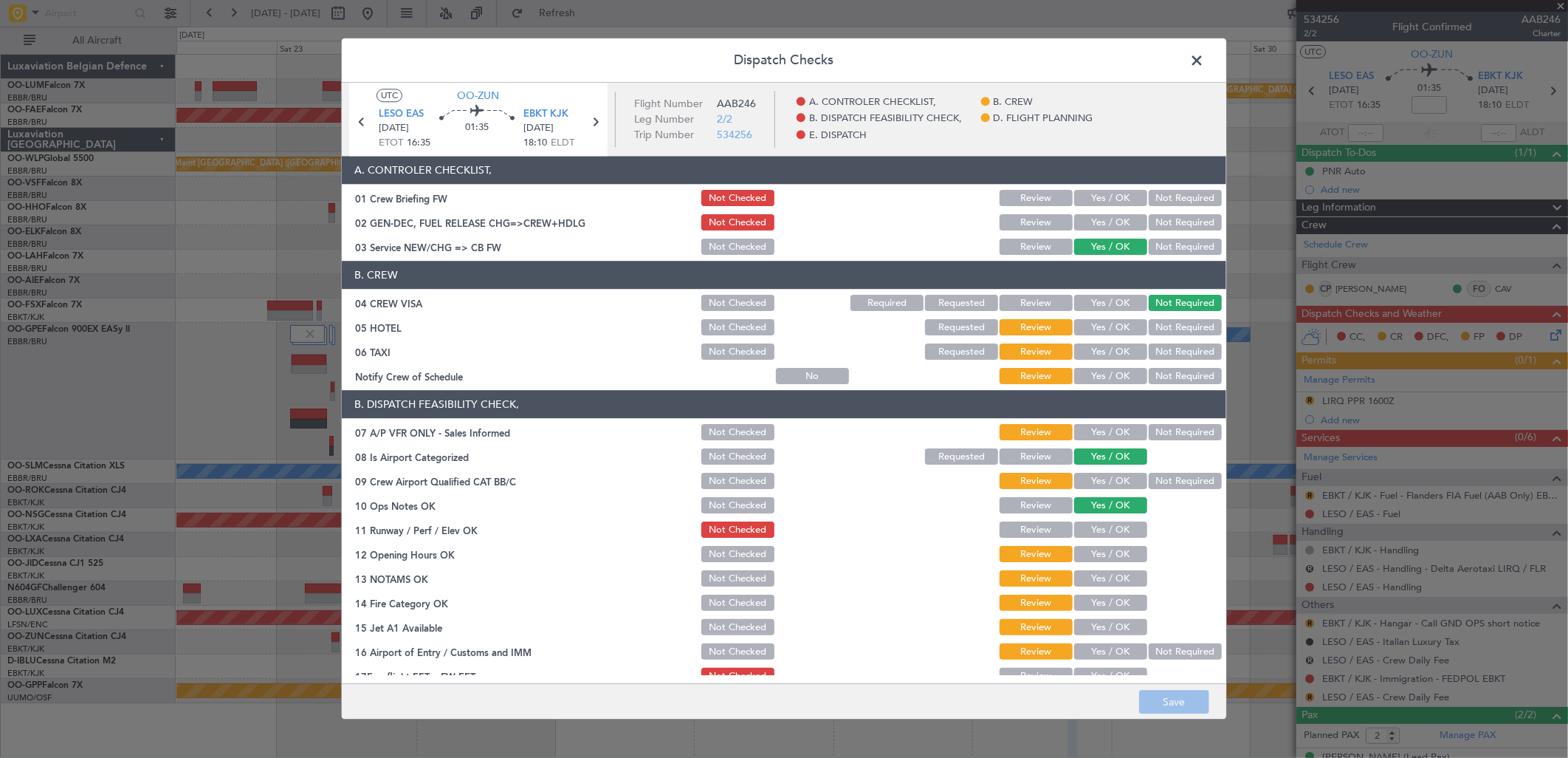
click at [1163, 328] on button "Not Required" at bounding box center [1185, 328] width 73 height 17
click at [1163, 346] on button "Not Required" at bounding box center [1185, 352] width 73 height 17
click at [1112, 373] on button "Yes / OK" at bounding box center [1110, 377] width 73 height 17
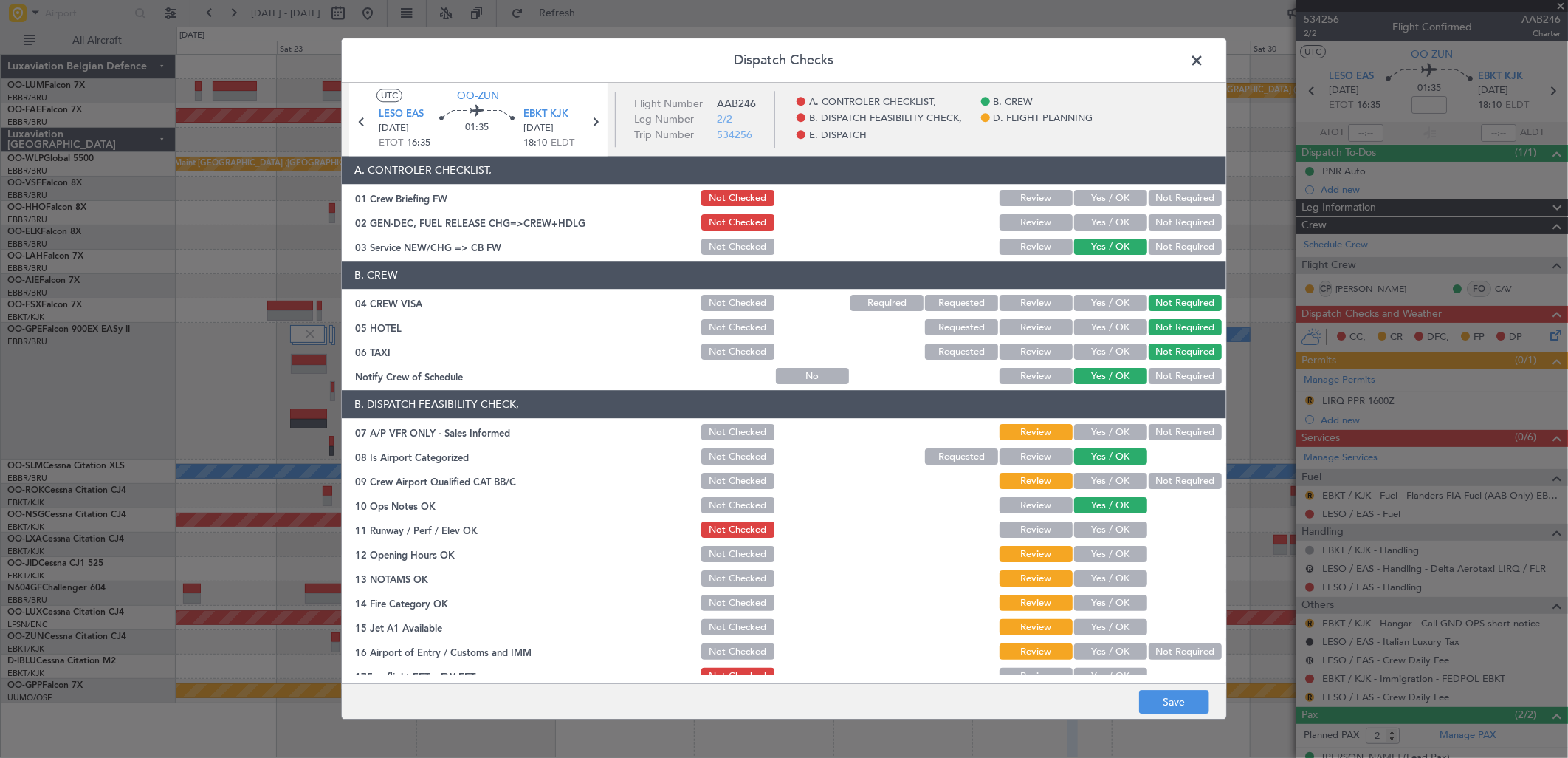
drag, startPoint x: 1173, startPoint y: 437, endPoint x: 1137, endPoint y: 461, distance: 43.3
click at [1170, 439] on button "Not Required" at bounding box center [1185, 433] width 73 height 17
click at [1112, 483] on button "Yes / OK" at bounding box center [1110, 482] width 73 height 17
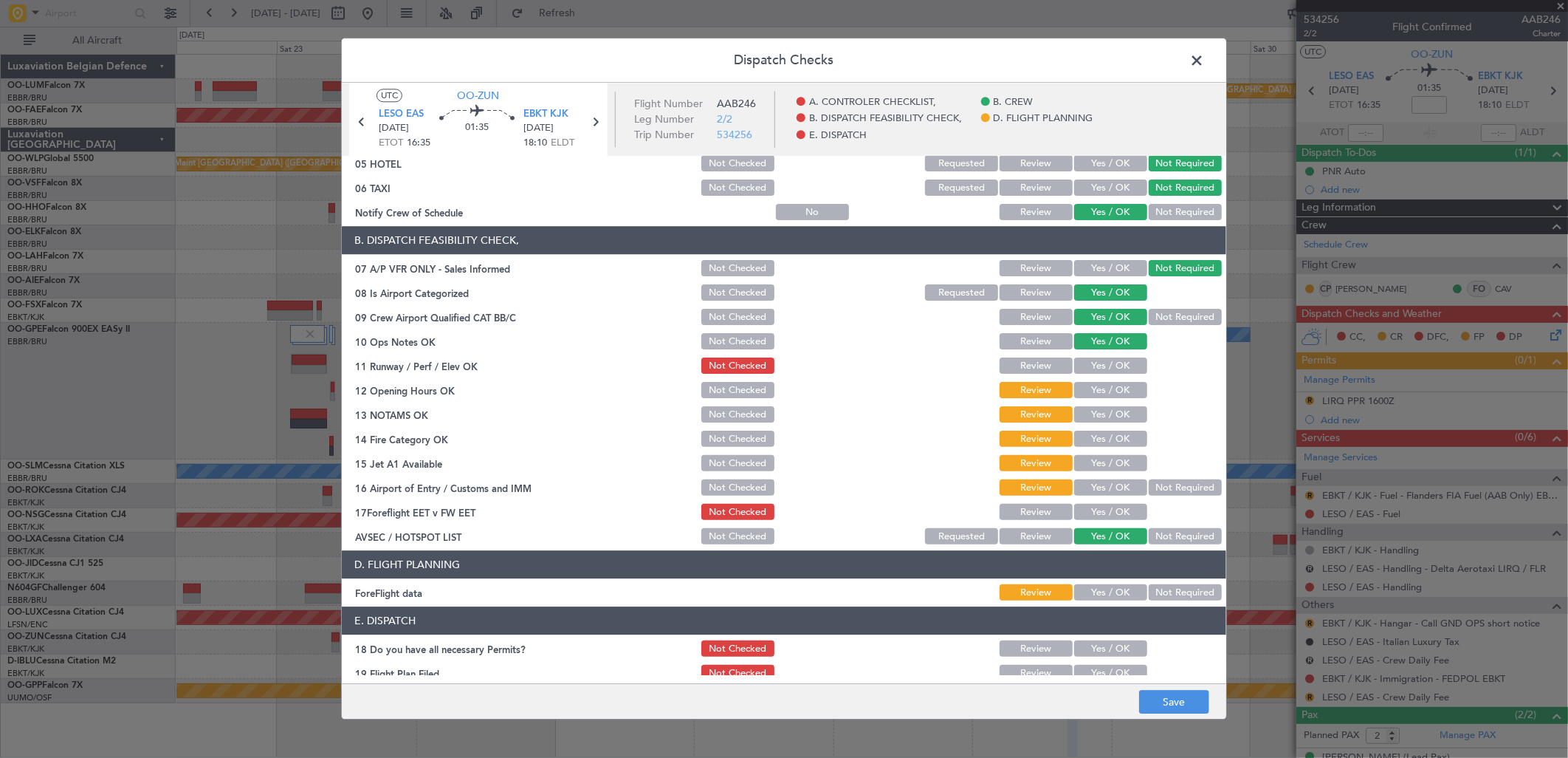
click at [1105, 366] on button "Yes / OK" at bounding box center [1110, 367] width 73 height 17
click at [1103, 395] on button "Yes / OK" at bounding box center [1110, 391] width 73 height 17
click at [1102, 418] on button "Yes / OK" at bounding box center [1110, 415] width 73 height 17
click at [1104, 437] on button "Yes / OK" at bounding box center [1110, 440] width 73 height 17
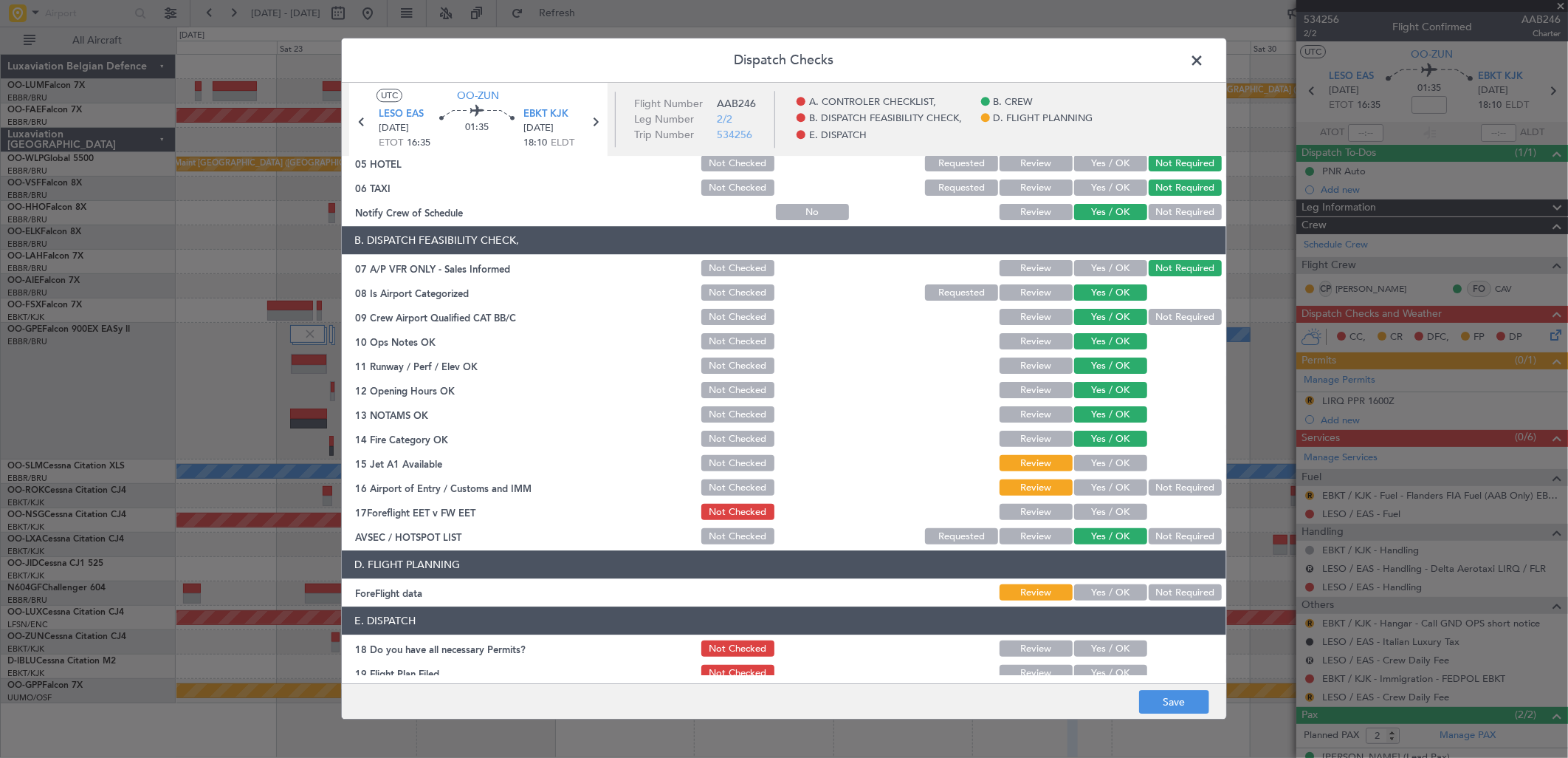
click at [1109, 462] on button "Yes / OK" at bounding box center [1110, 464] width 73 height 17
click at [1109, 481] on button "Yes / OK" at bounding box center [1110, 488] width 73 height 17
click at [1105, 512] on button "Yes / OK" at bounding box center [1110, 512] width 73 height 17
click at [738, 508] on button "Not Checked" at bounding box center [737, 512] width 73 height 17
click at [1168, 707] on button "Save" at bounding box center [1174, 702] width 70 height 24
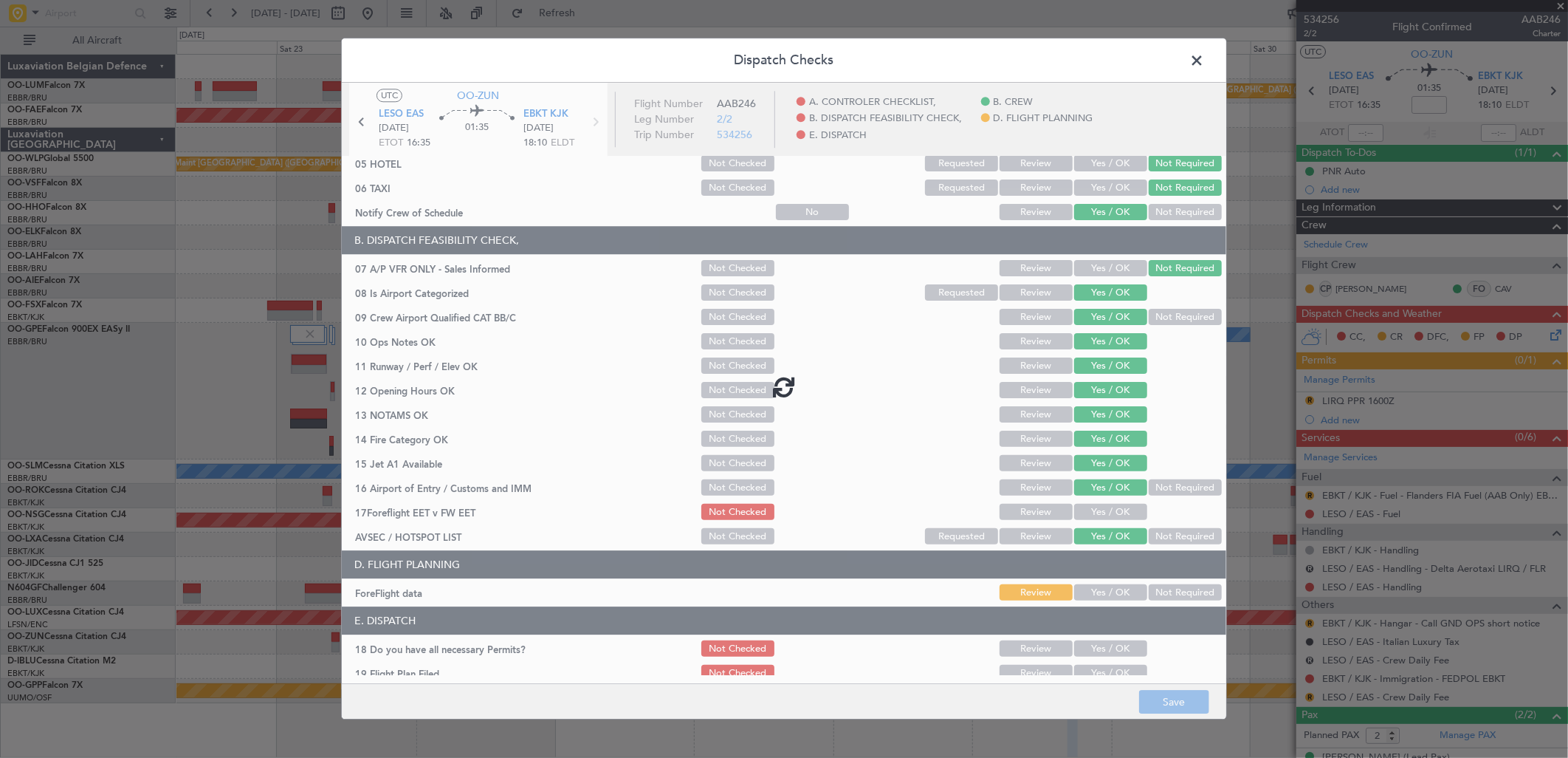
click at [1160, 602] on div at bounding box center [784, 385] width 884 height 606
click at [1174, 592] on button "Not Required" at bounding box center [1185, 593] width 73 height 17
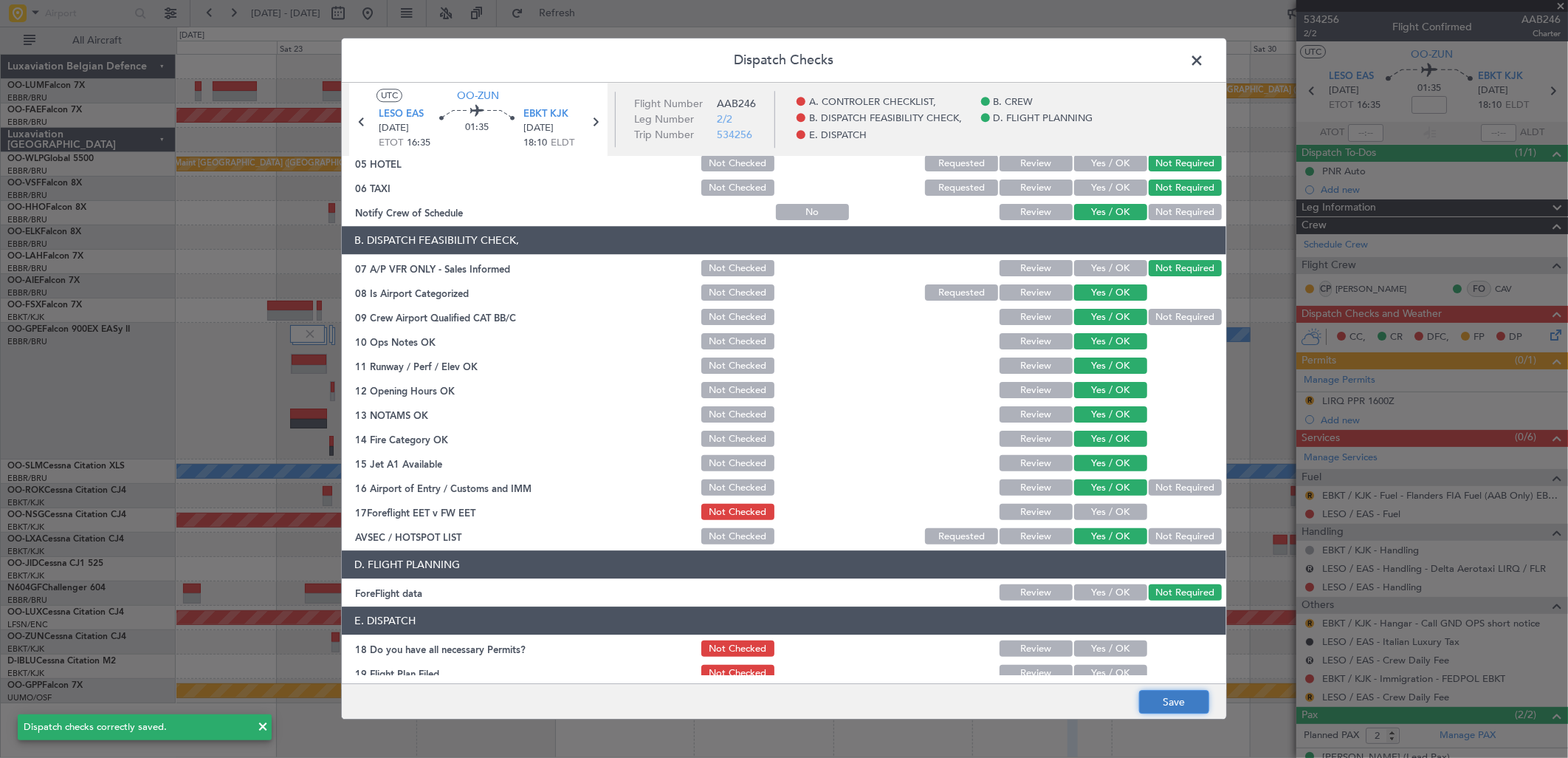
click at [1141, 699] on button "Save" at bounding box center [1174, 702] width 70 height 24
click at [1204, 53] on span at bounding box center [1204, 64] width 0 height 30
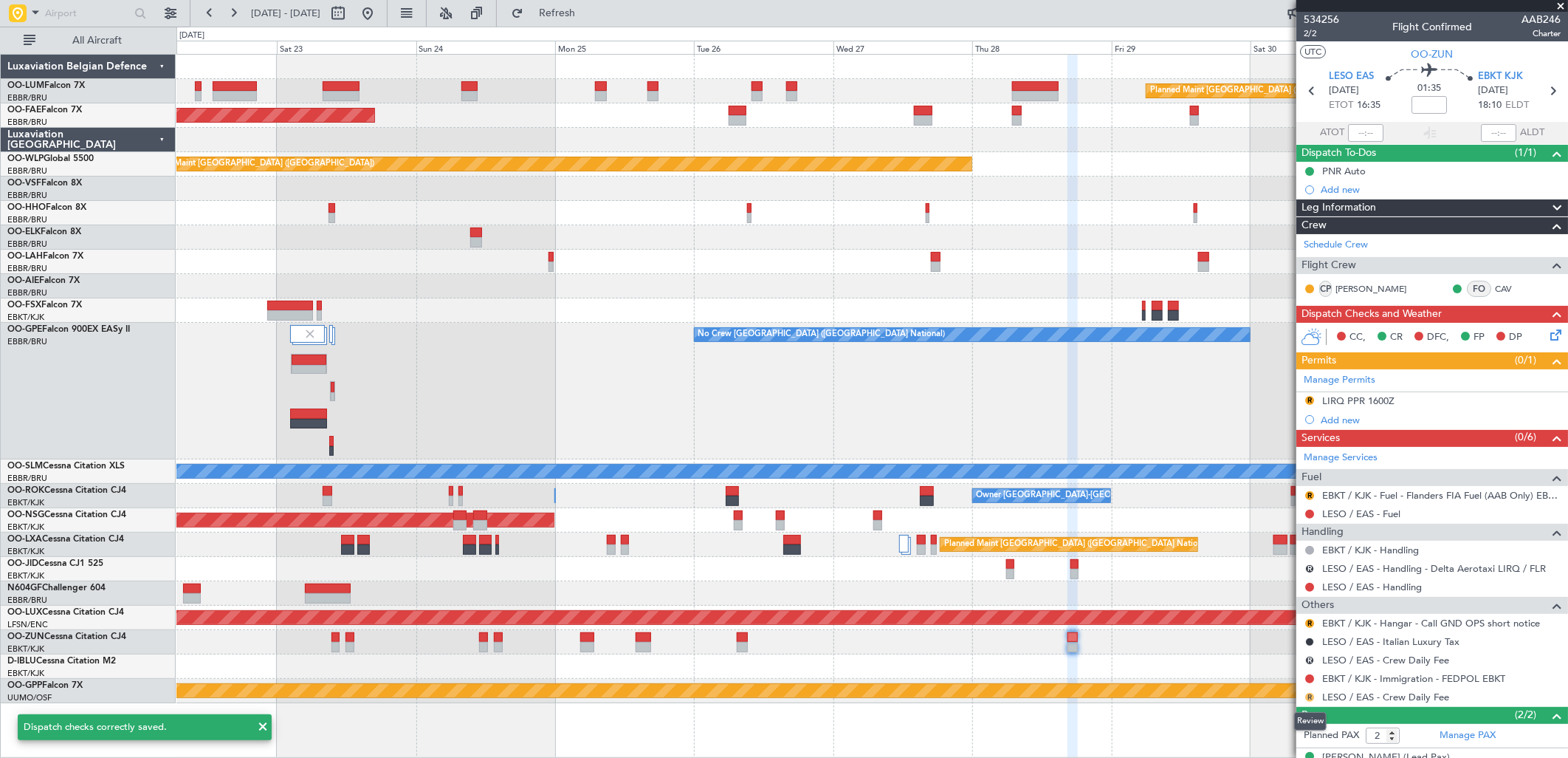
click at [1311, 701] on button "R" at bounding box center [1310, 698] width 9 height 9
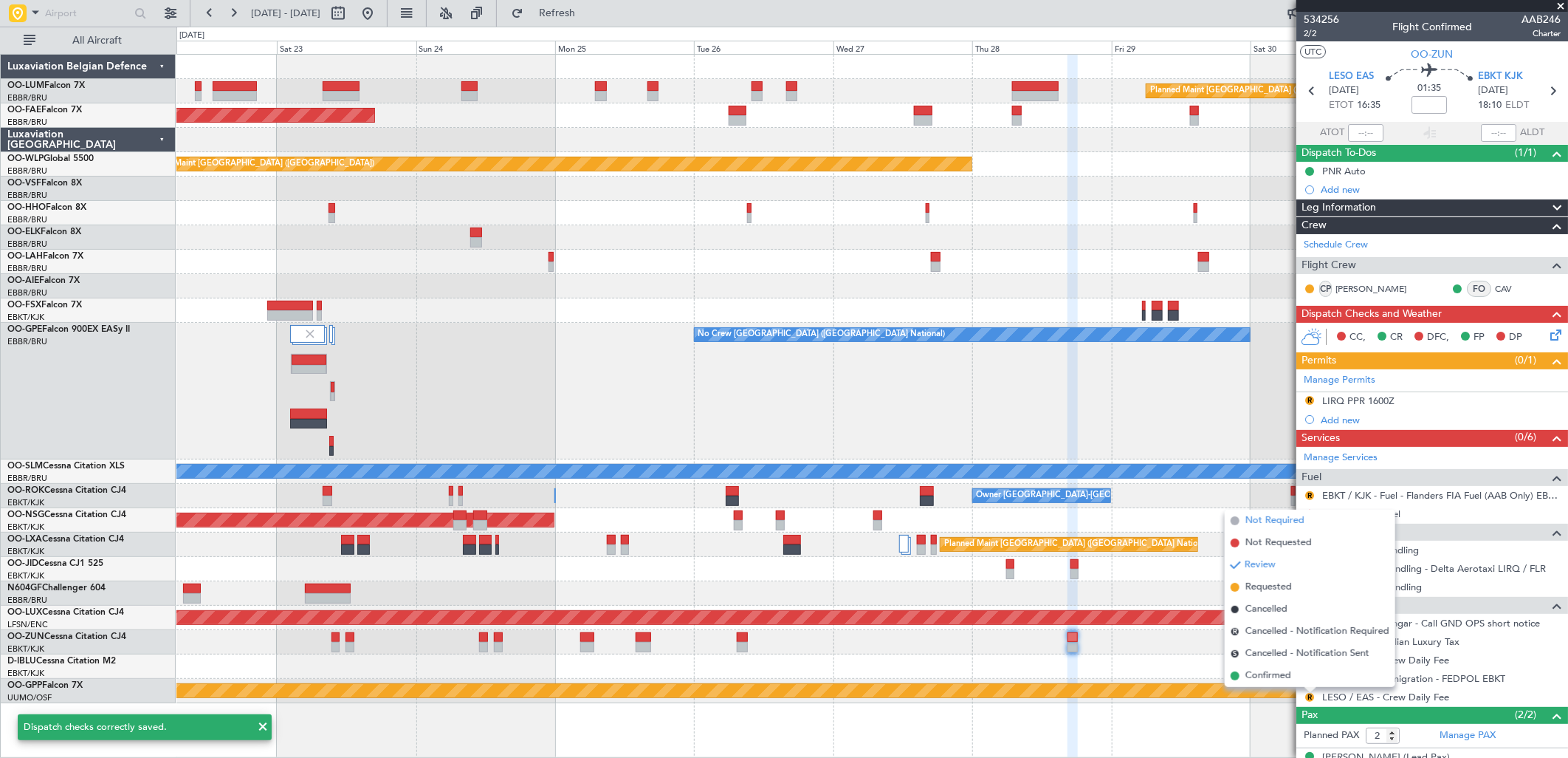
click at [1263, 513] on span "Not Required" at bounding box center [1275, 521] width 59 height 15
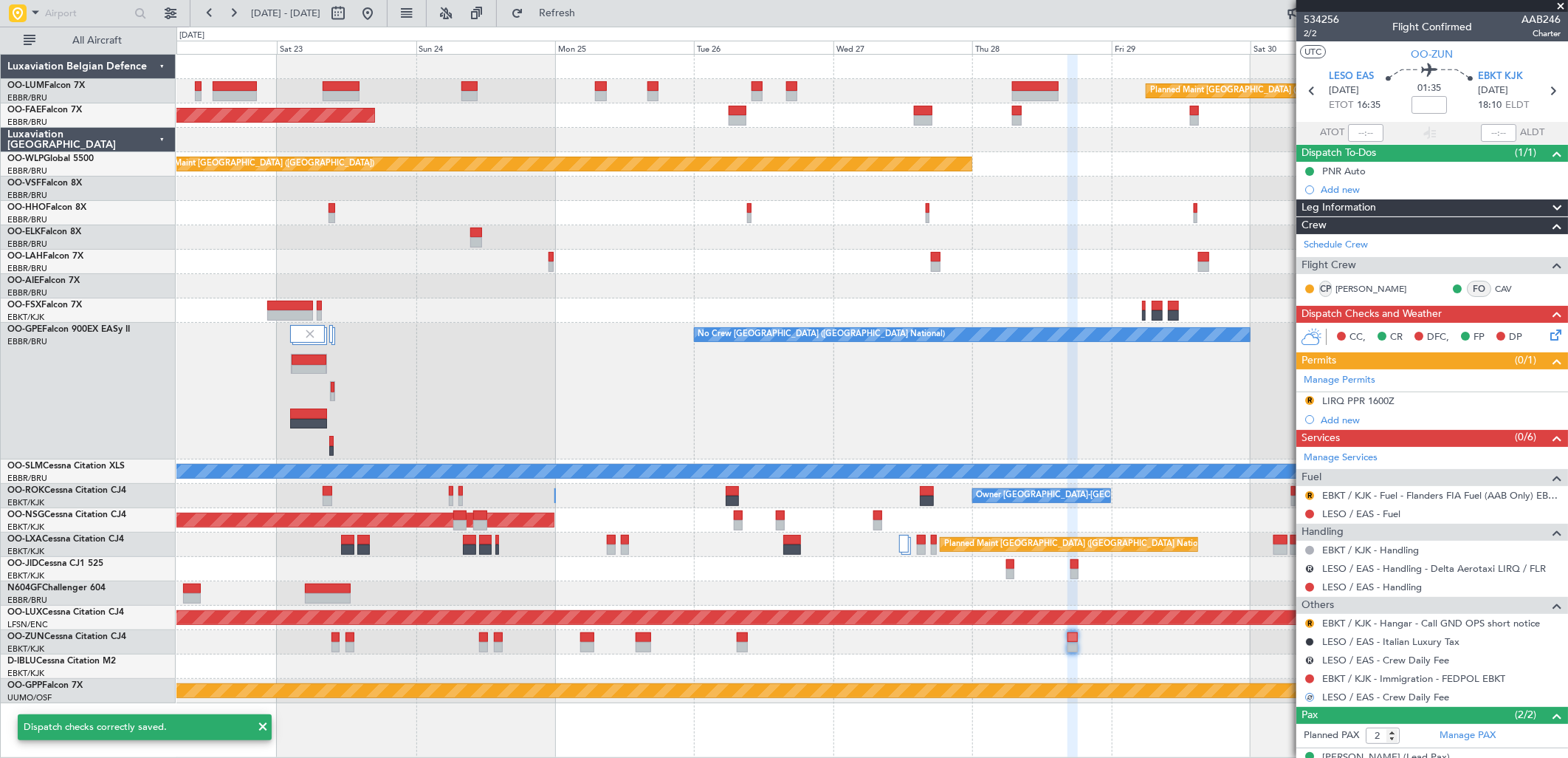
click at [1305, 661] on div "R" at bounding box center [1310, 660] width 12 height 12
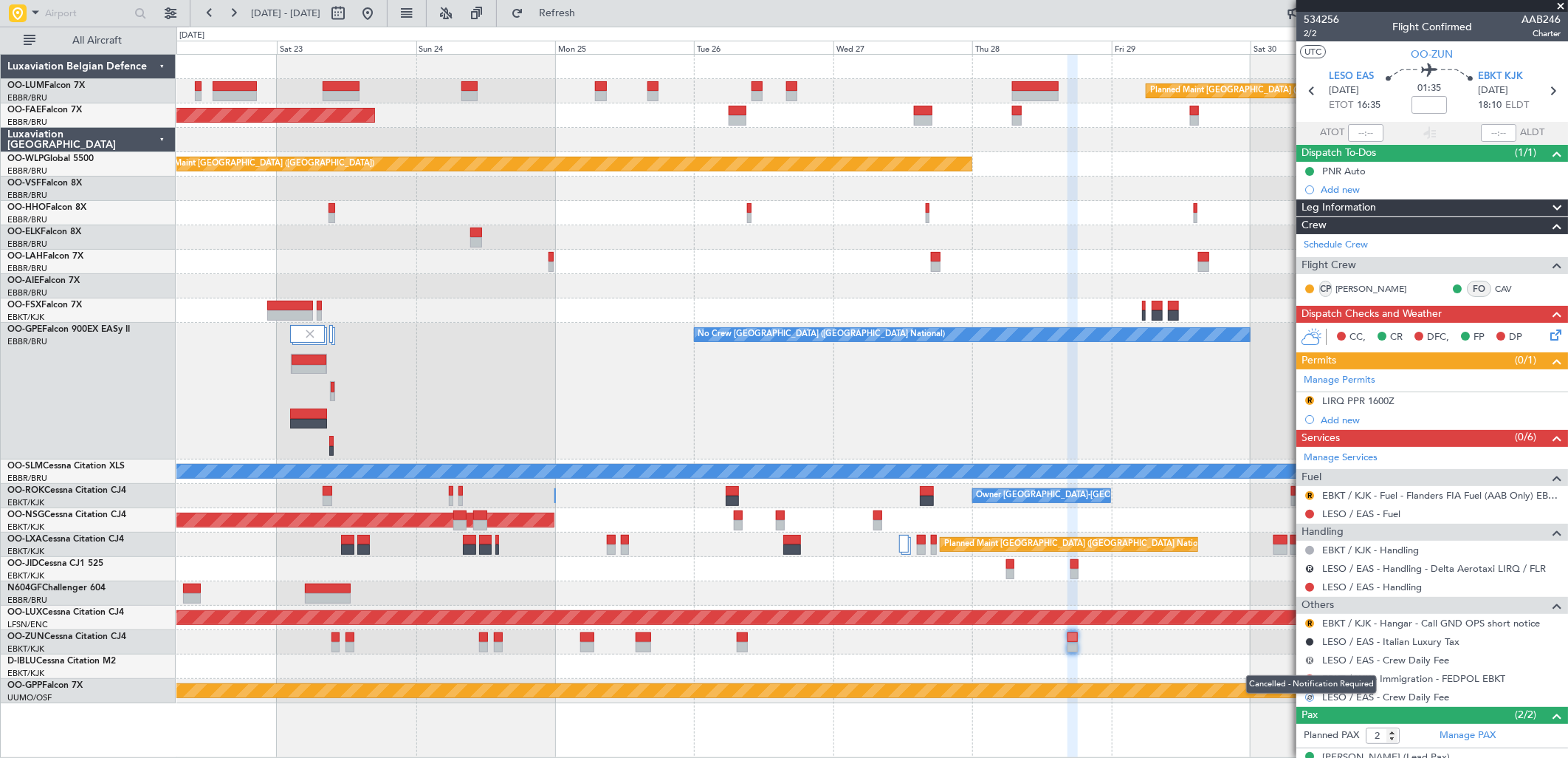
click at [1307, 661] on button "R" at bounding box center [1310, 661] width 9 height 9
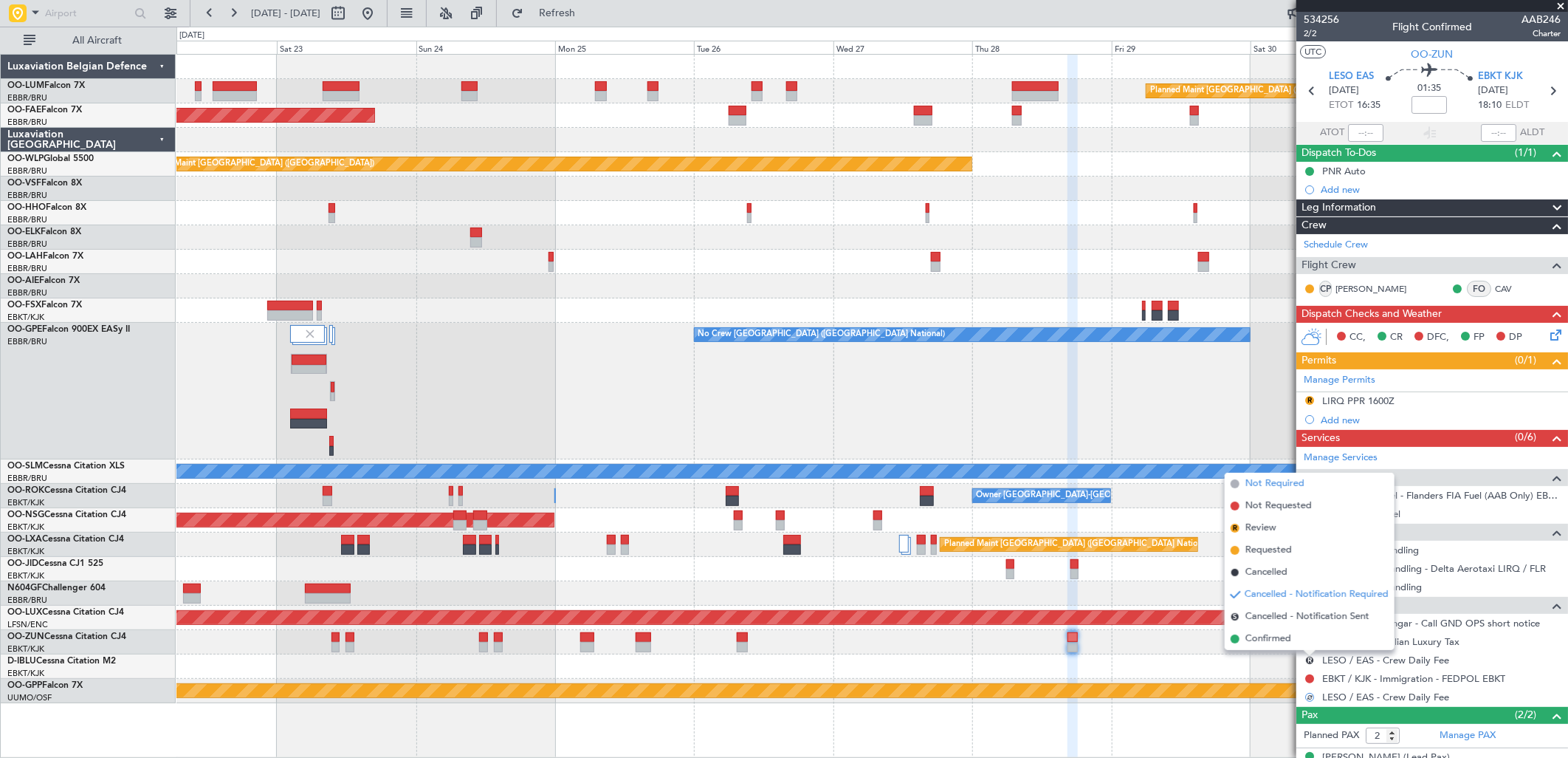
click at [1265, 476] on span "Not Required" at bounding box center [1275, 484] width 59 height 15
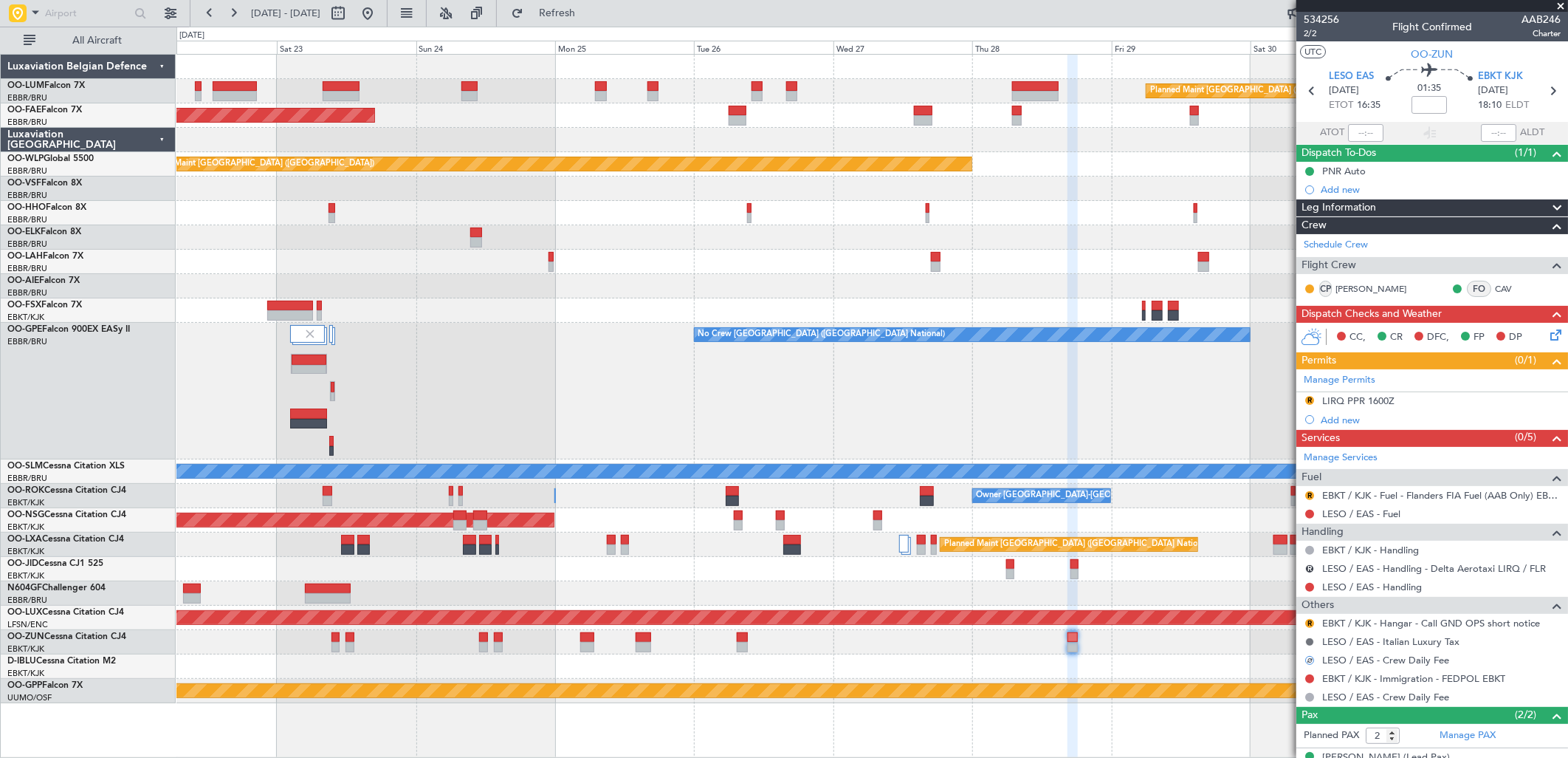
click at [1312, 640] on button at bounding box center [1310, 642] width 9 height 9
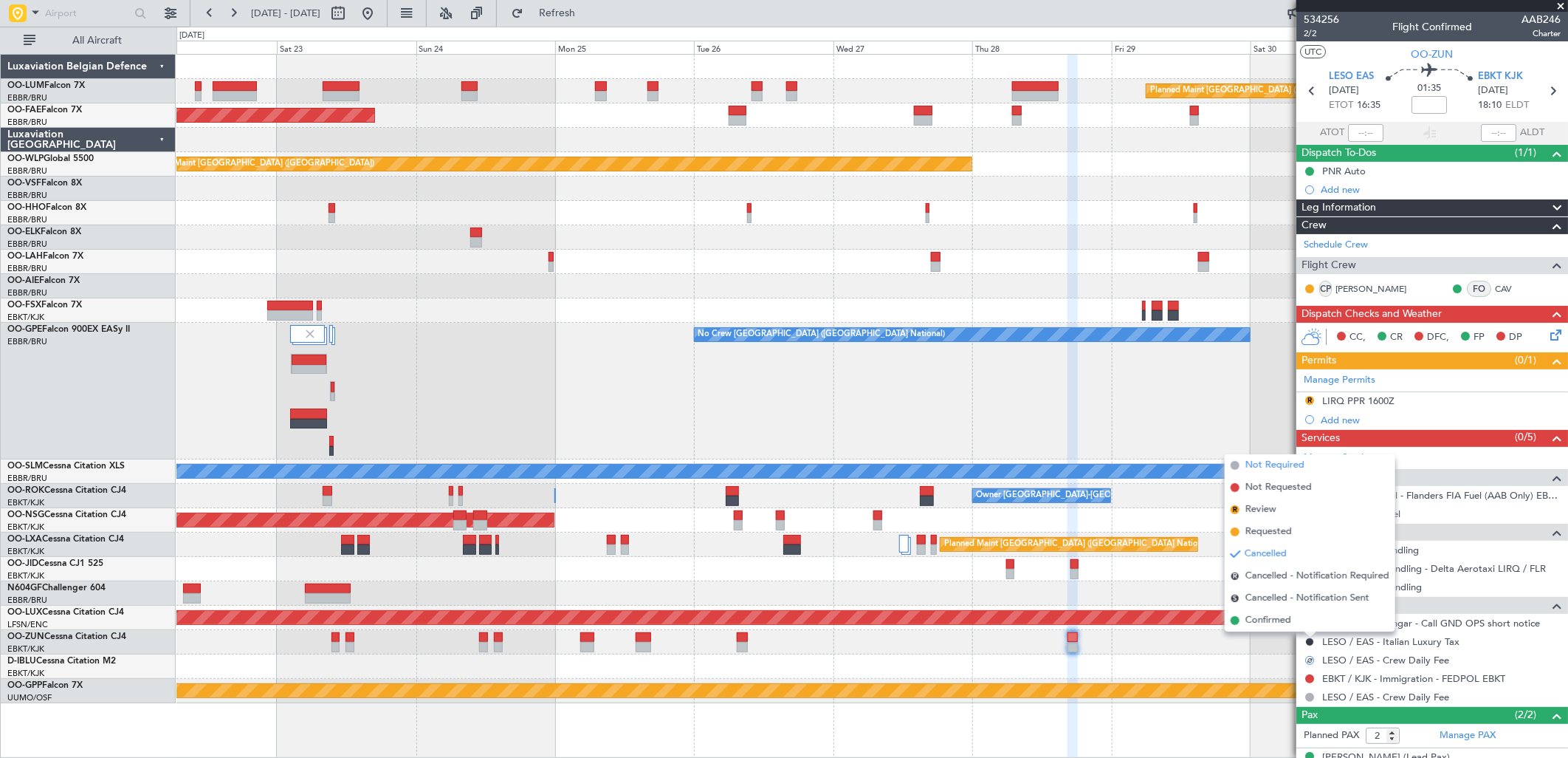
click at [1277, 468] on span "Not Required" at bounding box center [1275, 465] width 59 height 15
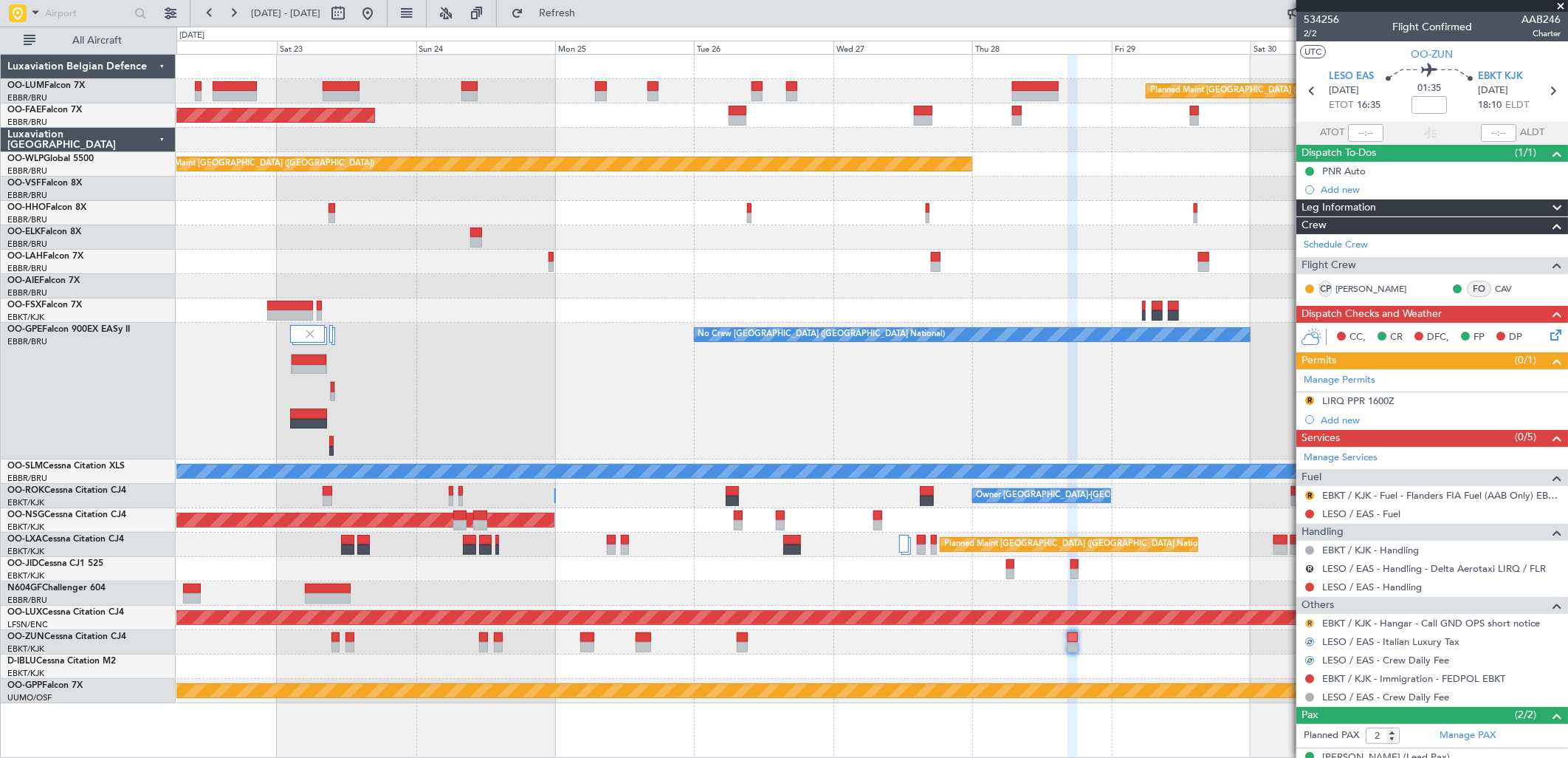
click at [1309, 624] on button "R" at bounding box center [1310, 624] width 9 height 9
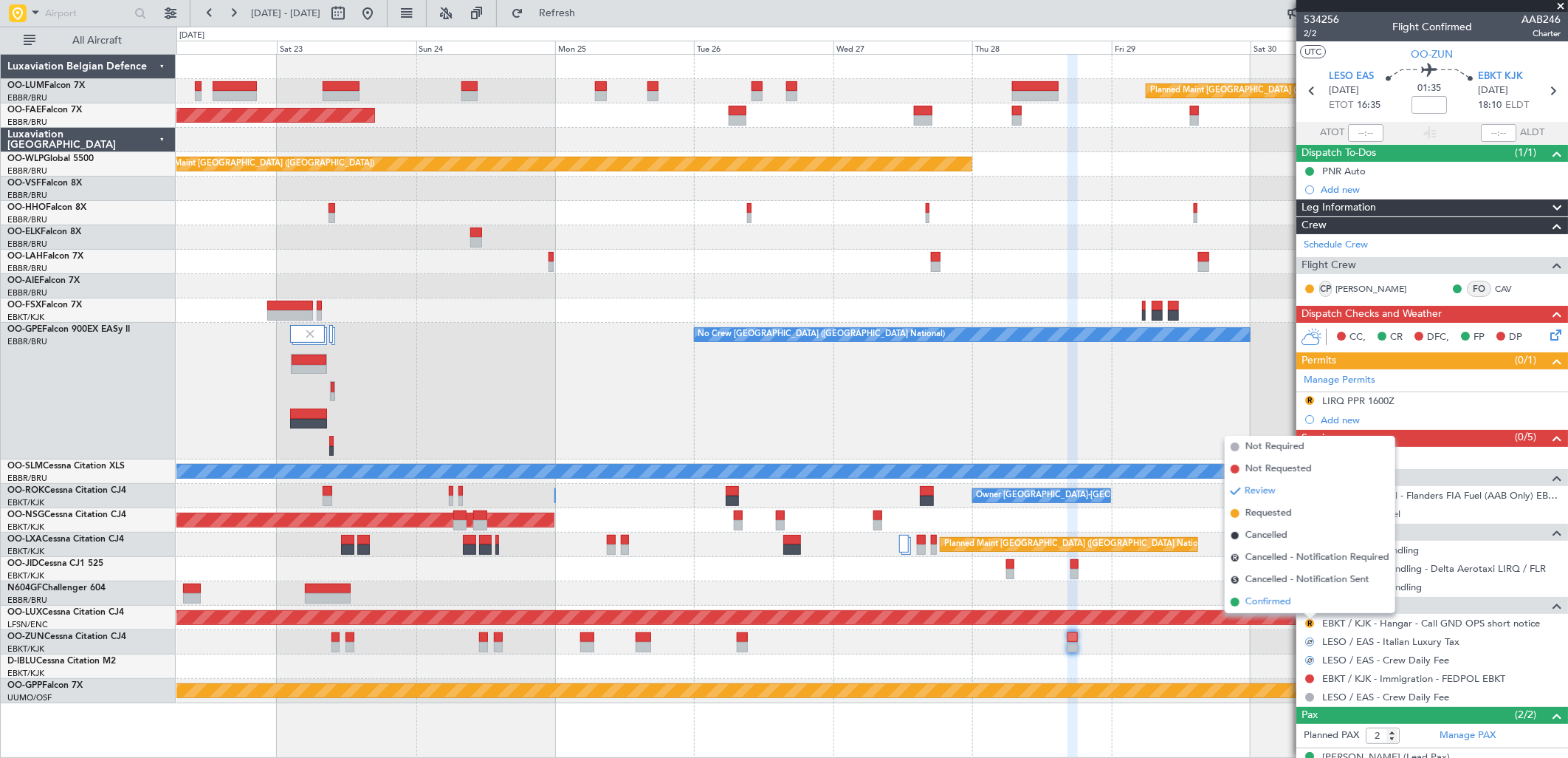
click at [1283, 596] on span "Confirmed" at bounding box center [1268, 602] width 45 height 15
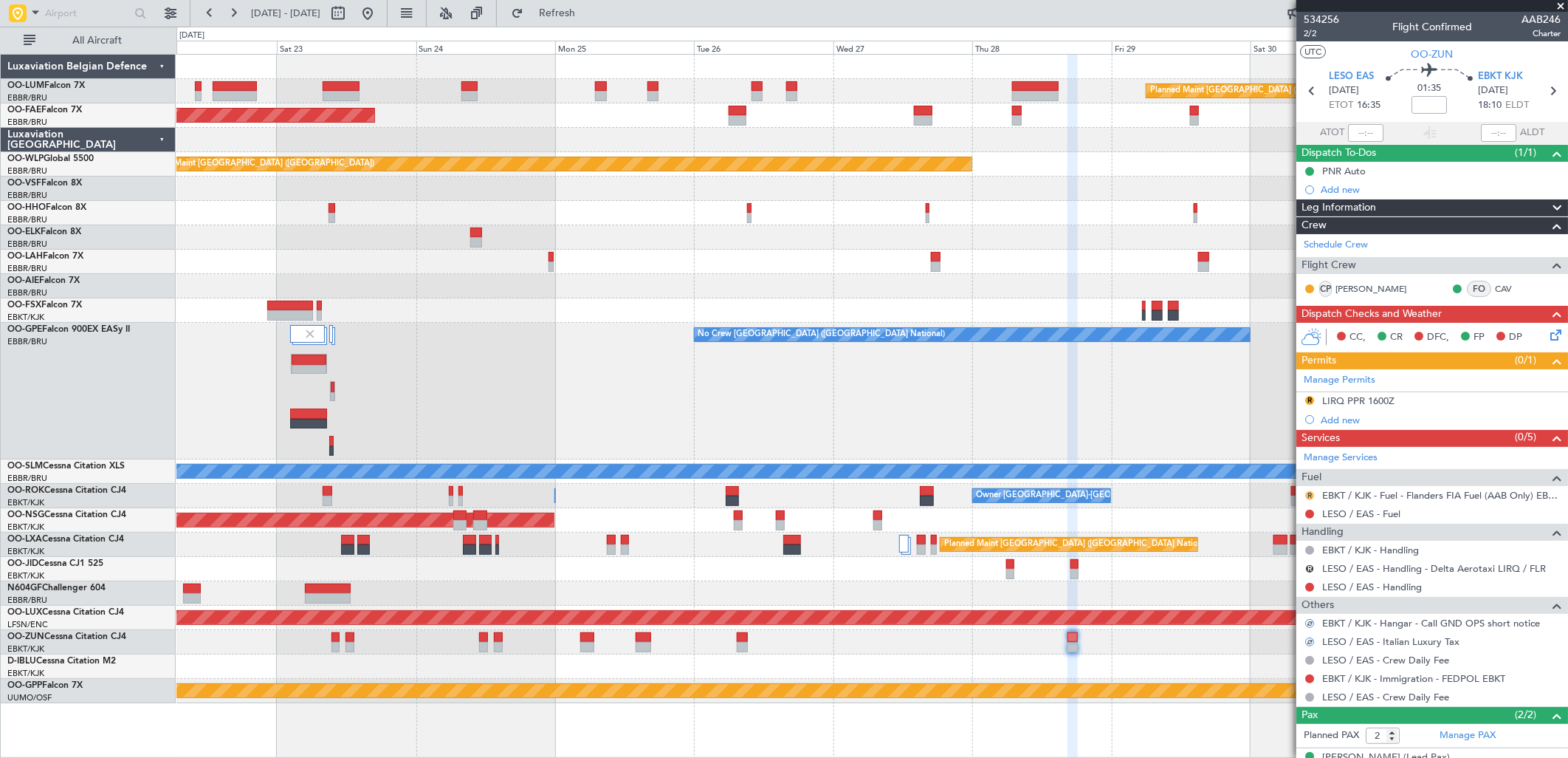
click at [1311, 498] on button "R" at bounding box center [1310, 496] width 9 height 9
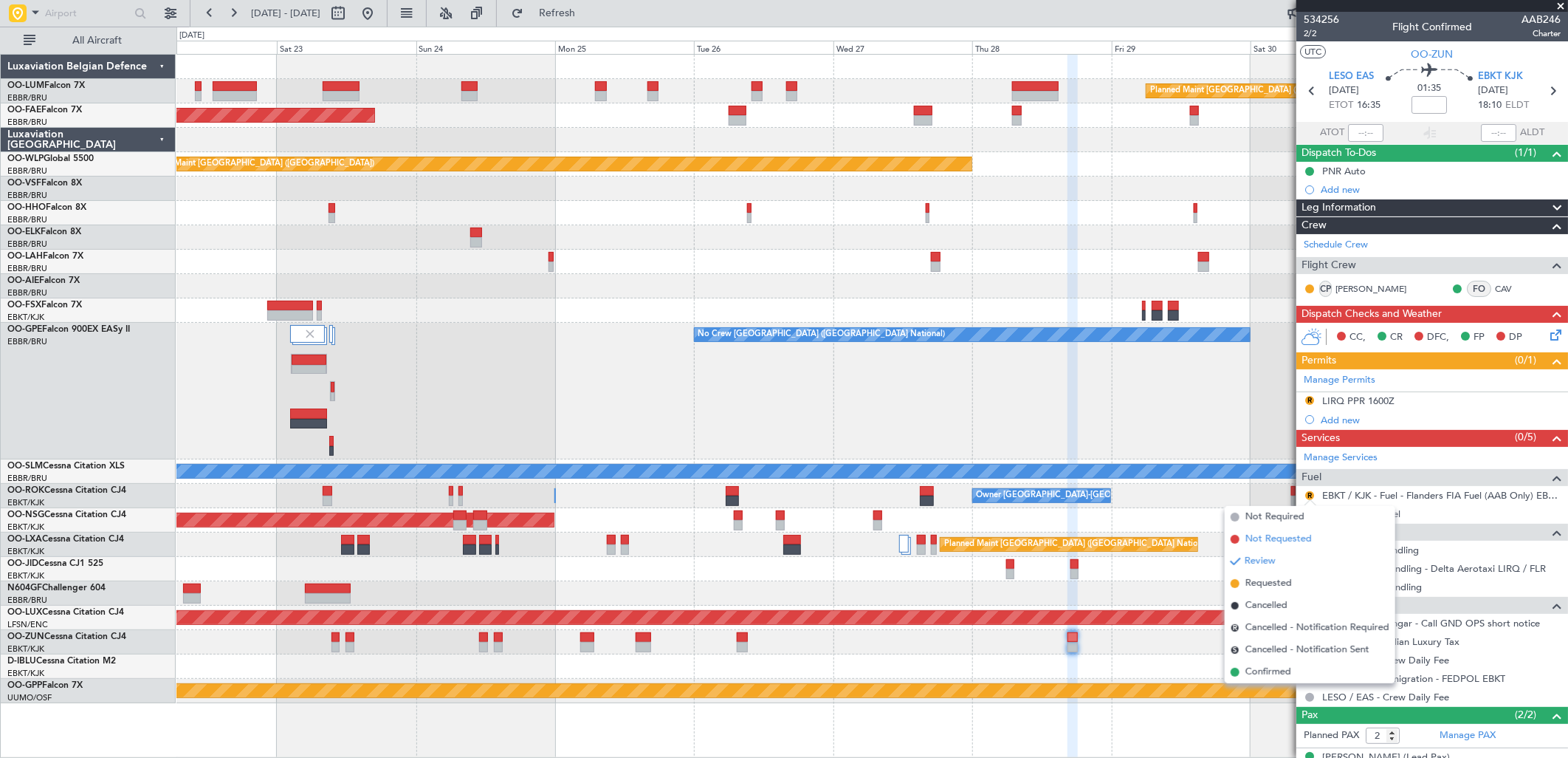
click at [1272, 534] on span "Not Requested" at bounding box center [1279, 539] width 67 height 15
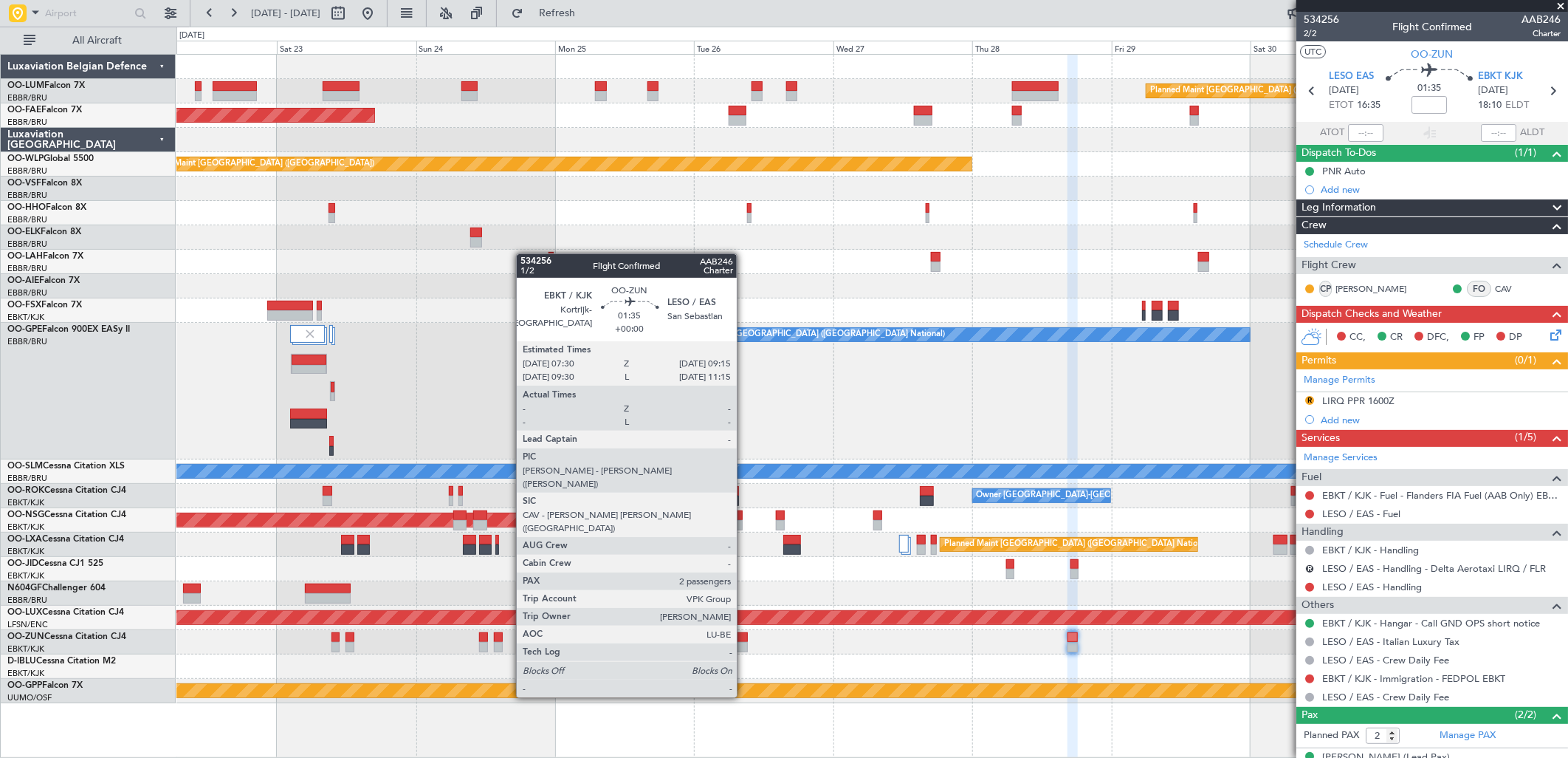
click at [746, 639] on div at bounding box center [742, 637] width 10 height 10
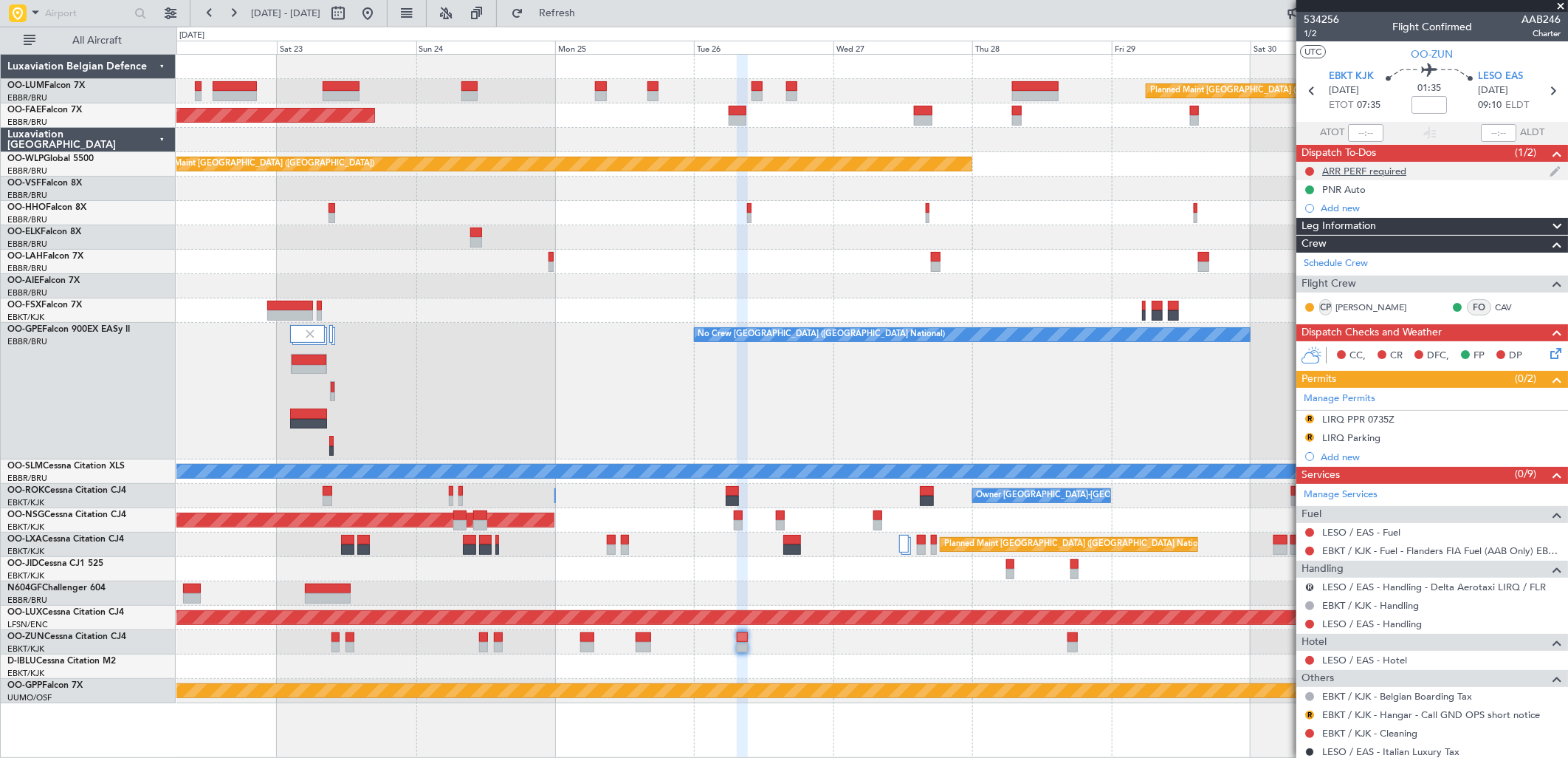
click at [1388, 166] on div "ARR PERF required" at bounding box center [1364, 171] width 84 height 13
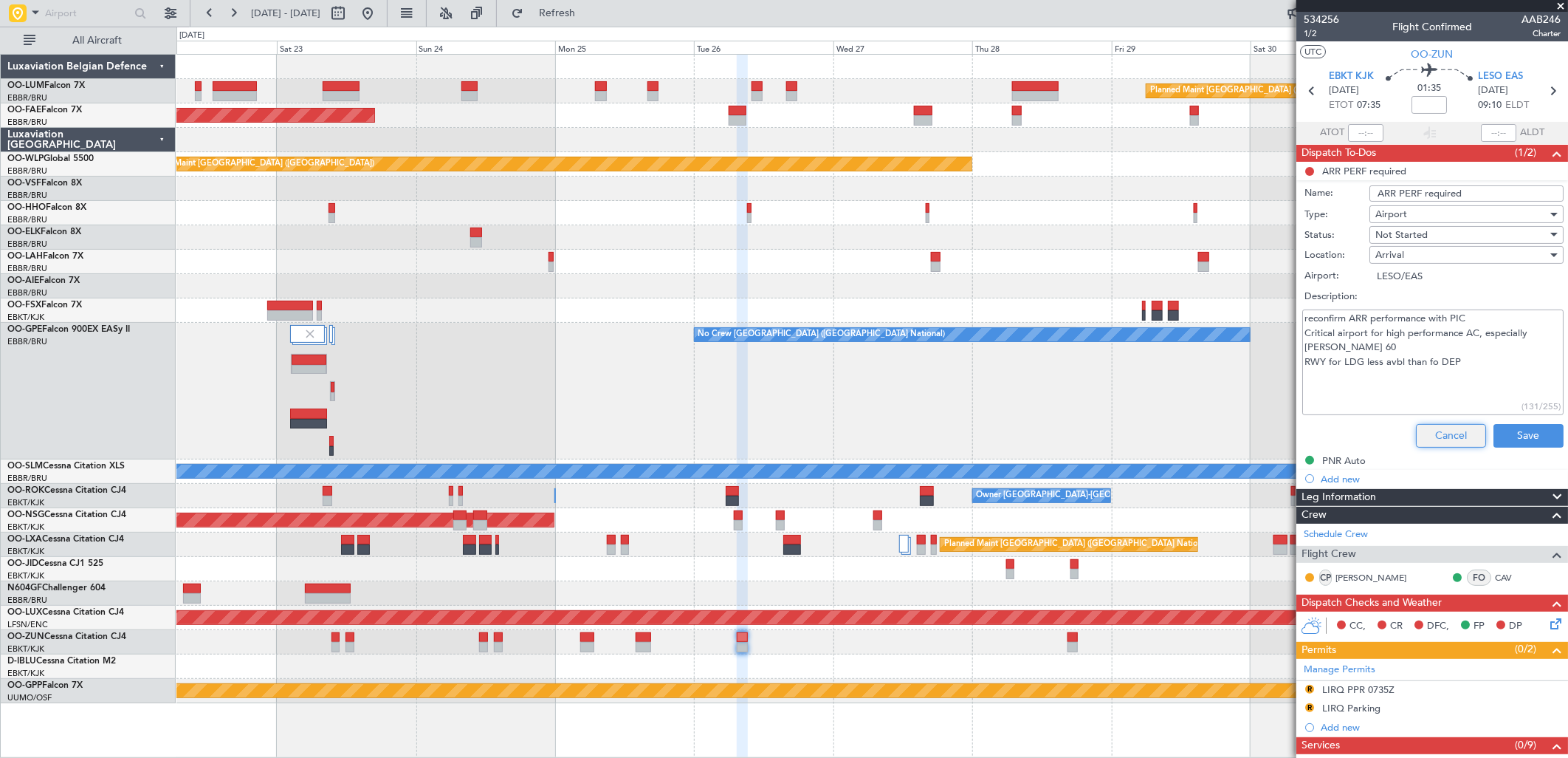
click at [1462, 436] on button "Cancel" at bounding box center [1451, 436] width 70 height 24
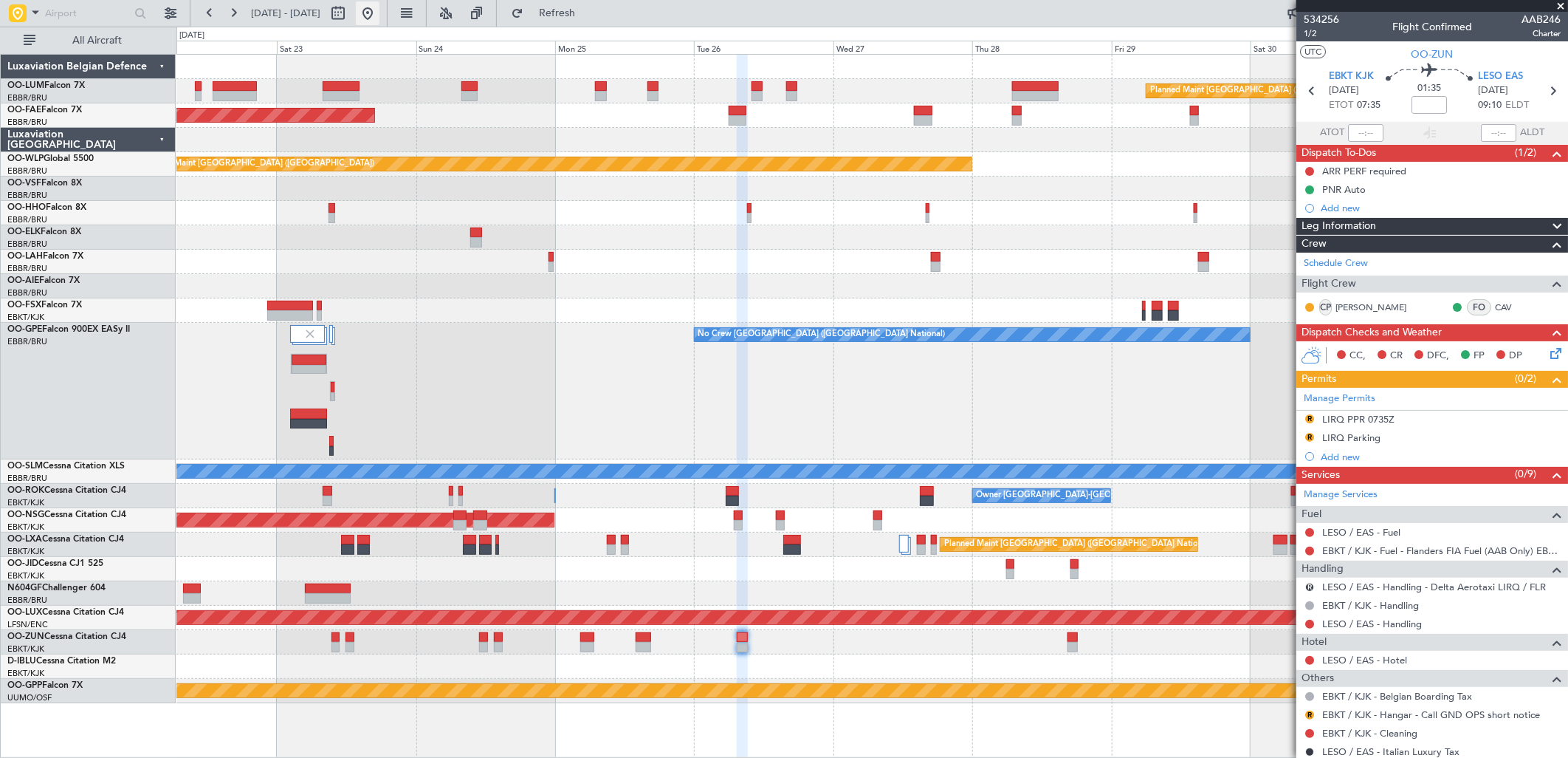
click at [380, 17] on button at bounding box center [368, 14] width 24 height 24
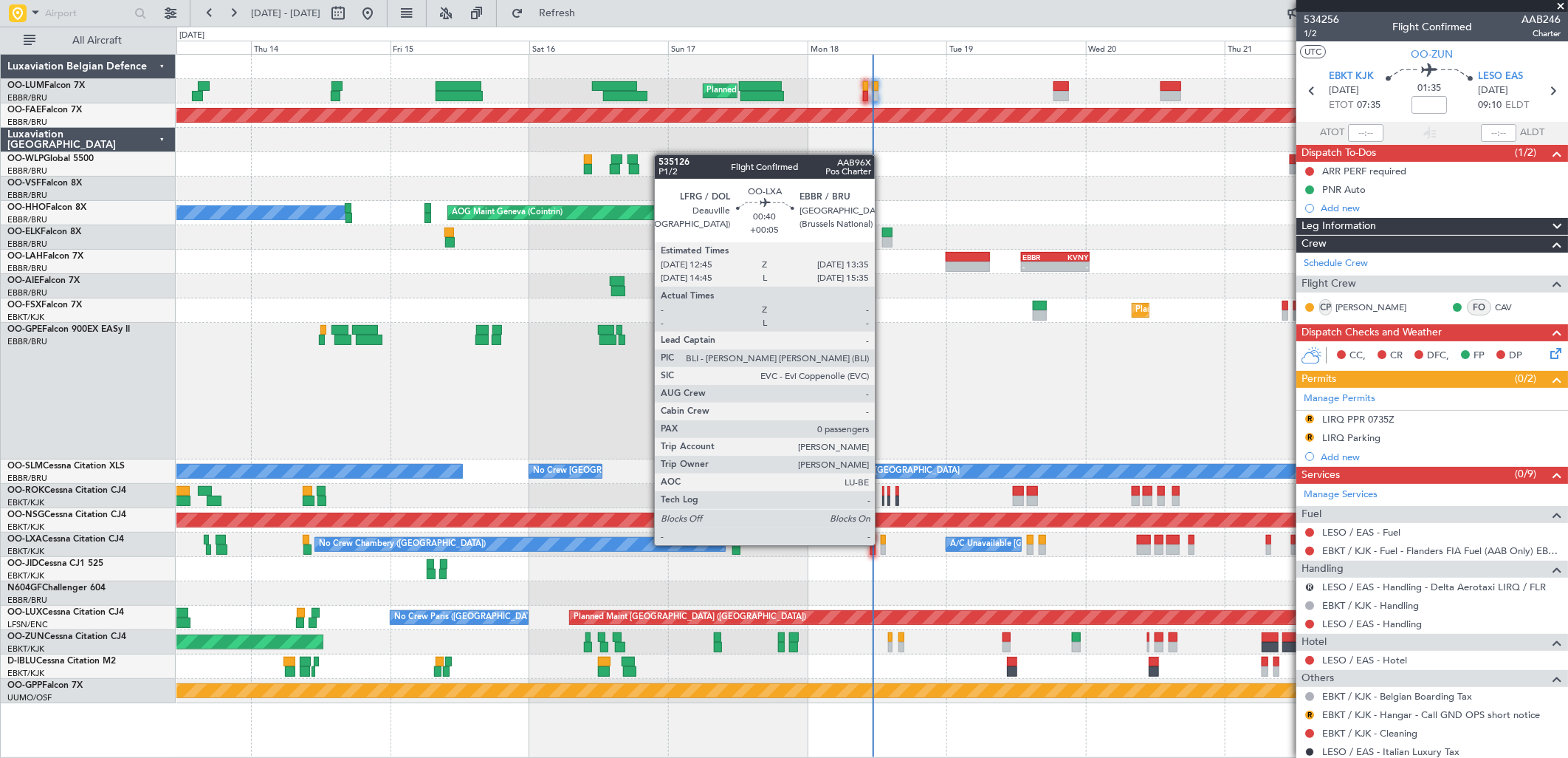
click at [883, 545] on div at bounding box center [884, 550] width 6 height 10
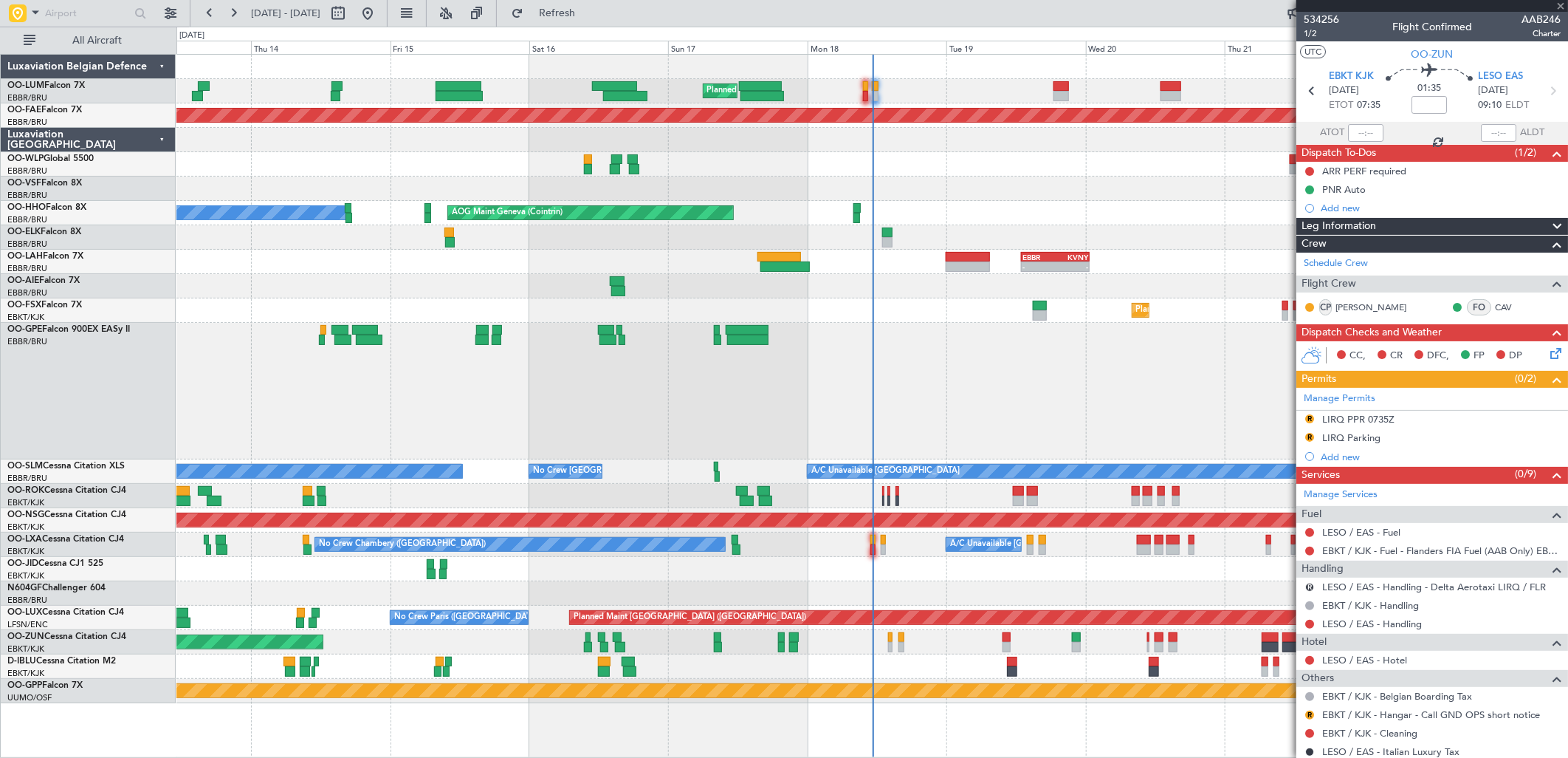
type input "+00:05"
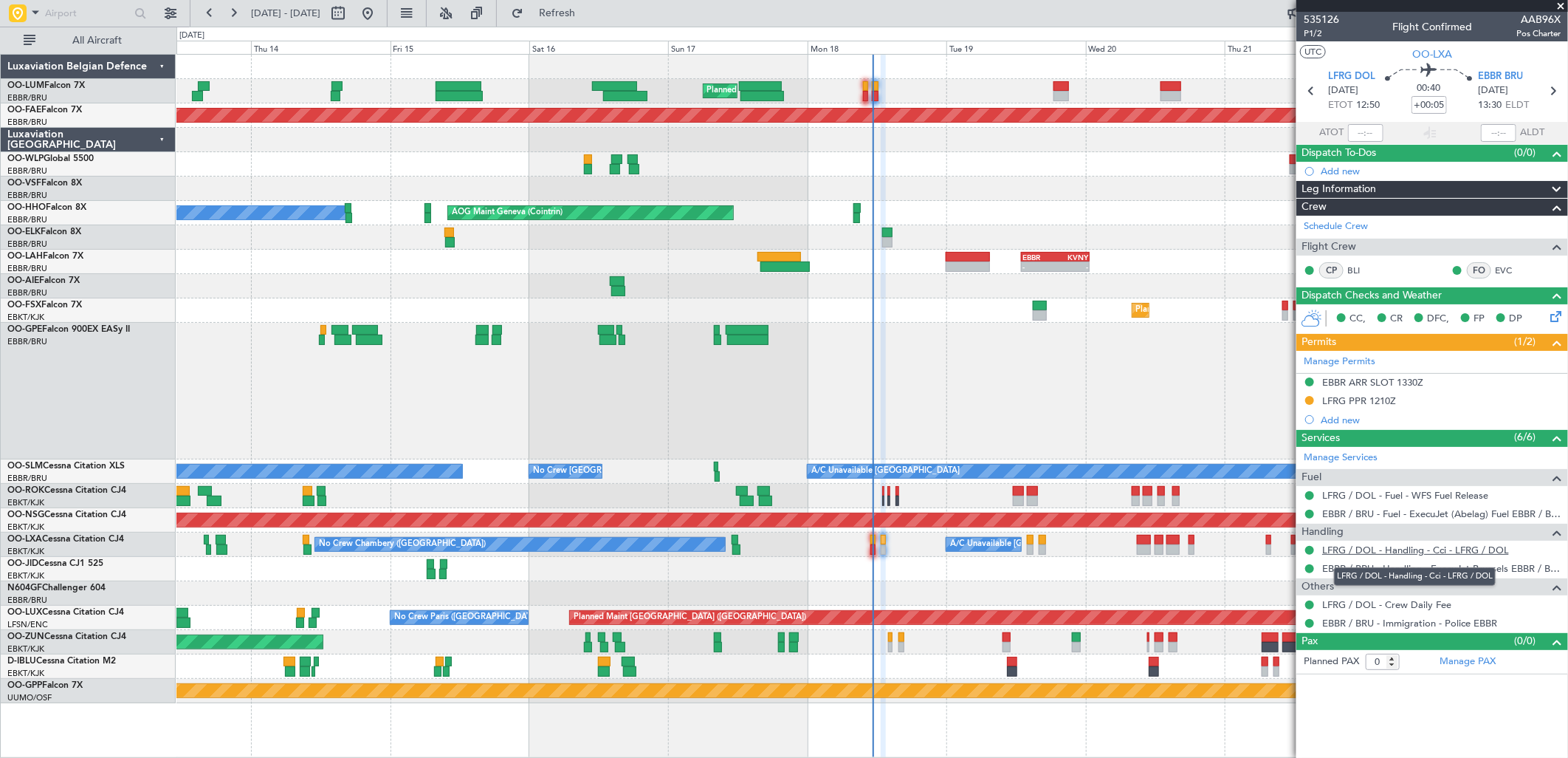
click at [1392, 551] on link "LFRG / DOL - Handling - Cci - LFRG / DOL" at bounding box center [1416, 550] width 187 height 13
click at [1396, 551] on link "LFRG / DOL - Handling - Cci - LFRG / DOL" at bounding box center [1416, 550] width 187 height 13
click at [1355, 549] on link "LFRG / DOL - Handling - Cci - LFRG / DOL" at bounding box center [1416, 550] width 187 height 13
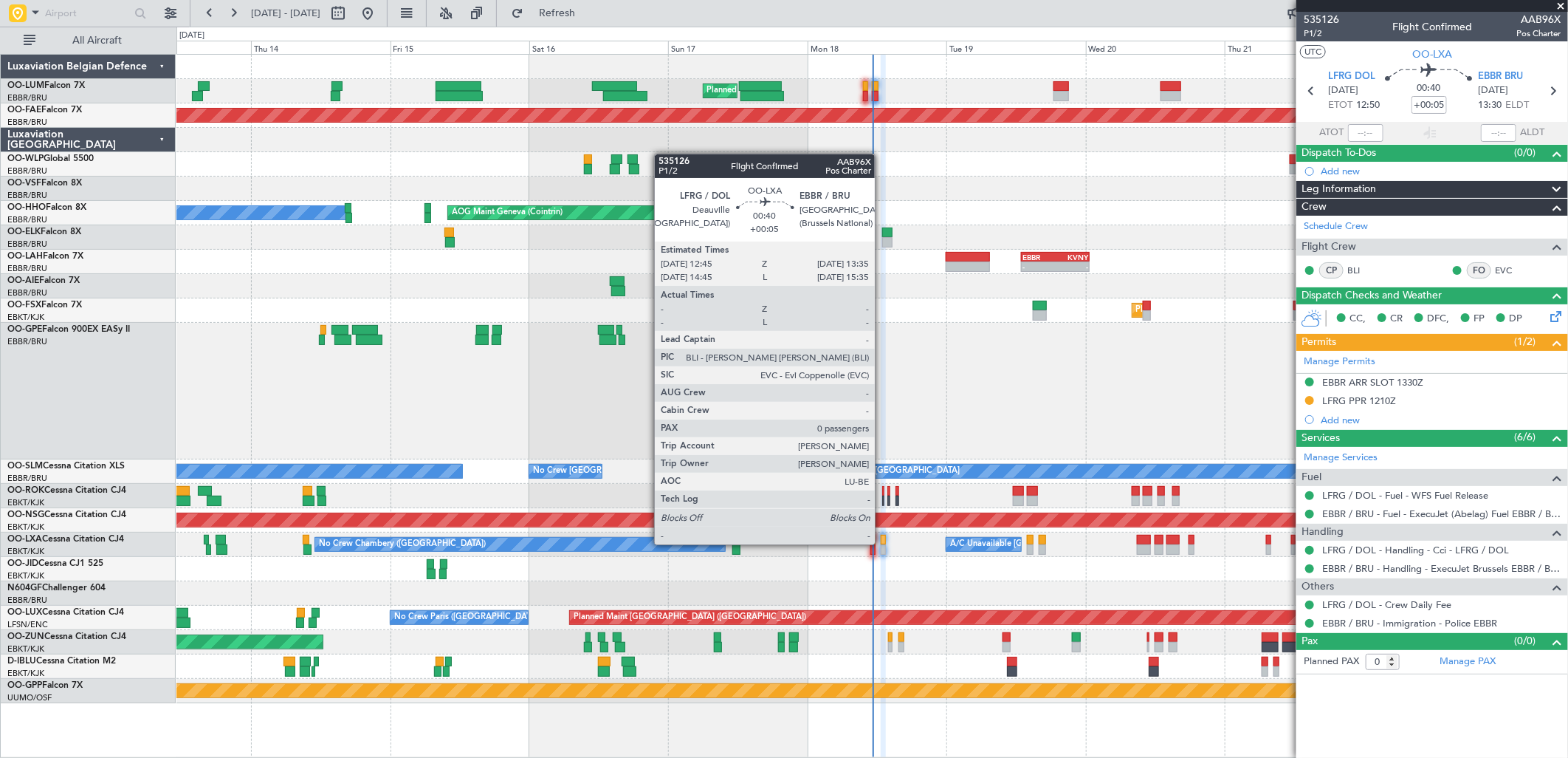
click at [883, 545] on div at bounding box center [884, 550] width 6 height 10
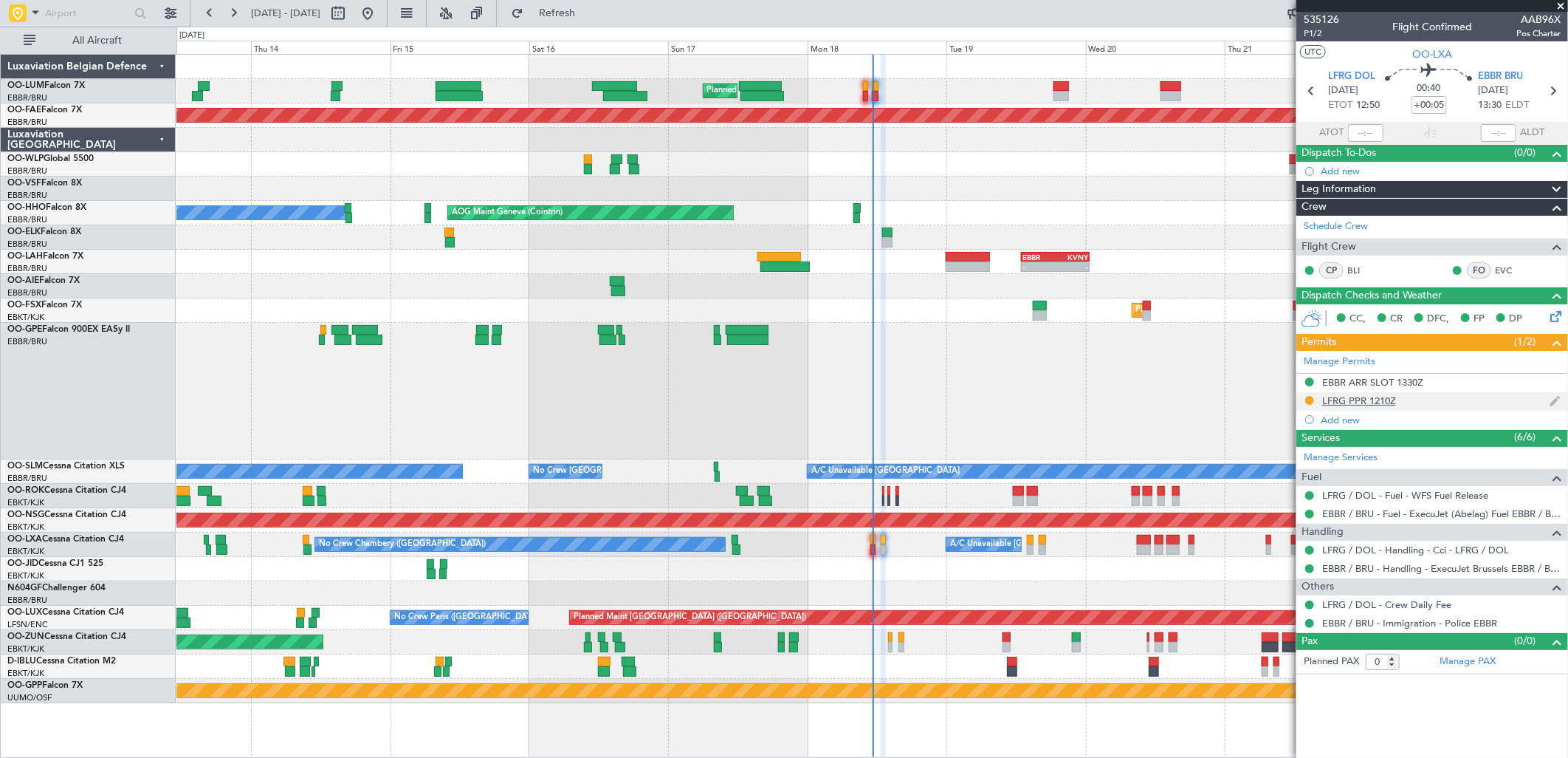
click at [1337, 396] on div "LFRG PPR 1210Z" at bounding box center [1360, 401] width 74 height 13
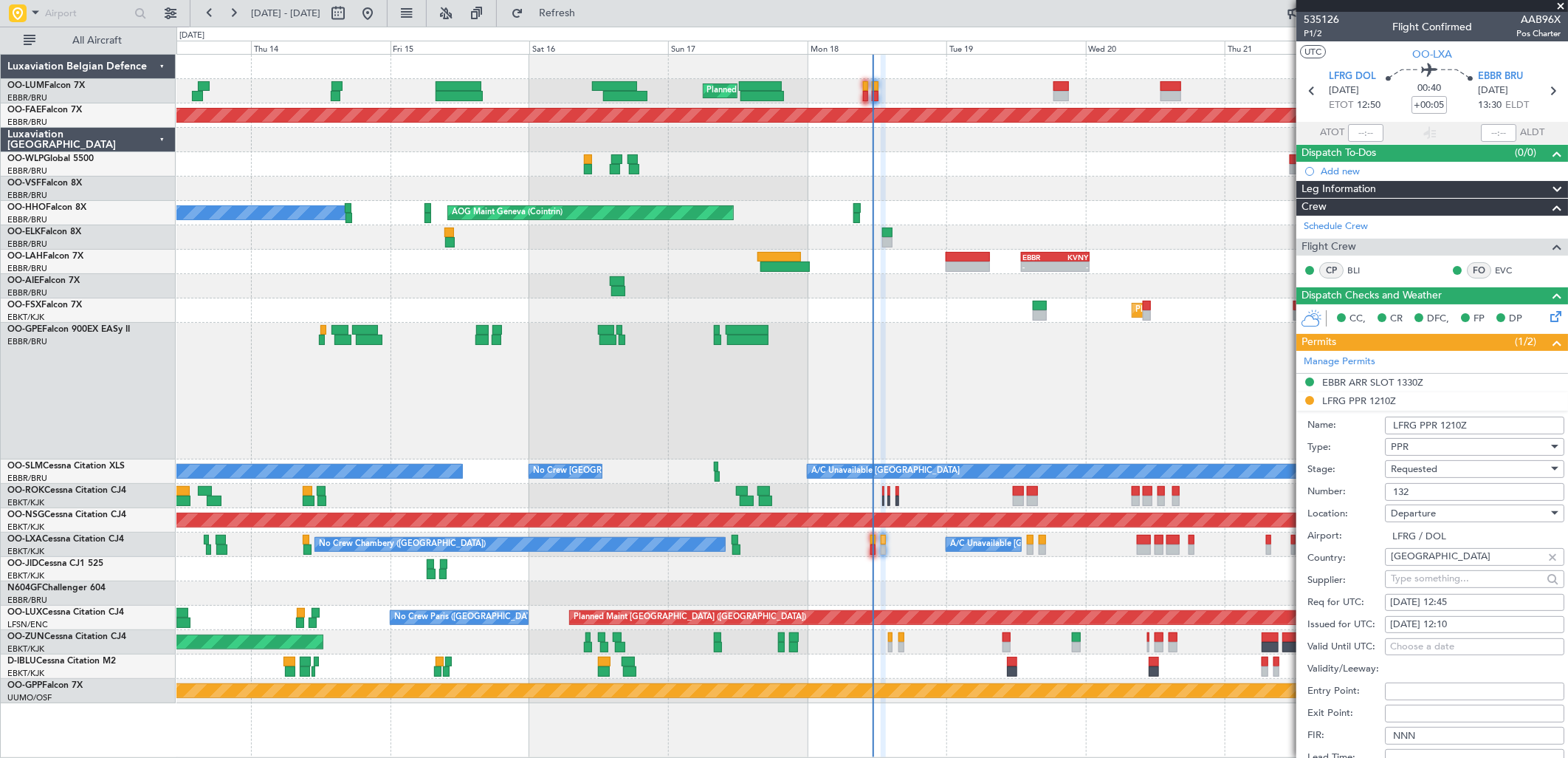
click at [1438, 454] on div "PPR" at bounding box center [1470, 447] width 157 height 22
click at [1352, 454] on div at bounding box center [784, 379] width 1568 height 758
click at [1435, 468] on span "Requested" at bounding box center [1414, 469] width 46 height 13
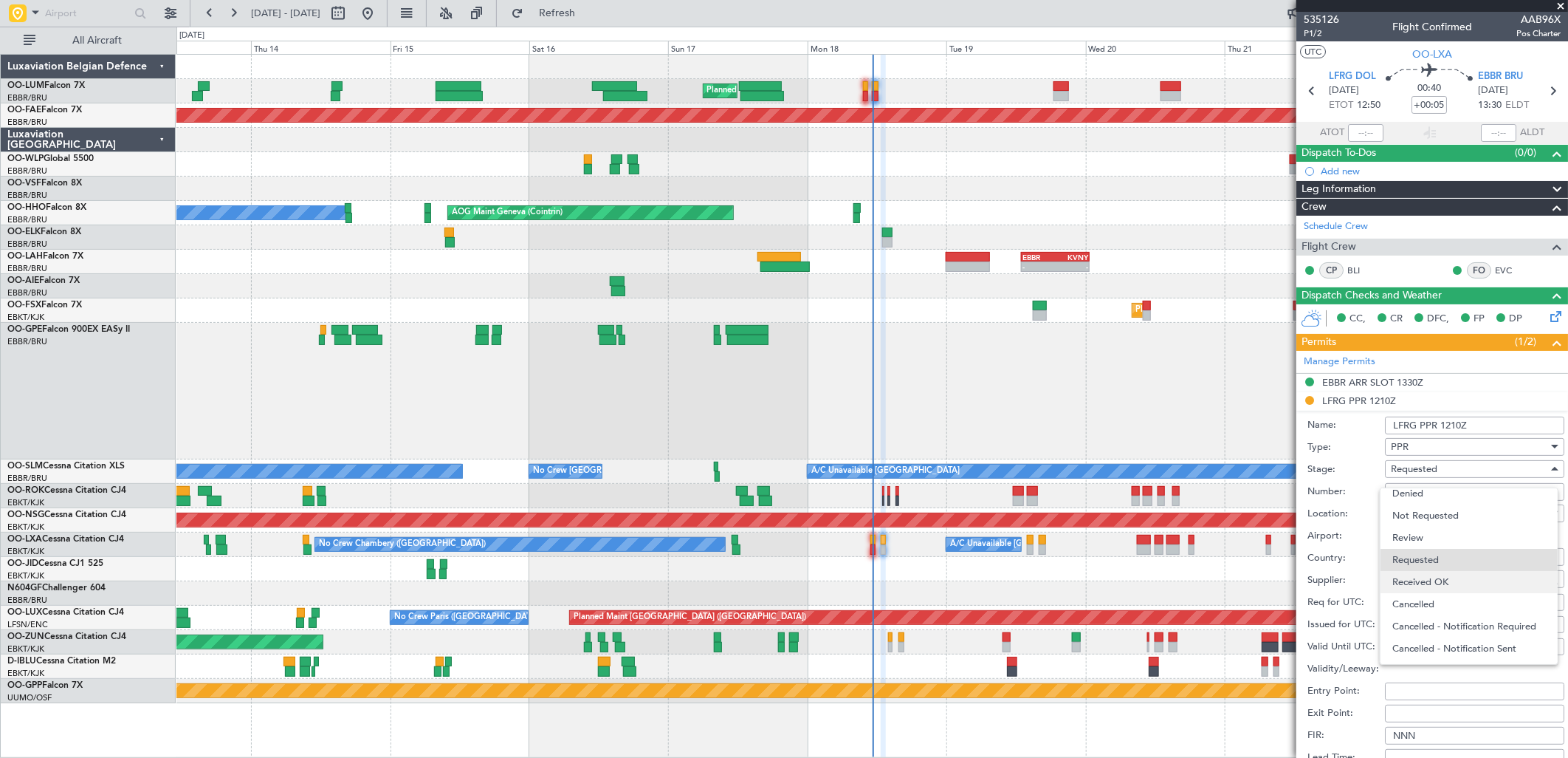
click at [1432, 577] on span "Received OK" at bounding box center [1469, 582] width 154 height 22
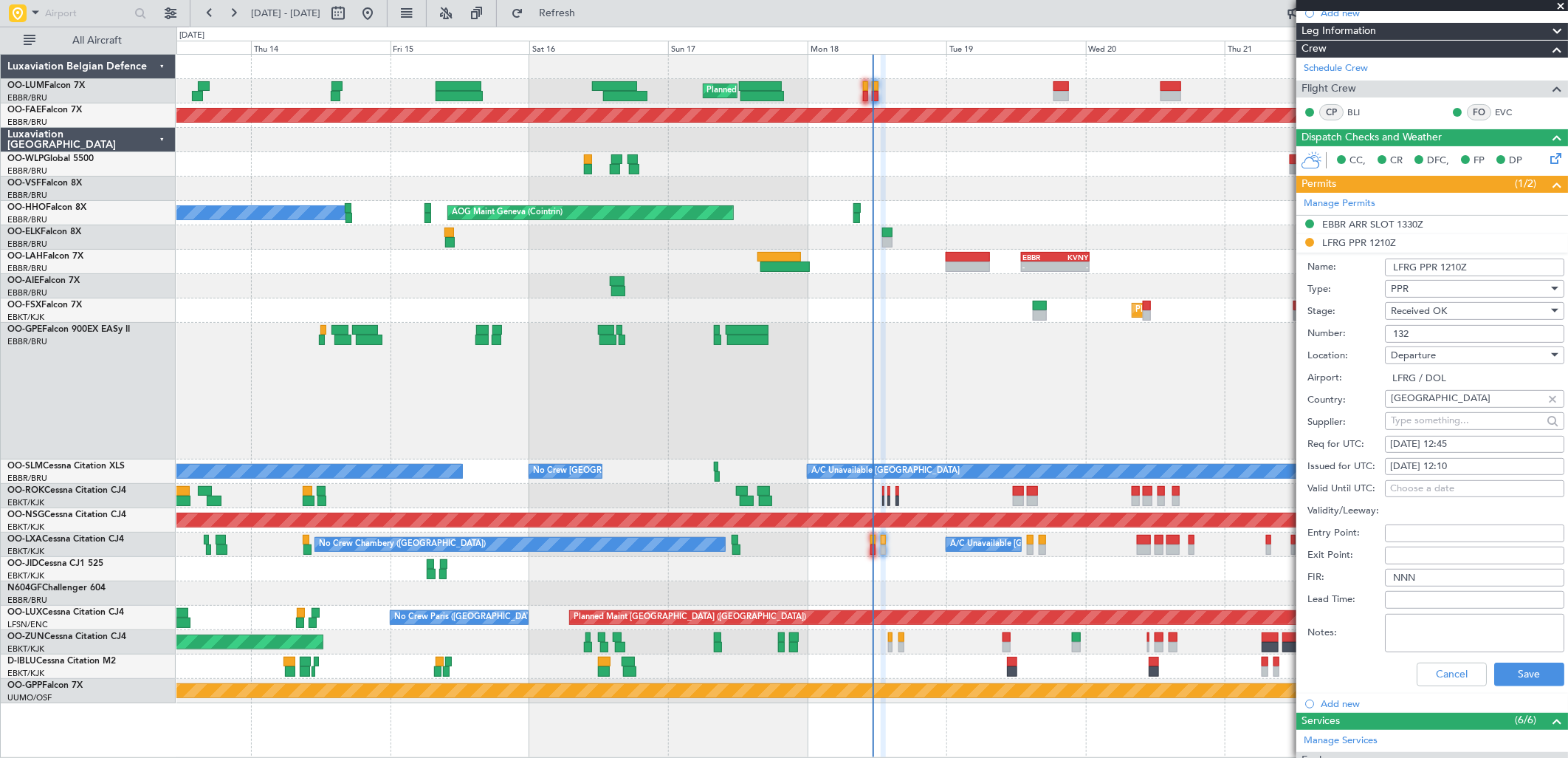
scroll to position [328, 0]
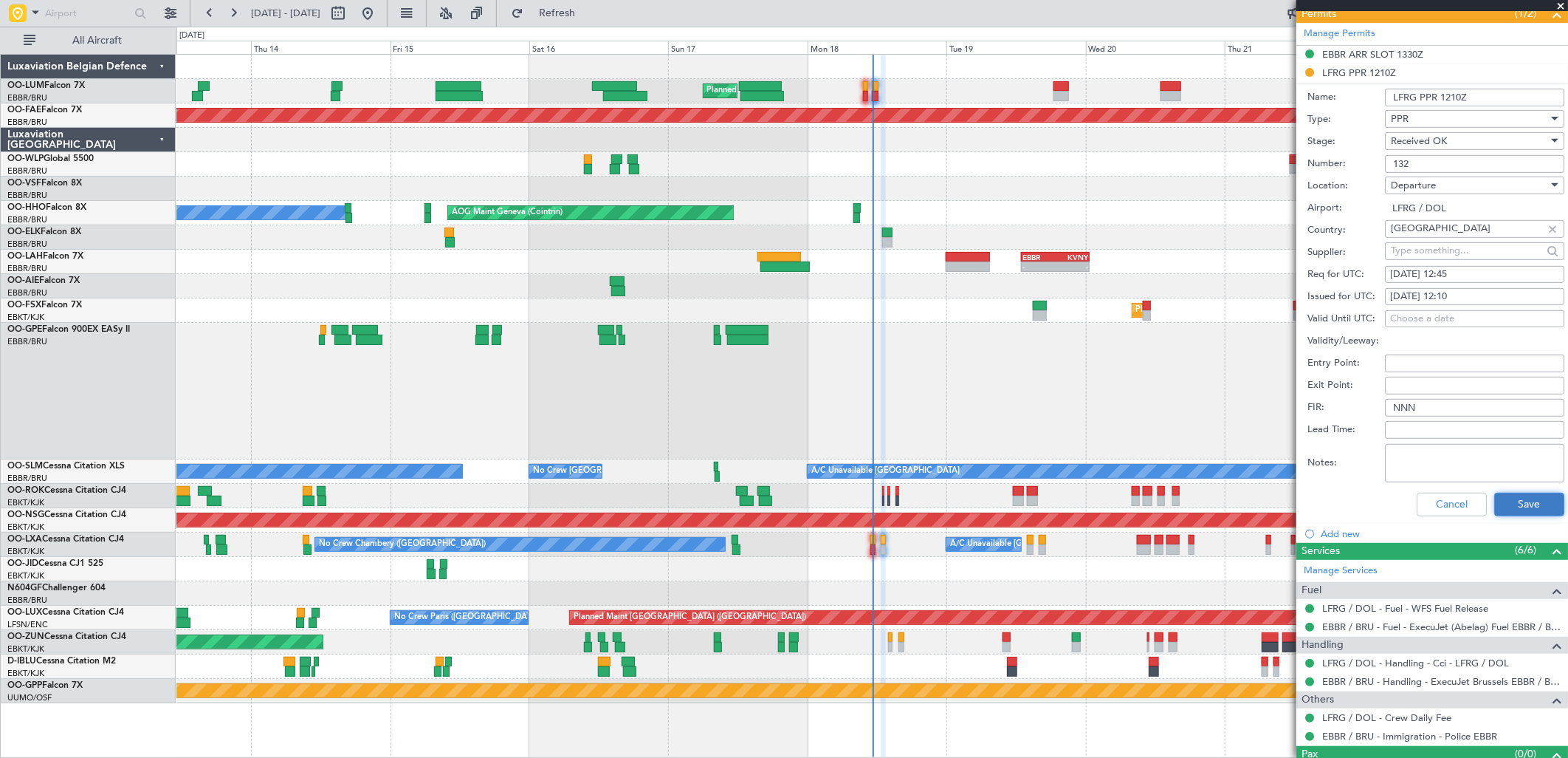
click at [1522, 500] on button "Save" at bounding box center [1529, 505] width 70 height 24
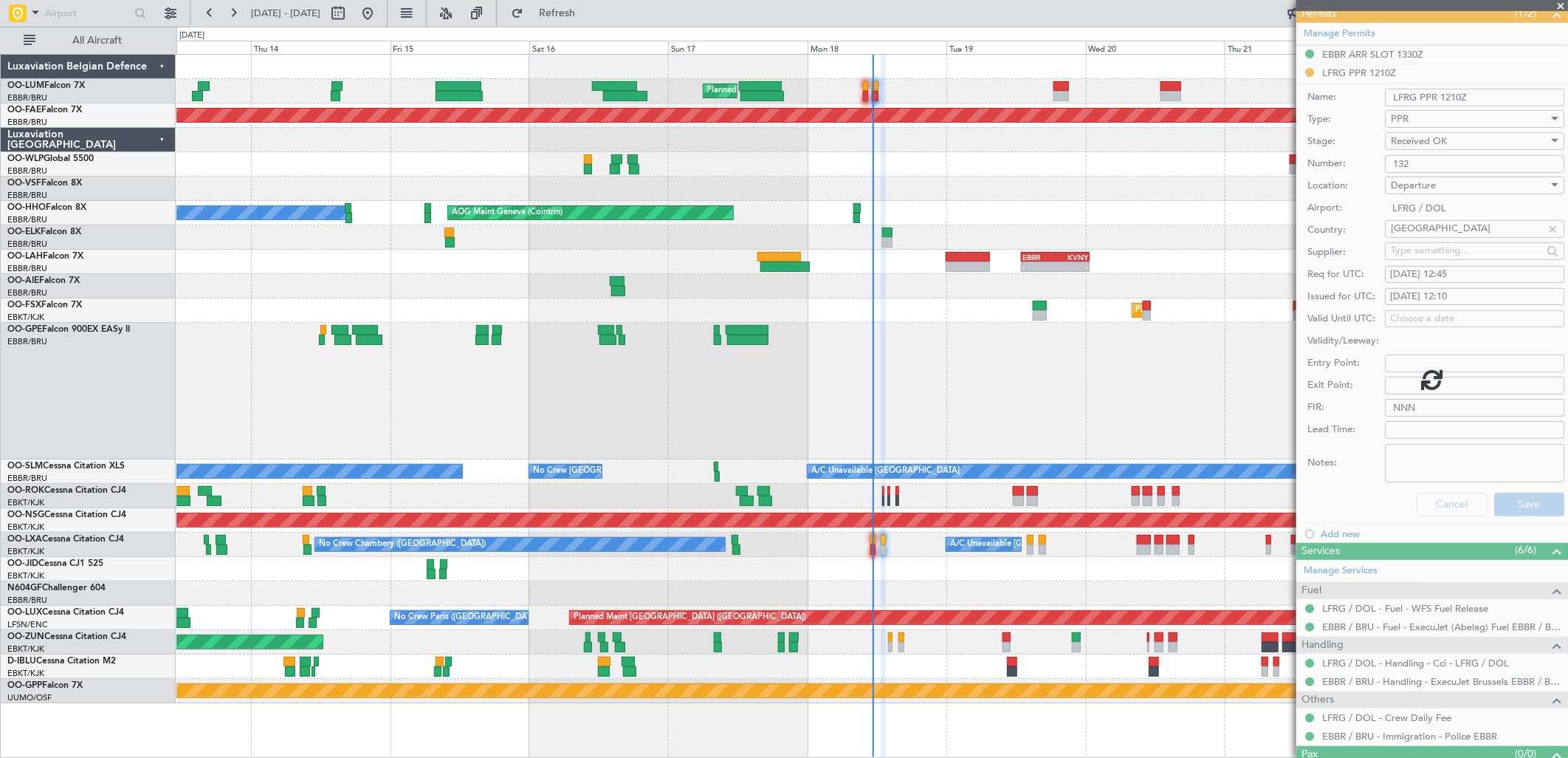
scroll to position [0, 0]
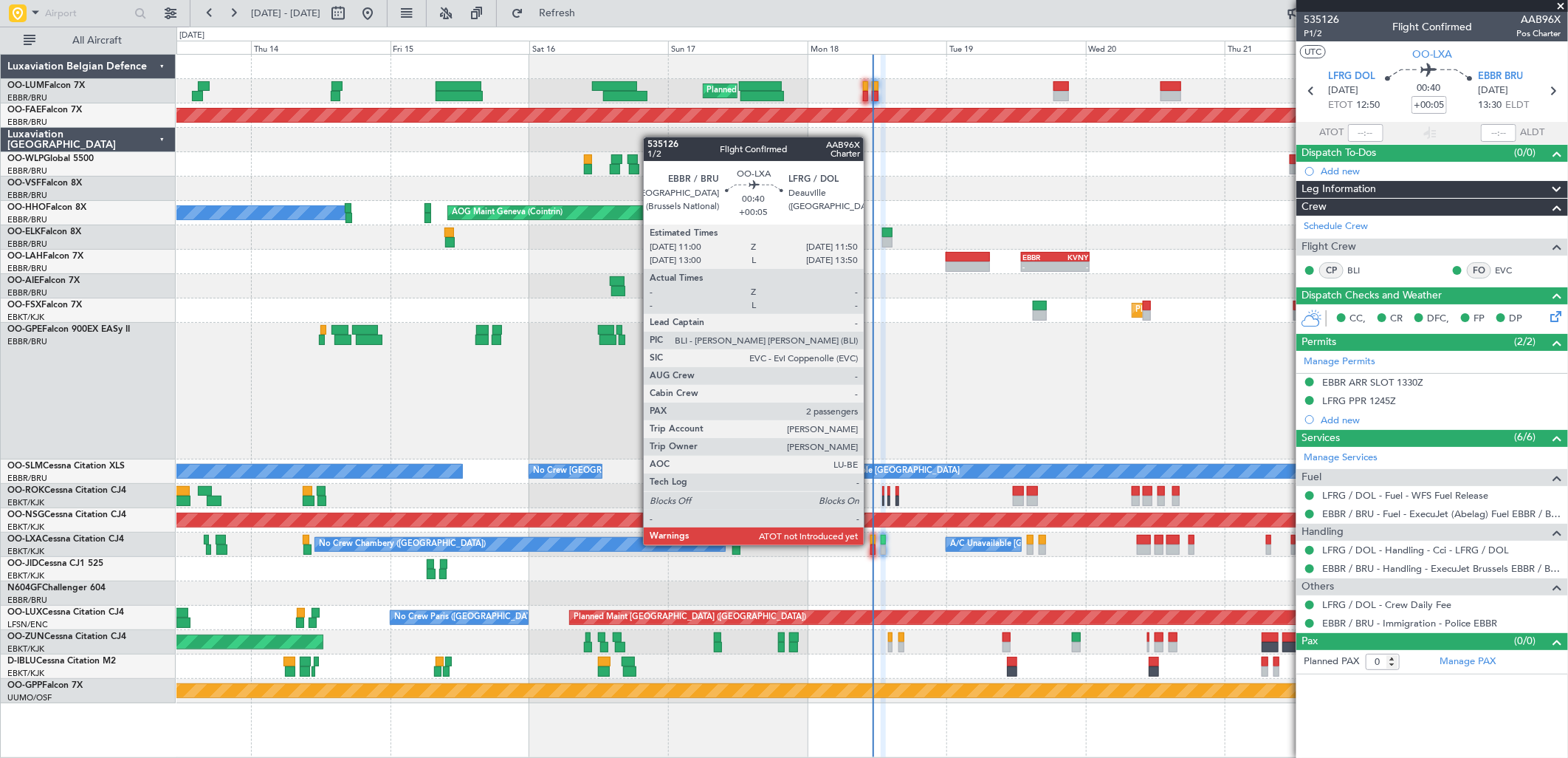
click at [872, 545] on div at bounding box center [873, 550] width 6 height 10
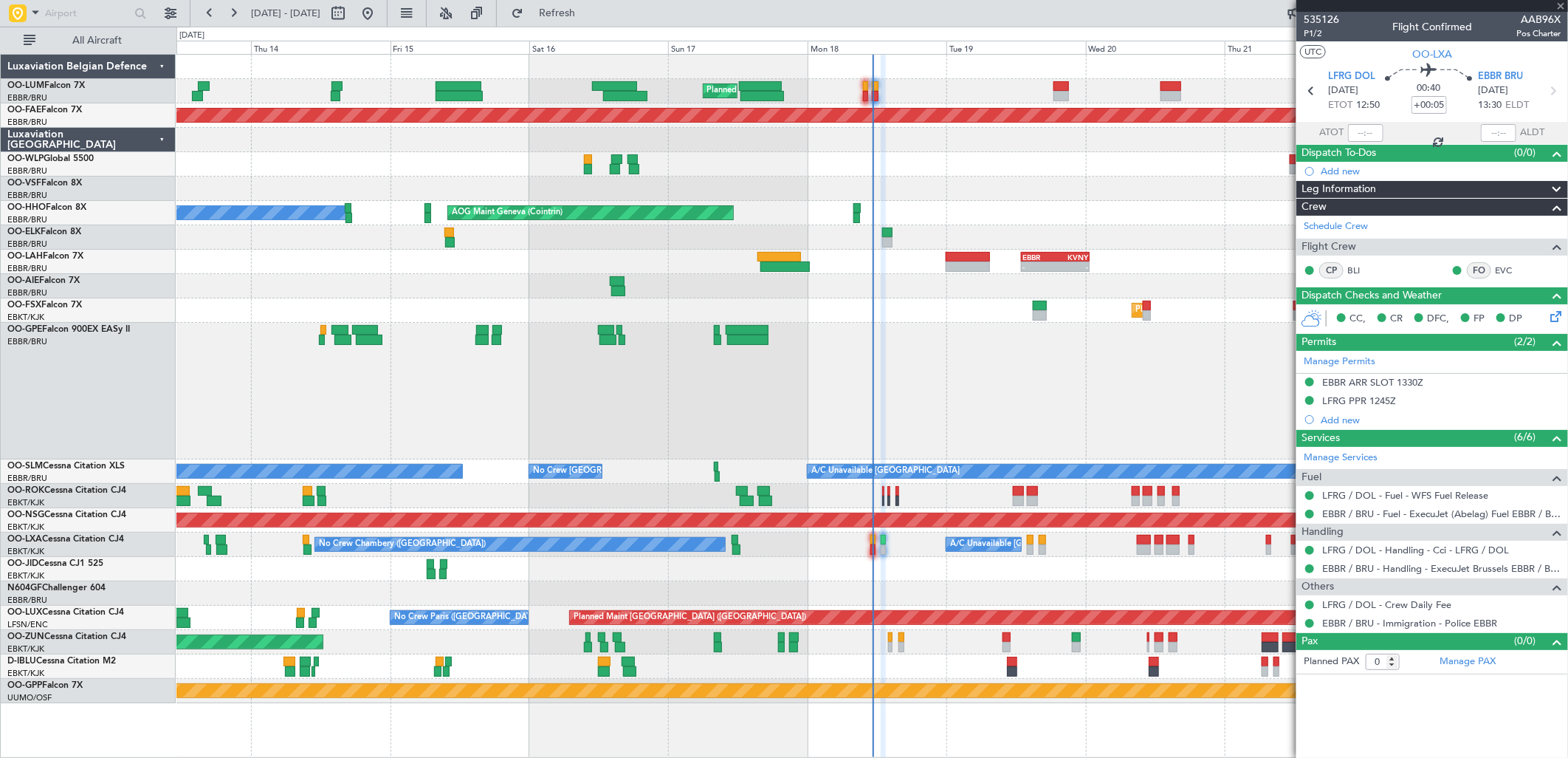
type input "2"
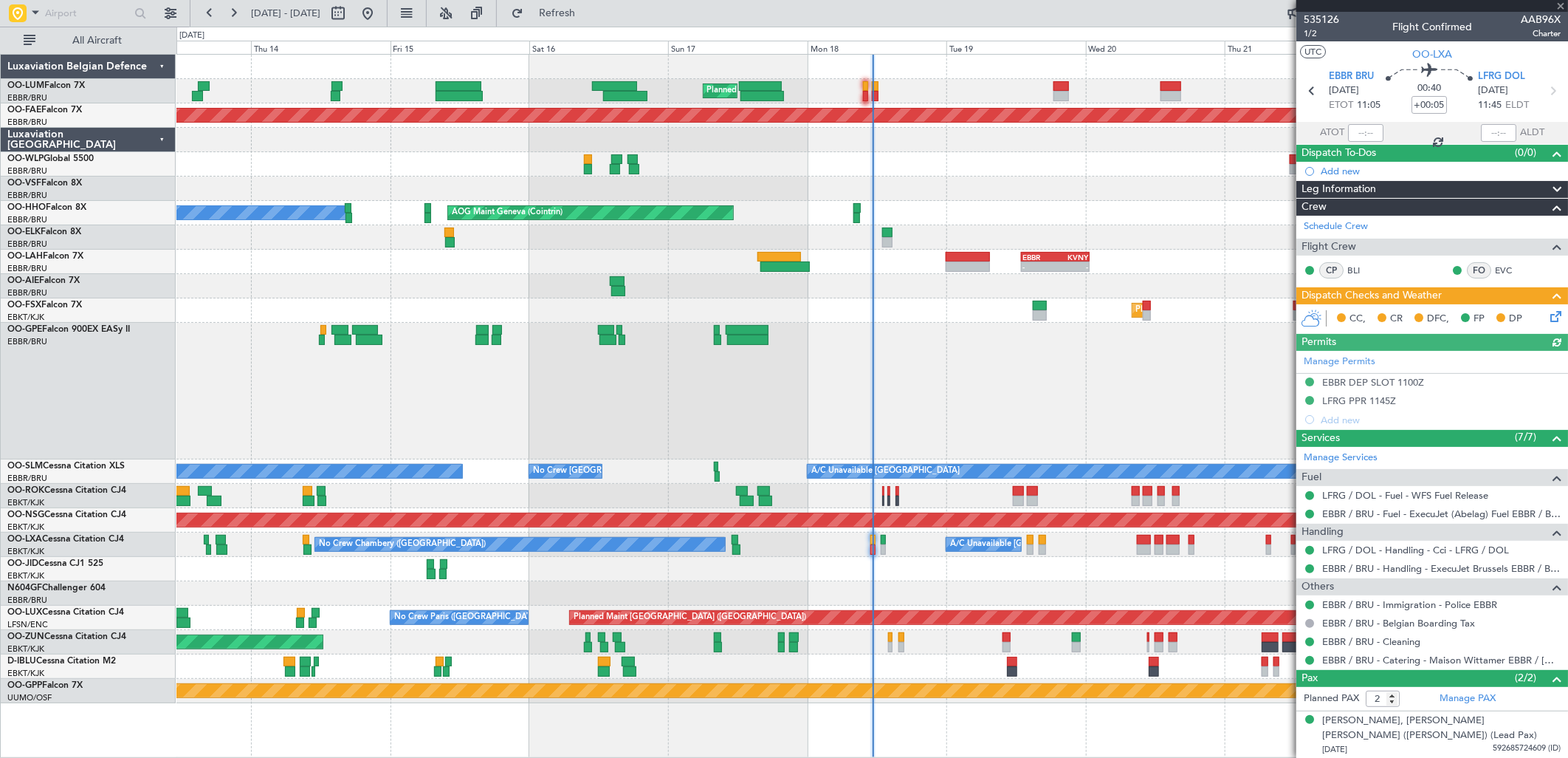
click at [1374, 130] on div at bounding box center [1366, 133] width 35 height 18
click at [1356, 139] on input "text" at bounding box center [1366, 133] width 35 height 18
type input "11:16"
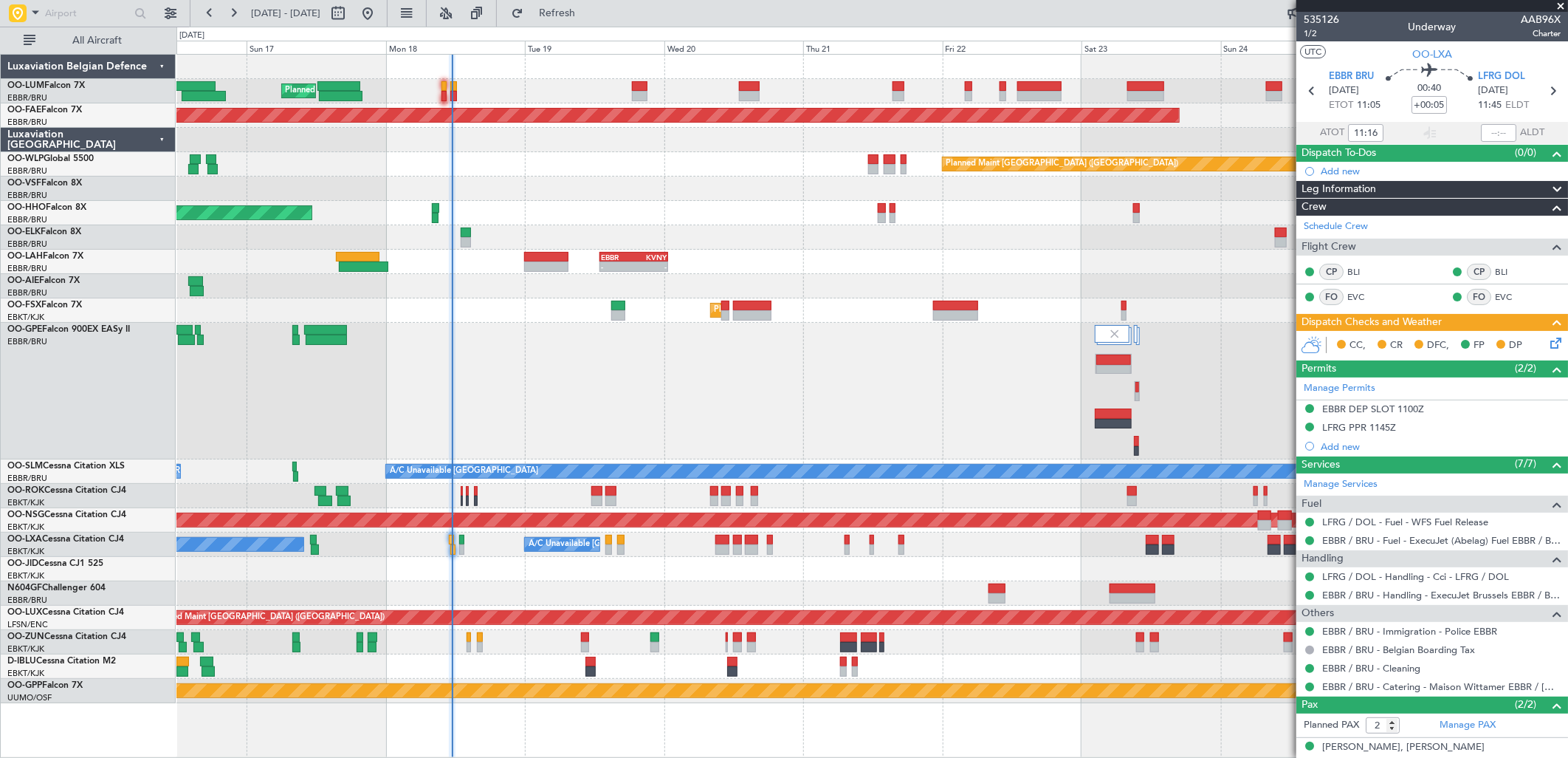
click at [731, 343] on div "No Crew [GEOGRAPHIC_DATA] ([GEOGRAPHIC_DATA] National) Planned Maint [GEOGRAPHI…" at bounding box center [872, 390] width 1391 height 136
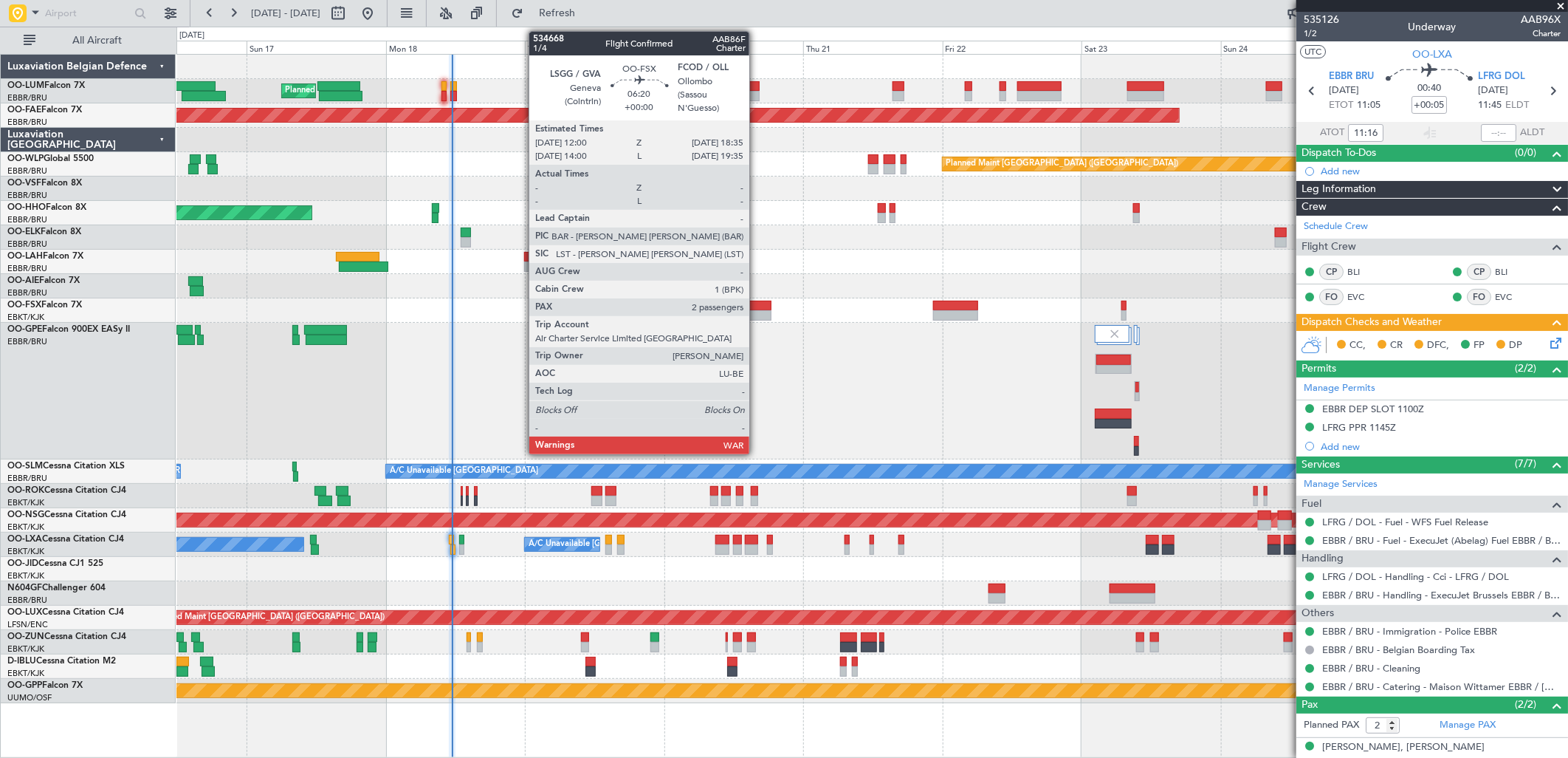
click at [757, 314] on div at bounding box center [752, 315] width 38 height 10
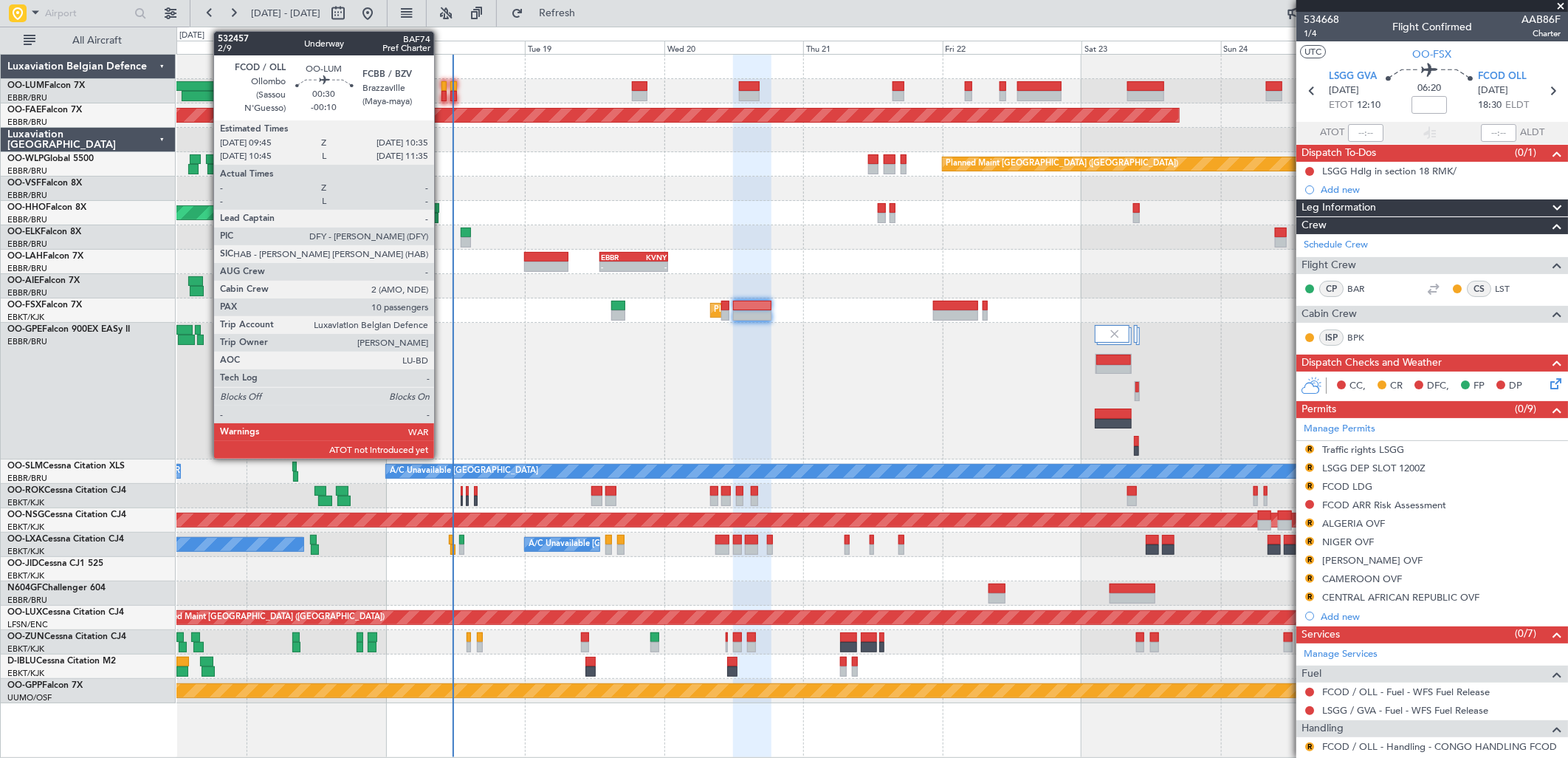
click at [442, 91] on div at bounding box center [445, 95] width 6 height 10
type input "-00:10"
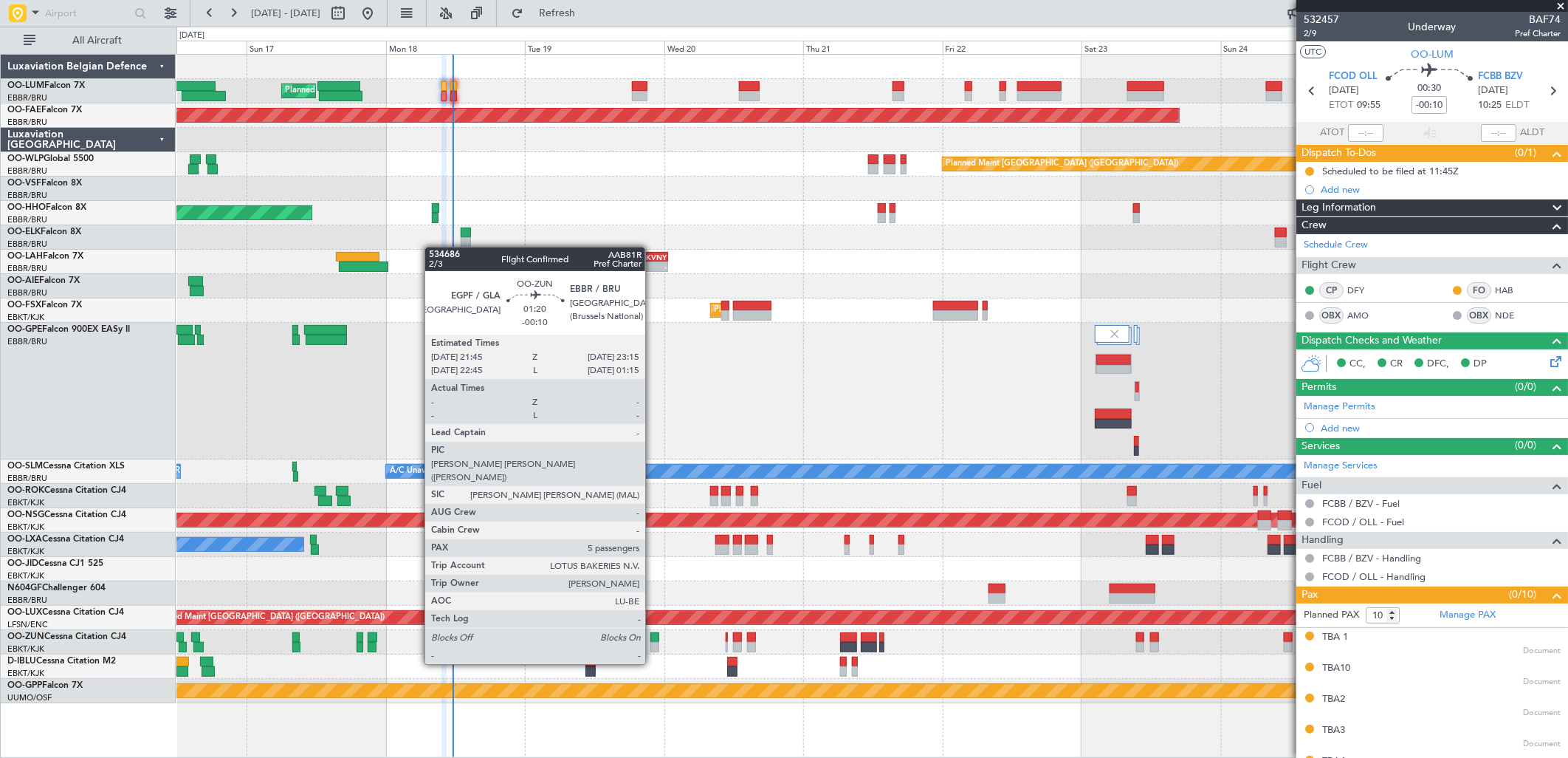
click at [653, 638] on div at bounding box center [655, 637] width 9 height 10
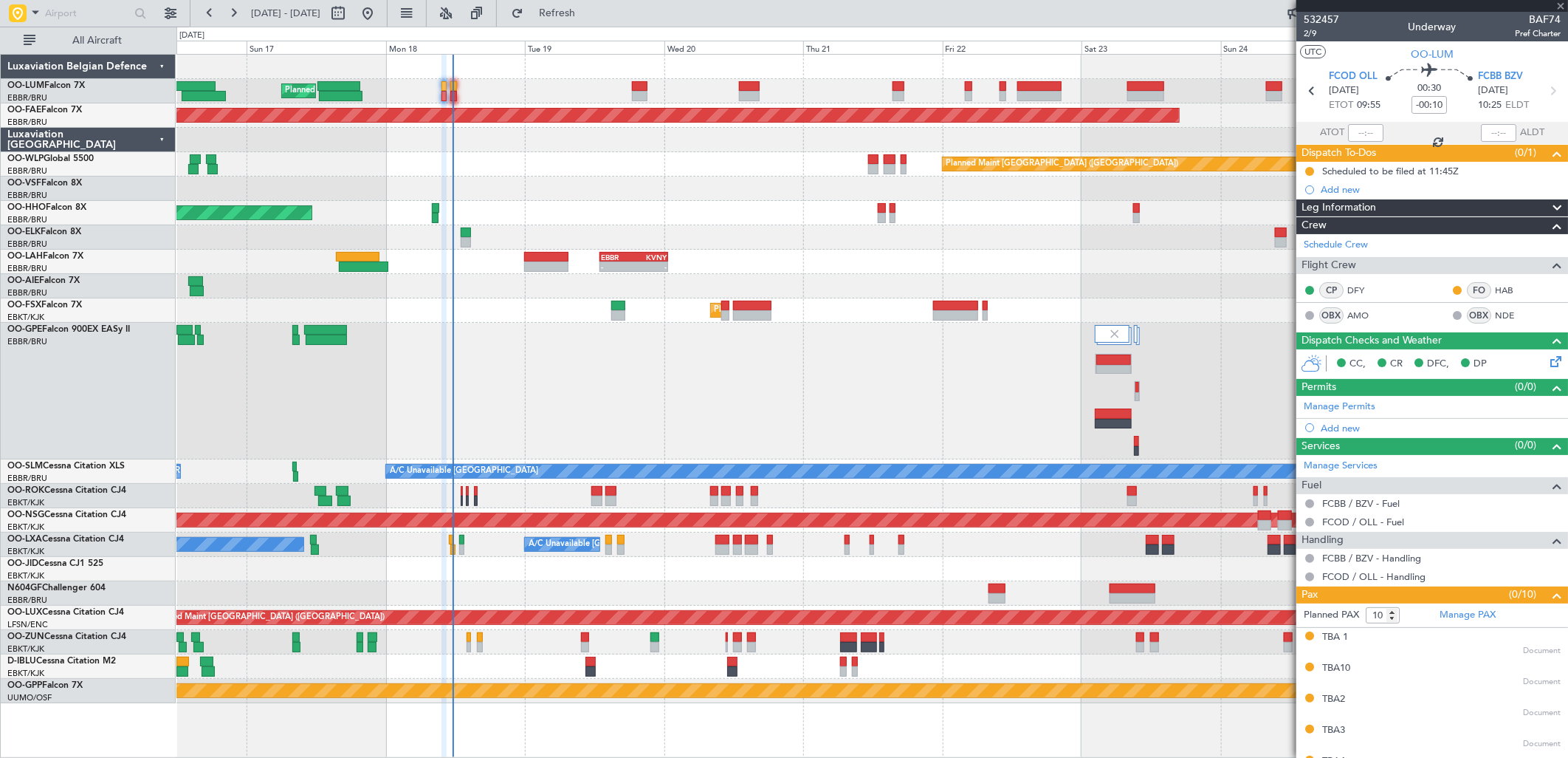
type input "5"
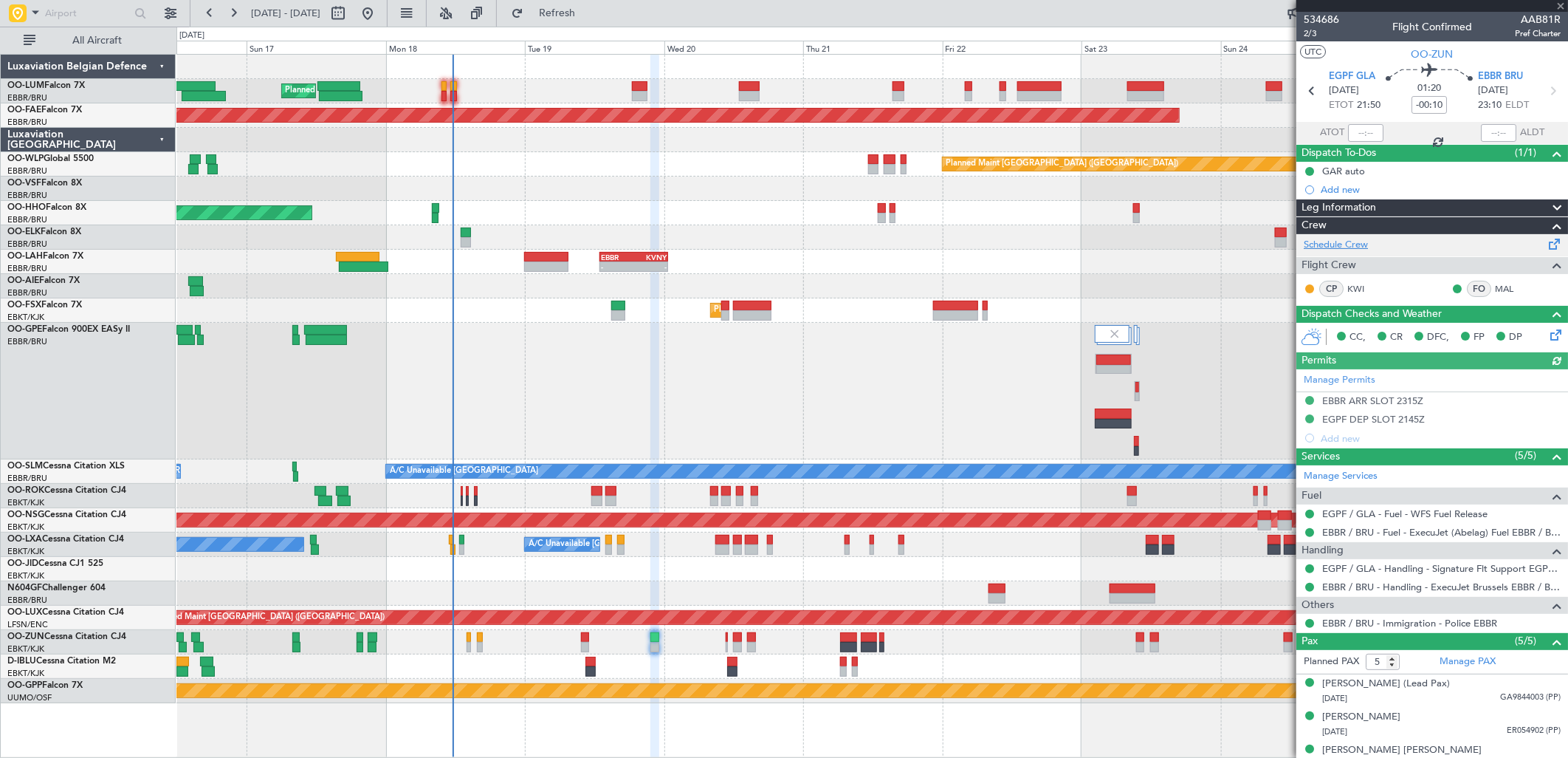
click at [1337, 245] on link "Schedule Crew" at bounding box center [1336, 246] width 64 height 15
click at [588, 17] on span "Refresh" at bounding box center [557, 13] width 62 height 10
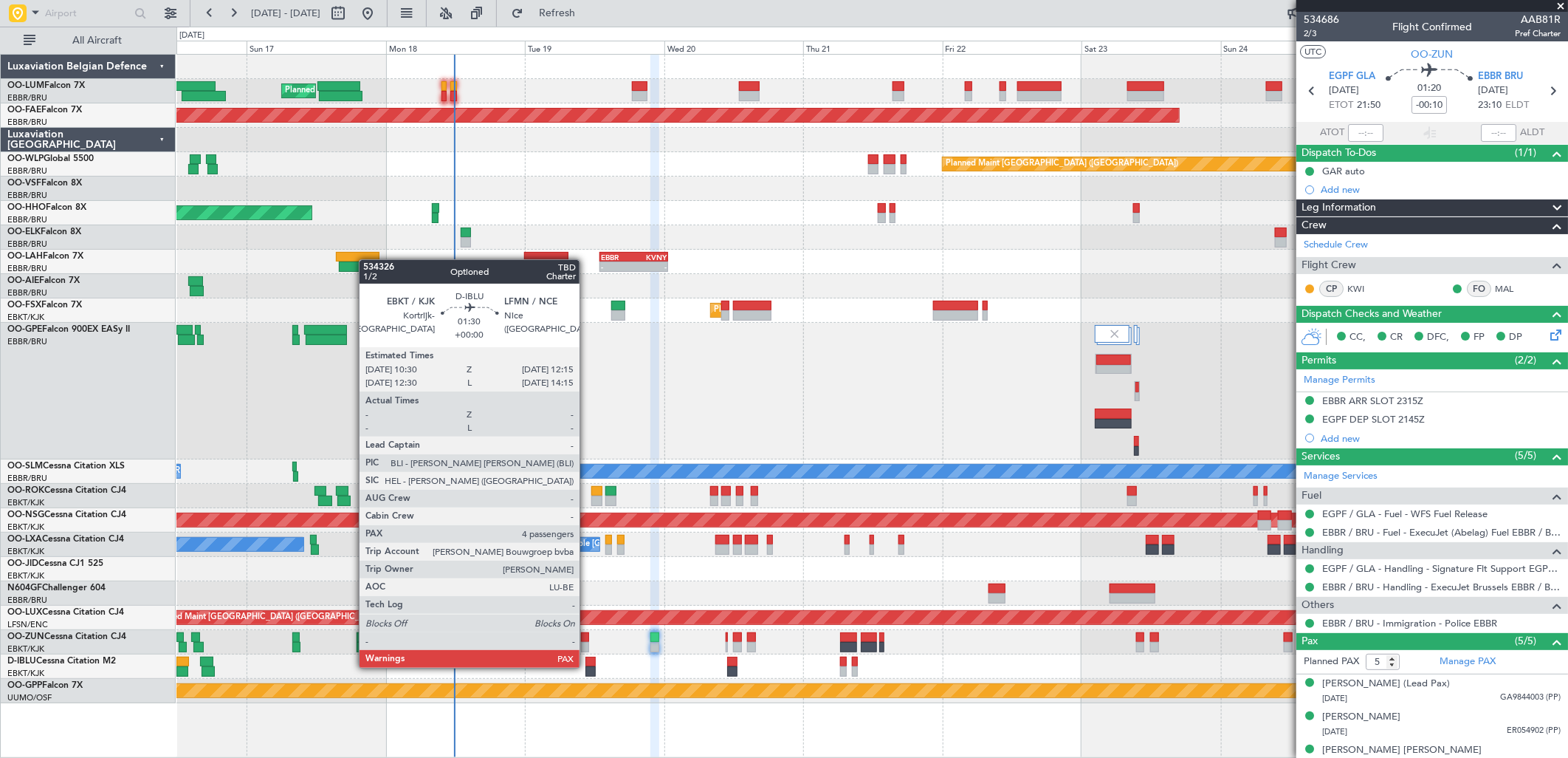
click at [587, 666] on div at bounding box center [590, 671] width 10 height 10
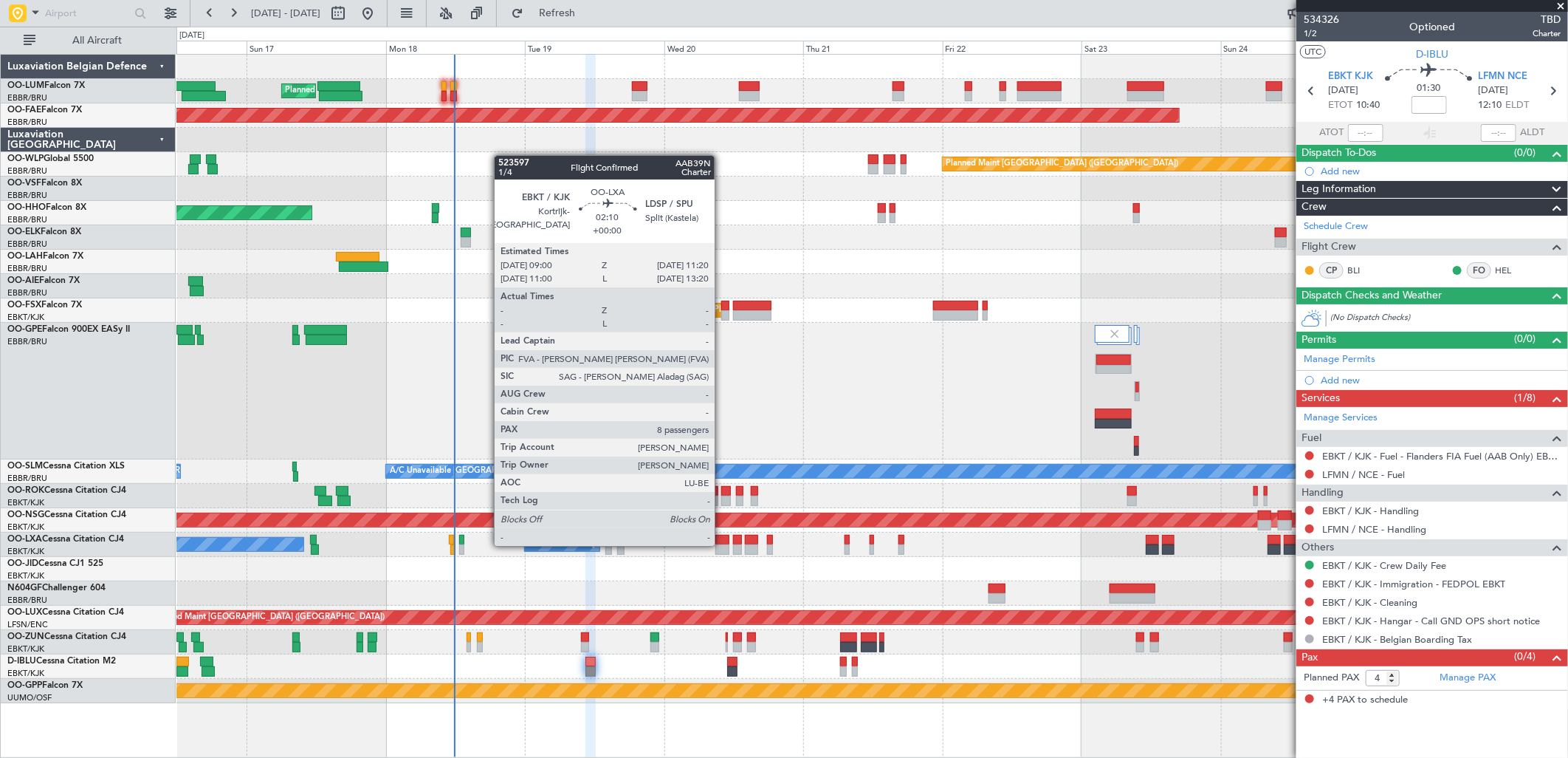
click at [722, 545] on div at bounding box center [721, 550] width 14 height 10
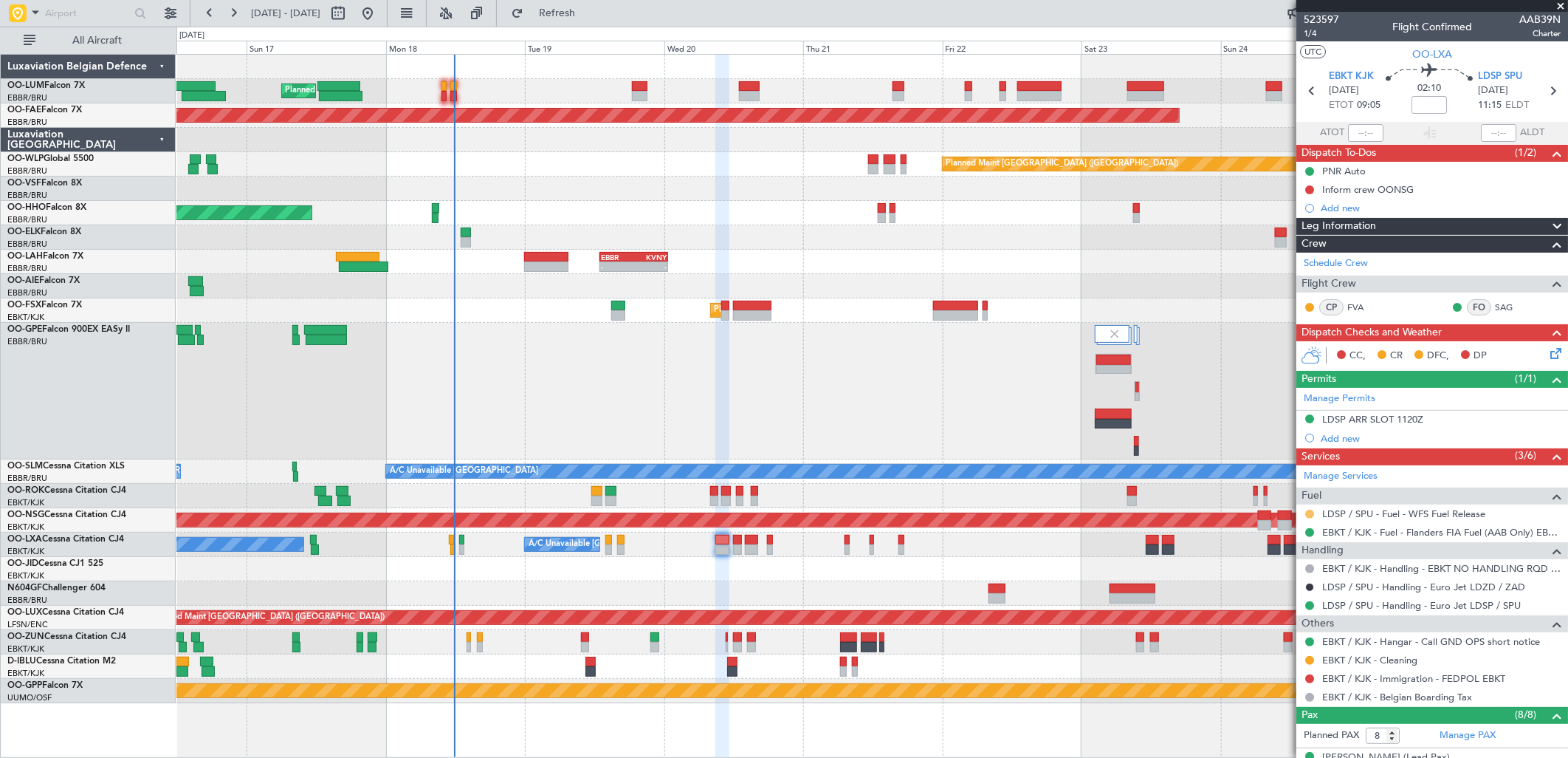
click at [1309, 512] on button at bounding box center [1310, 514] width 9 height 9
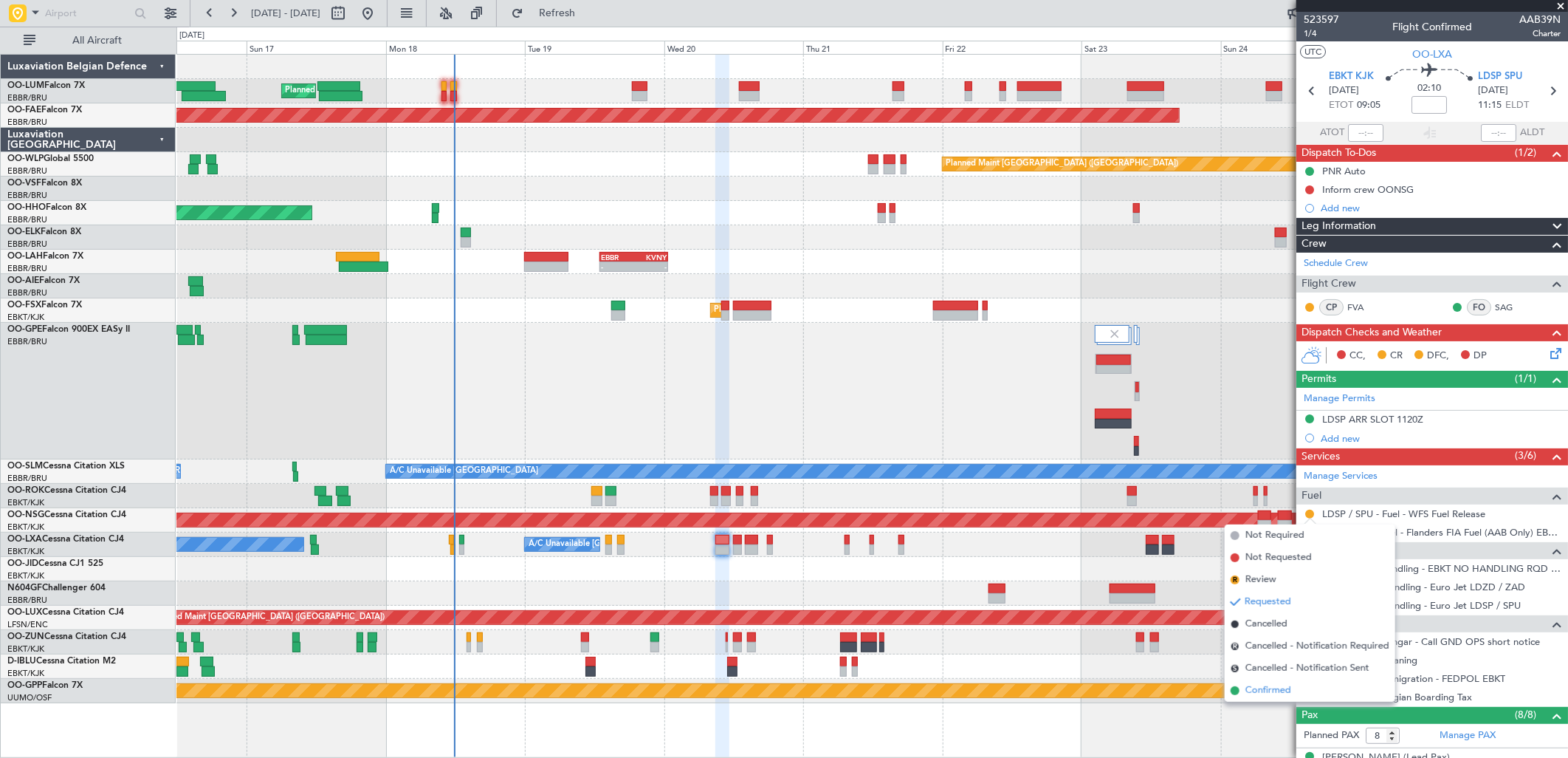
click at [1272, 694] on span "Confirmed" at bounding box center [1268, 690] width 45 height 15
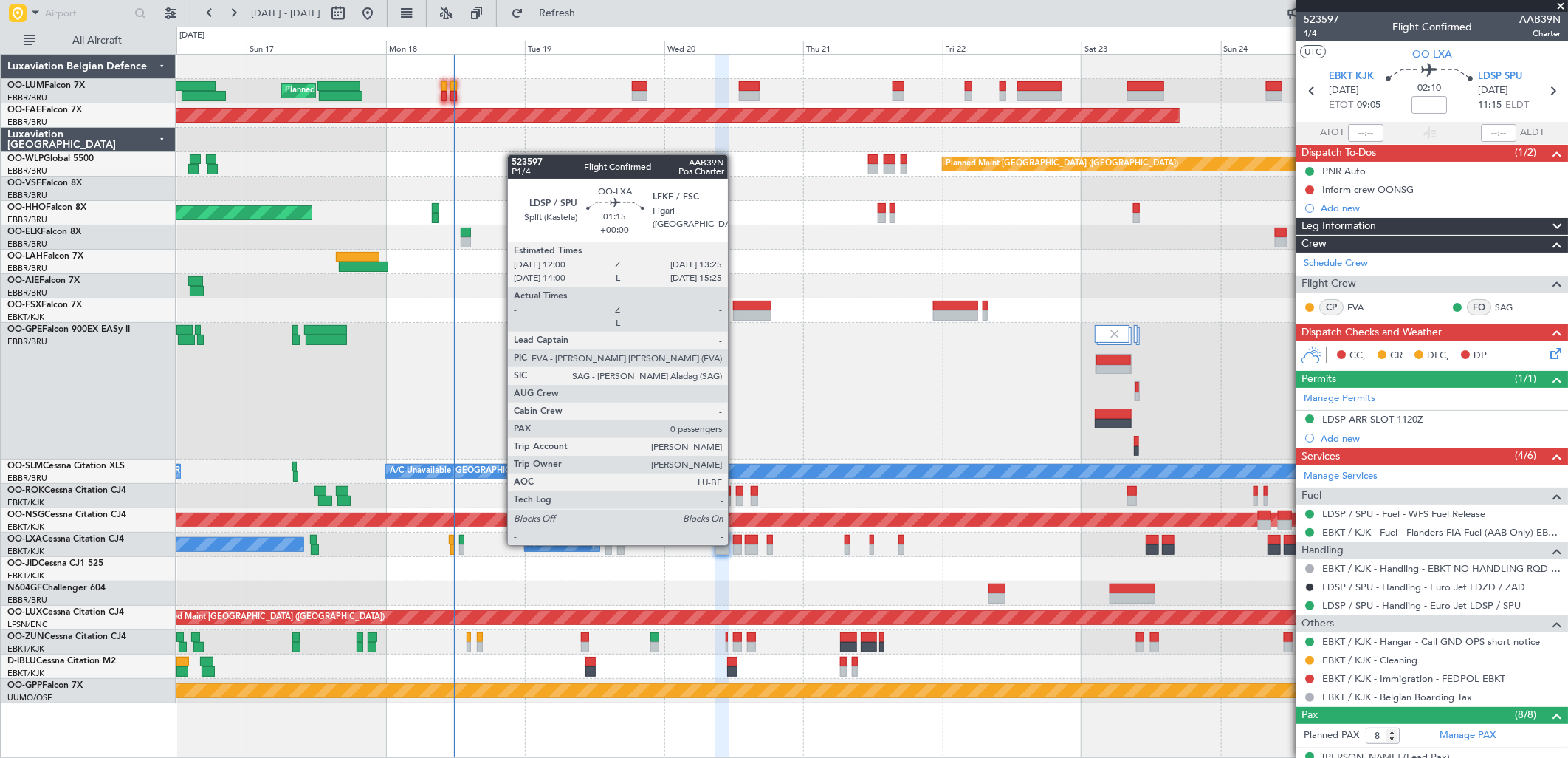
click at [735, 545] on div at bounding box center [738, 550] width 9 height 10
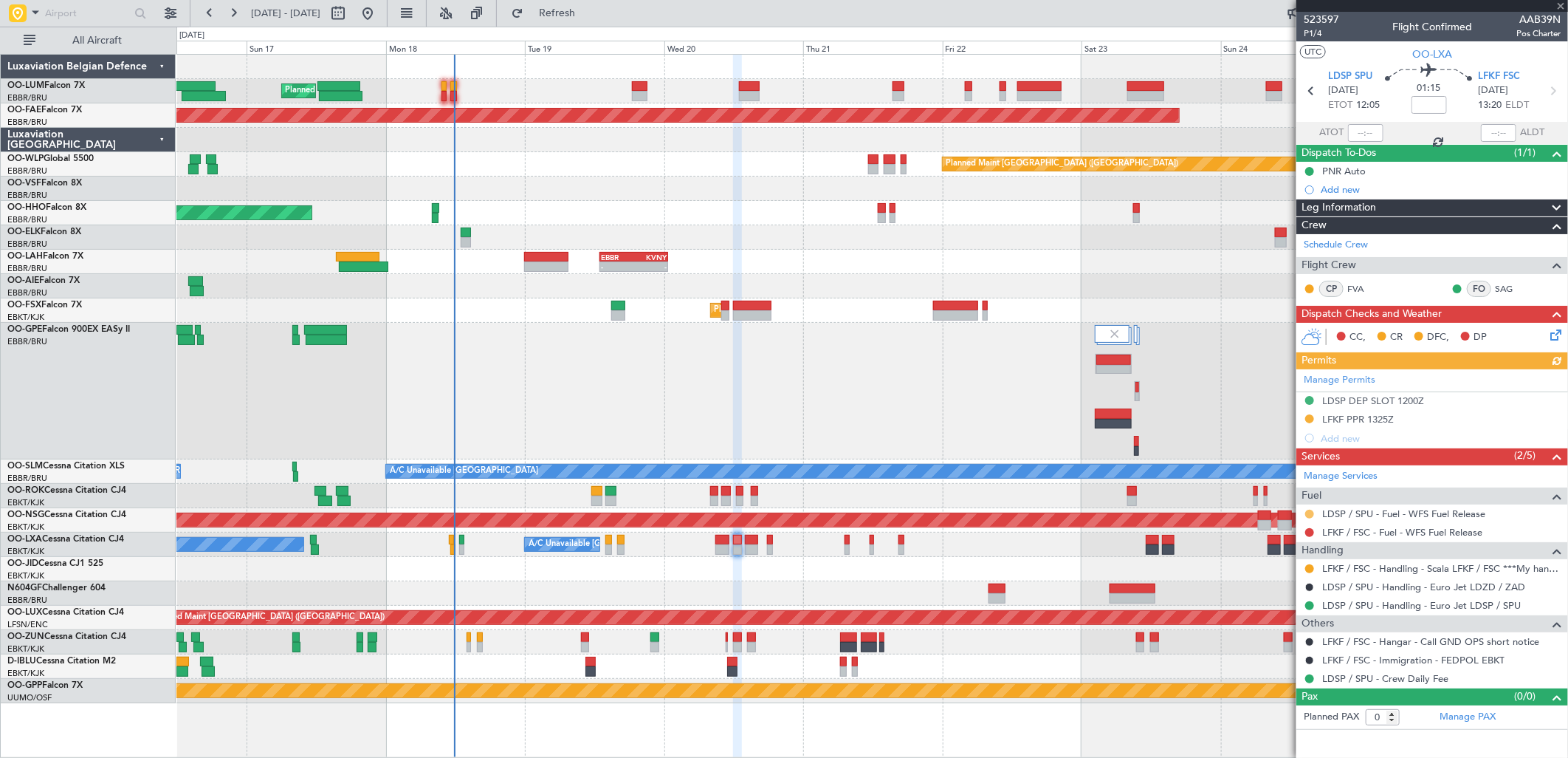
click at [1312, 513] on button at bounding box center [1310, 514] width 9 height 9
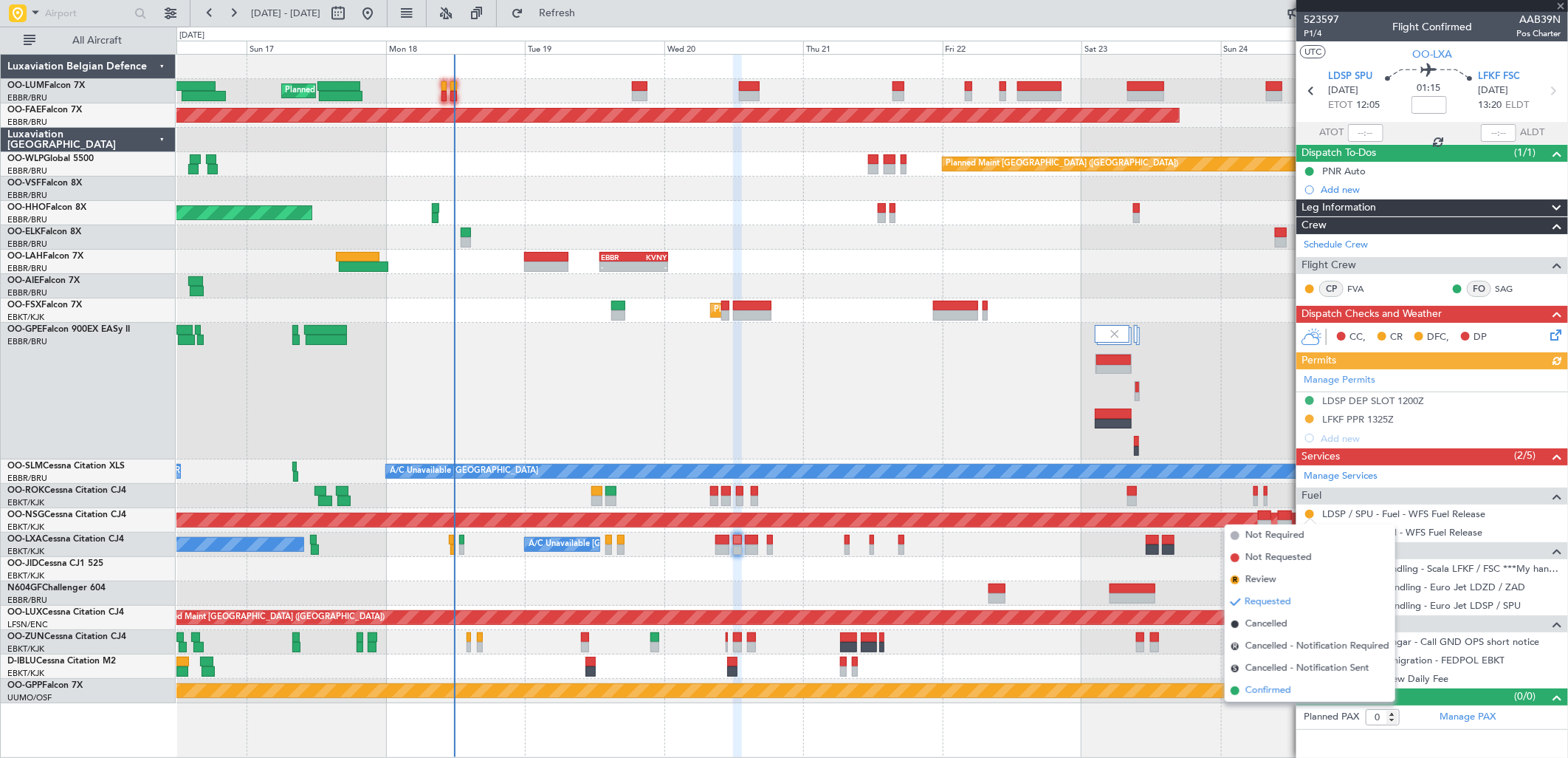
click at [1263, 684] on span "Confirmed" at bounding box center [1268, 690] width 45 height 15
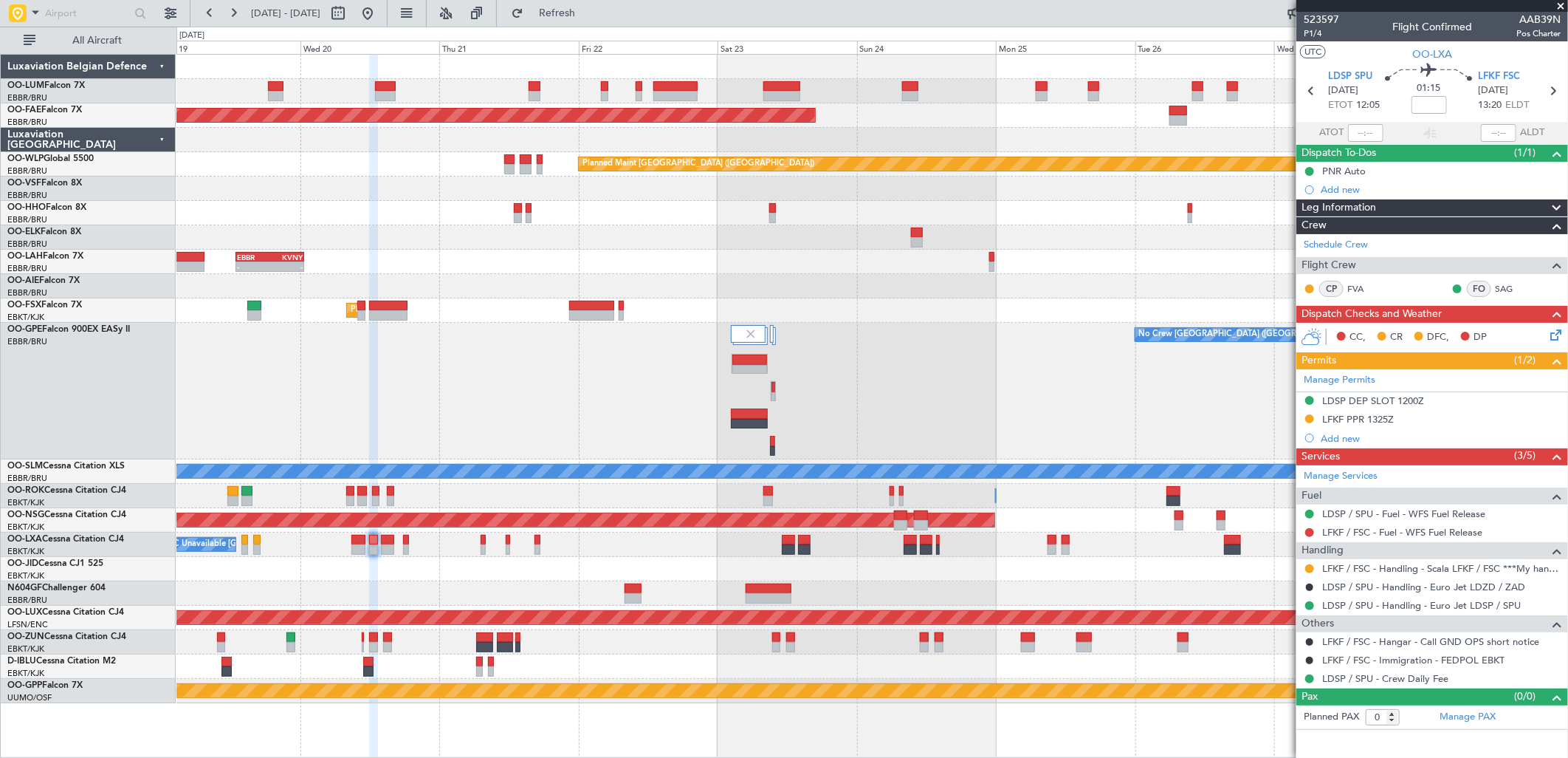
click at [704, 560] on div at bounding box center [872, 569] width 1391 height 24
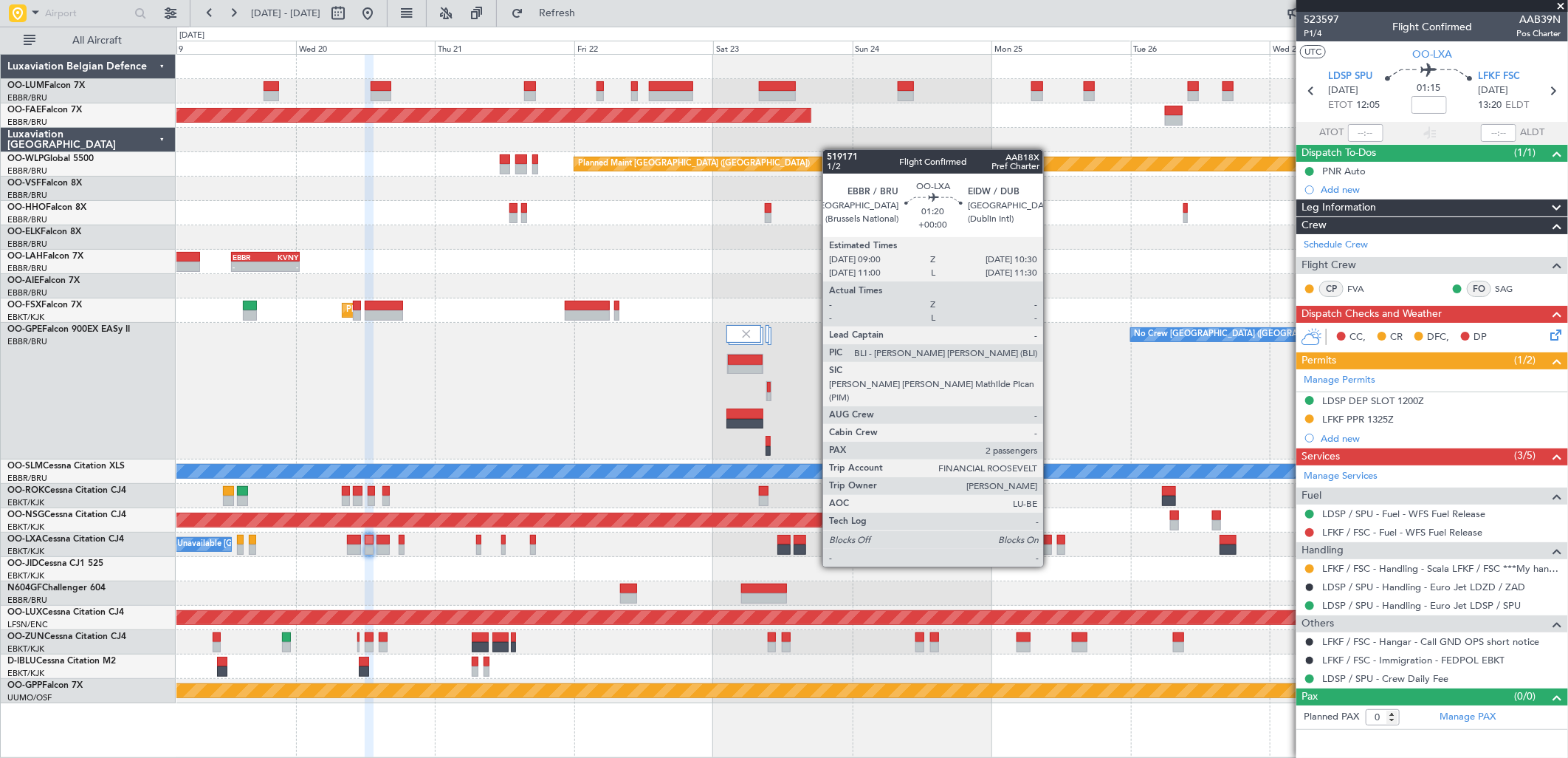
click at [1050, 540] on div at bounding box center [1047, 539] width 9 height 10
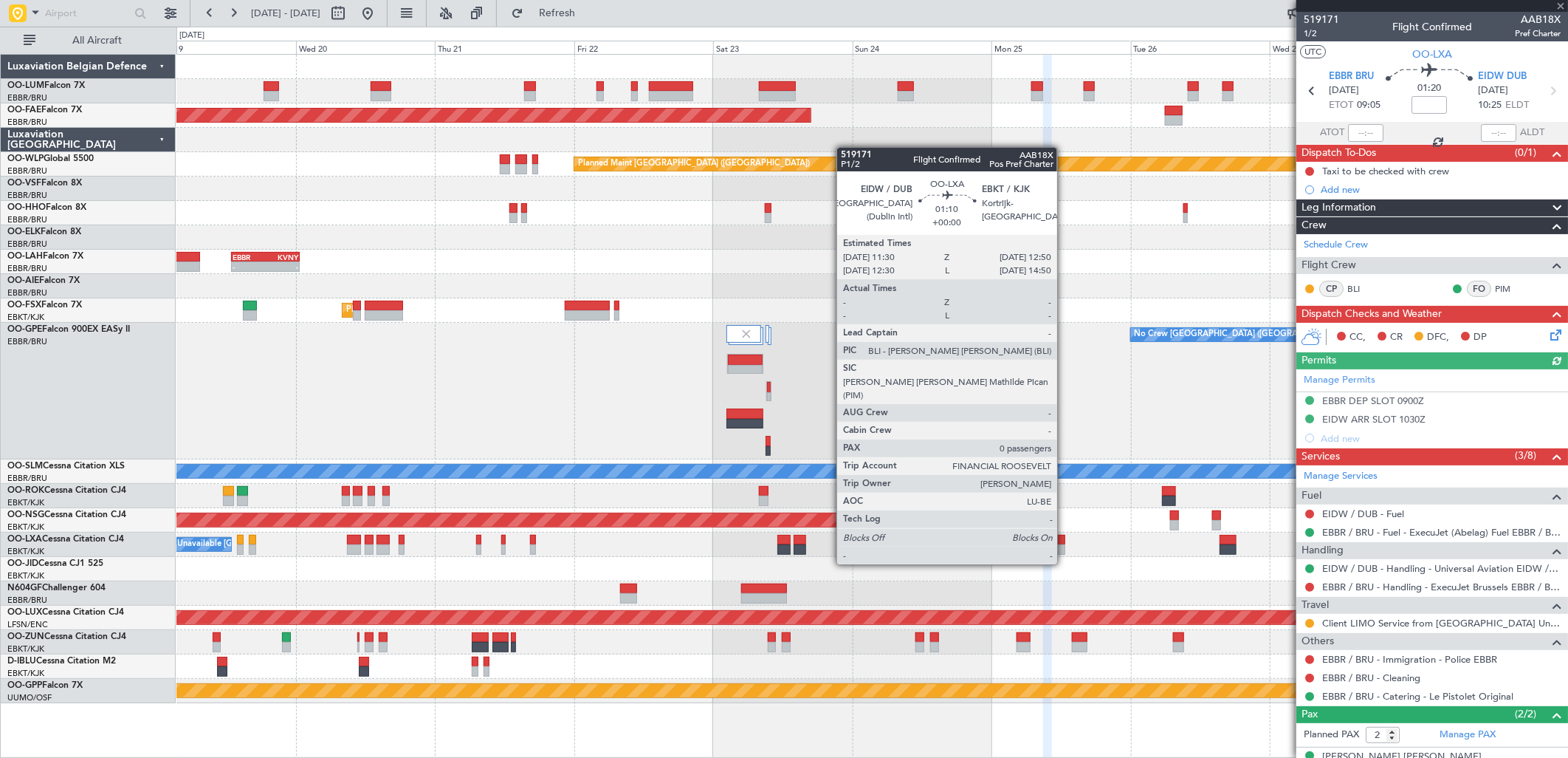
click at [1065, 537] on div at bounding box center [1061, 539] width 8 height 10
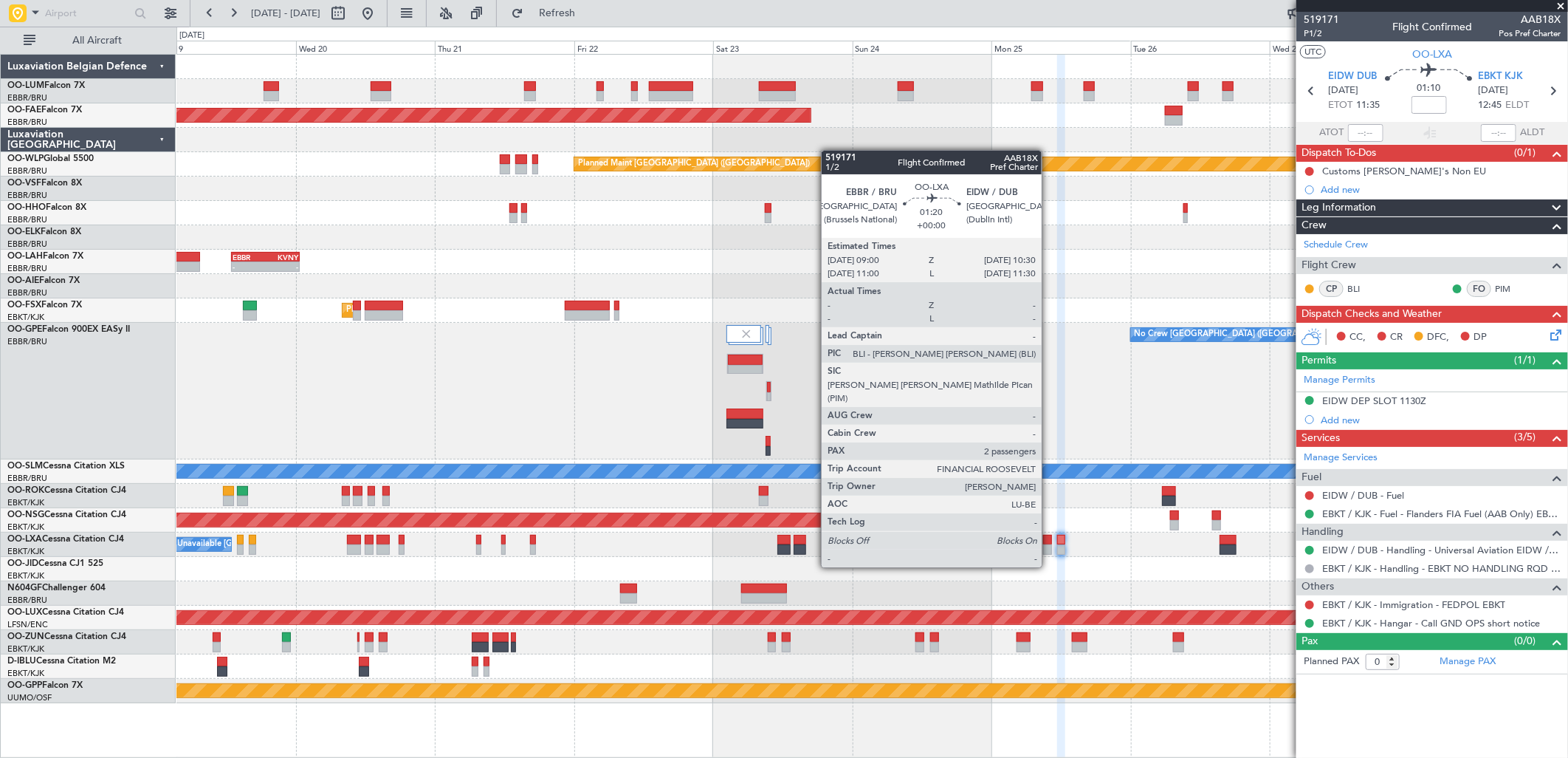
click at [1049, 541] on div at bounding box center [1047, 539] width 9 height 10
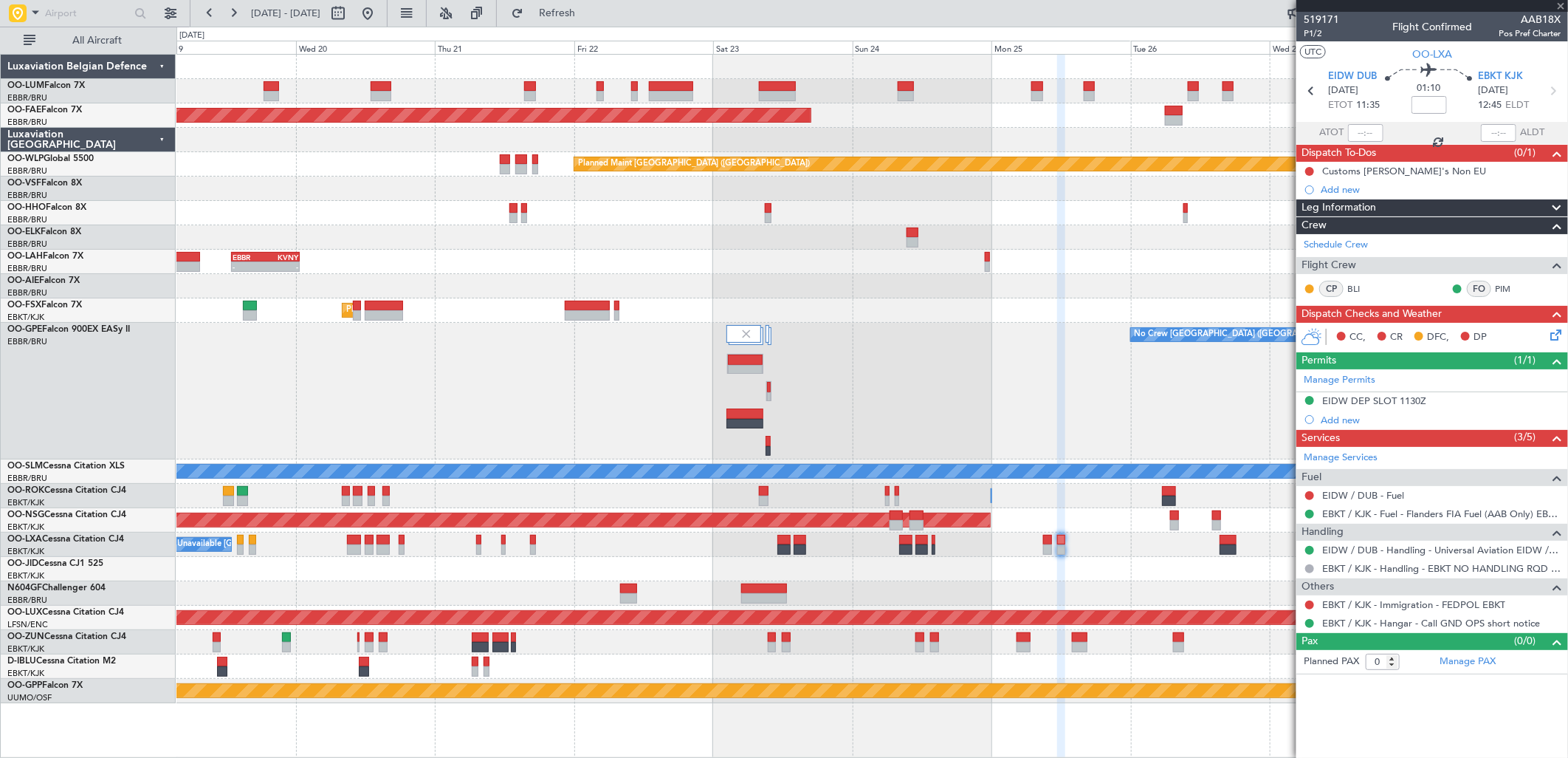
type input "2"
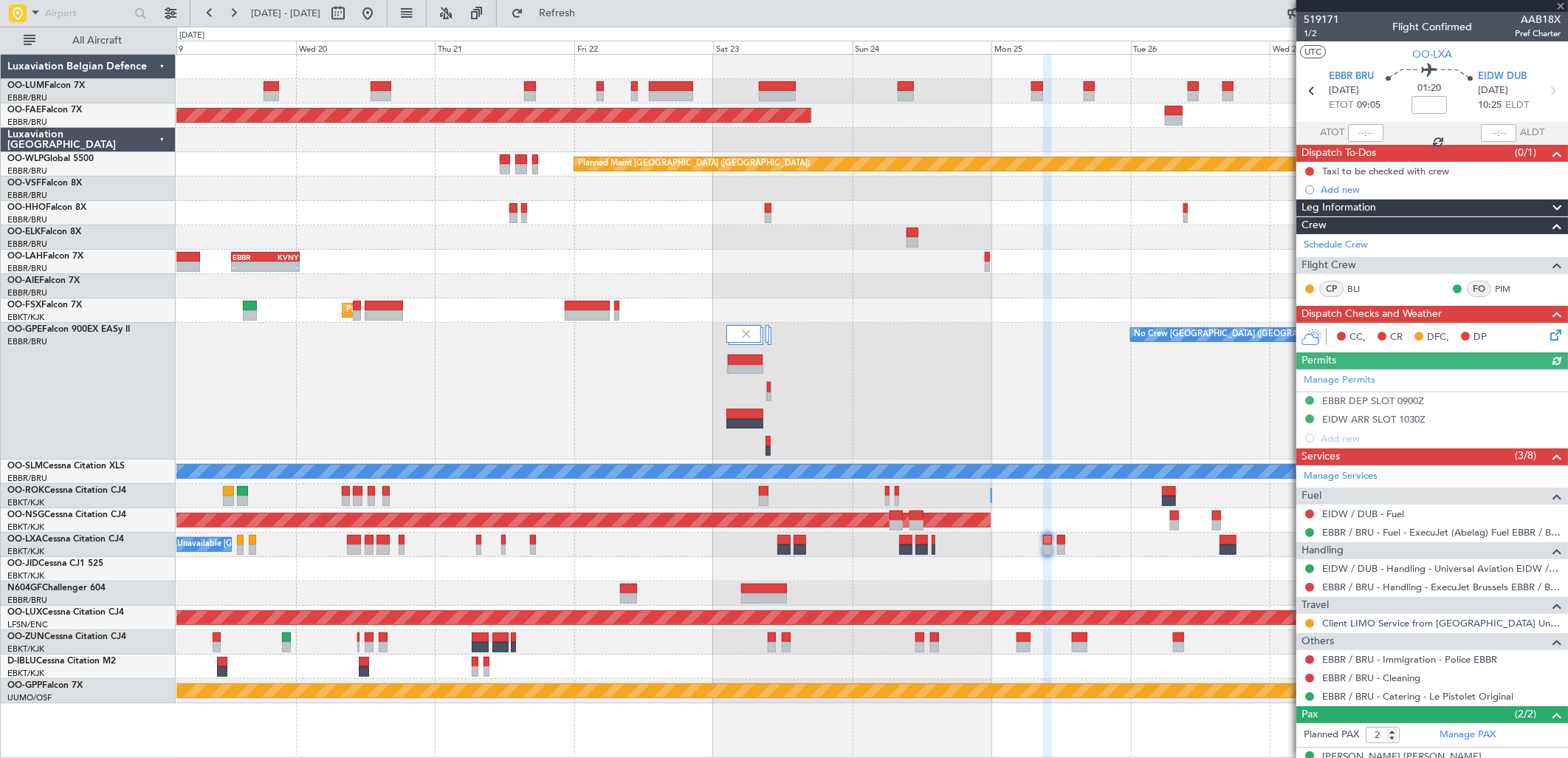
click at [1386, 402] on div "Manage Permits EBBR DEP SLOT 0900Z [GEOGRAPHIC_DATA] 1030Z Add new" at bounding box center [1432, 409] width 271 height 78
click at [1390, 402] on div "EBBR DEP SLOT 0900Z" at bounding box center [1374, 401] width 102 height 13
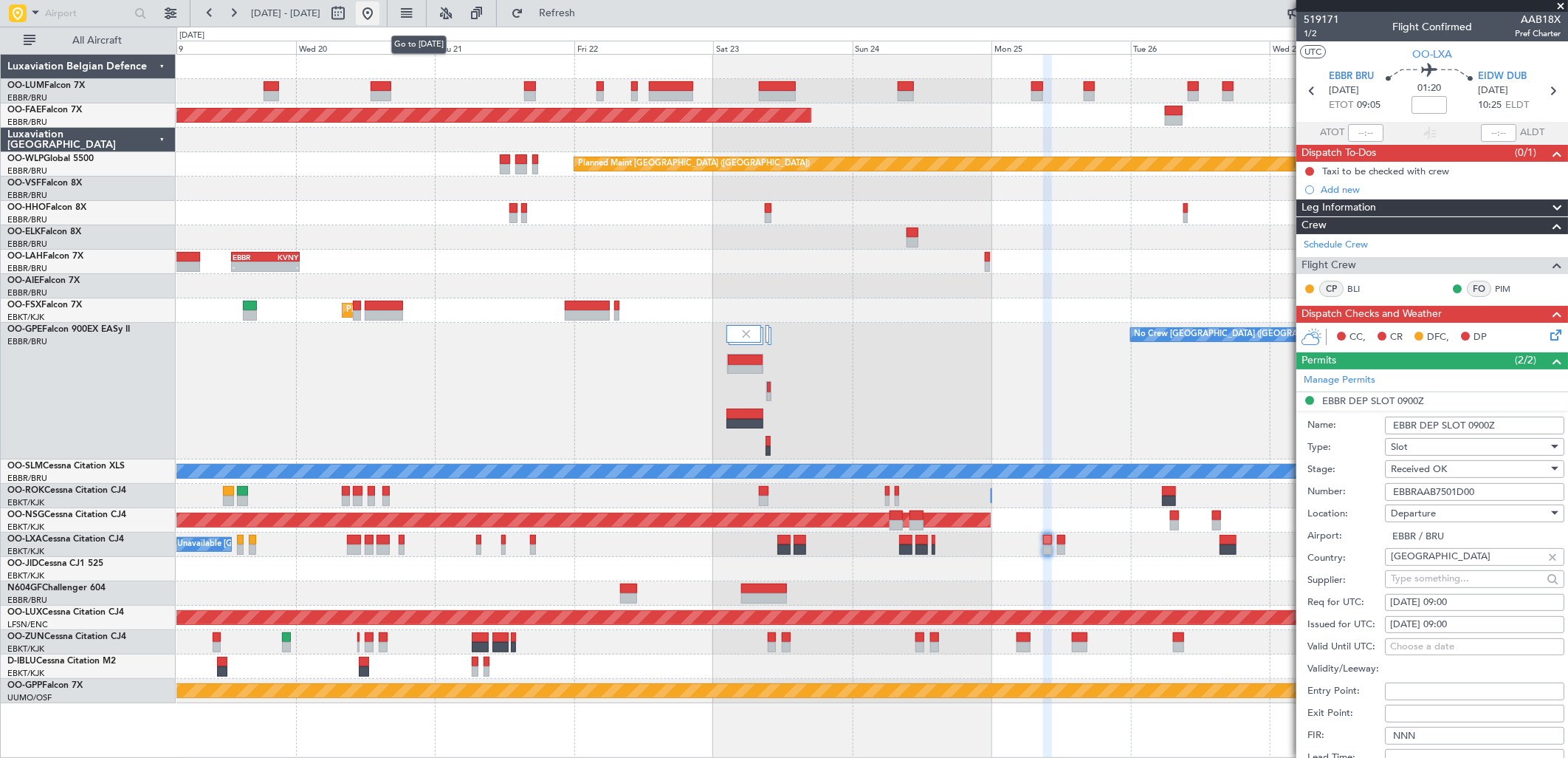
click at [380, 2] on button at bounding box center [368, 14] width 24 height 24
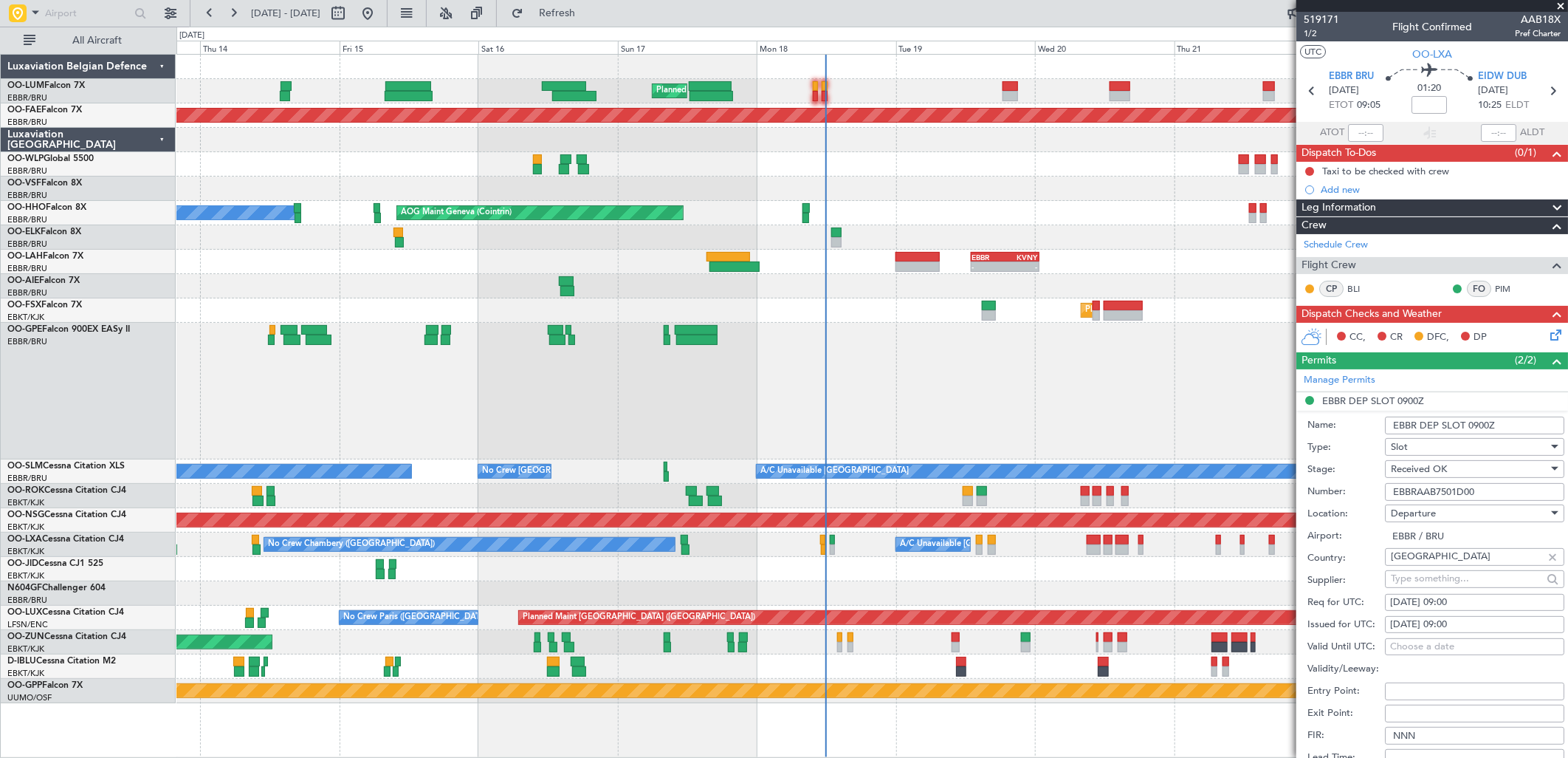
click at [836, 321] on div "Planned Maint [GEOGRAPHIC_DATA] ([GEOGRAPHIC_DATA] National) Planned Maint [GEO…" at bounding box center [872, 379] width 1391 height 649
click at [839, 563] on div at bounding box center [872, 569] width 1391 height 24
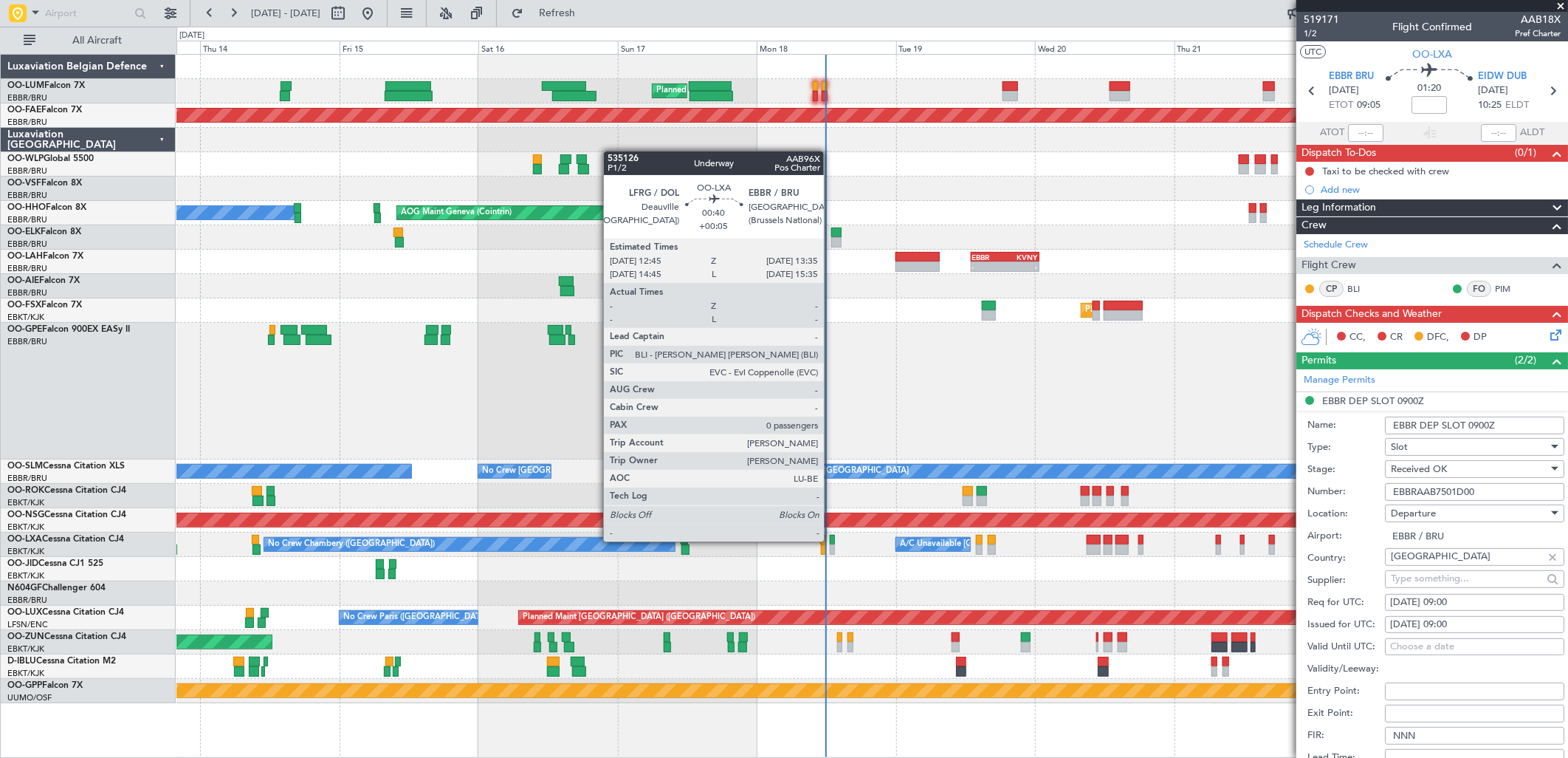
click at [832, 541] on div at bounding box center [833, 539] width 6 height 10
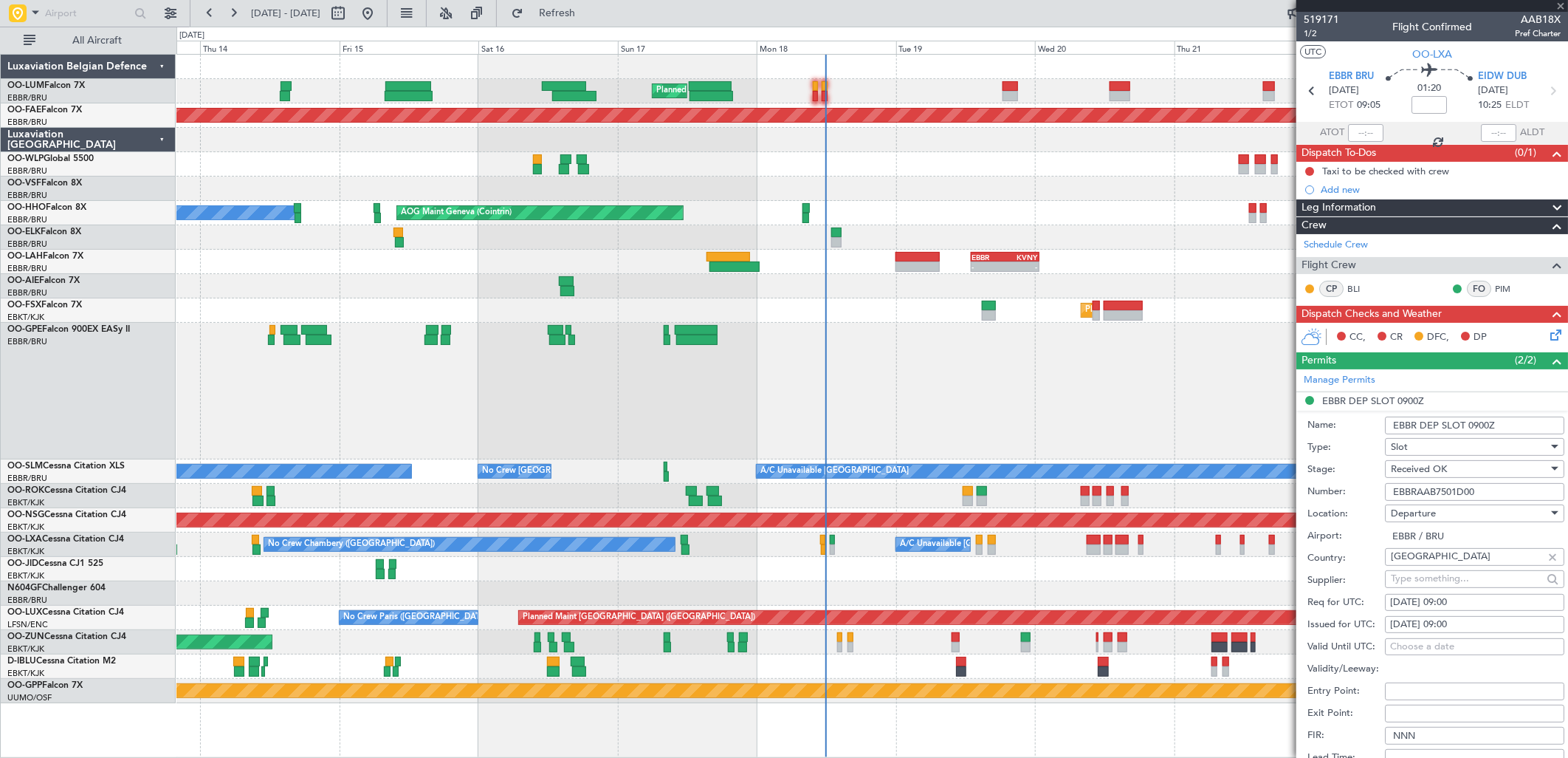
type input "+00:05"
type input "0"
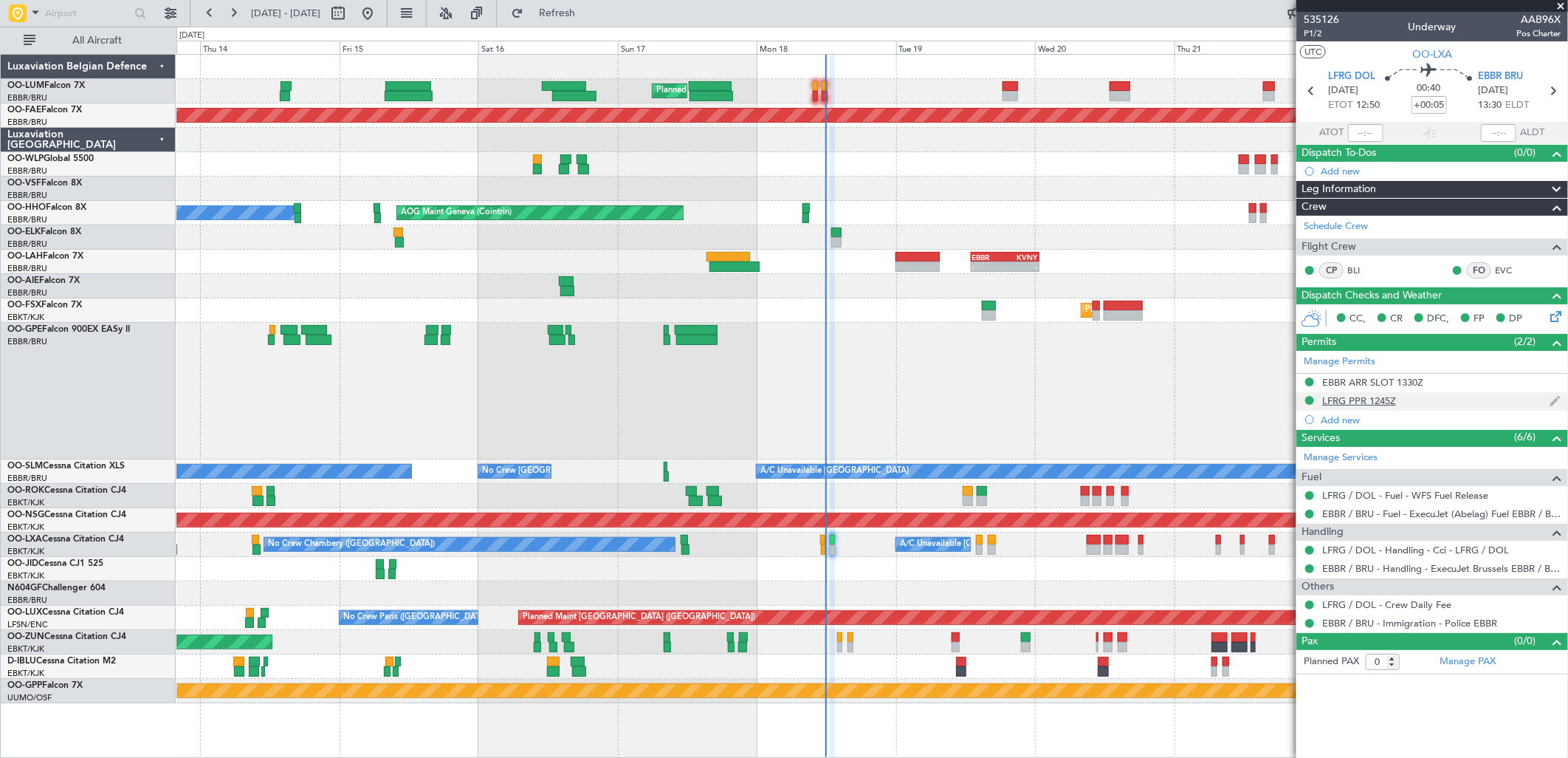
click at [1361, 396] on div "LFRG PPR 1245Z" at bounding box center [1360, 401] width 74 height 13
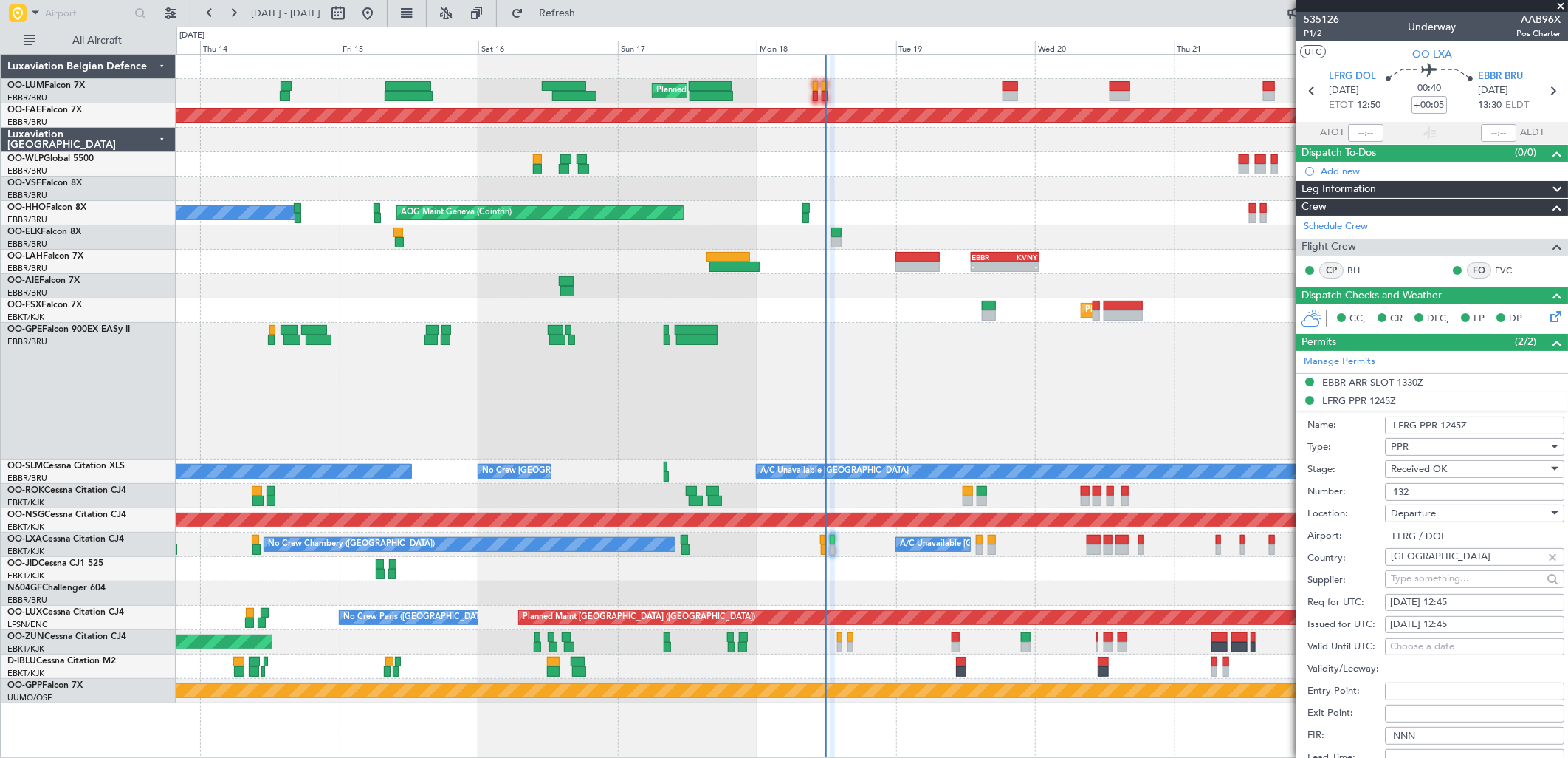
click at [1474, 617] on div "[DATE] 12:45" at bounding box center [1474, 625] width 169 height 15
select select "8"
select select "2025"
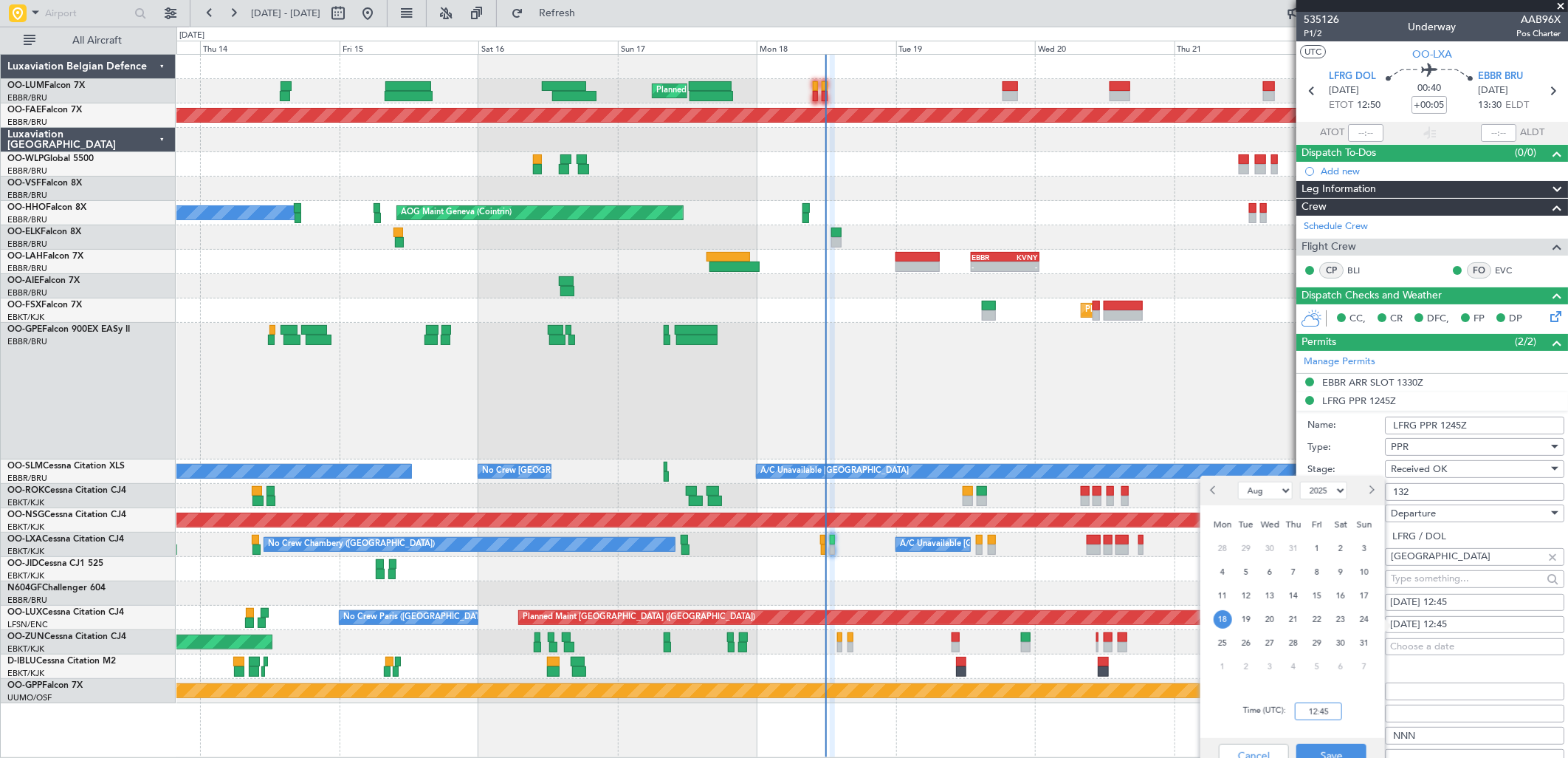
click at [1324, 712] on input "12:45" at bounding box center [1318, 711] width 47 height 18
click at [1333, 707] on input "12:45" at bounding box center [1318, 711] width 47 height 18
type input "12:10"
click at [1335, 745] on button "Save" at bounding box center [1332, 756] width 70 height 24
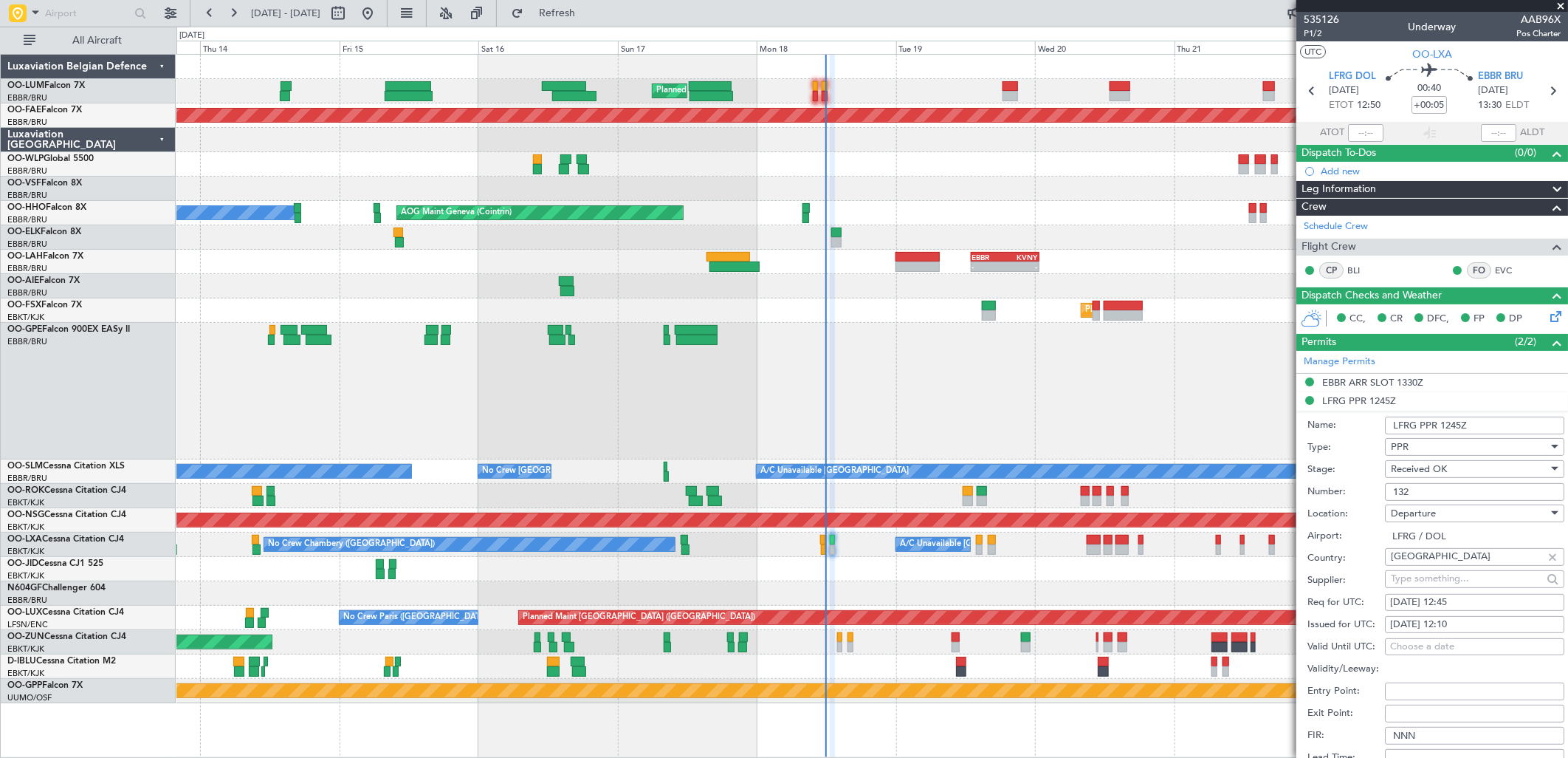
scroll to position [246, 0]
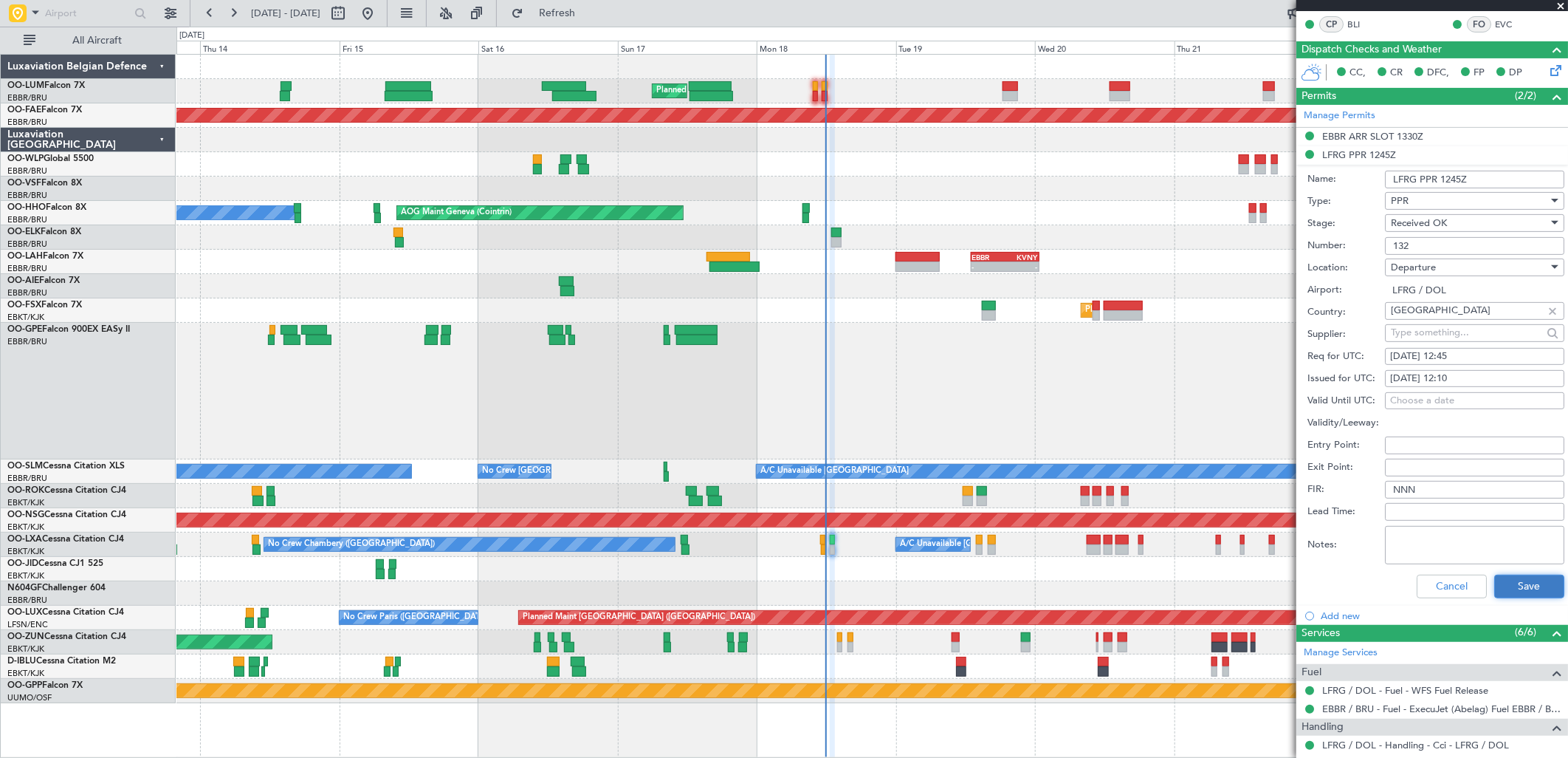
click at [1512, 582] on button "Save" at bounding box center [1529, 587] width 70 height 24
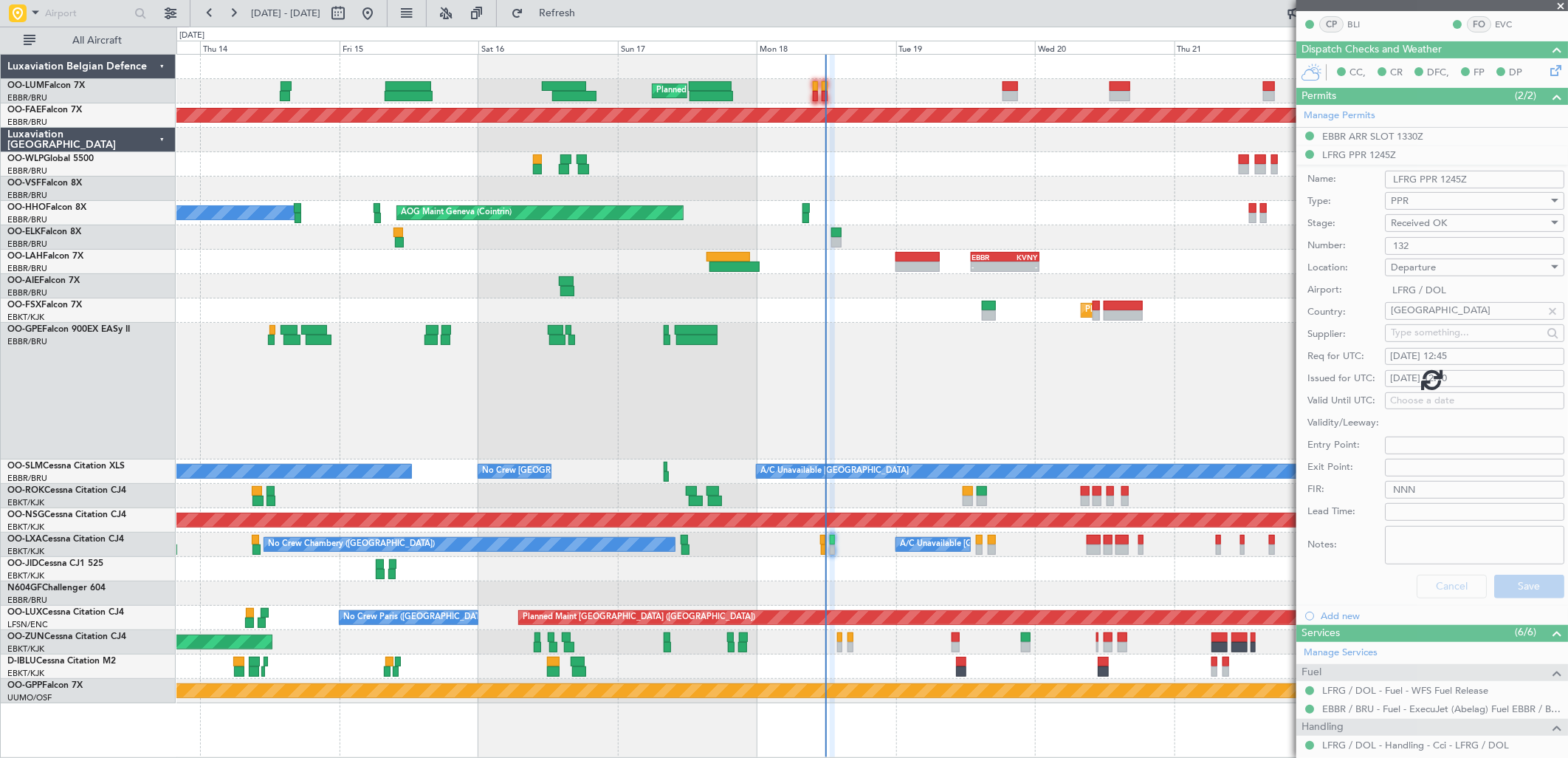
scroll to position [0, 0]
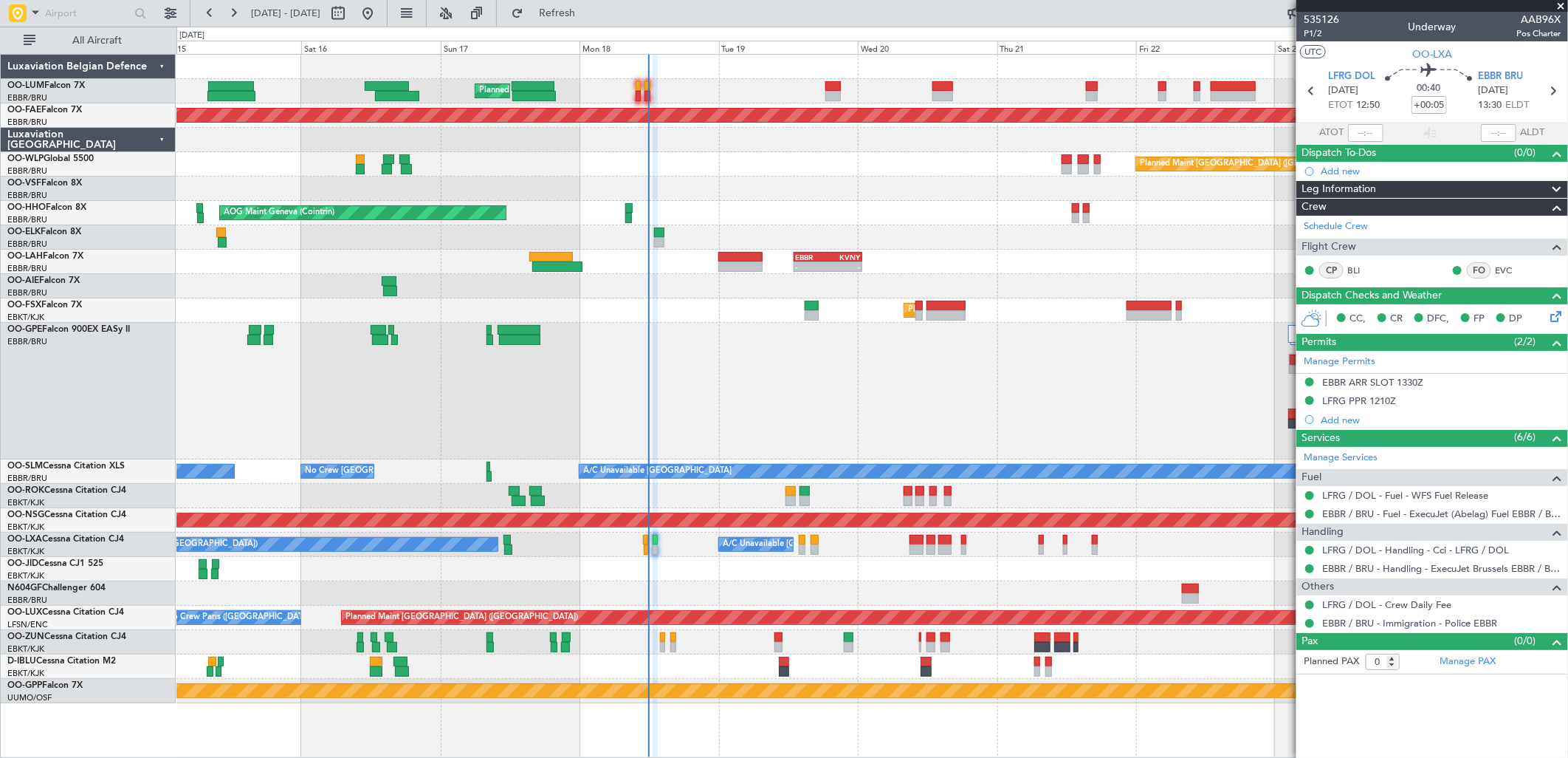
click at [794, 552] on div "Planned Maint [GEOGRAPHIC_DATA] ([GEOGRAPHIC_DATA] National) Planned Maint [GEO…" at bounding box center [872, 379] width 1391 height 649
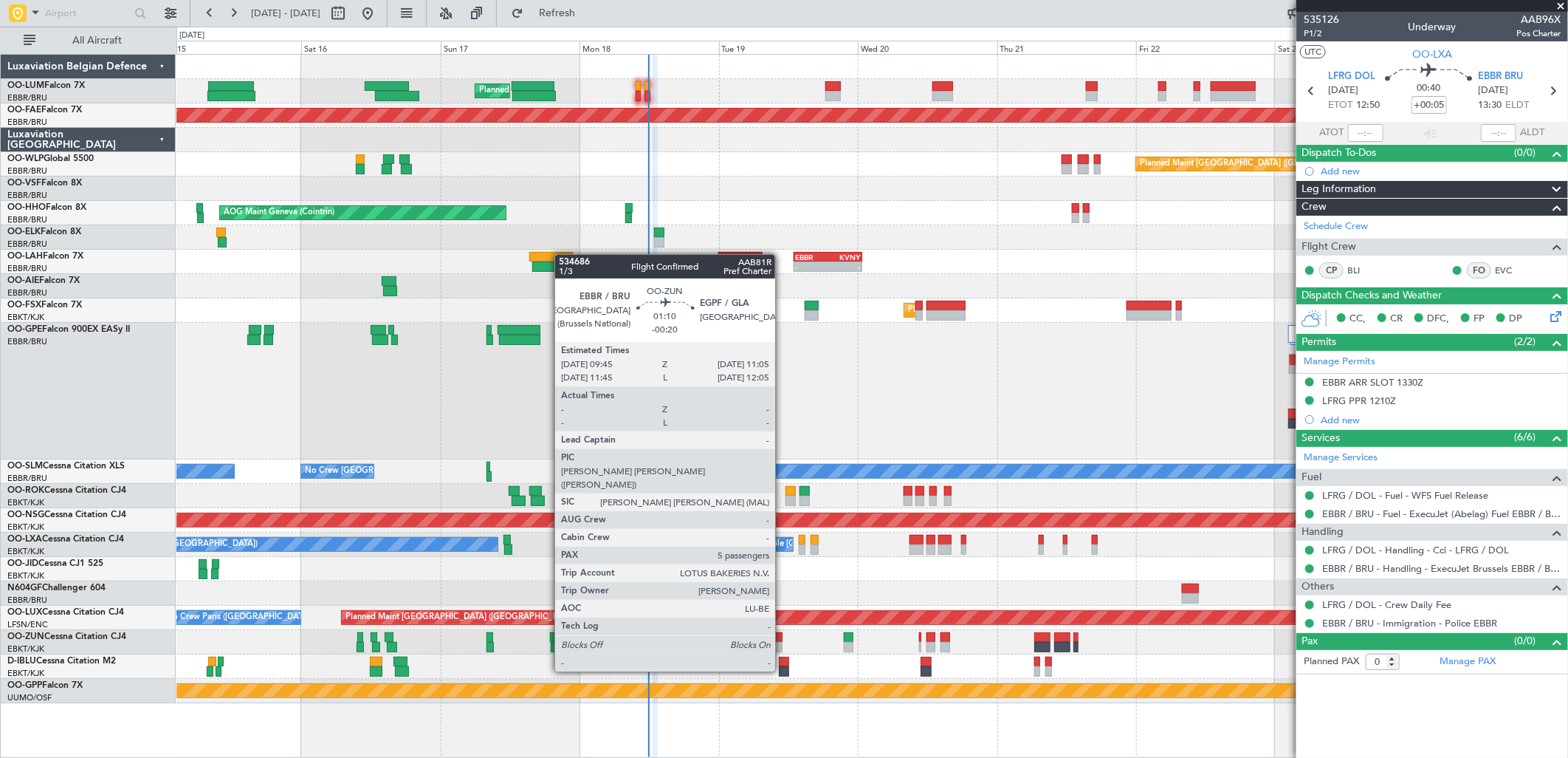
click at [783, 645] on div at bounding box center [778, 647] width 8 height 10
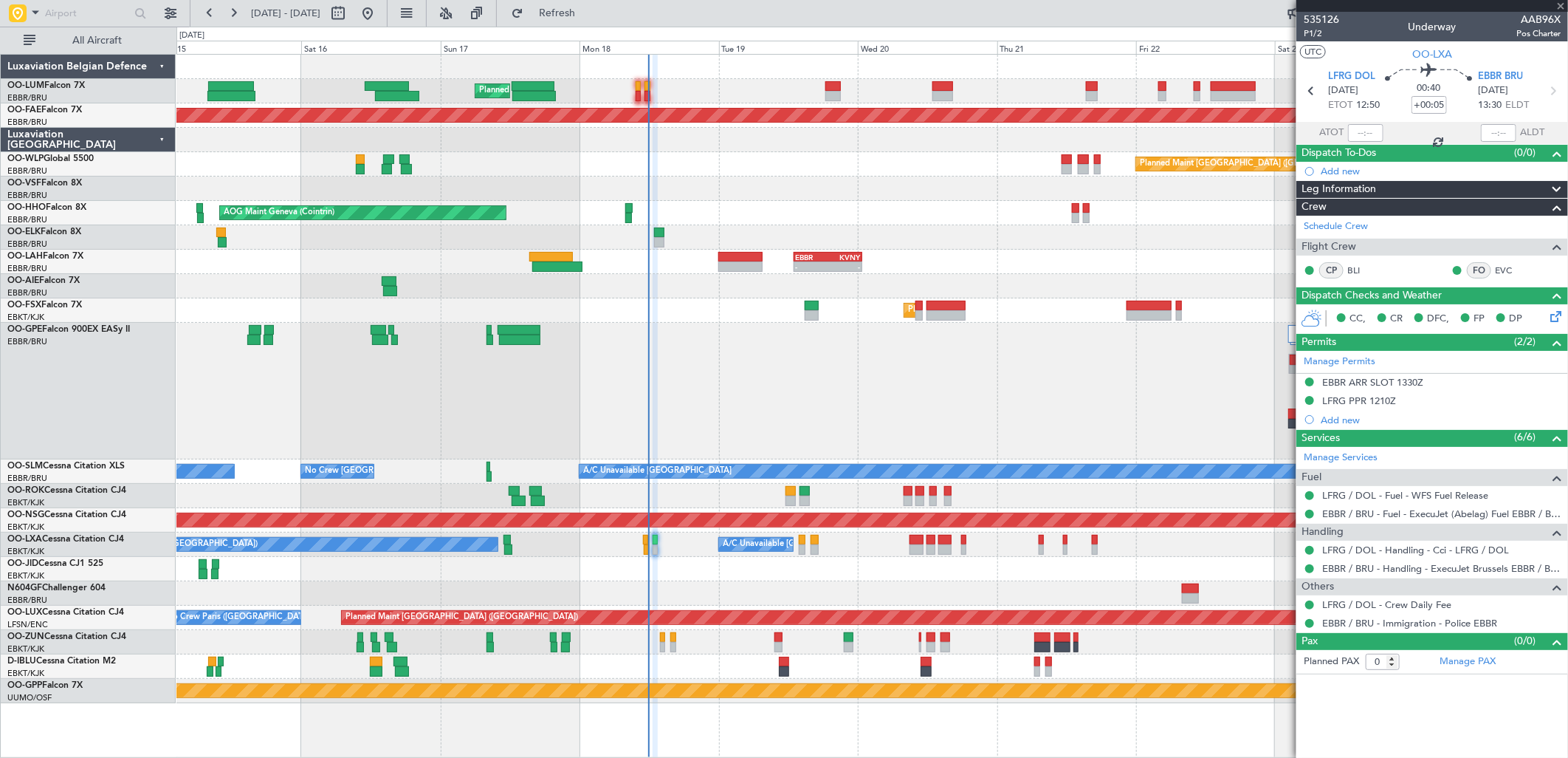
type input "-00:20"
type input "5"
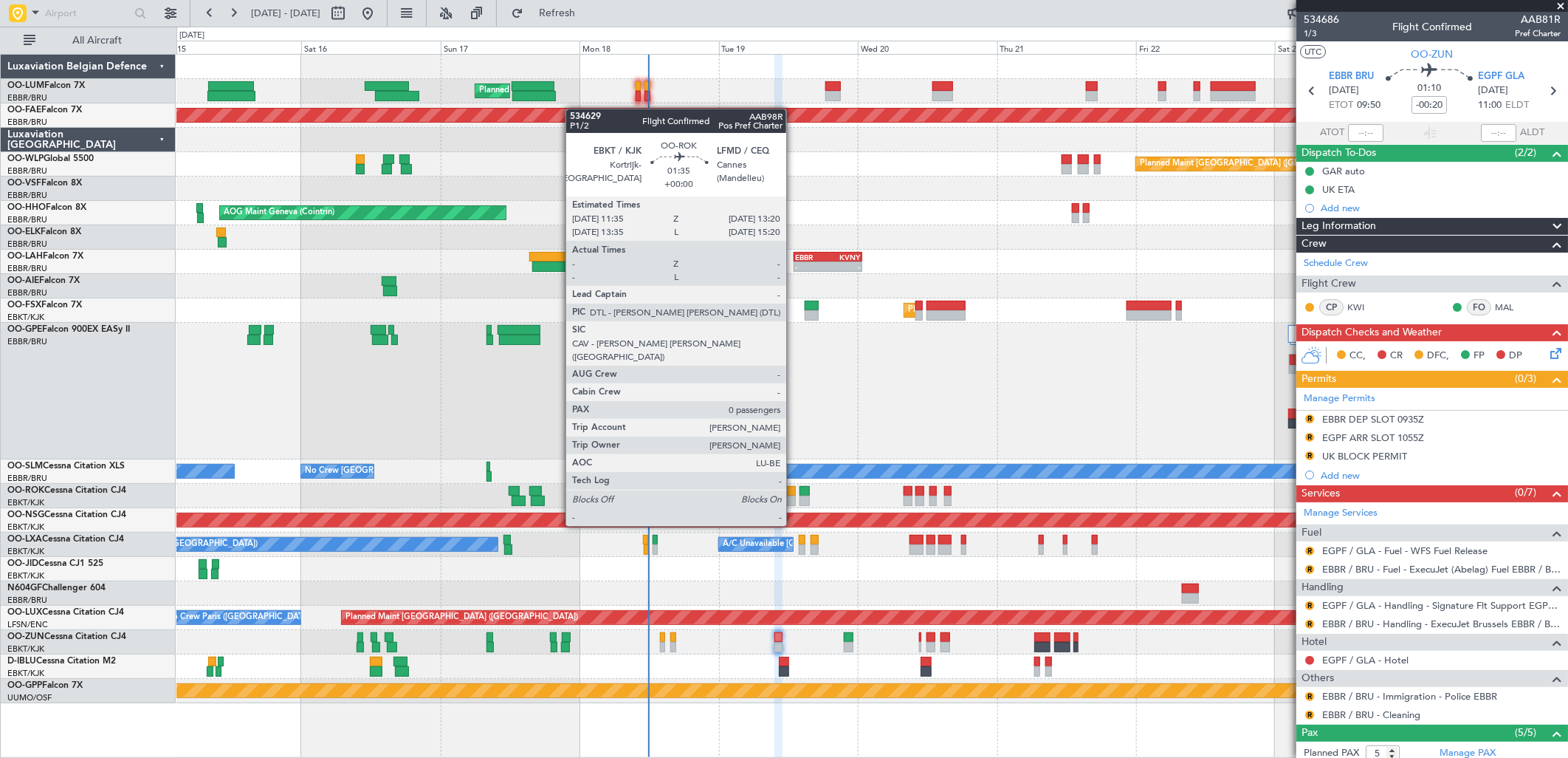
click at [794, 498] on div at bounding box center [790, 500] width 10 height 10
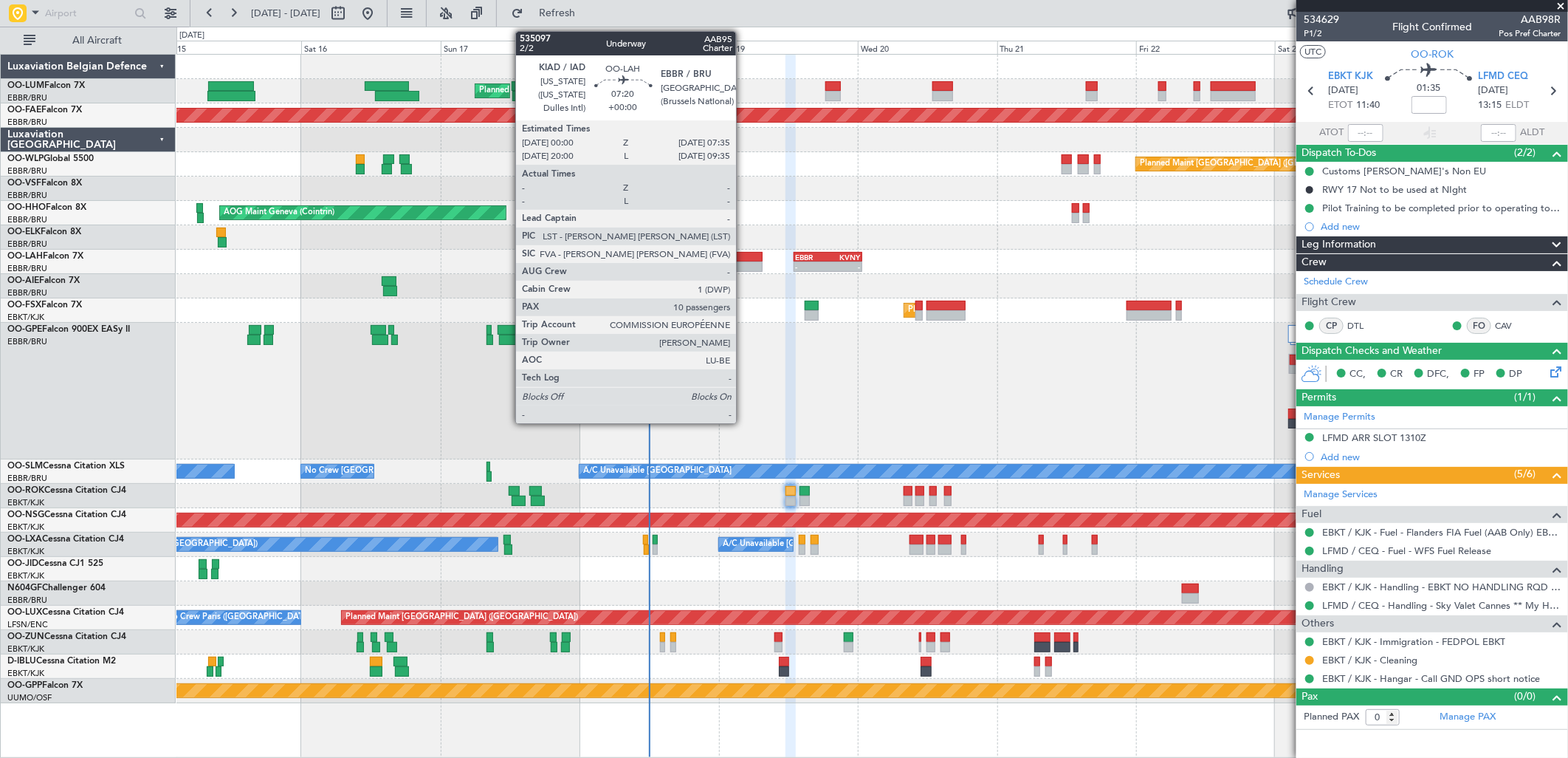
click at [744, 260] on div at bounding box center [741, 257] width 44 height 10
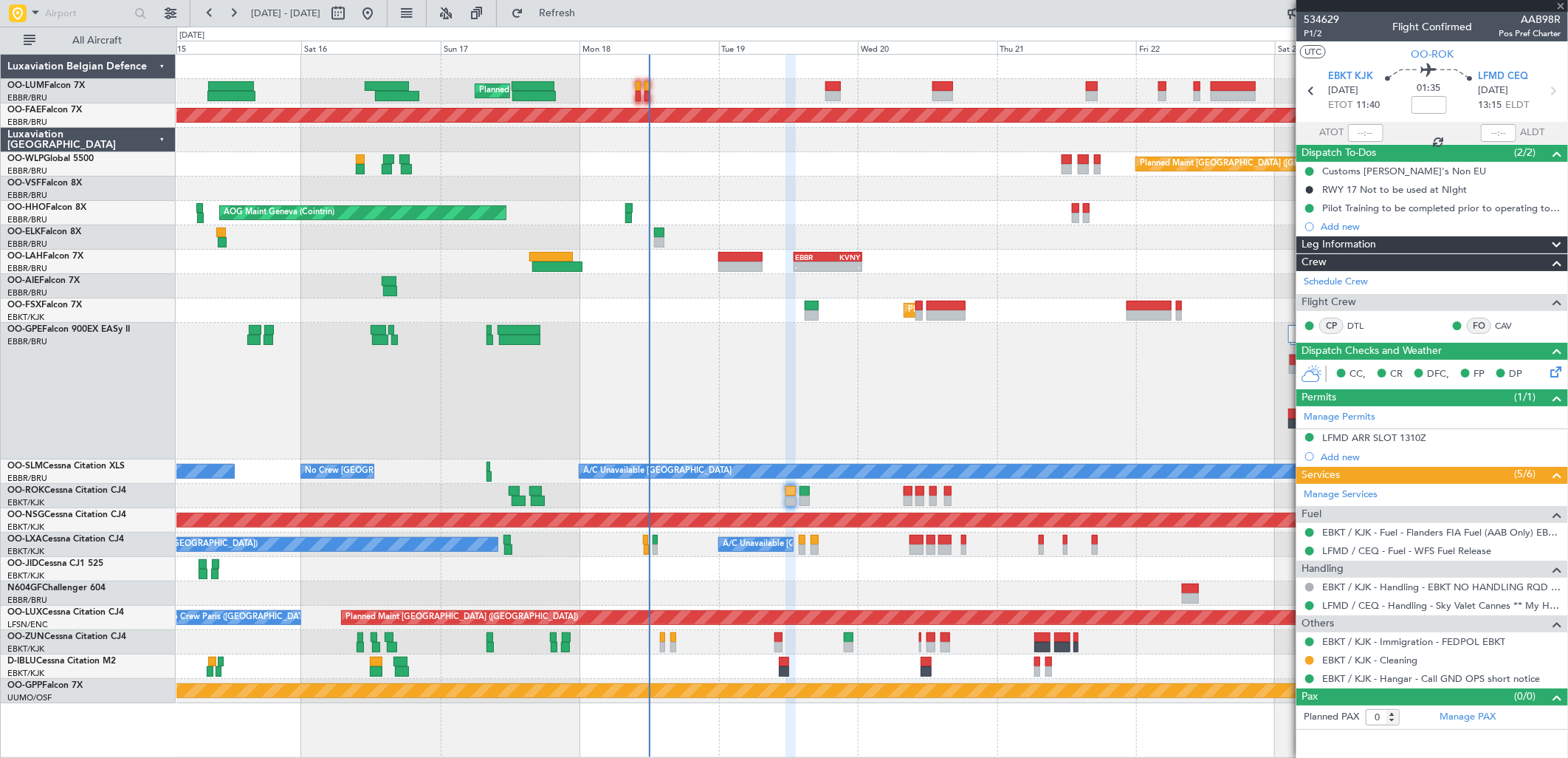
type input "10"
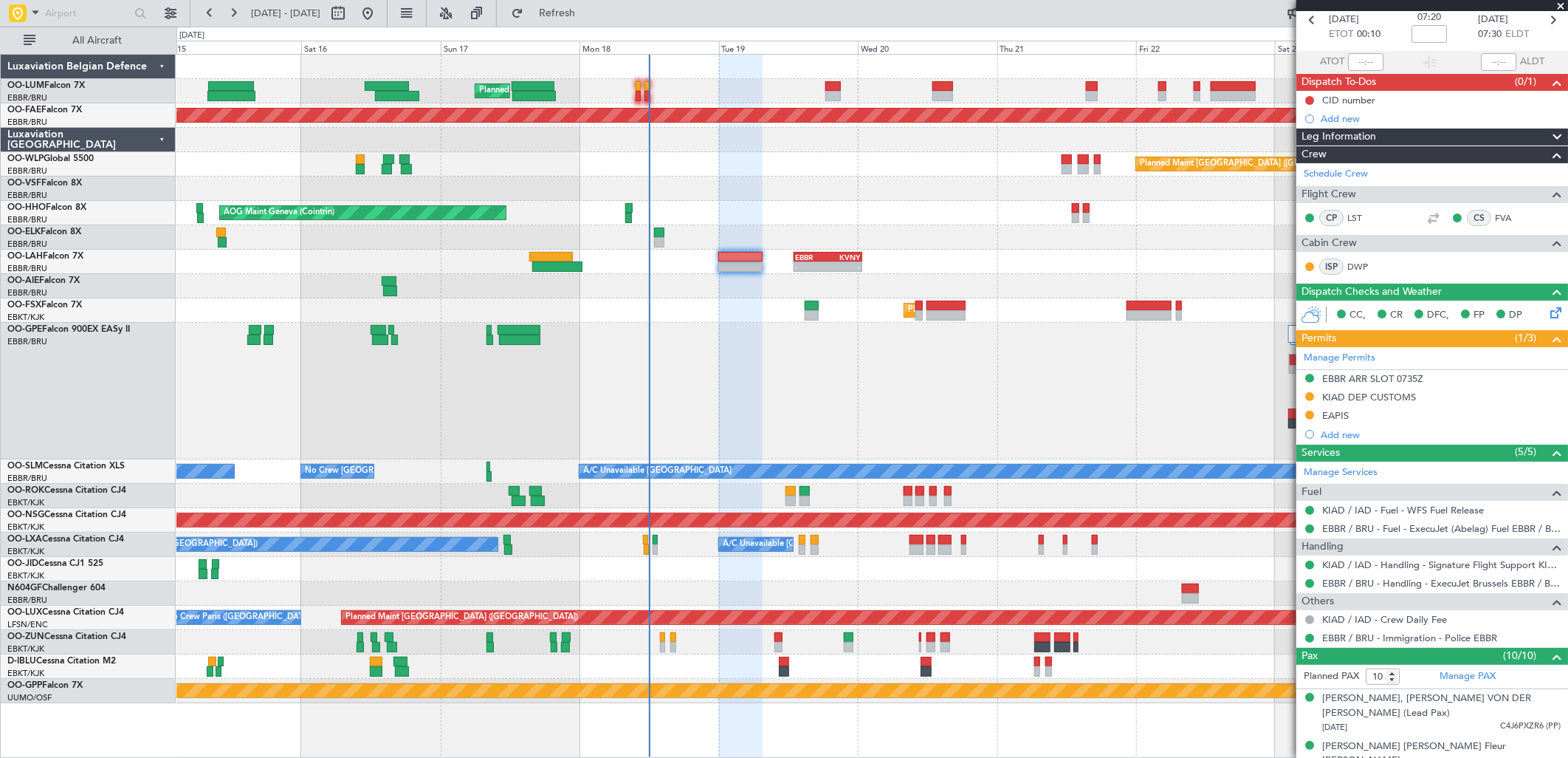
scroll to position [164, 0]
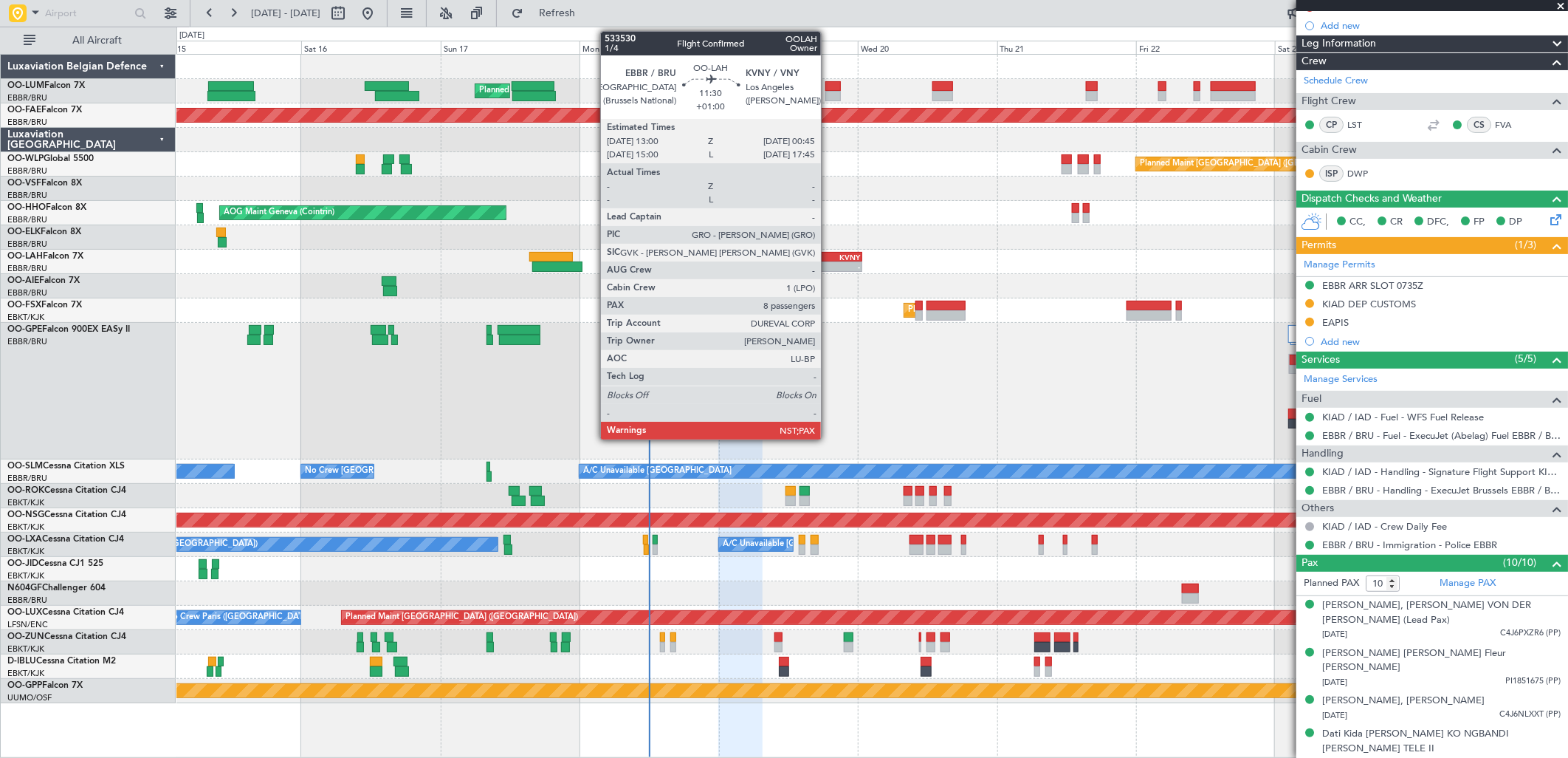
click at [828, 264] on div "-" at bounding box center [844, 267] width 32 height 9
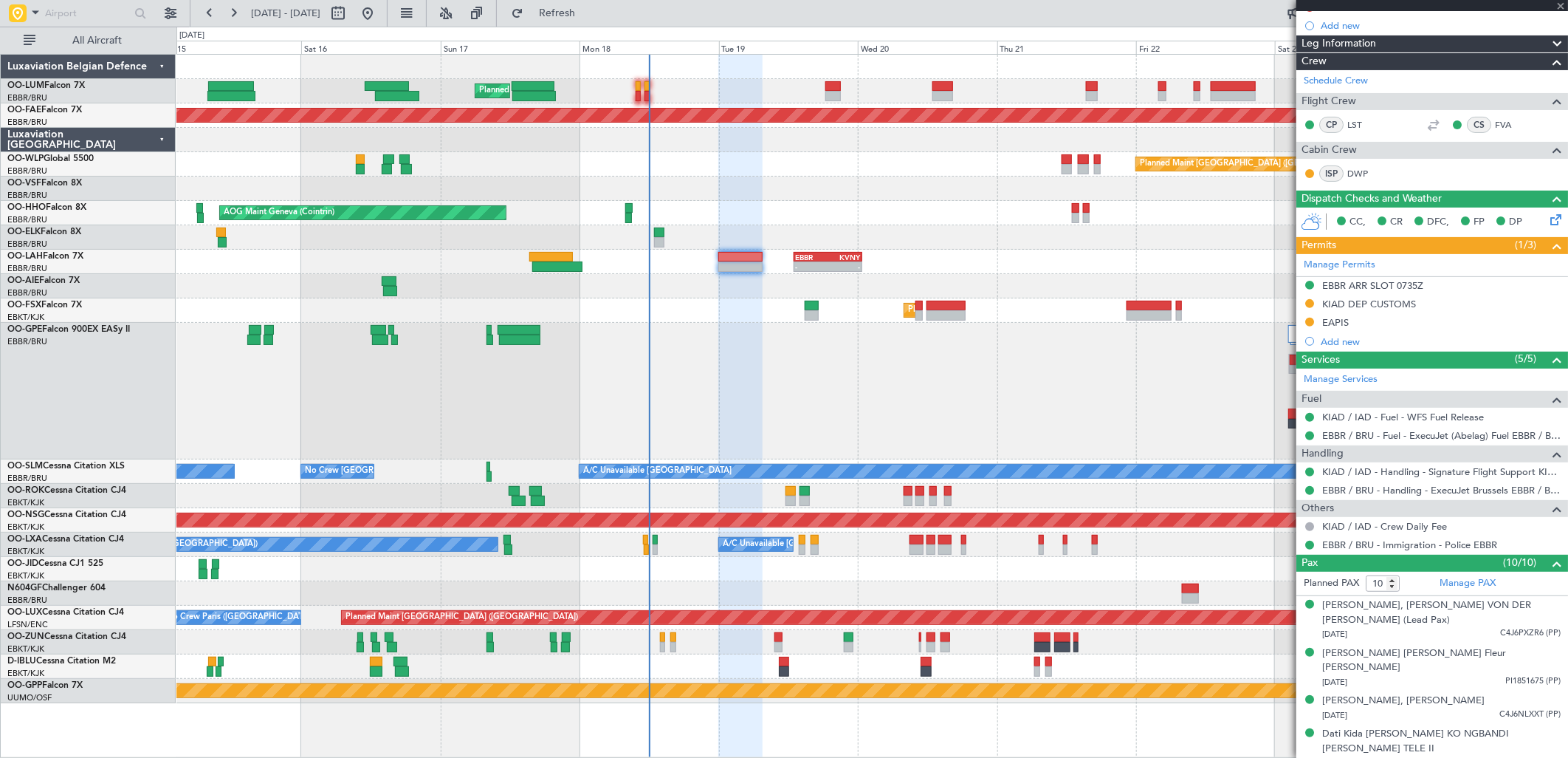
type input "+01:00"
type input "8"
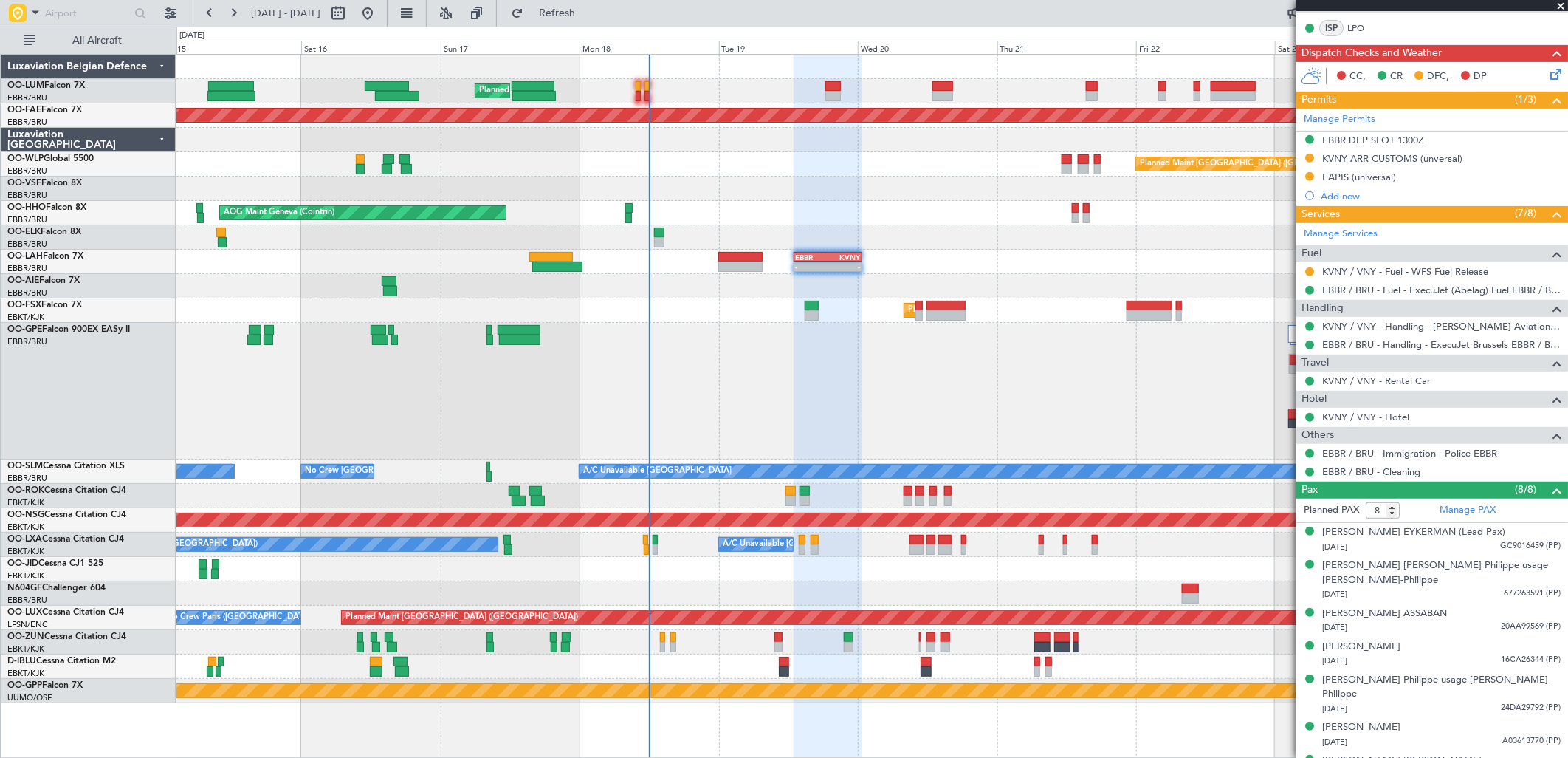
scroll to position [0, 0]
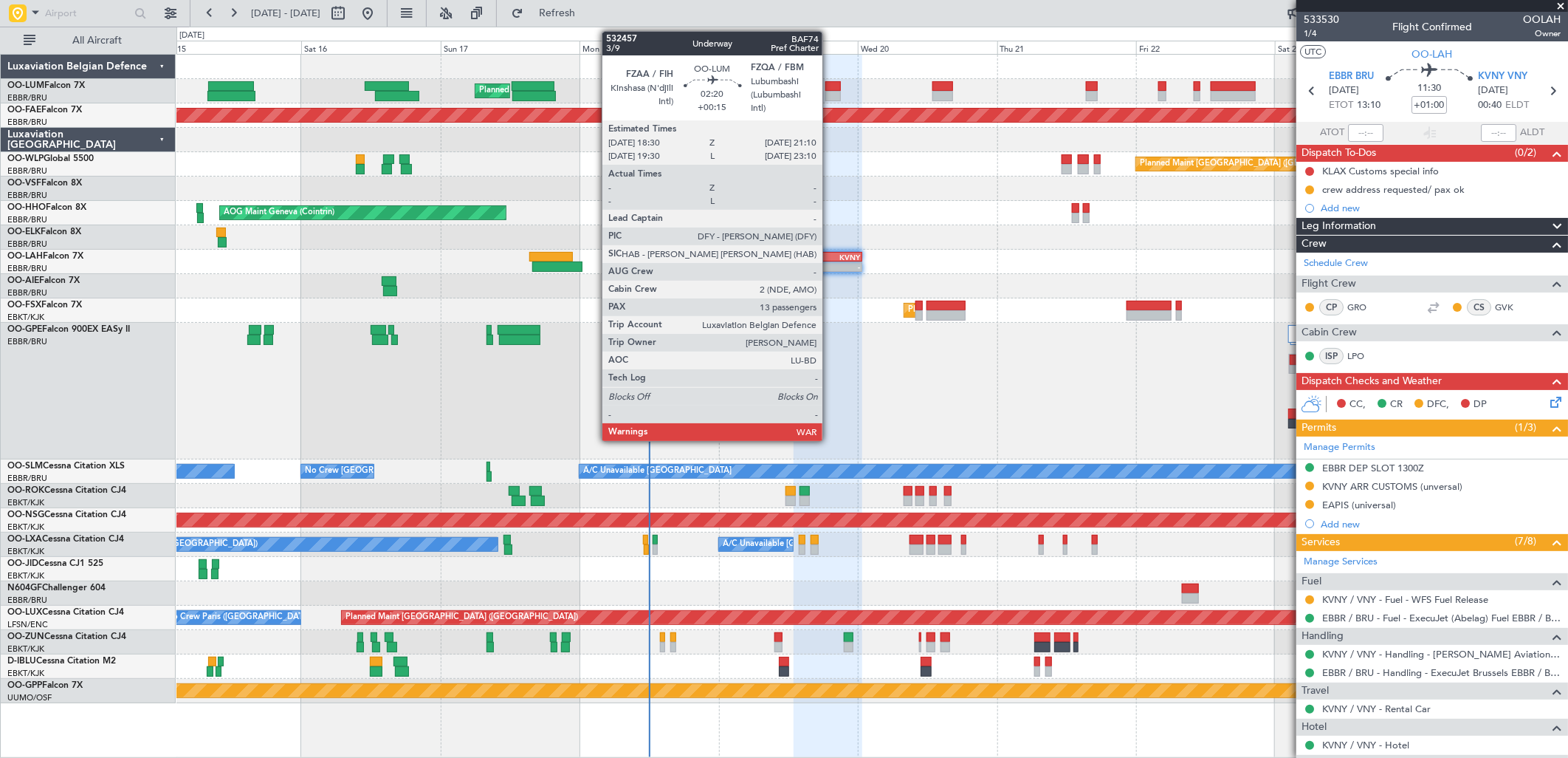
click at [830, 94] on div at bounding box center [833, 95] width 16 height 10
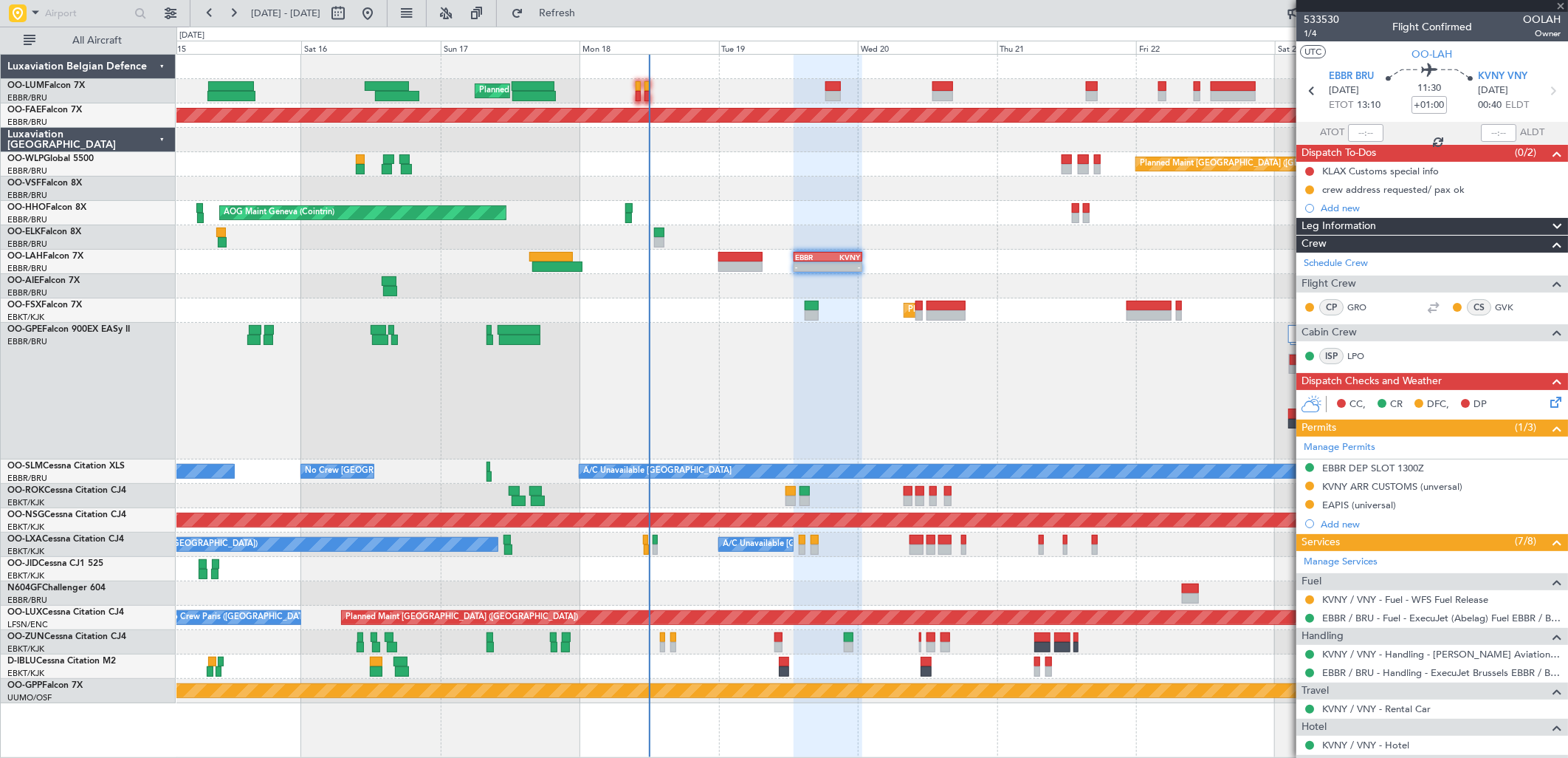
type input "+00:15"
type input "13"
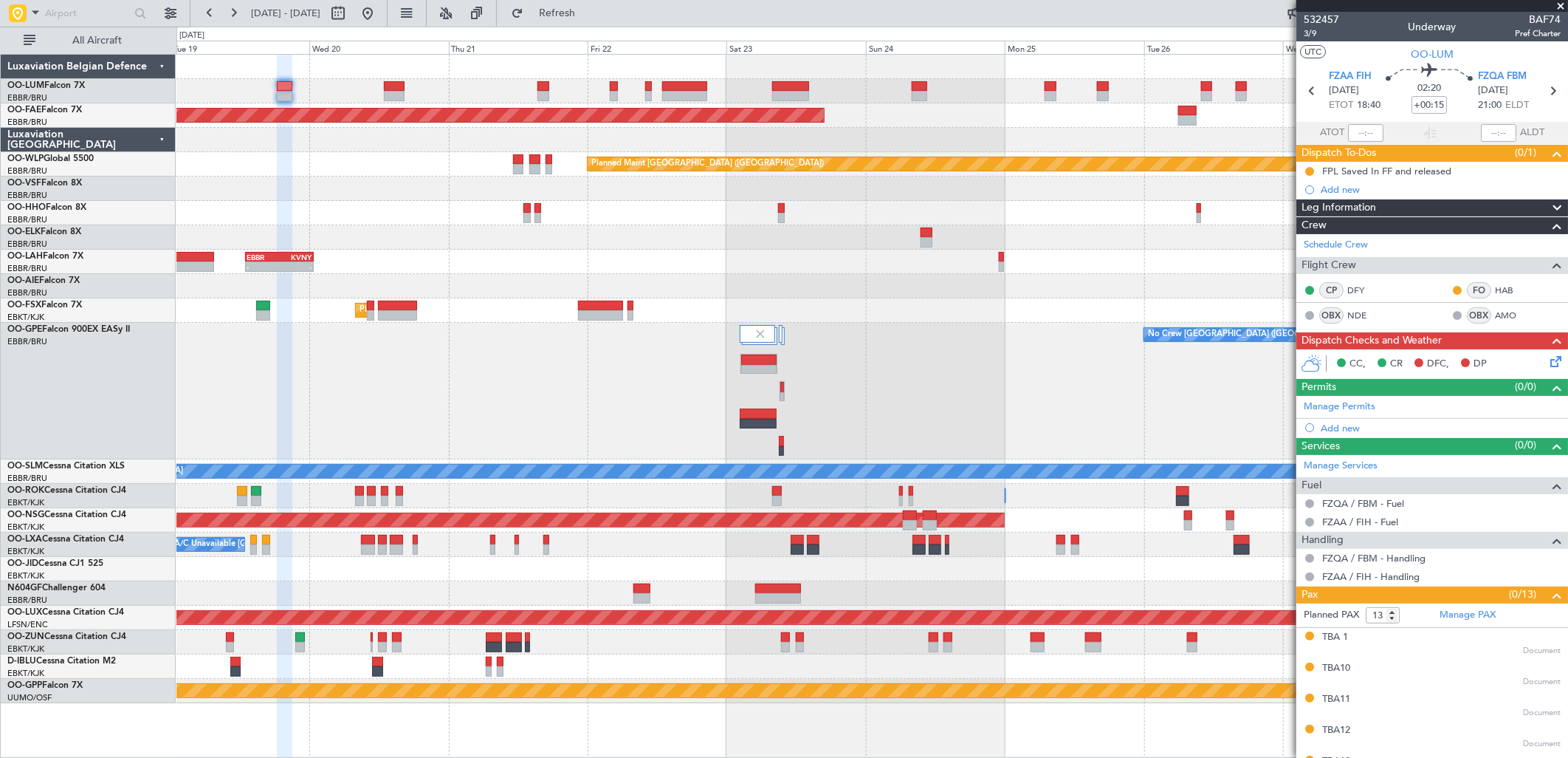
click at [330, 392] on div "No Crew [GEOGRAPHIC_DATA] ([GEOGRAPHIC_DATA] National) Planned Maint [GEOGRAPHI…" at bounding box center [872, 390] width 1391 height 136
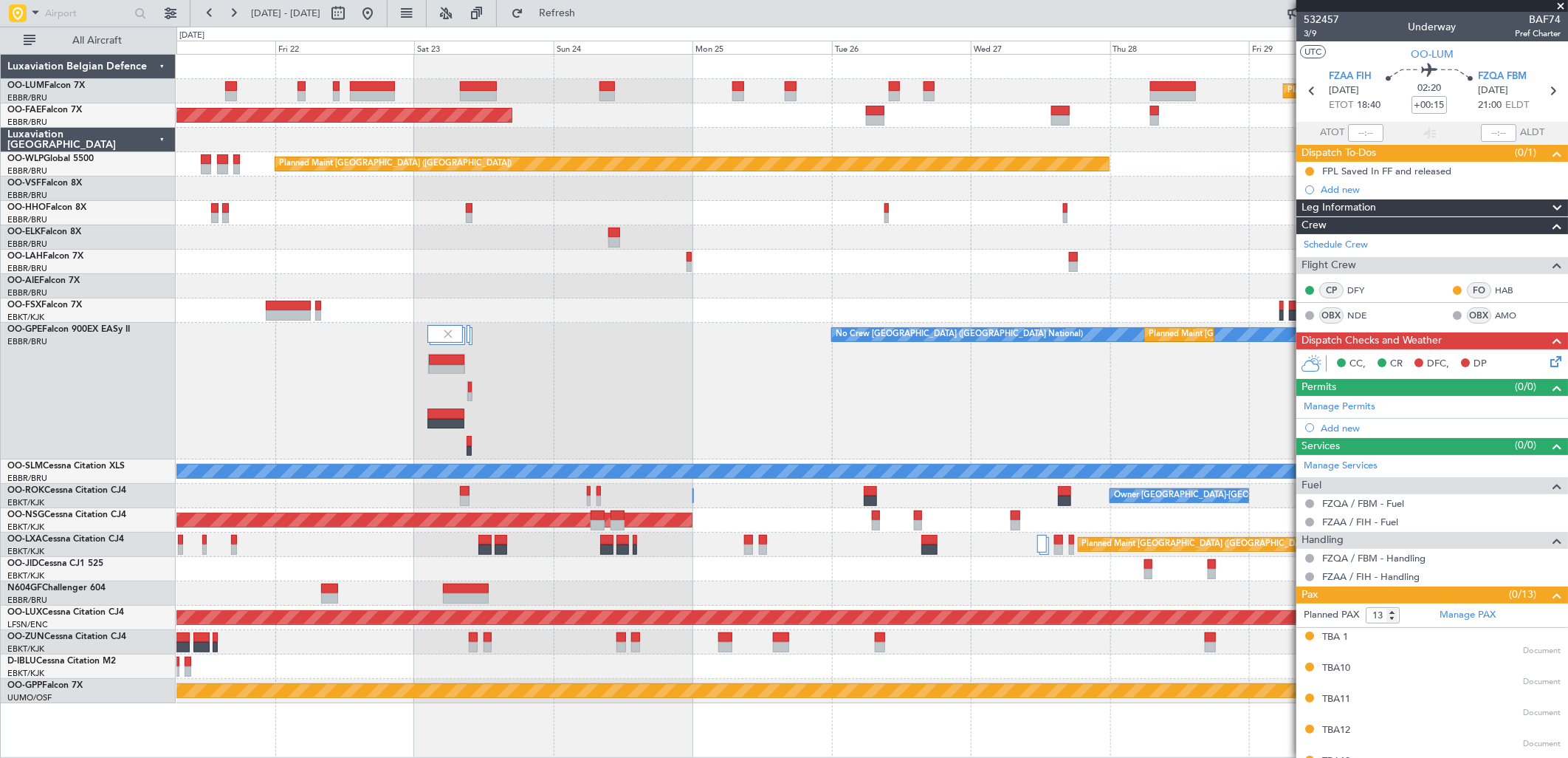
click at [708, 570] on div "Planned Maint Kortrijk-[GEOGRAPHIC_DATA]" at bounding box center [872, 569] width 1391 height 24
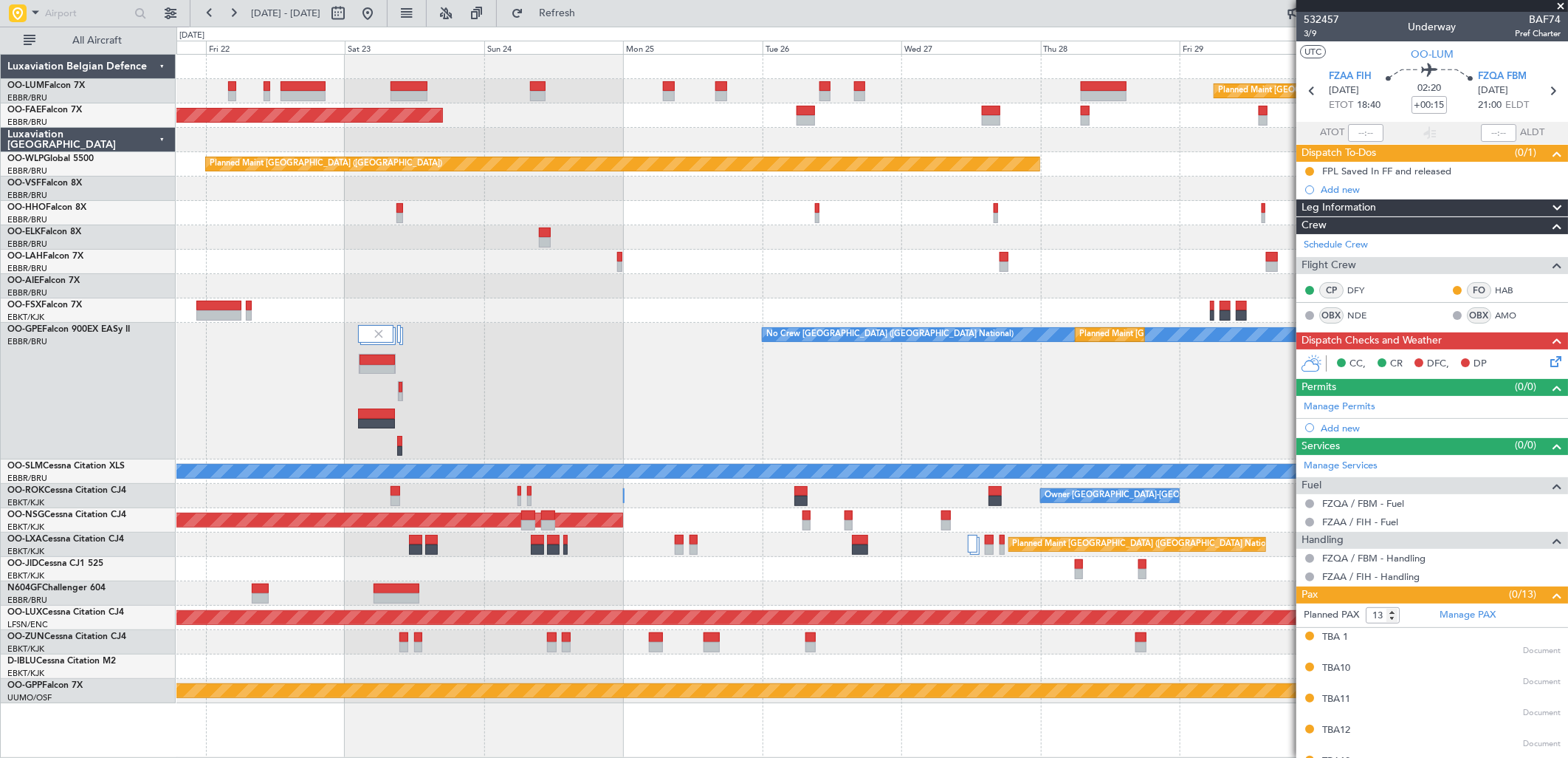
click at [602, 398] on div "No Crew [GEOGRAPHIC_DATA] ([GEOGRAPHIC_DATA] National) Planned Maint [GEOGRAPHI…" at bounding box center [872, 390] width 1391 height 136
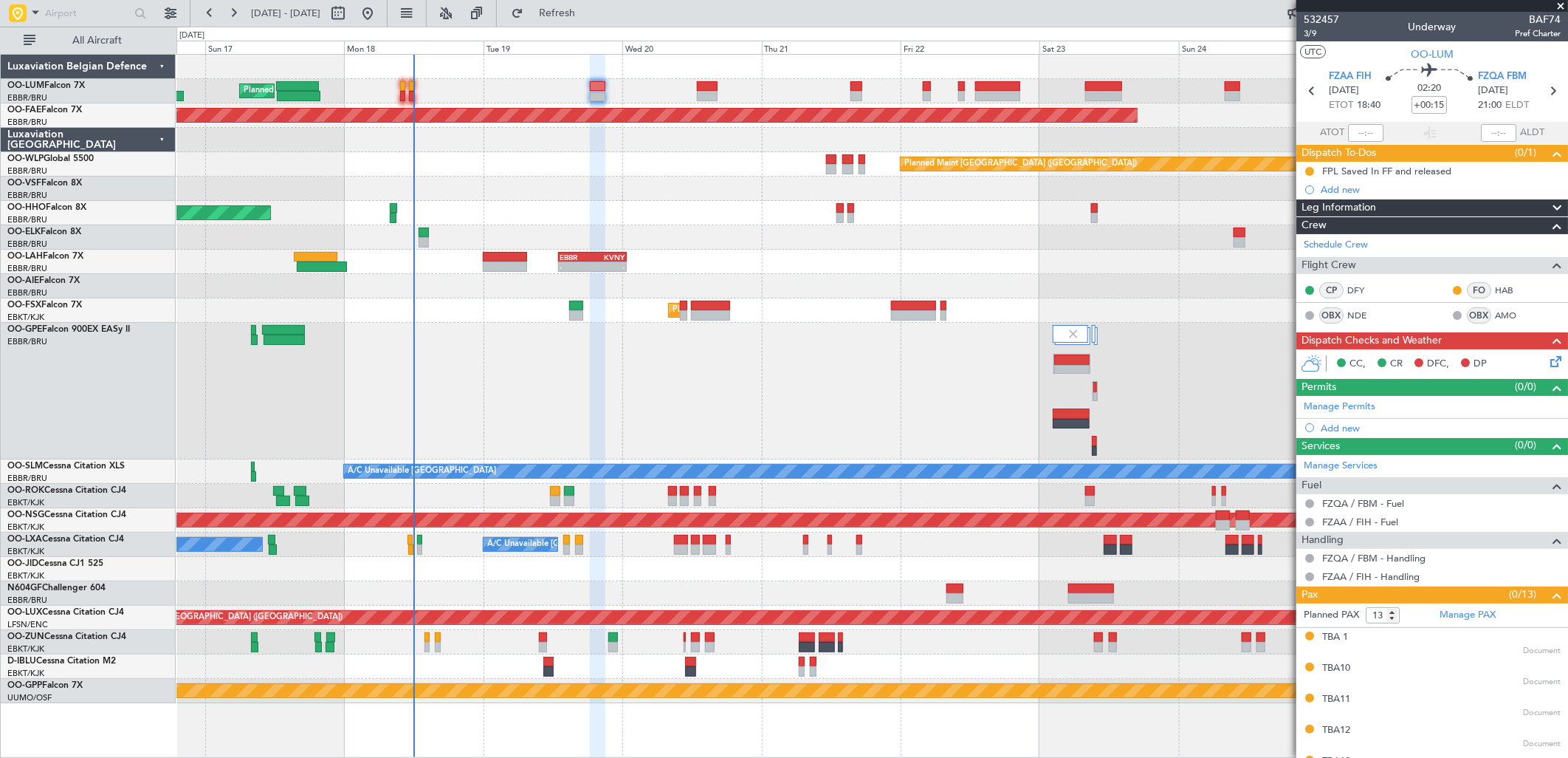
click at [1316, 364] on fb-app "[DATE] - [DATE] Refresh Quick Links All Aircraft Planned Maint [GEOGRAPHIC_DATA…" at bounding box center [784, 385] width 1568 height 747
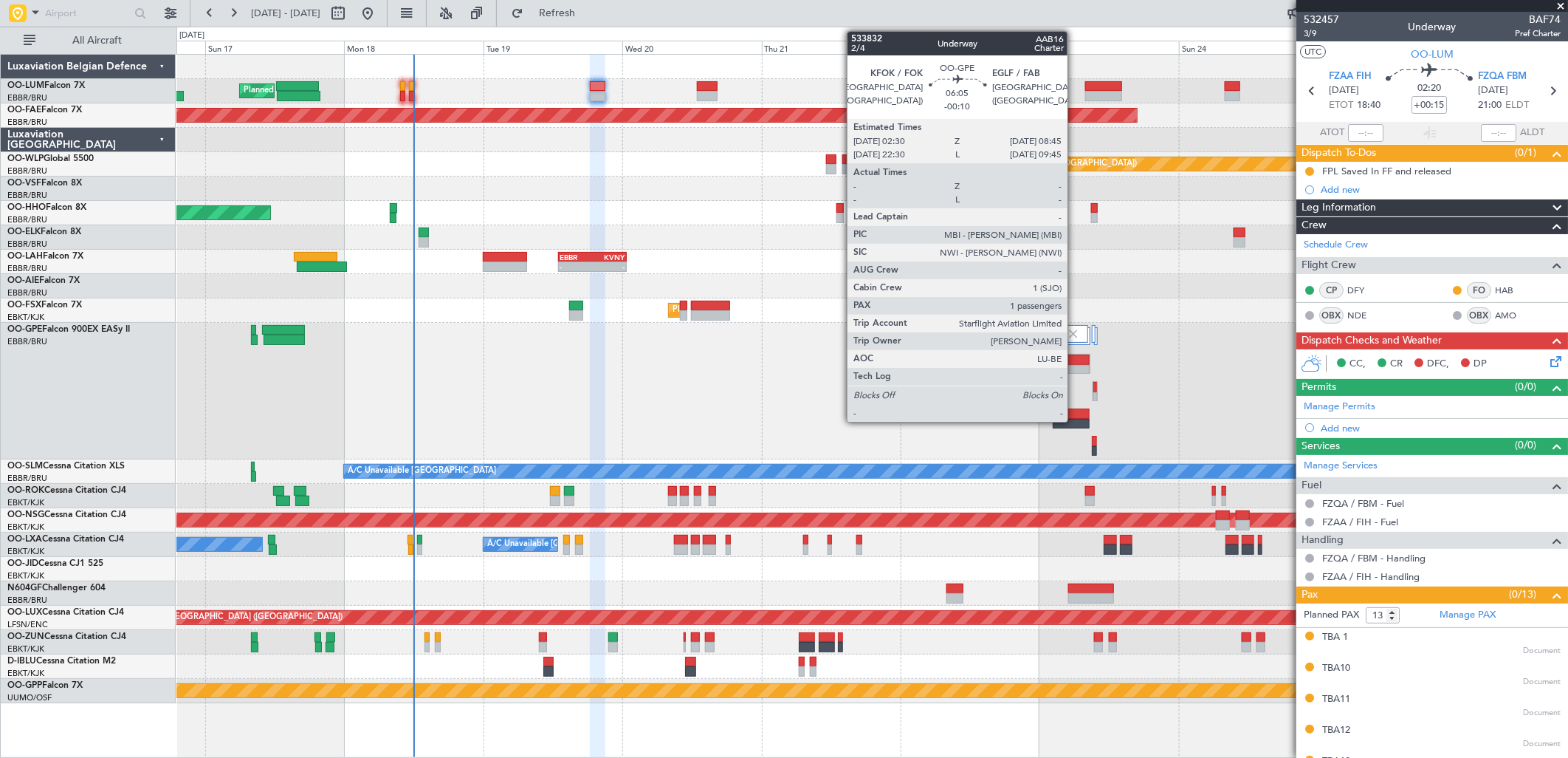
click at [1075, 365] on div at bounding box center [1072, 370] width 35 height 10
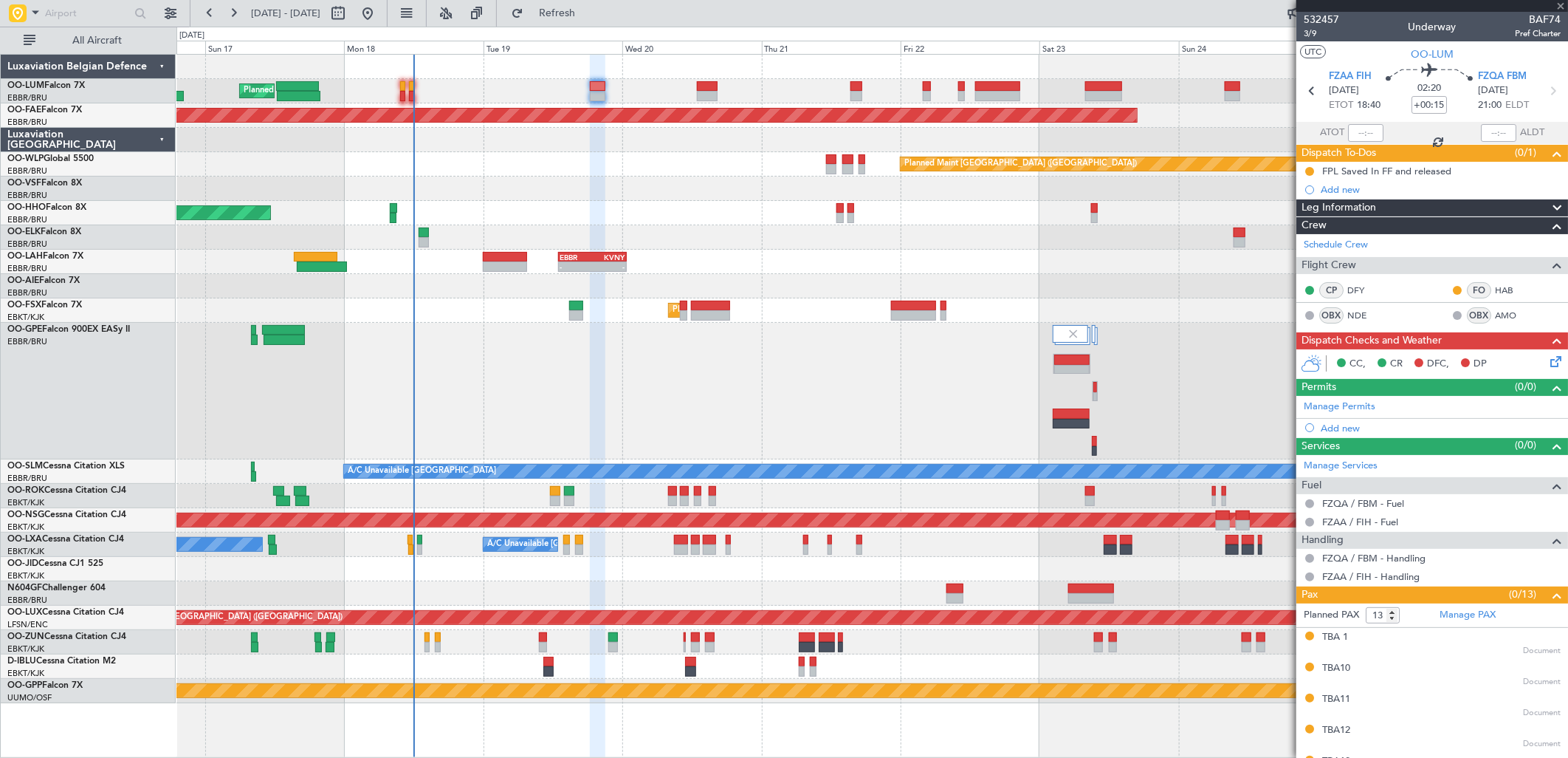
type input "-00:10"
type input "1"
